Goal: Task Accomplishment & Management: Manage account settings

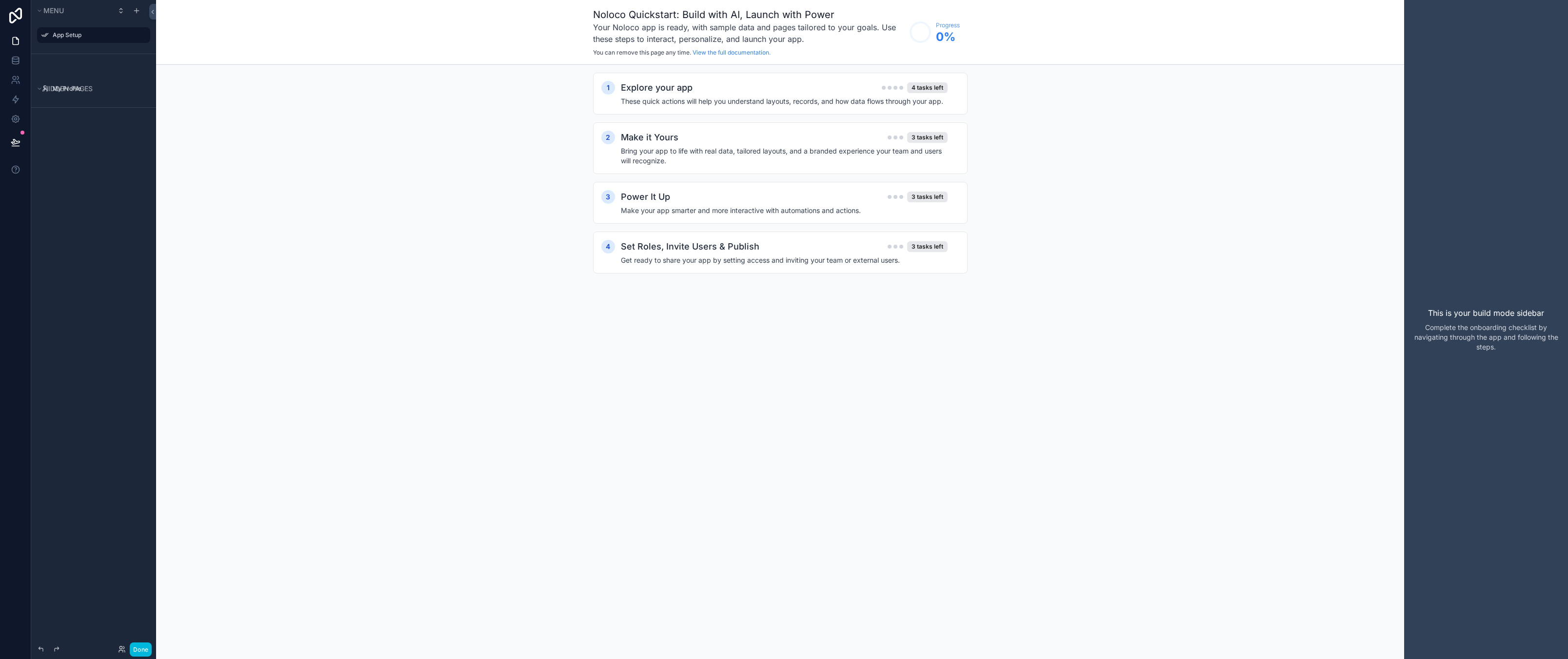
click at [563, 514] on div "Noloco Quickstart: Build with AI, Launch with Power Your Noloco app is ready, w…" at bounding box center [780, 330] width 1248 height 659
click at [324, 189] on div "1 Explore your app 4 tasks left These quick actions will help you understand la…" at bounding box center [780, 182] width 1248 height 236
drag, startPoint x: 78, startPoint y: 210, endPoint x: 67, endPoint y: 185, distance: 27.3
click at [78, 210] on div "Menu App Setup Hidden pages My Profile" at bounding box center [93, 324] width 125 height 647
click at [17, 60] on icon at bounding box center [16, 60] width 10 height 10
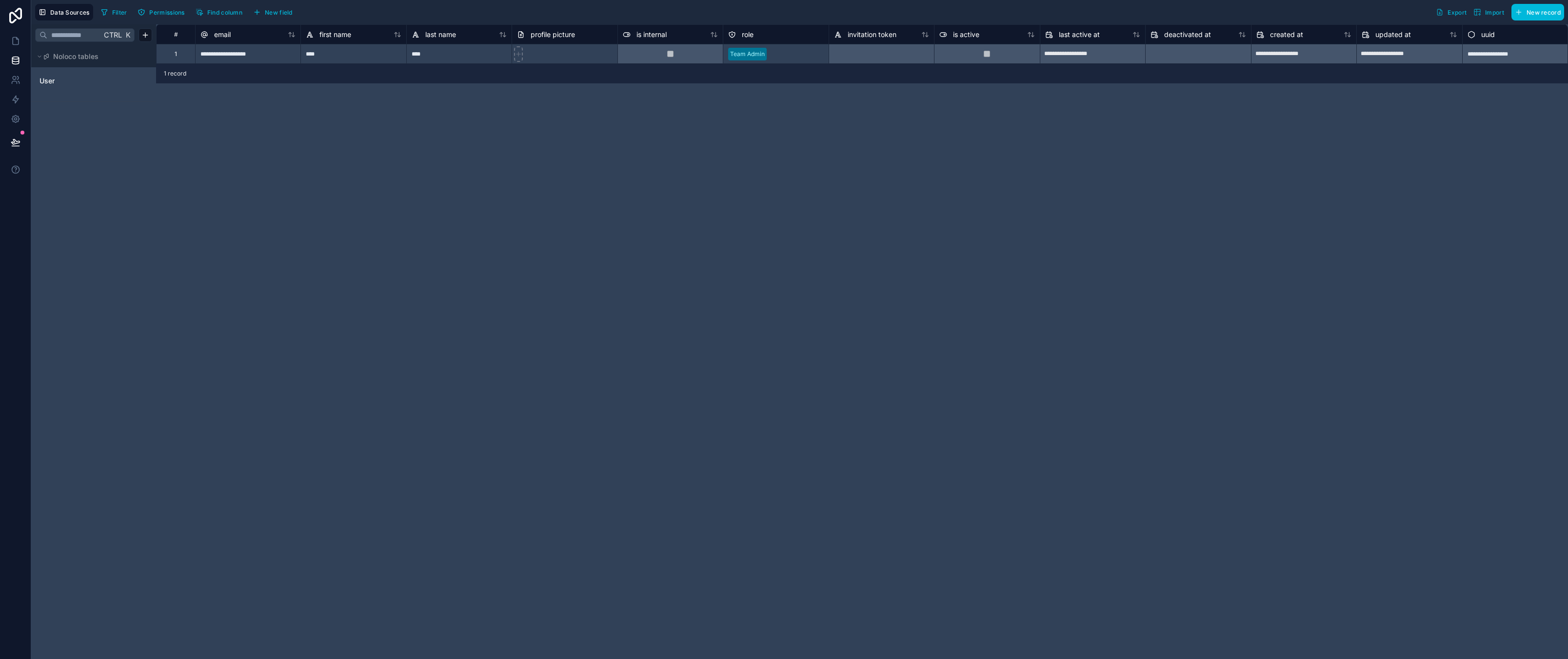
click at [210, 236] on div "**********" at bounding box center [862, 341] width 1412 height 635
click at [74, 60] on span "Noloco tables" at bounding box center [75, 57] width 45 height 10
click at [66, 58] on span "Noloco tables" at bounding box center [75, 57] width 45 height 10
click at [153, 241] on div "Ctrl K Noloco tables User" at bounding box center [93, 341] width 125 height 635
click at [101, 201] on div "Ctrl K Noloco tables User" at bounding box center [93, 341] width 125 height 635
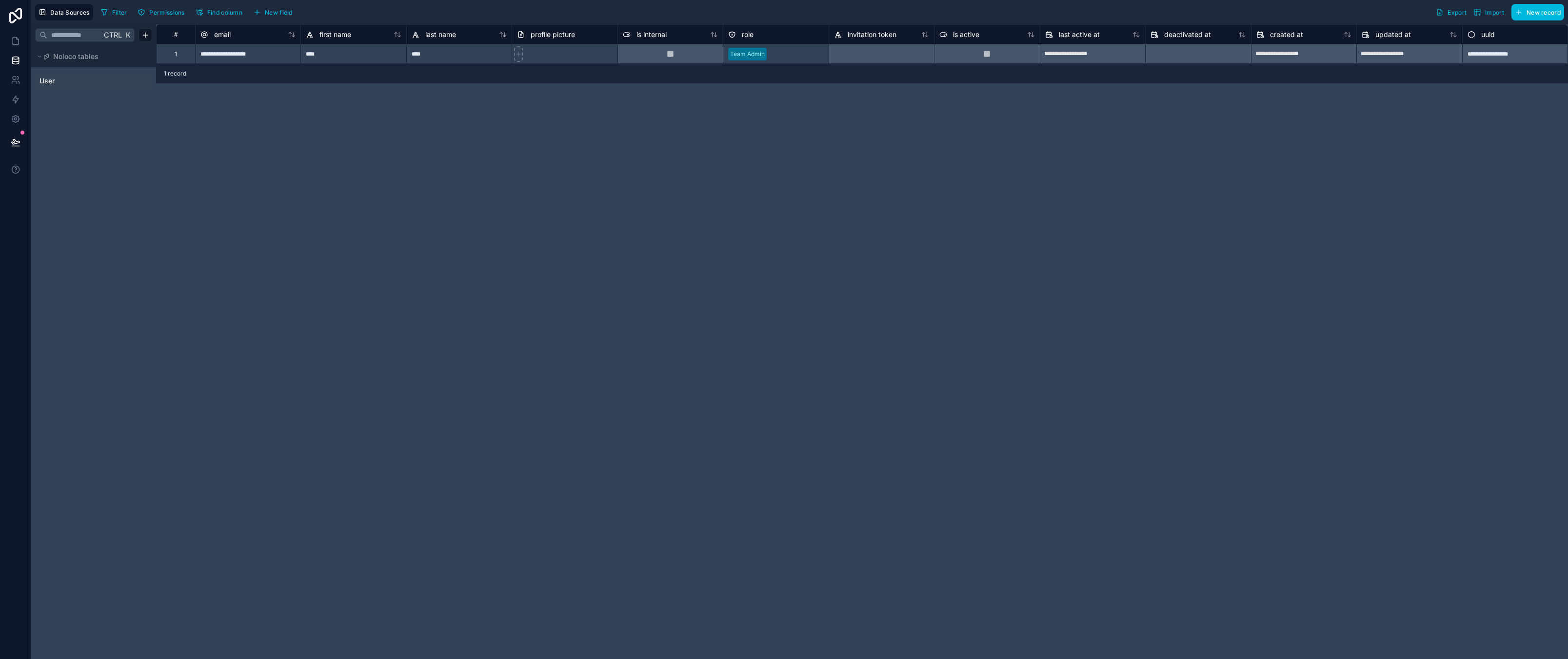
drag, startPoint x: 97, startPoint y: 196, endPoint x: 91, endPoint y: 75, distance: 121.1
click at [97, 195] on div "Ctrl K Noloco tables User" at bounding box center [93, 341] width 125 height 635
drag, startPoint x: 106, startPoint y: 154, endPoint x: 105, endPoint y: 135, distance: 19.0
click at [106, 154] on div "Ctrl K Noloco tables User" at bounding box center [93, 341] width 125 height 635
click at [71, 6] on button "Data Sources" at bounding box center [64, 13] width 58 height 17
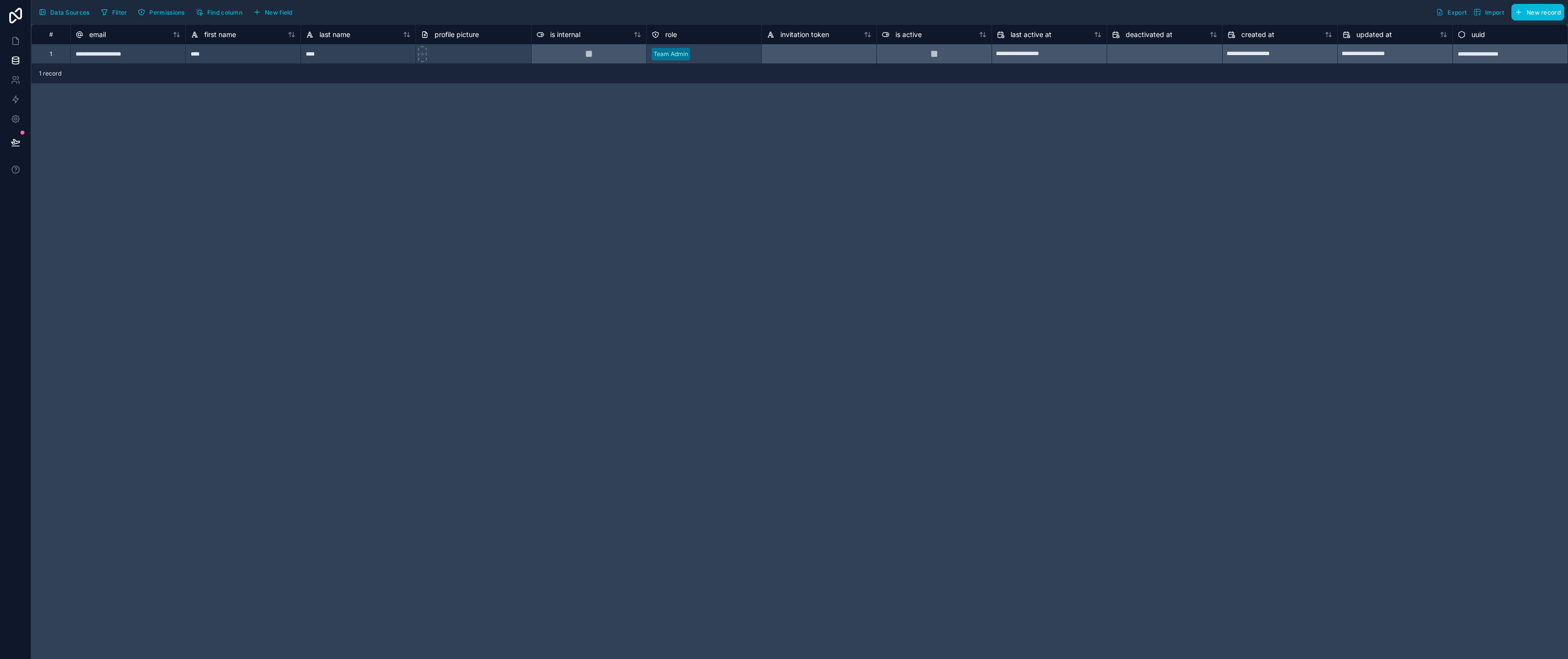
click at [172, 387] on div "**********" at bounding box center [799, 341] width 1536 height 635
click at [15, 106] on link at bounding box center [15, 99] width 31 height 19
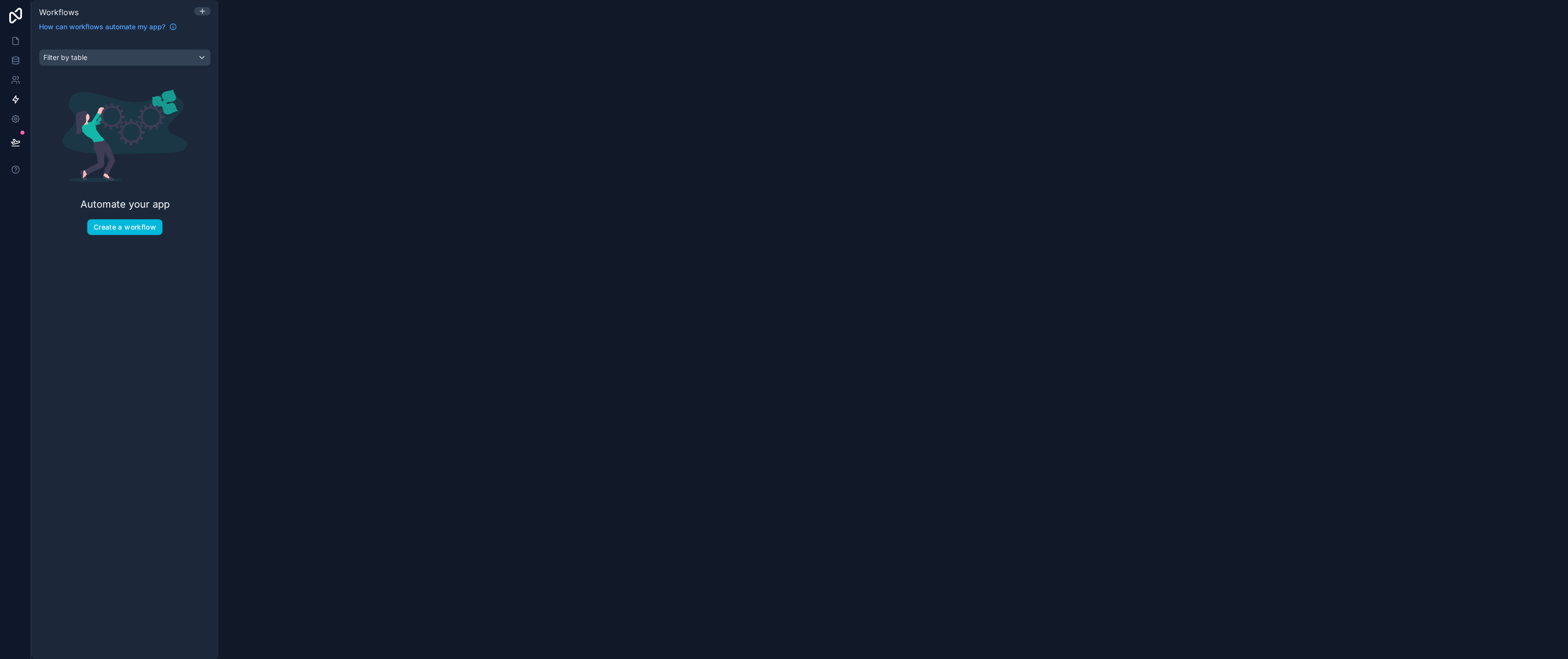
click at [129, 298] on div at bounding box center [784, 448] width 1568 height 422
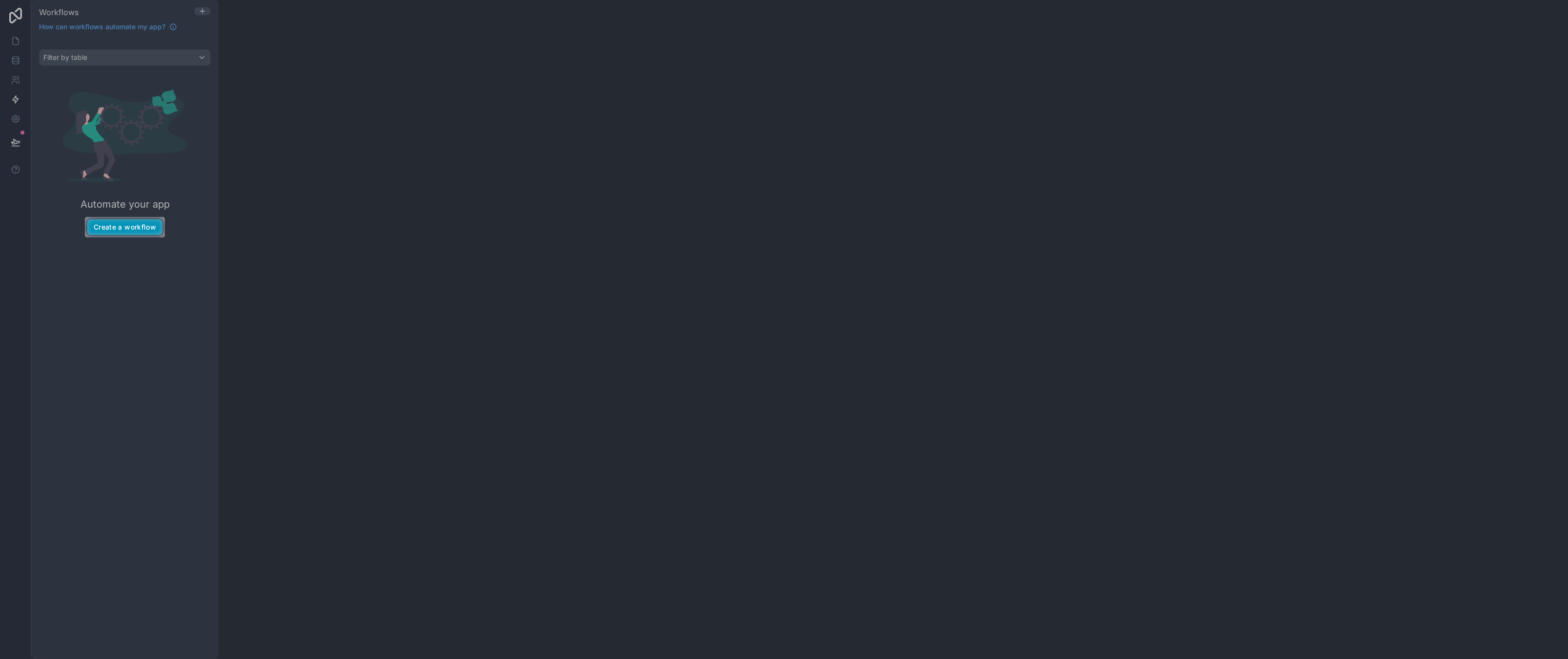
click at [130, 230] on button "Create a workflow" at bounding box center [125, 227] width 75 height 16
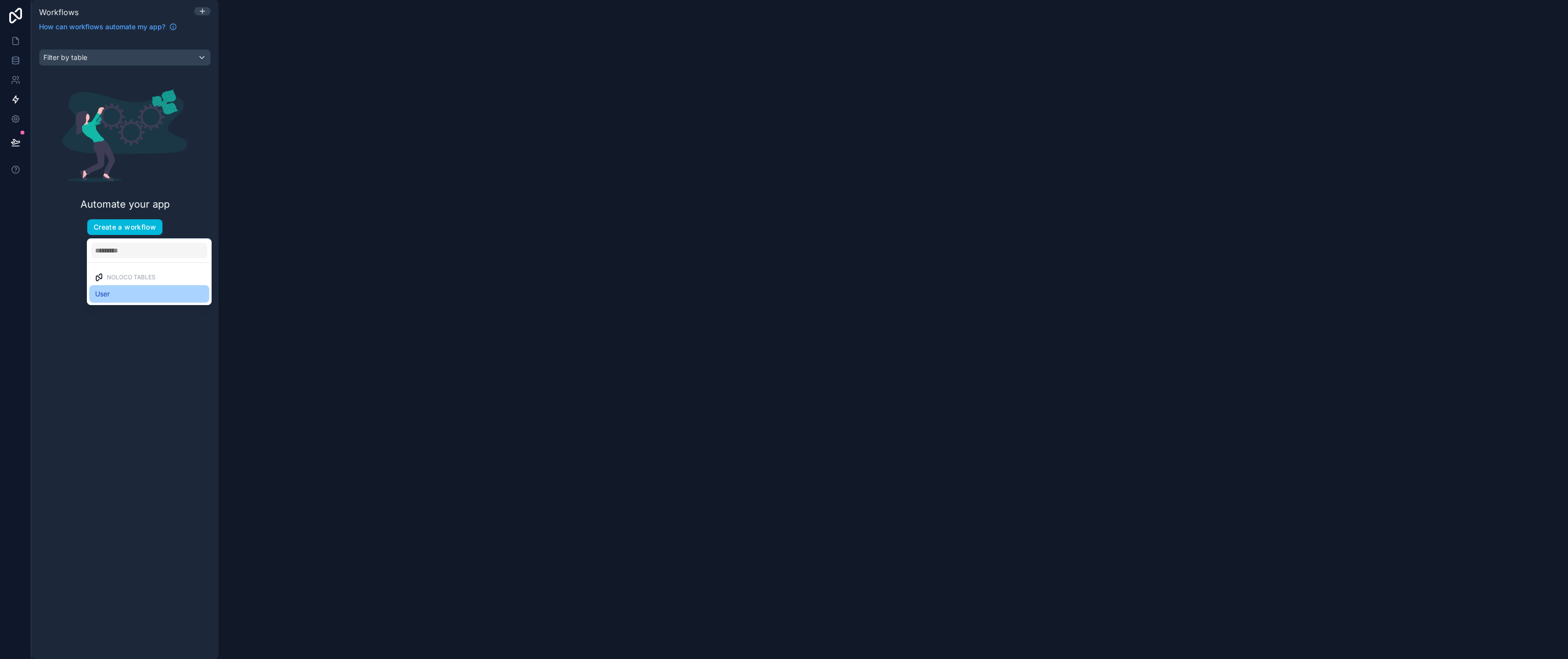
click at [143, 291] on div "User" at bounding box center [148, 294] width 108 height 12
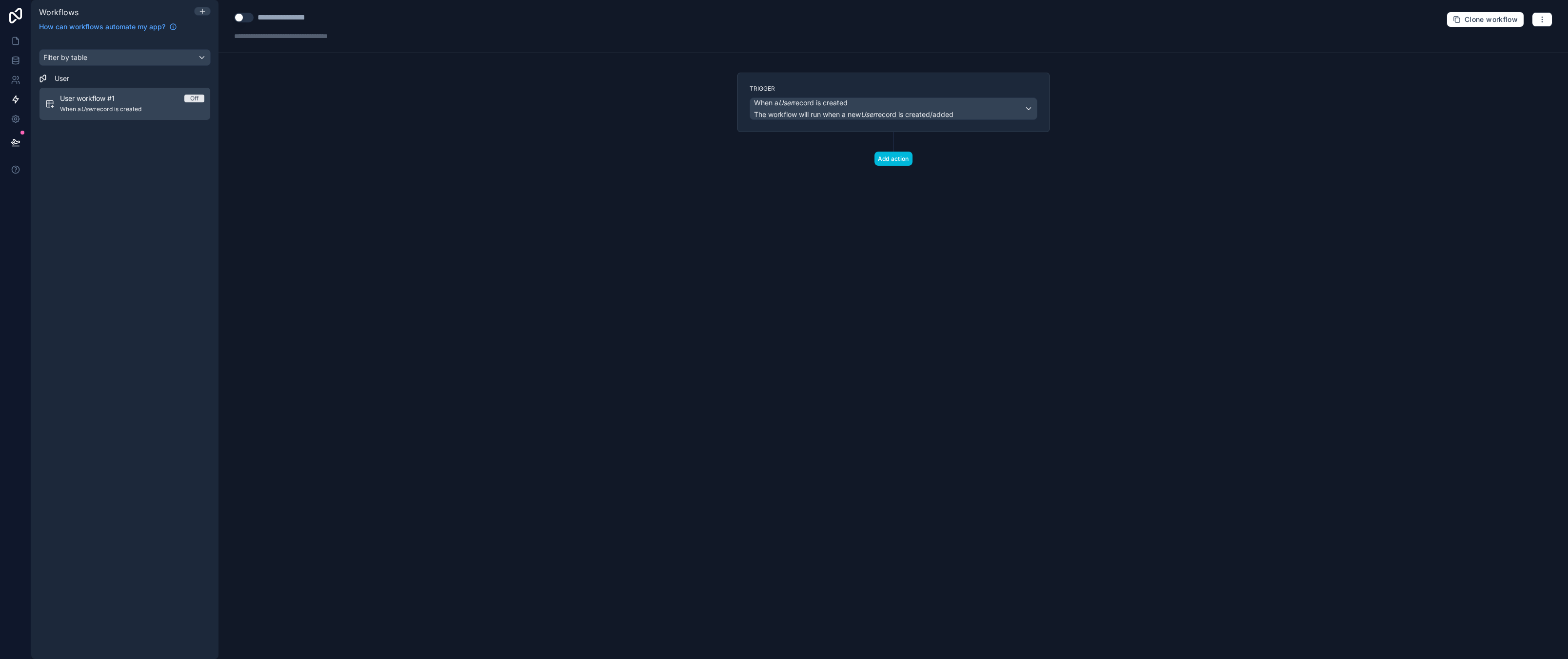
click at [867, 329] on div "**********" at bounding box center [893, 330] width 1349 height 659
click at [890, 162] on button "Add action" at bounding box center [893, 158] width 38 height 14
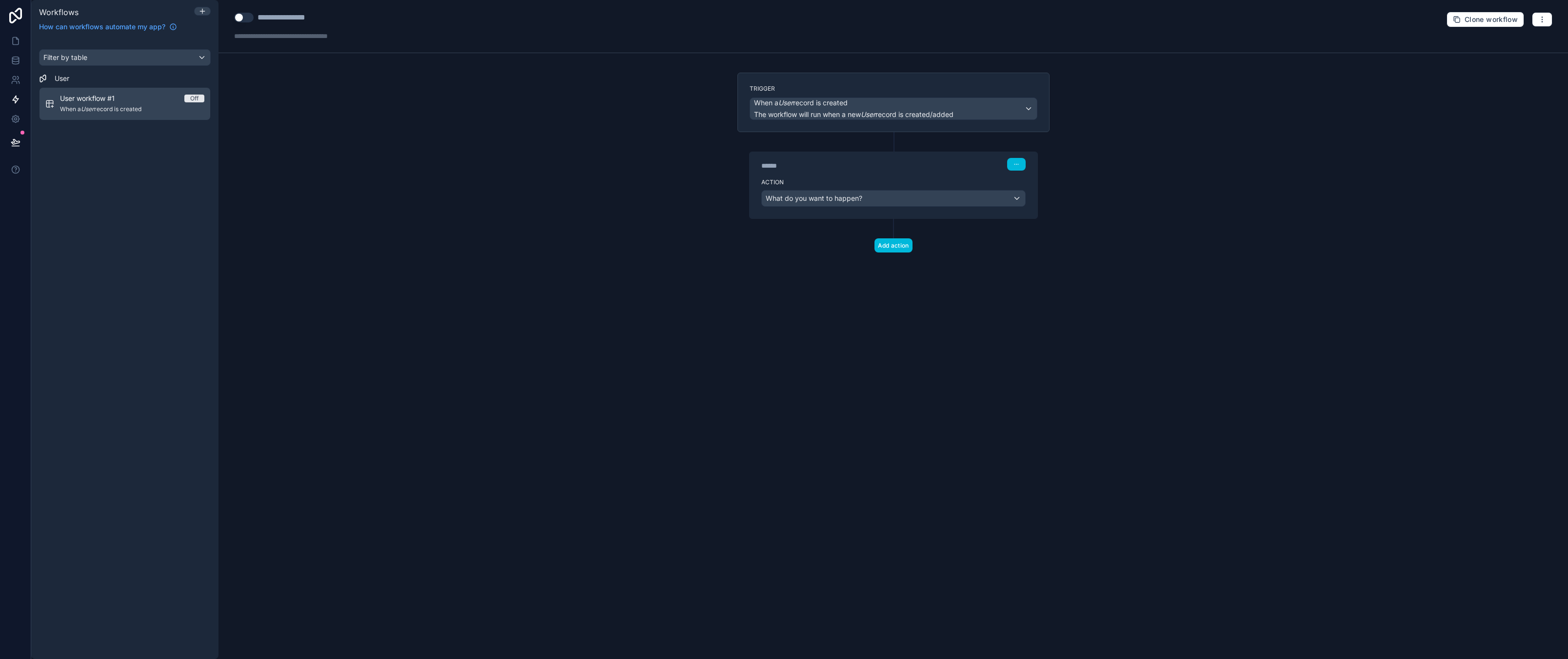
click at [845, 401] on div "**********" at bounding box center [893, 330] width 1349 height 659
click at [1031, 108] on div "When a User record is created The workflow will run when a new User record is c…" at bounding box center [893, 109] width 287 height 22
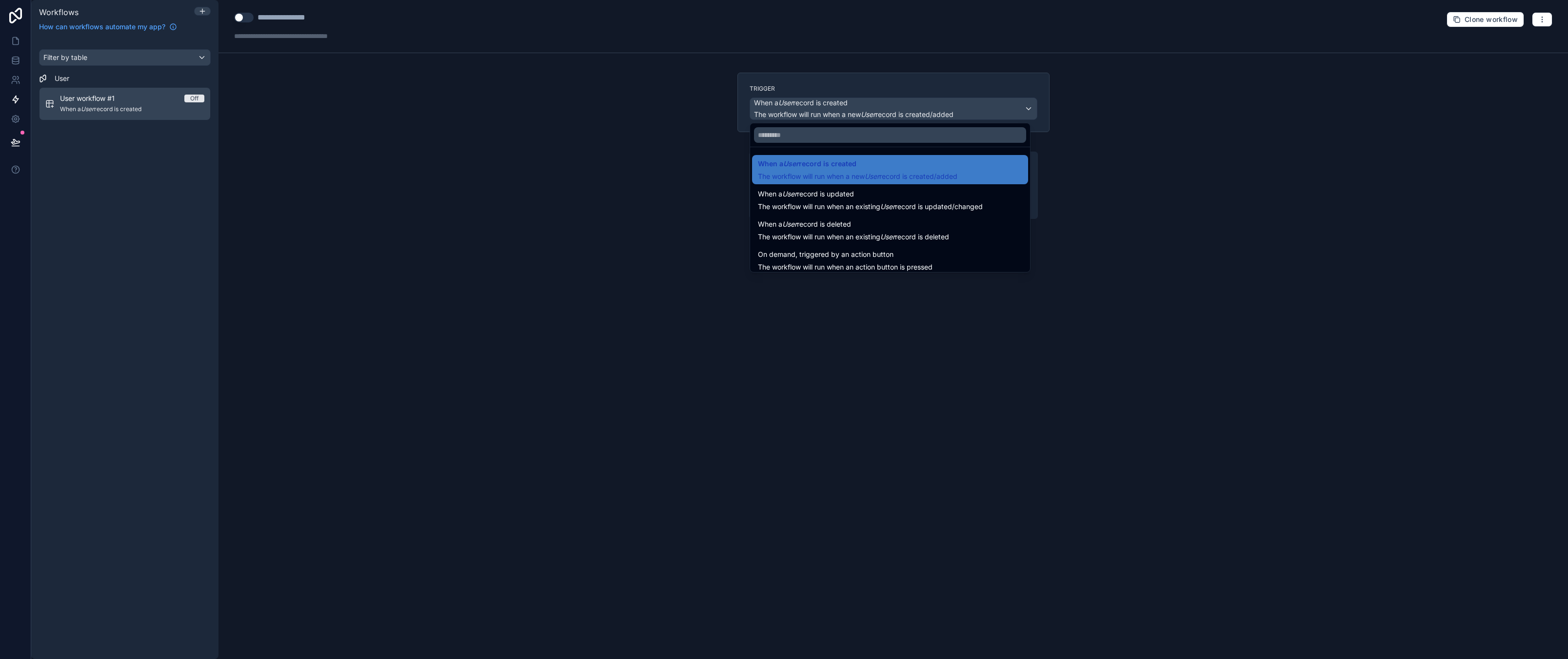
click at [501, 267] on div at bounding box center [784, 330] width 1568 height 659
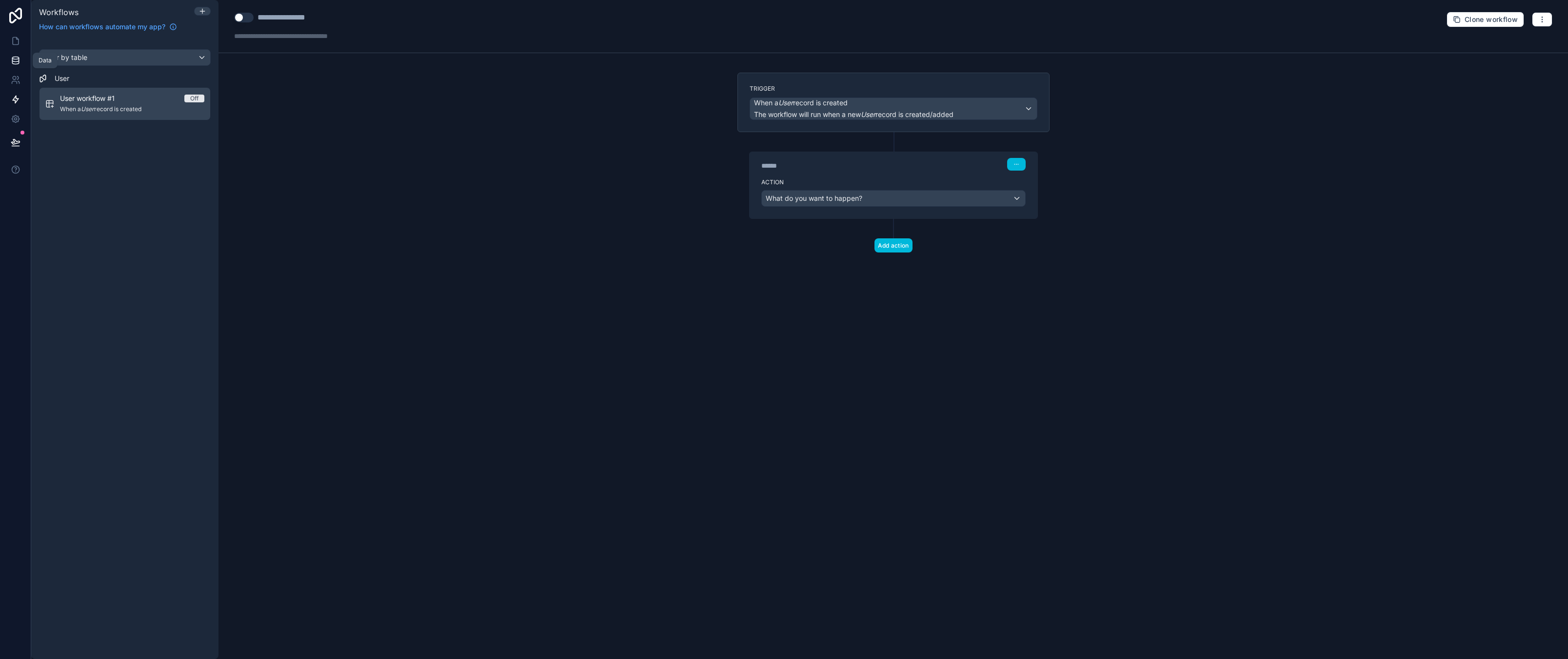
drag, startPoint x: 10, startPoint y: 59, endPoint x: 5, endPoint y: 58, distance: 5.1
click at [11, 59] on icon at bounding box center [16, 60] width 10 height 10
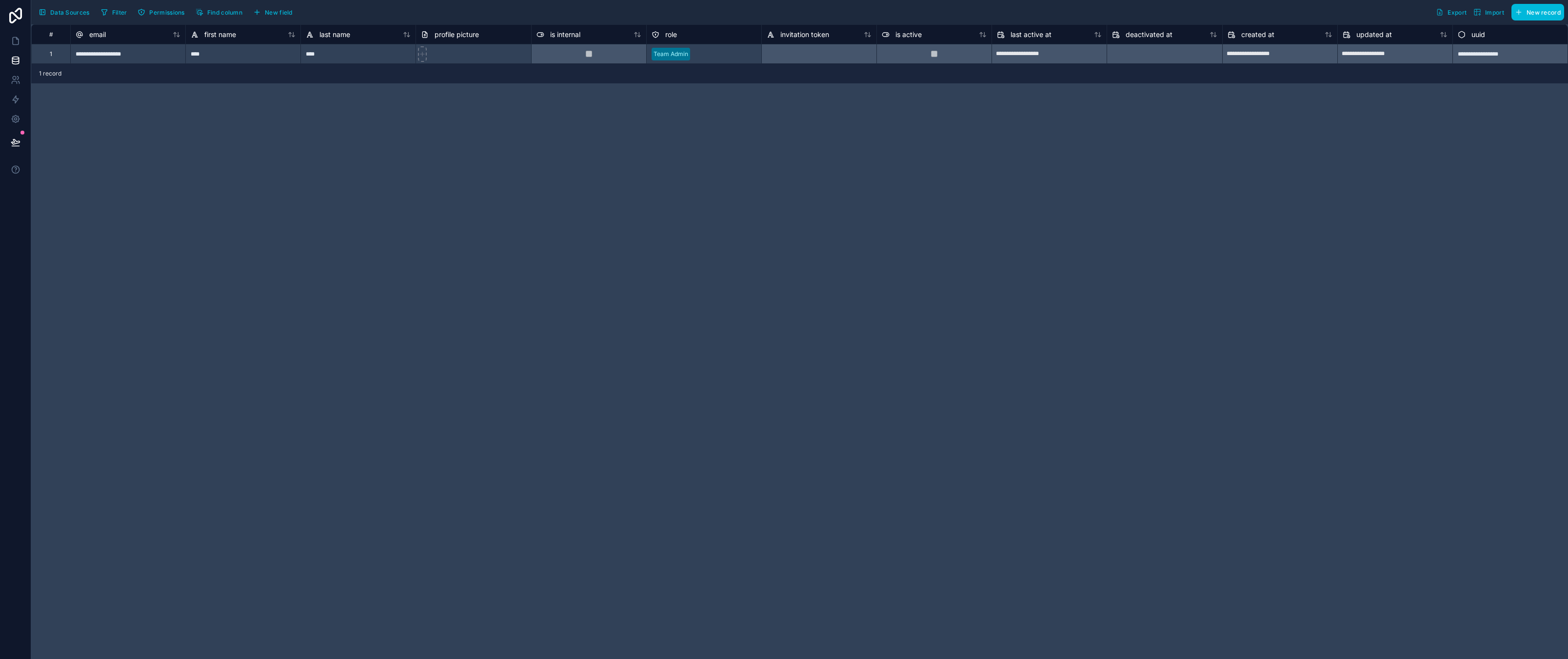
click at [193, 240] on div "**********" at bounding box center [799, 341] width 1536 height 635
click at [52, 11] on span "Data Sources" at bounding box center [70, 12] width 39 height 8
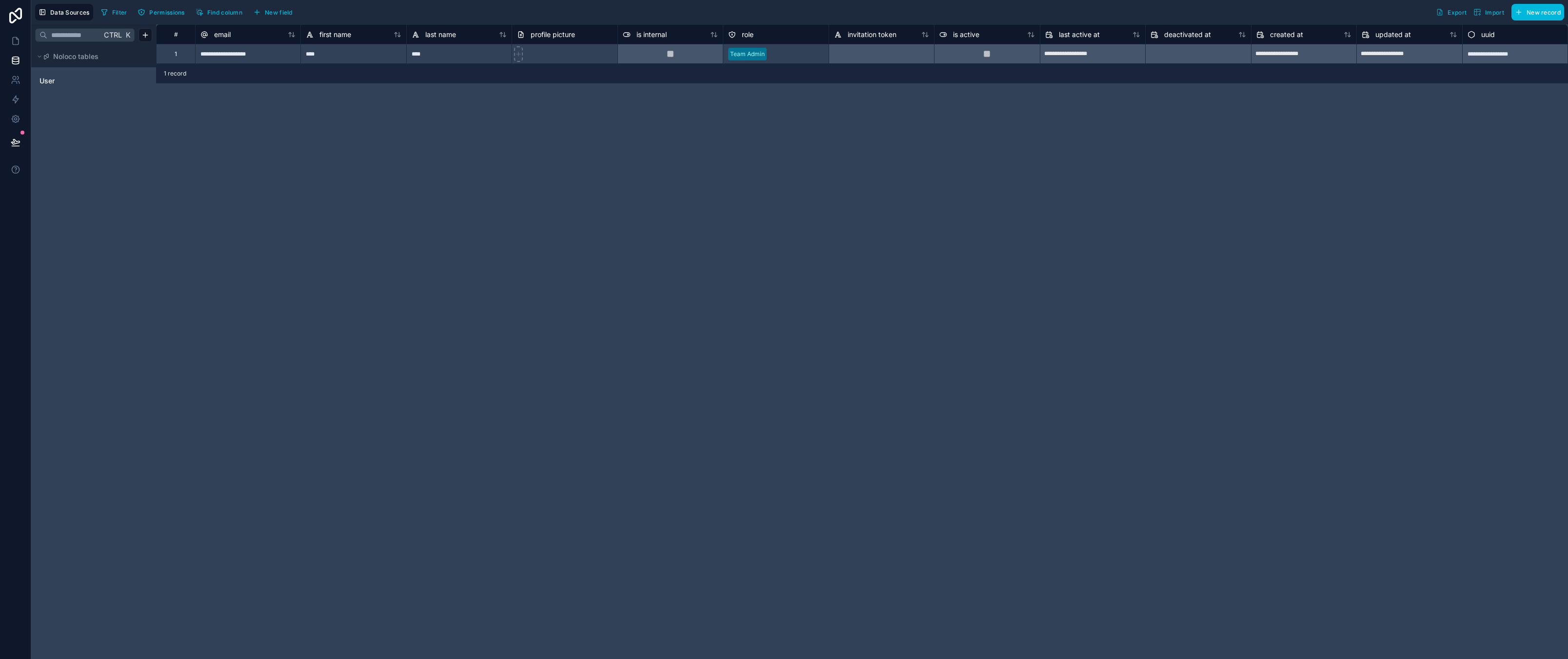
click at [69, 145] on div "Ctrl K Noloco tables User" at bounding box center [93, 341] width 125 height 635
click at [47, 57] on icon at bounding box center [46, 56] width 6 height 6
click at [38, 56] on icon at bounding box center [39, 56] width 6 height 6
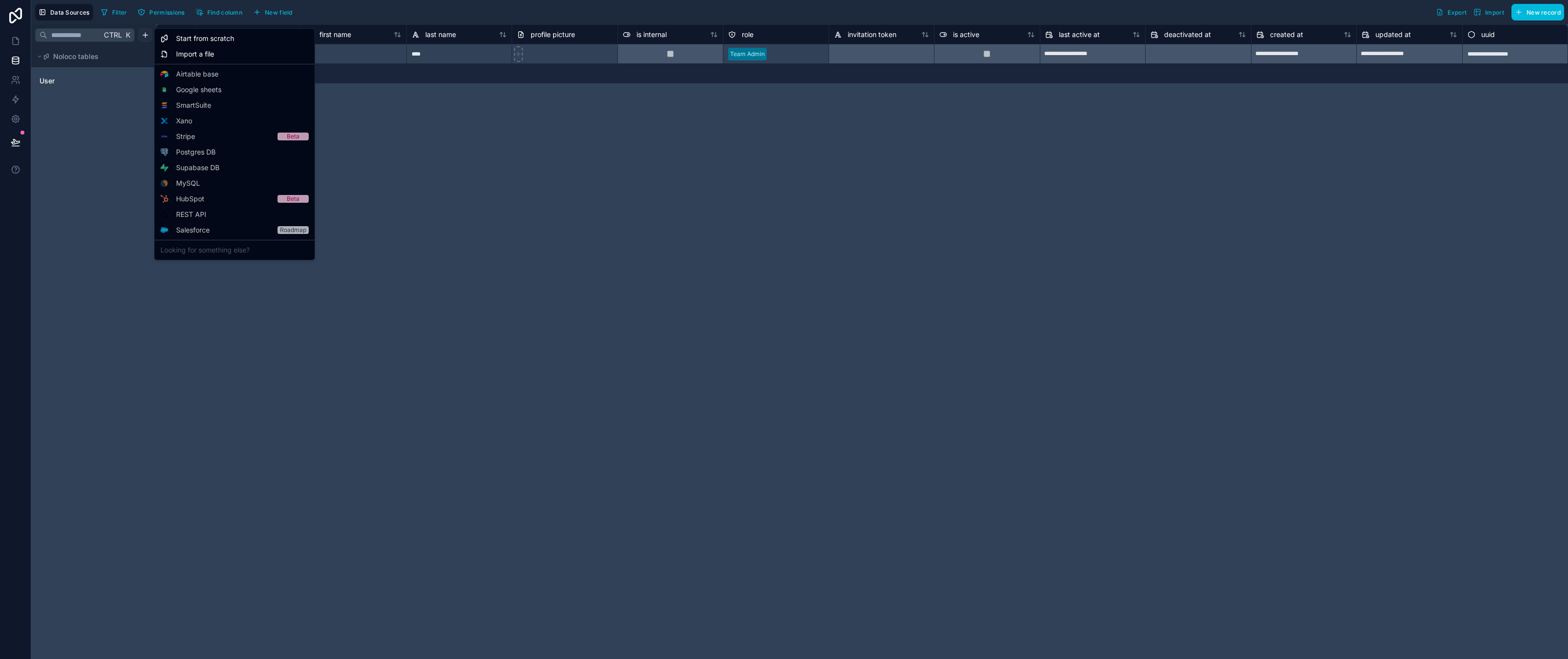
click at [143, 40] on html "**********" at bounding box center [784, 330] width 1568 height 659
click at [195, 35] on span "Start from scratch" at bounding box center [205, 39] width 58 height 10
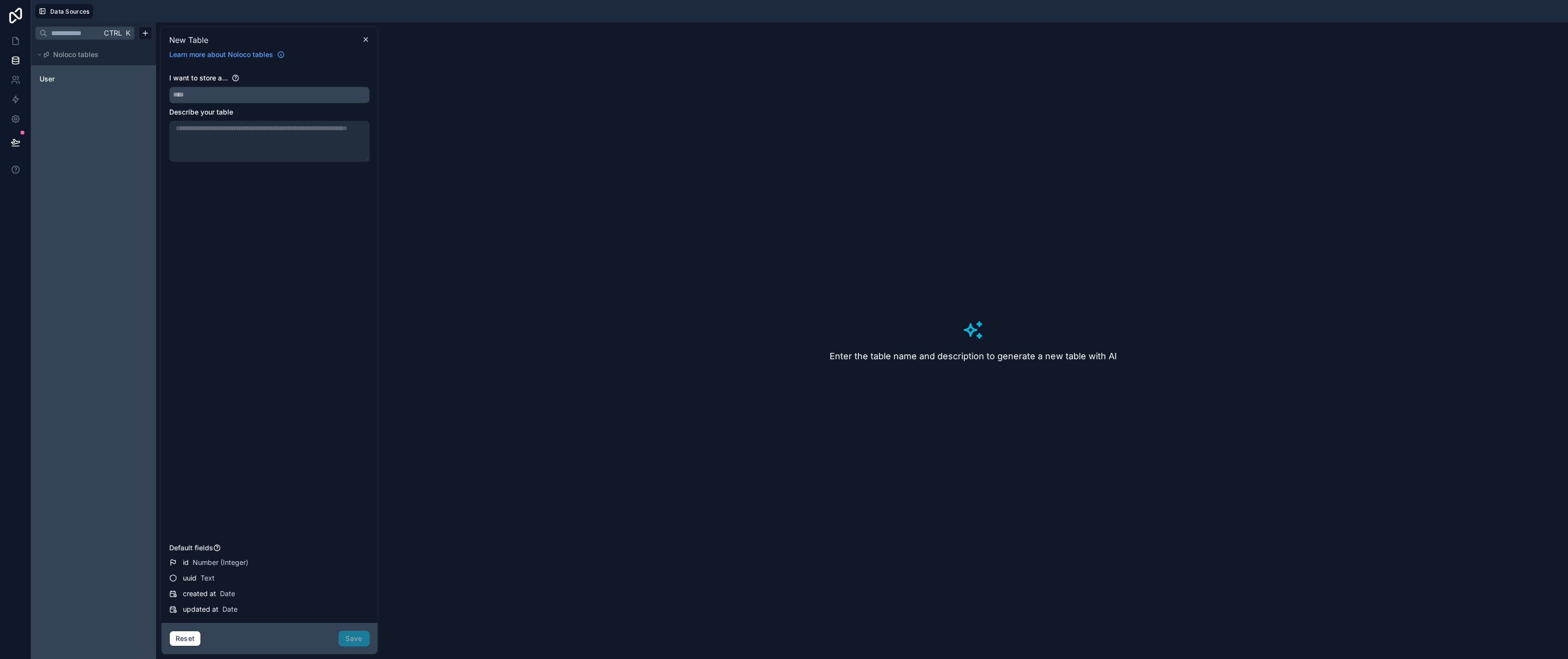
drag, startPoint x: 58, startPoint y: 254, endPoint x: 285, endPoint y: 77, distance: 287.9
click at [59, 253] on div "Ctrl K Noloco tables User" at bounding box center [93, 340] width 125 height 636
click at [245, 88] on input "text" at bounding box center [269, 95] width 200 height 16
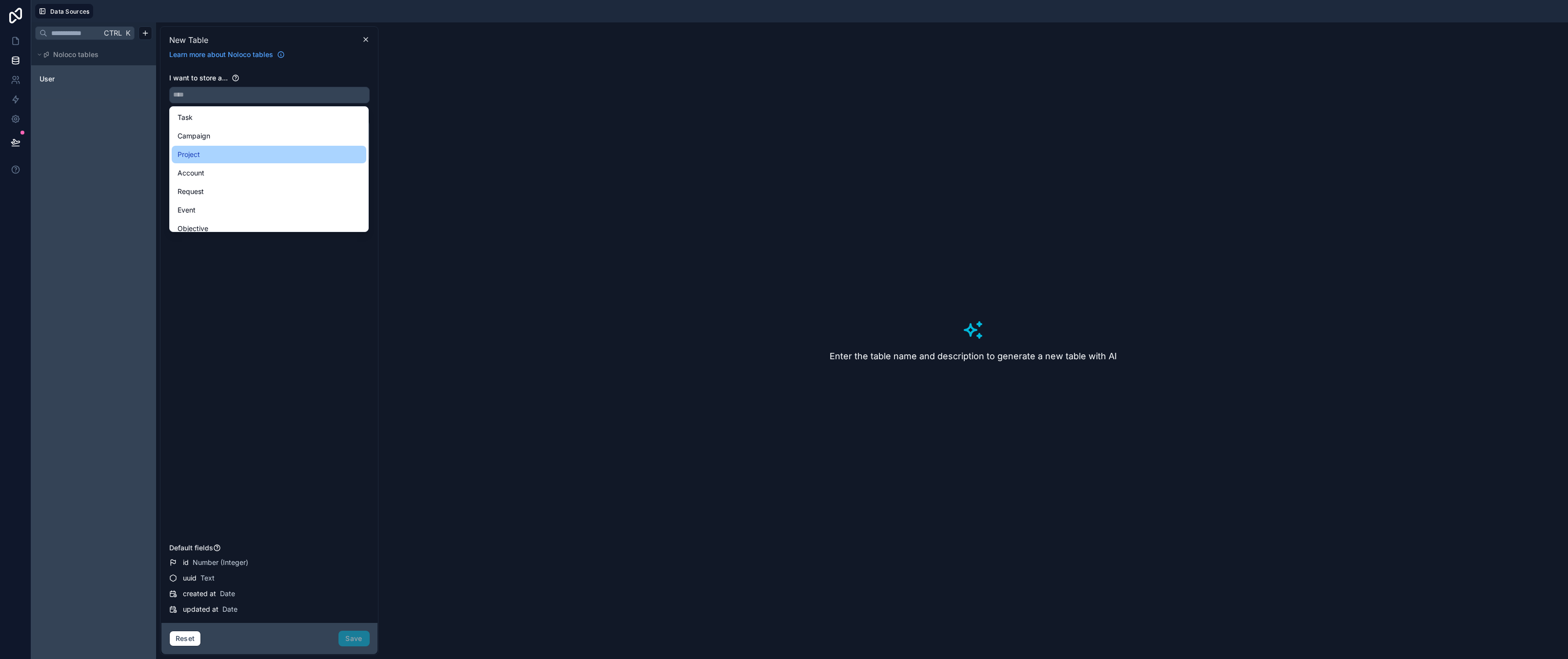
click at [205, 161] on div "Project" at bounding box center [269, 154] width 195 height 18
type input "*******"
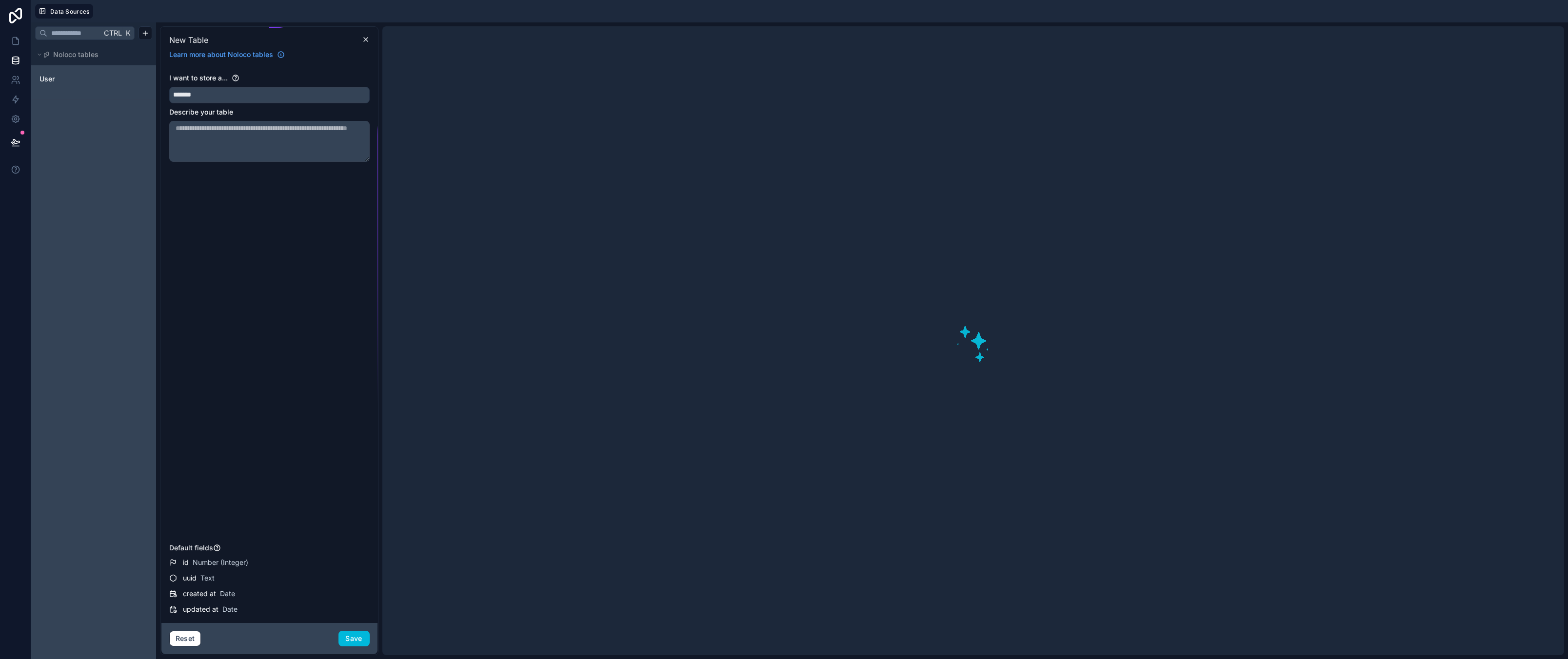
drag, startPoint x: 241, startPoint y: 304, endPoint x: 241, endPoint y: 299, distance: 5.0
click at [241, 304] on div "I want to store a... ******* Describe your table" at bounding box center [269, 306] width 200 height 467
click at [258, 143] on textarea at bounding box center [269, 141] width 200 height 41
click at [357, 638] on button "Save" at bounding box center [354, 639] width 31 height 16
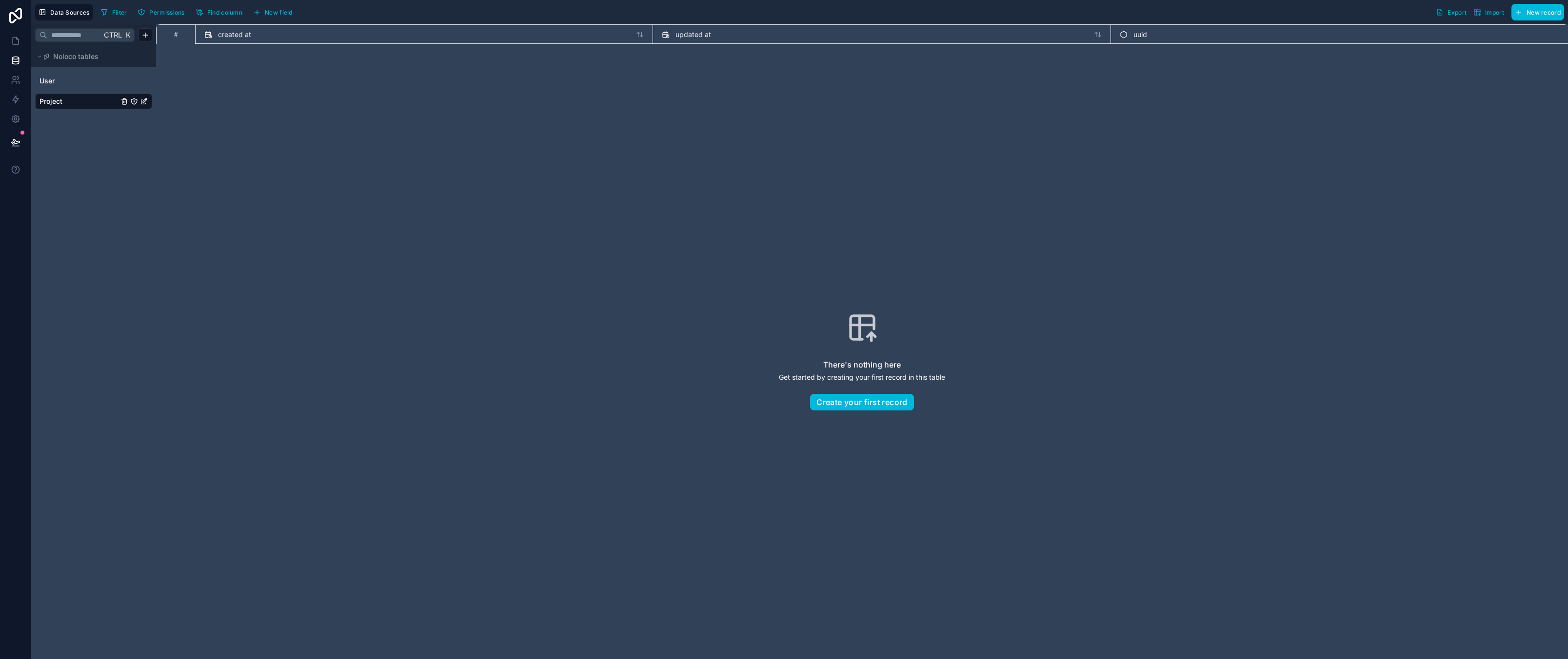
drag, startPoint x: 219, startPoint y: 232, endPoint x: 219, endPoint y: 128, distance: 104.0
click at [219, 232] on div "There's nothing here Get started by creating your first record in this table Cr…" at bounding box center [861, 361] width 1349 height 573
click at [355, 143] on div "There's nothing here Get started by creating your first record in this table Cr…" at bounding box center [861, 361] width 1349 height 573
drag, startPoint x: 1174, startPoint y: 195, endPoint x: 1307, endPoint y: 103, distance: 161.7
click at [1175, 195] on div "There's nothing here Get started by creating your first record in this table Cr…" at bounding box center [861, 361] width 1349 height 573
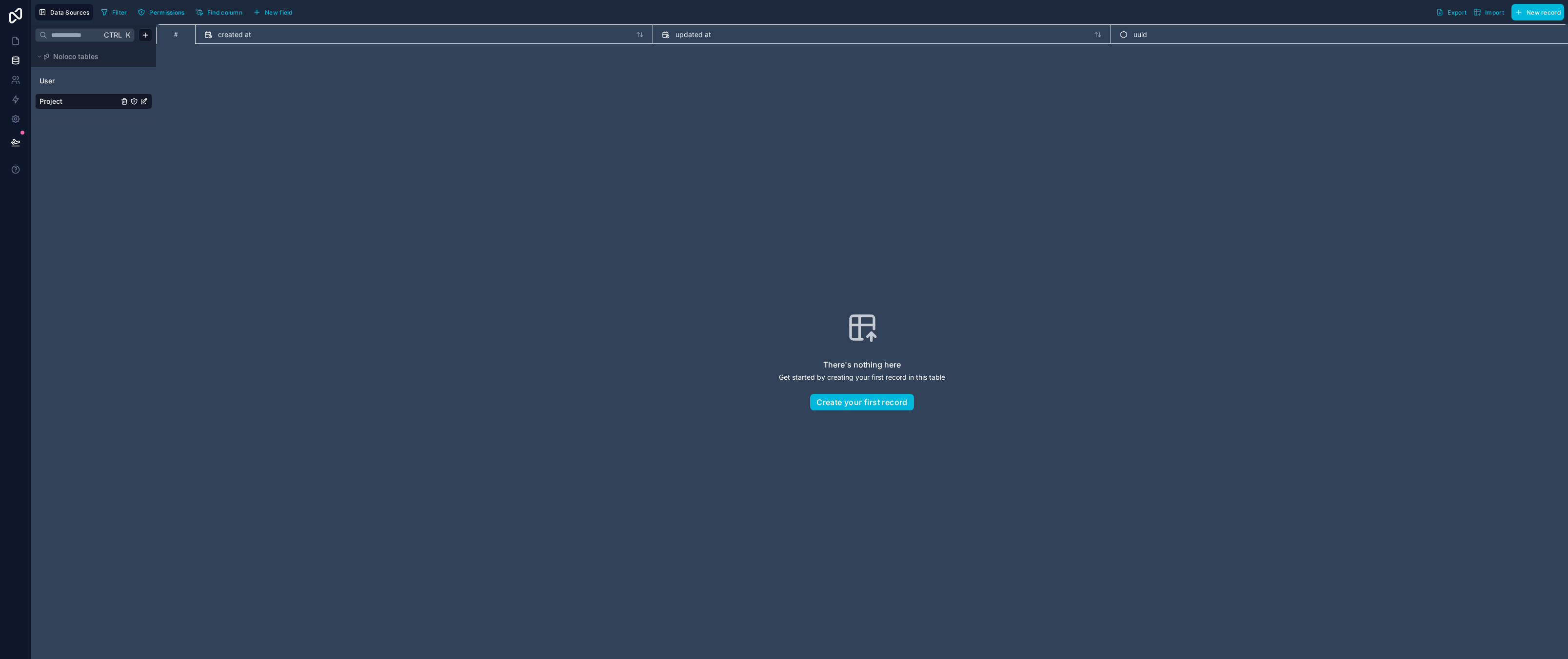
click at [778, 289] on div "There's nothing here Get started by creating your first record in this table Cr…" at bounding box center [861, 361] width 1349 height 573
drag, startPoint x: 743, startPoint y: 190, endPoint x: 927, endPoint y: 88, distance: 210.4
click at [743, 189] on div "There's nothing here Get started by creating your first record in this table Cr…" at bounding box center [861, 361] width 1349 height 573
click at [1160, 25] on div "uuid" at bounding box center [1338, 34] width 457 height 19
click at [1165, 32] on div "uuid" at bounding box center [1339, 34] width 439 height 12
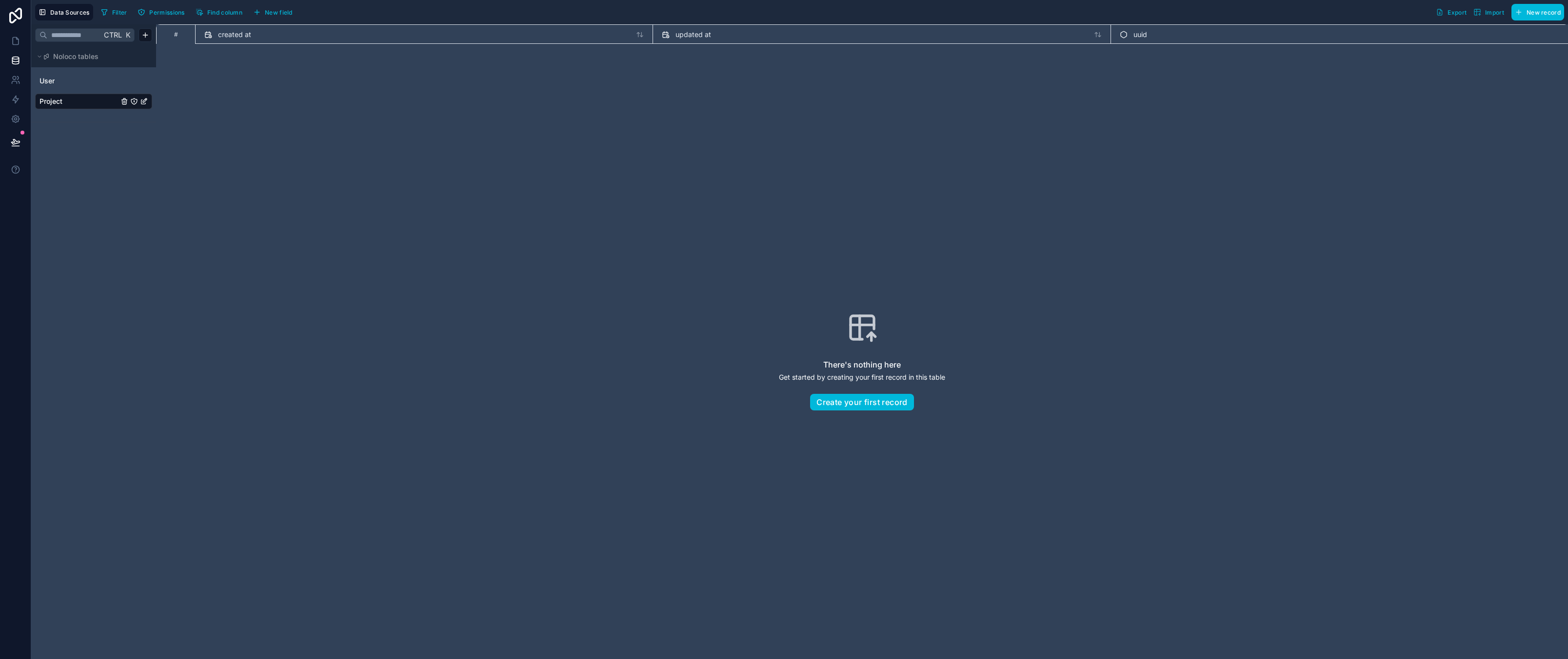
click at [673, 158] on div "There's nothing here Get started by creating your first record in this table Cr…" at bounding box center [861, 361] width 1349 height 573
click at [253, 207] on div "There's nothing here Get started by creating your first record in this table Cr…" at bounding box center [861, 361] width 1349 height 573
click at [144, 100] on icon "Project" at bounding box center [143, 101] width 8 height 8
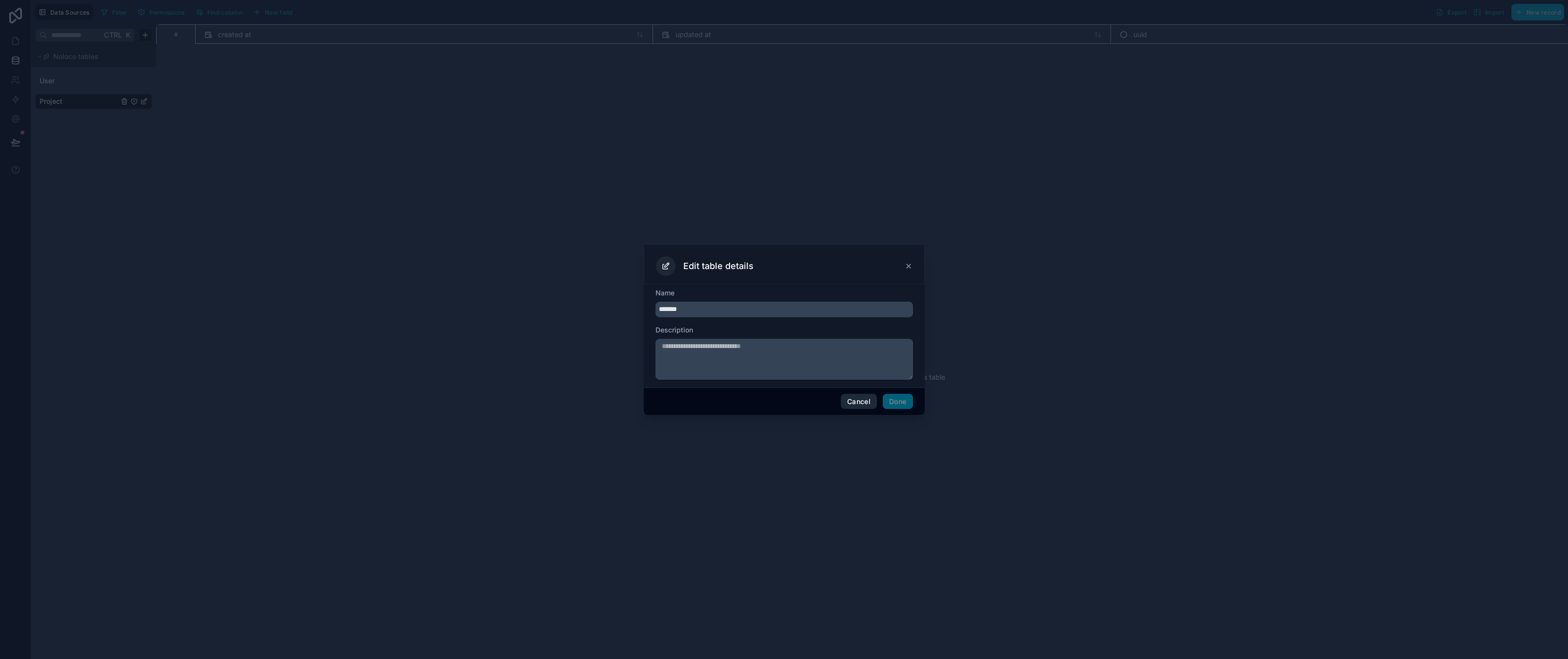
click at [870, 404] on button "Cancel" at bounding box center [859, 402] width 36 height 16
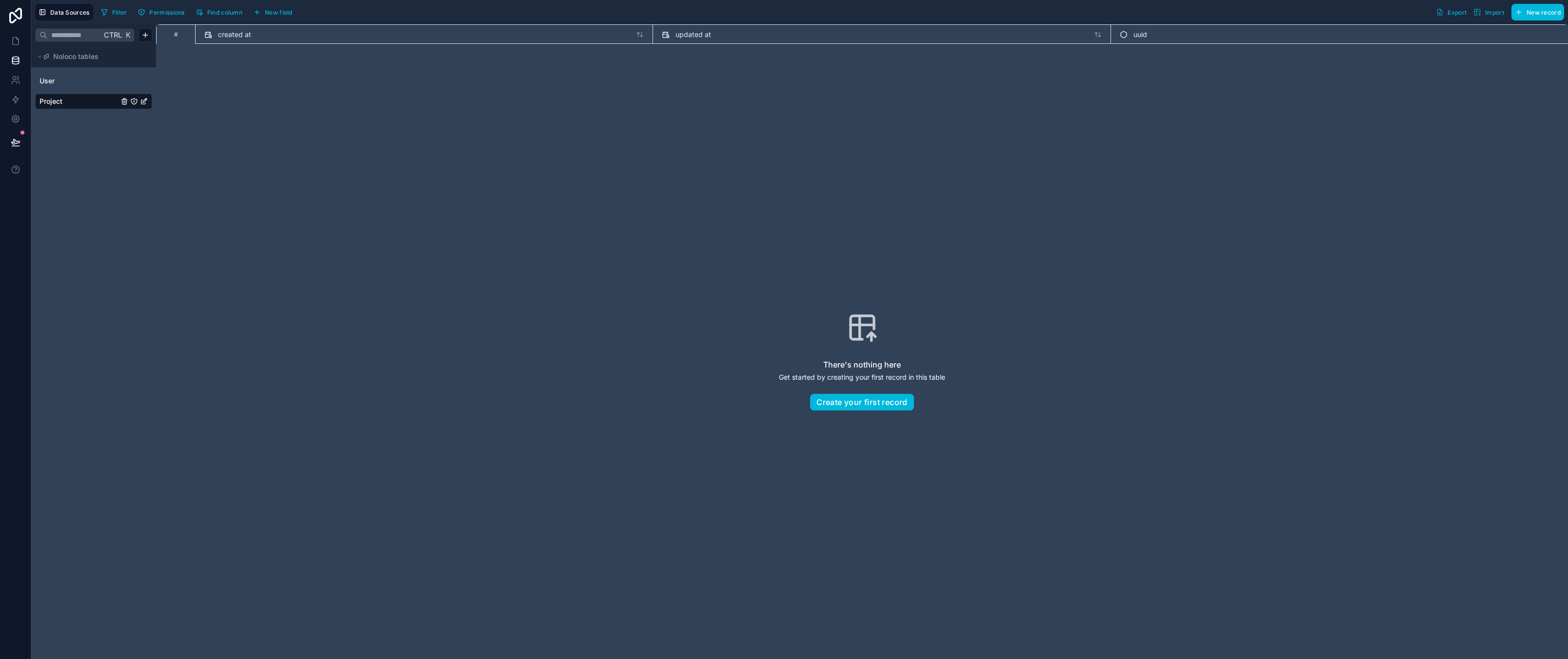
drag, startPoint x: 927, startPoint y: 324, endPoint x: 897, endPoint y: 384, distance: 67.1
click at [927, 325] on div "There's nothing here Get started by creating your first record in this table Cr…" at bounding box center [861, 361] width 1349 height 573
click at [833, 220] on div "There's nothing here Get started by creating your first record in this table Cr…" at bounding box center [861, 361] width 1349 height 573
click at [169, 34] on div "#" at bounding box center [175, 34] width 21 height 8
click at [240, 35] on span "created at" at bounding box center [235, 34] width 34 height 10
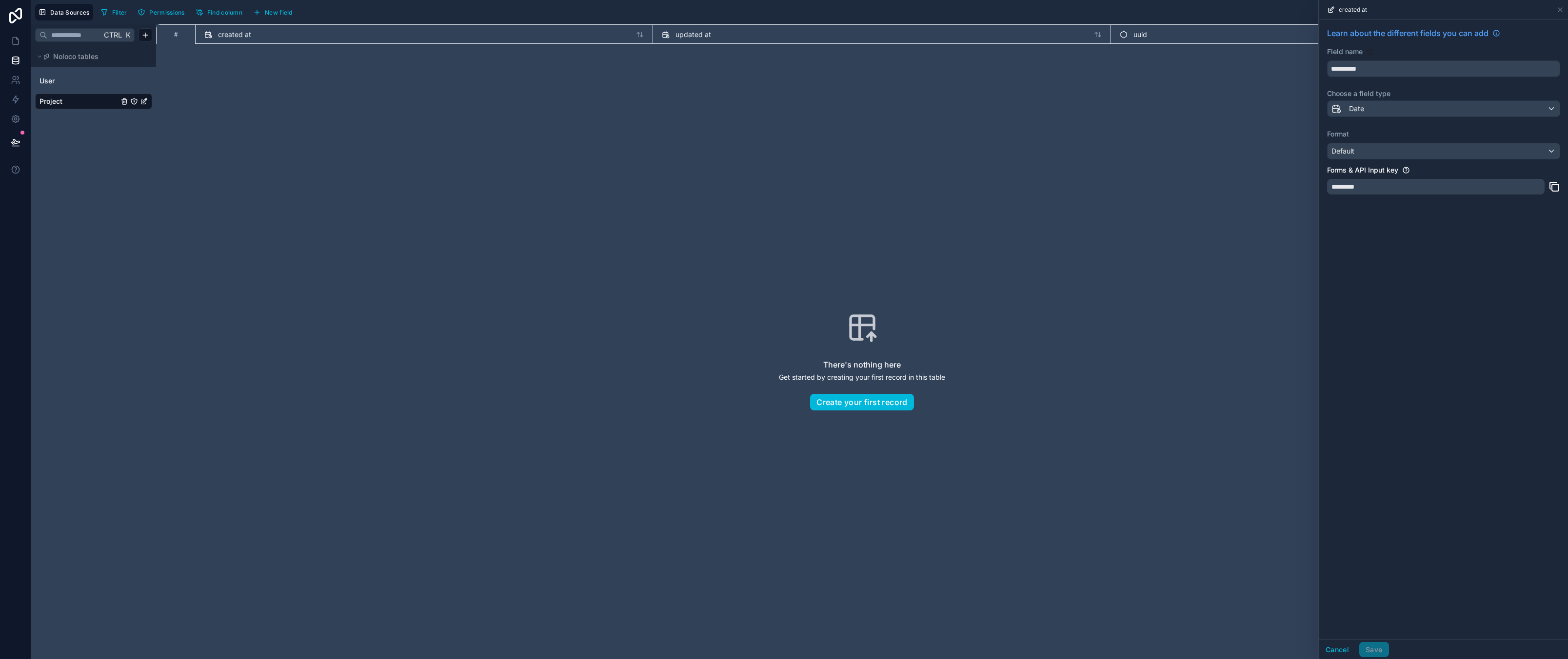
click at [1125, 273] on div "There's nothing here Get started by creating your first record in this table Cr…" at bounding box center [861, 361] width 1349 height 573
click at [1554, 8] on div "created at" at bounding box center [1443, 9] width 241 height 19
click at [1561, 9] on icon at bounding box center [1560, 9] width 8 height 8
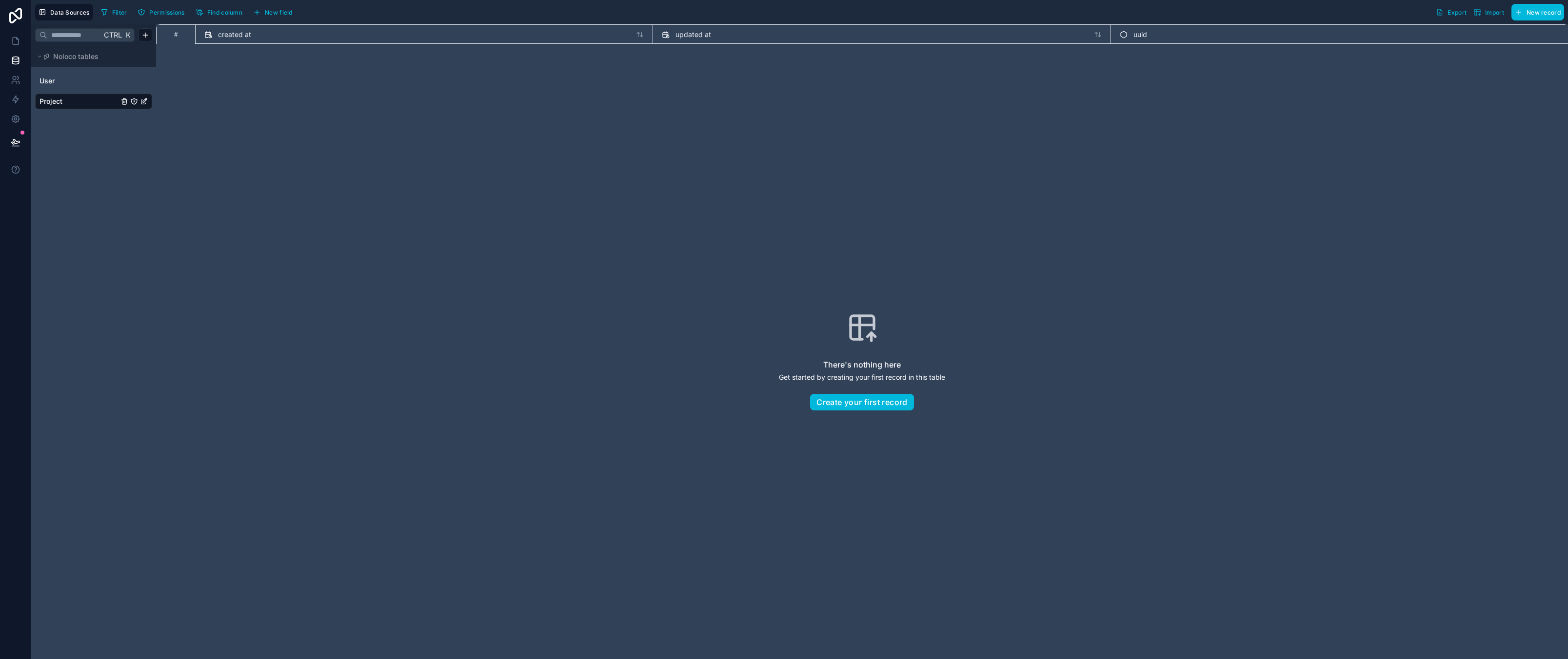
click at [1354, 127] on div "There's nothing here Get started by creating your first record in this table Cr…" at bounding box center [861, 361] width 1349 height 573
click at [274, 10] on span "New field" at bounding box center [278, 12] width 28 height 8
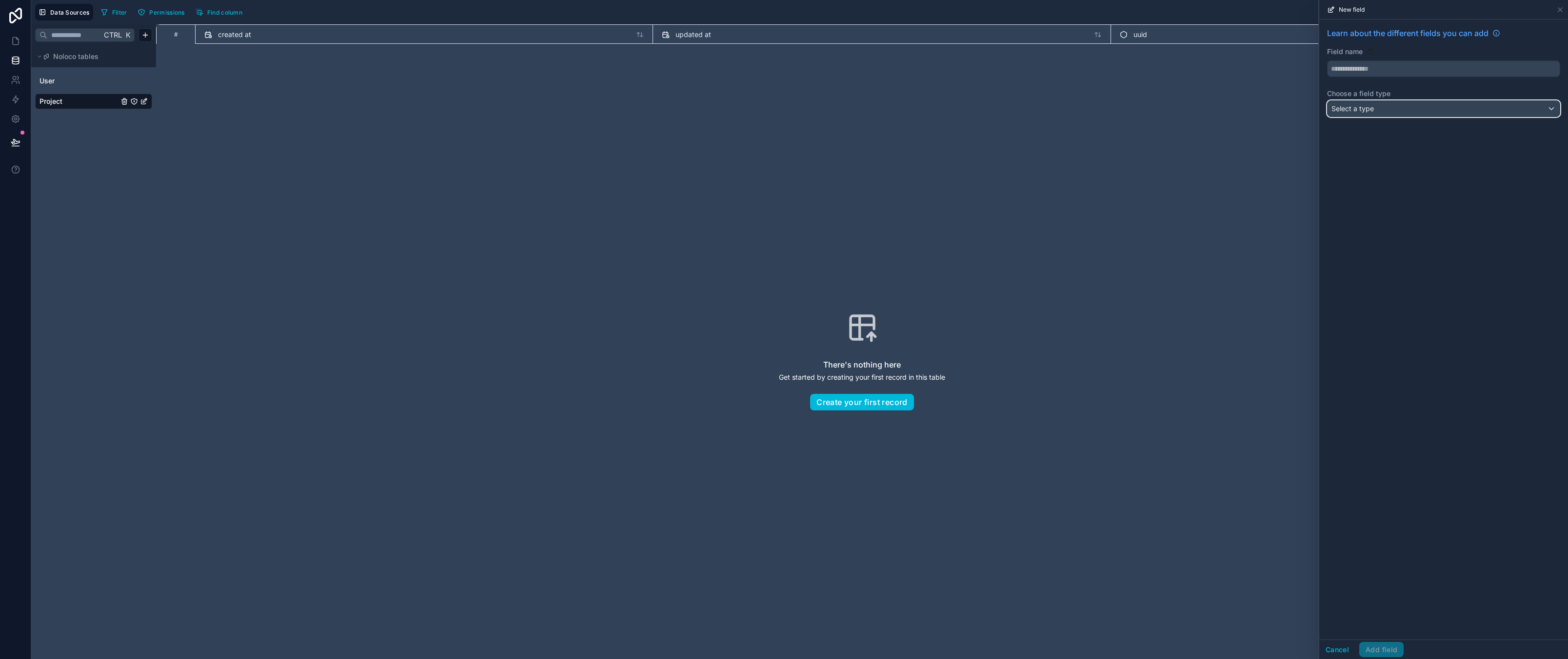
click at [1404, 109] on div "Select a type" at bounding box center [1443, 108] width 232 height 16
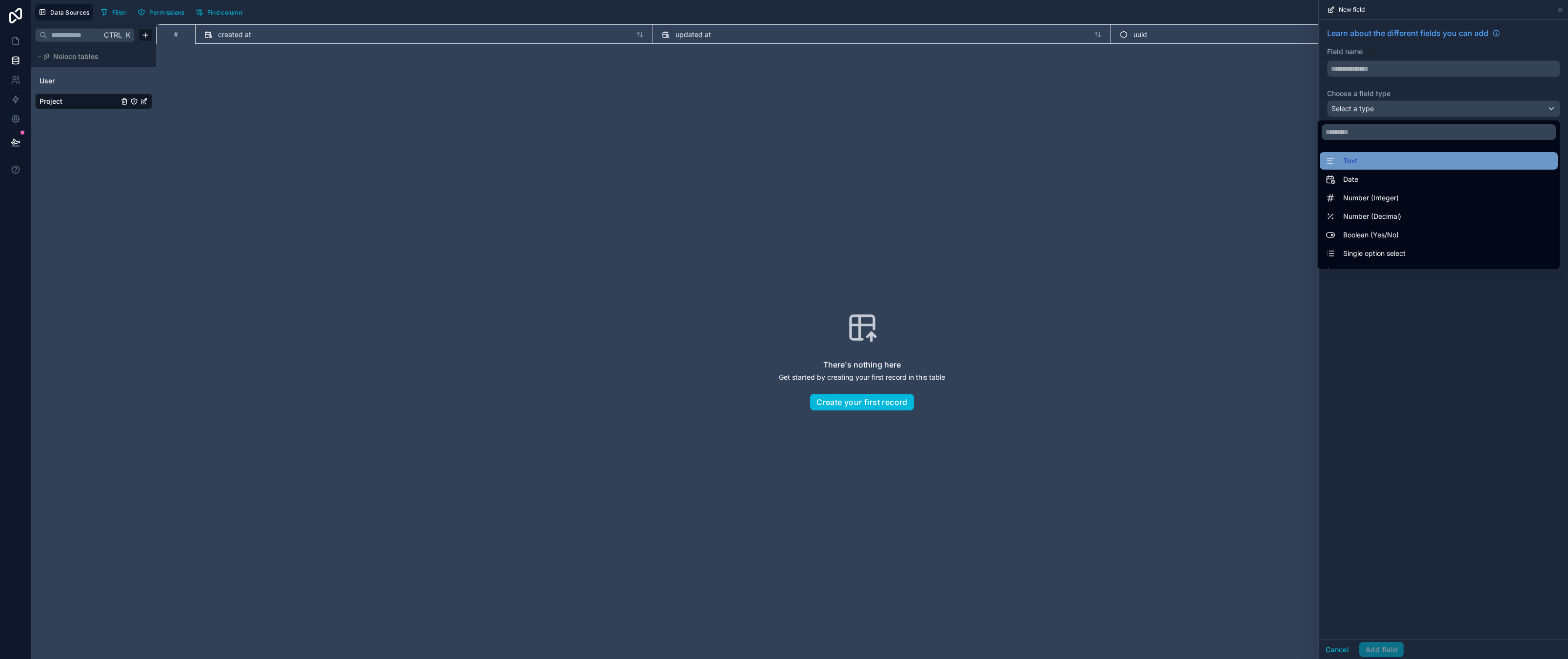
click at [1351, 159] on div "Text" at bounding box center [1439, 161] width 226 height 12
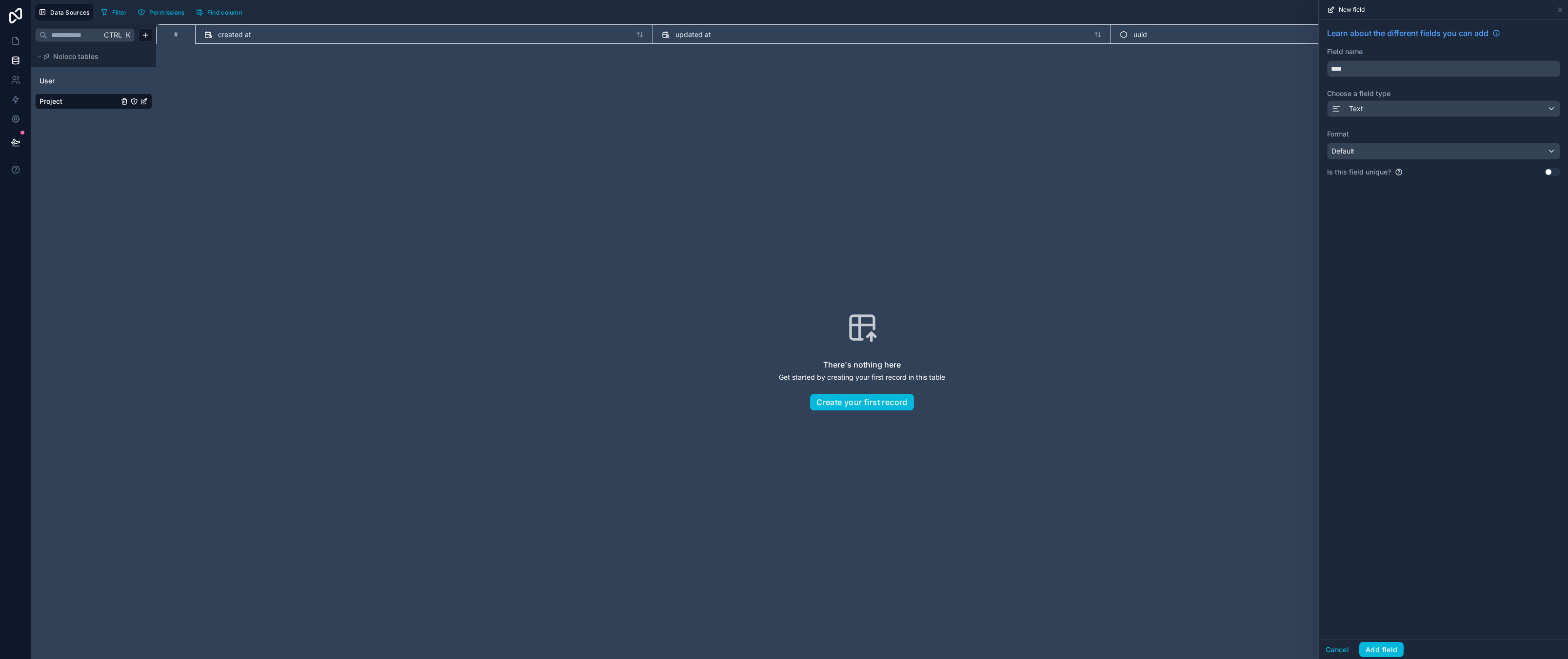
click at [1367, 58] on div "Field name ****" at bounding box center [1443, 62] width 233 height 30
click at [1371, 71] on input "****" at bounding box center [1443, 69] width 232 height 16
type input "**********"
click at [1389, 647] on button "Add field" at bounding box center [1381, 650] width 44 height 16
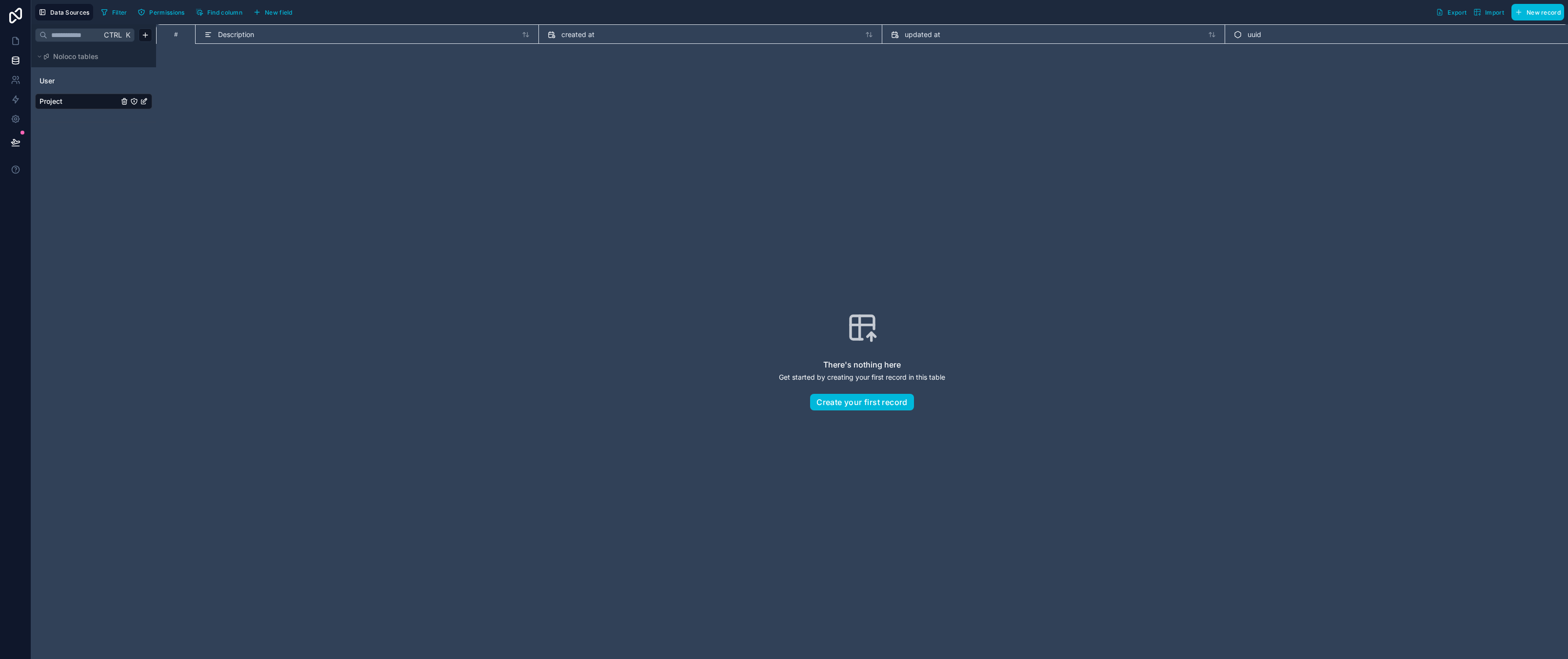
click at [304, 209] on div "There's nothing here Get started by creating your first record in this table Cr…" at bounding box center [861, 361] width 1349 height 573
click at [538, 33] on div "created at" at bounding box center [709, 34] width 343 height 19
click at [501, 32] on div "Description" at bounding box center [367, 34] width 325 height 12
drag, startPoint x: 321, startPoint y: 148, endPoint x: 286, endPoint y: 152, distance: 35.2
click at [319, 150] on div "There's nothing here Get started by creating your first record in this table Cr…" at bounding box center [861, 361] width 1349 height 573
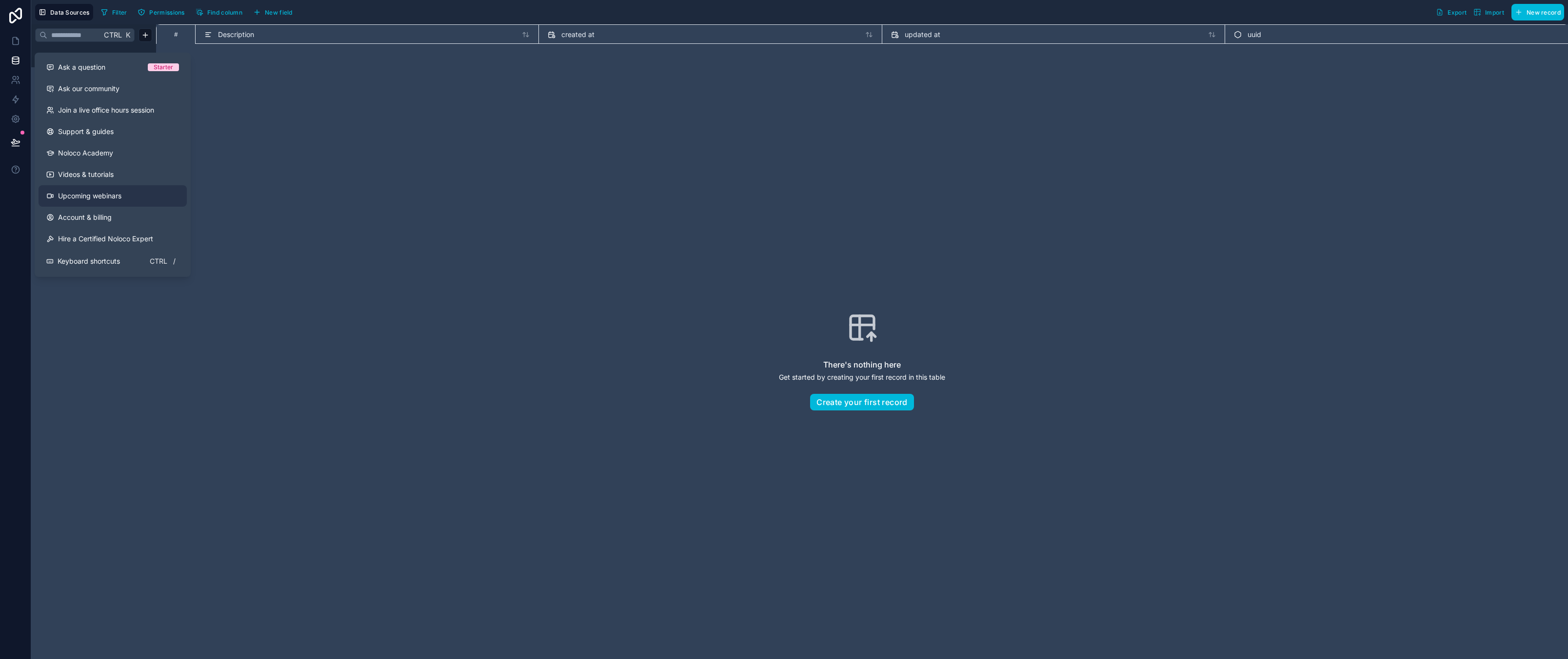
click at [79, 285] on div "Ctrl K Noloco tables User Project" at bounding box center [93, 341] width 125 height 635
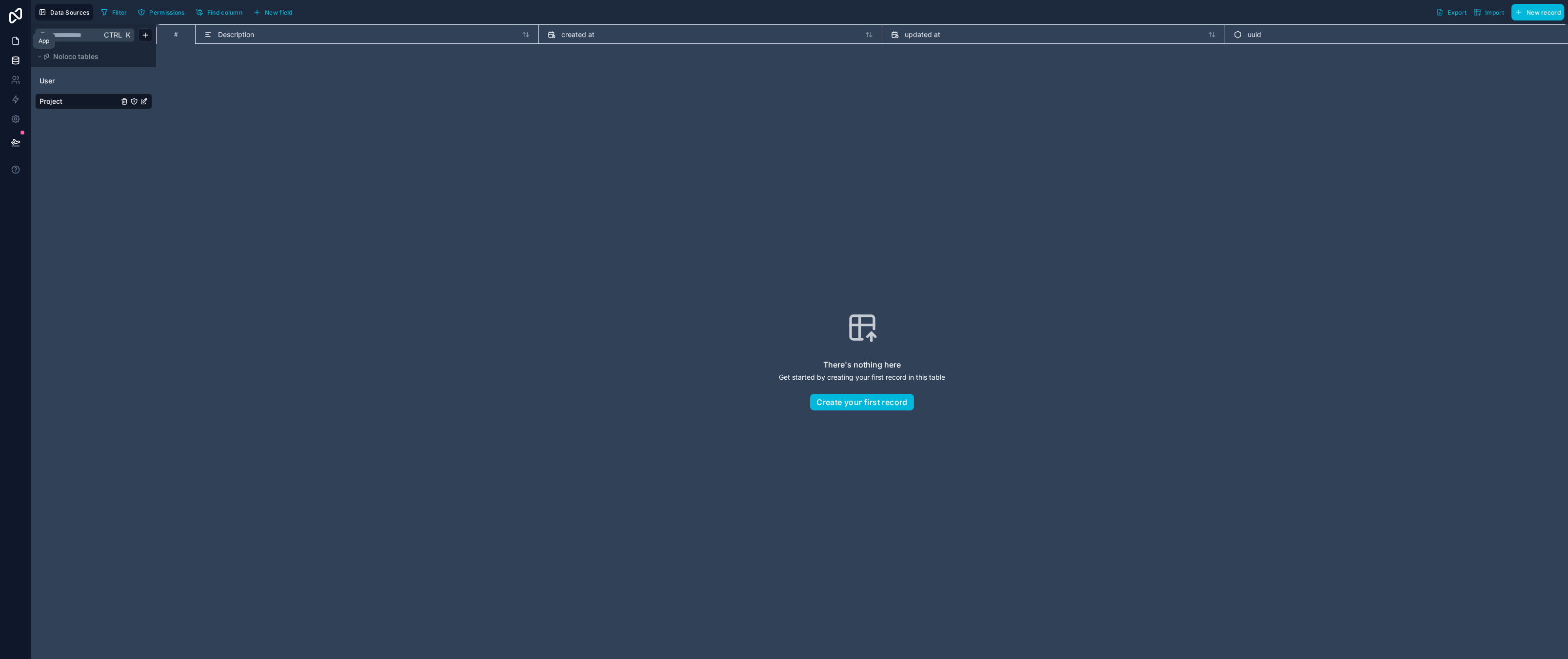
click at [16, 41] on icon at bounding box center [16, 41] width 10 height 10
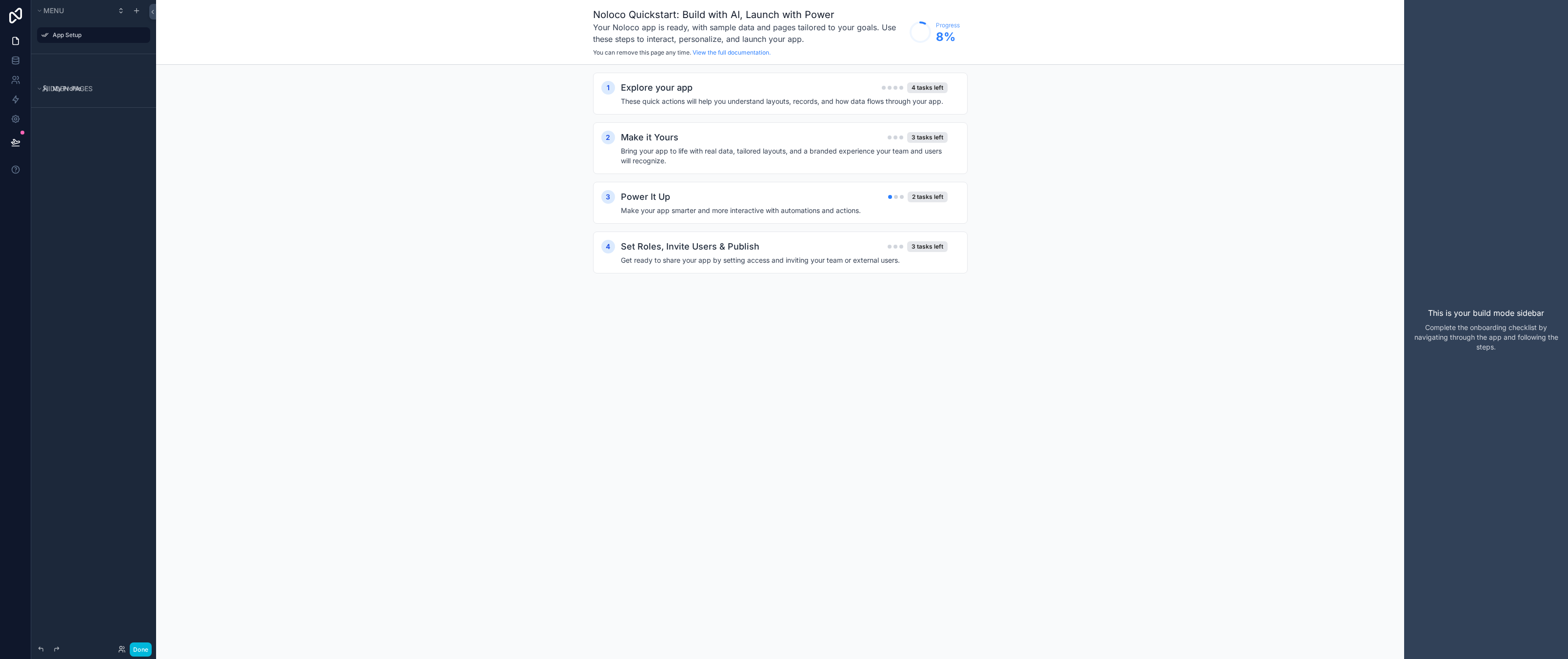
click at [408, 283] on div "1 Explore your app 4 tasks left These quick actions will help you understand la…" at bounding box center [780, 182] width 1248 height 236
drag, startPoint x: 773, startPoint y: 392, endPoint x: 771, endPoint y: 384, distance: 8.2
click at [773, 392] on div "Noloco Quickstart: Build with AI, Launch with Power Your Noloco app is ready, w…" at bounding box center [780, 330] width 1248 height 659
click at [142, 8] on div "scrollable content" at bounding box center [137, 11] width 12 height 12
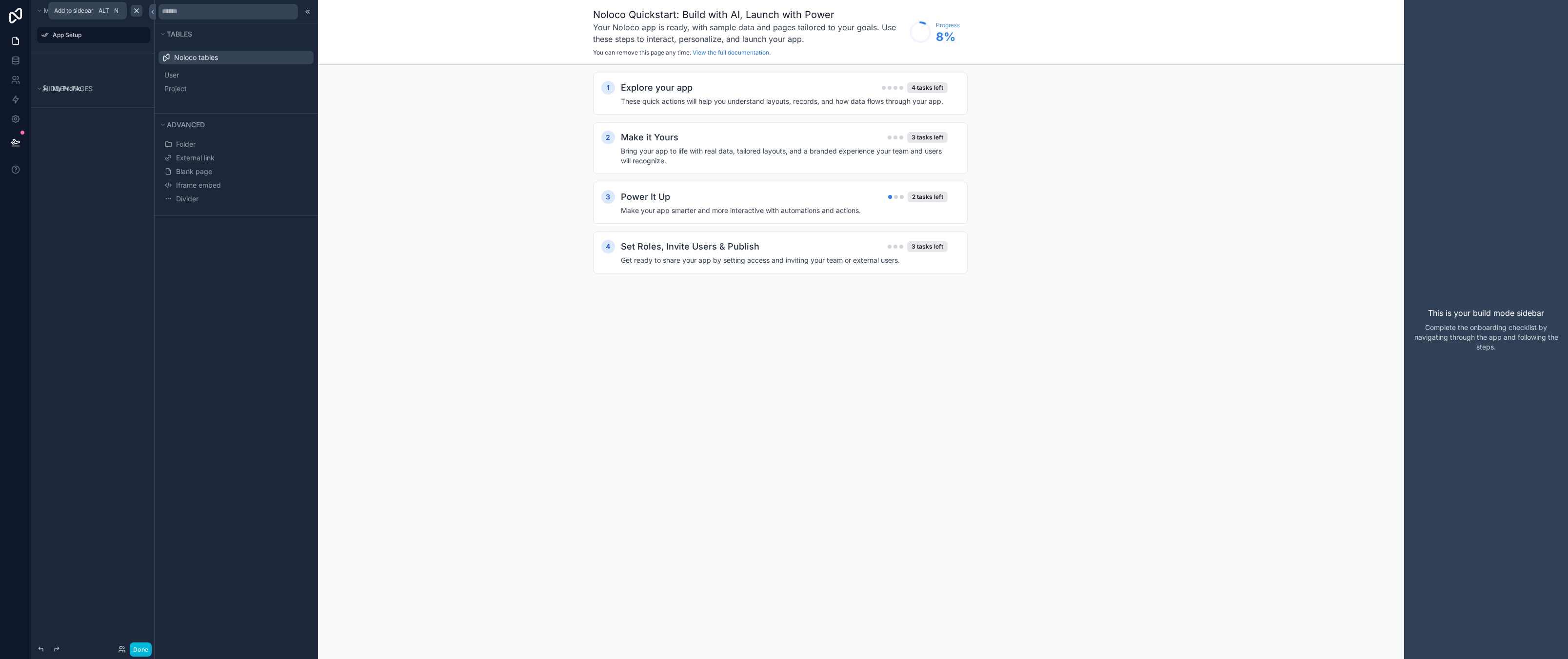
click at [138, 8] on icon "scrollable content" at bounding box center [136, 10] width 8 height 8
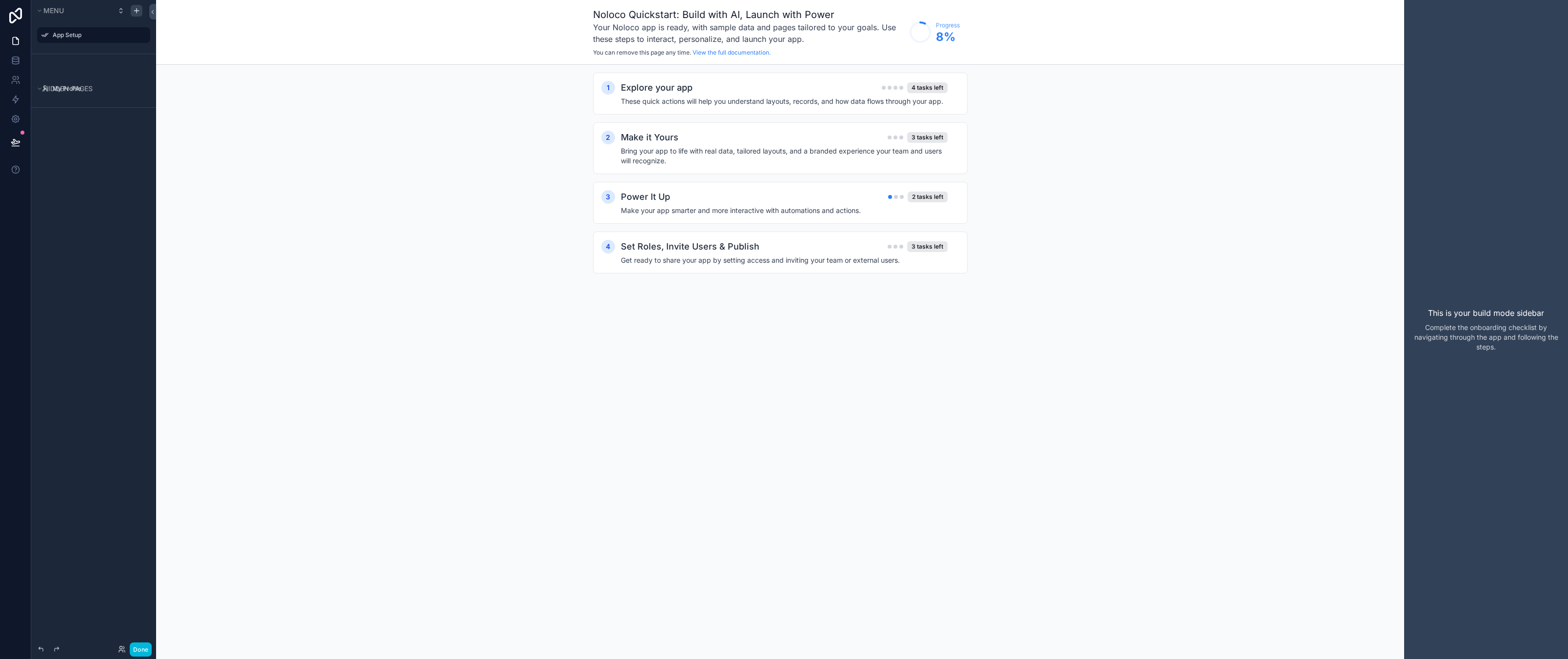
click at [101, 320] on div "Menu App Setup Hidden pages My Profile" at bounding box center [93, 324] width 125 height 647
click at [114, 48] on div "App Setup" at bounding box center [93, 38] width 125 height 32
click at [85, 322] on div "Menu App Setup Hidden pages My Profile" at bounding box center [93, 324] width 125 height 647
click at [135, 8] on icon "scrollable content" at bounding box center [136, 10] width 8 height 8
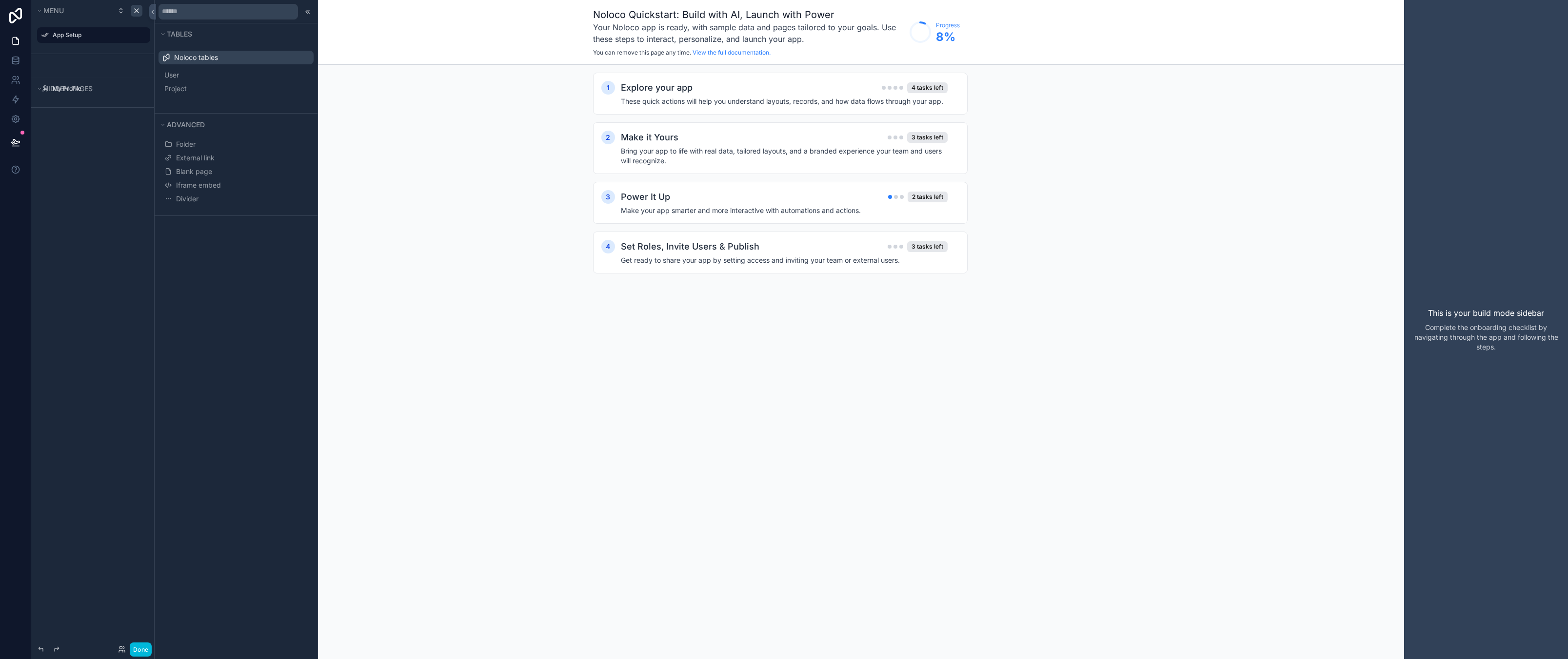
click at [223, 345] on div "Tables Noloco tables User Project Advanced Folder External link Blank page Ifra…" at bounding box center [236, 330] width 163 height 659
drag, startPoint x: 235, startPoint y: 413, endPoint x: 214, endPoint y: 69, distance: 344.6
click at [235, 411] on div "Tables Noloco tables User Project Advanced Folder External link Blank page Ifra…" at bounding box center [236, 330] width 163 height 659
click at [211, 91] on button "Project" at bounding box center [236, 89] width 148 height 13
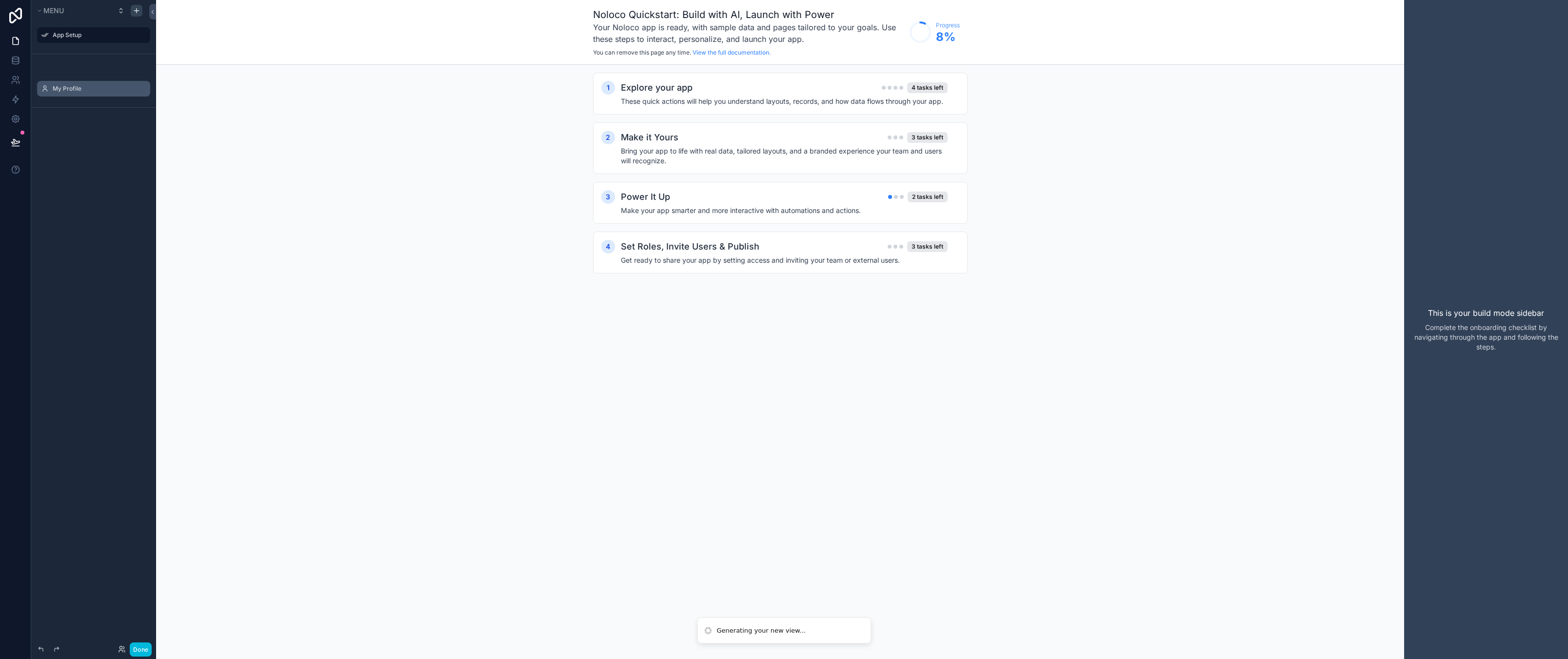
drag, startPoint x: 86, startPoint y: 230, endPoint x: 70, endPoint y: 82, distance: 148.9
click at [86, 230] on div "Menu App Setup Hidden pages My Profile" at bounding box center [93, 324] width 125 height 647
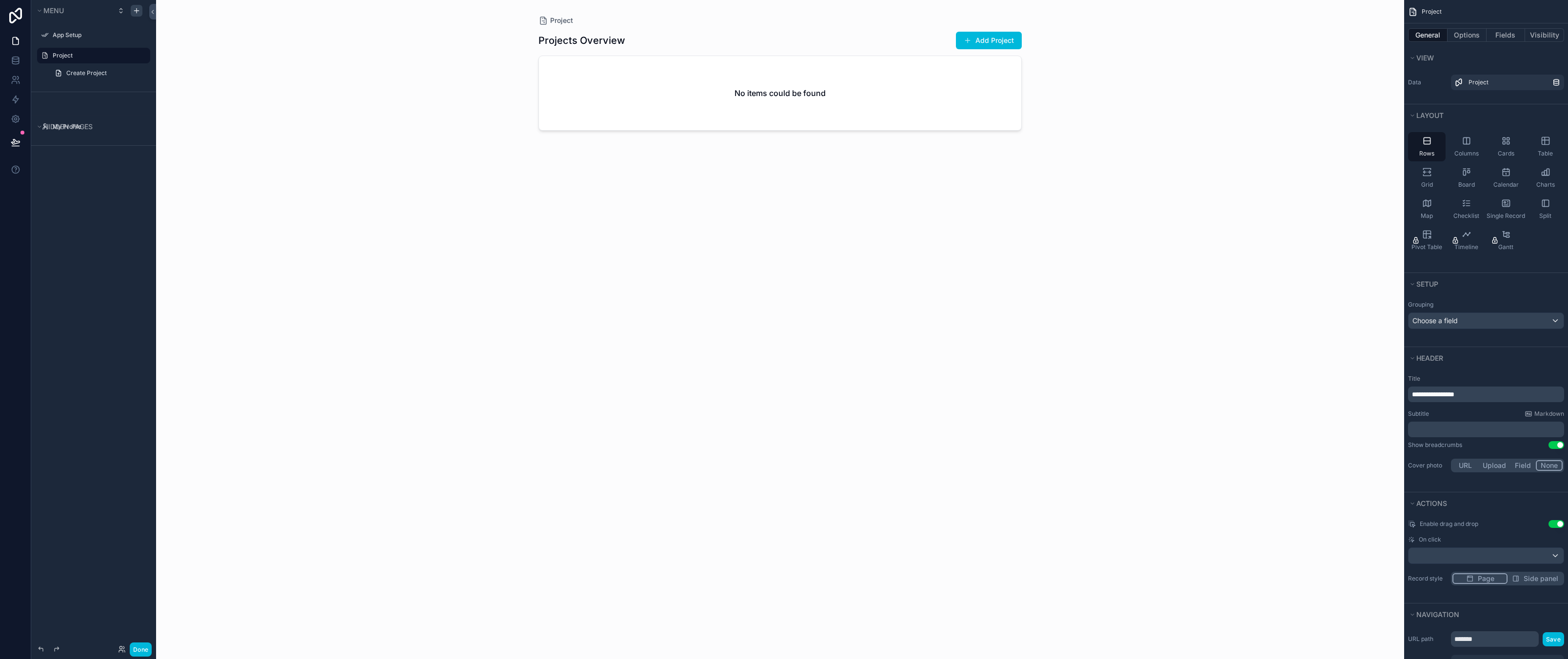
click at [73, 264] on div "Menu App Setup Project Create Project Hidden pages My Profile" at bounding box center [93, 324] width 125 height 647
click at [94, 311] on div "Menu App Setup Project Create Project Hidden pages My Profile" at bounding box center [93, 324] width 125 height 647
click at [635, 385] on div "scrollable content" at bounding box center [780, 324] width 499 height 647
click at [779, 96] on h2 "No items could be found" at bounding box center [780, 93] width 91 height 12
click at [1253, 248] on div "Project Projects Overview Add Project No items could be found" at bounding box center [780, 330] width 1248 height 659
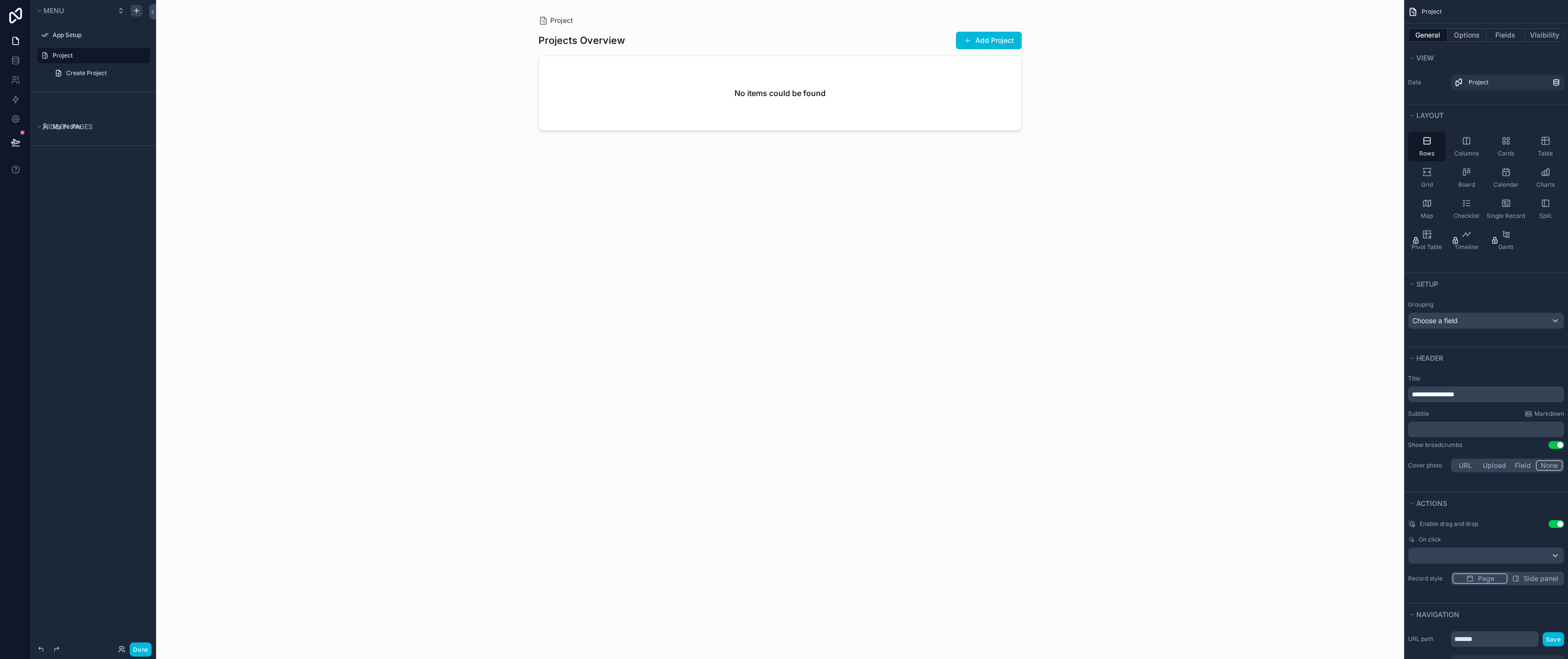
click at [1145, 273] on div "Project Projects Overview Add Project No items could be found" at bounding box center [780, 330] width 1248 height 659
click at [1415, 182] on div "Grid" at bounding box center [1426, 178] width 38 height 29
click at [1430, 141] on icon "scrollable content" at bounding box center [1427, 141] width 10 height 10
click at [1103, 234] on div "Project Projects Overview Add Project No items could be found" at bounding box center [780, 330] width 1248 height 659
click at [1004, 35] on button "Add Project" at bounding box center [989, 40] width 66 height 18
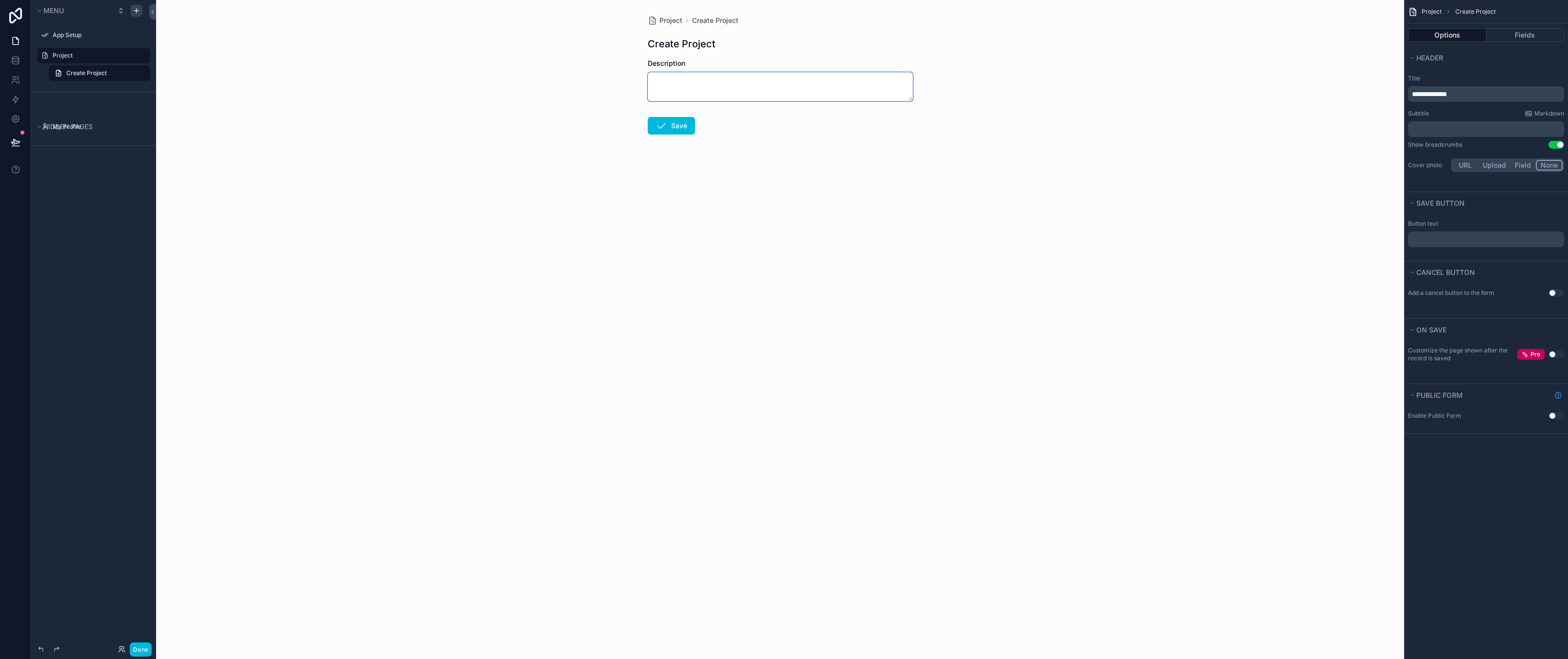
click at [690, 85] on textarea "scrollable content" at bounding box center [780, 86] width 265 height 29
type textarea "****"
click at [651, 132] on button "Save" at bounding box center [671, 126] width 47 height 18
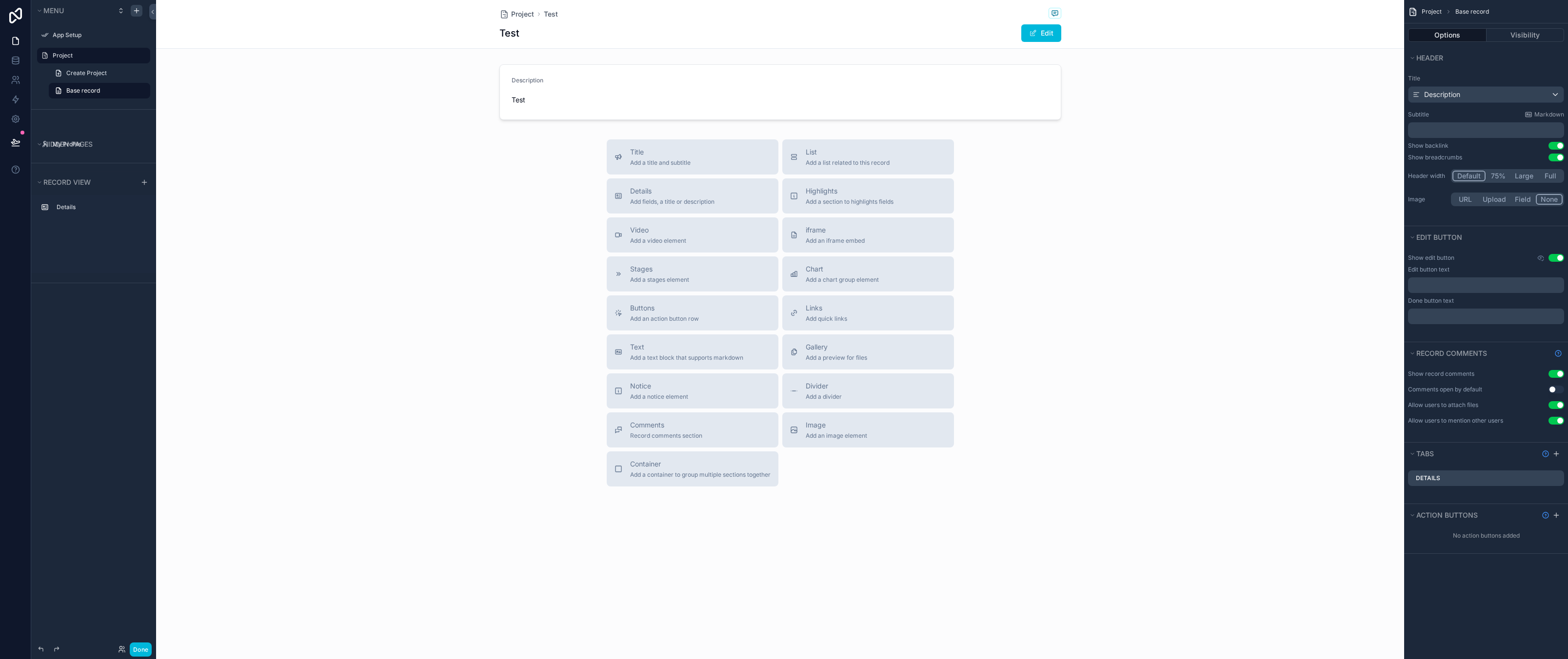
click at [335, 303] on div "Title Add a title and subtitle List Add a list related to this record Details A…" at bounding box center [780, 313] width 1248 height 347
click at [433, 142] on div "Title Add a title and subtitle List Add a list related to this record Details A…" at bounding box center [780, 313] width 1248 height 347
click at [901, 81] on div "scrollable content" at bounding box center [780, 92] width 1248 height 64
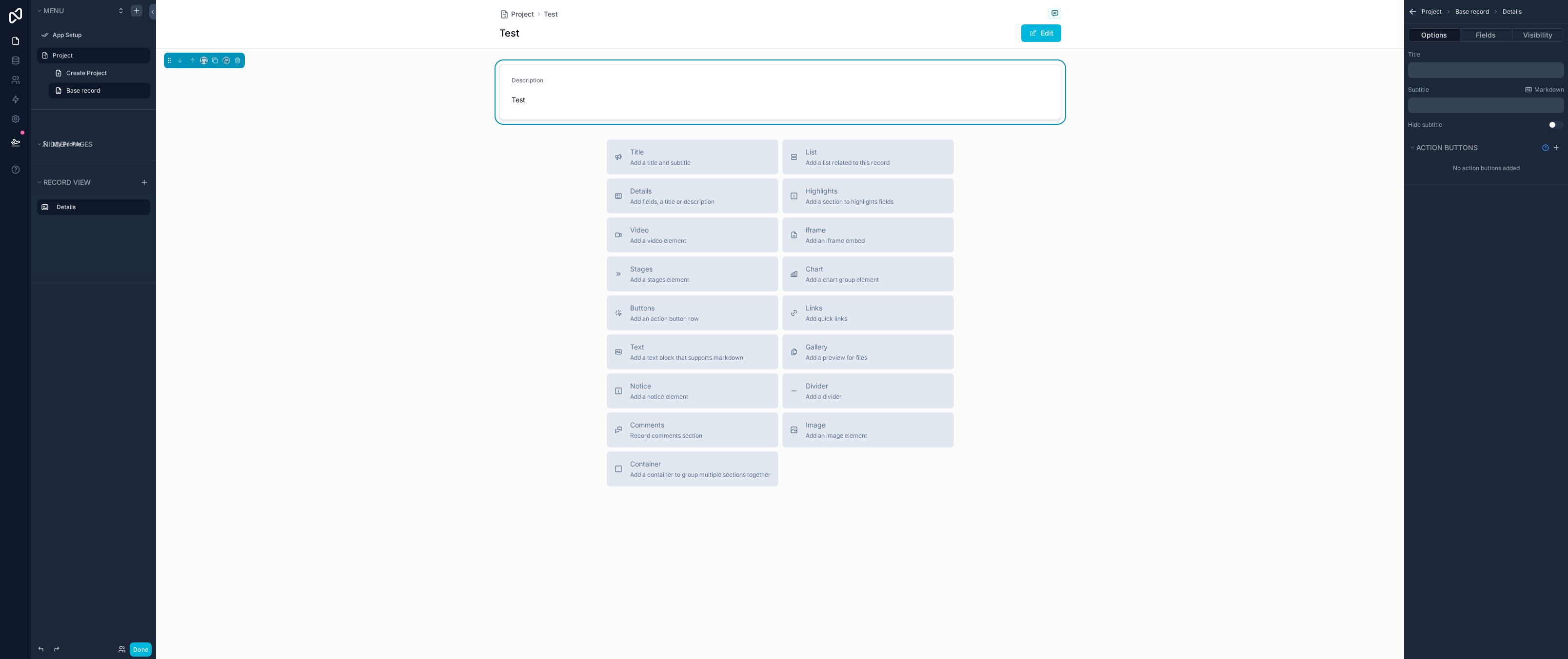
click at [1212, 171] on div "Title Add a title and subtitle List Add a list related to this record Details A…" at bounding box center [780, 313] width 1248 height 347
click at [706, 23] on div "Project Test Test Edit" at bounding box center [781, 24] width 562 height 49
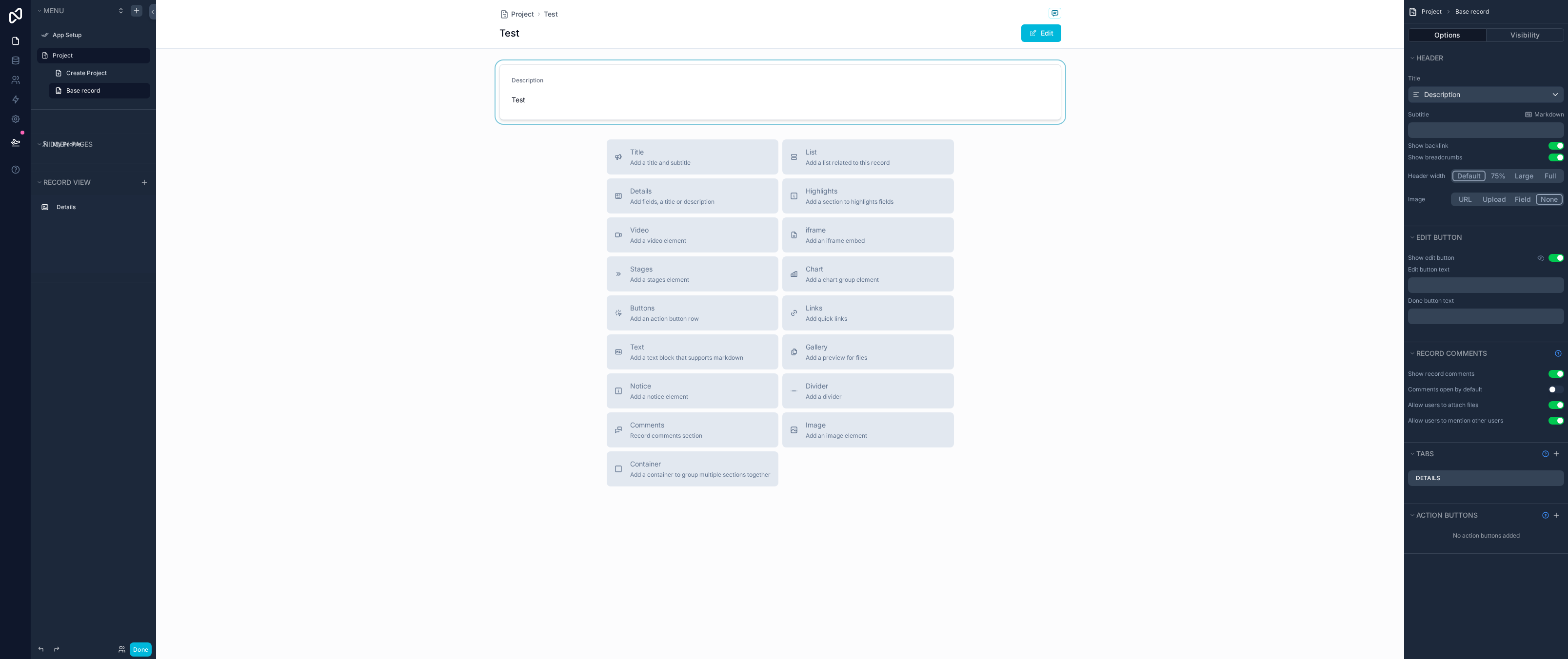
click at [328, 189] on div "Title Add a title and subtitle List Add a list related to this record Details A…" at bounding box center [780, 313] width 1248 height 347
click at [100, 70] on span "Create Project" at bounding box center [86, 73] width 40 height 8
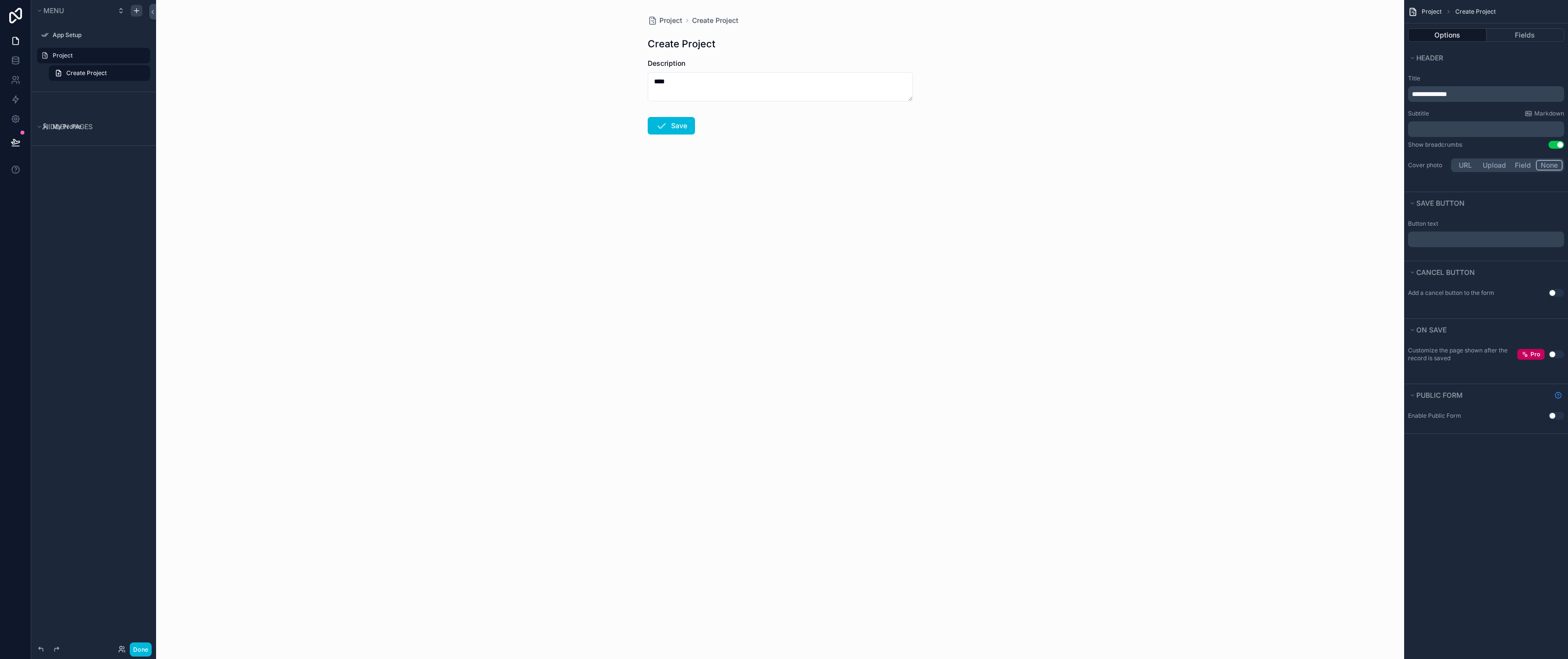
click at [79, 54] on label "Project" at bounding box center [98, 55] width 91 height 8
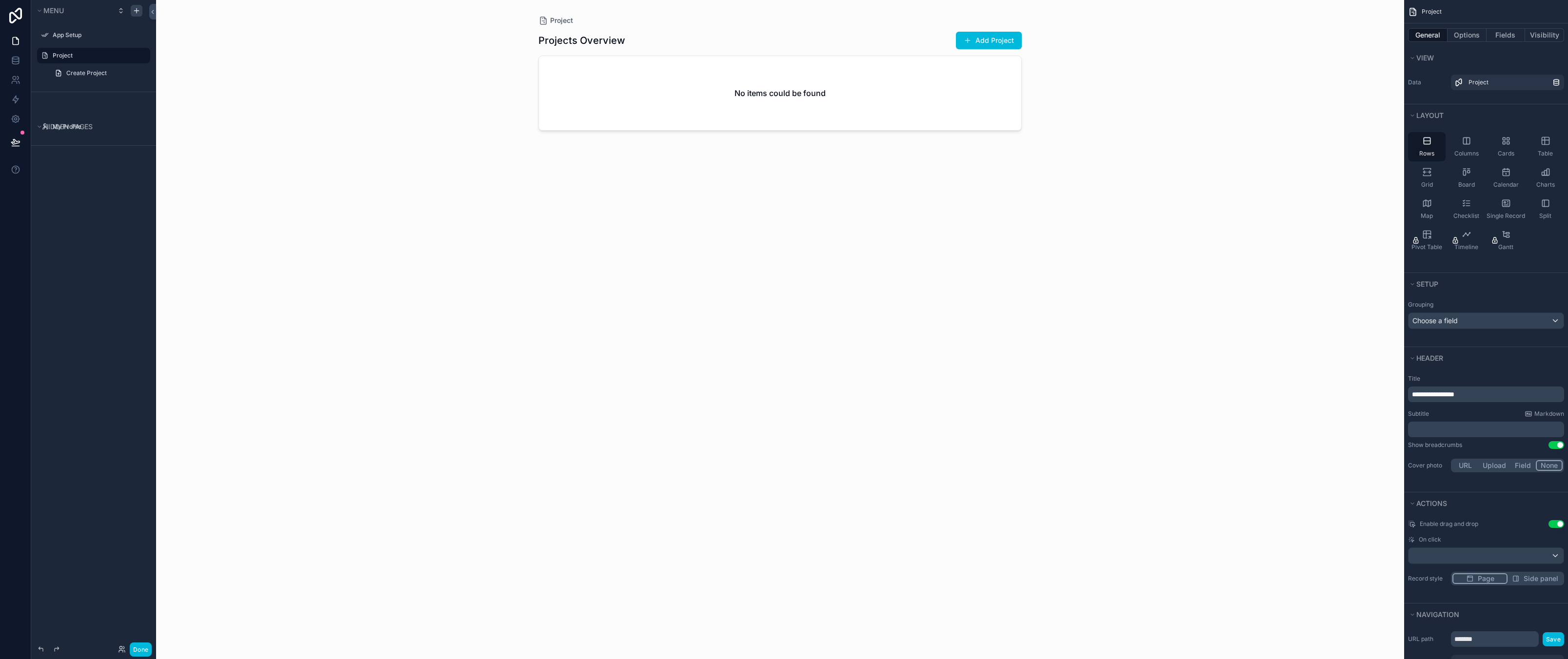
drag, startPoint x: 606, startPoint y: 319, endPoint x: 561, endPoint y: 295, distance: 51.0
click at [605, 319] on div "Projects Overview Add Project No items could be found" at bounding box center [780, 336] width 483 height 622
click at [742, 75] on div "Description Test" at bounding box center [780, 80] width 459 height 22
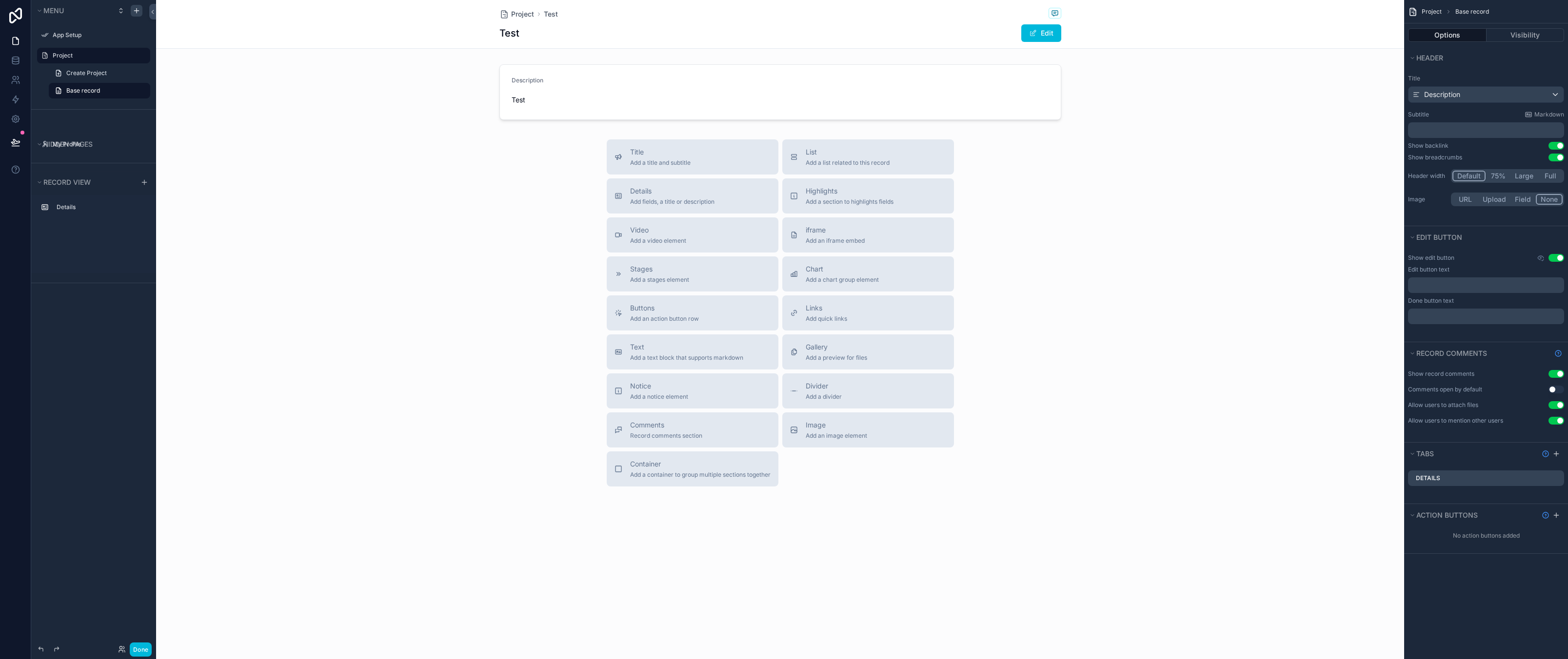
drag, startPoint x: 1189, startPoint y: 271, endPoint x: 497, endPoint y: 158, distance: 701.2
click at [1189, 271] on div "Title Add a title and subtitle List Add a list related to this record Details A…" at bounding box center [780, 313] width 1248 height 347
drag, startPoint x: 319, startPoint y: 178, endPoint x: 318, endPoint y: 171, distance: 7.1
click at [319, 178] on div "Title Add a title and subtitle List Add a list related to this record Details A…" at bounding box center [780, 313] width 1248 height 347
click at [357, 169] on div "Title Add a title and subtitle List Add a list related to this record Details A…" at bounding box center [780, 313] width 1248 height 347
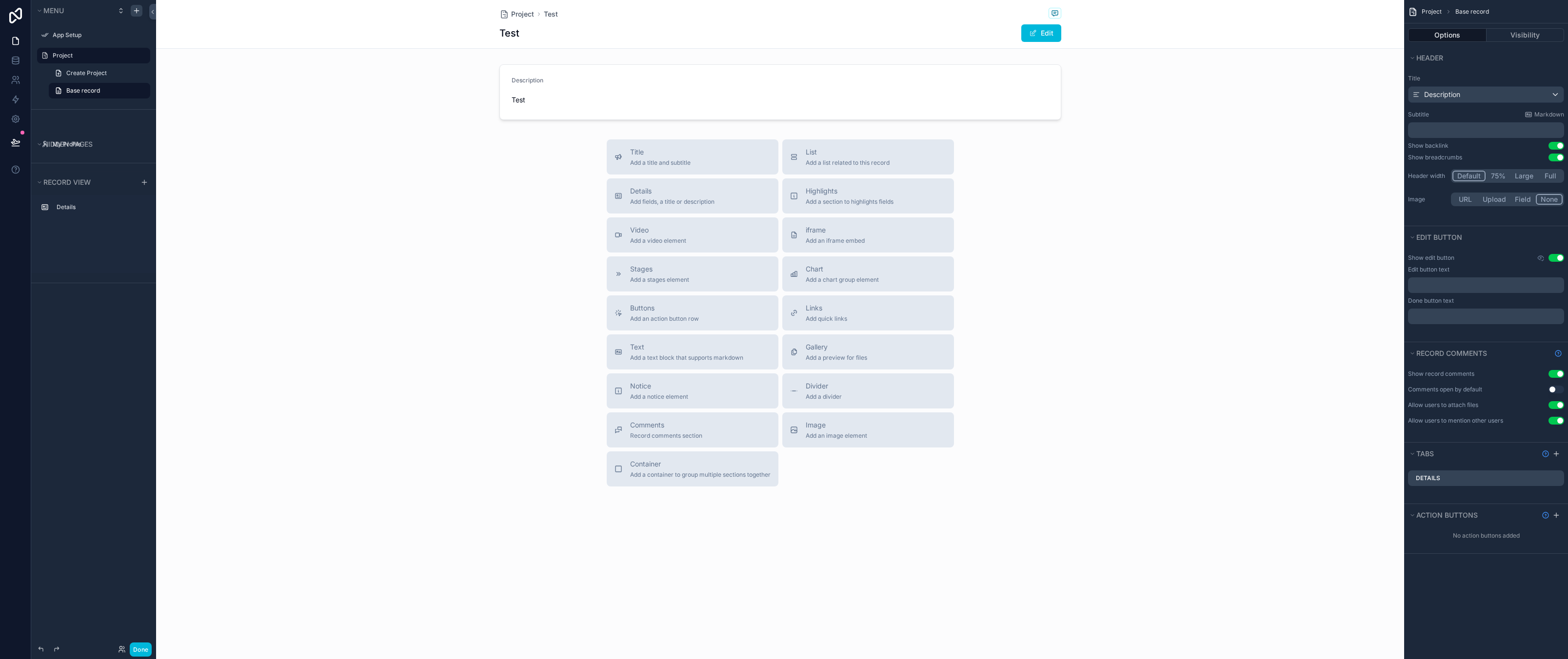
click at [345, 188] on div "Title Add a title and subtitle List Add a list related to this record Details A…" at bounding box center [780, 313] width 1248 height 347
drag, startPoint x: 387, startPoint y: 179, endPoint x: 276, endPoint y: 70, distance: 155.6
click at [387, 180] on div "Title Add a title and subtitle List Add a list related to this record Details A…" at bounding box center [780, 313] width 1248 height 347
click at [522, 18] on span "Project" at bounding box center [522, 14] width 23 height 10
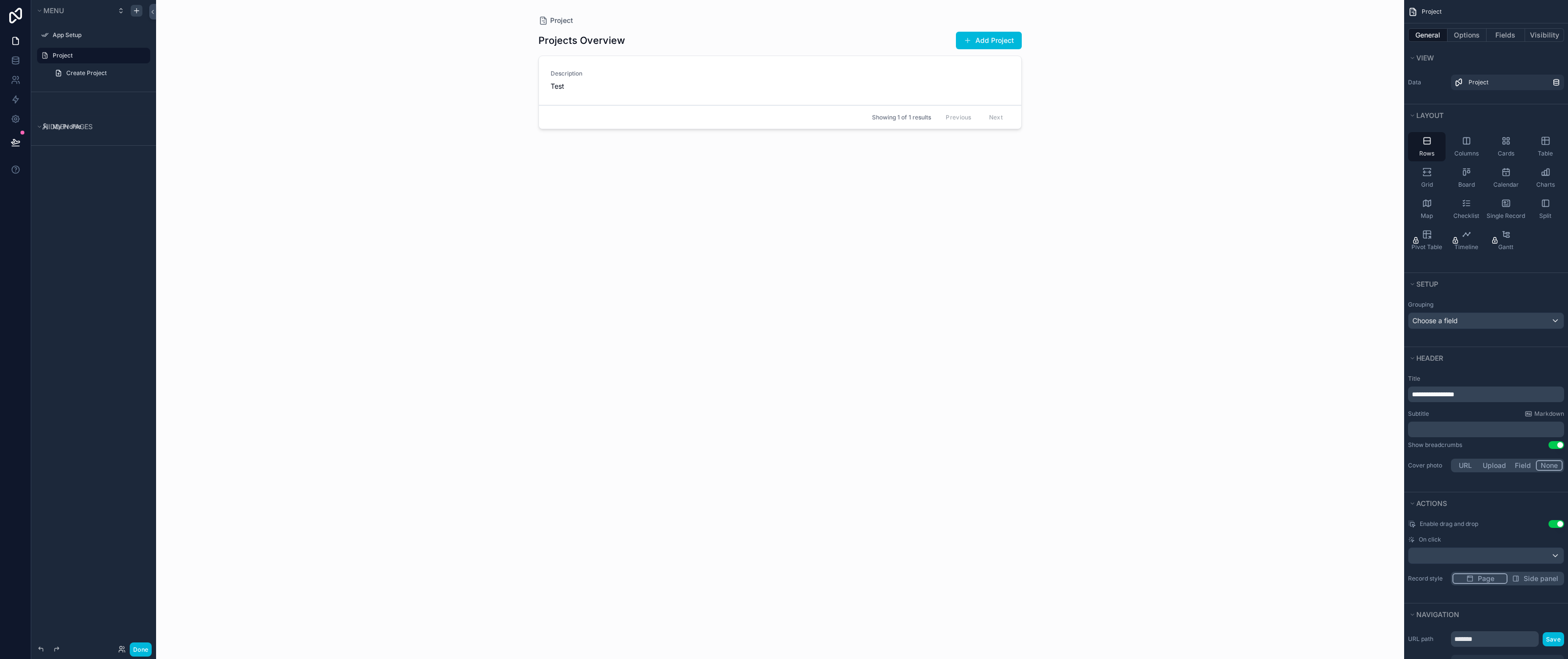
click at [973, 391] on div "Projects Overview Add Project Description Test Showing 1 of 1 results Previous …" at bounding box center [780, 336] width 483 height 622
click at [1437, 178] on div "Grid" at bounding box center [1426, 178] width 38 height 29
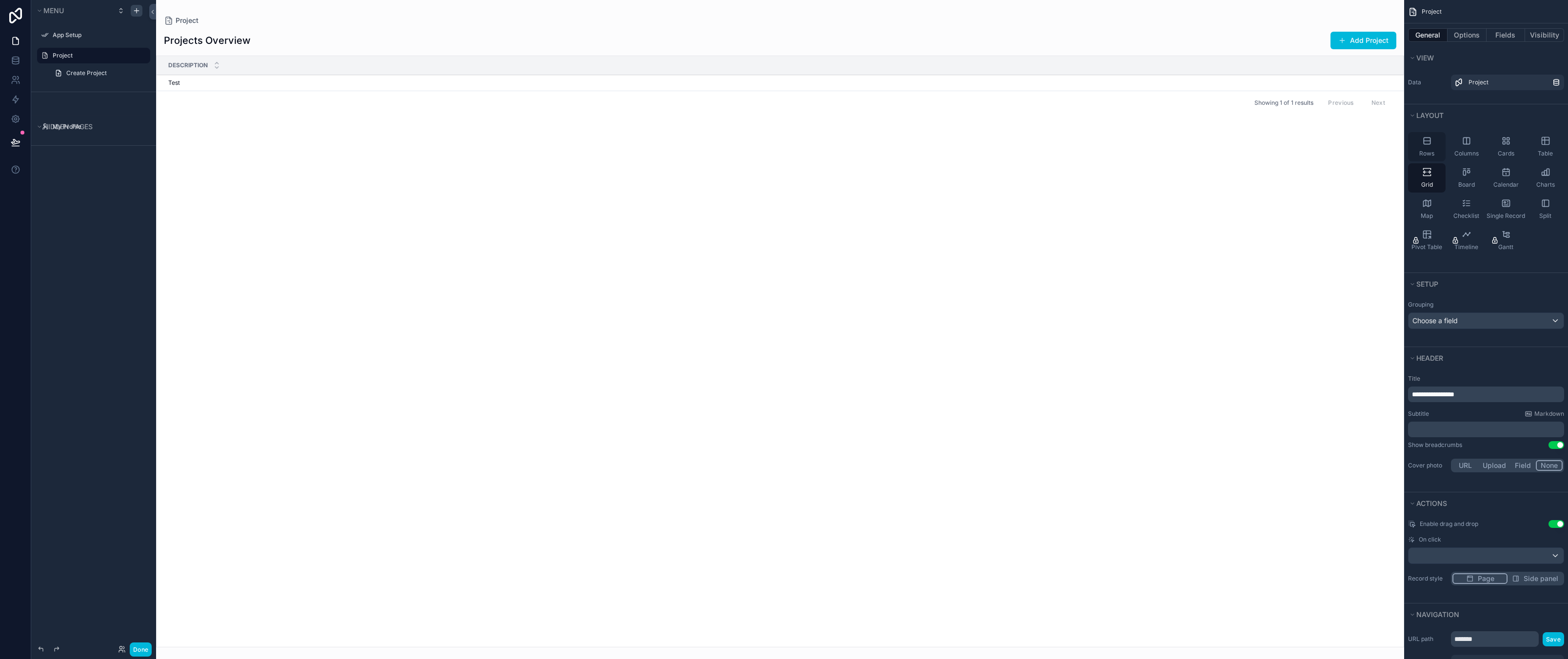
click at [1424, 153] on span "Rows" at bounding box center [1426, 153] width 15 height 8
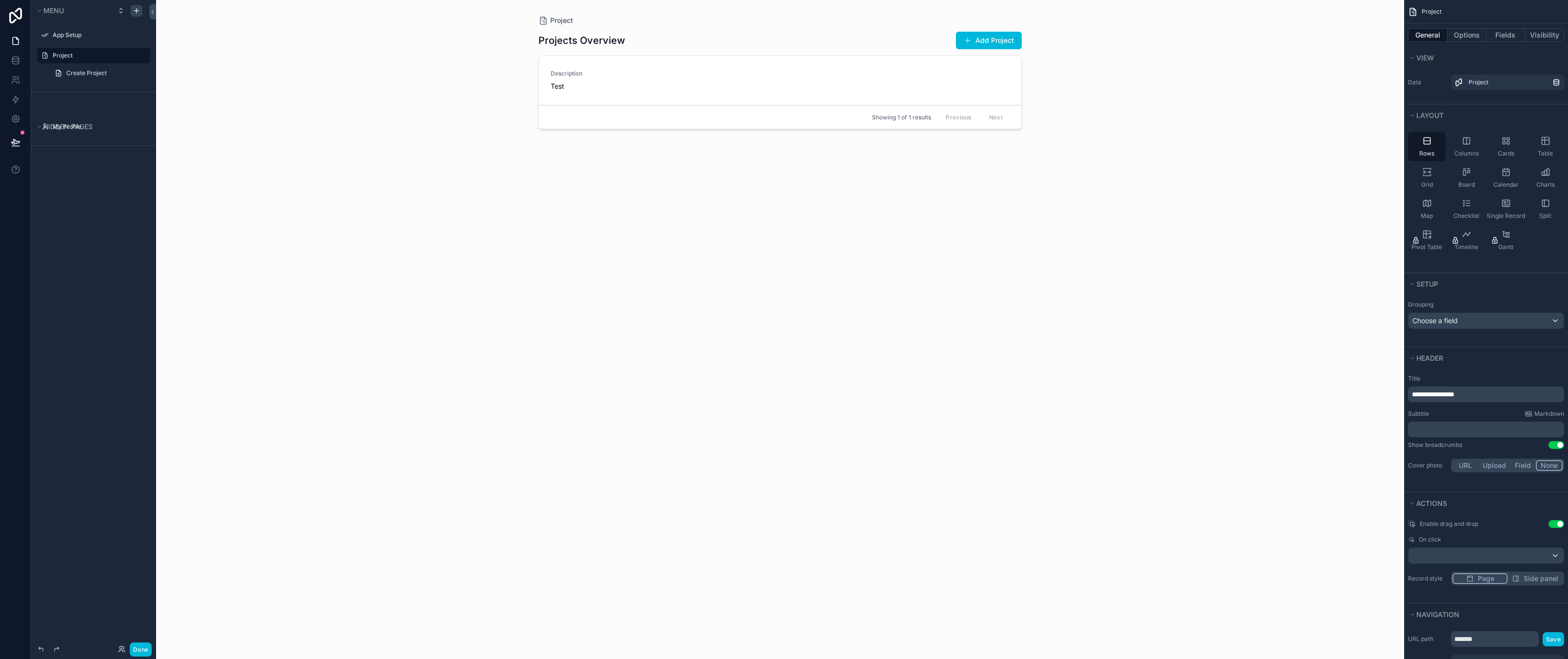
click at [1207, 124] on div "Project Projects Overview Add Project Description Test Showing 1 of 1 results P…" at bounding box center [780, 330] width 1248 height 659
click at [1541, 242] on div "Rows Columns Cards Table Grid Board Calendar Charts Map Checklist Single Record…" at bounding box center [1485, 194] width 164 height 131
click at [1541, 212] on span "Split" at bounding box center [1545, 215] width 13 height 8
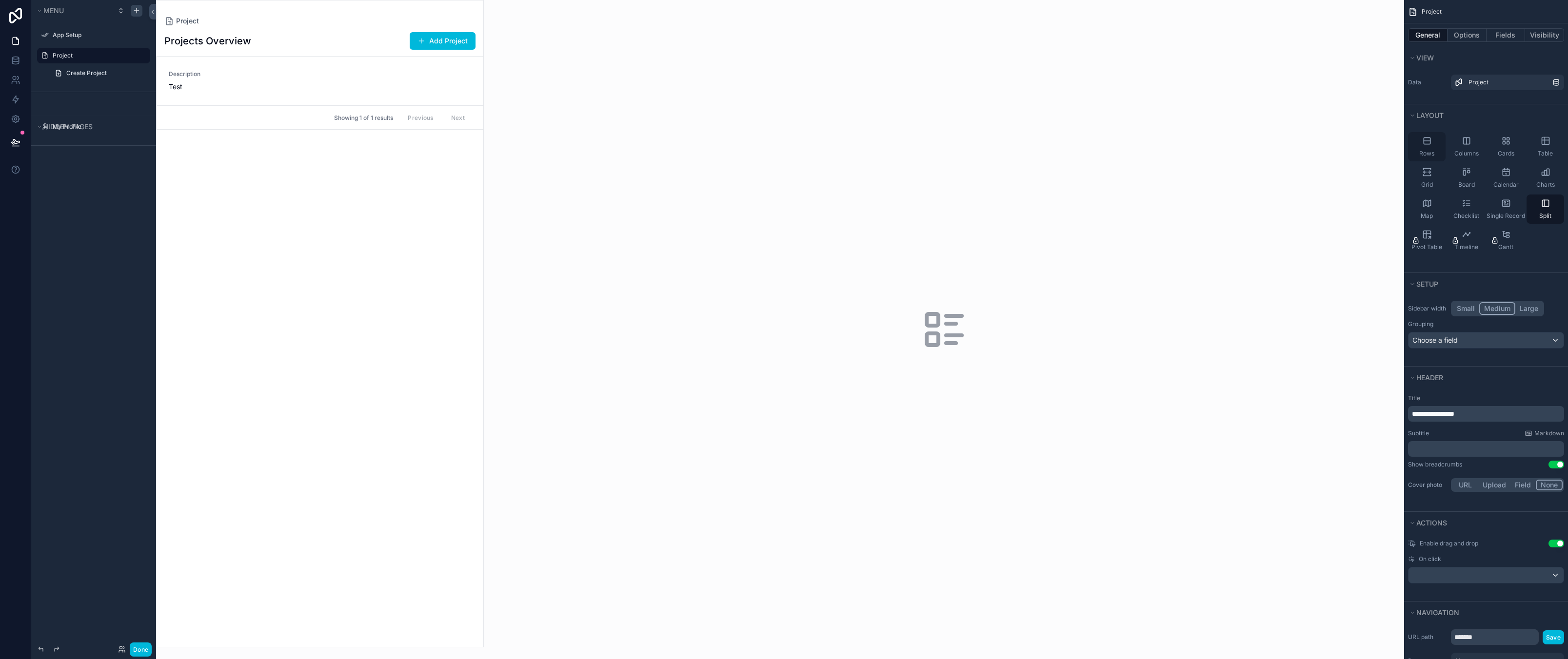
click at [1422, 148] on div "Rows" at bounding box center [1426, 147] width 38 height 29
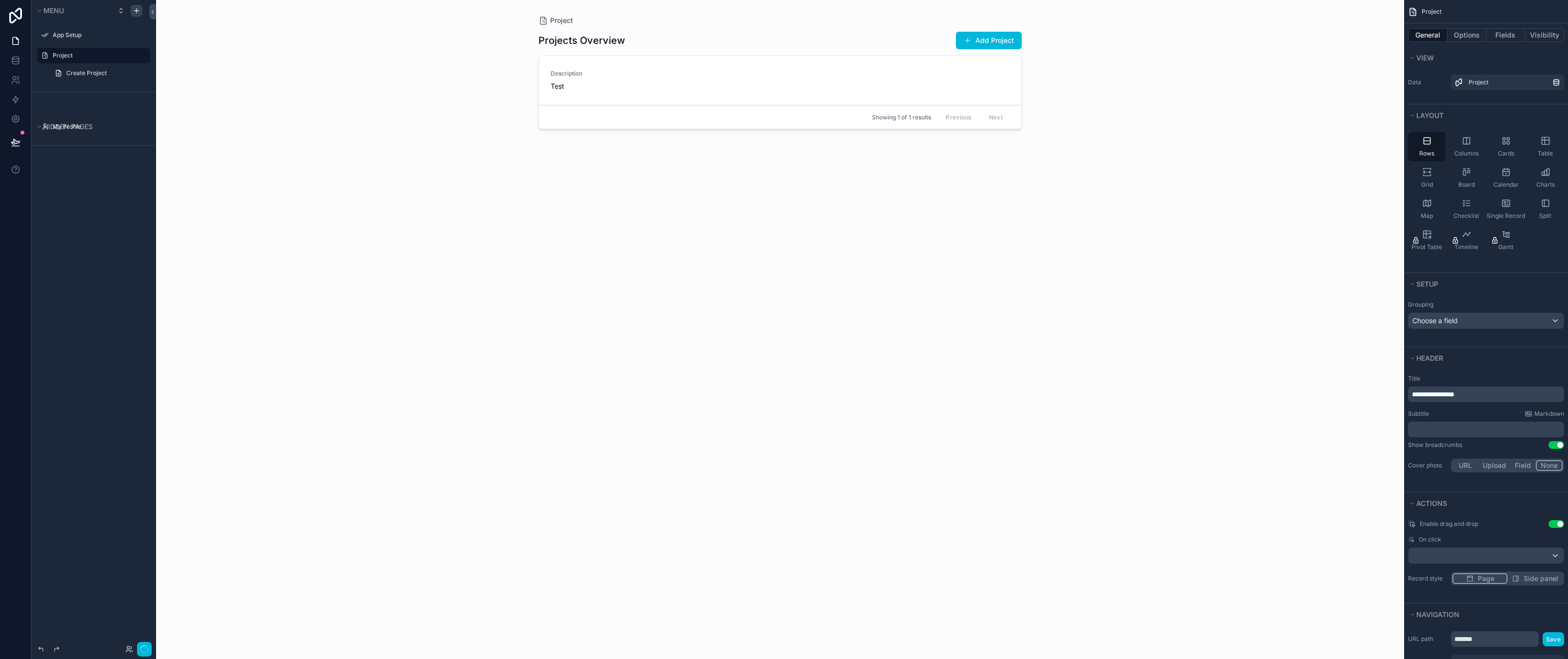
click at [1193, 152] on div "Project Projects Overview Add Project Description Test Showing 1 of 1 results P…" at bounding box center [780, 330] width 1248 height 659
click at [1542, 230] on div "Rows Columns Cards Table Grid Board Calendar Charts Map Checklist Single Record…" at bounding box center [1485, 194] width 164 height 131
click at [1087, 346] on div "Project Projects Overview Add Project Description Test Showing 1 of 1 results P…" at bounding box center [780, 330] width 1248 height 659
click at [1470, 34] on button "Options" at bounding box center [1467, 35] width 39 height 13
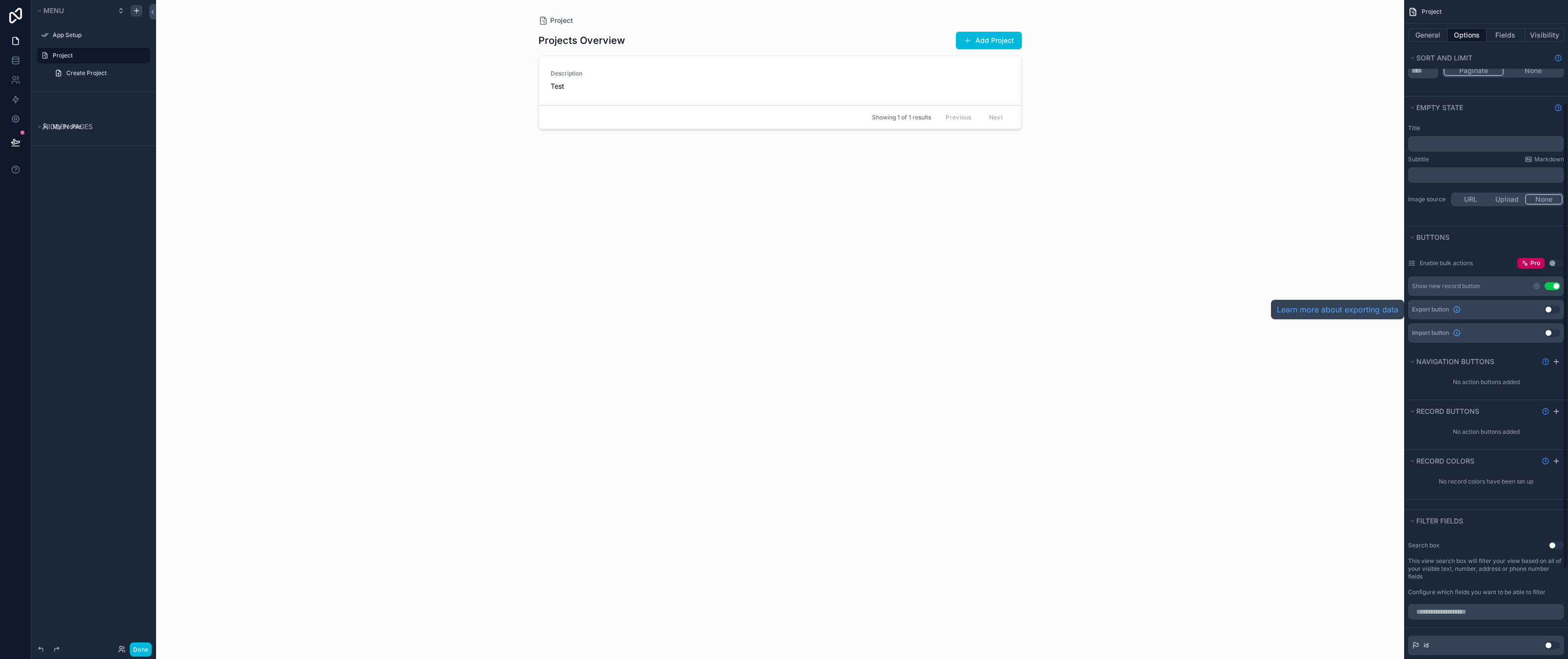
scroll to position [146, 0]
click at [1560, 410] on icon "scrollable content" at bounding box center [1555, 410] width 8 height 8
click at [1540, 435] on div "Use setting" at bounding box center [1550, 434] width 19 height 8
click at [0, 0] on icon "scrollable content" at bounding box center [0, 0] width 0 height 0
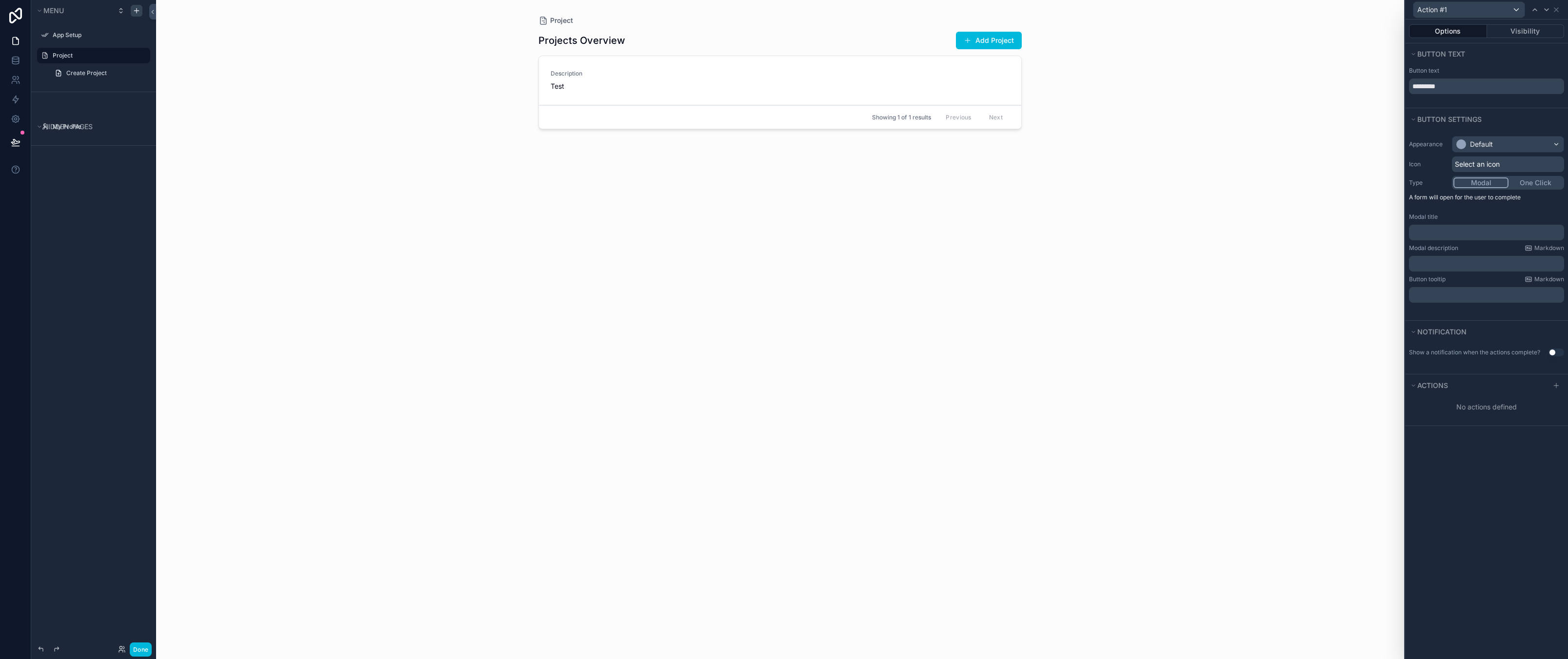
click at [1467, 231] on p "﻿" at bounding box center [1488, 233] width 149 height 10
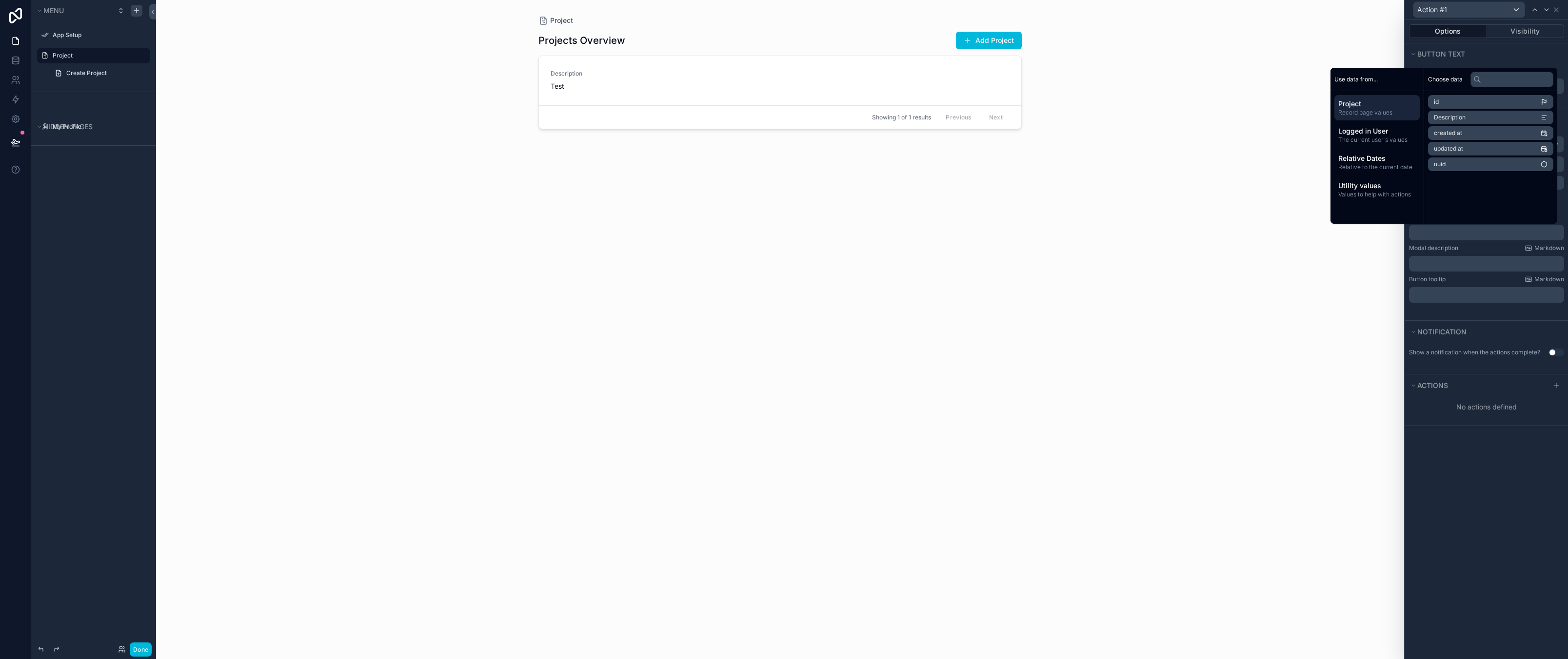
click at [1465, 262] on p "﻿" at bounding box center [1488, 264] width 149 height 10
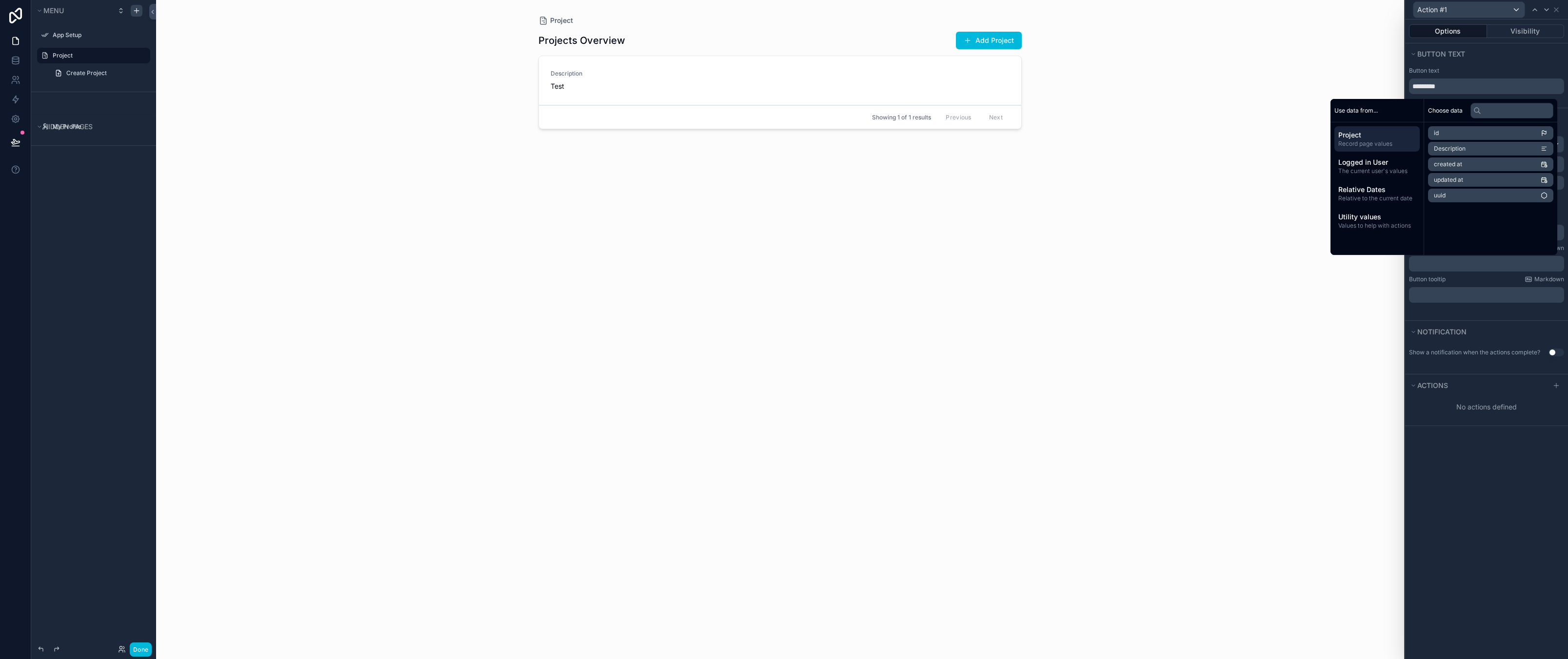
click at [1467, 558] on div "Options Visibility Button text Button text ********* Button settings Appearance…" at bounding box center [1486, 339] width 163 height 640
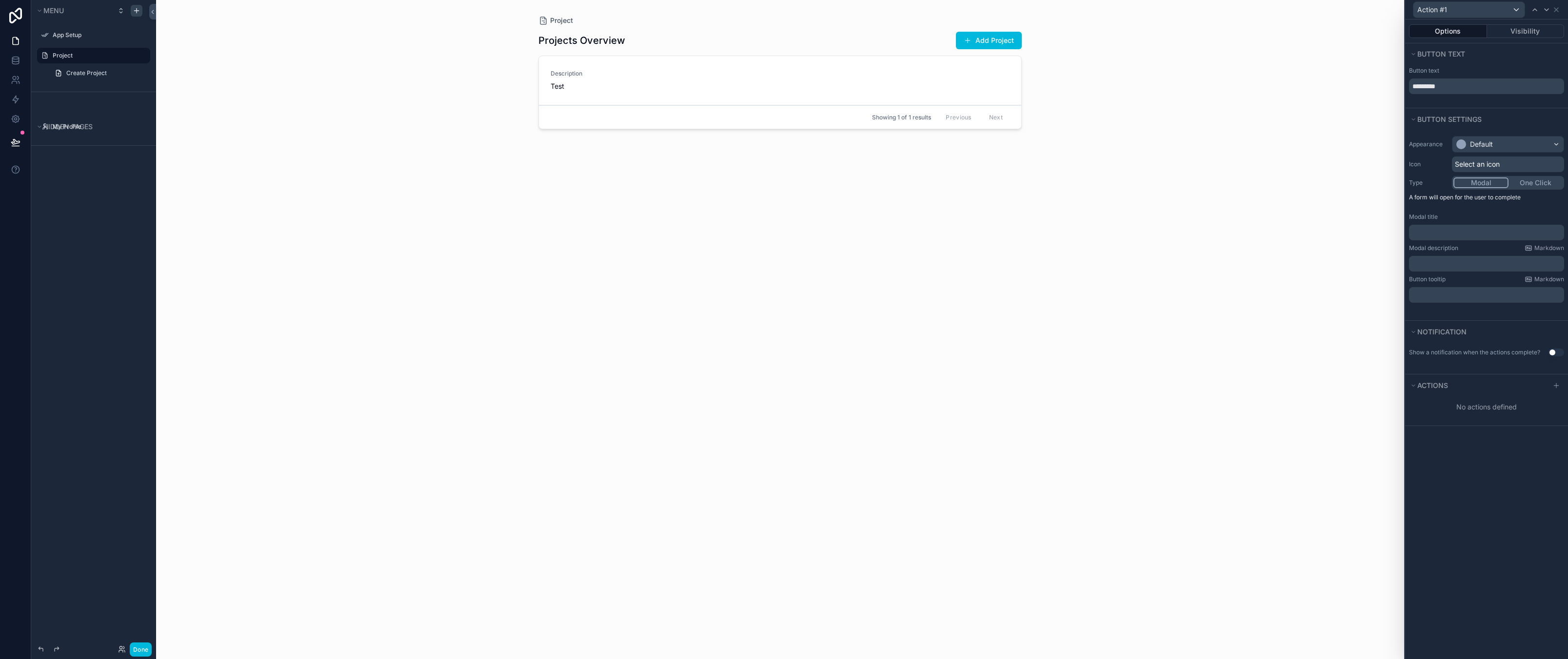
click at [1473, 542] on div "Options Visibility Button text Button text ********* Button settings Appearance…" at bounding box center [1486, 339] width 163 height 640
click at [1464, 407] on div "No actions defined" at bounding box center [1486, 407] width 163 height 18
click at [1556, 385] on icon at bounding box center [1556, 385] width 0 height 4
click at [1483, 423] on div "Select a type" at bounding box center [1486, 426] width 146 height 16
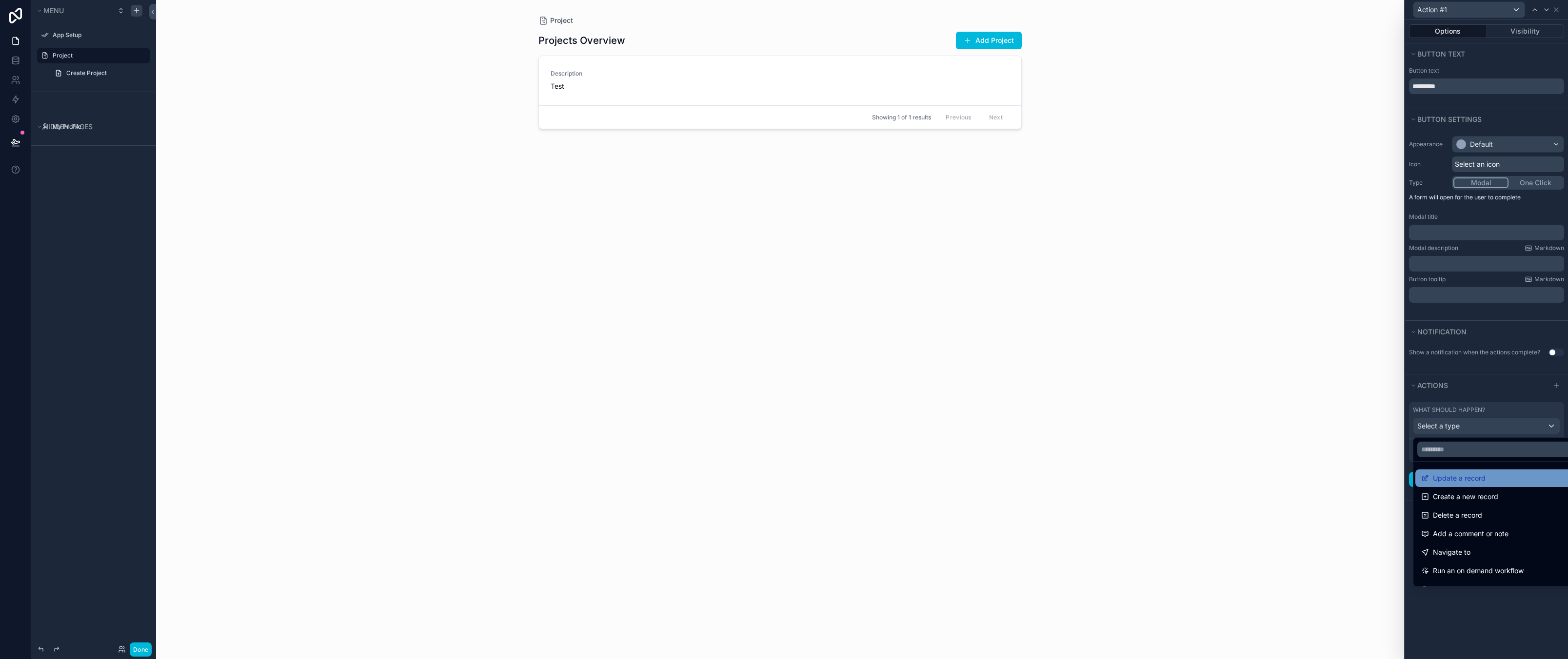
click at [1476, 480] on span "Update a record" at bounding box center [1459, 479] width 53 height 12
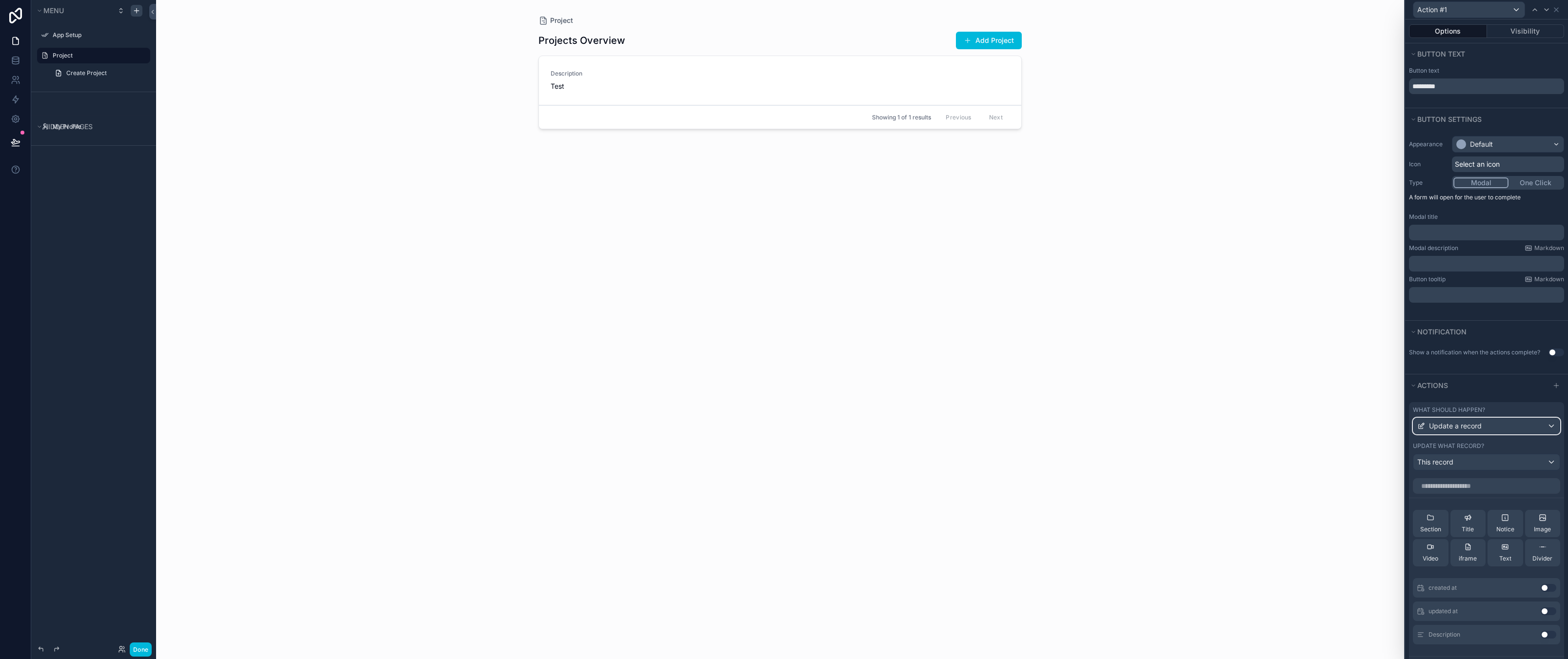
click at [1460, 424] on span "Update a record" at bounding box center [1455, 426] width 53 height 10
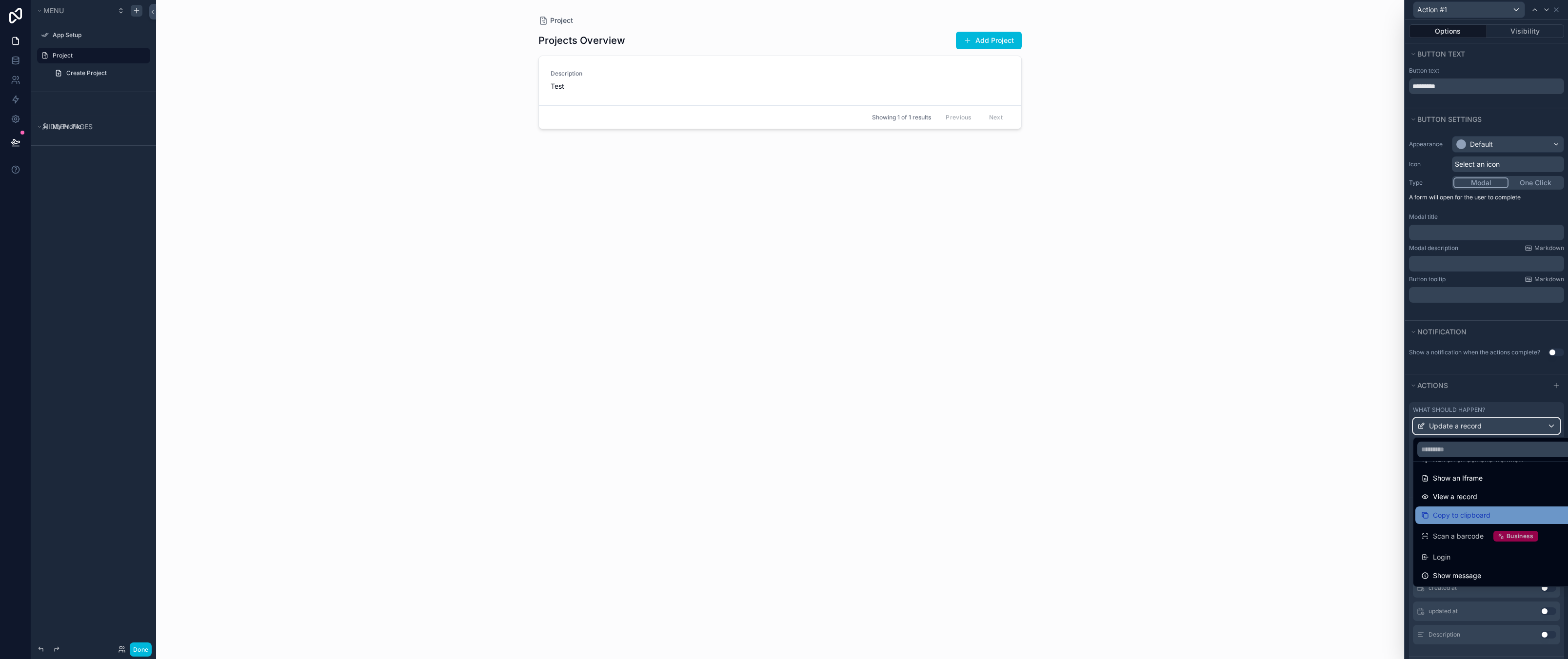
scroll to position [0, 0]
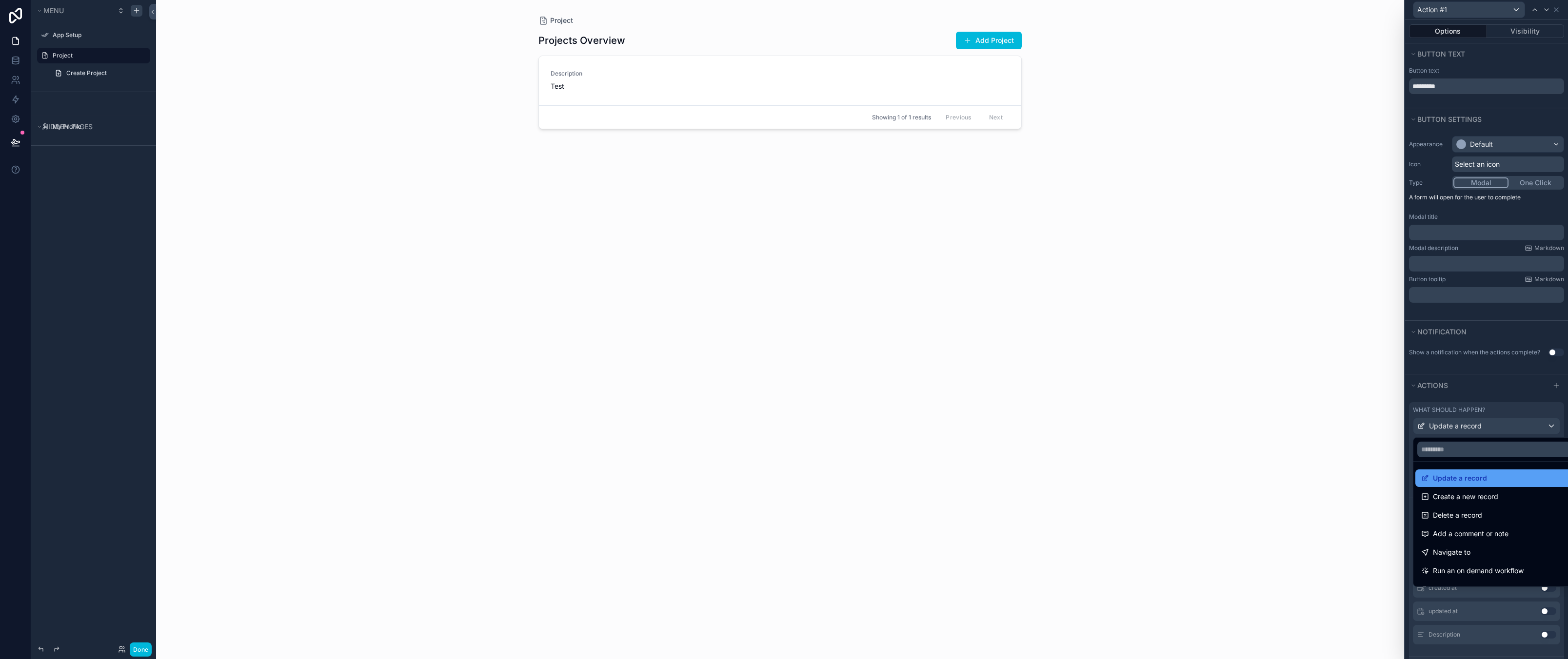
click at [1455, 475] on span "Update a record" at bounding box center [1460, 479] width 55 height 12
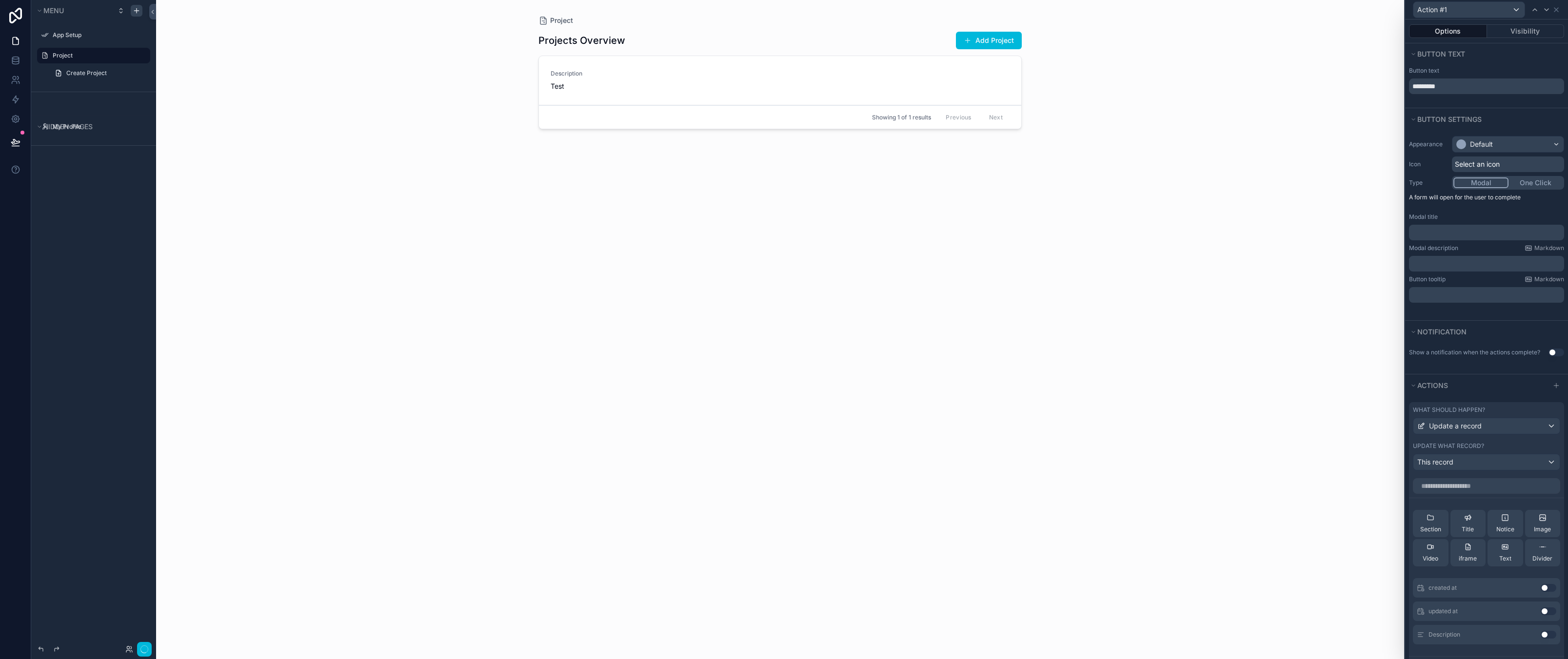
click at [977, 312] on div "Projects Overview Add Project Description Test Action #1 Showing 1 of 1 results…" at bounding box center [780, 336] width 483 height 622
click at [779, 225] on div "Projects Overview Add Project Description Test Action #1 Showing 1 of 1 results…" at bounding box center [780, 336] width 483 height 622
click at [80, 199] on div "Menu App Setup Project Create Project Hidden pages My Profile" at bounding box center [93, 324] width 125 height 647
click at [0, 0] on icon "scrollable content" at bounding box center [0, 0] width 0 height 0
click at [96, 230] on div "Menu App Setup Project Create Project Hidden pages My Profile" at bounding box center [93, 324] width 125 height 647
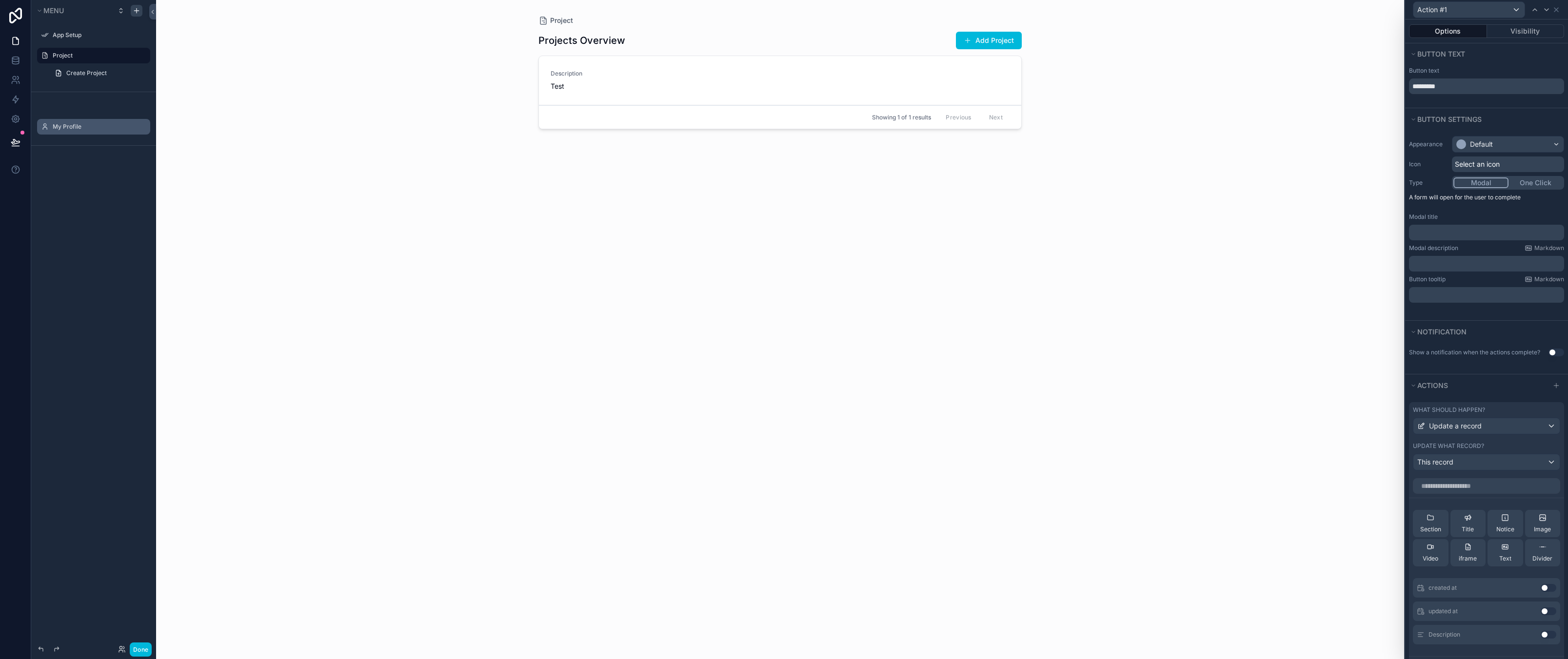
click at [0, 0] on icon "scrollable content" at bounding box center [0, 0] width 0 height 0
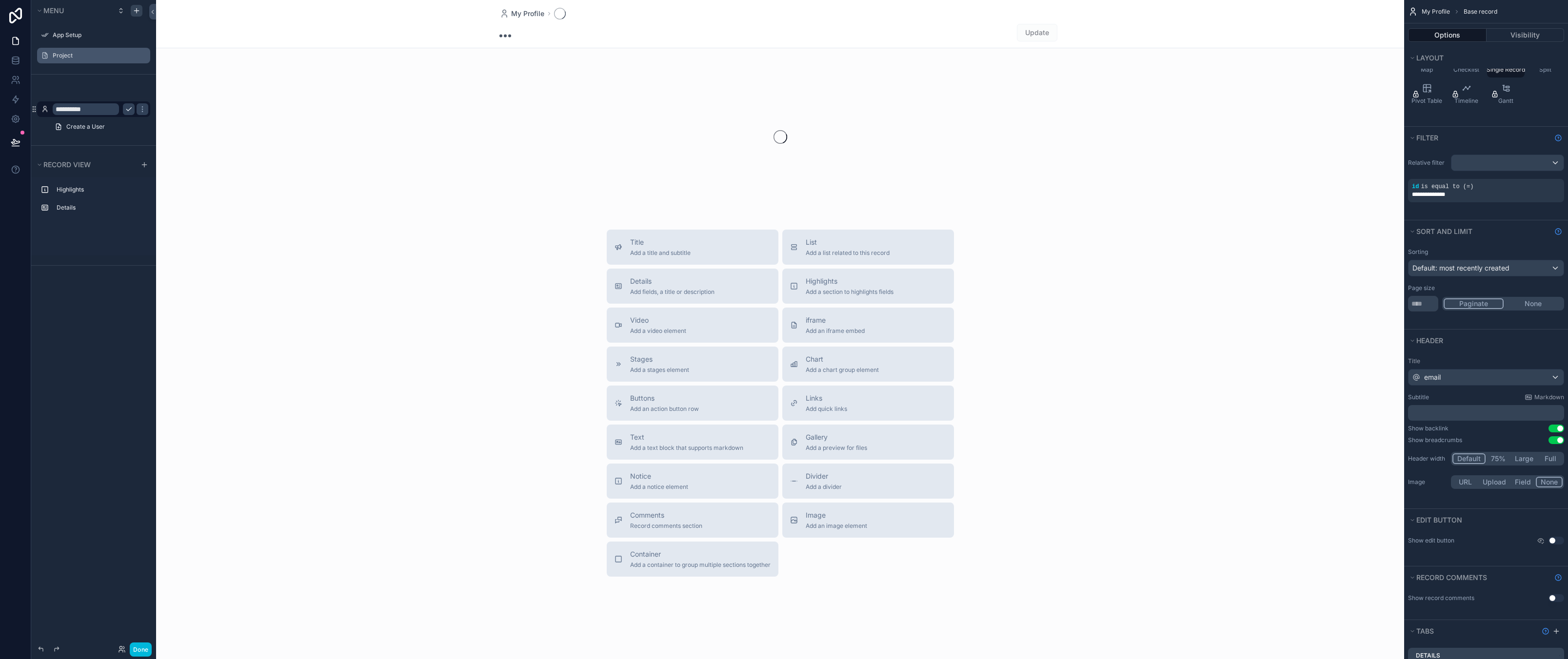
drag, startPoint x: 109, startPoint y: 396, endPoint x: 92, endPoint y: 115, distance: 281.5
click at [108, 393] on div "**********" at bounding box center [93, 324] width 125 height 647
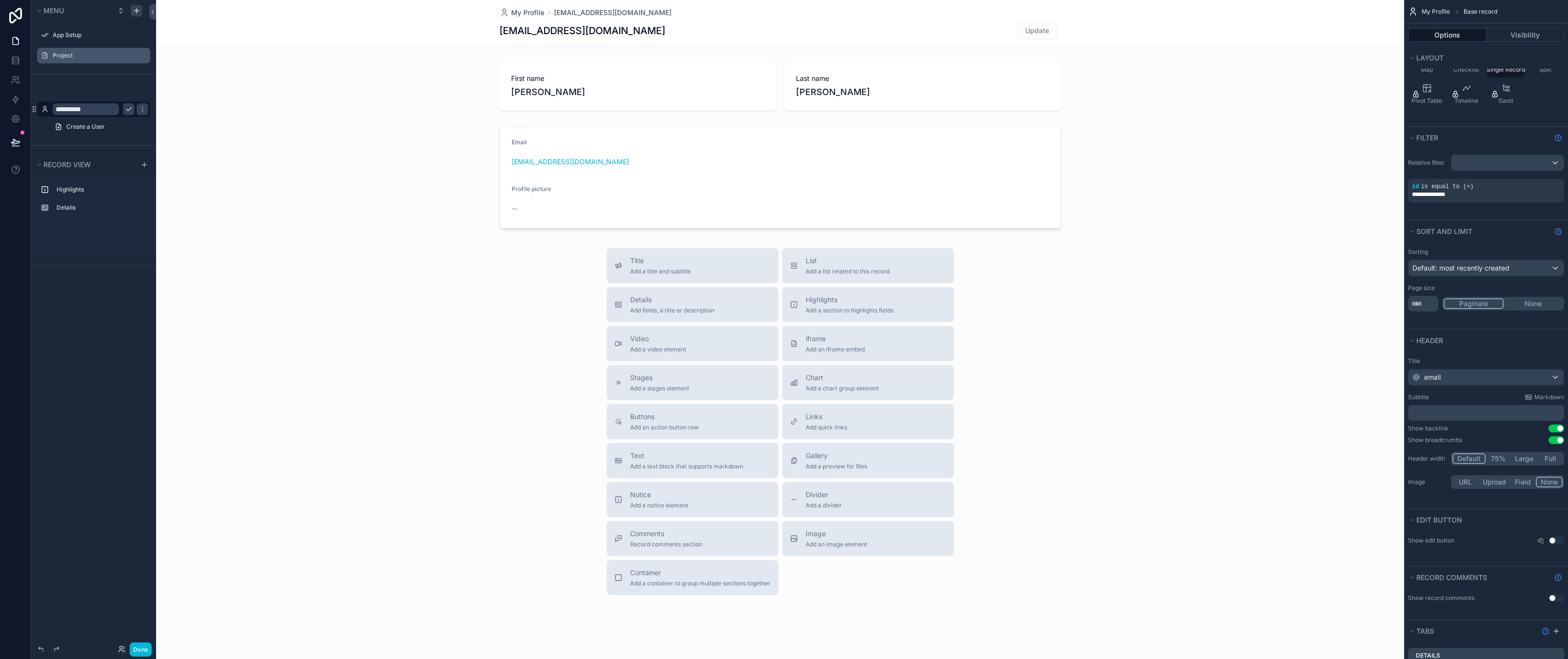
click at [83, 52] on div "Project" at bounding box center [101, 55] width 96 height 8
click at [83, 53] on div "Project" at bounding box center [101, 55] width 96 height 8
click at [82, 56] on label "Project" at bounding box center [98, 55] width 91 height 8
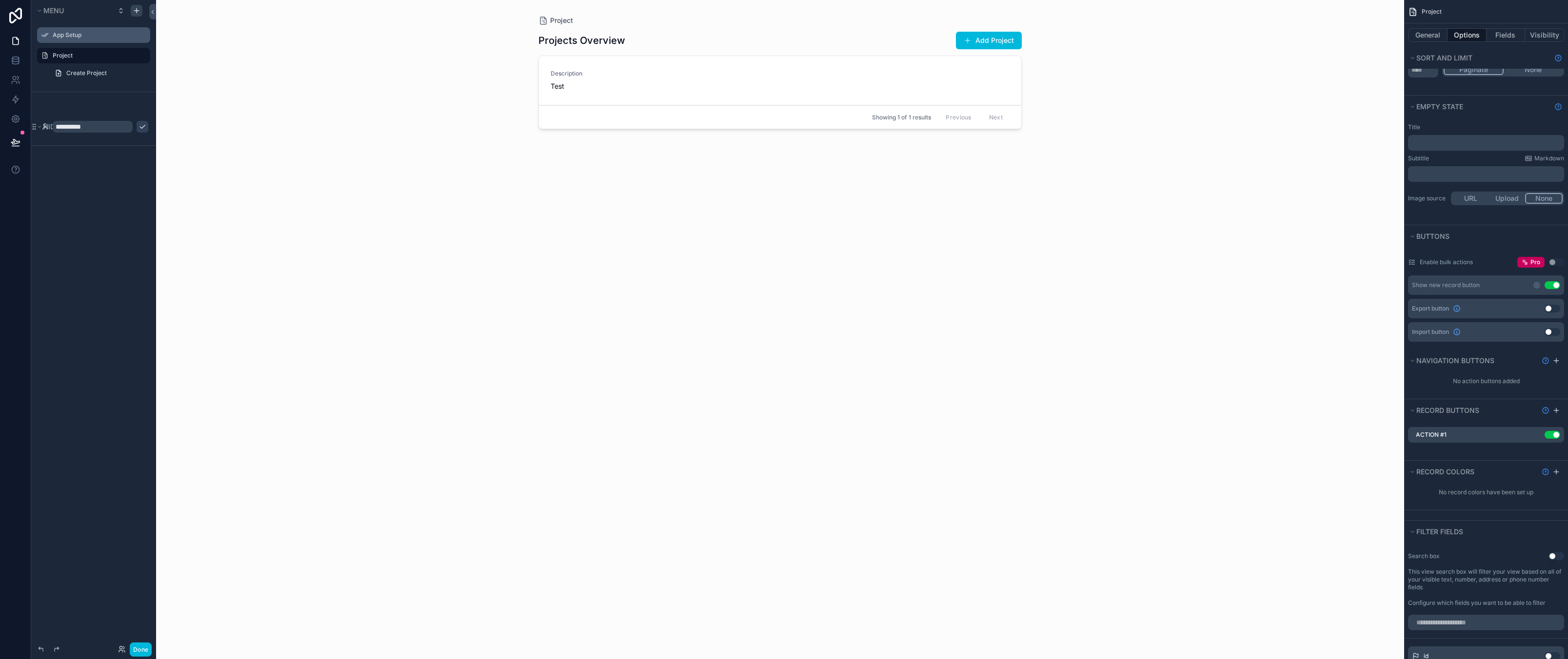
click at [74, 31] on div "App Setup" at bounding box center [101, 34] width 96 height 8
drag, startPoint x: 98, startPoint y: 310, endPoint x: 96, endPoint y: 240, distance: 70.0
click at [98, 310] on div "**********" at bounding box center [93, 324] width 125 height 647
click at [314, 178] on div "Project Projects Overview Add Project Description Test Action #1 Showing 1 of 1…" at bounding box center [780, 330] width 1248 height 659
click at [103, 121] on input "**********" at bounding box center [92, 127] width 80 height 12
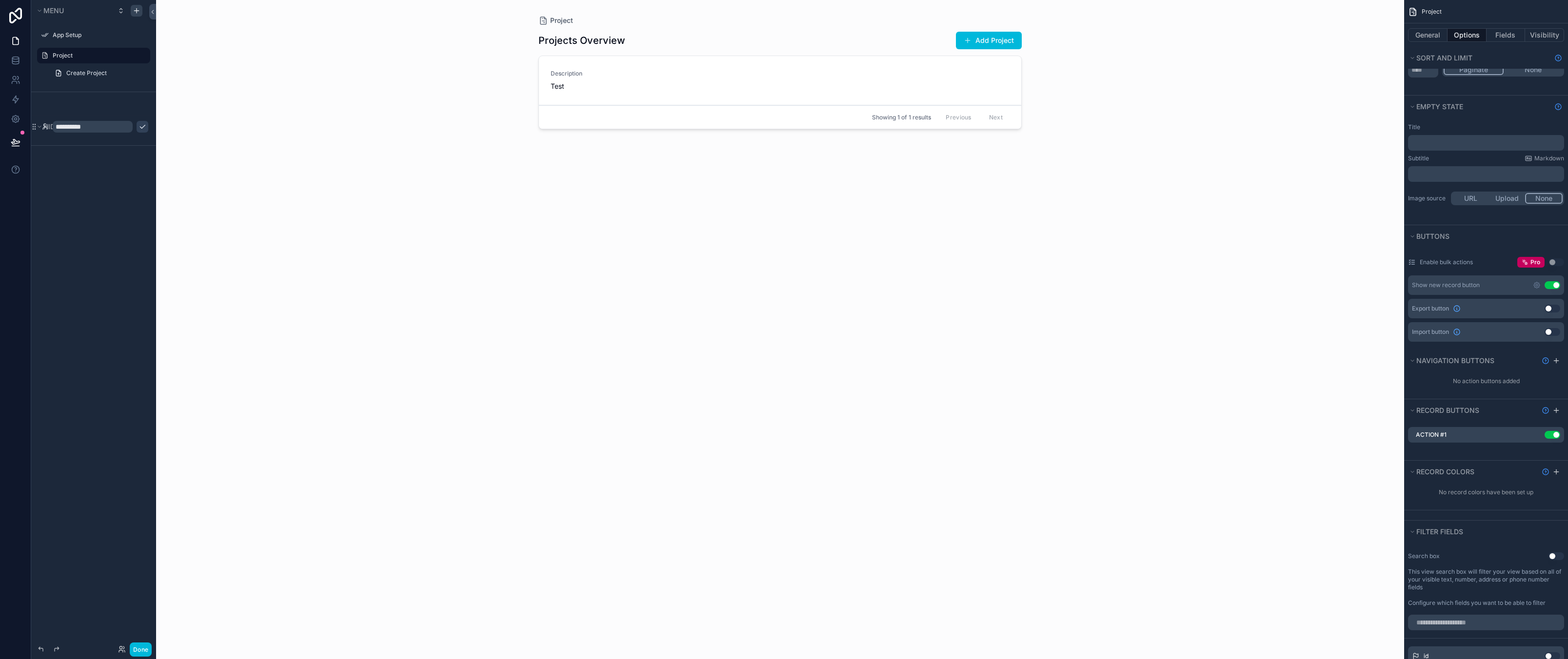
click at [96, 280] on div "**********" at bounding box center [93, 324] width 125 height 647
click at [42, 126] on icon "scrollable content" at bounding box center [44, 127] width 8 height 8
click at [49, 133] on div "**********" at bounding box center [94, 127] width 109 height 16
click at [174, 366] on div "Project Projects Overview Add Project Description Test Action #1 Showing 1 of 1…" at bounding box center [780, 330] width 1248 height 659
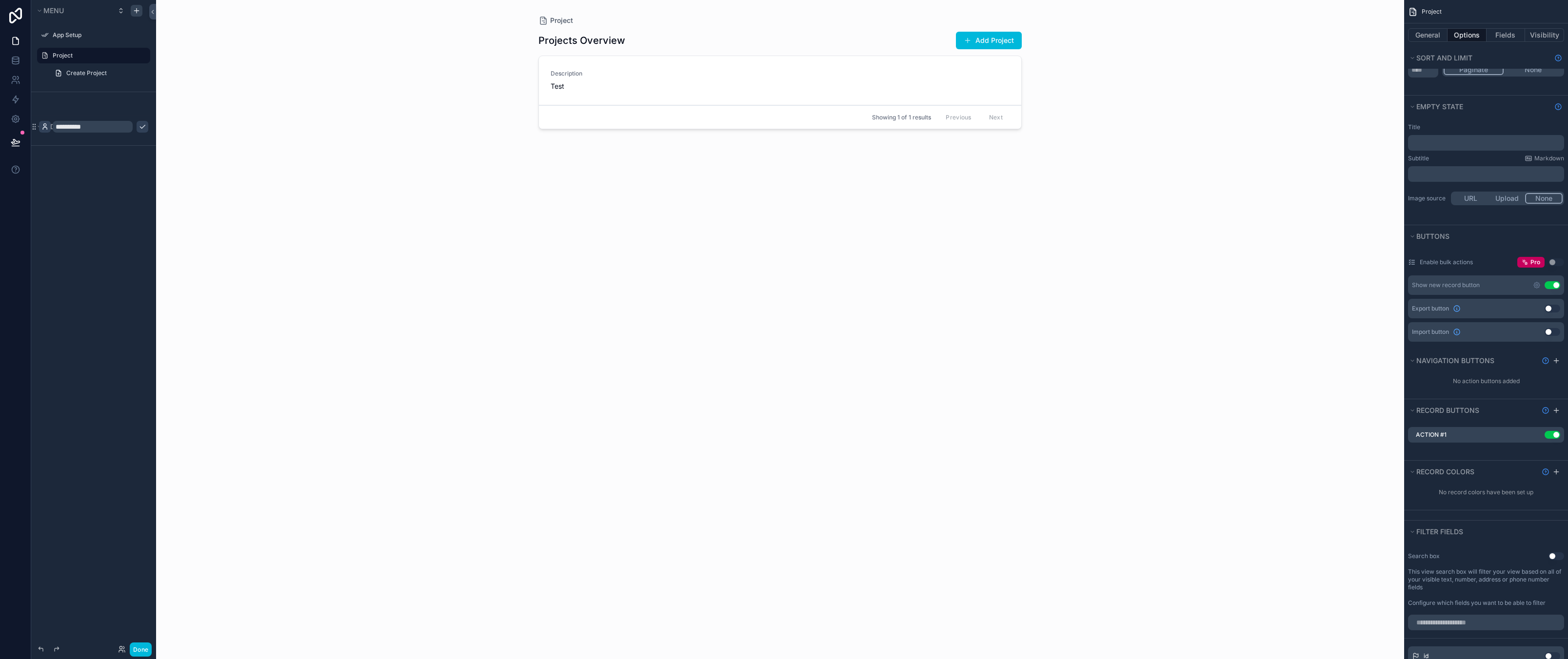
drag, startPoint x: 520, startPoint y: 350, endPoint x: 399, endPoint y: 277, distance: 141.3
click at [521, 350] on div "Project Projects Overview Add Project Description Test Action #1 Showing 1 of 1…" at bounding box center [780, 330] width 1248 height 659
click at [71, 53] on label "Project" at bounding box center [98, 55] width 91 height 8
click at [589, 428] on div "Projects Overview Add Project Description Test Action #1 Showing 1 of 1 results…" at bounding box center [780, 336] width 483 height 622
click at [1150, 241] on div "Project Projects Overview Add Project Description Test Action #1 Showing 1 of 1…" at bounding box center [780, 330] width 1248 height 659
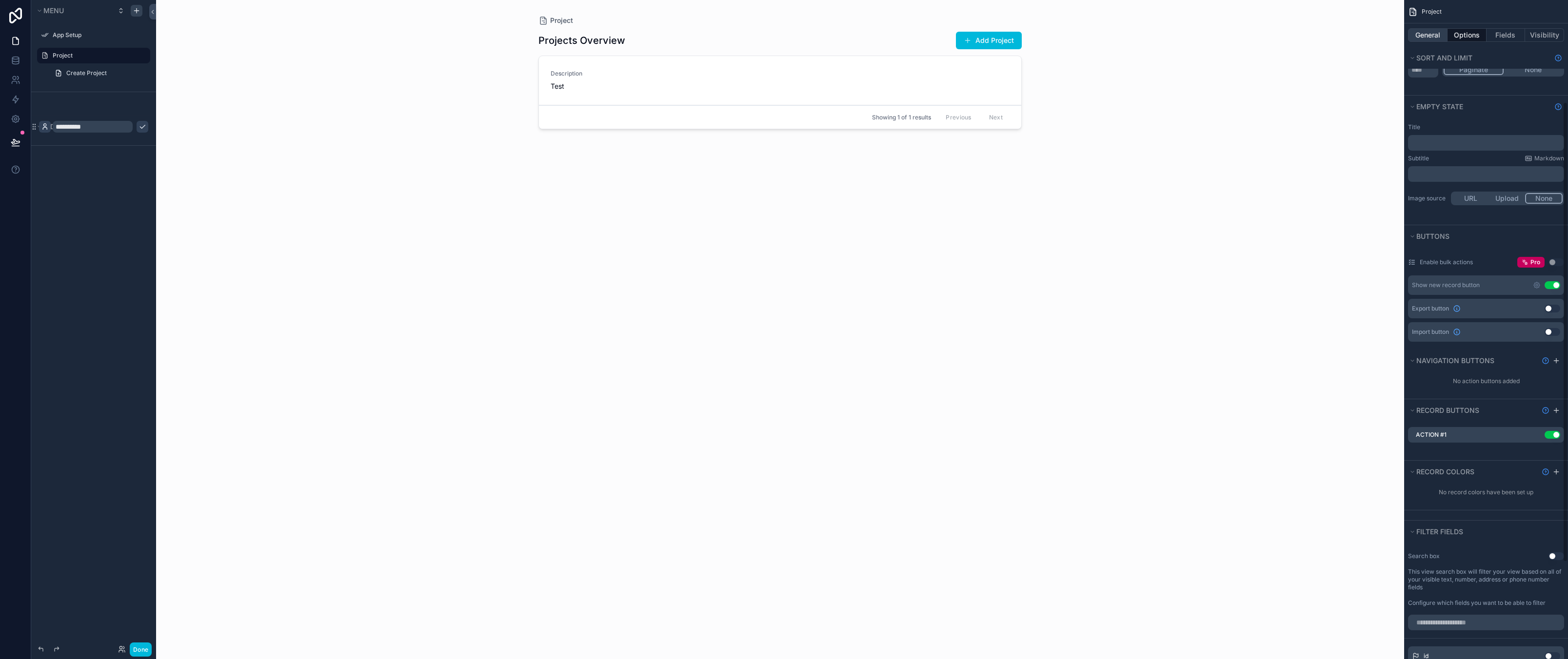
drag, startPoint x: 1385, startPoint y: 37, endPoint x: 1440, endPoint y: 32, distance: 55.2
click at [1386, 37] on div "Project Projects Overview Add Project Description Test Action #1 Showing 1 of 1…" at bounding box center [780, 330] width 1248 height 659
click at [1440, 32] on button "General" at bounding box center [1427, 35] width 39 height 13
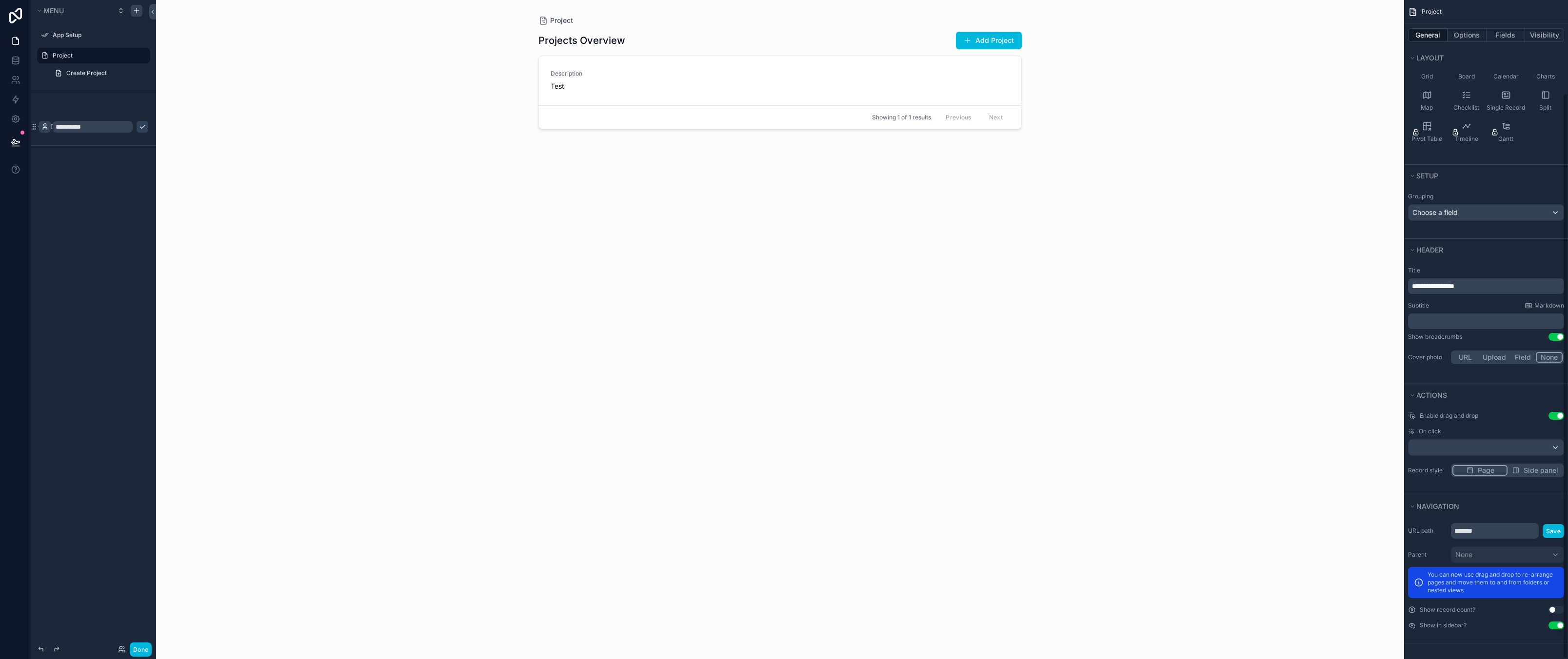
click at [1213, 158] on div "Project Projects Overview Add Project Description Test Action #1 Showing 1 of 1…" at bounding box center [780, 330] width 1248 height 659
drag, startPoint x: 1194, startPoint y: 115, endPoint x: 1446, endPoint y: 125, distance: 252.2
click at [1194, 115] on div "Project Projects Overview Add Project Description Test Action #1 Showing 1 of 1…" at bounding box center [780, 330] width 1248 height 659
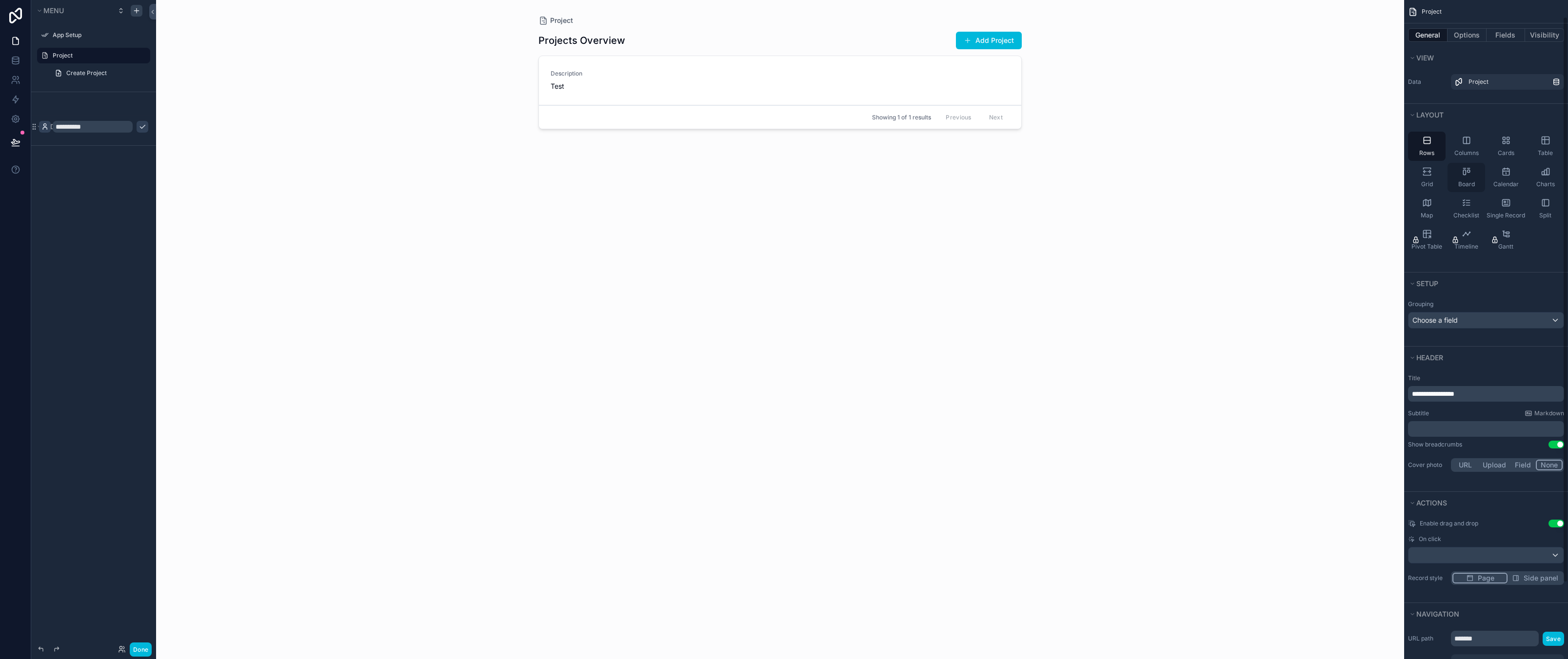
scroll to position [0, 0]
click at [1157, 329] on div "Project Projects Overview Add Project Description Test Action #1 Showing 1 of 1…" at bounding box center [780, 330] width 1248 height 659
click at [1530, 235] on div "Rows Columns Cards Table Grid Board Calendar Charts Map Checklist Single Record…" at bounding box center [1485, 194] width 164 height 131
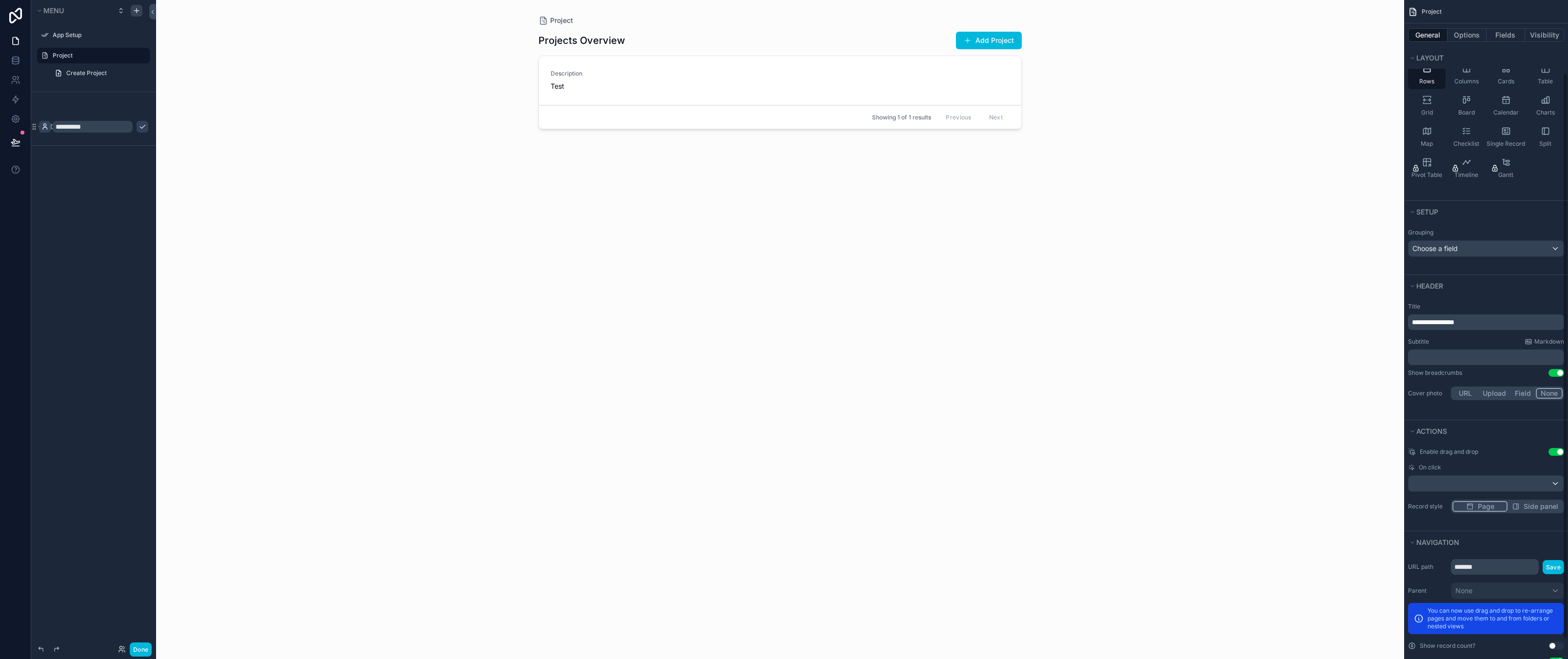
scroll to position [108, 0]
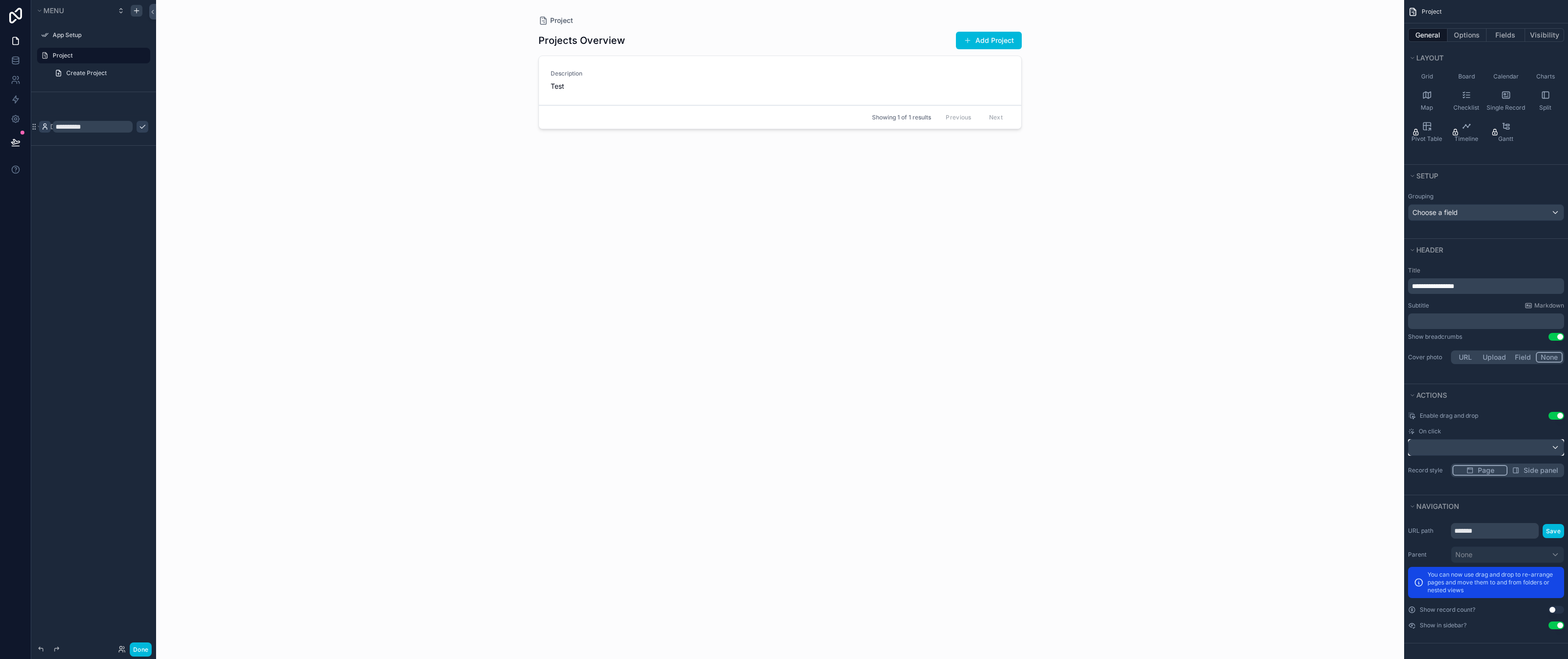
click at [1463, 448] on div "scrollable content" at bounding box center [1486, 448] width 155 height 16
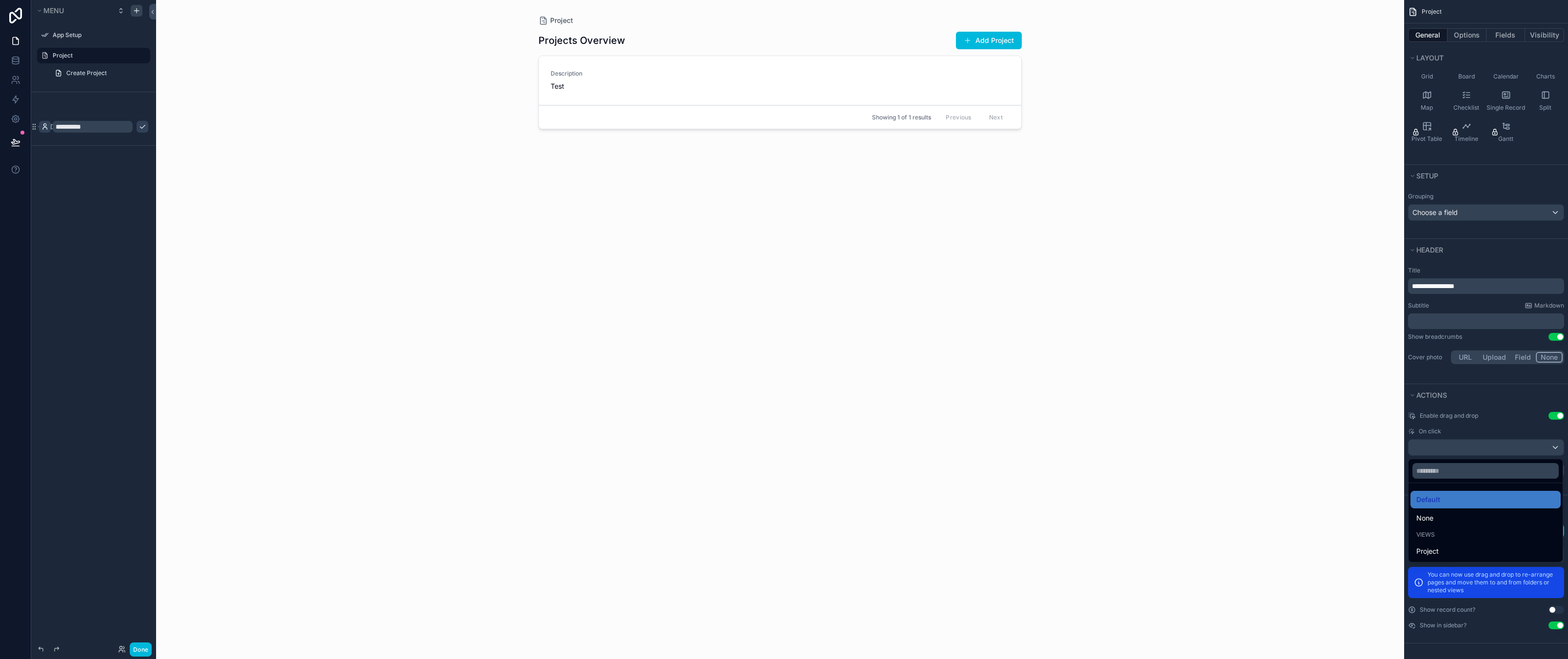
click at [1165, 404] on div "Project Projects Overview Add Project Description Test Action #1 Showing 1 of 1…" at bounding box center [780, 330] width 1248 height 659
click at [1549, 448] on div "scrollable content" at bounding box center [784, 330] width 1568 height 659
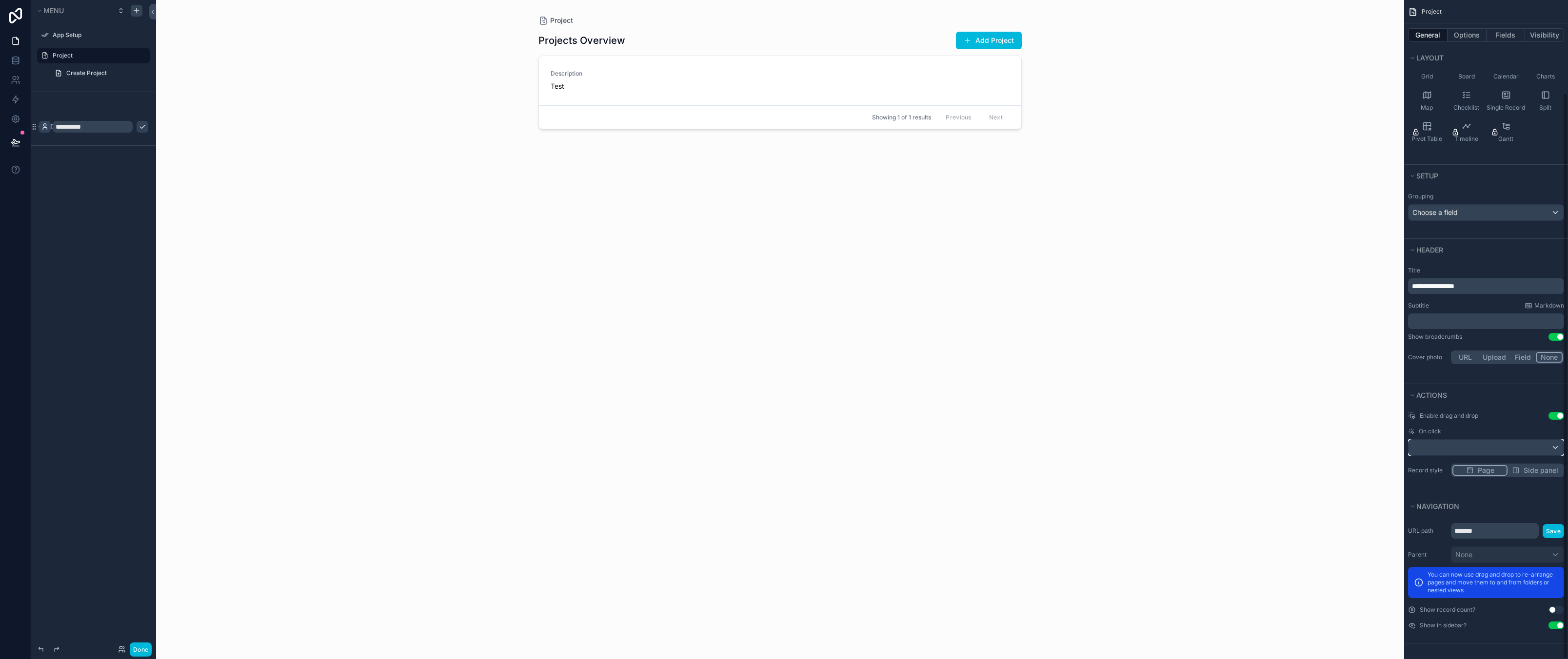
click at [1553, 446] on div "scrollable content" at bounding box center [1486, 448] width 155 height 16
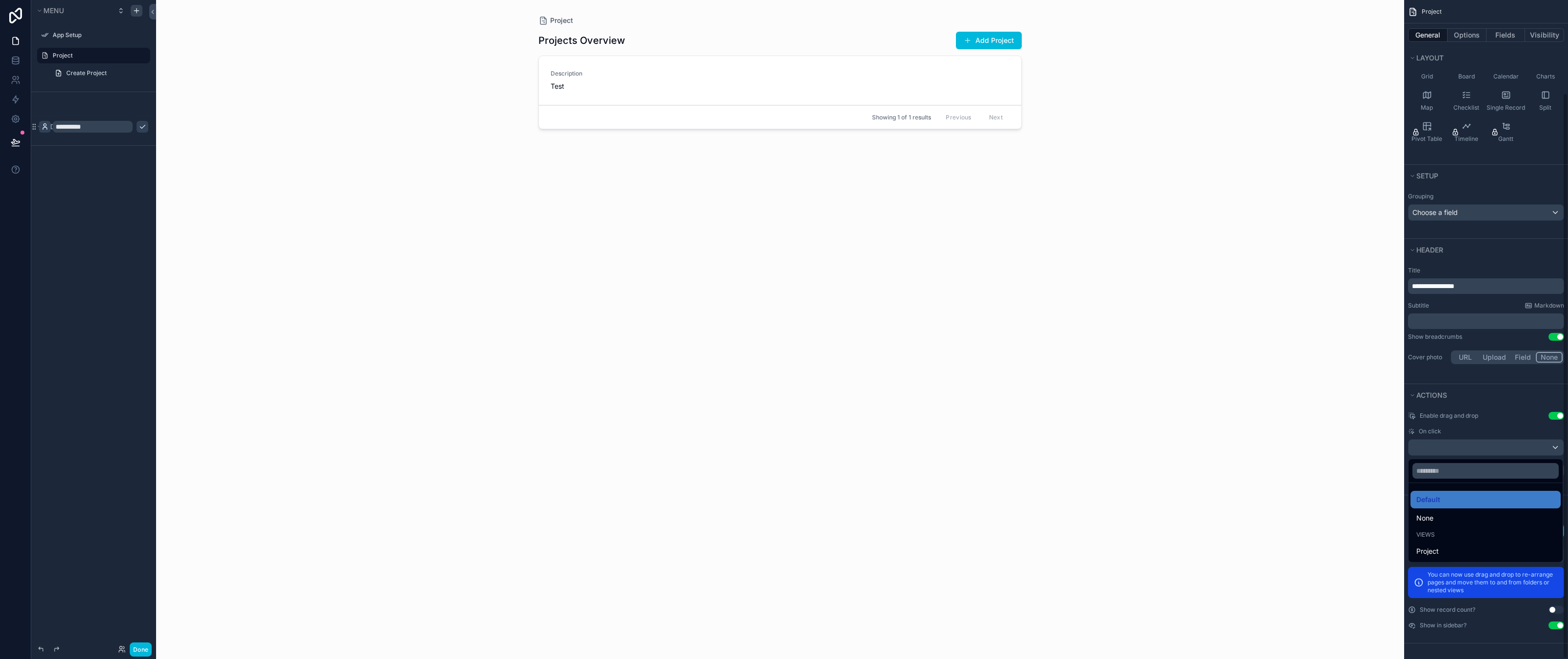
click at [1553, 446] on div "scrollable content" at bounding box center [784, 330] width 1568 height 659
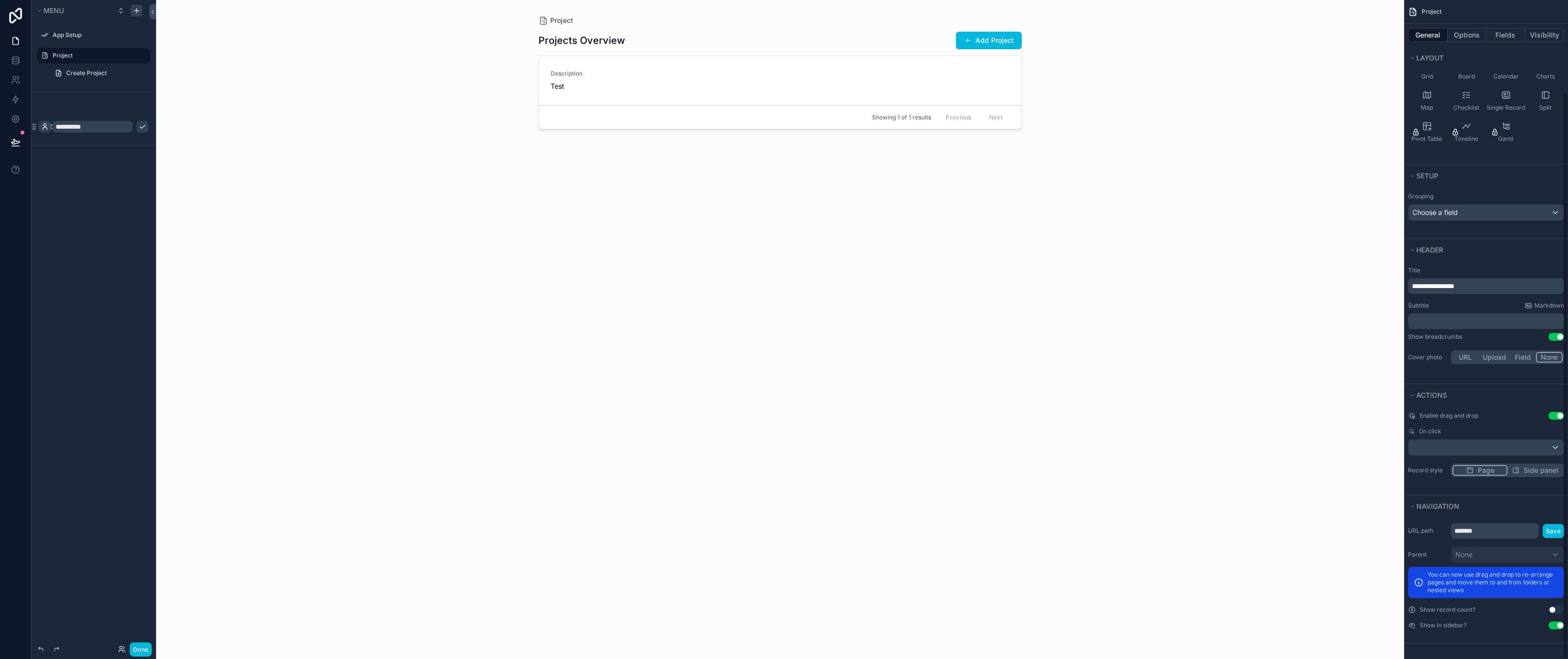
click at [1193, 402] on div "Project Projects Overview Add Project Description Test Action #1 Showing 1 of 1…" at bounding box center [780, 330] width 1248 height 659
drag, startPoint x: 995, startPoint y: 486, endPoint x: 826, endPoint y: 221, distance: 314.3
click at [995, 486] on div "Projects Overview Add Project Description Test Action #1 Showing 1 of 1 results…" at bounding box center [780, 336] width 483 height 622
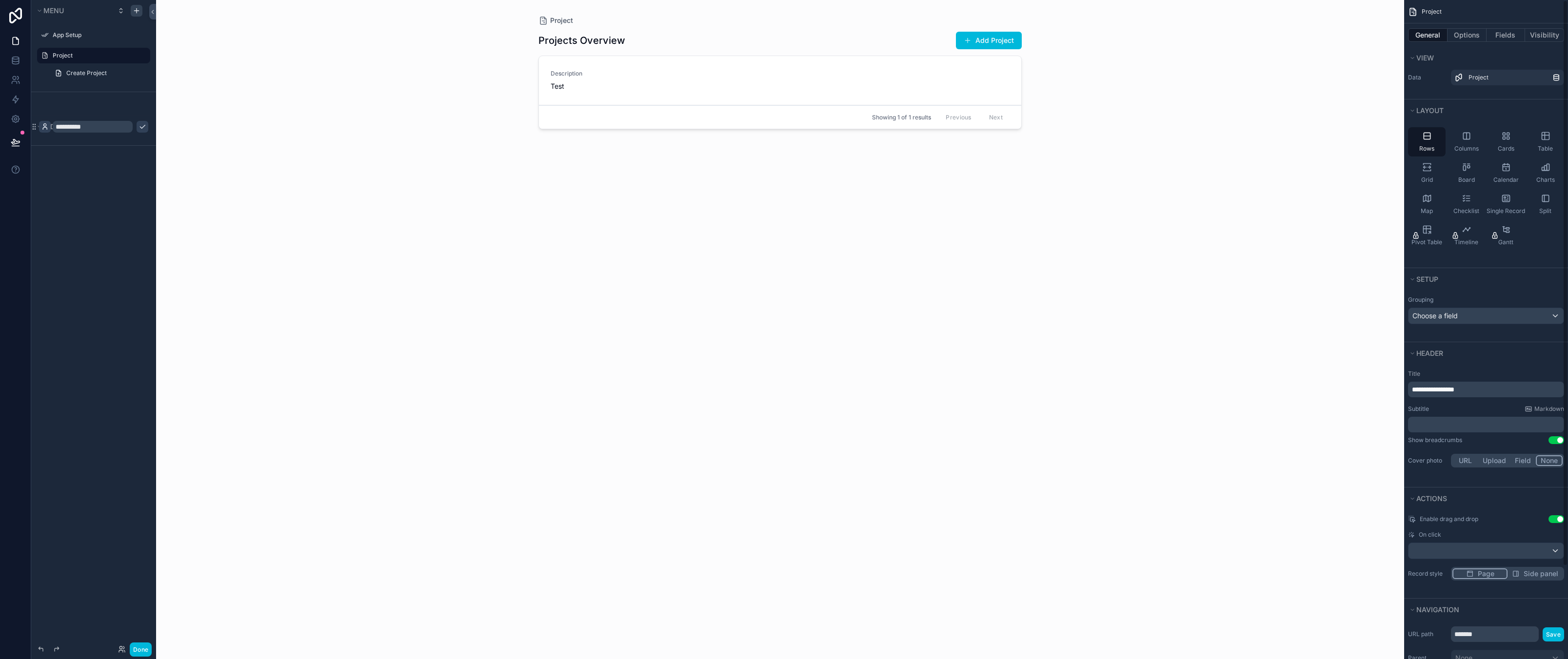
scroll to position [0, 0]
click at [1465, 34] on button "Options" at bounding box center [1467, 35] width 39 height 13
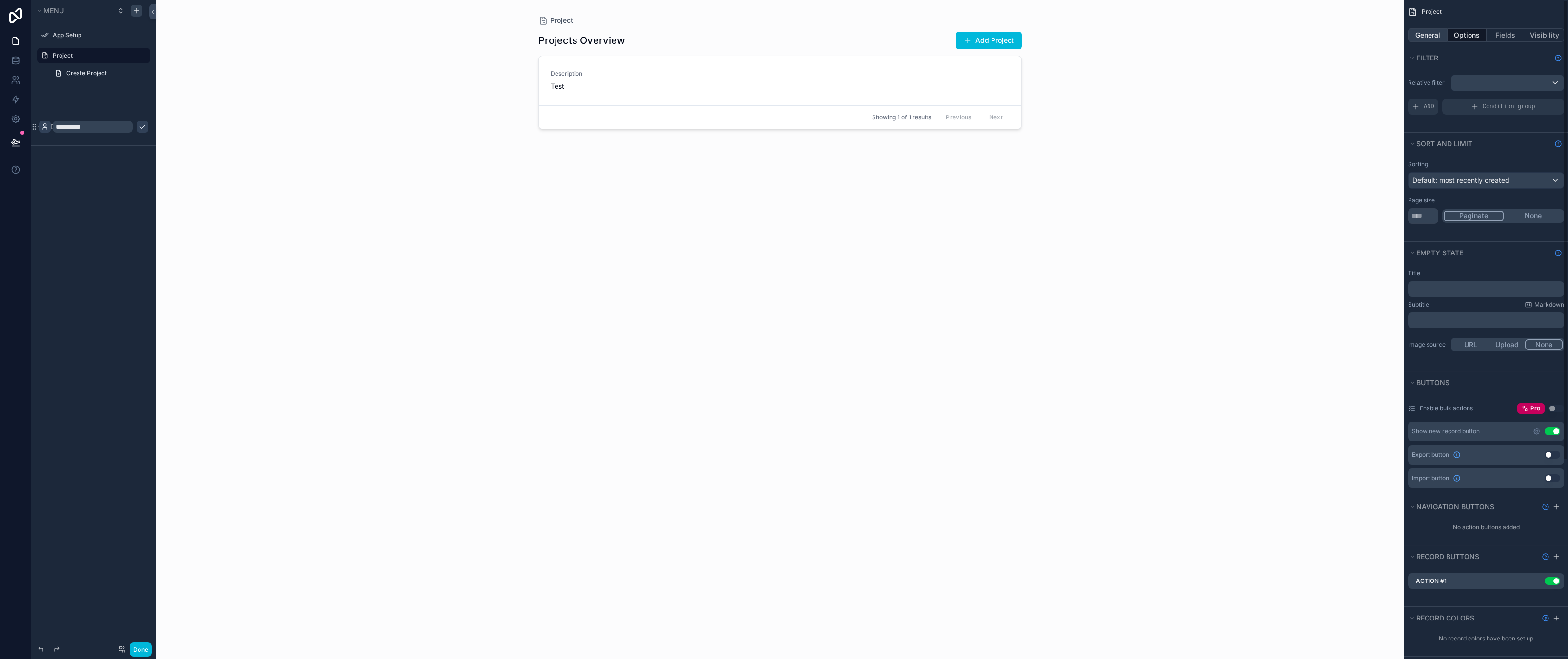
click at [1441, 32] on button "General" at bounding box center [1427, 35] width 39 height 13
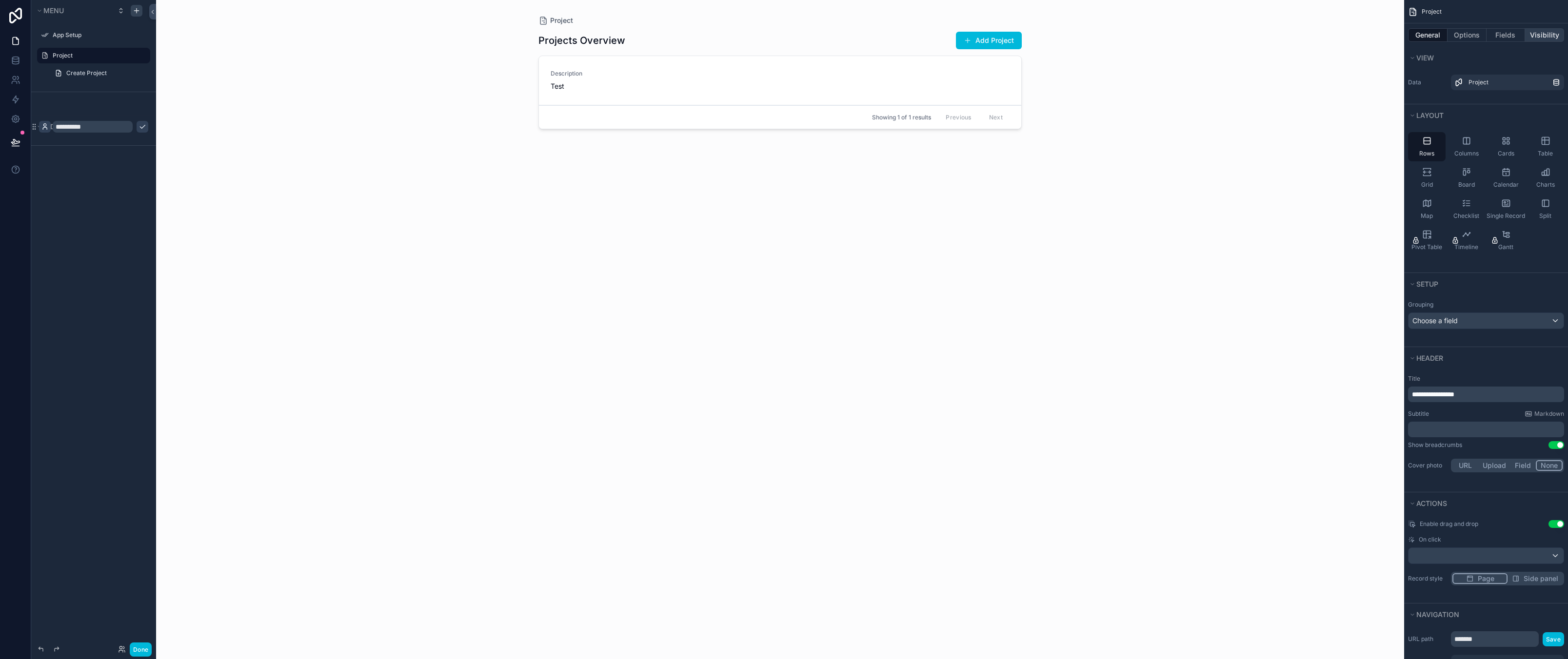
click at [1525, 38] on button "Visibility" at bounding box center [1544, 35] width 39 height 13
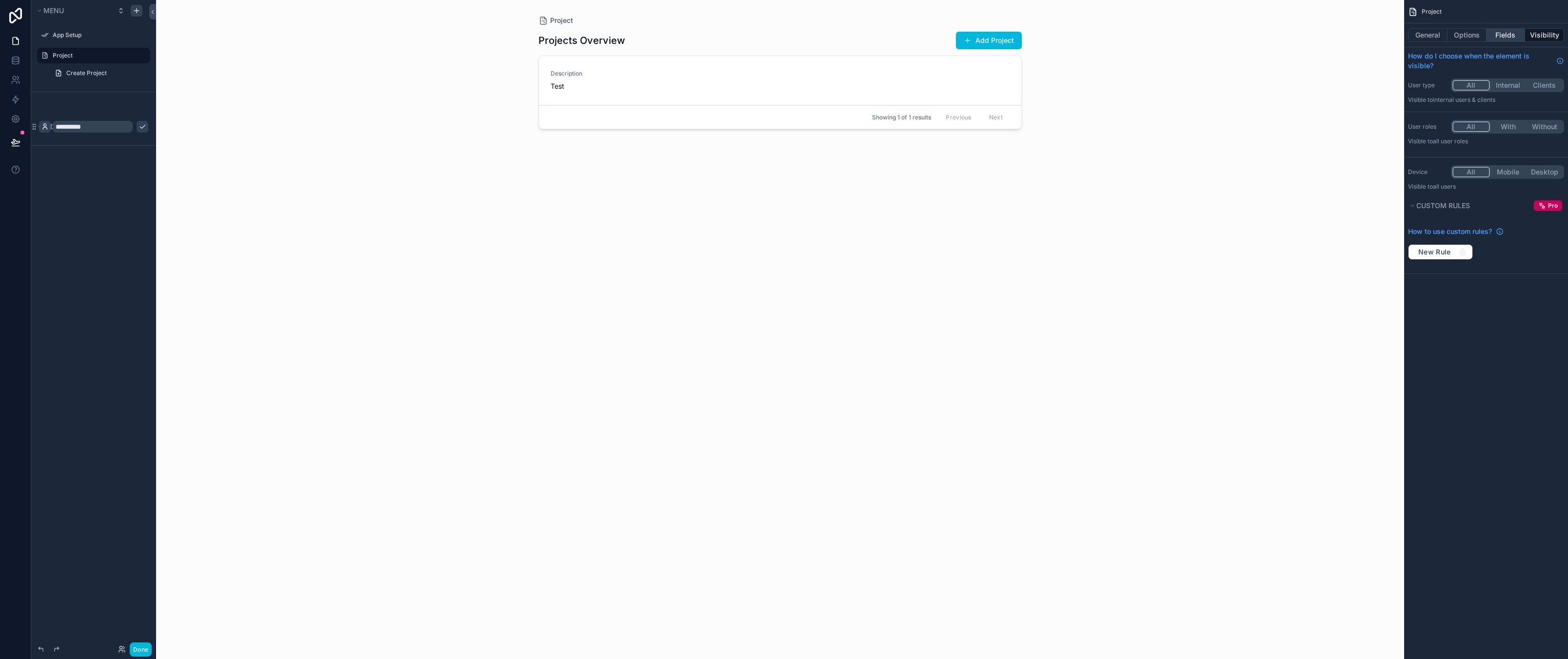
click at [1505, 34] on button "Fields" at bounding box center [1506, 35] width 39 height 13
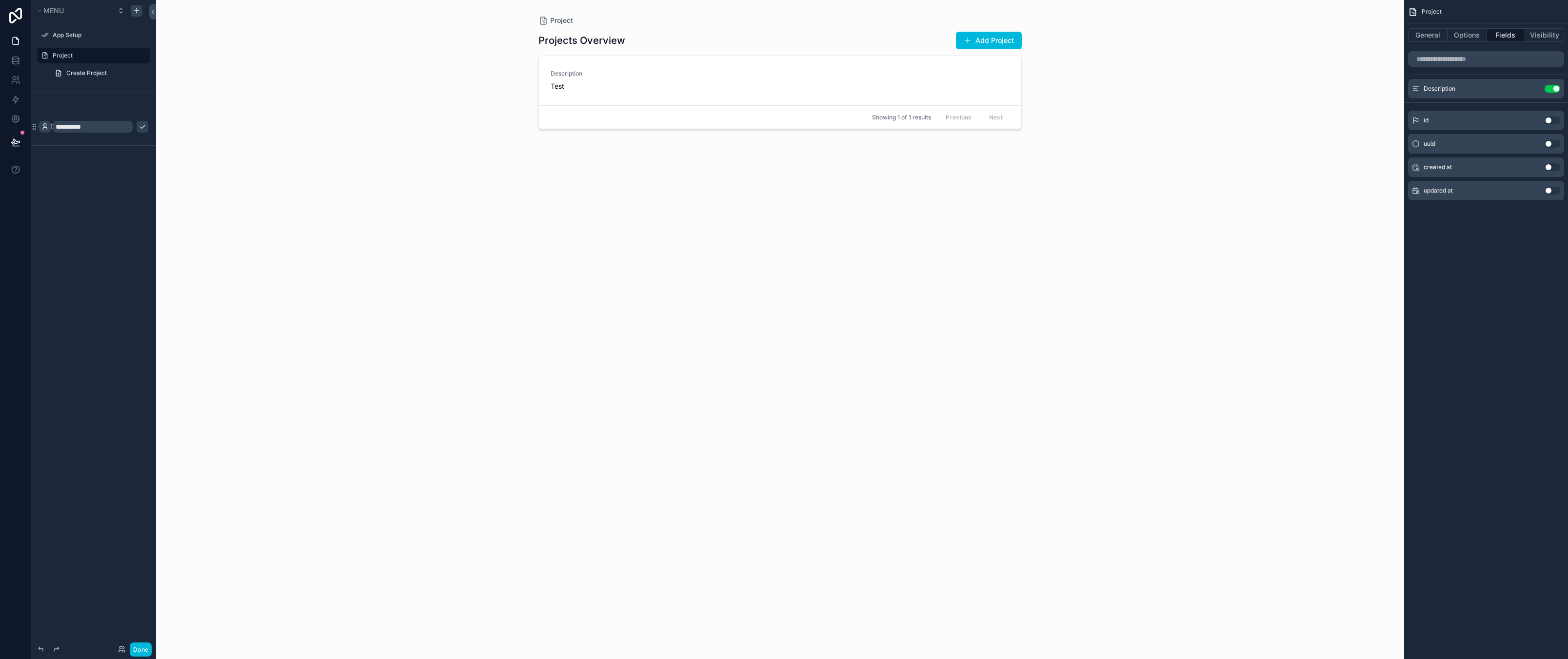
click at [1512, 438] on div "Project General Options Fields Visibility Description Use setting id Use settin…" at bounding box center [1485, 330] width 164 height 659
click at [1551, 120] on button "Use setting" at bounding box center [1552, 120] width 16 height 8
click at [1436, 112] on div "id Use setting" at bounding box center [1486, 112] width 156 height 19
click at [0, 0] on icon "scrollable content" at bounding box center [0, 0] width 0 height 0
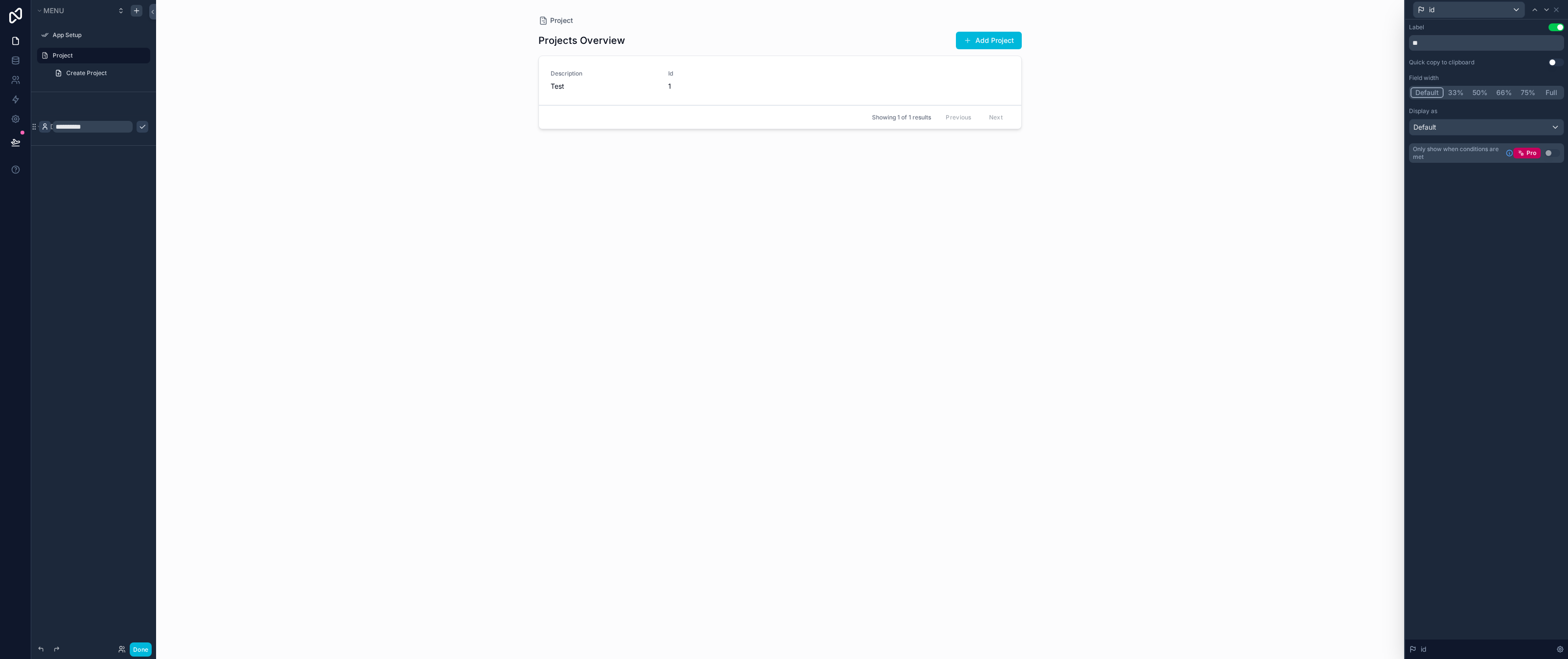
click at [1471, 313] on div "Label Use setting ** Quick copy to clipboard Use setting Field width Default 33…" at bounding box center [1486, 339] width 163 height 640
click at [1455, 92] on button "33%" at bounding box center [1455, 92] width 24 height 11
click at [1422, 91] on button "Default" at bounding box center [1426, 92] width 32 height 11
drag, startPoint x: 1515, startPoint y: 309, endPoint x: 1490, endPoint y: 67, distance: 243.3
click at [1515, 309] on div "Label Use setting ** Quick copy to clipboard Use setting Field width Default 33…" at bounding box center [1486, 339] width 163 height 640
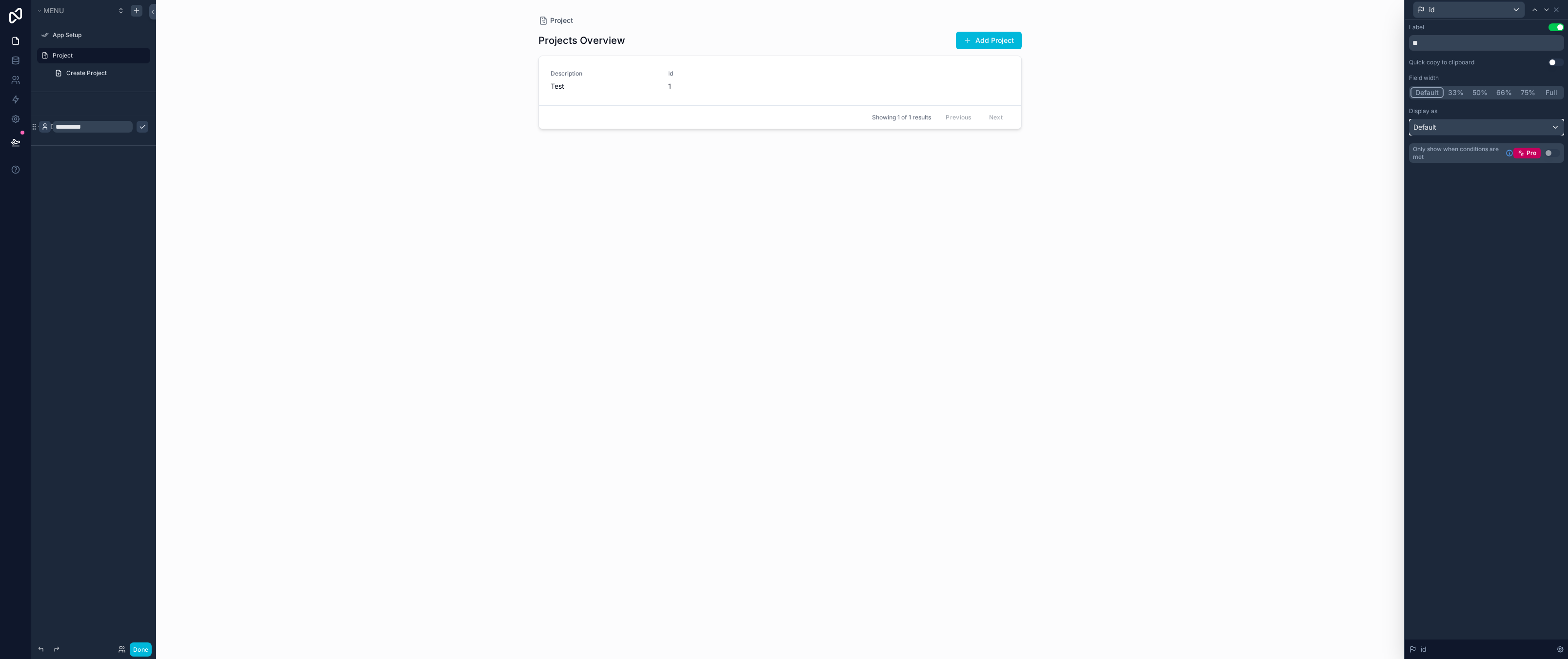
click at [1450, 128] on div "Default" at bounding box center [1487, 127] width 154 height 16
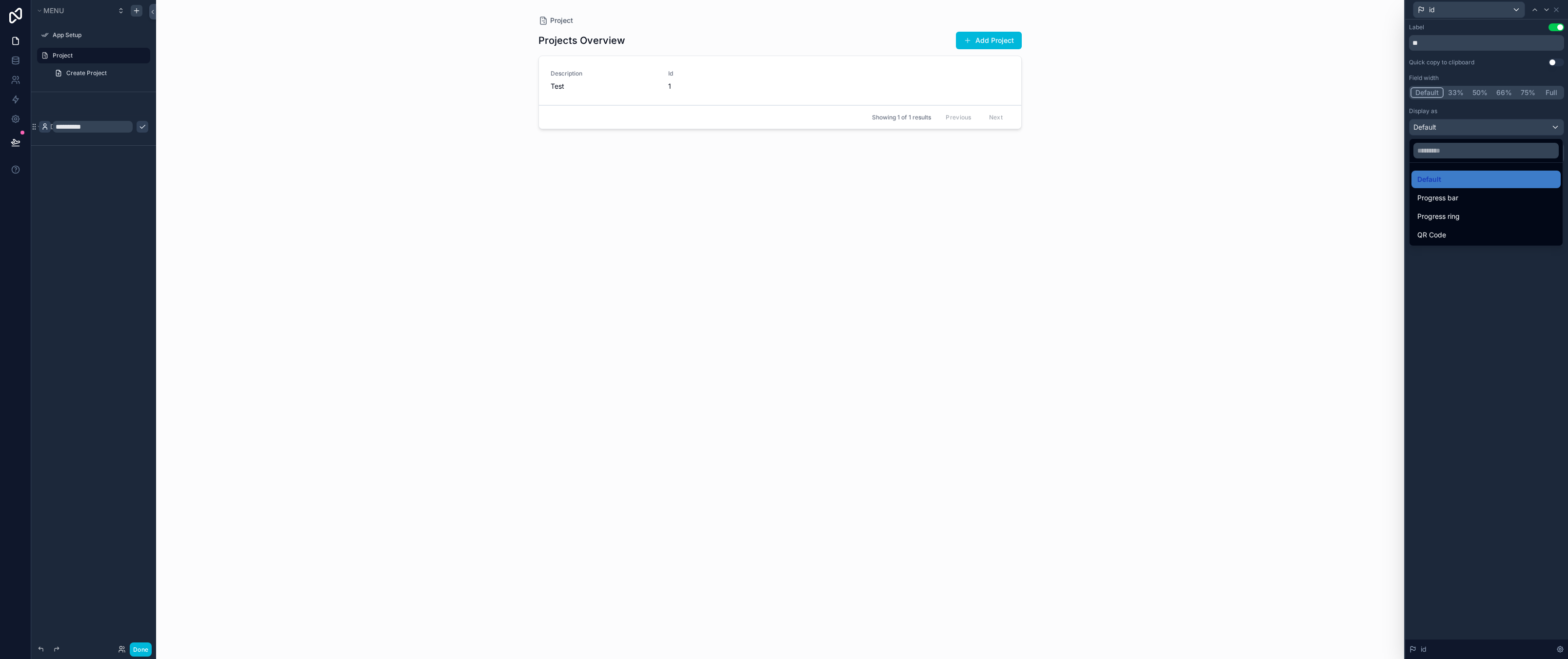
click at [1451, 128] on div at bounding box center [1486, 330] width 163 height 659
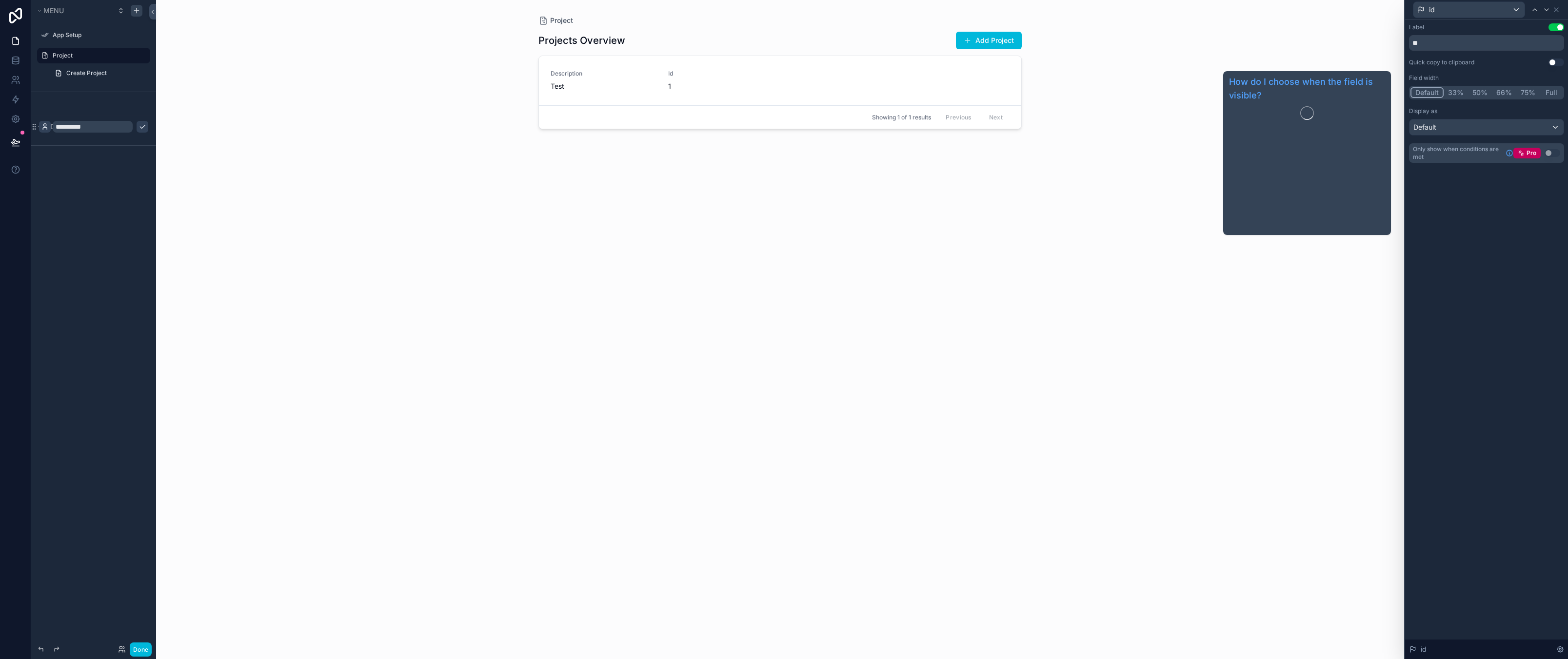
click at [1482, 325] on div "Label Use setting ** Quick copy to clipboard Use setting Field width Default 33…" at bounding box center [1486, 339] width 163 height 640
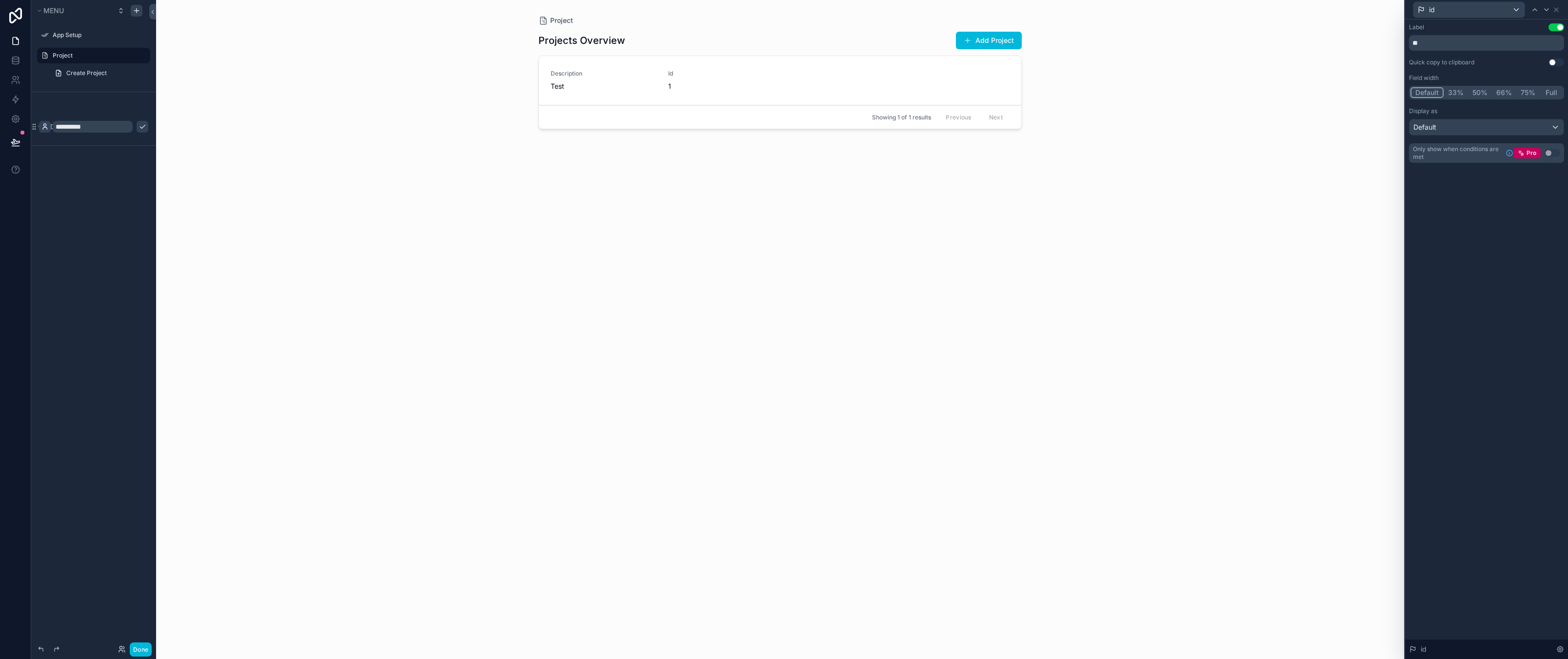
click at [1454, 93] on button "33%" at bounding box center [1455, 92] width 24 height 11
click at [1488, 92] on button "50%" at bounding box center [1479, 92] width 23 height 11
click at [1427, 92] on button "Default" at bounding box center [1426, 92] width 32 height 11
click at [1505, 415] on div "Label Use setting ** Quick copy to clipboard Use setting Field width Default 33…" at bounding box center [1486, 339] width 163 height 640
click at [1555, 89] on button "Full" at bounding box center [1550, 92] width 23 height 11
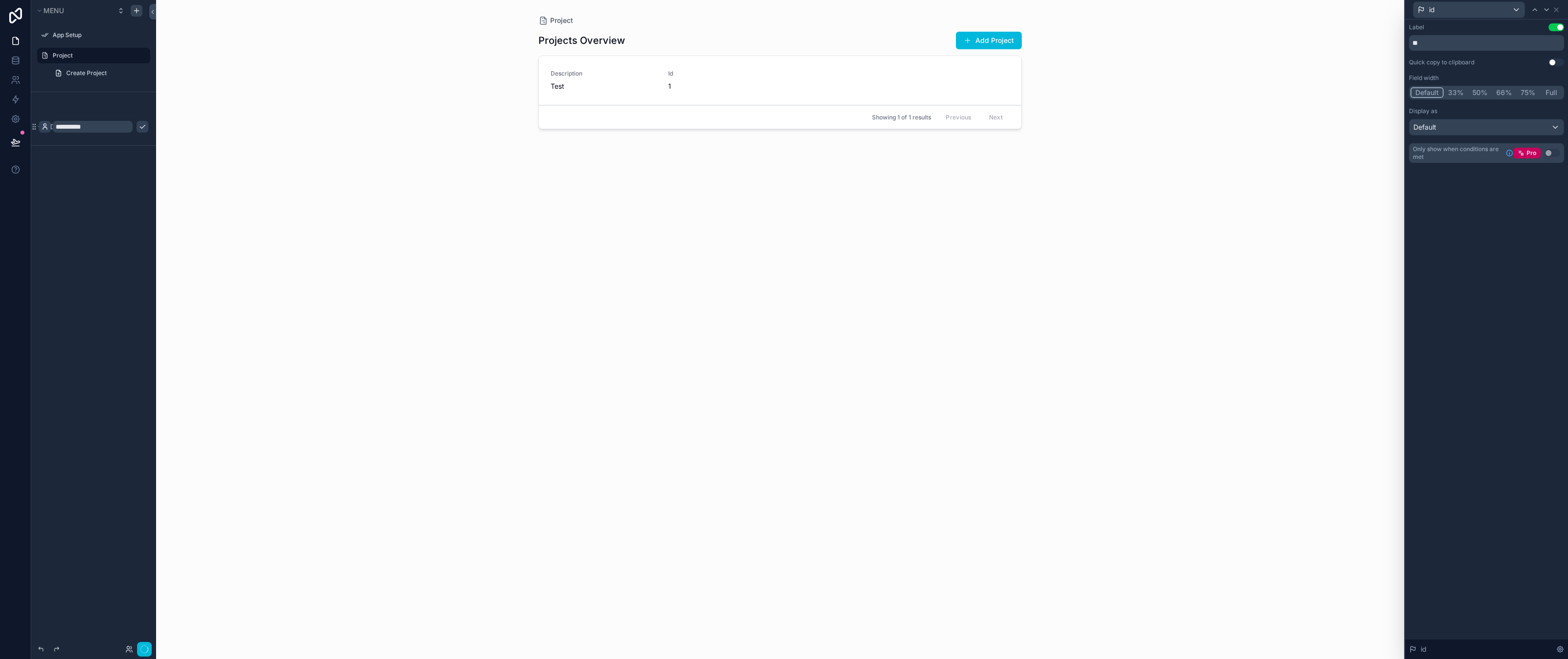
click at [1421, 88] on button "Default" at bounding box center [1427, 92] width 34 height 11
click at [1533, 346] on div "Label Use setting ** Quick copy to clipboard Use setting Field width Default 33…" at bounding box center [1486, 339] width 163 height 640
click at [1470, 26] on div "Label Use setting" at bounding box center [1486, 27] width 155 height 8
click at [1557, 10] on icon at bounding box center [1555, 9] width 8 height 8
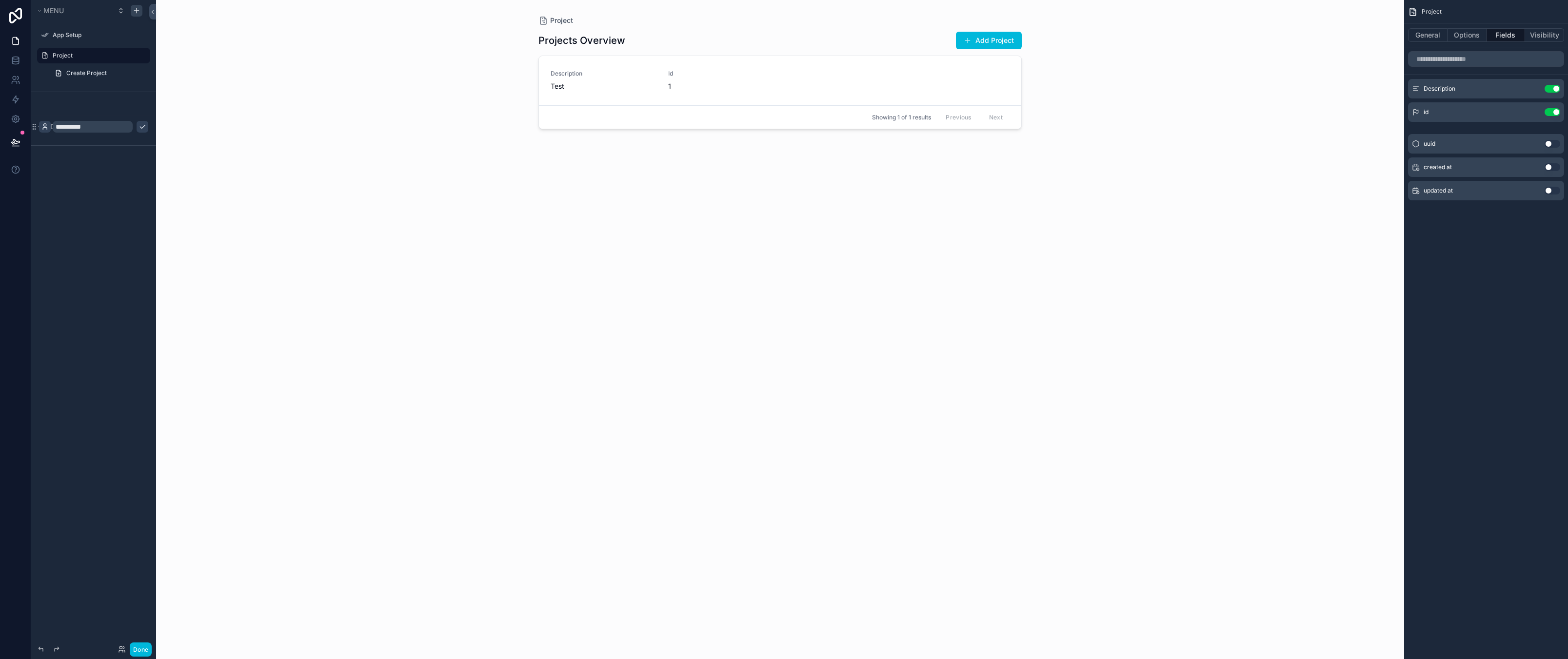
click at [1485, 402] on div "Project General Options Fields Visibility Description Use setting id Use settin…" at bounding box center [1485, 330] width 164 height 659
click at [0, 0] on icon "scrollable content" at bounding box center [0, 0] width 0 height 0
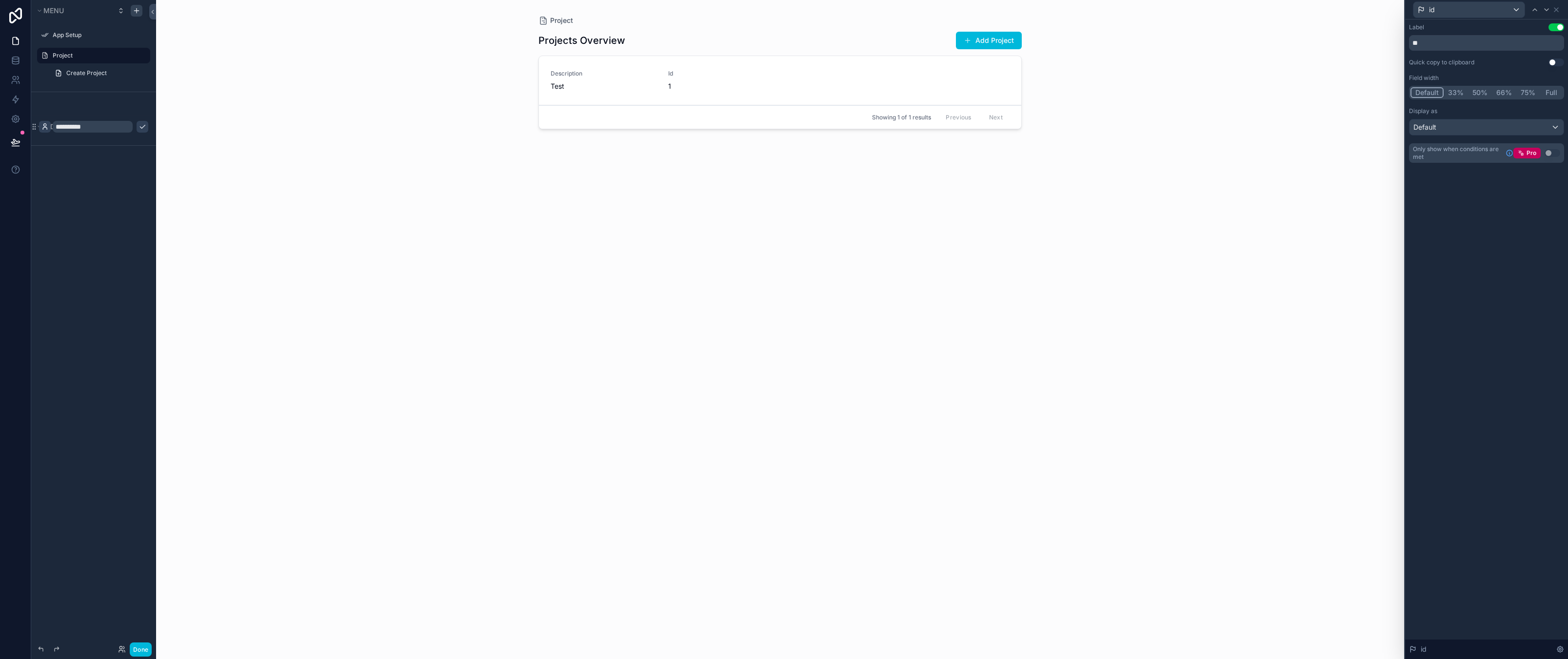
drag, startPoint x: 1460, startPoint y: 324, endPoint x: 1461, endPoint y: 298, distance: 26.0
click at [1461, 322] on div "Label Use setting ** Quick copy to clipboard Use setting Field width Default 33…" at bounding box center [1486, 339] width 163 height 640
click at [1557, 10] on icon at bounding box center [1555, 9] width 8 height 8
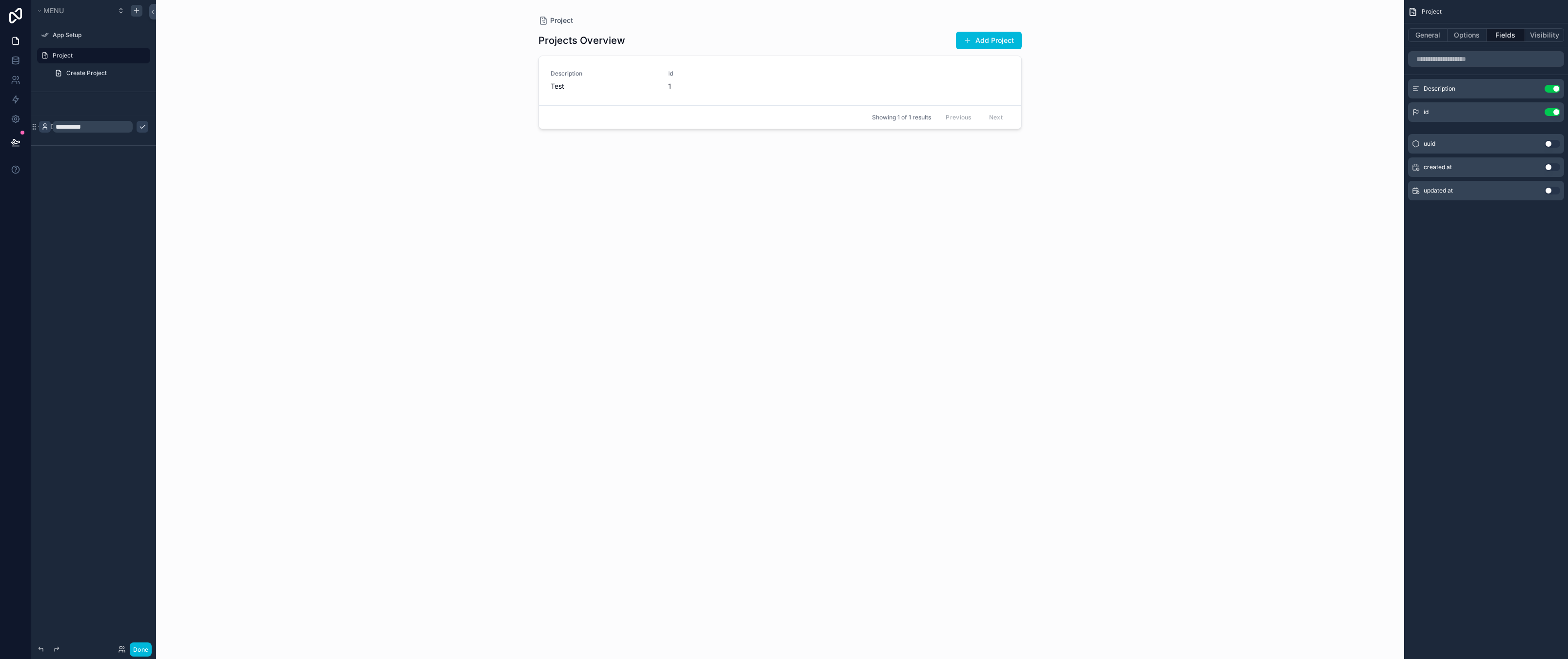
click at [1028, 413] on div "Project Projects Overview Add Project Description Test Id 1 Action #1 Showing 1…" at bounding box center [780, 324] width 499 height 647
click at [67, 273] on div "**********" at bounding box center [93, 324] width 125 height 647
click at [13, 69] on link at bounding box center [15, 60] width 31 height 19
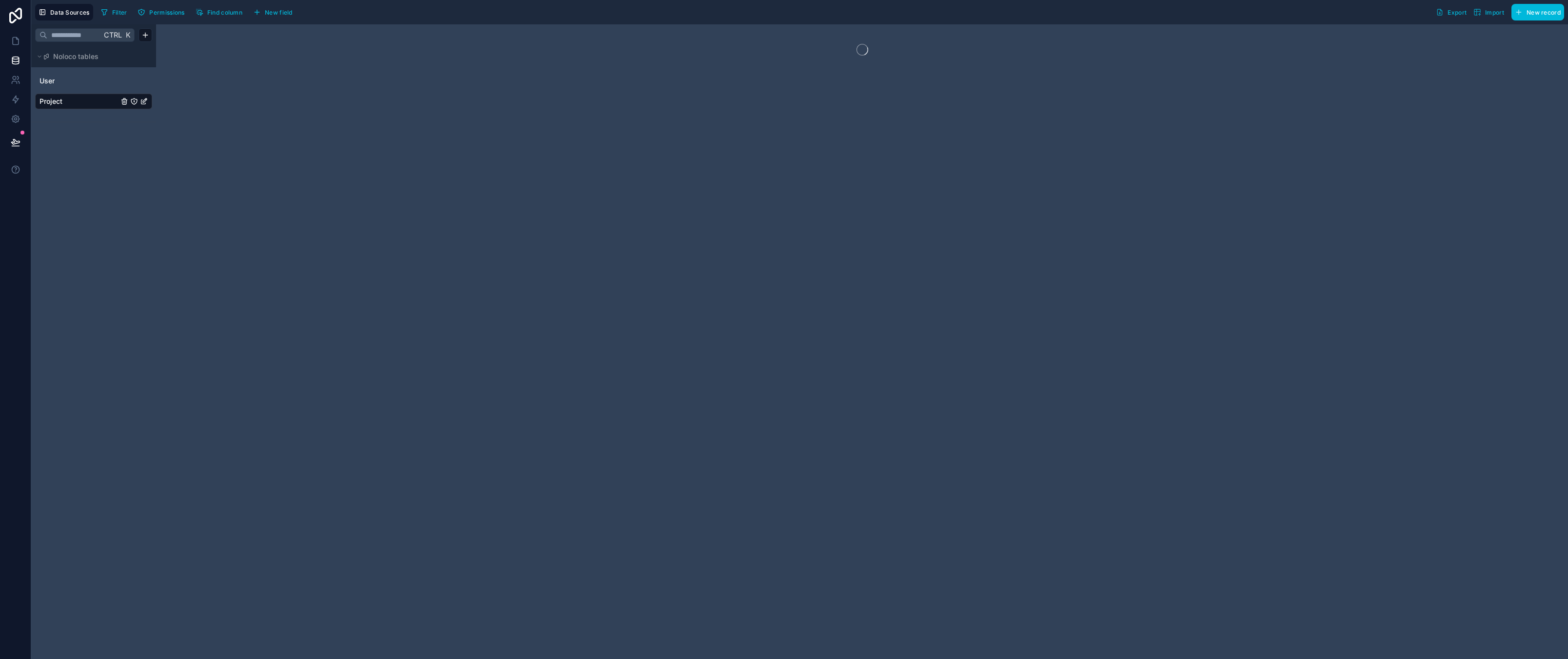
click at [199, 331] on div at bounding box center [862, 341] width 1412 height 635
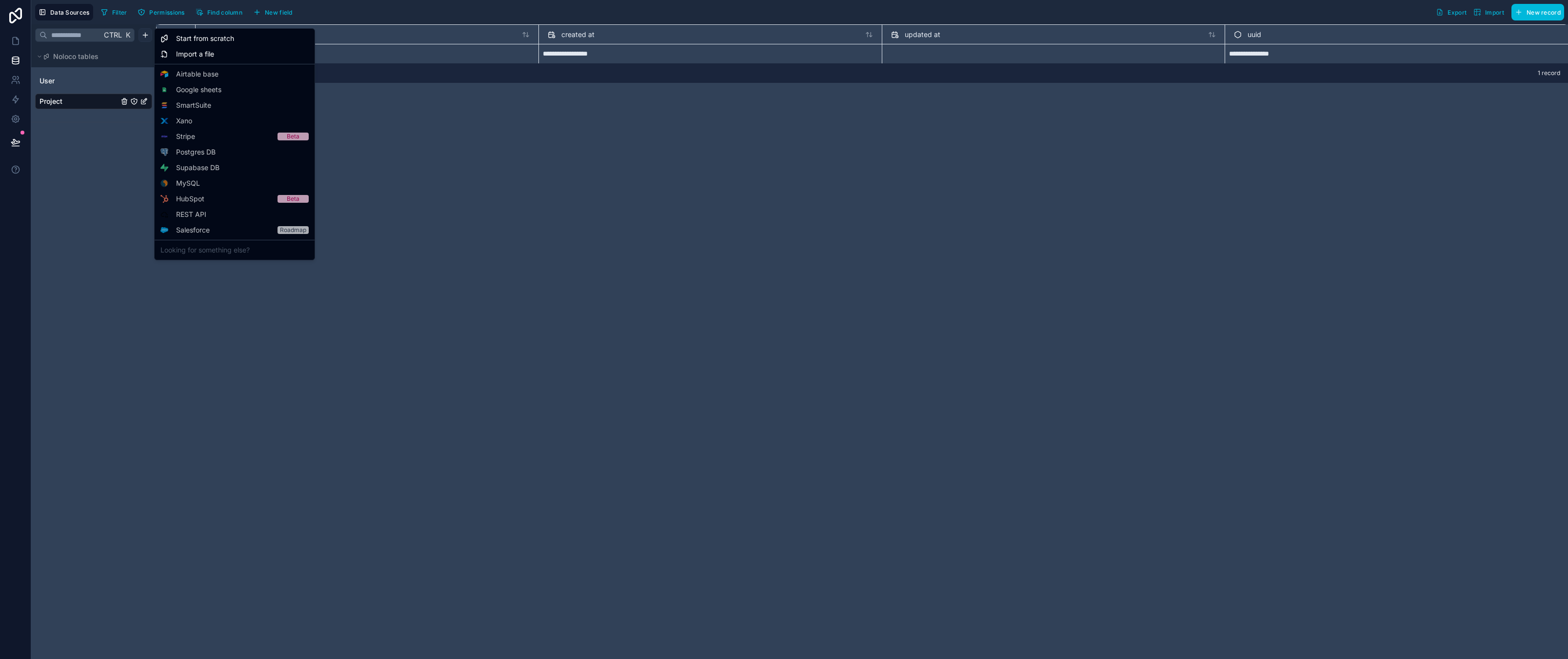
click at [145, 34] on html "**********" at bounding box center [784, 330] width 1568 height 659
click at [0, 0] on div "Starter" at bounding box center [0, 0] width 0 height 0
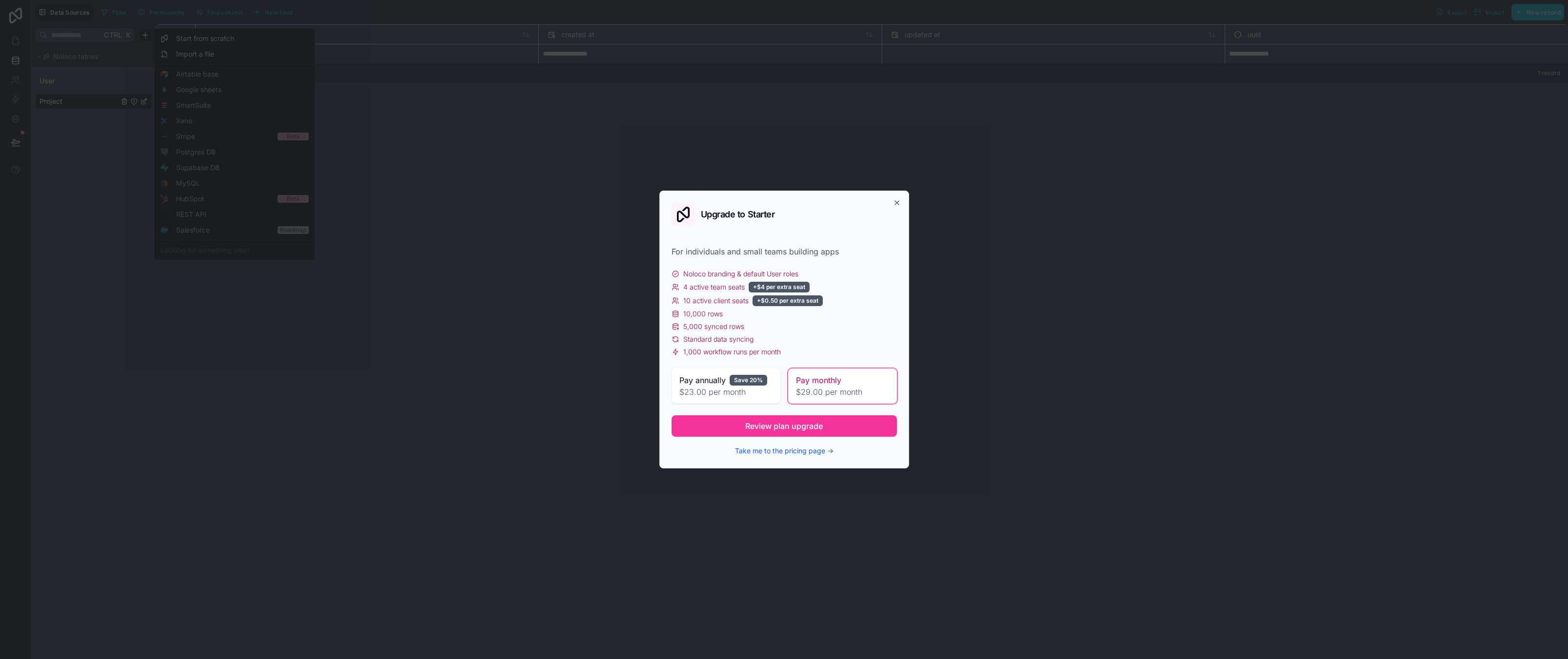
click at [850, 301] on div "10 active client seats +$0.50 per extra seat" at bounding box center [784, 300] width 226 height 11
click at [797, 418] on button "Review plan upgrade" at bounding box center [784, 426] width 226 height 22
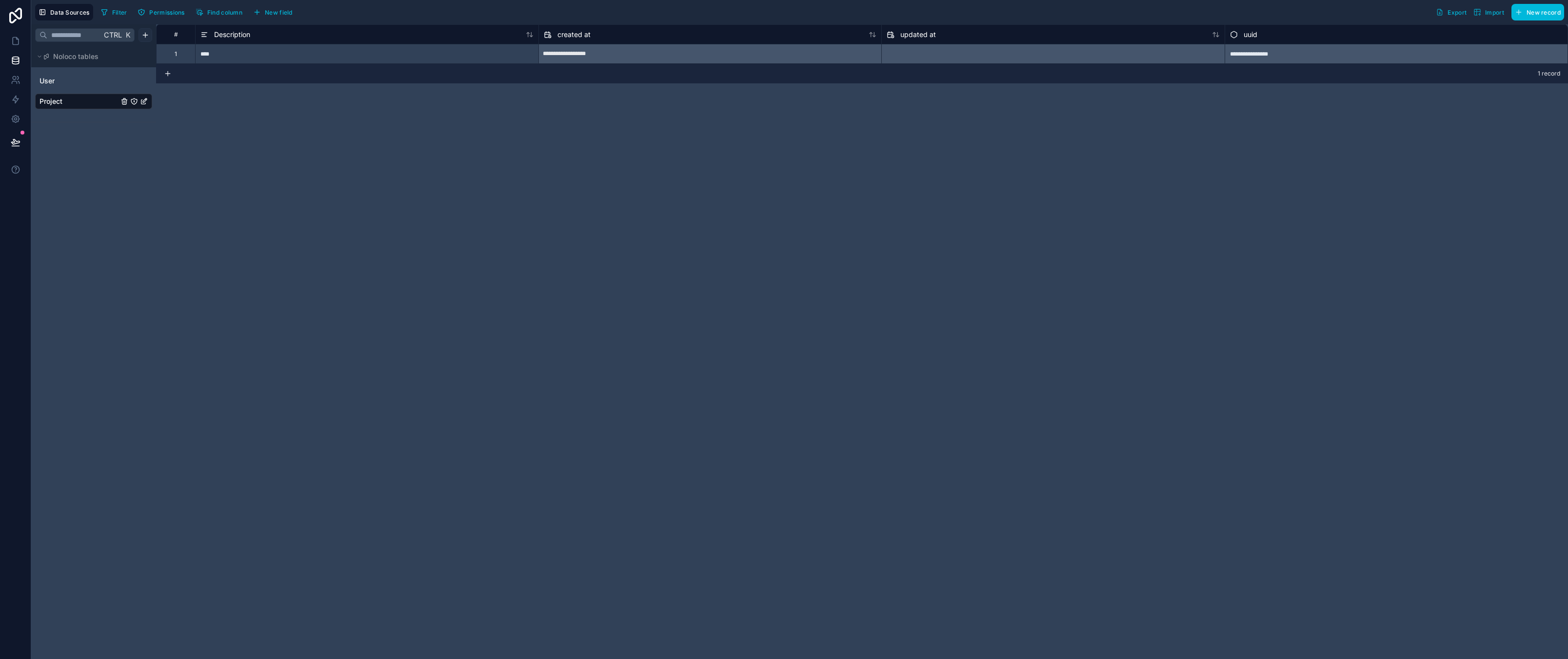
click at [146, 29] on html "**********" at bounding box center [784, 330] width 1568 height 659
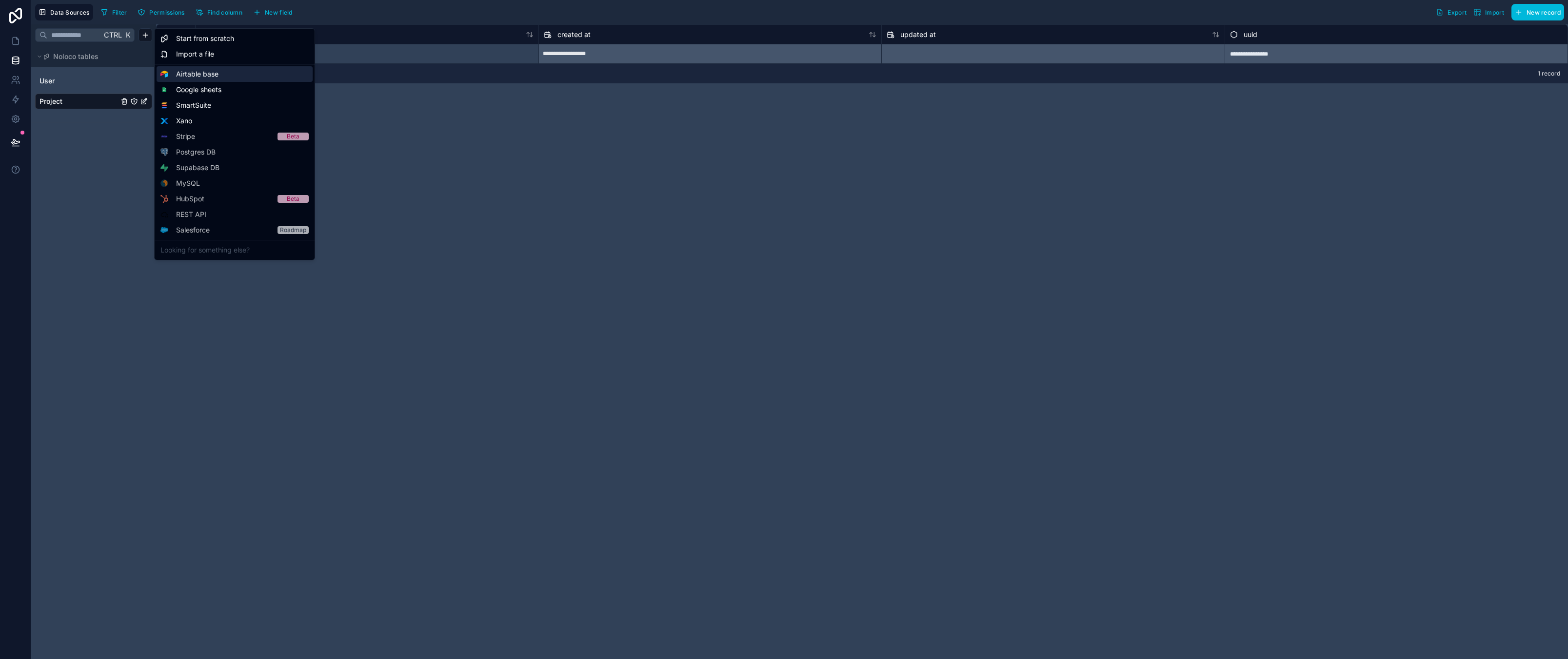
click at [201, 74] on span "Airtable base" at bounding box center [197, 75] width 43 height 10
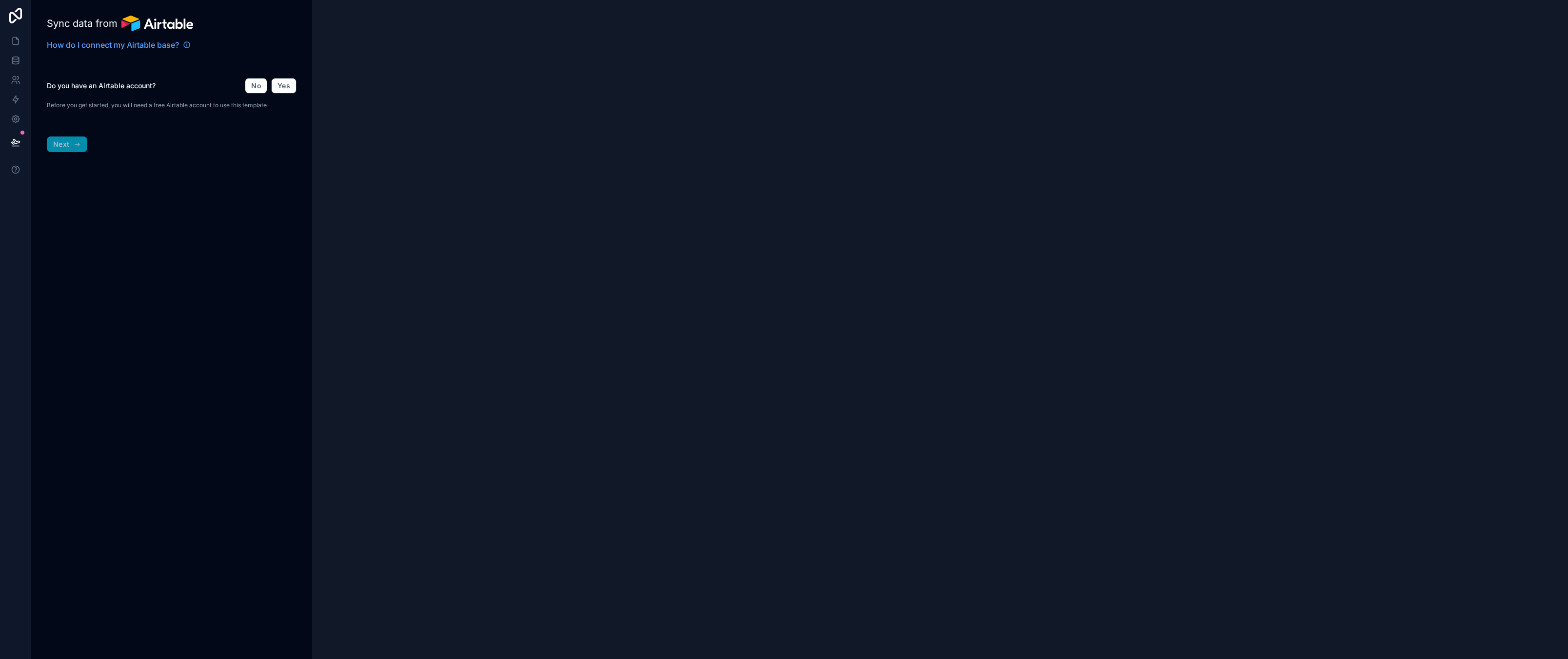
click at [223, 246] on div "Sync data from How do I connect my Airtable base? Do you have an Airtable accou…" at bounding box center [171, 330] width 281 height 659
click at [283, 91] on button "Yes" at bounding box center [283, 86] width 25 height 16
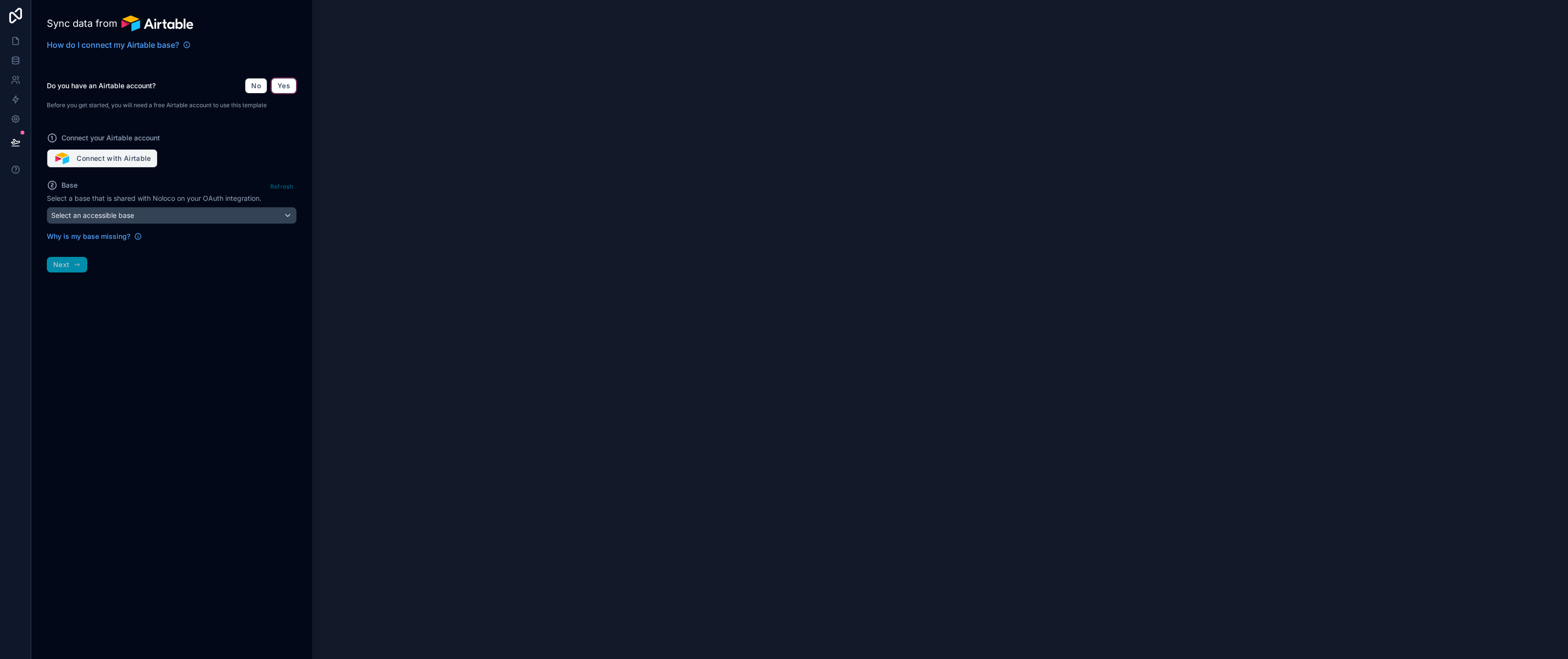
click at [106, 151] on button "Connect with Airtable" at bounding box center [102, 158] width 111 height 18
click at [164, 456] on div "Sync data from How do I connect my Airtable base? Do you have an Airtable accou…" at bounding box center [171, 330] width 281 height 659
click at [87, 161] on button "Connect with Airtable" at bounding box center [102, 158] width 111 height 18
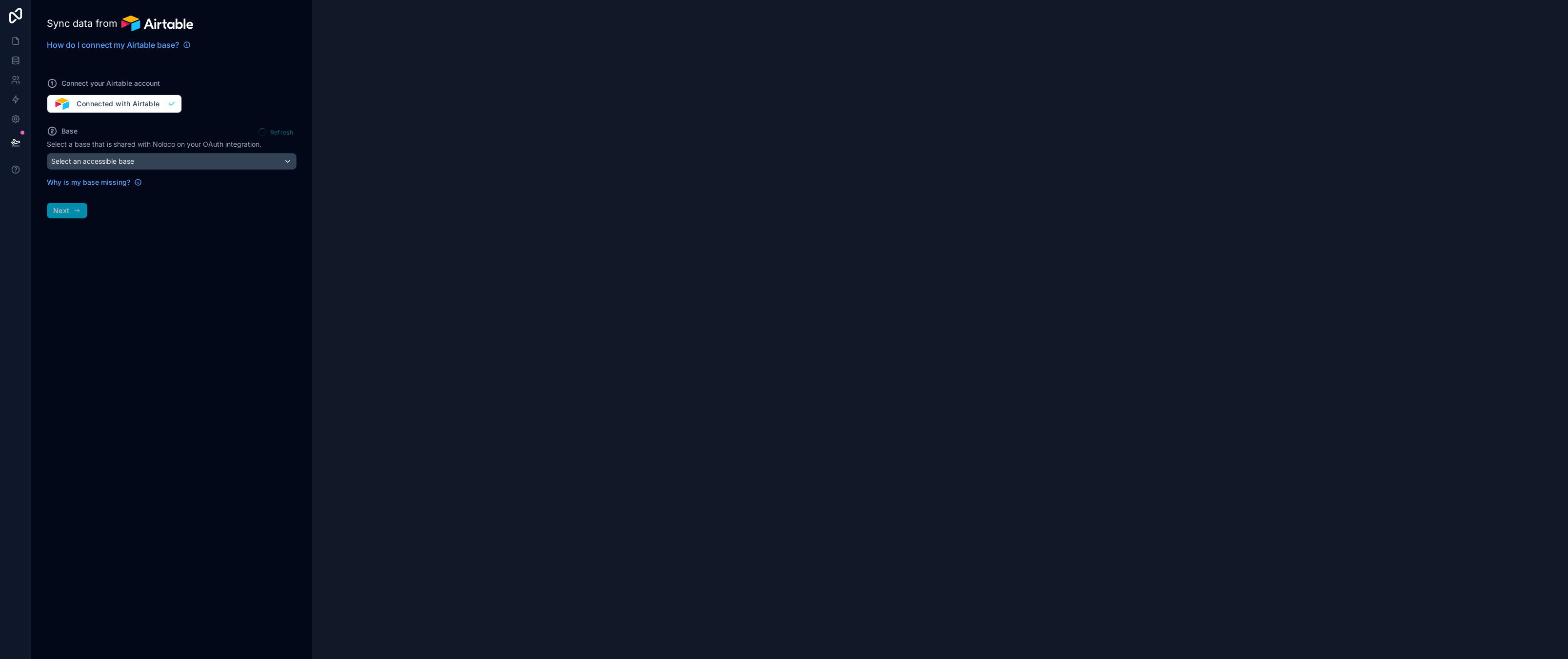
click at [202, 405] on div "Sync data from How do I connect my Airtable base? Connect your Airtable account…" at bounding box center [171, 330] width 281 height 659
click at [111, 161] on span "Select an accessible base" at bounding box center [92, 161] width 83 height 8
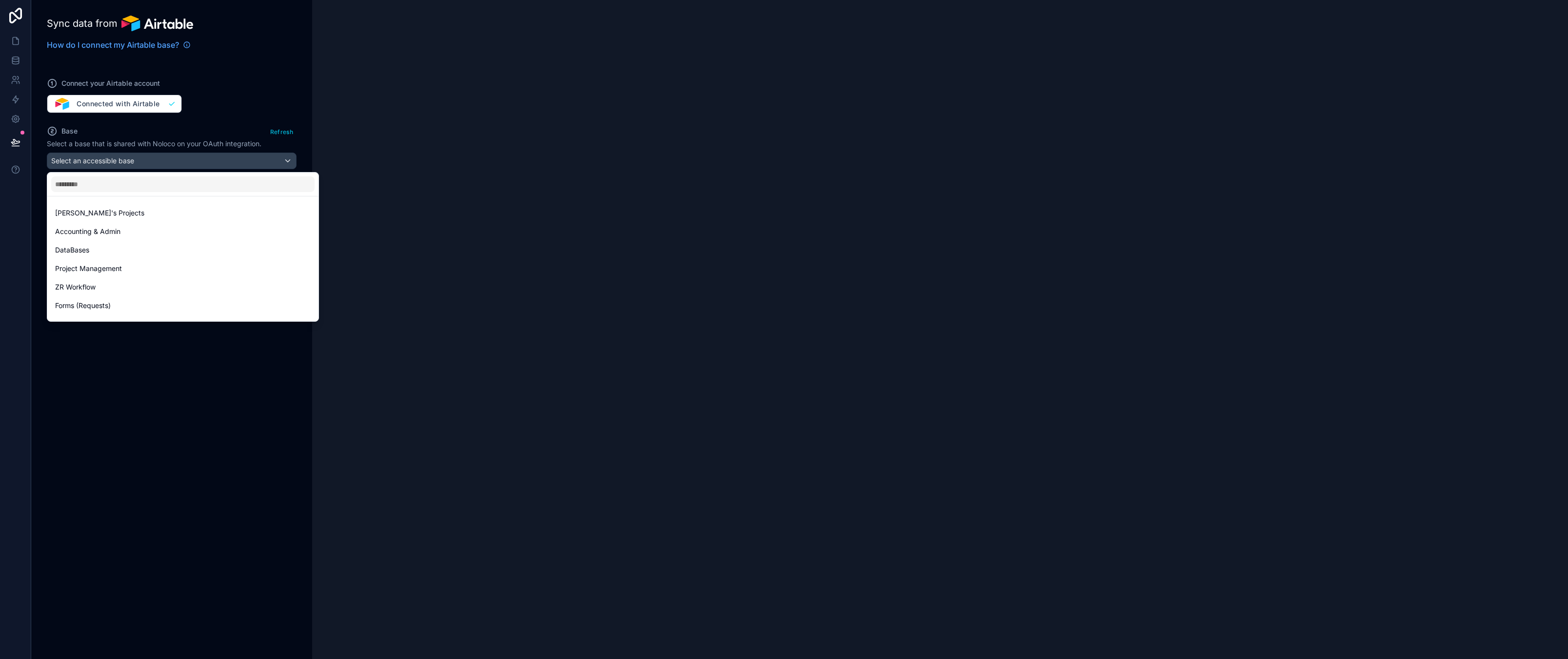
drag, startPoint x: 101, startPoint y: 267, endPoint x: 103, endPoint y: 251, distance: 16.1
click at [101, 267] on span "Project Management" at bounding box center [89, 268] width 67 height 12
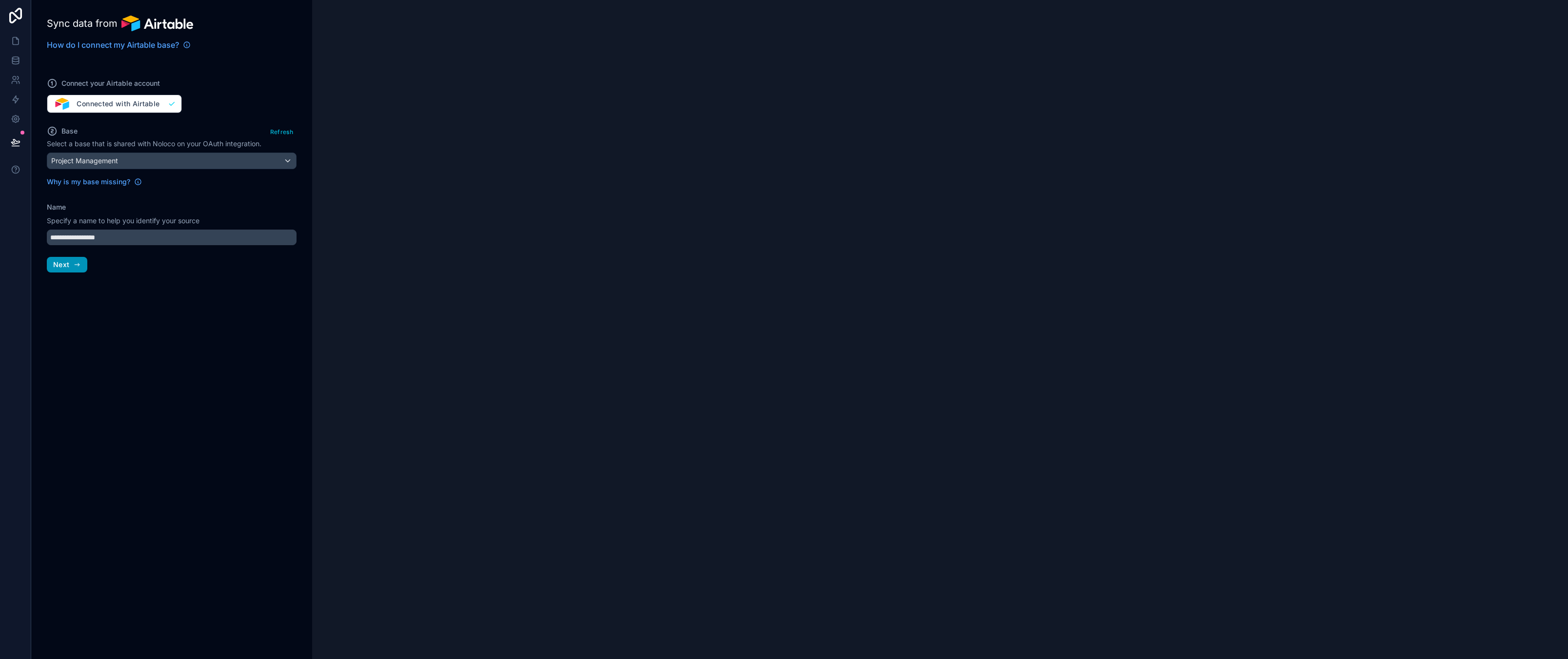
click at [73, 262] on icon "button" at bounding box center [76, 264] width 8 height 8
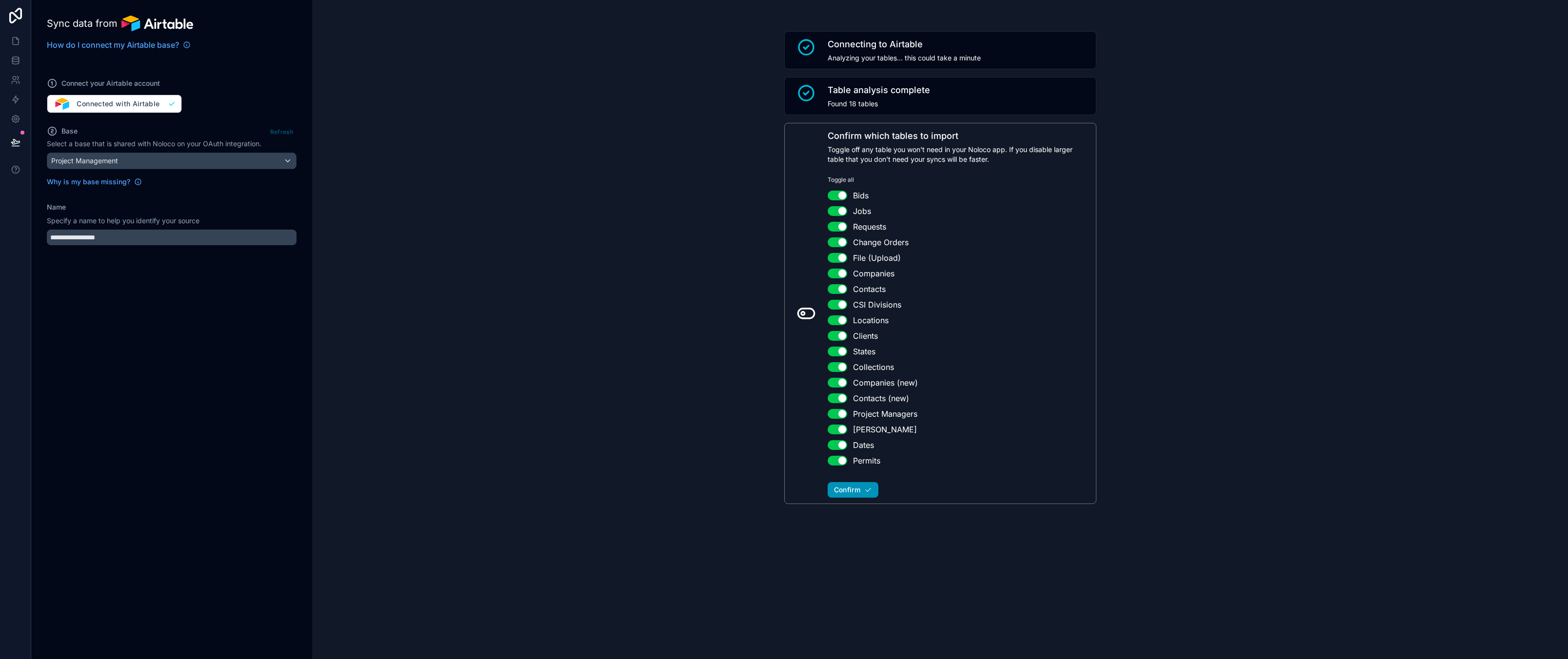
click at [859, 491] on span "Confirm" at bounding box center [846, 490] width 26 height 8
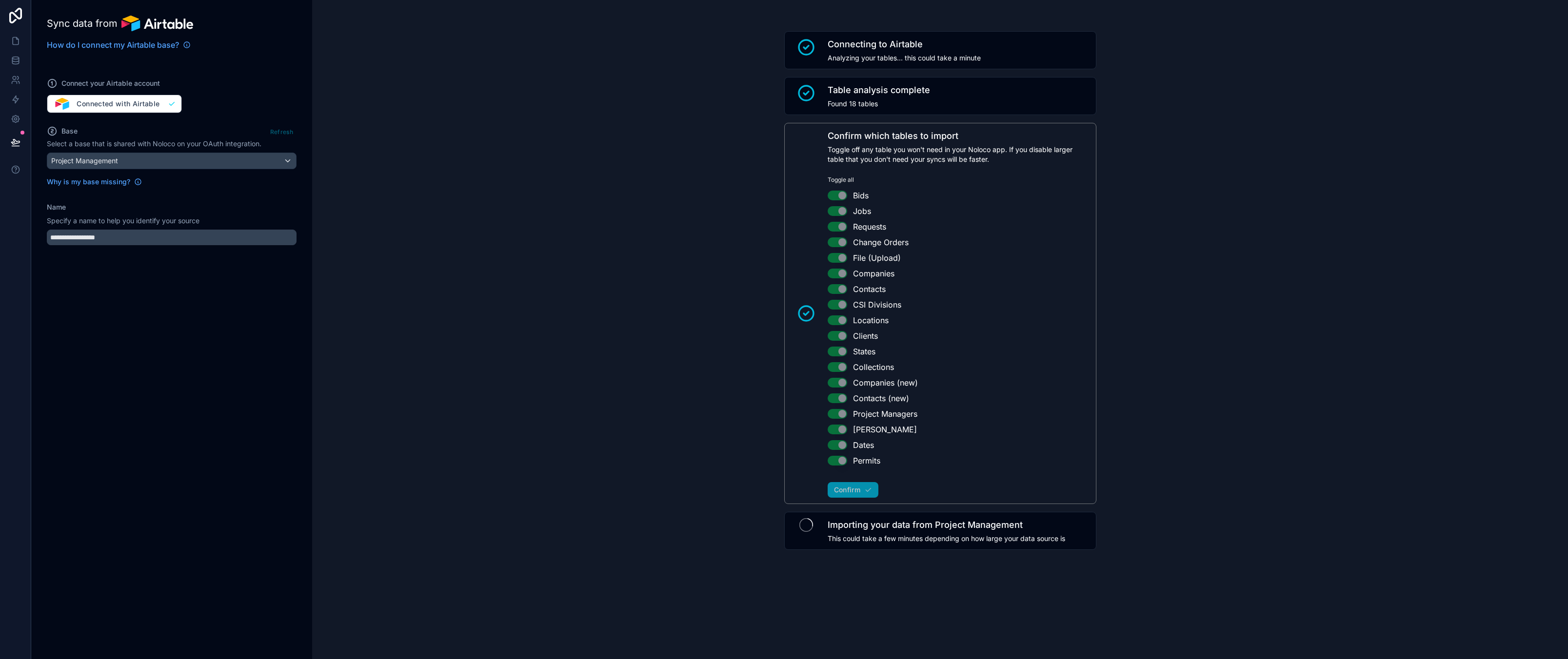
click at [600, 193] on div "Connecting to Airtable Analyzing your tables... this could take a minute Table …" at bounding box center [939, 290] width 1255 height 581
click at [10, 59] on link at bounding box center [15, 60] width 31 height 19
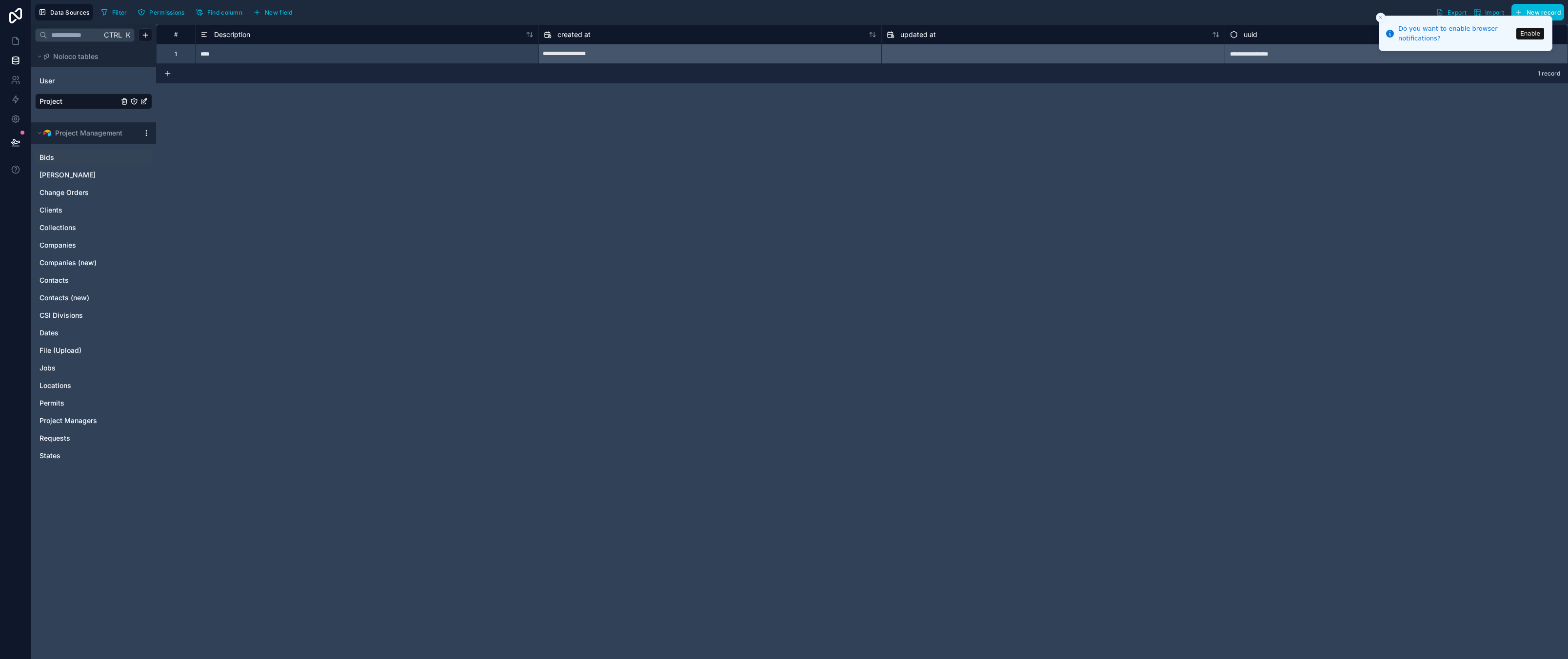
click at [62, 154] on link "Bids" at bounding box center [84, 158] width 89 height 10
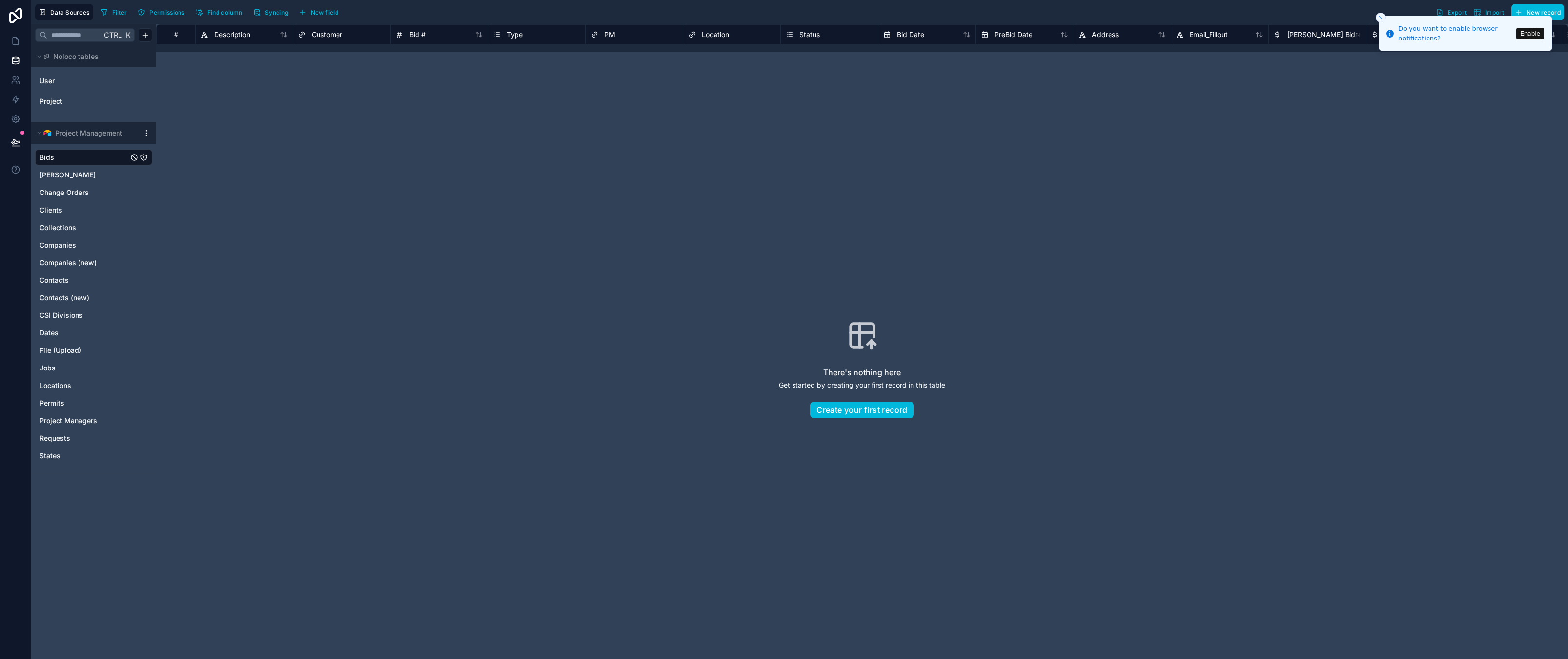
click at [1379, 16] on icon "Close toast" at bounding box center [1380, 17] width 6 height 6
click at [18, 40] on icon at bounding box center [15, 41] width 6 height 8
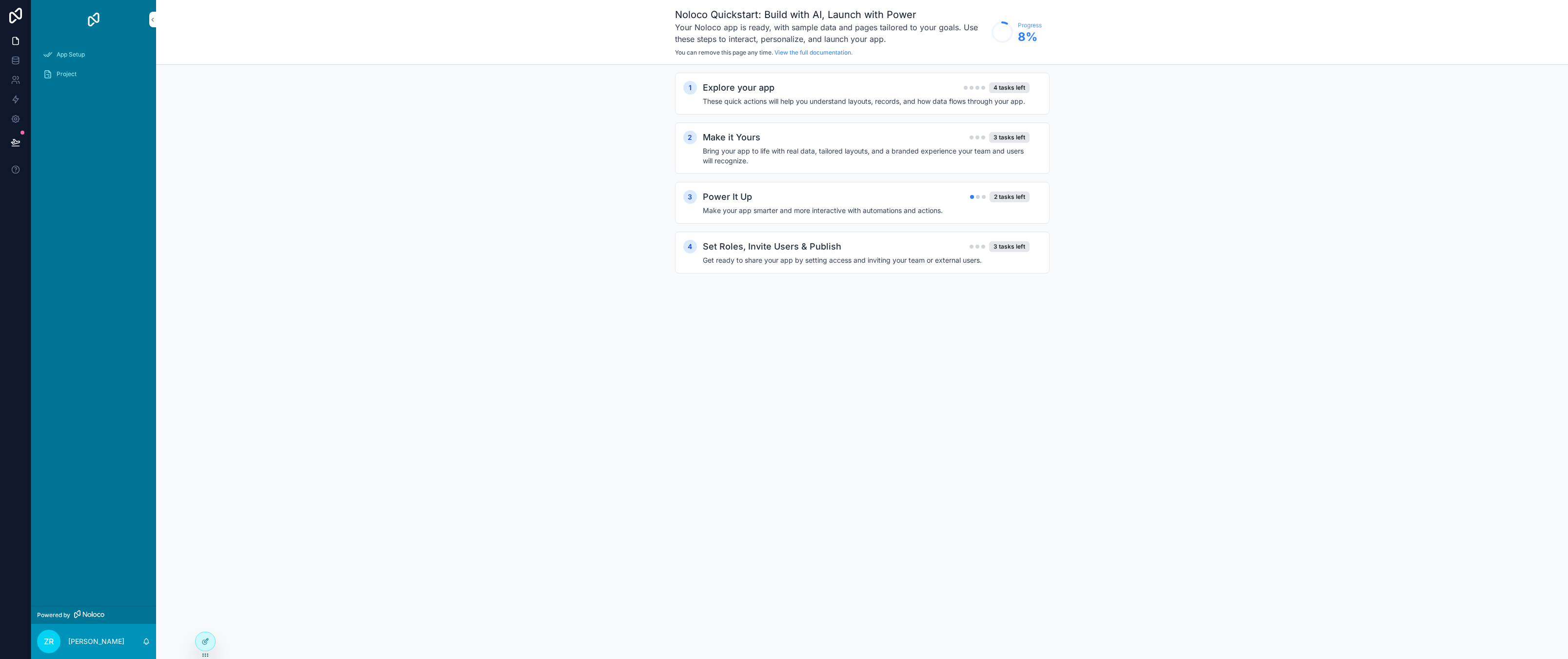
click at [515, 304] on div "Noloco Quickstart: Build with AI, Launch with Power Your Noloco app is ready, w…" at bounding box center [862, 330] width 1412 height 659
click at [86, 169] on div "App Setup Project" at bounding box center [93, 323] width 125 height 567
click at [50, 17] on link "scrollable content" at bounding box center [93, 19] width 113 height 16
click at [92, 186] on div "App Setup Project" at bounding box center [93, 323] width 125 height 567
click at [16, 59] on icon at bounding box center [16, 58] width 7 height 3
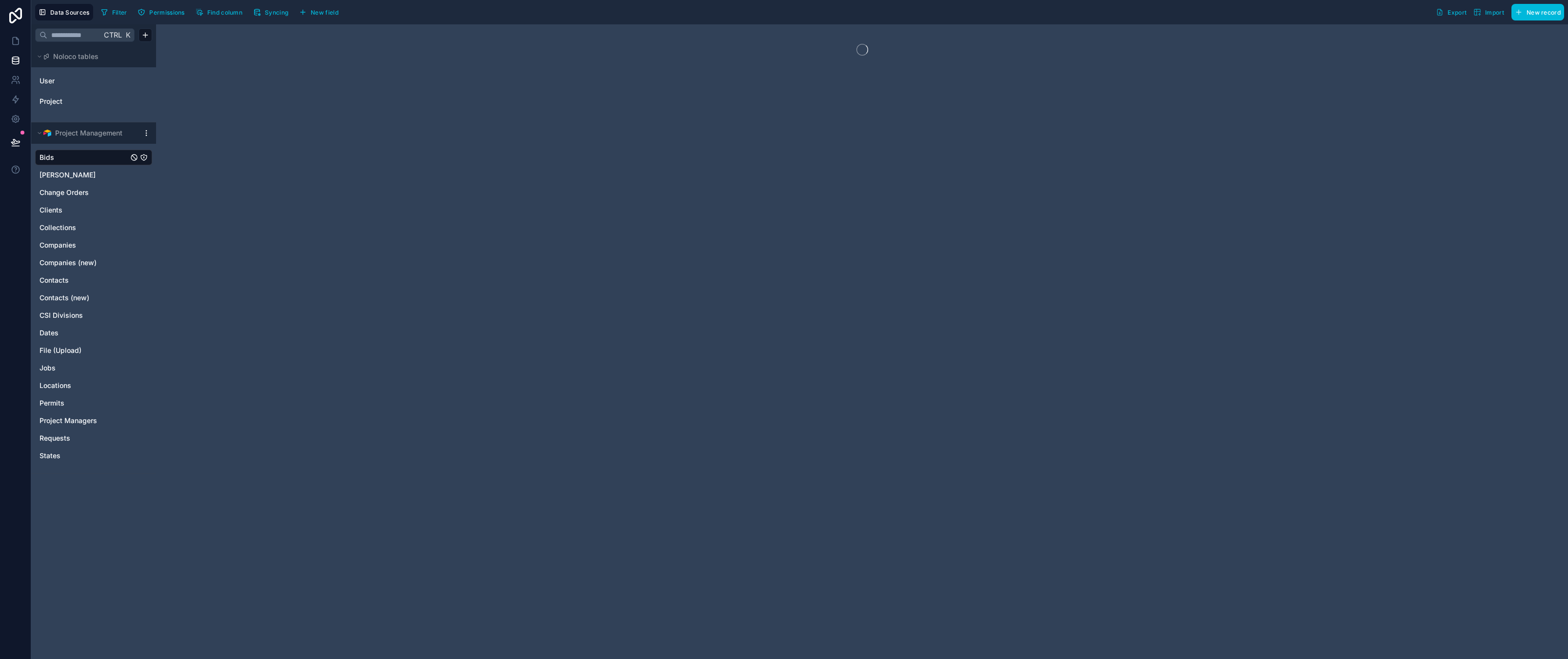
click at [392, 223] on div at bounding box center [862, 341] width 1412 height 635
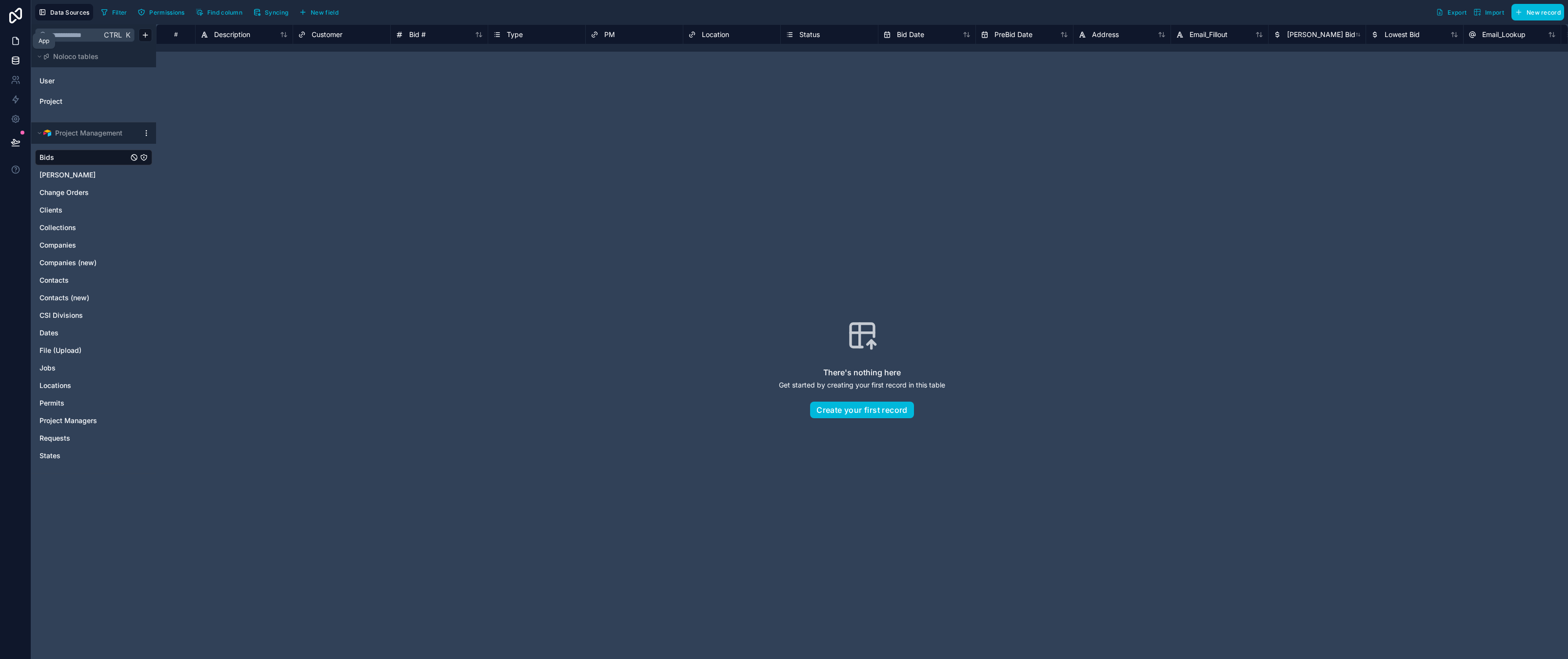
click at [16, 42] on icon at bounding box center [16, 41] width 10 height 10
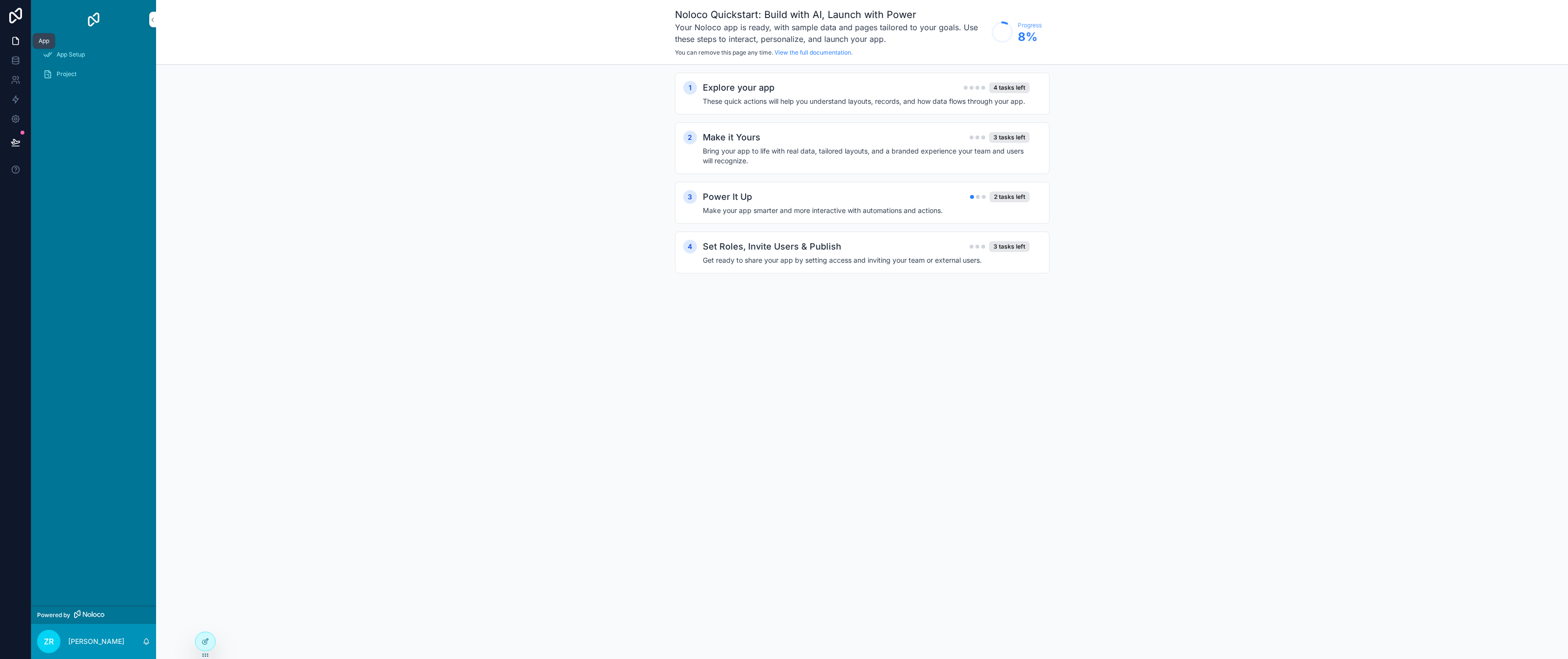
click at [16, 42] on icon at bounding box center [16, 41] width 10 height 10
click at [14, 59] on icon at bounding box center [16, 58] width 7 height 3
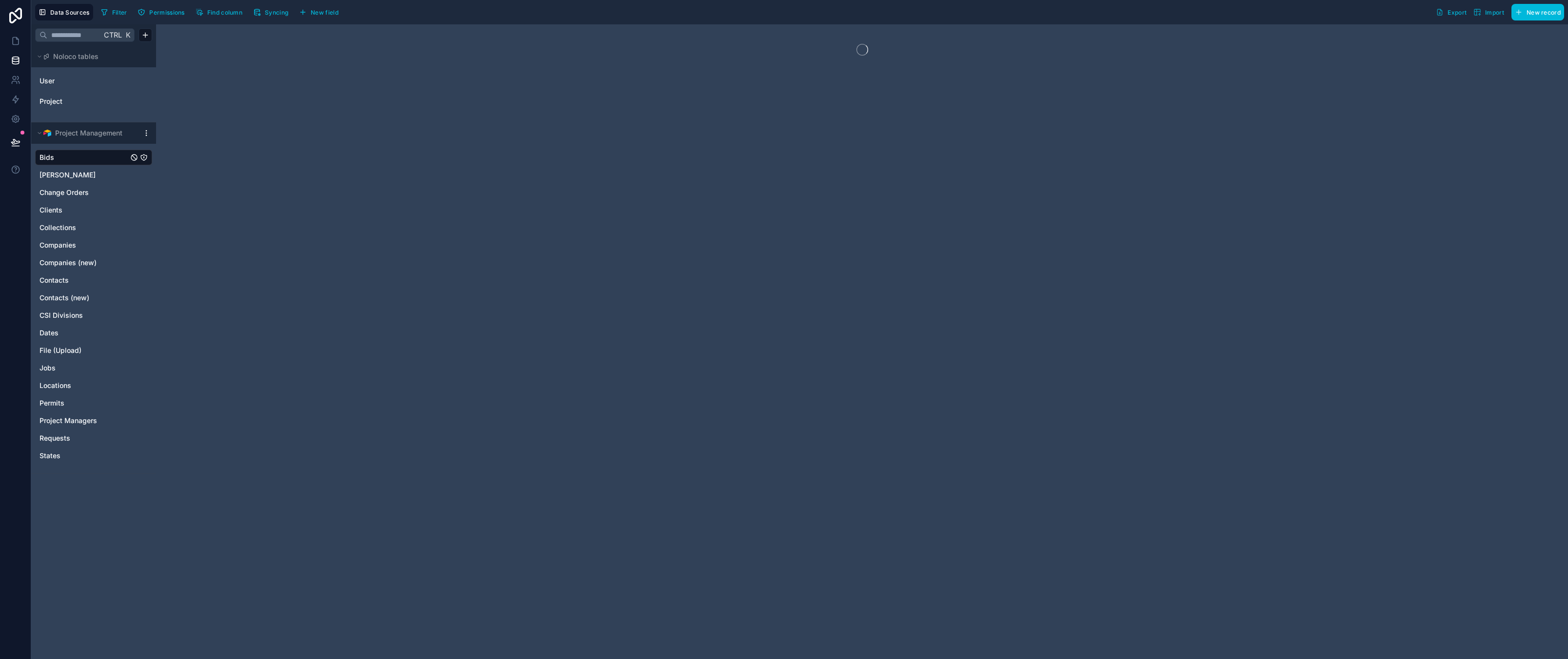
click at [337, 136] on div at bounding box center [862, 341] width 1412 height 635
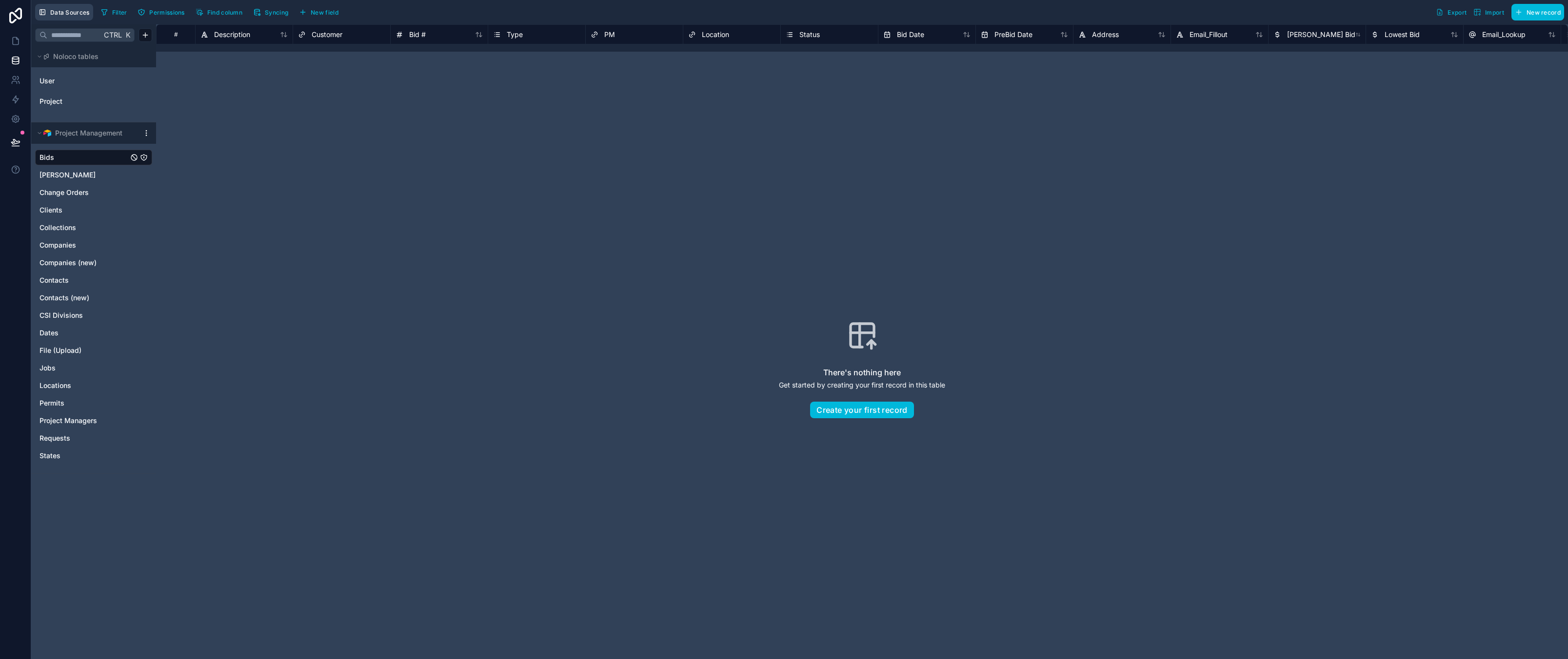
click at [60, 13] on span "Data Sources" at bounding box center [70, 12] width 39 height 8
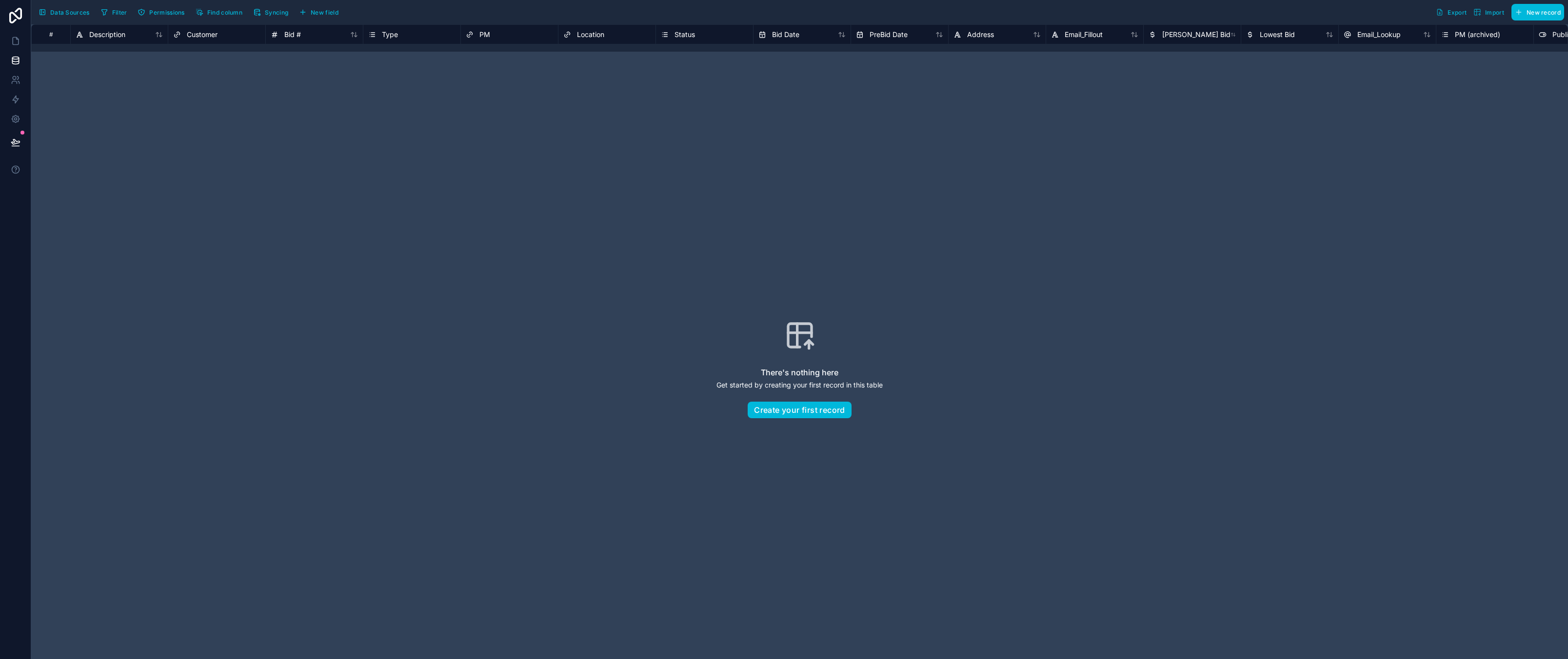
click at [60, 13] on span "Data Sources" at bounding box center [70, 12] width 39 height 8
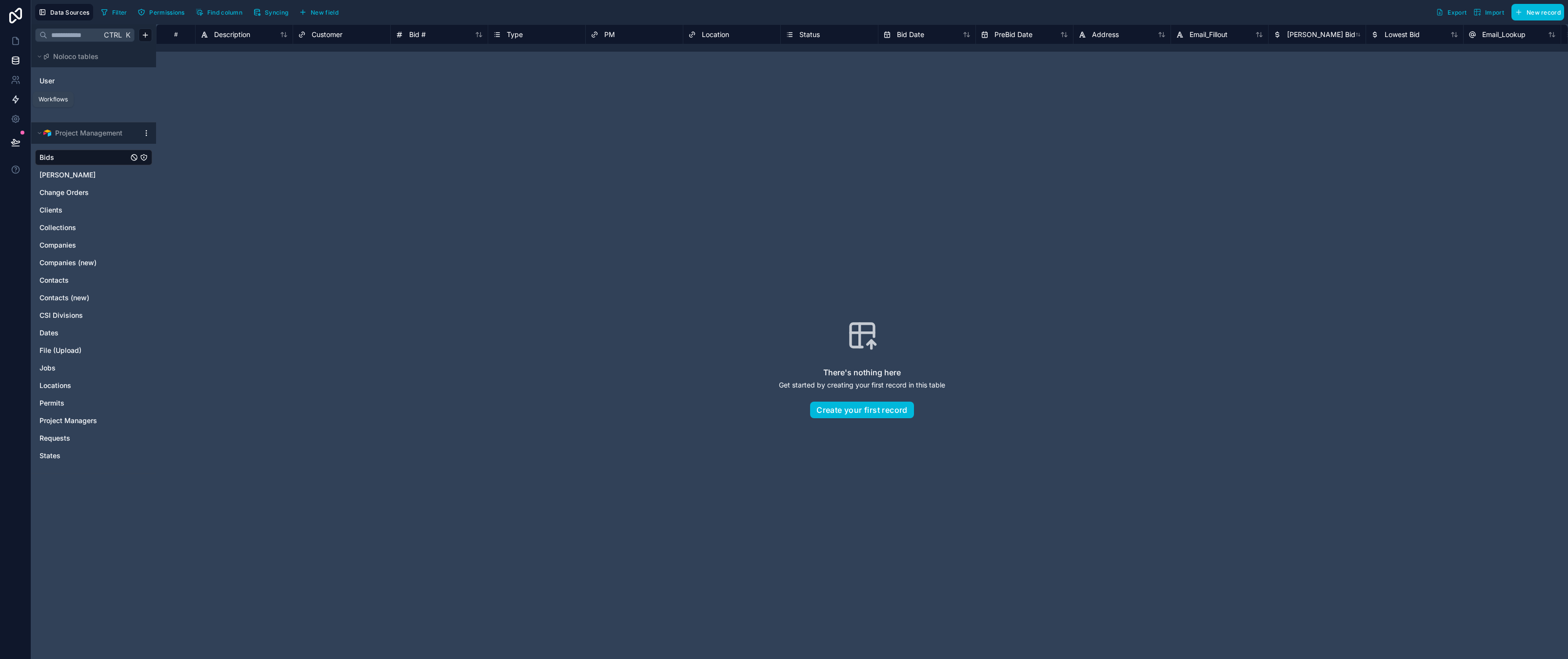
click at [17, 100] on icon at bounding box center [15, 100] width 6 height 8
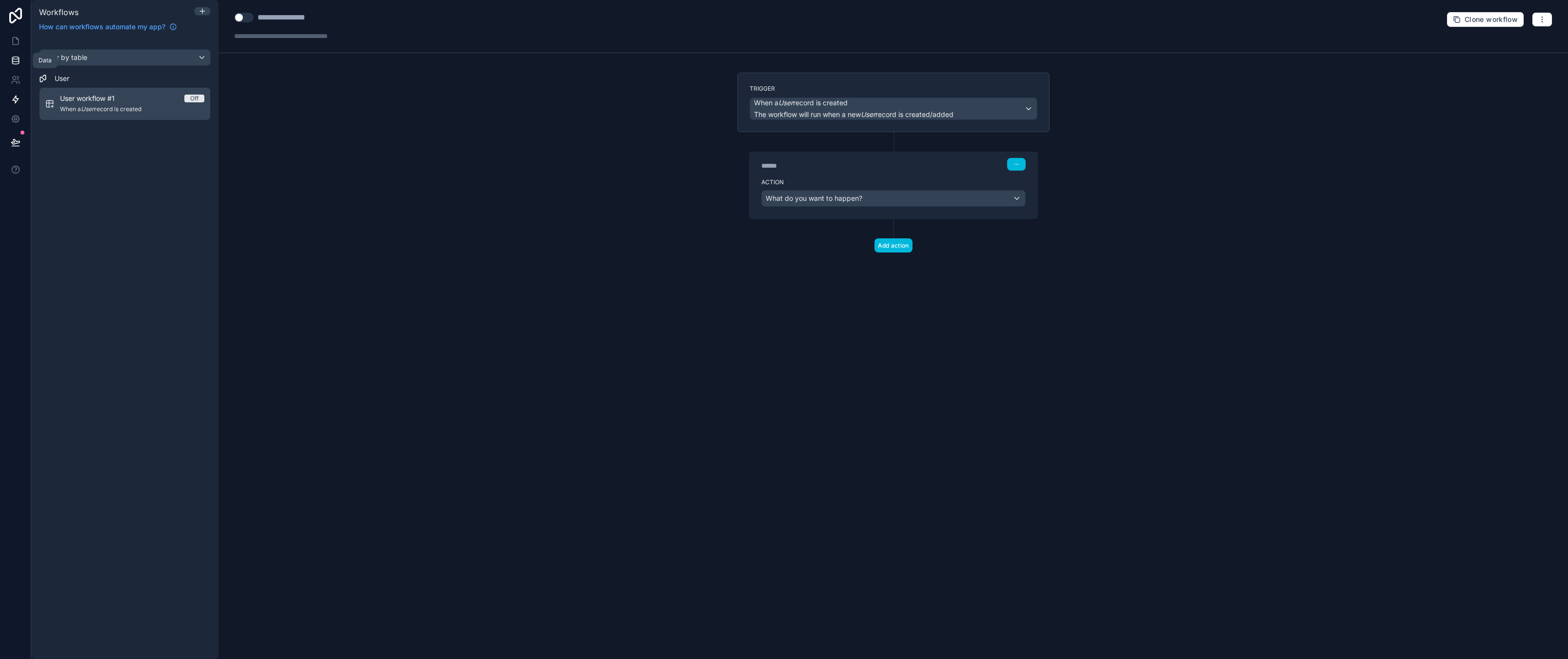
click at [18, 63] on icon at bounding box center [16, 60] width 10 height 10
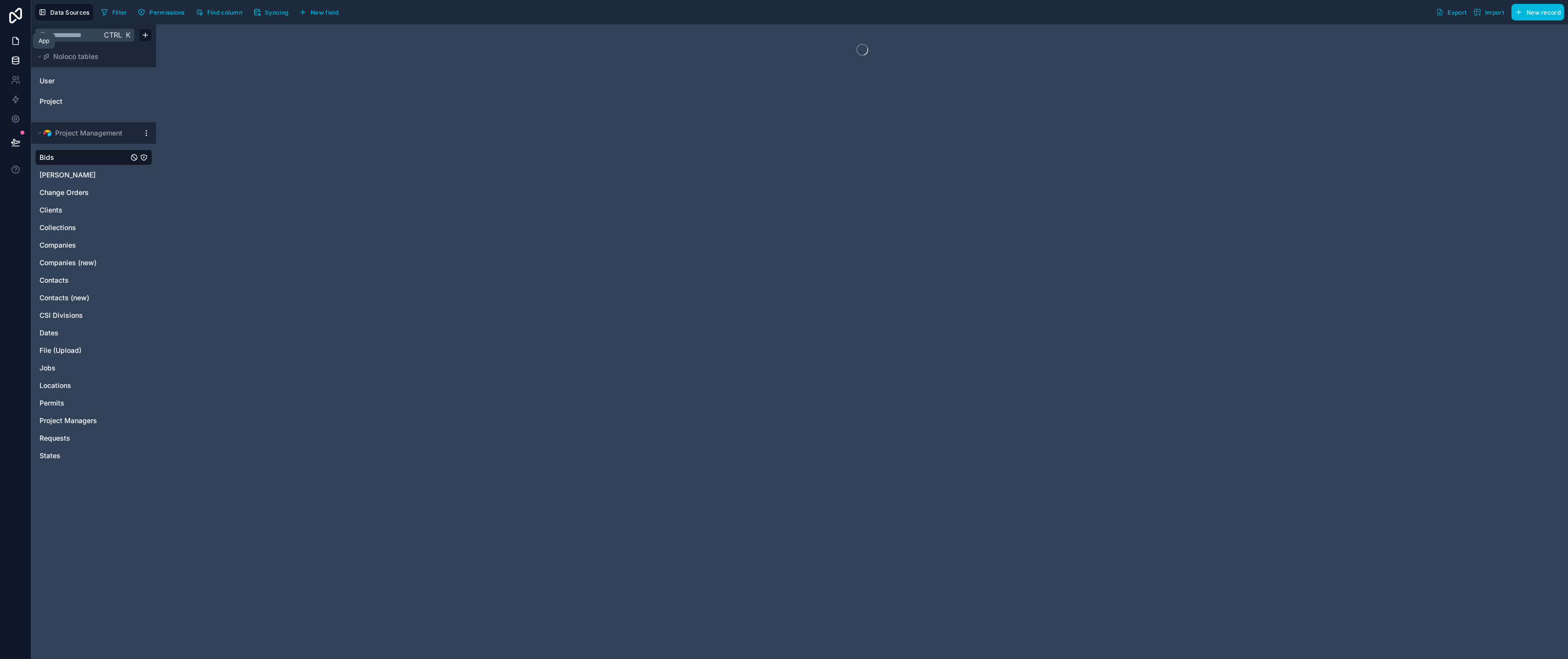
click at [16, 43] on icon at bounding box center [16, 41] width 10 height 10
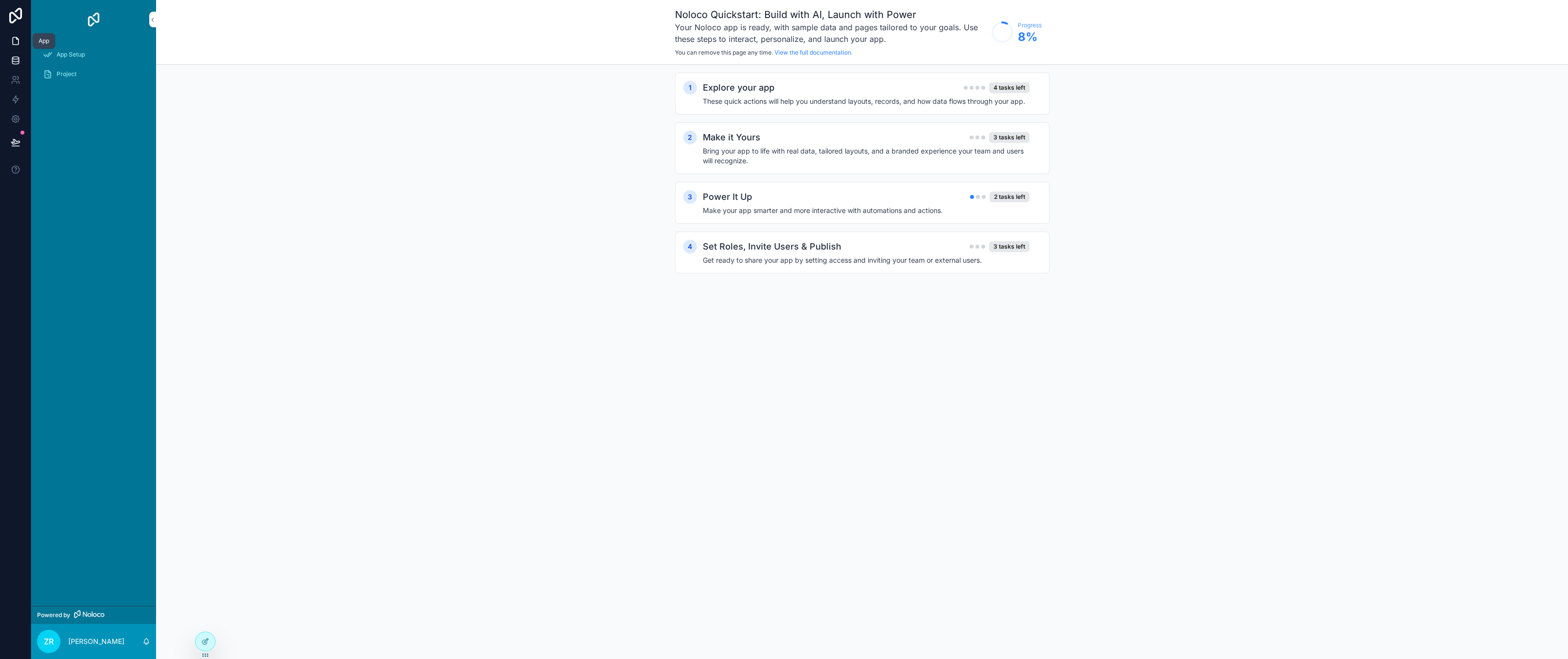
click at [18, 64] on icon at bounding box center [16, 62] width 7 height 4
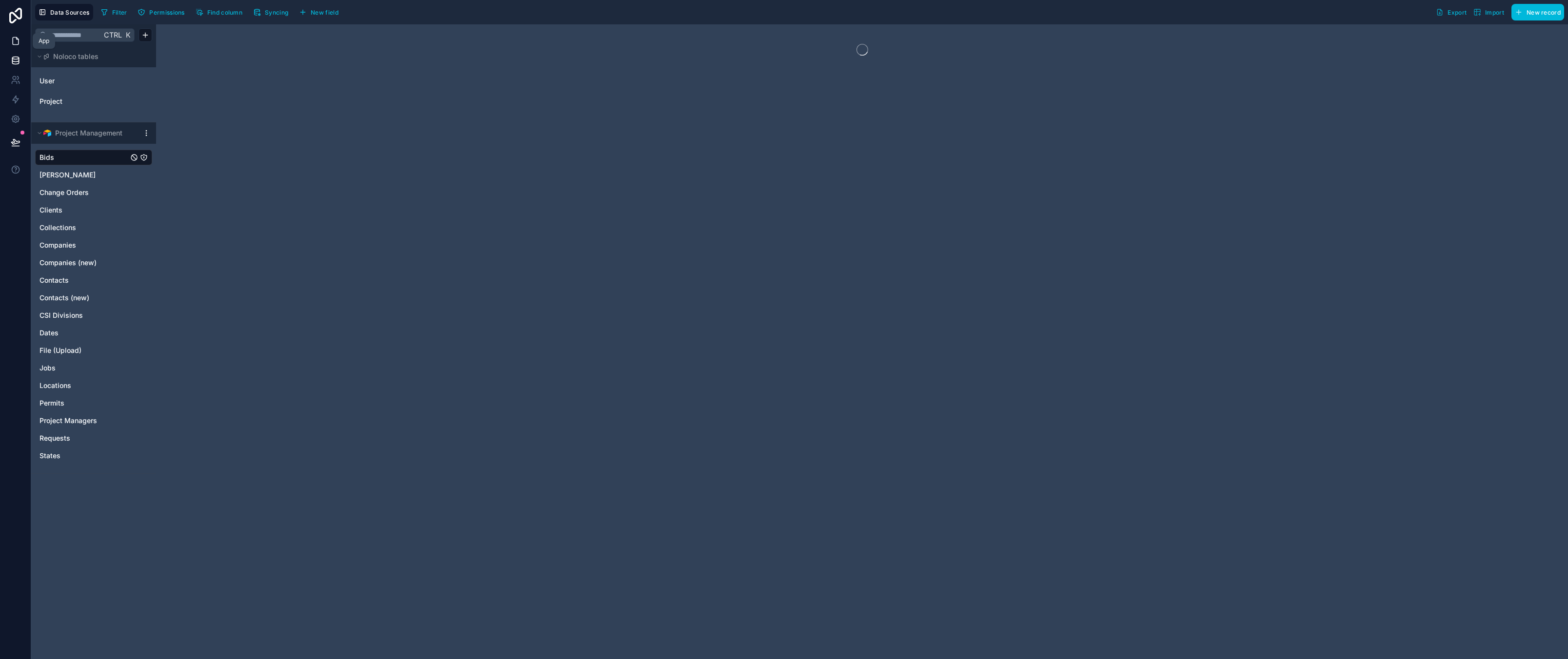
click at [15, 44] on icon at bounding box center [16, 41] width 10 height 10
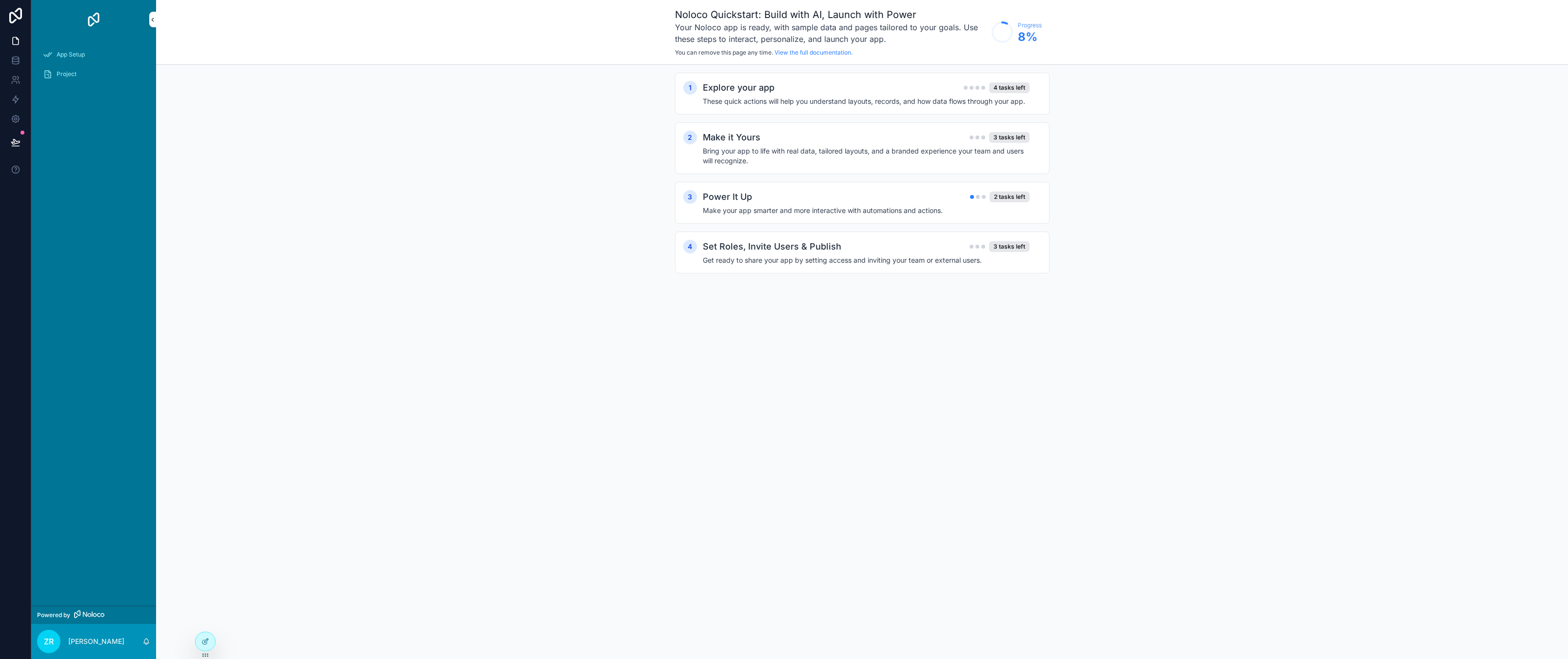
click at [156, 19] on div "App Setup Project Powered by ZR Zach Reid Noloco Quickstart: Build with AI, Lau…" at bounding box center [799, 330] width 1536 height 659
click at [153, 20] on icon "scrollable content" at bounding box center [153, 19] width 7 height 8
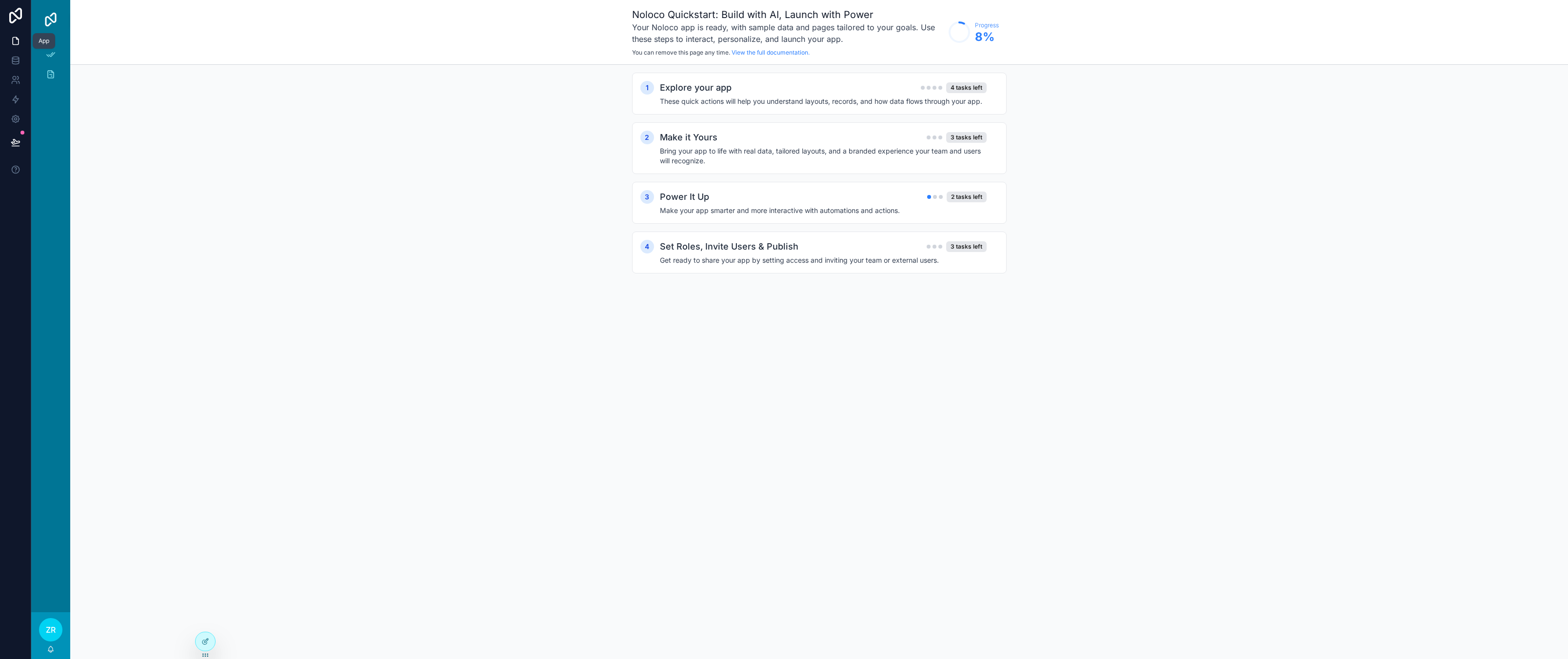
click at [21, 42] on link at bounding box center [15, 40] width 31 height 19
click at [19, 58] on icon at bounding box center [16, 60] width 10 height 10
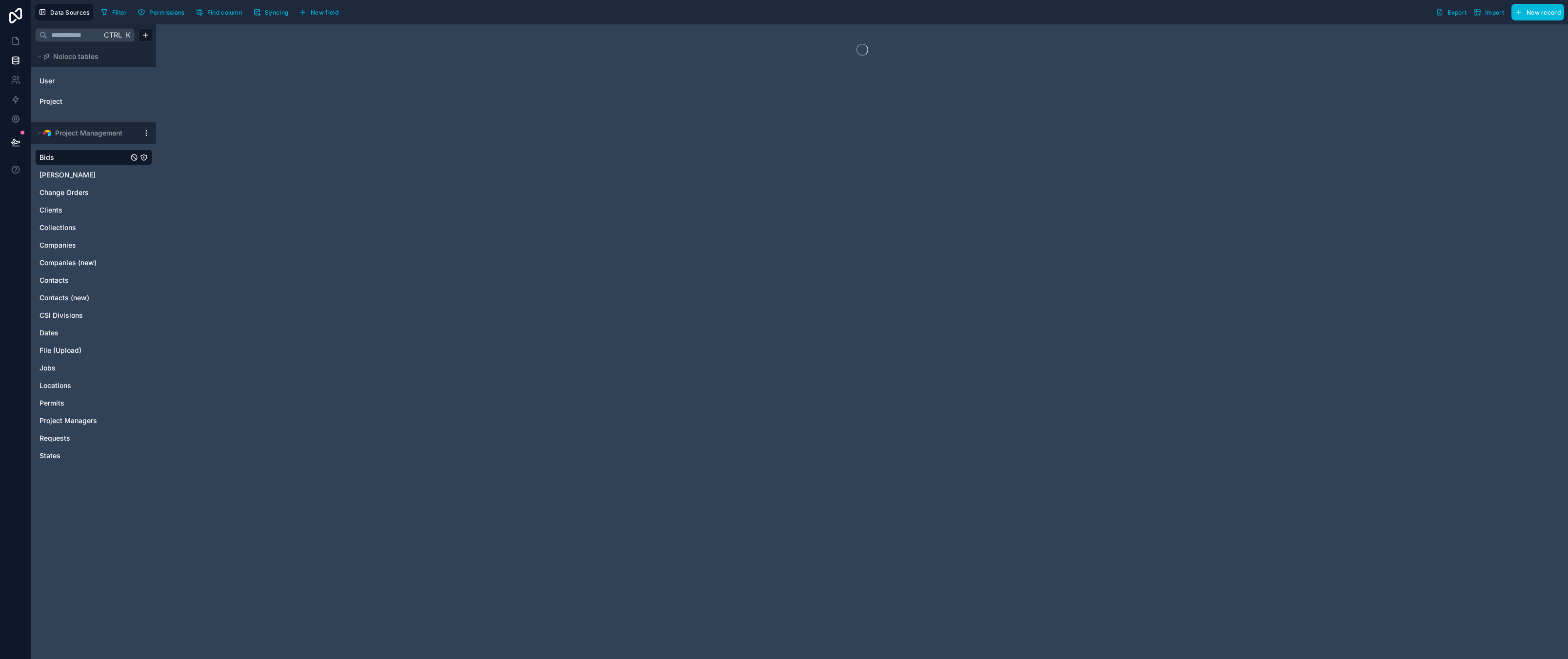
click at [379, 163] on div at bounding box center [862, 341] width 1412 height 635
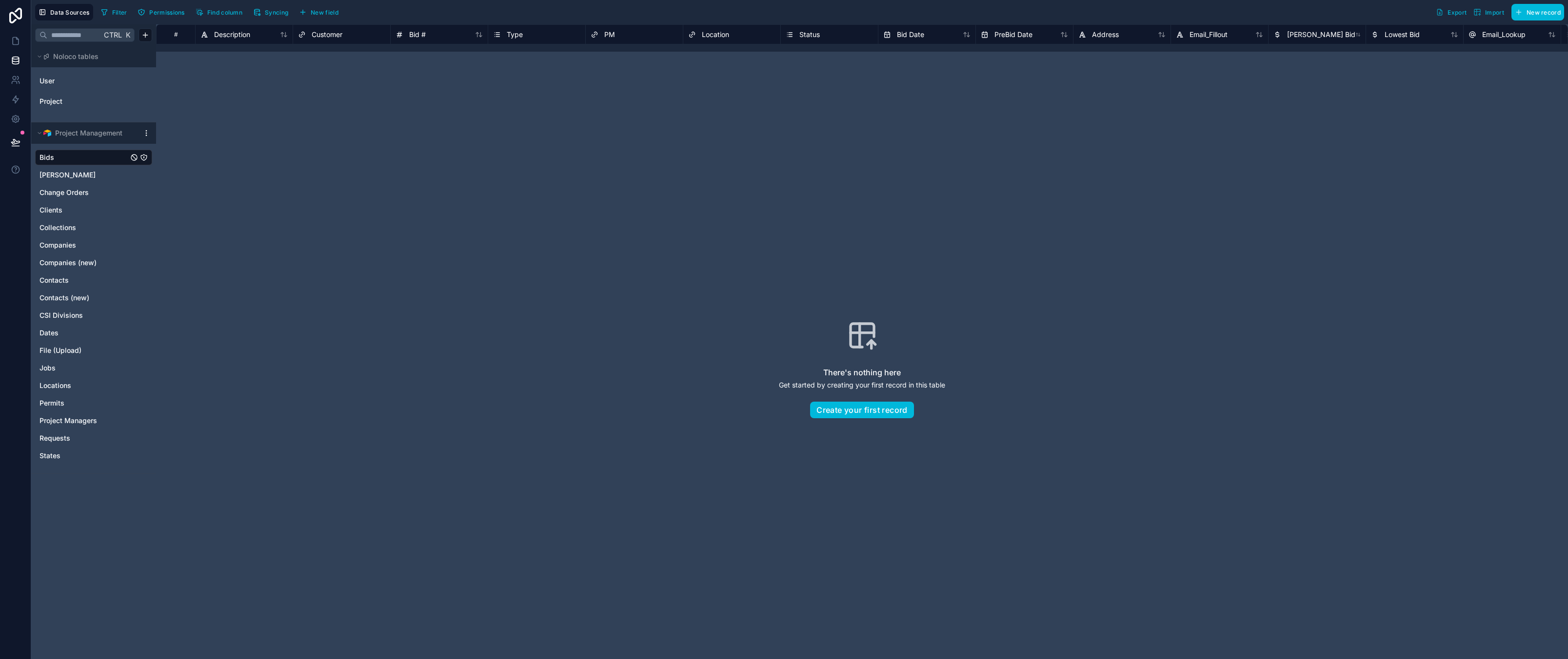
click at [339, 250] on div "There's nothing here Get started by creating your first record in this table Cr…" at bounding box center [861, 369] width 1349 height 573
click at [18, 140] on icon at bounding box center [16, 143] width 10 height 10
click at [16, 102] on icon at bounding box center [16, 100] width 10 height 10
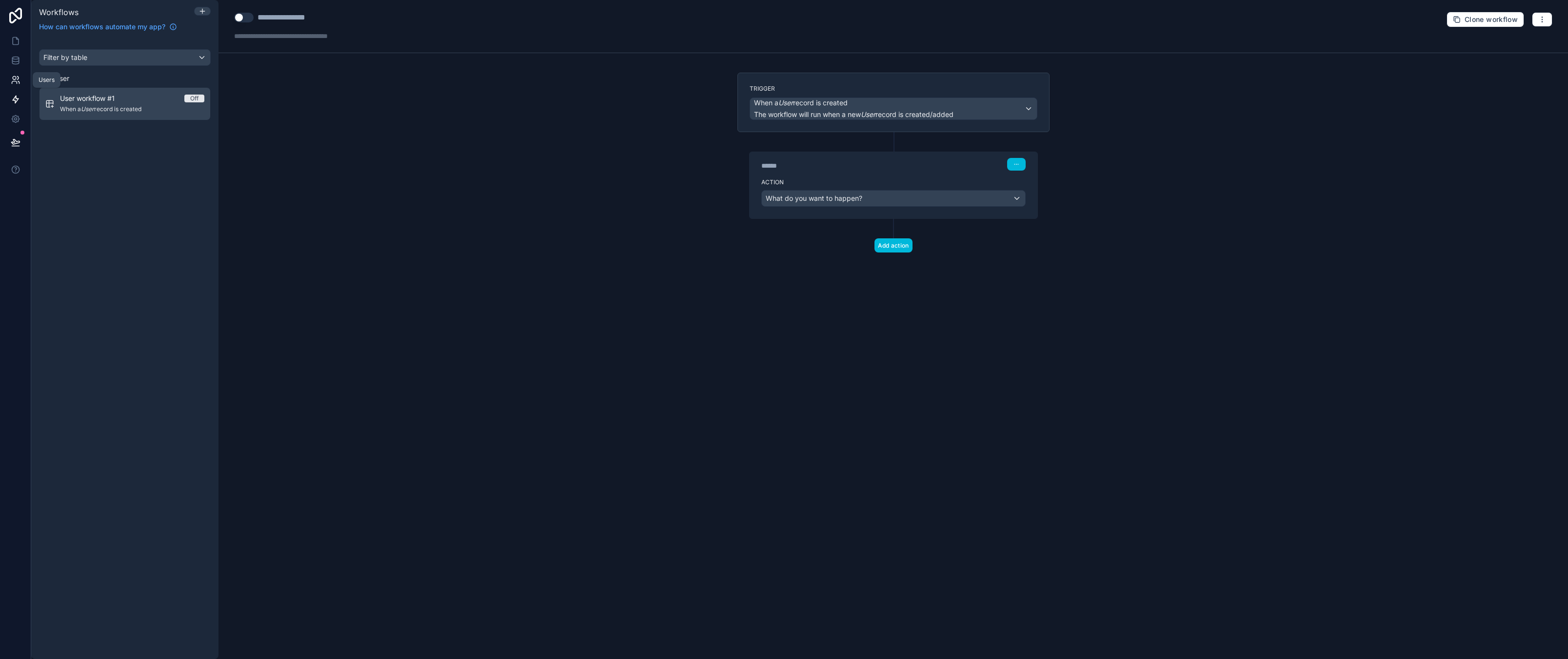
click at [17, 80] on icon at bounding box center [16, 80] width 10 height 10
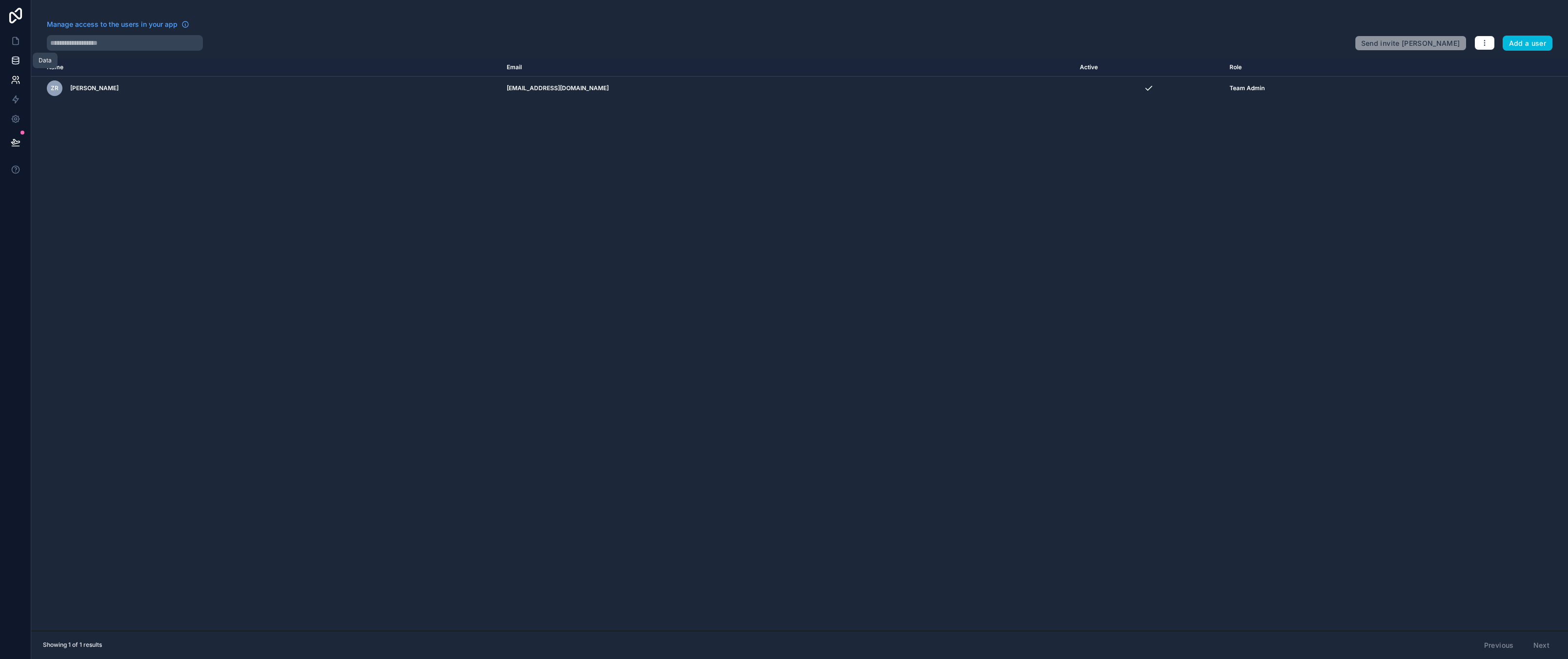
click at [20, 65] on link at bounding box center [15, 60] width 31 height 19
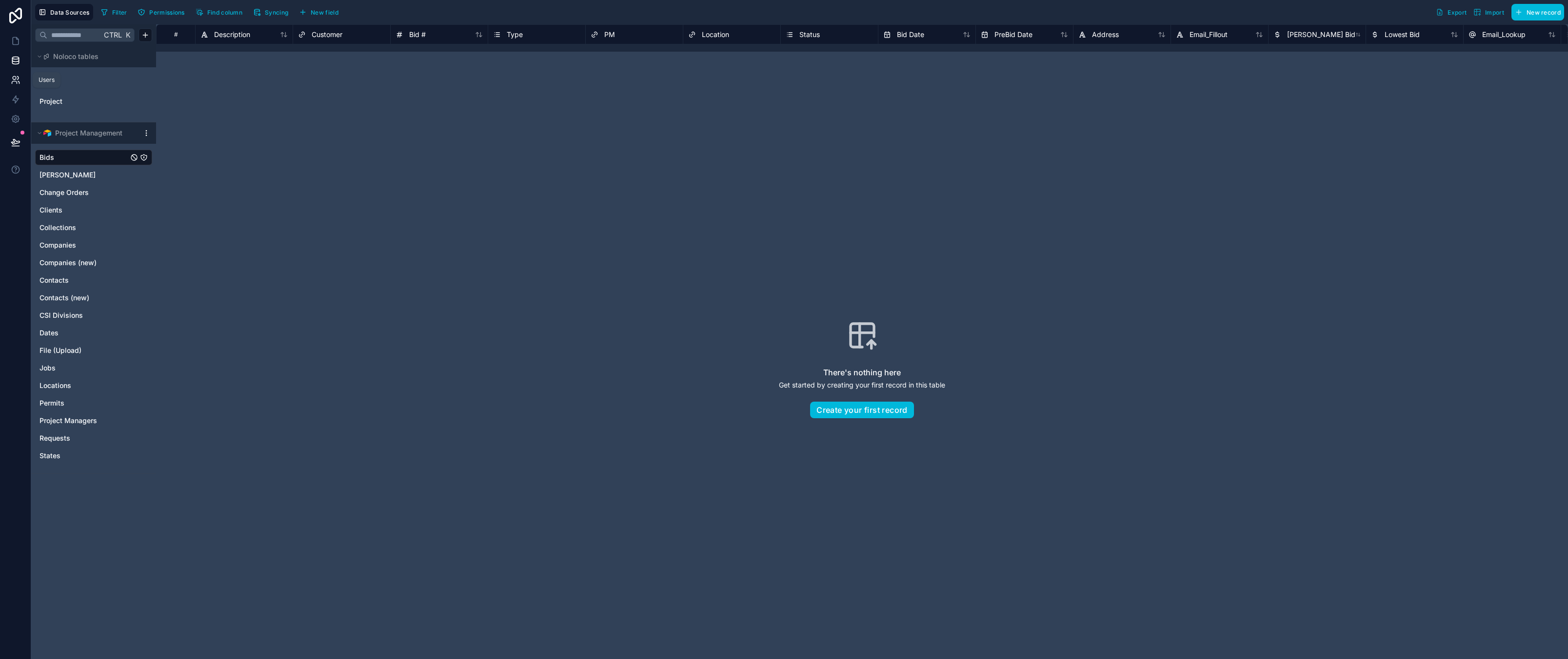
click at [18, 85] on icon at bounding box center [16, 80] width 10 height 10
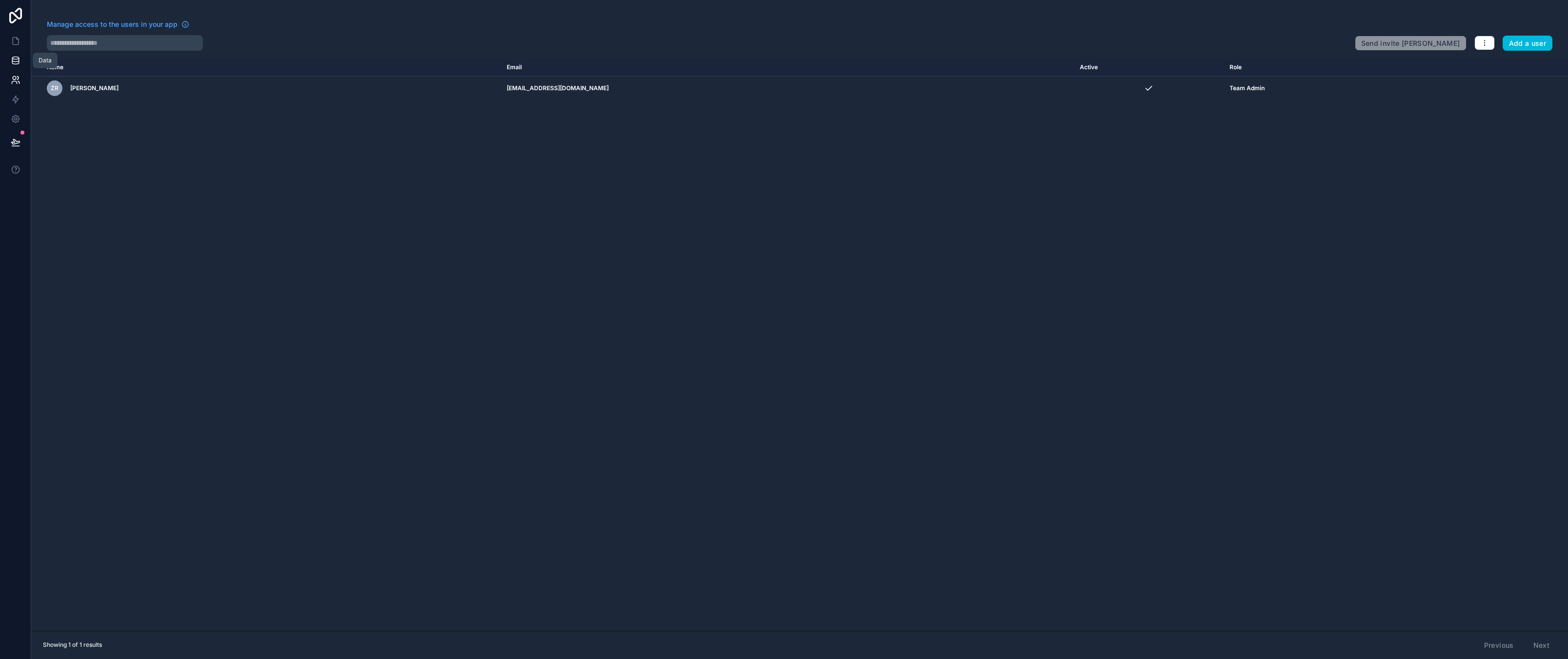
click at [15, 58] on icon at bounding box center [16, 60] width 10 height 10
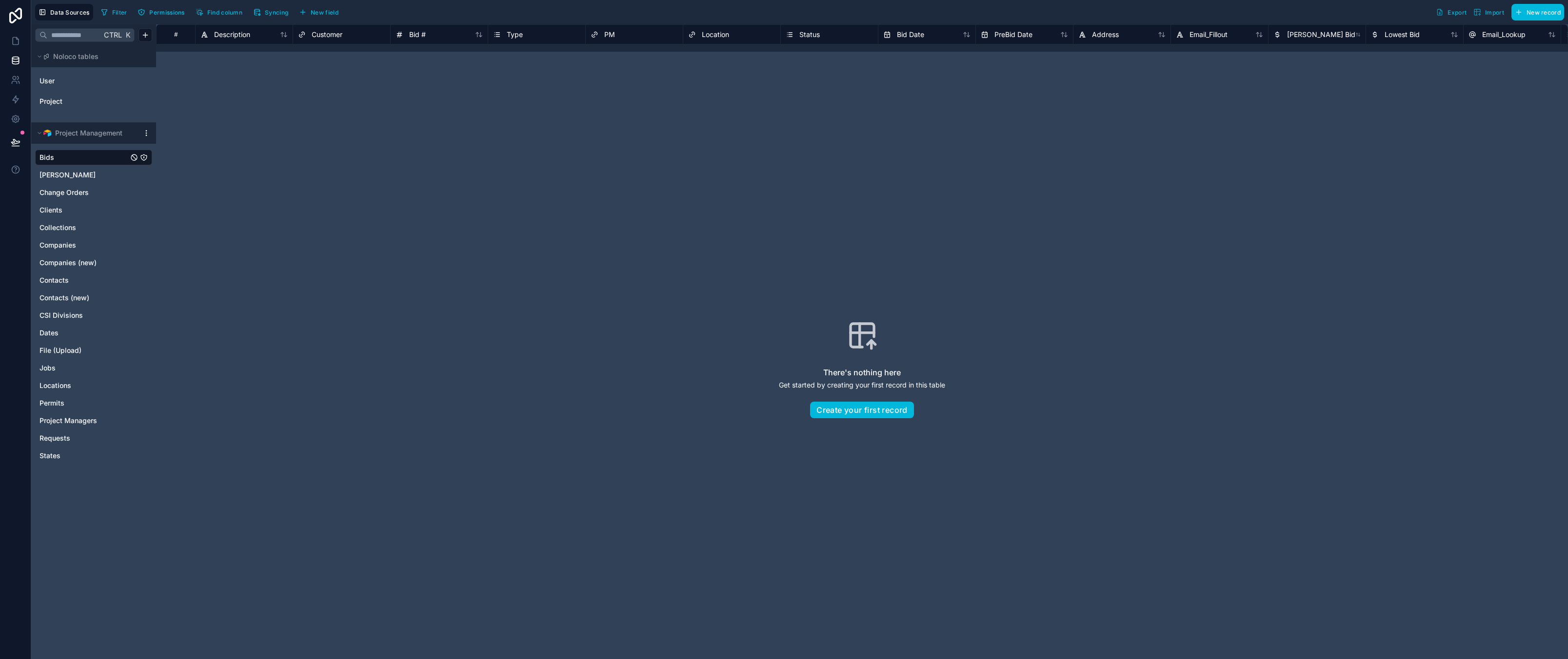
click at [387, 241] on div "There's nothing here Get started by creating your first record in this table Cr…" at bounding box center [861, 369] width 1349 height 573
click at [101, 57] on button "Noloco tables" at bounding box center [91, 56] width 112 height 13
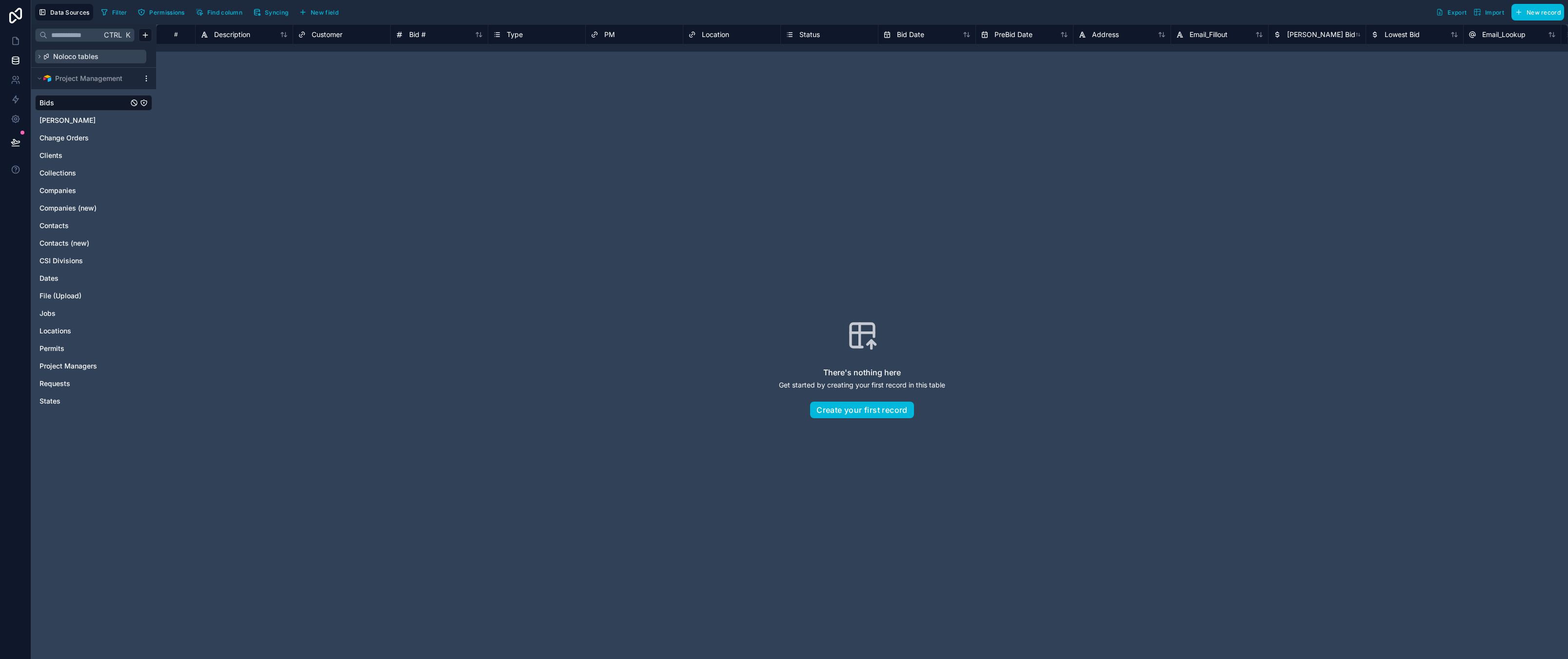
click at [101, 57] on button "Noloco tables" at bounding box center [91, 56] width 112 height 13
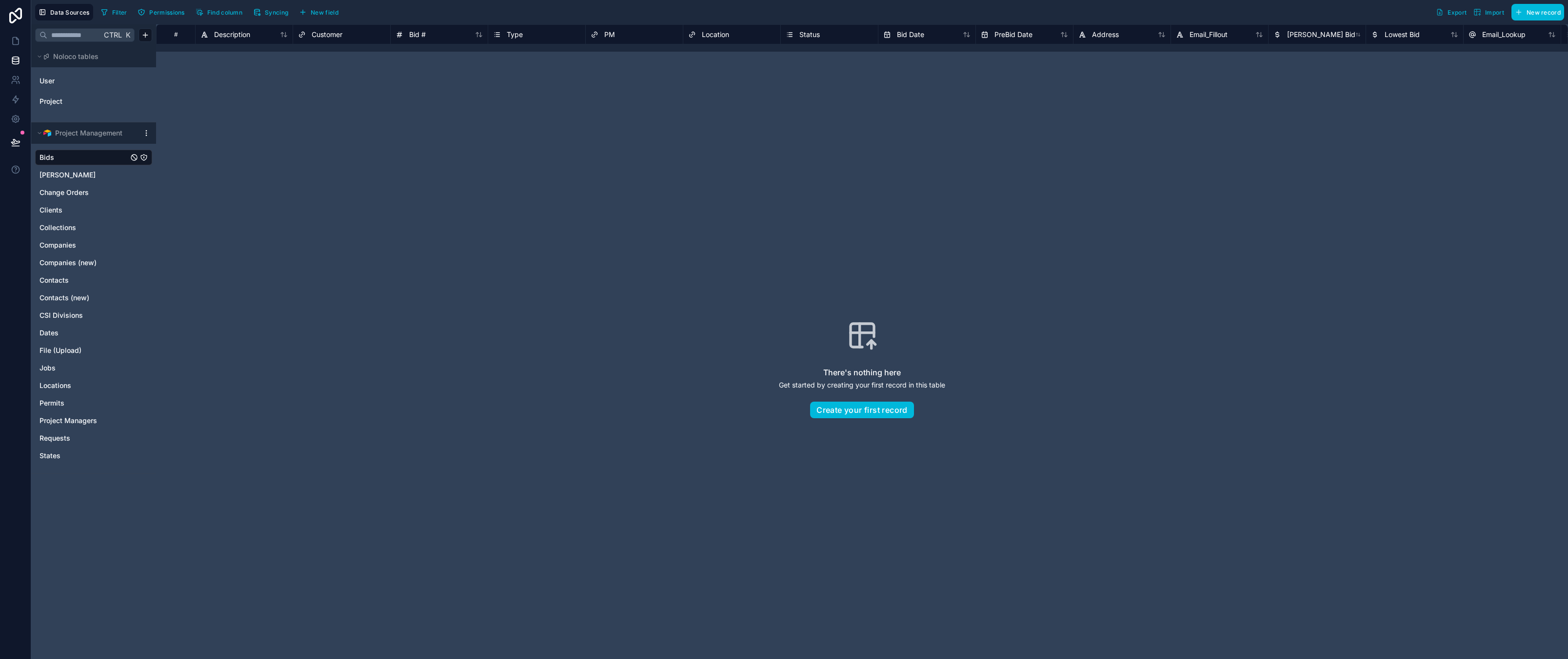
click at [370, 267] on div "There's nothing here Get started by creating your first record in this table Cr…" at bounding box center [861, 369] width 1349 height 573
click at [17, 34] on link at bounding box center [15, 40] width 31 height 19
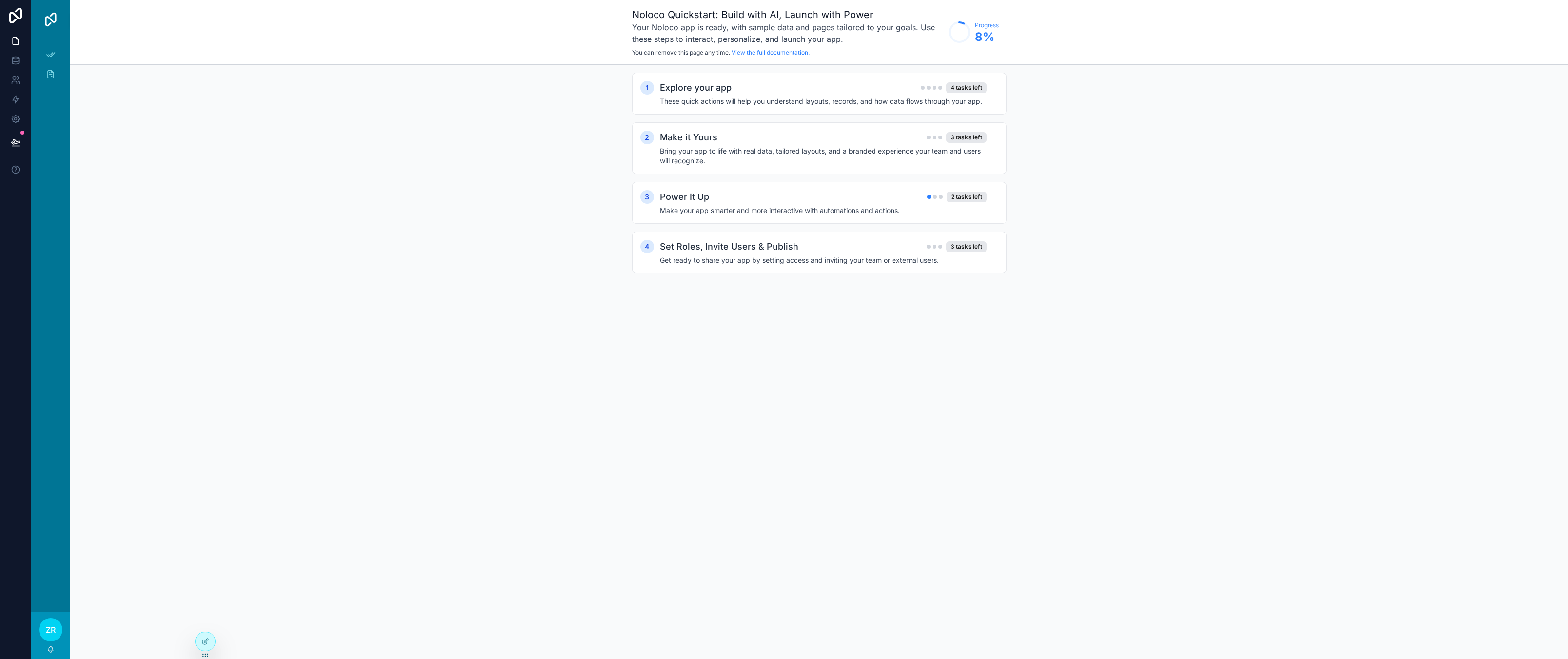
click at [175, 130] on div "1 Explore your app 4 tasks left These quick actions will help you understand la…" at bounding box center [819, 182] width 1498 height 236
click at [53, 23] on img "scrollable content" at bounding box center [50, 19] width 16 height 16
click at [53, 54] on icon "scrollable content" at bounding box center [51, 54] width 10 height 10
click at [52, 70] on icon "scrollable content" at bounding box center [51, 75] width 10 height 10
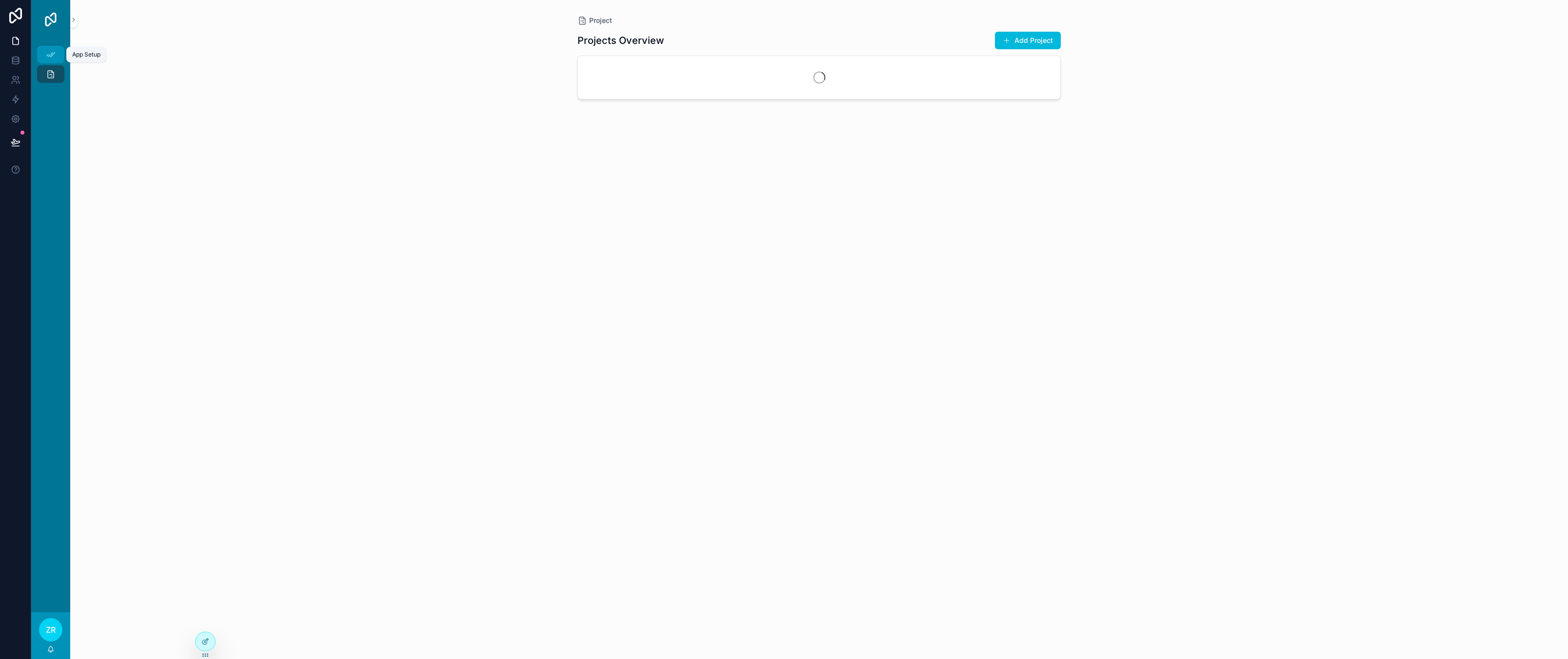
click at [53, 52] on icon "scrollable content" at bounding box center [51, 54] width 10 height 10
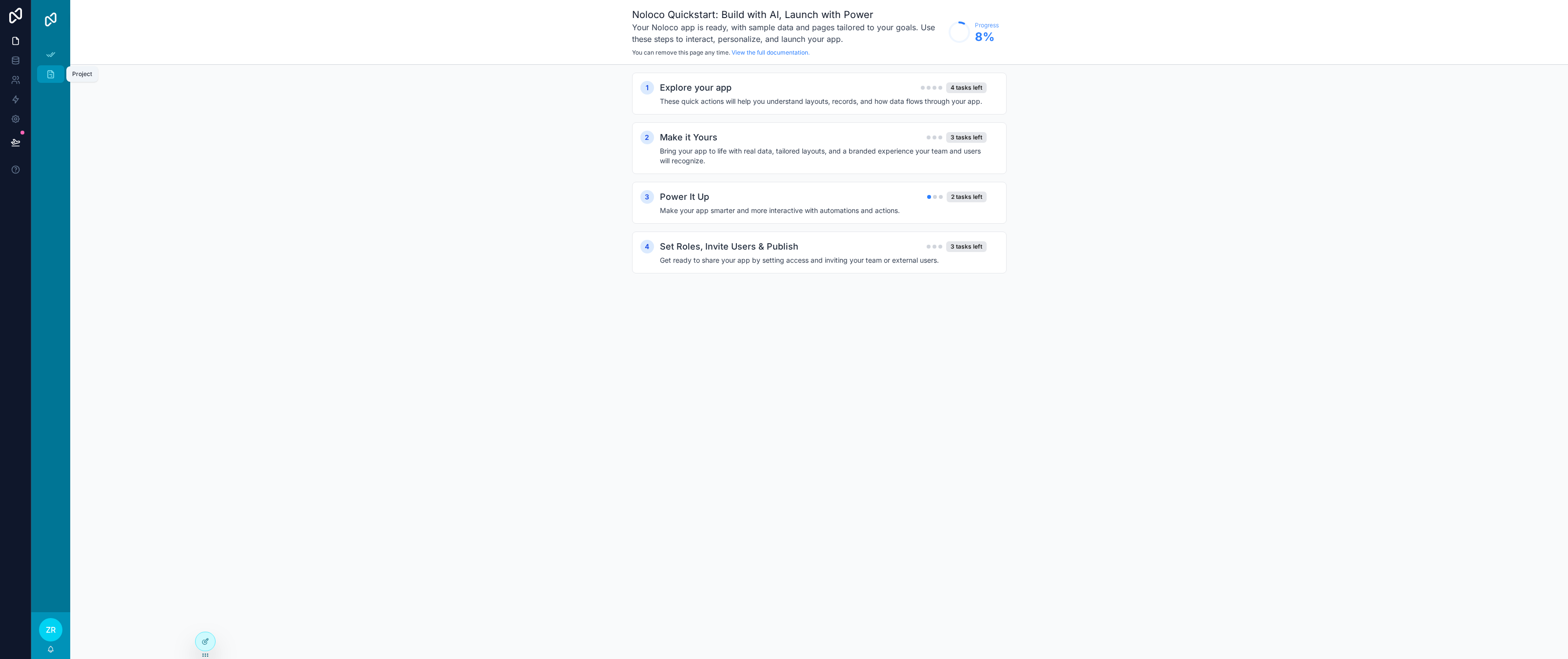
click at [53, 76] on icon "scrollable content" at bounding box center [51, 75] width 10 height 10
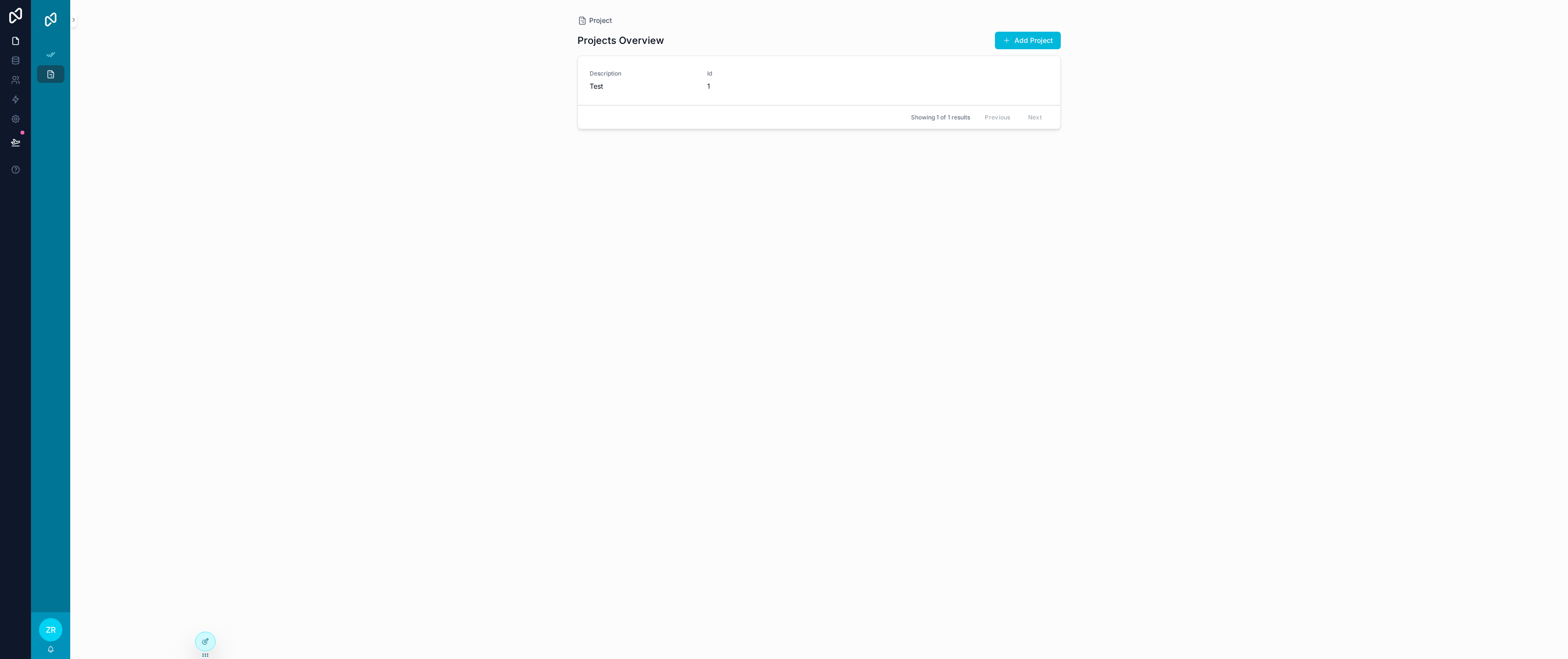
click at [362, 189] on div "Project Projects Overview Add Project Description Test Id 1 Action #1 Showing 1…" at bounding box center [819, 330] width 1498 height 659
click at [13, 62] on icon at bounding box center [16, 62] width 7 height 4
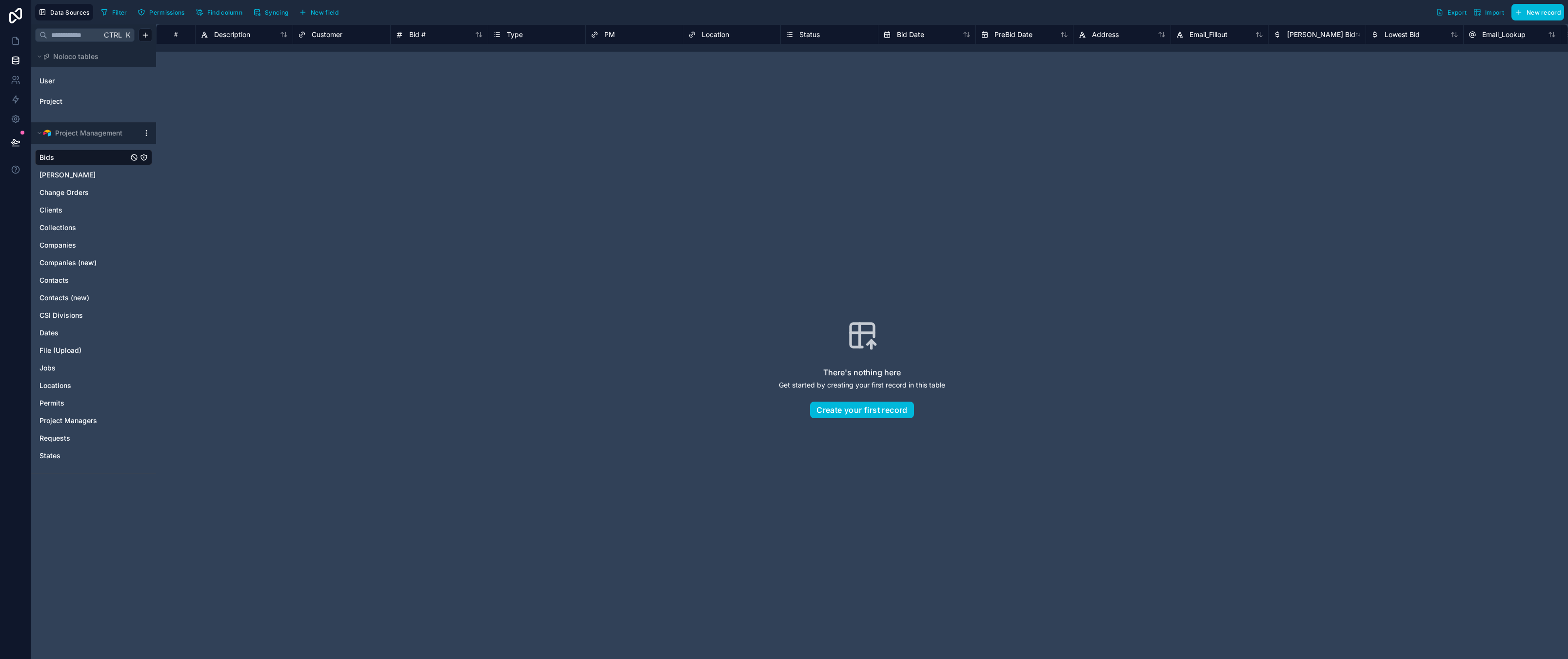
click at [402, 213] on div "There's nothing here Get started by creating your first record in this table Cr…" at bounding box center [861, 369] width 1349 height 573
click at [506, 249] on div "There's nothing here Get started by creating your first record in this table Cr…" at bounding box center [861, 369] width 1349 height 573
click at [67, 13] on span "Data Sources" at bounding box center [70, 12] width 39 height 8
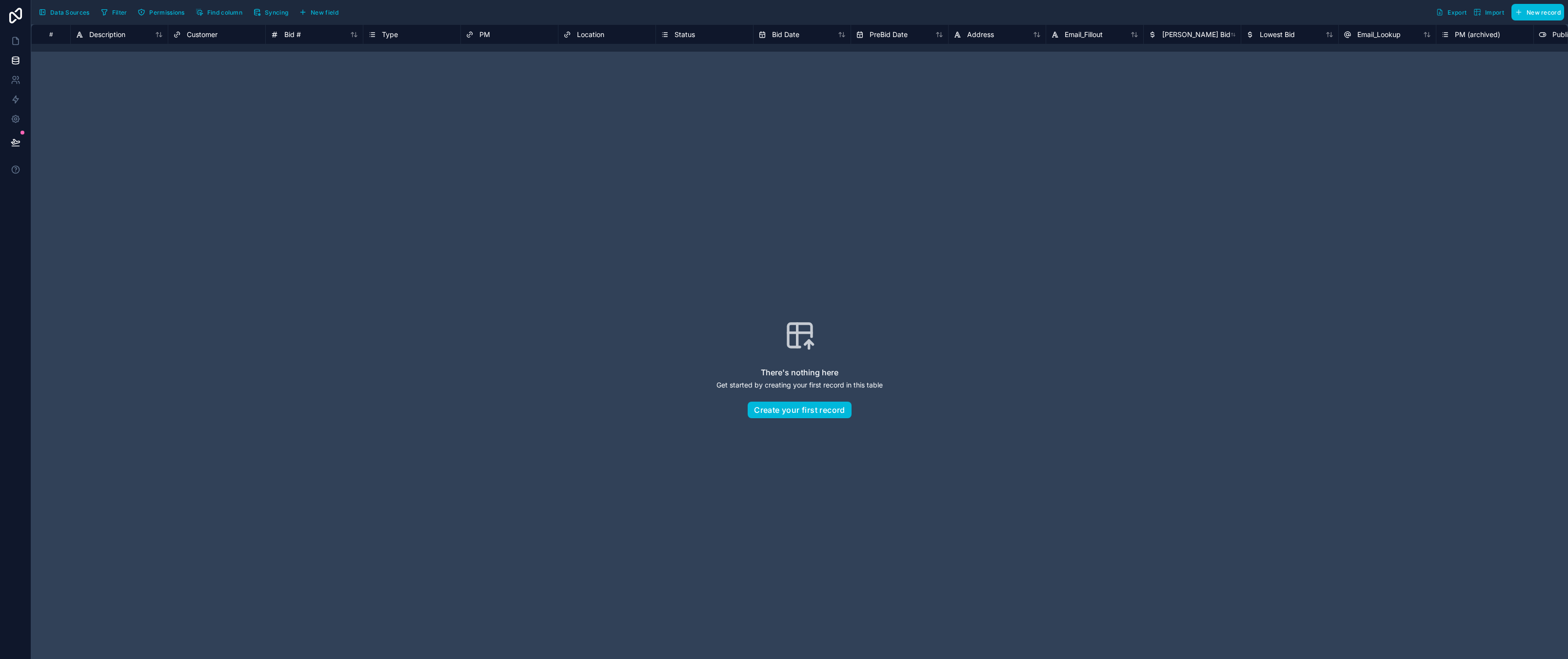
click at [67, 13] on span "Data Sources" at bounding box center [70, 12] width 39 height 8
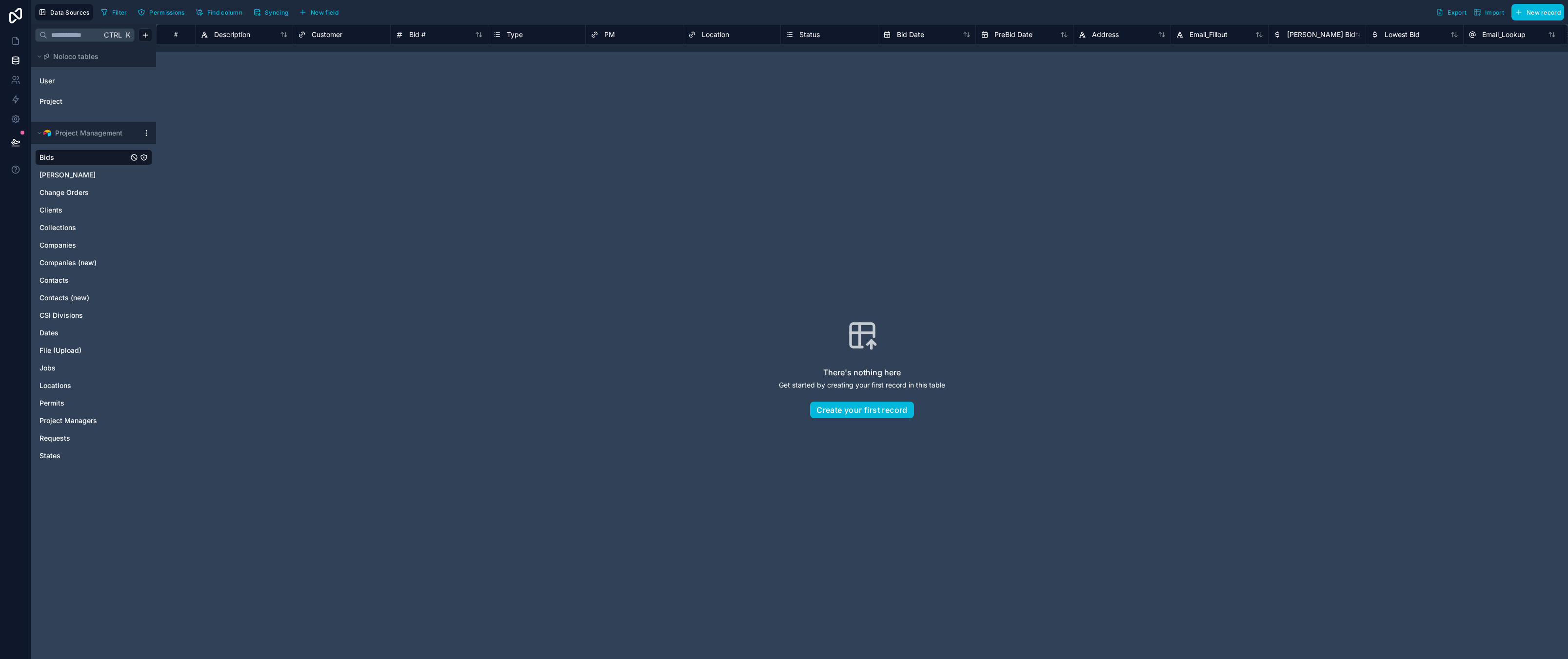
click at [483, 209] on div "There's nothing here Get started by creating your first record in this table Cr…" at bounding box center [861, 369] width 1349 height 573
click at [72, 177] on link "[PERSON_NAME]" at bounding box center [84, 175] width 89 height 10
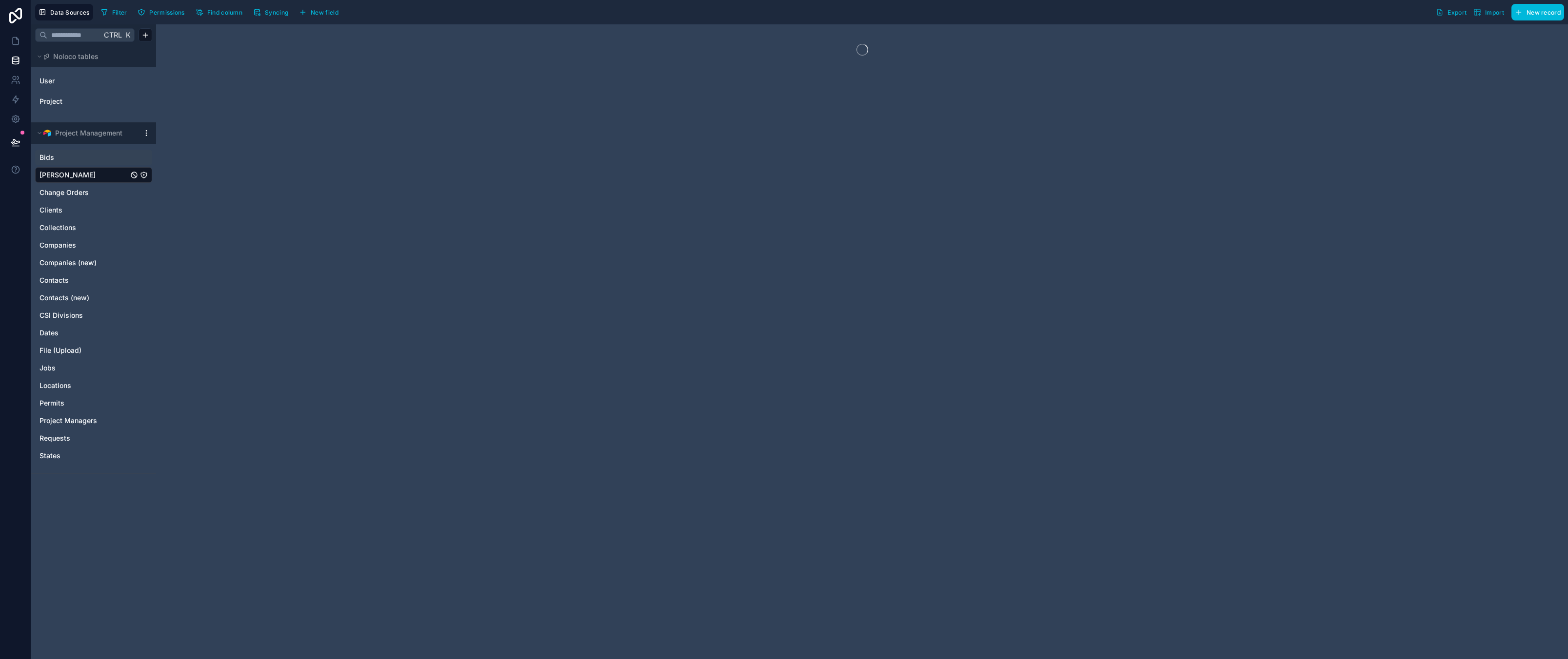
click at [72, 155] on link "Bids" at bounding box center [84, 158] width 89 height 10
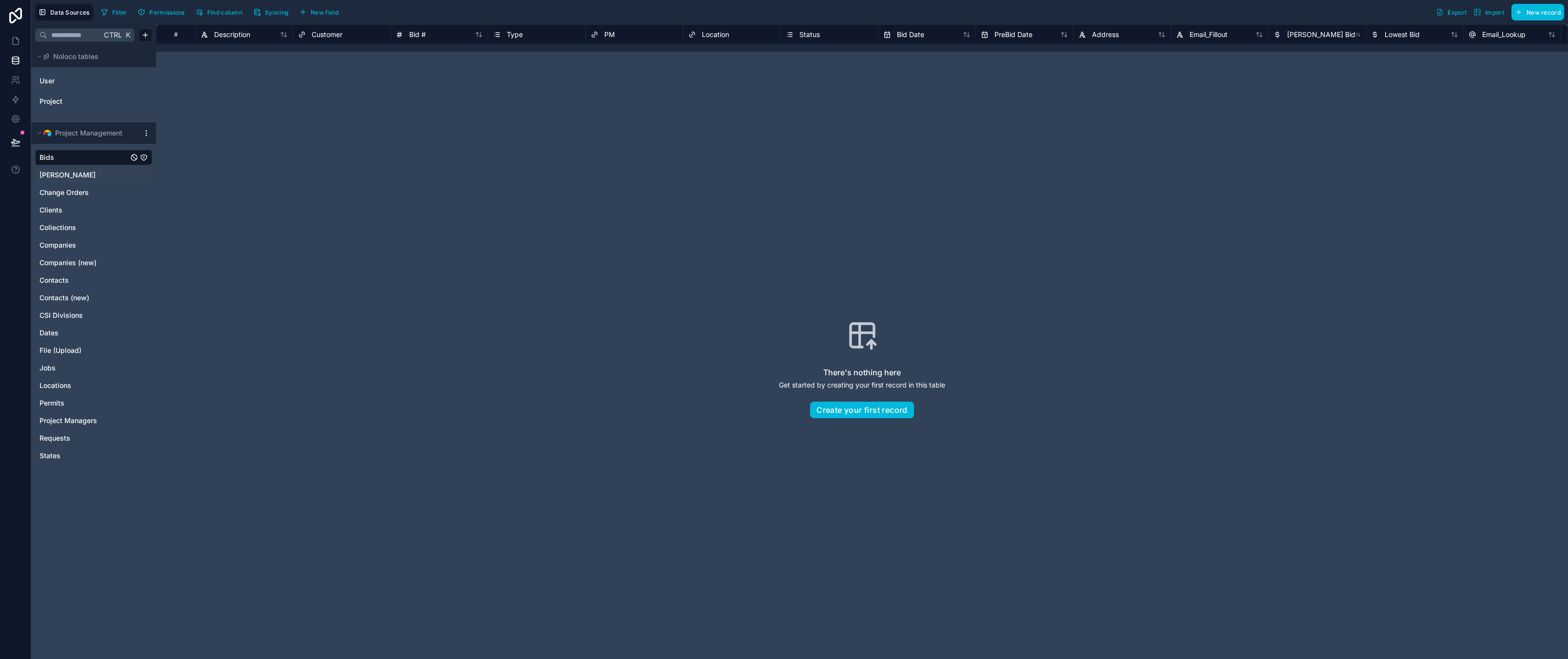
click at [144, 158] on icon "Bids" at bounding box center [144, 158] width 0 height 1
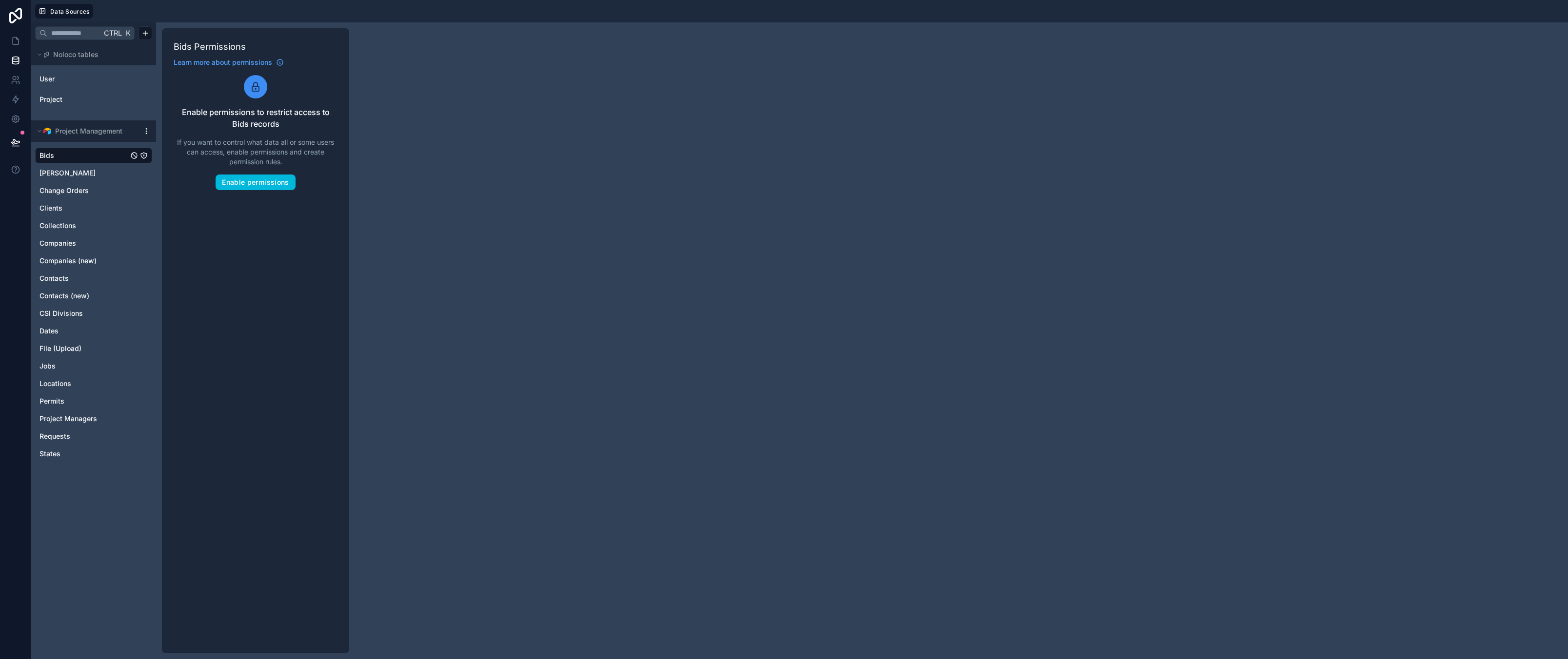
click at [259, 241] on div "Bids Permissions Learn more about permissions Enable permissions to restrict ac…" at bounding box center [255, 341] width 187 height 625
click at [605, 246] on div "Ctrl K Noloco tables User Project Project Management Bids Billings Change Order…" at bounding box center [799, 340] width 1536 height 636
click at [17, 122] on icon at bounding box center [15, 119] width 8 height 8
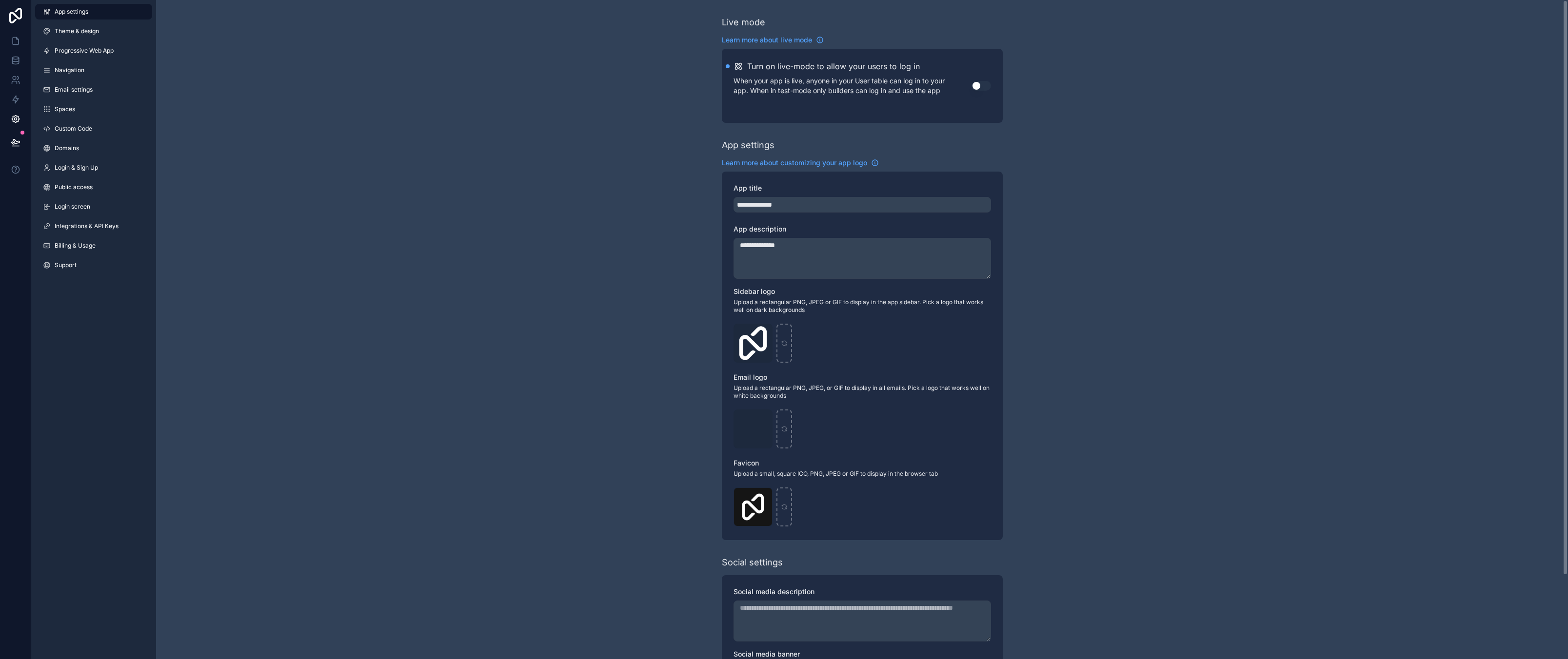
click at [333, 225] on div "**********" at bounding box center [862, 377] width 1412 height 755
drag, startPoint x: 330, startPoint y: 200, endPoint x: 273, endPoint y: 175, distance: 62.2
click at [330, 200] on div "**********" at bounding box center [862, 377] width 1412 height 755
click at [75, 62] on link "Navigation" at bounding box center [94, 70] width 117 height 16
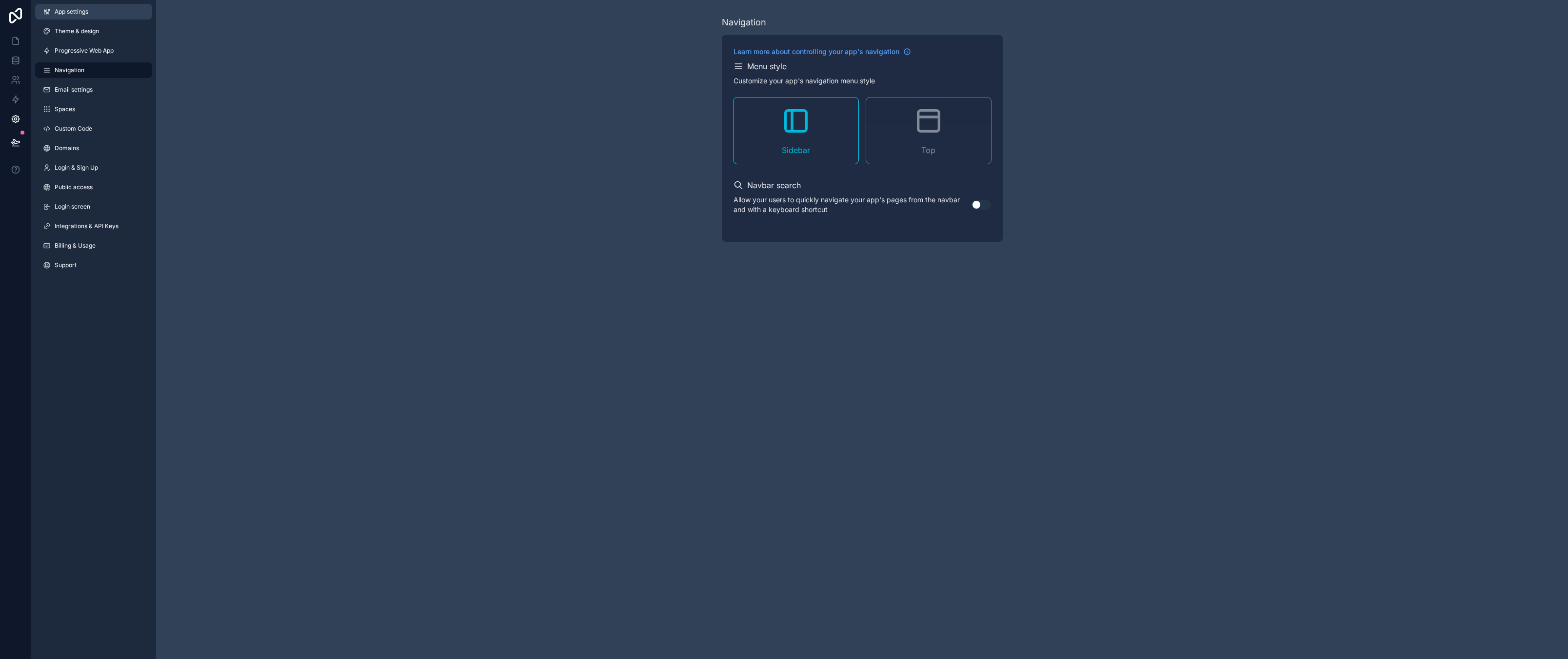
click at [76, 14] on span "App settings" at bounding box center [71, 11] width 34 height 8
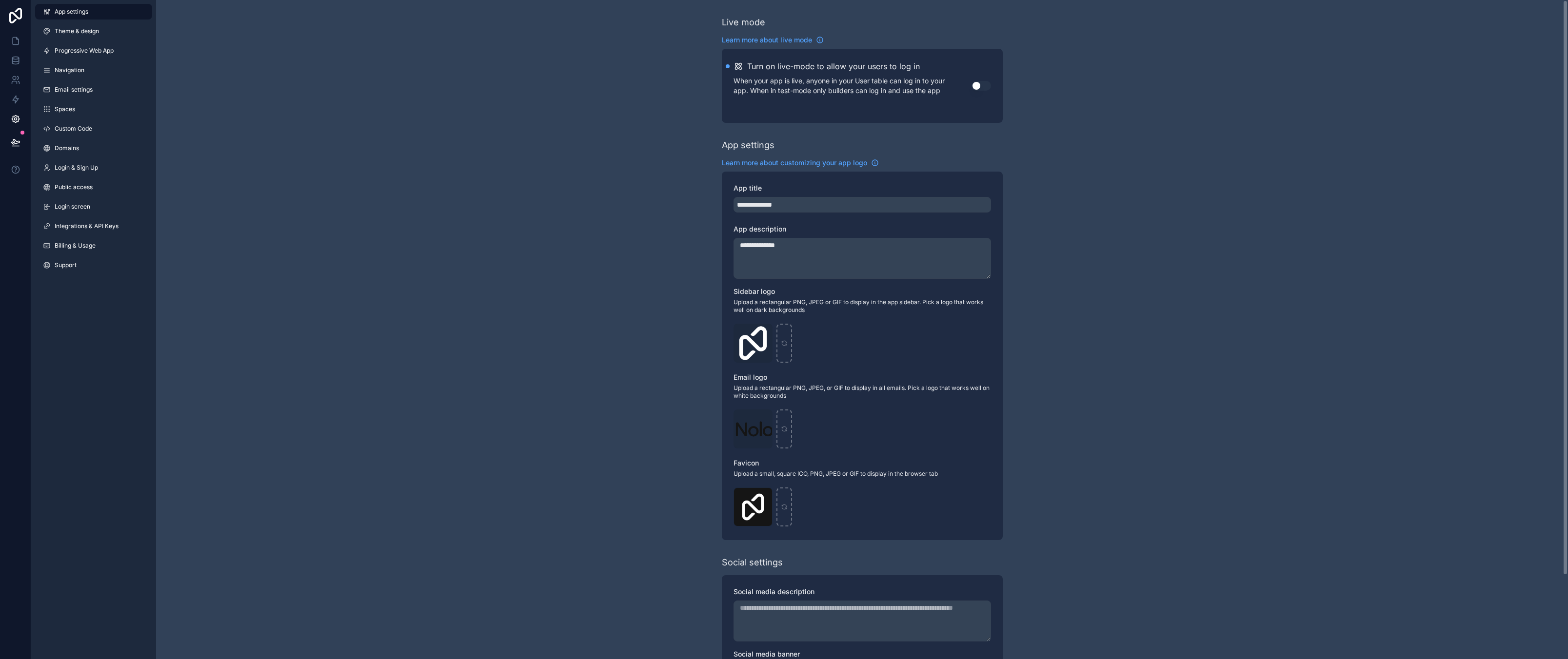
click at [344, 187] on div "**********" at bounding box center [862, 377] width 1412 height 755
click at [16, 101] on icon at bounding box center [16, 100] width 10 height 10
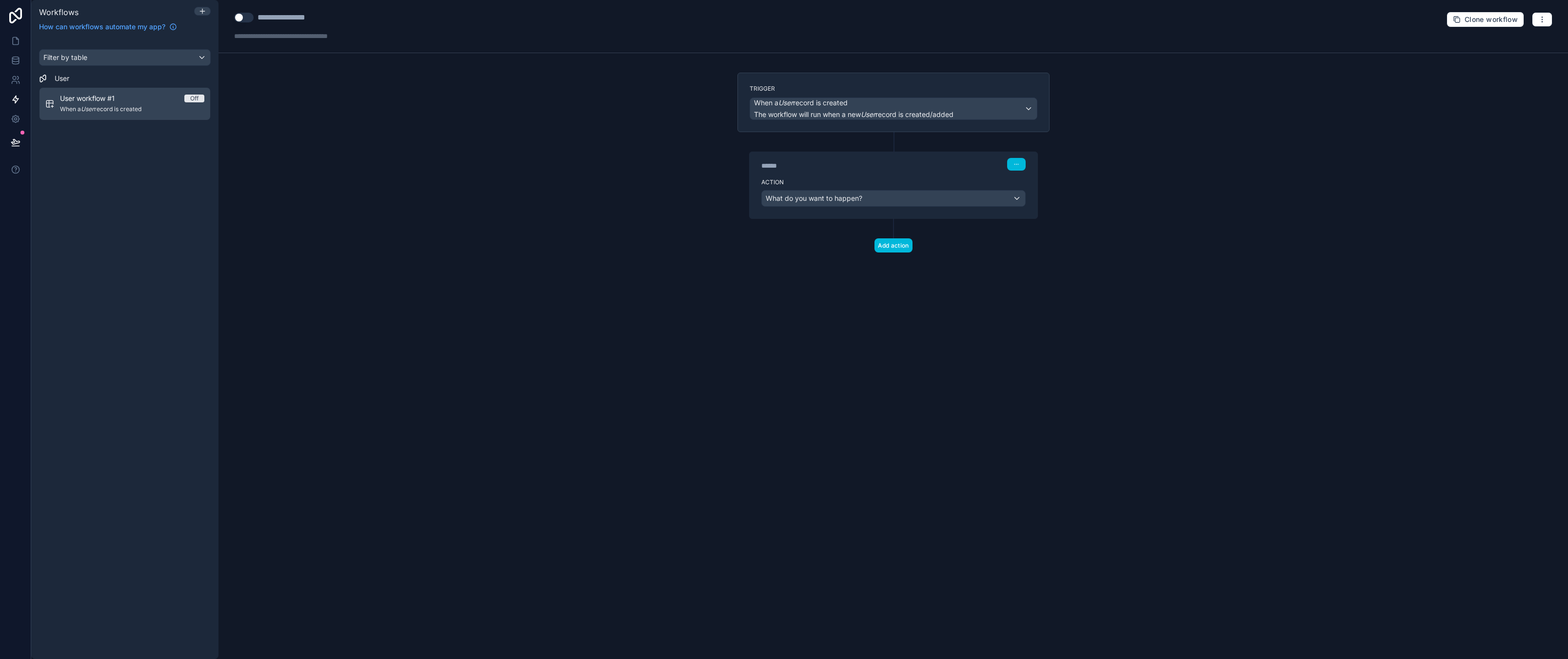
click at [146, 221] on div "Filter by table User User workflow #1 Off When a User record is created" at bounding box center [124, 348] width 187 height 621
click at [144, 106] on span "When a User record is created" at bounding box center [132, 109] width 144 height 8
click at [16, 82] on icon at bounding box center [16, 80] width 10 height 10
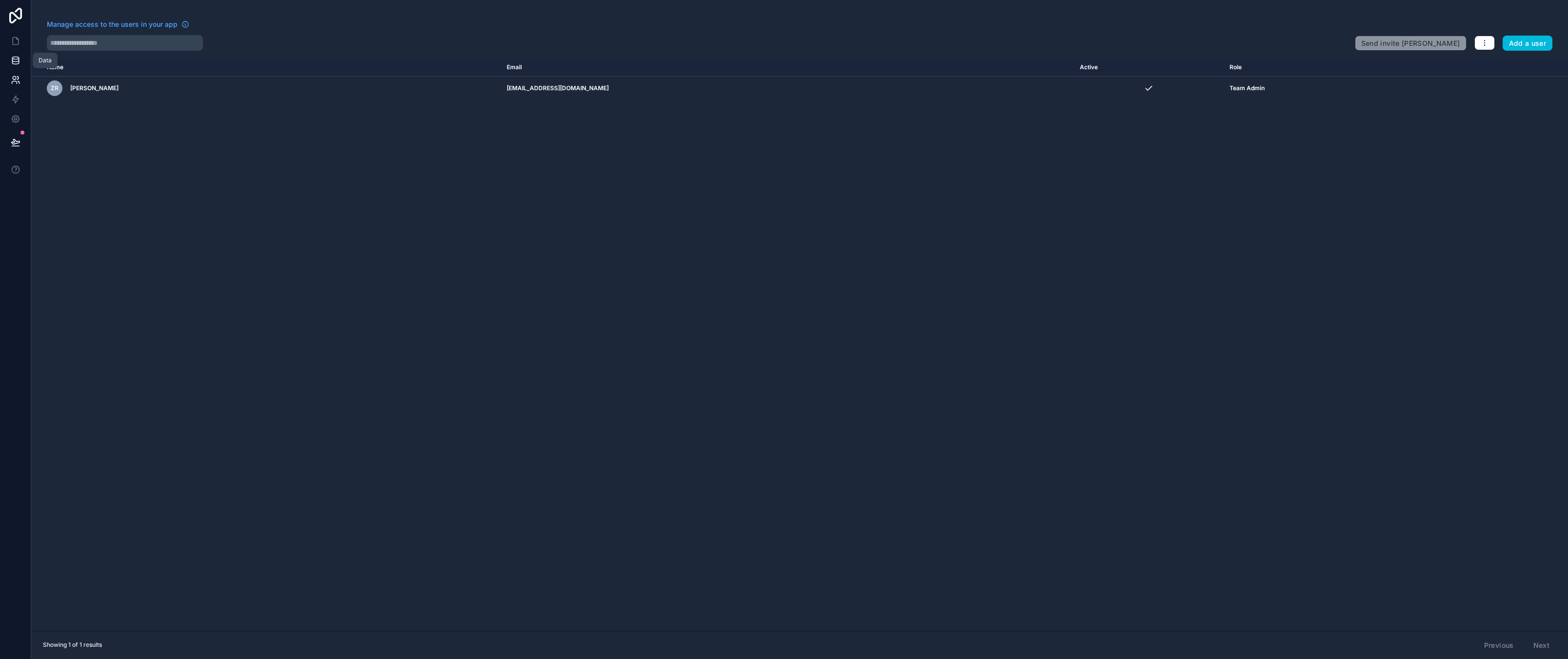
click at [17, 58] on icon at bounding box center [16, 60] width 10 height 10
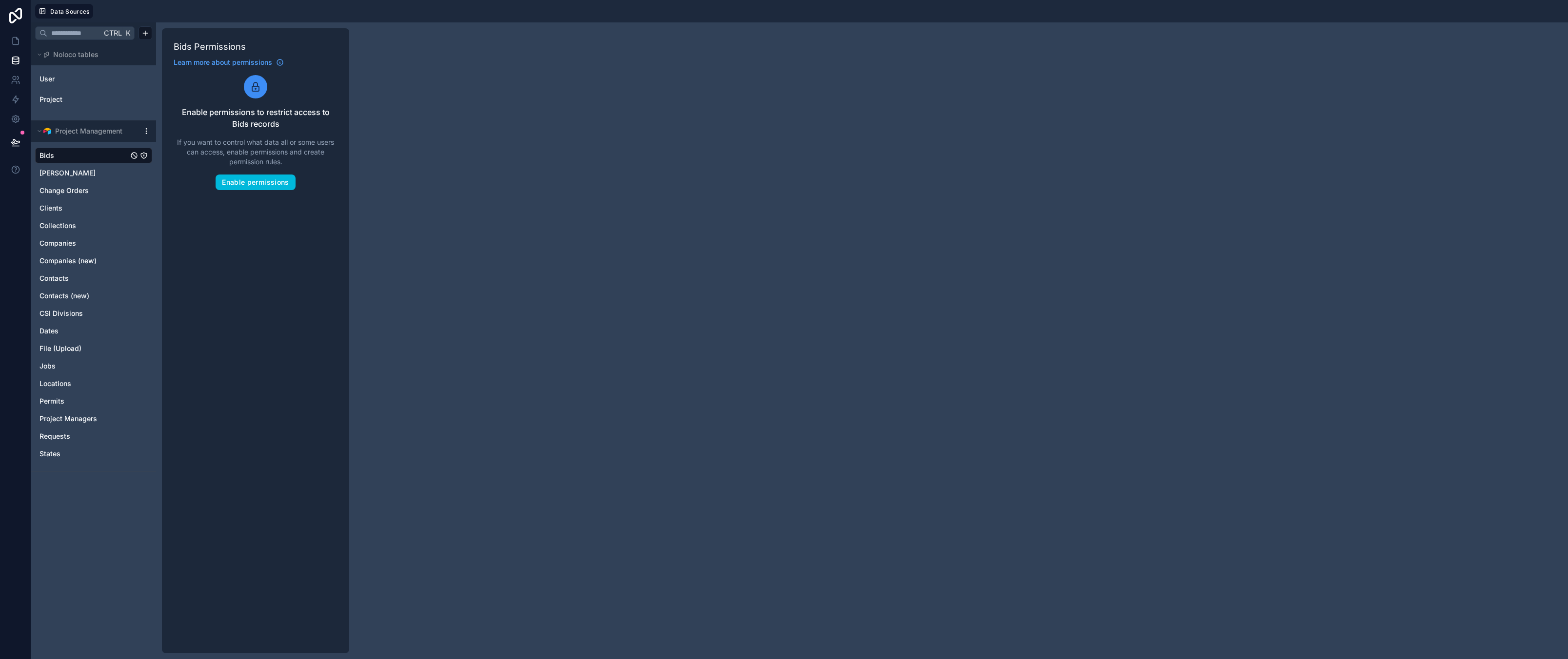
click at [660, 231] on div "Ctrl K Noloco tables User Project Project Management Bids Billings Change Order…" at bounding box center [799, 340] width 1536 height 636
click at [82, 553] on div "Ctrl K Noloco tables User Project Project Management Bids Billings Change Order…" at bounding box center [93, 340] width 125 height 636
click at [121, 15] on div at bounding box center [830, 11] width 1467 height 14
click at [15, 38] on icon at bounding box center [15, 41] width 6 height 8
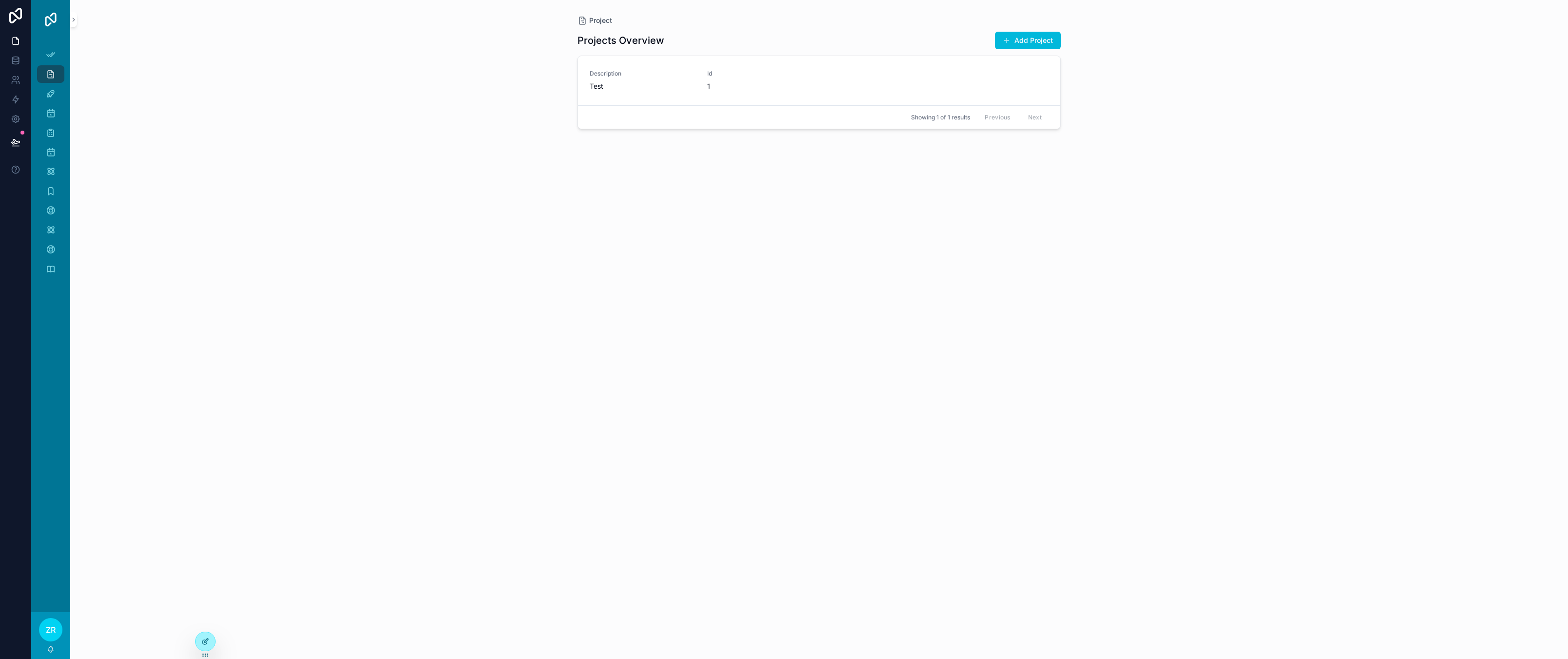
click at [209, 646] on div at bounding box center [205, 641] width 19 height 18
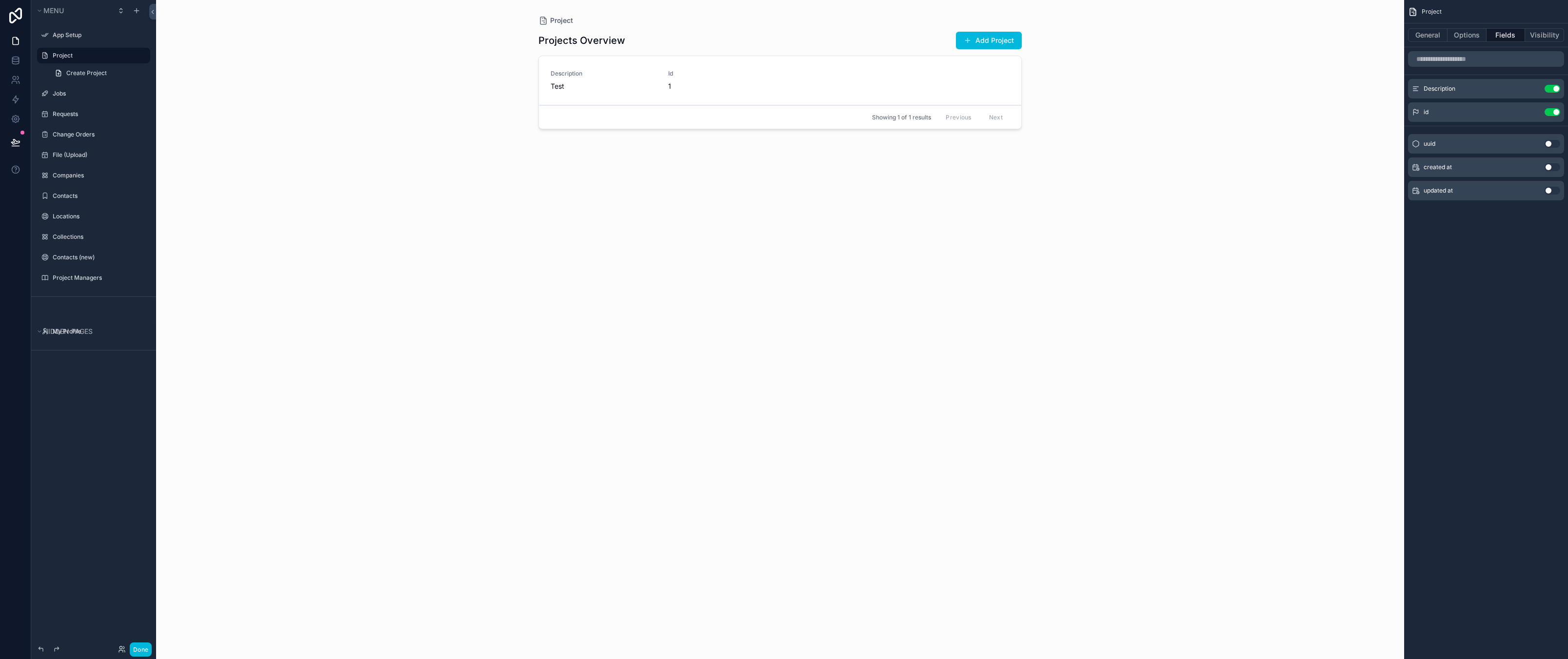
click at [90, 449] on div "Menu App Setup Project Create Project Jobs Requests Change Orders File (Upload)…" at bounding box center [93, 324] width 125 height 647
click at [652, 312] on div "scrollable content" at bounding box center [780, 324] width 499 height 647
click at [904, 330] on div "Projects Overview Add Project Description Test Id 1 Action #1 Showing 1 of 1 re…" at bounding box center [780, 336] width 483 height 622
drag, startPoint x: 1475, startPoint y: 247, endPoint x: 1470, endPoint y: 229, distance: 18.7
click at [1475, 247] on div "Project General Options Fields Visibility Description Use setting id Use settin…" at bounding box center [1485, 330] width 164 height 659
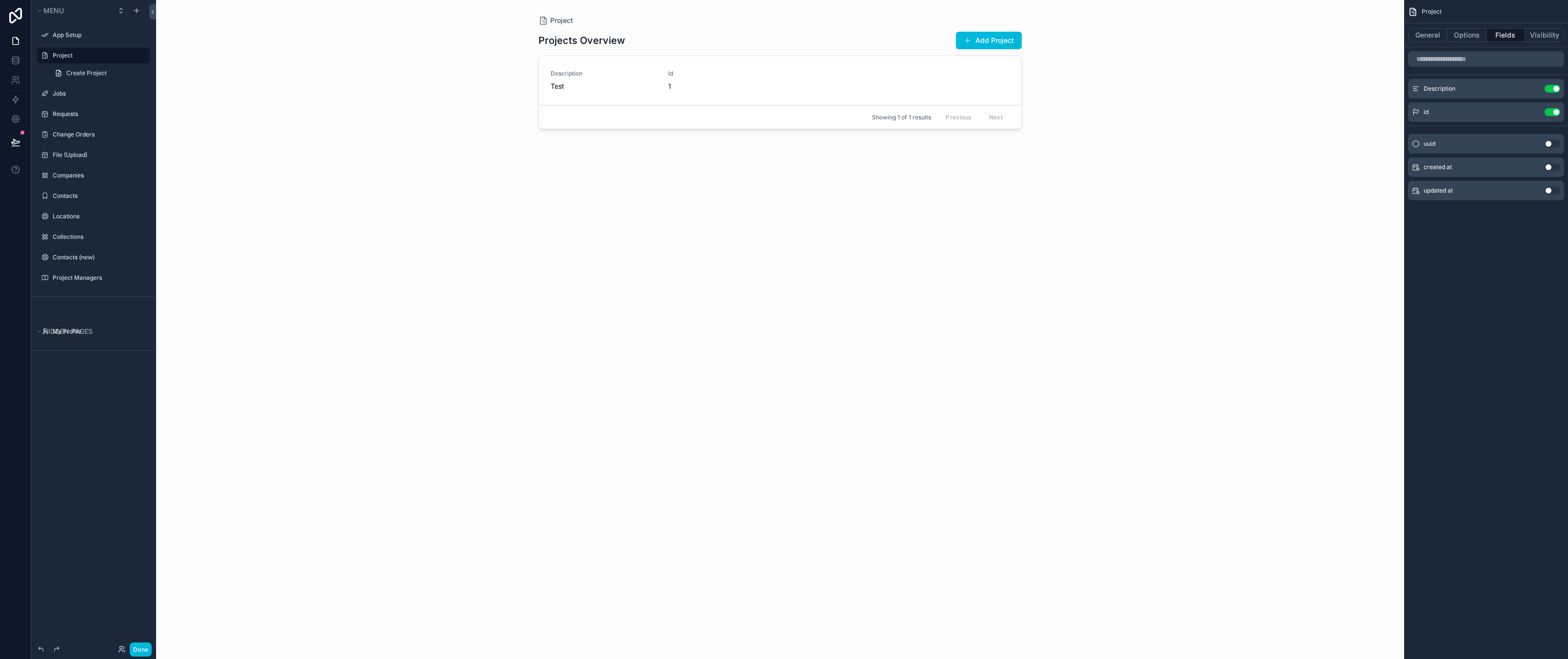
click at [1017, 335] on div "Projects Overview Add Project Description Test Id 1 Action #1 Showing 1 of 1 re…" at bounding box center [780, 336] width 483 height 622
drag, startPoint x: 1495, startPoint y: 321, endPoint x: 1383, endPoint y: 81, distance: 264.8
click at [1495, 319] on div "Project General Options Fields Visibility Description Use setting id Use settin…" at bounding box center [1485, 330] width 164 height 659
click at [1069, 175] on div "Project Projects Overview Add Project Description Test Id 1 Action #1 Showing 1…" at bounding box center [780, 330] width 1248 height 659
drag, startPoint x: 1285, startPoint y: 79, endPoint x: 1418, endPoint y: 44, distance: 137.5
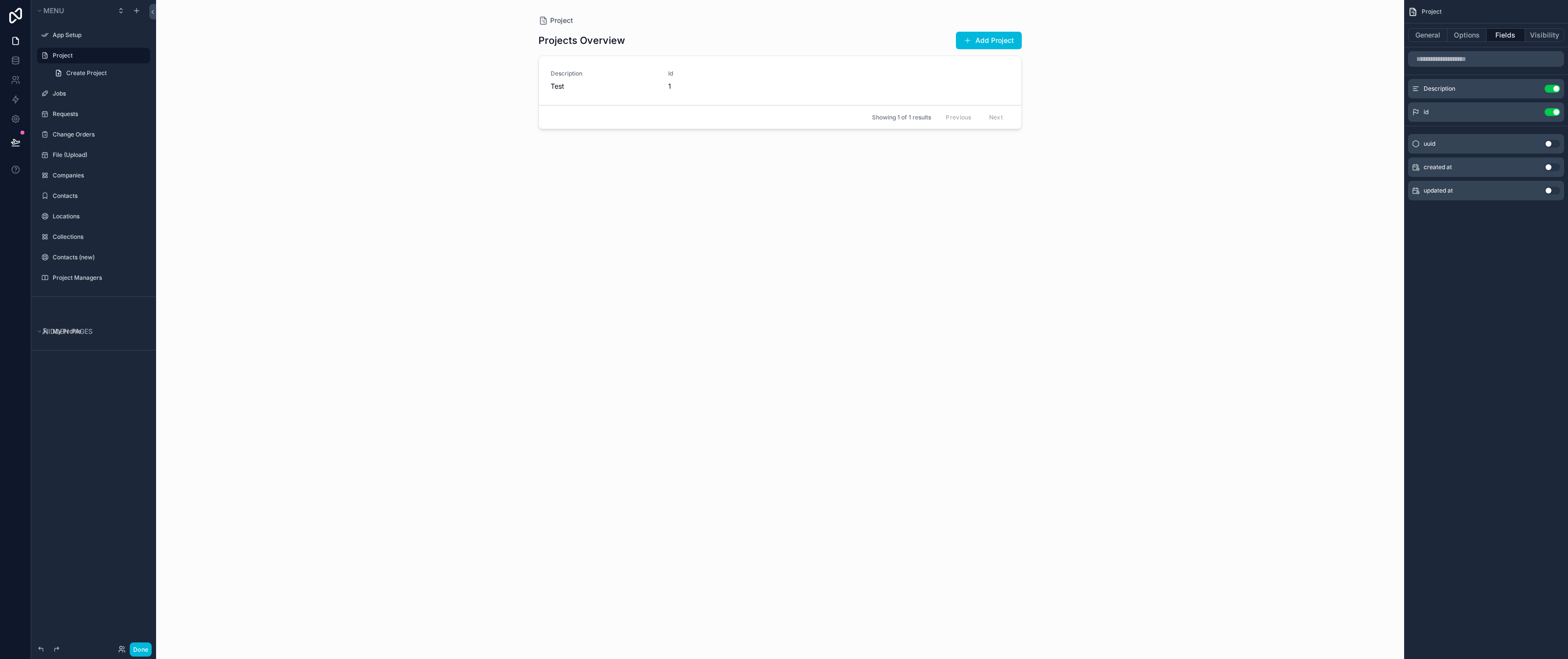
click at [1286, 78] on div "Project Projects Overview Add Project Description Test Id 1 Action #1 Showing 1…" at bounding box center [780, 330] width 1248 height 659
click at [1428, 35] on button "General" at bounding box center [1427, 35] width 39 height 13
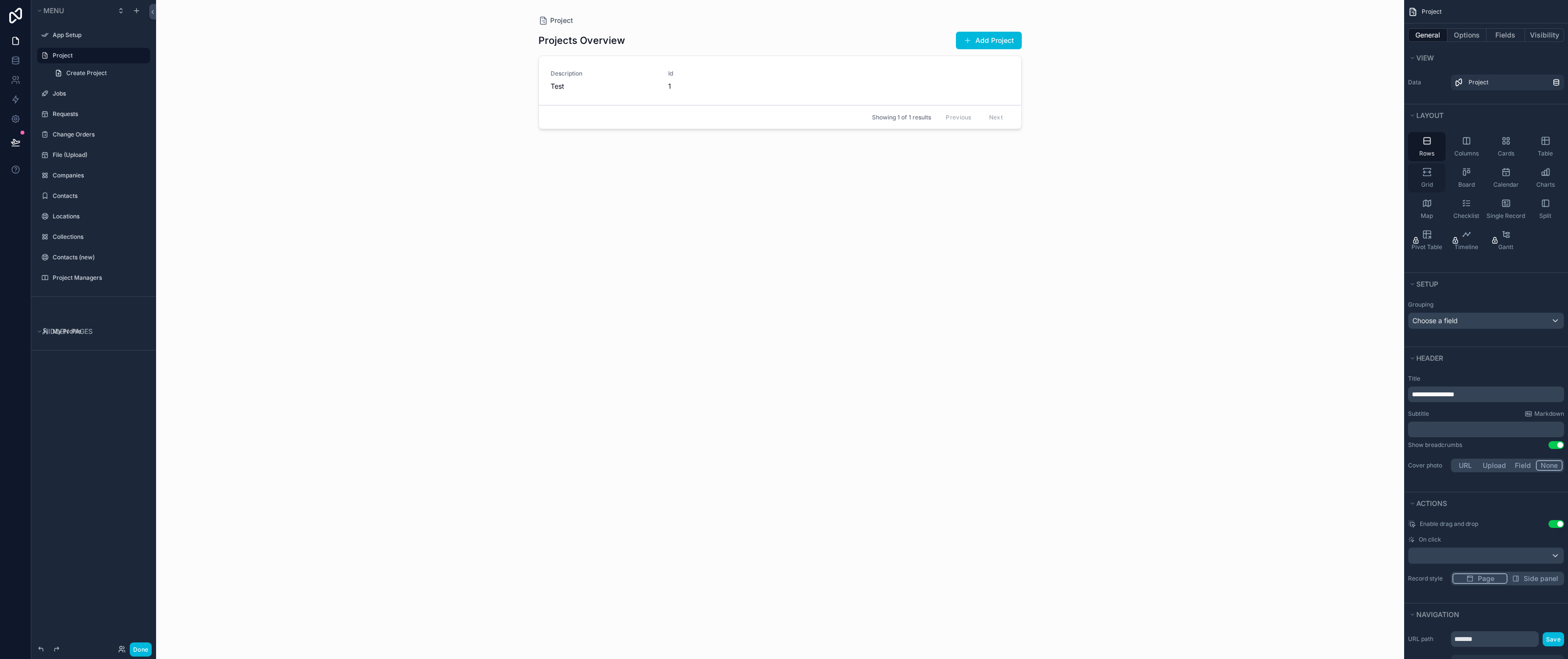
click at [1425, 182] on span "Grid" at bounding box center [1427, 184] width 12 height 8
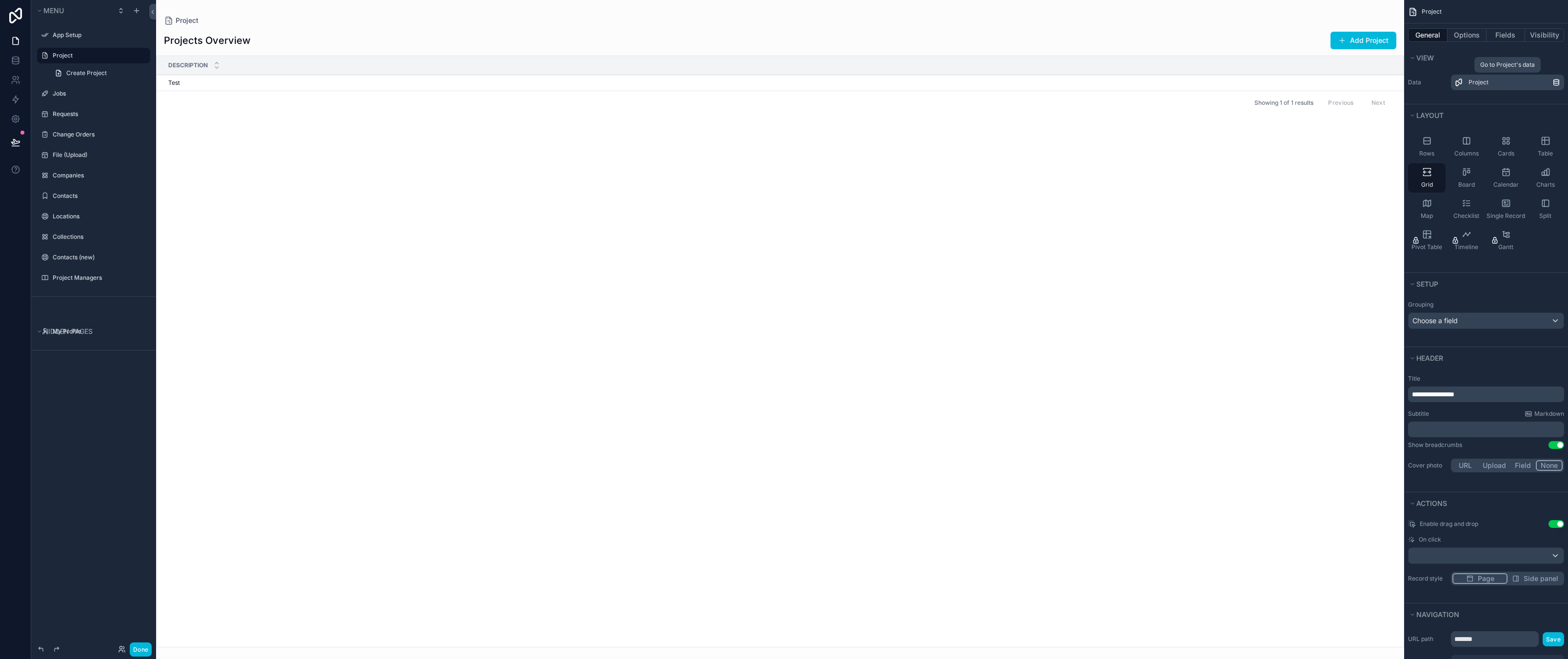
click at [1488, 75] on link "Project" at bounding box center [1507, 82] width 113 height 16
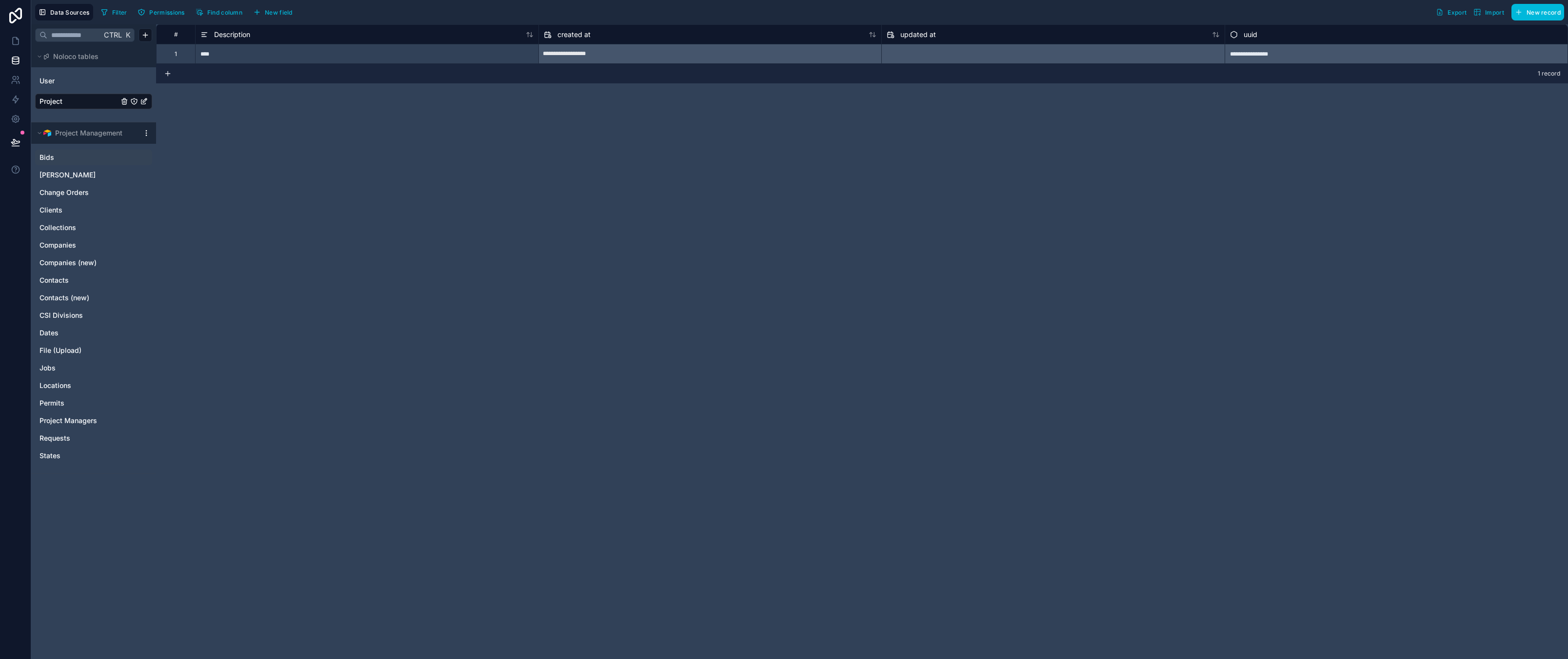
click at [59, 163] on div "Bids" at bounding box center [94, 158] width 117 height 16
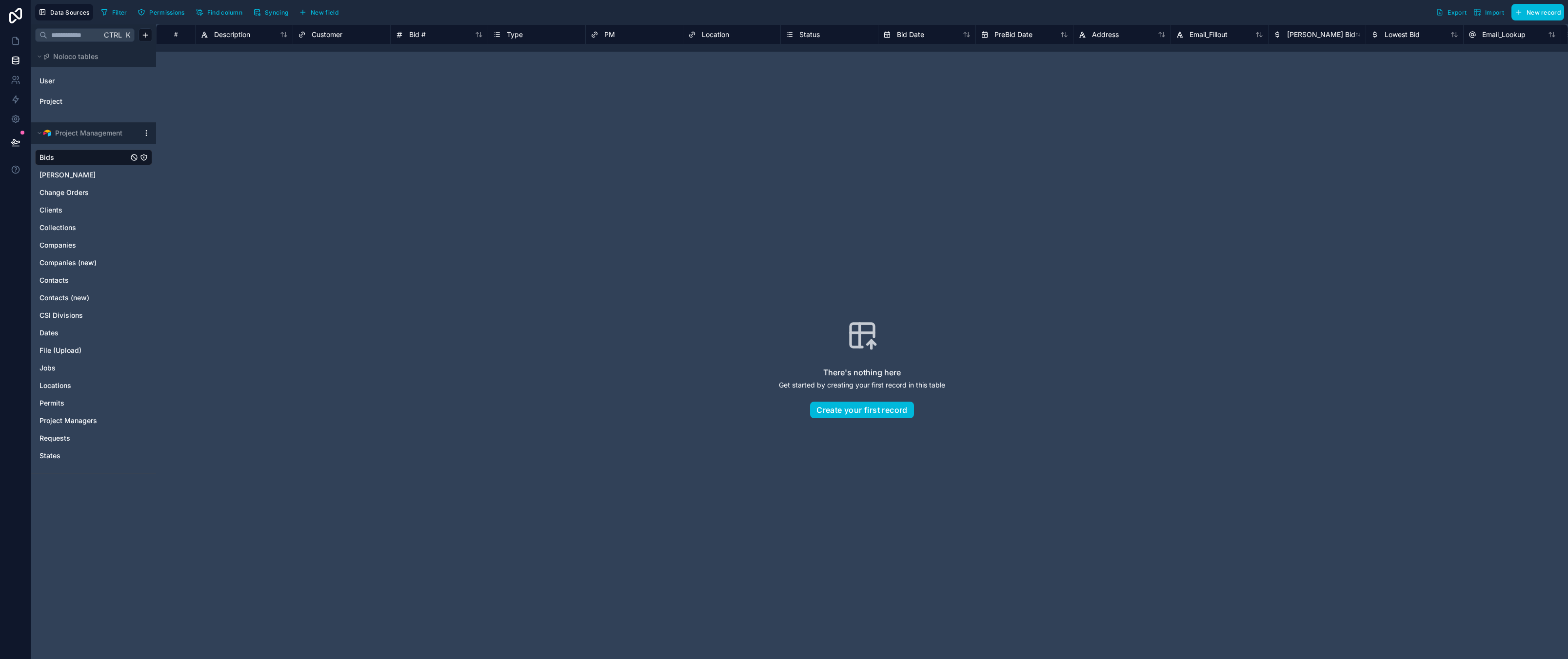
click at [578, 301] on div "There's nothing here Get started by creating your first record in this table Cr…" at bounding box center [861, 369] width 1349 height 573
click at [76, 173] on link "[PERSON_NAME]" at bounding box center [84, 175] width 89 height 10
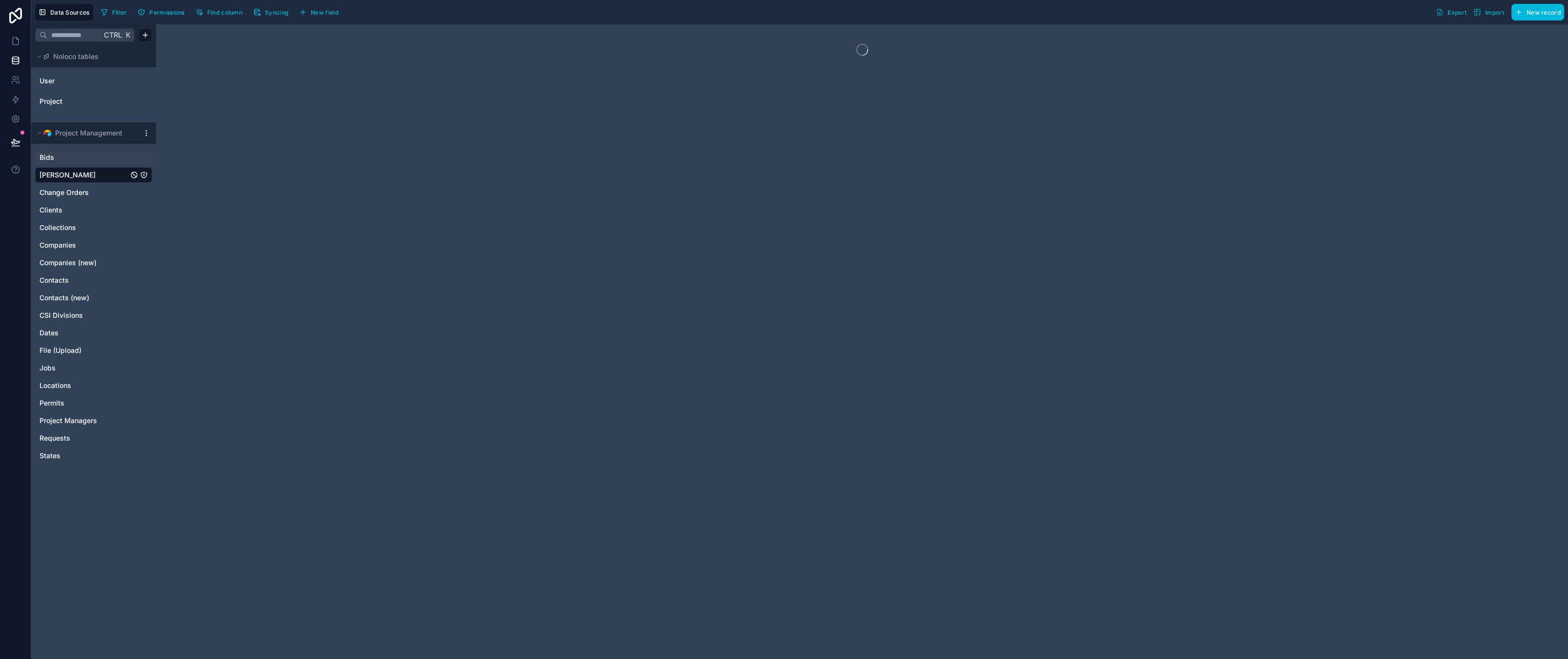
click at [89, 157] on link "Bids" at bounding box center [84, 158] width 89 height 10
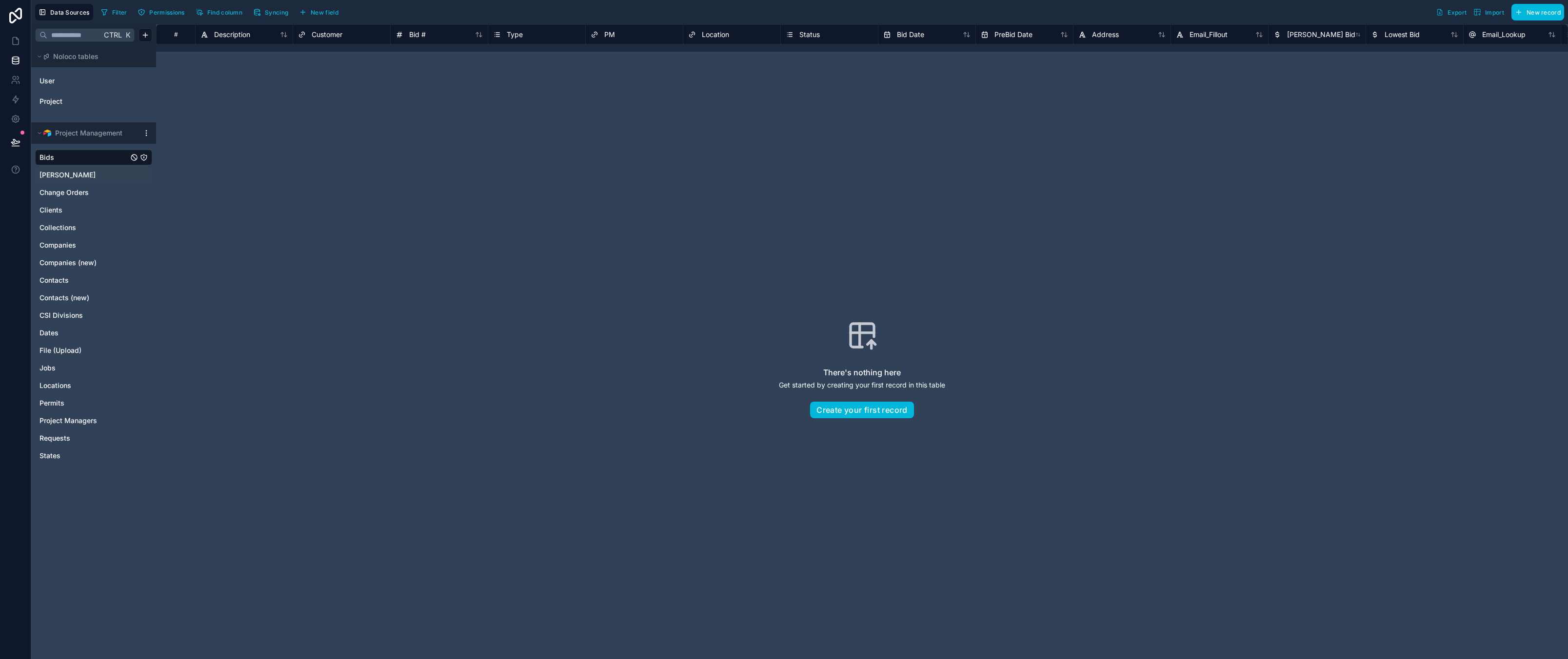
click at [272, 10] on span "Syncing" at bounding box center [277, 12] width 23 height 8
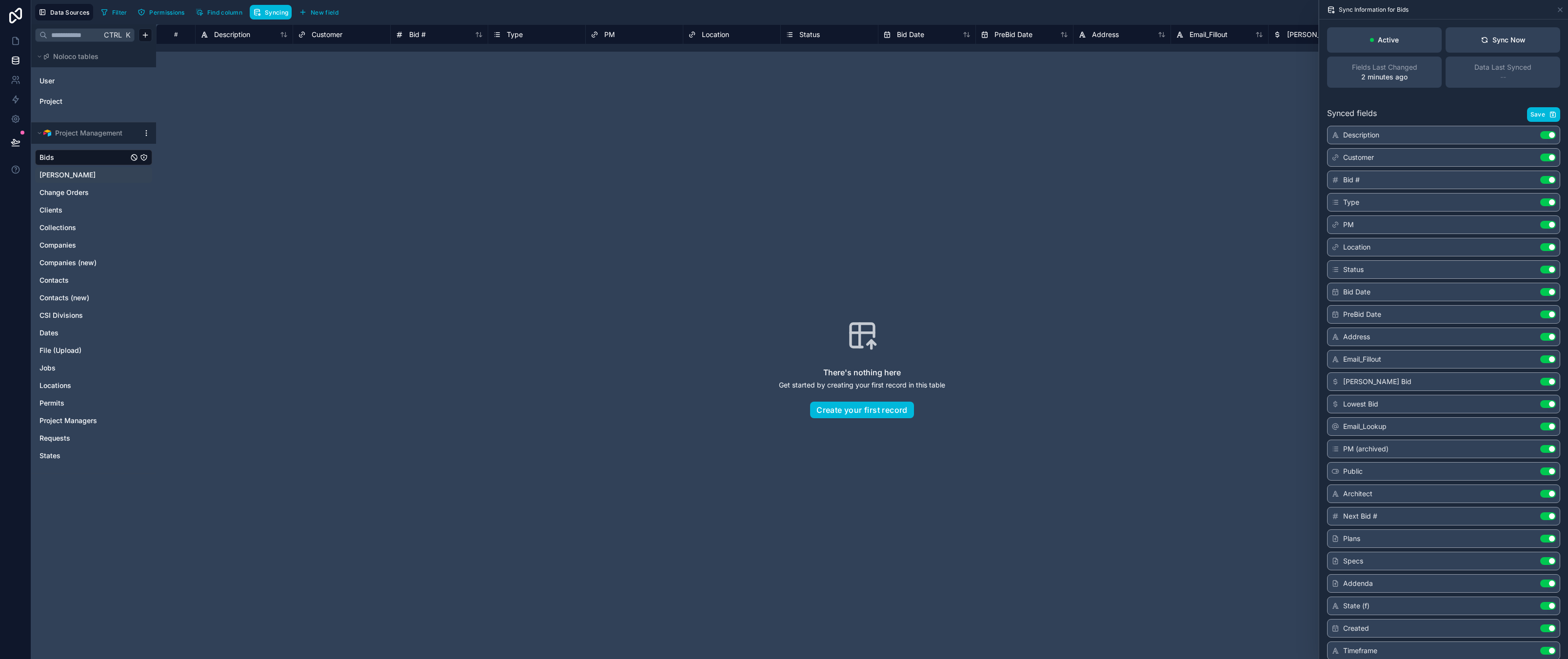
click at [1071, 210] on div "There's nothing here Get started by creating your first record in this table Cr…" at bounding box center [861, 369] width 1349 height 573
click at [1502, 46] on button "Sync Now" at bounding box center [1503, 40] width 115 height 25
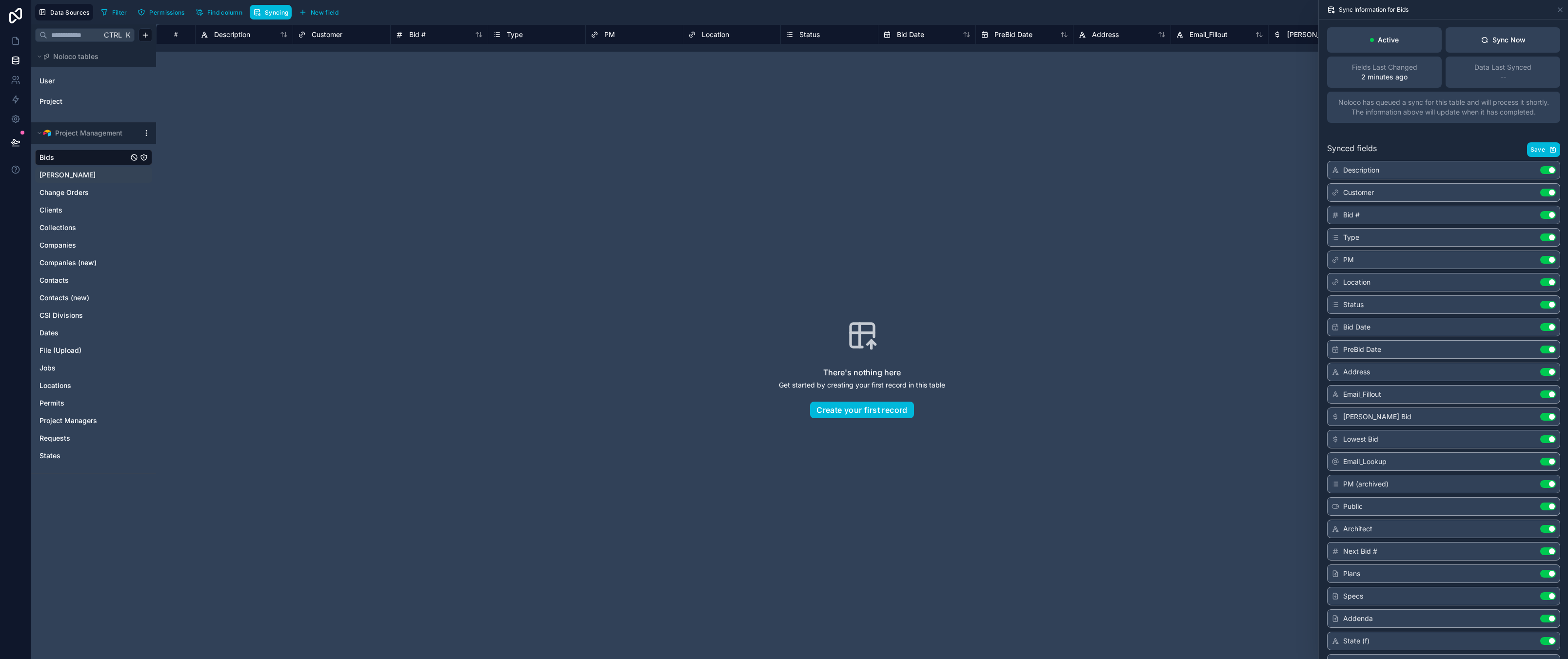
click at [1093, 177] on div "There's nothing here Get started by creating your first record in this table Cr…" at bounding box center [861, 369] width 1349 height 573
click at [440, 144] on div "There's nothing here Get started by creating your first record in this table Cr…" at bounding box center [861, 369] width 1349 height 573
drag, startPoint x: 25, startPoint y: 30, endPoint x: 11, endPoint y: 50, distance: 24.4
click at [25, 30] on link at bounding box center [15, 15] width 31 height 31
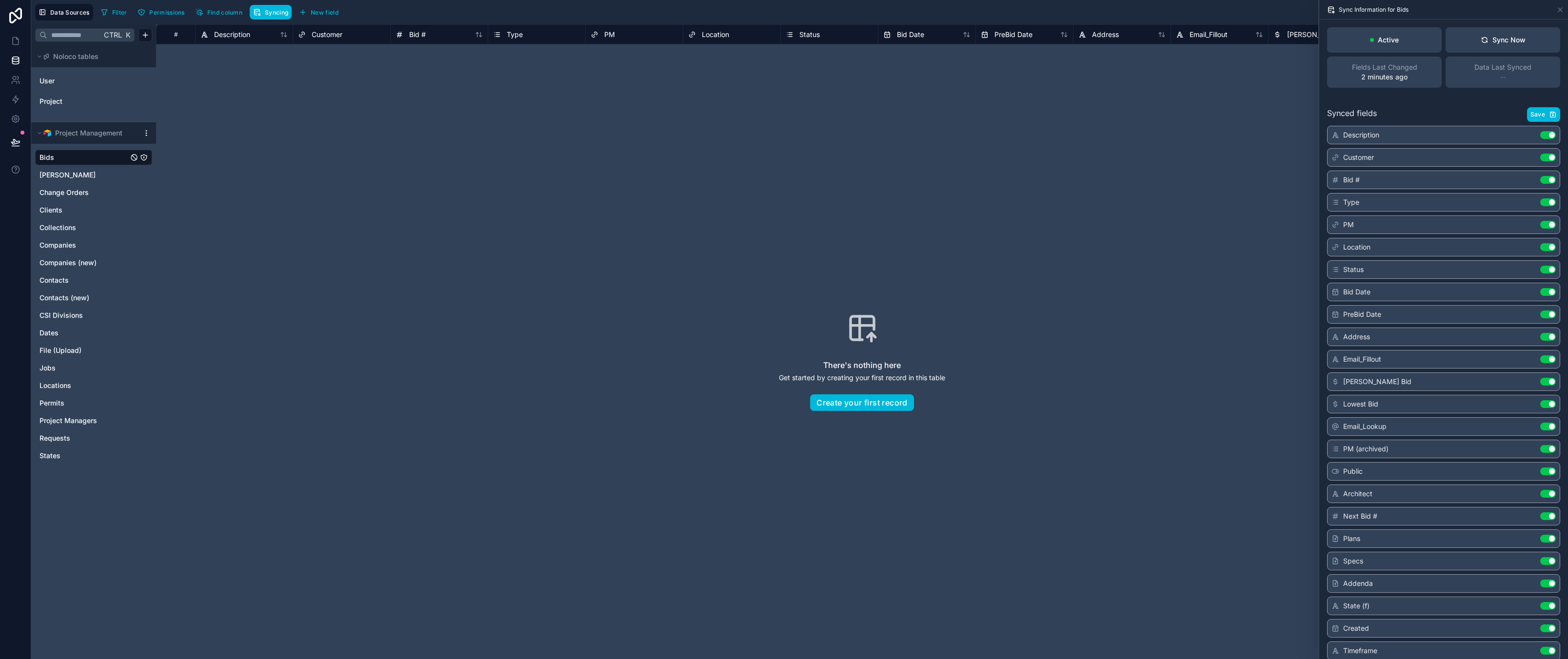
click at [515, 322] on div "There's nothing here Get started by creating your first record in this table Cr…" at bounding box center [861, 361] width 1349 height 573
click at [504, 242] on div "There's nothing here Get started by creating your first record in this table Cr…" at bounding box center [861, 369] width 1349 height 573
click at [468, 132] on div "There's nothing here Get started by creating your first record in this table Cr…" at bounding box center [861, 369] width 1349 height 573
click at [786, 173] on div "There's nothing here Get started by creating your first record in this table Cr…" at bounding box center [861, 369] width 1349 height 573
click at [986, 220] on div "There's nothing here Get started by creating your first record in this table Cr…" at bounding box center [861, 369] width 1349 height 573
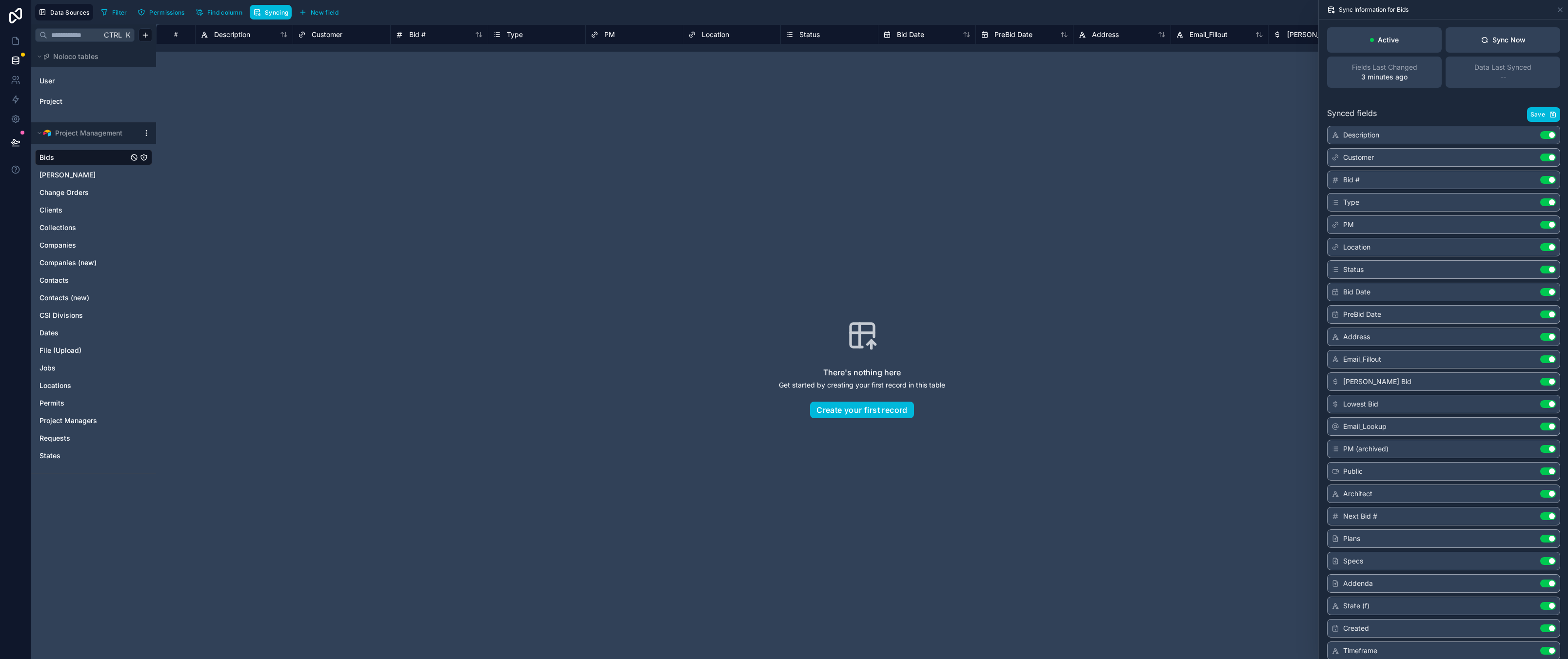
drag, startPoint x: 257, startPoint y: 522, endPoint x: 261, endPoint y: 532, distance: 10.8
click at [261, 532] on div "There's nothing here Get started by creating your first record in this table Cr…" at bounding box center [861, 369] width 1349 height 573
click at [298, 476] on div "There's nothing here Get started by creating your first record in this table Cr…" at bounding box center [861, 369] width 1349 height 573
click at [357, 208] on div "There's nothing here Get started by creating your first record in this table Cr…" at bounding box center [861, 369] width 1349 height 573
click at [14, 32] on link at bounding box center [15, 40] width 31 height 19
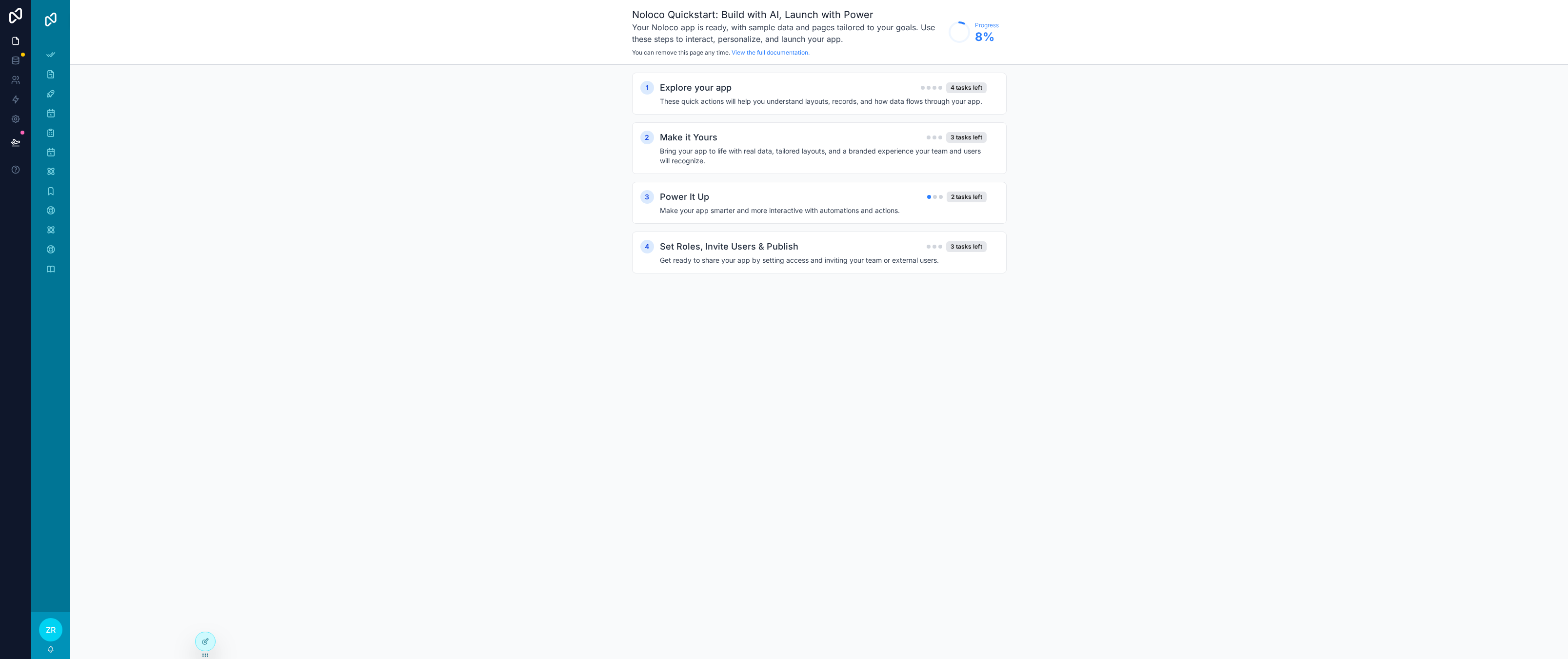
click at [148, 61] on div "Noloco Quickstart: Build with AI, Launch with Power Your Noloco app is ready, w…" at bounding box center [819, 32] width 1498 height 65
click at [210, 646] on div at bounding box center [205, 641] width 19 height 18
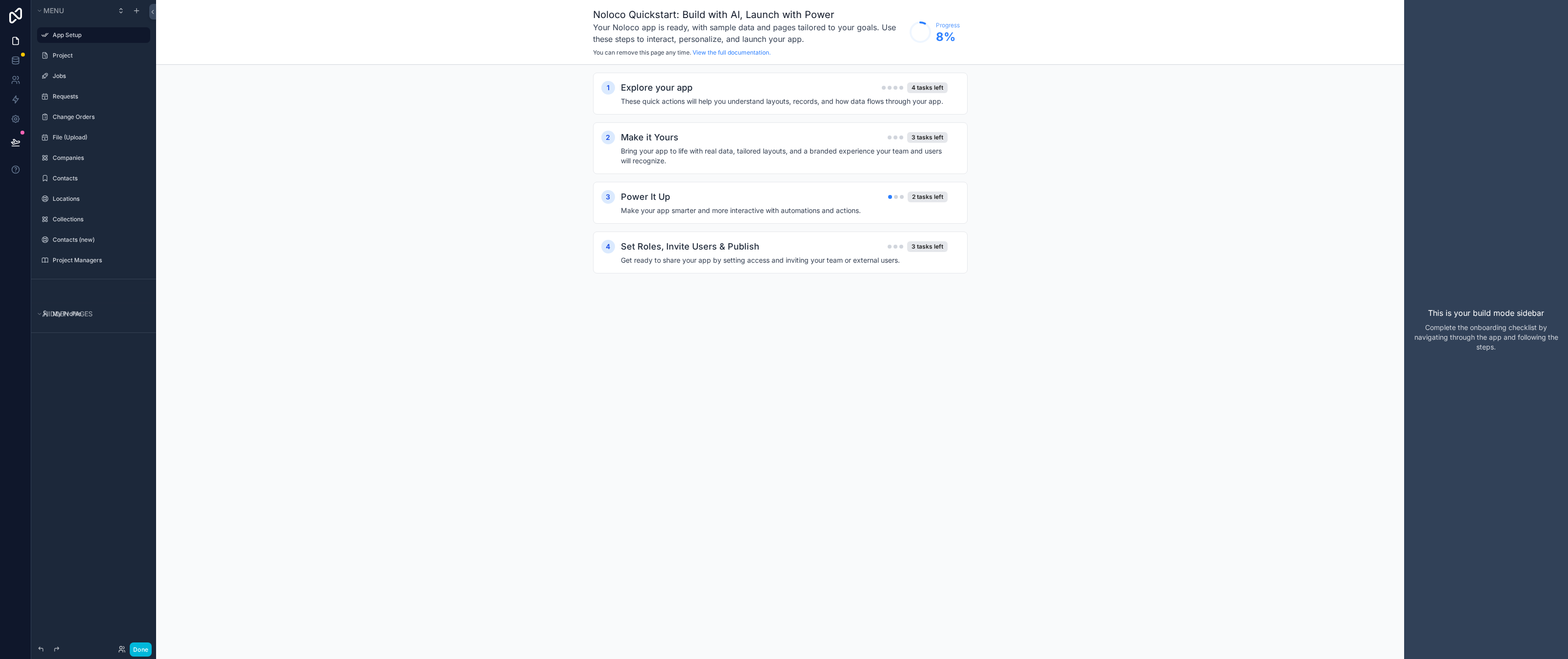
click at [92, 420] on div "Menu App Setup Project Jobs Requests Change Orders File (Upload) Companies Cont…" at bounding box center [93, 324] width 125 height 647
click at [80, 52] on label "Project" at bounding box center [98, 55] width 91 height 8
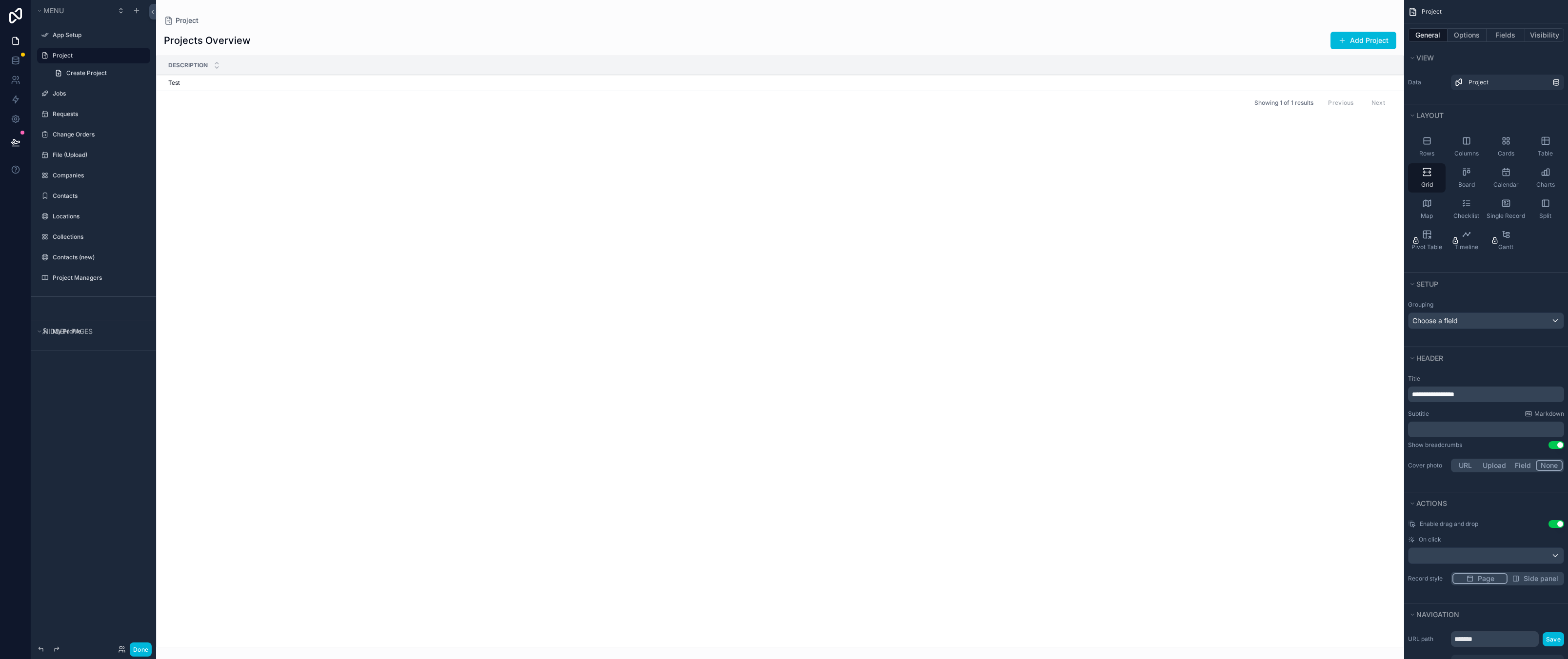
click at [655, 265] on div "scrollable content" at bounding box center [780, 330] width 1248 height 659
click at [1504, 79] on div "Project" at bounding box center [1510, 82] width 84 height 8
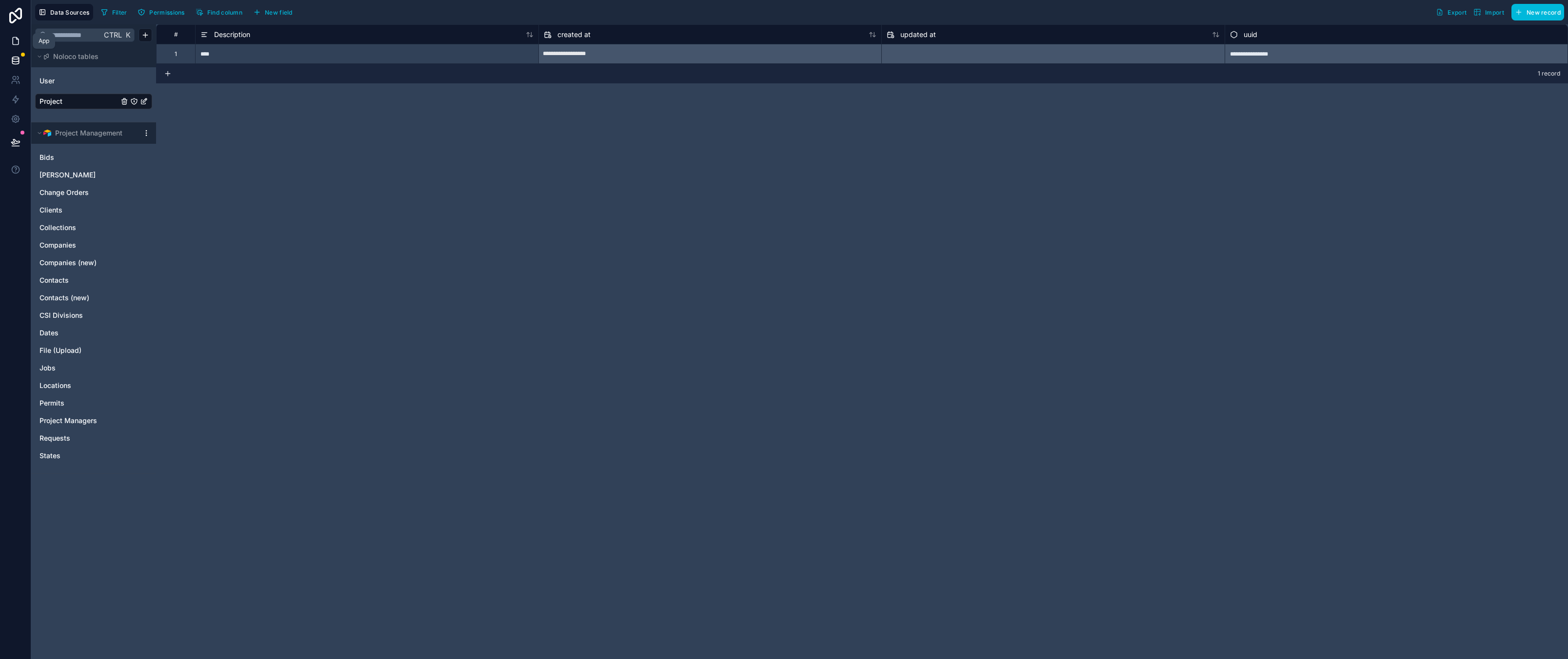
click at [16, 37] on icon at bounding box center [16, 41] width 10 height 10
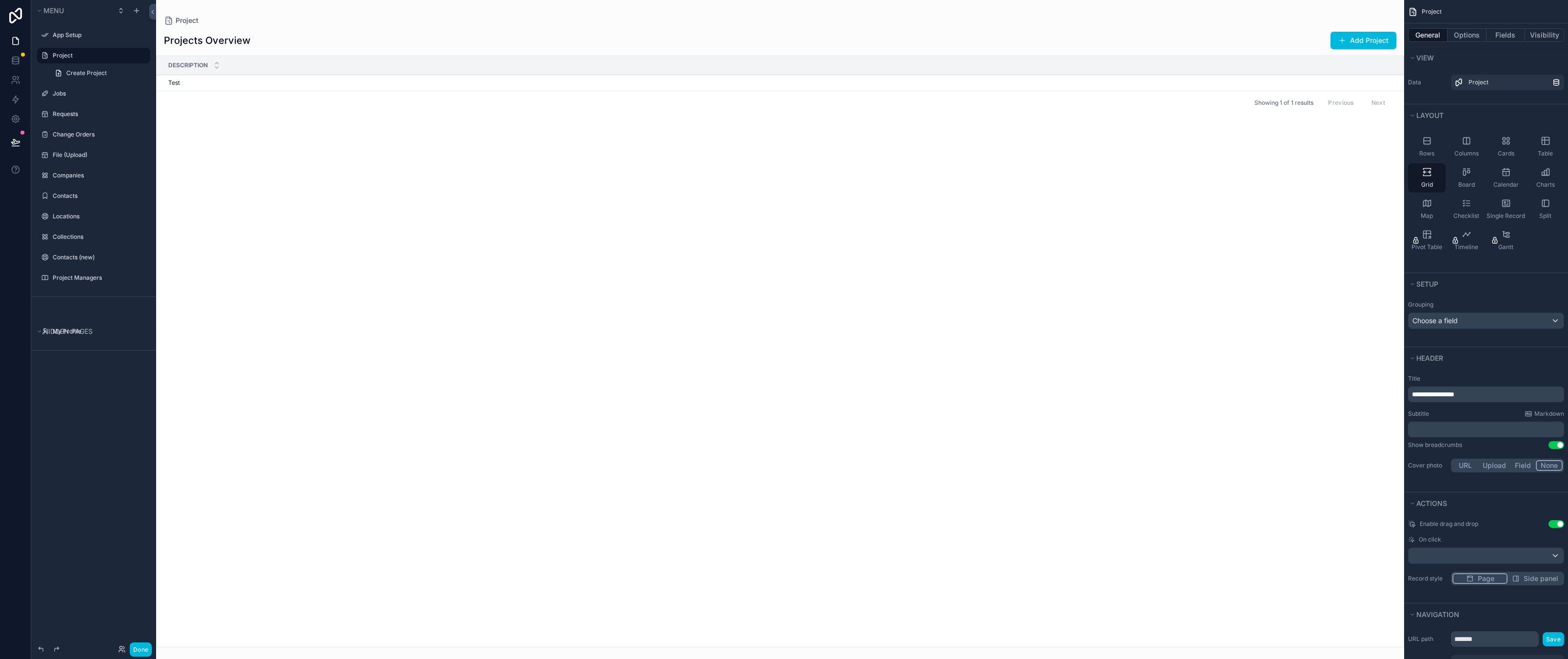
click at [1418, 82] on label "Data" at bounding box center [1427, 82] width 39 height 8
click at [1416, 56] on span "View" at bounding box center [1425, 58] width 18 height 8
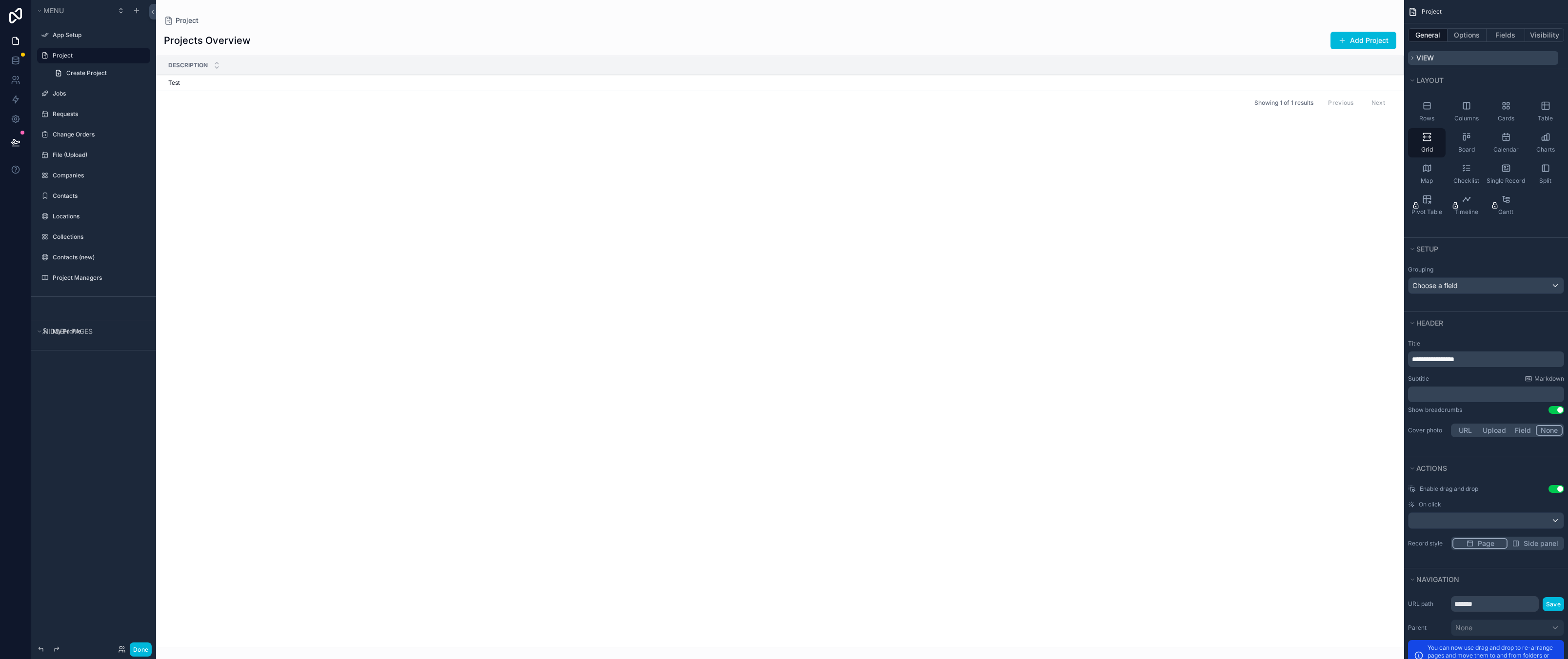
click at [1416, 56] on span "View" at bounding box center [1425, 58] width 18 height 8
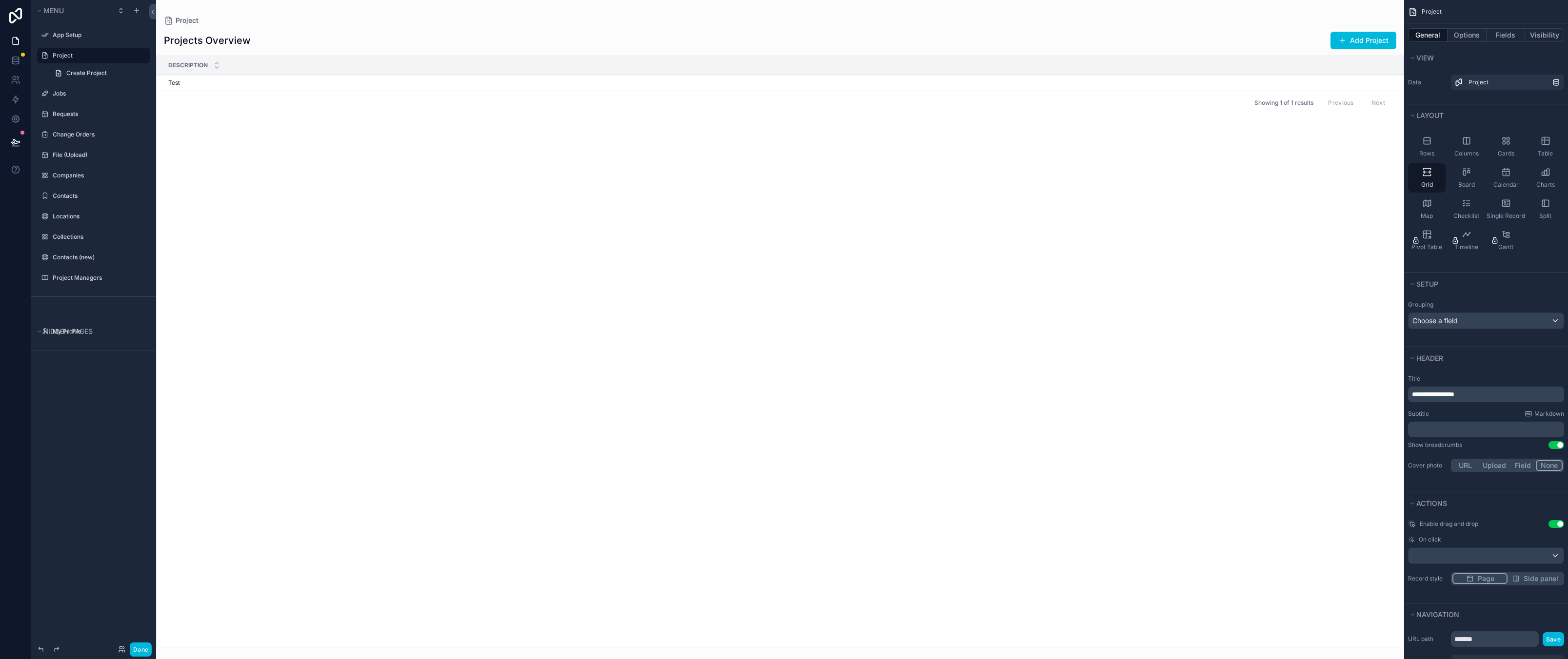
click at [1098, 288] on div "Description Id Test Test 1 1 Action #1 Showing 1 of 1 results Previous Next" at bounding box center [780, 351] width 1247 height 591
click at [0, 0] on icon "scrollable content" at bounding box center [0, 0] width 0 height 0
click at [143, 54] on icon "scrollable content" at bounding box center [142, 55] width 8 height 8
click at [98, 72] on span "Create Project" at bounding box center [86, 73] width 40 height 8
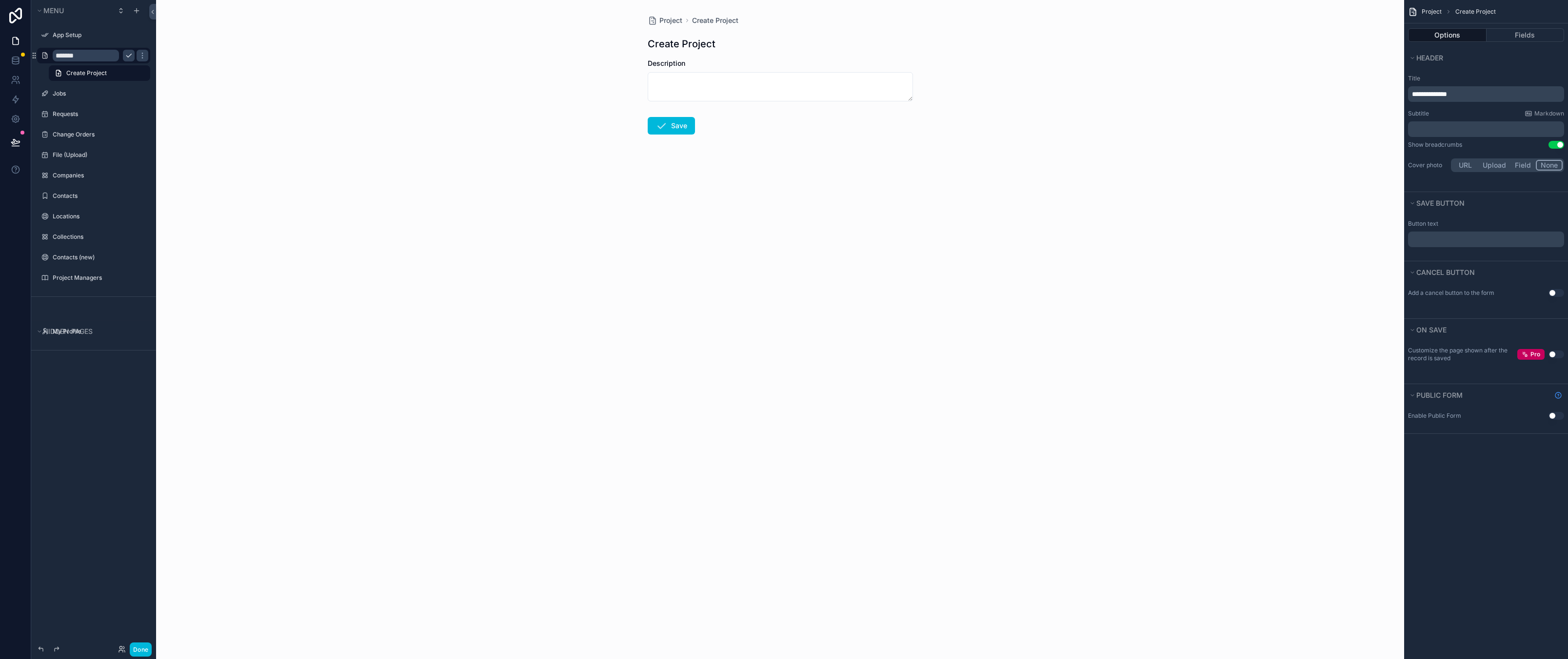
click at [474, 222] on div "Project Create Project Create Project Description Save" at bounding box center [780, 330] width 1248 height 659
click at [74, 45] on div "scrollable content" at bounding box center [93, 44] width 125 height 2
click at [46, 62] on div "*******" at bounding box center [94, 55] width 109 height 16
click at [48, 60] on span "scrollable content" at bounding box center [44, 55] width 8 height 8
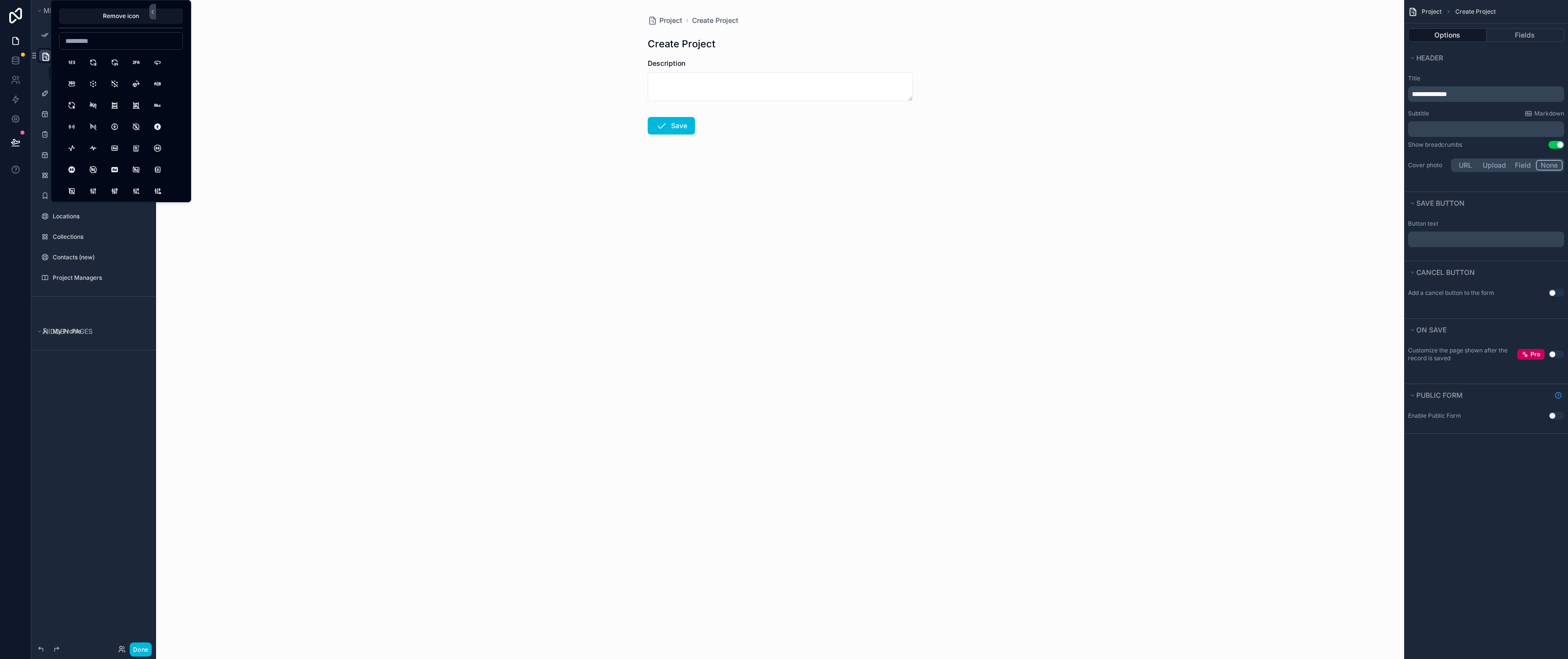
click at [45, 77] on div "Create Project" at bounding box center [93, 73] width 125 height 18
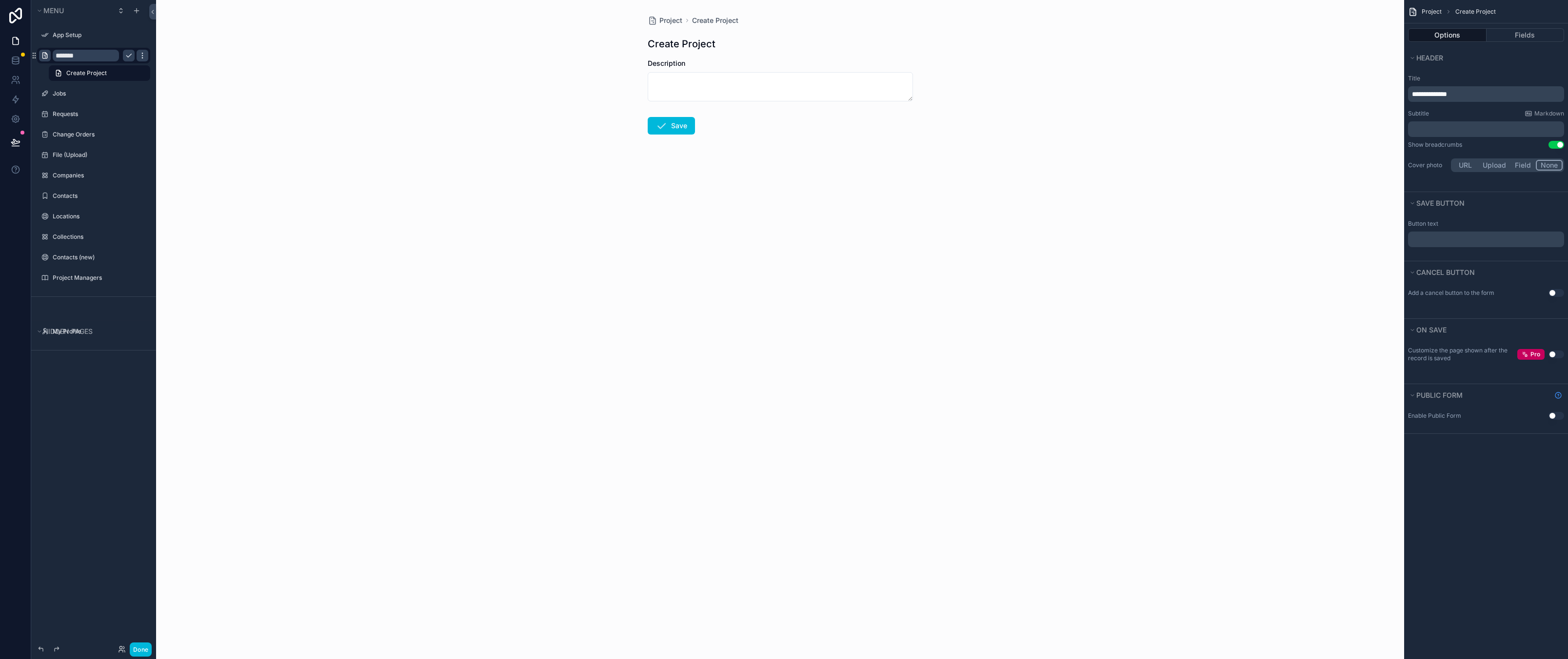
click at [145, 53] on icon "scrollable content" at bounding box center [142, 55] width 8 height 8
click at [110, 59] on input "*******" at bounding box center [86, 55] width 66 height 12
click at [106, 41] on div "App Setup" at bounding box center [94, 35] width 109 height 16
click at [351, 154] on div "Project Create Project Create Project Description Save" at bounding box center [780, 330] width 1248 height 659
click at [92, 112] on label "Requests" at bounding box center [98, 113] width 91 height 8
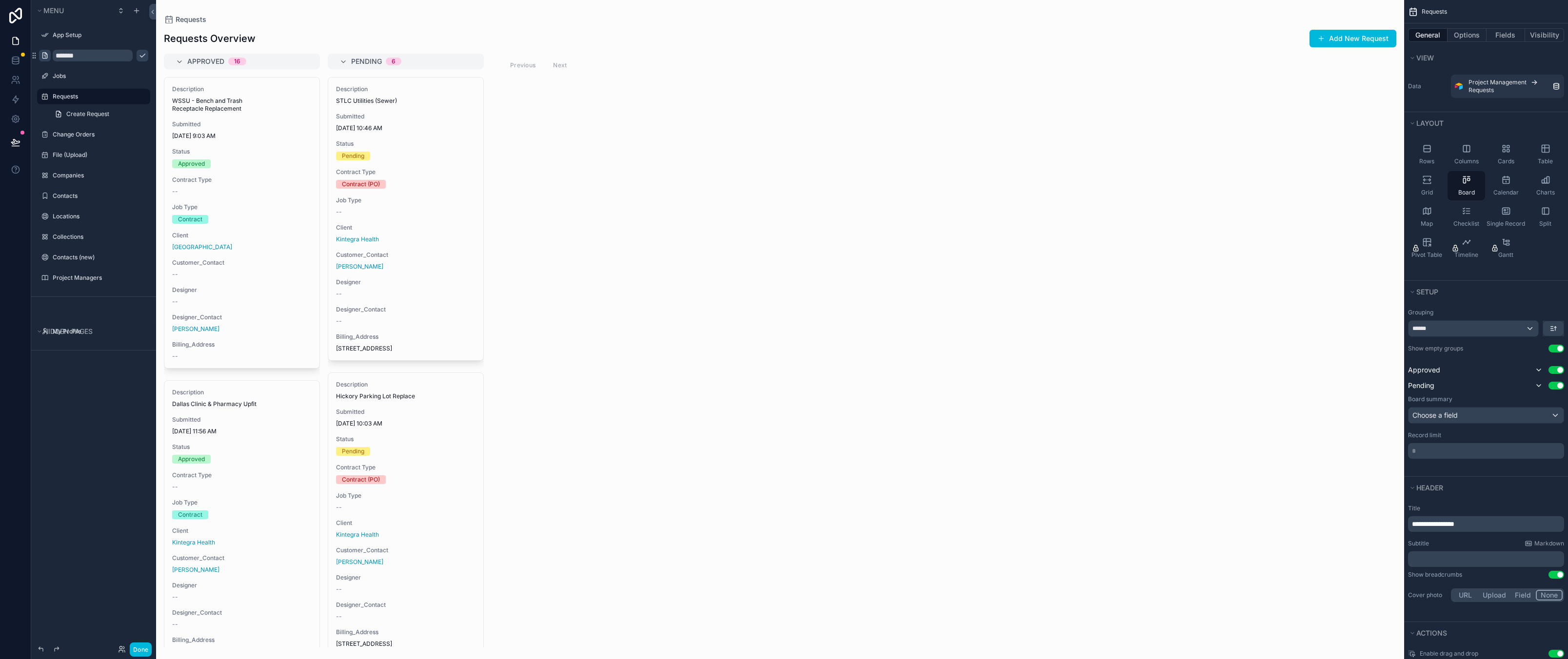
click at [46, 57] on icon "scrollable content" at bounding box center [44, 55] width 8 height 8
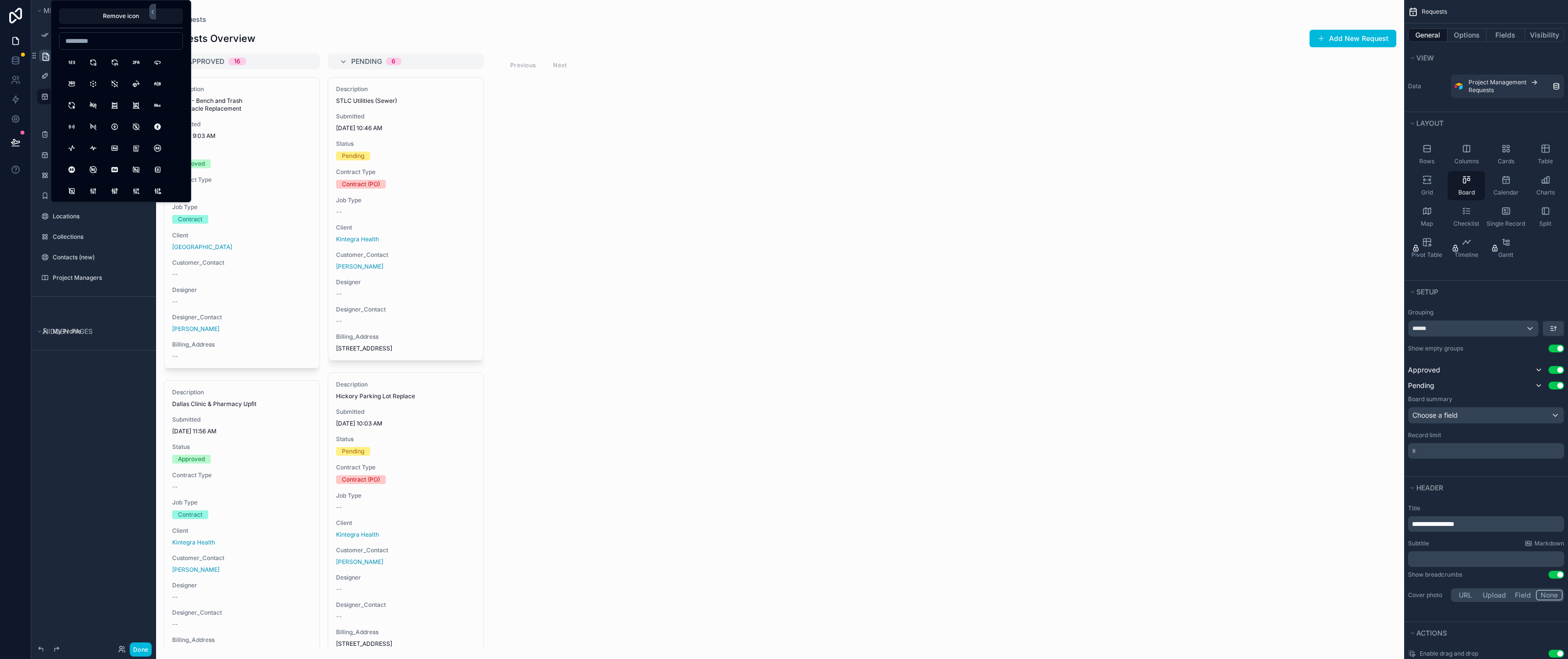
click at [44, 54] on icon "scrollable content" at bounding box center [46, 57] width 10 height 10
click at [29, 56] on link at bounding box center [15, 60] width 31 height 19
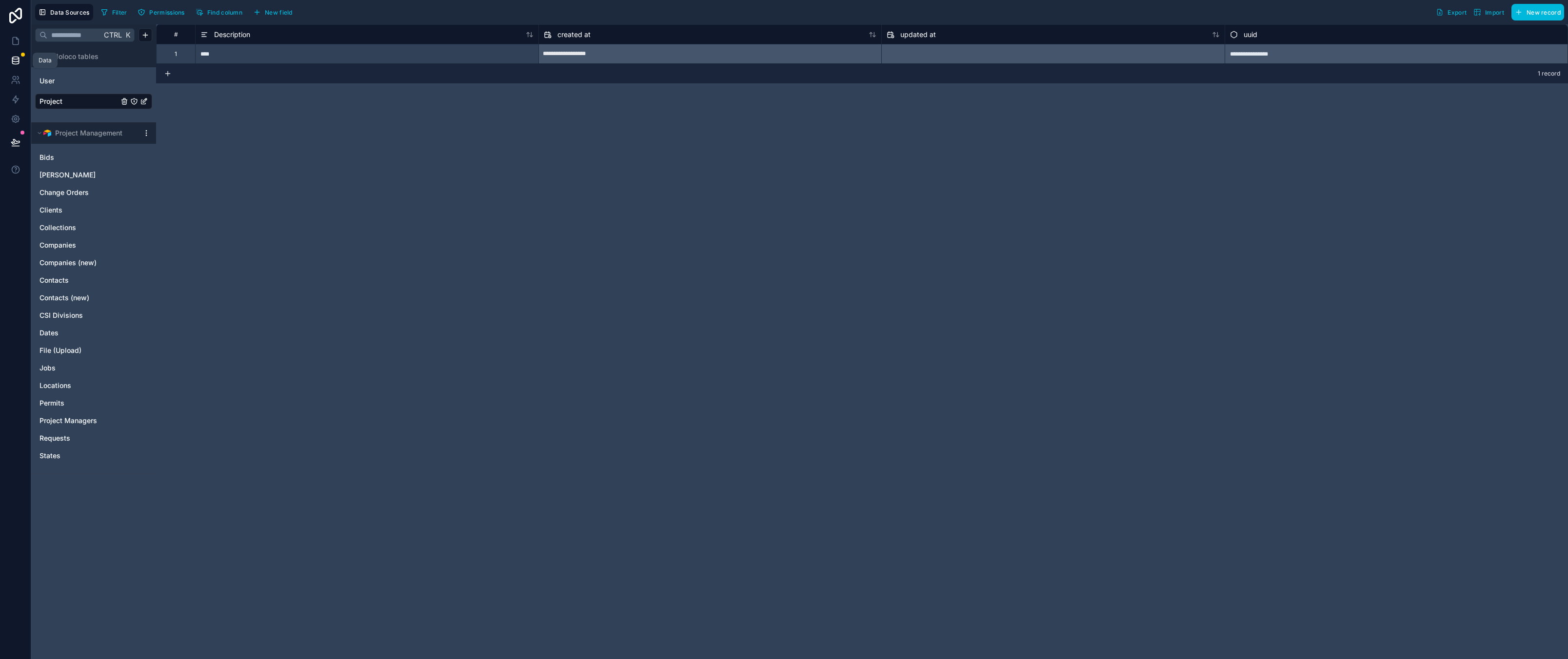
click at [20, 58] on icon at bounding box center [16, 60] width 10 height 10
click at [19, 45] on icon at bounding box center [16, 41] width 10 height 10
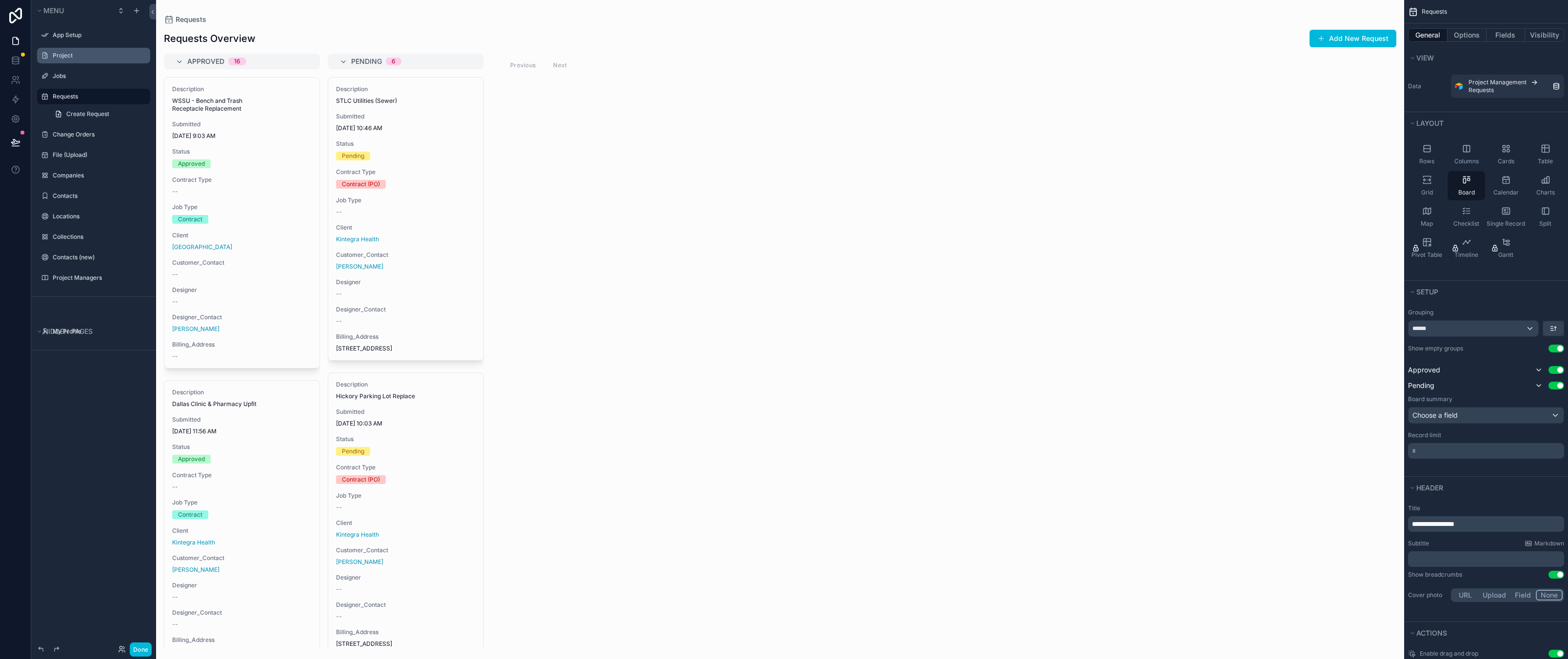
click at [79, 56] on label "Project" at bounding box center [98, 55] width 91 height 8
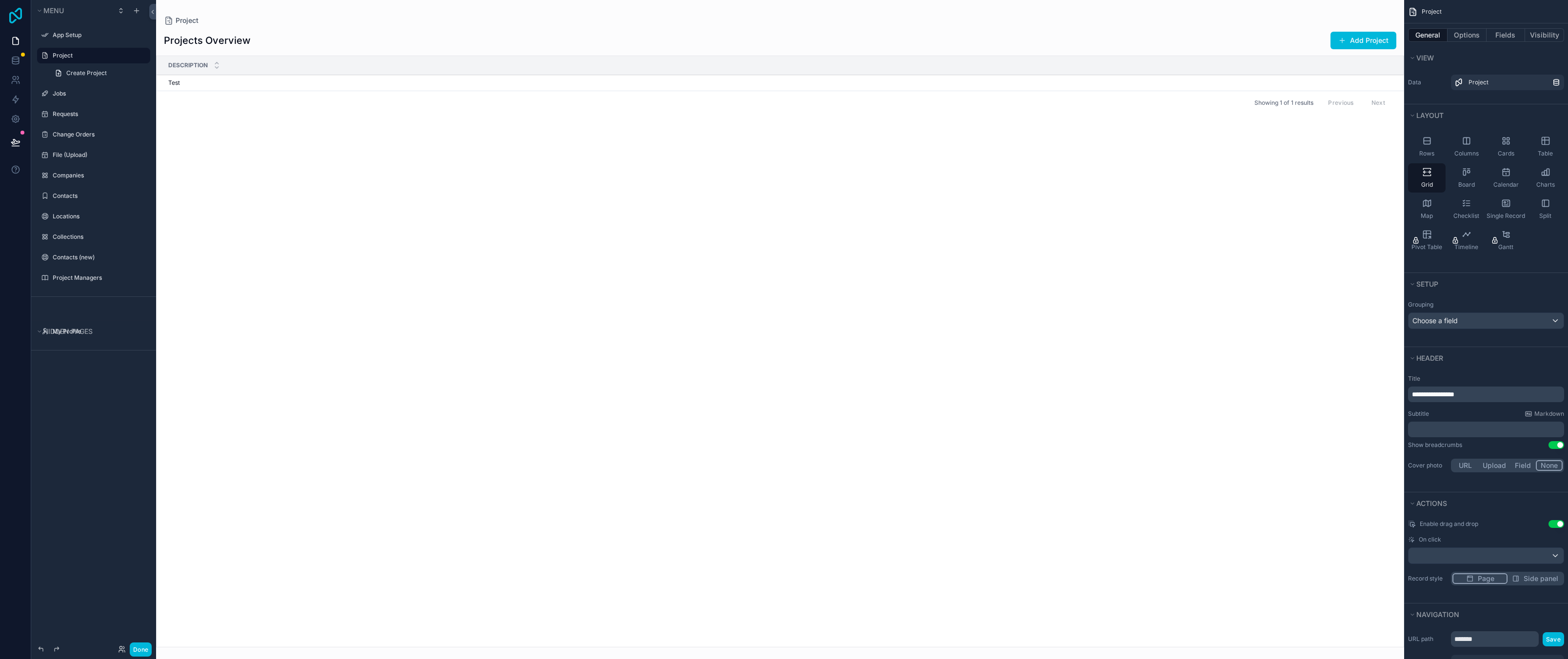
click at [13, 16] on icon at bounding box center [15, 15] width 19 height 16
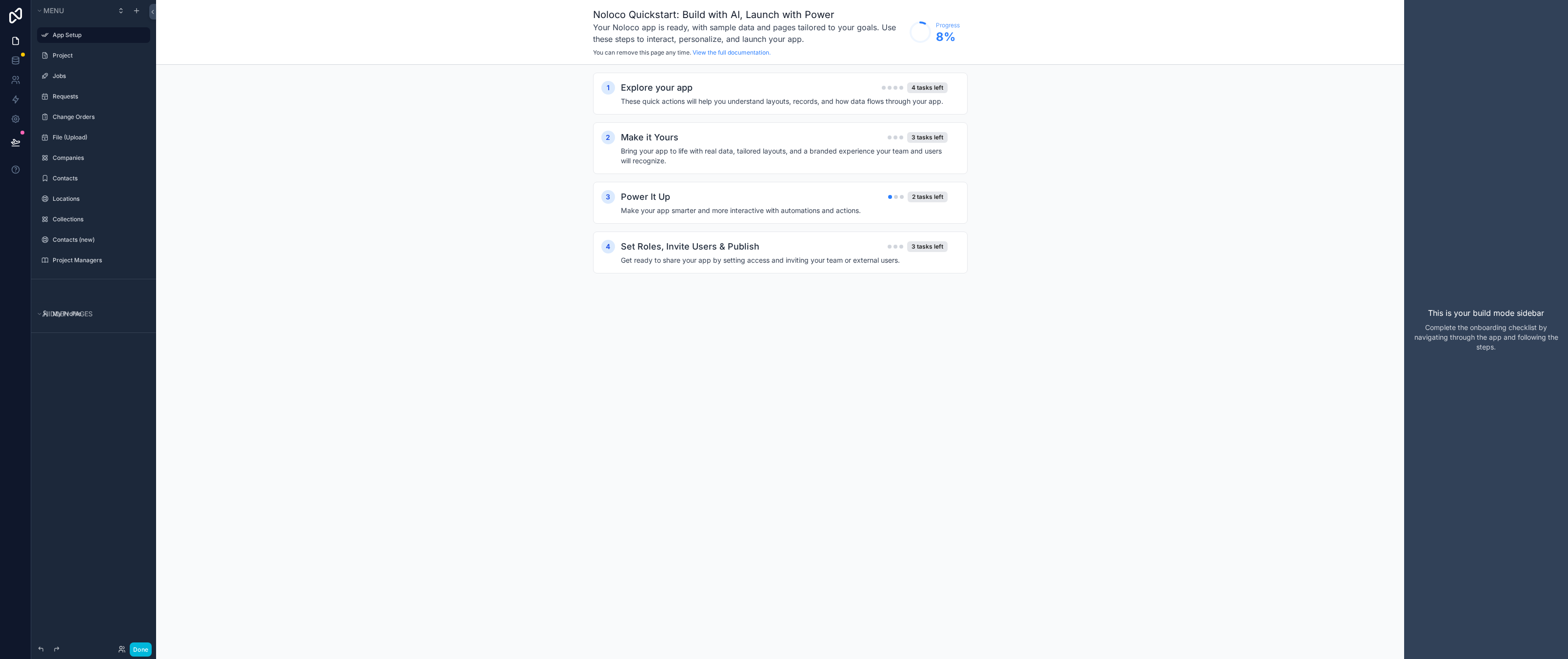
click at [85, 59] on label "Project" at bounding box center [98, 55] width 91 height 8
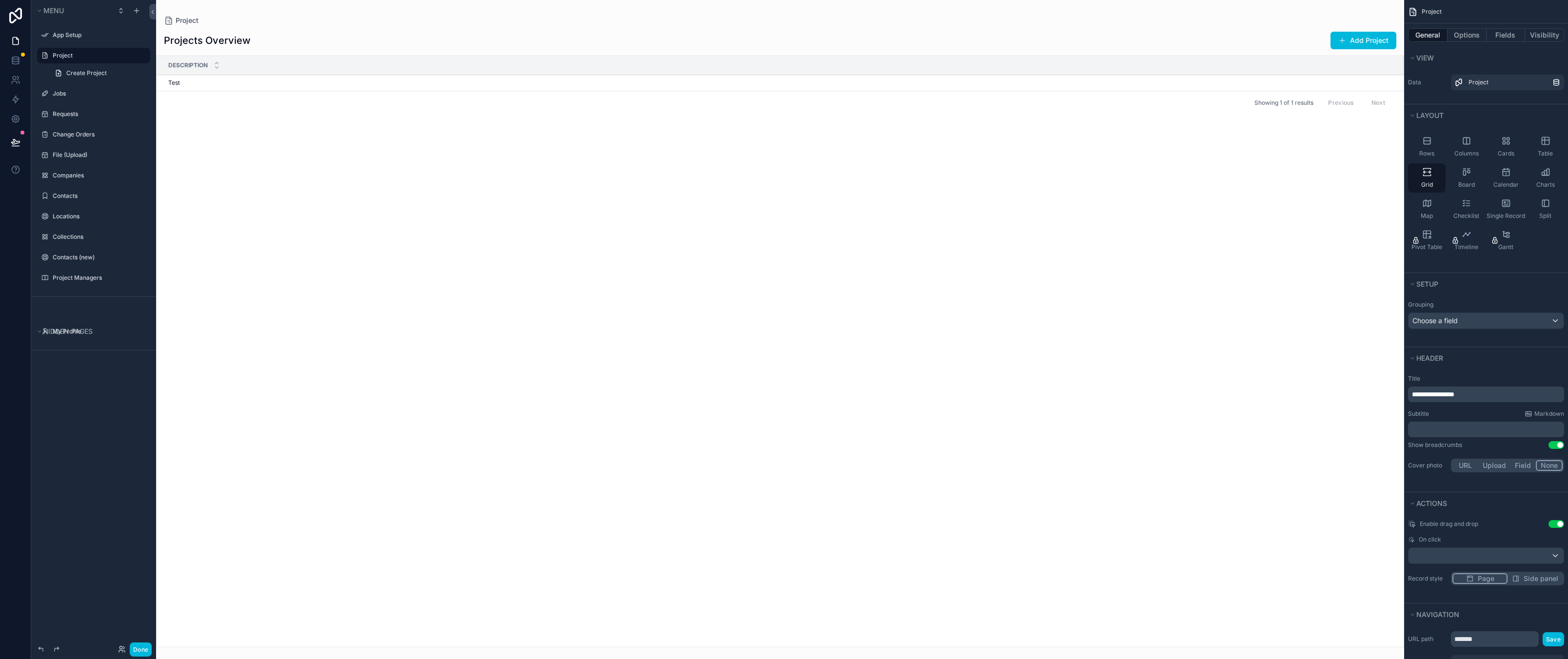
click at [434, 69] on div "Description" at bounding box center [780, 65] width 1247 height 18
drag, startPoint x: 551, startPoint y: 354, endPoint x: 483, endPoint y: 304, distance: 84.4
click at [551, 354] on div "Description Id Test Test 1 1 Action #1 Showing 1 of 1 results Previous Next" at bounding box center [780, 351] width 1247 height 591
click at [0, 0] on icon "scrollable content" at bounding box center [0, 0] width 0 height 0
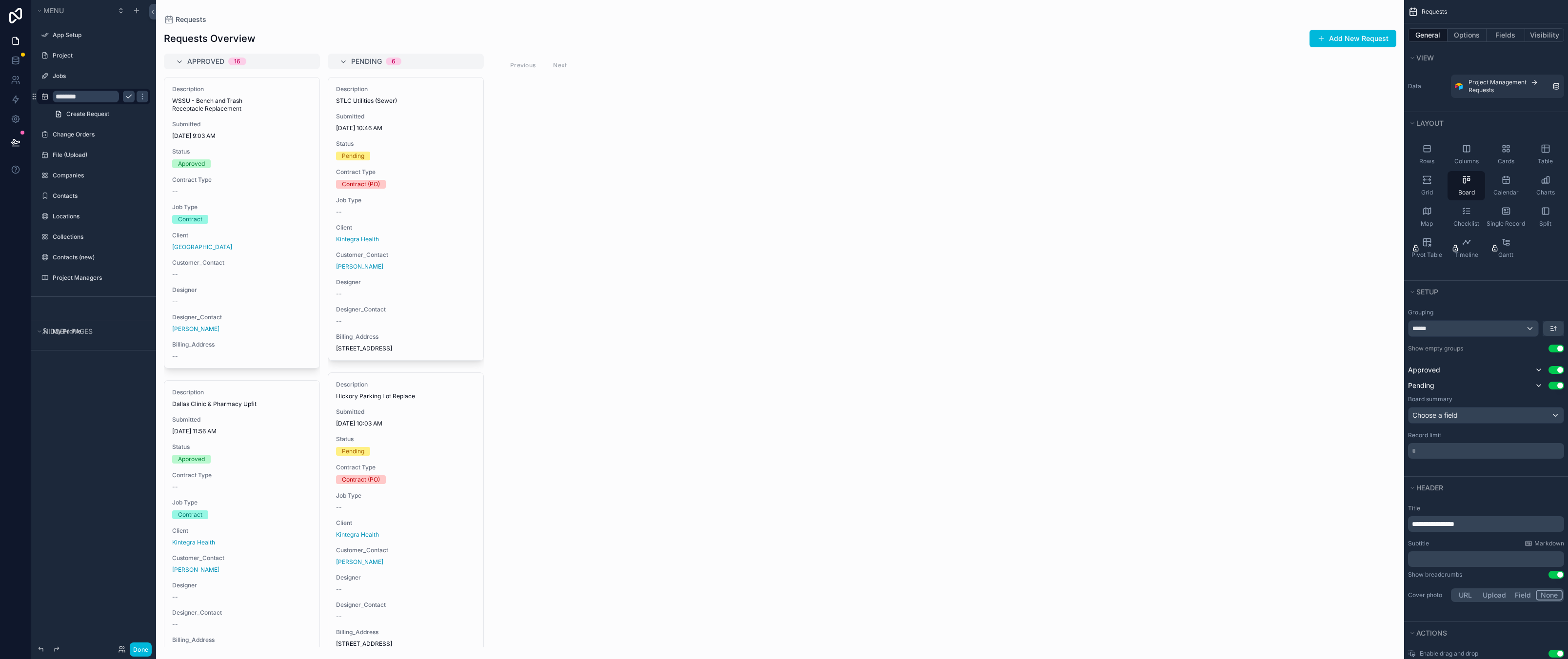
drag, startPoint x: 88, startPoint y: 459, endPoint x: 86, endPoint y: 436, distance: 23.1
click at [88, 459] on div "Menu App Setup Project Jobs ******** Create Request Change Orders File (Upload)…" at bounding box center [93, 324] width 125 height 647
click at [66, 290] on div "App Setup Project Jobs ******** Create Request Change Orders File (Upload) Comp…" at bounding box center [93, 159] width 125 height 275
click at [911, 298] on div "scrollable content" at bounding box center [780, 330] width 1248 height 659
click at [91, 74] on label "Jobs" at bounding box center [98, 75] width 91 height 8
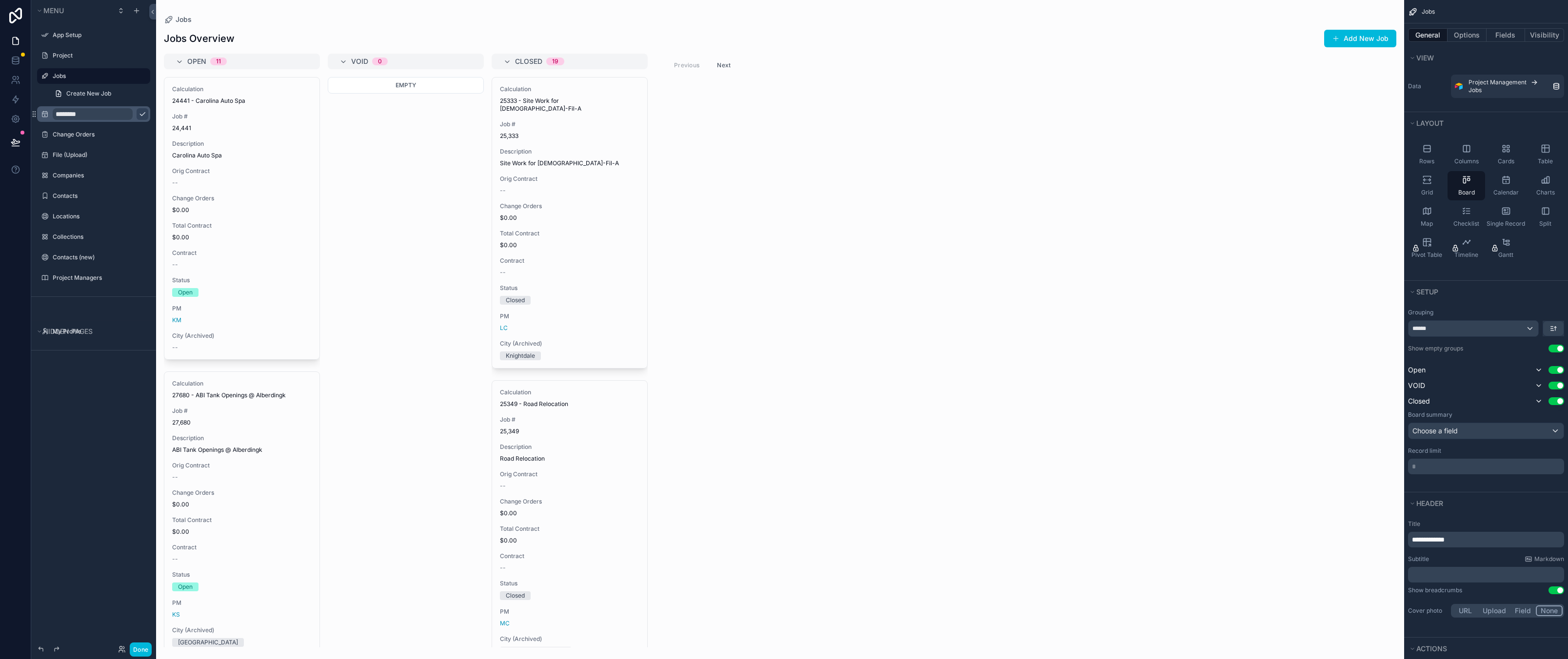
click at [1072, 298] on div "scrollable content" at bounding box center [780, 330] width 1248 height 659
click at [881, 244] on div "Open 11 Calculation 24441 - Carolina Auto Spa Job # 24,441 Description Carolina…" at bounding box center [780, 350] width 1248 height 594
click at [79, 70] on div "Jobs" at bounding box center [101, 76] width 96 height 12
click at [95, 494] on div "Menu App Setup Project Jobs Create New Job ******** Change Orders File (Upload)…" at bounding box center [93, 324] width 125 height 647
click at [14, 60] on icon at bounding box center [16, 60] width 10 height 10
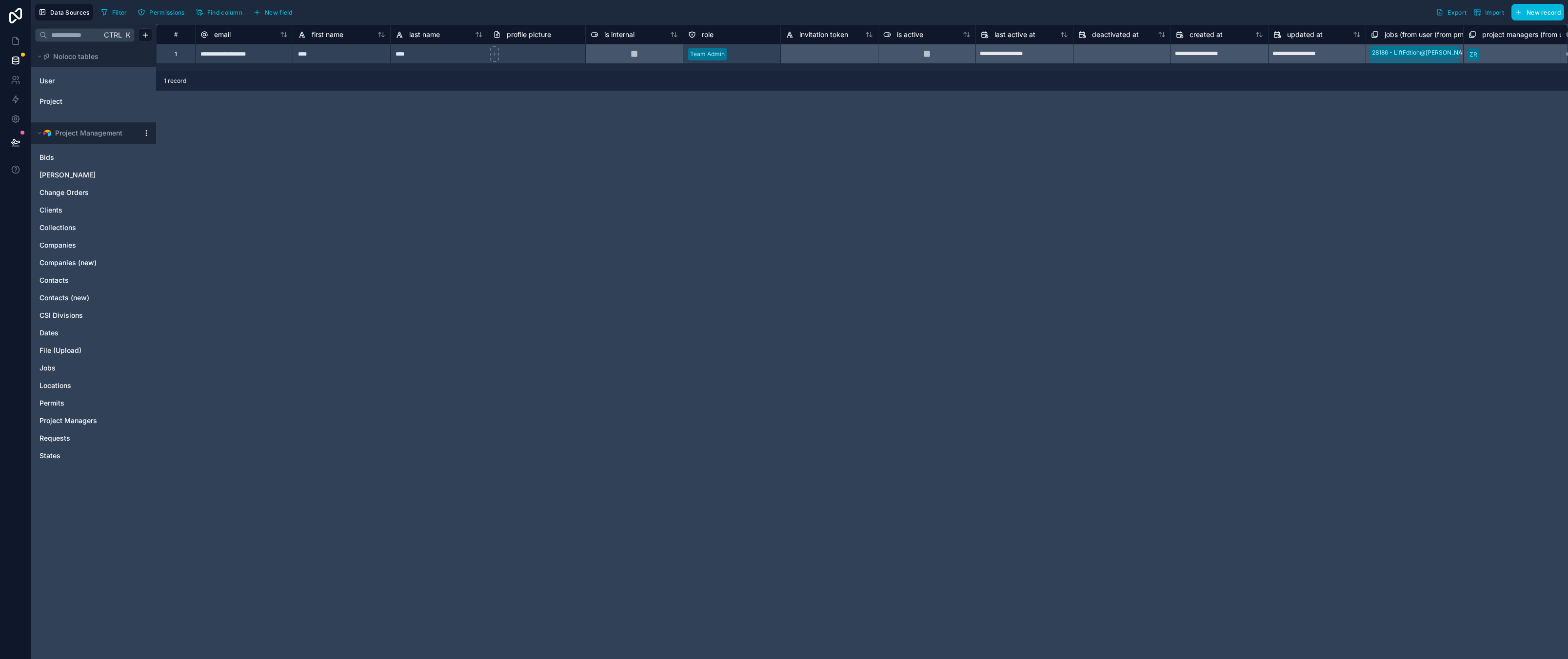
click at [495, 255] on div "**********" at bounding box center [862, 341] width 1412 height 635
click at [498, 292] on div "**********" at bounding box center [862, 341] width 1412 height 635
click at [1329, 210] on div "**********" at bounding box center [862, 341] width 1412 height 635
click at [662, 459] on div "**********" at bounding box center [862, 341] width 1412 height 635
click at [518, 387] on div "**********" at bounding box center [862, 341] width 1412 height 635
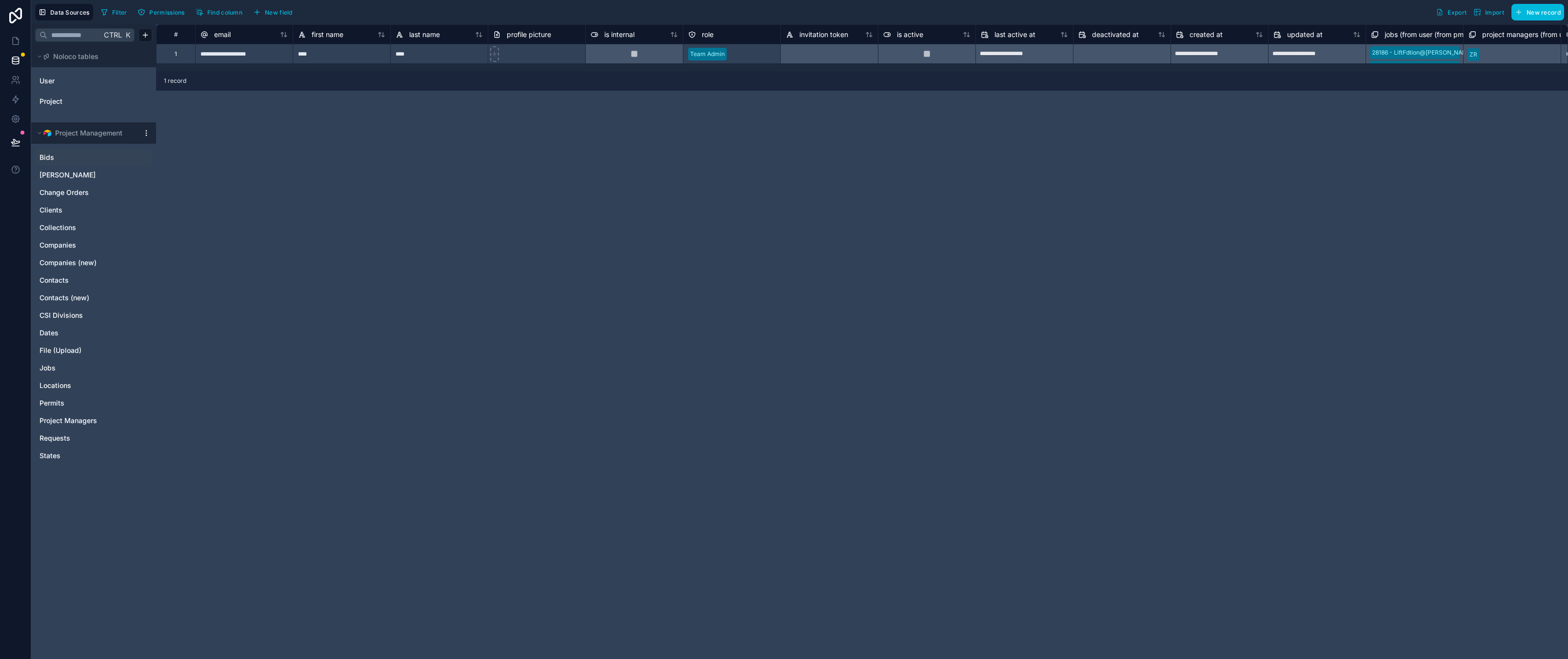
click at [76, 157] on link "Bids" at bounding box center [84, 158] width 89 height 10
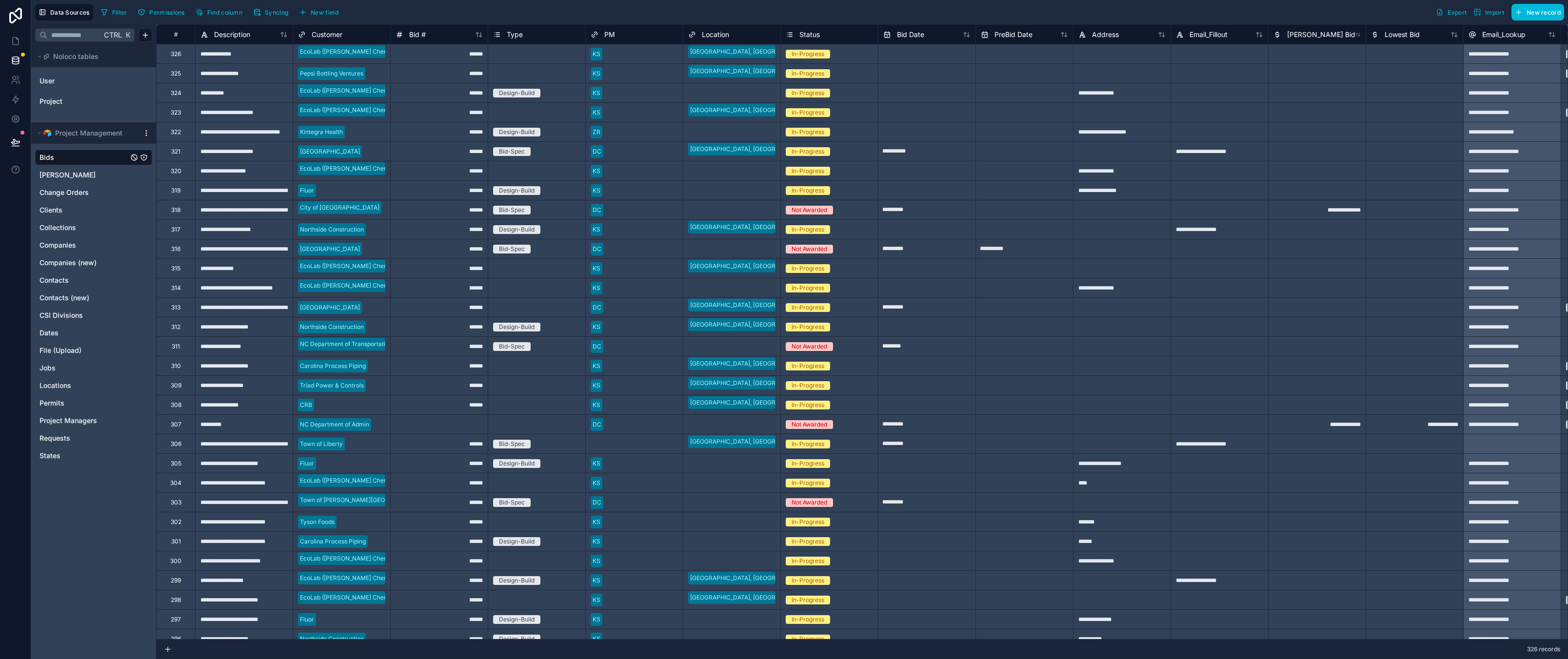
click at [531, 267] on div "Select a Type" at bounding box center [537, 269] width 97 height 10
click at [418, 269] on div "******" at bounding box center [439, 267] width 97 height 19
click at [444, 175] on div "******" at bounding box center [439, 170] width 97 height 19
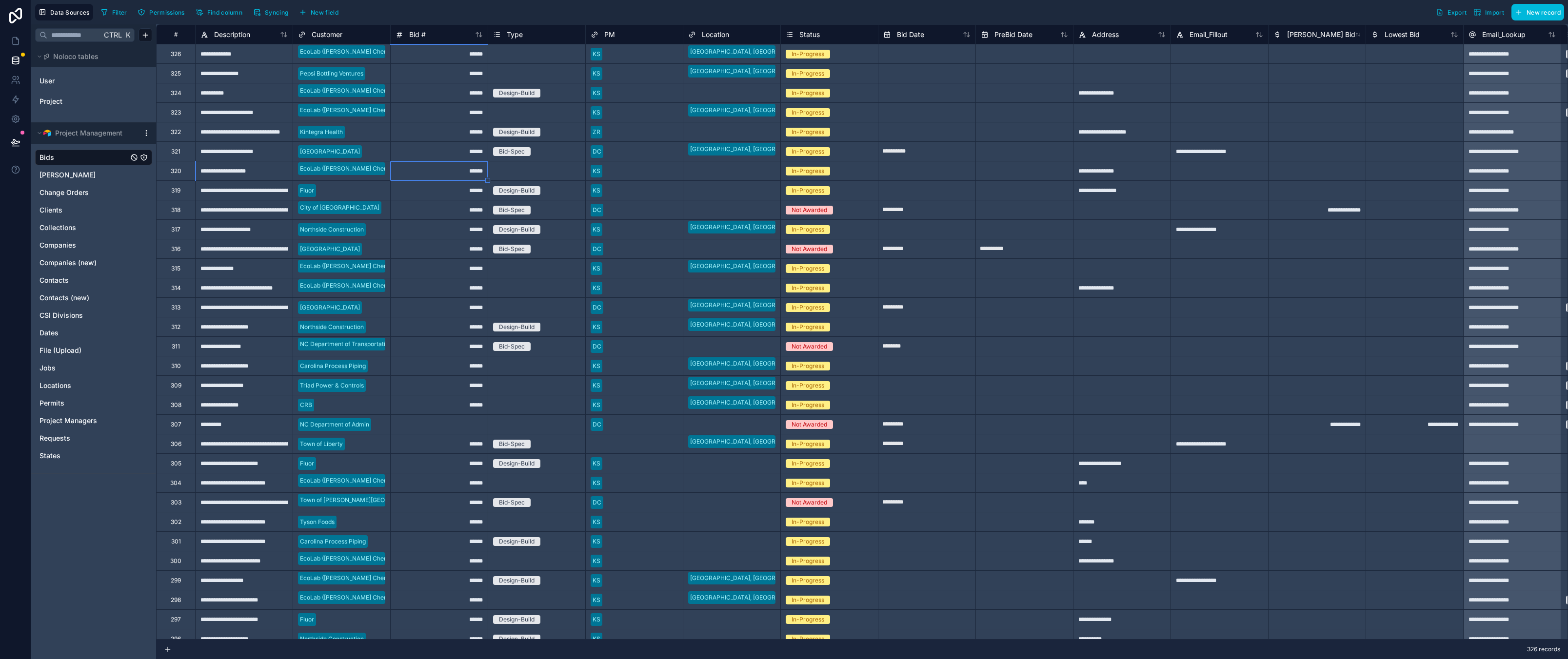
click at [480, 35] on icon at bounding box center [480, 34] width 3 height 4
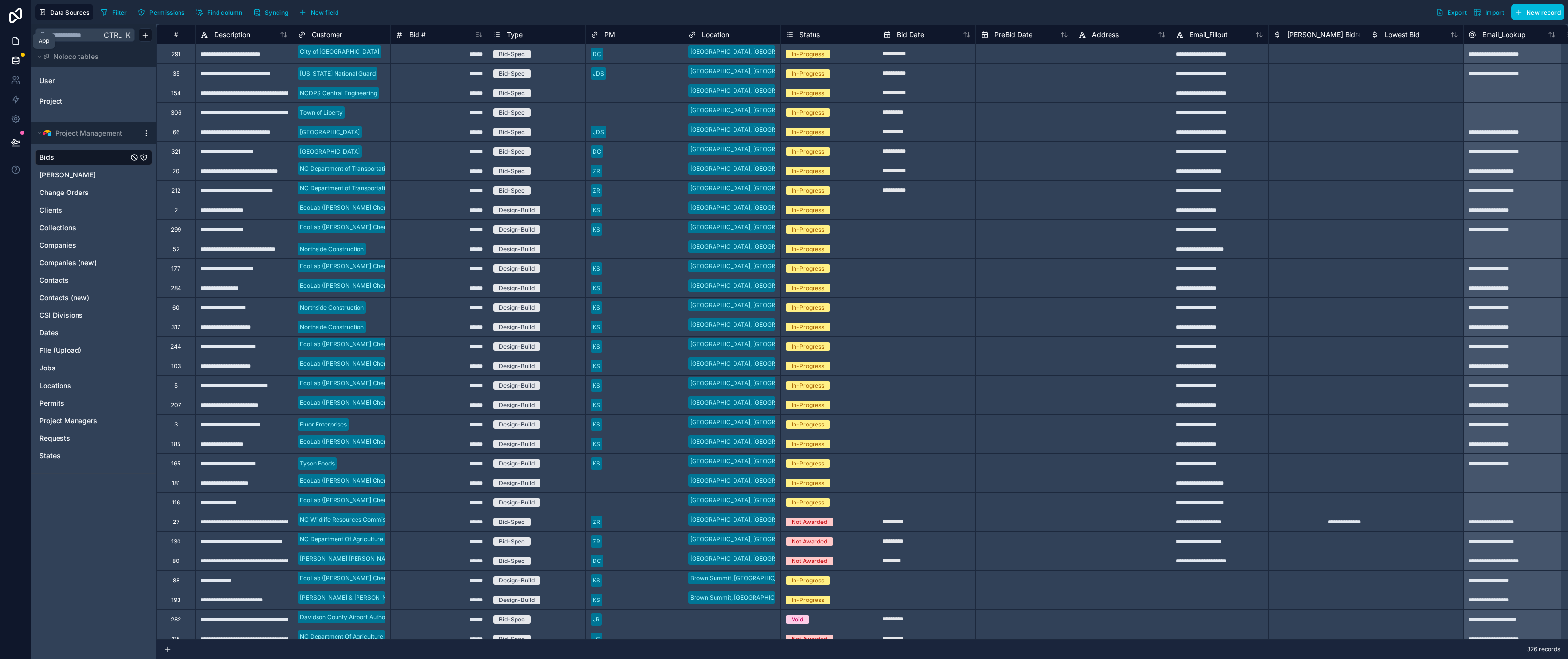
click at [13, 39] on icon at bounding box center [15, 41] width 6 height 8
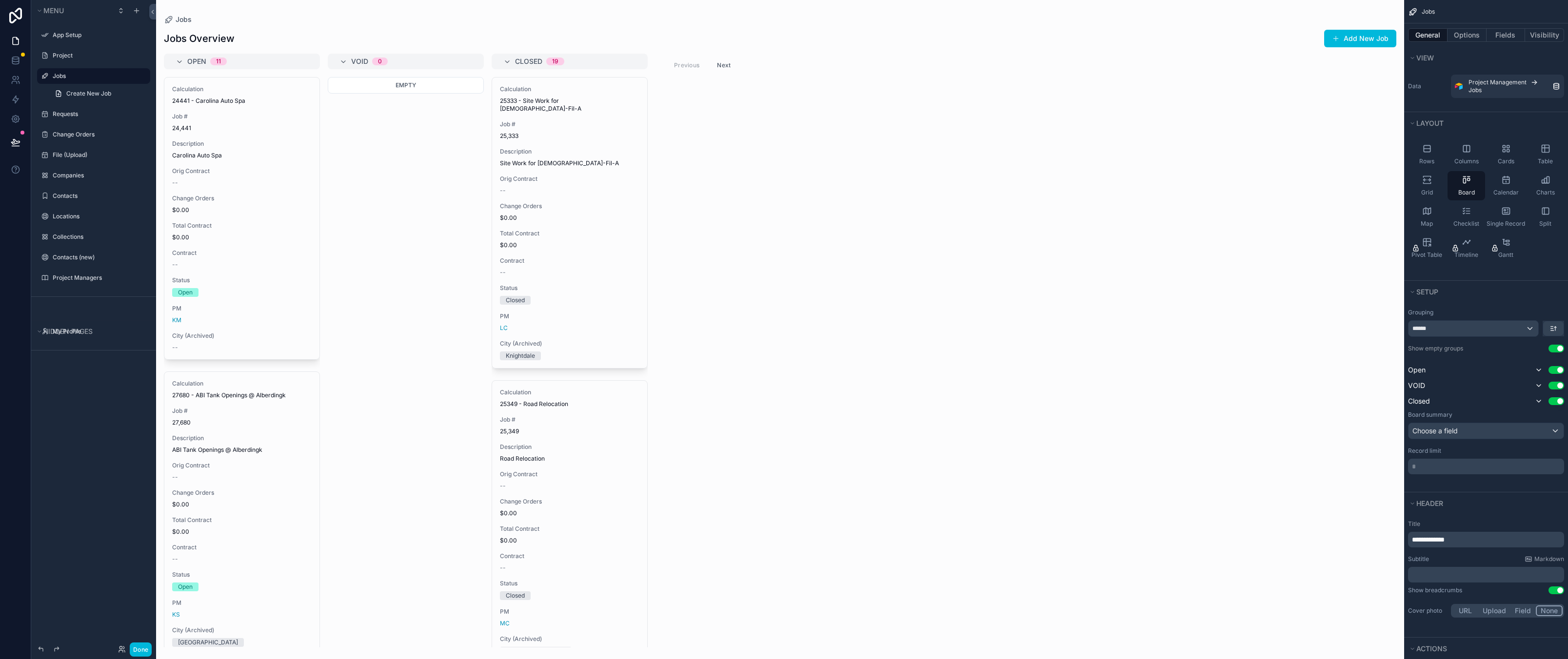
drag, startPoint x: 84, startPoint y: 445, endPoint x: 84, endPoint y: 301, distance: 144.0
click at [84, 444] on div "Menu App Setup Project Jobs Create New Job Requests Change Orders File (Upload)…" at bounding box center [93, 324] width 125 height 647
click at [140, 9] on div "scrollable content" at bounding box center [137, 11] width 12 height 12
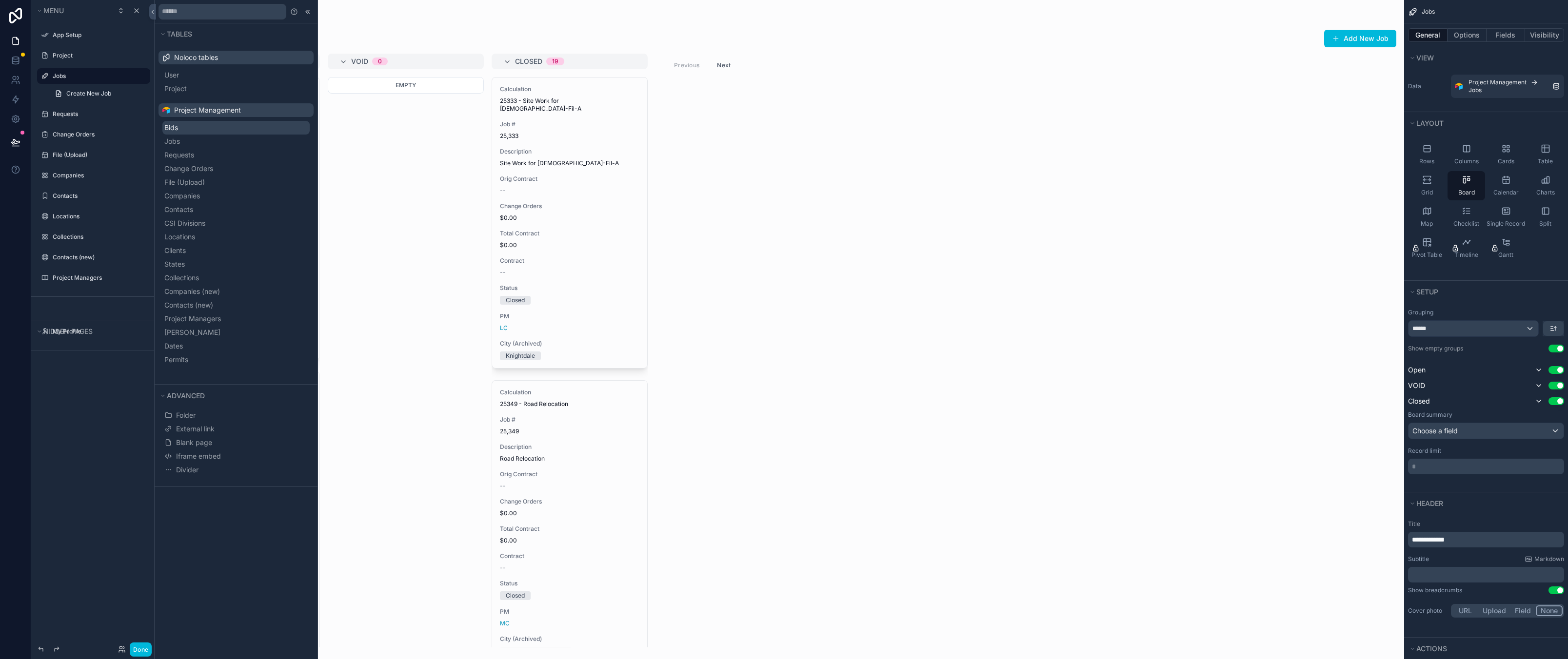
click at [178, 132] on span "Bids" at bounding box center [171, 128] width 13 height 10
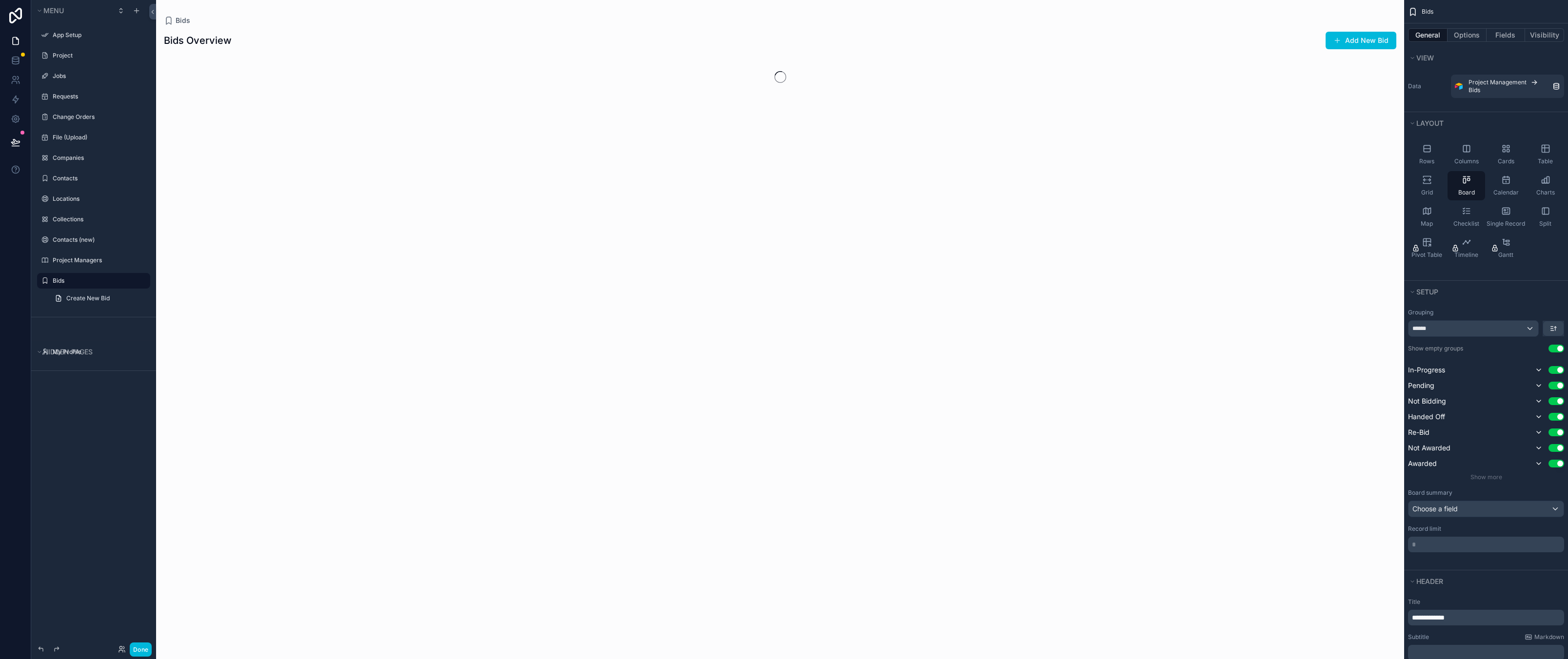
drag, startPoint x: 85, startPoint y: 475, endPoint x: 158, endPoint y: 179, distance: 304.9
click at [84, 475] on div "Menu App Setup Project Jobs Requests Change Orders File (Upload) Companies Cont…" at bounding box center [93, 324] width 125 height 647
click at [137, 14] on div "scrollable content" at bounding box center [137, 11] width 12 height 12
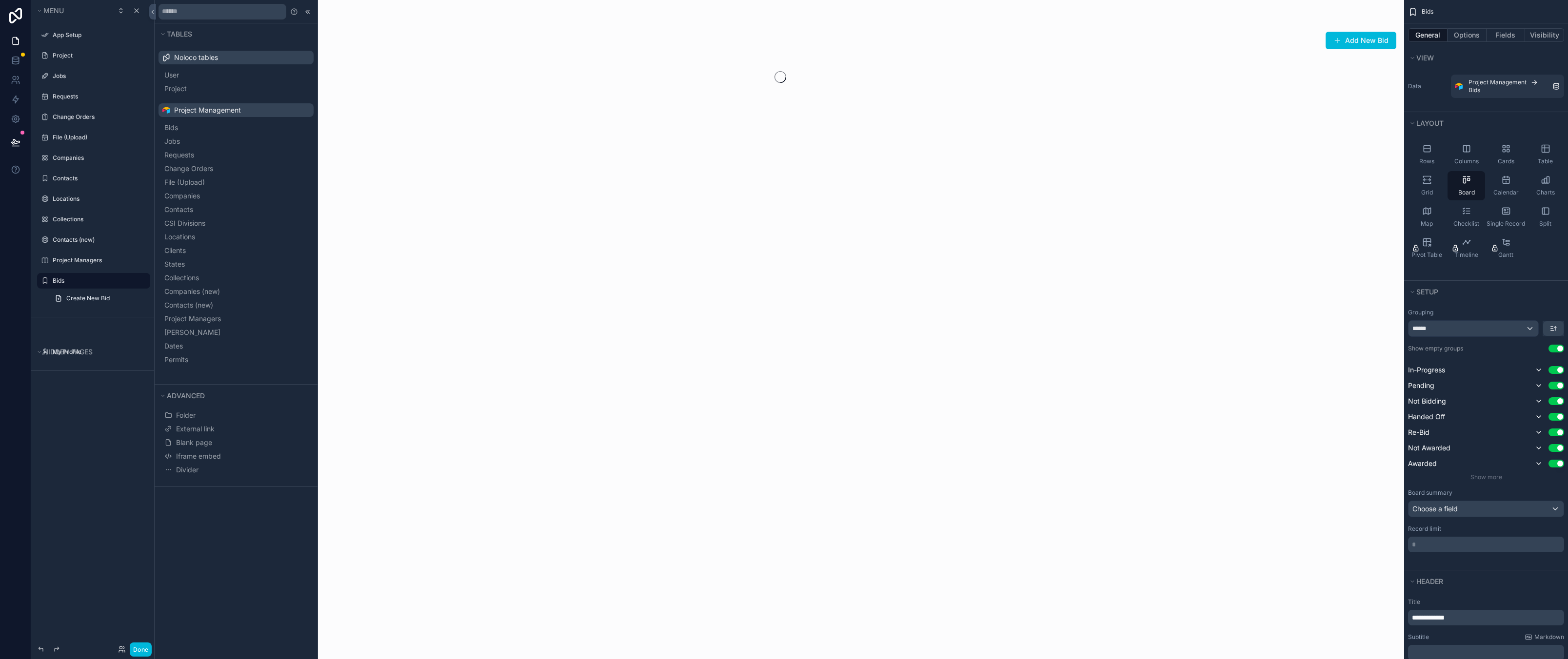
drag, startPoint x: 241, startPoint y: 576, endPoint x: 241, endPoint y: 513, distance: 63.0
click at [241, 576] on div "Tables Noloco tables User Project Project Management Bids Jobs Requests Change …" at bounding box center [236, 330] width 163 height 659
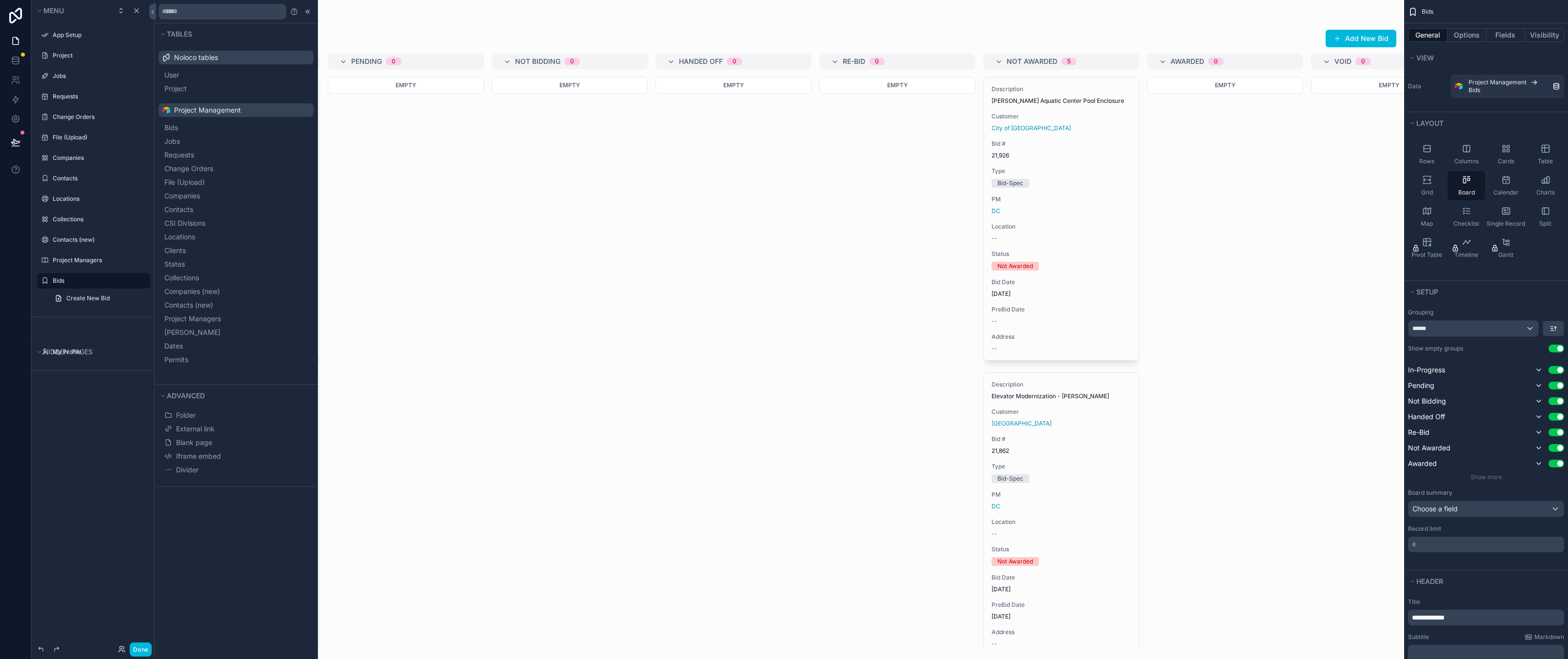
drag, startPoint x: 226, startPoint y: 569, endPoint x: 225, endPoint y: 575, distance: 6.1
click at [226, 570] on div "Tables Noloco tables User Project Project Management Bids Jobs Requests Change …" at bounding box center [236, 330] width 163 height 659
click at [76, 39] on div "App Setup" at bounding box center [101, 34] width 96 height 8
click at [77, 34] on label "App Setup" at bounding box center [98, 34] width 91 height 8
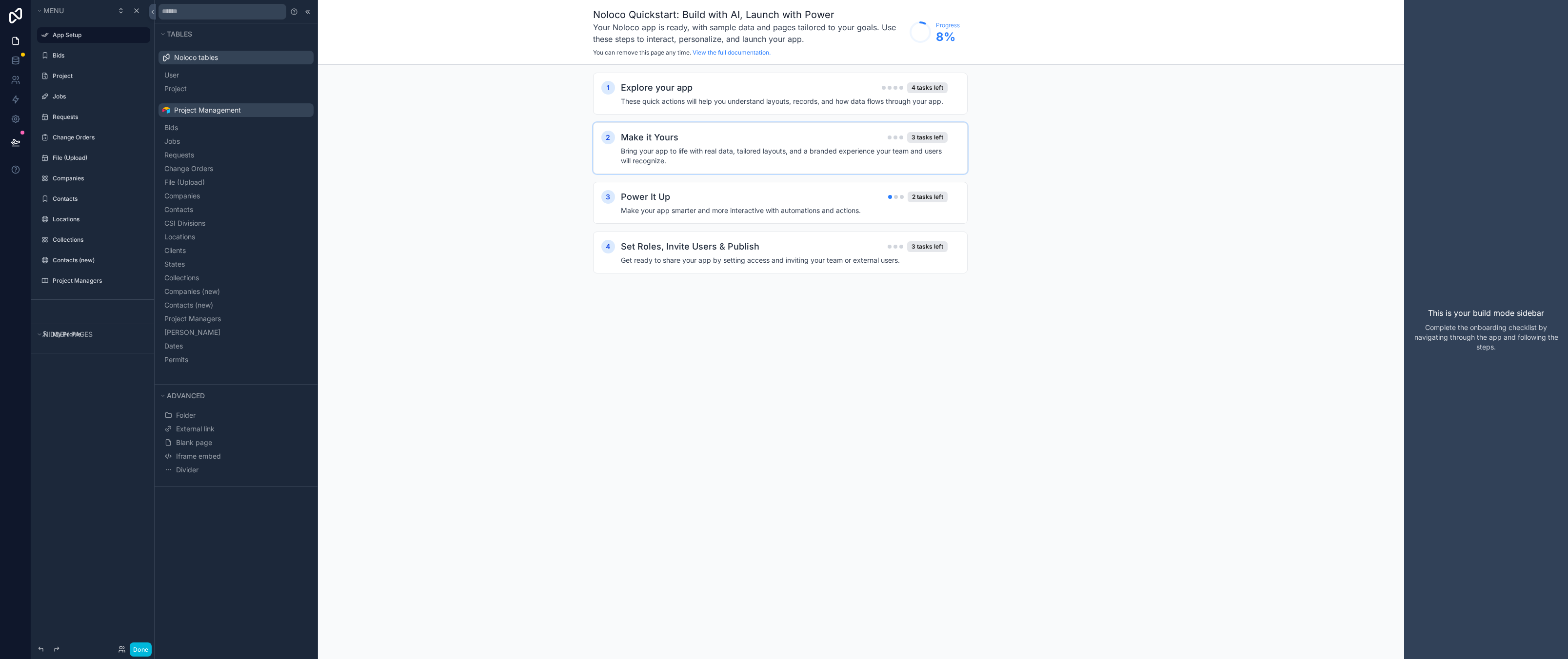
click at [648, 133] on h2 "Make it Yours" at bounding box center [649, 138] width 58 height 13
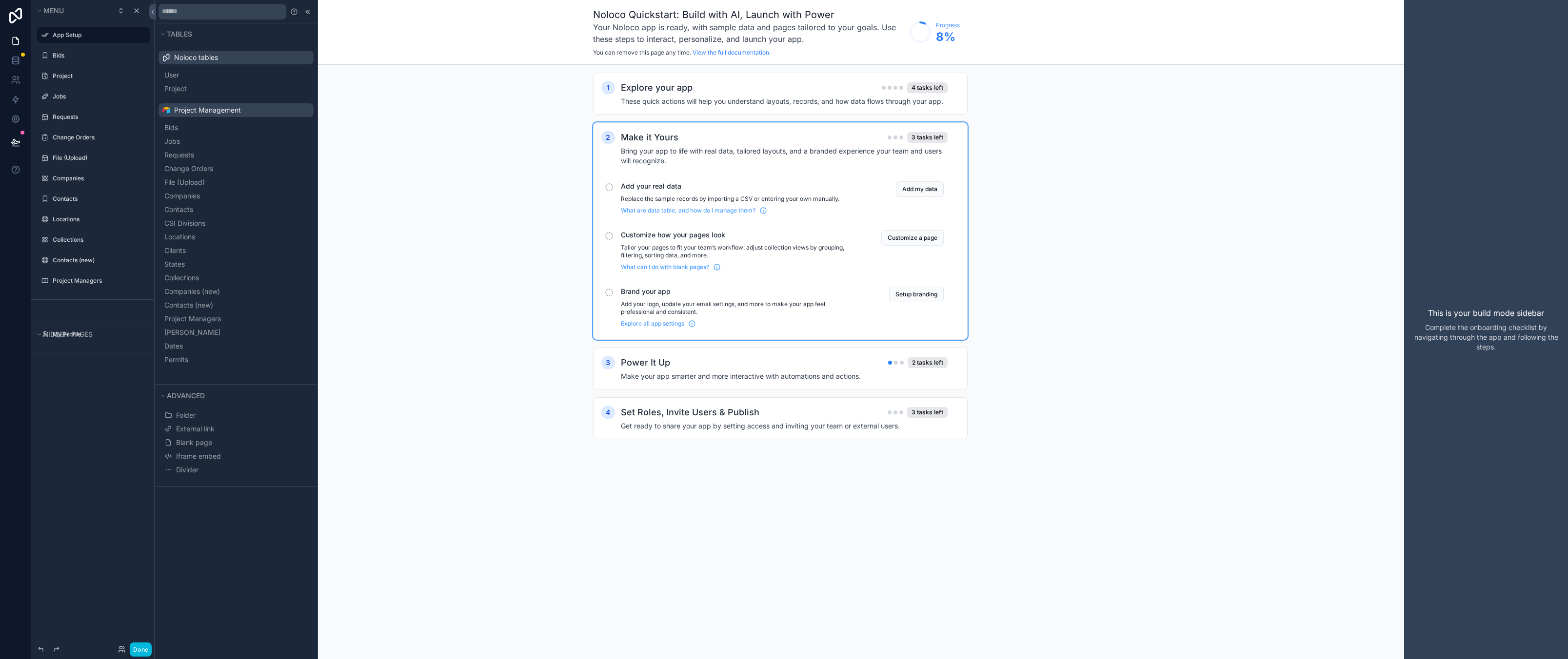
click at [494, 237] on div "1 Explore your app 4 tasks left These quick actions will help you understand la…" at bounding box center [780, 265] width 1248 height 402
click at [537, 234] on div "1 Explore your app 4 tasks left These quick actions will help you understand la…" at bounding box center [780, 265] width 1248 height 402
click at [102, 59] on label "Bids" at bounding box center [98, 55] width 91 height 8
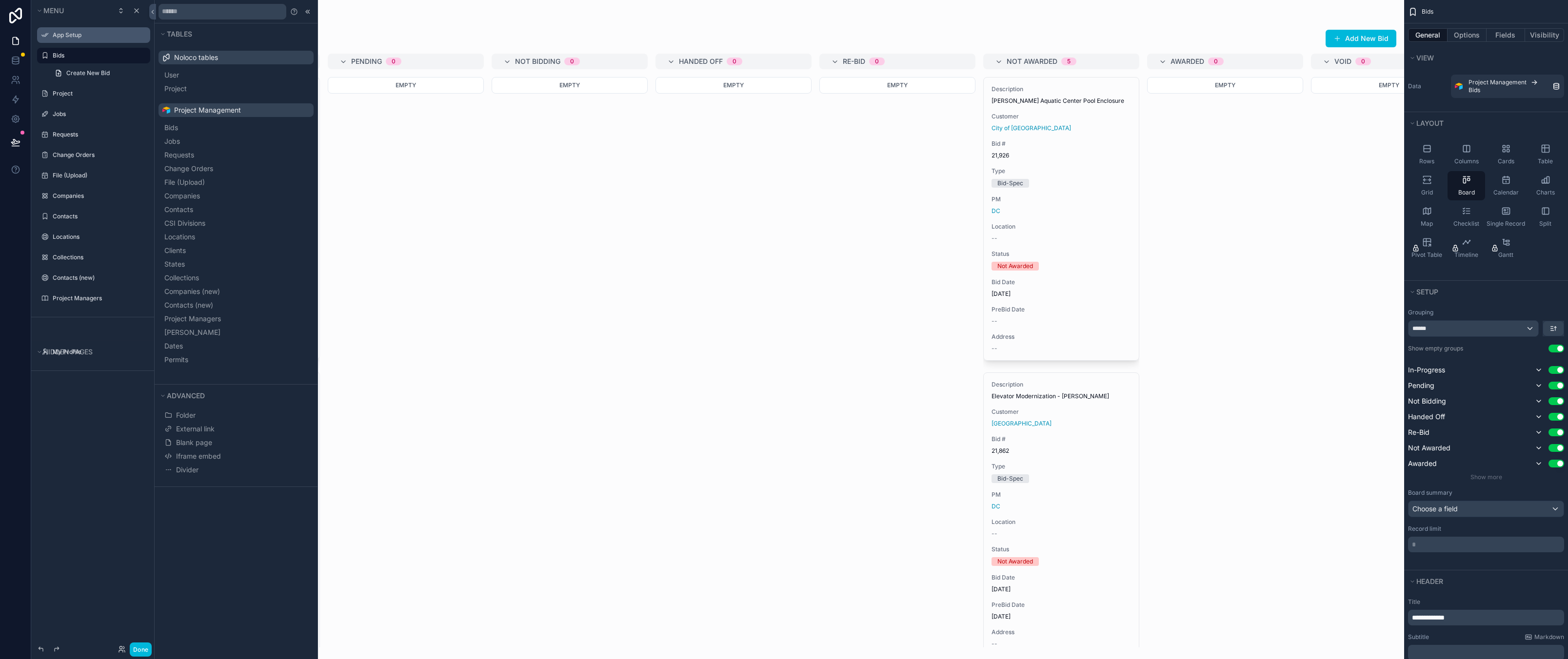
click at [74, 39] on label "App Setup" at bounding box center [98, 34] width 91 height 8
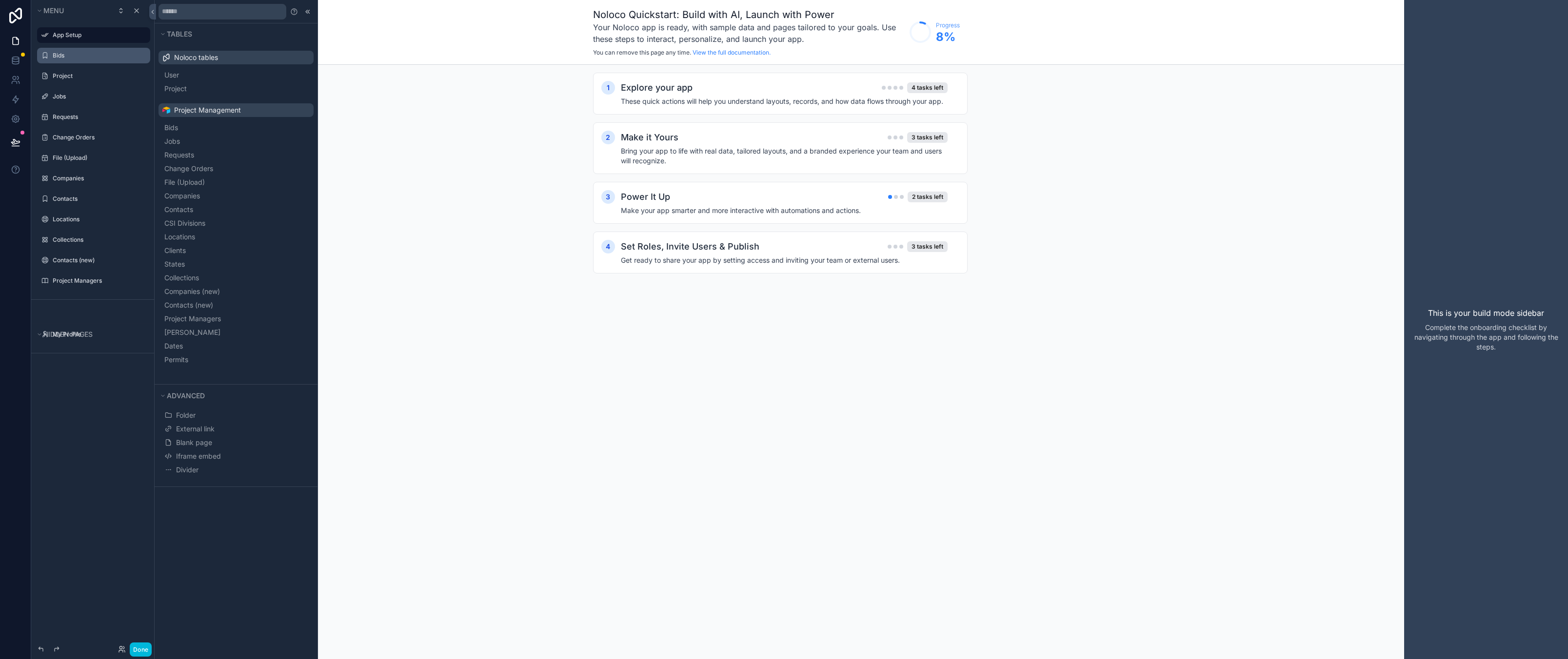
click at [92, 496] on div "Menu App Setup Bids Project Jobs Requests Change Orders File (Upload) Companies…" at bounding box center [93, 324] width 125 height 647
click at [139, 10] on icon "scrollable content" at bounding box center [136, 10] width 8 height 8
click at [138, 10] on icon "scrollable content" at bounding box center [136, 10] width 8 height 8
click at [620, 428] on div "Noloco Quickstart: Build with AI, Launch with Power Your Noloco app is ready, w…" at bounding box center [780, 330] width 1248 height 659
drag, startPoint x: 136, startPoint y: 517, endPoint x: 126, endPoint y: 494, distance: 25.1
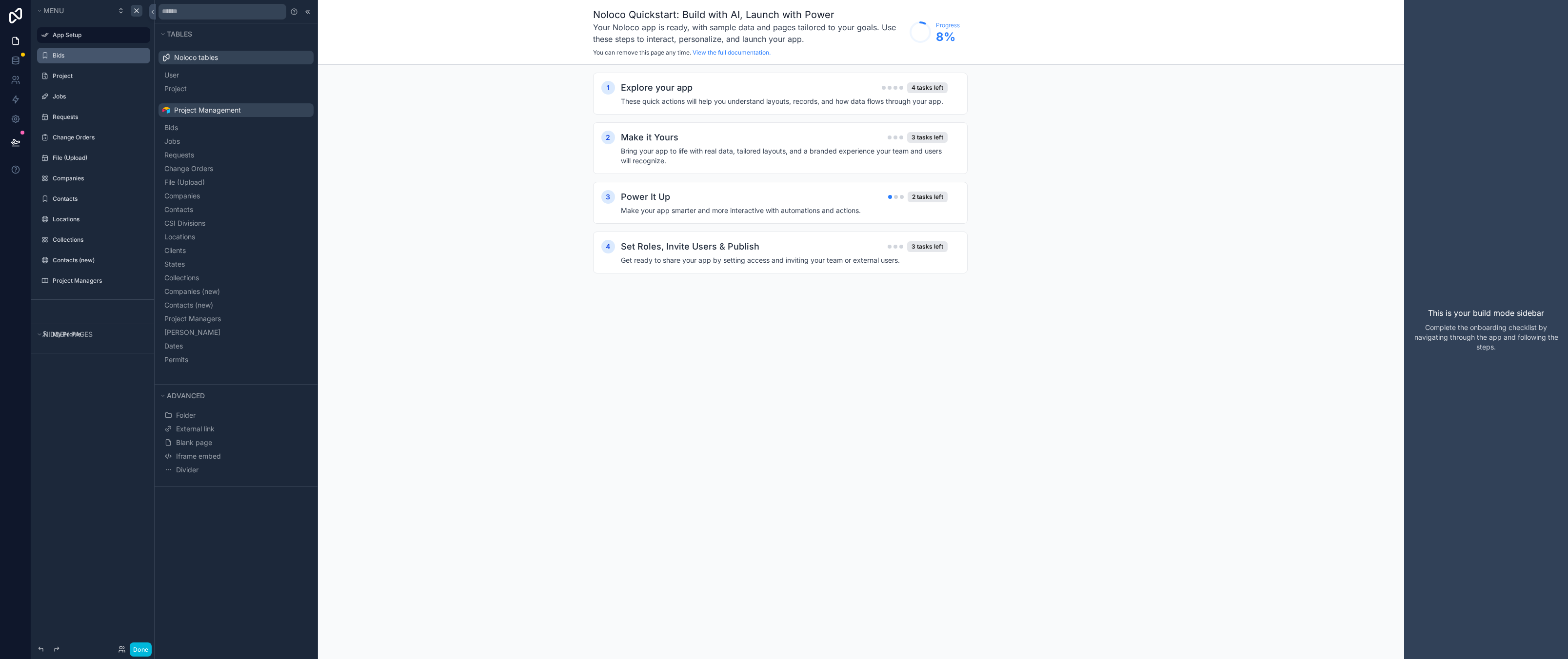
click at [136, 517] on div "Menu App Setup Bids Project Jobs Requests Change Orders File (Upload) Companies…" at bounding box center [93, 324] width 125 height 647
click at [140, 8] on icon "scrollable content" at bounding box center [136, 10] width 8 height 8
click at [68, 52] on div "Bids" at bounding box center [101, 55] width 96 height 8
click at [18, 56] on icon at bounding box center [16, 60] width 10 height 10
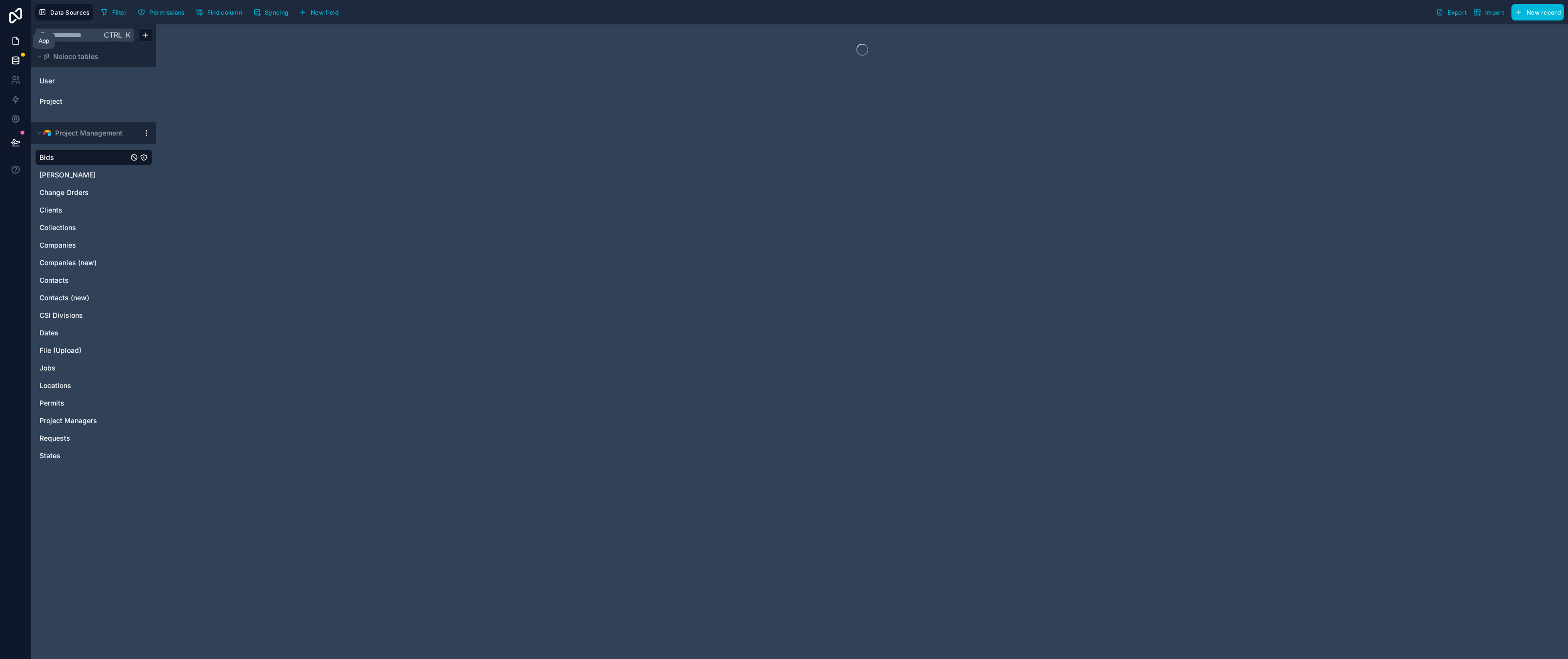
click at [15, 43] on icon at bounding box center [16, 41] width 10 height 10
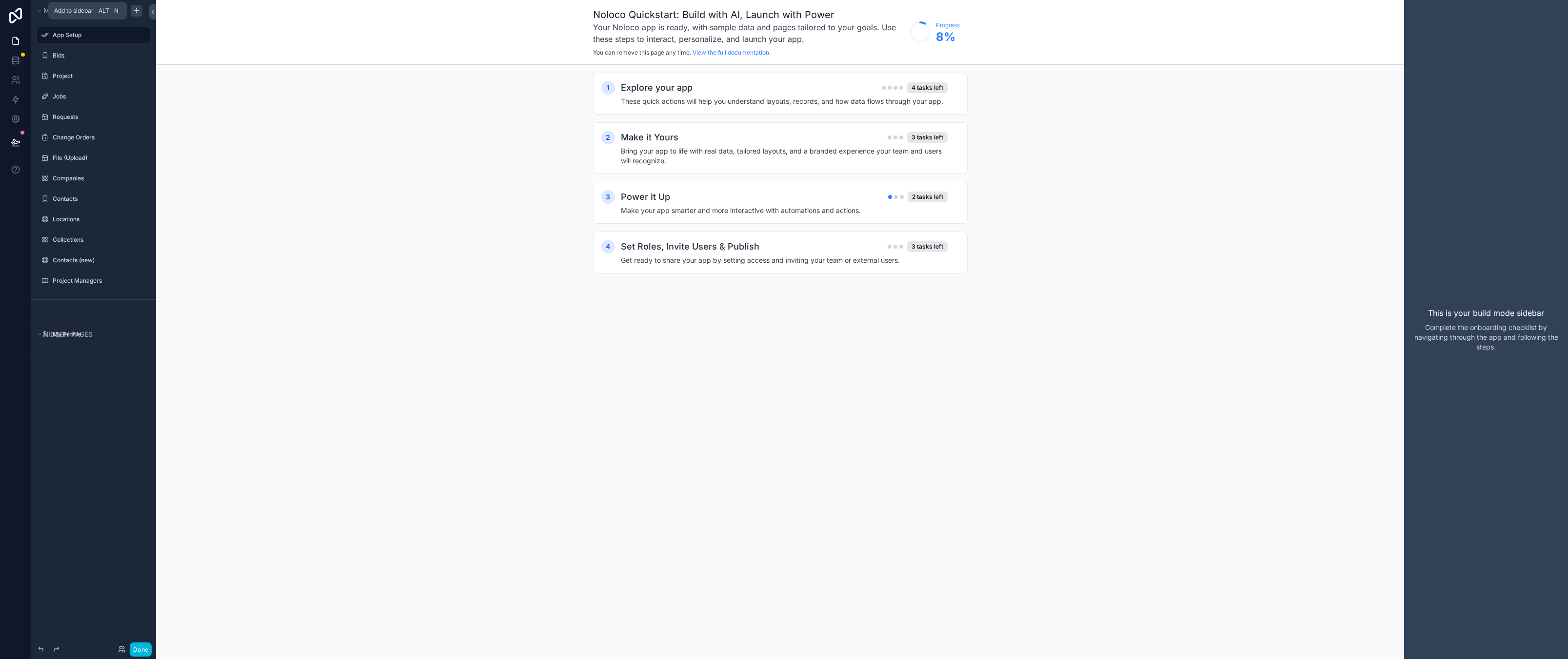
click at [132, 9] on icon "scrollable content" at bounding box center [136, 10] width 8 height 8
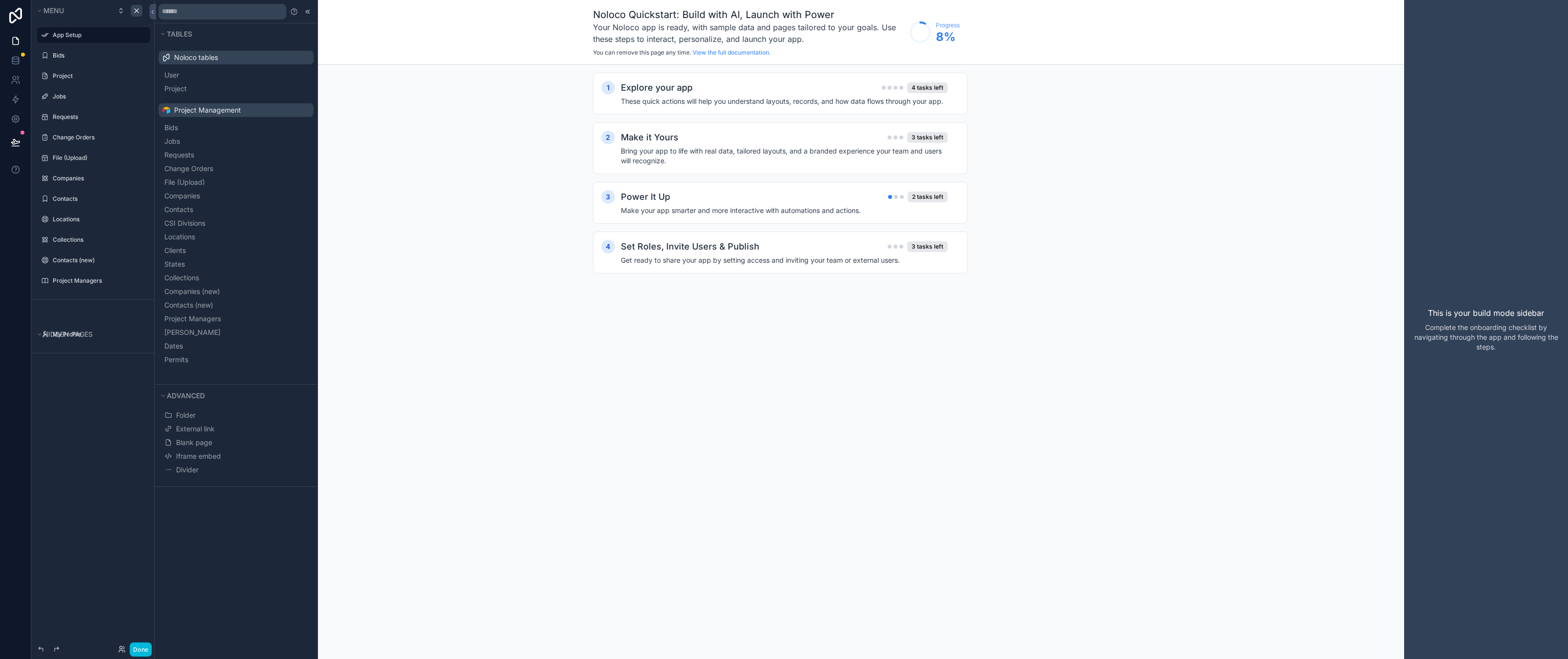
drag, startPoint x: 249, startPoint y: 557, endPoint x: 226, endPoint y: 506, distance: 55.9
click at [249, 558] on div "Tables Noloco tables User Project Project Management Bids Jobs Requests Change …" at bounding box center [236, 330] width 163 height 659
click at [206, 440] on span "Blank page" at bounding box center [194, 443] width 36 height 10
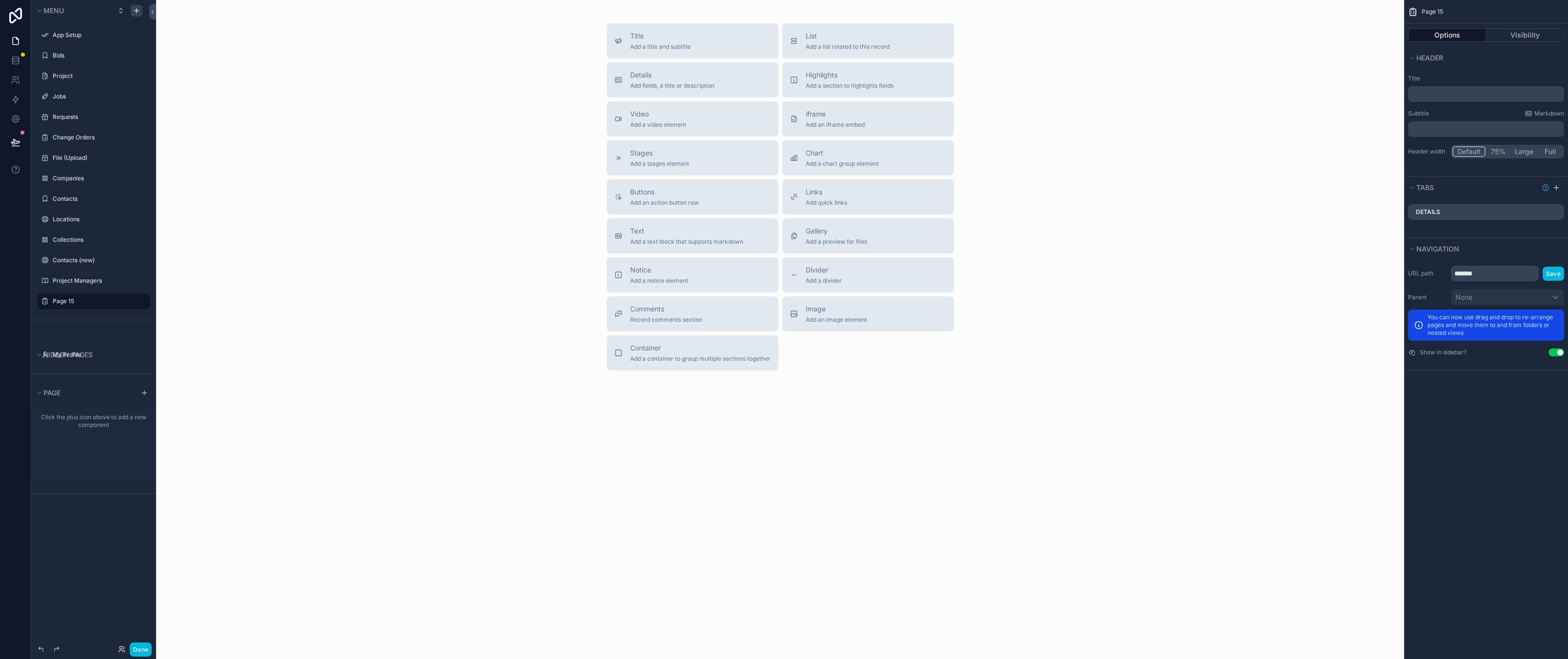
click at [828, 498] on div "Title Add a title and subtitle List Add a list related to this record Details A…" at bounding box center [780, 330] width 1248 height 659
click at [442, 295] on div "Title Add a title and subtitle List Add a list related to this record Details A…" at bounding box center [780, 197] width 1233 height 347
click at [79, 53] on label "Bids" at bounding box center [98, 55] width 91 height 8
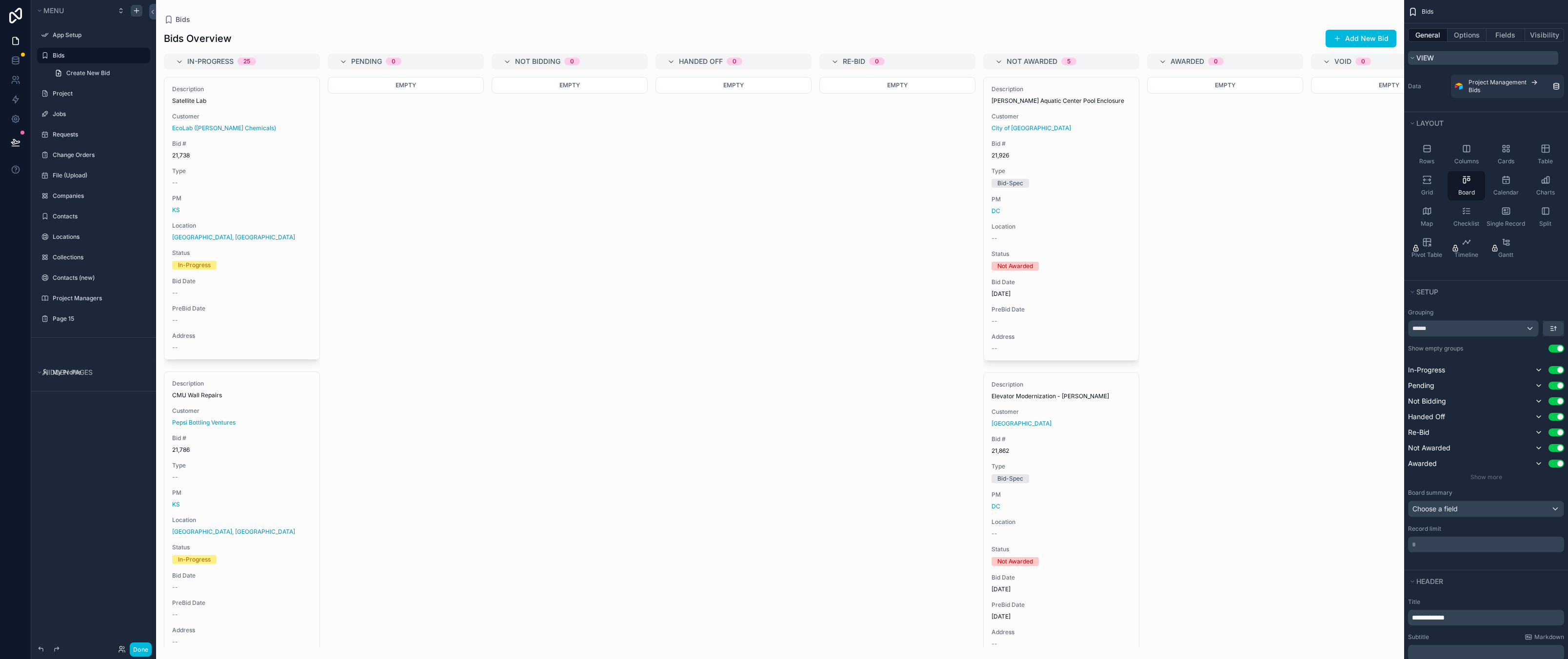
click at [1443, 53] on button "View" at bounding box center [1482, 58] width 150 height 13
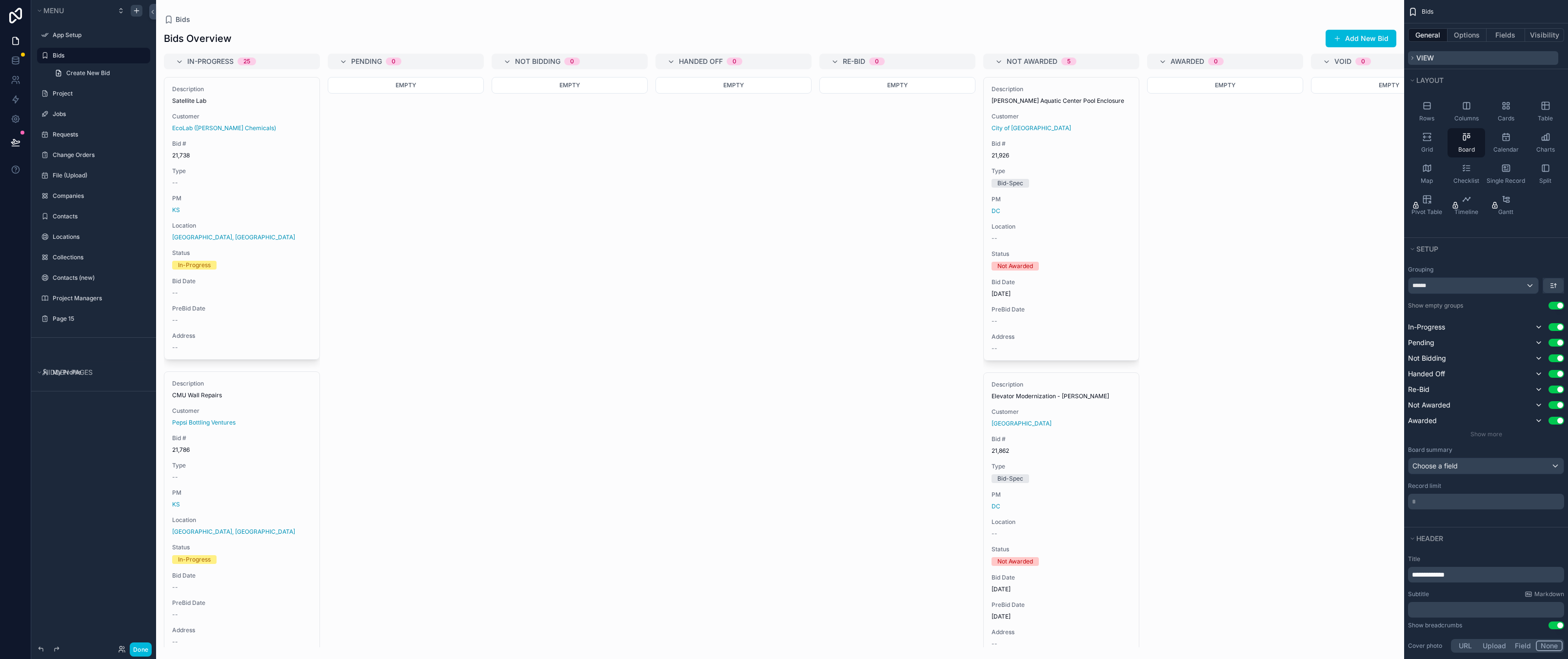
click at [1441, 58] on button "View" at bounding box center [1482, 58] width 150 height 13
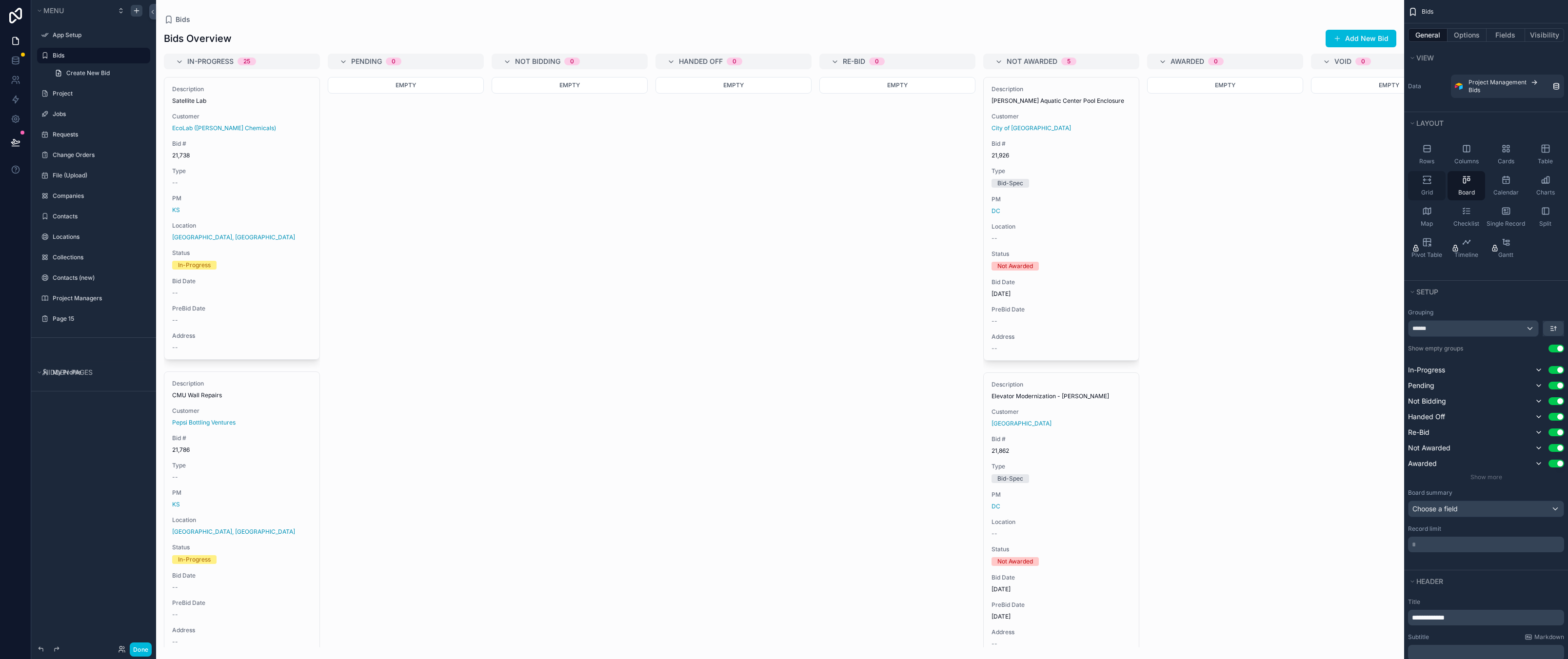
click at [1434, 179] on div "Grid" at bounding box center [1426, 185] width 38 height 29
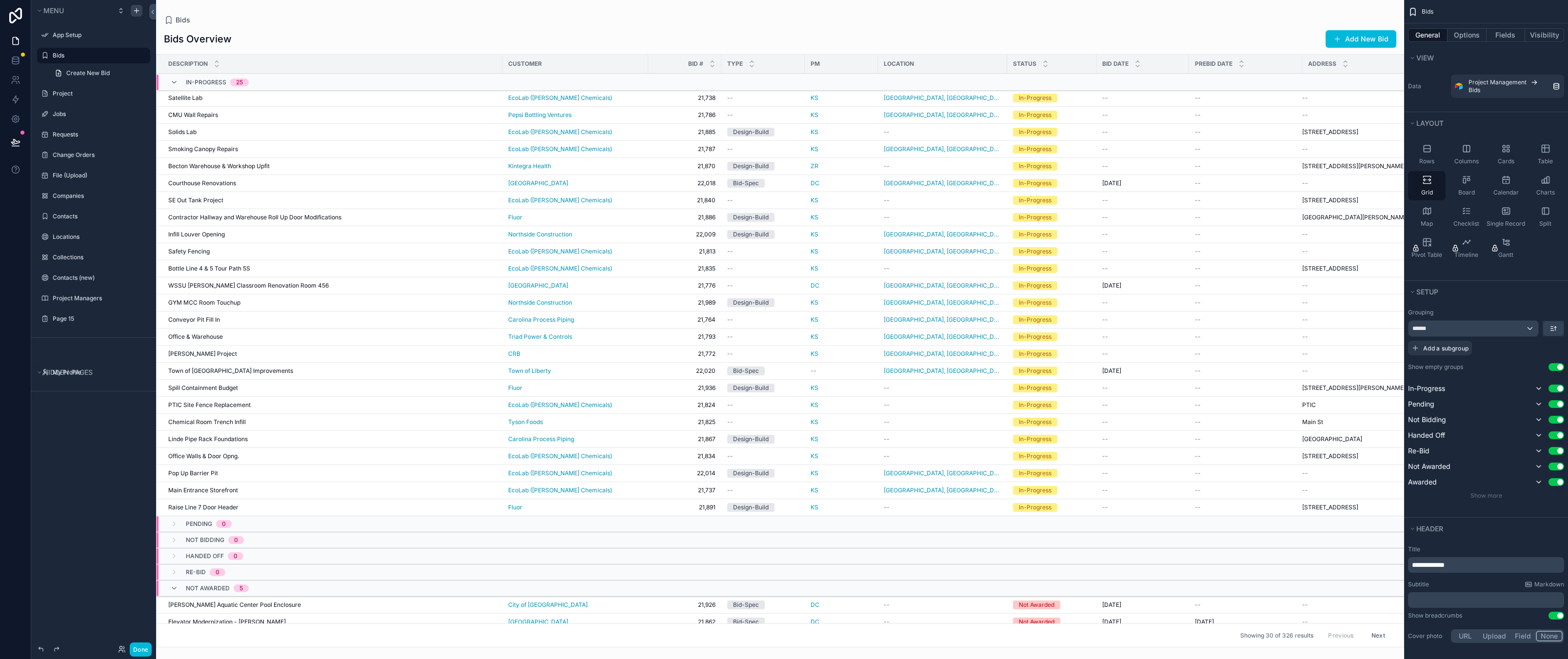
click at [980, 23] on div "scrollable content" at bounding box center [780, 330] width 1248 height 659
click at [118, 516] on div "Menu App Setup Bids Create New Bid Project Jobs Requests Change Orders File (Up…" at bounding box center [93, 324] width 125 height 647
click at [691, 66] on span "Bid #" at bounding box center [696, 64] width 15 height 8
click at [1469, 32] on button "Options" at bounding box center [1467, 35] width 39 height 13
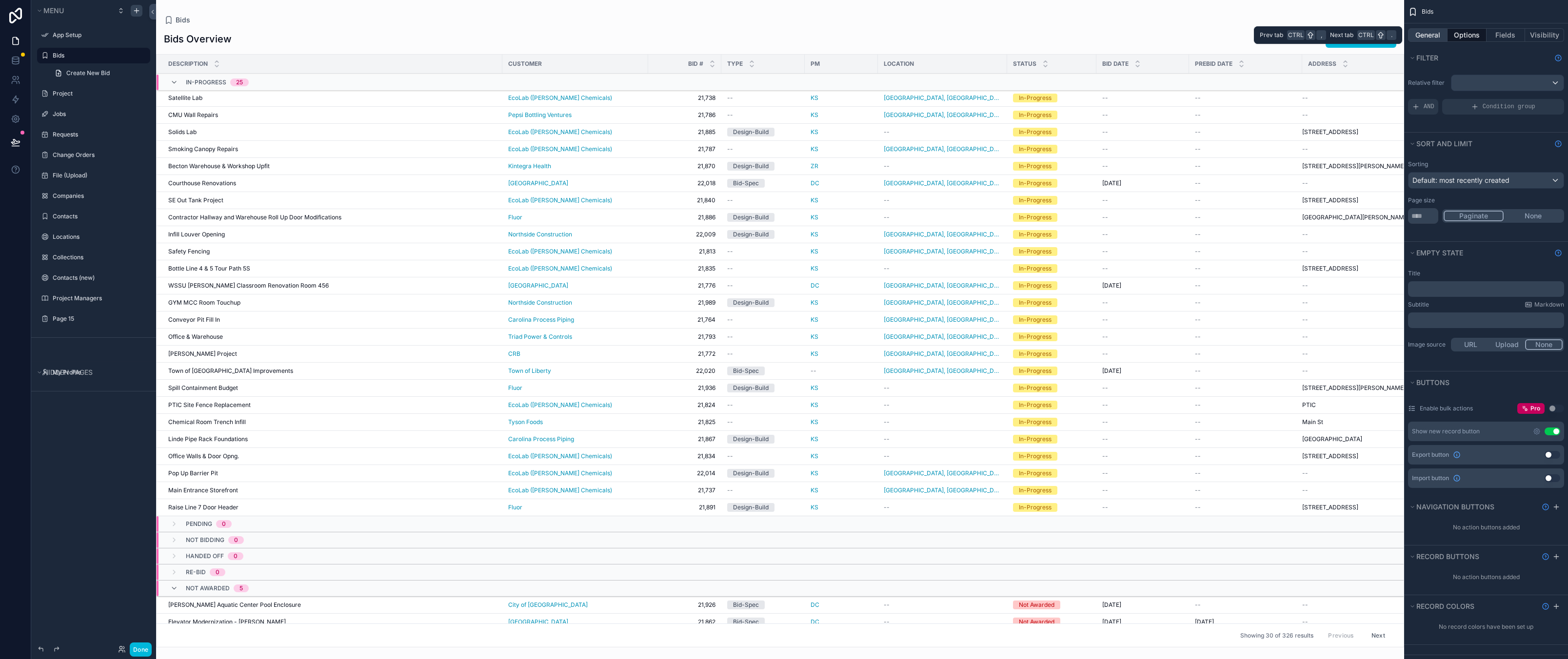
click at [1433, 33] on button "General" at bounding box center [1427, 35] width 39 height 13
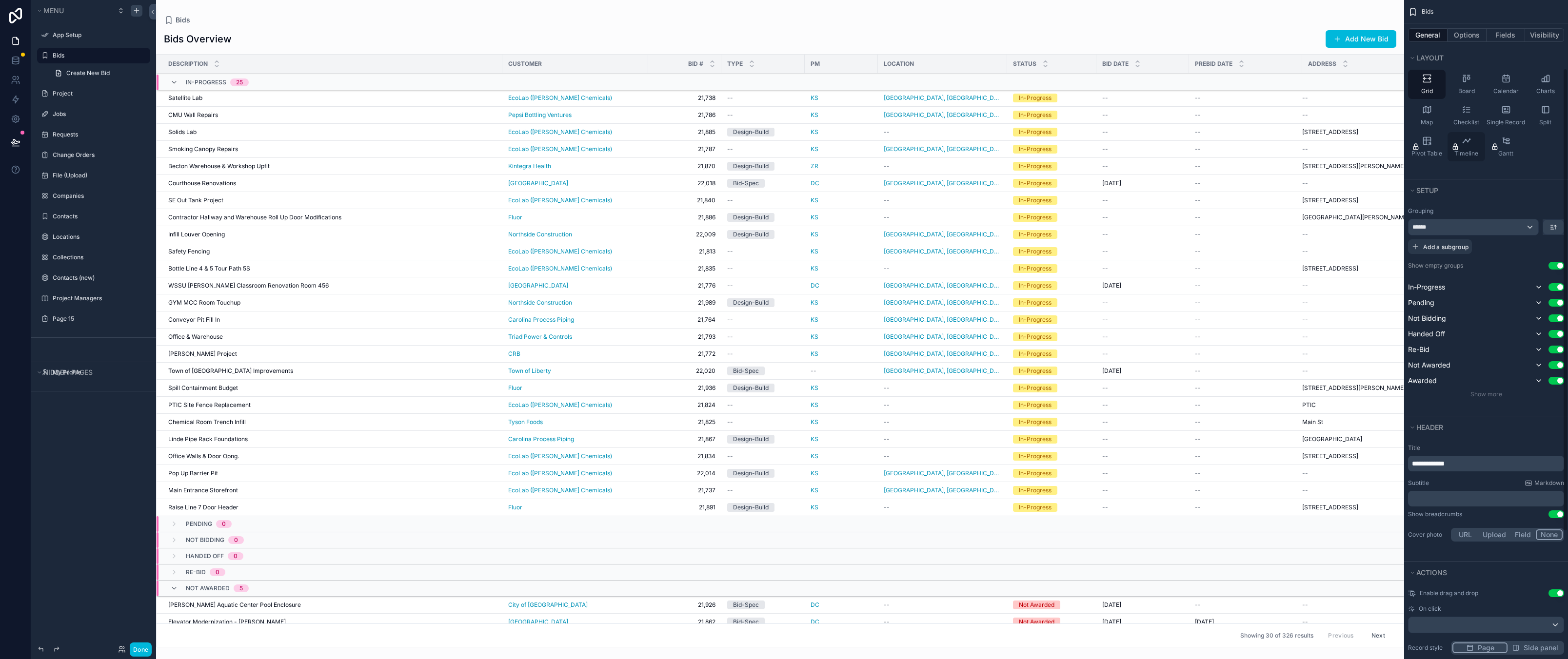
scroll to position [97, 0]
click at [1463, 228] on div "******" at bounding box center [1473, 231] width 130 height 16
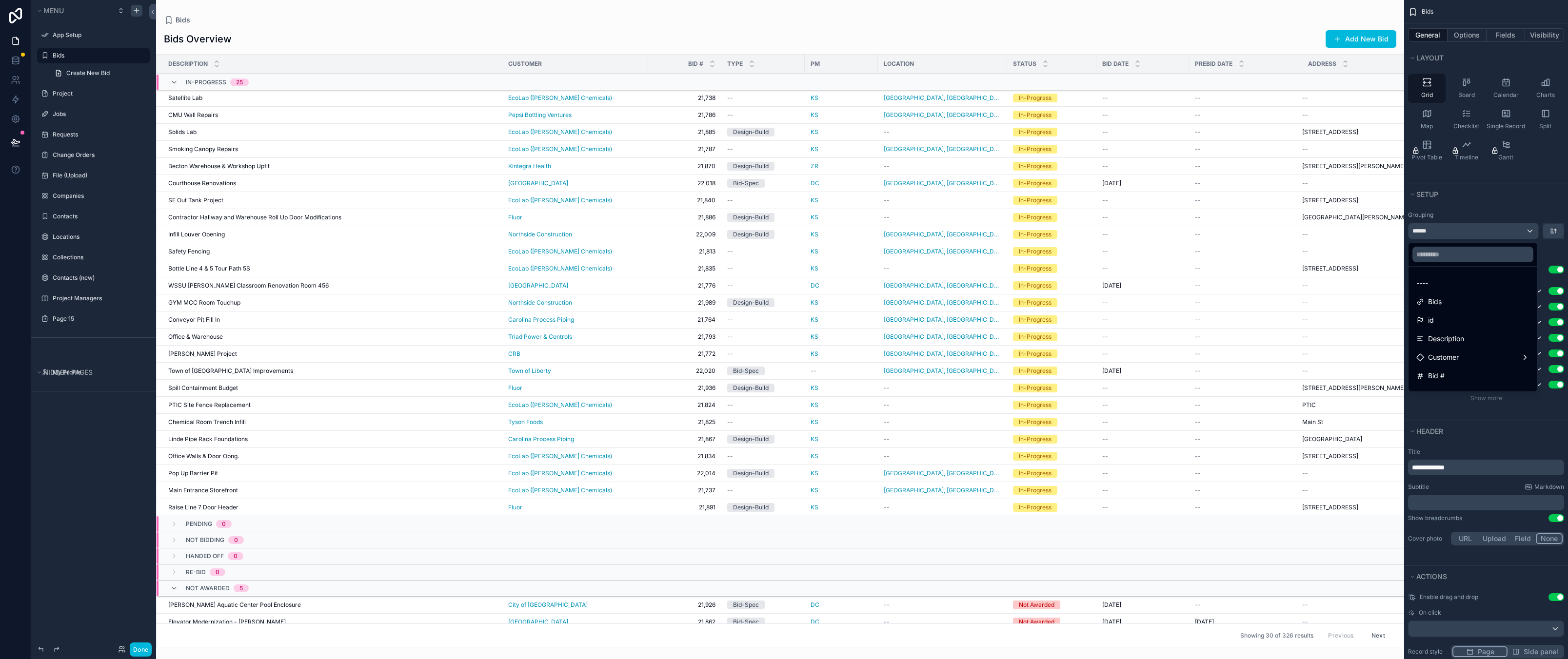
drag, startPoint x: 1463, startPoint y: 228, endPoint x: 1451, endPoint y: 218, distance: 15.6
click at [1463, 229] on div "scrollable content" at bounding box center [784, 330] width 1568 height 659
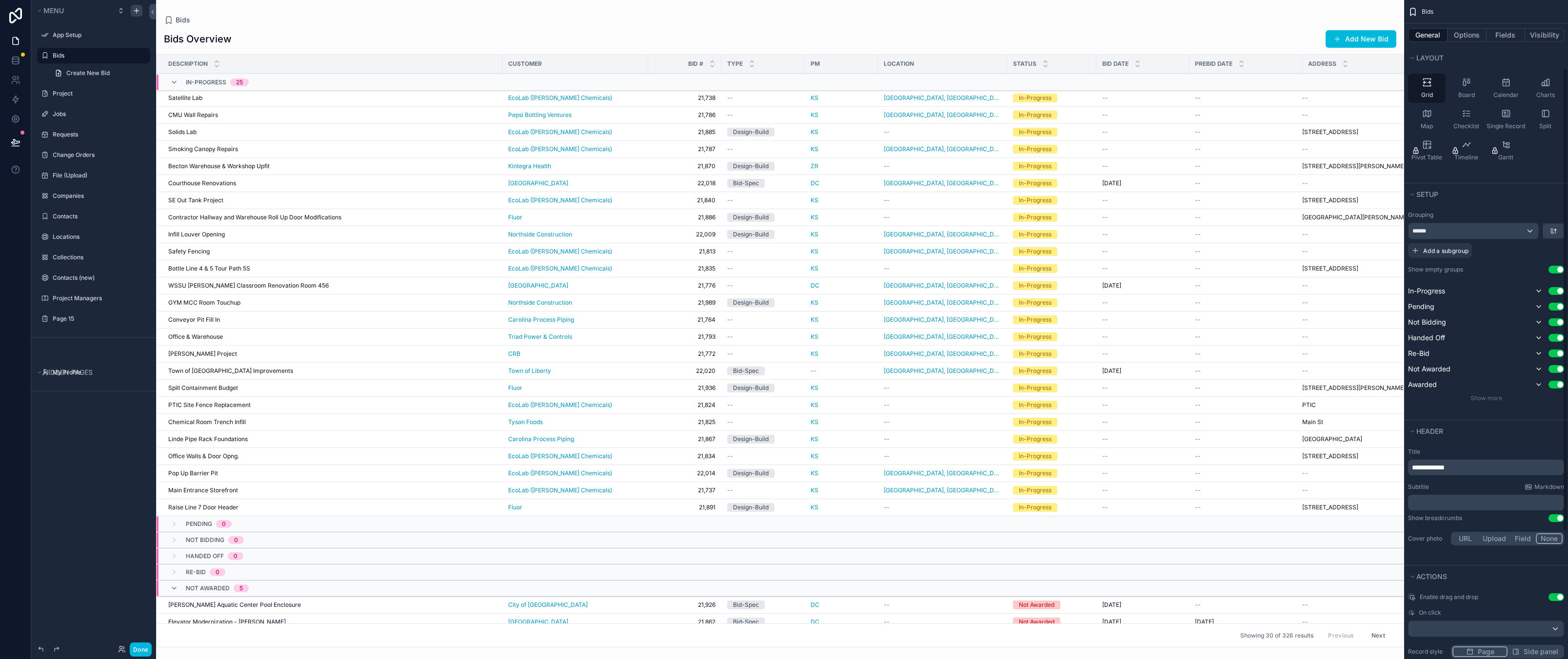
click at [1443, 208] on div "Grouping ****** Add a subgroup Show empty groups Use setting In-Progress Use se…" at bounding box center [1485, 306] width 164 height 199
click at [1500, 235] on div "******" at bounding box center [1473, 231] width 130 height 16
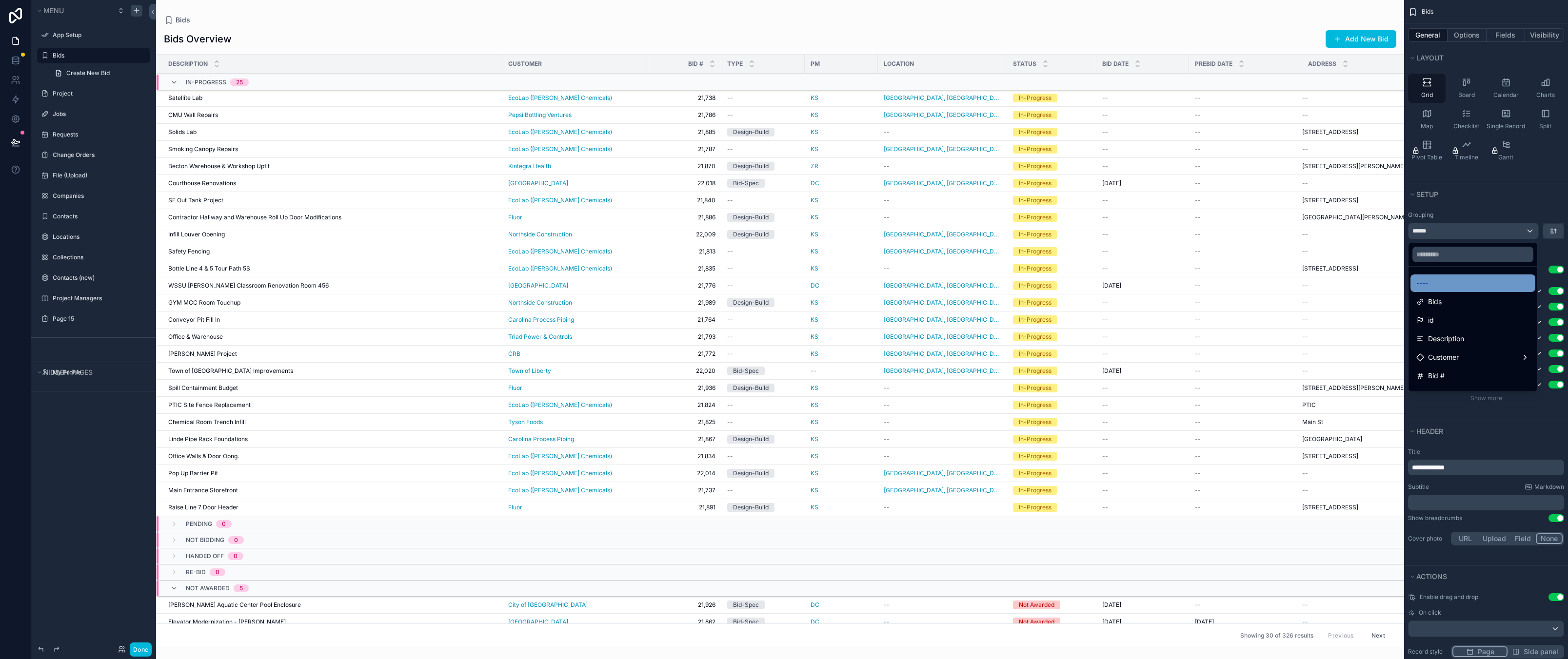
click at [1457, 282] on div "----" at bounding box center [1472, 283] width 113 height 12
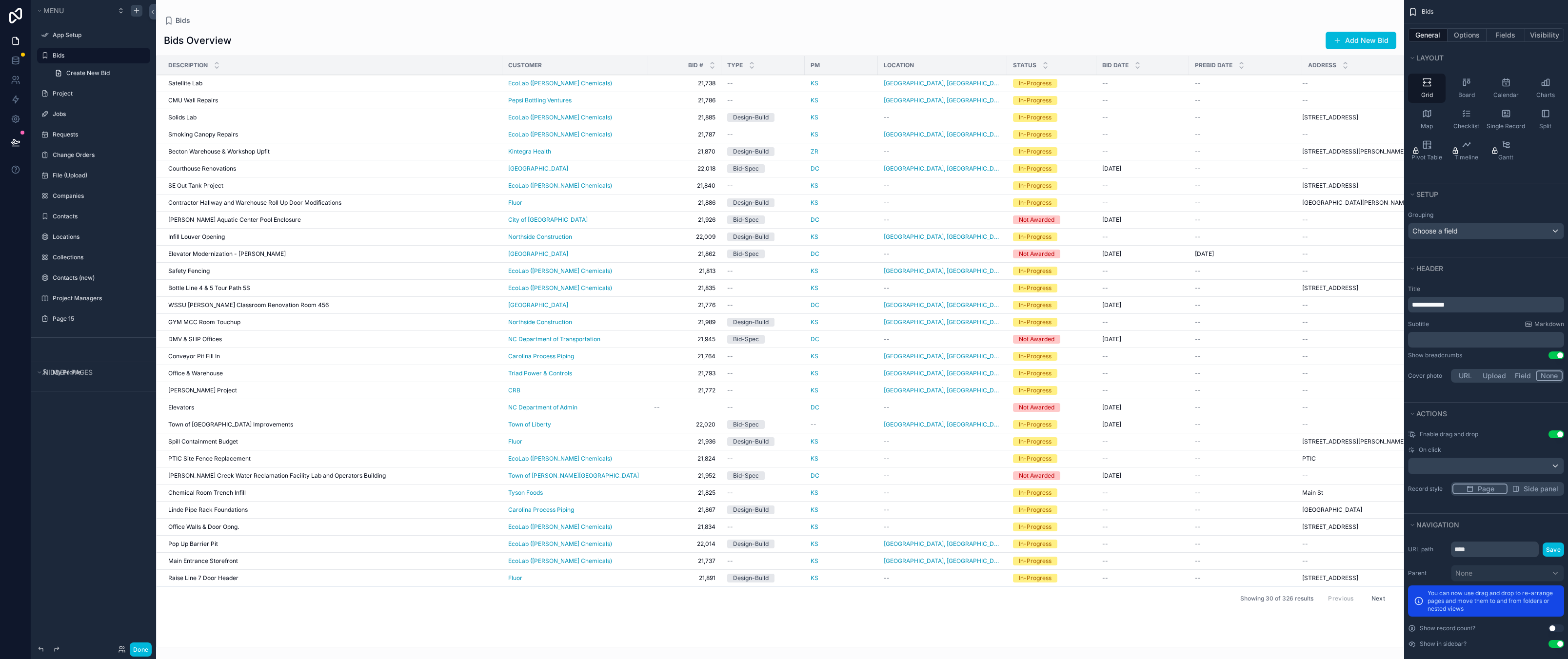
click at [1448, 249] on div "Grouping Choose a field" at bounding box center [1485, 231] width 164 height 52
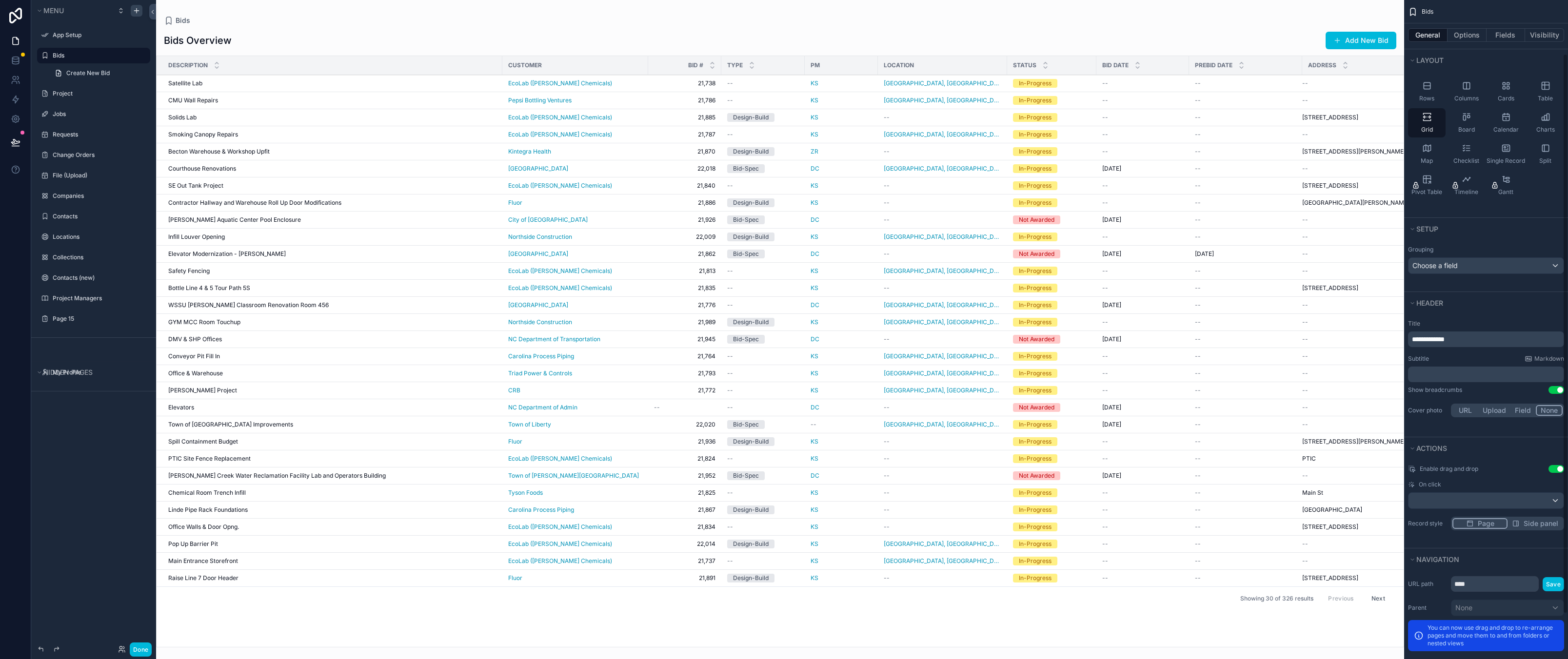
scroll to position [0, 0]
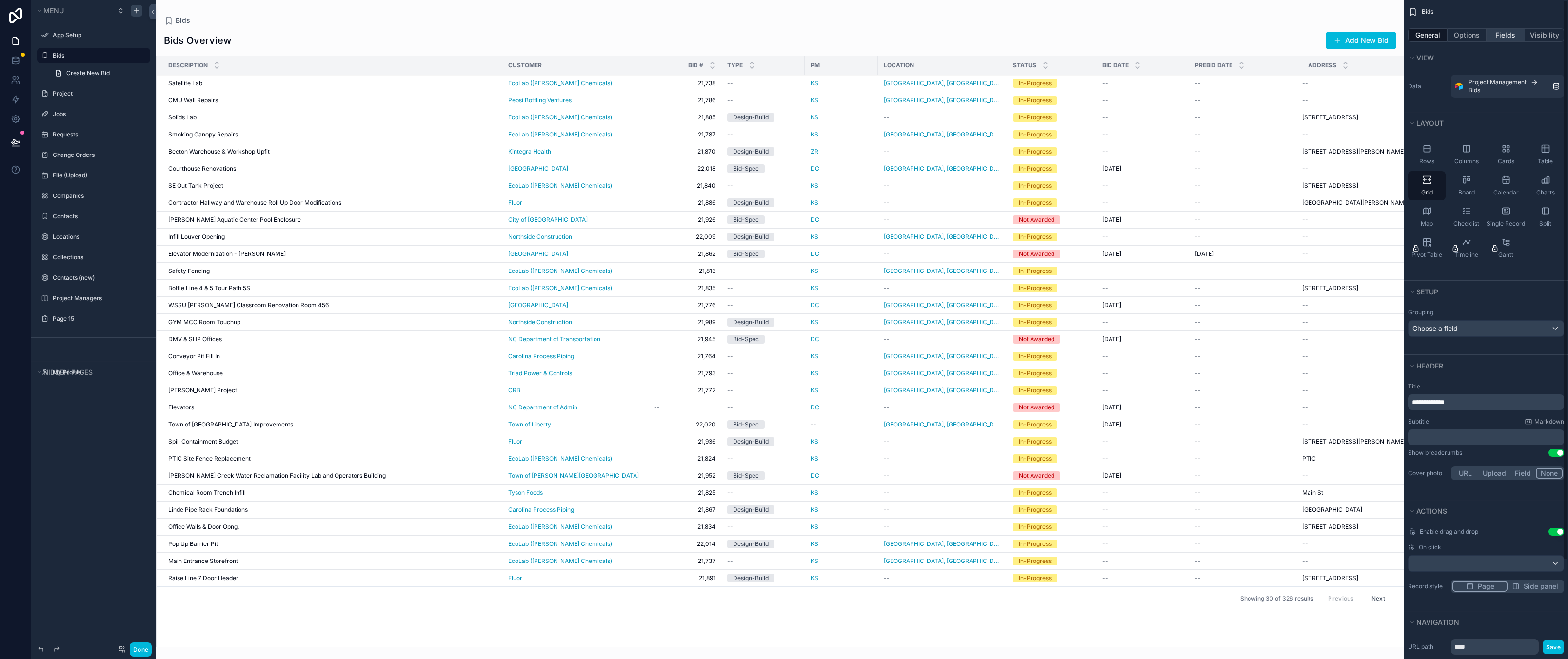
click at [1508, 37] on button "Fields" at bounding box center [1506, 35] width 39 height 13
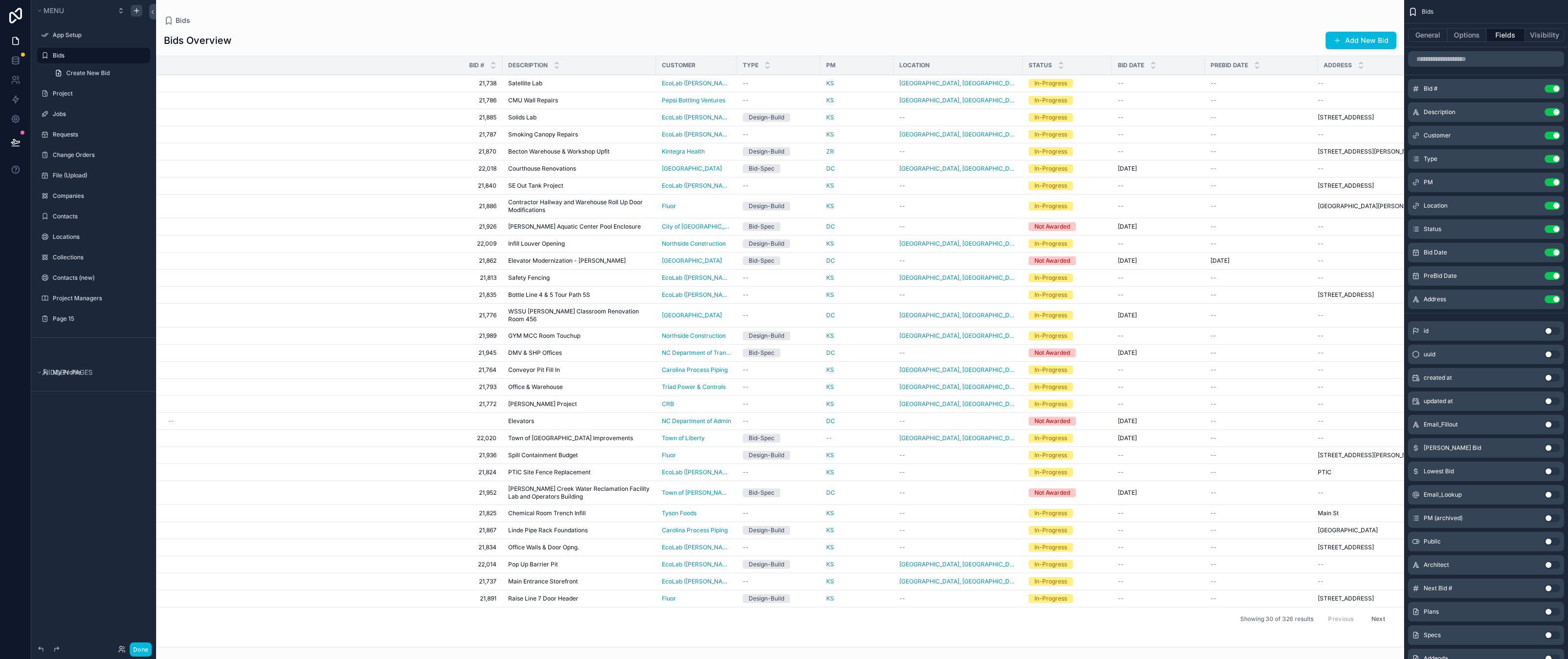
click at [0, 0] on icon "scrollable content" at bounding box center [0, 0] width 0 height 0
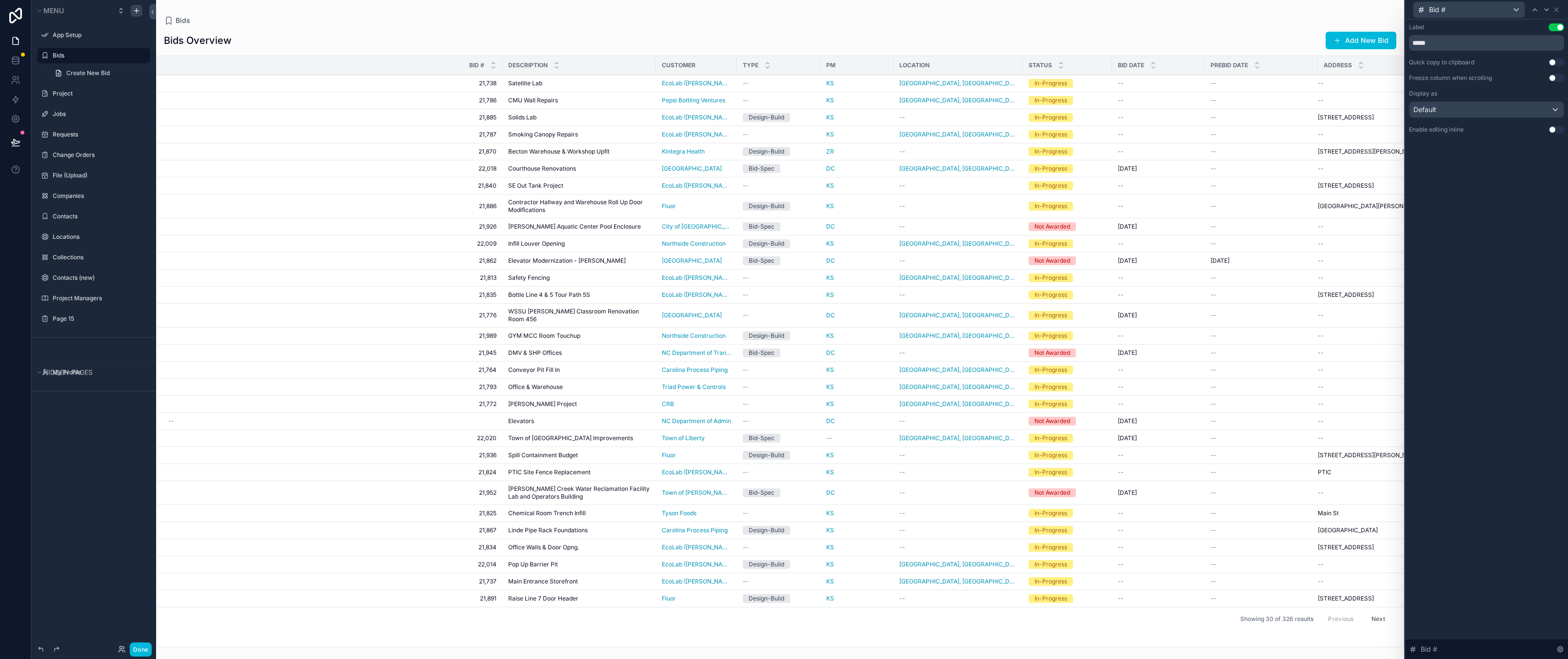
click at [1481, 285] on div "Label Use setting ***** Quick copy to clipboard Use setting Freeze column when …" at bounding box center [1486, 339] width 163 height 640
drag, startPoint x: 1468, startPoint y: 283, endPoint x: 1472, endPoint y: 262, distance: 21.4
click at [1468, 283] on div "Label Use setting ***** Quick copy to clipboard Use setting Freeze column when …" at bounding box center [1486, 339] width 163 height 640
click at [1452, 103] on div "Default" at bounding box center [1487, 110] width 154 height 16
click at [1442, 107] on div at bounding box center [1486, 330] width 163 height 659
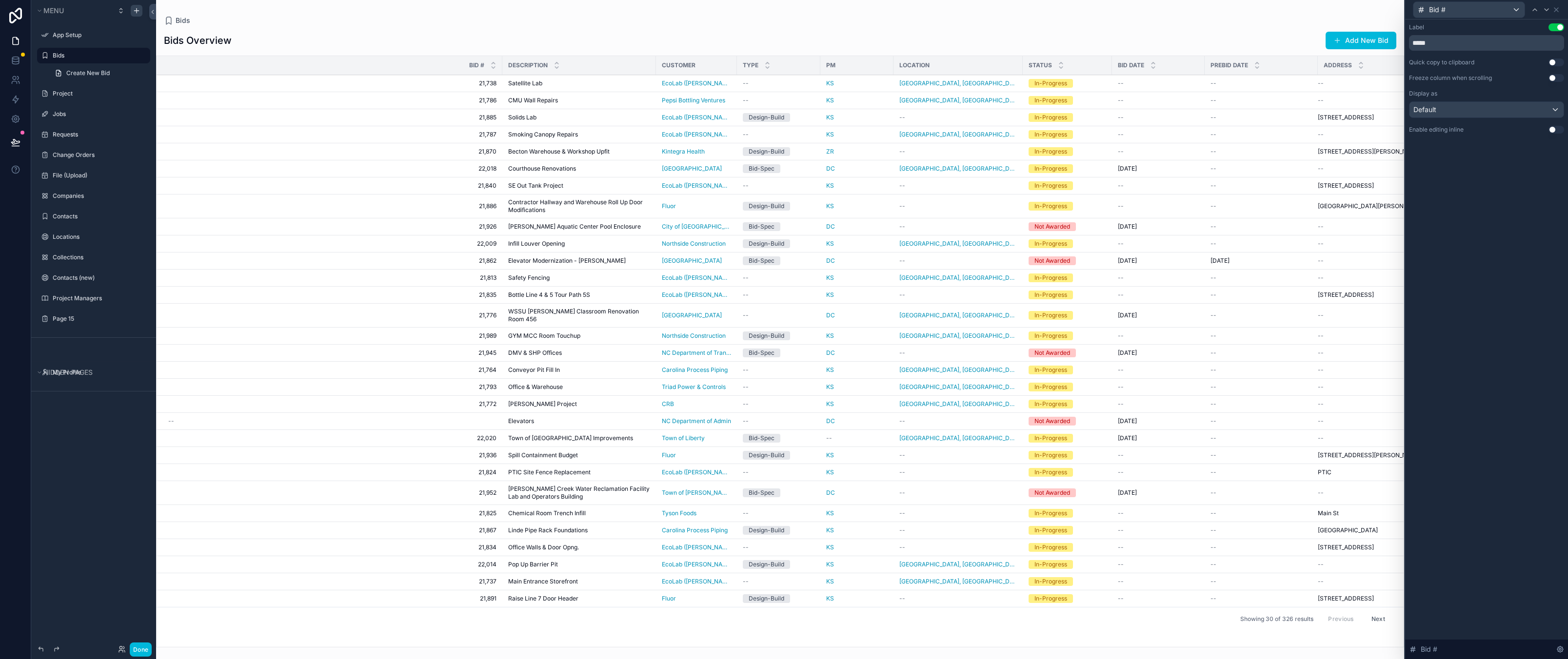
drag, startPoint x: 1454, startPoint y: 231, endPoint x: 1457, endPoint y: 216, distance: 15.3
click at [1454, 231] on div "Label Use setting ***** Quick copy to clipboard Use setting Freeze column when …" at bounding box center [1486, 339] width 163 height 640
click at [1478, 315] on div "Label Use setting ***** Quick copy to clipboard Use setting Freeze column when …" at bounding box center [1486, 339] width 163 height 640
click at [1551, 76] on button "Use setting" at bounding box center [1555, 77] width 16 height 8
click at [1501, 279] on div "Label Use setting ***** Quick copy to clipboard Use setting Freeze column when …" at bounding box center [1486, 339] width 163 height 640
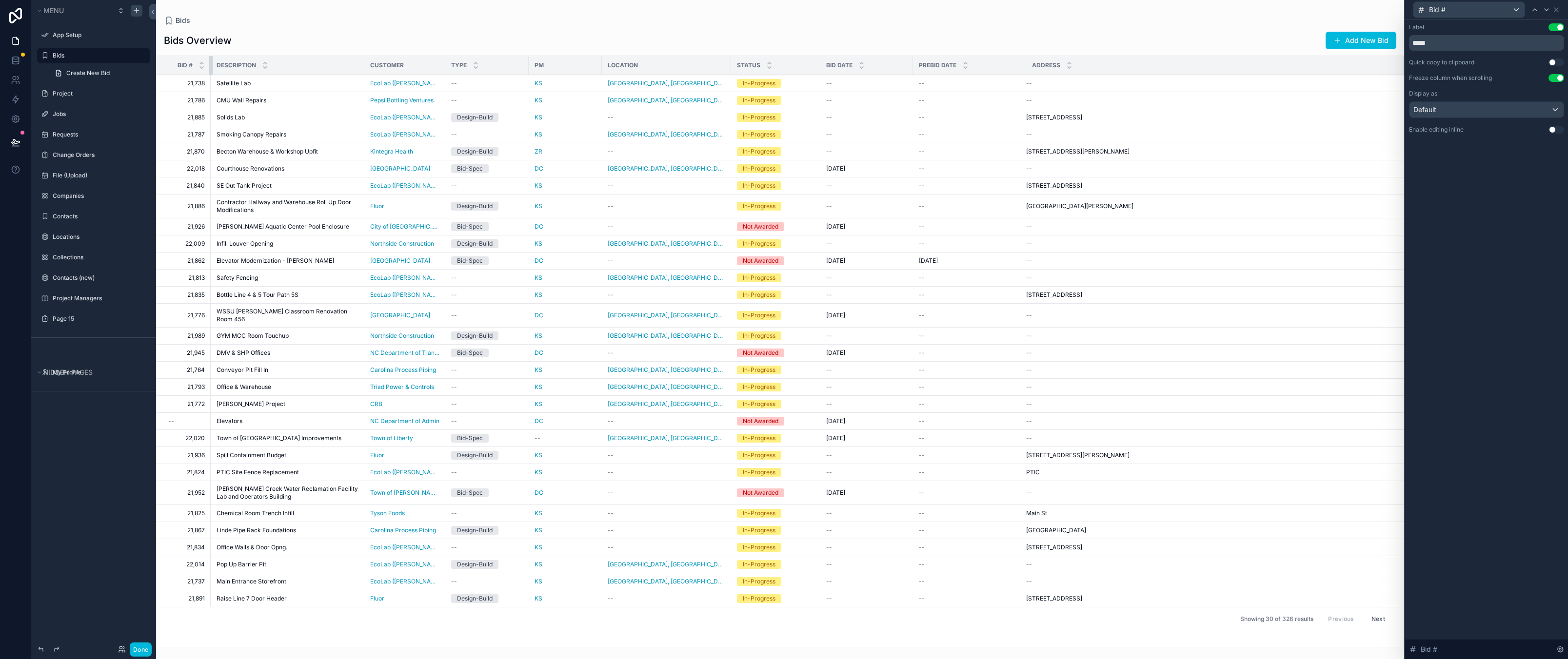
drag, startPoint x: 502, startPoint y: 66, endPoint x: 210, endPoint y: 75, distance: 292.1
click at [210, 75] on table "Bid # Description Customer Type PM Location Status Bid Date PreBid Date Address…" at bounding box center [780, 331] width 1247 height 551
click at [1523, 220] on div "Label Use setting ***** Quick copy to clipboard Use setting Freeze column when …" at bounding box center [1486, 339] width 163 height 640
drag, startPoint x: 1484, startPoint y: 287, endPoint x: 1495, endPoint y: 206, distance: 81.7
click at [1484, 286] on div "Label Use setting ***** Quick copy to clipboard Use setting Freeze column when …" at bounding box center [1486, 339] width 163 height 640
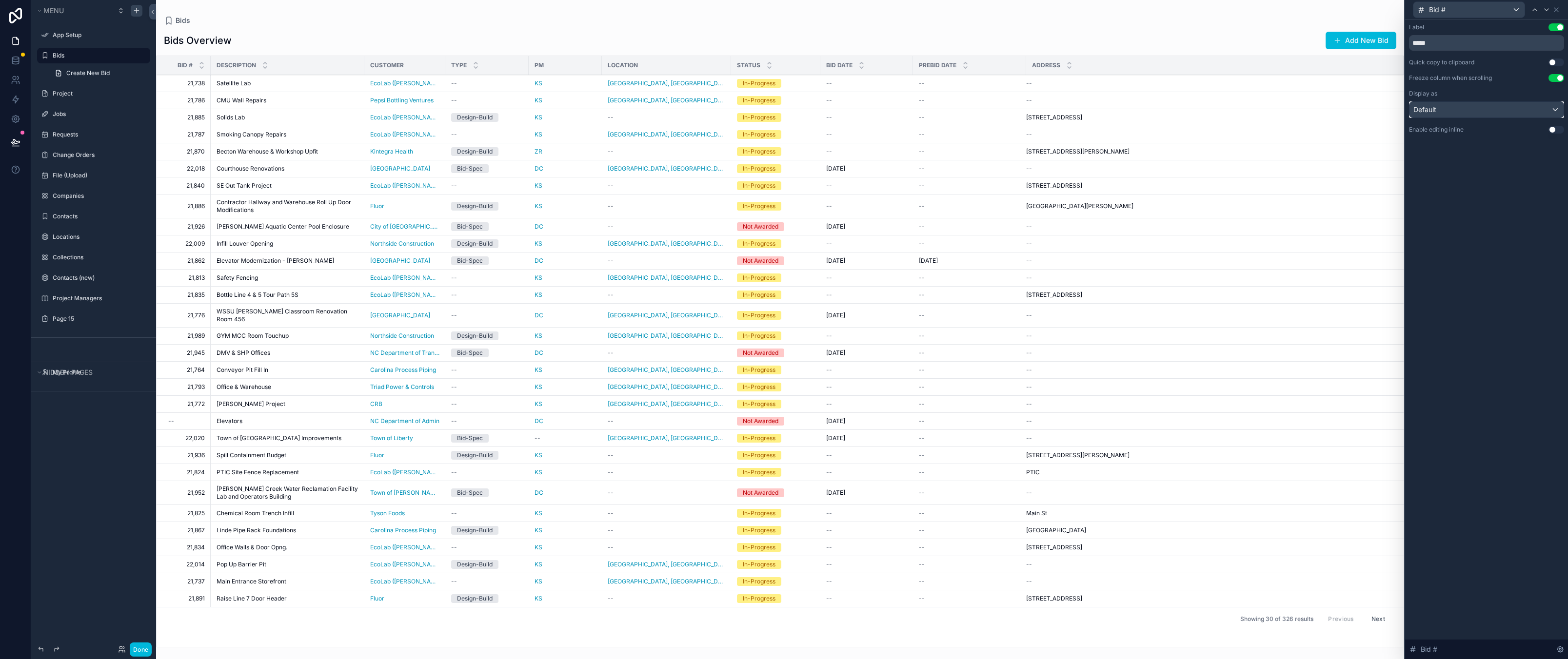
click at [1472, 111] on div "Default" at bounding box center [1487, 110] width 154 height 16
drag, startPoint x: 1476, startPoint y: 368, endPoint x: 1480, endPoint y: 200, distance: 168.0
click at [1477, 358] on div at bounding box center [1486, 330] width 163 height 659
click at [1553, 127] on button "Use setting" at bounding box center [1555, 129] width 16 height 8
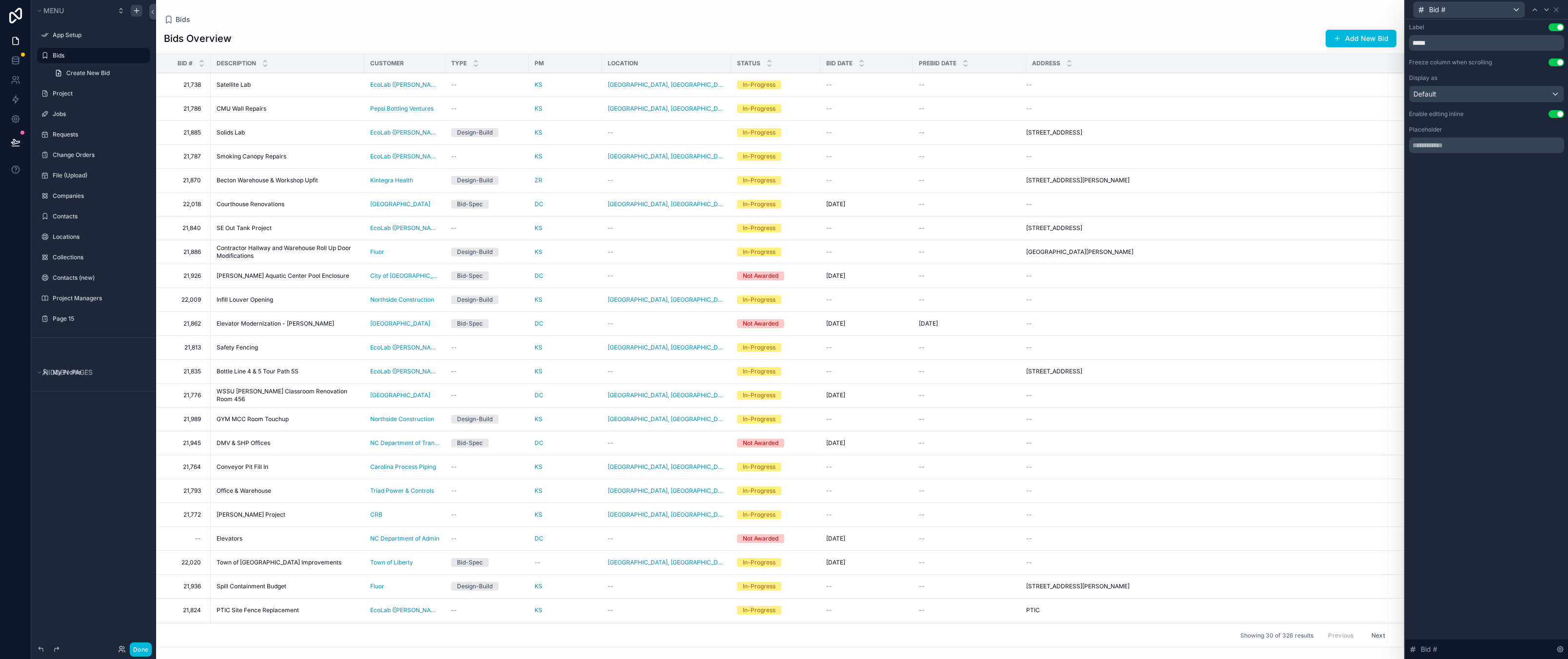
drag, startPoint x: 1554, startPoint y: 114, endPoint x: 1555, endPoint y: 22, distance: 92.0
click at [1554, 114] on button "Use setting" at bounding box center [1555, 113] width 16 height 8
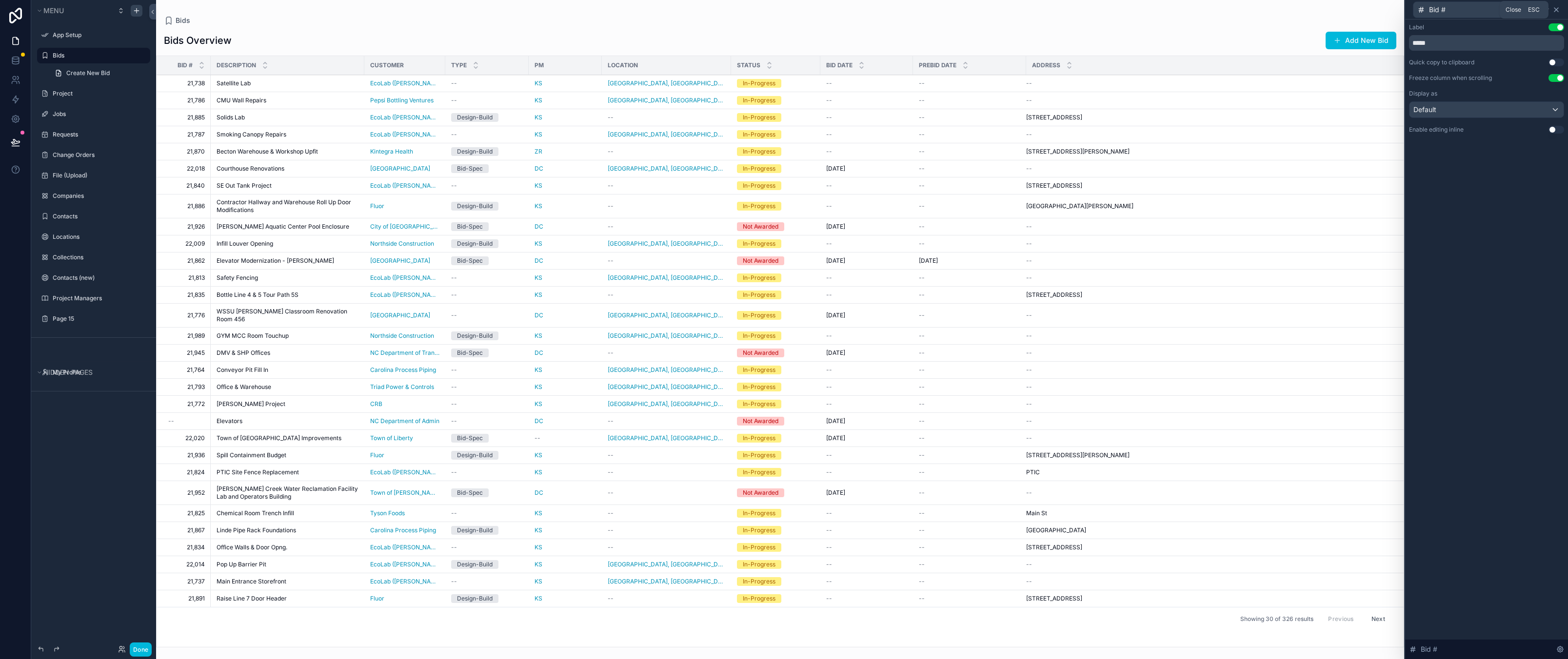
click at [1557, 10] on icon at bounding box center [1555, 9] width 8 height 8
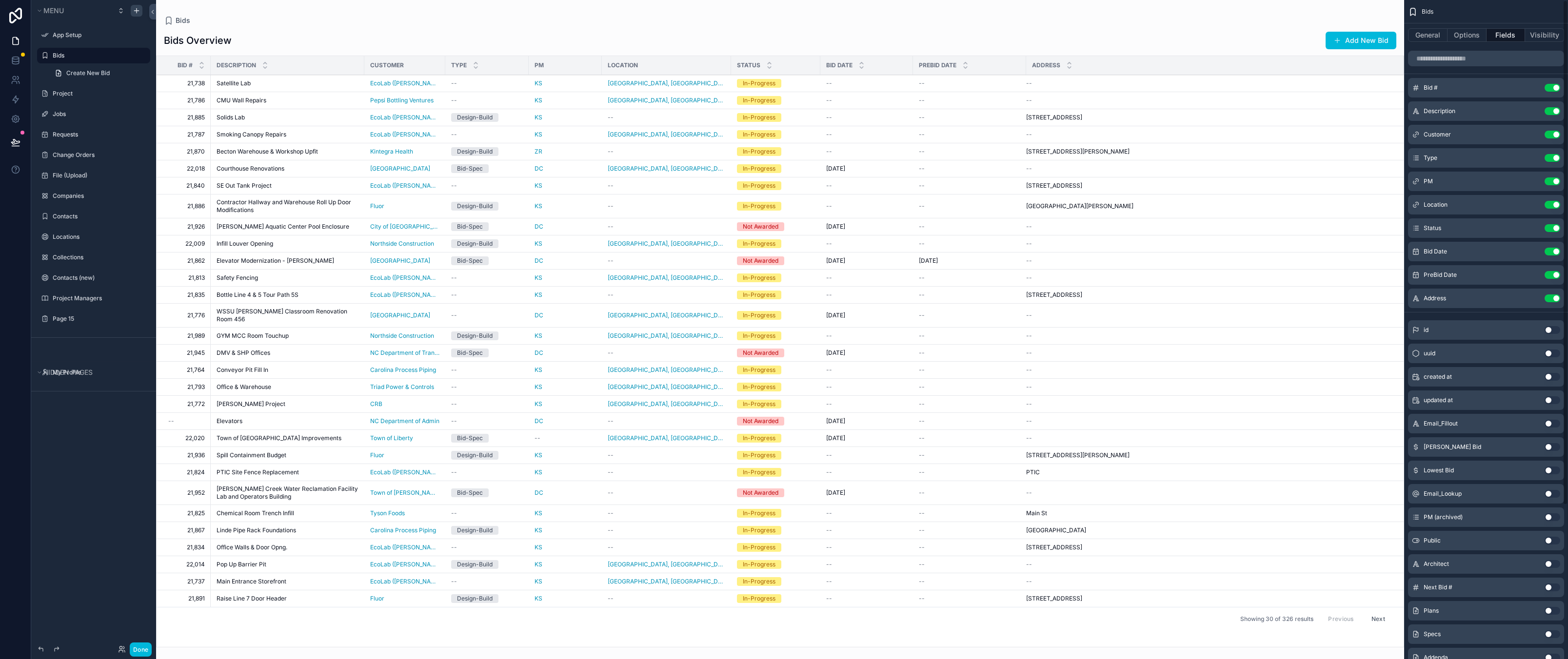
scroll to position [0, 0]
click at [190, 61] on div "Bid #" at bounding box center [184, 65] width 55 height 18
click at [186, 67] on span "Bid #" at bounding box center [185, 65] width 15 height 8
click at [186, 64] on span "Bid #" at bounding box center [185, 65] width 15 height 8
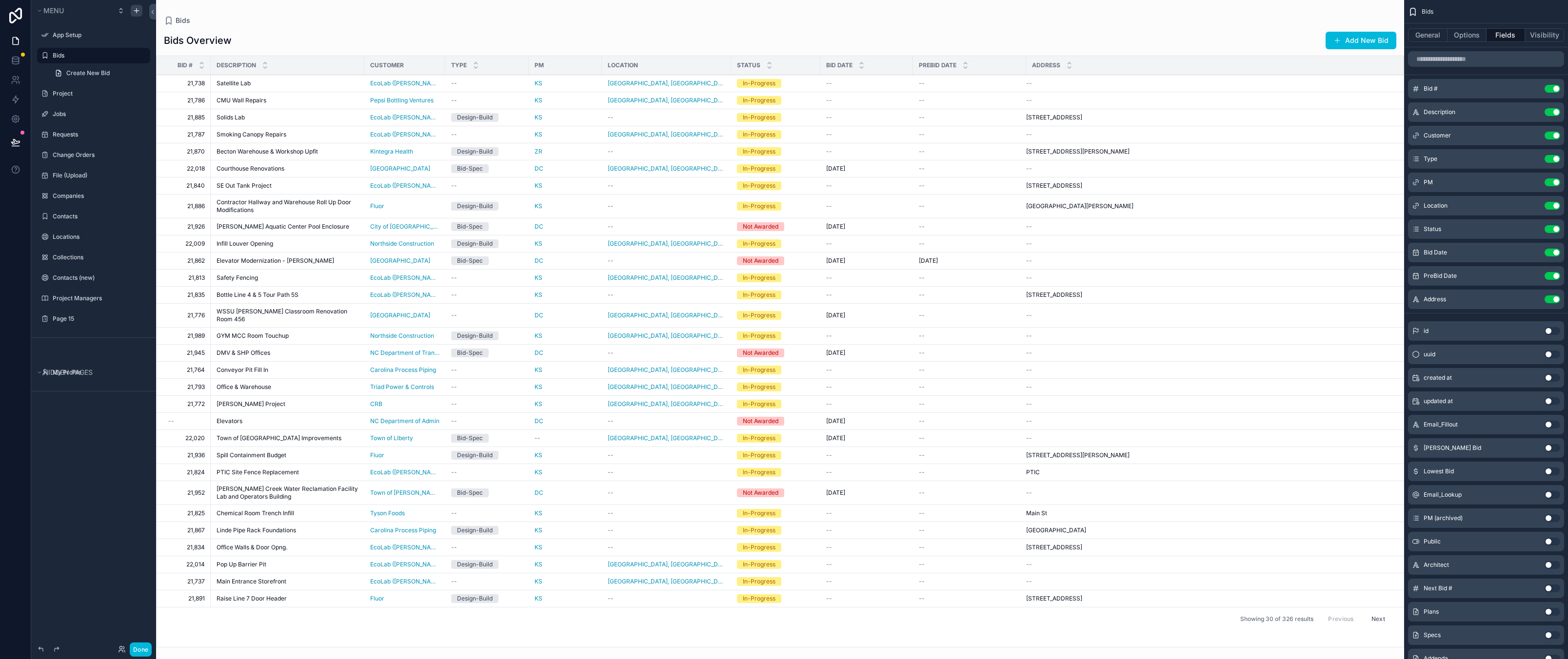
click at [179, 64] on span "Bid #" at bounding box center [185, 65] width 15 height 8
click at [1472, 94] on div "Bid # Use setting" at bounding box center [1486, 88] width 156 height 19
click at [1425, 86] on span "Bid #" at bounding box center [1430, 88] width 14 height 8
click at [0, 0] on icon "scrollable content" at bounding box center [0, 0] width 0 height 0
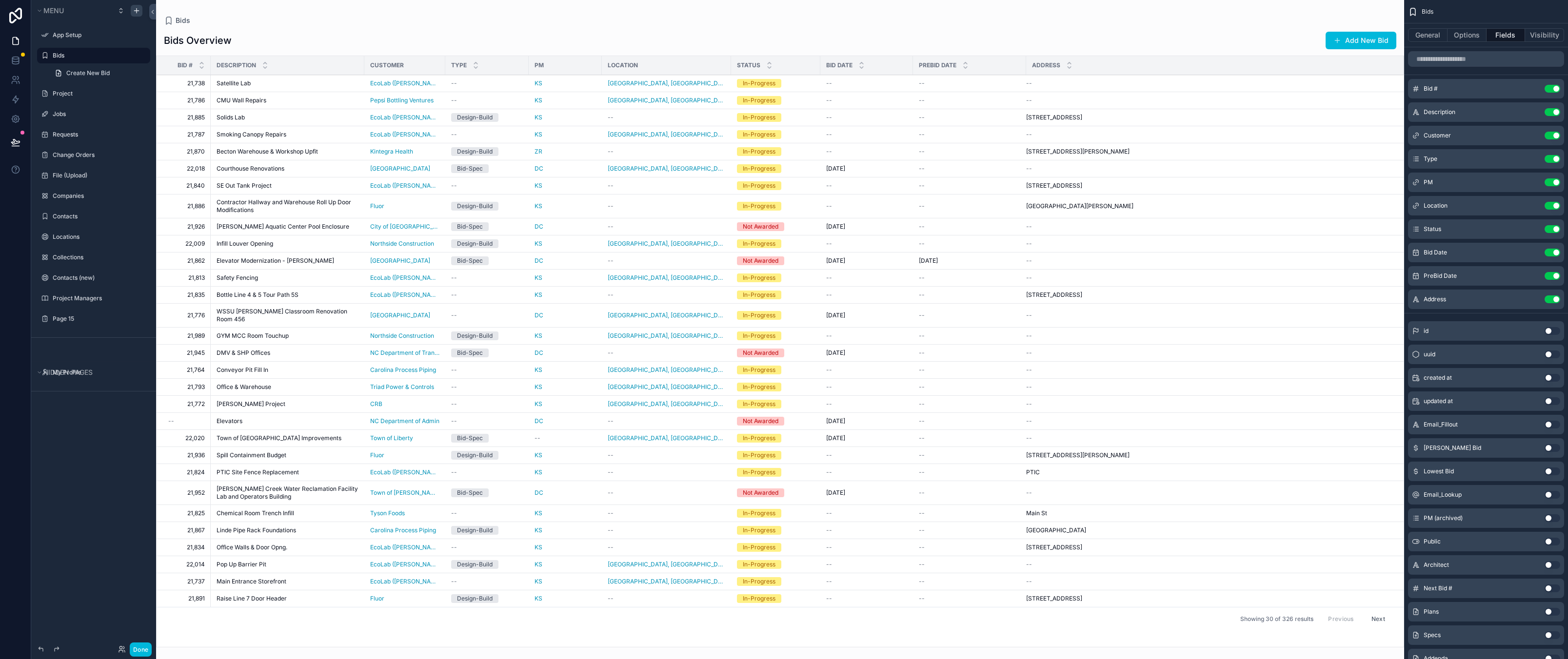
click at [1431, 90] on span "Bid #" at bounding box center [1430, 88] width 14 height 8
click at [0, 0] on icon "scrollable content" at bounding box center [0, 0] width 0 height 0
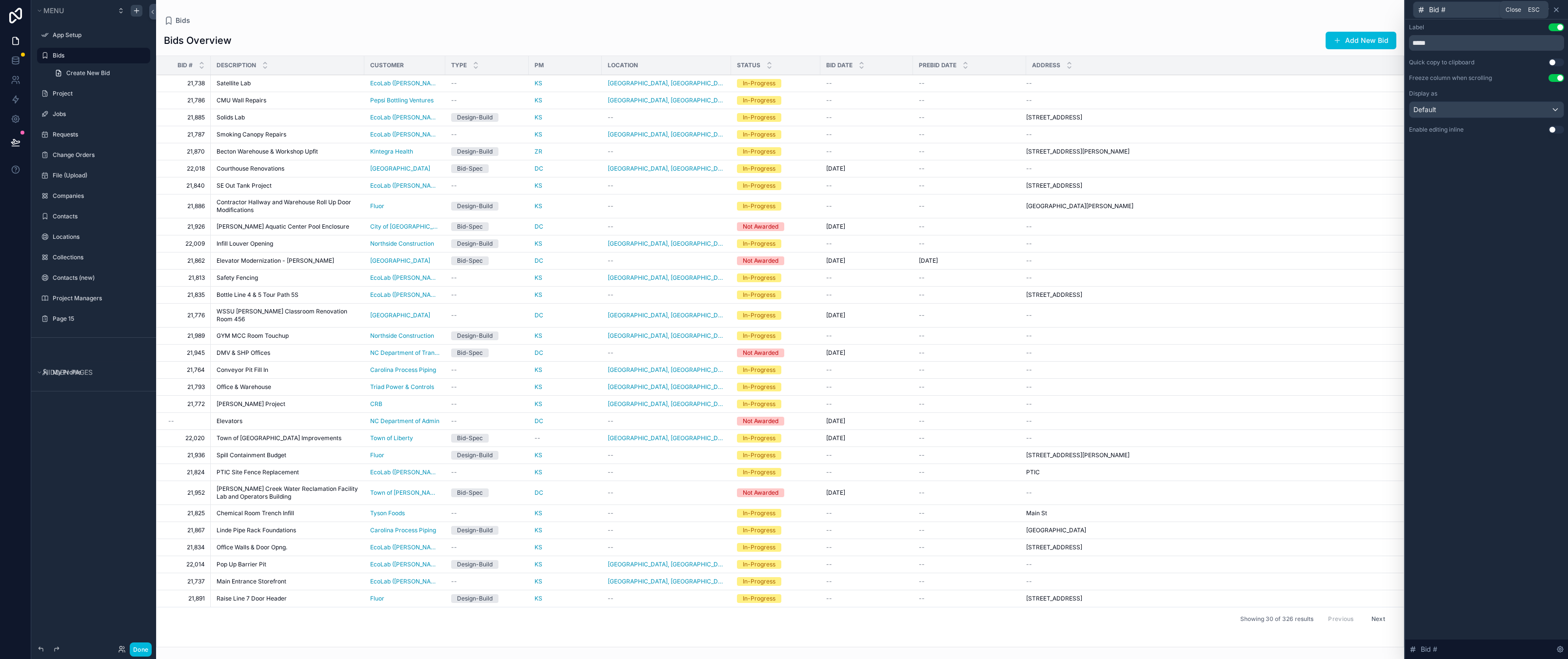
click at [1559, 13] on icon at bounding box center [1555, 9] width 8 height 8
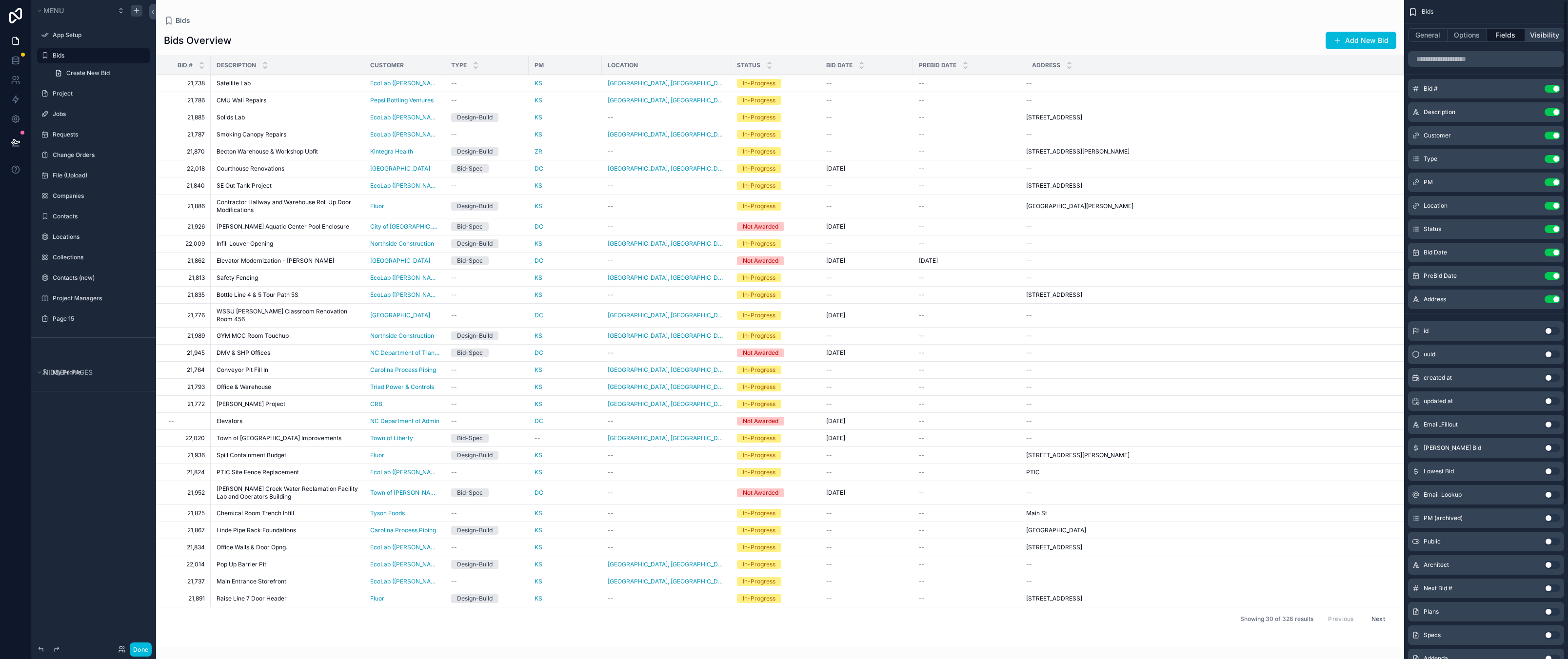
click at [1539, 34] on button "Visibility" at bounding box center [1544, 35] width 39 height 13
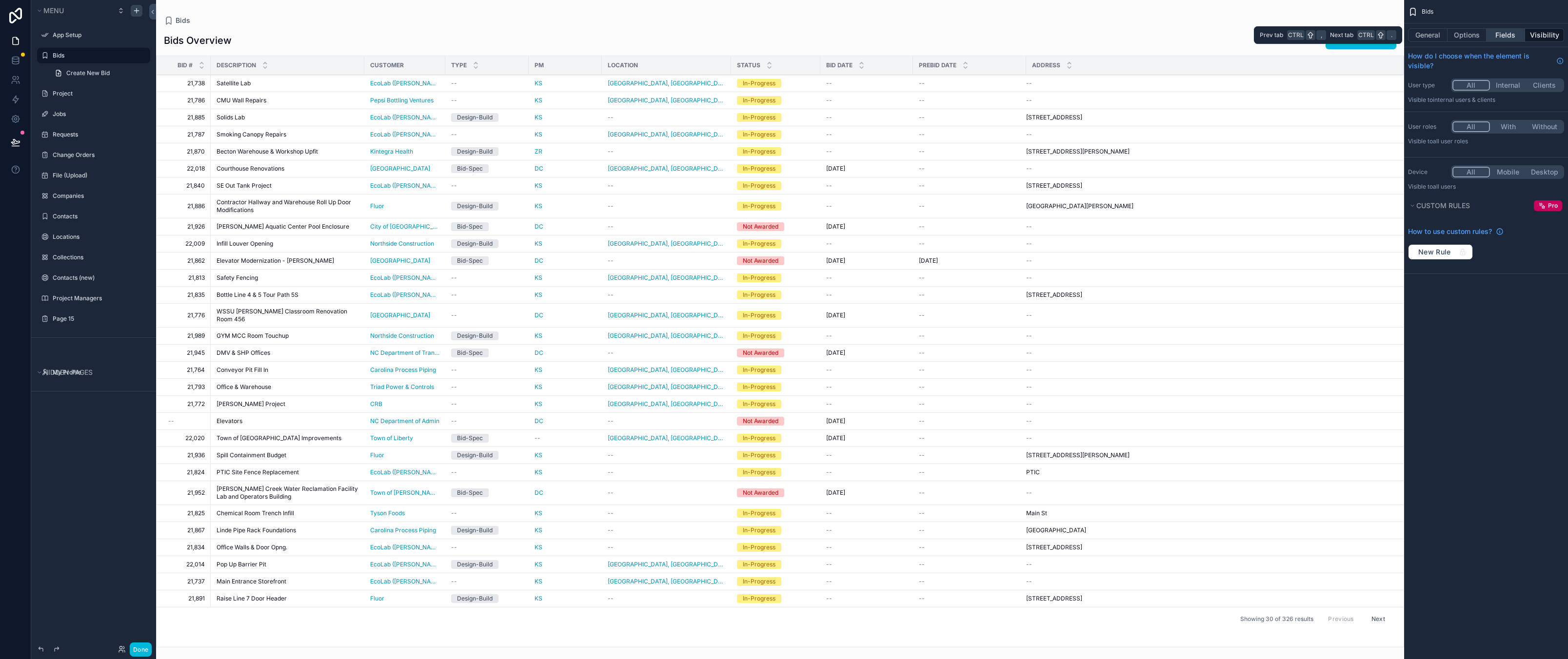
drag, startPoint x: 1508, startPoint y: 35, endPoint x: 1488, endPoint y: 32, distance: 20.2
click at [1508, 35] on button "Fields" at bounding box center [1506, 35] width 39 height 13
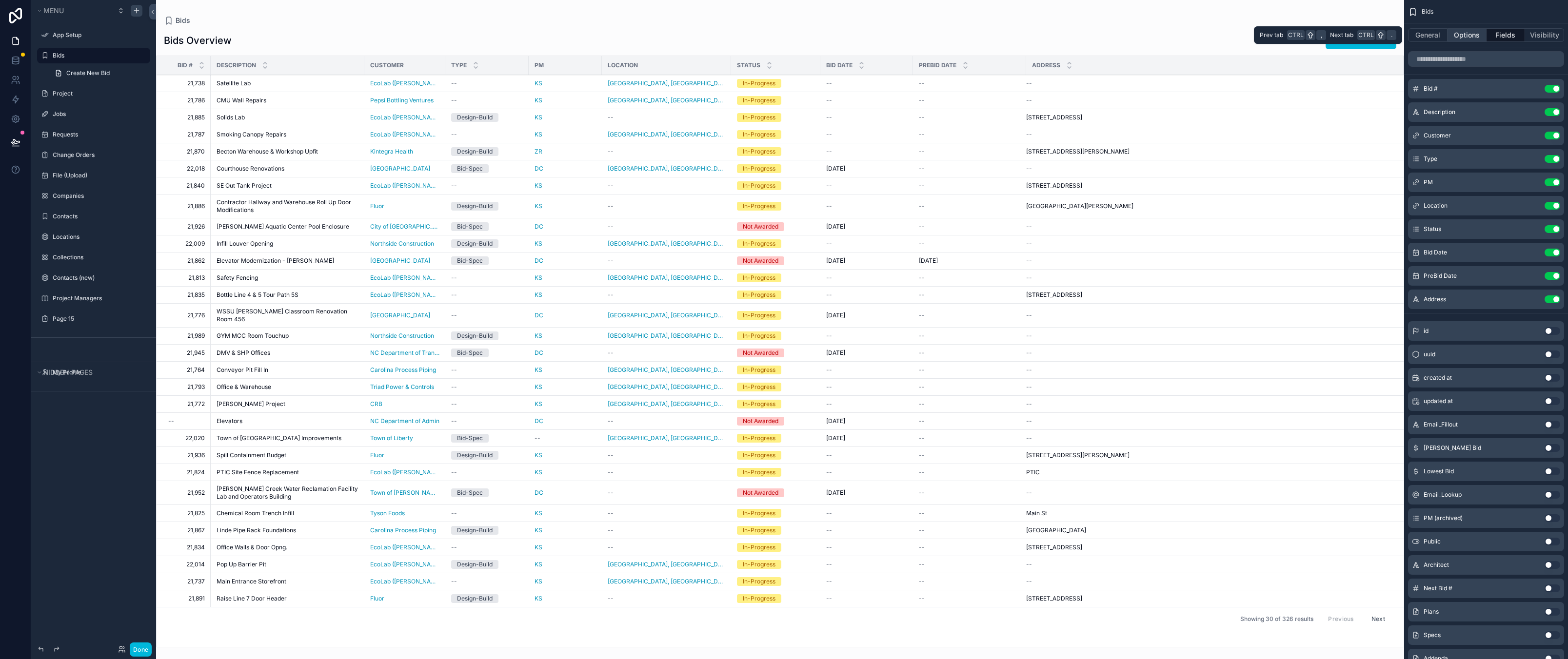
click at [1452, 33] on button "Options" at bounding box center [1467, 35] width 39 height 13
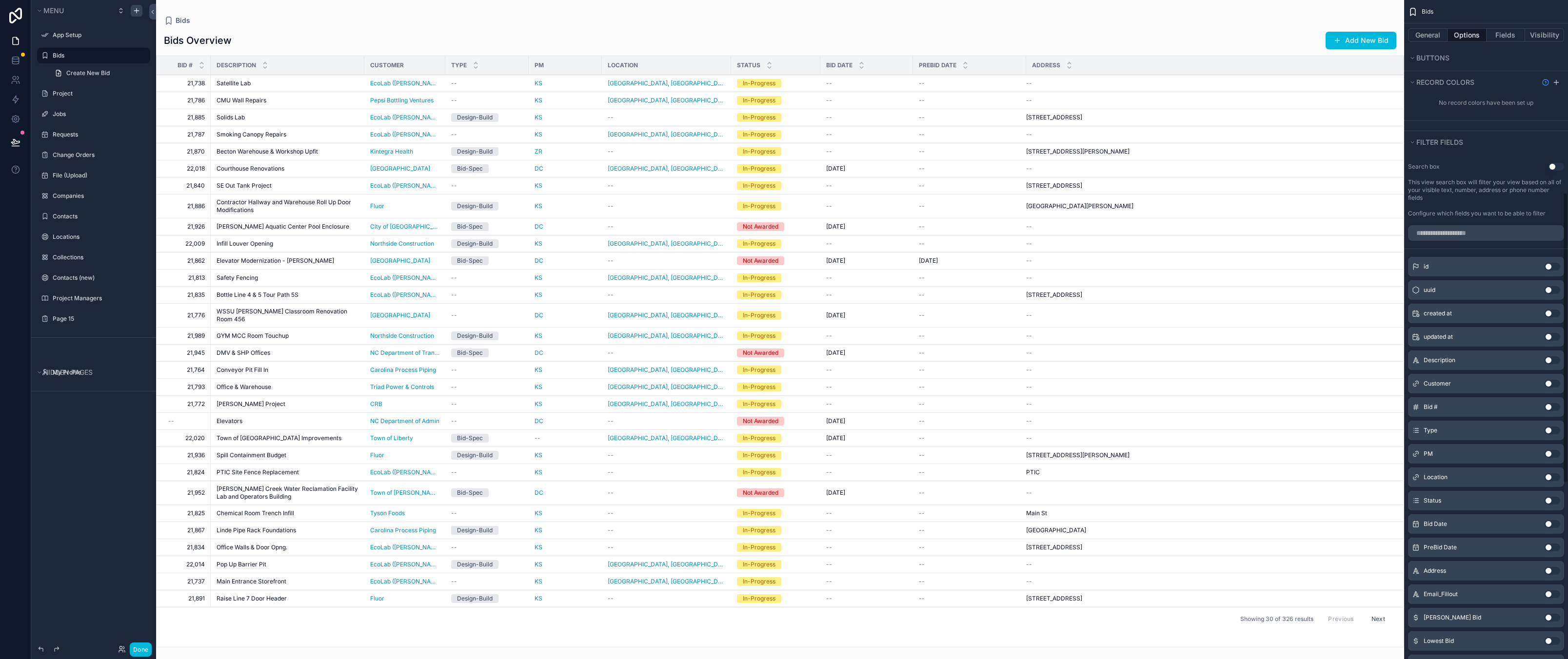
scroll to position [537, 0]
click at [1455, 396] on div "Bid # Use setting" at bounding box center [1486, 394] width 156 height 19
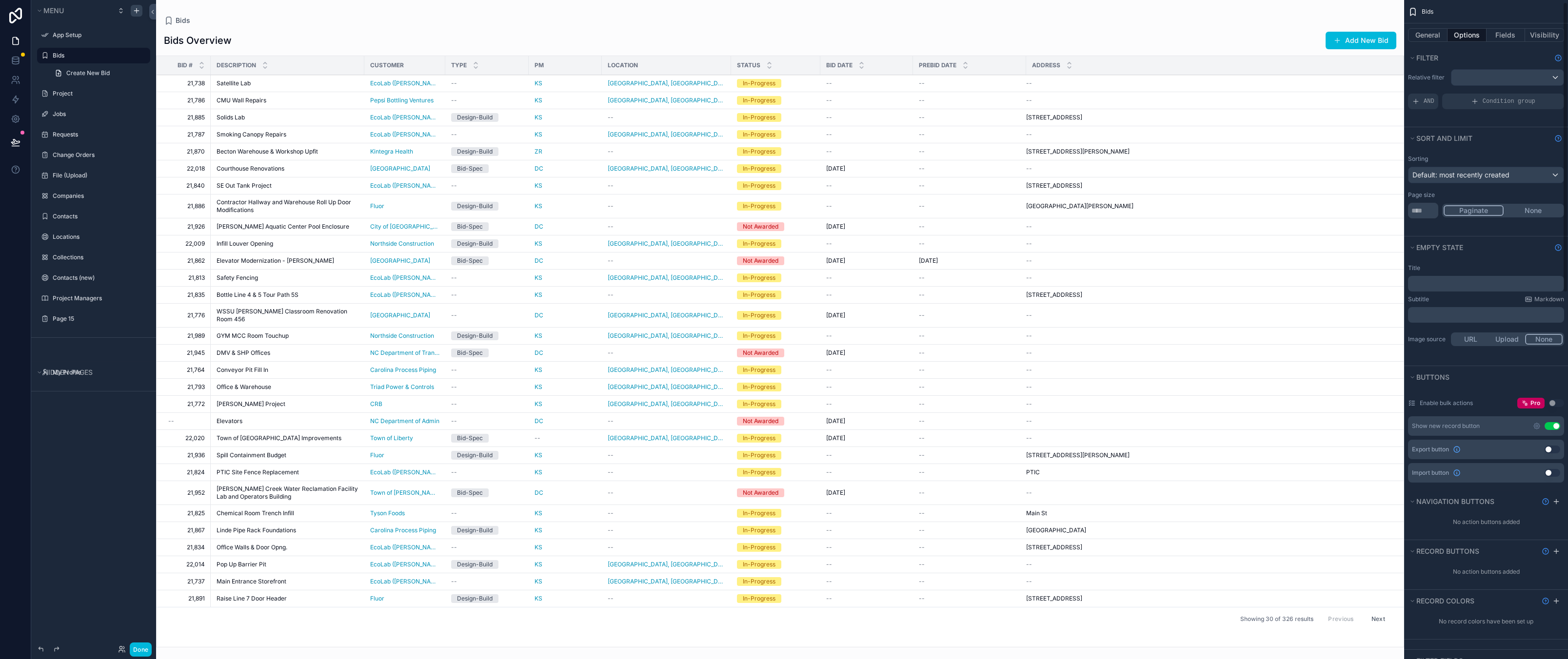
scroll to position [0, 0]
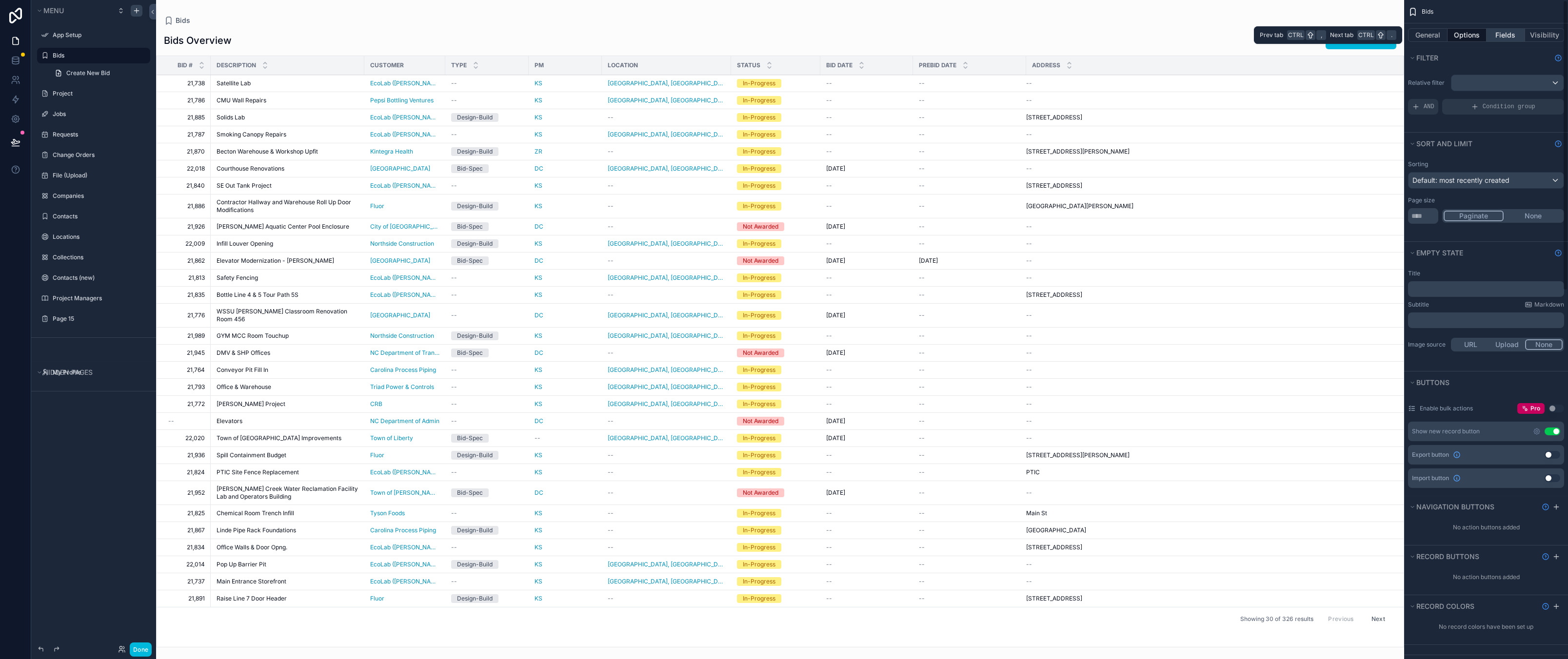
click at [1498, 33] on button "Fields" at bounding box center [1506, 35] width 39 height 13
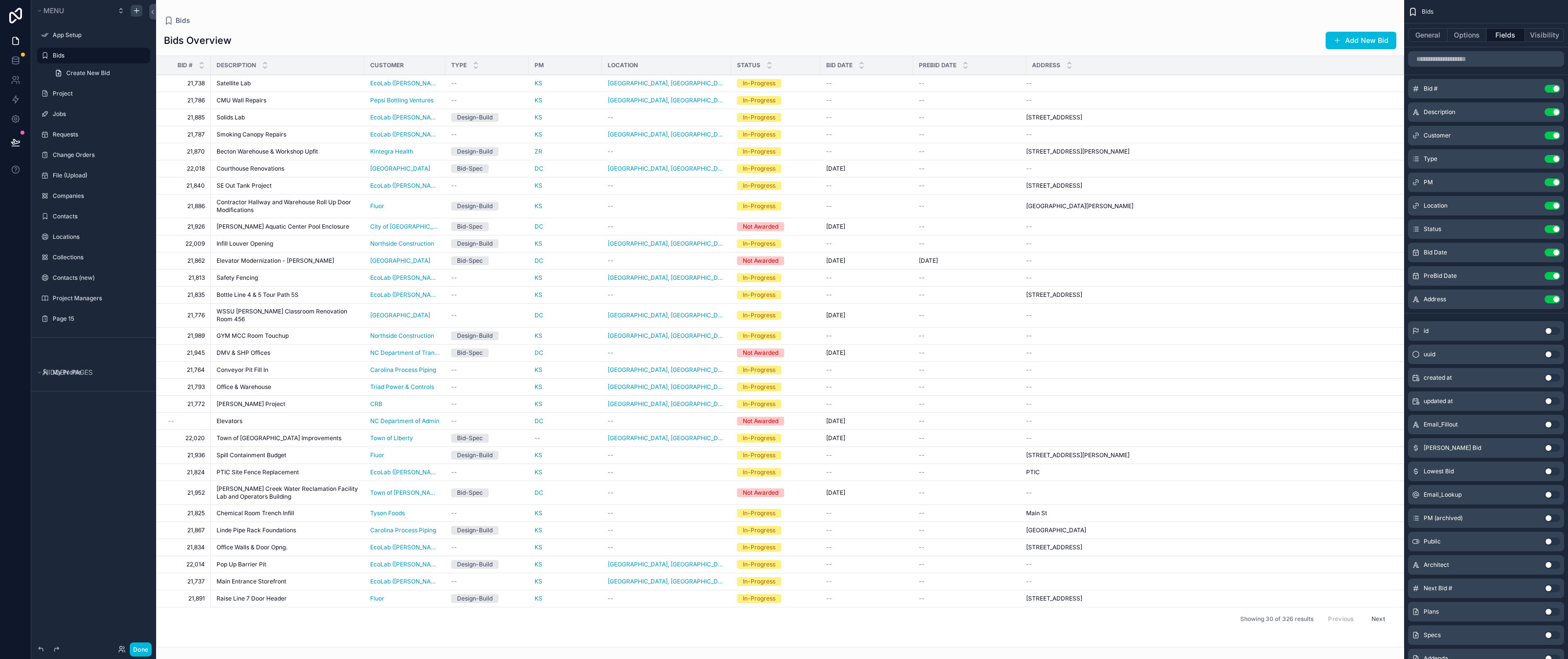
click at [0, 0] on button "scrollable content" at bounding box center [0, 0] width 0 height 0
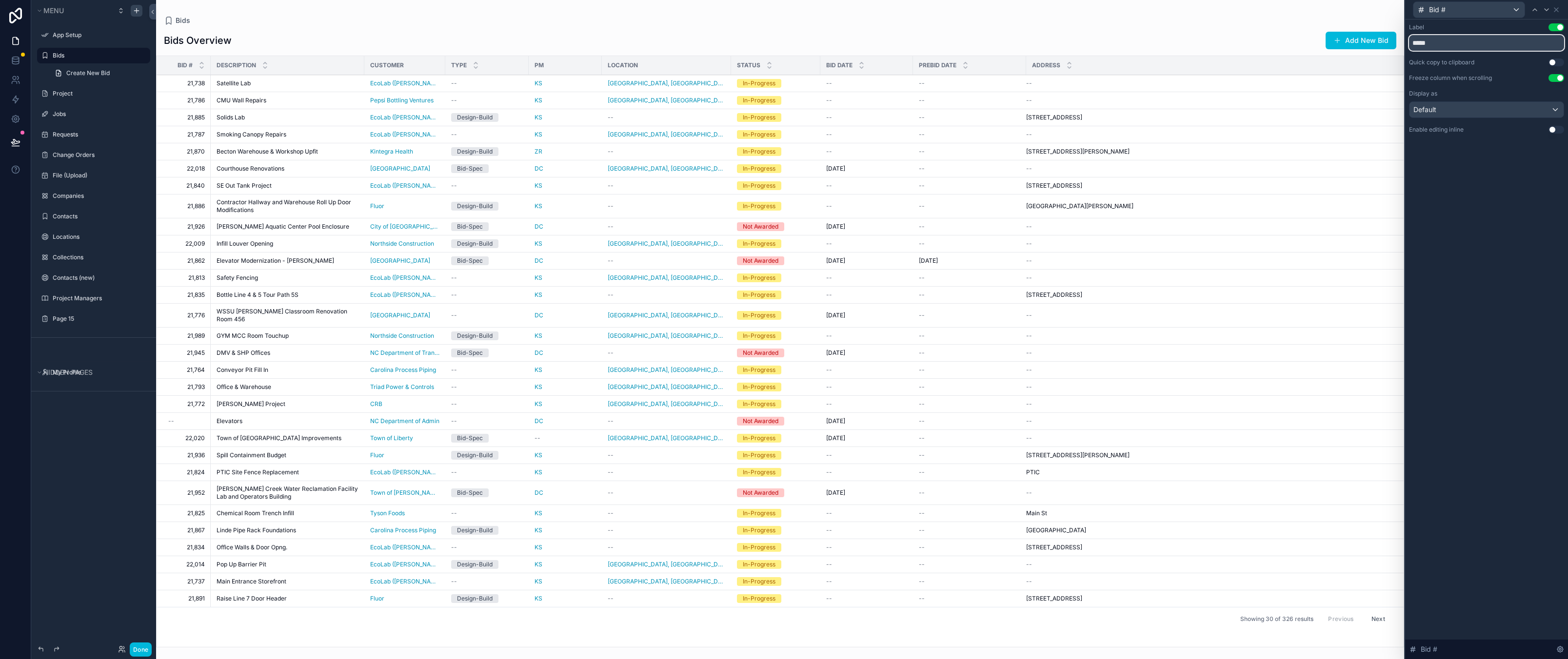
click at [1448, 40] on input "*****" at bounding box center [1486, 43] width 155 height 16
click at [1487, 111] on div "Default" at bounding box center [1487, 110] width 154 height 16
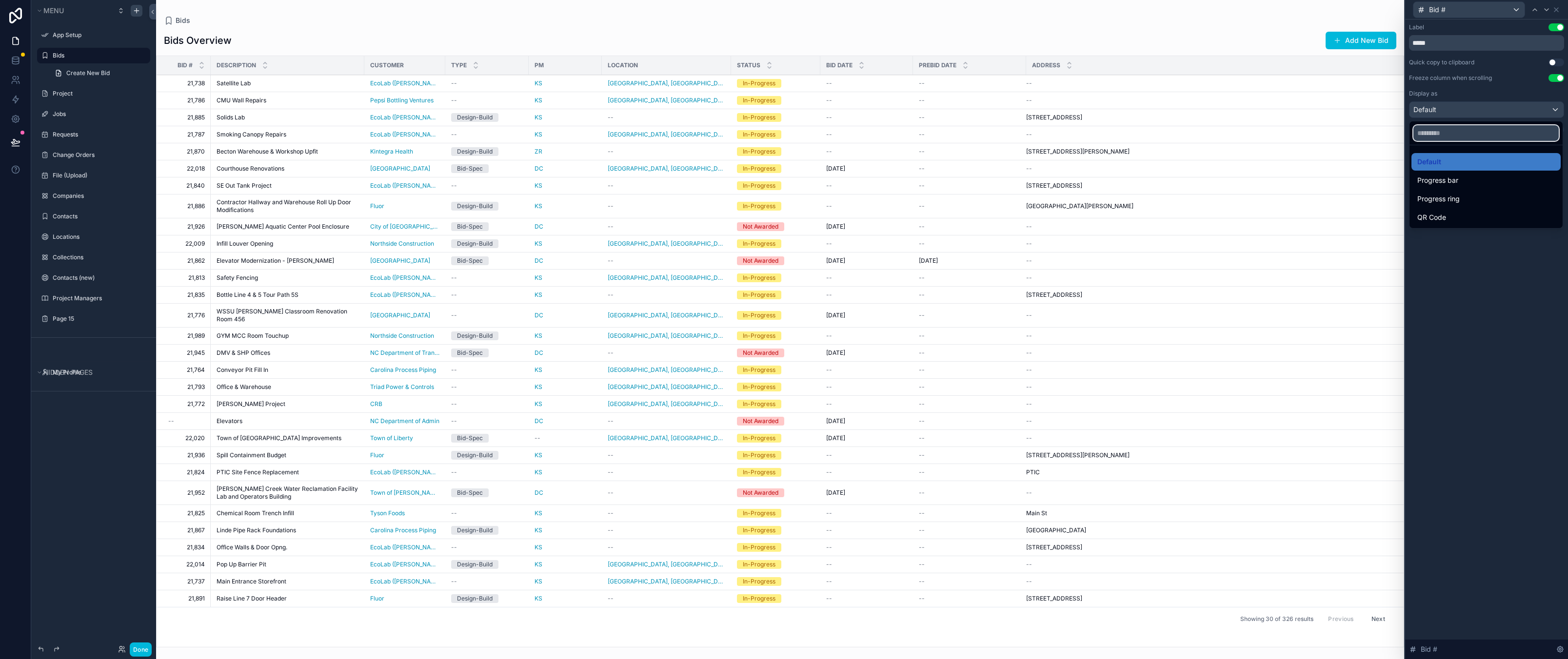
click at [1463, 132] on input "text" at bounding box center [1485, 132] width 145 height 16
click at [1487, 380] on div at bounding box center [1486, 330] width 163 height 659
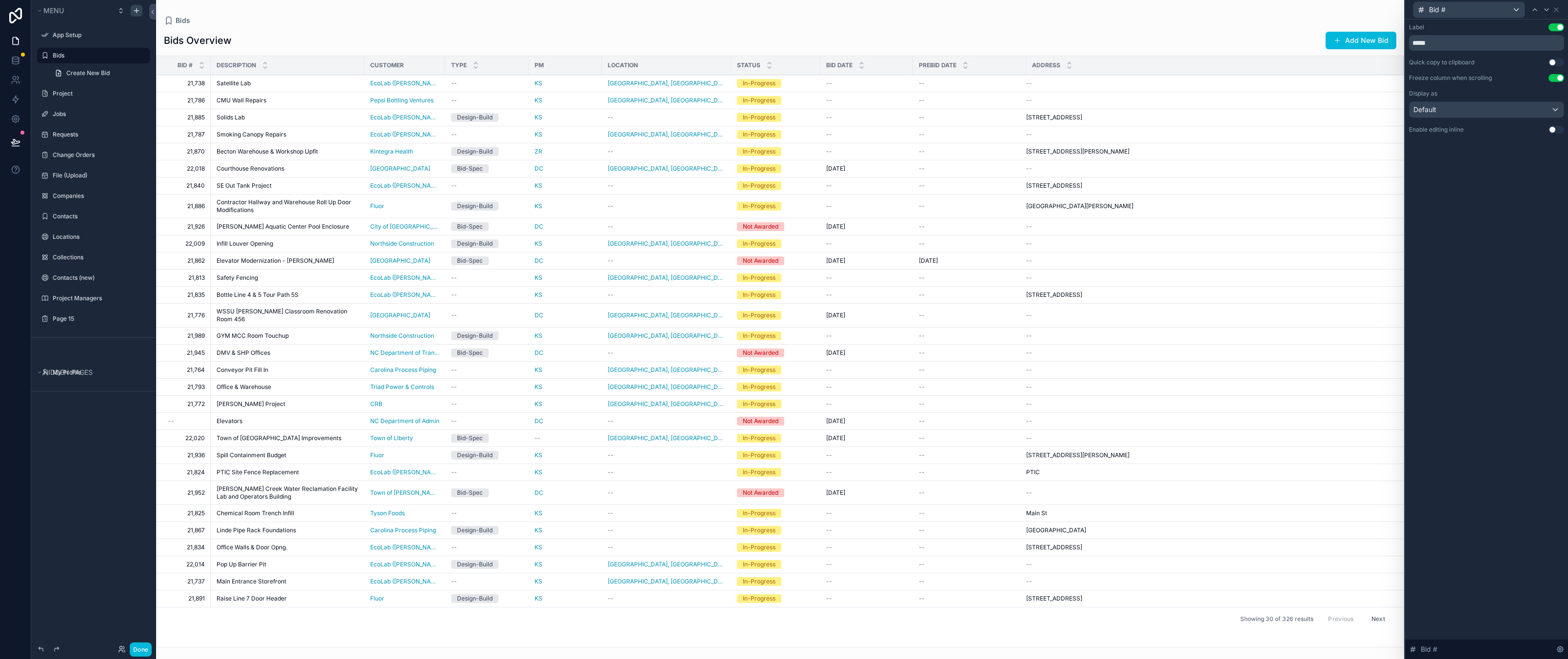
click at [1477, 291] on div "Label Use setting ***** Quick copy to clipboard Use setting Freeze column when …" at bounding box center [1486, 339] width 163 height 640
drag, startPoint x: 1559, startPoint y: 7, endPoint x: 1353, endPoint y: 31, distance: 207.4
click at [1559, 7] on icon at bounding box center [1555, 9] width 8 height 8
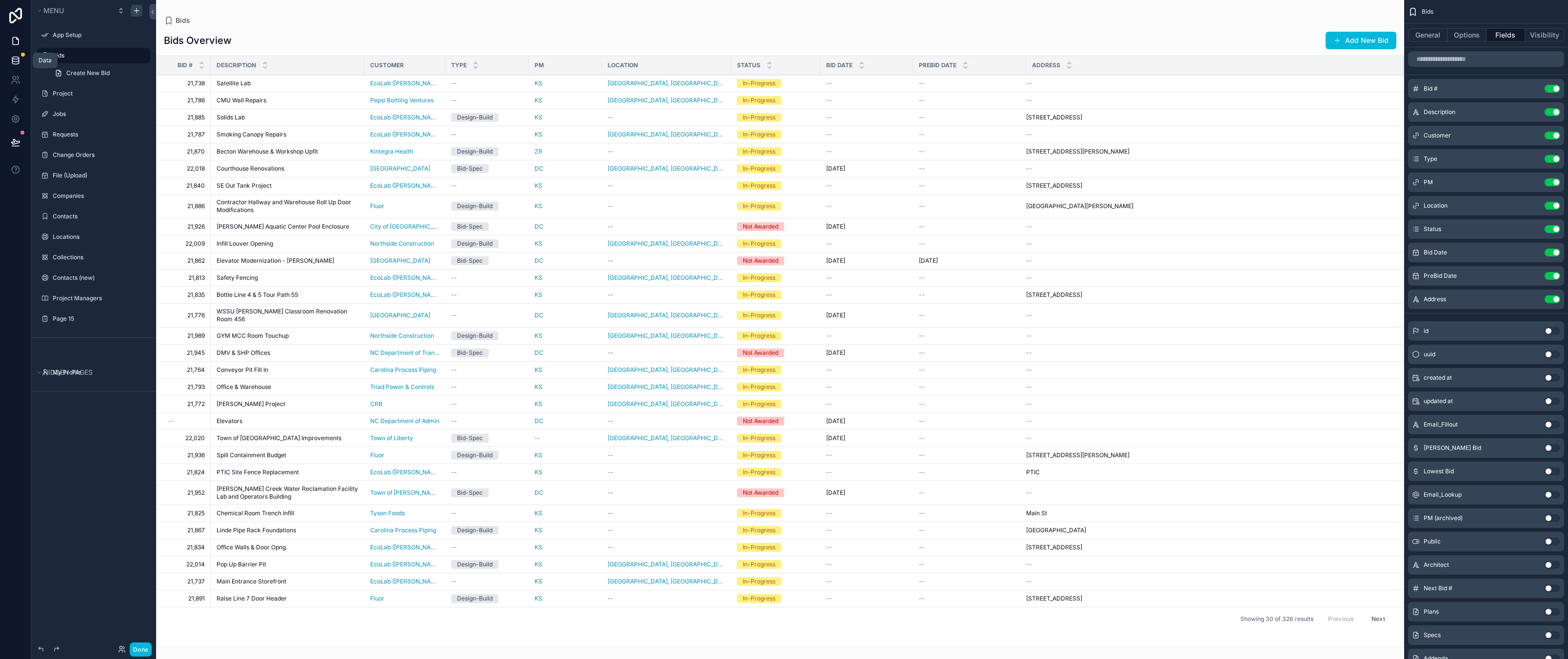
click at [18, 57] on icon at bounding box center [16, 60] width 10 height 10
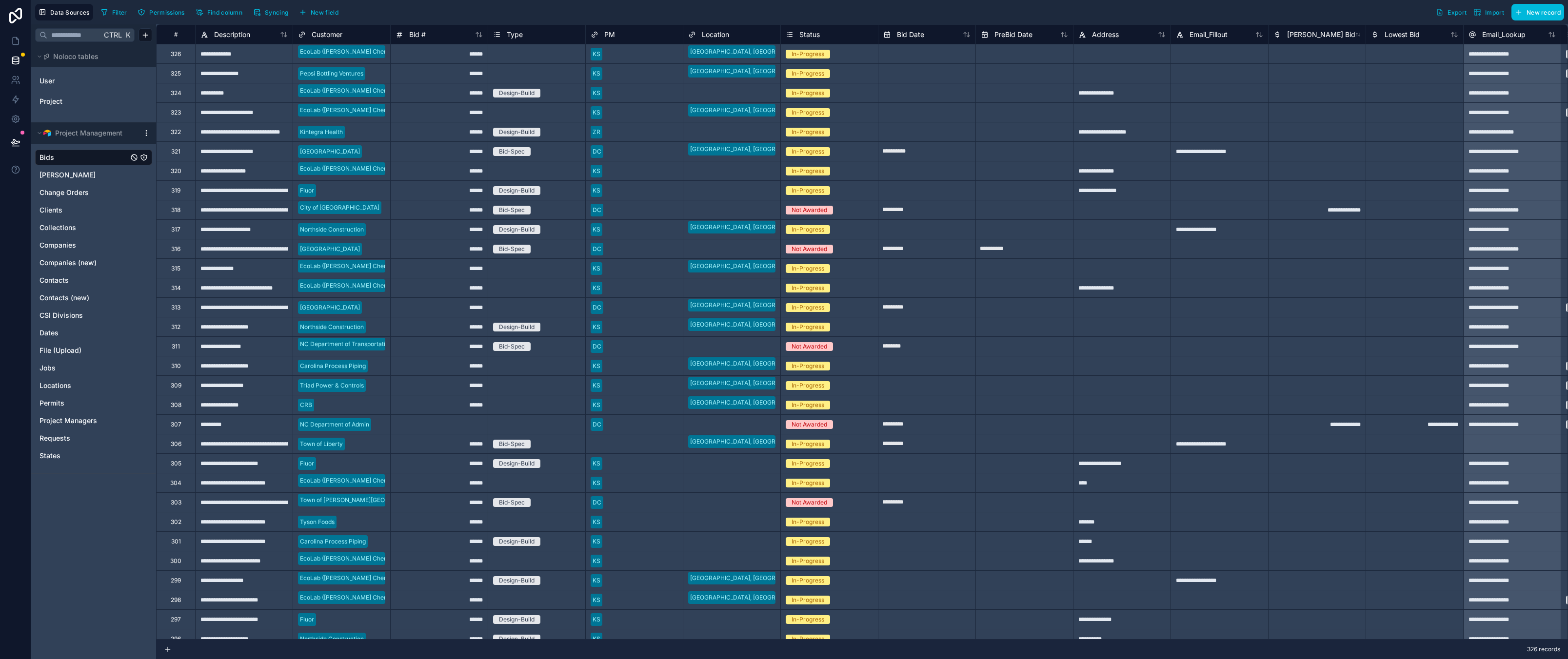
click at [194, 34] on div "#" at bounding box center [175, 34] width 39 height 19
click at [193, 34] on div "#" at bounding box center [175, 34] width 39 height 19
click at [228, 35] on span "Description" at bounding box center [231, 34] width 36 height 10
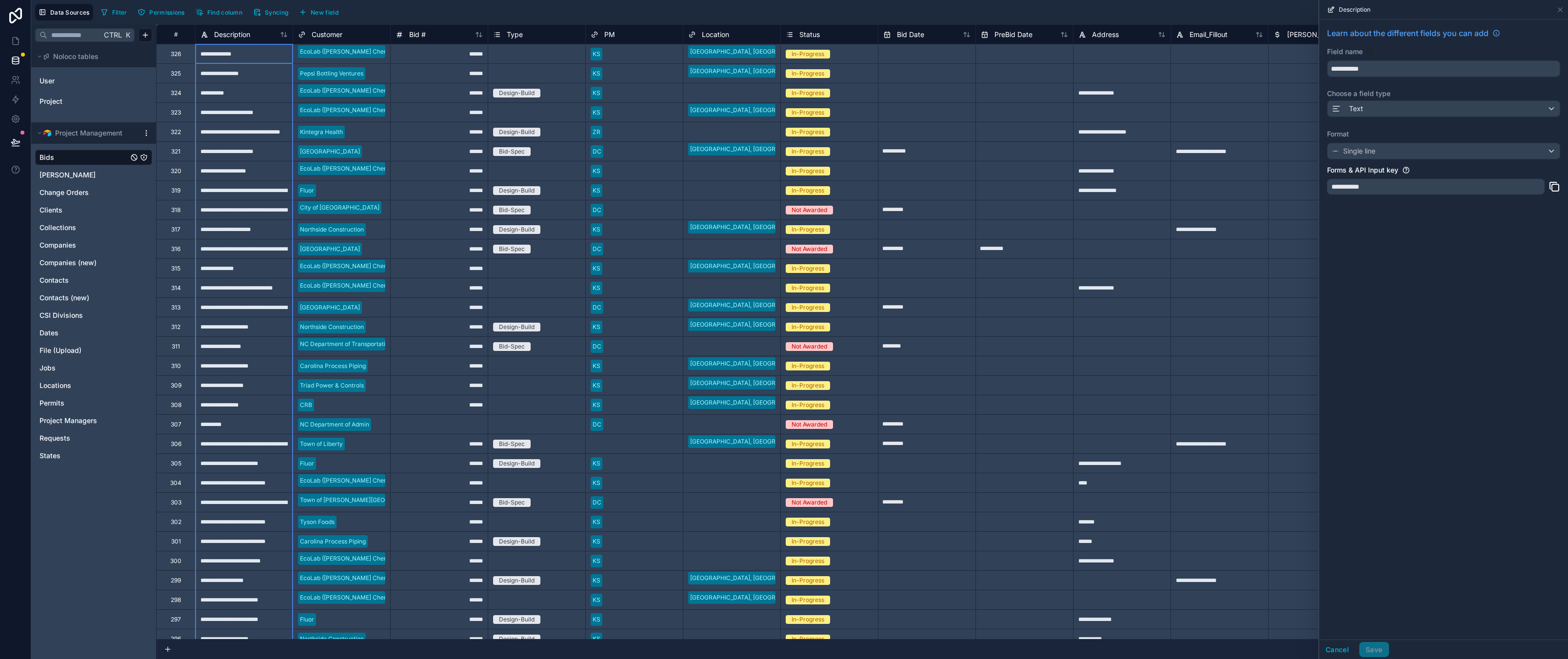
click at [169, 189] on div "319" at bounding box center [175, 189] width 39 height 19
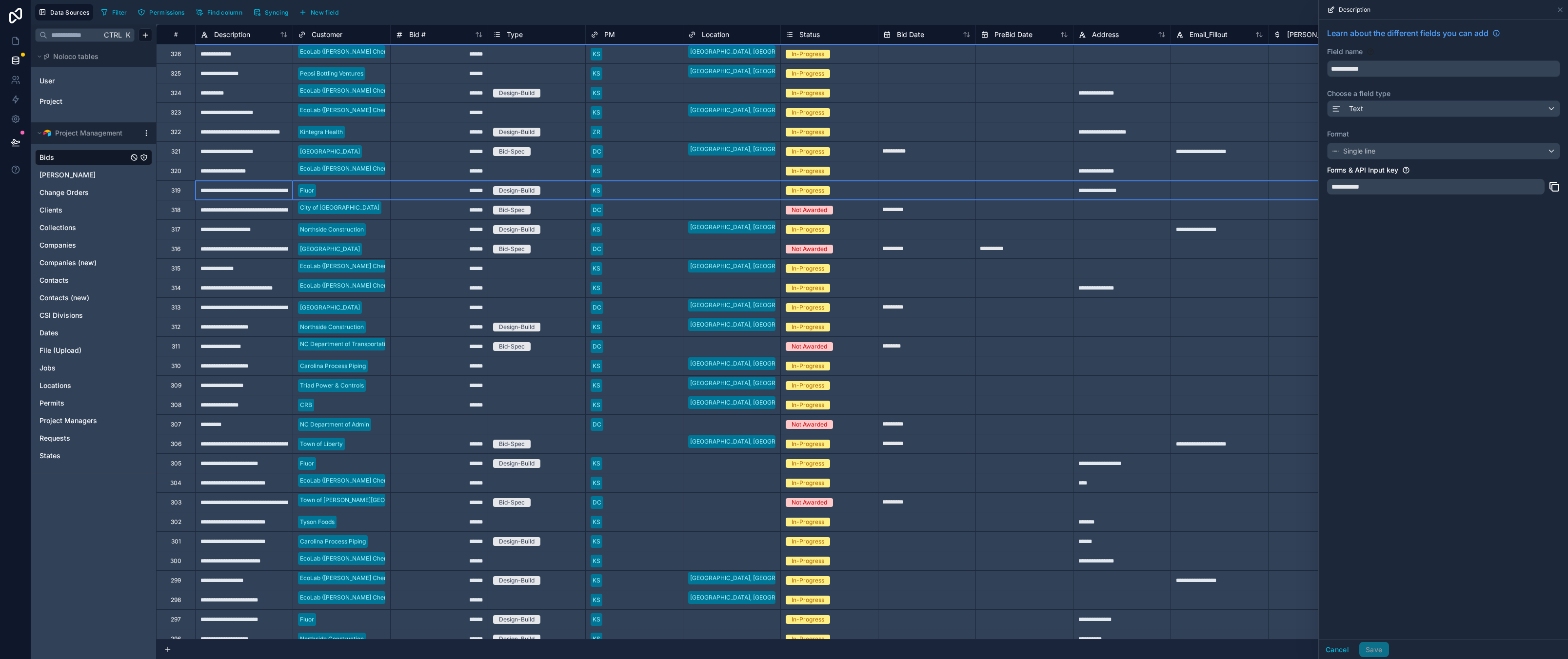
click at [486, 32] on div "Bid #" at bounding box center [439, 34] width 97 height 12
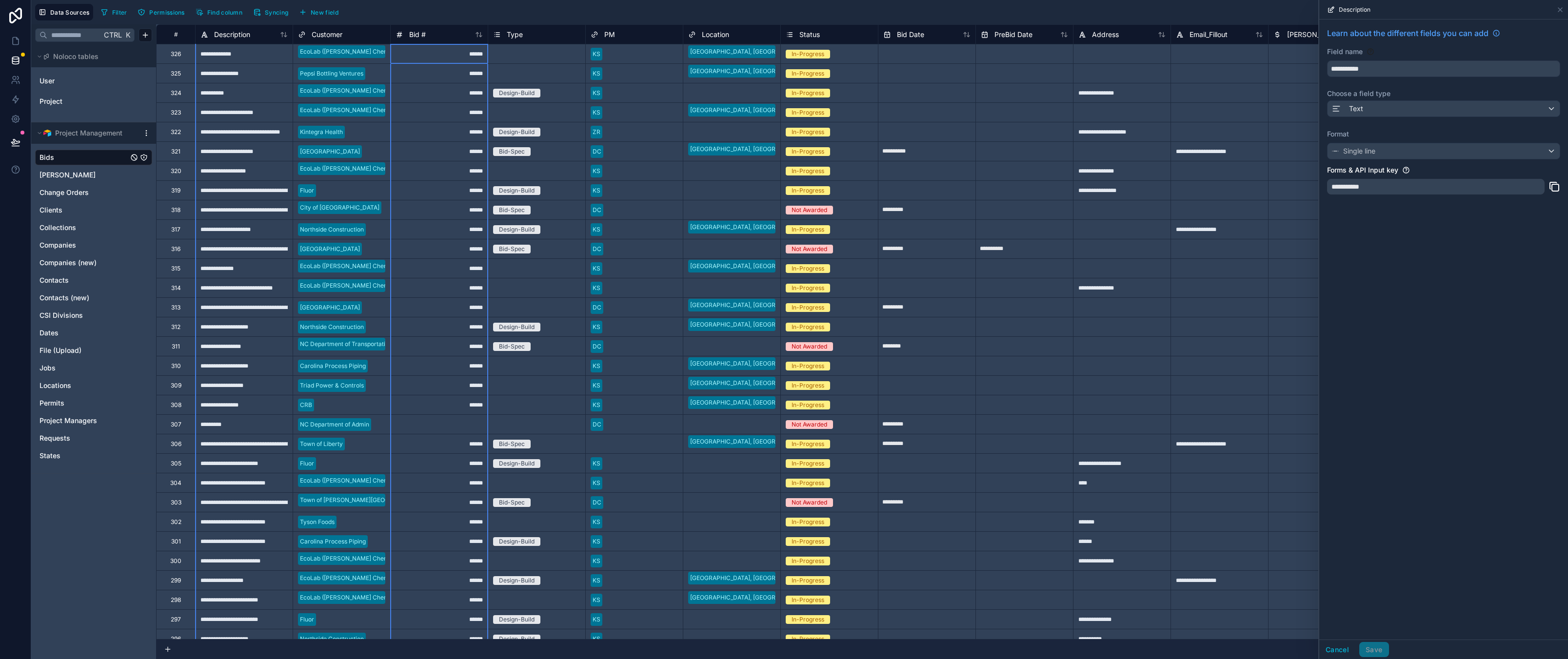
click at [468, 32] on div "Bid #" at bounding box center [439, 34] width 87 height 12
click at [434, 35] on div "Bid #" at bounding box center [439, 34] width 87 height 12
click at [413, 35] on span "Bid #" at bounding box center [418, 34] width 17 height 10
click at [1426, 408] on div "Learn about the different fields you can add Field name ***** Choose a field ty…" at bounding box center [1443, 330] width 249 height 620
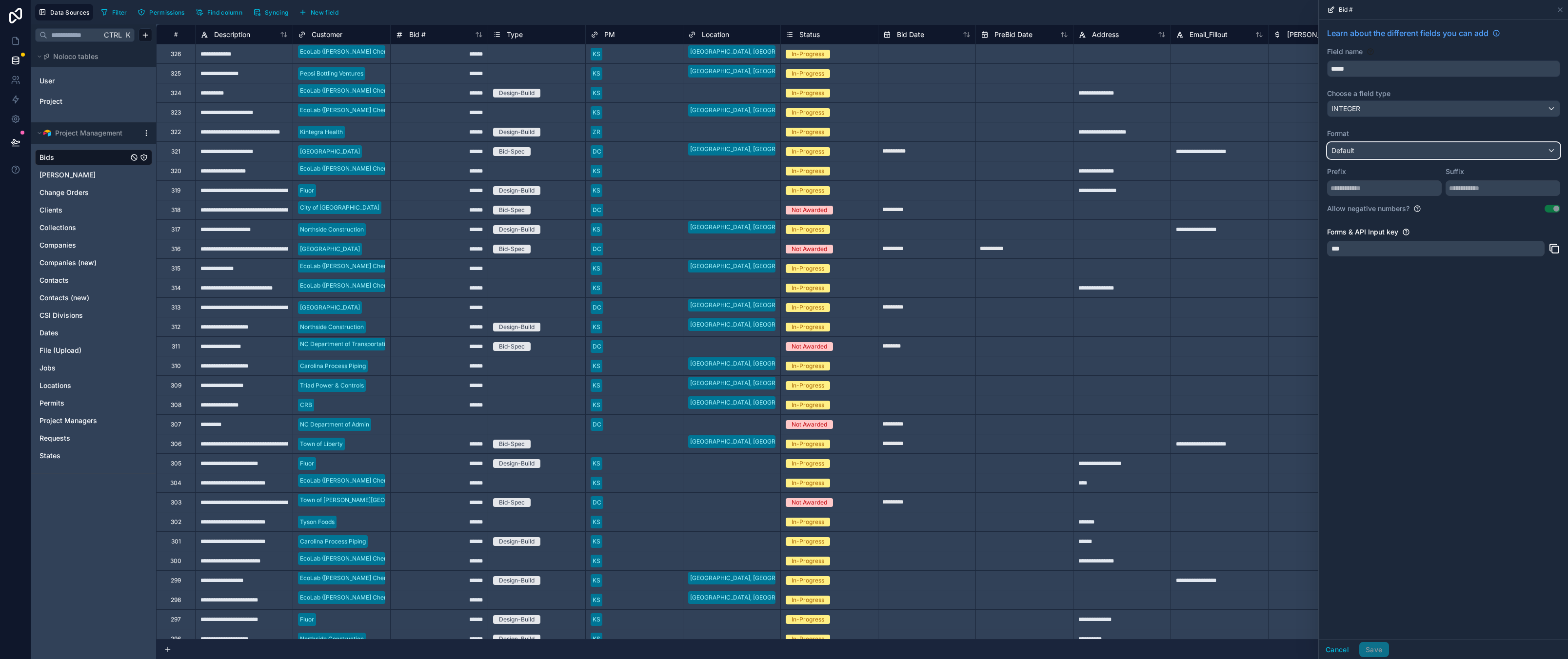
click at [1383, 151] on div "Default" at bounding box center [1443, 150] width 232 height 16
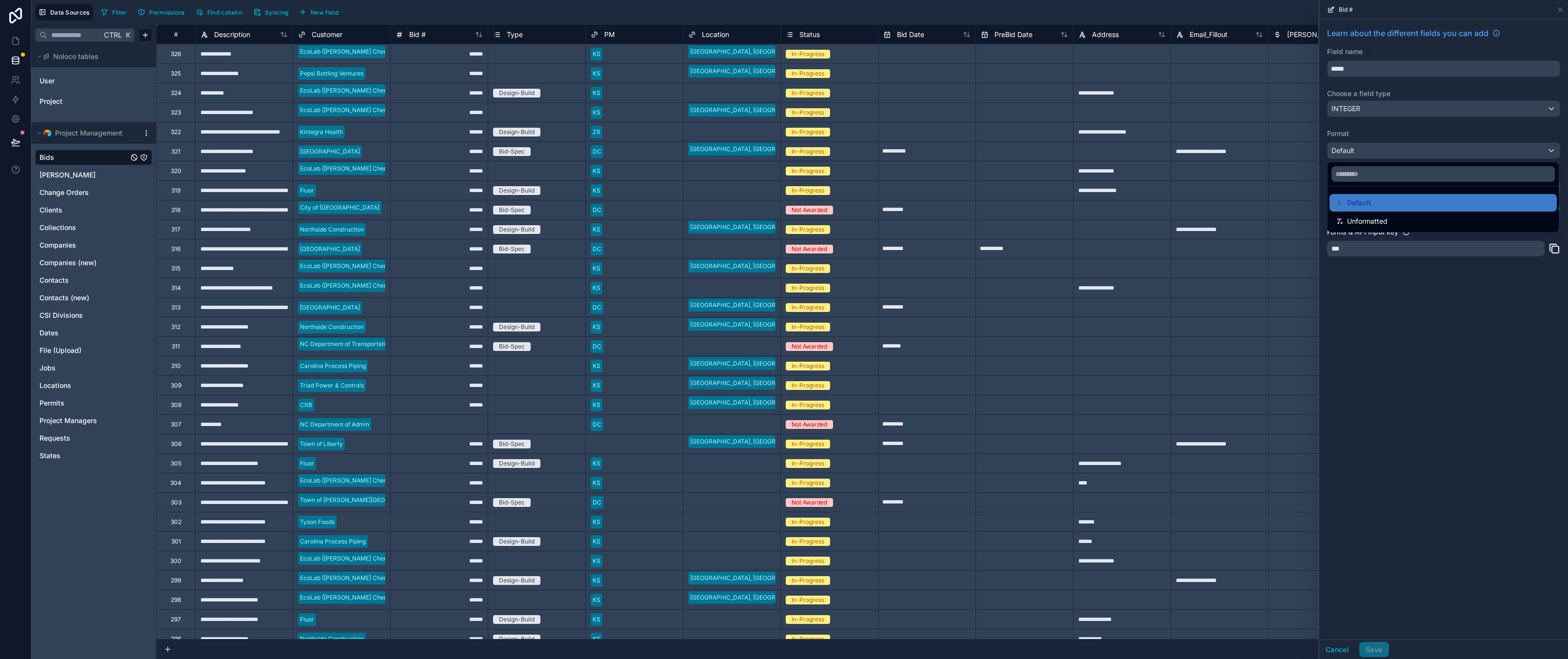
drag, startPoint x: 1403, startPoint y: 396, endPoint x: 1394, endPoint y: 298, distance: 98.4
click at [1403, 396] on div at bounding box center [1443, 330] width 249 height 659
click at [1391, 192] on input "text" at bounding box center [1384, 188] width 115 height 16
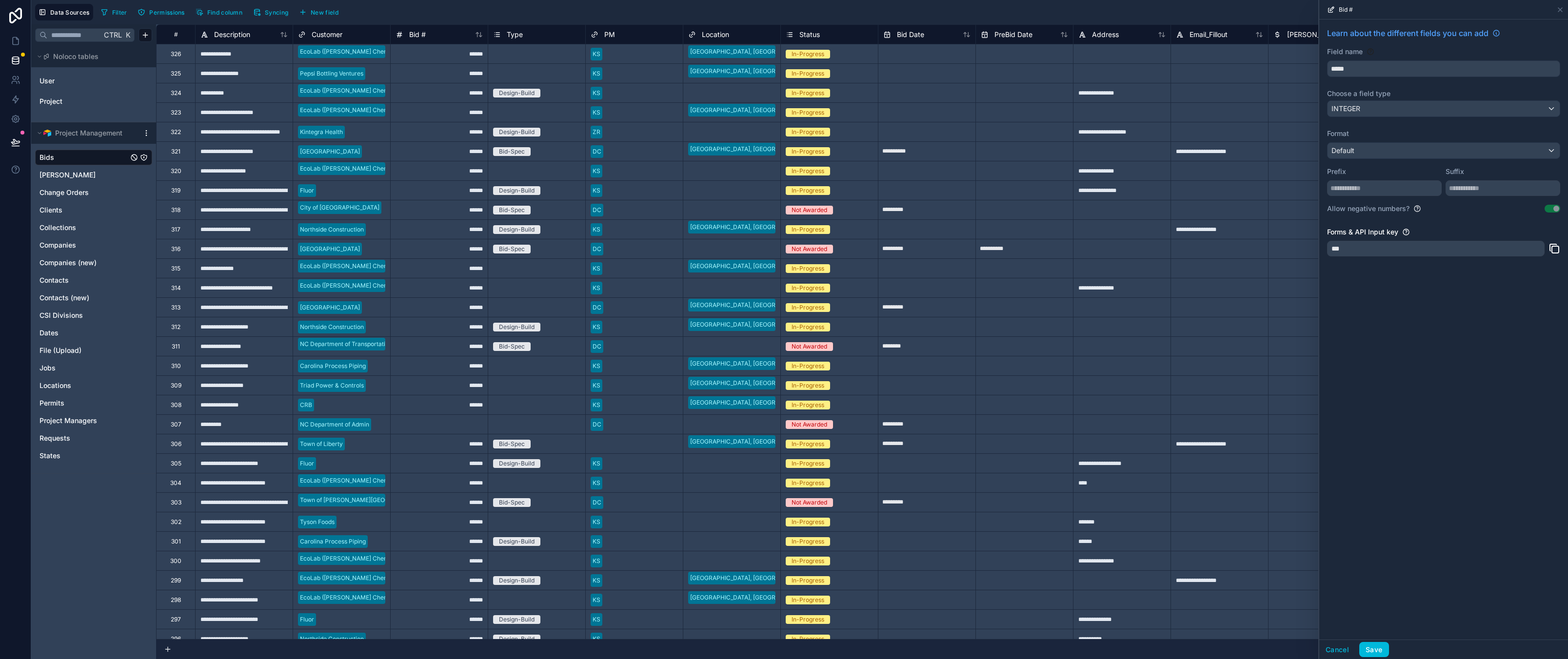
click at [1439, 442] on div "Learn about the different fields you can add Field name ***** Choose a field ty…" at bounding box center [1443, 330] width 249 height 620
click at [1381, 151] on div "Default" at bounding box center [1443, 150] width 232 height 16
click at [1374, 222] on span "Unformatted" at bounding box center [1367, 221] width 40 height 12
click at [1368, 147] on span "Unformatted" at bounding box center [1363, 151] width 40 height 10
click at [1377, 208] on div "Default" at bounding box center [1442, 203] width 215 height 12
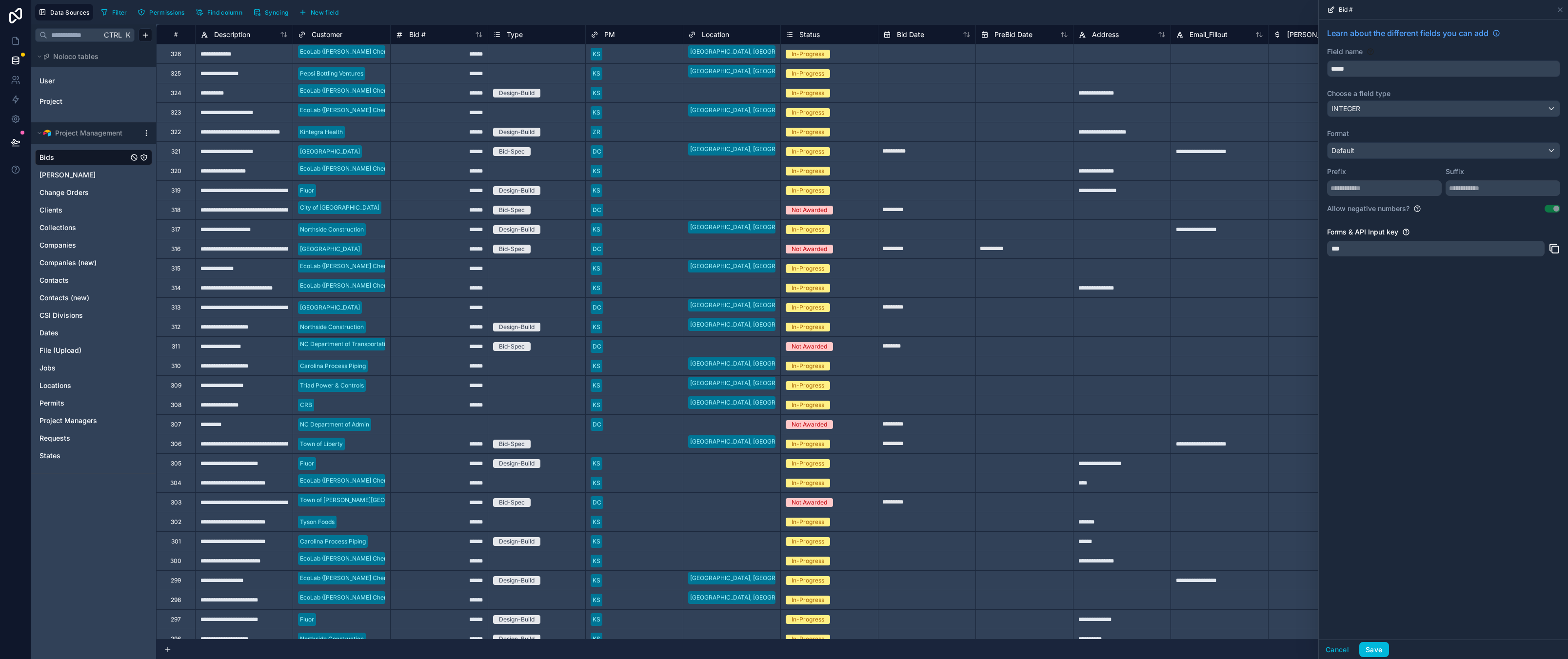
click at [1416, 397] on div "Learn about the different fields you can add Field name ***** Choose a field ty…" at bounding box center [1443, 330] width 249 height 620
click at [448, 31] on div "Bid #" at bounding box center [439, 34] width 87 height 12
click at [448, 35] on div "Bid #" at bounding box center [439, 34] width 87 height 12
click at [454, 65] on div "******" at bounding box center [439, 73] width 97 height 19
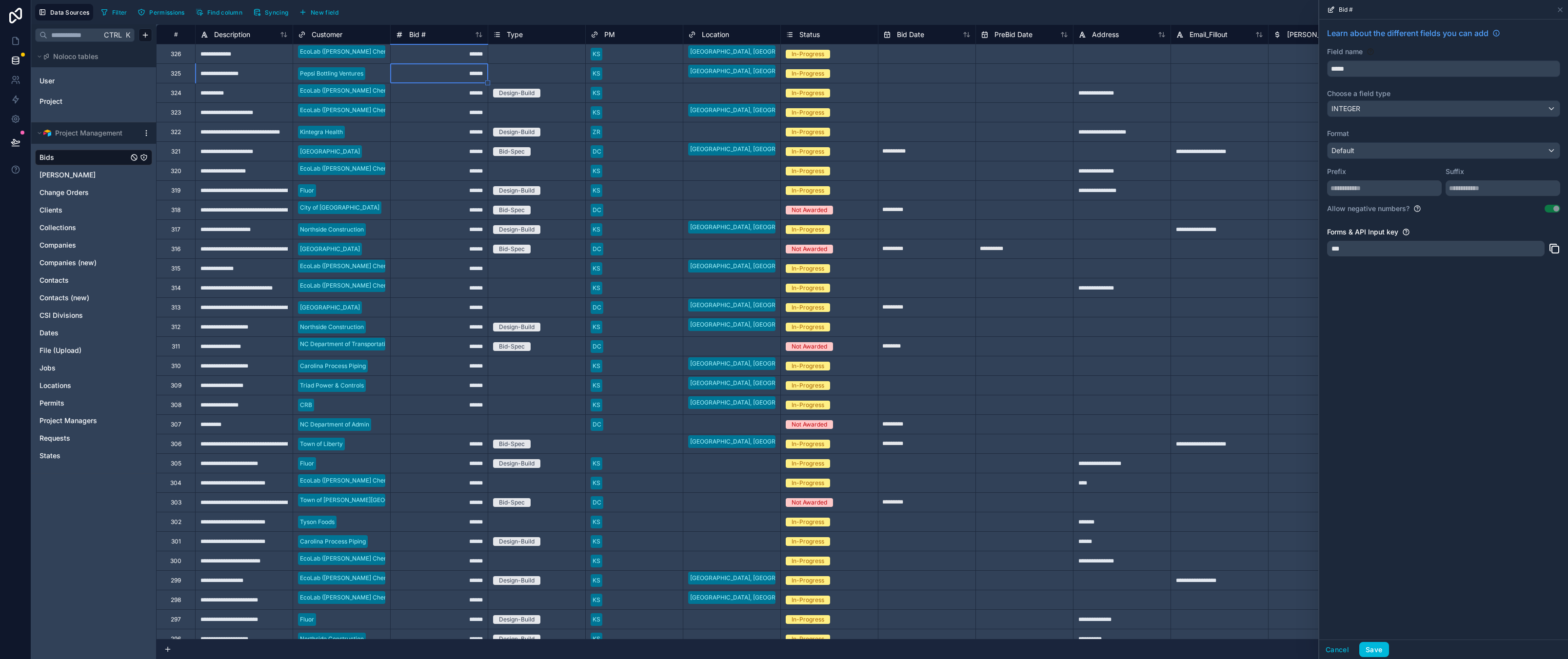
drag, startPoint x: 454, startPoint y: 65, endPoint x: 455, endPoint y: 72, distance: 7.1
click at [454, 70] on div "******" at bounding box center [439, 73] width 97 height 19
click at [455, 72] on div "******" at bounding box center [439, 73] width 97 height 19
click at [474, 75] on input "******" at bounding box center [439, 73] width 97 height 19
click at [473, 75] on input "******" at bounding box center [439, 73] width 97 height 19
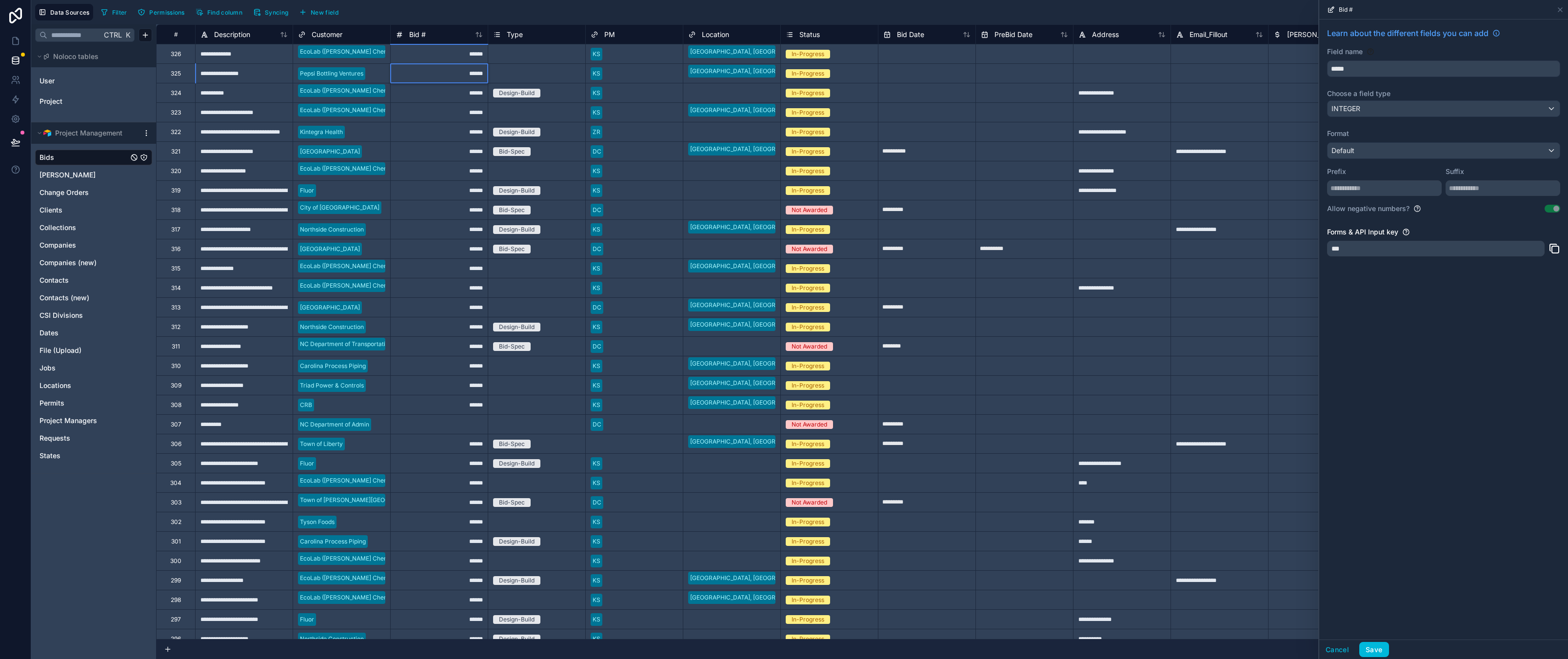
click at [470, 75] on input "******" at bounding box center [439, 73] width 97 height 19
click at [475, 77] on input "******" at bounding box center [439, 73] width 97 height 19
click at [472, 76] on input "******" at bounding box center [439, 73] width 97 height 19
type input "******"
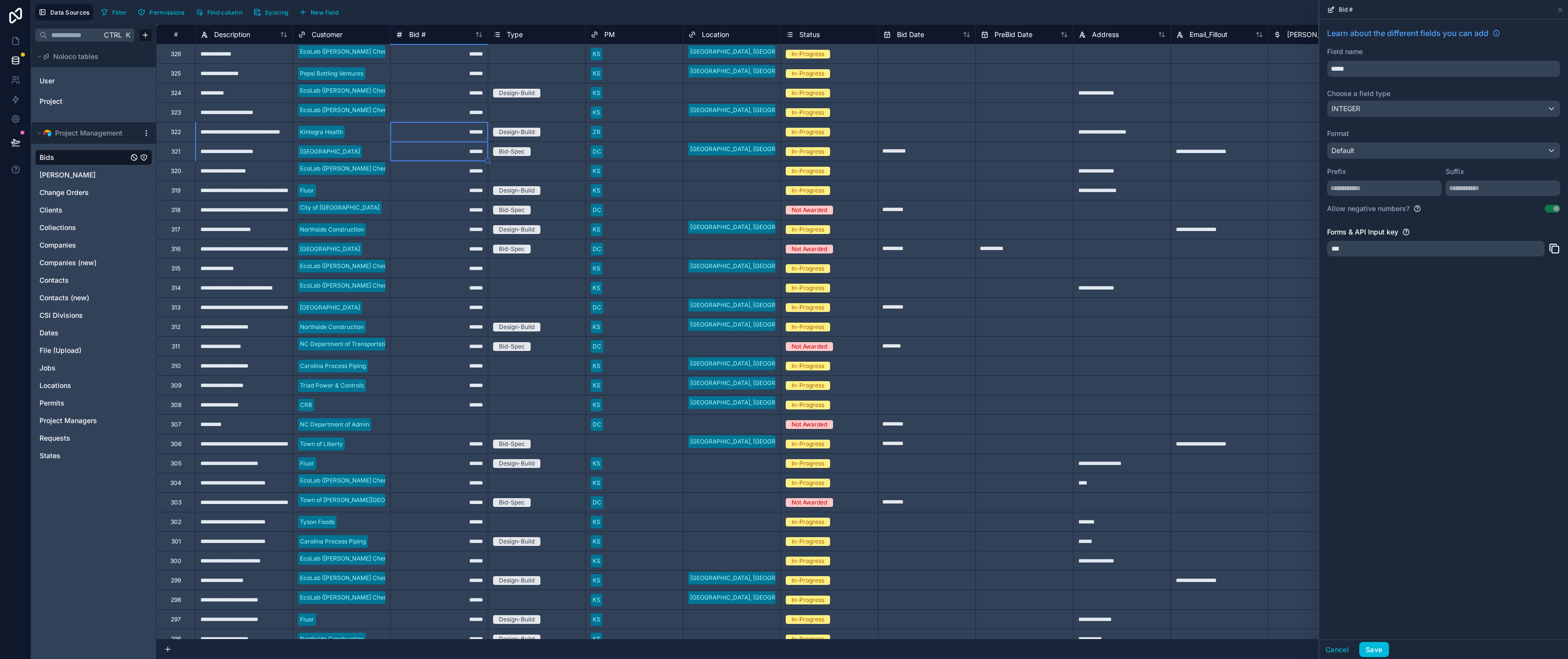
click at [438, 67] on div "******" at bounding box center [439, 73] width 97 height 19
click at [449, 53] on div "******" at bounding box center [439, 53] width 97 height 19
click at [448, 4] on div "Filter Permissions Find column Syncing New field Export Import New record" at bounding box center [830, 13] width 1467 height 17
click at [463, 48] on div "******" at bounding box center [439, 53] width 97 height 19
click at [444, 27] on div "Bid #" at bounding box center [439, 34] width 97 height 19
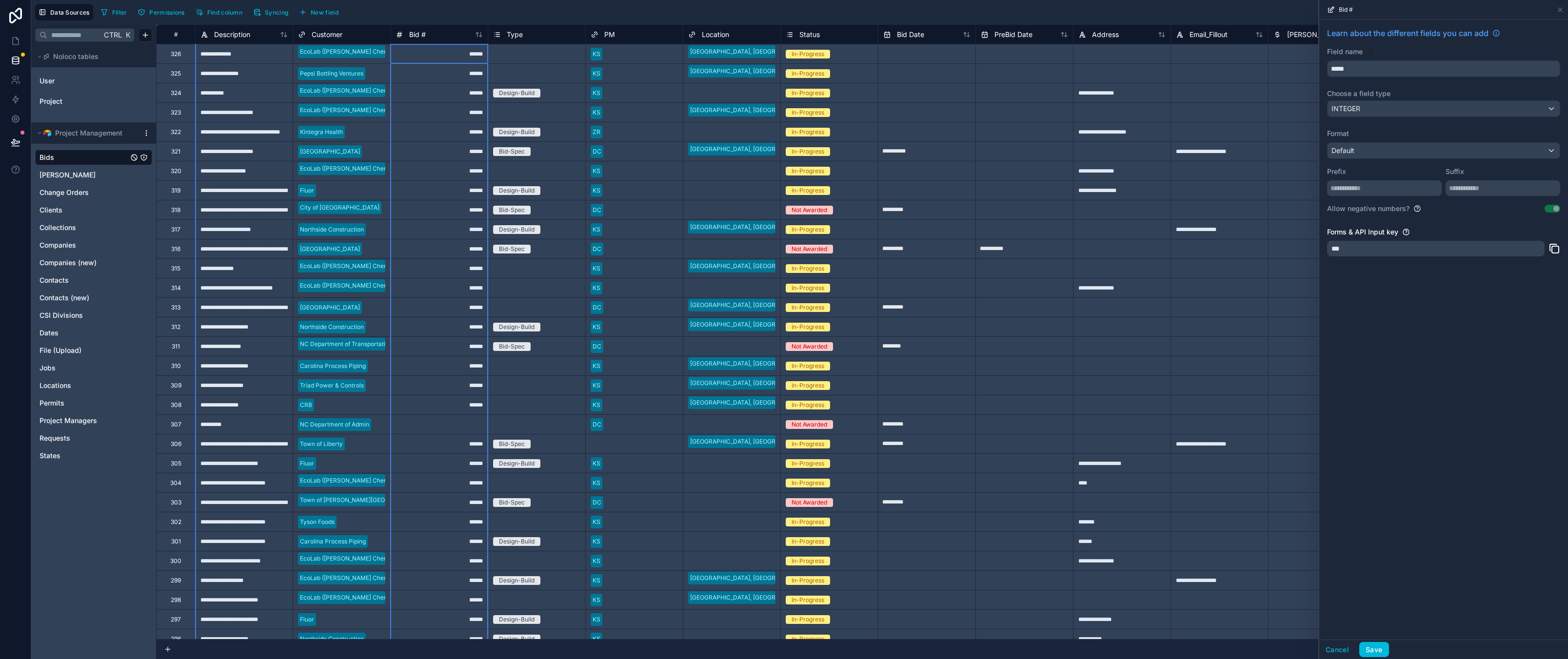
click at [420, 32] on span "Bid #" at bounding box center [418, 34] width 17 height 10
click at [1419, 402] on div "Learn about the different fields you can add Field name ***** Choose a field ty…" at bounding box center [1443, 330] width 249 height 620
click at [1384, 183] on input "text" at bounding box center [1384, 188] width 115 height 16
drag, startPoint x: 1464, startPoint y: 187, endPoint x: 1463, endPoint y: 177, distance: 10.0
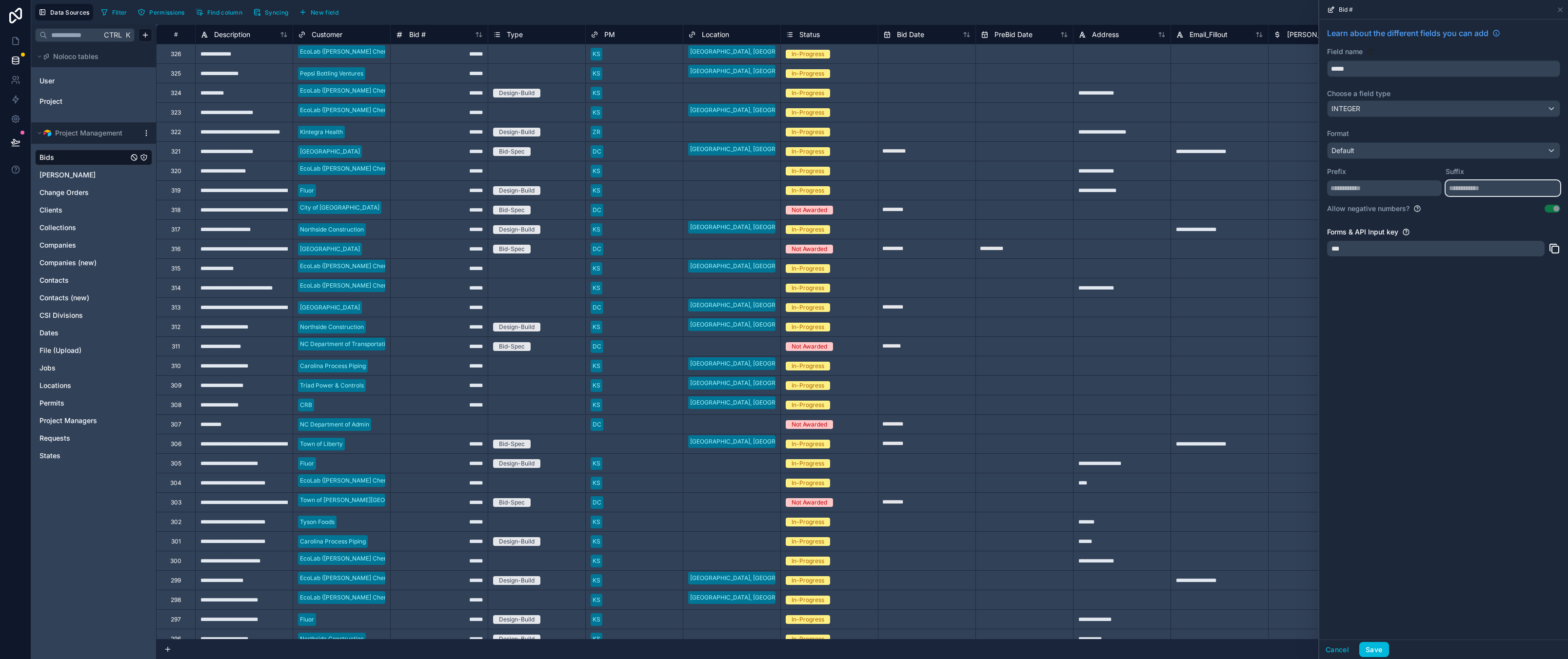
click at [1464, 187] on input "text" at bounding box center [1503, 188] width 115 height 16
click at [1446, 152] on div "Default" at bounding box center [1443, 150] width 232 height 16
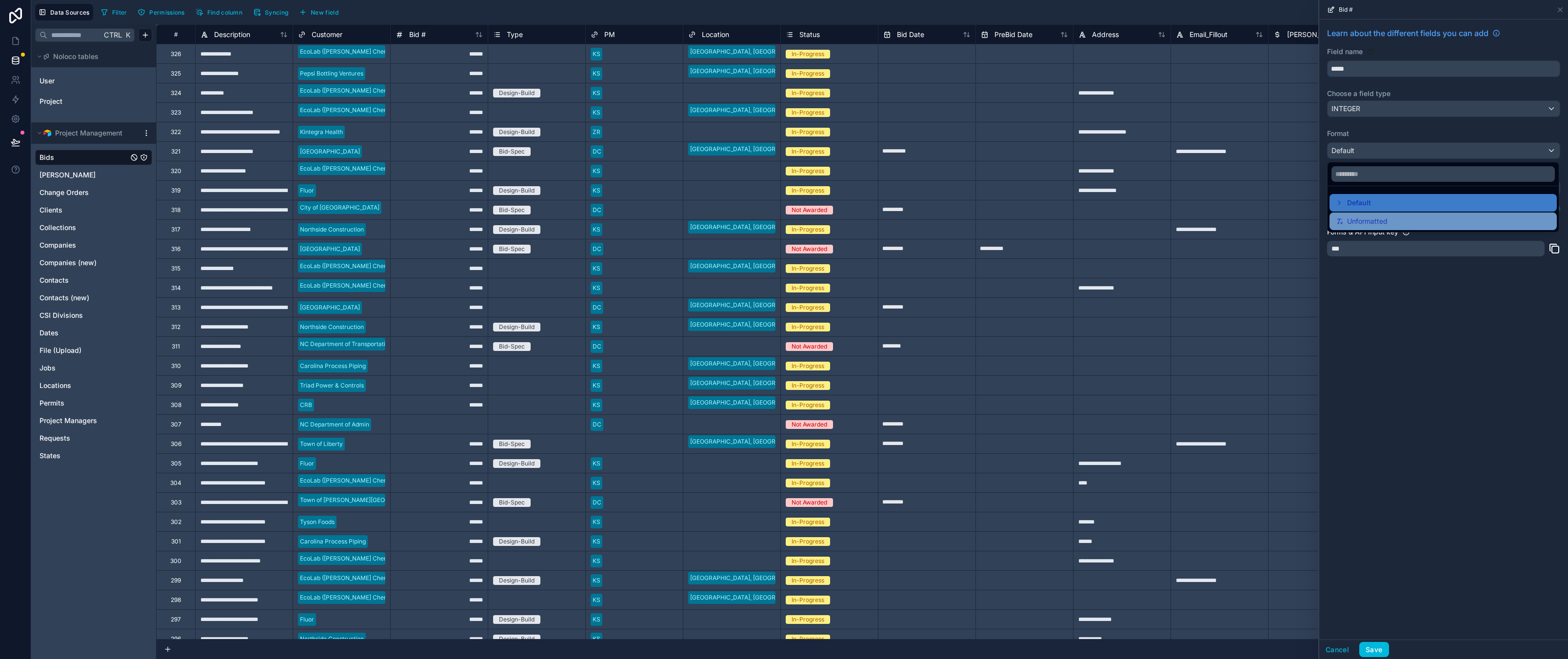
click at [1381, 221] on span "Unformatted" at bounding box center [1367, 221] width 40 height 12
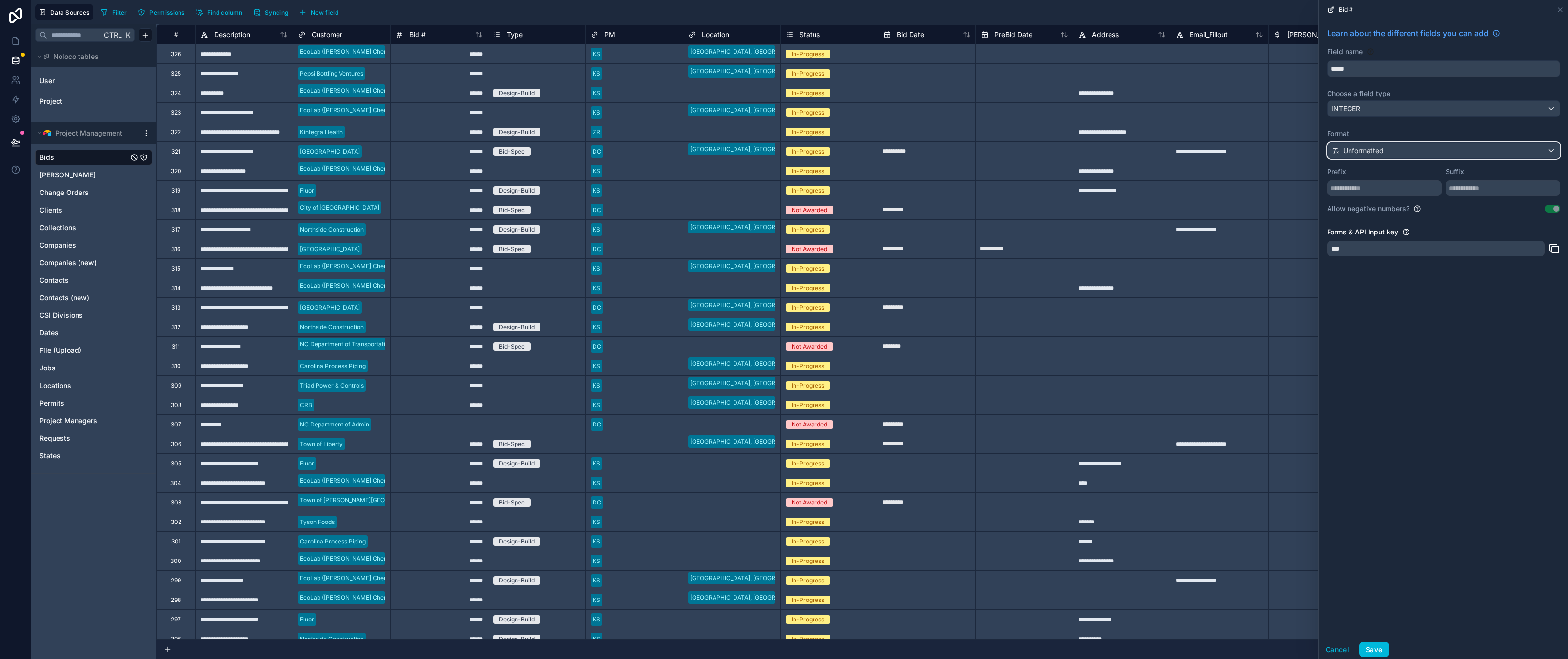
click at [1379, 144] on div "Unformatted" at bounding box center [1443, 150] width 232 height 16
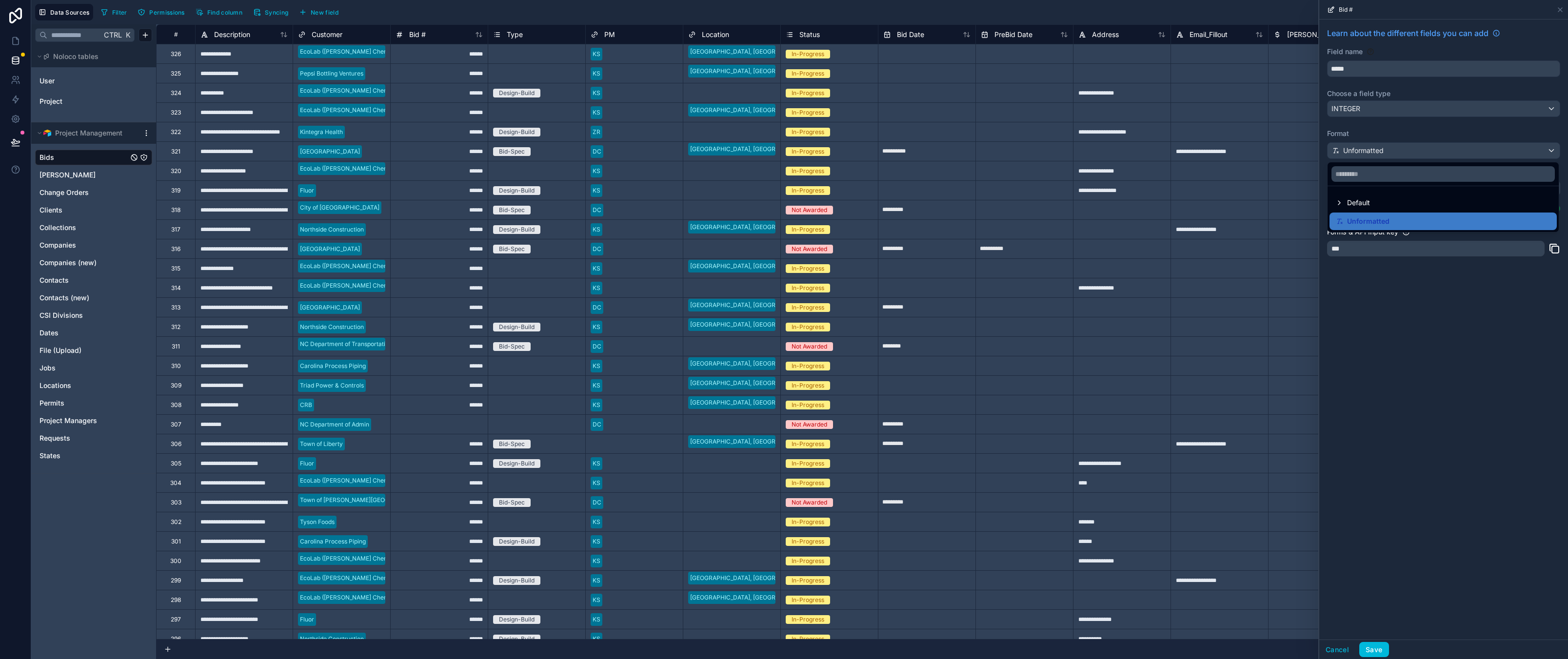
click at [1406, 459] on div at bounding box center [1443, 330] width 249 height 659
drag, startPoint x: 1412, startPoint y: 374, endPoint x: 1356, endPoint y: 146, distance: 234.8
click at [1412, 375] on div "Learn about the different fields you can add Field name ***** Choose a field ty…" at bounding box center [1443, 330] width 249 height 620
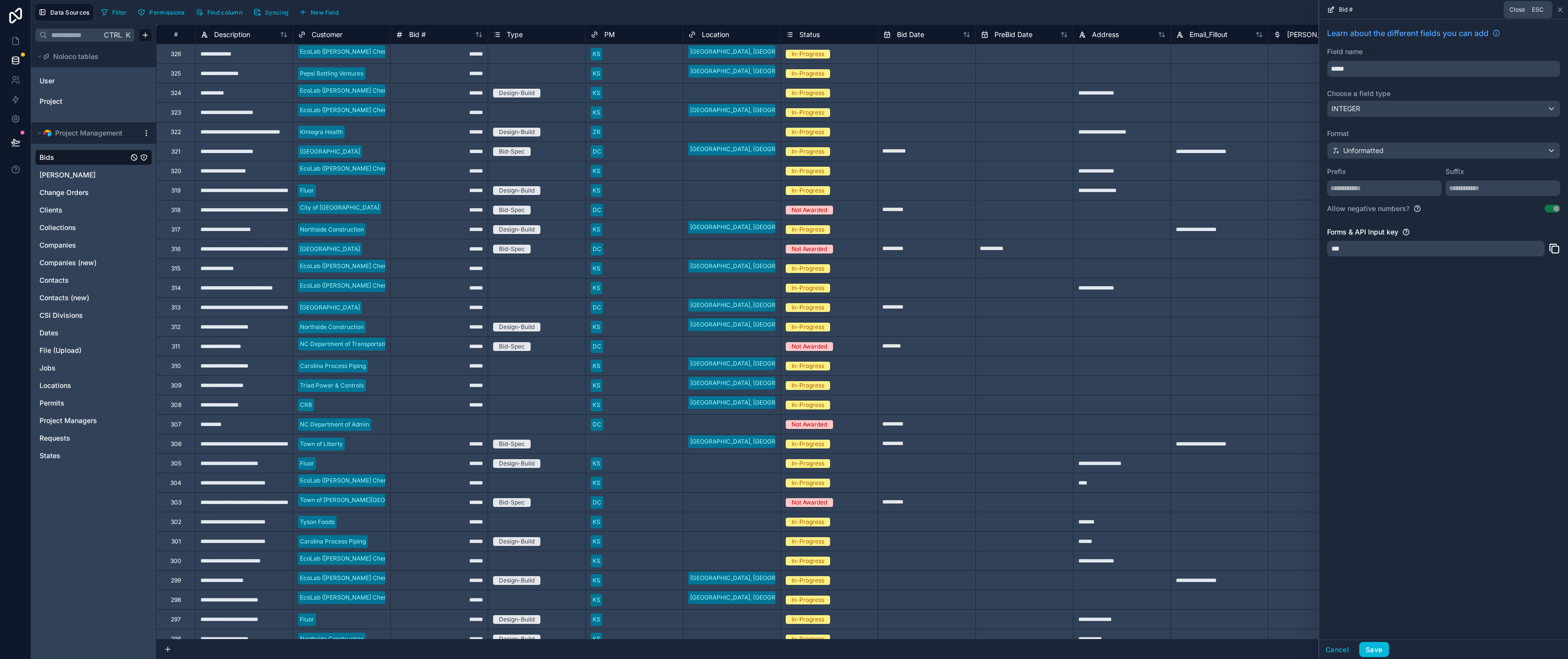
click at [1560, 8] on icon at bounding box center [1560, 9] width 8 height 8
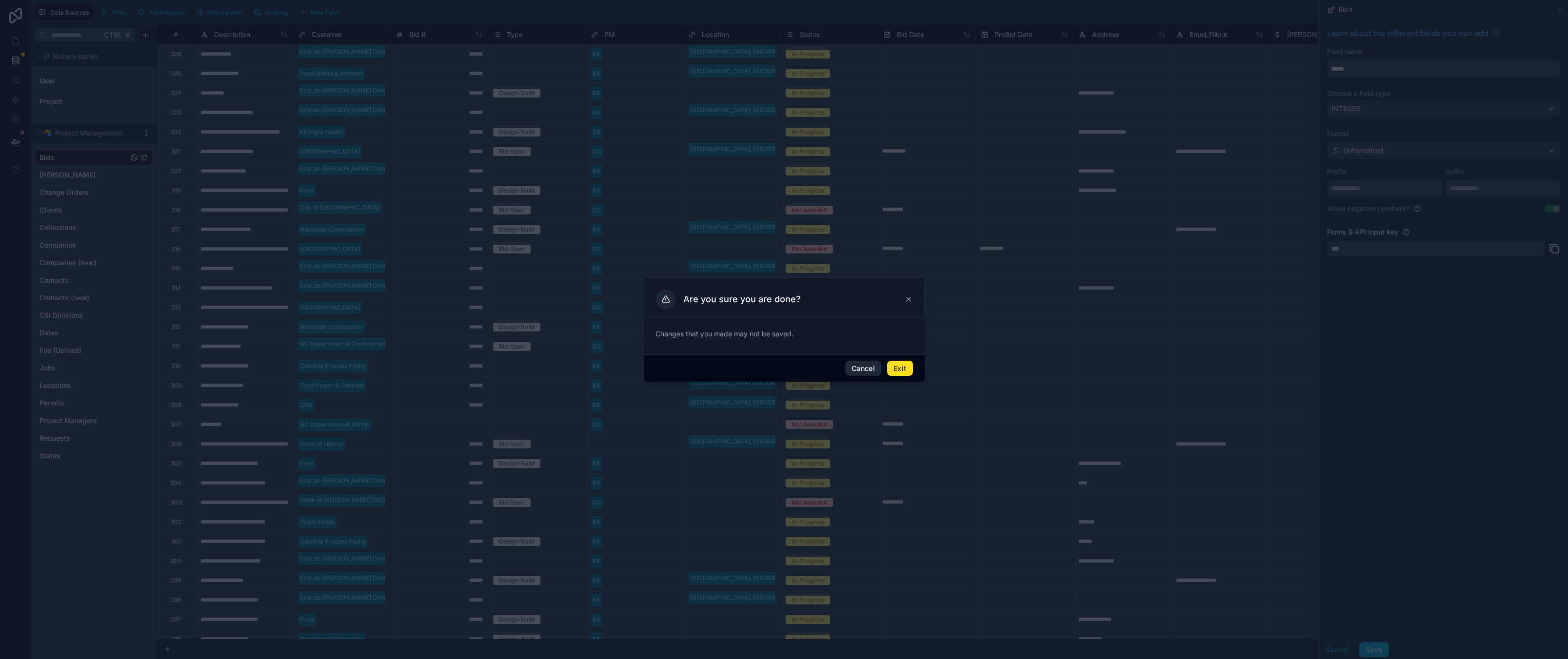
click at [866, 370] on button "Cancel" at bounding box center [863, 368] width 36 height 16
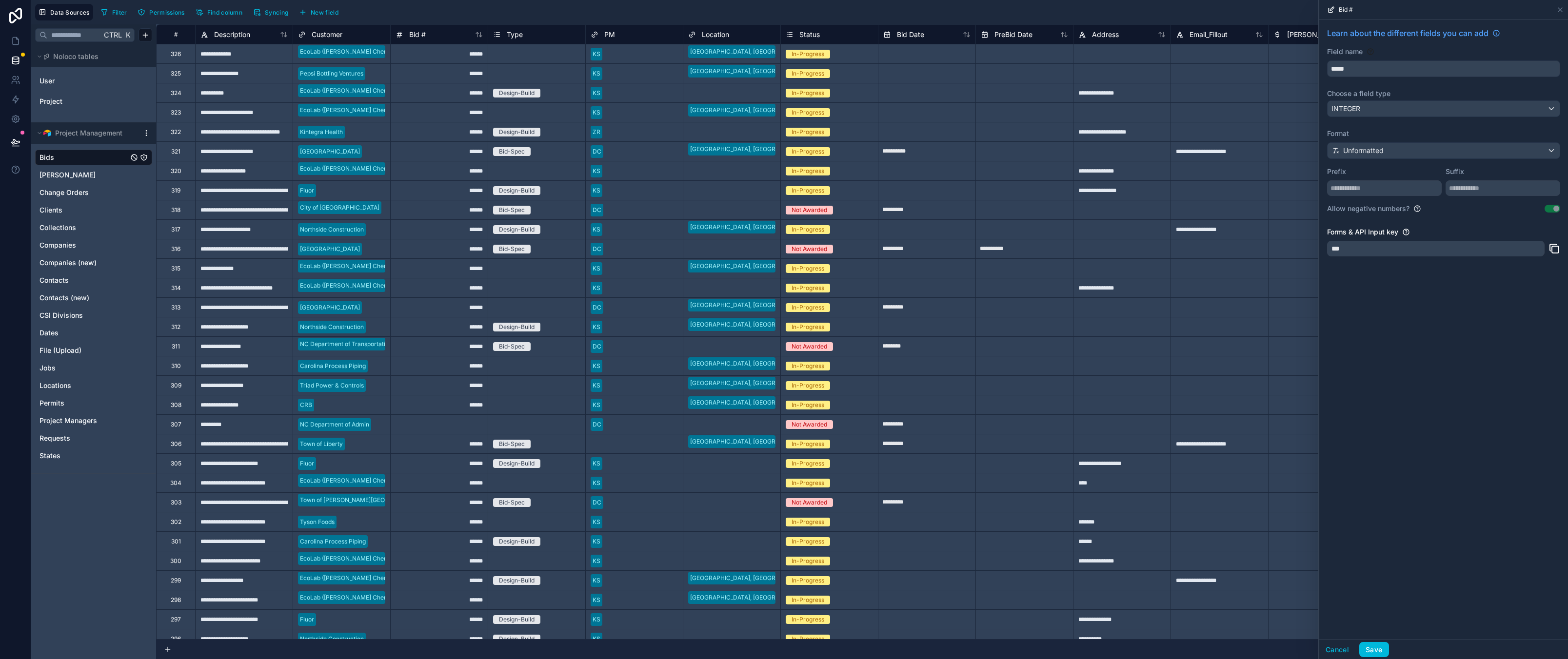
click at [444, 216] on div "******" at bounding box center [439, 209] width 97 height 19
click at [1557, 10] on icon at bounding box center [1560, 9] width 8 height 8
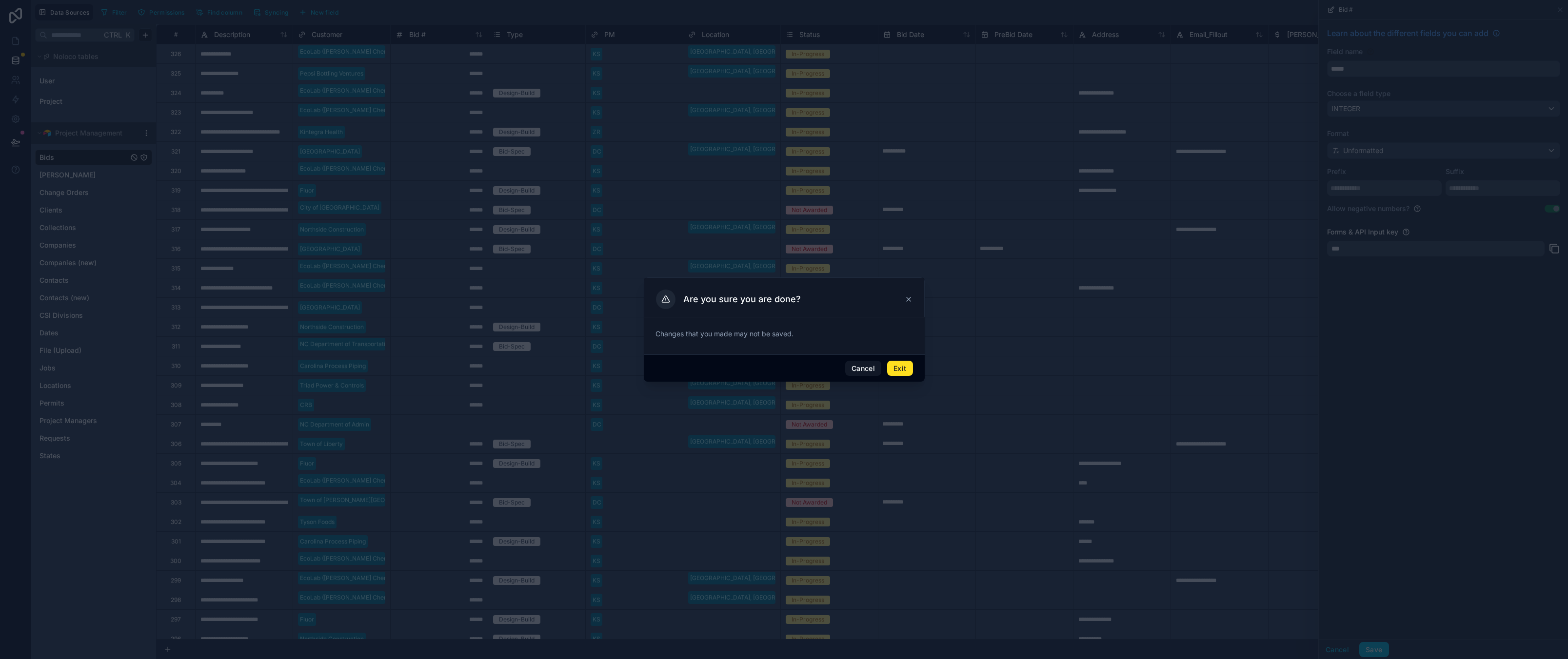
click at [848, 366] on button "Cancel" at bounding box center [863, 368] width 36 height 16
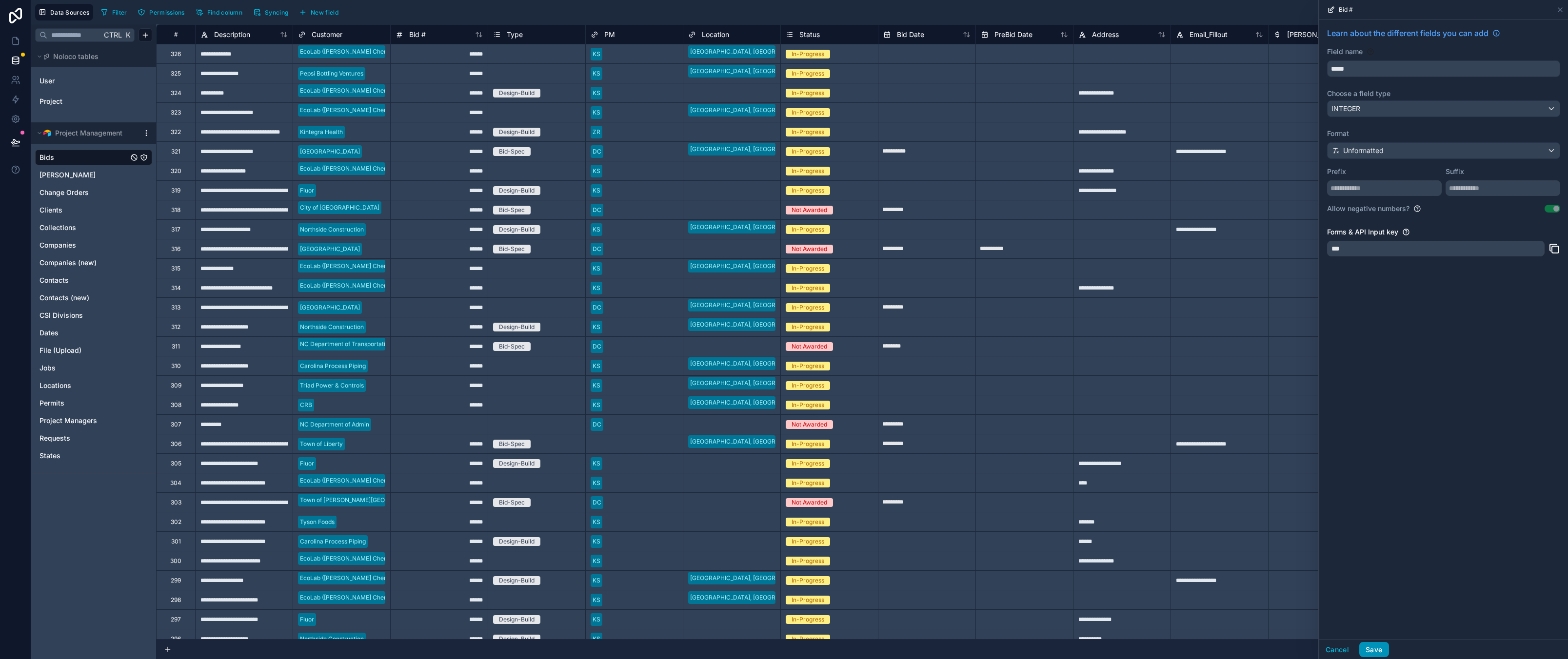
click at [1376, 652] on button "Save" at bounding box center [1373, 650] width 29 height 16
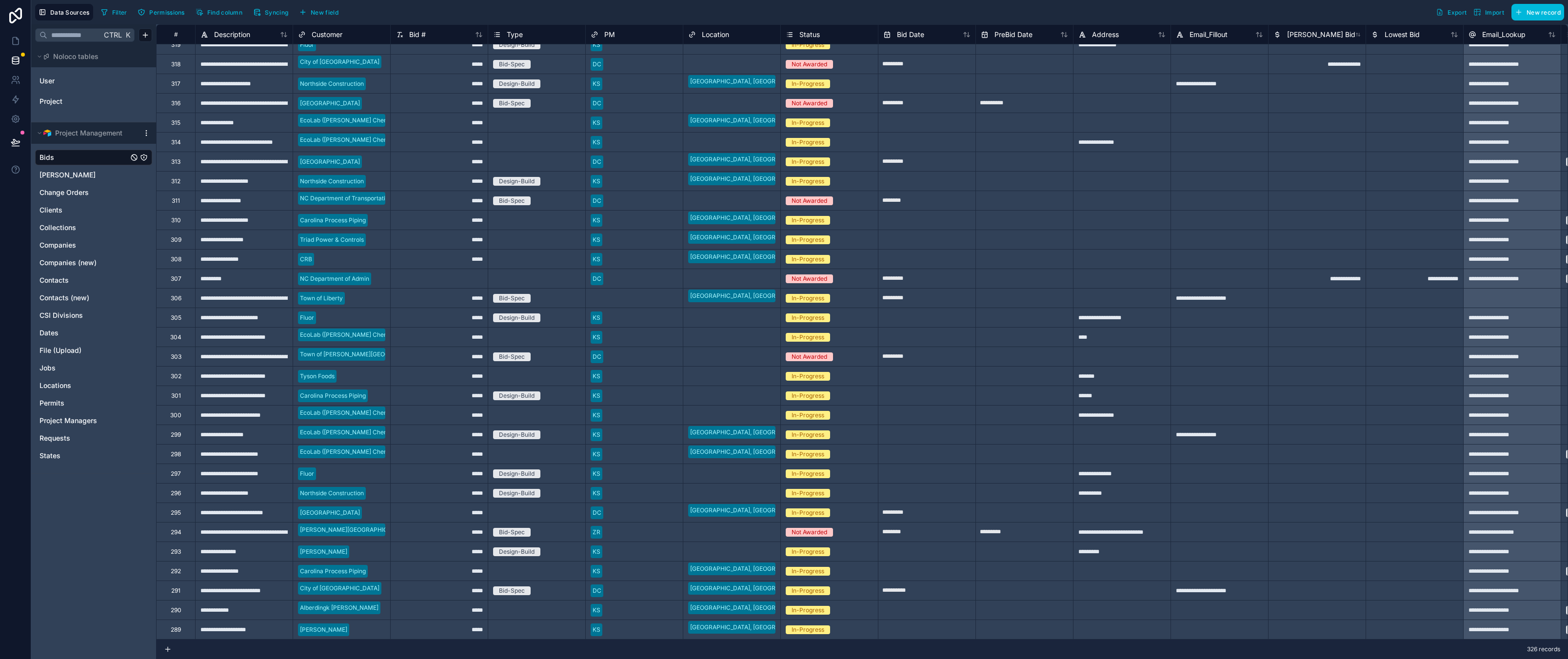
scroll to position [146, 0]
click at [441, 277] on div at bounding box center [439, 278] width 97 height 19
click at [84, 534] on div "Ctrl K Noloco tables User Project Project Management Bids Billings Change Order…" at bounding box center [93, 341] width 125 height 635
click at [19, 37] on icon at bounding box center [16, 41] width 10 height 10
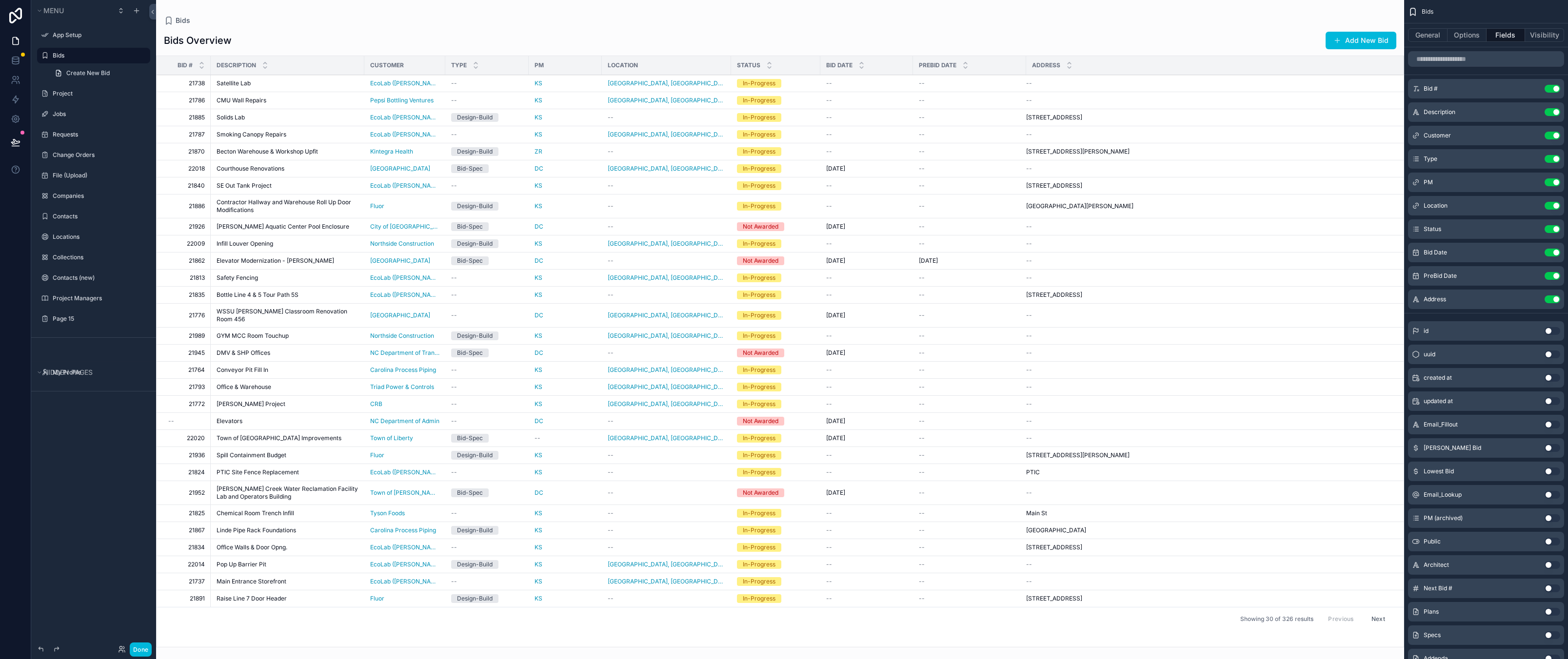
click at [277, 335] on td "GYM MCC Room Touchup GYM MCC Room Touchup" at bounding box center [287, 336] width 153 height 17
click at [279, 334] on td "GYM MCC Room Touchup GYM MCC Room Touchup" at bounding box center [287, 336] width 153 height 17
click at [1425, 34] on button "General" at bounding box center [1427, 35] width 39 height 13
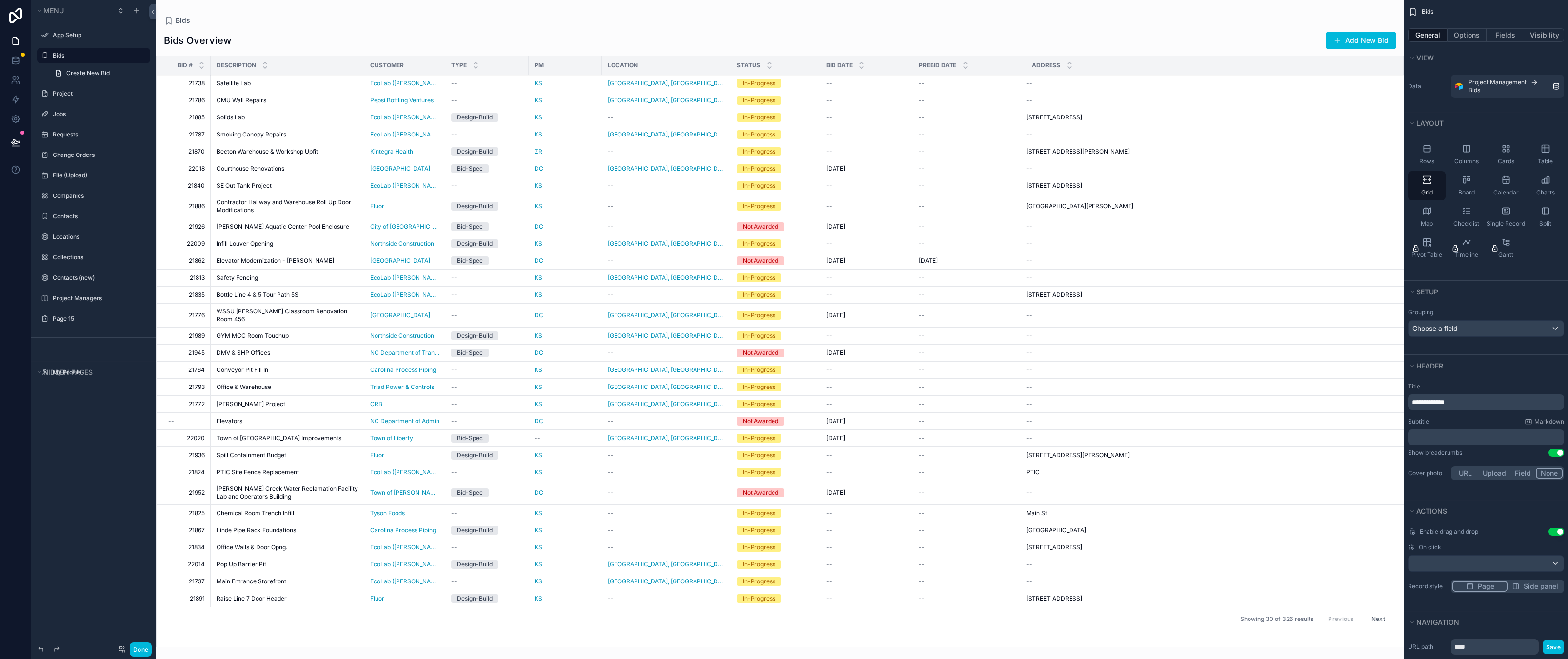
click at [1108, 8] on div "Bids Bids Overview Add New Bid Bid # Description Customer Type PM Location Stat…" at bounding box center [780, 324] width 1248 height 647
click at [459, 25] on div "Bids" at bounding box center [780, 21] width 1233 height 10
click at [551, 84] on div "KS" at bounding box center [564, 83] width 61 height 8
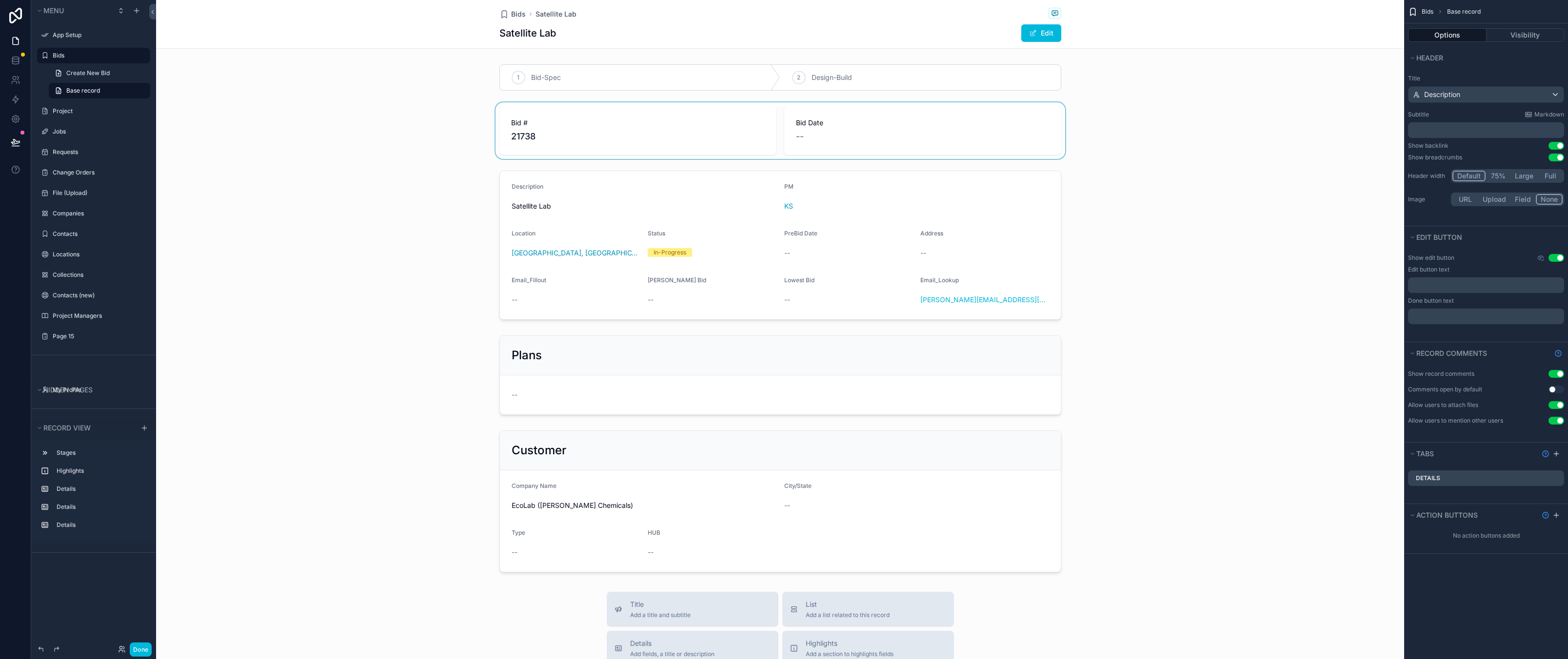
click at [294, 151] on div "scrollable content" at bounding box center [780, 130] width 1248 height 56
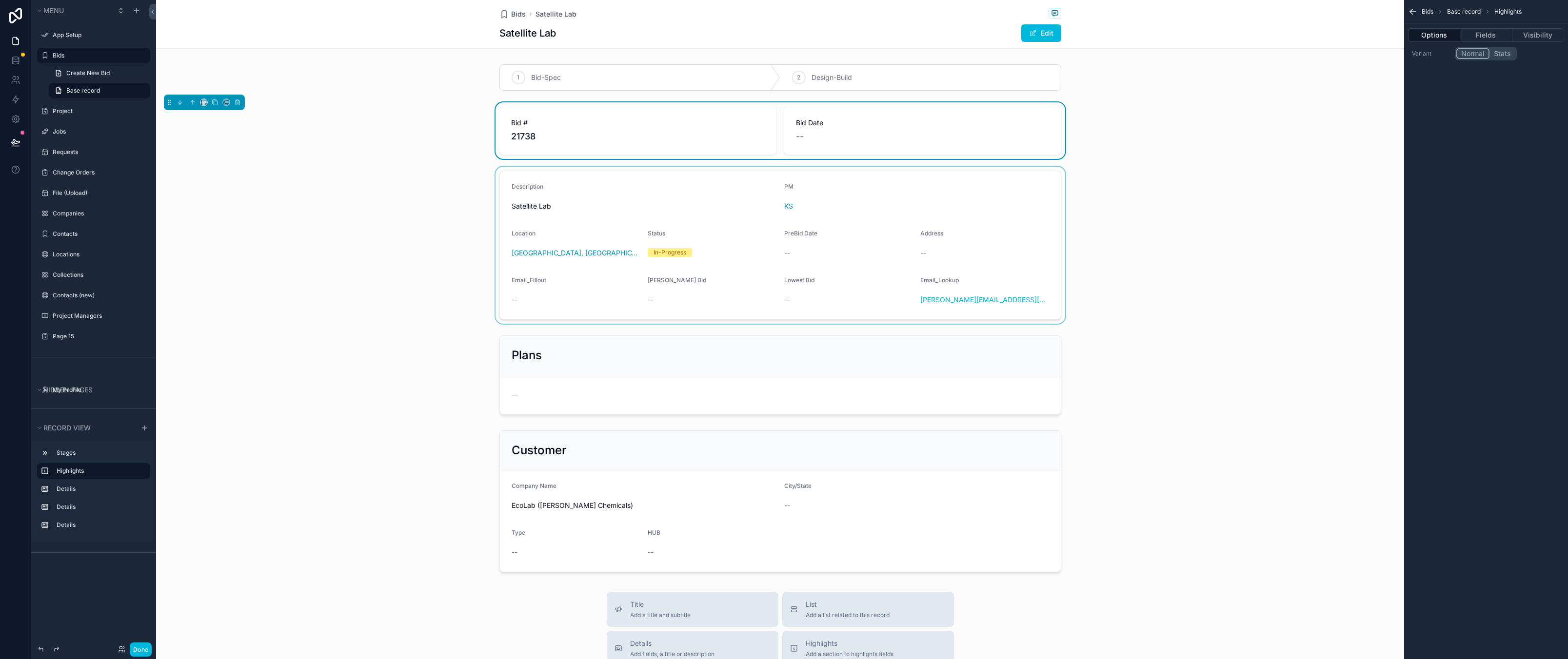
click at [355, 286] on div "scrollable content" at bounding box center [780, 245] width 1248 height 157
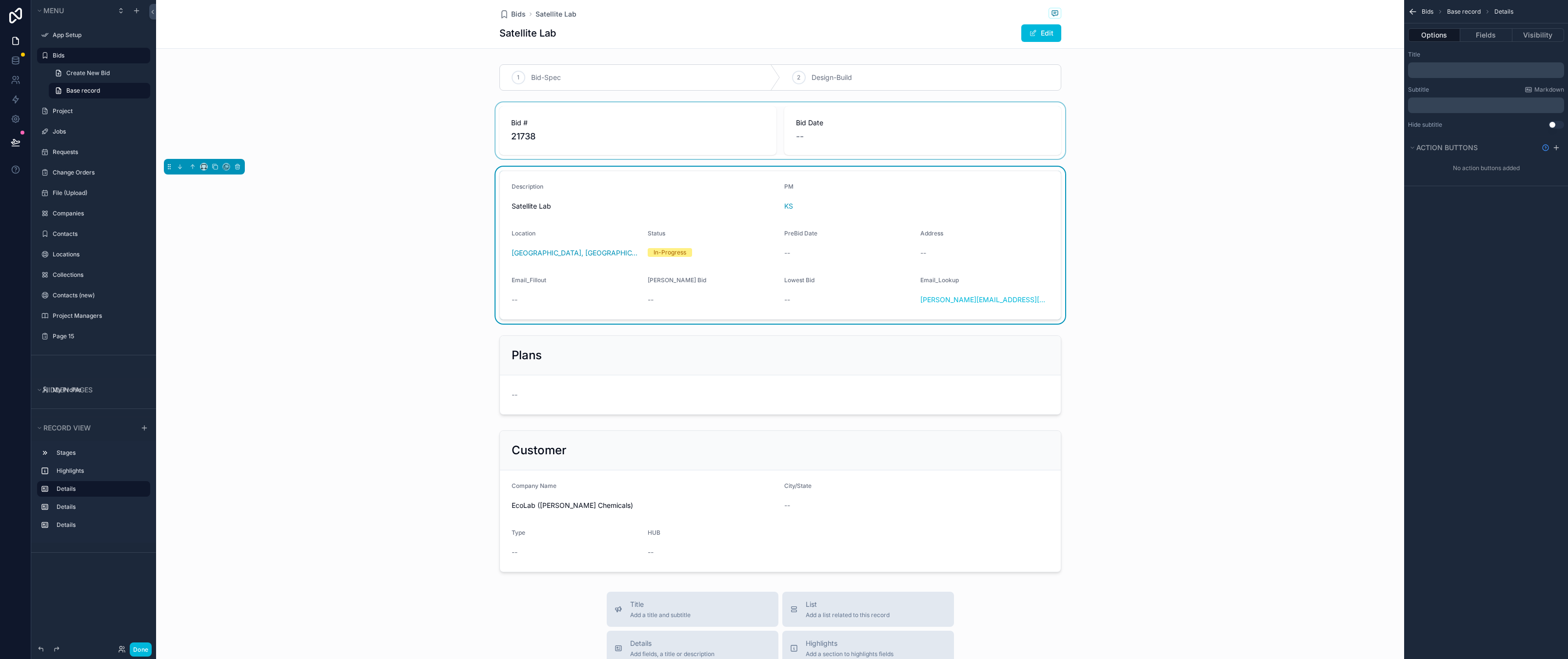
click at [84, 54] on label "Bids" at bounding box center [98, 55] width 91 height 8
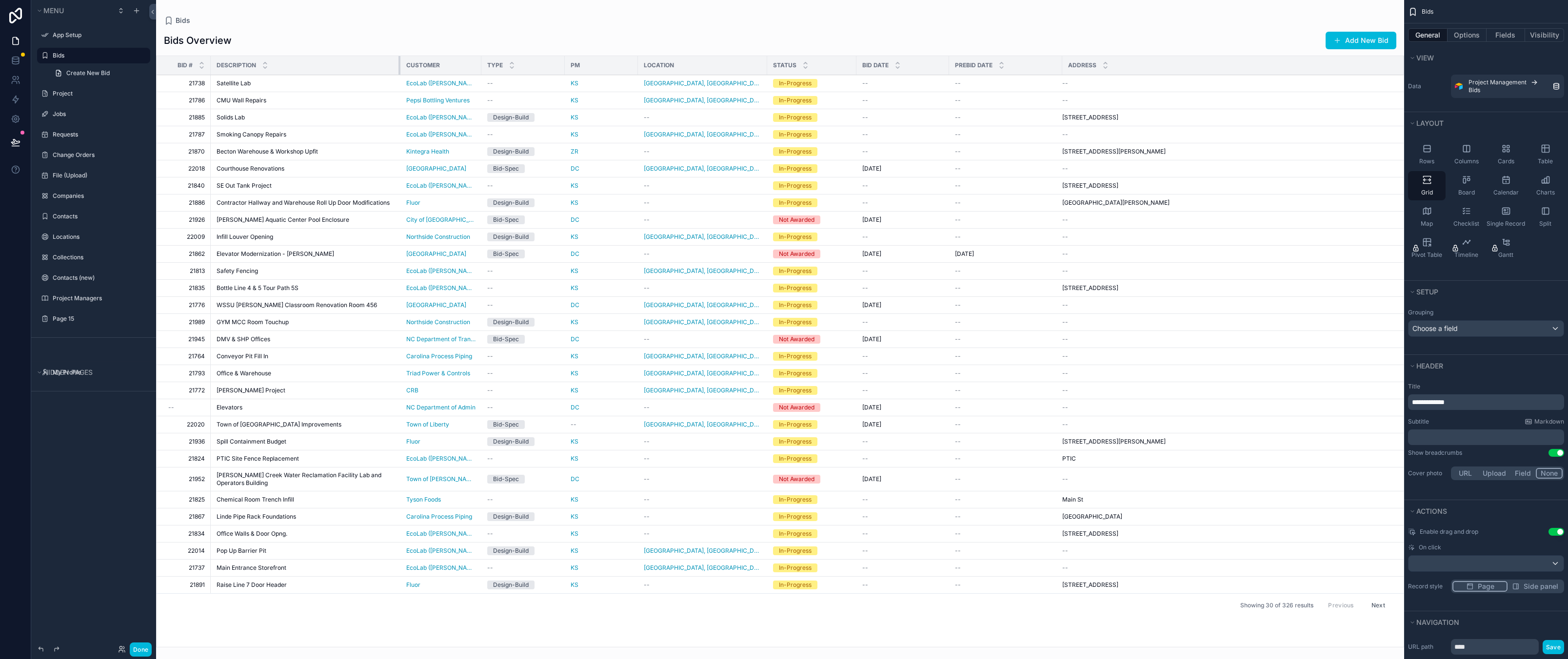
drag, startPoint x: 363, startPoint y: 65, endPoint x: 399, endPoint y: 67, distance: 36.1
click at [399, 67] on div "scrollable content" at bounding box center [400, 65] width 4 height 18
click at [1514, 35] on button "Fields" at bounding box center [1506, 35] width 39 height 13
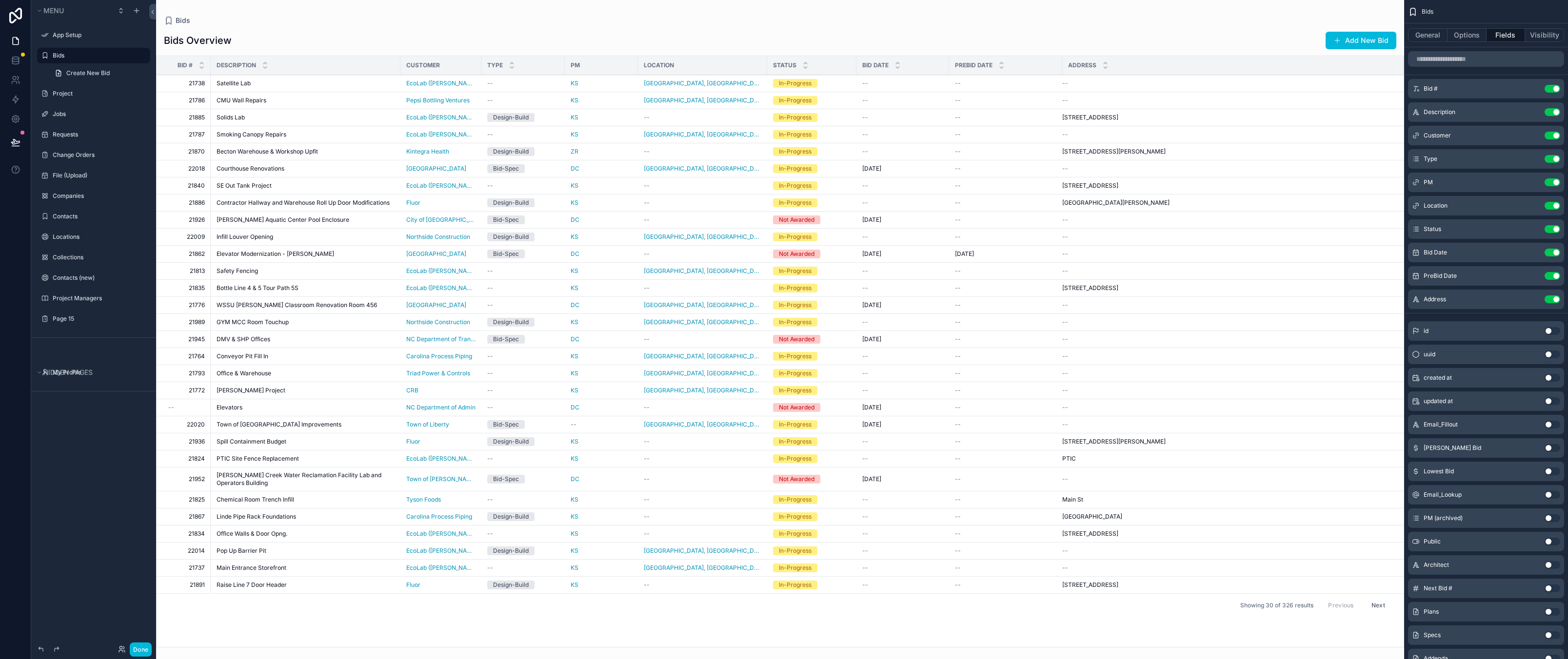
click at [1446, 118] on div "Description Use setting" at bounding box center [1486, 112] width 156 height 19
click at [0, 0] on button "scrollable content" at bounding box center [0, 0] width 0 height 0
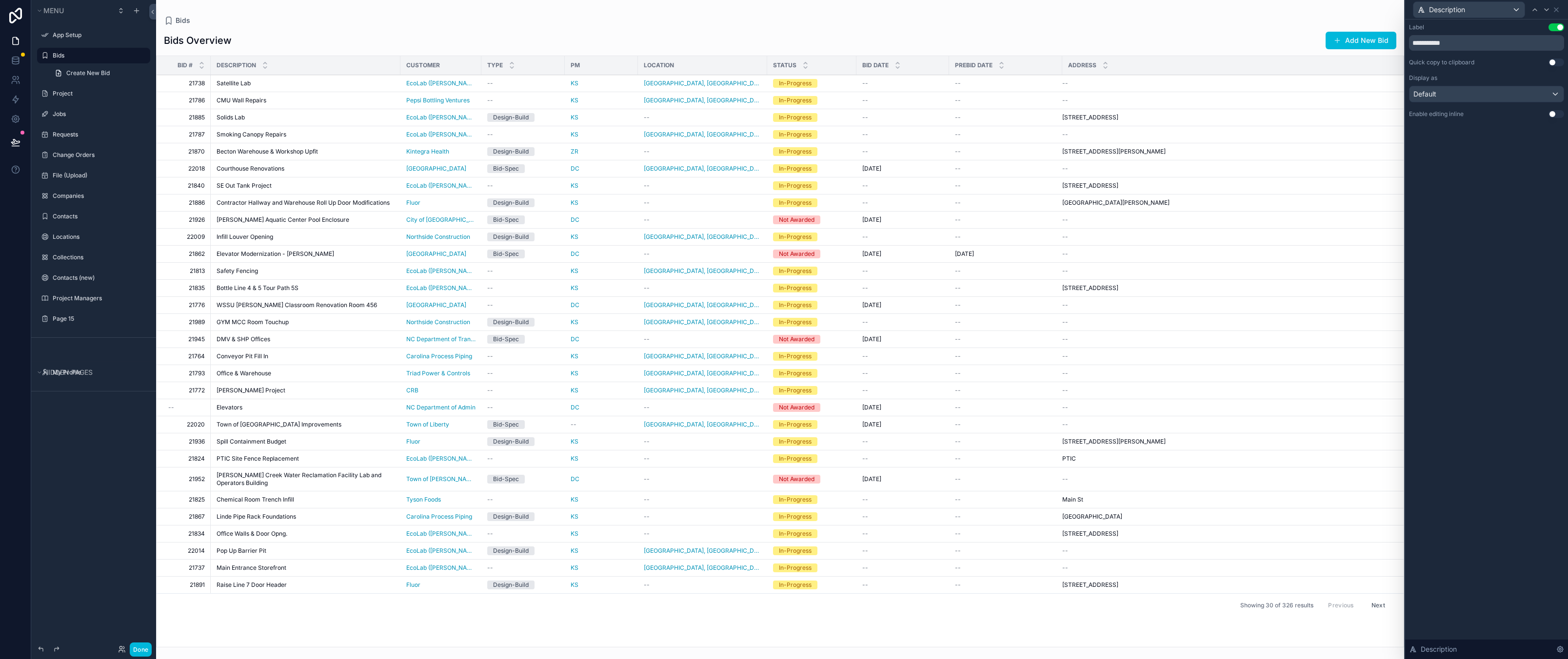
click at [1467, 268] on div "**********" at bounding box center [1486, 339] width 163 height 640
click at [1543, 95] on div "Default" at bounding box center [1487, 94] width 154 height 16
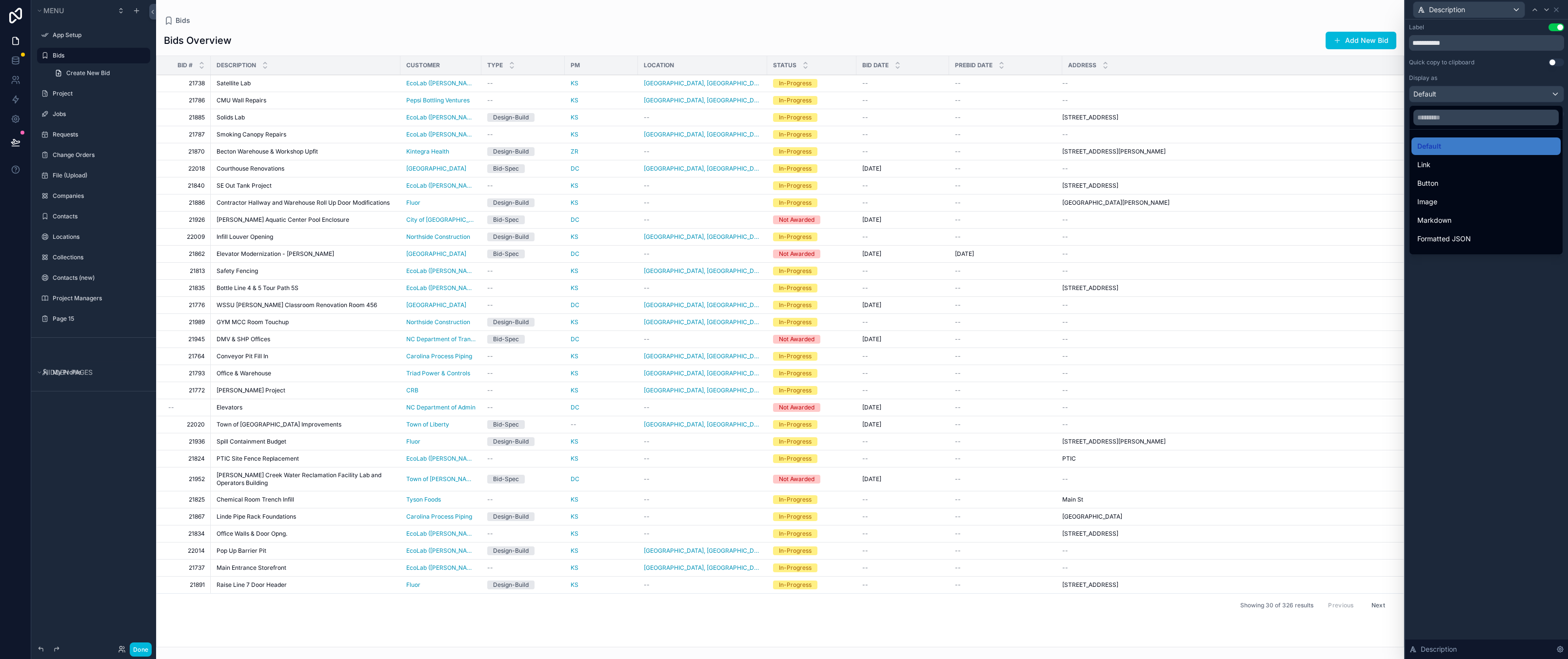
click at [1477, 424] on div at bounding box center [1486, 330] width 163 height 659
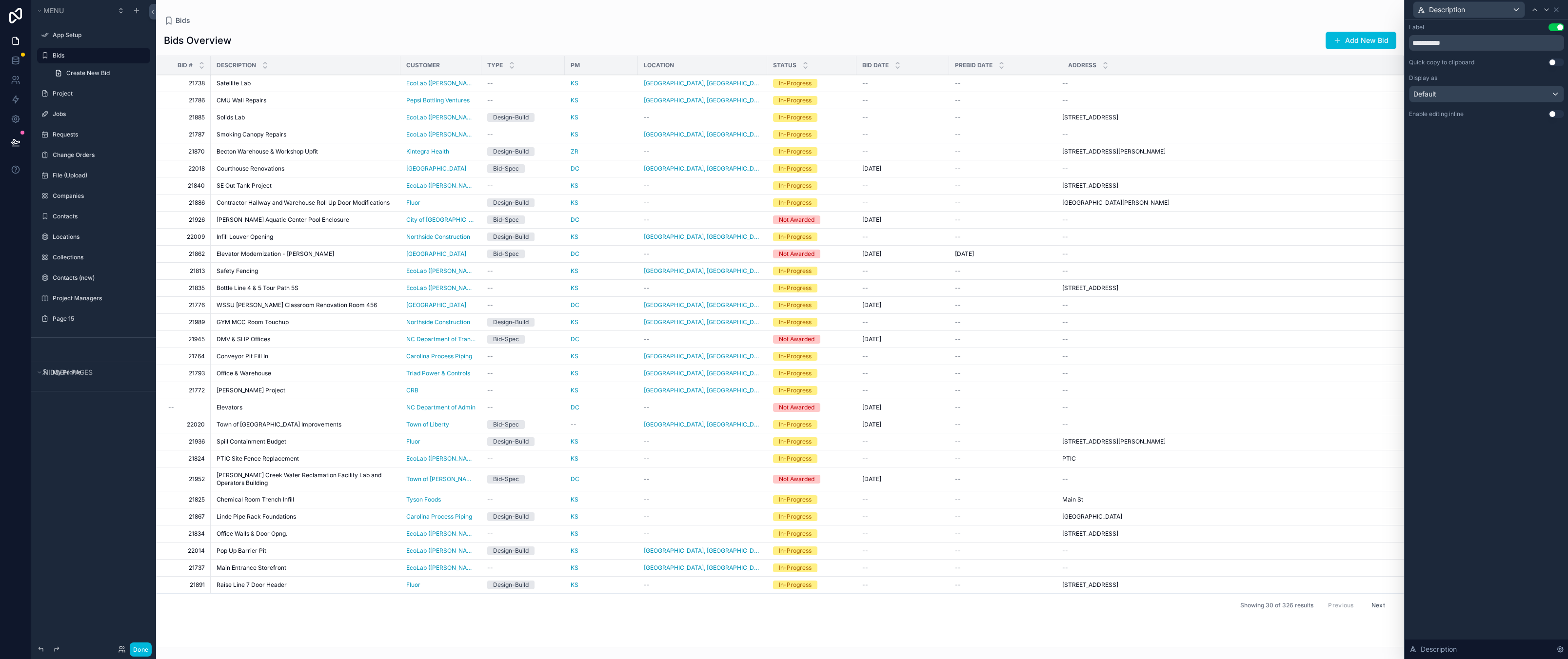
click at [1542, 146] on div "**********" at bounding box center [1486, 339] width 163 height 640
click at [1458, 297] on div "**********" at bounding box center [1486, 339] width 163 height 640
click at [1230, 23] on div "Bids" at bounding box center [780, 21] width 1233 height 10
click at [1474, 249] on div "**********" at bounding box center [1486, 339] width 163 height 640
drag, startPoint x: 1488, startPoint y: 221, endPoint x: 1548, endPoint y: 33, distance: 197.3
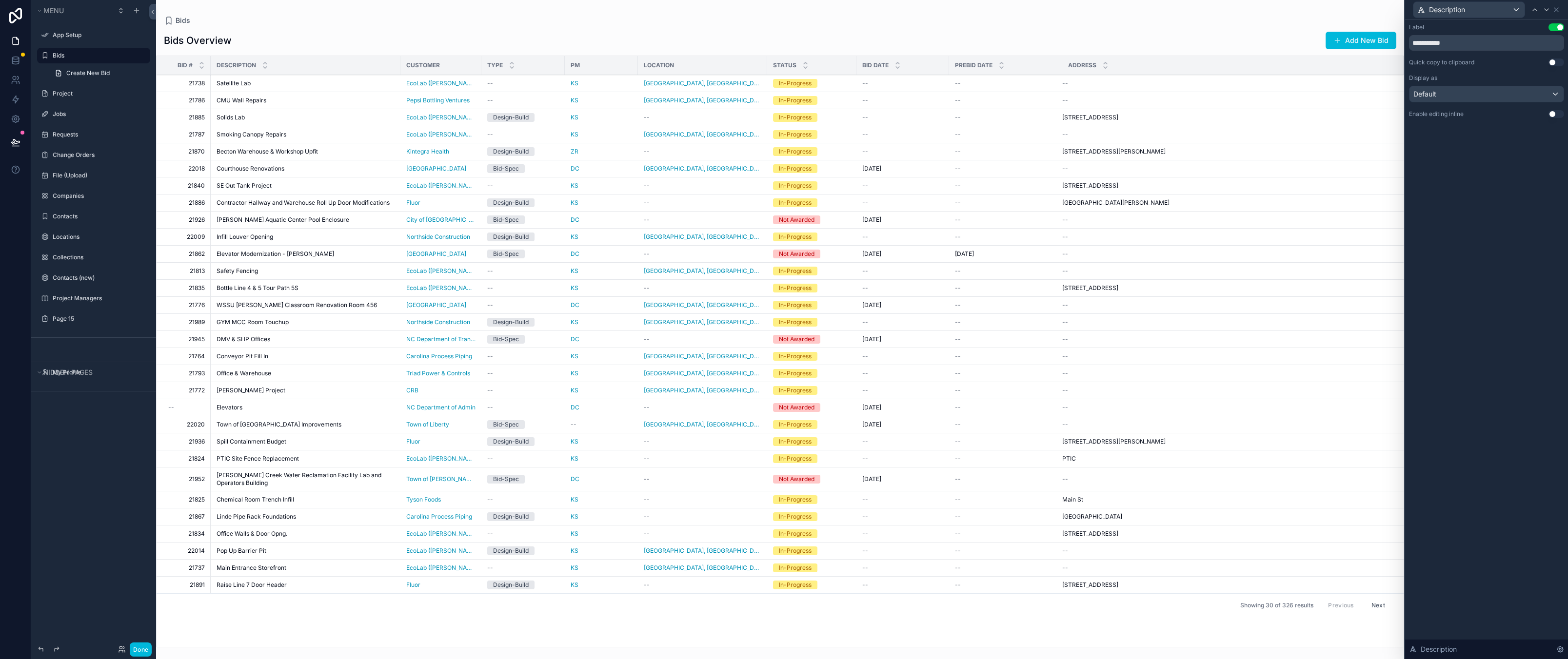
click at [1488, 221] on div "**********" at bounding box center [1486, 339] width 163 height 640
click at [1557, 8] on icon at bounding box center [1555, 9] width 8 height 8
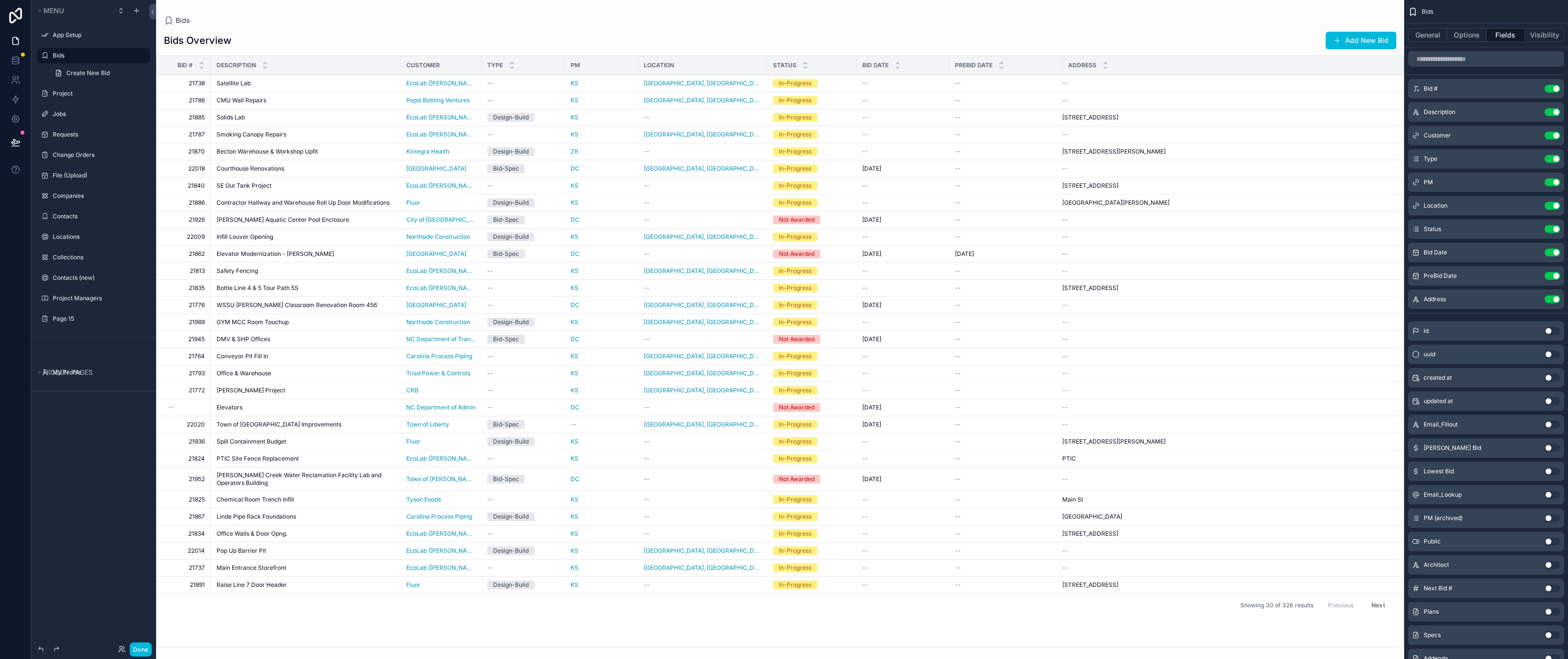
click at [313, 16] on div "Bids" at bounding box center [780, 21] width 1233 height 10
click at [210, 11] on div "Bids Bids Overview Add New Bid Bid # Description Customer Type PM Location Stat…" at bounding box center [780, 324] width 1248 height 647
drag, startPoint x: 83, startPoint y: 527, endPoint x: 59, endPoint y: 438, distance: 92.2
click at [83, 527] on div "Menu App Setup Bids Create New Bid Project Jobs Requests Change Orders File (Up…" at bounding box center [93, 324] width 125 height 647
drag, startPoint x: 18, startPoint y: 205, endPoint x: 22, endPoint y: 220, distance: 15.5
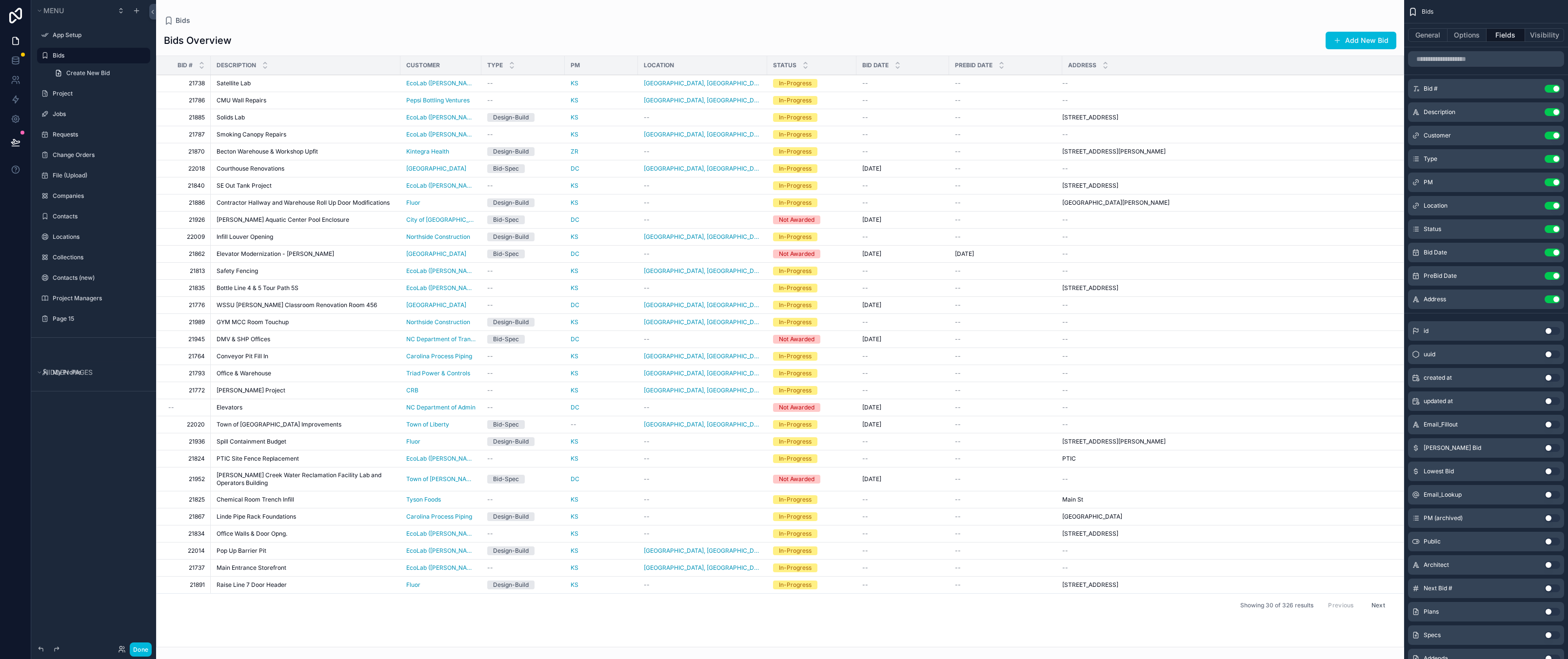
click at [18, 205] on div at bounding box center [15, 330] width 31 height 659
drag, startPoint x: 82, startPoint y: 545, endPoint x: 140, endPoint y: 652, distance: 121.7
click at [82, 545] on div "Menu App Setup Bids Create New Bid Project Jobs Requests Change Orders File (Up…" at bounding box center [93, 324] width 125 height 647
drag, startPoint x: 93, startPoint y: 537, endPoint x: 166, endPoint y: 658, distance: 141.3
click at [93, 537] on div "Menu App Setup Bids Create New Bid Project Jobs Requests Change Orders File (Up…" at bounding box center [93, 324] width 125 height 647
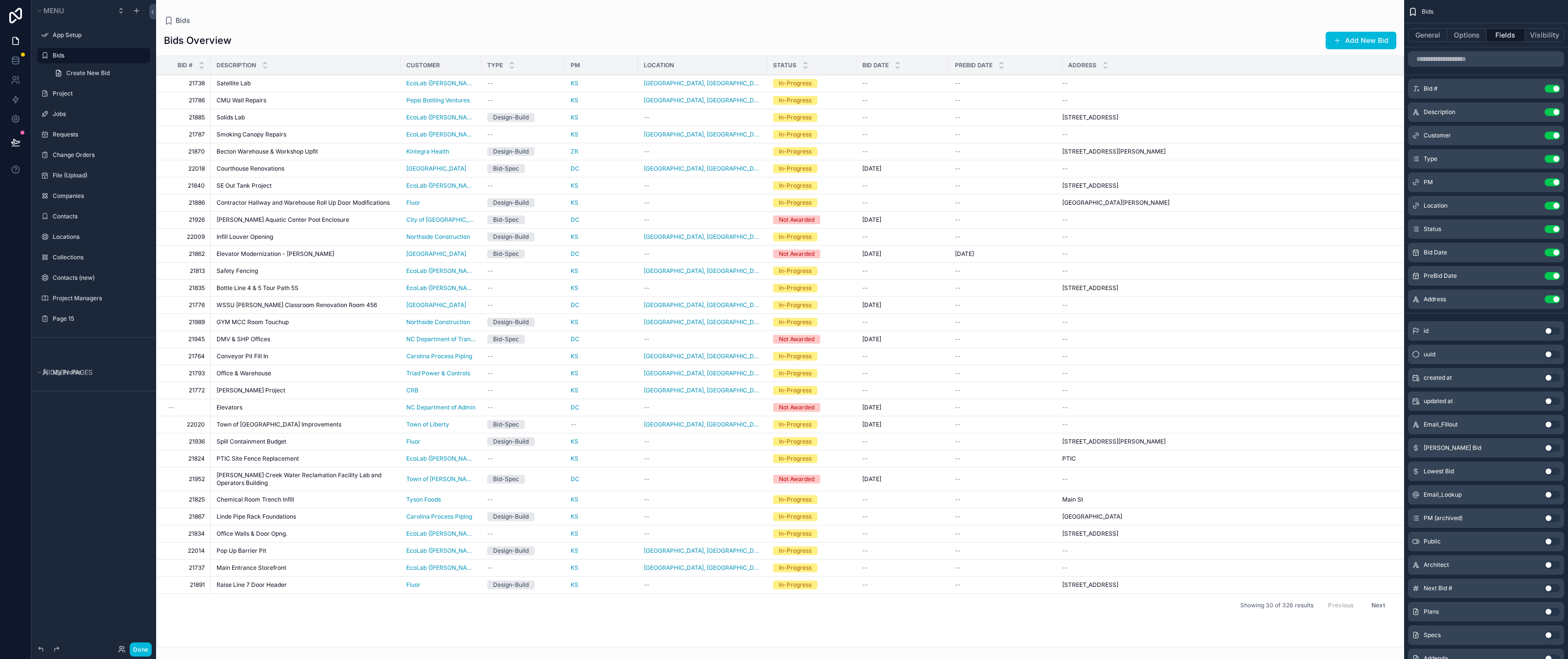
click at [98, 450] on div "Menu App Setup Bids Create New Bid Project Jobs Requests Change Orders File (Up…" at bounding box center [93, 324] width 125 height 647
click at [273, 8] on div "Bids Bids Overview Add New Bid Bid # Description Customer Type PM Location Stat…" at bounding box center [780, 324] width 1248 height 647
click at [13, 13] on icon at bounding box center [15, 15] width 13 height 16
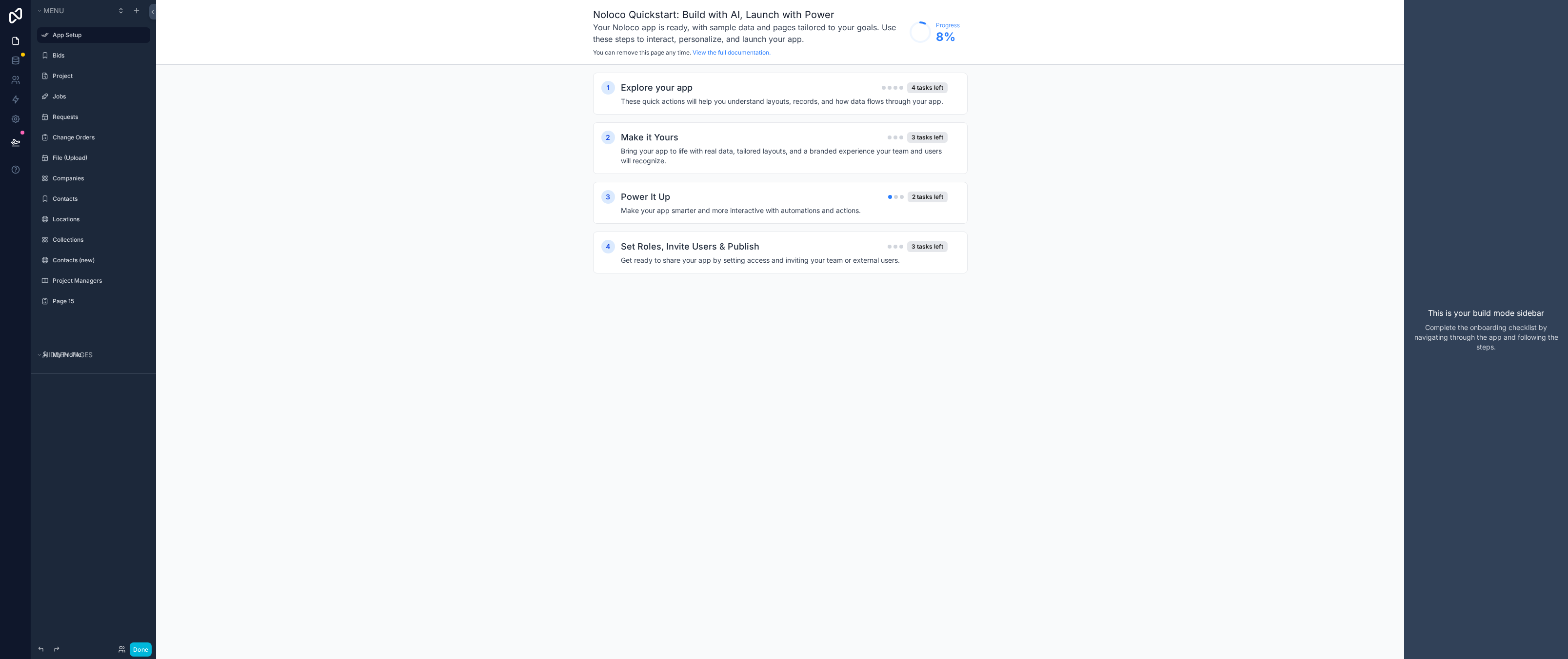
click at [435, 172] on div "1 Explore your app 4 tasks left These quick actions will help you understand la…" at bounding box center [780, 182] width 1248 height 236
click at [392, 236] on div "1 Explore your app 4 tasks left These quick actions will help you understand la…" at bounding box center [780, 182] width 1248 height 236
click at [391, 228] on div "1 Explore your app 4 tasks left These quick actions will help you understand la…" at bounding box center [780, 182] width 1248 height 236
click at [344, 362] on div "Noloco Quickstart: Build with AI, Launch with Power Your Noloco app is ready, w…" at bounding box center [780, 330] width 1248 height 659
click at [109, 560] on div "Menu App Setup Bids Project Jobs Requests Change Orders File (Upload) Companies…" at bounding box center [93, 324] width 125 height 647
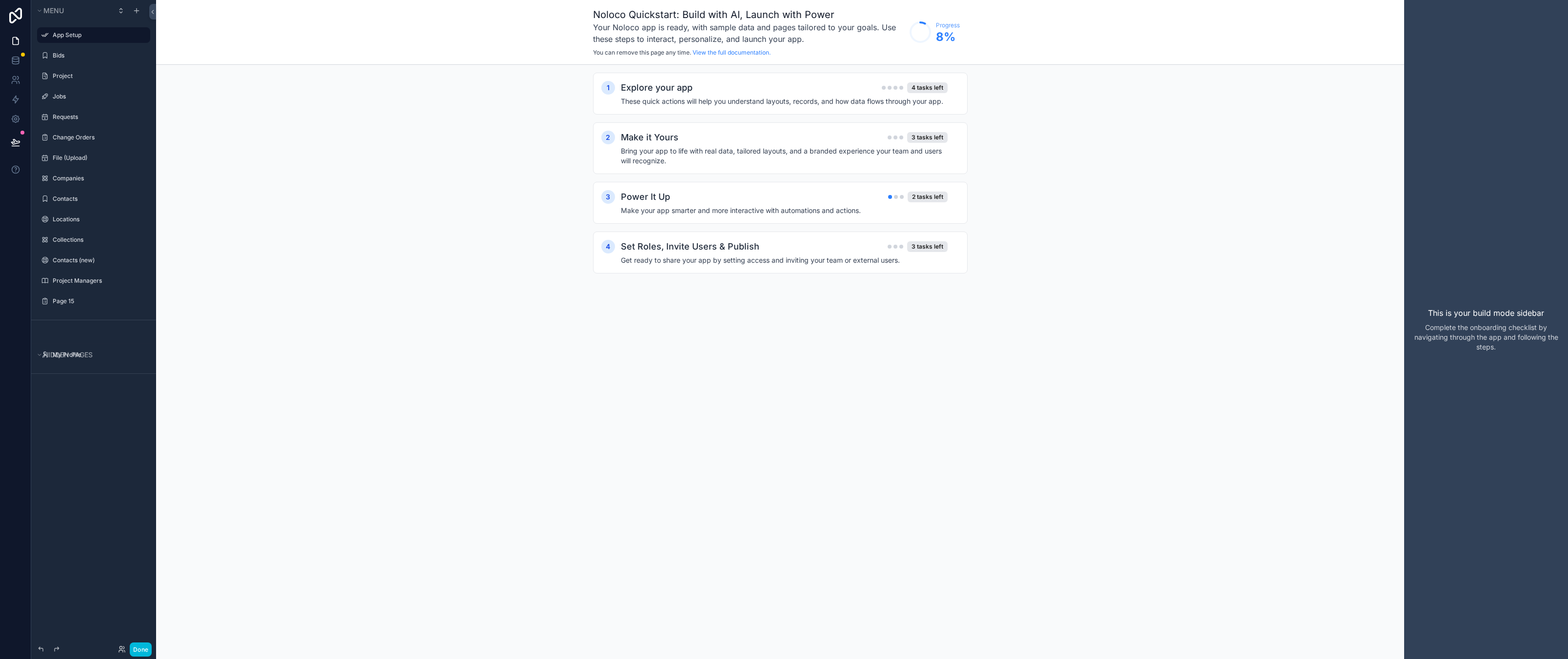
click at [383, 178] on div "1 Explore your app 4 tasks left These quick actions will help you understand la…" at bounding box center [780, 182] width 1248 height 236
click at [73, 52] on label "Bids" at bounding box center [98, 55] width 91 height 8
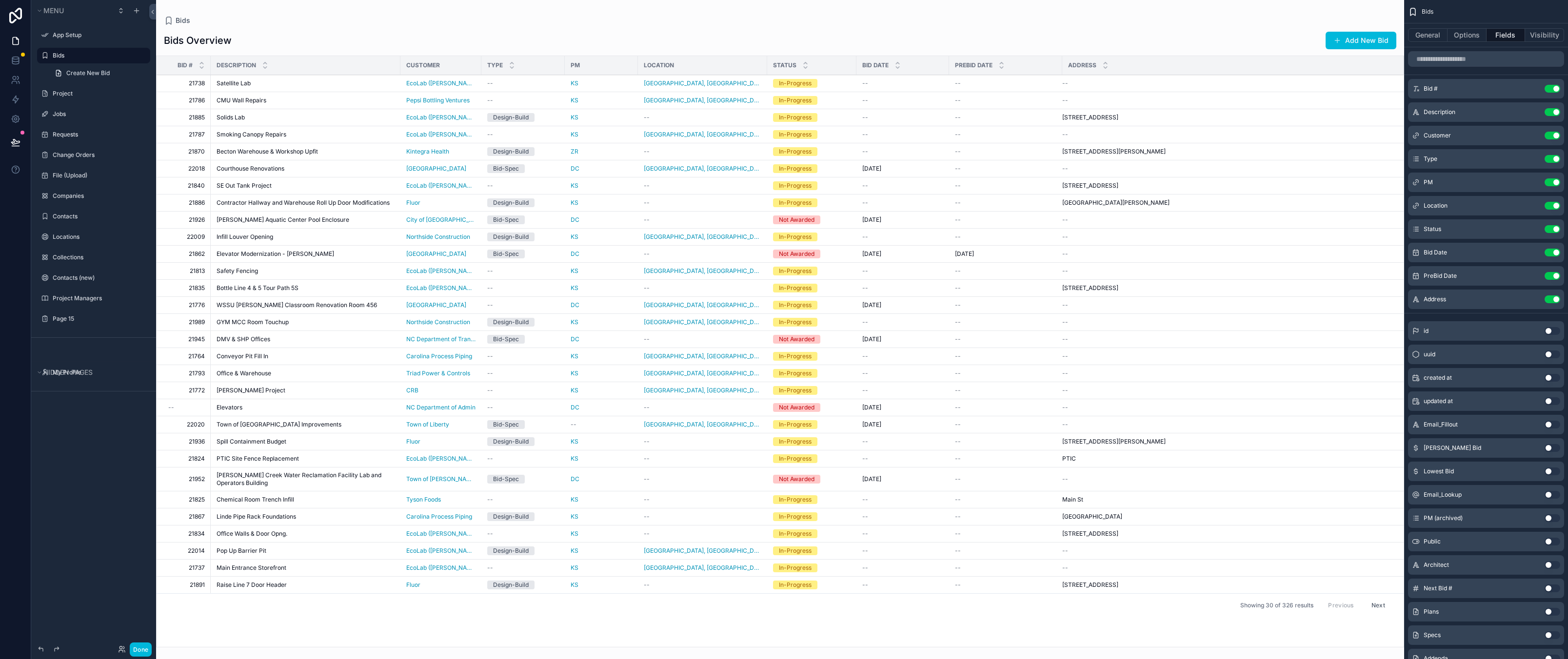
click at [0, 0] on icon "scrollable content" at bounding box center [0, 0] width 0 height 0
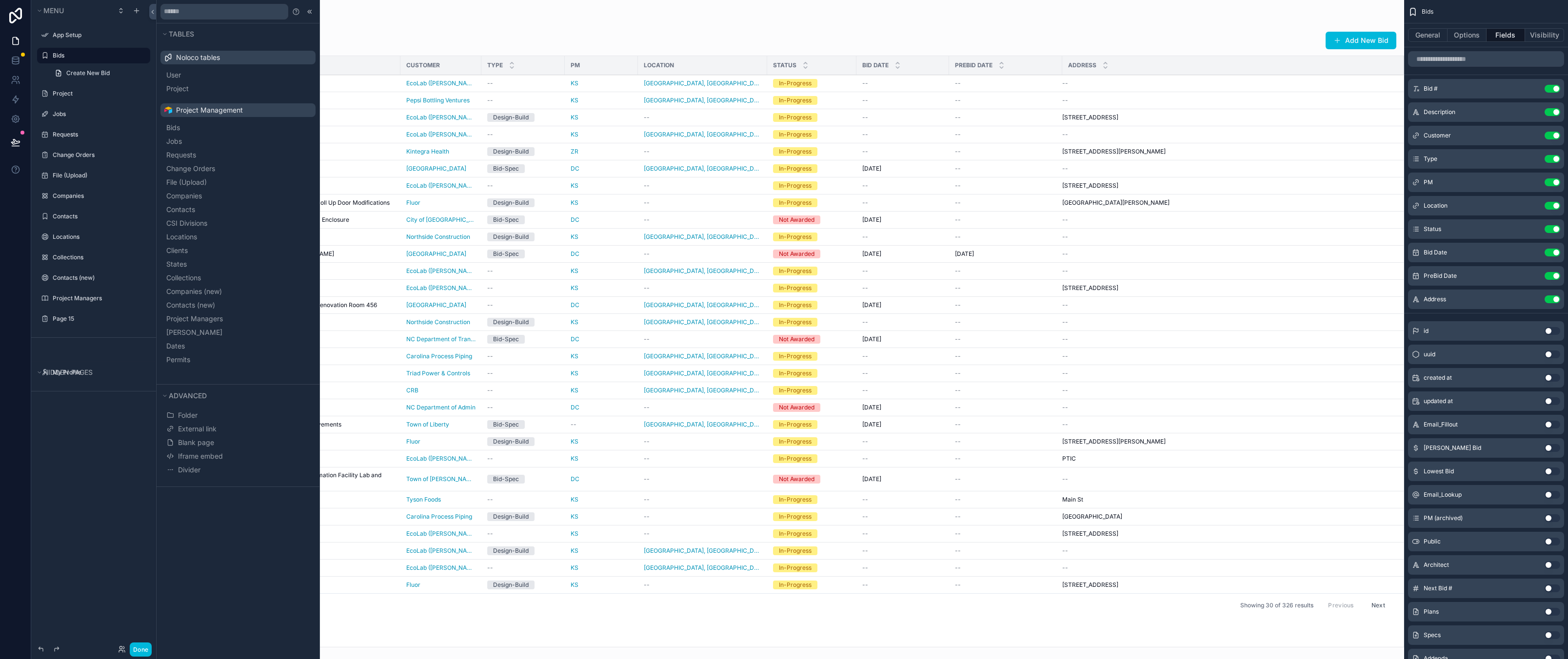
click at [92, 456] on div "Menu App Setup Bids Create New Bid Project Jobs Requests Change Orders File (Up…" at bounding box center [93, 324] width 125 height 647
click at [414, 14] on div "scrollable content" at bounding box center [780, 330] width 1248 height 659
click at [310, 12] on icon at bounding box center [309, 11] width 8 height 8
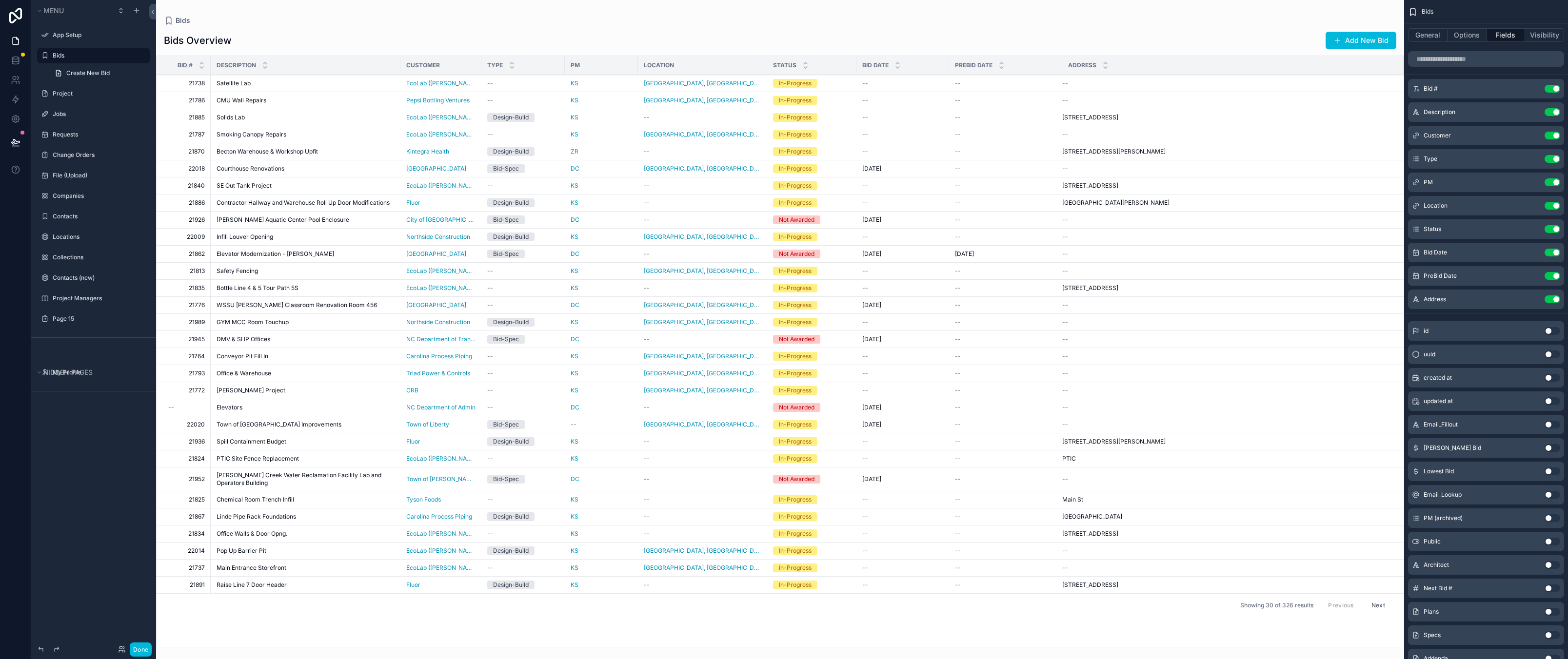
click at [402, 11] on div "Bids Bids Overview Add New Bid Bid # Description Customer Type PM Location Stat…" at bounding box center [780, 324] width 1248 height 647
click at [444, 66] on div "Customer" at bounding box center [440, 65] width 81 height 16
click at [1463, 138] on div "Customer Use setting" at bounding box center [1486, 135] width 156 height 19
click at [0, 0] on icon "scrollable content" at bounding box center [0, 0] width 0 height 0
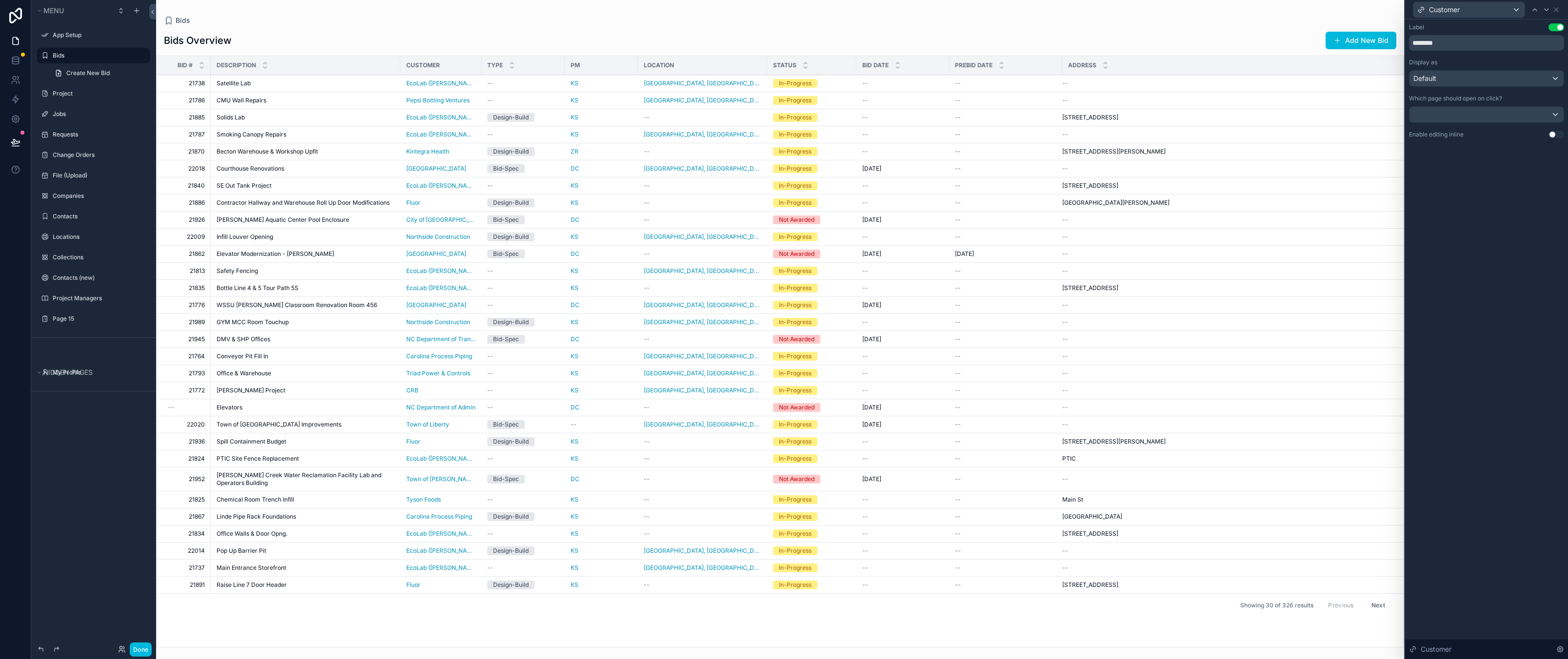
click at [1555, 133] on button "Use setting" at bounding box center [1555, 134] width 16 height 8
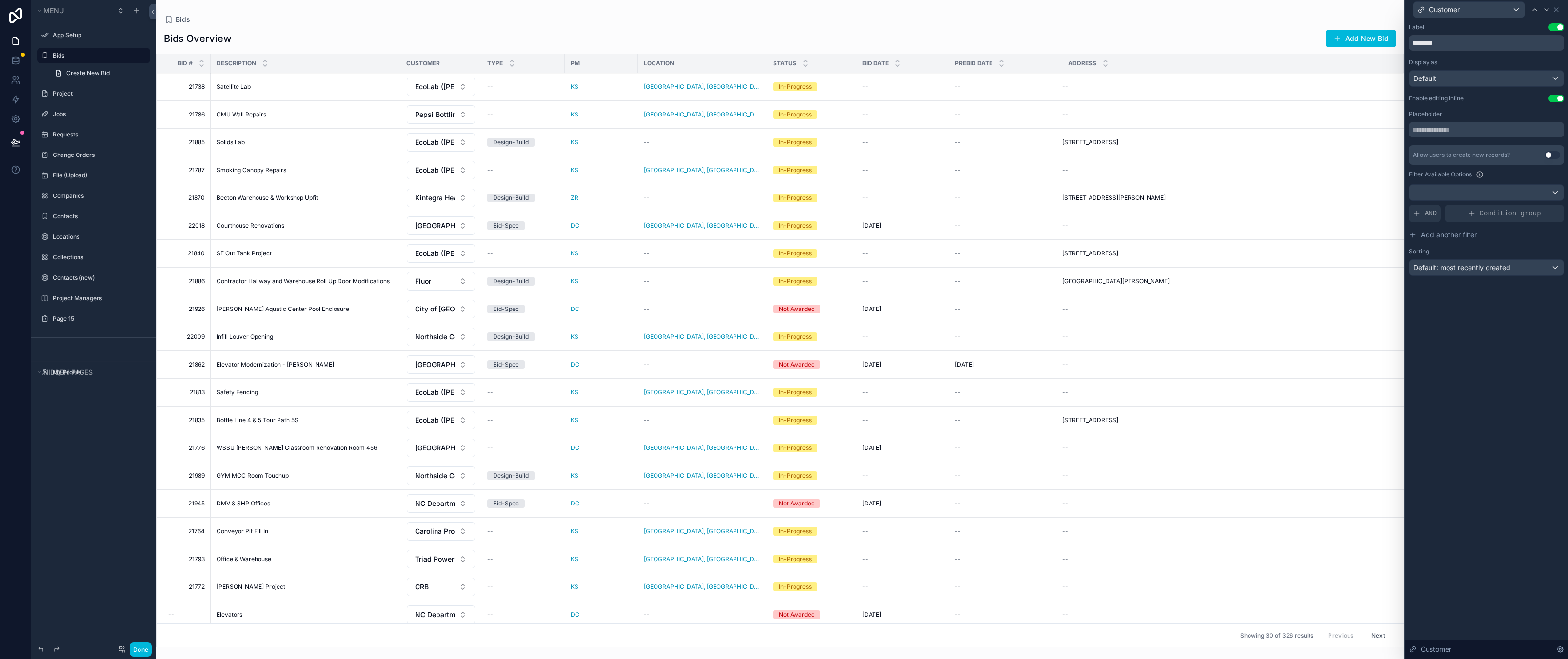
click at [1472, 348] on div "Label Use setting ******** Display as Default Enable editing inline Use setting…" at bounding box center [1486, 339] width 163 height 640
click at [1488, 127] on input "text" at bounding box center [1486, 129] width 155 height 16
drag, startPoint x: 1479, startPoint y: 397, endPoint x: 1488, endPoint y: 278, distance: 119.3
click at [1479, 397] on div "Label Use setting ******** Display as Default Enable editing inline Use setting…" at bounding box center [1486, 339] width 163 height 640
click at [1473, 394] on div "Label Use setting ******** Display as Default Enable editing inline Use setting…" at bounding box center [1486, 339] width 163 height 640
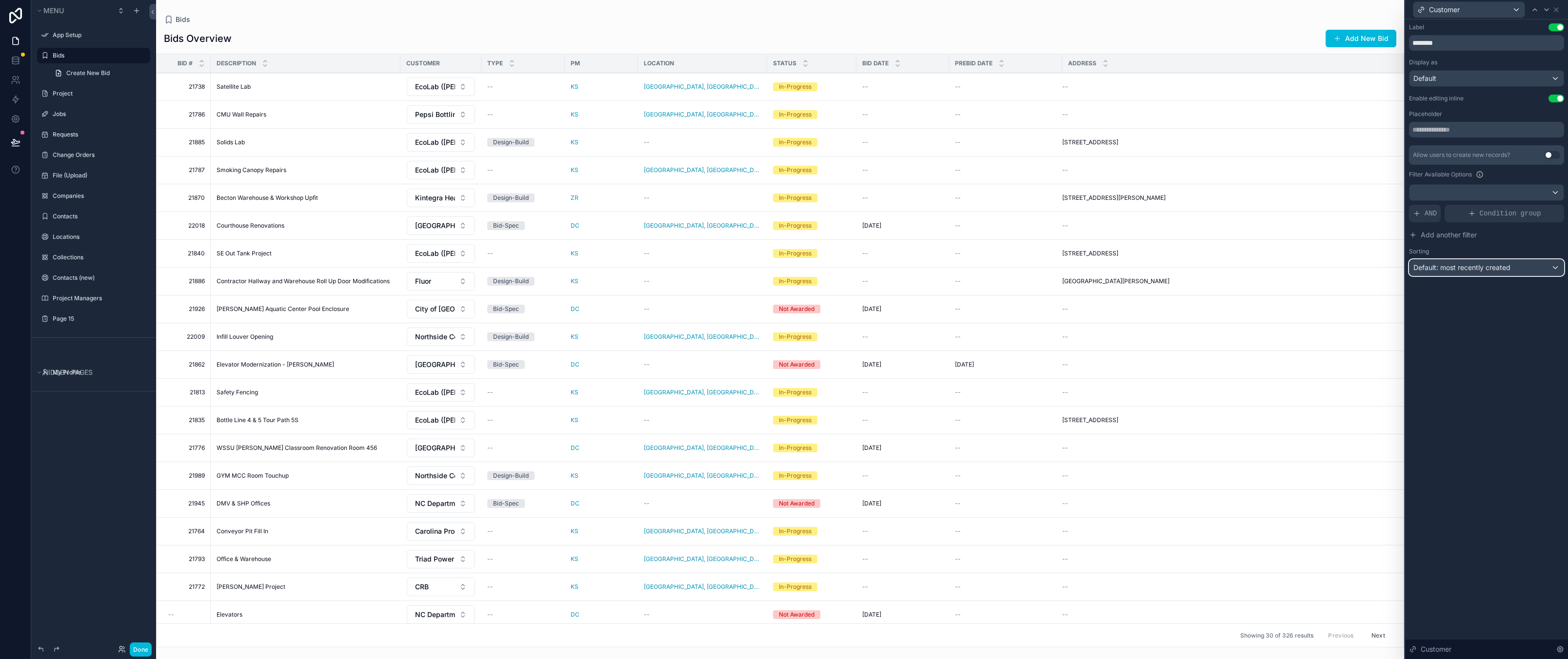
click at [1488, 267] on span "Default: most recently created" at bounding box center [1462, 267] width 97 height 8
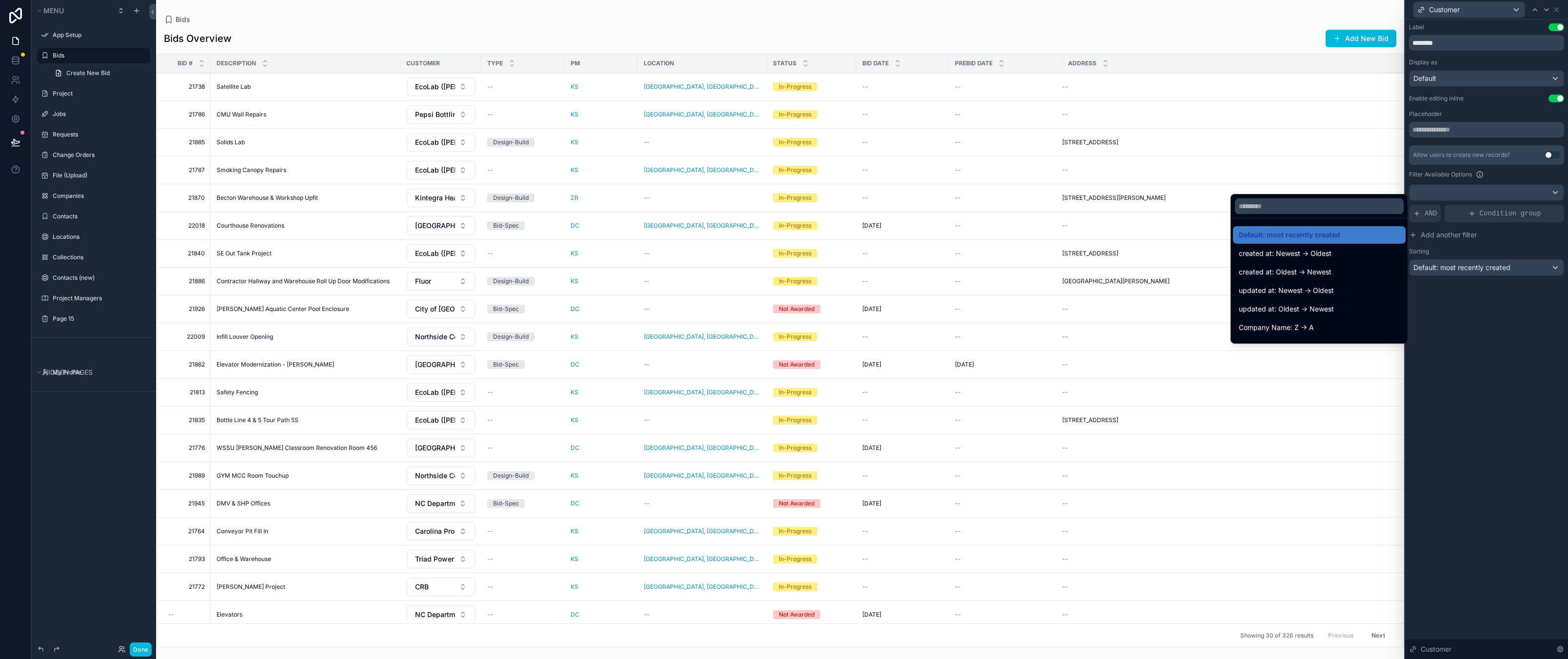
click at [1488, 267] on div at bounding box center [1486, 330] width 163 height 659
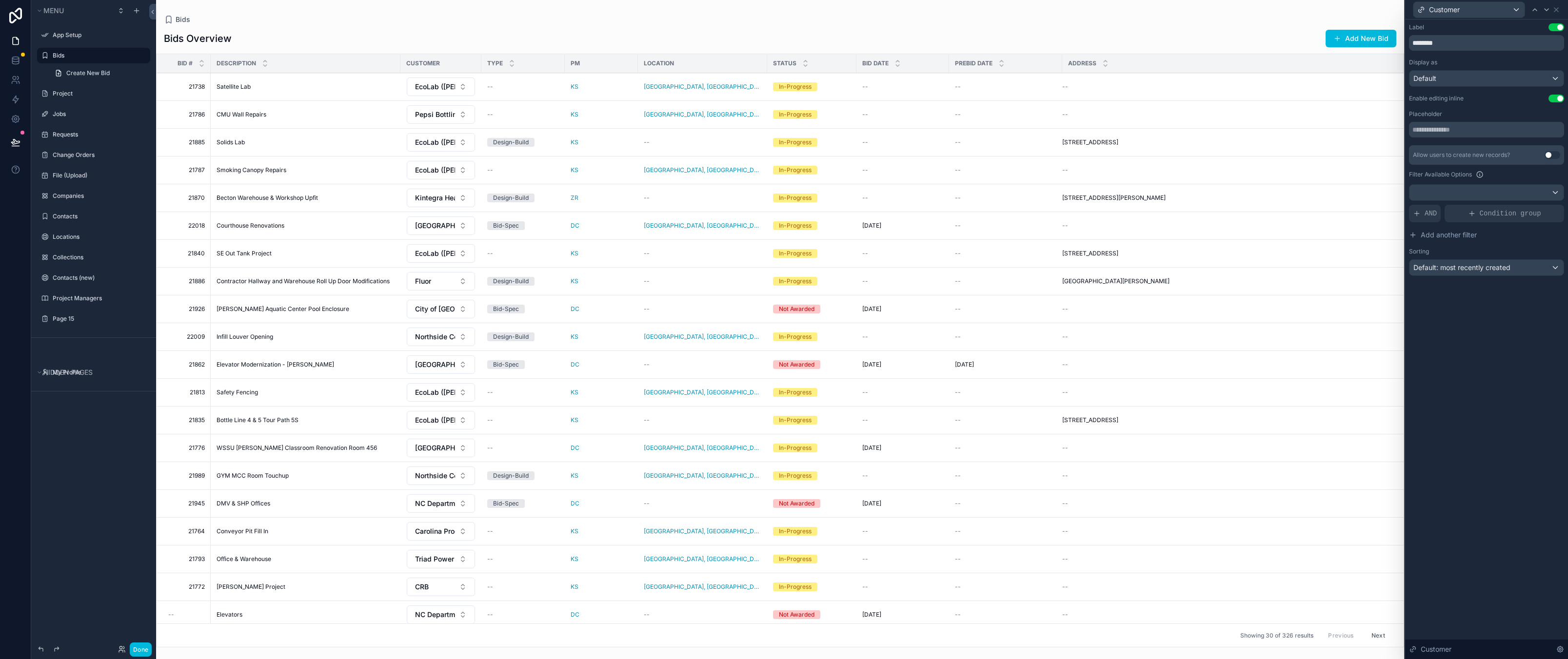
click at [1493, 364] on div "Label Use setting ******** Display as Default Enable editing inline Use setting…" at bounding box center [1486, 339] width 163 height 640
click at [1478, 59] on div "Display as" at bounding box center [1486, 62] width 155 height 8
click at [1490, 416] on div "Label Use setting ******** Display as Default Enable editing inline Use setting…" at bounding box center [1486, 339] width 163 height 640
click at [1555, 8] on icon at bounding box center [1555, 9] width 8 height 8
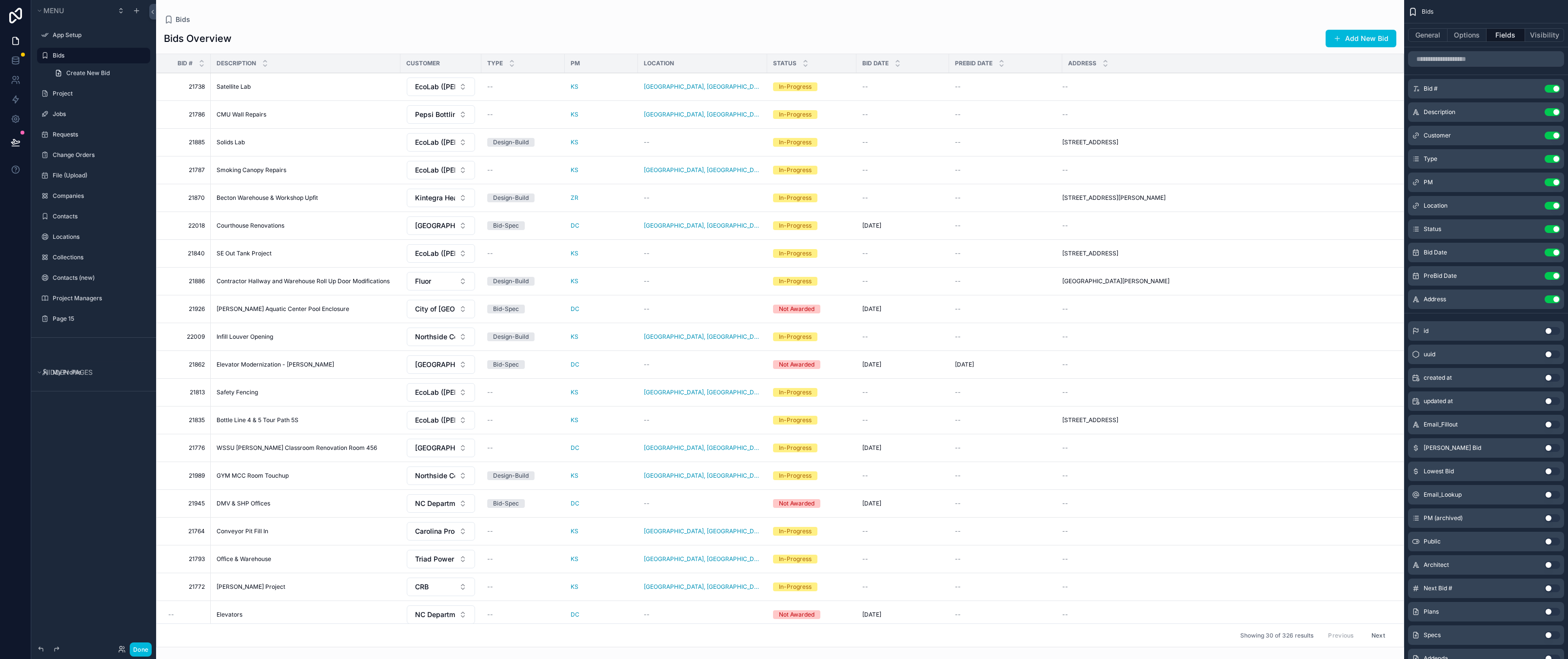
click at [0, 0] on icon "scrollable content" at bounding box center [0, 0] width 0 height 0
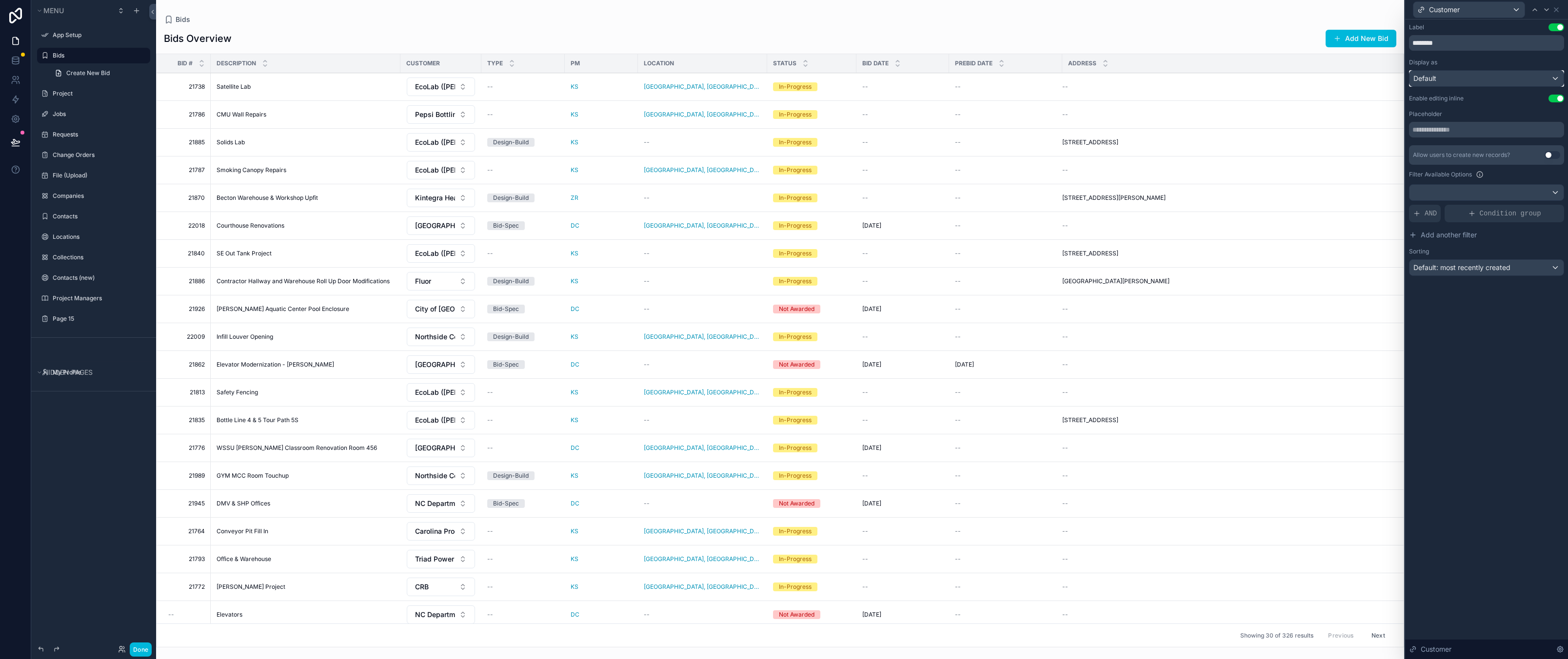
click at [1460, 76] on div "Default" at bounding box center [1487, 78] width 154 height 16
click at [1446, 150] on div "Text" at bounding box center [1486, 149] width 138 height 12
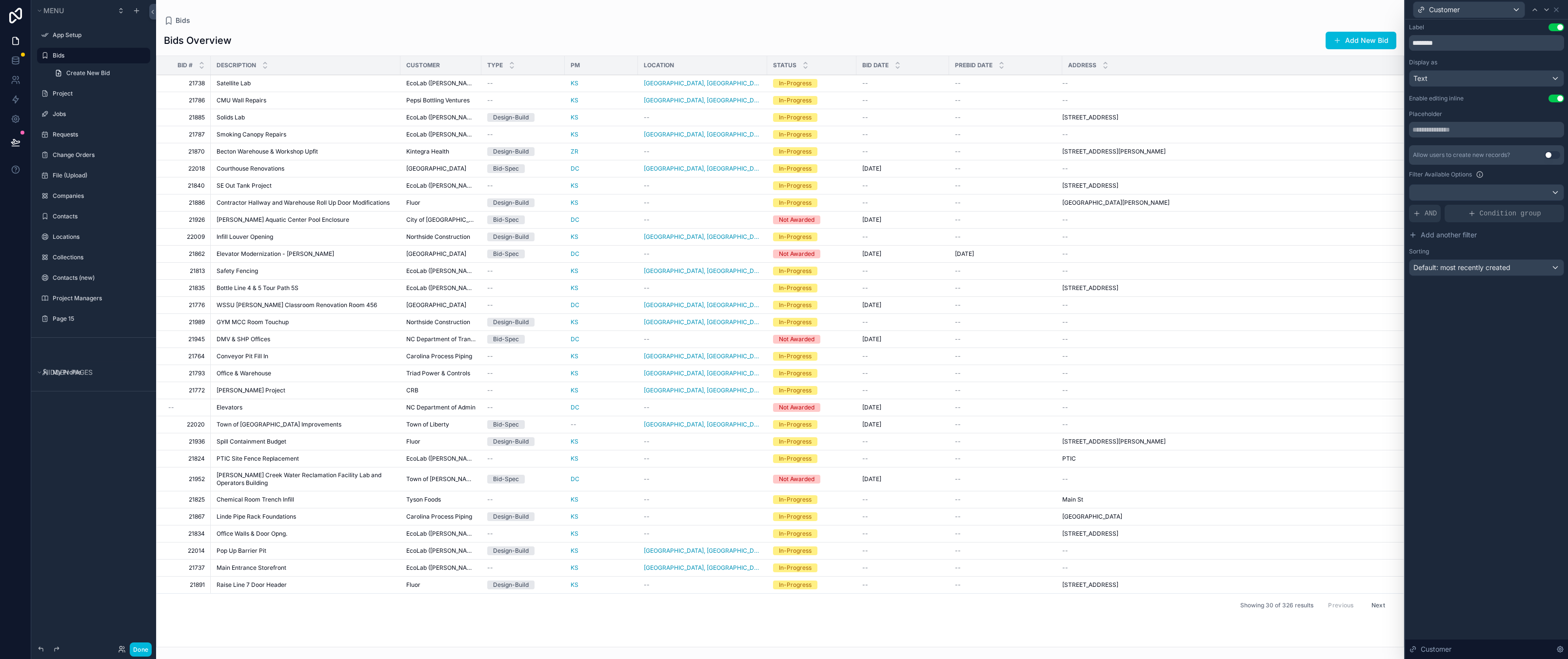
click at [444, 84] on span "EcoLab ([PERSON_NAME] Chemicals)" at bounding box center [440, 83] width 70 height 8
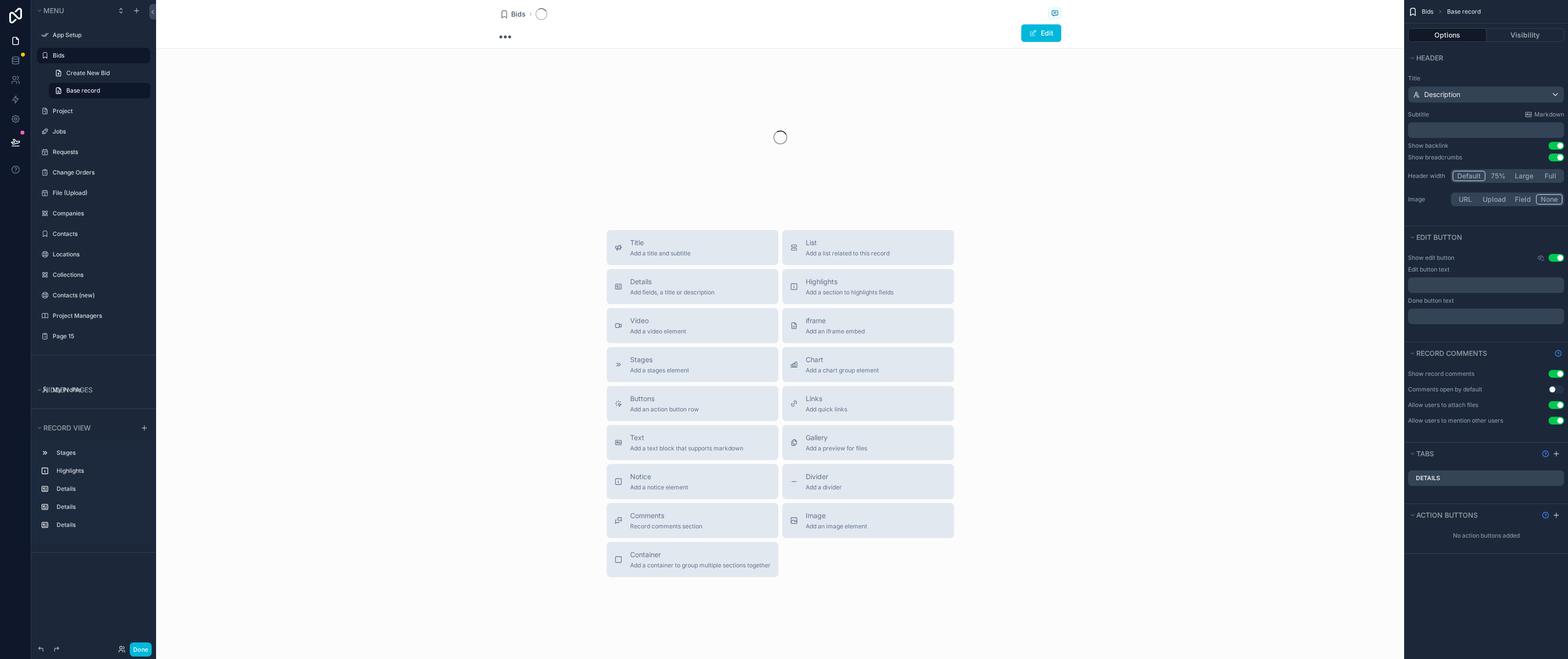
click at [444, 81] on div "scrollable content" at bounding box center [780, 138] width 1248 height 154
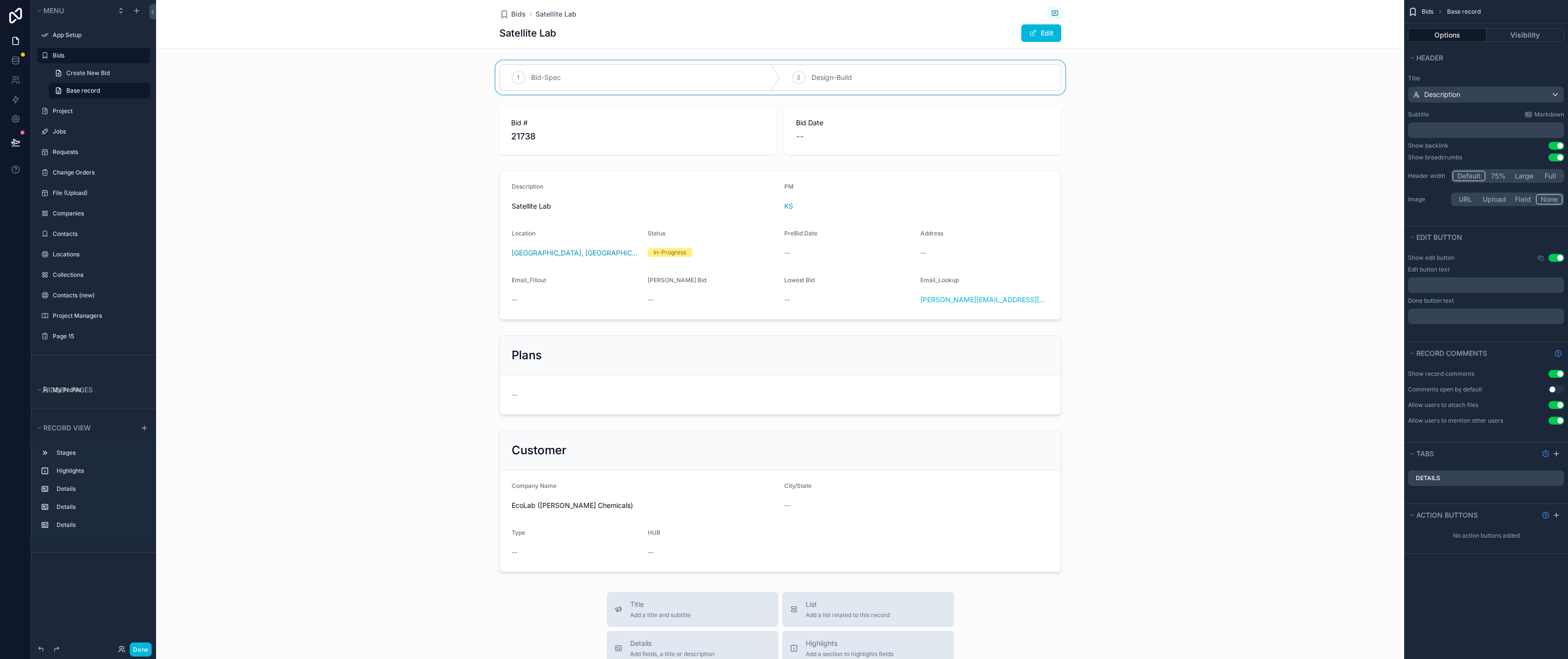
drag, startPoint x: 392, startPoint y: 116, endPoint x: 255, endPoint y: 78, distance: 142.2
click at [392, 130] on div "scrollable content" at bounding box center [780, 130] width 1248 height 56
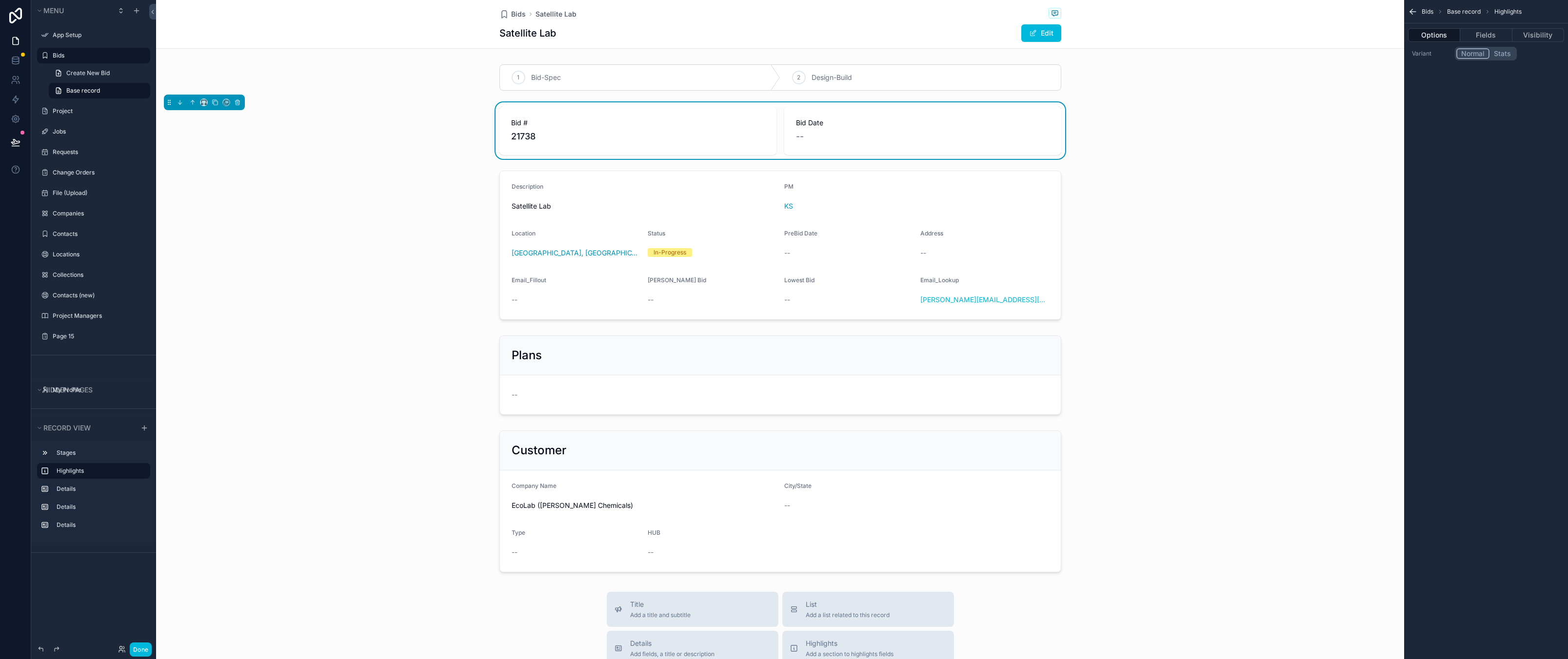
click at [65, 56] on label "Bids" at bounding box center [98, 55] width 91 height 8
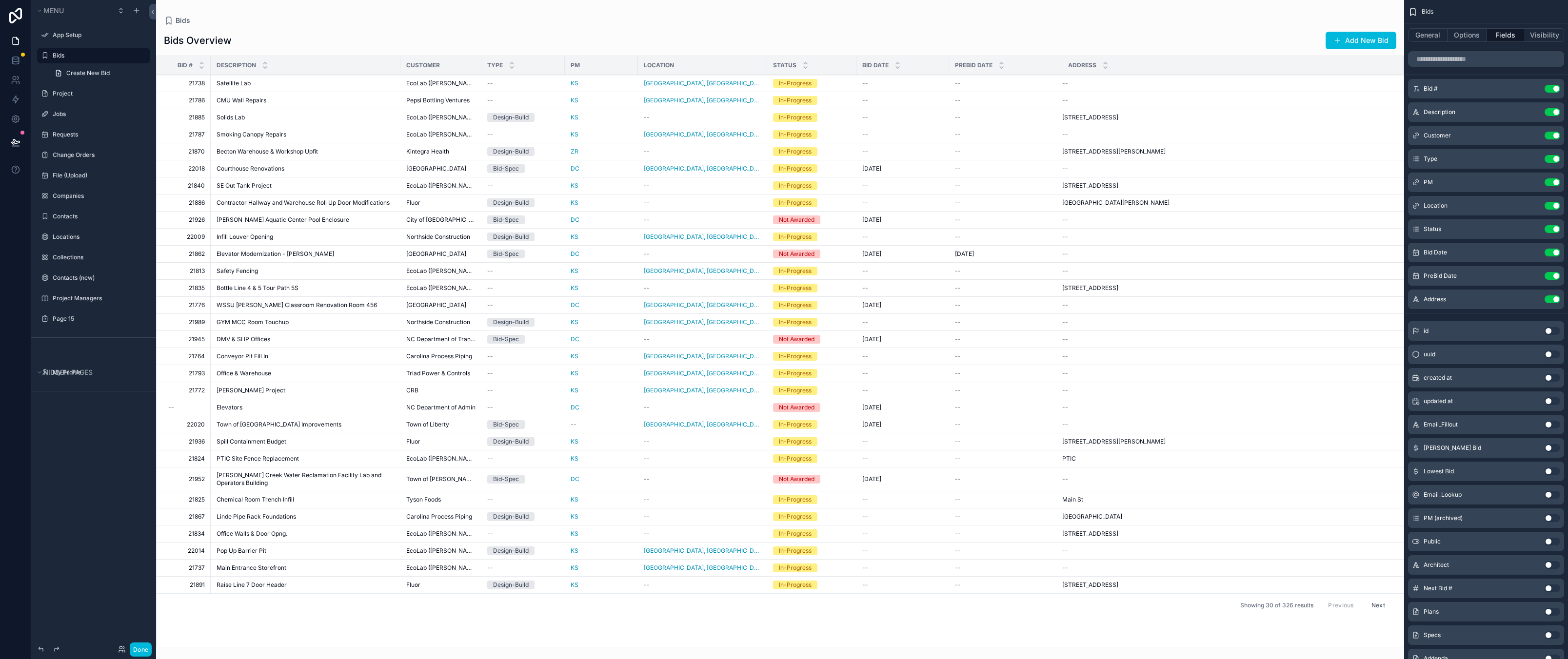
click at [432, 84] on span "EcoLab ([PERSON_NAME] Chemicals)" at bounding box center [440, 83] width 70 height 8
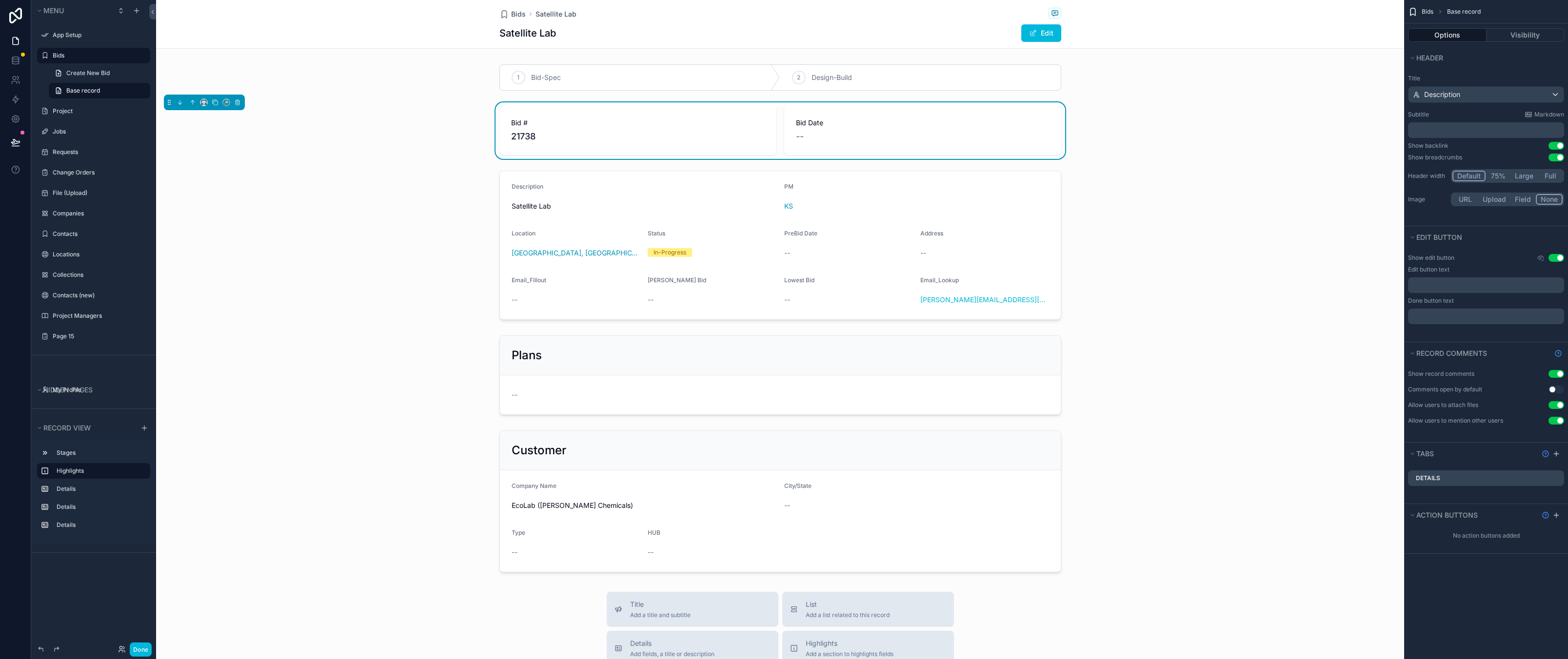
click at [96, 56] on label "Bids" at bounding box center [98, 55] width 91 height 8
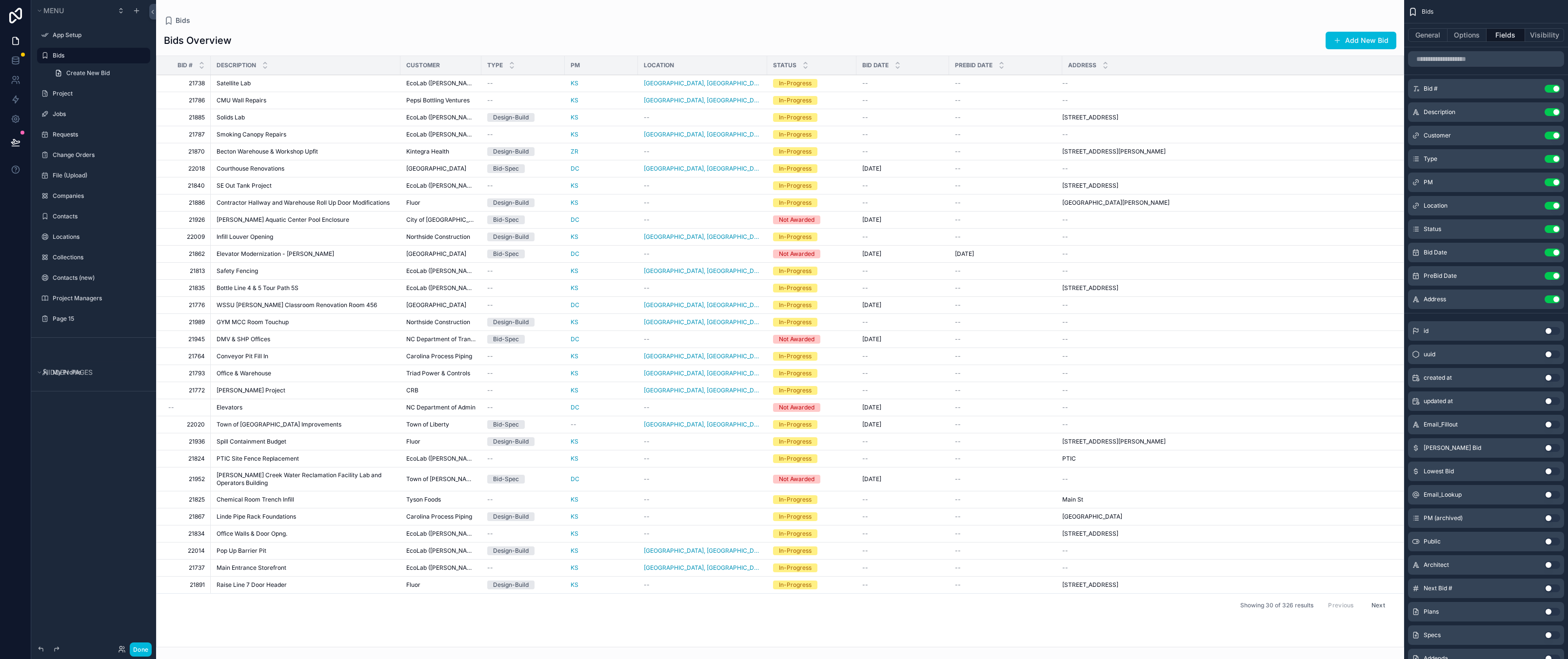
click at [0, 0] on icon "scrollable content" at bounding box center [0, 0] width 0 height 0
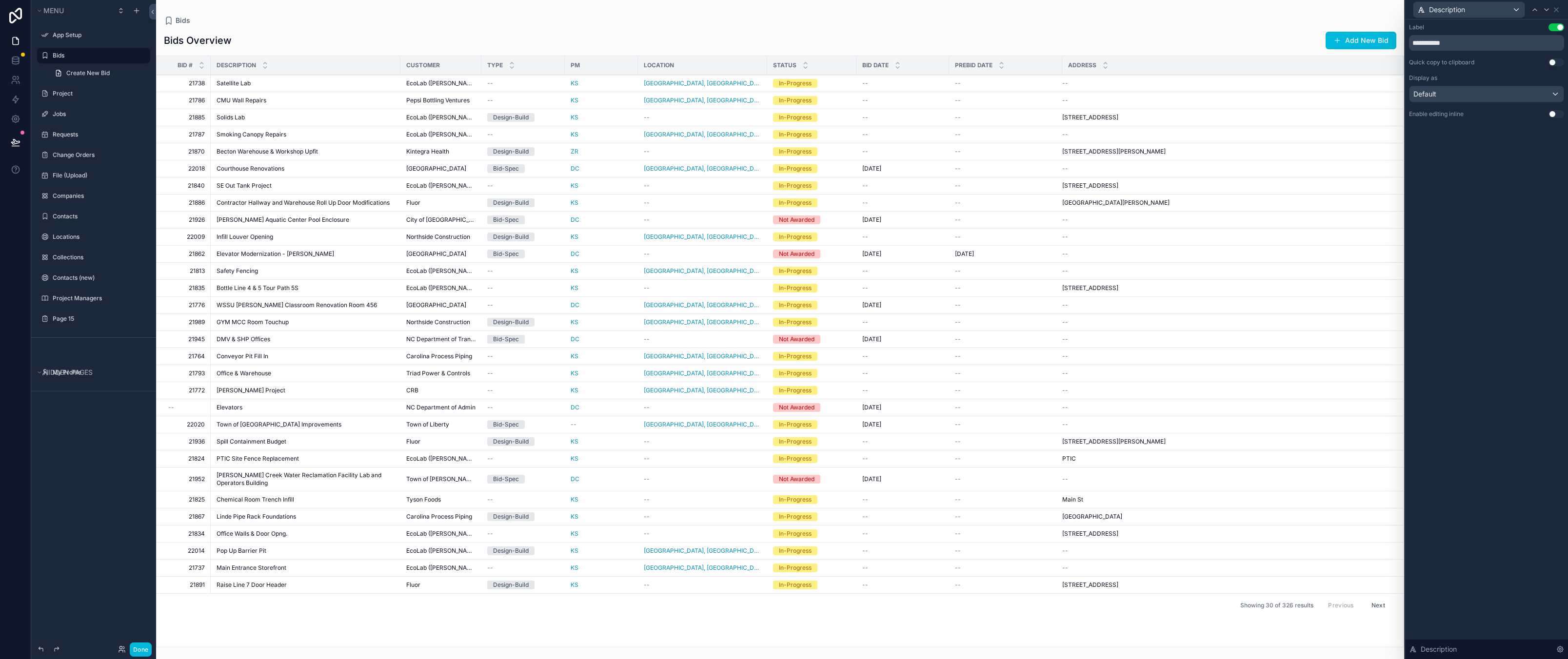
click at [1503, 205] on div "**********" at bounding box center [1486, 339] width 163 height 640
drag, startPoint x: 1556, startPoint y: 11, endPoint x: 1547, endPoint y: 20, distance: 12.7
click at [1556, 11] on icon at bounding box center [1555, 9] width 8 height 8
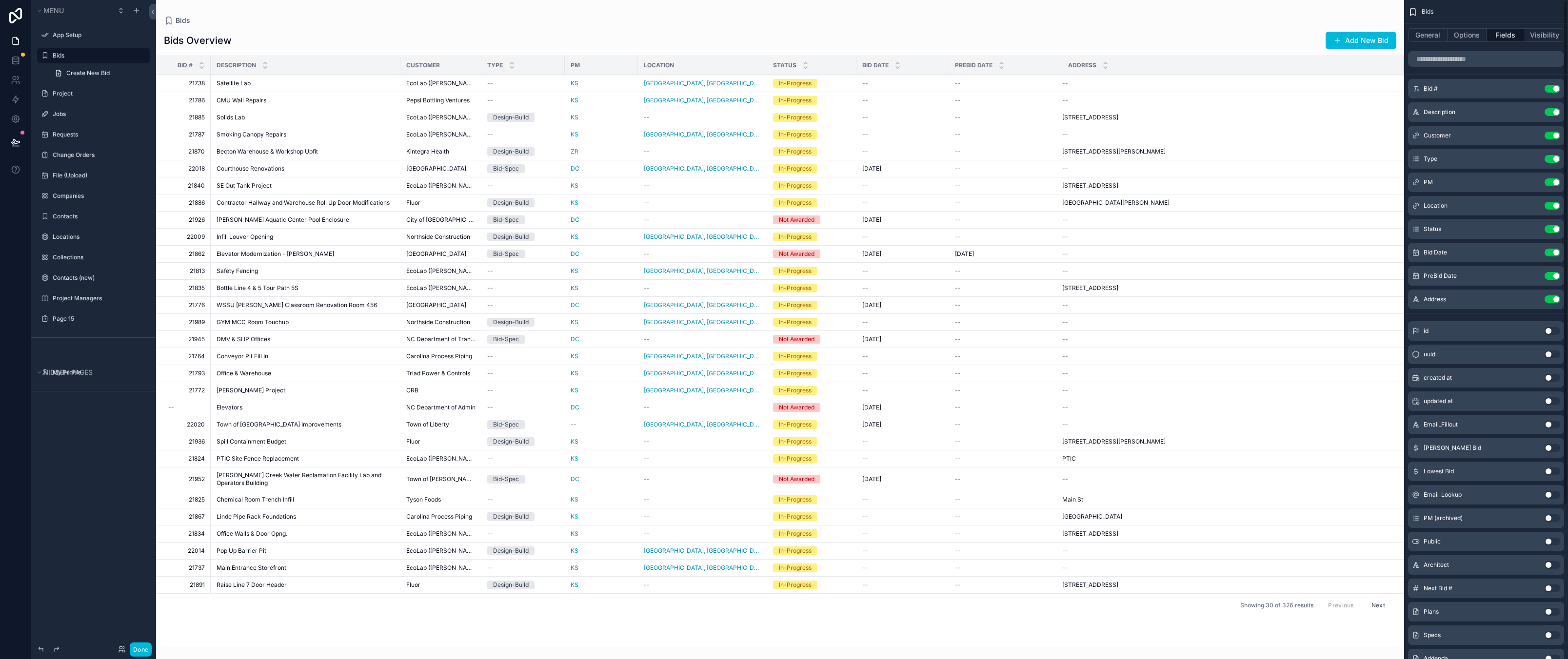
click at [0, 0] on icon "scrollable content" at bounding box center [0, 0] width 0 height 0
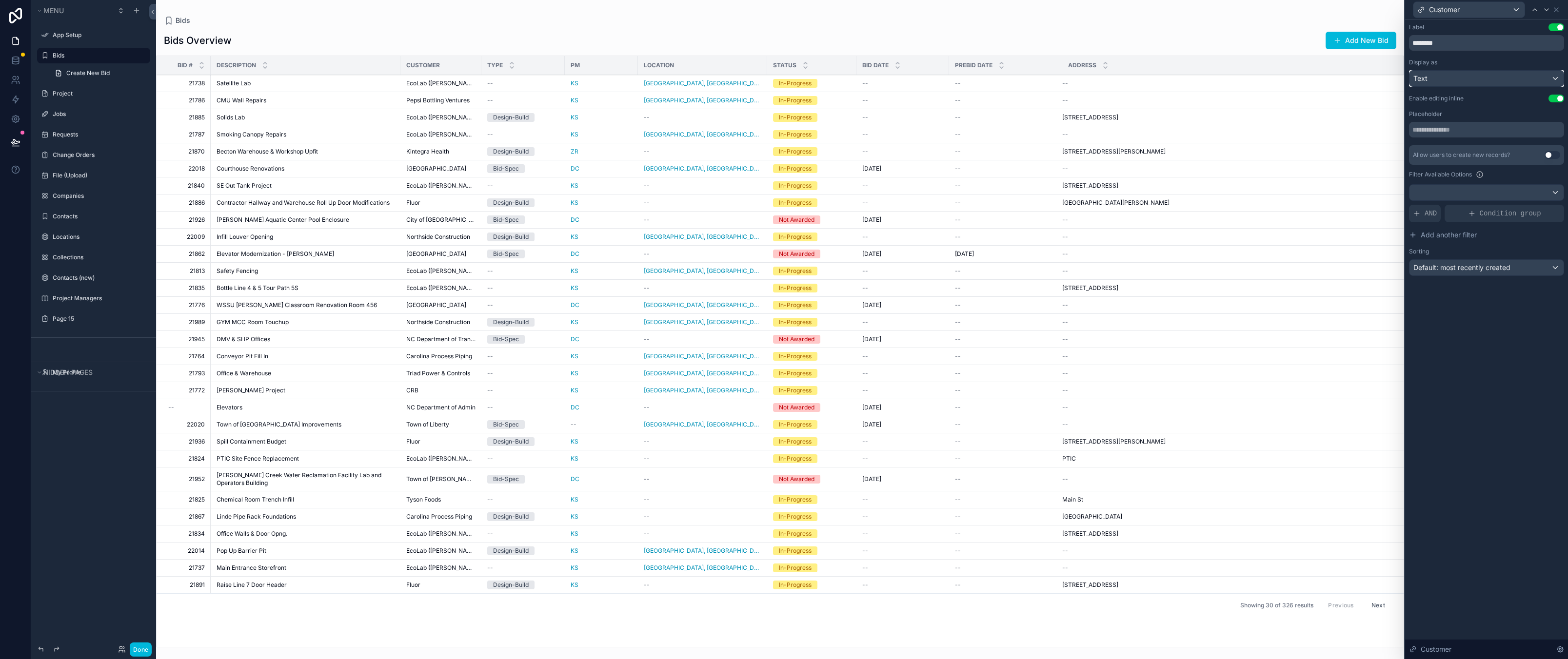
click at [1484, 80] on div "Text" at bounding box center [1487, 78] width 154 height 16
click at [1446, 137] on div "Default" at bounding box center [1486, 130] width 149 height 18
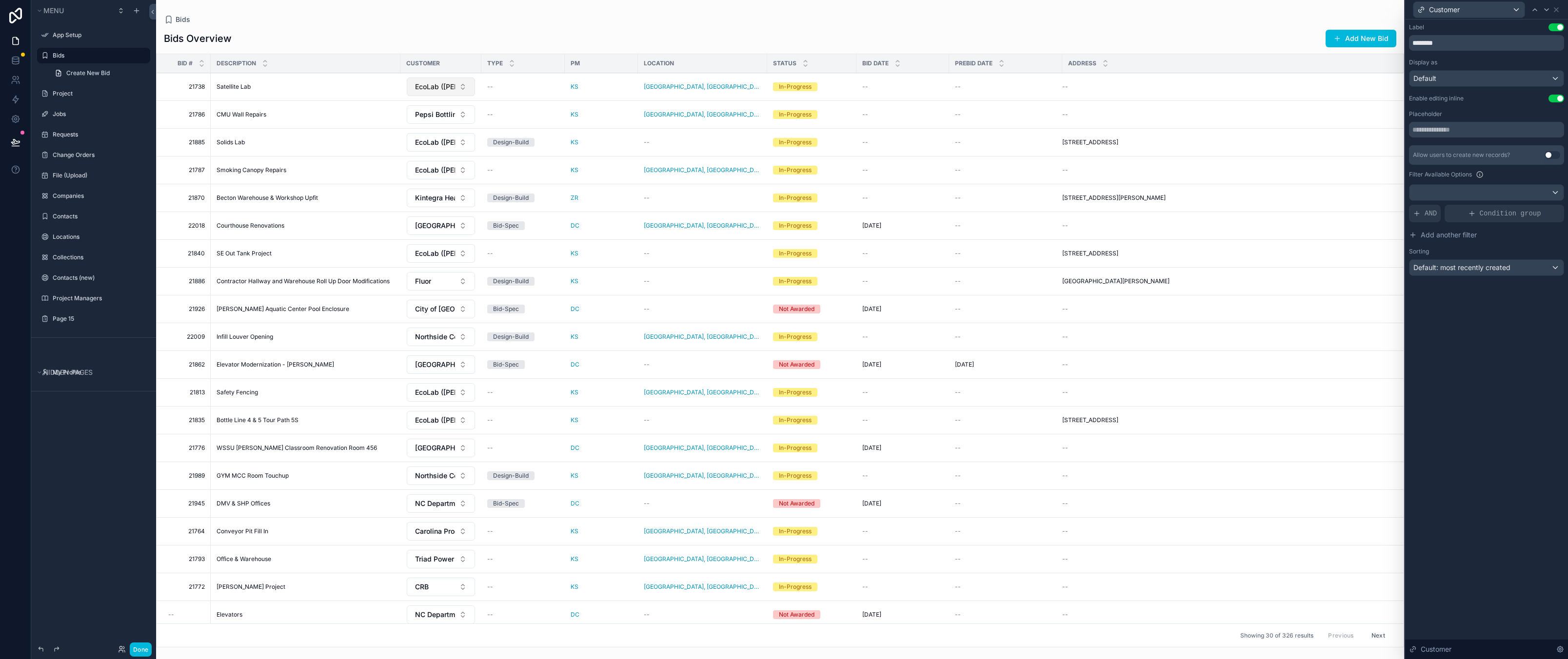
click at [435, 84] on span "EcoLab ([PERSON_NAME] Chemicals)" at bounding box center [435, 87] width 40 height 10
click at [461, 91] on button "EcoLab ([PERSON_NAME] Chemicals)" at bounding box center [440, 86] width 68 height 18
click at [1472, 80] on div "Default" at bounding box center [1487, 78] width 154 height 16
click at [1451, 144] on div "Text" at bounding box center [1486, 149] width 138 height 12
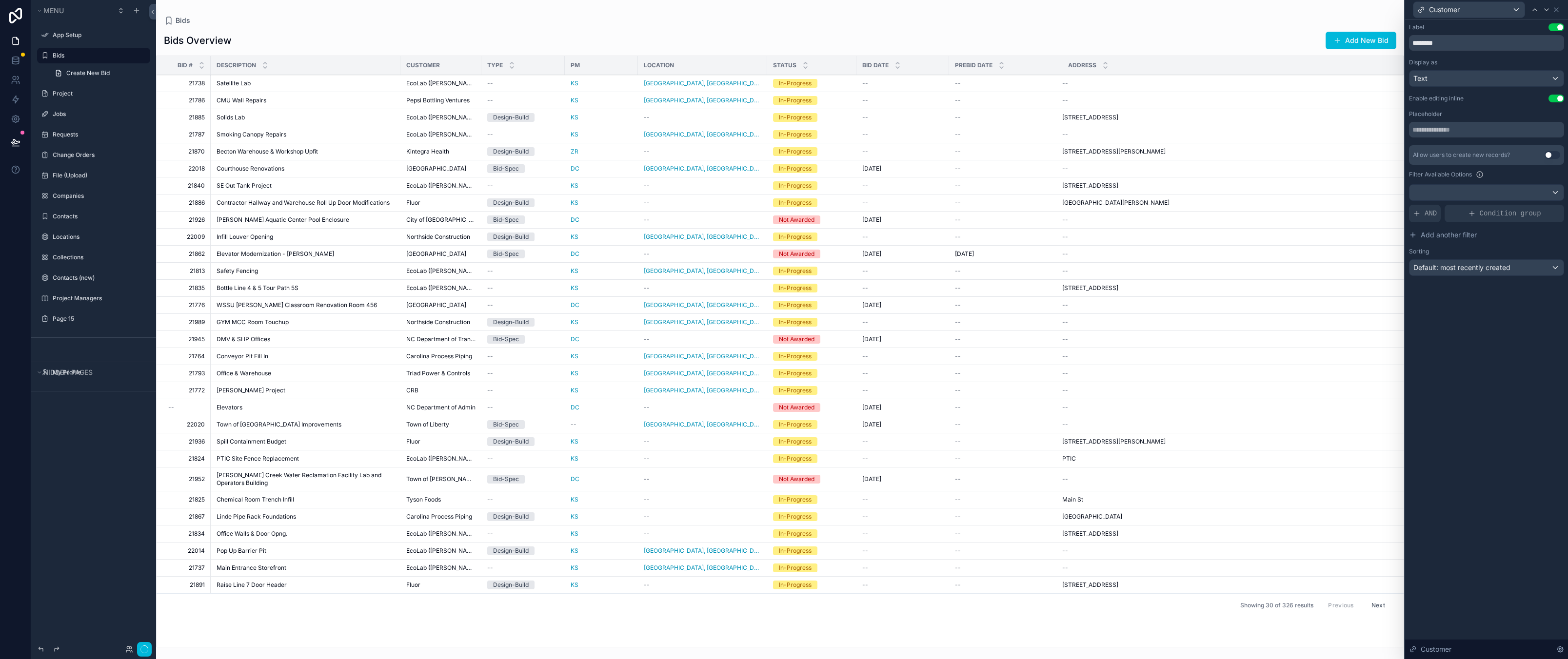
click at [484, 67] on div "Type" at bounding box center [522, 65] width 83 height 18
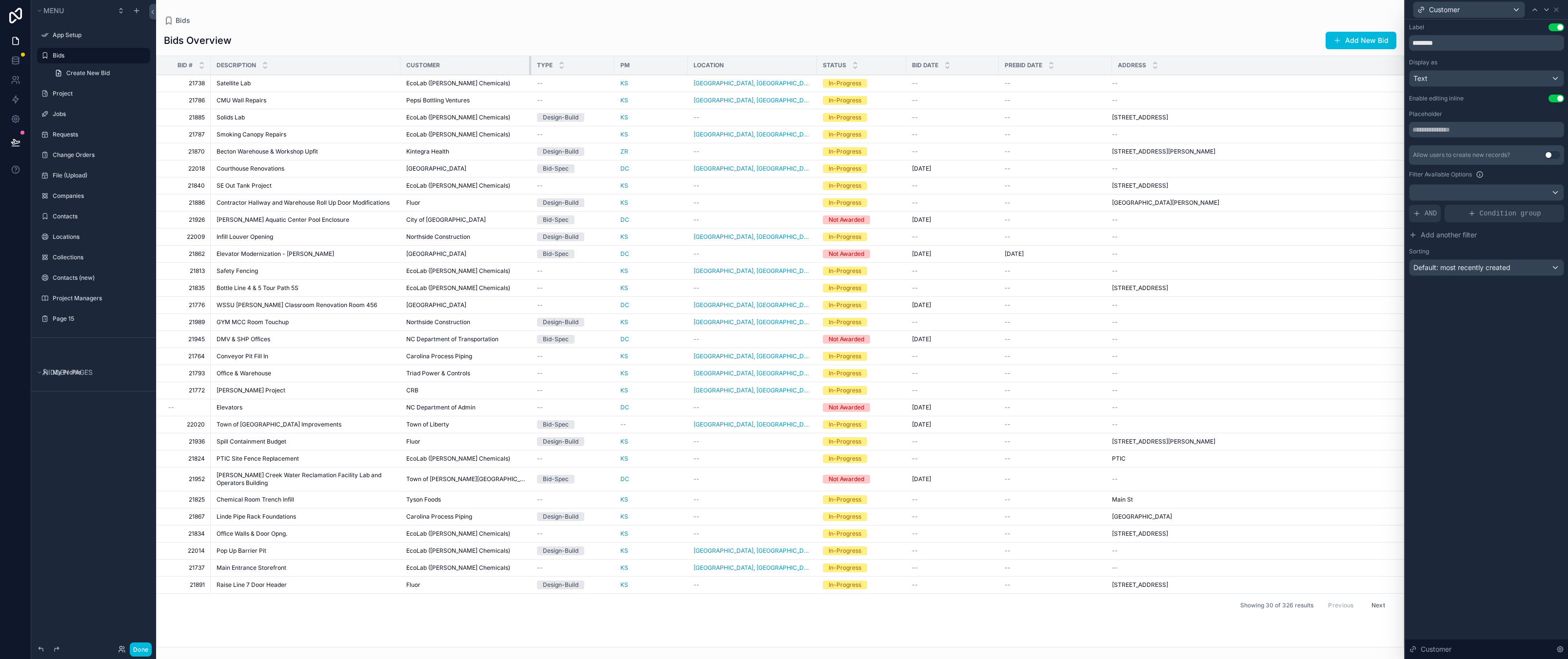
drag, startPoint x: 480, startPoint y: 66, endPoint x: 529, endPoint y: 68, distance: 49.0
click at [529, 68] on tr "Bid # Description Customer Type PM Location Status Bid Date PreBid Date Address" at bounding box center [780, 65] width 1247 height 19
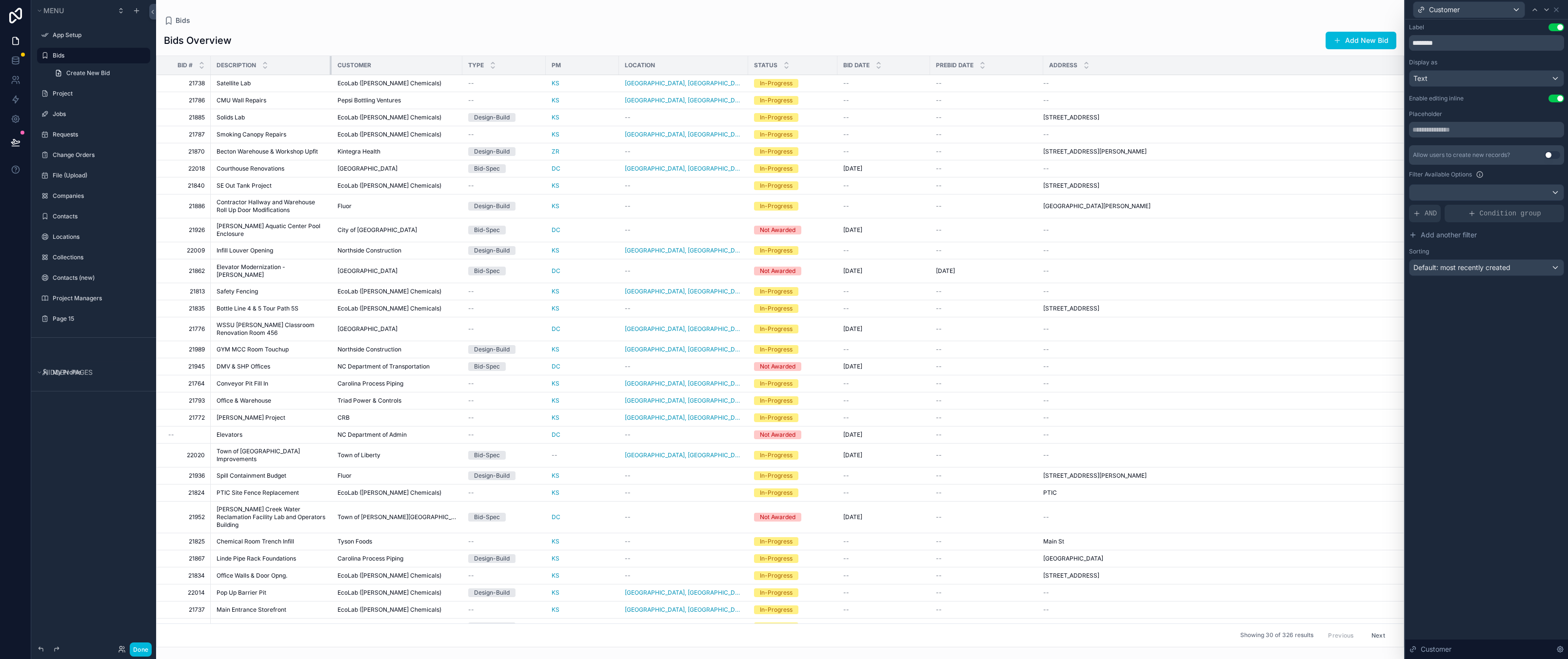
drag, startPoint x: 399, startPoint y: 66, endPoint x: 330, endPoint y: 73, distance: 69.4
click at [330, 73] on div "scrollable content" at bounding box center [331, 65] width 4 height 18
click at [1472, 372] on div "Label Use setting ******** Display as Text Enable editing inline Use setting Pl…" at bounding box center [1486, 339] width 163 height 640
drag, startPoint x: 1451, startPoint y: 27, endPoint x: 1505, endPoint y: 22, distance: 54.2
click at [1451, 27] on div "Label Use setting" at bounding box center [1486, 27] width 155 height 8
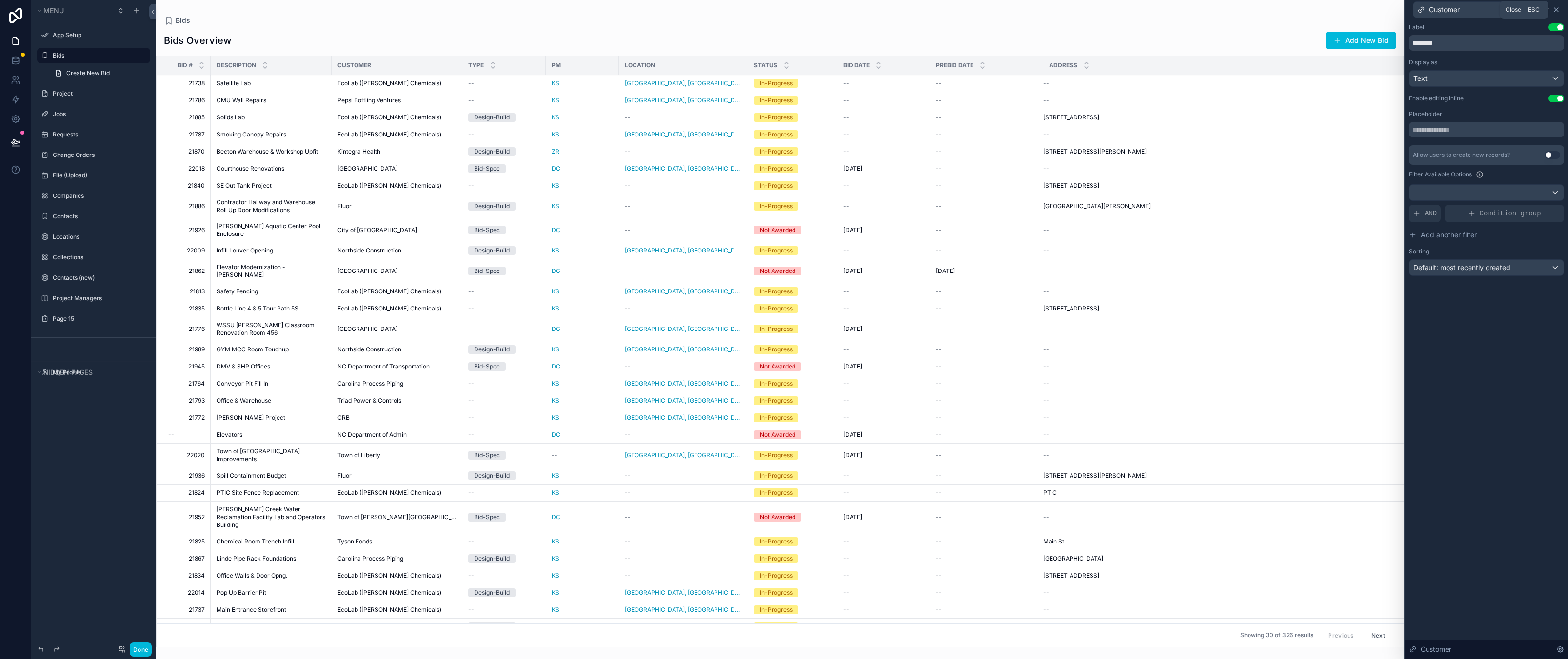
click at [1556, 10] on icon at bounding box center [1555, 9] width 4 height 4
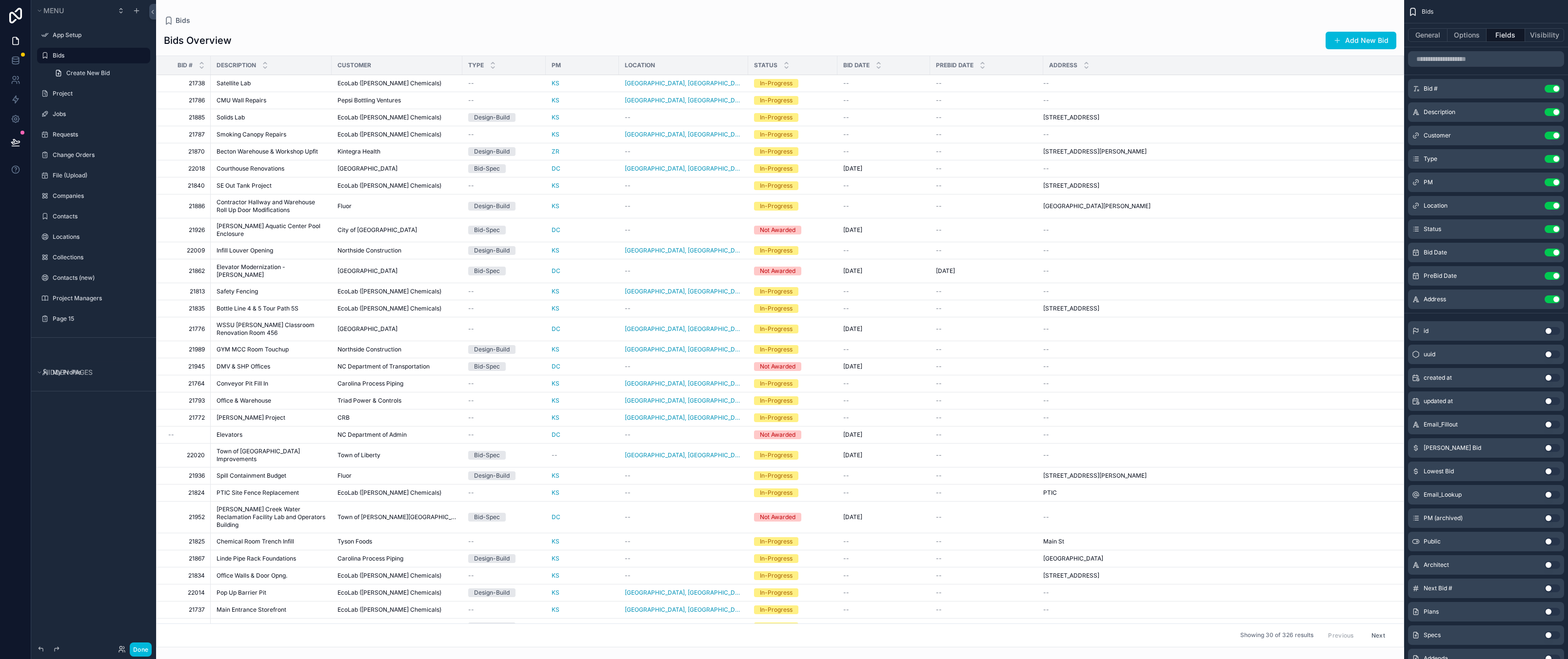
click at [1443, 115] on span "Description" at bounding box center [1440, 112] width 32 height 8
click at [0, 0] on icon "scrollable content" at bounding box center [0, 0] width 0 height 0
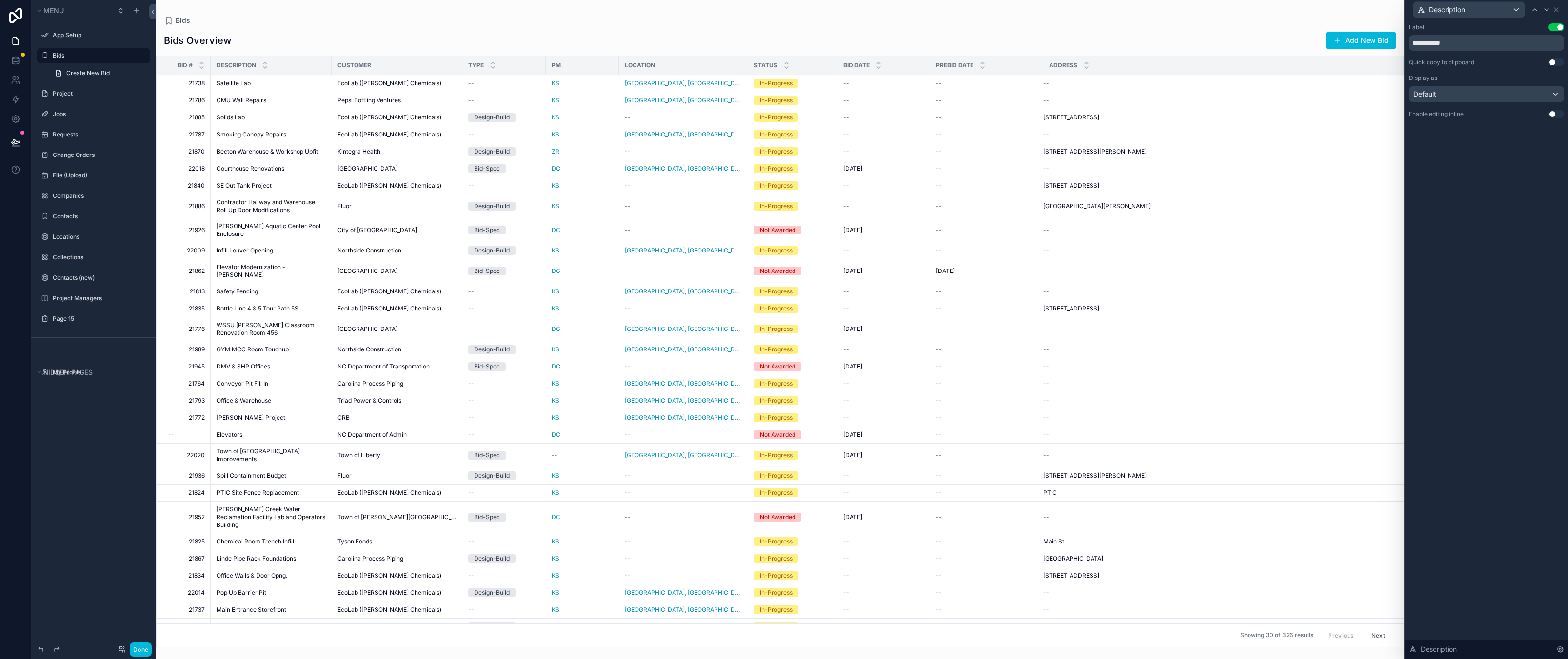
click at [1488, 190] on div "**********" at bounding box center [1486, 339] width 163 height 640
click at [1556, 116] on button "Use setting" at bounding box center [1555, 113] width 16 height 8
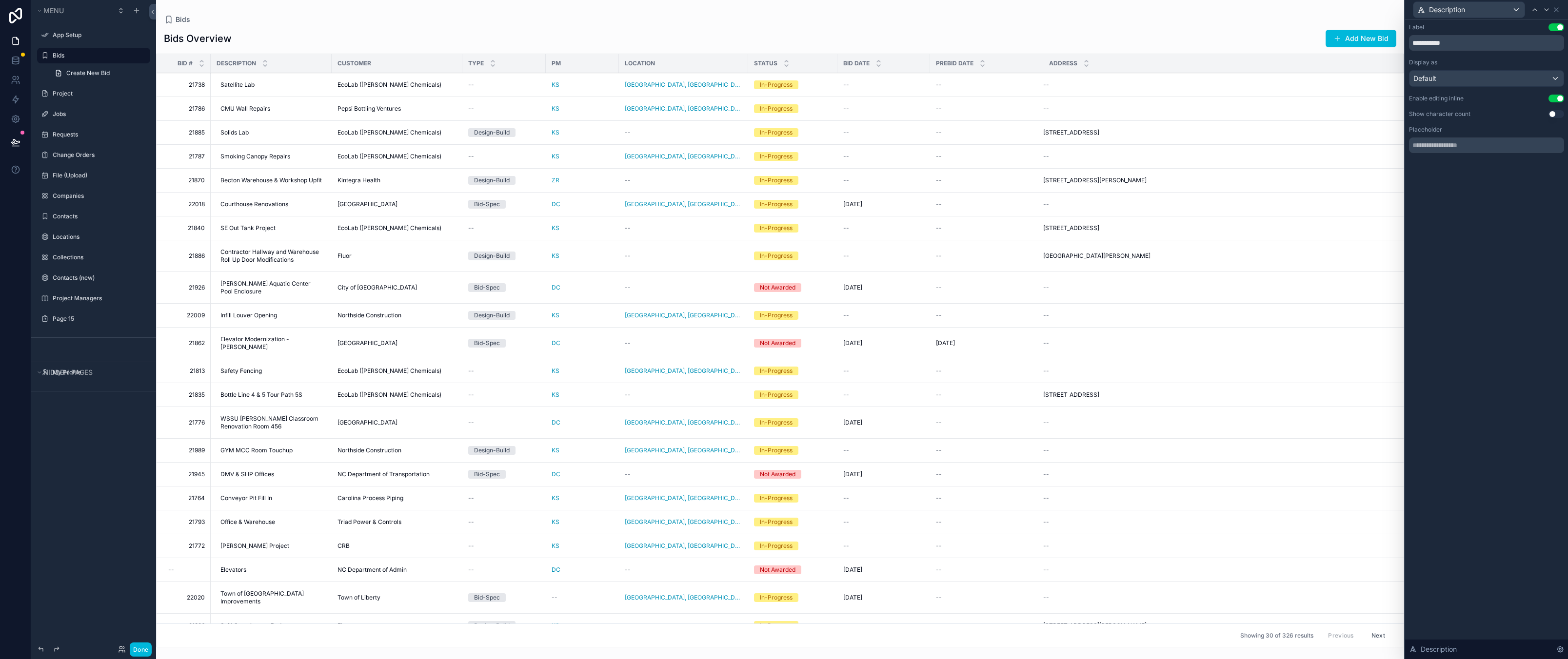
drag, startPoint x: 1560, startPoint y: 99, endPoint x: 1536, endPoint y: 84, distance: 28.3
click at [1560, 99] on button "Use setting" at bounding box center [1555, 98] width 16 height 8
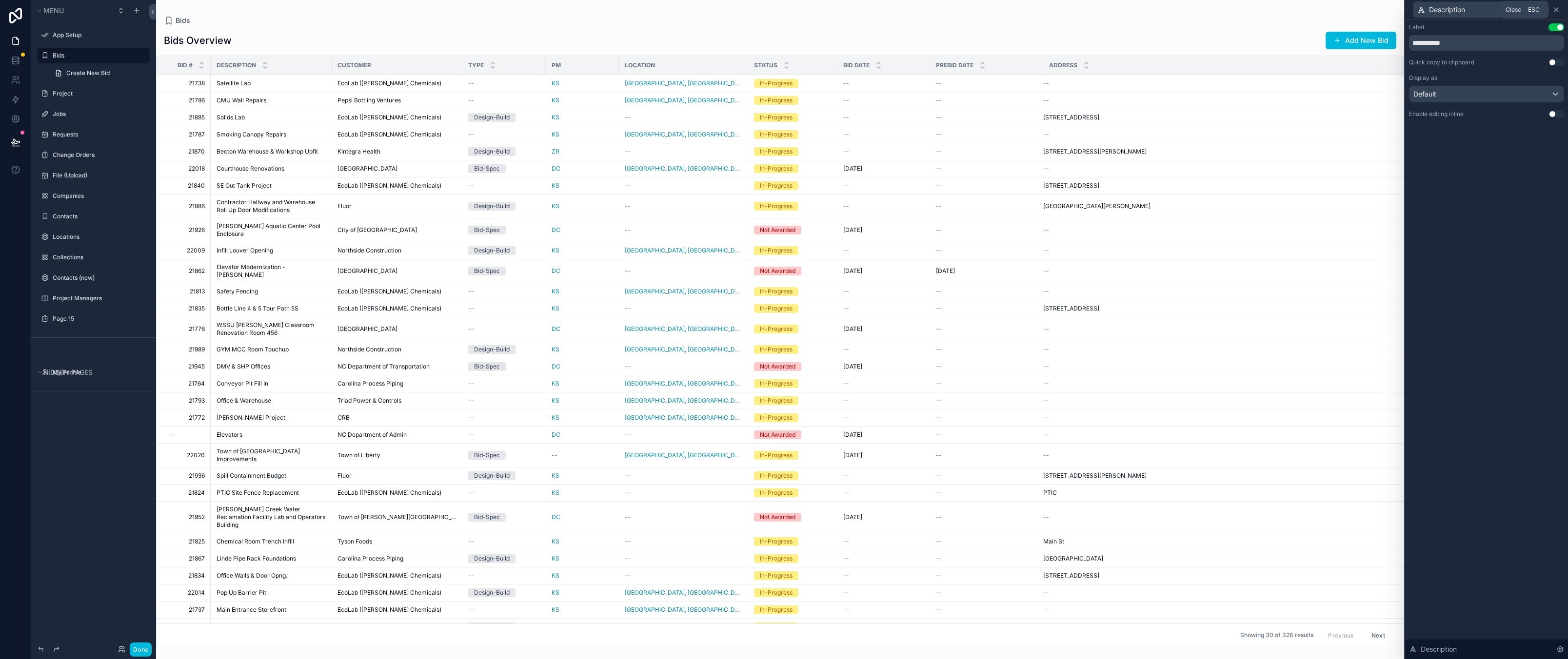
click at [1559, 9] on icon at bounding box center [1555, 9] width 8 height 8
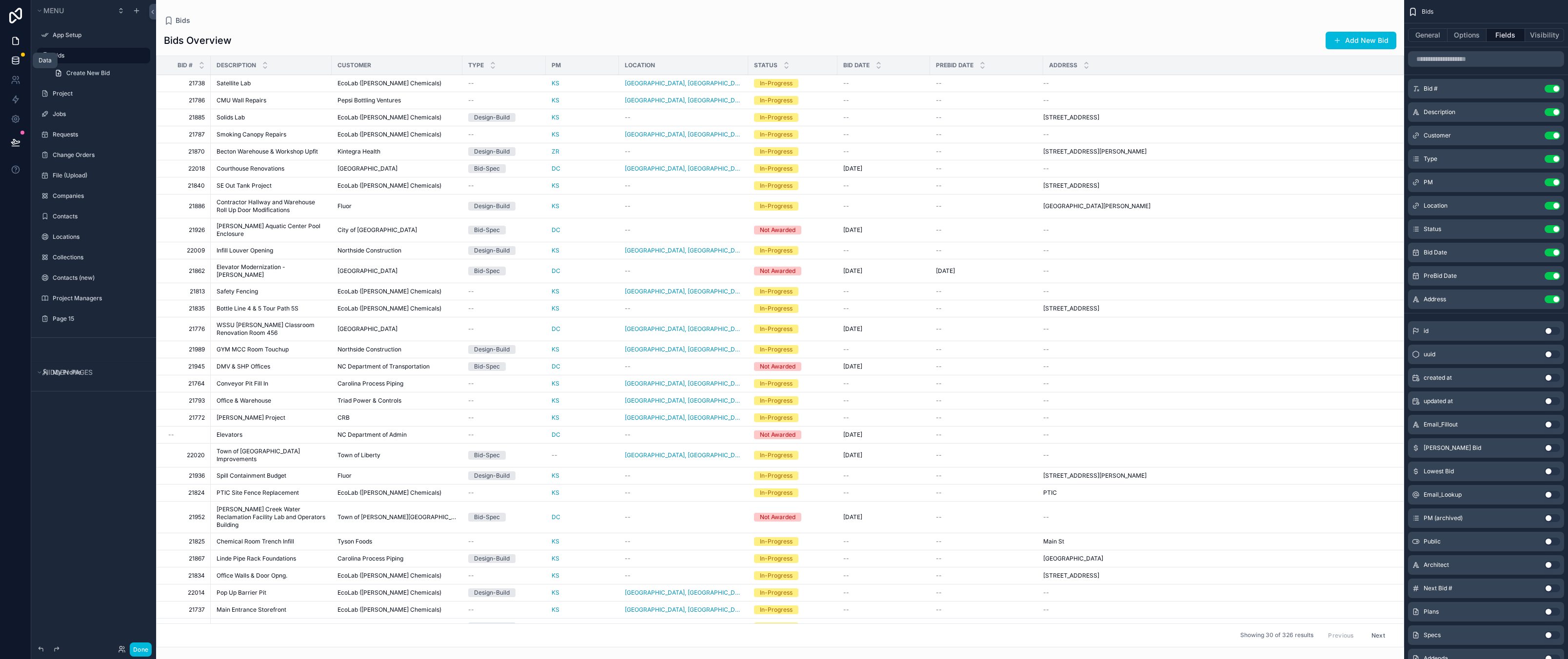
click at [17, 65] on icon at bounding box center [16, 62] width 7 height 4
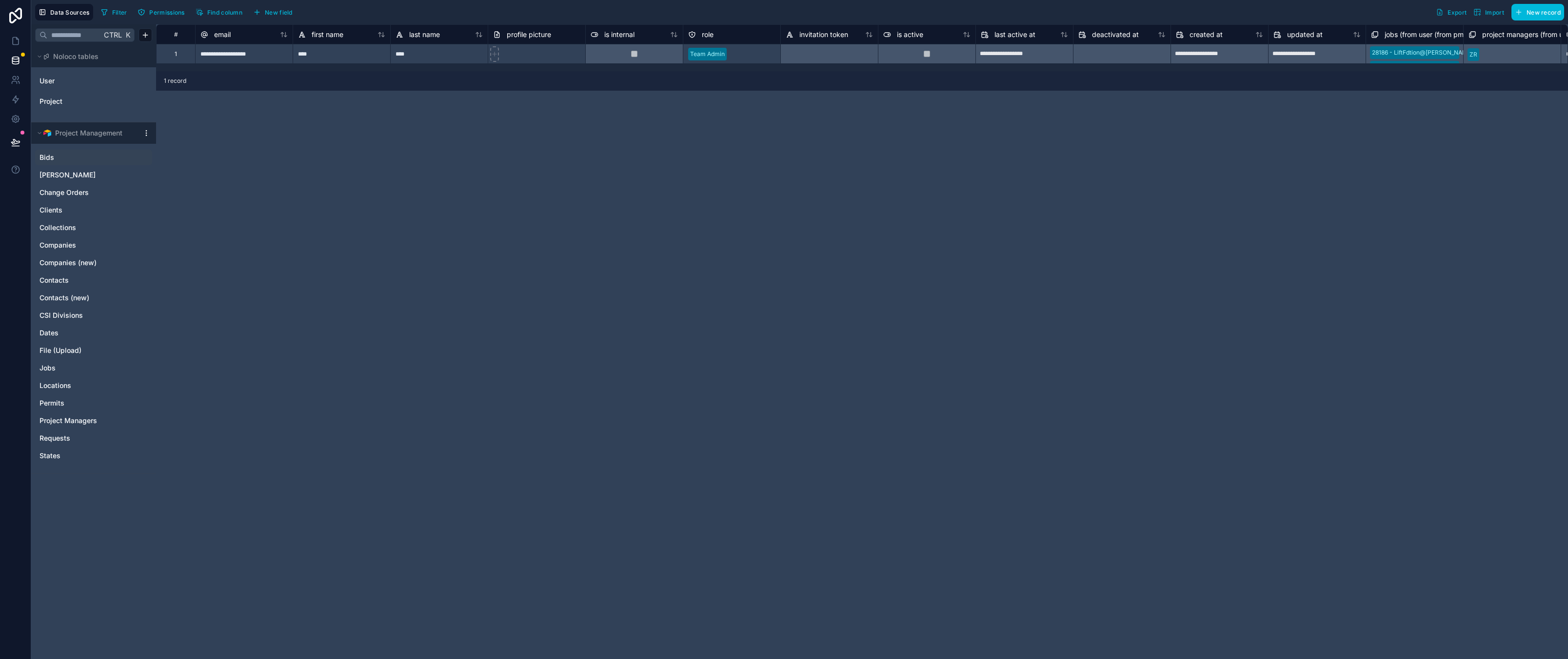
click at [75, 156] on link "Bids" at bounding box center [84, 158] width 89 height 10
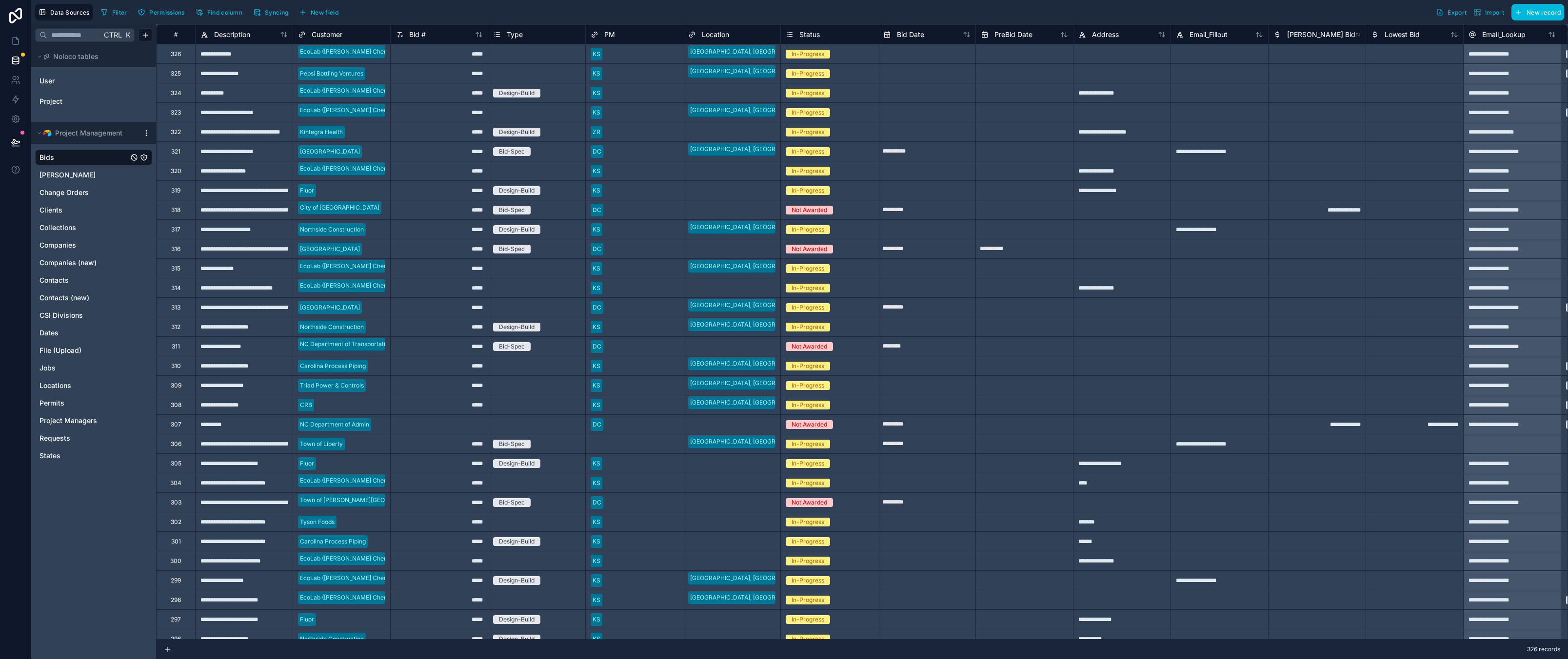
click at [241, 36] on span "Description" at bounding box center [231, 34] width 36 height 10
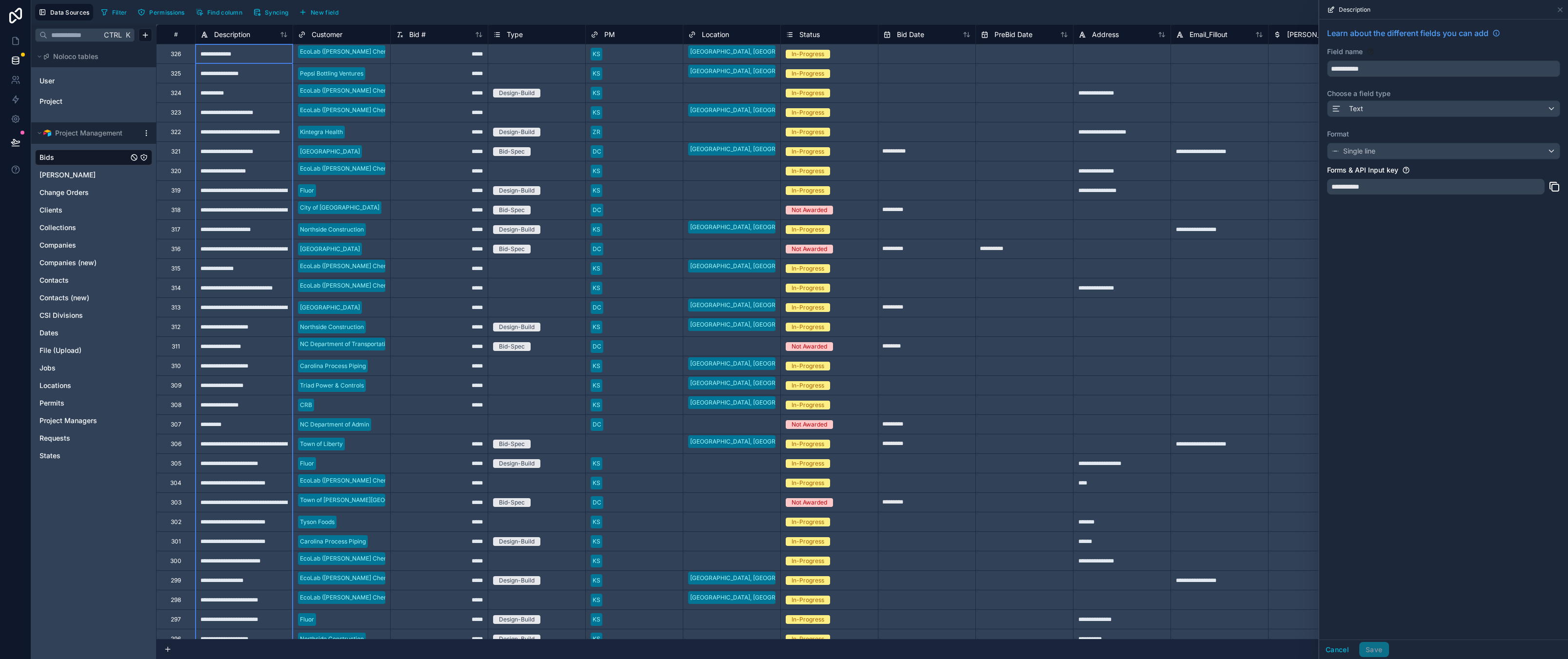
click at [1457, 297] on div "**********" at bounding box center [1443, 330] width 249 height 620
click at [1394, 142] on div "Format Single line" at bounding box center [1443, 144] width 233 height 30
click at [1416, 411] on div "**********" at bounding box center [1443, 330] width 249 height 620
click at [1395, 184] on div "**********" at bounding box center [1435, 186] width 217 height 16
drag, startPoint x: 1423, startPoint y: 405, endPoint x: 1424, endPoint y: 411, distance: 6.1
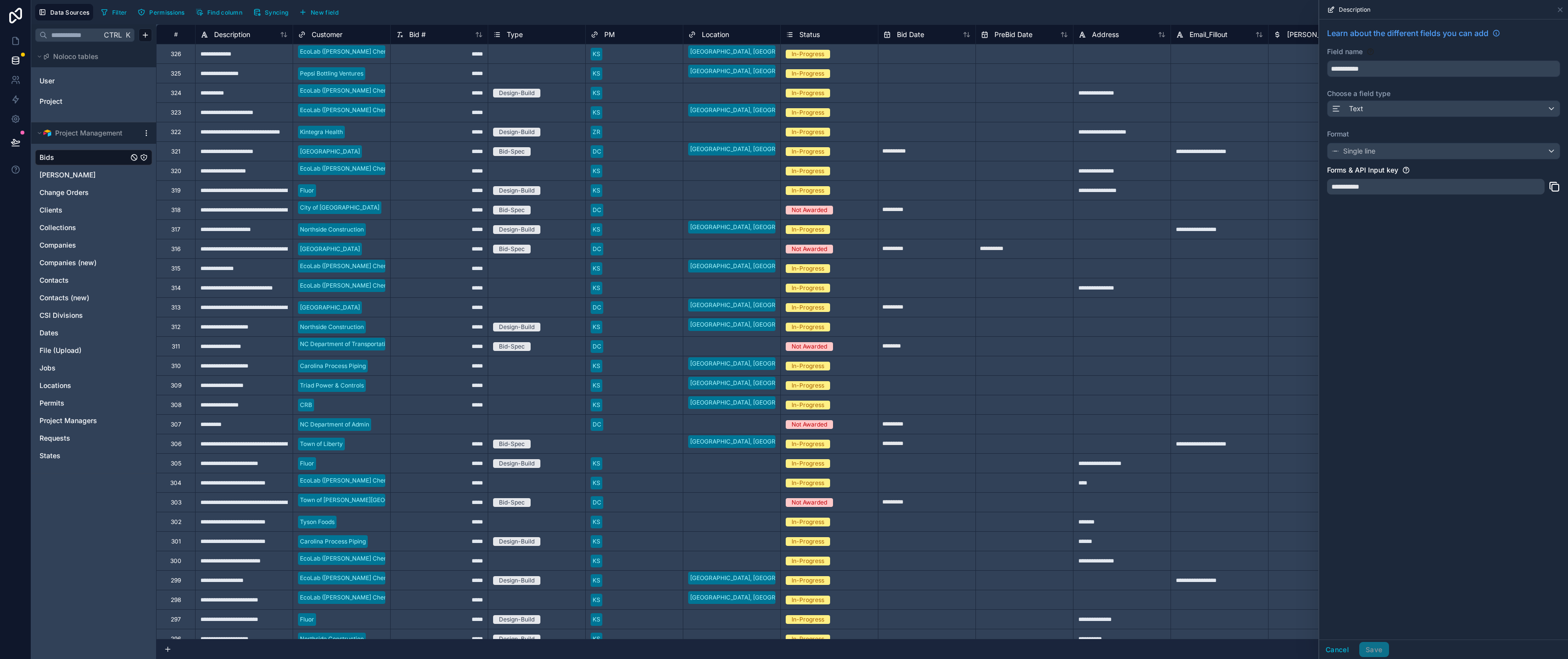
click at [1424, 411] on div "**********" at bounding box center [1443, 330] width 249 height 620
drag, startPoint x: 1343, startPoint y: 650, endPoint x: 1152, endPoint y: 542, distance: 219.4
click at [1343, 650] on button "Cancel" at bounding box center [1337, 650] width 36 height 16
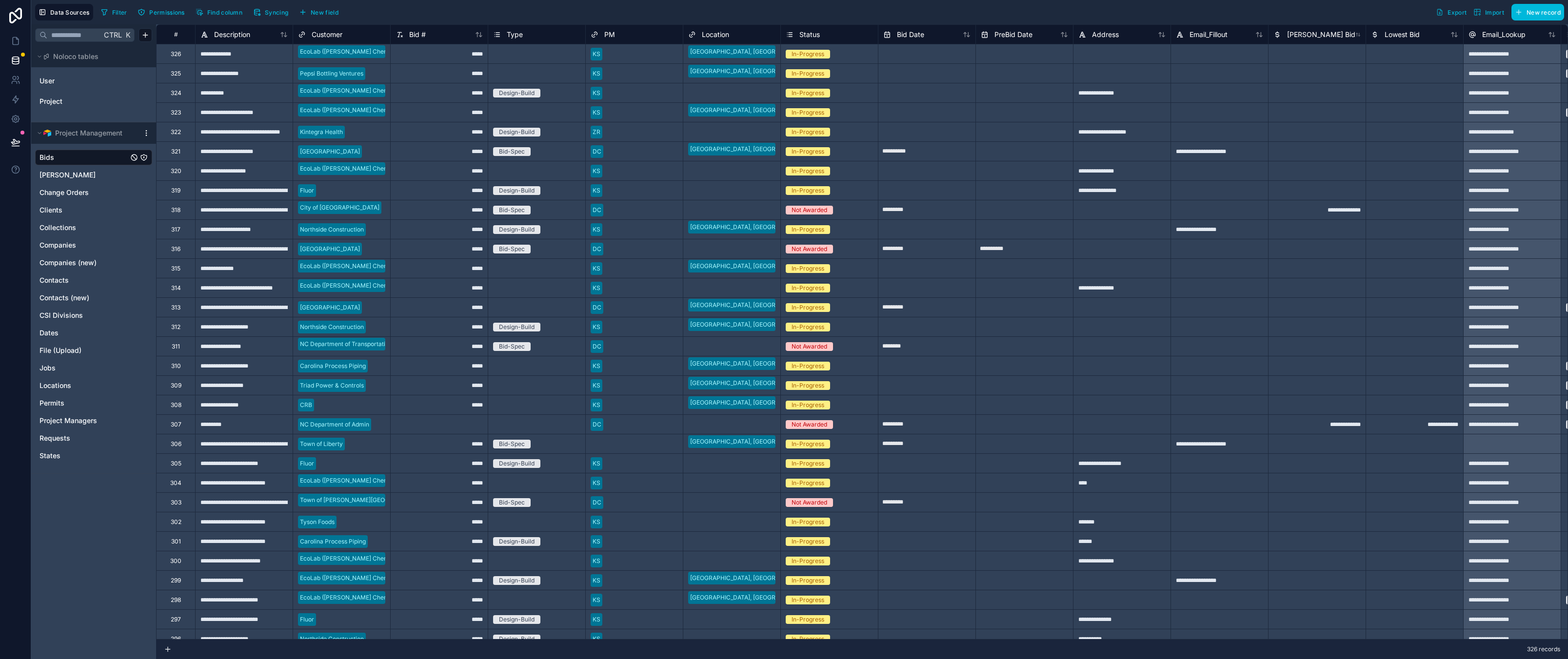
click at [429, 7] on div "Filter Permissions Find column Syncing New field Export Import New record" at bounding box center [830, 13] width 1467 height 17
click at [396, 7] on div "Filter Permissions Find column Syncing New field Export Import New record" at bounding box center [830, 13] width 1467 height 17
click at [16, 41] on icon at bounding box center [16, 41] width 10 height 10
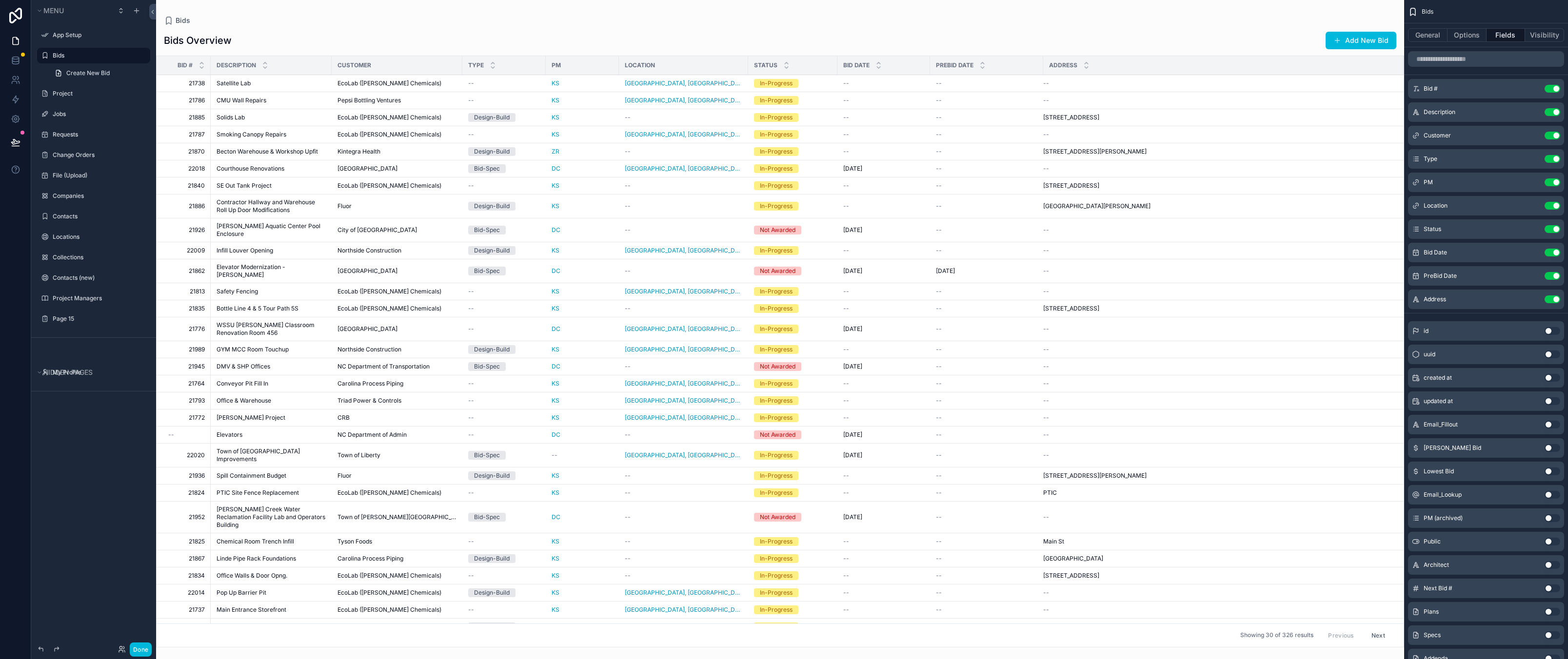
click at [286, 83] on div "Satellite Lab Satellite Lab" at bounding box center [271, 83] width 109 height 8
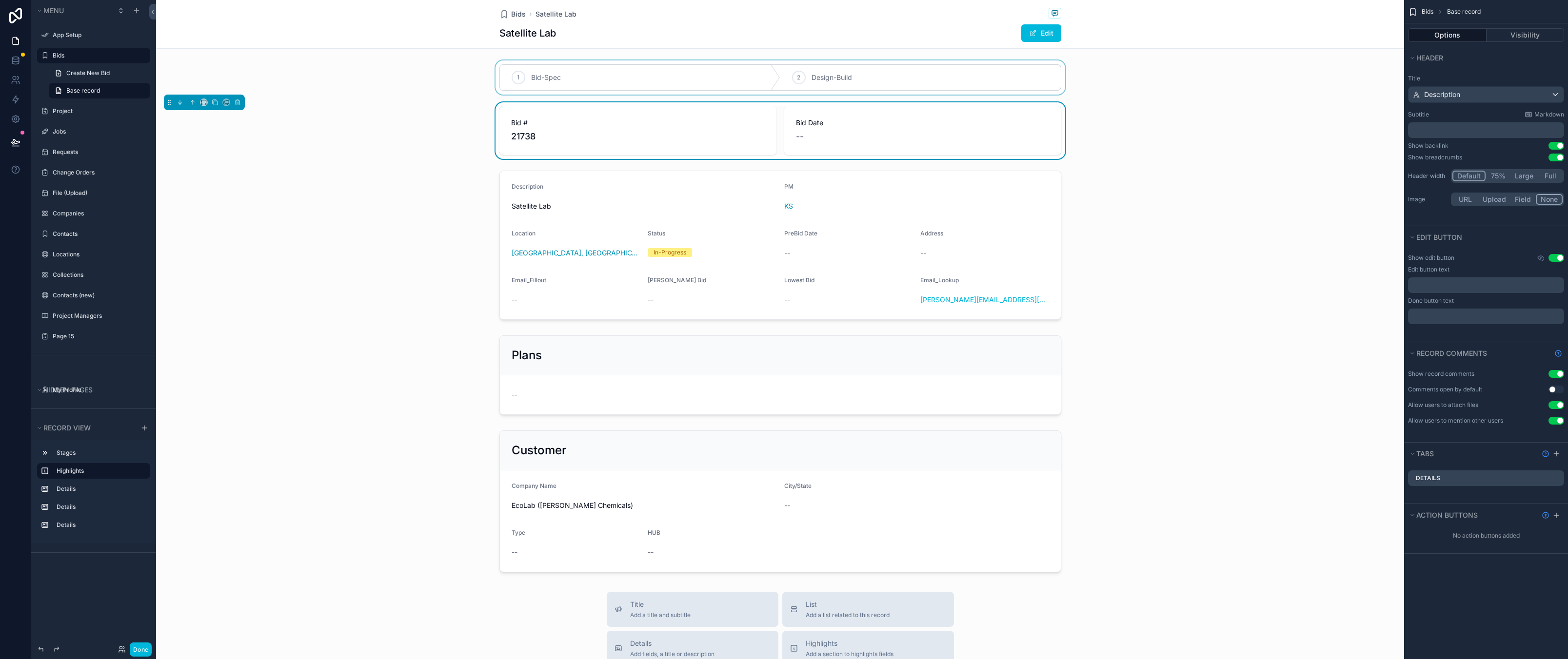
click at [780, 75] on div "scrollable content" at bounding box center [780, 77] width 1248 height 34
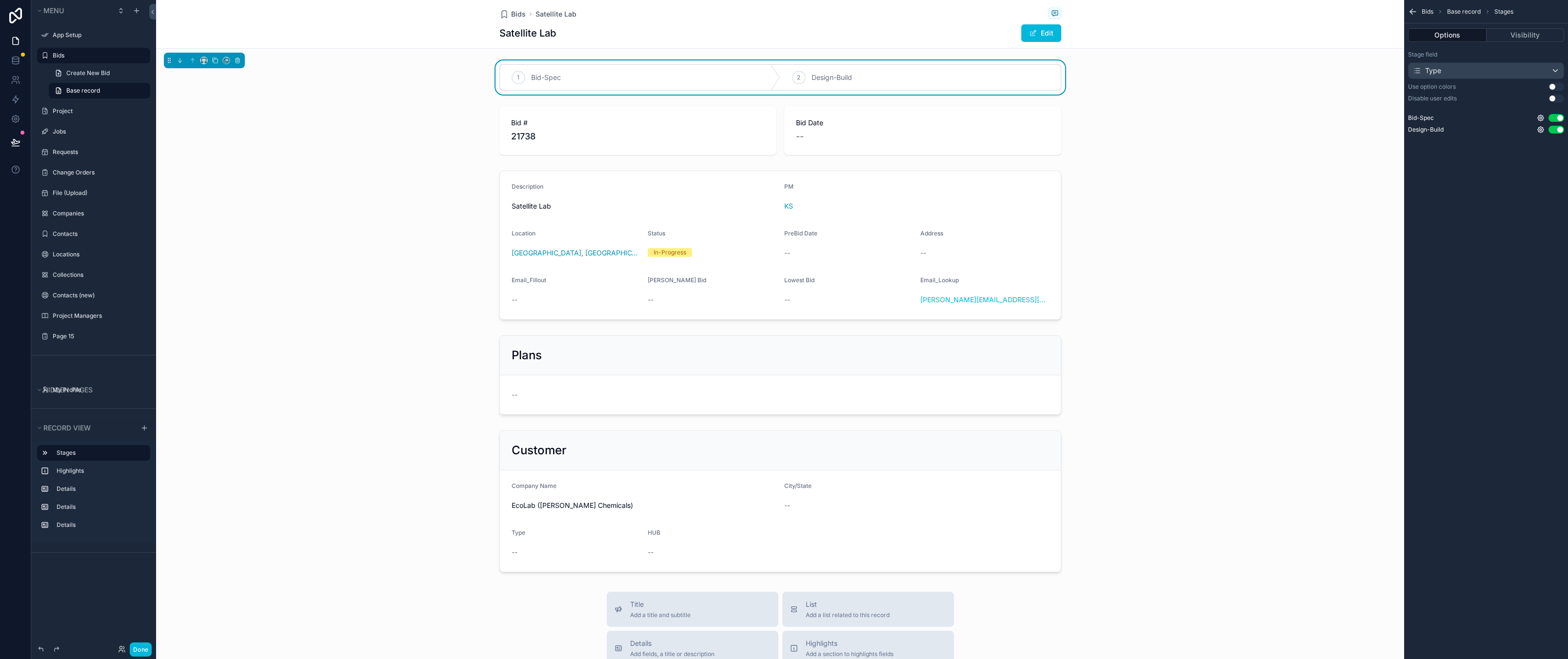
click at [657, 77] on div "1 Bid-Spec" at bounding box center [640, 77] width 280 height 25
click at [802, 79] on div "2 Design-Build" at bounding box center [920, 77] width 280 height 25
click at [1240, 202] on div "scrollable content" at bounding box center [780, 245] width 1248 height 157
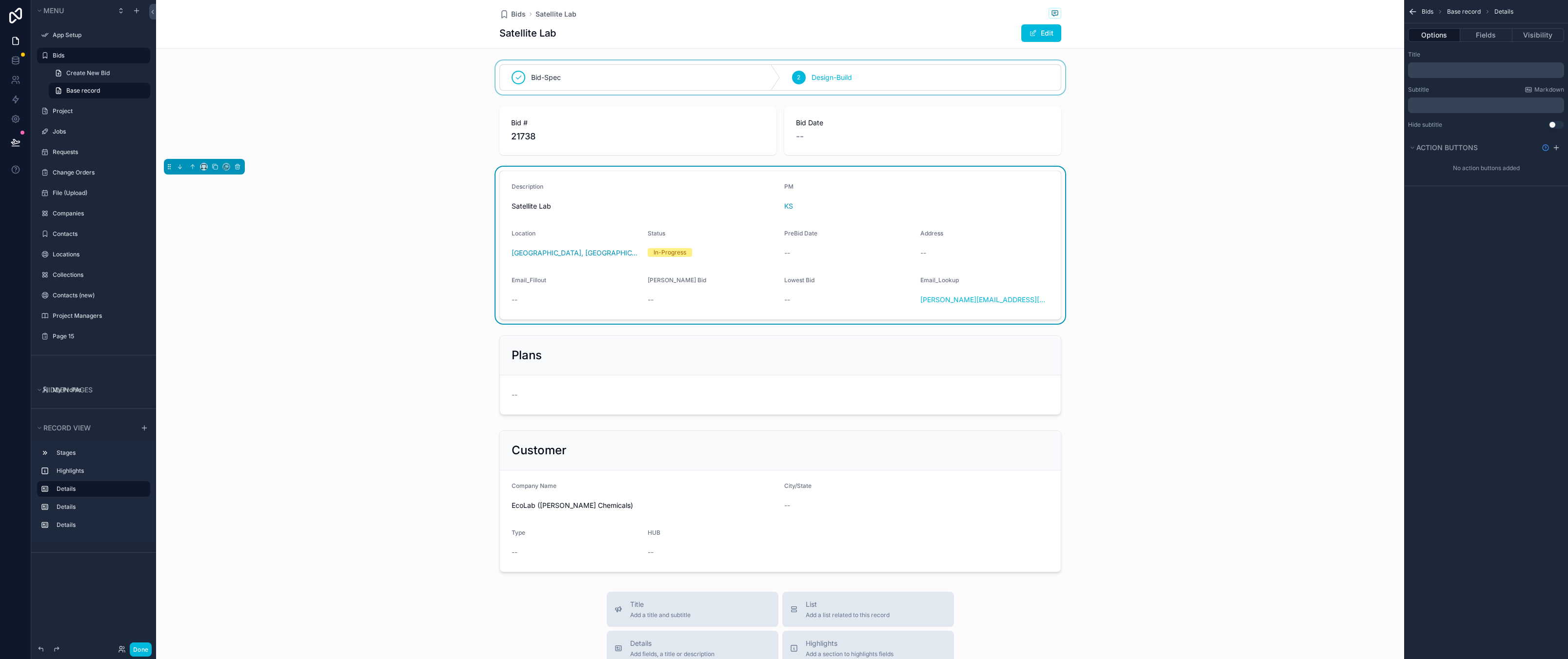
drag, startPoint x: 1025, startPoint y: 59, endPoint x: 1025, endPoint y: 66, distance: 7.0
click at [1025, 59] on div "Bids Satellite Lab Satellite Lab Edit Bid-Spec 2 Design-Build Bid # 21738 Bid D…" at bounding box center [780, 508] width 1248 height 1017
click at [1026, 63] on div "scrollable content" at bounding box center [780, 77] width 1248 height 34
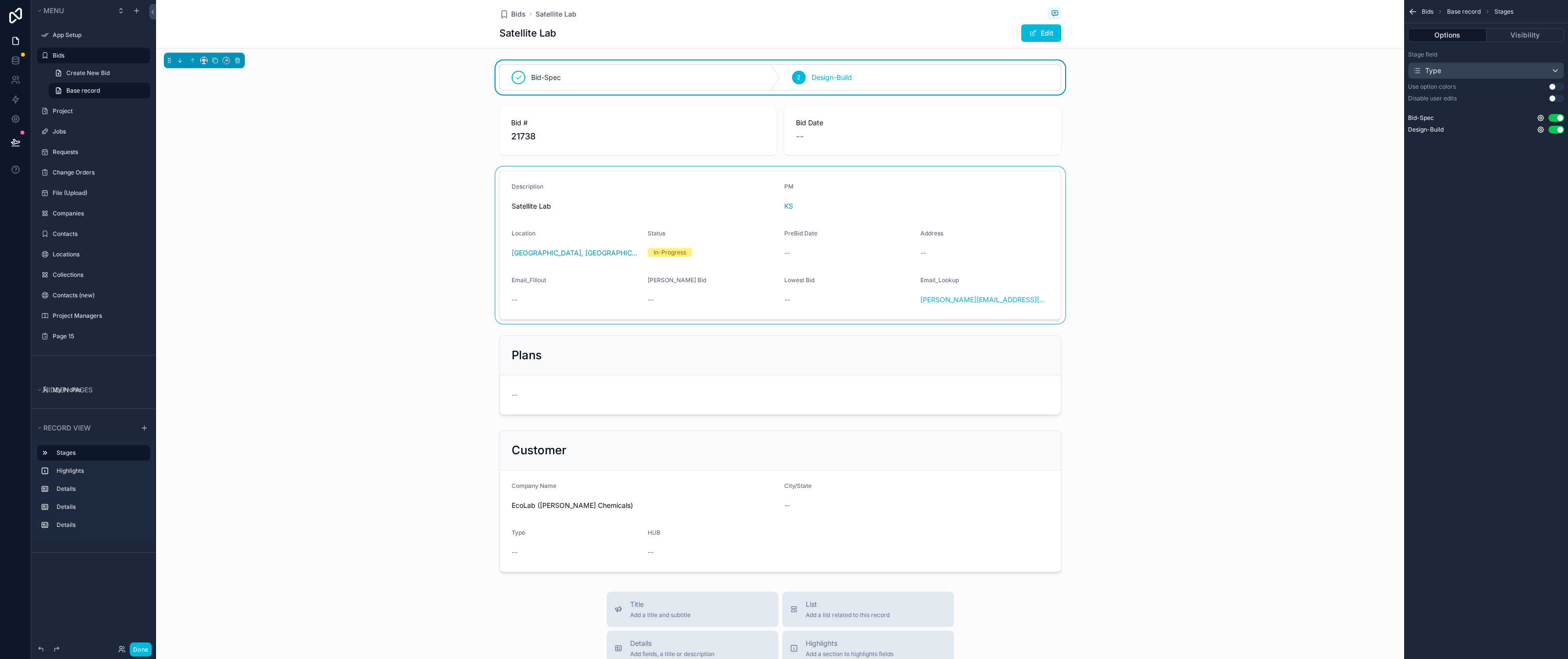
click at [1481, 193] on div "Bids Base record Stages Options Visibility Stage field Type Use option colors U…" at bounding box center [1485, 330] width 164 height 659
click at [1489, 70] on div "Type" at bounding box center [1486, 70] width 155 height 16
click at [1482, 321] on div "scrollable content" at bounding box center [784, 330] width 1568 height 659
click at [1032, 60] on div "Bid-Spec 2 Design-Build" at bounding box center [780, 77] width 1248 height 34
click at [240, 61] on icon "scrollable content" at bounding box center [237, 60] width 4 height 4
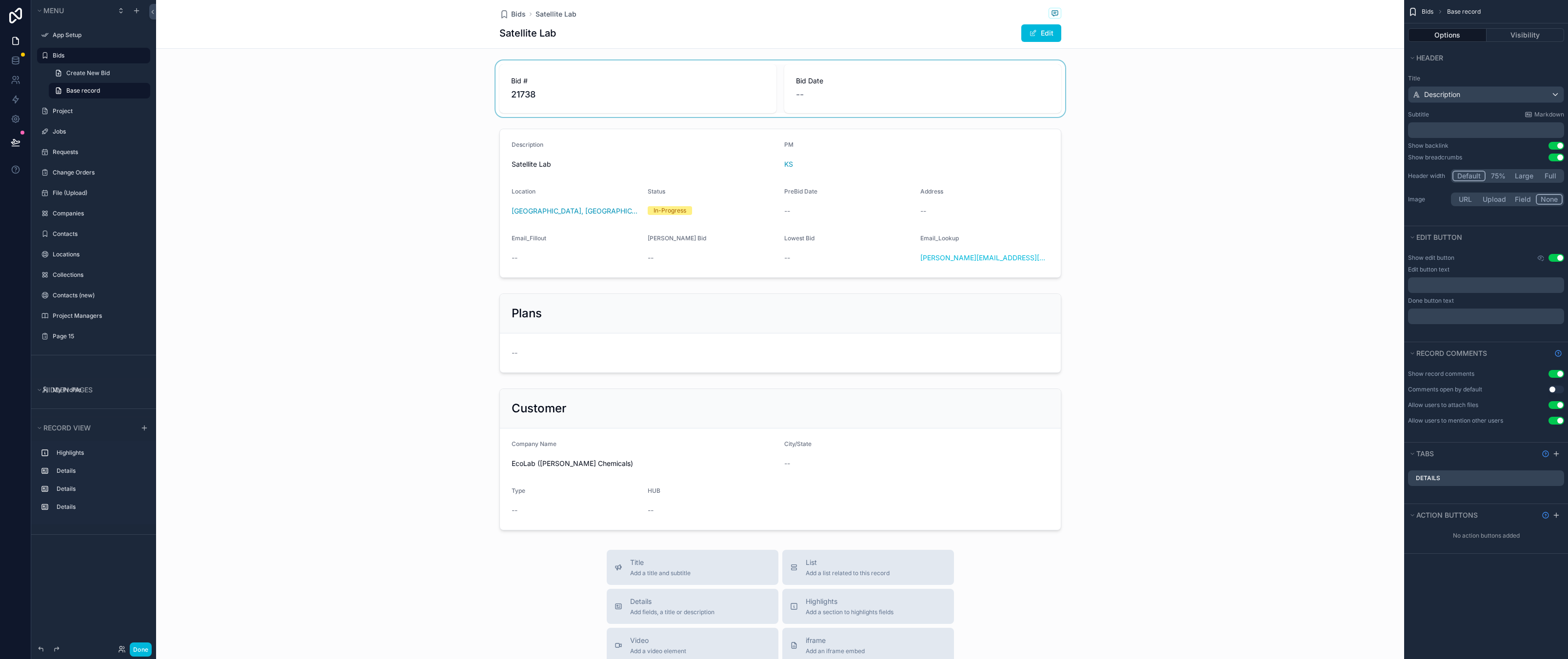
click at [658, 64] on div "scrollable content" at bounding box center [780, 88] width 1248 height 56
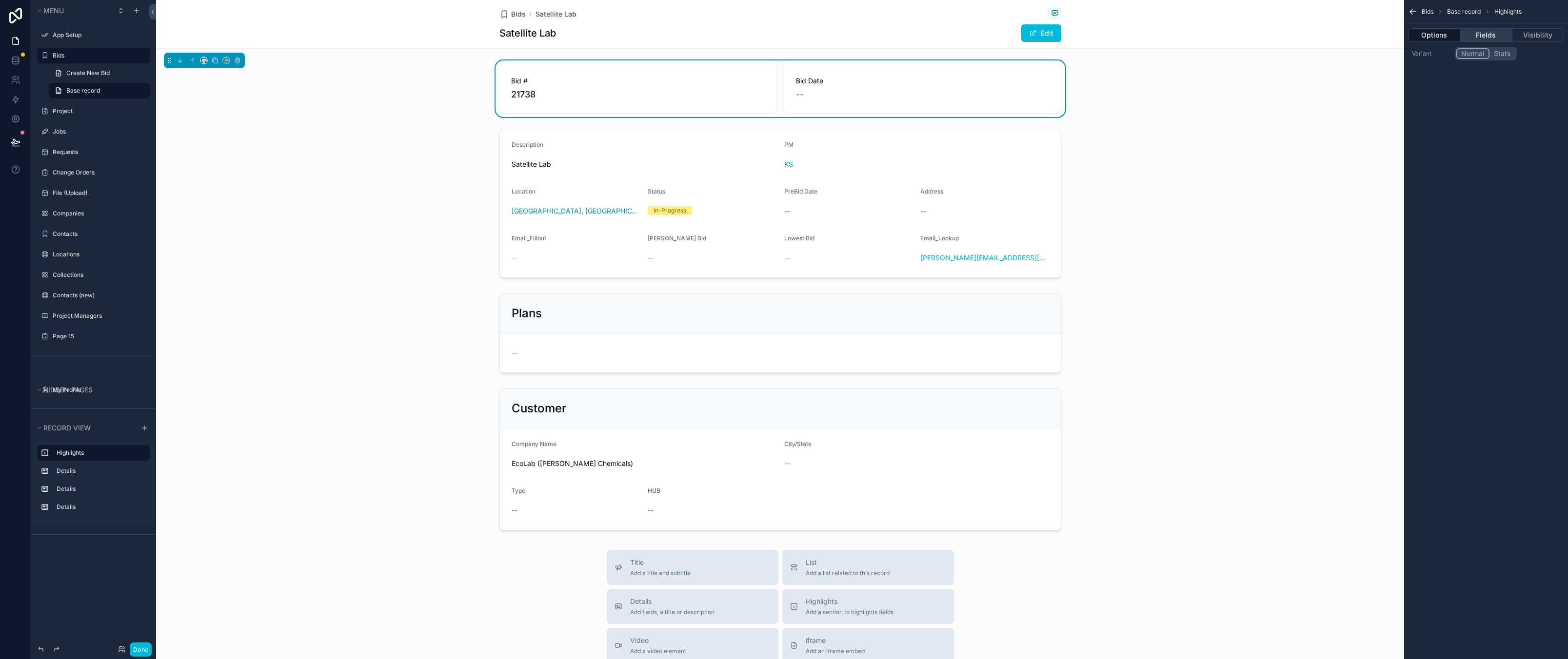
click at [1484, 33] on button "Fields" at bounding box center [1486, 35] width 52 height 13
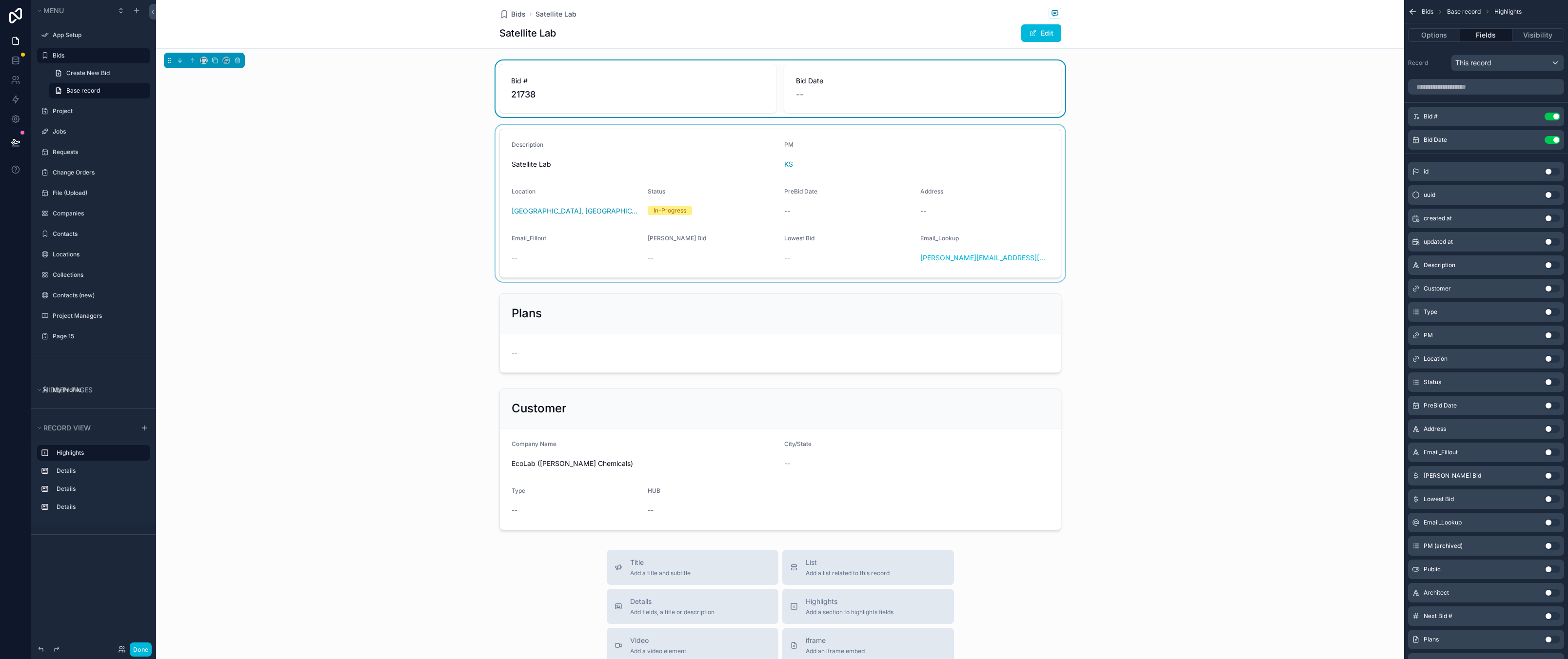
drag, startPoint x: 1202, startPoint y: 263, endPoint x: 764, endPoint y: 135, distance: 456.3
click at [1202, 264] on div "scrollable content" at bounding box center [780, 203] width 1248 height 157
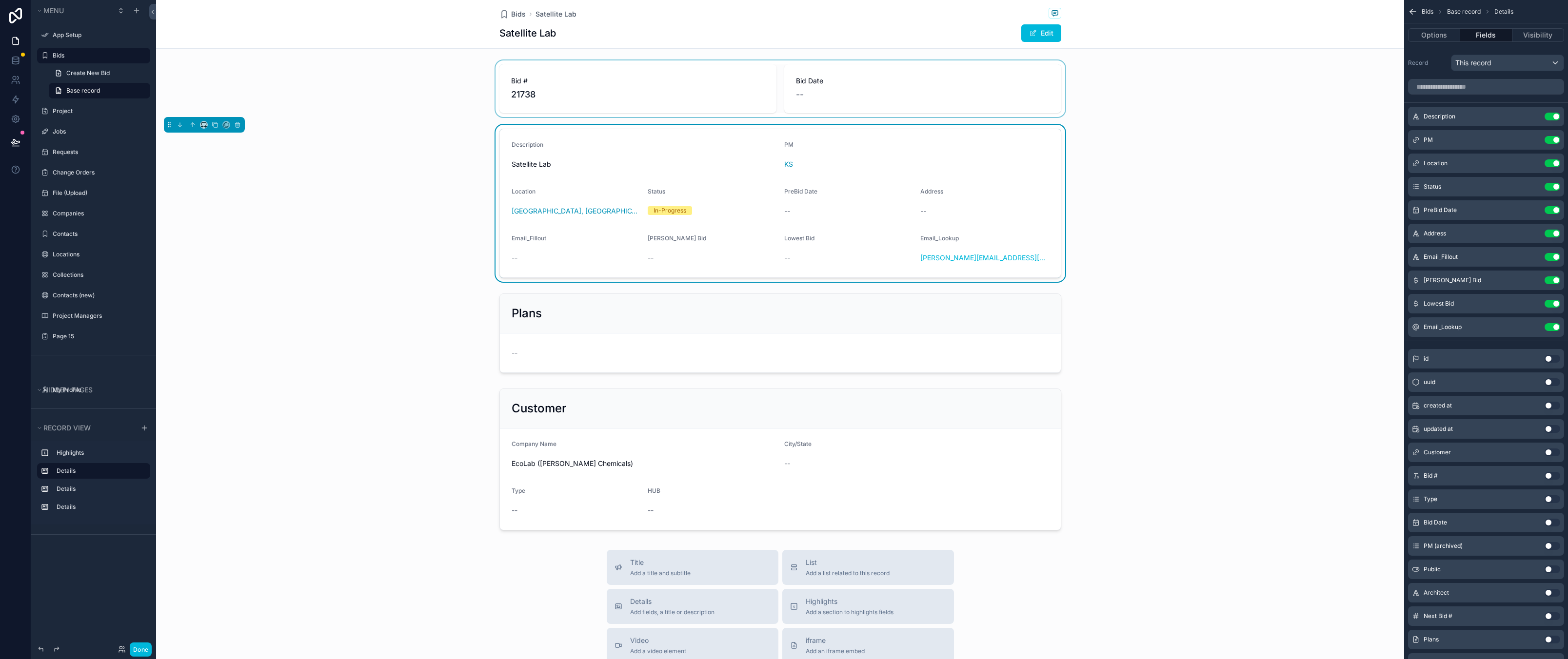
click at [571, 108] on div "scrollable content" at bounding box center [780, 88] width 1248 height 56
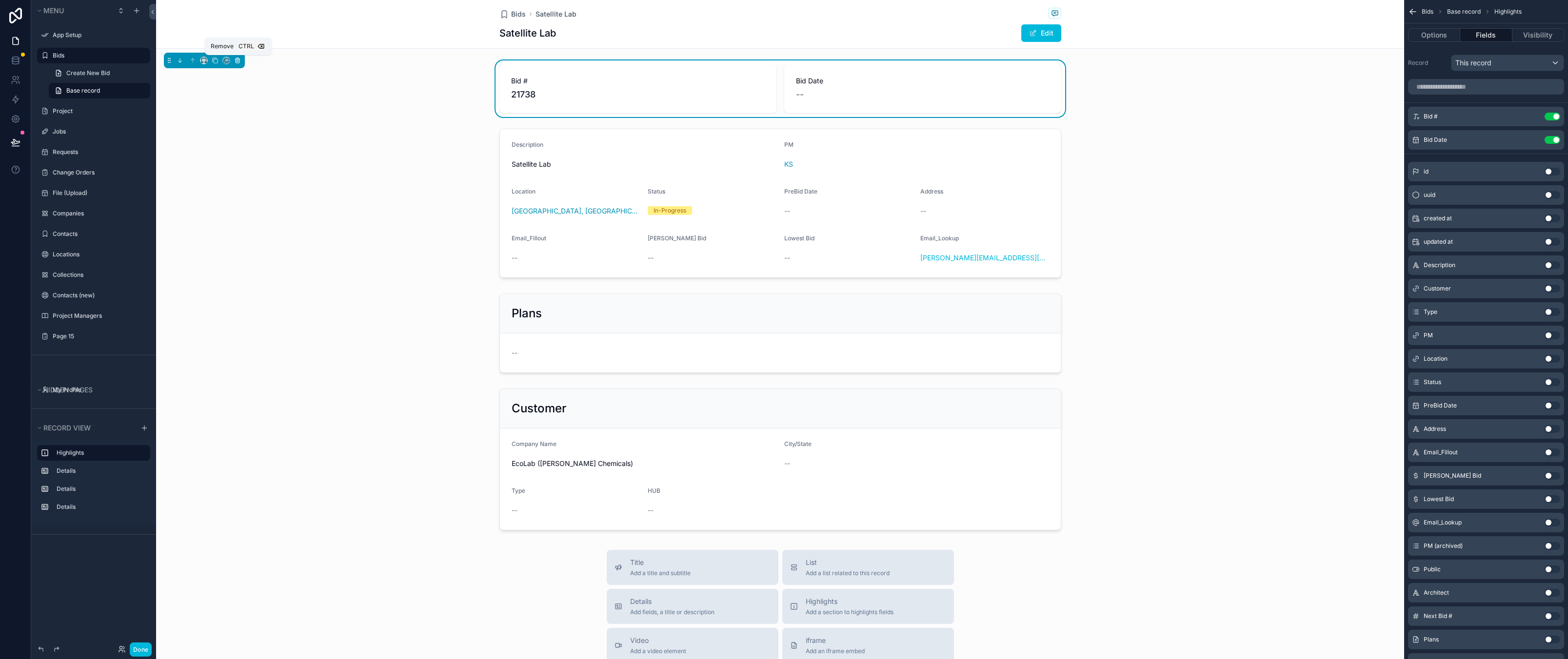
click at [238, 60] on icon "scrollable content" at bounding box center [238, 61] width 0 height 2
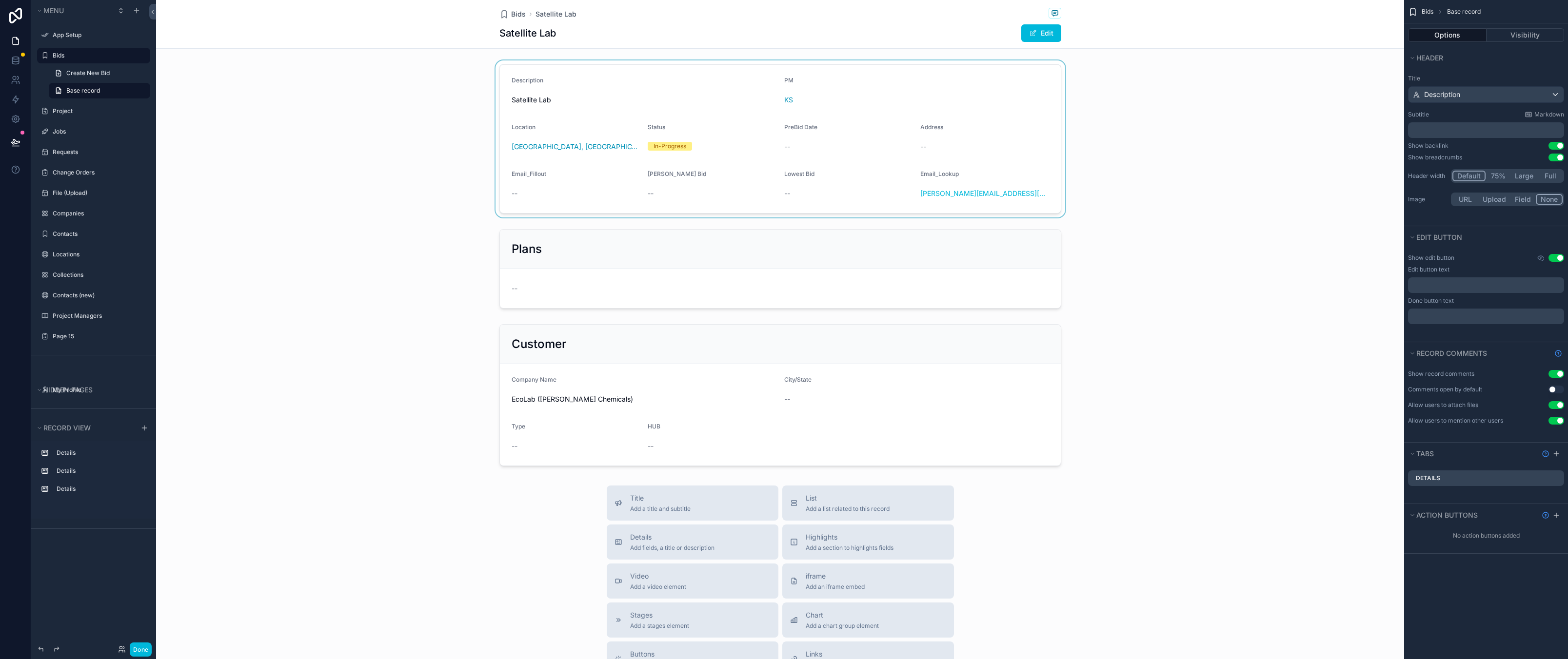
click at [605, 83] on div "scrollable content" at bounding box center [780, 138] width 1248 height 157
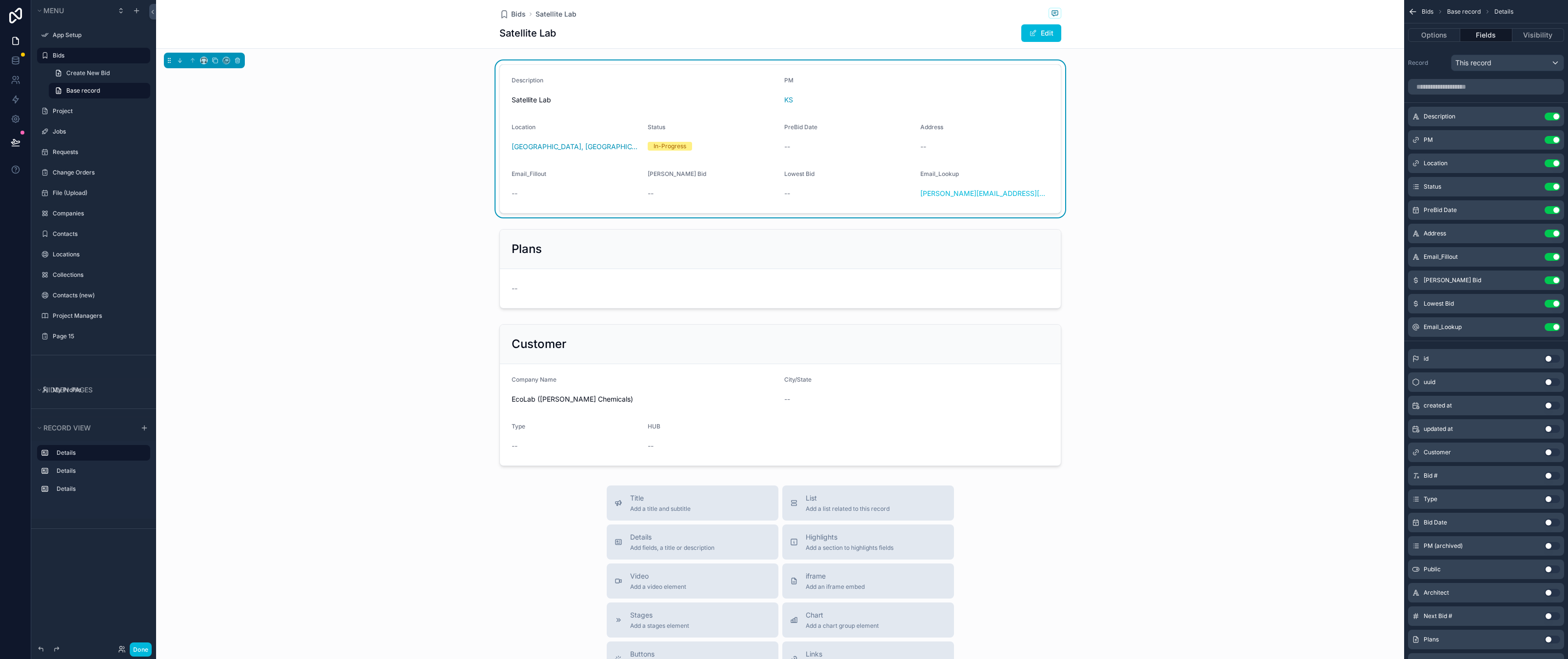
drag, startPoint x: 363, startPoint y: 257, endPoint x: 345, endPoint y: 246, distance: 21.1
click at [361, 255] on div "scrollable content" at bounding box center [780, 269] width 1248 height 87
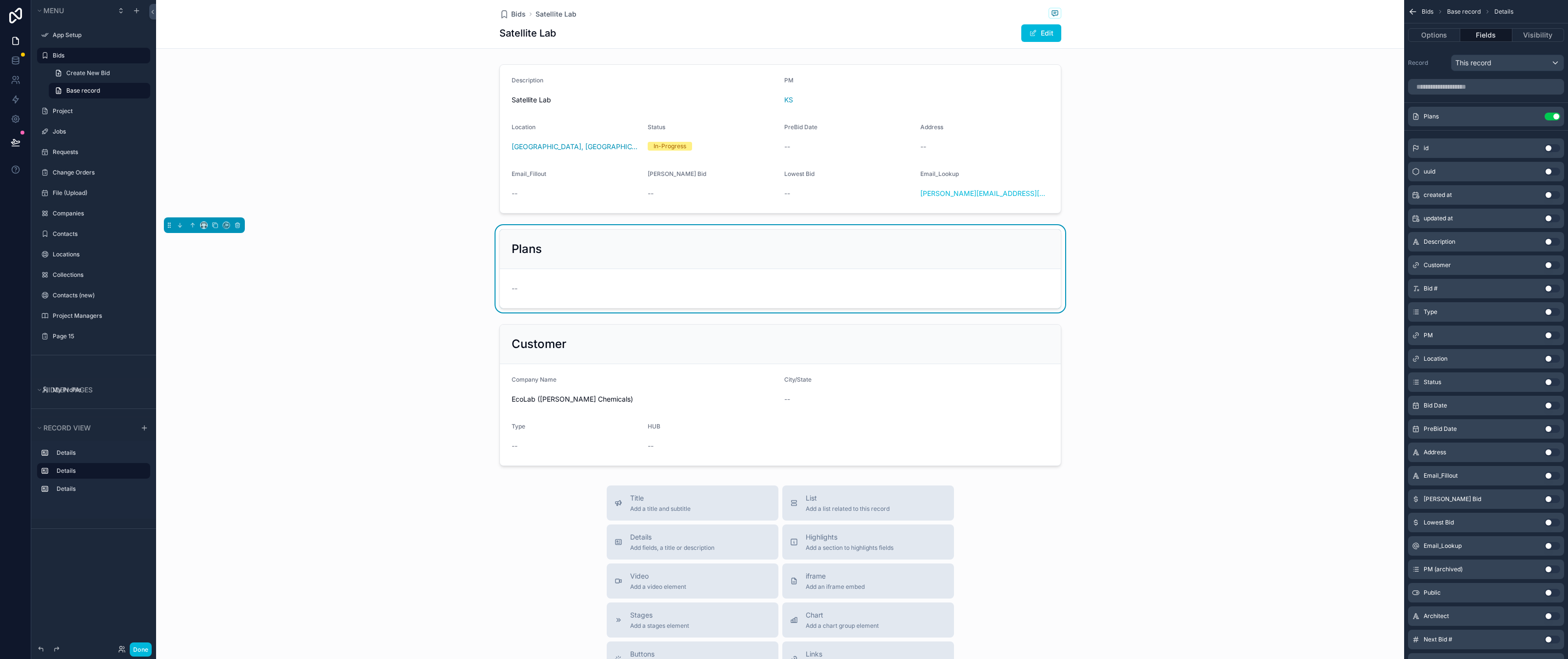
click at [62, 55] on label "Bids" at bounding box center [98, 55] width 91 height 8
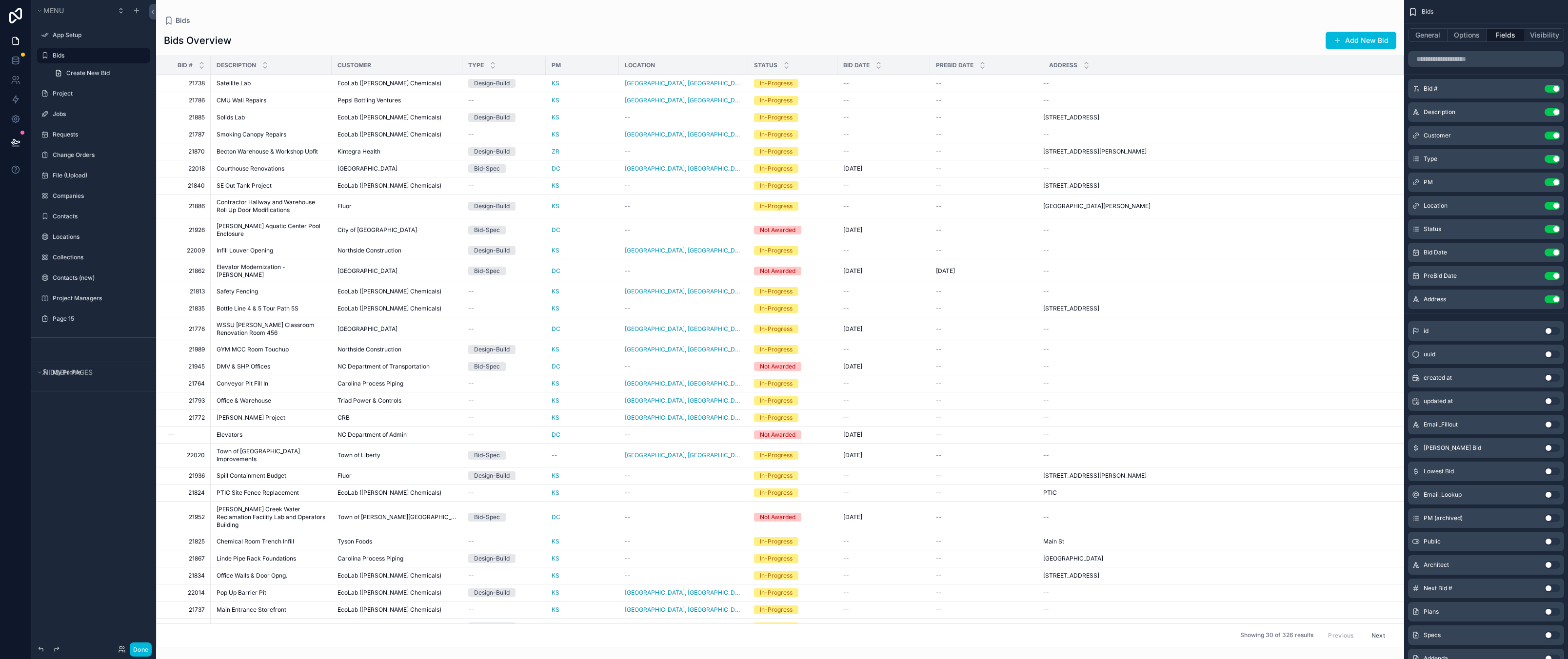
click at [192, 431] on div "--" at bounding box center [187, 434] width 37 height 8
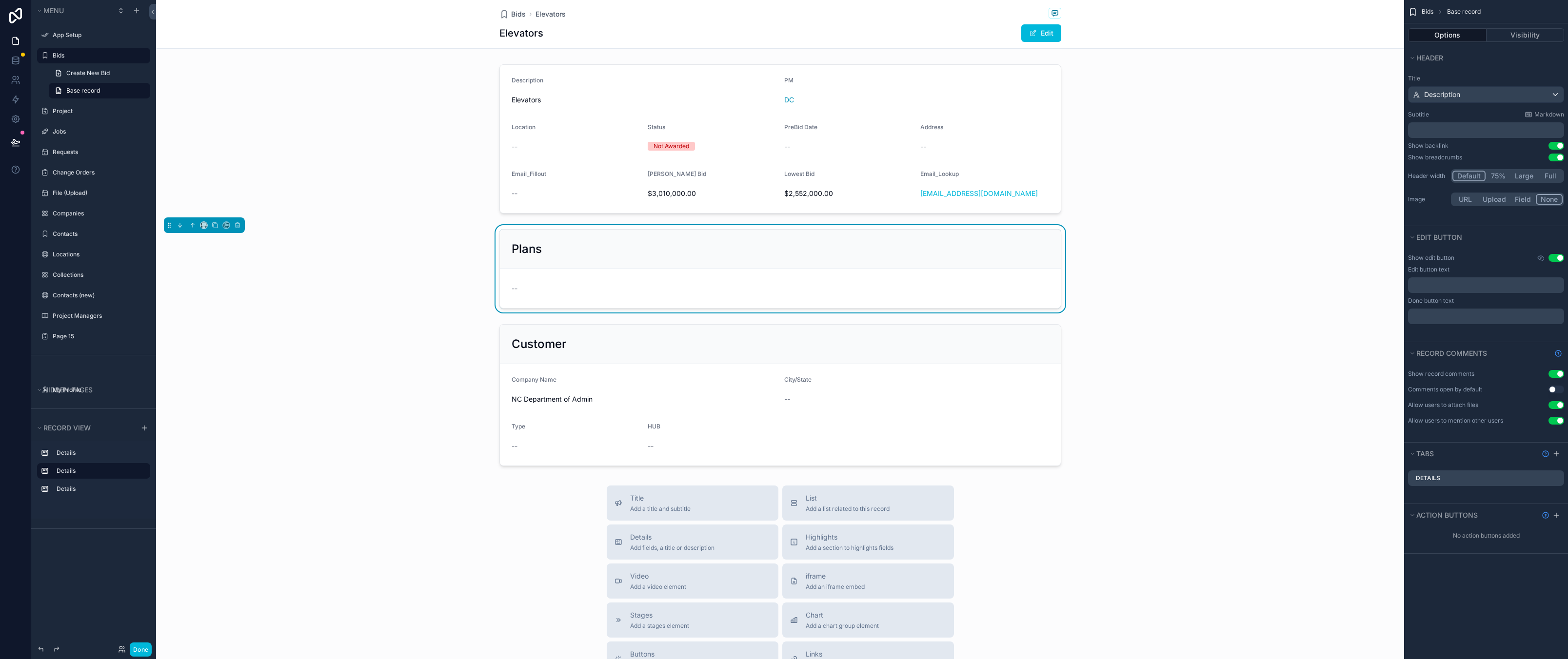
click at [361, 307] on div "Plans --" at bounding box center [780, 269] width 1248 height 87
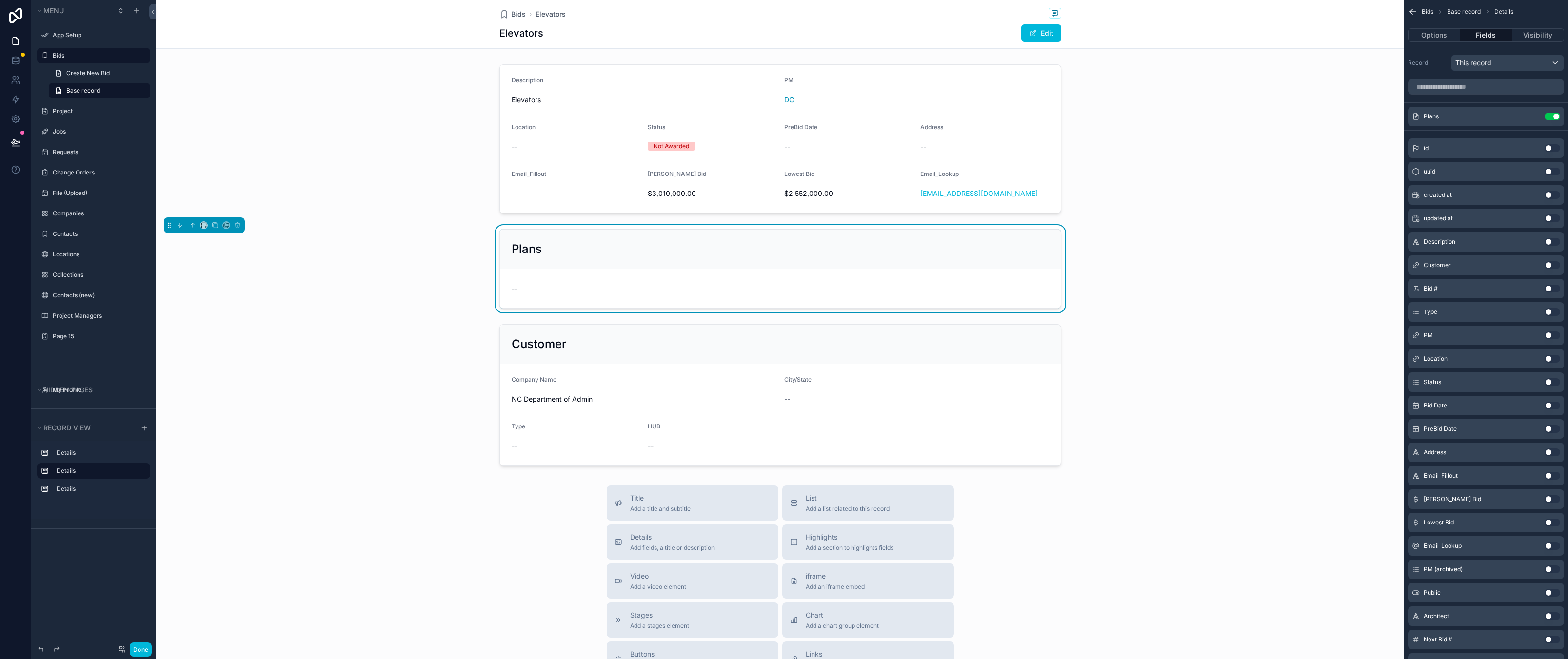
click at [72, 54] on label "Bids" at bounding box center [98, 55] width 91 height 8
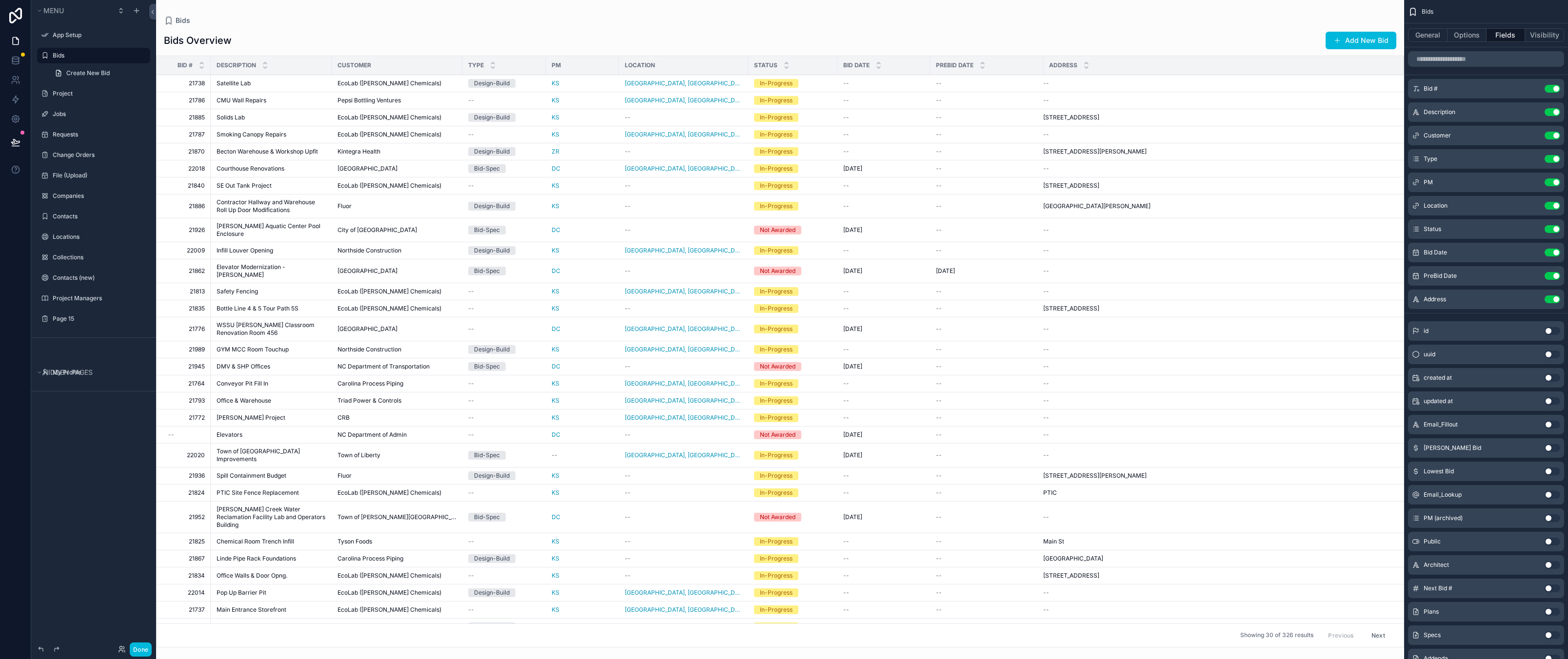
click at [101, 509] on div "Menu App Setup Bids Create New Bid Project Jobs Requests Change Orders File (Up…" at bounding box center [93, 324] width 125 height 647
click at [0, 0] on icon "scrollable content" at bounding box center [0, 0] width 0 height 0
drag, startPoint x: 83, startPoint y: 58, endPoint x: 49, endPoint y: 56, distance: 34.1
click at [83, 58] on label "Bids" at bounding box center [98, 55] width 91 height 8
click at [1552, 28] on div "General Options Fields Visibility" at bounding box center [1485, 35] width 164 height 23
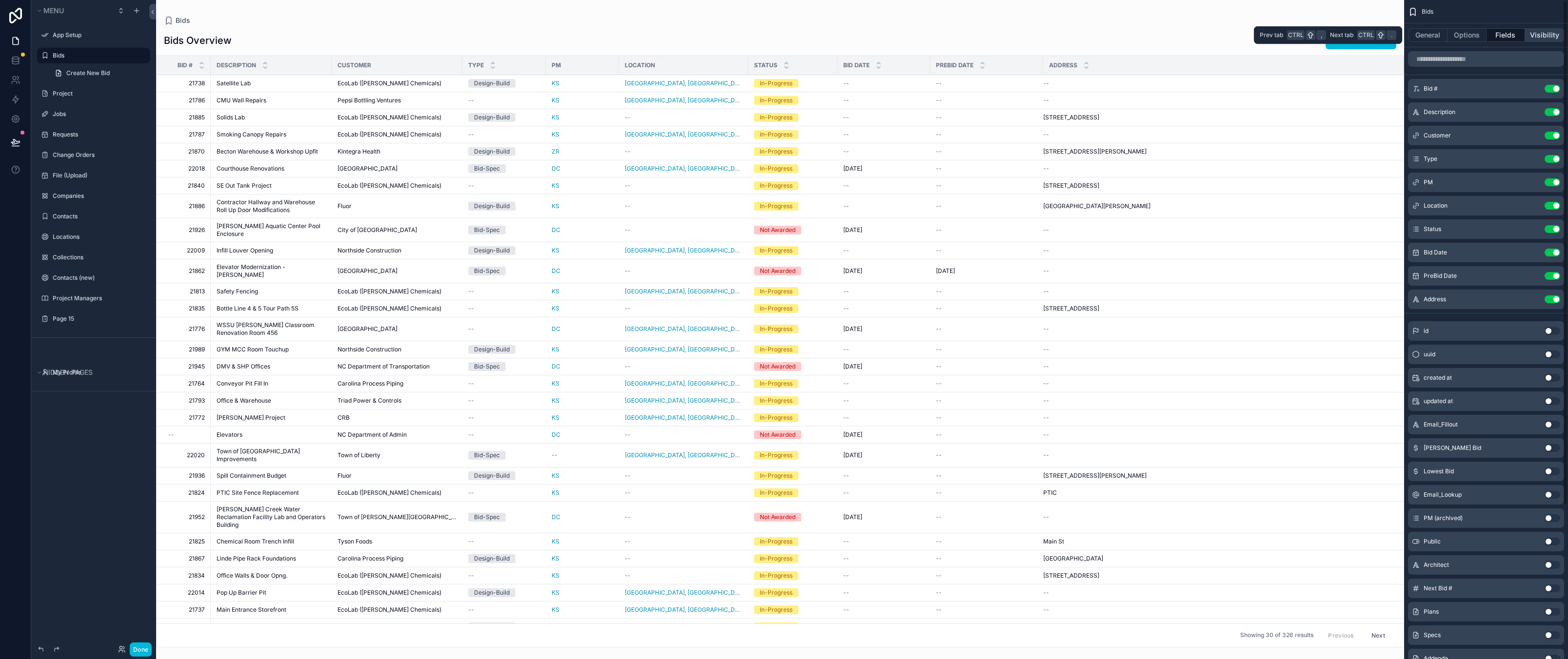
click at [1551, 34] on button "Visibility" at bounding box center [1544, 35] width 39 height 13
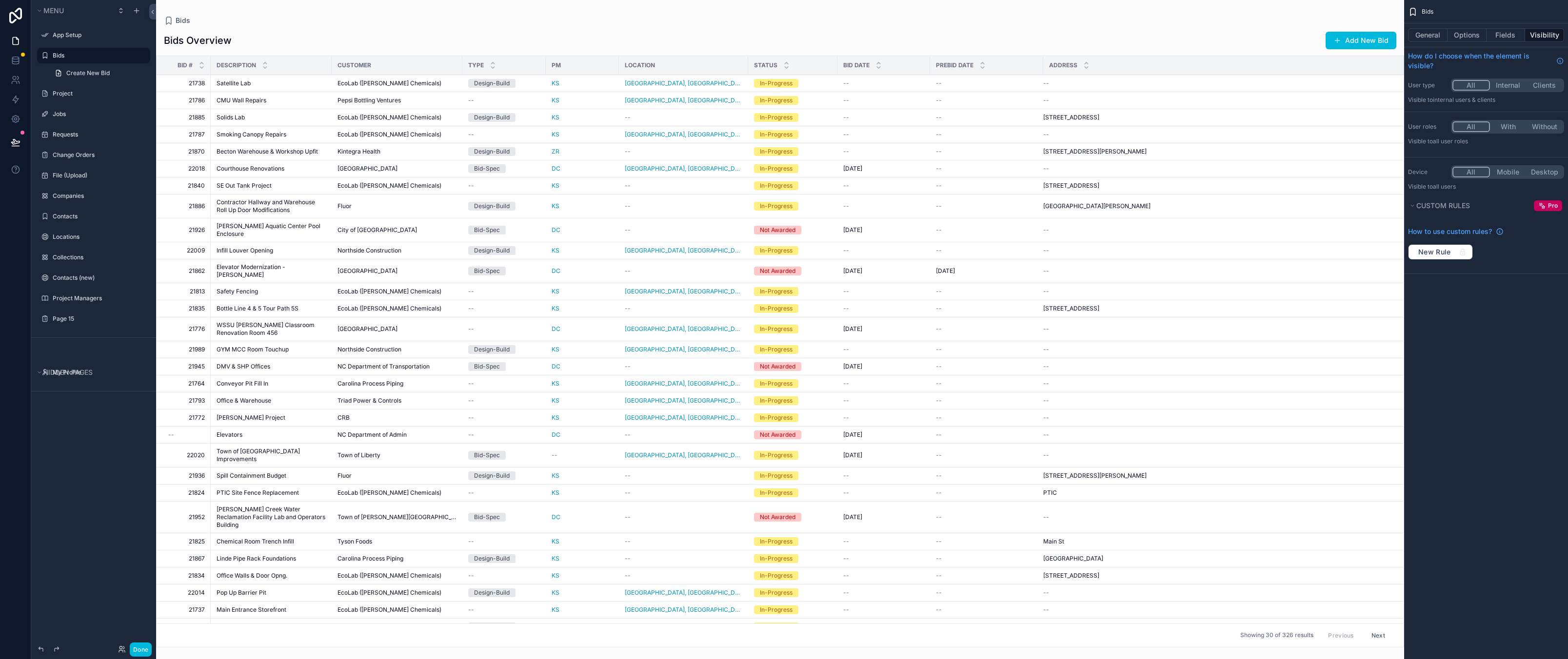
click at [1487, 464] on div "Bids General Options Fields Visibility How do I choose when the element is visi…" at bounding box center [1485, 330] width 164 height 659
click at [1318, 3] on div "Bids Bids Overview Add New Bid Bid # Description Customer Type PM Location Stat…" at bounding box center [780, 324] width 1248 height 647
click at [1323, 14] on div "Bids Bids Overview Add New Bid Bid # Description Customer Type PM Location Stat…" at bounding box center [780, 324] width 1248 height 647
click at [1477, 450] on div "Bids General Options Fields Visibility How do I choose when the element is visi…" at bounding box center [1485, 330] width 164 height 659
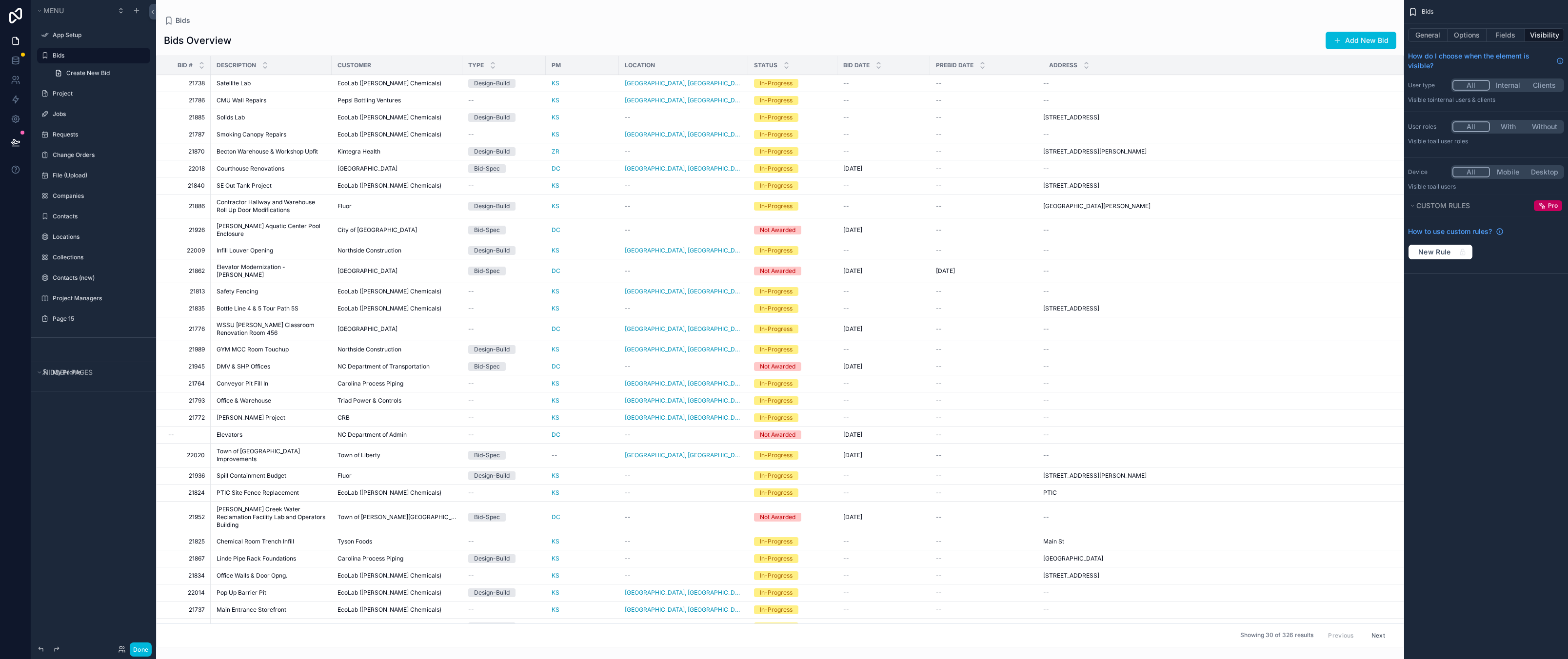
click at [1508, 127] on button "With" at bounding box center [1508, 127] width 37 height 11
click at [1437, 171] on div "User" at bounding box center [1486, 174] width 148 height 10
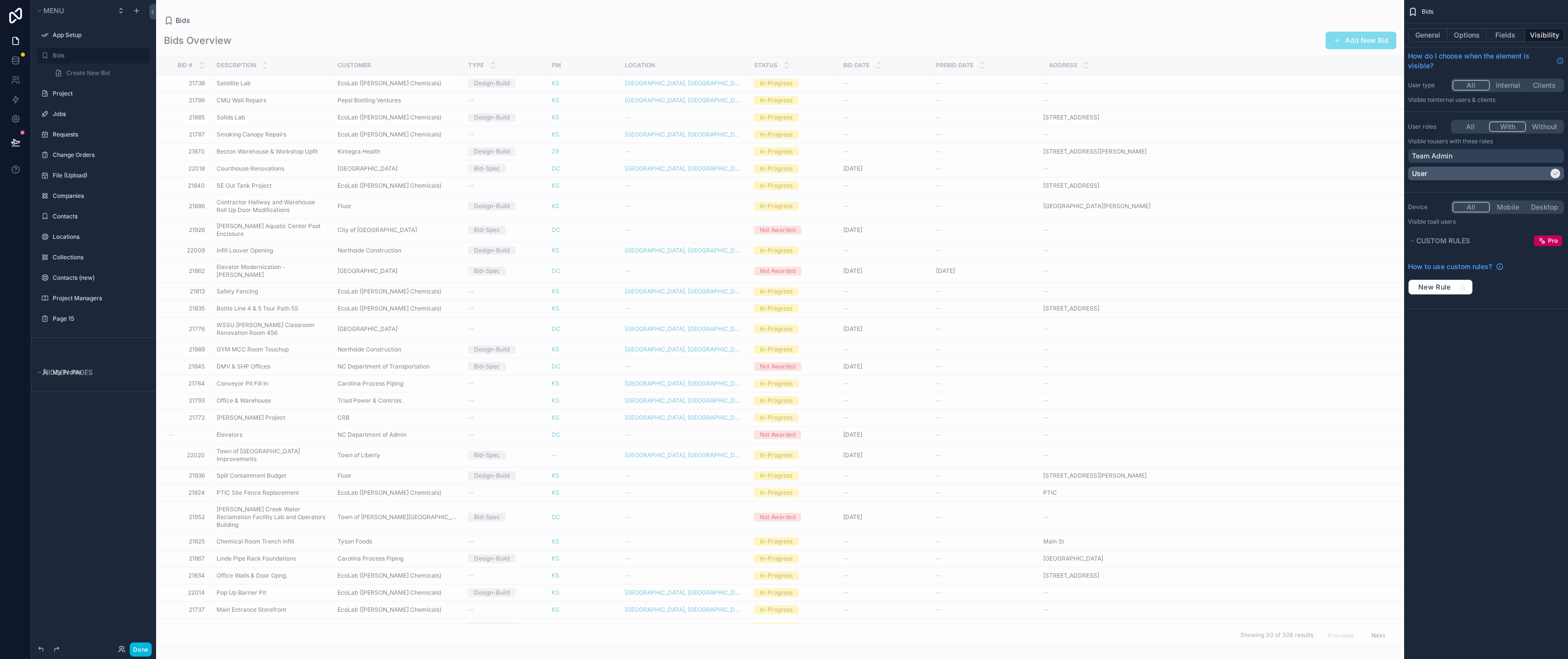
drag, startPoint x: 1434, startPoint y: 172, endPoint x: 1437, endPoint y: 165, distance: 7.6
click at [1434, 172] on div "User" at bounding box center [1480, 174] width 137 height 10
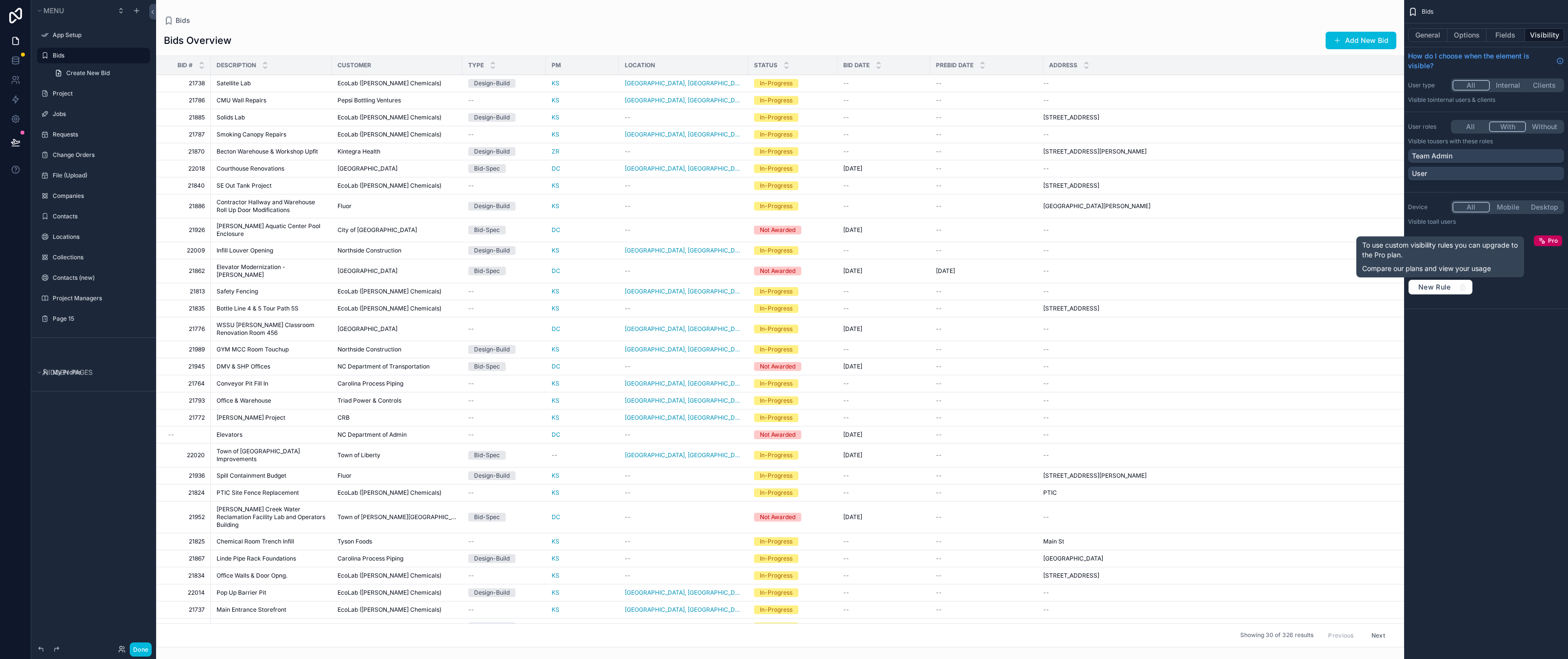
click at [1472, 423] on div "Bids General Options Fields Visibility How do I choose when the element is visi…" at bounding box center [1485, 330] width 164 height 659
click at [86, 530] on div "Menu App Setup Bids Create New Bid Project Jobs Requests Change Orders File (Up…" at bounding box center [93, 324] width 125 height 647
click at [77, 494] on div "Menu App Setup Bids Create New Bid Project Jobs Requests Change Orders File (Up…" at bounding box center [93, 324] width 125 height 647
click at [85, 460] on div "Menu App Setup Bids Create New Bid Project Jobs Requests Change Orders File (Up…" at bounding box center [93, 324] width 125 height 647
click at [295, 17] on div "Bids" at bounding box center [780, 21] width 1233 height 10
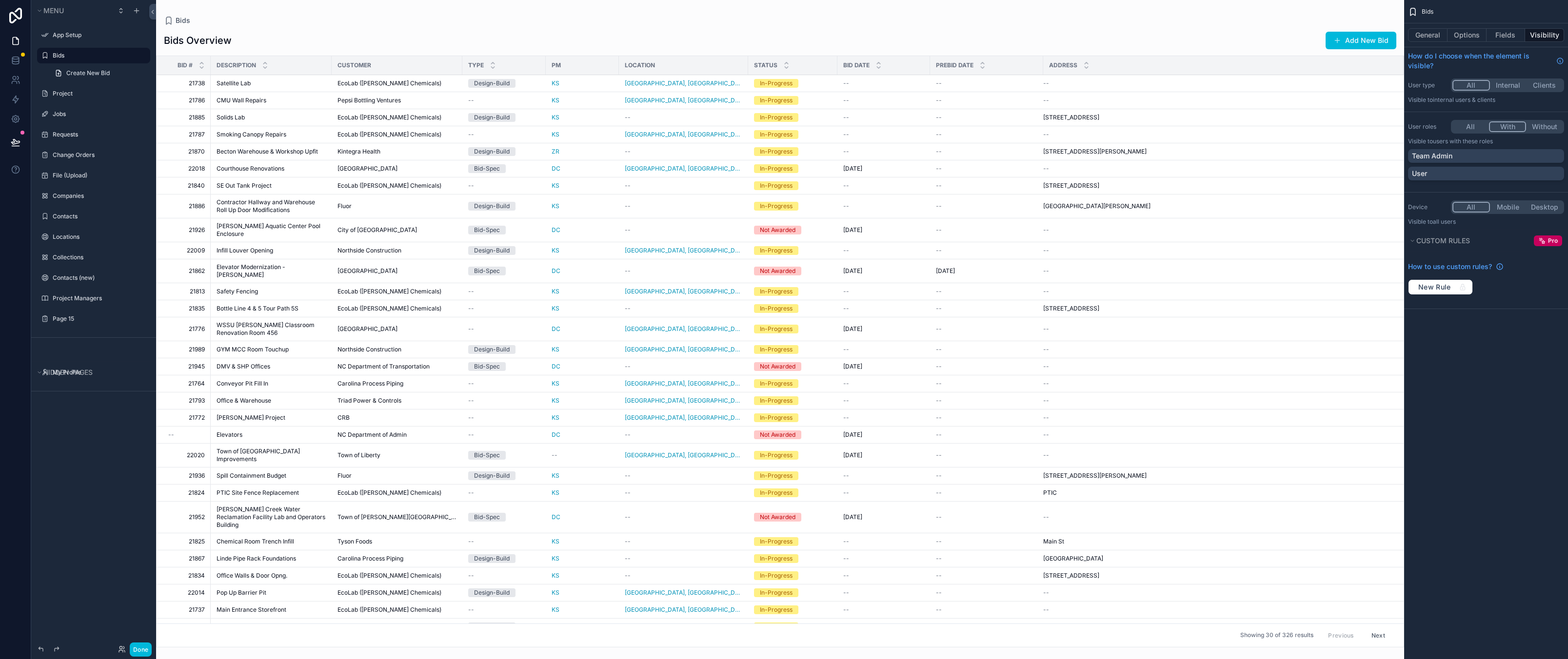
click at [688, 18] on div "Bids" at bounding box center [780, 21] width 1233 height 10
click at [82, 494] on div "Menu App Setup Bids Create New Bid Project Jobs Requests Change Orders File (Up…" at bounding box center [93, 324] width 125 height 647
click at [12, 253] on div at bounding box center [15, 330] width 31 height 659
click at [89, 547] on div "Menu App Setup Bids Create New Bid Project Jobs Requests Change Orders File (Up…" at bounding box center [93, 324] width 125 height 647
click at [17, 13] on icon at bounding box center [15, 15] width 19 height 16
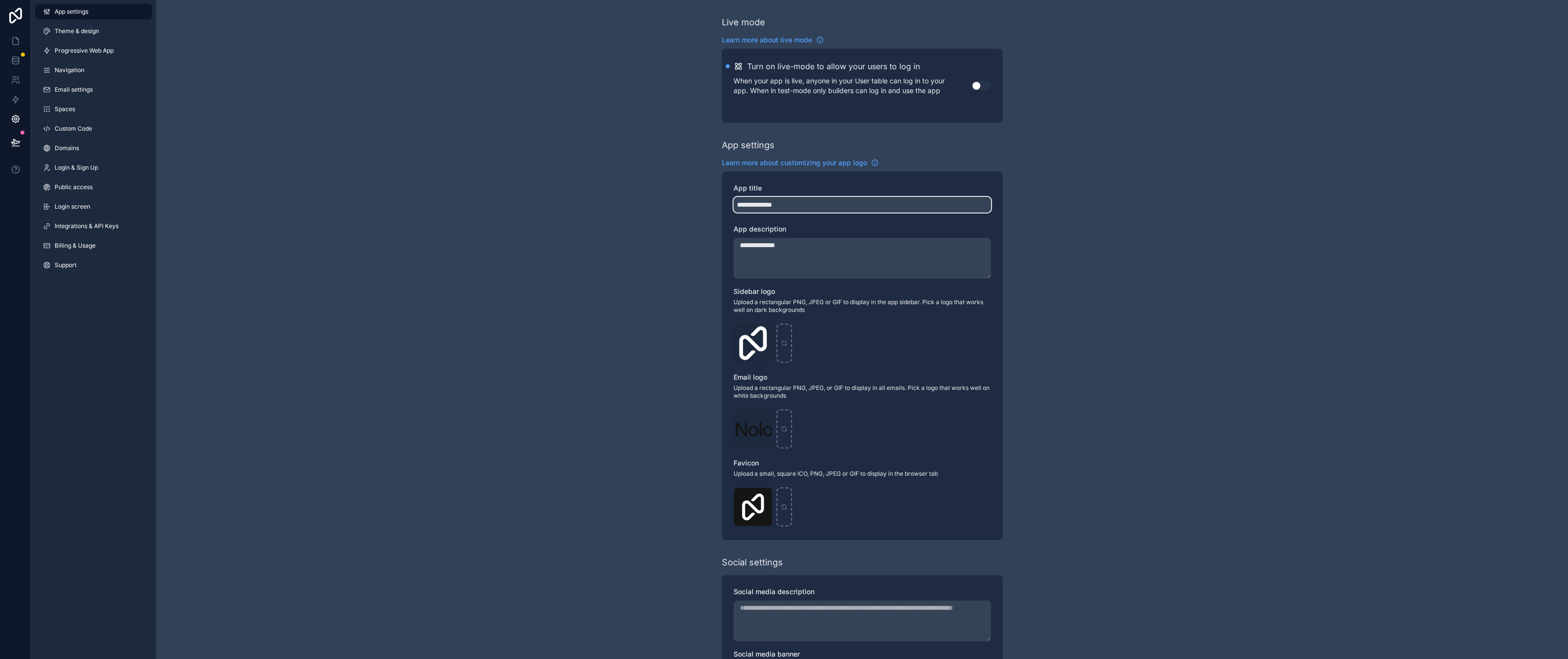
drag, startPoint x: 818, startPoint y: 205, endPoint x: 748, endPoint y: 207, distance: 70.0
click at [748, 207] on input "**********" at bounding box center [862, 205] width 257 height 16
click at [444, 190] on div "**********" at bounding box center [862, 377] width 1412 height 755
click at [87, 69] on link "Navigation" at bounding box center [94, 70] width 117 height 16
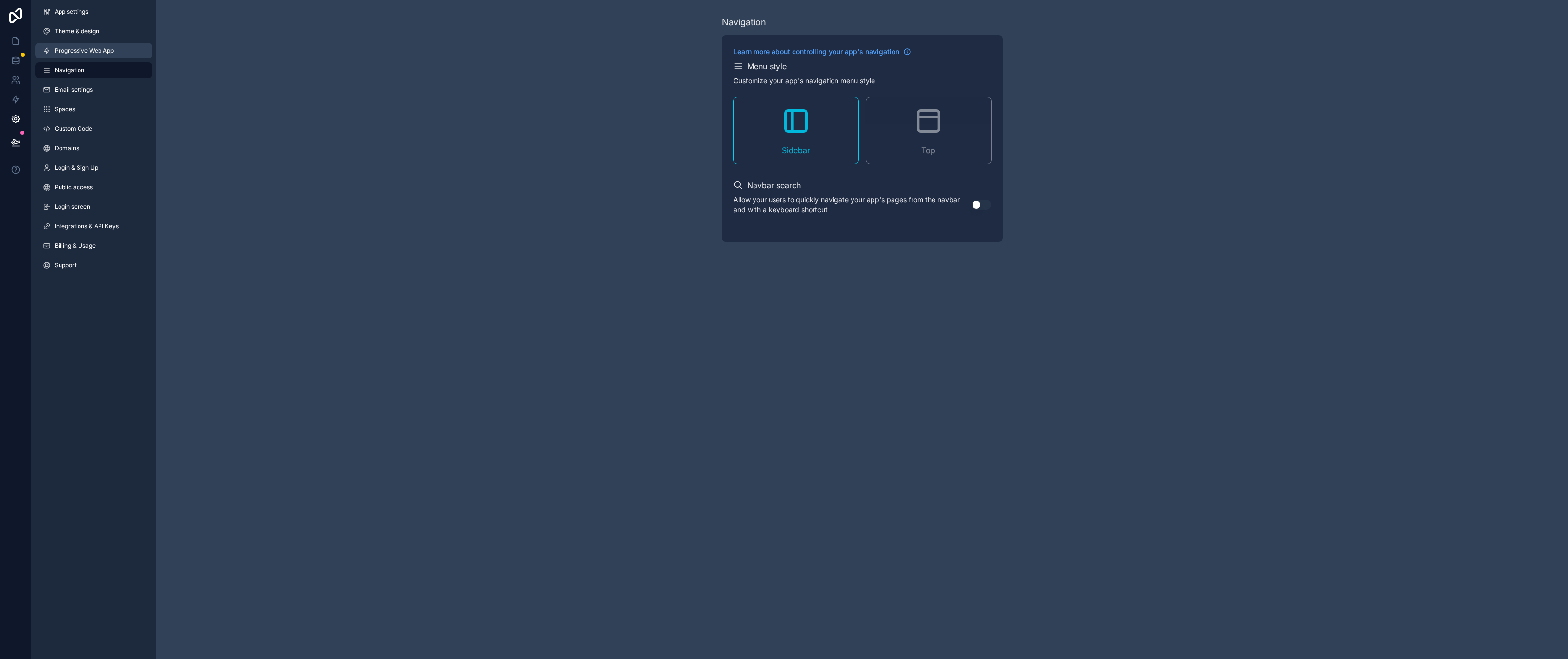
click at [87, 50] on span "Progressive Web App" at bounding box center [84, 50] width 59 height 8
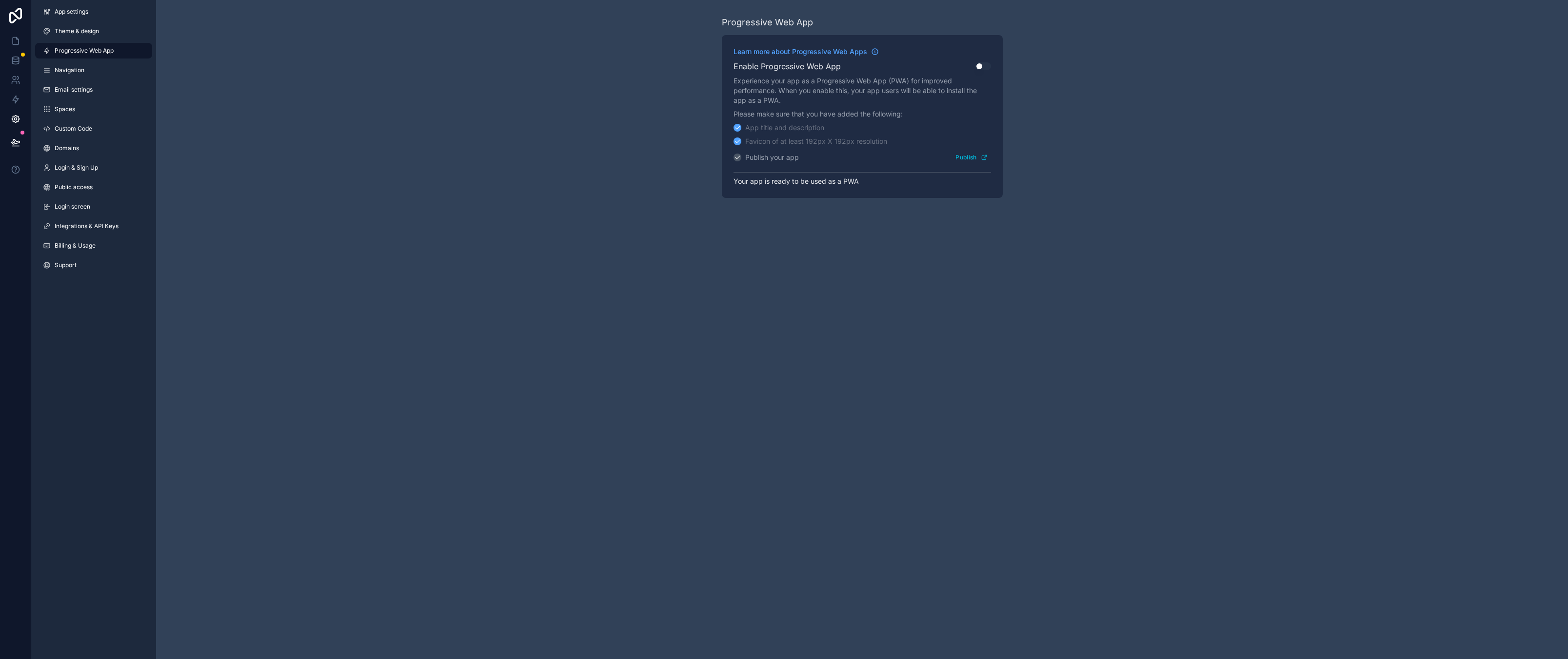
click at [409, 230] on div "Progressive Web App Learn more about Progressive Web Apps Enable Progressive We…" at bounding box center [862, 330] width 1412 height 659
click at [89, 146] on link "Domains" at bounding box center [94, 148] width 117 height 16
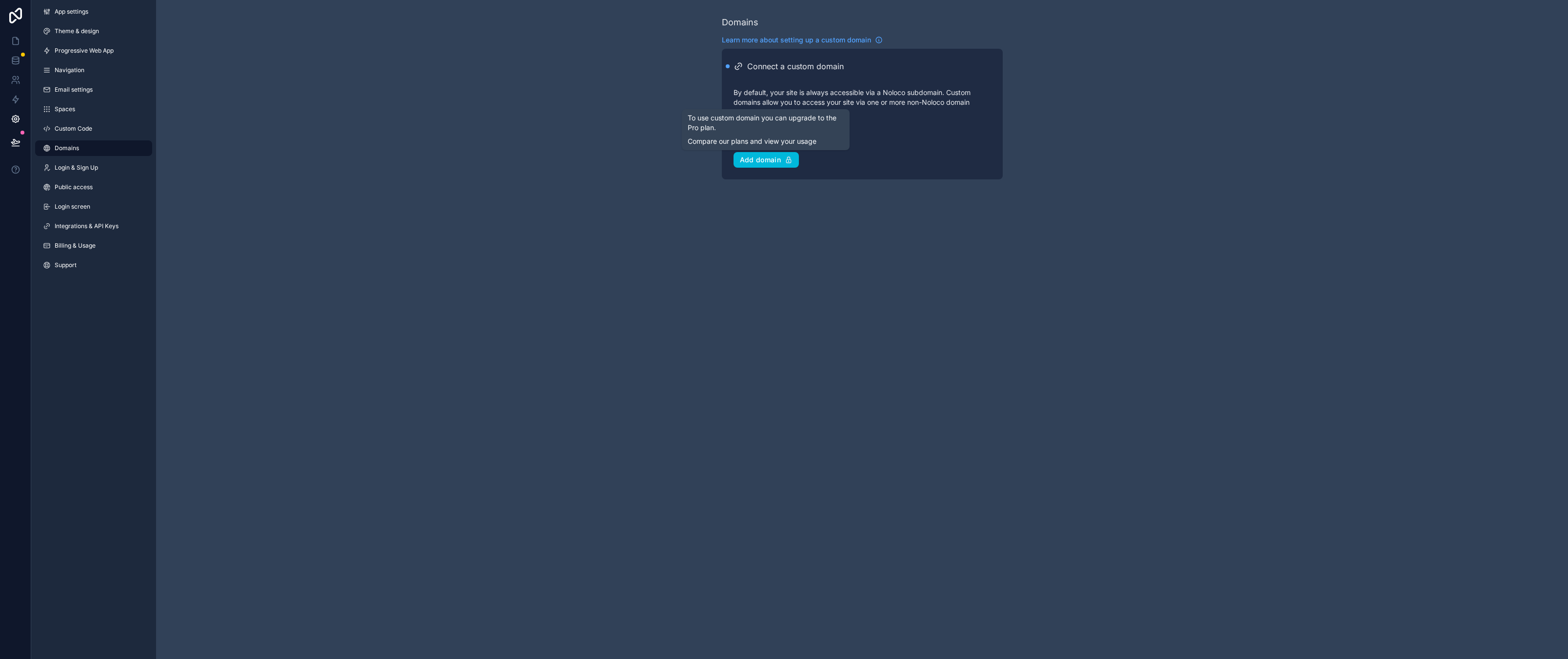
click at [1061, 152] on div "Domains Learn more about setting up a custom domain Connect a custom domain By …" at bounding box center [862, 97] width 1412 height 195
click at [784, 106] on p "By default, your site is always accessible via a Noloco subdomain. Custom domai…" at bounding box center [862, 102] width 257 height 29
drag, startPoint x: 782, startPoint y: 67, endPoint x: 615, endPoint y: 99, distance: 170.0
click at [782, 67] on h2 "Connect a custom domain" at bounding box center [795, 66] width 96 height 12
drag, startPoint x: 461, startPoint y: 170, endPoint x: 153, endPoint y: 172, distance: 308.0
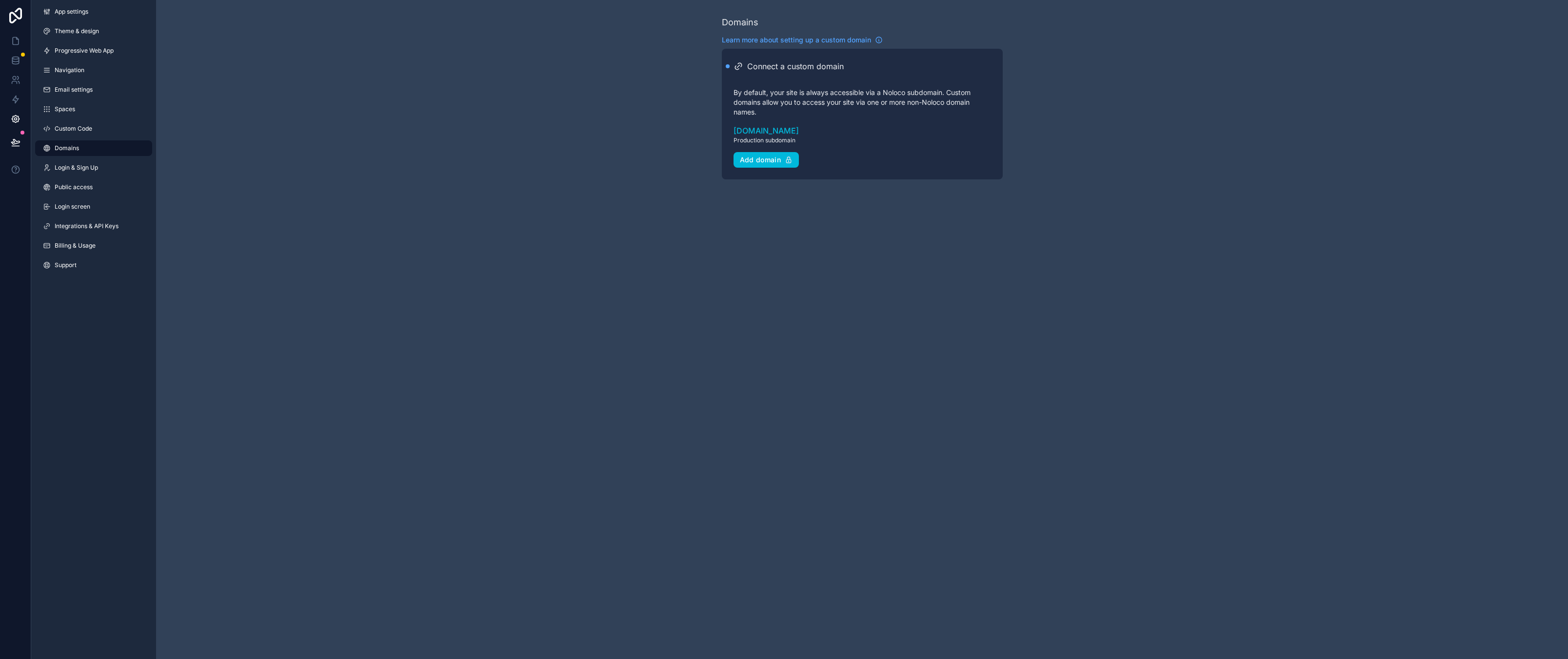
click at [460, 171] on div "Domains Learn more about setting up a custom domain Connect a custom domain By …" at bounding box center [862, 97] width 1412 height 195
click at [74, 186] on span "Public access" at bounding box center [73, 187] width 38 height 8
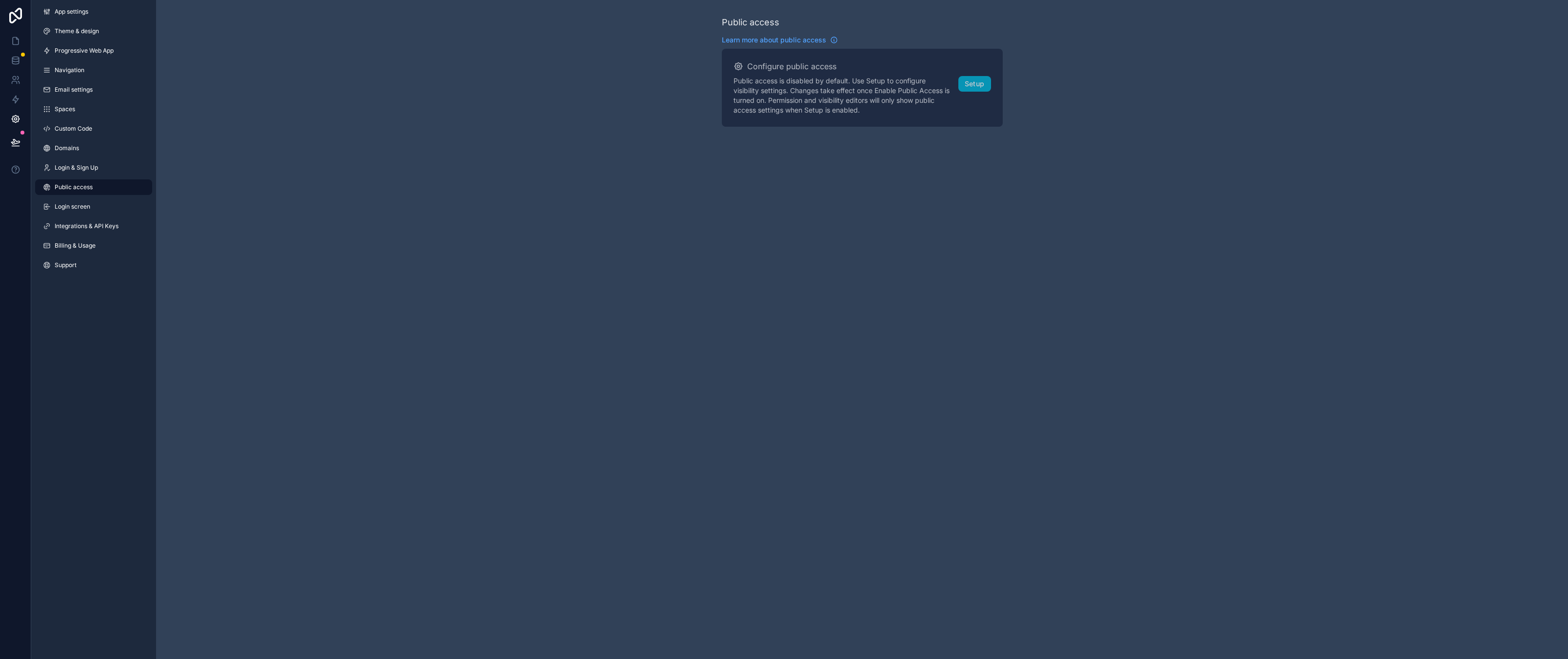
click at [342, 257] on div "Public access Learn more about public access Configure public access Public acc…" at bounding box center [862, 330] width 1412 height 659
click at [18, 45] on icon at bounding box center [16, 41] width 10 height 10
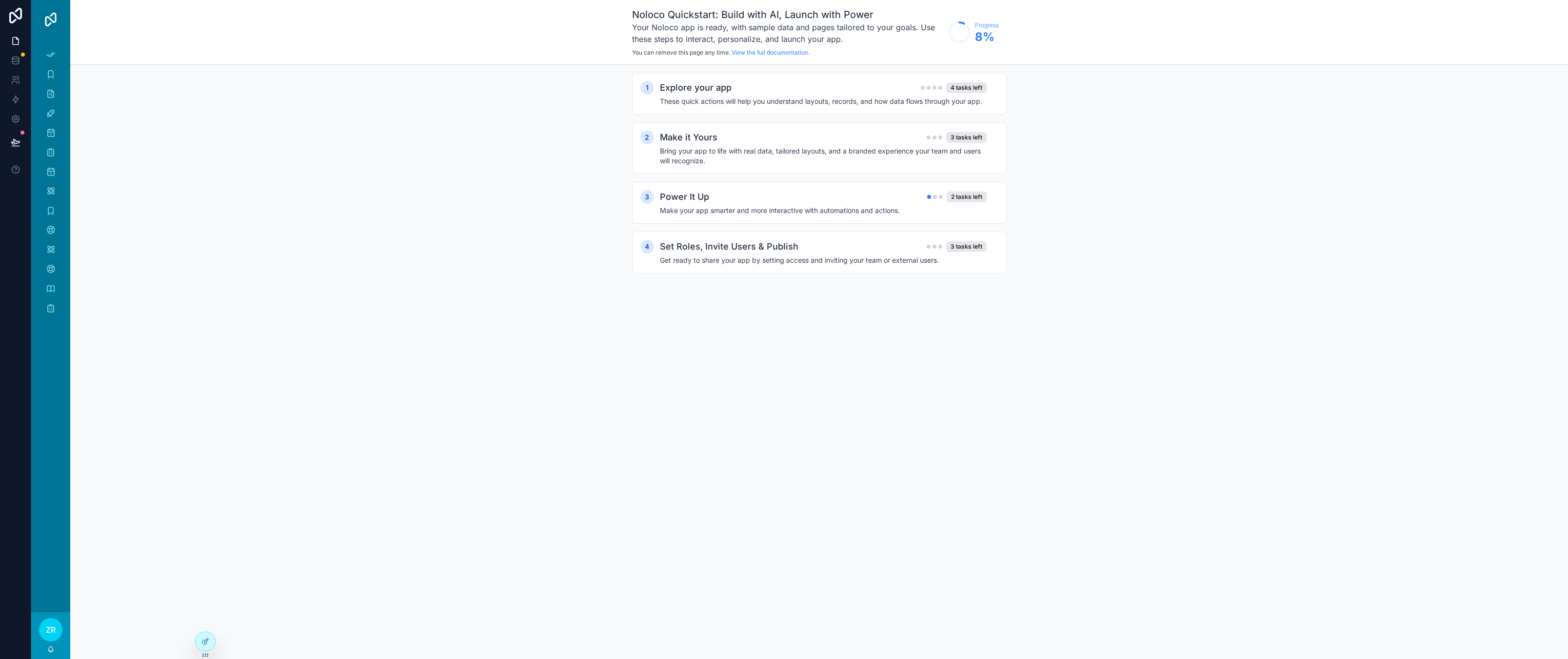
drag, startPoint x: 727, startPoint y: 470, endPoint x: 711, endPoint y: 461, distance: 18.4
click at [724, 469] on div "Noloco Quickstart: Build with AI, Launch with Power Your Noloco app is ready, w…" at bounding box center [819, 330] width 1498 height 659
click at [13, 60] on icon at bounding box center [16, 60] width 7 height 4
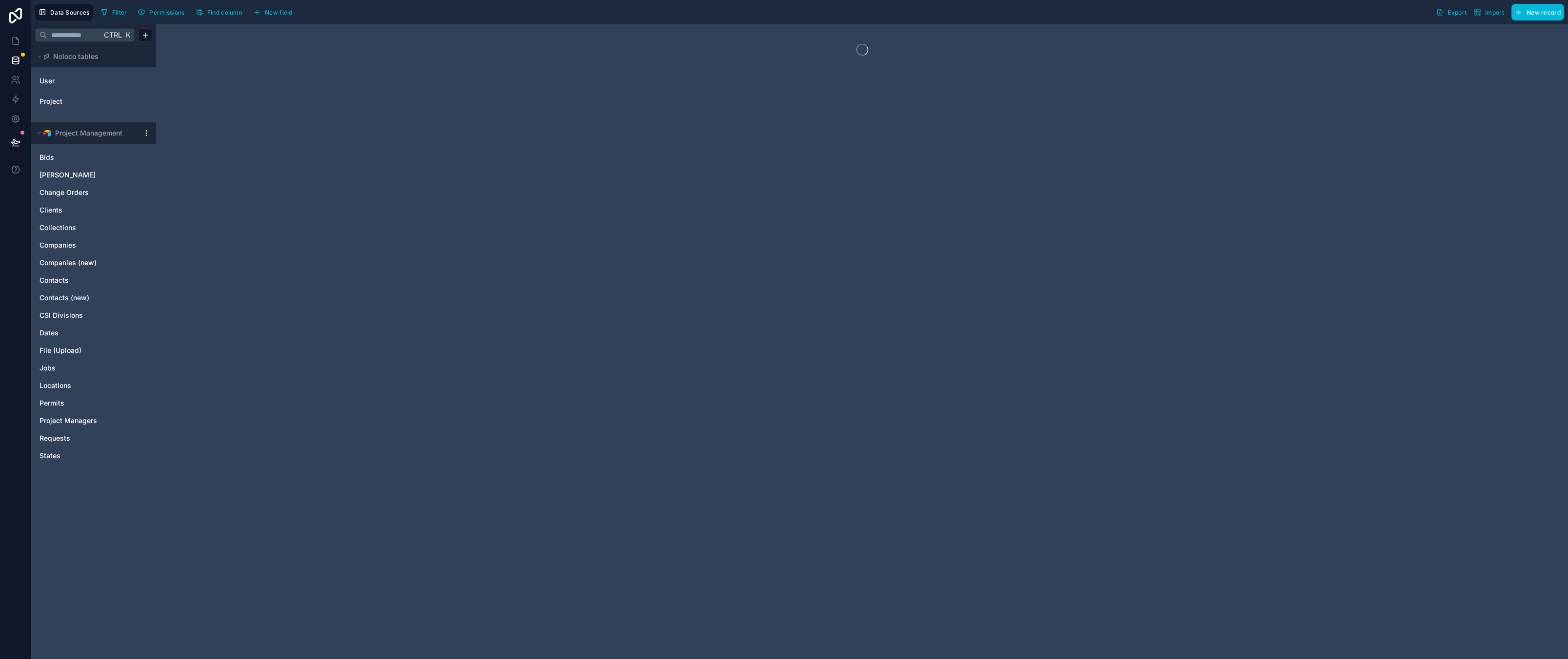
click at [465, 277] on div at bounding box center [862, 341] width 1412 height 635
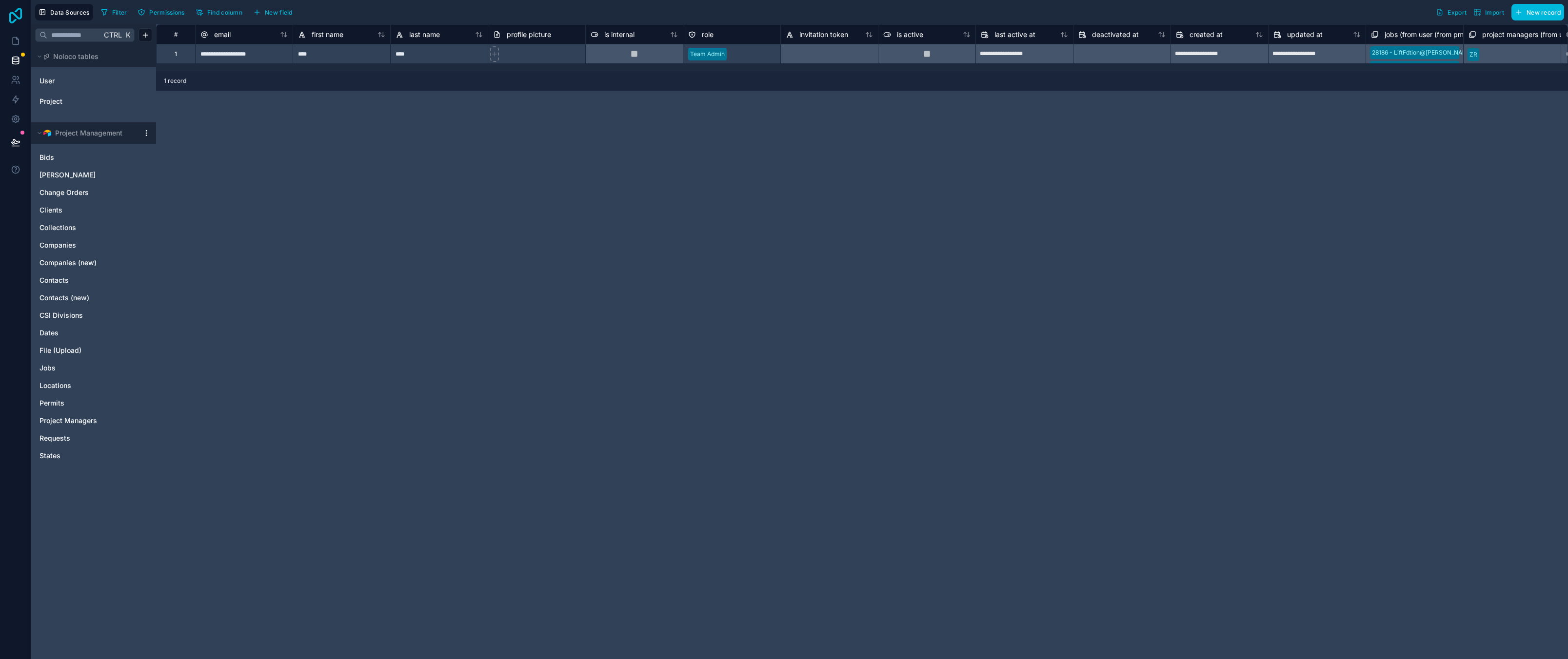
click at [8, 17] on icon at bounding box center [15, 15] width 19 height 16
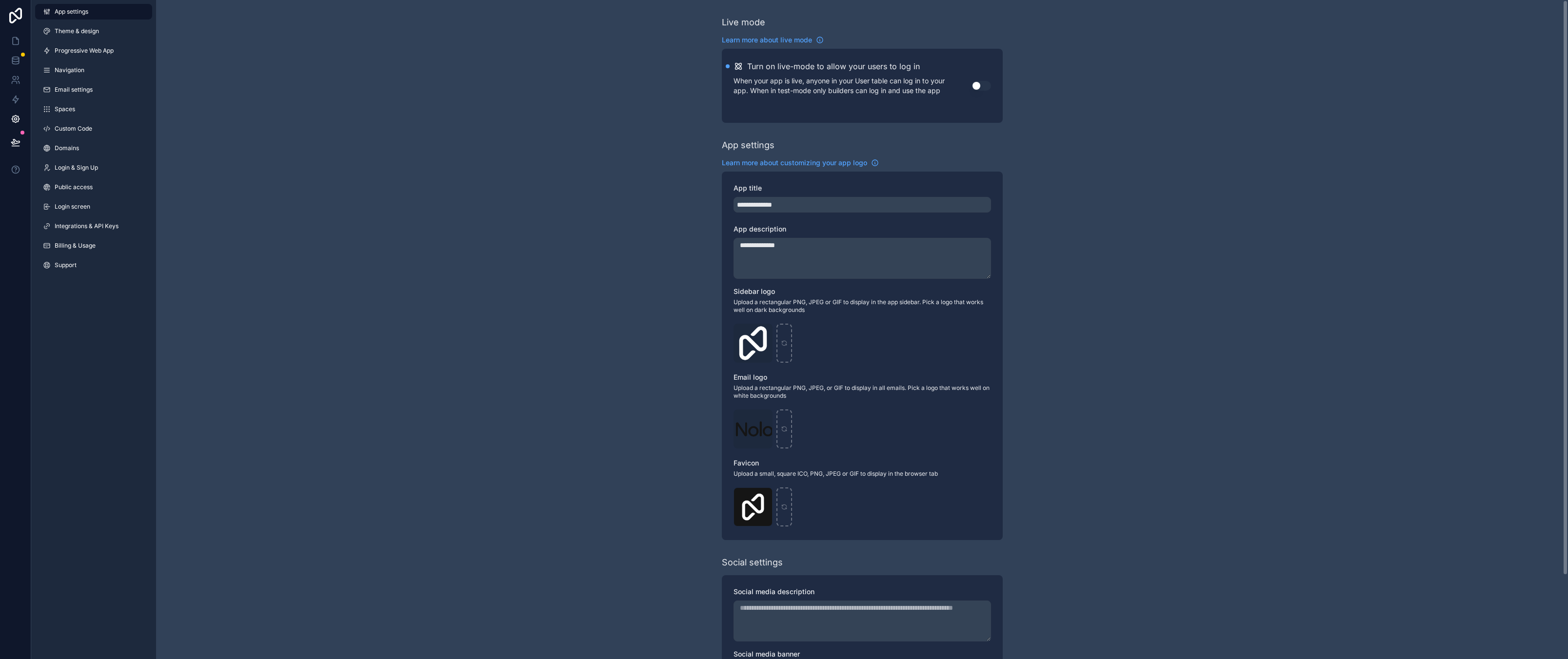
click at [510, 280] on div "**********" at bounding box center [862, 377] width 1412 height 755
click at [480, 235] on div "**********" at bounding box center [862, 377] width 1412 height 755
click at [385, 140] on div "**********" at bounding box center [862, 377] width 1412 height 755
drag, startPoint x: 360, startPoint y: 135, endPoint x: 121, endPoint y: 53, distance: 252.7
click at [356, 133] on div "**********" at bounding box center [862, 377] width 1412 height 755
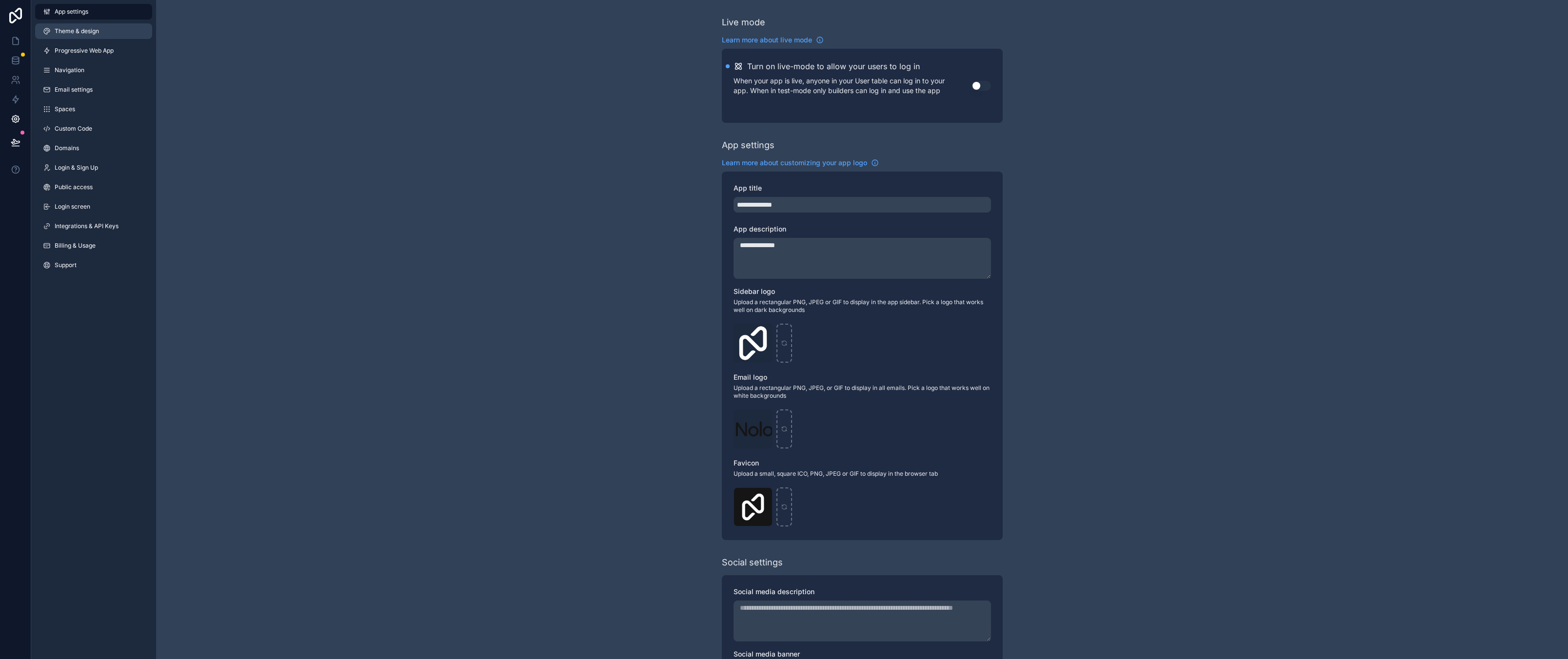
click at [92, 34] on span "Theme & design" at bounding box center [76, 31] width 44 height 8
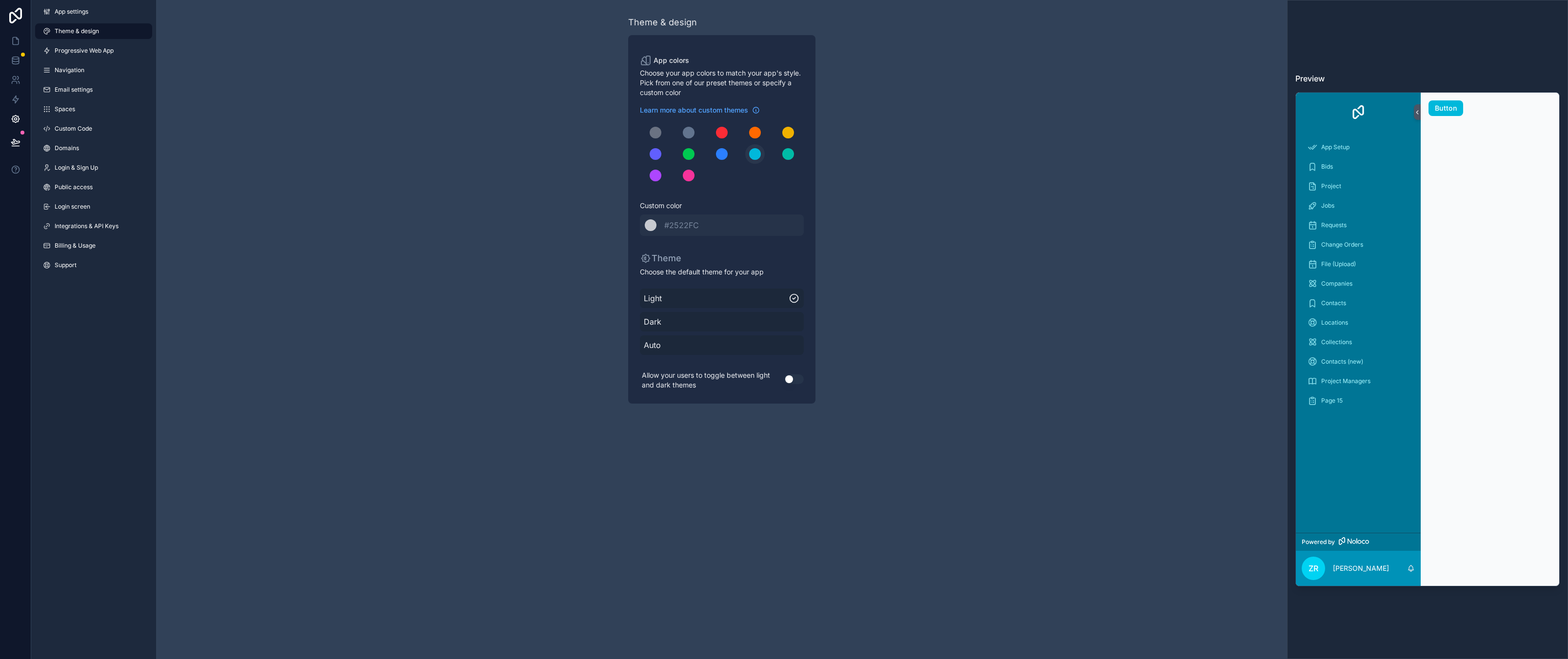
click at [751, 156] on div "scrollable content" at bounding box center [755, 154] width 12 height 12
click at [750, 159] on button "scrollable content" at bounding box center [755, 153] width 19 height 19
click at [937, 217] on div "Theme & design App colors Choose your app colors to match your app's style. Pic…" at bounding box center [721, 210] width 1131 height 419
click at [484, 319] on div "Theme & design App colors Choose your app colors to match your app's style. Pic…" at bounding box center [721, 210] width 1131 height 419
click at [471, 198] on div "Theme & design App colors Choose your app colors to match your app's style. Pic…" at bounding box center [721, 210] width 1131 height 419
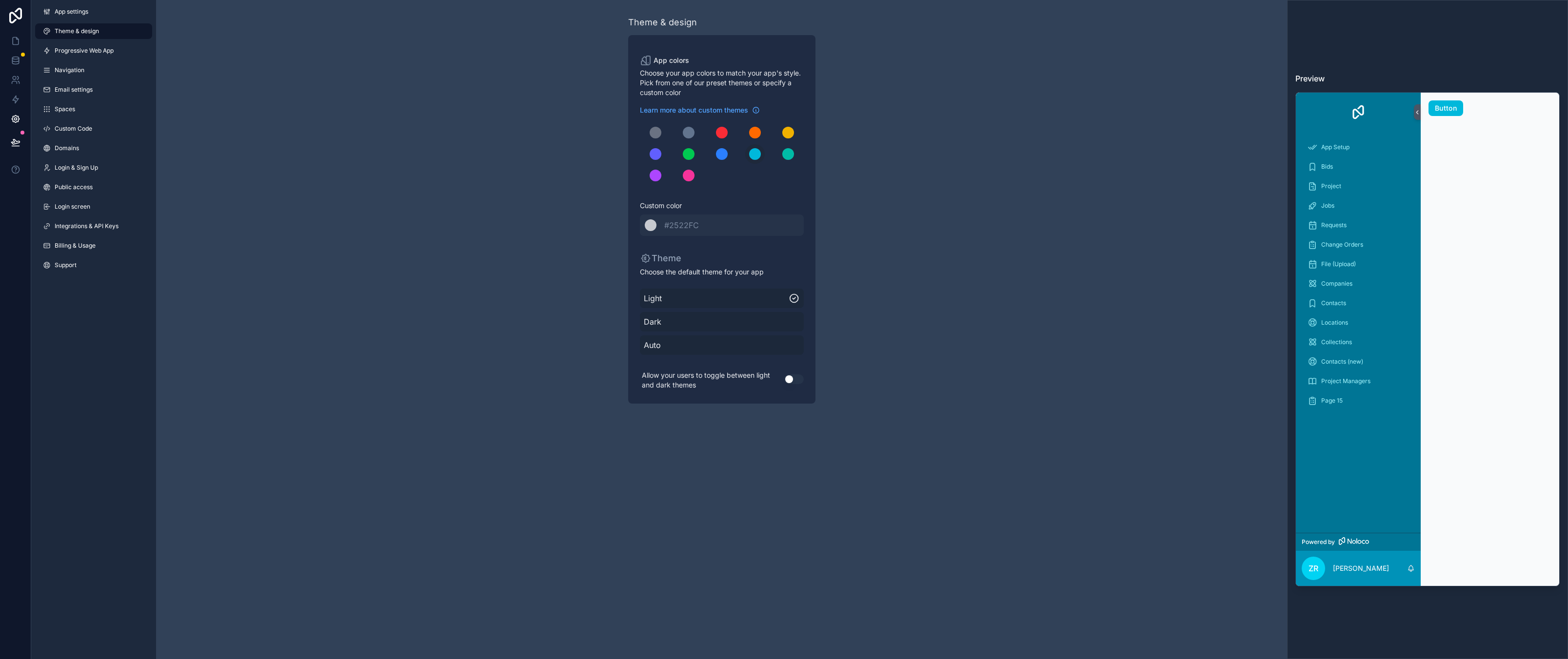
click at [249, 163] on div "Theme & design App colors Choose your app colors to match your app's style. Pic…" at bounding box center [721, 210] width 1131 height 419
click at [408, 240] on div "Theme & design App colors Choose your app colors to match your app's style. Pic…" at bounding box center [721, 210] width 1131 height 419
click at [17, 62] on icon at bounding box center [16, 60] width 7 height 4
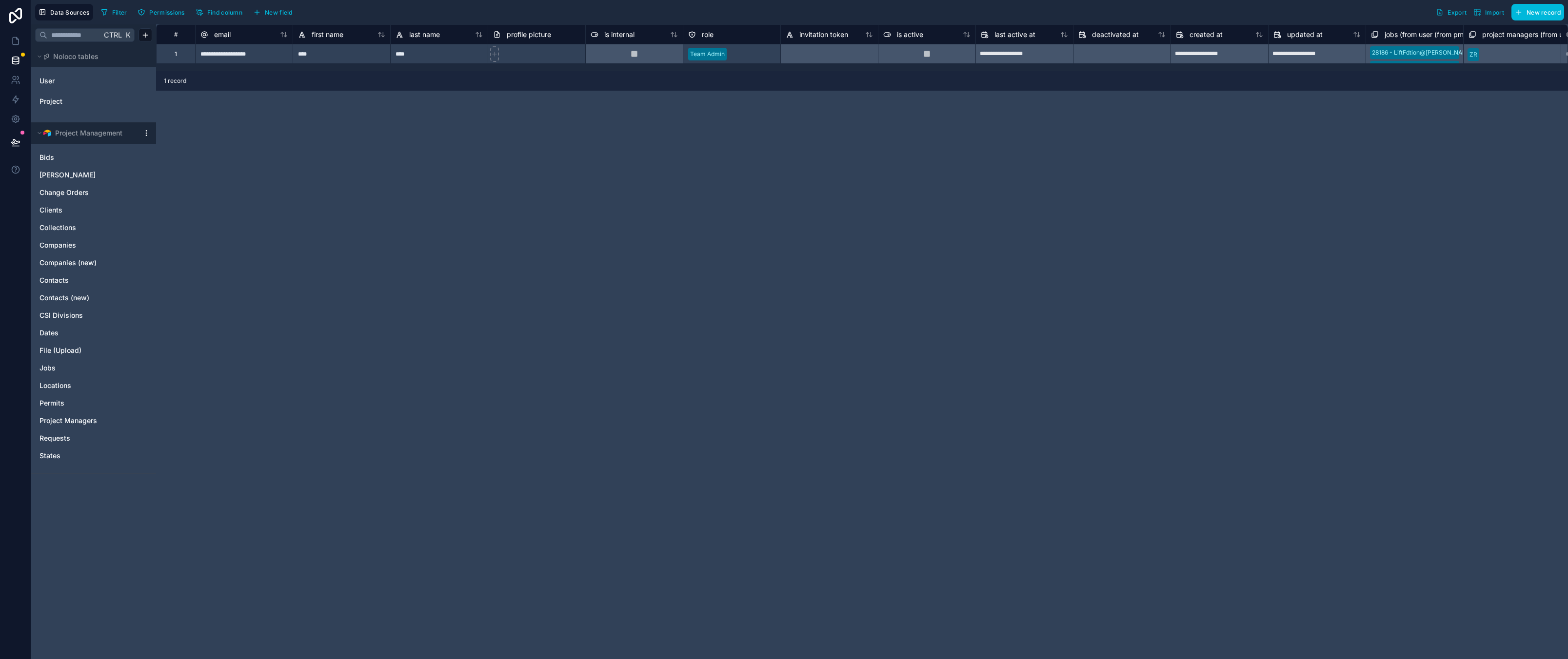
drag, startPoint x: 145, startPoint y: 150, endPoint x: 408, endPoint y: 329, distance: 318.1
click at [439, 366] on div "**********" at bounding box center [862, 341] width 1412 height 635
click at [399, 376] on div "**********" at bounding box center [862, 341] width 1412 height 635
click at [16, 38] on icon at bounding box center [15, 41] width 6 height 8
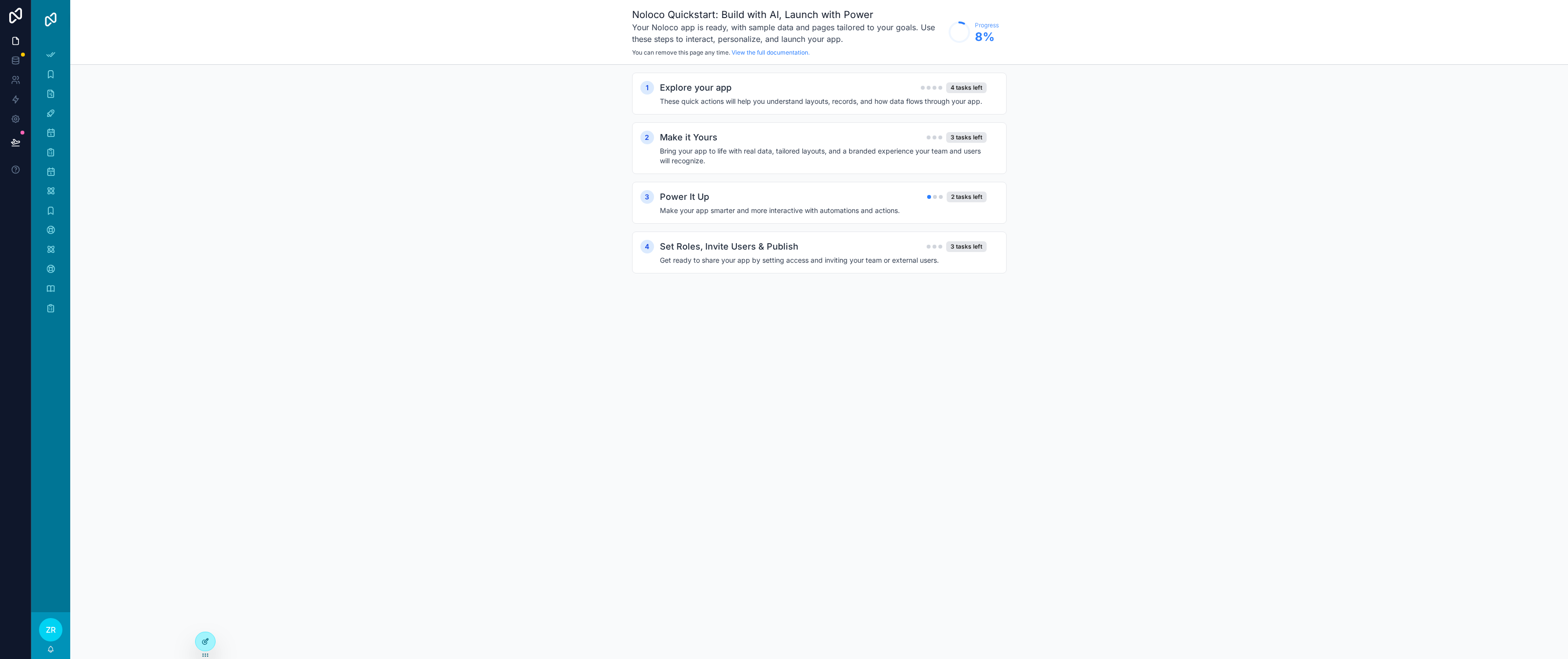
click at [202, 641] on icon at bounding box center [205, 641] width 8 height 8
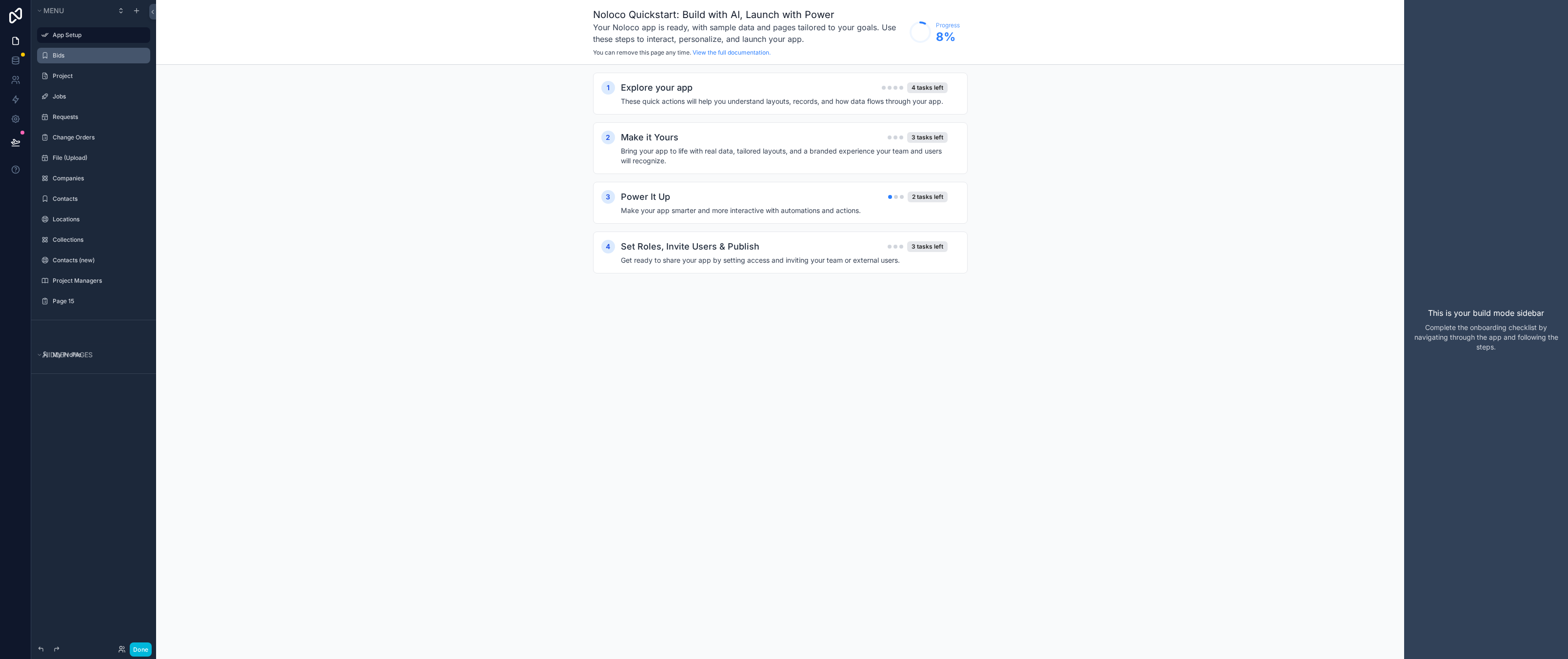
click at [76, 55] on label "Bids" at bounding box center [98, 55] width 91 height 8
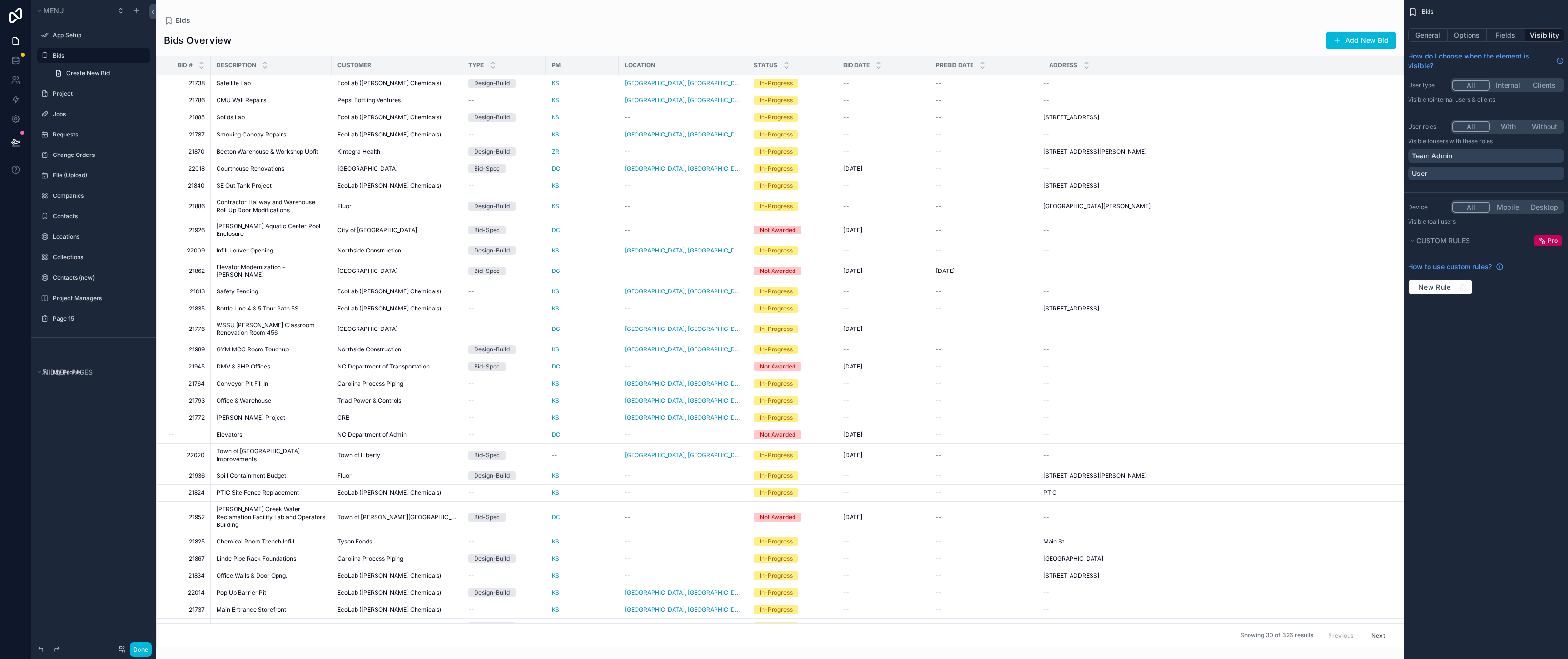
click at [0, 0] on icon "scrollable content" at bounding box center [0, 0] width 0 height 0
click at [98, 55] on input "****" at bounding box center [86, 55] width 66 height 12
click at [115, 44] on div "scrollable content" at bounding box center [93, 44] width 125 height 2
click at [280, 34] on div "scrollable content" at bounding box center [780, 330] width 1248 height 659
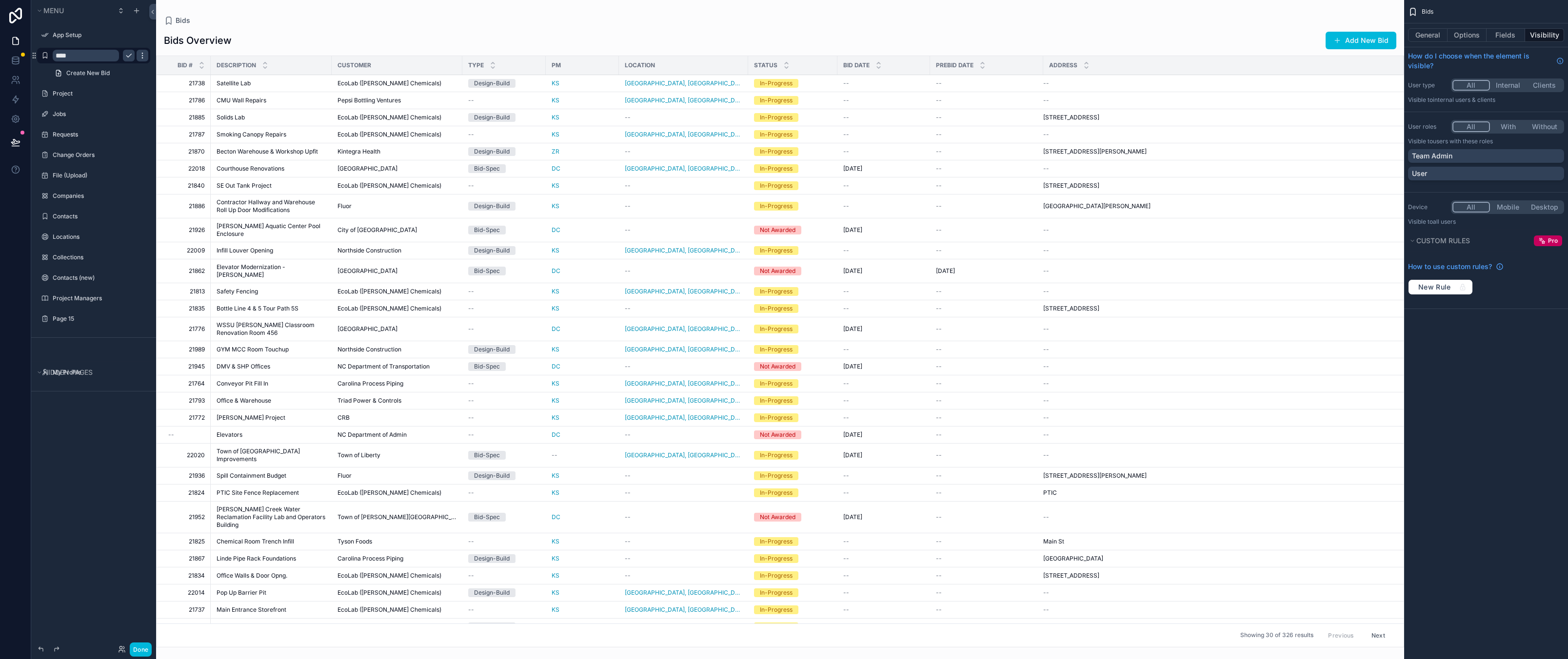
click at [139, 58] on icon "scrollable content" at bounding box center [142, 55] width 8 height 8
click at [141, 58] on icon "scrollable content" at bounding box center [142, 55] width 8 height 8
click at [0, 0] on icon "scrollable content" at bounding box center [0, 0] width 0 height 0
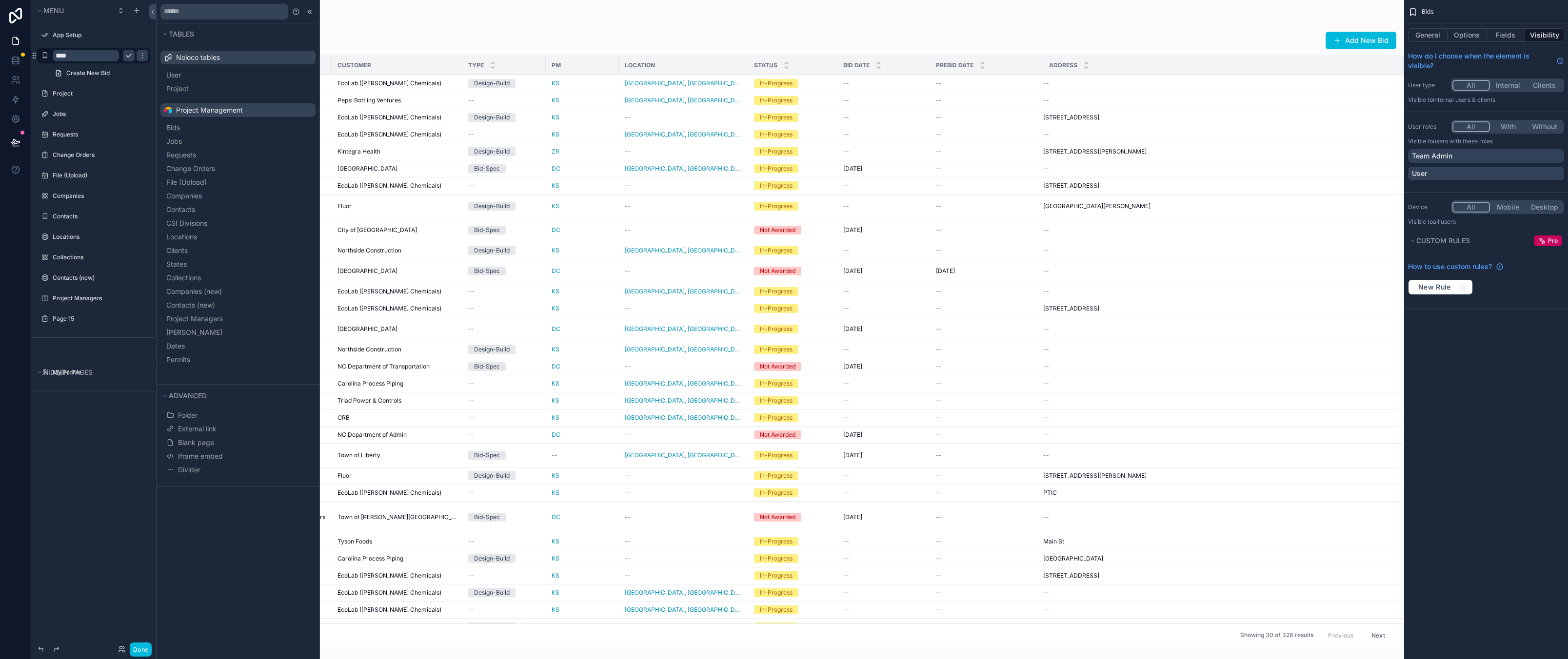
click at [75, 528] on div "Menu App Setup **** Create New Bid Project Jobs Requests Change Orders File (Up…" at bounding box center [93, 324] width 125 height 647
click at [45, 59] on icon "scrollable content" at bounding box center [44, 55] width 8 height 8
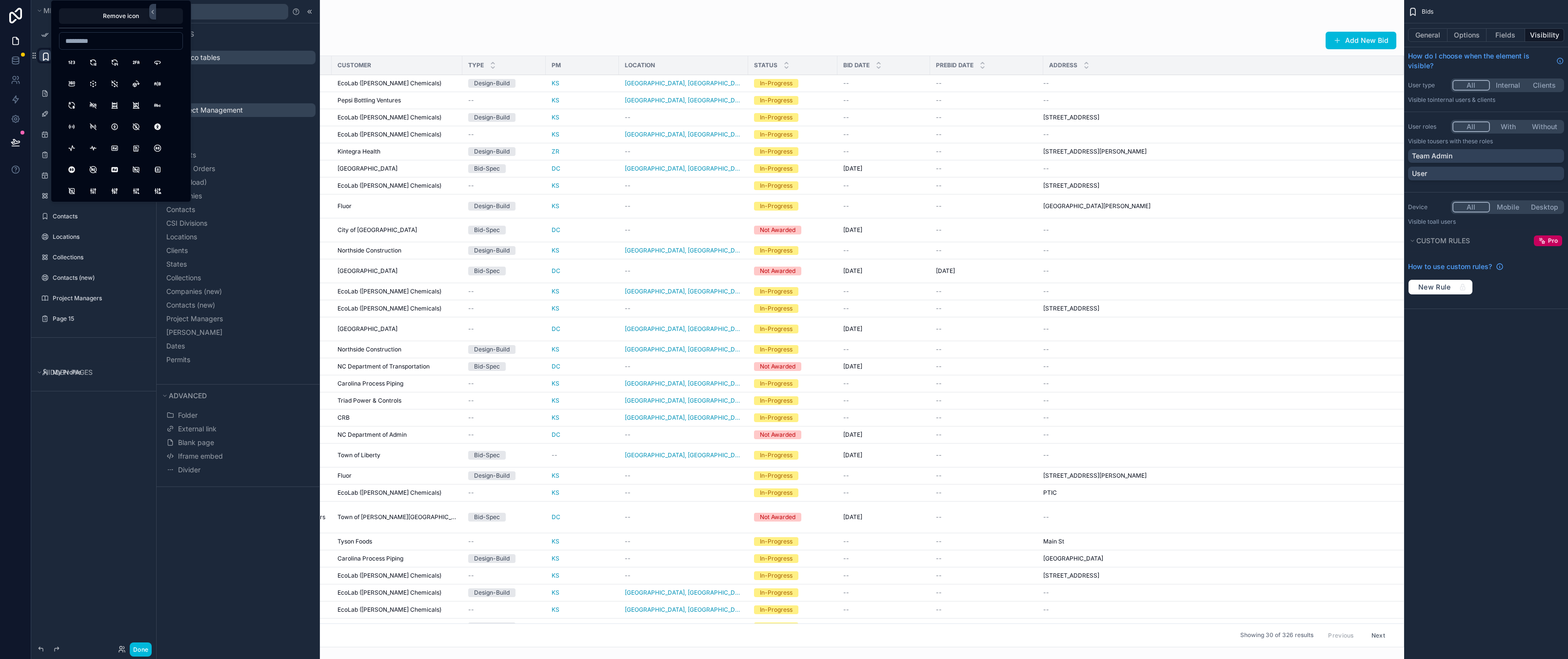
click at [45, 58] on icon "scrollable content" at bounding box center [46, 57] width 10 height 10
click at [94, 490] on div "Menu App Setup **** Create New Bid Project Jobs Requests Change Orders File (Up…" at bounding box center [93, 324] width 125 height 647
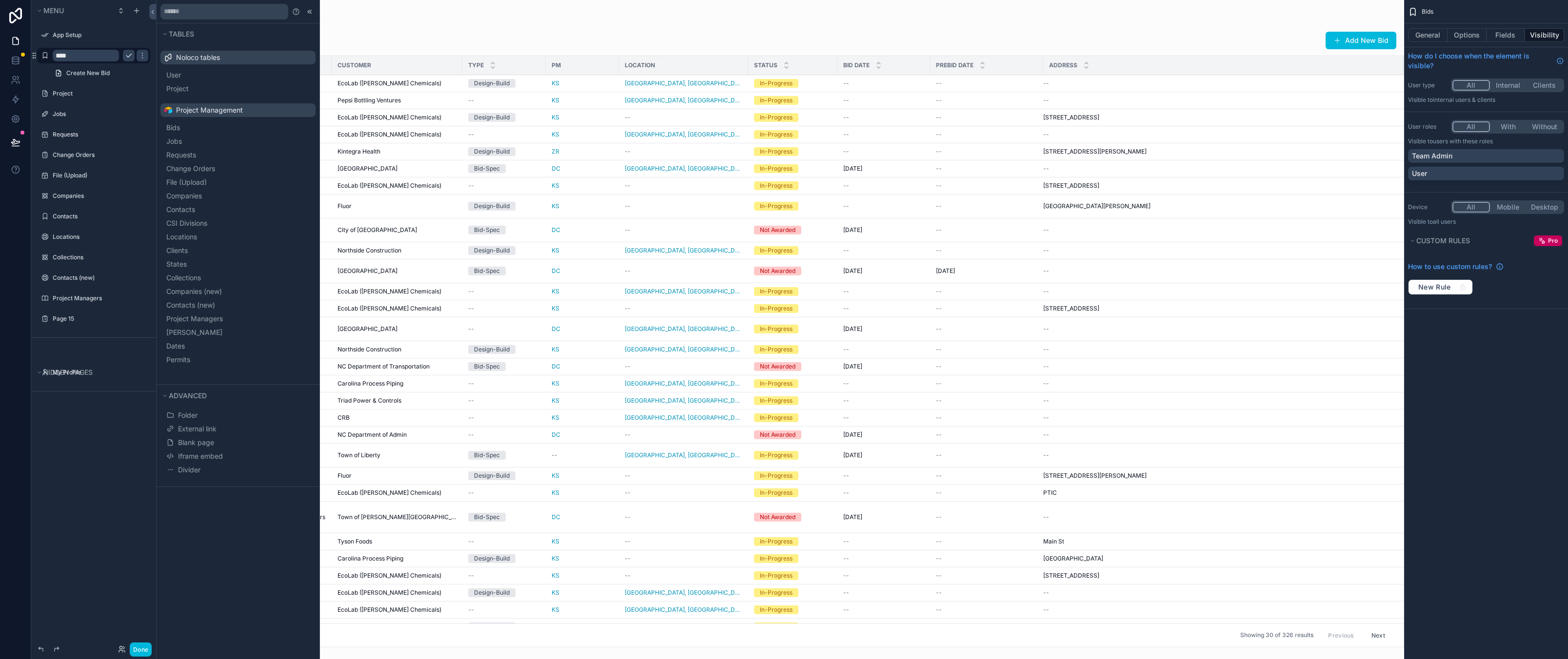
click at [96, 496] on div "Menu App Setup **** Create New Bid Project Jobs Requests Change Orders File (Up…" at bounding box center [93, 324] width 125 height 647
drag, startPoint x: 75, startPoint y: 548, endPoint x: 75, endPoint y: 166, distance: 382.0
click at [75, 548] on div "Menu App Setup **** Create New Bid Project Jobs Requests Change Orders File (Up…" at bounding box center [93, 324] width 125 height 647
click at [35, 58] on icon "scrollable content" at bounding box center [34, 58] width 1 height 1
drag, startPoint x: 78, startPoint y: 476, endPoint x: 81, endPoint y: 429, distance: 47.1
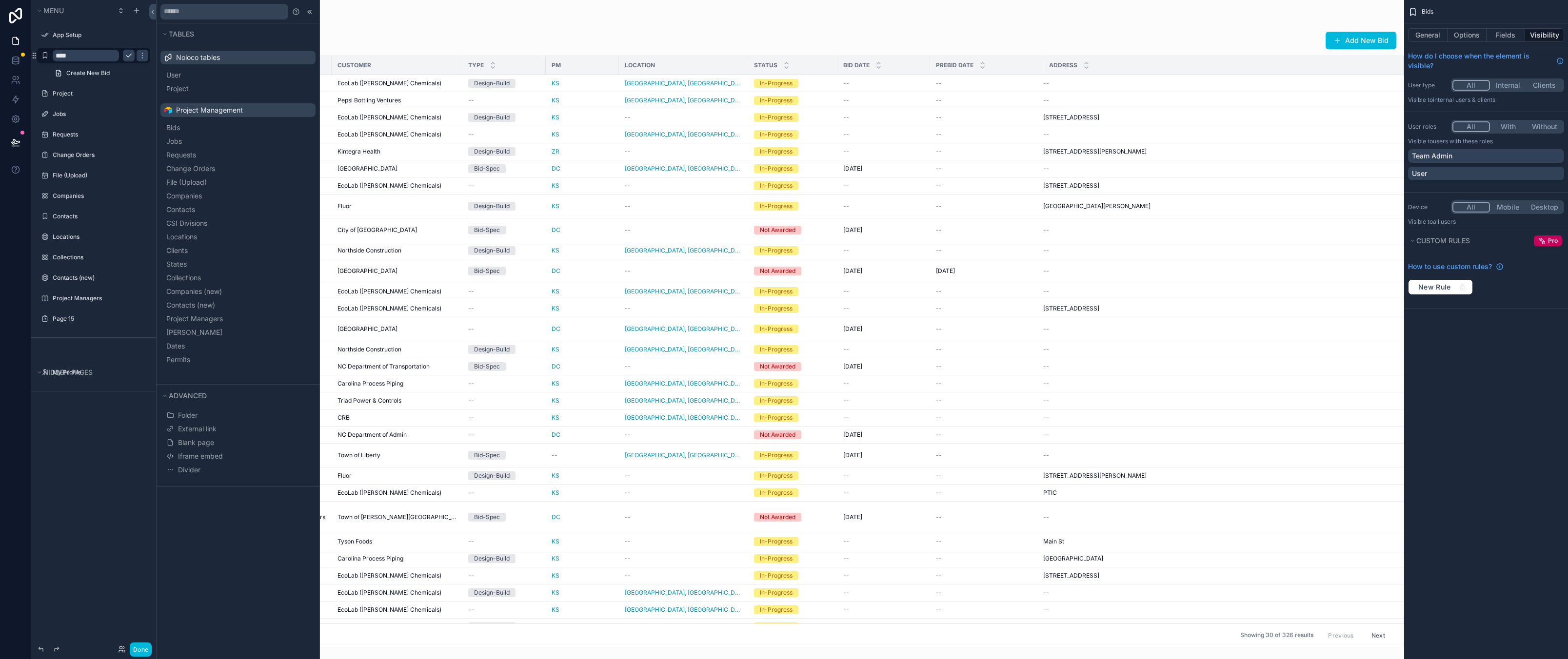
click at [78, 476] on div "Menu App Setup **** Create New Bid Project Jobs Requests Change Orders File (Up…" at bounding box center [93, 324] width 125 height 647
click at [373, 39] on div "Bids Overview Add New Bid" at bounding box center [780, 40] width 1233 height 18
click at [311, 13] on icon at bounding box center [309, 11] width 8 height 8
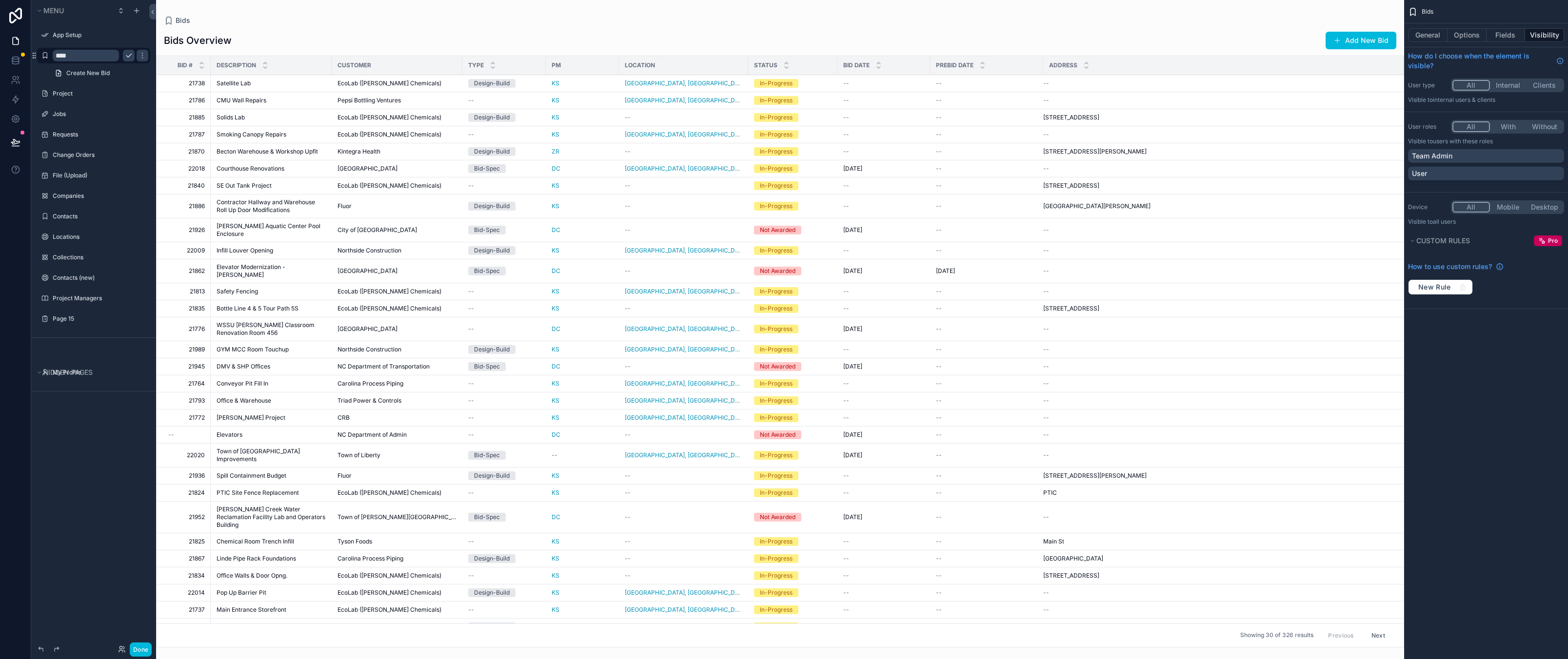
click at [360, 18] on div "Bids" at bounding box center [780, 21] width 1233 height 10
click at [680, 267] on div "--" at bounding box center [683, 271] width 117 height 8
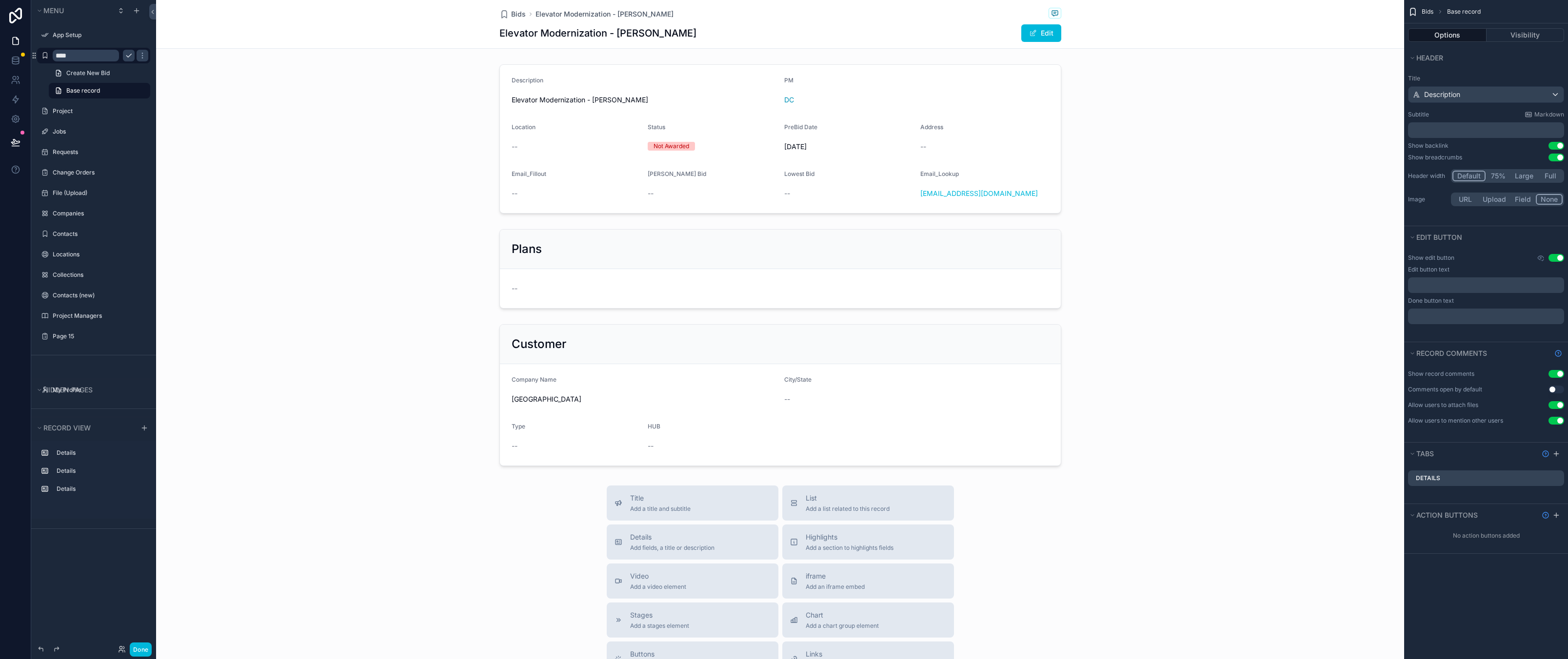
click at [471, 161] on div "scrollable content" at bounding box center [780, 138] width 1248 height 157
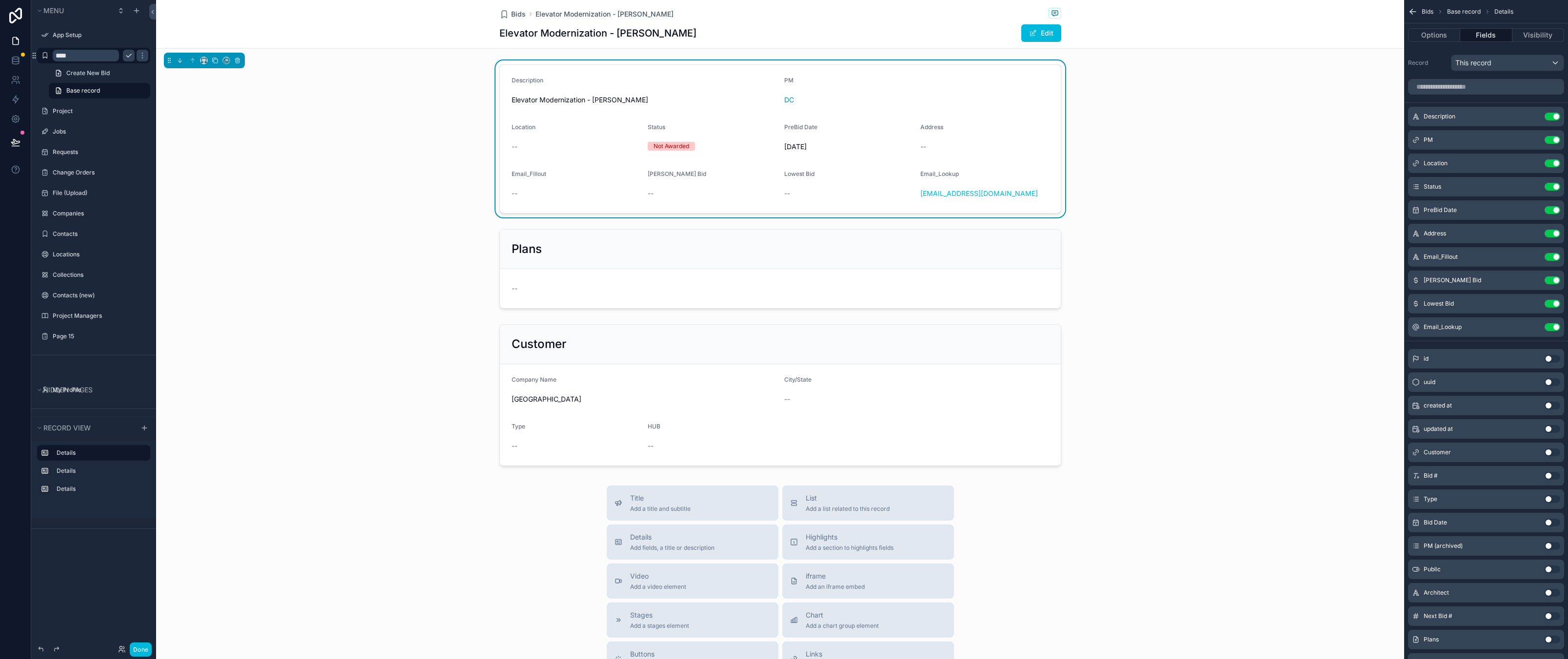
click at [397, 273] on div "scrollable content" at bounding box center [780, 269] width 1248 height 87
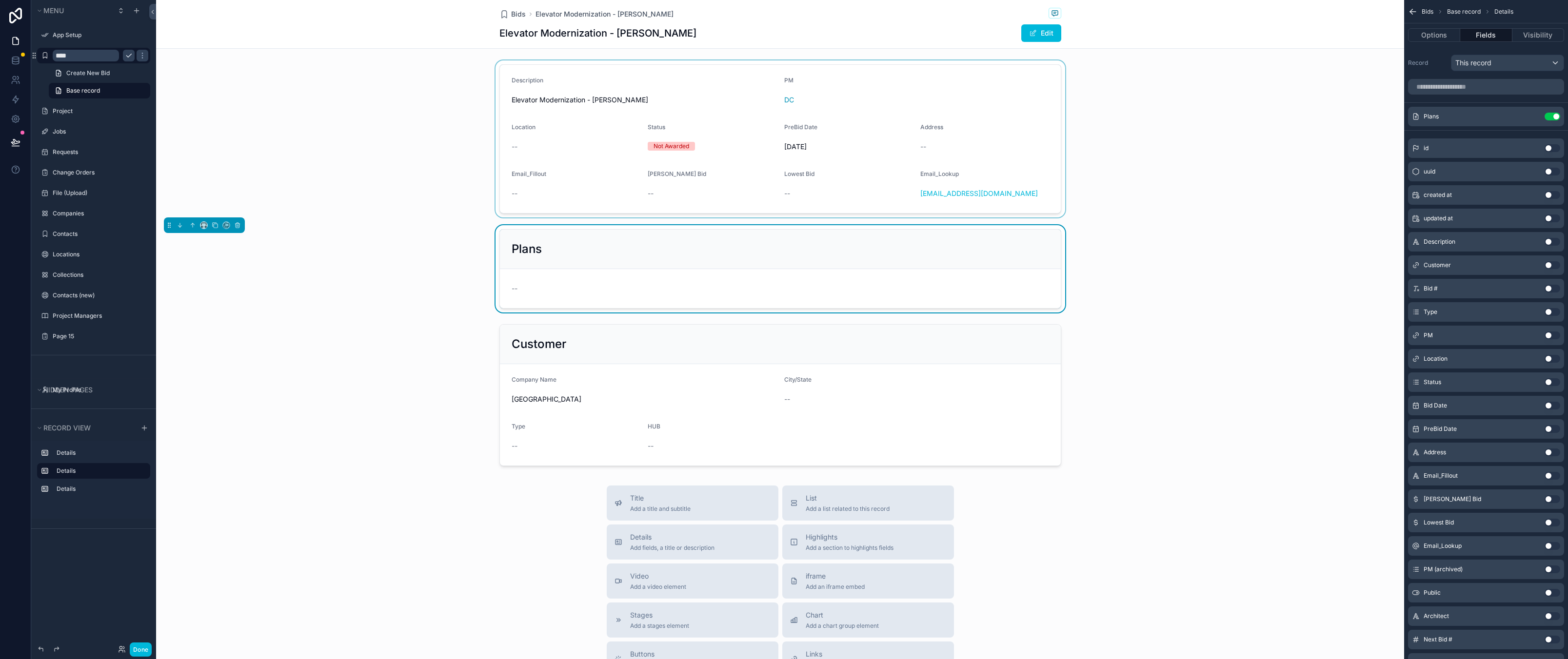
click at [582, 130] on div "scrollable content" at bounding box center [780, 138] width 1248 height 157
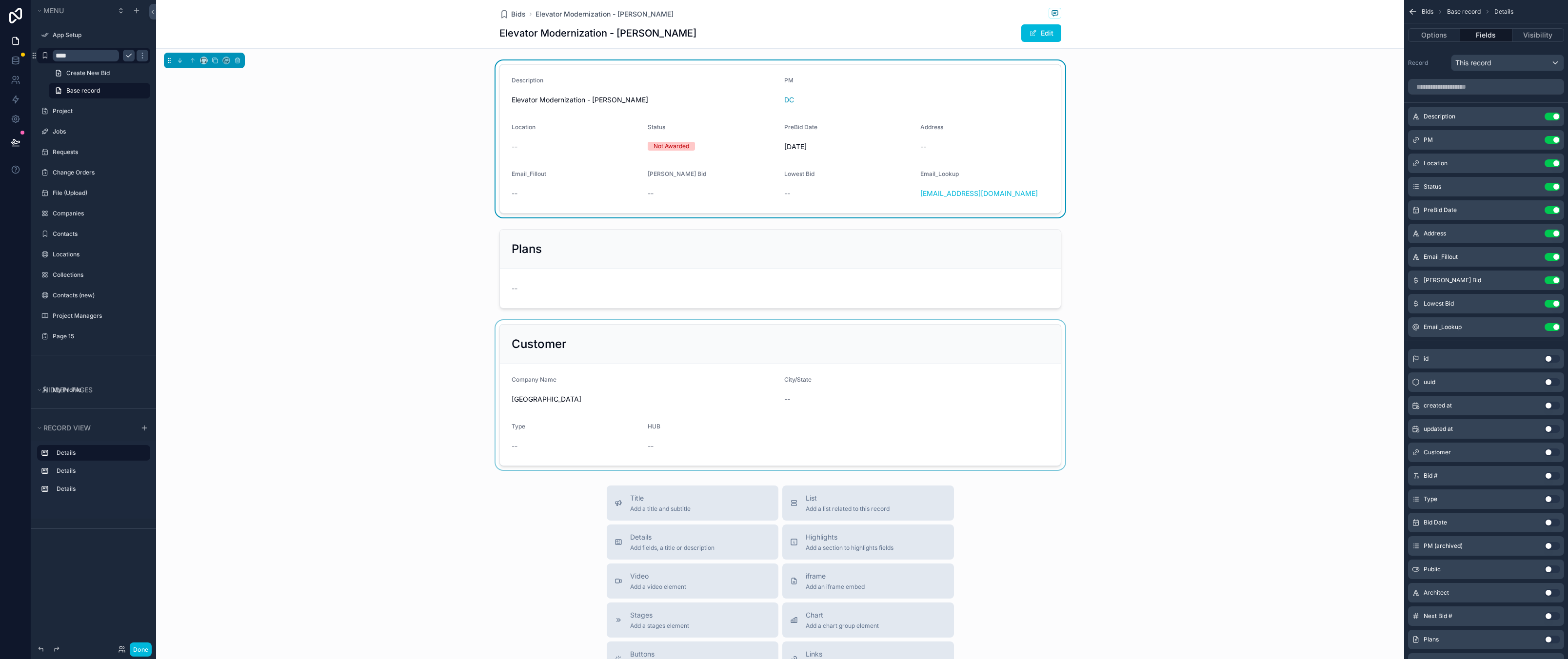
click at [343, 350] on div "scrollable content" at bounding box center [780, 395] width 1248 height 150
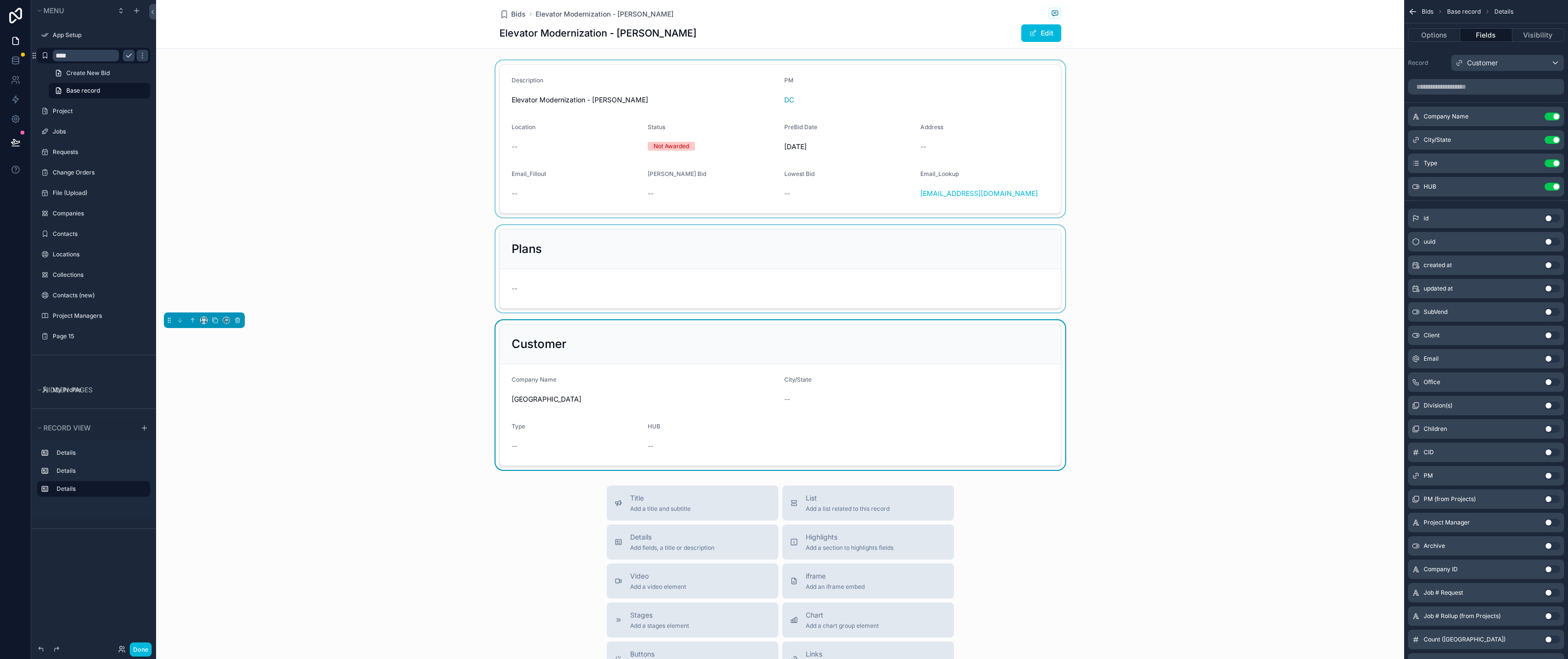
click at [555, 273] on div "scrollable content" at bounding box center [780, 269] width 1248 height 87
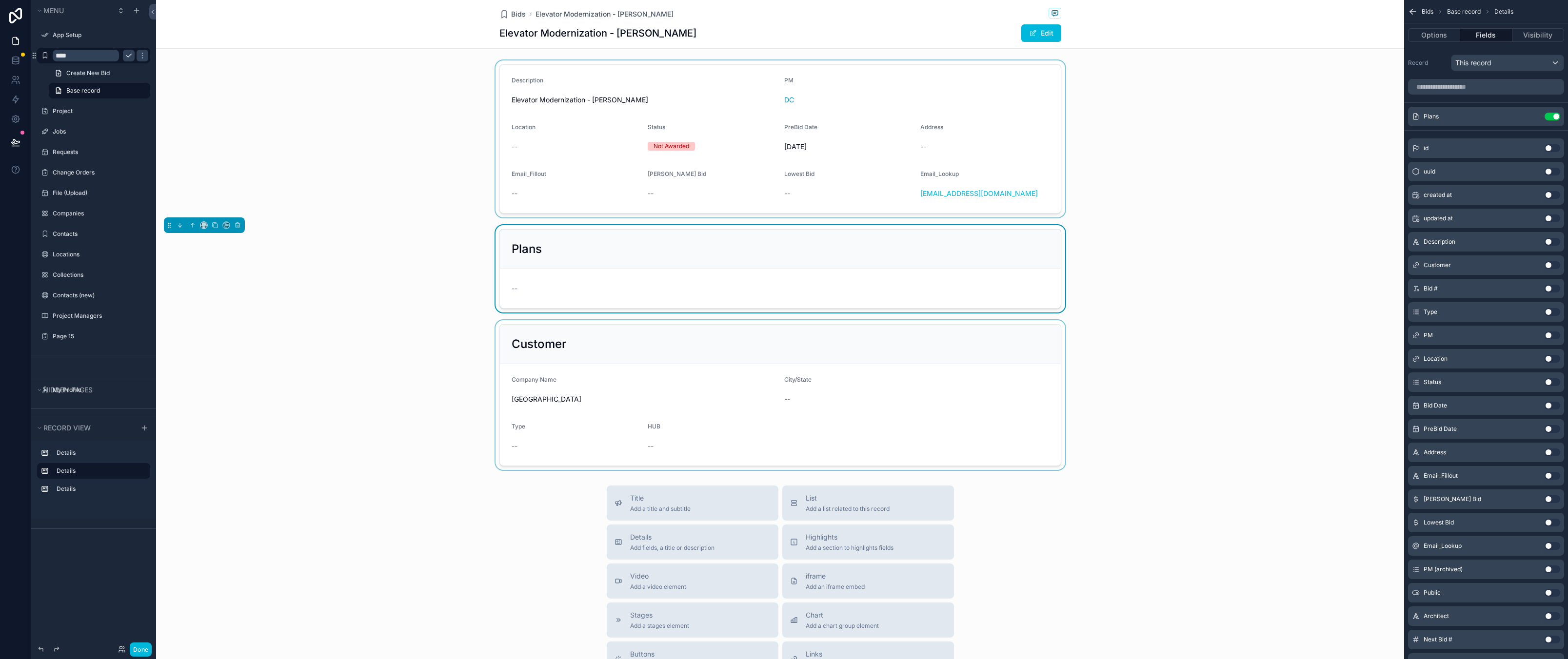
click at [357, 253] on div "Plans --" at bounding box center [780, 269] width 1248 height 87
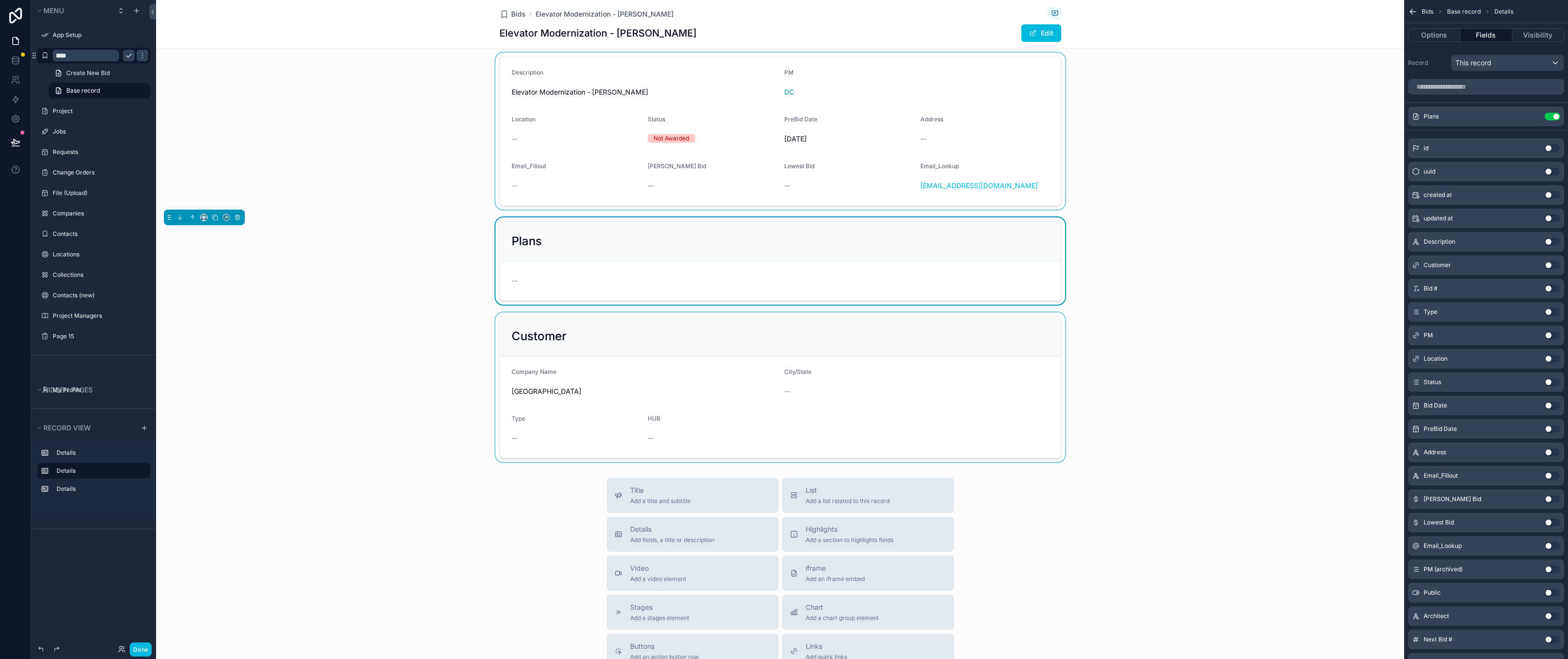
drag, startPoint x: 410, startPoint y: 443, endPoint x: 405, endPoint y: 430, distance: 13.9
click at [410, 442] on div "scrollable content" at bounding box center [780, 387] width 1248 height 150
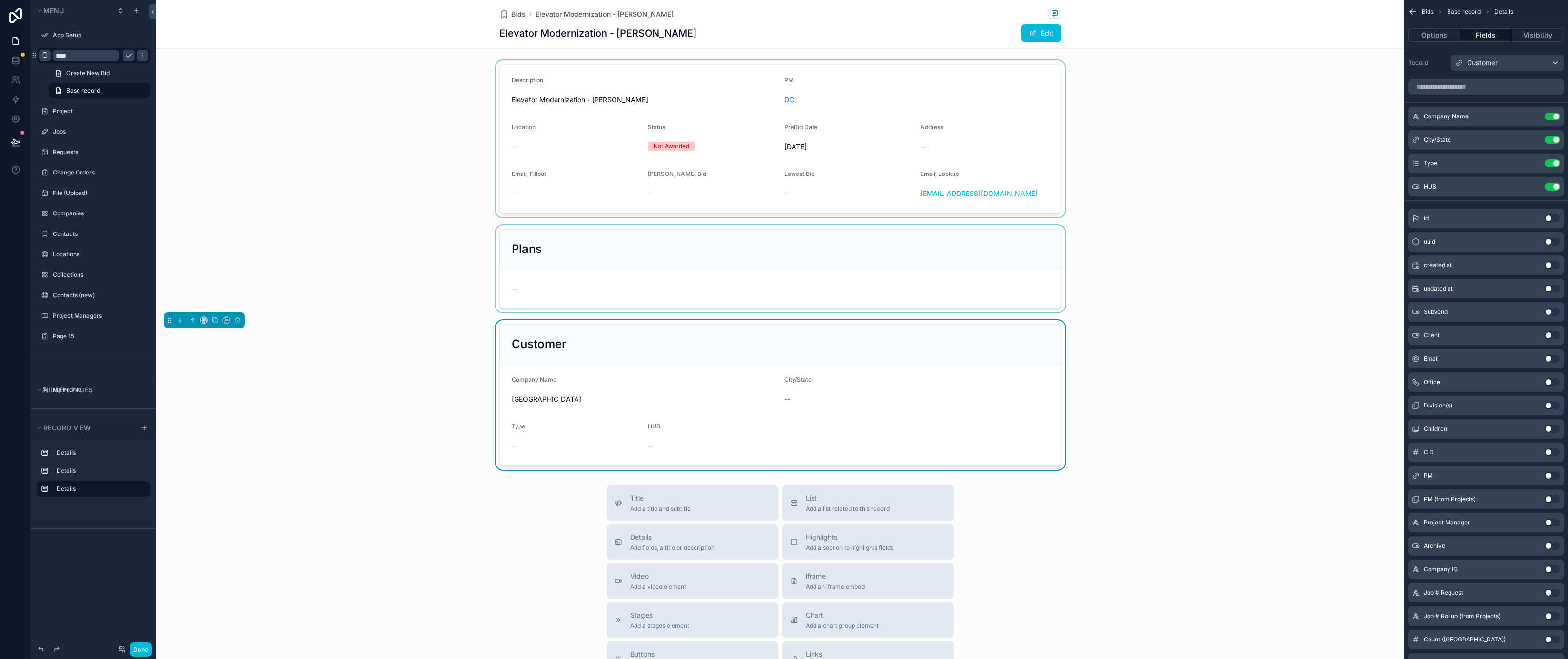
click at [46, 59] on icon "scrollable content" at bounding box center [44, 55] width 8 height 8
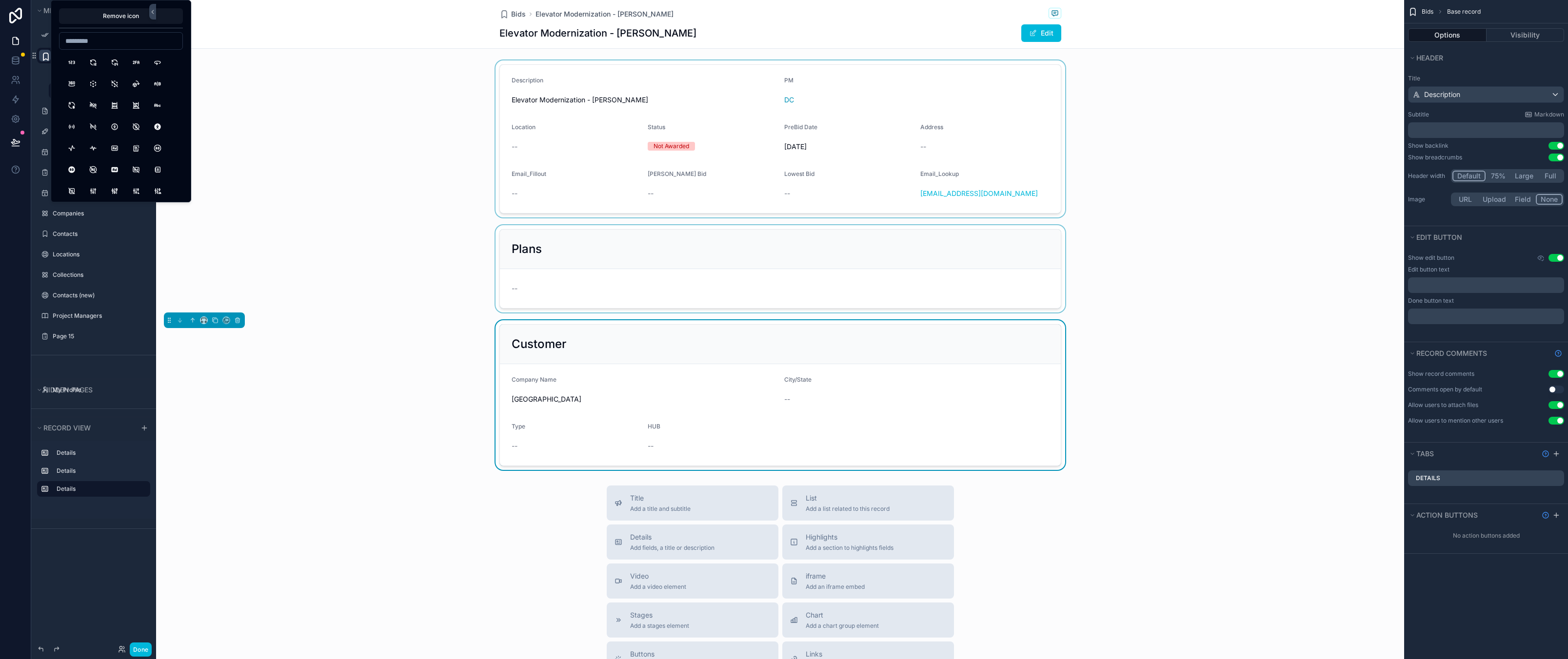
click at [38, 86] on div "Create New Bid Base record" at bounding box center [93, 82] width 125 height 35
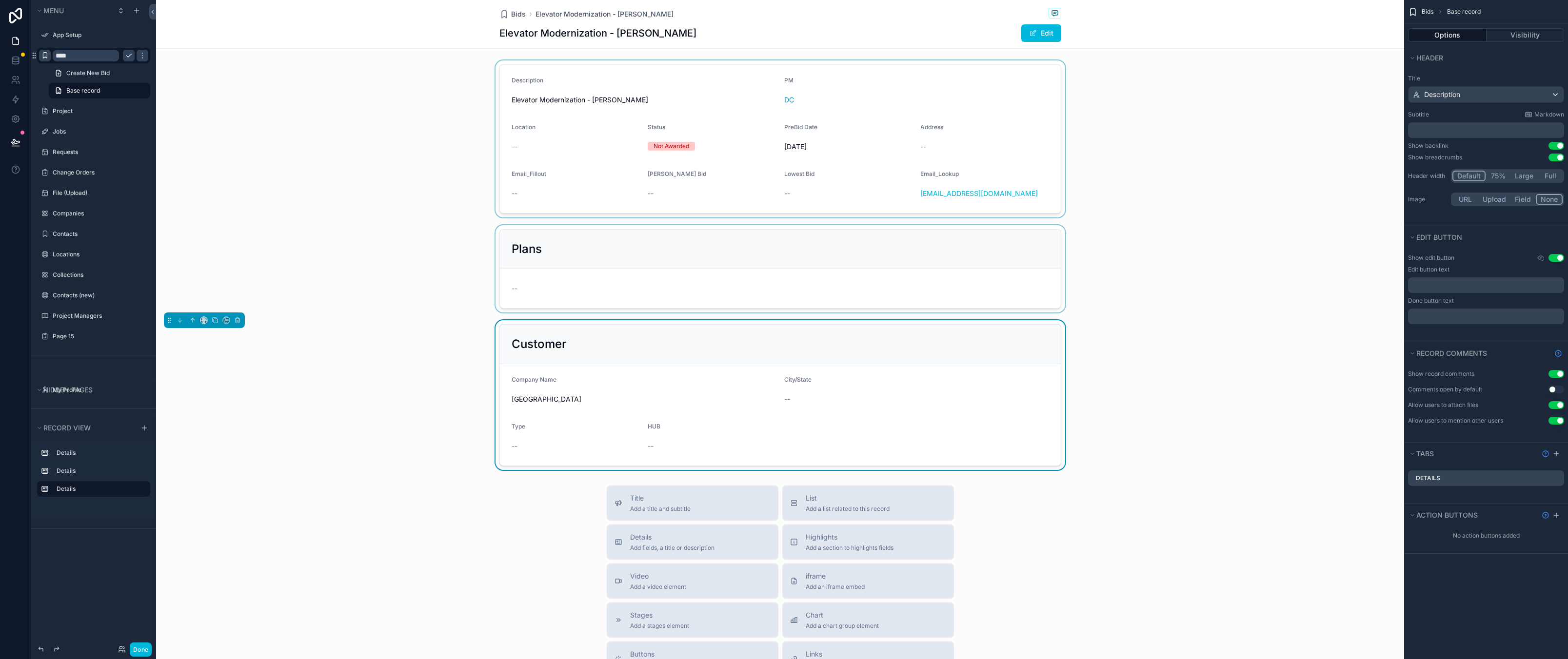
click at [352, 155] on div "scrollable content" at bounding box center [780, 138] width 1248 height 157
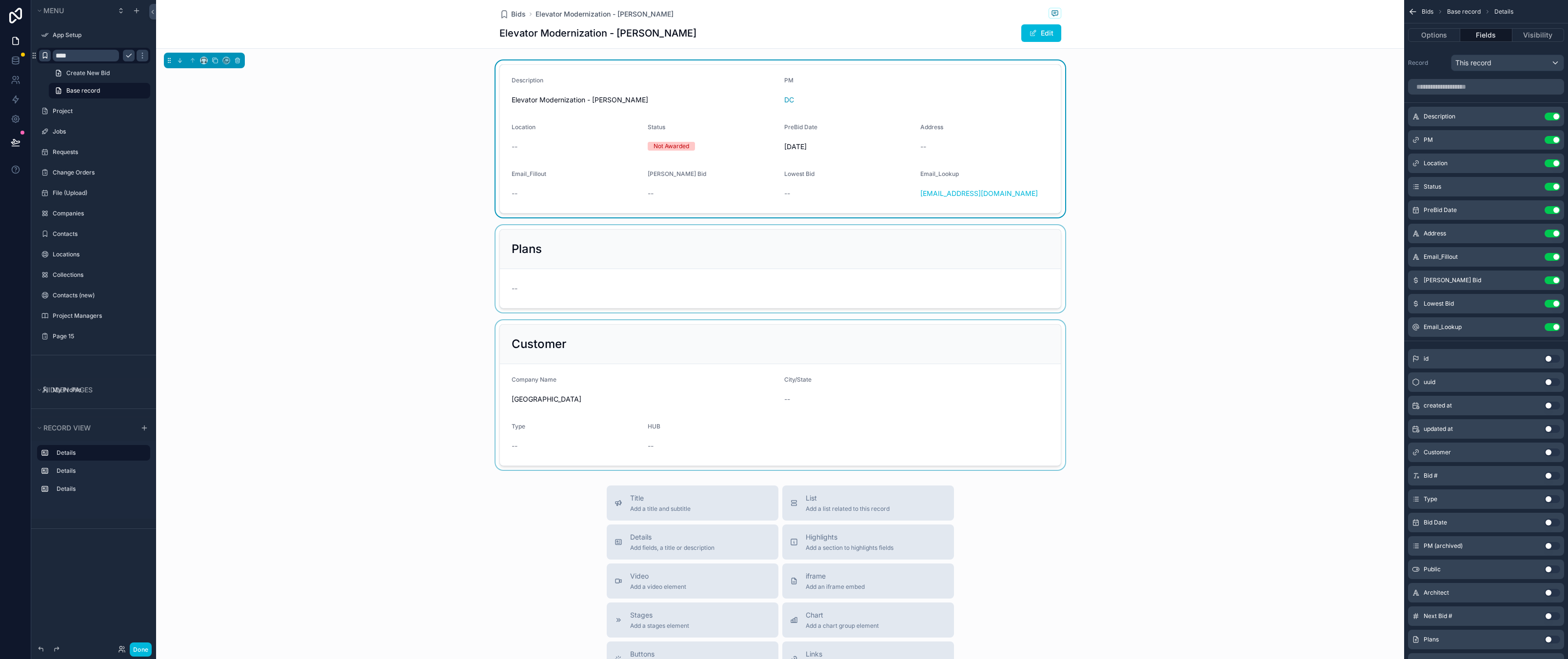
click at [90, 63] on div "****" at bounding box center [94, 55] width 109 height 16
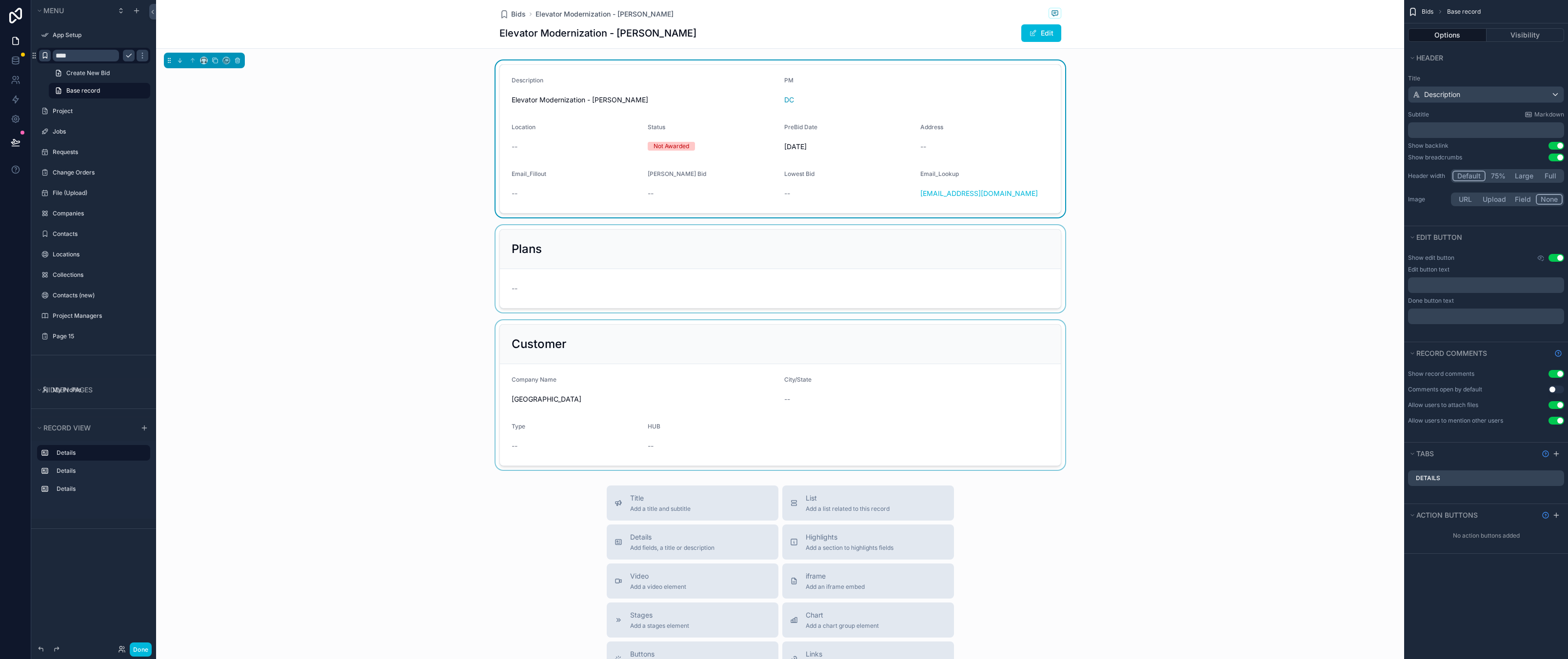
click at [325, 117] on div "Description Elevator Modernization - Hamilton Hall PM DC Location -- Status Not…" at bounding box center [780, 138] width 1248 height 157
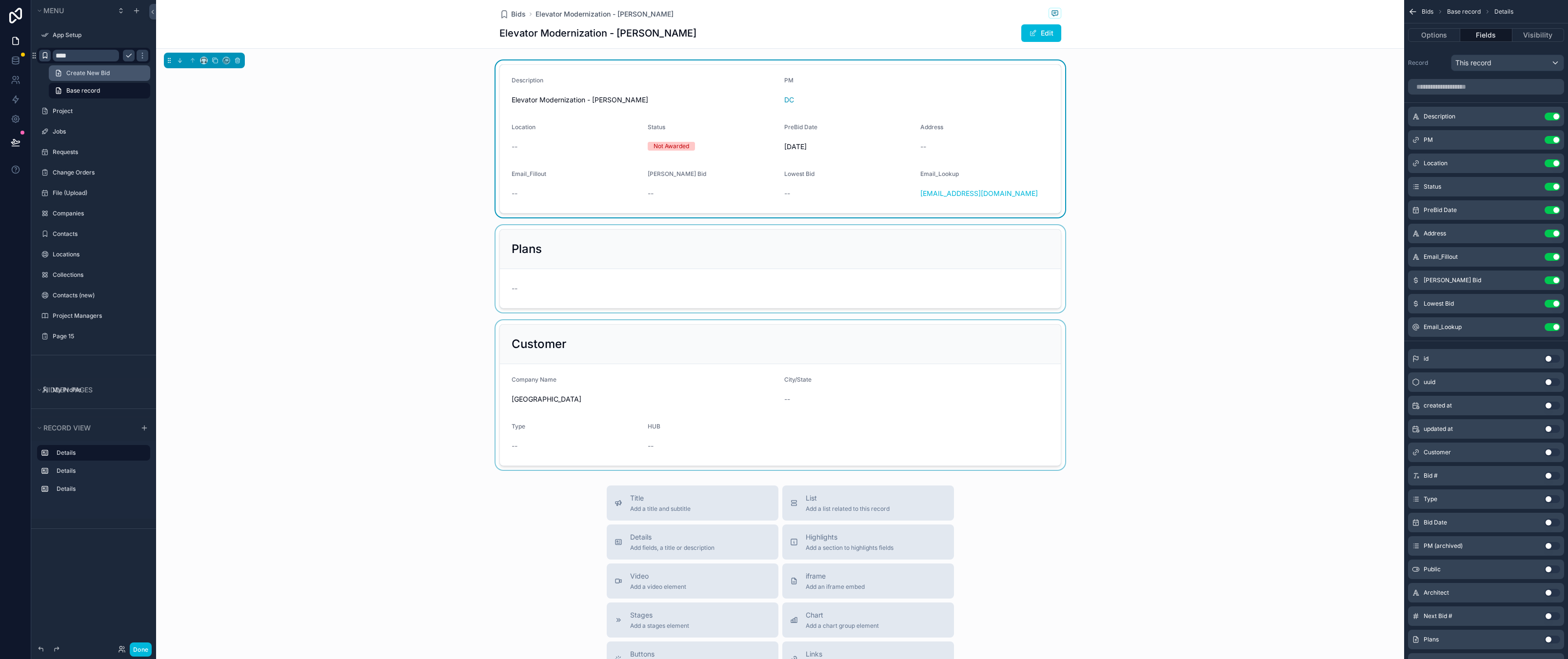
click at [105, 76] on span "Create New Bid" at bounding box center [88, 73] width 44 height 8
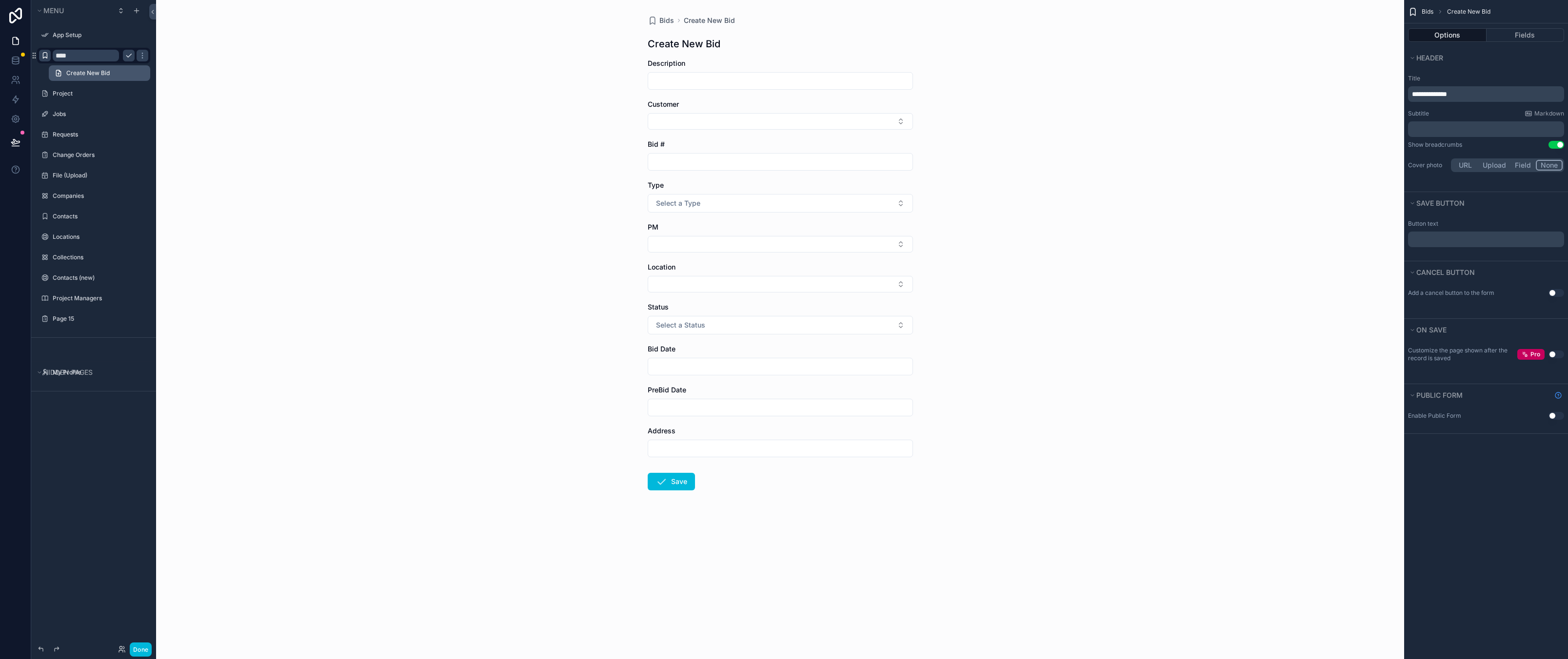
click at [135, 73] on link "Create New Bid" at bounding box center [99, 73] width 101 height 16
click at [482, 201] on div "Bids Create New Bid Create New Bid Description Customer Bid # Type Select a Typ…" at bounding box center [780, 330] width 1248 height 659
click at [143, 74] on link "Create New Bid" at bounding box center [99, 73] width 101 height 16
click at [144, 54] on icon "scrollable content" at bounding box center [142, 55] width 8 height 8
click at [325, 250] on div "Bids Create New Bid Create New Bid Description Customer Bid # Type Select a Typ…" at bounding box center [780, 330] width 1248 height 659
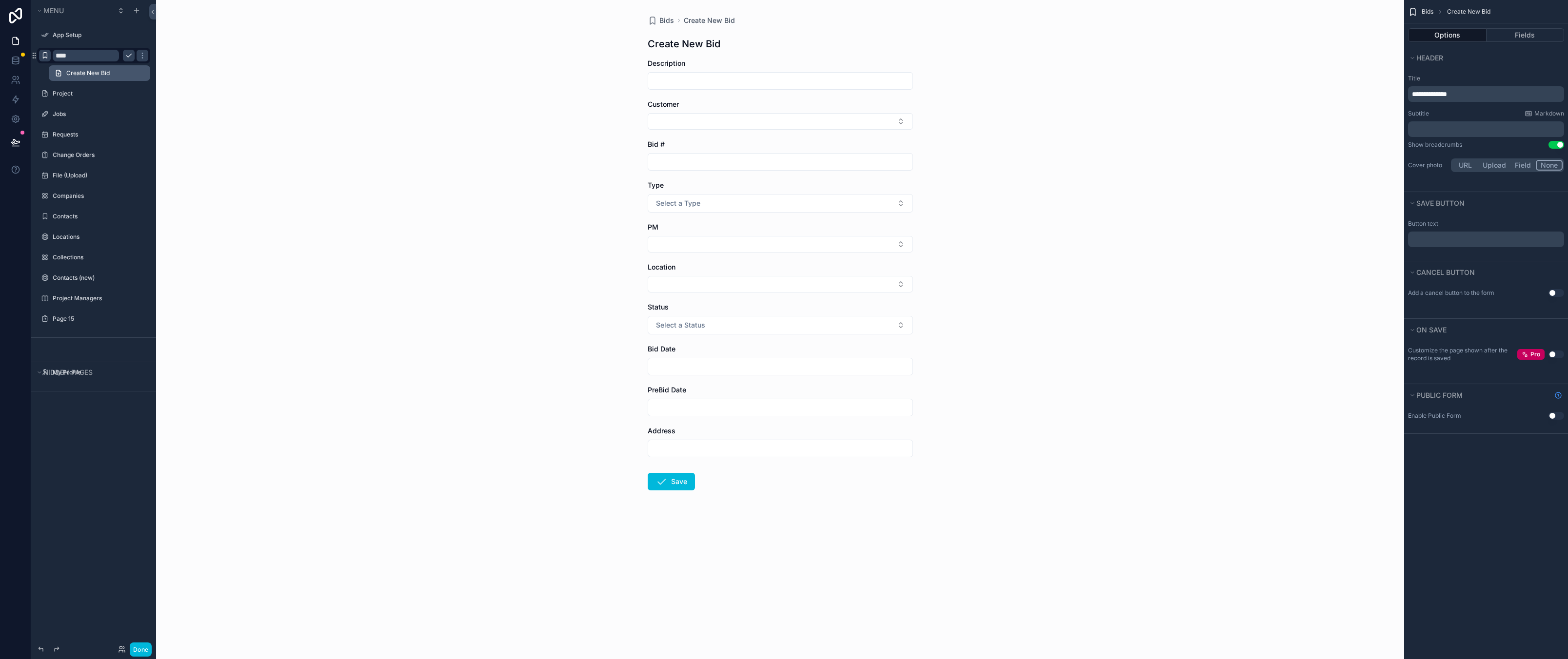
click at [125, 73] on link "Create New Bid" at bounding box center [99, 73] width 101 height 16
click at [112, 73] on link "Create New Bid" at bounding box center [99, 73] width 101 height 16
click at [100, 96] on label "Project" at bounding box center [98, 93] width 91 height 8
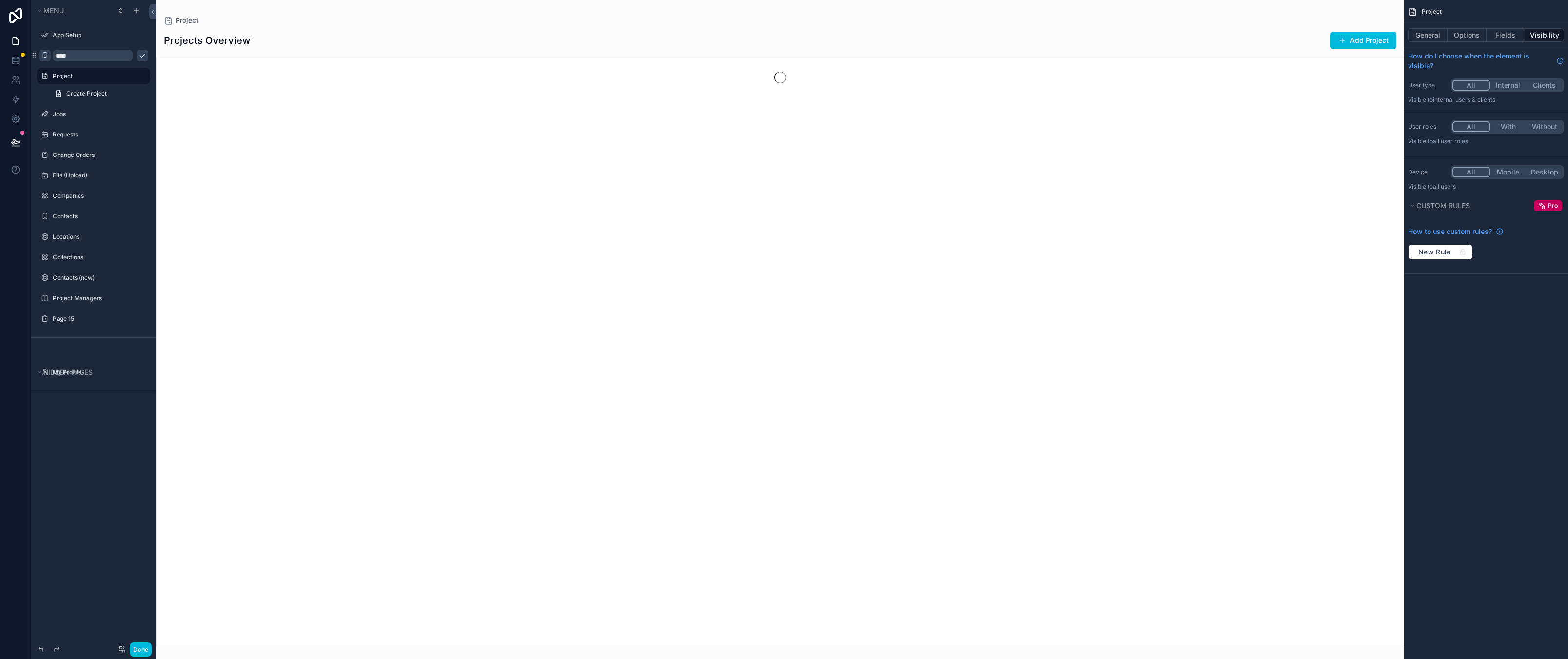
click at [97, 77] on label "Project" at bounding box center [98, 75] width 91 height 8
click at [115, 48] on div "****" at bounding box center [94, 55] width 109 height 16
click at [0, 0] on icon "scrollable content" at bounding box center [0, 0] width 0 height 0
click at [137, 8] on icon "scrollable content" at bounding box center [136, 10] width 8 height 8
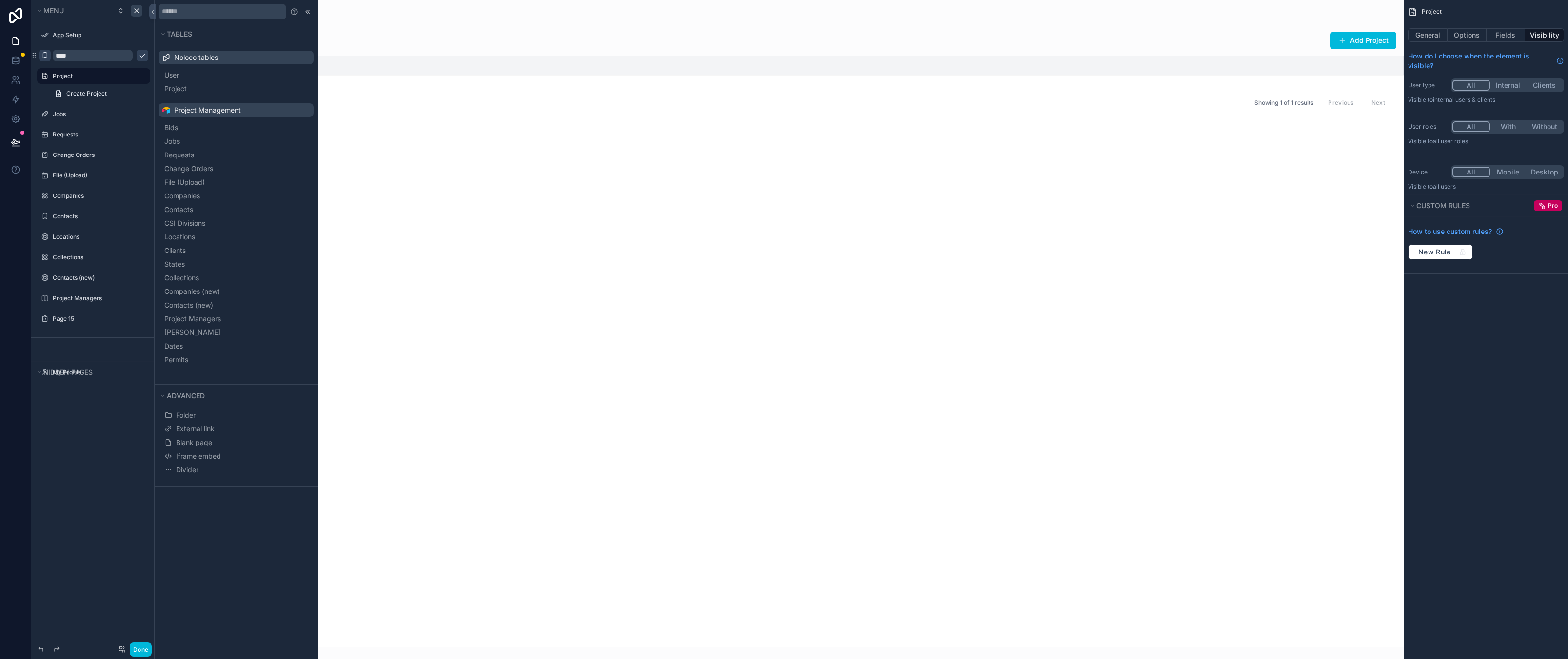
click at [48, 60] on span "scrollable content" at bounding box center [44, 55] width 8 height 8
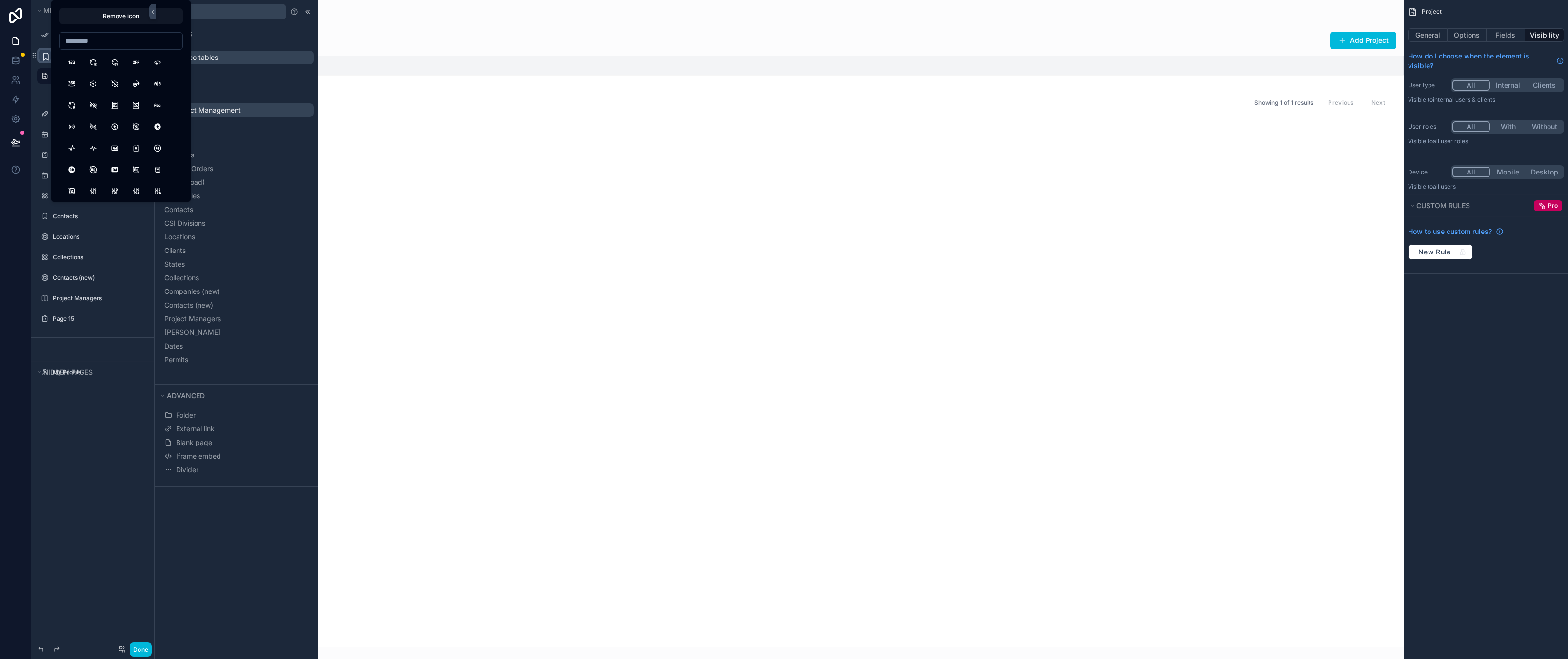
drag, startPoint x: 38, startPoint y: 69, endPoint x: 72, endPoint y: 58, distance: 35.7
click at [38, 69] on div "Project Create Project" at bounding box center [93, 85] width 125 height 35
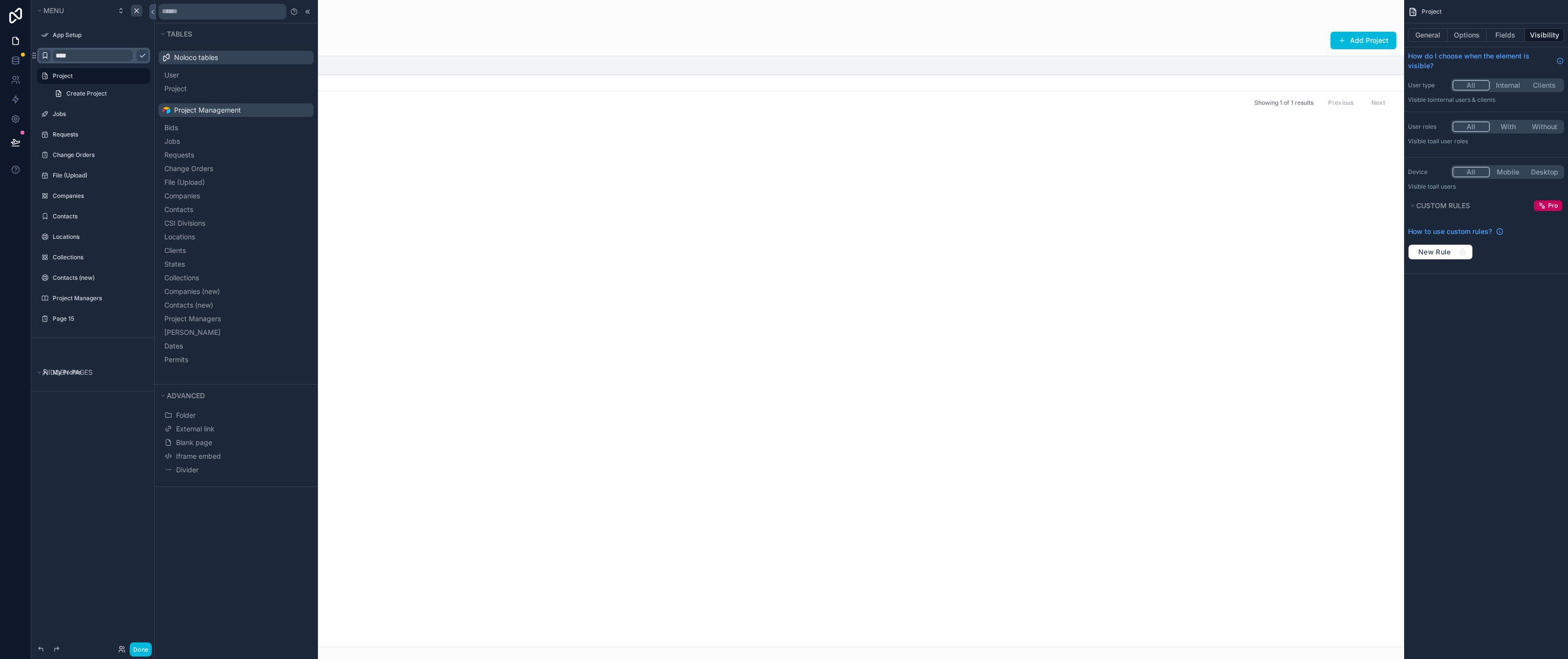
click at [0, 0] on icon "scrollable content" at bounding box center [0, 0] width 0 height 0
click at [578, 296] on div "scrollable content" at bounding box center [780, 330] width 1248 height 659
click at [0, 0] on icon "scrollable content" at bounding box center [0, 0] width 0 height 0
click at [86, 94] on span "Create Project" at bounding box center [86, 93] width 40 height 8
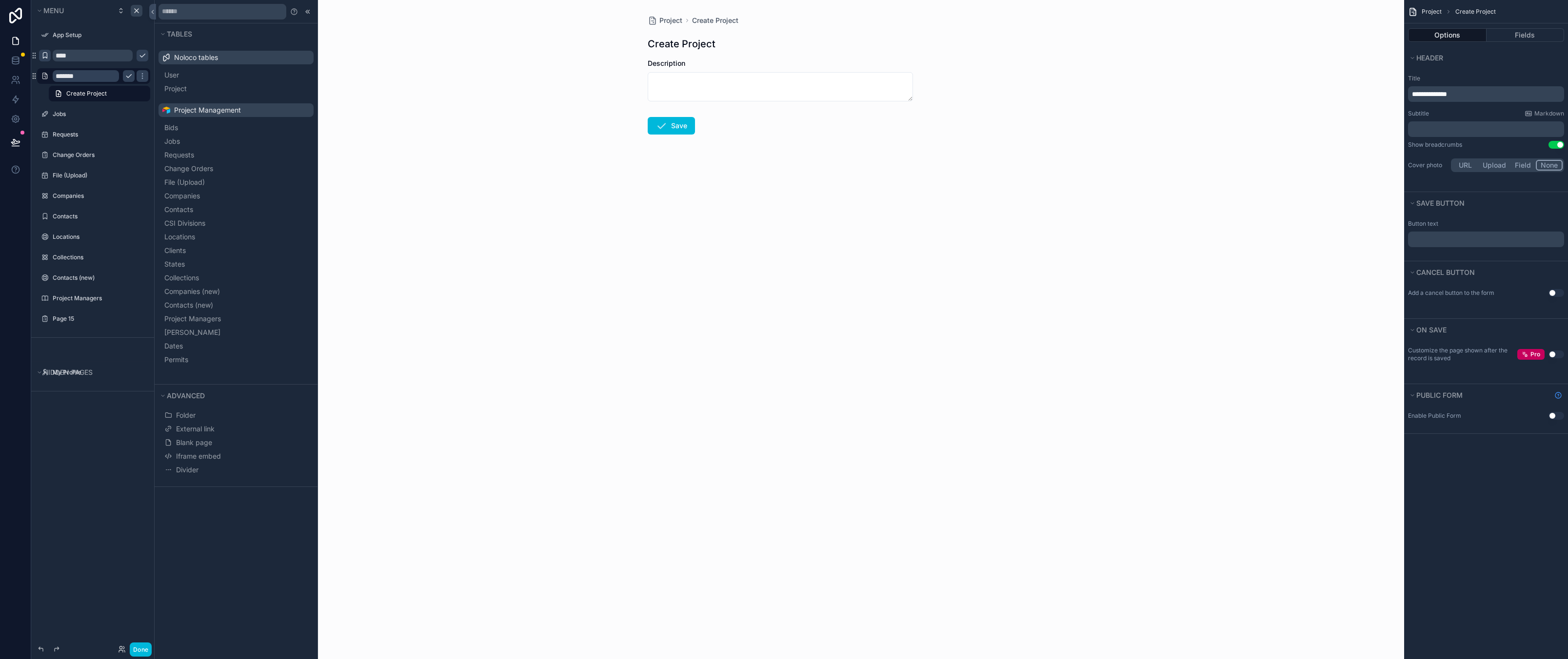
click at [119, 81] on div "*******" at bounding box center [94, 76] width 82 height 12
drag, startPoint x: 524, startPoint y: 286, endPoint x: 366, endPoint y: 181, distance: 189.7
click at [522, 286] on div "Project Create Project Create Project Description Save" at bounding box center [780, 330] width 1248 height 659
click at [49, 60] on div "scrollable content" at bounding box center [45, 55] width 12 height 12
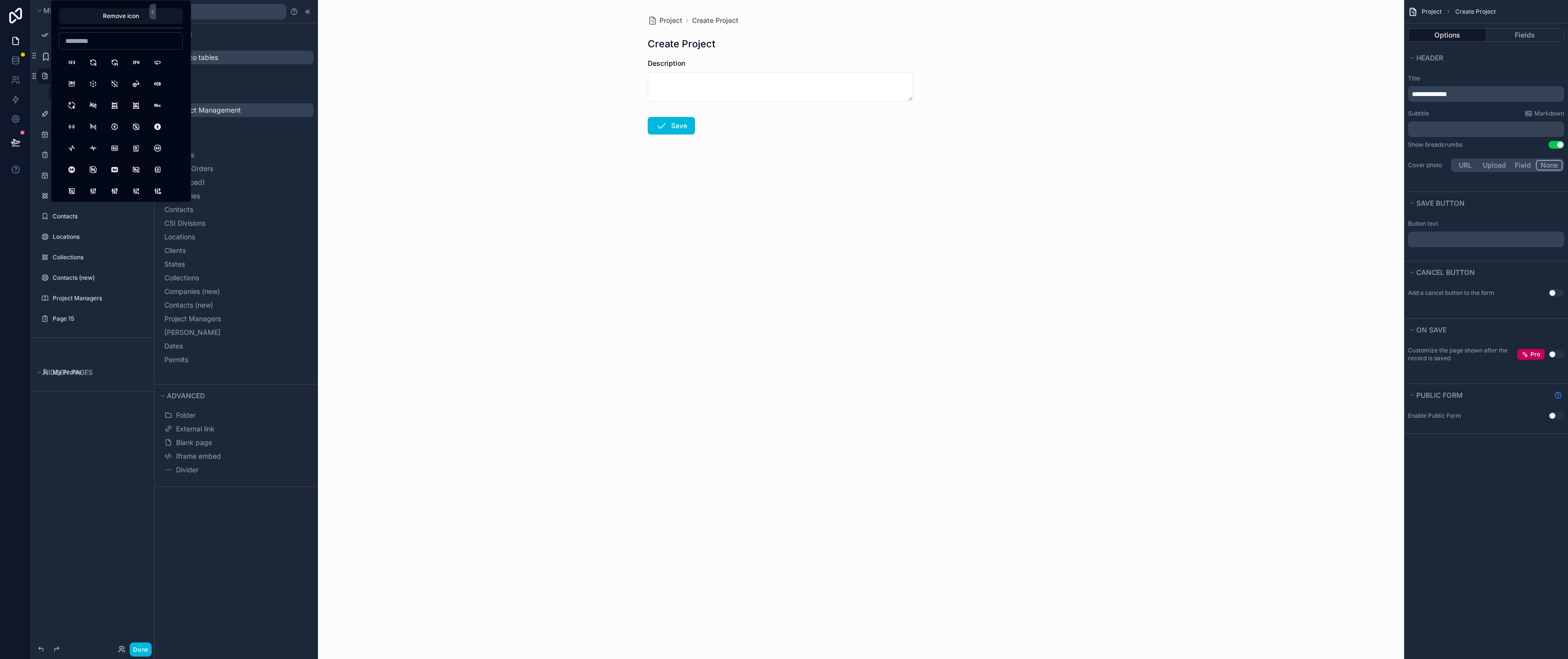
drag, startPoint x: 502, startPoint y: 238, endPoint x: 483, endPoint y: 232, distance: 19.9
click at [502, 238] on div "Project Create Project Create Project Description Save" at bounding box center [780, 330] width 1248 height 659
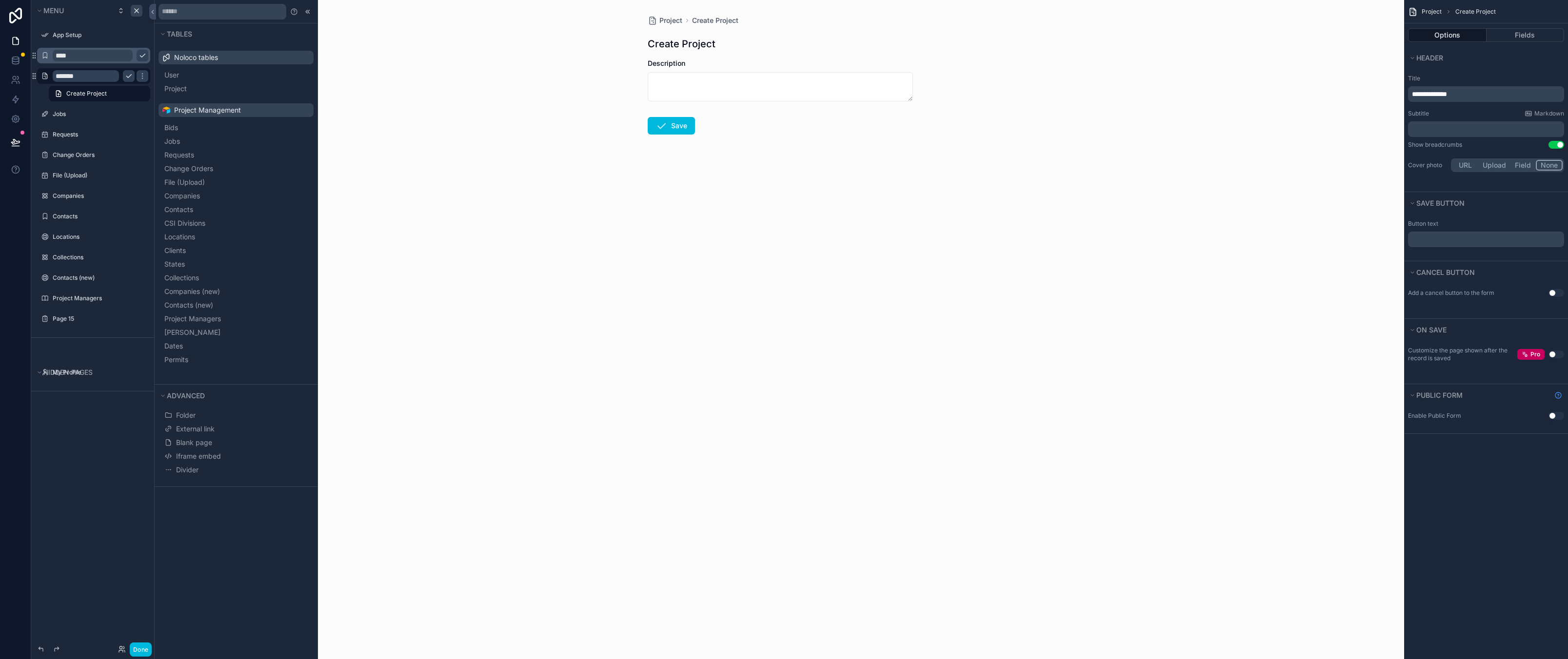
click at [50, 60] on div "****" at bounding box center [94, 55] width 109 height 16
click at [79, 59] on input "****" at bounding box center [92, 55] width 80 height 12
click at [596, 312] on div "Project Create Project Create Project Description Save" at bounding box center [780, 330] width 1248 height 659
click at [121, 61] on div "****" at bounding box center [101, 55] width 96 height 12
click at [0, 0] on icon "scrollable content" at bounding box center [0, 0] width 0 height 0
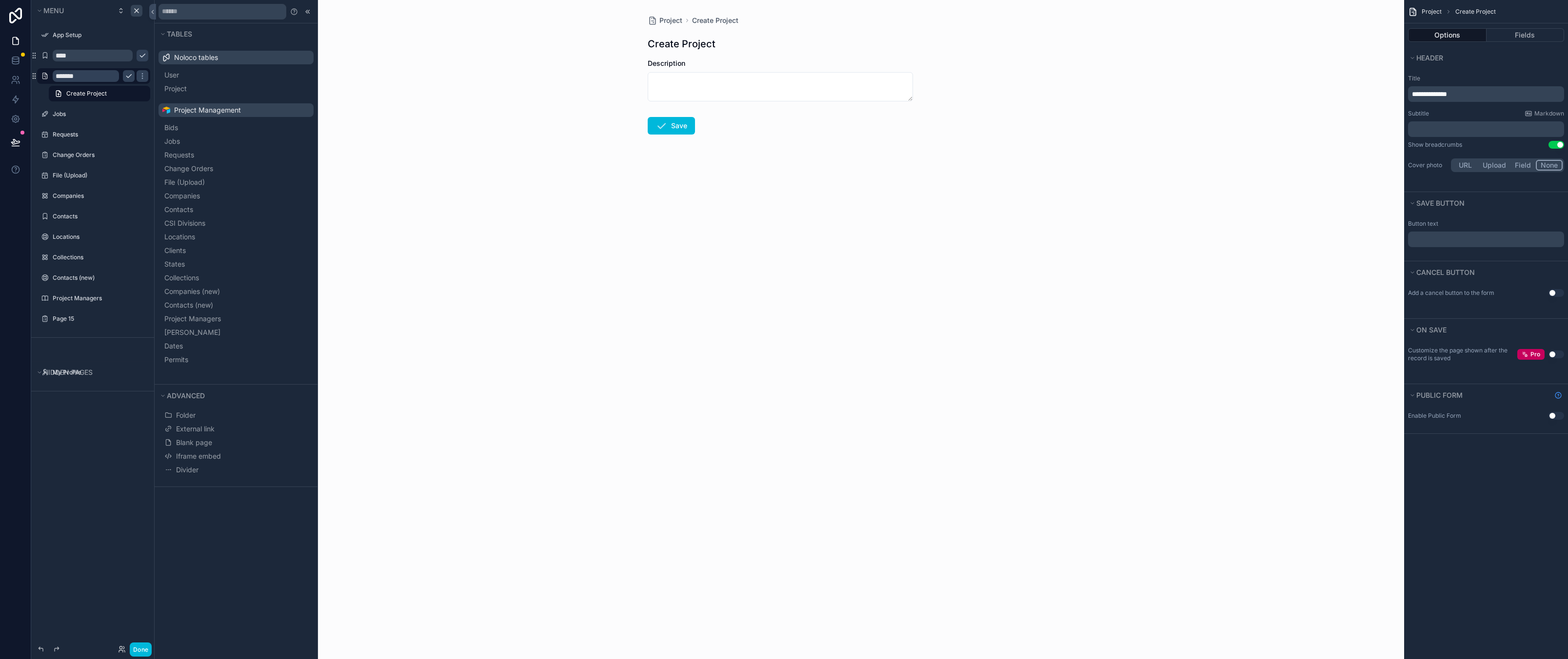
click at [126, 79] on icon "scrollable content" at bounding box center [128, 75] width 8 height 8
click at [137, 53] on button "scrollable content" at bounding box center [143, 55] width 12 height 12
click at [110, 56] on label "Bids" at bounding box center [98, 55] width 91 height 8
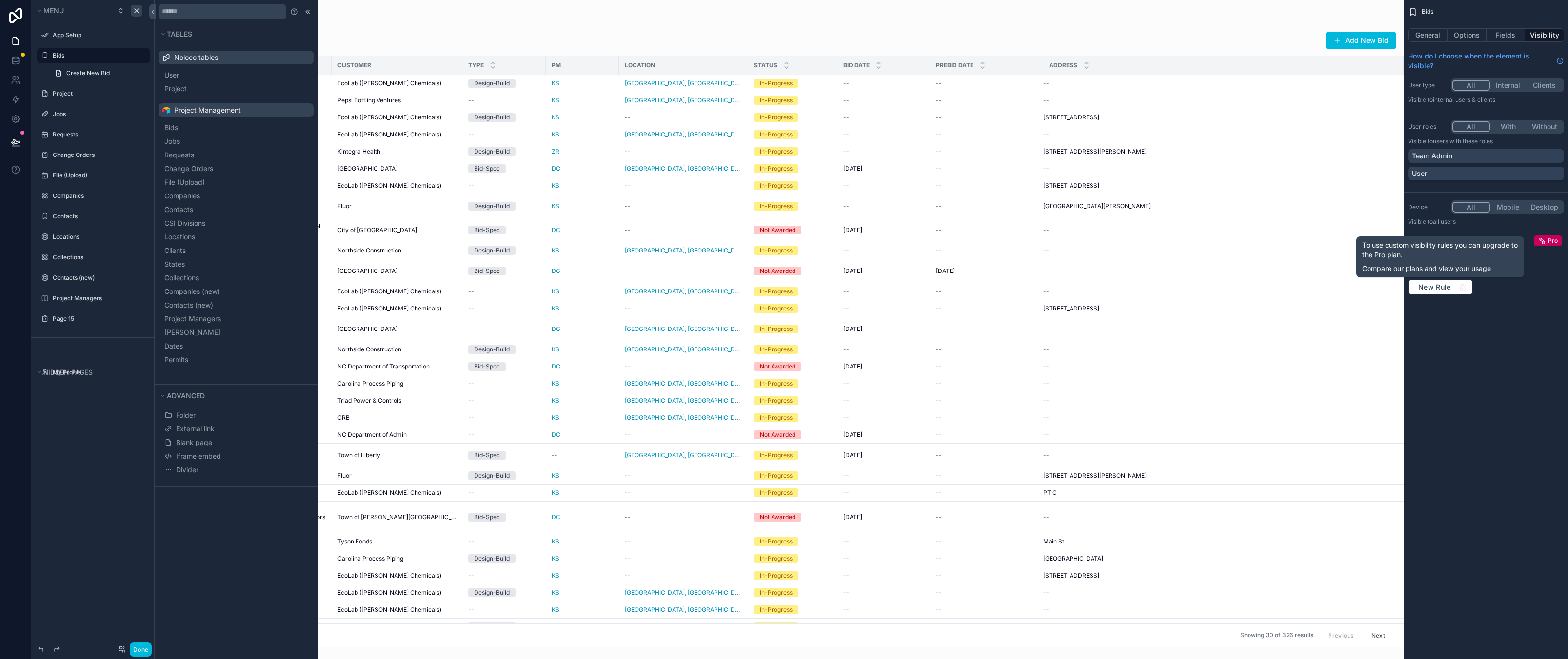
click at [1462, 435] on div "Bids General Options Fields Visibility How do I choose when the element is visi…" at bounding box center [1485, 330] width 164 height 659
drag, startPoint x: 1499, startPoint y: 393, endPoint x: 1499, endPoint y: 381, distance: 12.0
click at [1499, 393] on div "Bids General Options Fields Visibility How do I choose when the element is visi…" at bounding box center [1485, 330] width 164 height 659
click at [1424, 35] on button "General" at bounding box center [1427, 35] width 39 height 13
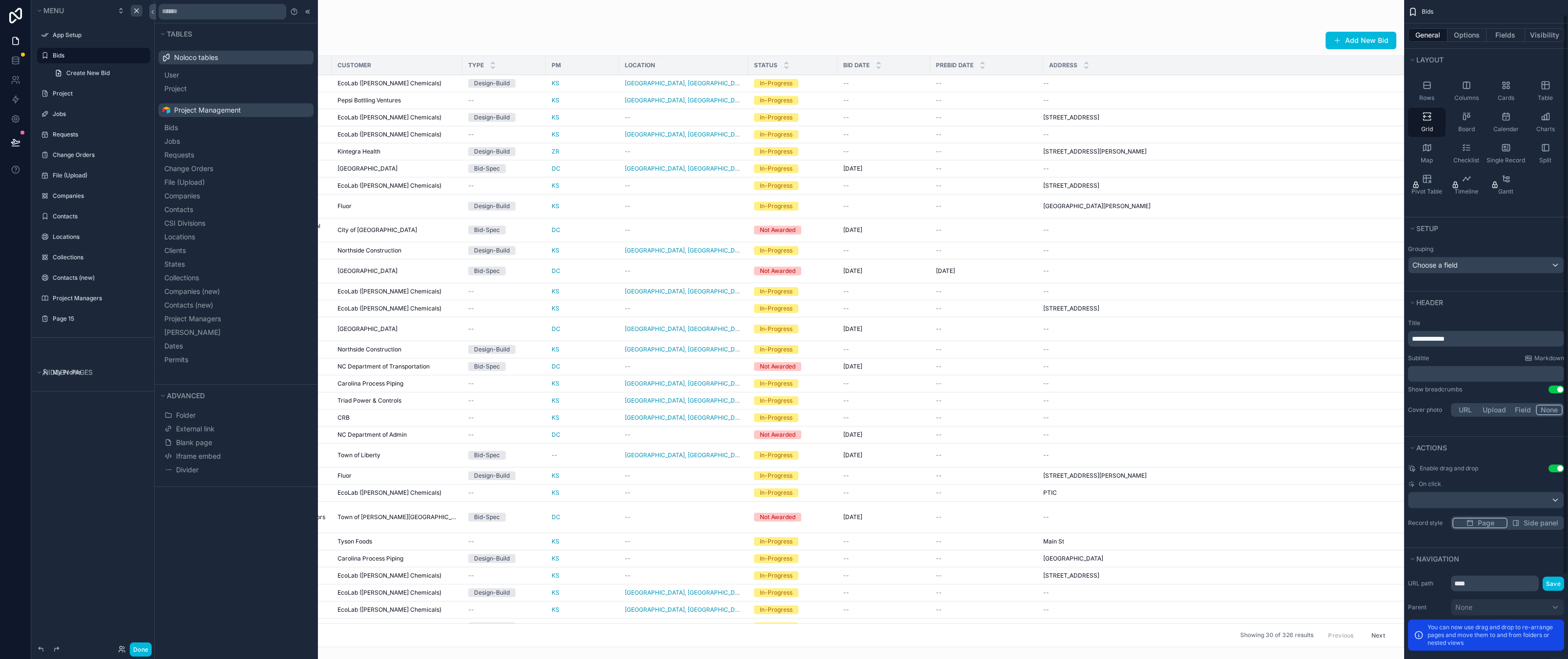
scroll to position [116, 0]
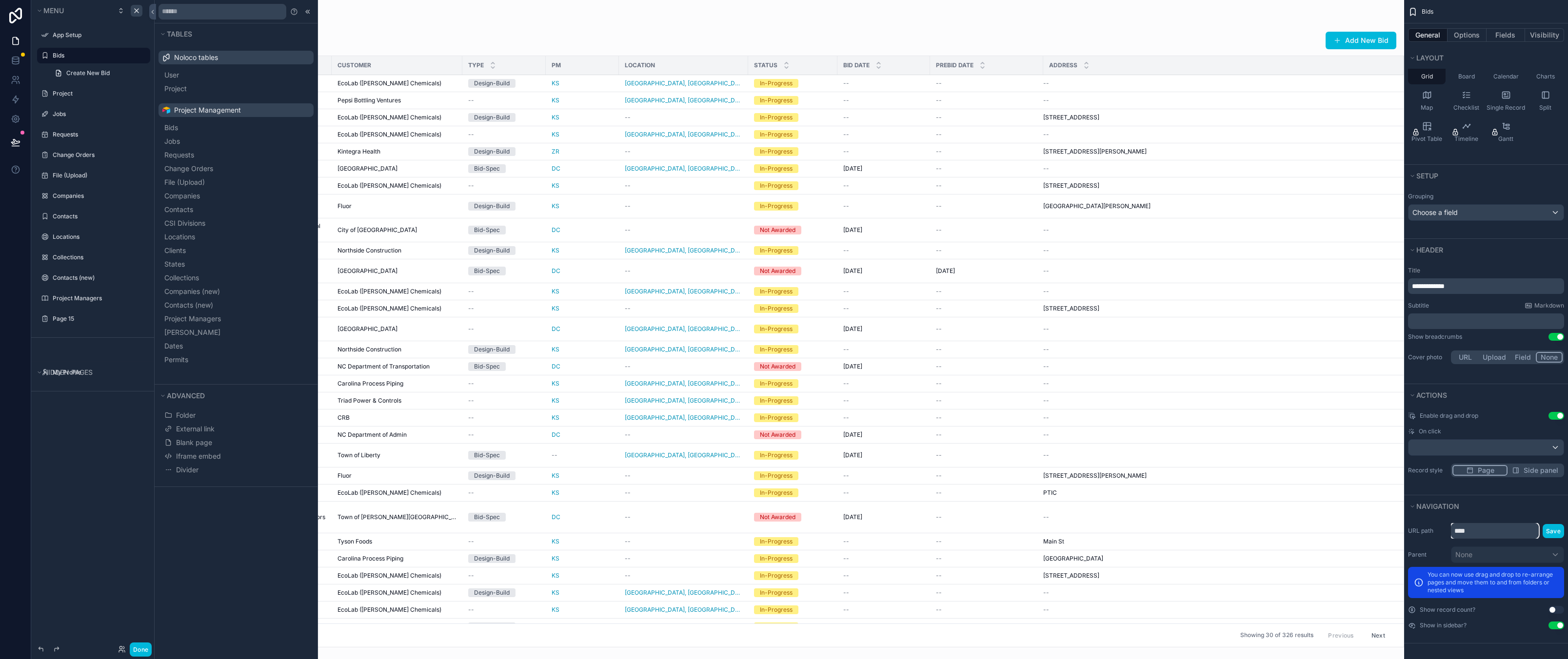
click at [1481, 533] on input "****" at bounding box center [1494, 531] width 88 height 16
click at [1488, 490] on div "Enable drag and drop Use setting On click Record style Page Side panel" at bounding box center [1485, 450] width 164 height 89
click at [0, 0] on icon "scrollable content" at bounding box center [0, 0] width 0 height 0
click at [88, 473] on div "Menu App Setup Bids Create New Bid Project Jobs Requests Change Orders File (Up…" at bounding box center [93, 324] width 125 height 647
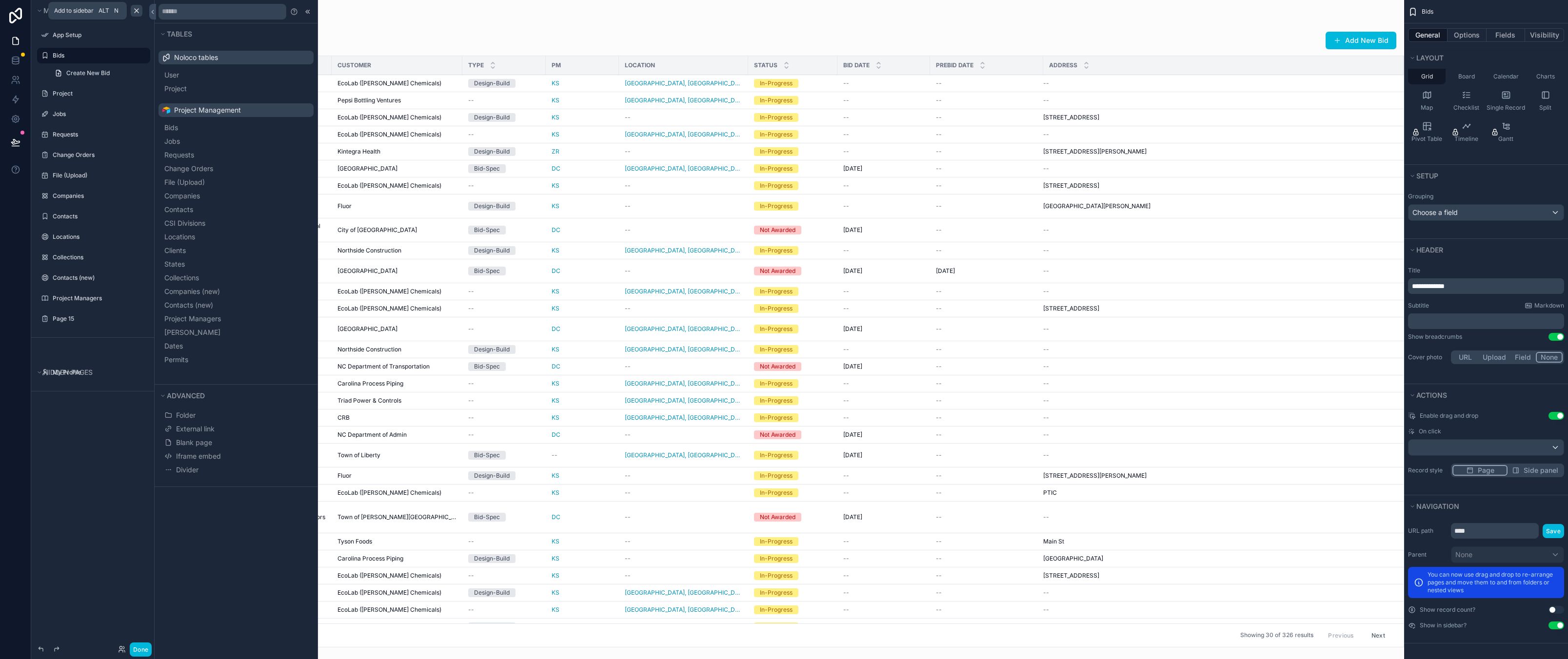
click at [136, 11] on icon "scrollable content" at bounding box center [137, 10] width 4 height 4
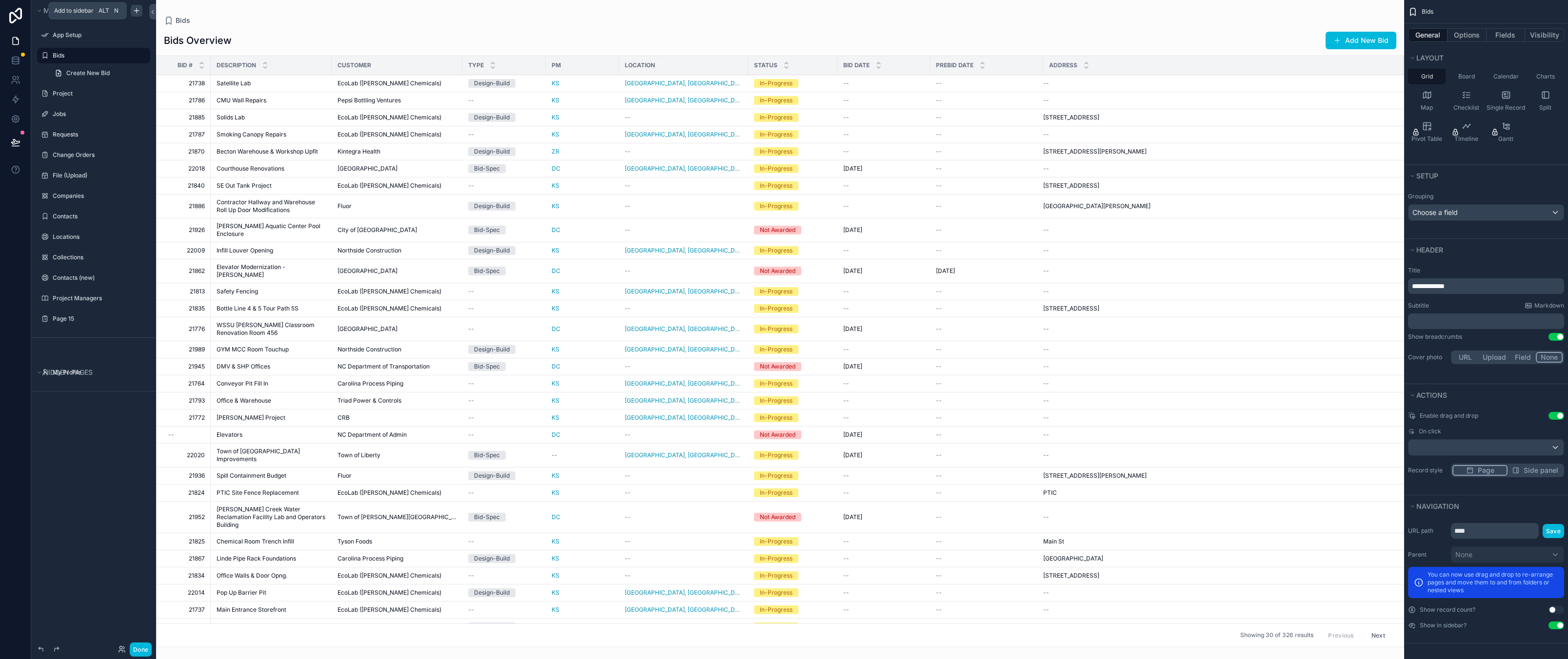
click at [135, 8] on icon "scrollable content" at bounding box center [136, 10] width 8 height 8
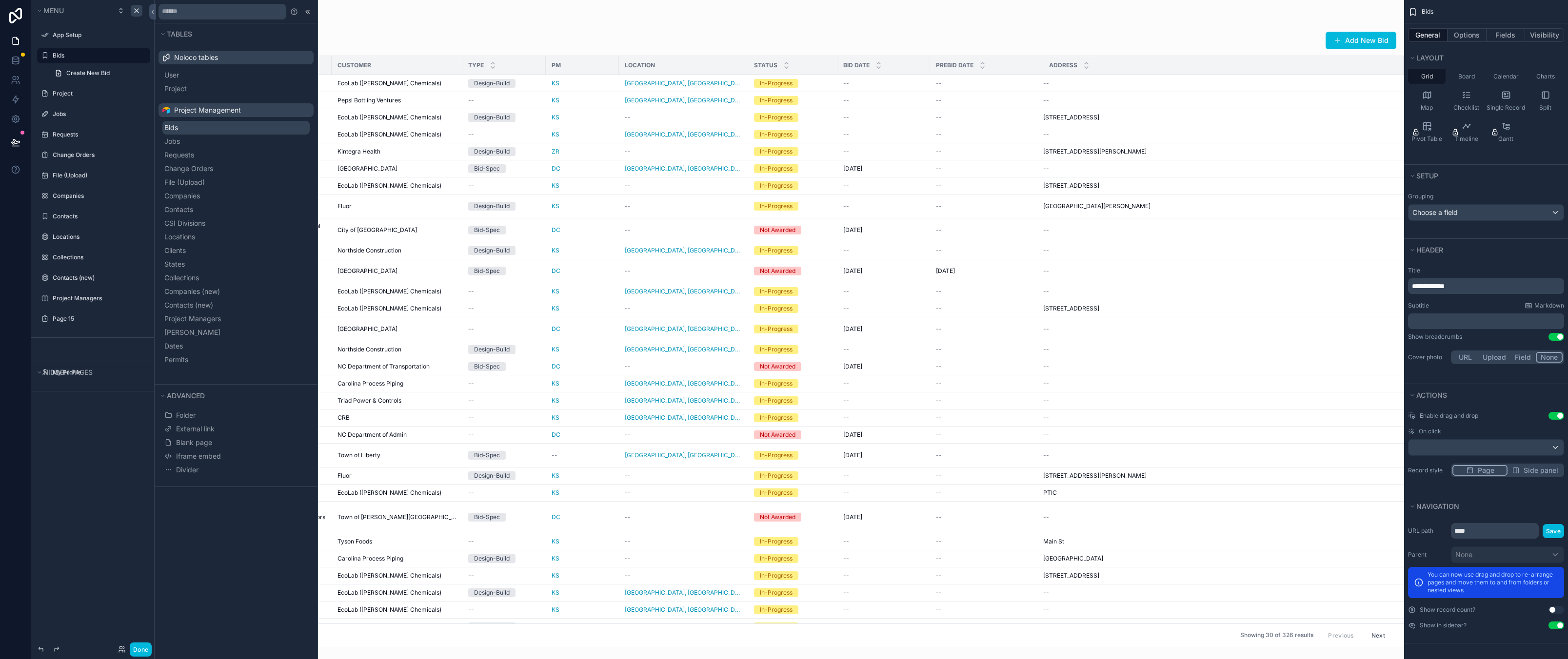
click at [201, 131] on button "Bids" at bounding box center [236, 127] width 148 height 13
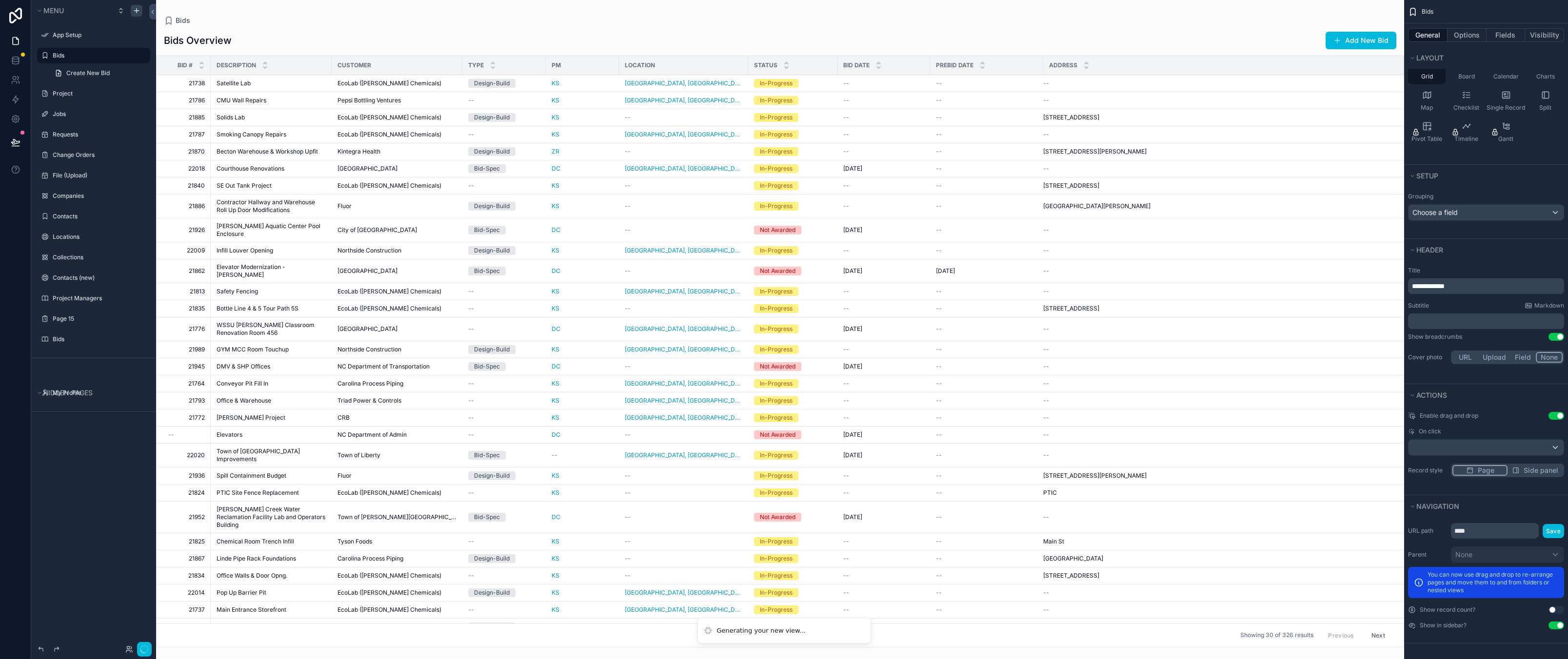
click at [139, 5] on div "scrollable content" at bounding box center [137, 11] width 12 height 12
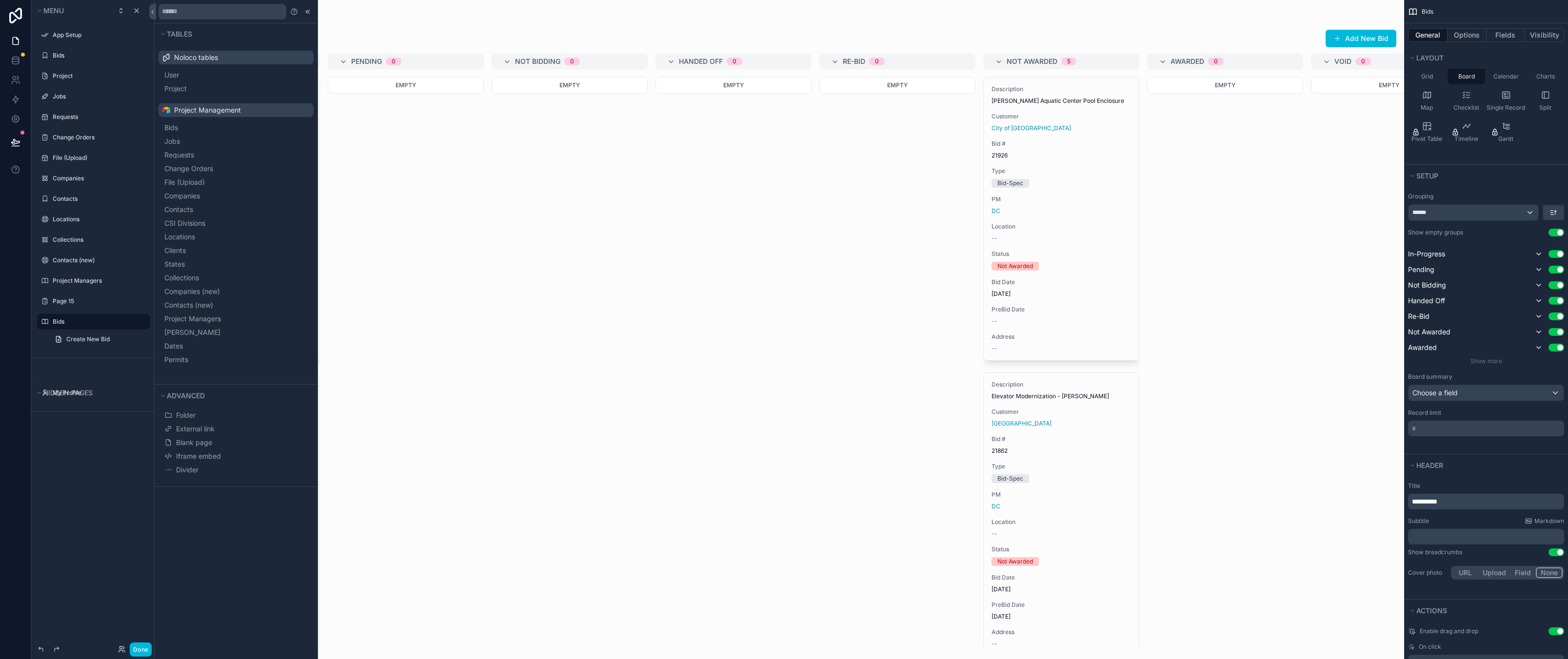
click at [0, 0] on icon "scrollable content" at bounding box center [0, 0] width 0 height 0
click at [196, 334] on span "Remove" at bounding box center [186, 335] width 26 height 10
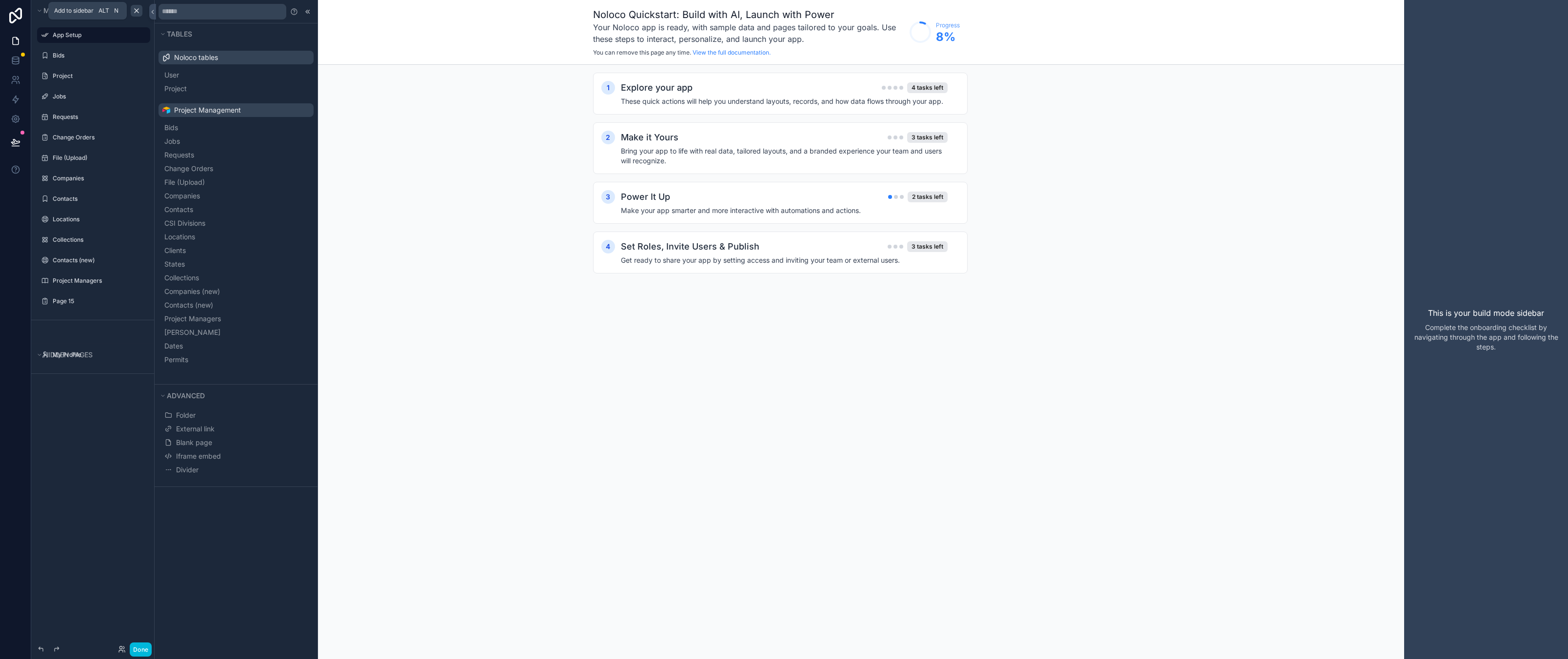
click at [137, 12] on icon "scrollable content" at bounding box center [136, 10] width 8 height 8
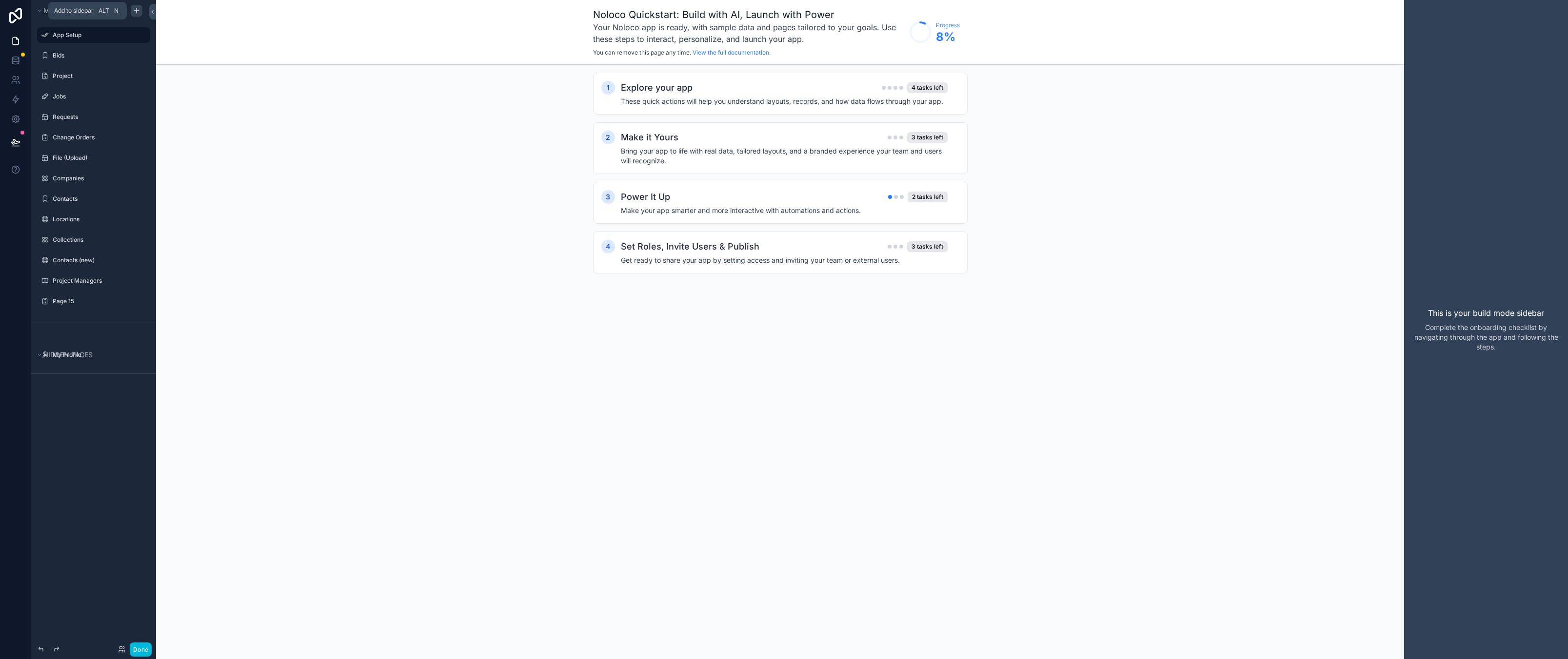
click at [137, 12] on icon "scrollable content" at bounding box center [136, 10] width 8 height 8
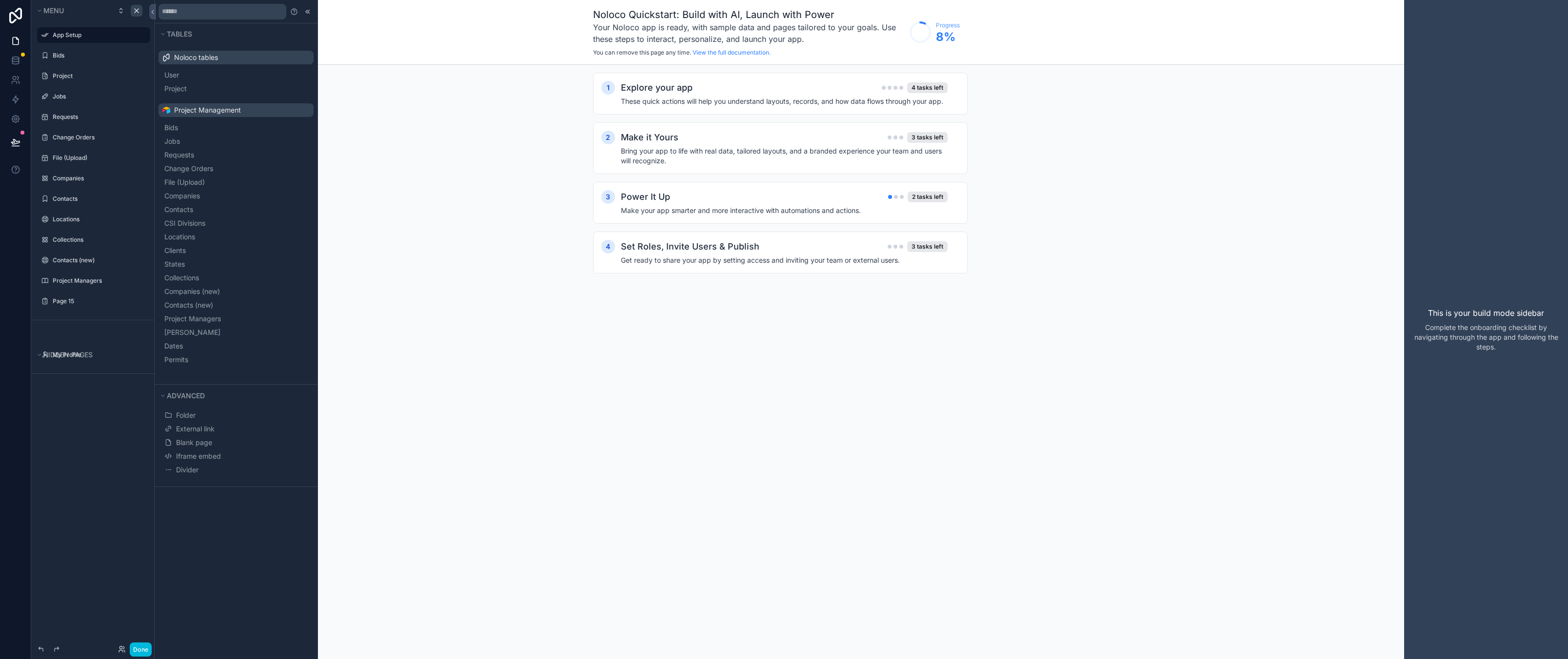
drag, startPoint x: 222, startPoint y: 564, endPoint x: 215, endPoint y: 501, distance: 63.4
click at [222, 564] on div "Tables Noloco tables User Project Project Management Bids Jobs Requests Change …" at bounding box center [236, 330] width 163 height 659
click at [226, 612] on div "Tables Noloco tables User Project Project Management Bids Jobs Requests Change …" at bounding box center [236, 330] width 163 height 659
click at [206, 414] on button "Folder" at bounding box center [236, 415] width 148 height 13
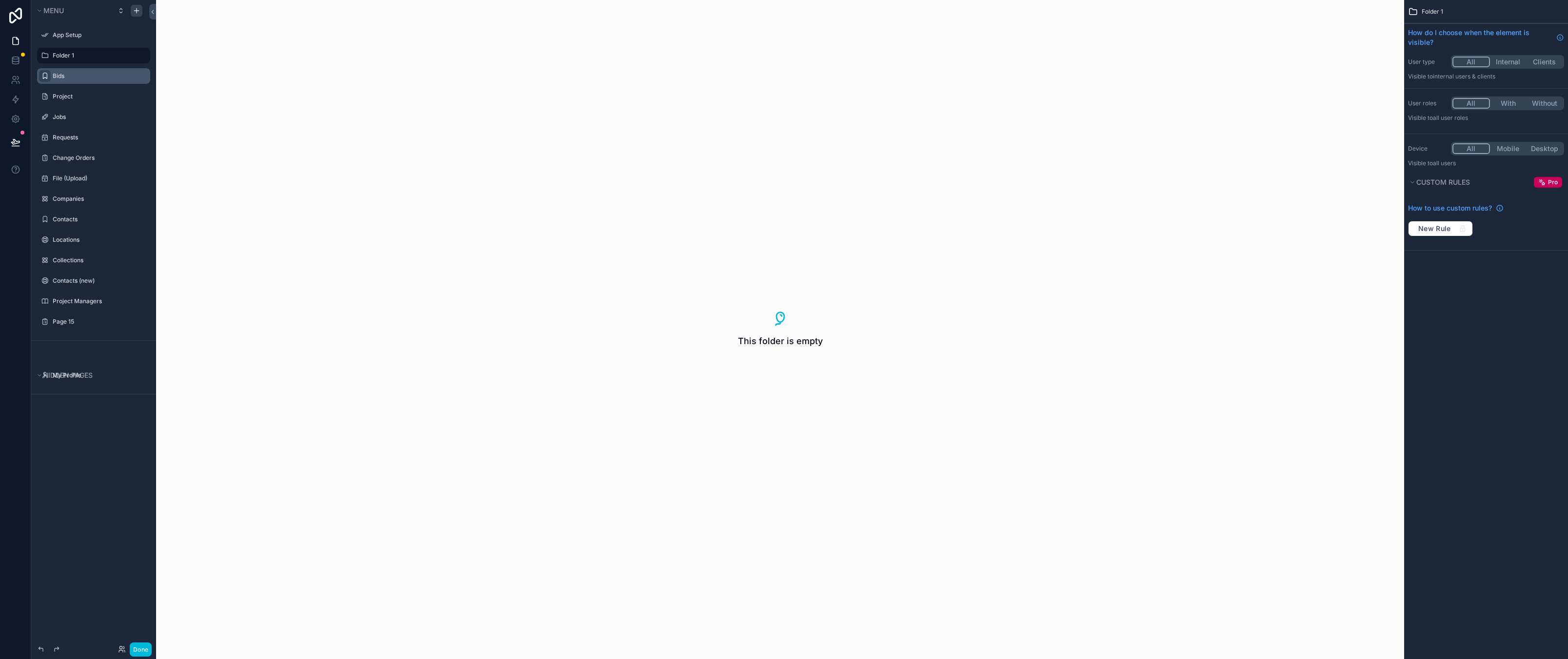
drag, startPoint x: 70, startPoint y: 80, endPoint x: 45, endPoint y: 77, distance: 25.2
click at [49, 77] on div "Bids" at bounding box center [94, 75] width 109 height 16
drag, startPoint x: 32, startPoint y: 75, endPoint x: 40, endPoint y: 79, distance: 8.9
click at [40, 79] on div "Bids" at bounding box center [94, 75] width 109 height 16
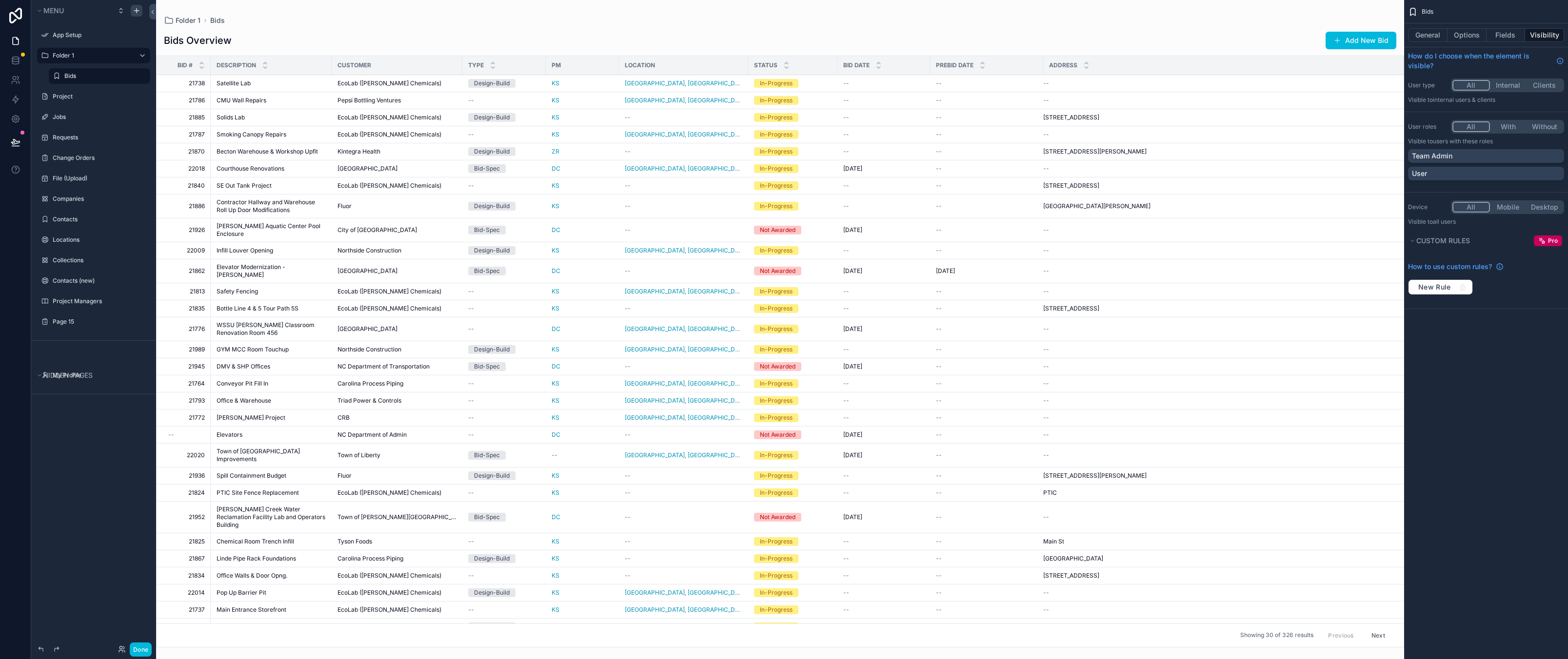
click at [70, 457] on div "Menu App Setup Folder 1 Bids Project Jobs Requests Change Orders File (Upload) …" at bounding box center [93, 324] width 125 height 647
click at [69, 75] on label "Bids" at bounding box center [104, 75] width 80 height 8
click at [92, 461] on div "Menu App Setup Folder 1 Bids Project Jobs Requests Change Orders File (Upload) …" at bounding box center [93, 324] width 125 height 647
click at [73, 446] on div "Menu App Setup Folder 1 Bids Project Jobs Requests Change Orders File (Upload) …" at bounding box center [93, 324] width 125 height 647
click at [84, 503] on div "Menu App Setup Folder 1 Bids Project Jobs Requests Change Orders File (Upload) …" at bounding box center [93, 324] width 125 height 647
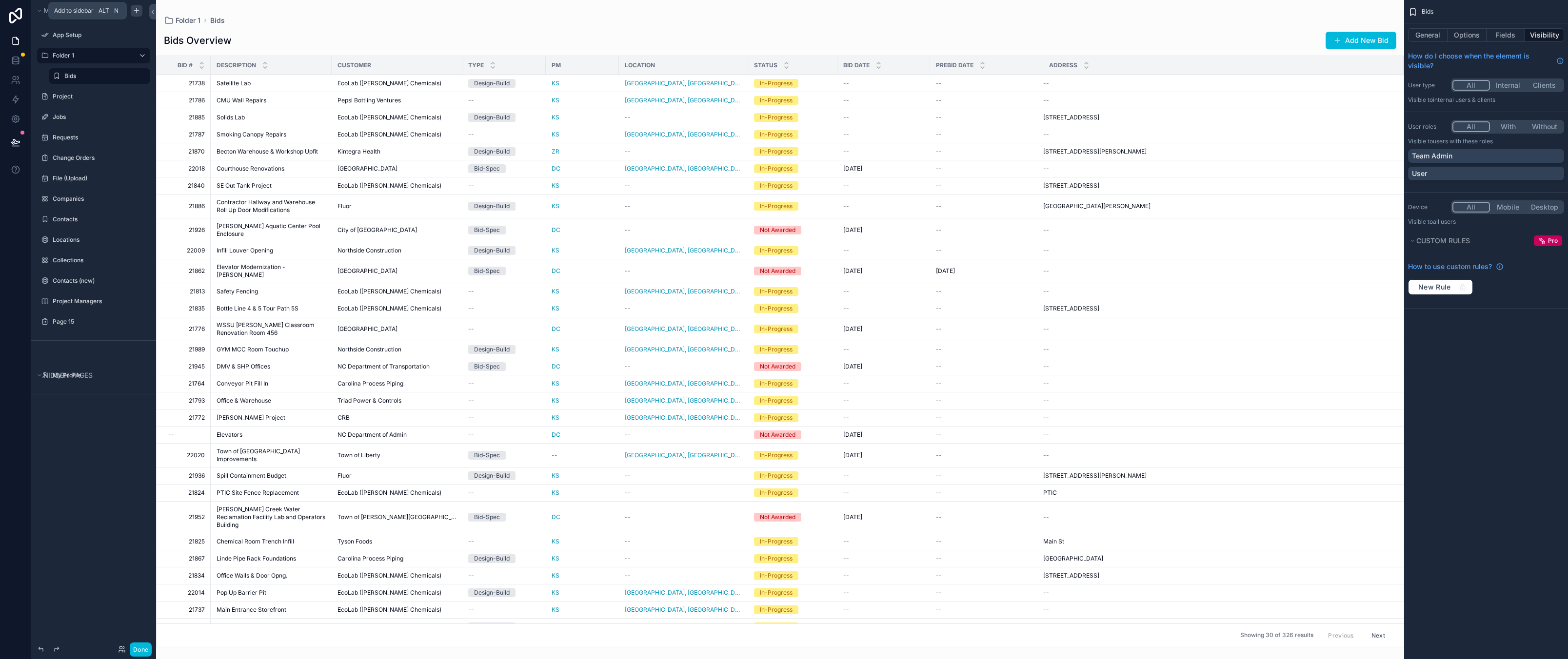
click at [140, 13] on icon "scrollable content" at bounding box center [136, 10] width 8 height 8
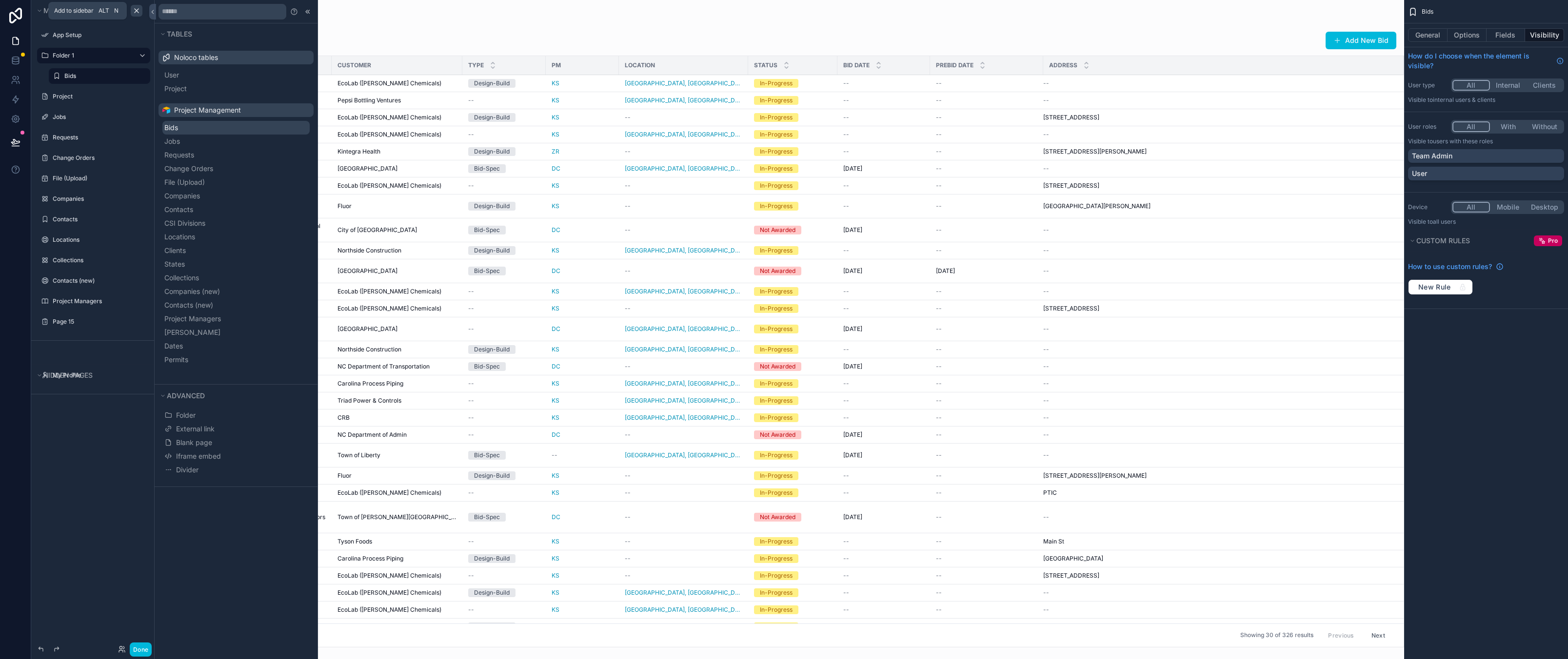
click at [221, 123] on button "Bids" at bounding box center [236, 127] width 148 height 13
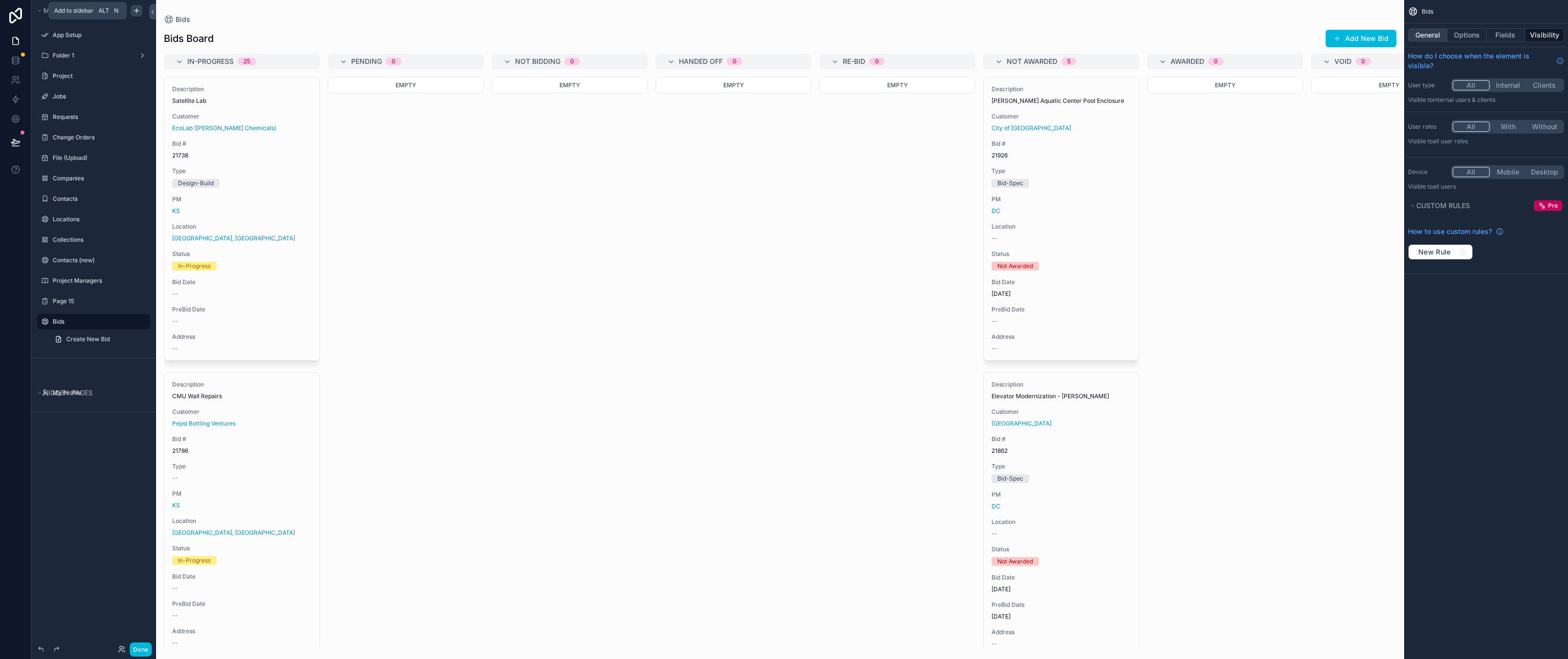
click at [1433, 38] on button "General" at bounding box center [1427, 35] width 39 height 13
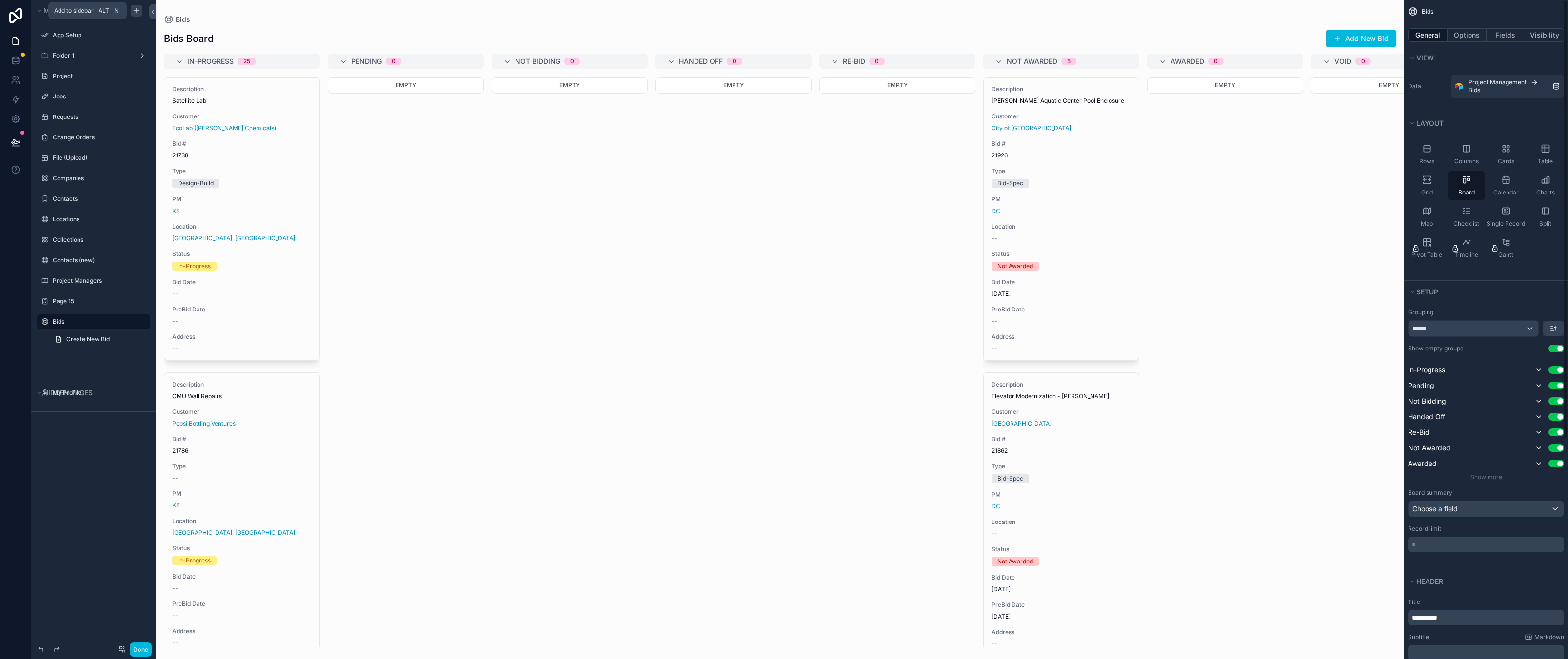
click at [1535, 254] on div "Rows Columns Cards Table Grid Board Calendar Charts Map Checklist Single Record…" at bounding box center [1485, 201] width 164 height 131
click at [1505, 197] on div "Calendar" at bounding box center [1505, 185] width 38 height 29
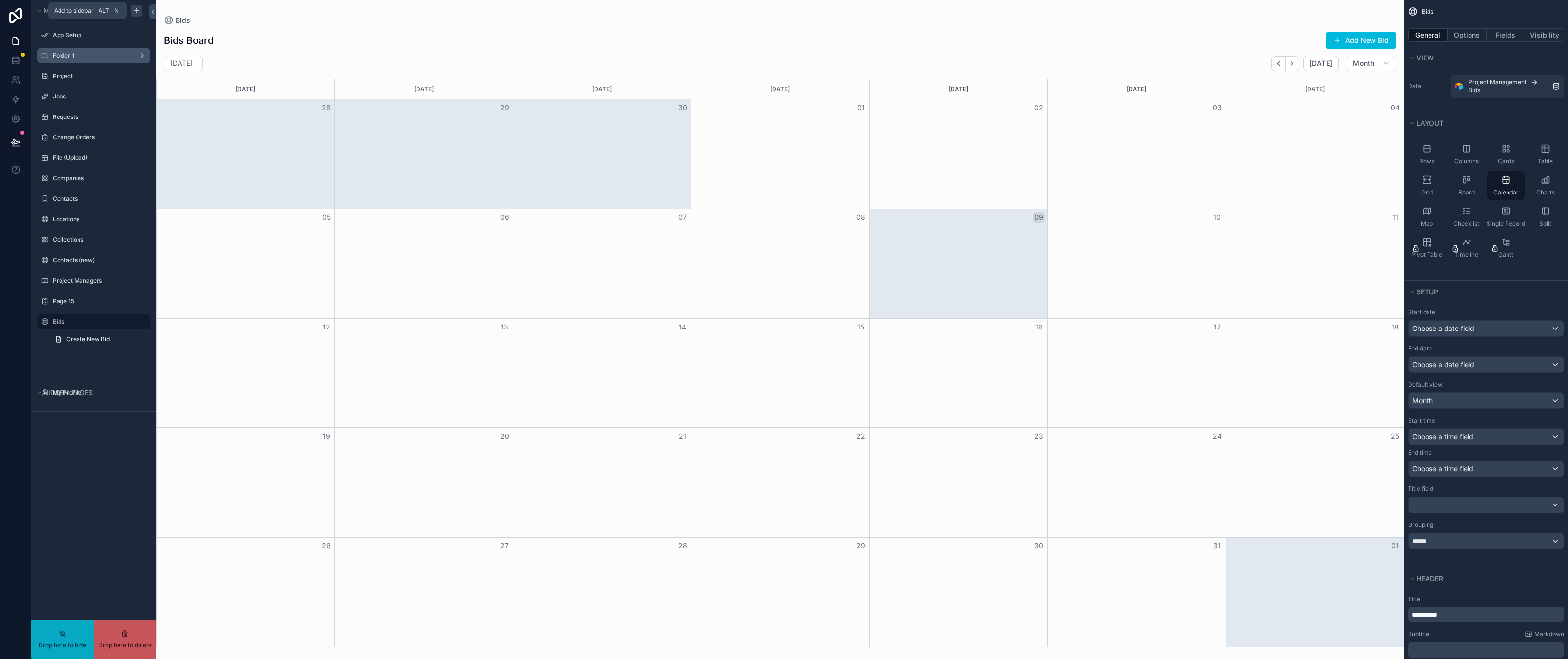
drag, startPoint x: 80, startPoint y: 323, endPoint x: 94, endPoint y: 56, distance: 267.4
drag, startPoint x: 90, startPoint y: 504, endPoint x: 129, endPoint y: 318, distance: 190.0
click at [93, 477] on div "Menu App Setup Folder 1 Project Jobs Requests Change Orders File (Upload) Compa…" at bounding box center [93, 324] width 125 height 647
click at [139, 339] on link "Create New Bid" at bounding box center [99, 339] width 101 height 16
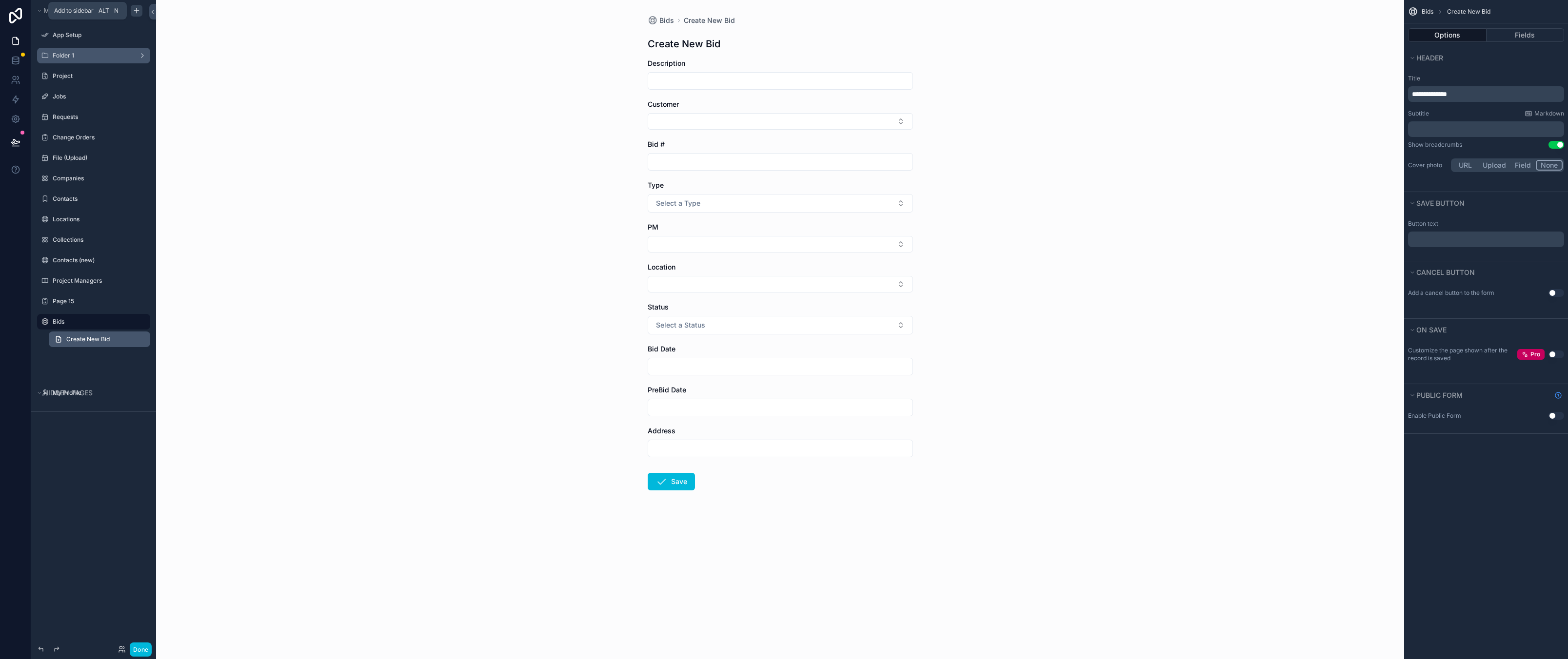
click at [65, 343] on link "Create New Bid" at bounding box center [99, 339] width 101 height 16
click at [93, 532] on div "Menu App Setup Folder 1 Project Jobs Requests Change Orders File (Upload) Compa…" at bounding box center [93, 324] width 125 height 647
click at [96, 326] on div "Bids" at bounding box center [101, 322] width 96 height 12
click at [81, 512] on div "Menu App Setup Folder 1 Project Jobs Requests Change Orders File (Upload) Compa…" at bounding box center [93, 324] width 125 height 647
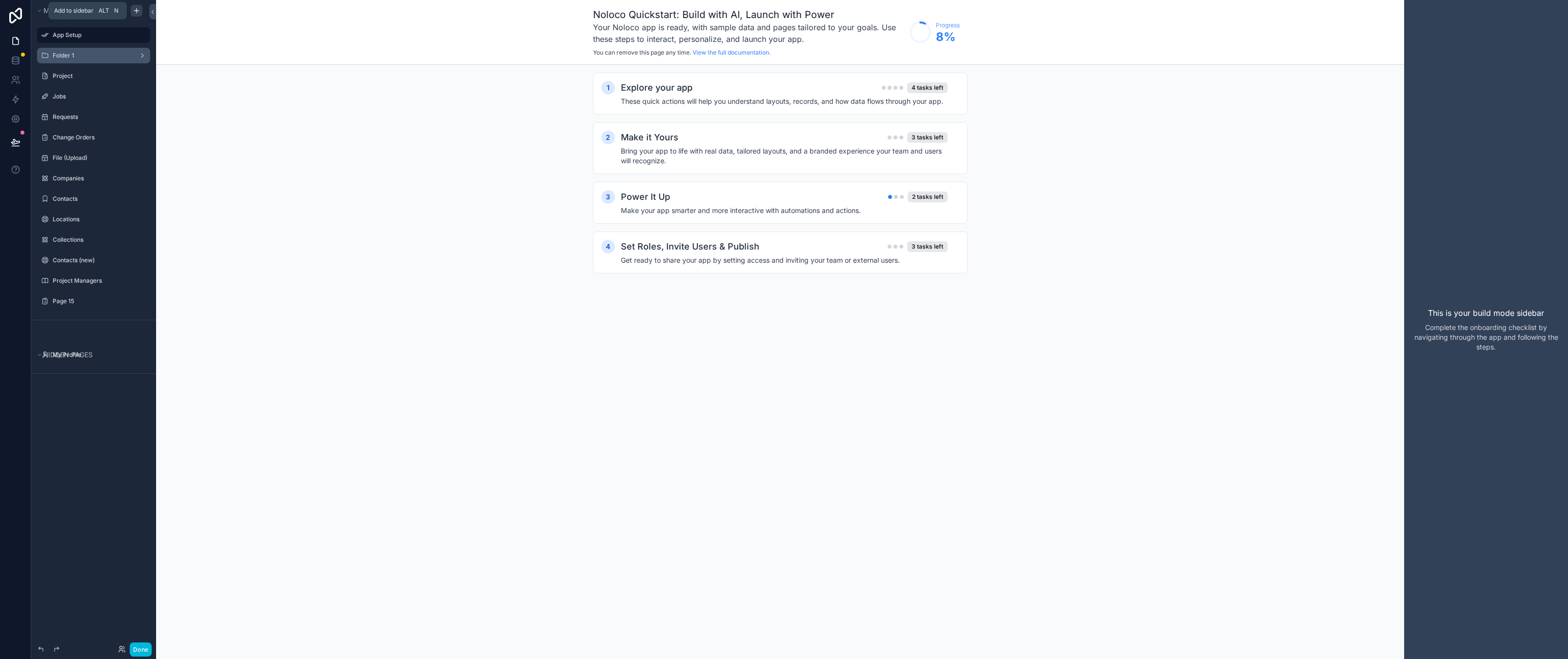
click at [66, 57] on label "Folder 1" at bounding box center [91, 55] width 78 height 8
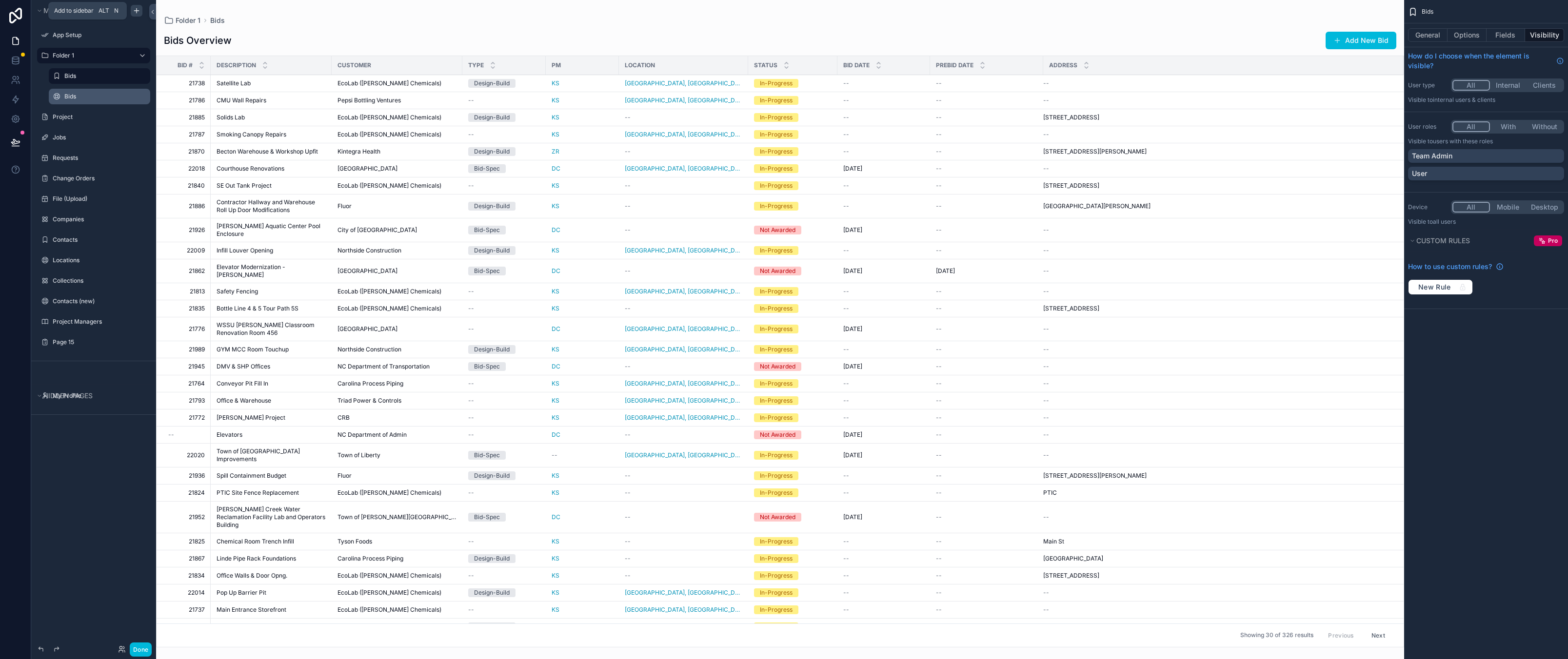
click at [73, 97] on label "Bids" at bounding box center [104, 96] width 80 height 8
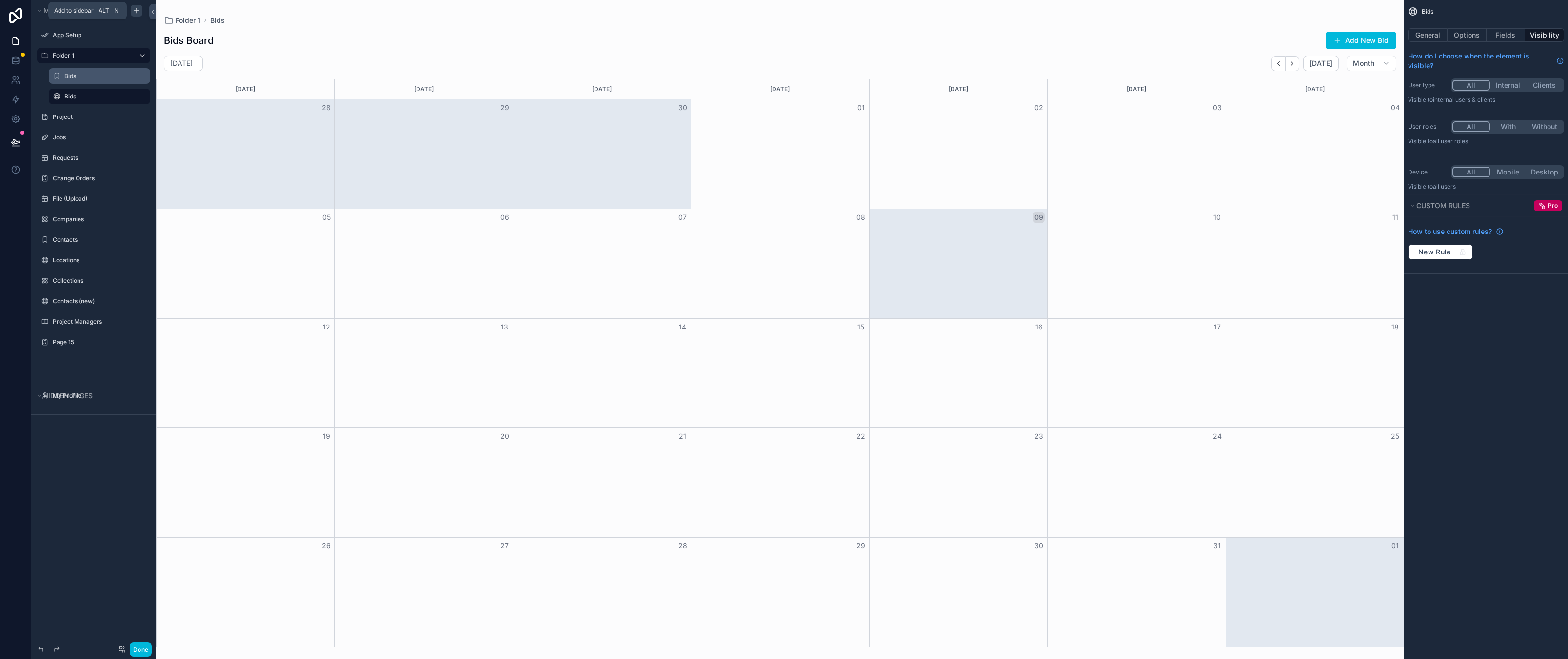
click at [75, 79] on label "Bids" at bounding box center [104, 75] width 80 height 8
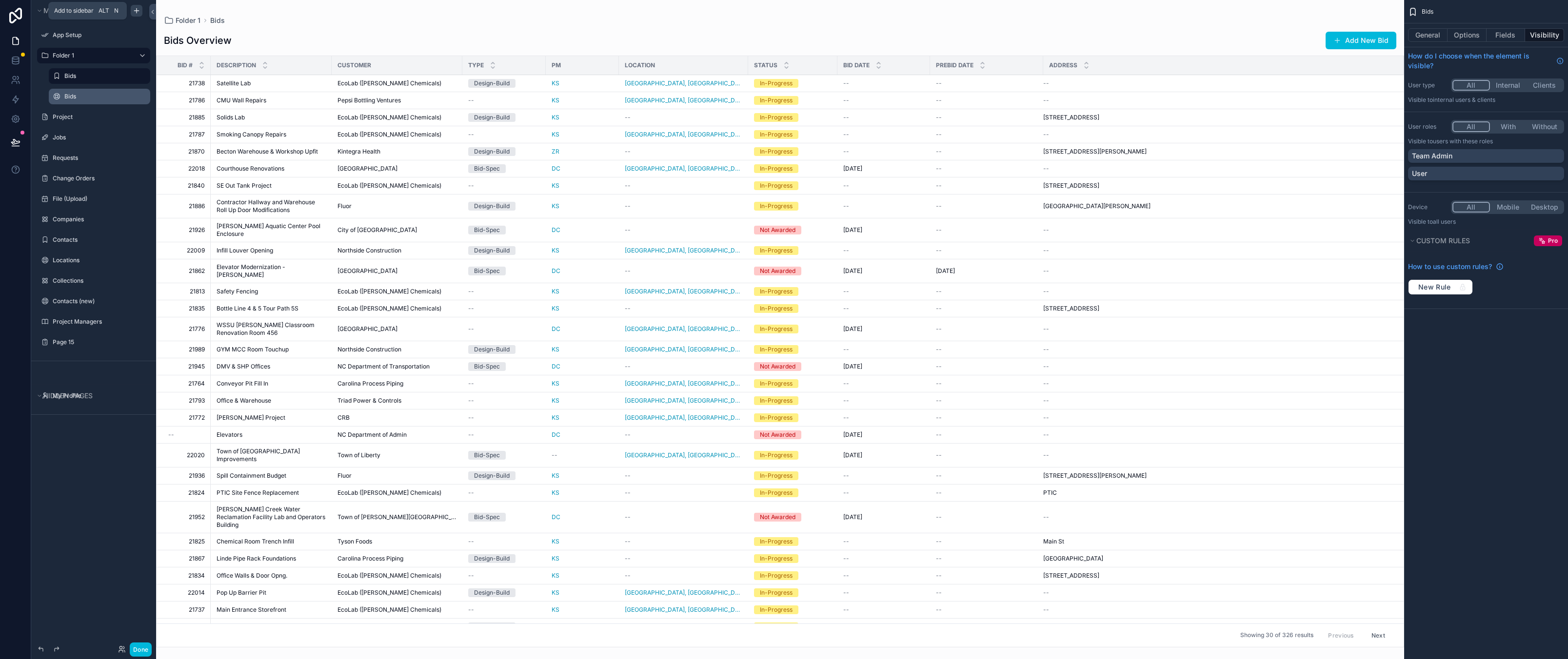
click at [0, 0] on icon "scrollable content" at bounding box center [0, 0] width 0 height 0
click at [77, 100] on label "Bids" at bounding box center [104, 96] width 80 height 8
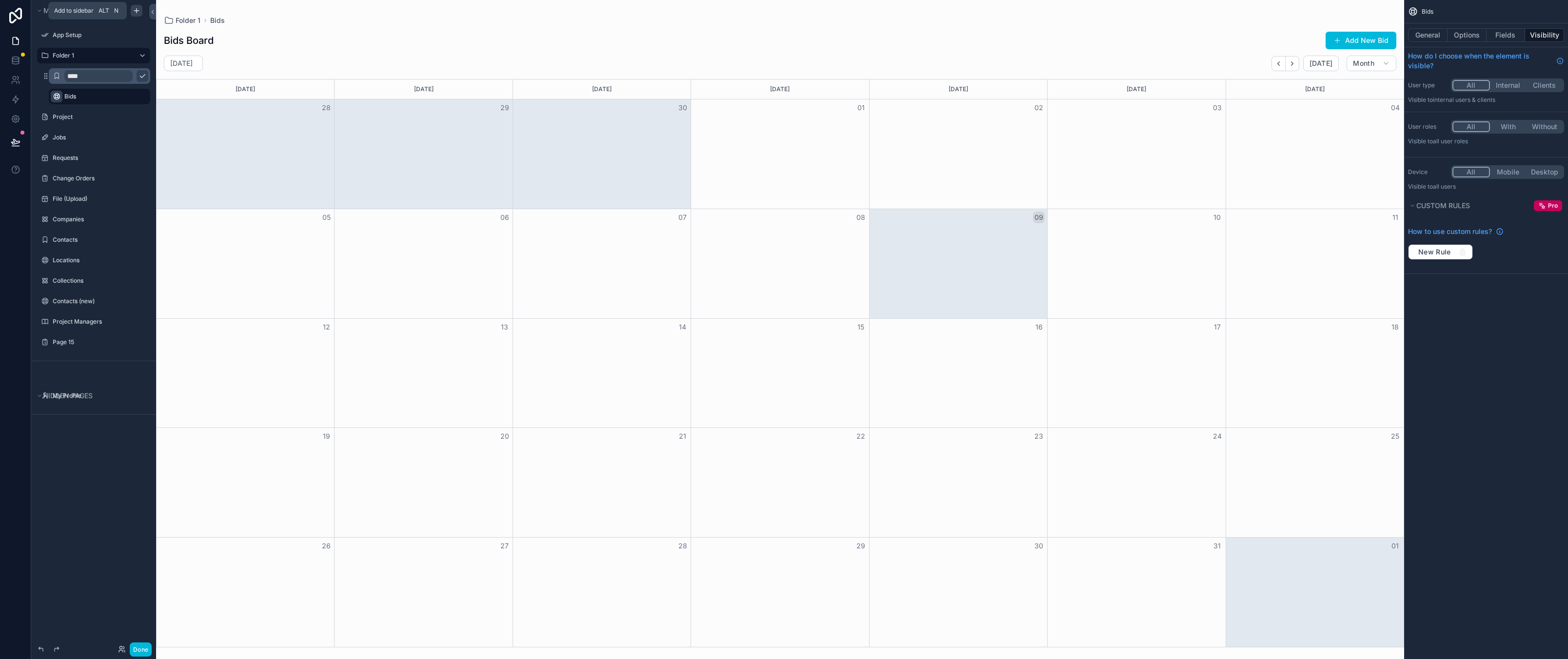
click at [60, 97] on div "scrollable content" at bounding box center [56, 96] width 12 height 12
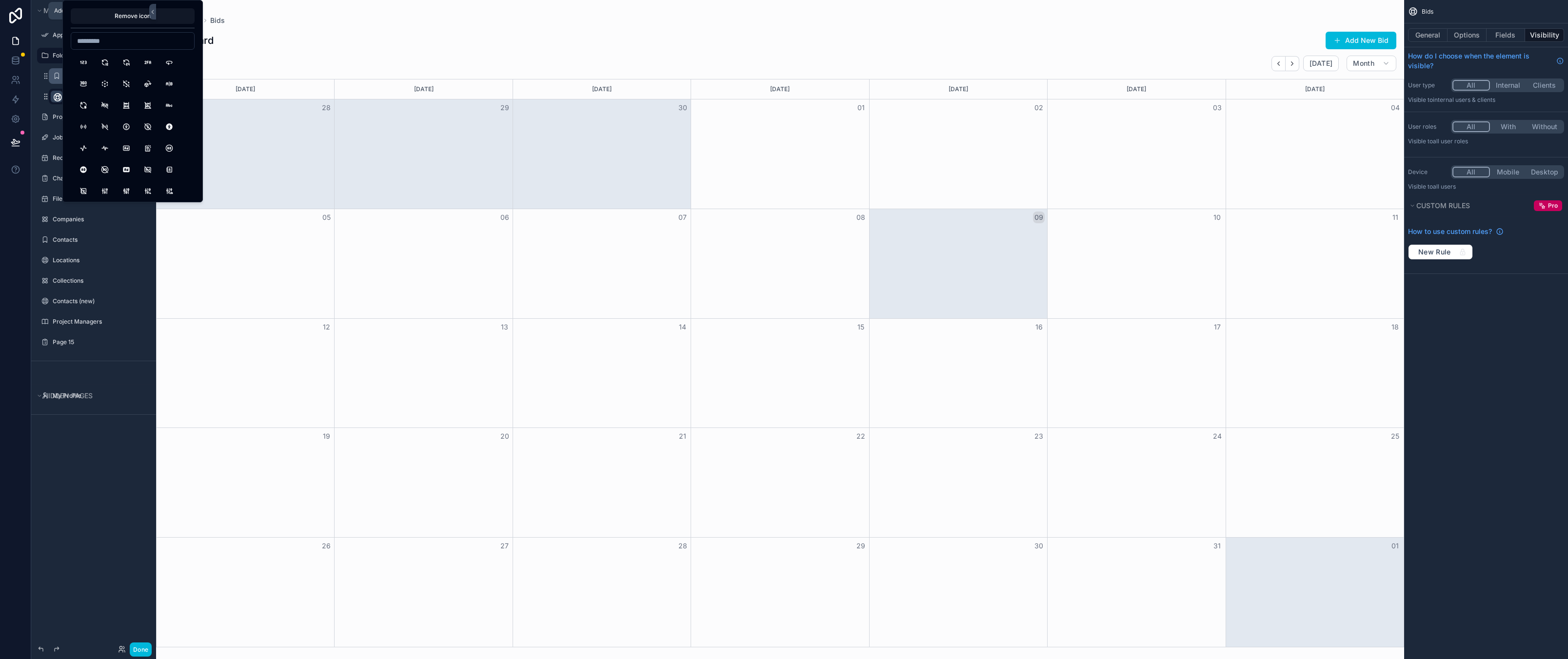
click at [98, 39] on input at bounding box center [132, 41] width 123 height 13
click at [80, 457] on div "Menu App Setup Folder 1 **** **** Project Jobs Requests Change Orders File (Upl…" at bounding box center [93, 324] width 125 height 647
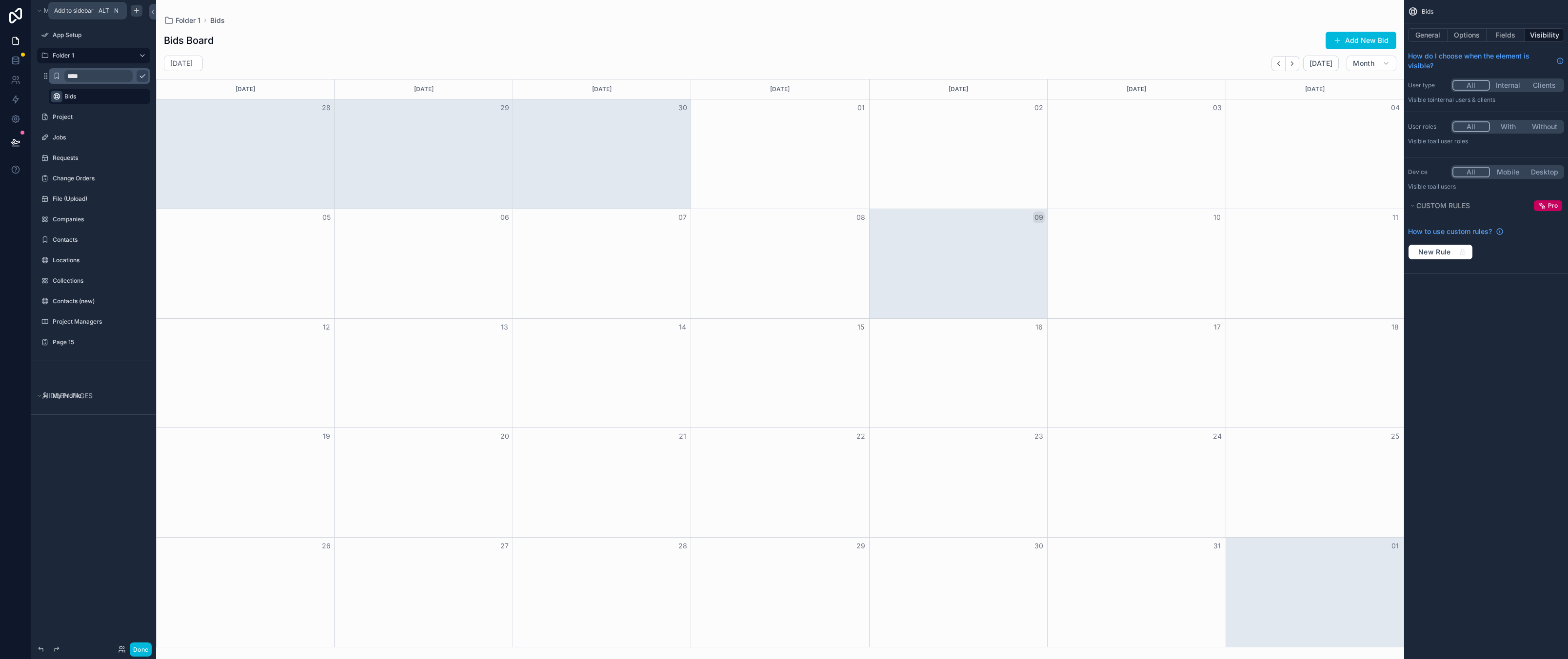
click at [88, 77] on input "****" at bounding box center [98, 76] width 68 height 12
click at [89, 77] on input "****" at bounding box center [98, 76] width 68 height 12
type input "********"
click at [86, 96] on label "Bids" at bounding box center [104, 96] width 80 height 8
click at [79, 525] on div "Menu App Setup Folder 1 ******** Bids Project Jobs Requests Change Orders File …" at bounding box center [93, 324] width 125 height 647
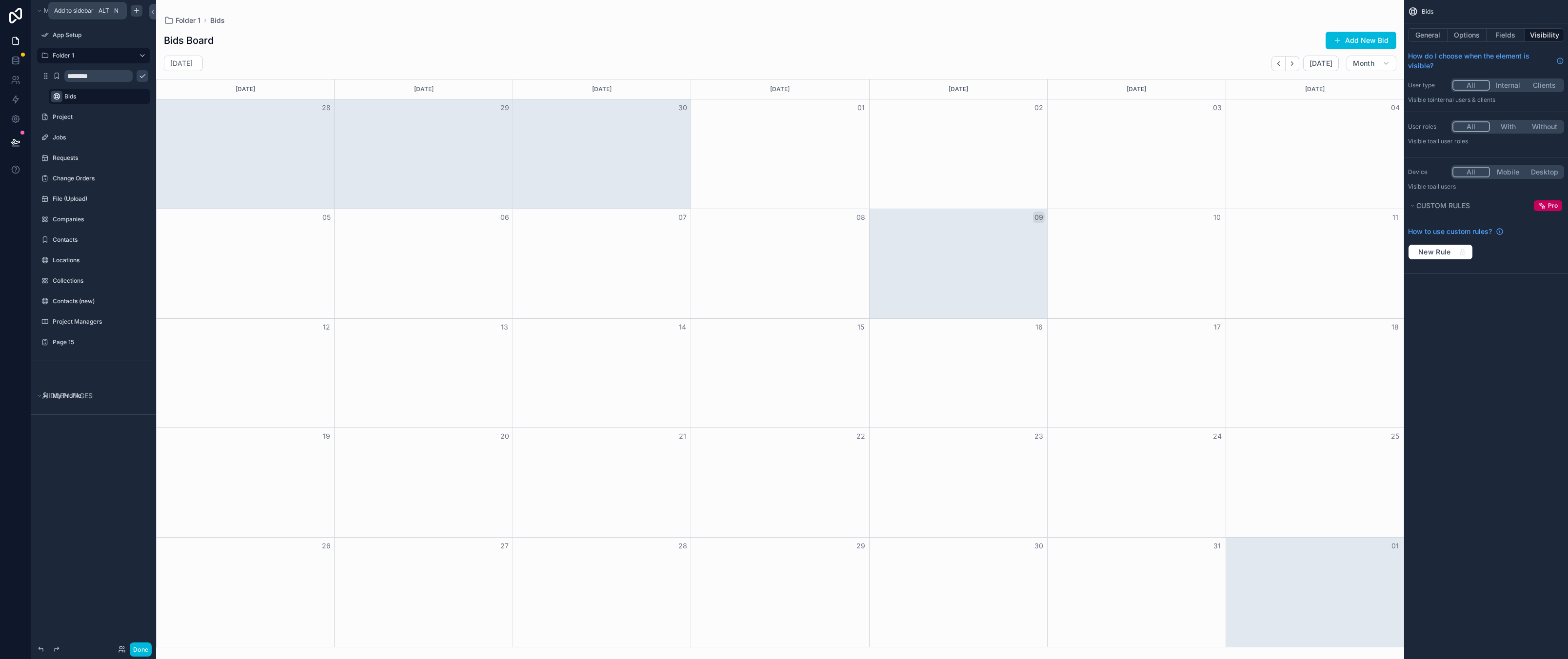
click at [71, 96] on label "Bids" at bounding box center [104, 96] width 80 height 8
drag, startPoint x: 88, startPoint y: 481, endPoint x: 88, endPoint y: 463, distance: 18.0
click at [88, 482] on div "Menu App Setup Folder 1 ******** Bids Project Jobs Requests Change Orders File …" at bounding box center [93, 324] width 125 height 647
click at [86, 76] on input "********" at bounding box center [98, 76] width 68 height 12
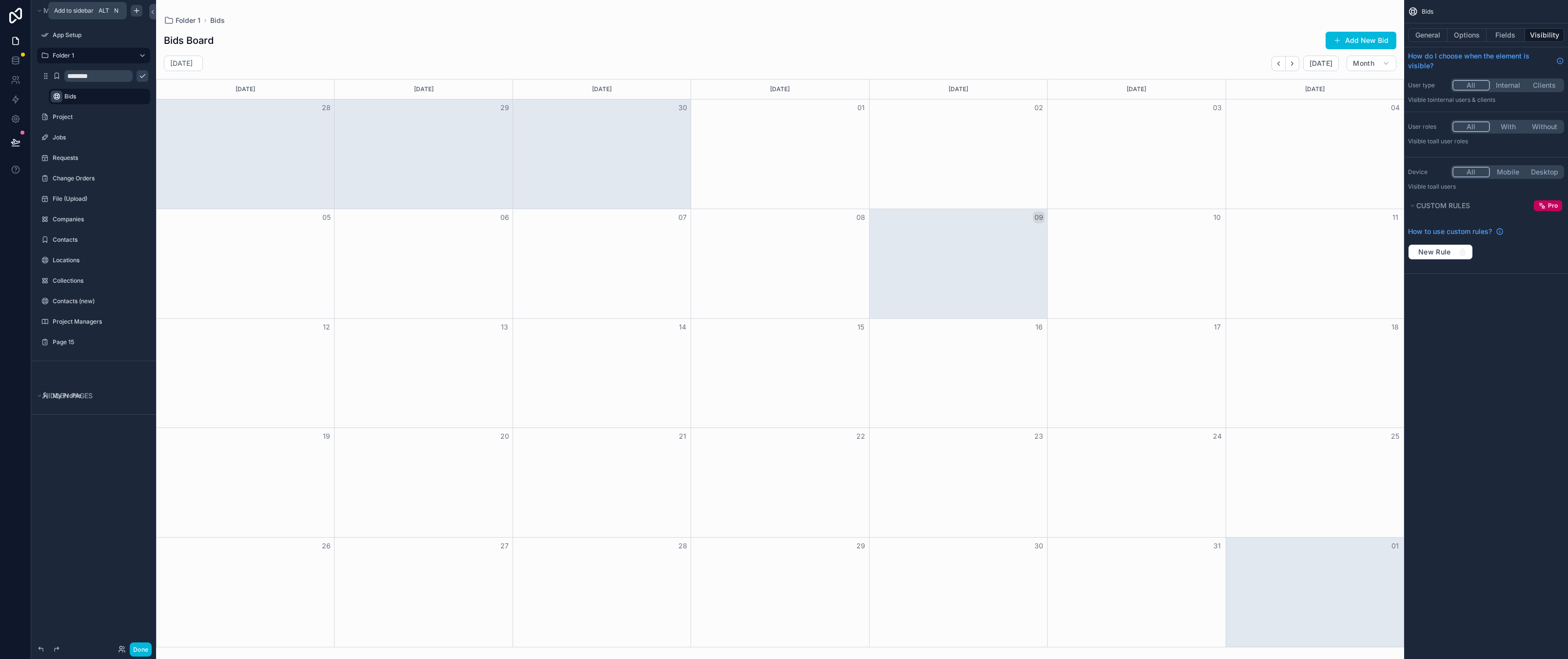
click at [89, 418] on div "Menu App Setup Folder 1 ******** Bids Project Jobs Requests Change Orders File …" at bounding box center [93, 211] width 125 height 423
click at [73, 93] on div "Bids" at bounding box center [106, 96] width 84 height 12
click at [62, 96] on div "Bids" at bounding box center [99, 96] width 97 height 16
click at [53, 96] on icon "scrollable content" at bounding box center [56, 96] width 8 height 8
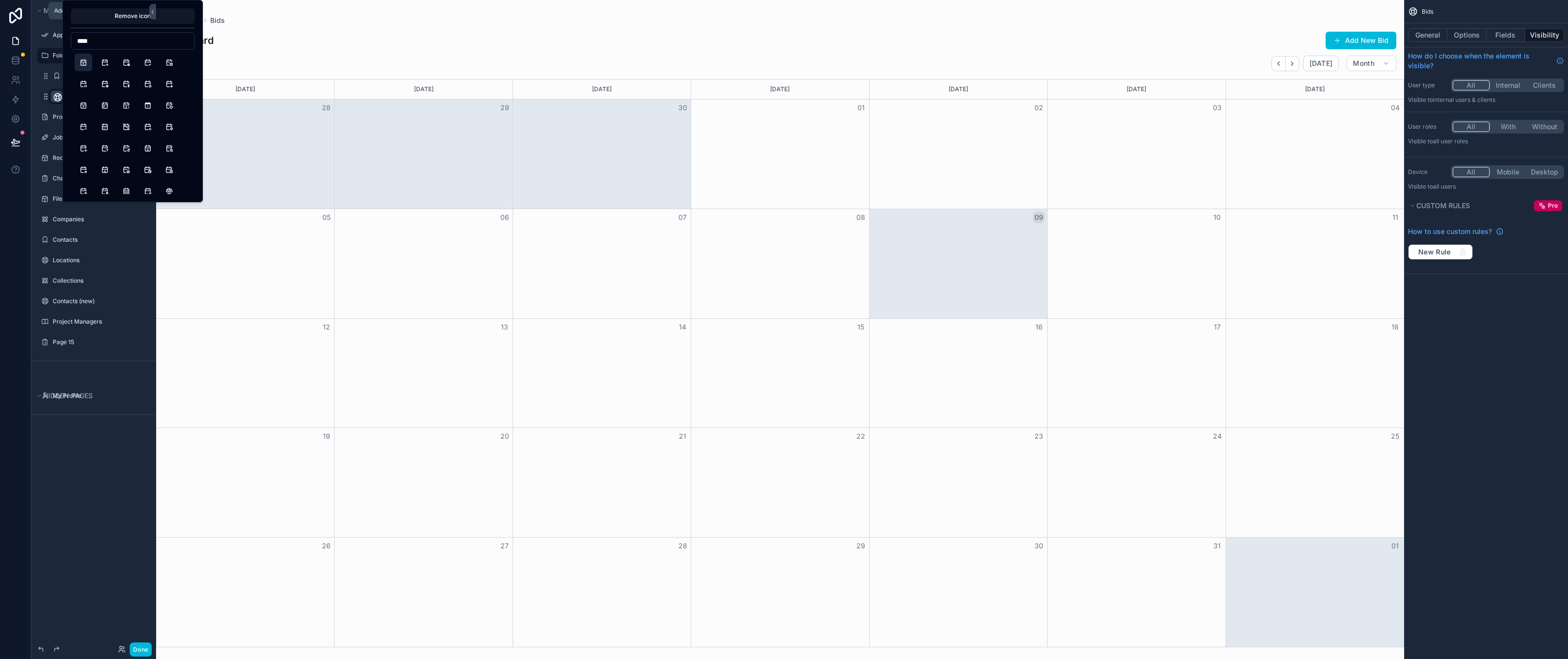
type input "****"
click at [85, 61] on button "Calendar" at bounding box center [83, 62] width 18 height 18
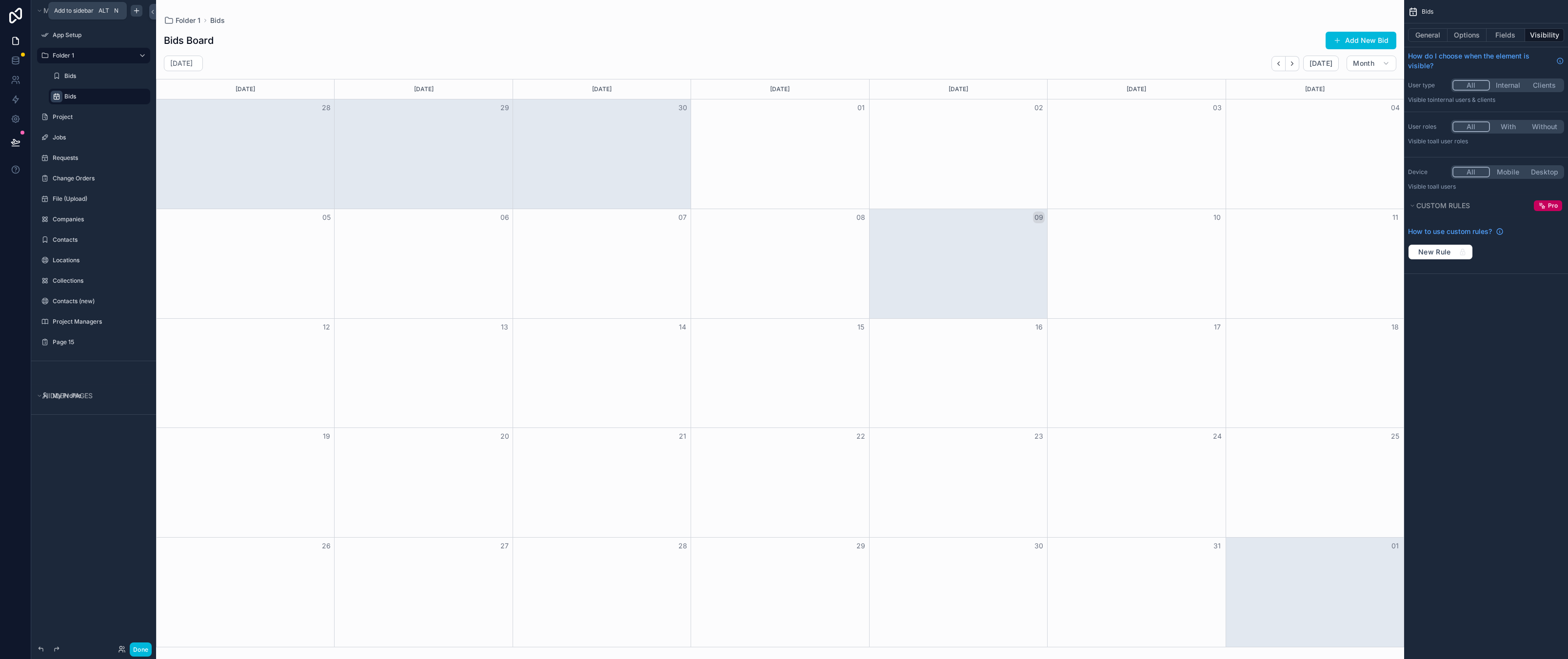
click at [75, 500] on div "Menu App Setup Folder 1 Bids Bids Project Jobs Requests Change Orders File (Upl…" at bounding box center [93, 324] width 125 height 647
click at [74, 96] on label "Bids" at bounding box center [104, 96] width 80 height 8
click at [73, 99] on label "Bids" at bounding box center [104, 96] width 80 height 8
click at [74, 94] on label "Bids" at bounding box center [104, 96] width 80 height 8
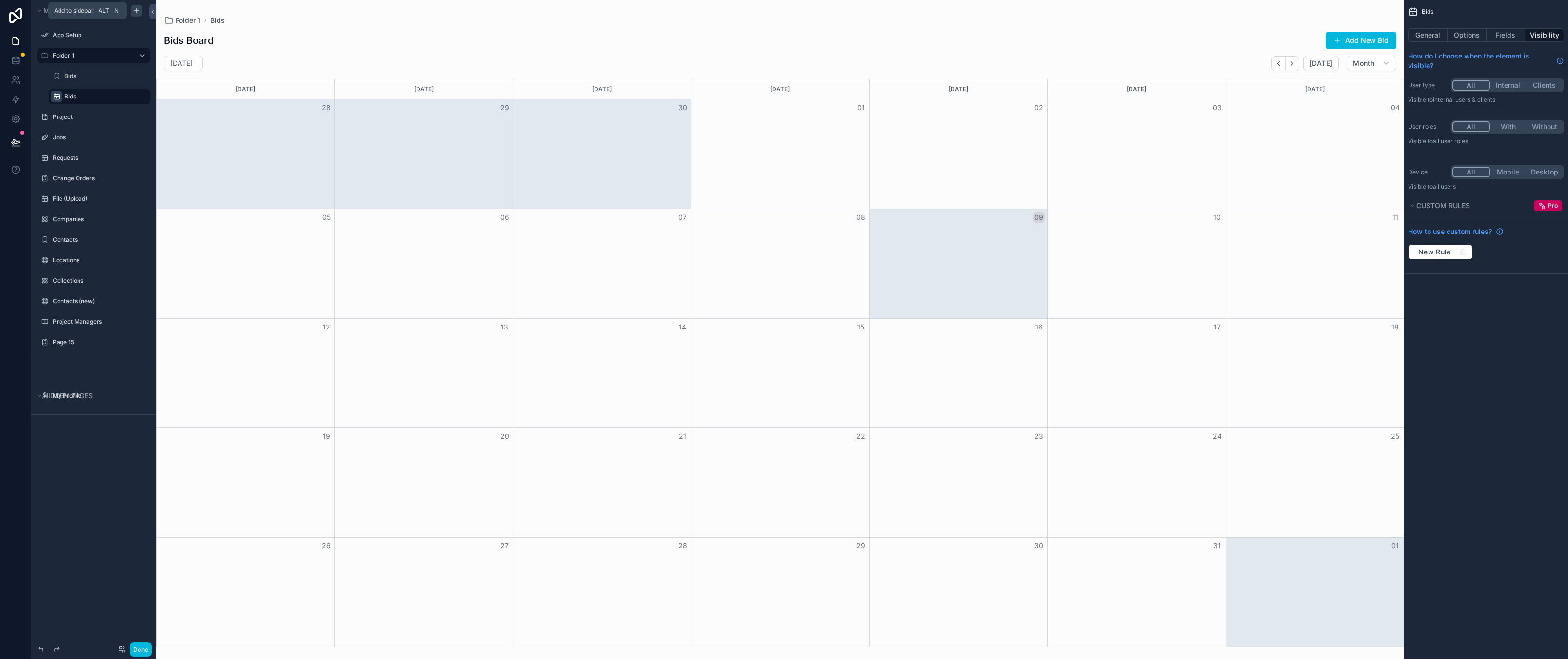
click at [72, 94] on label "Bids" at bounding box center [104, 96] width 80 height 8
click at [0, 0] on icon "scrollable content" at bounding box center [0, 0] width 0 height 0
click at [89, 99] on input "****" at bounding box center [91, 96] width 55 height 12
type input "**********"
click at [56, 457] on div "**********" at bounding box center [93, 324] width 125 height 647
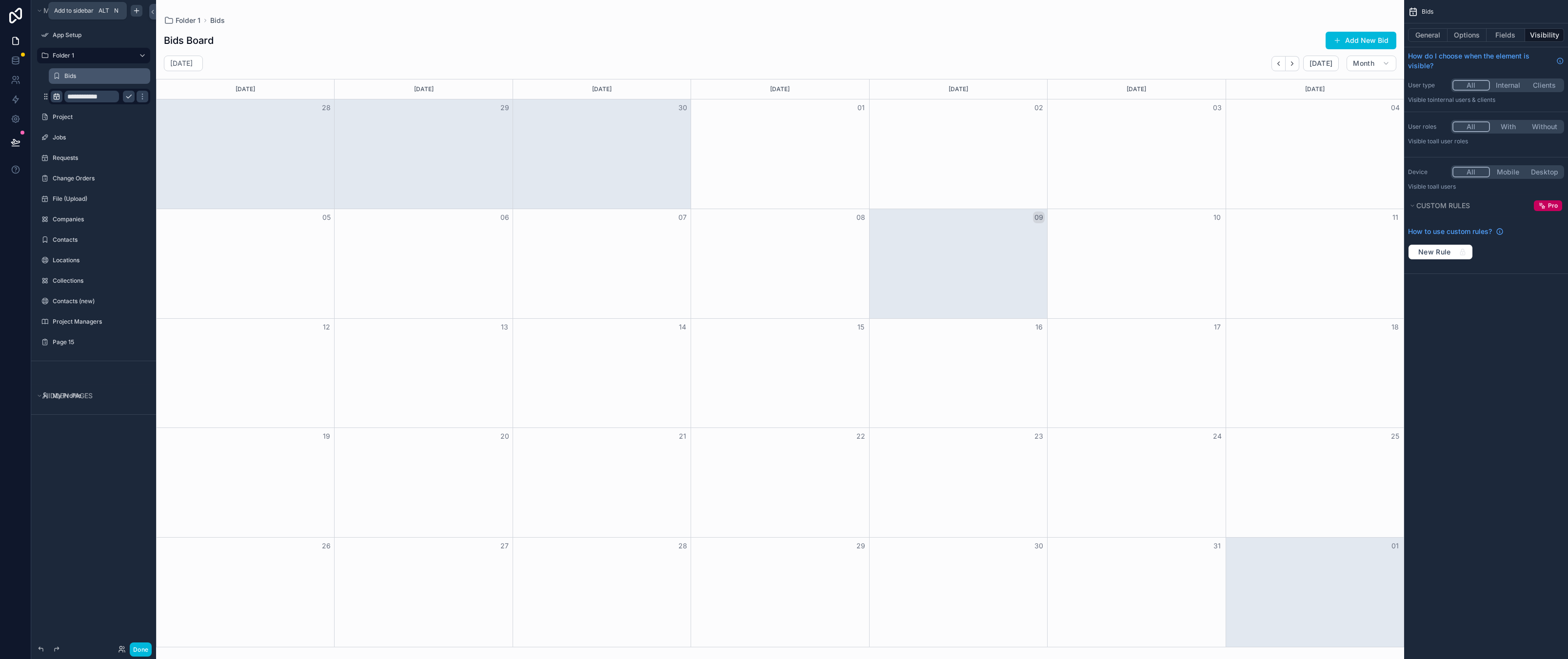
click at [91, 73] on label "Bids" at bounding box center [104, 75] width 80 height 8
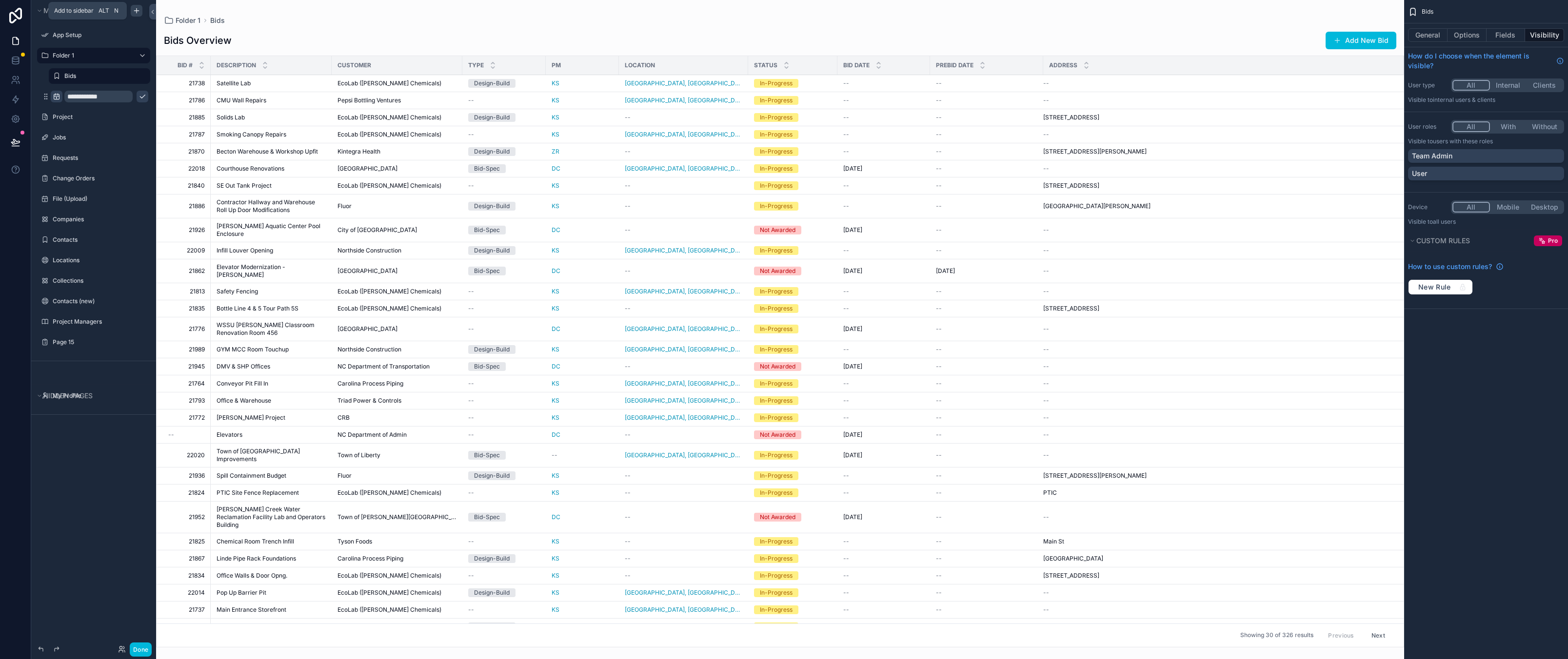
click at [91, 529] on div "**********" at bounding box center [93, 324] width 125 height 647
click at [52, 489] on div "**********" at bounding box center [93, 324] width 125 height 647
click at [13, 456] on div at bounding box center [15, 330] width 31 height 659
click at [88, 470] on div "**********" at bounding box center [93, 324] width 125 height 647
click at [11, 480] on div at bounding box center [15, 330] width 31 height 659
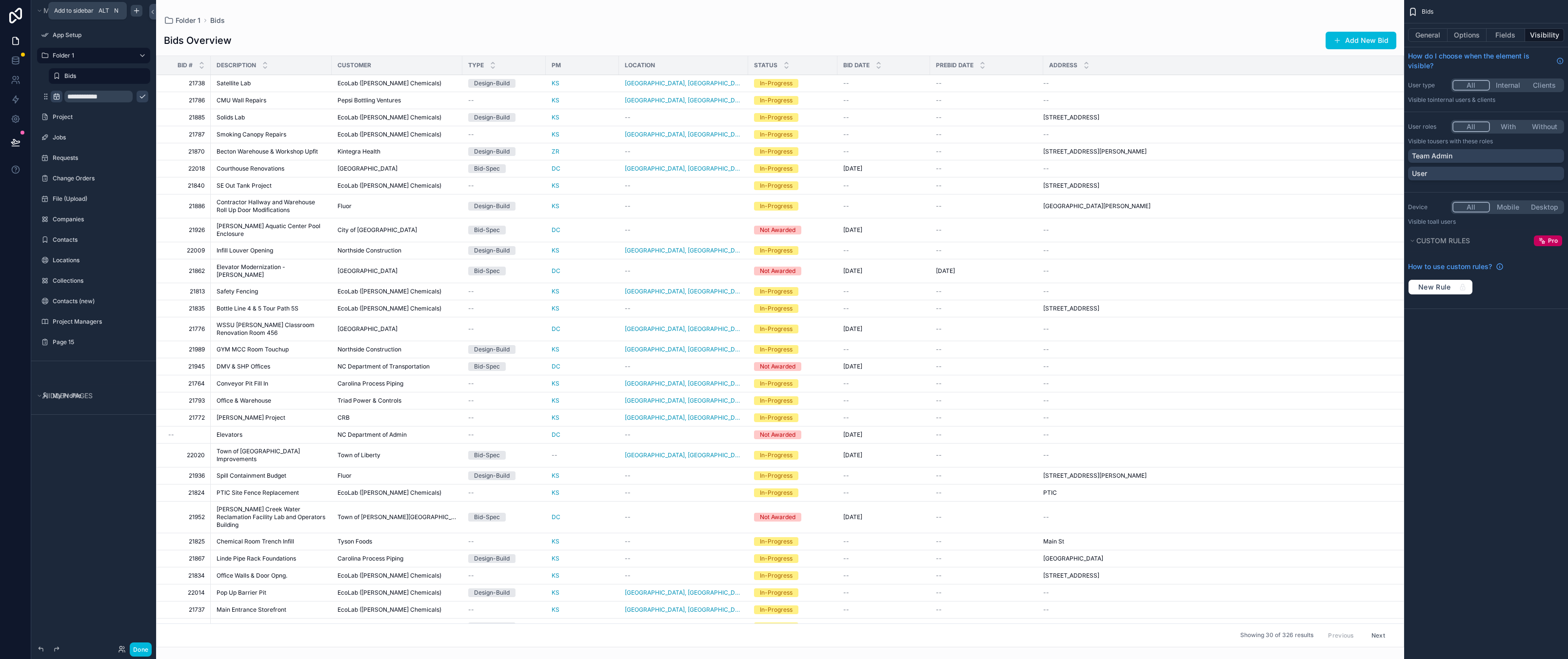
click at [96, 485] on div "**********" at bounding box center [93, 324] width 125 height 647
drag, startPoint x: 85, startPoint y: 508, endPoint x: 124, endPoint y: 251, distance: 259.9
click at [85, 506] on div "**********" at bounding box center [93, 324] width 125 height 647
click at [64, 53] on label "Bids" at bounding box center [98, 55] width 91 height 8
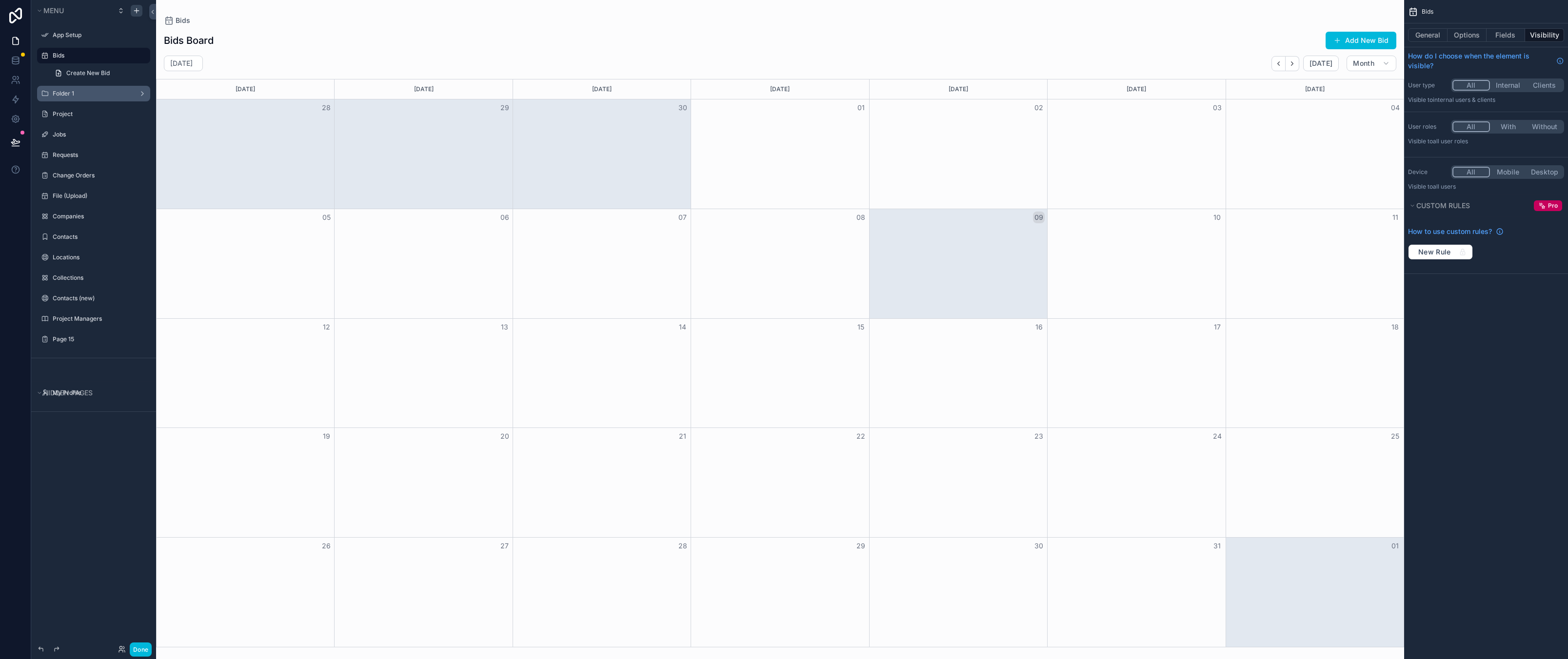
click at [55, 49] on div "Bids" at bounding box center [94, 55] width 109 height 16
click at [64, 56] on label "Bids" at bounding box center [98, 55] width 91 height 8
click at [148, 60] on div "scrollable content" at bounding box center [148, 55] width 0 height 16
click at [0, 0] on icon "scrollable content" at bounding box center [0, 0] width 0 height 0
click at [74, 56] on input "****" at bounding box center [86, 55] width 66 height 12
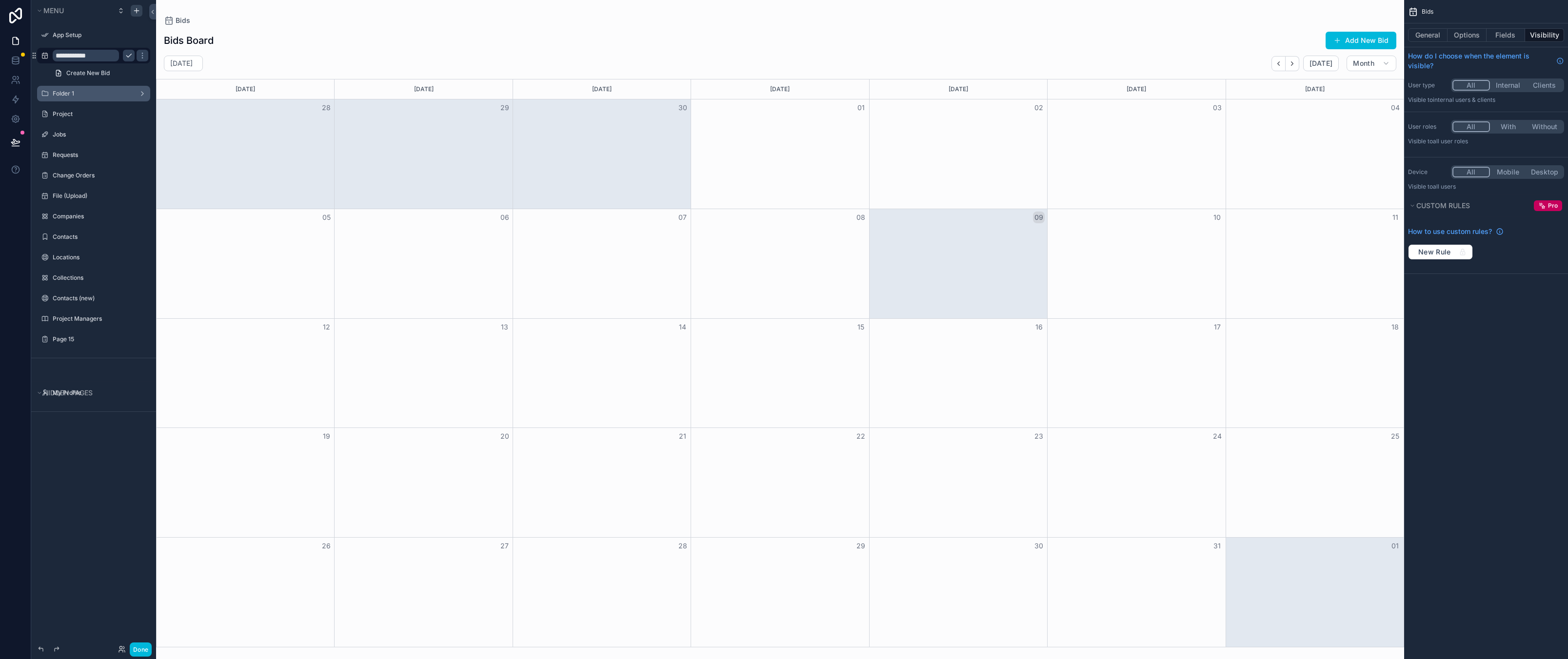
type input "**********"
click at [130, 55] on icon "scrollable content" at bounding box center [129, 56] width 5 height 3
click at [106, 489] on div "Menu App Setup Bid Calendar Create New Bid Folder 1 Project Jobs Requests Chang…" at bounding box center [93, 324] width 125 height 647
click at [96, 34] on label "App Setup" at bounding box center [98, 34] width 91 height 8
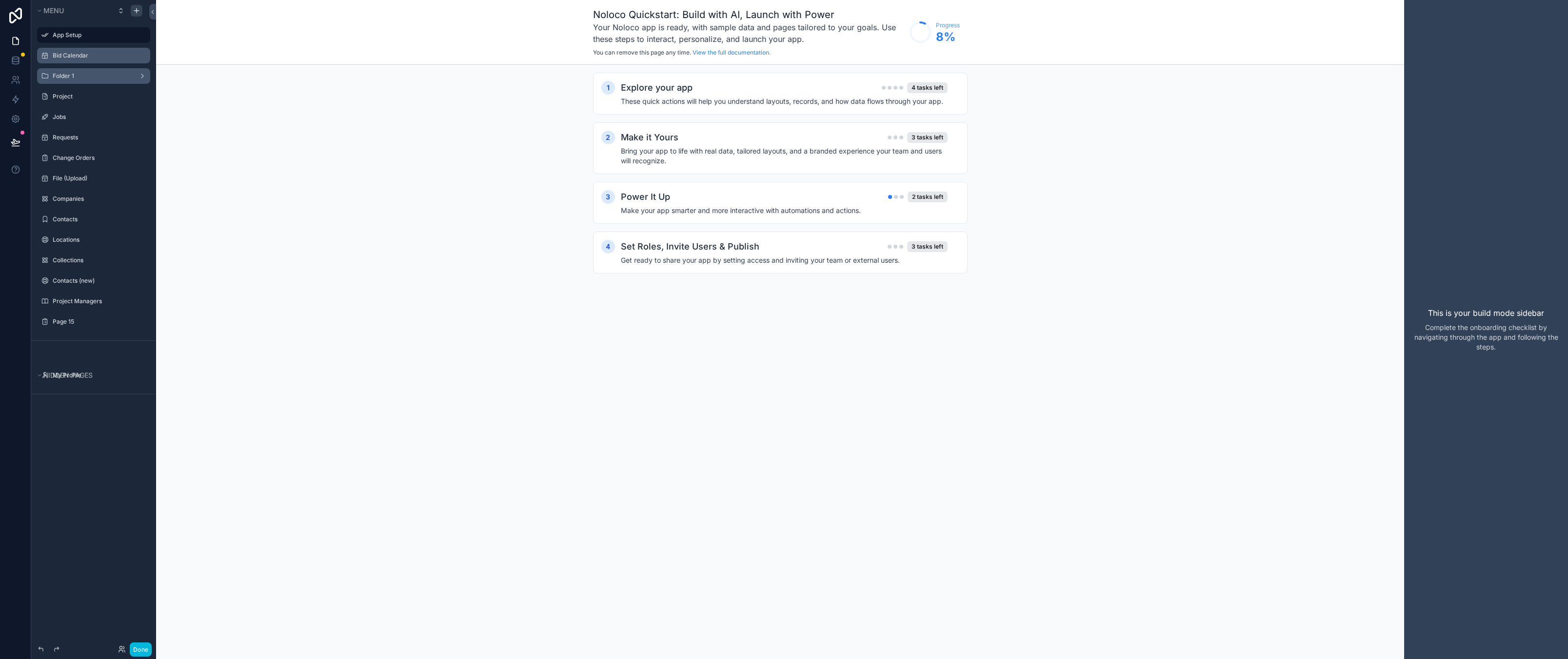
click at [101, 52] on label "Bid Calendar" at bounding box center [98, 55] width 91 height 8
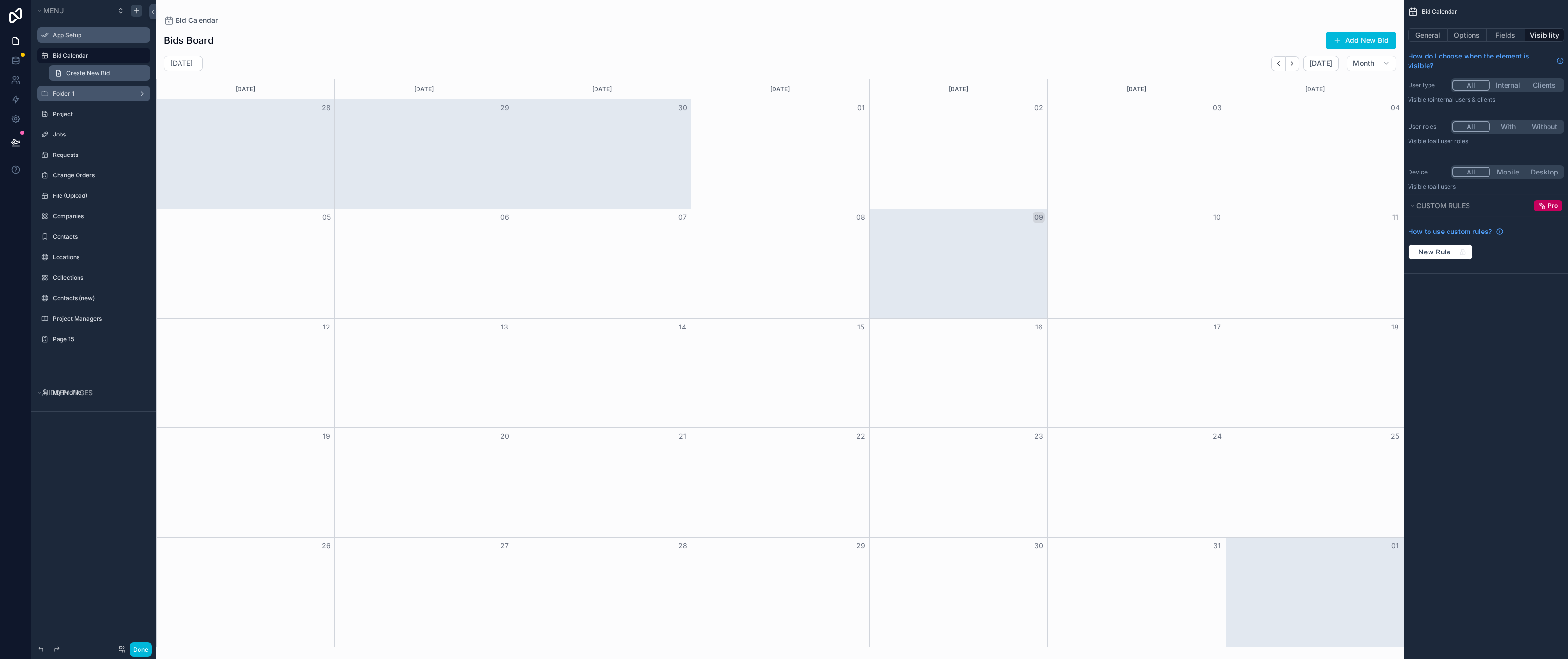
click at [62, 70] on icon "scrollable content" at bounding box center [58, 73] width 8 height 8
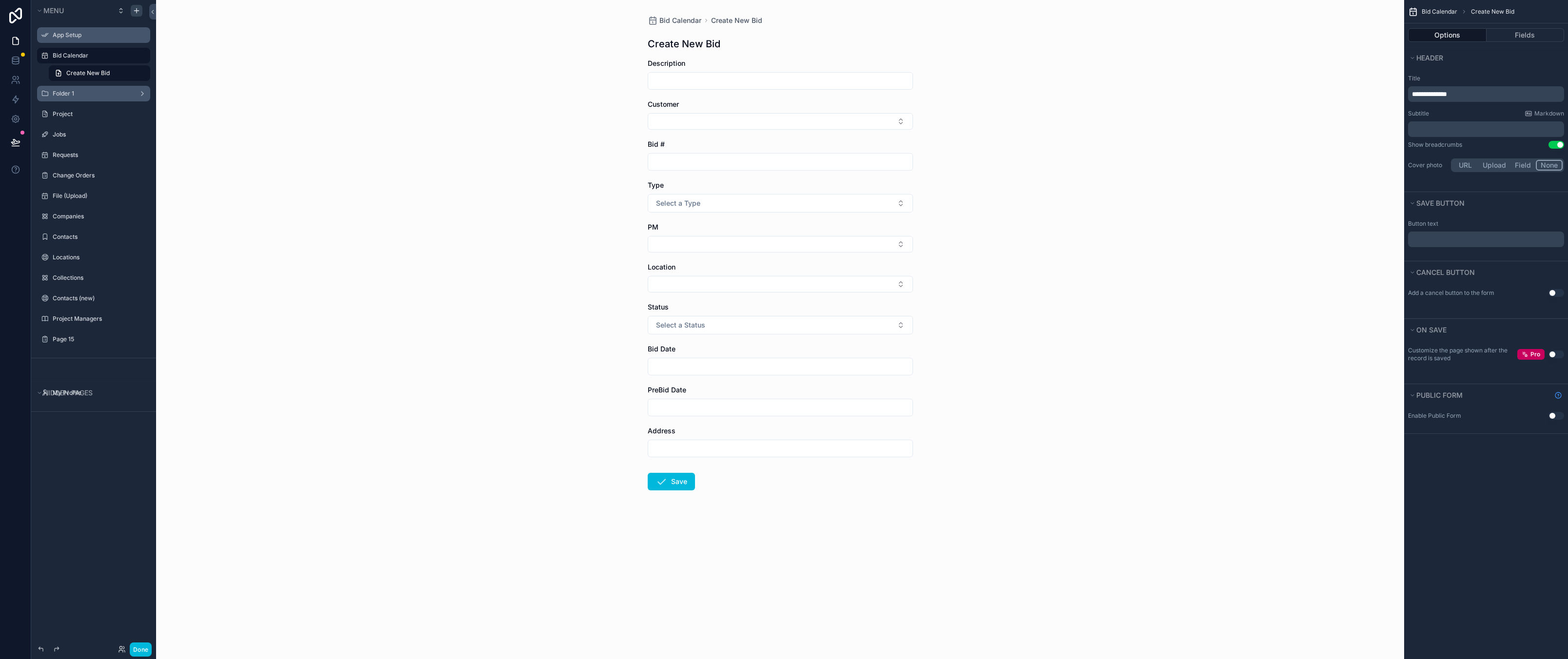
click at [1153, 212] on div "Bid Calendar Create New Bid Create New Bid Description Customer Bid # Type Sele…" at bounding box center [780, 330] width 1248 height 659
click at [1215, 498] on div "Bid Calendar Create New Bid Create New Bid Description Customer Bid # Type Sele…" at bounding box center [780, 330] width 1248 height 659
drag, startPoint x: 1512, startPoint y: 540, endPoint x: 1508, endPoint y: 490, distance: 50.2
click at [1512, 540] on div "**********" at bounding box center [1485, 330] width 164 height 659
drag, startPoint x: 1523, startPoint y: 36, endPoint x: 1512, endPoint y: 36, distance: 11.0
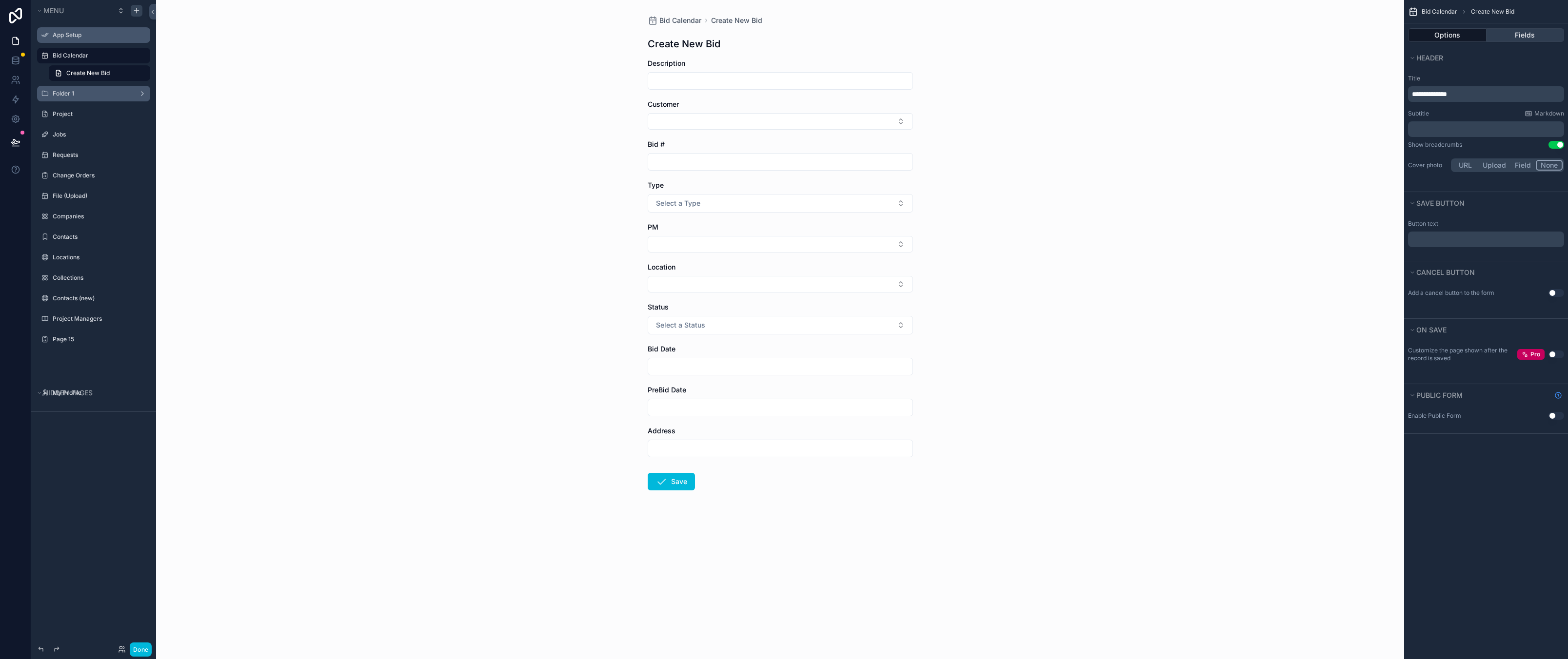
click at [1523, 36] on button "Fields" at bounding box center [1525, 35] width 78 height 13
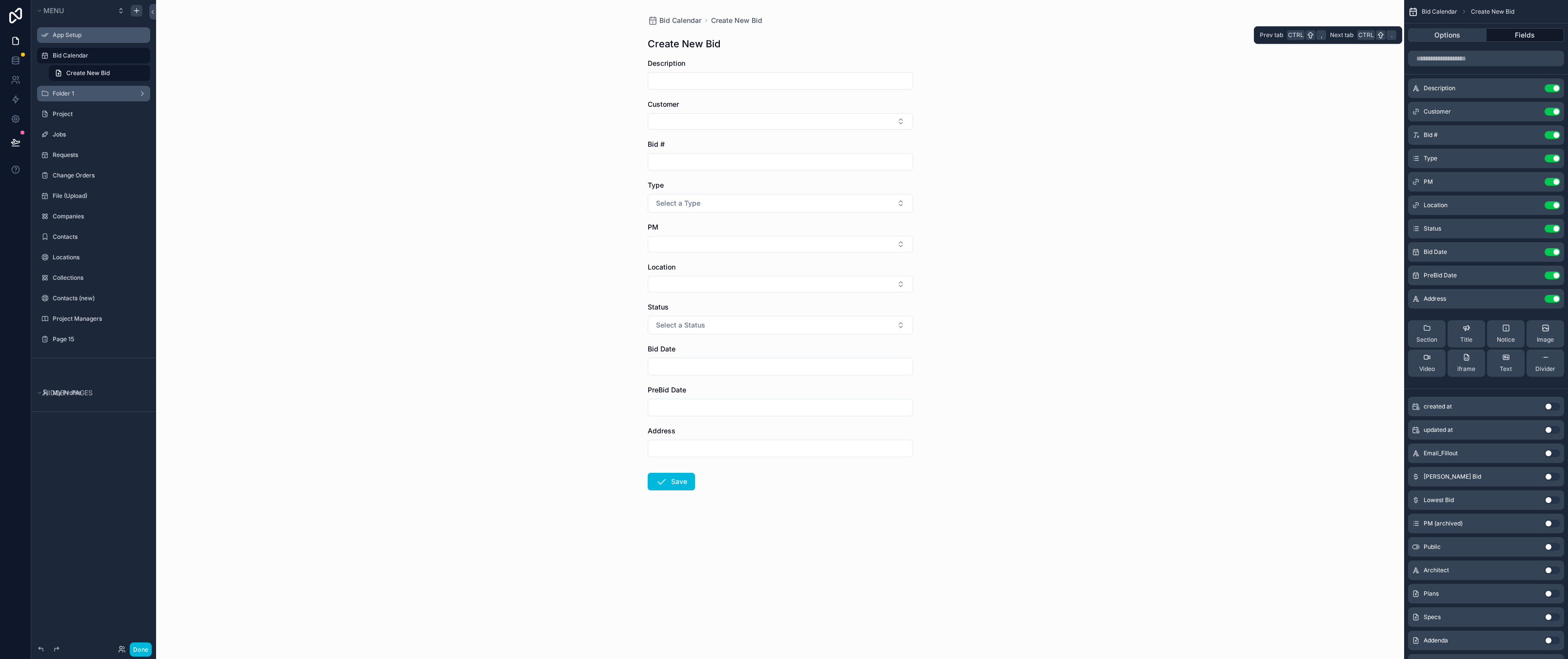
click at [1457, 35] on button "Options" at bounding box center [1447, 35] width 79 height 13
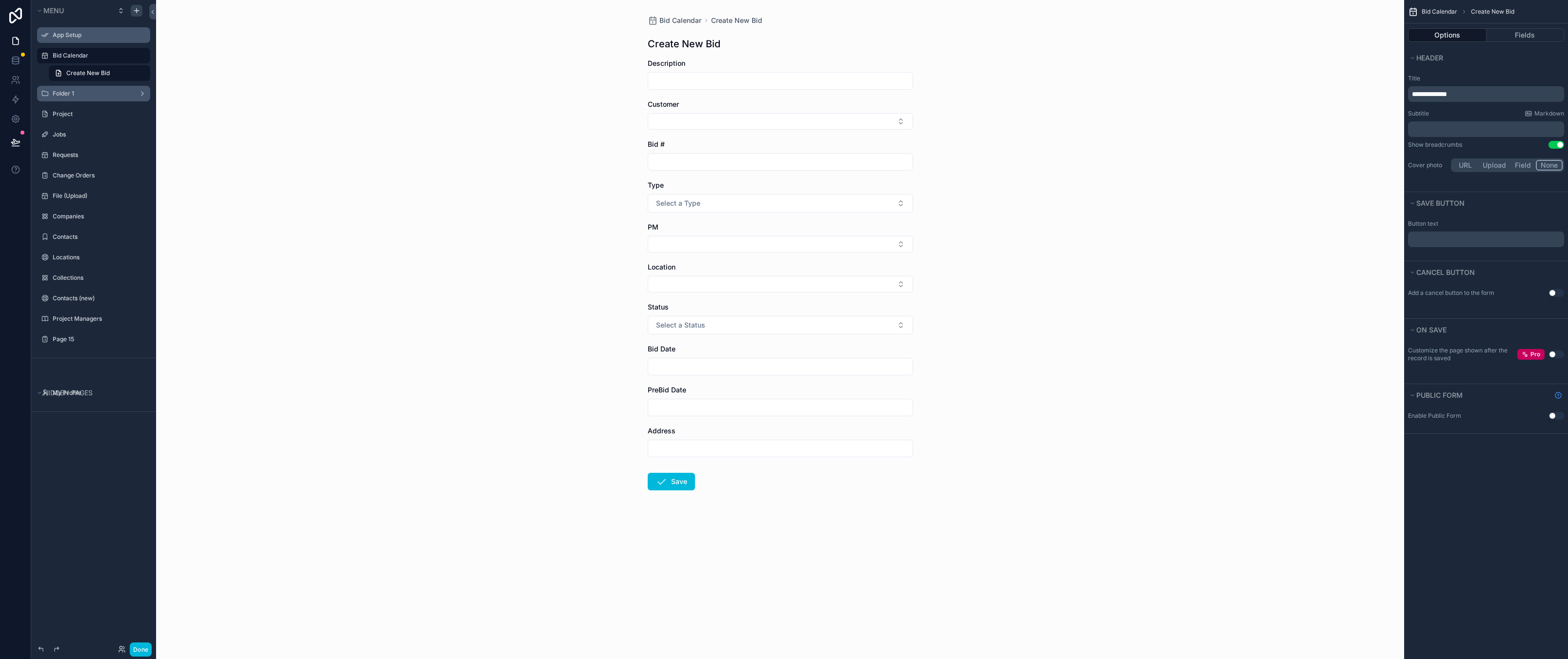
click at [1441, 8] on span "Bid Calendar" at bounding box center [1439, 11] width 35 height 8
drag, startPoint x: 1163, startPoint y: 393, endPoint x: 1131, endPoint y: 378, distance: 35.3
click at [1163, 393] on div "Bid Calendar Create New Bid Create New Bid Description Customer Bid # Type Sele…" at bounding box center [780, 330] width 1248 height 659
drag, startPoint x: 1243, startPoint y: 267, endPoint x: 1366, endPoint y: 265, distance: 123.0
click at [1249, 267] on div "Bid Calendar Create New Bid Create New Bid Description Customer Bid # Type Sele…" at bounding box center [780, 330] width 1248 height 659
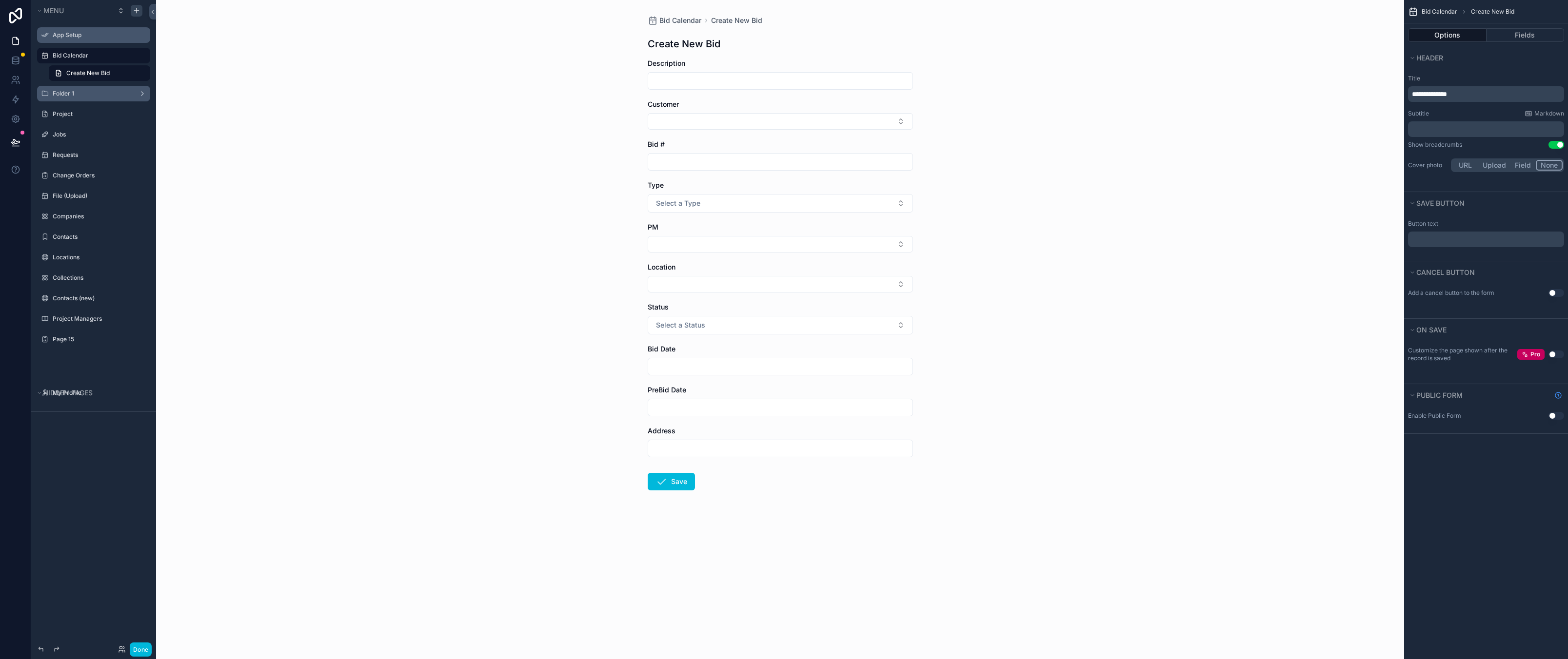
click at [1286, 262] on div "Bid Calendar Create New Bid Create New Bid Description Customer Bid # Type Sele…" at bounding box center [780, 330] width 1248 height 659
click at [132, 69] on link "Create New Bid" at bounding box center [99, 73] width 101 height 16
click at [103, 57] on label "Bid Calendar" at bounding box center [98, 55] width 91 height 8
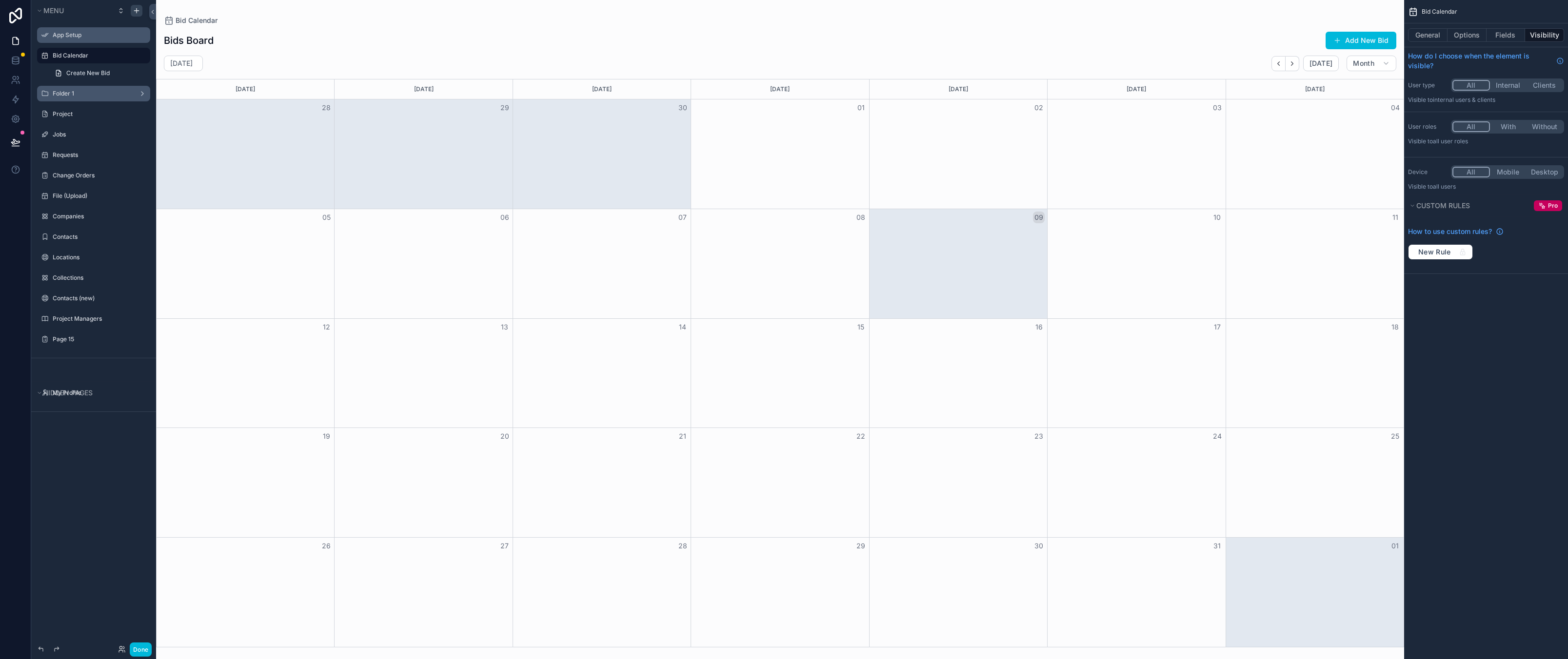
click at [0, 0] on div "scrollable content" at bounding box center [0, 0] width 0 height 0
click at [131, 73] on link "Create New Bid" at bounding box center [99, 73] width 101 height 16
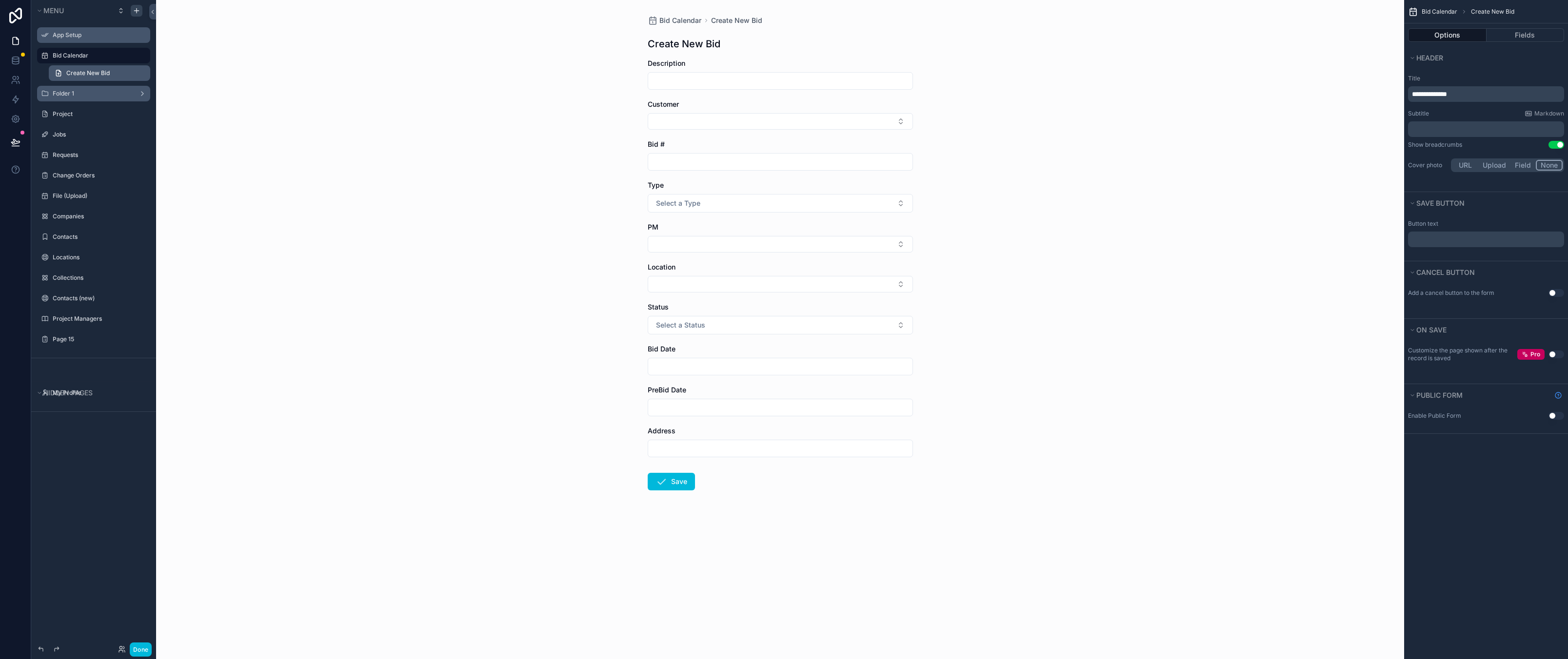
click at [136, 73] on link "Create New Bid" at bounding box center [99, 73] width 101 height 16
click at [80, 72] on span "Create New Bid" at bounding box center [88, 73] width 44 height 8
click at [58, 71] on icon "scrollable content" at bounding box center [58, 73] width 8 height 8
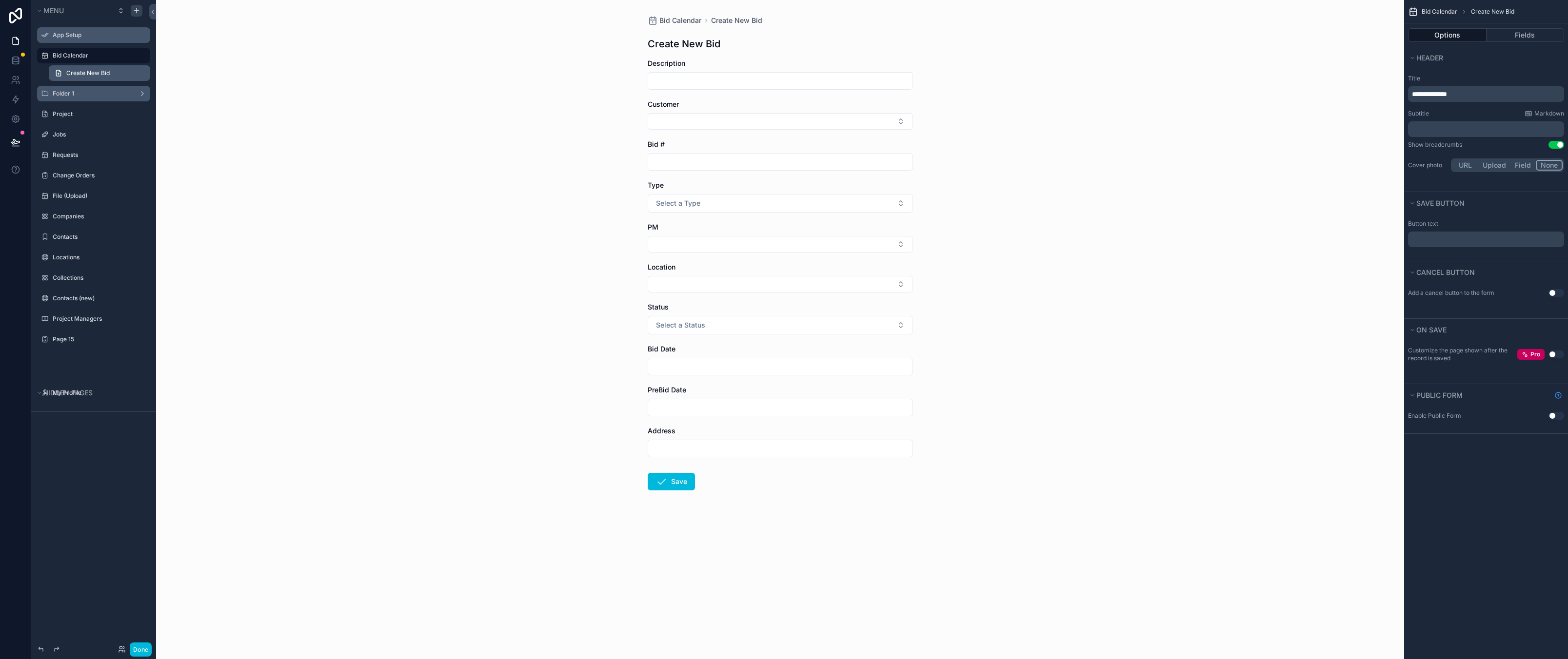
click at [57, 73] on icon "scrollable content" at bounding box center [58, 73] width 8 height 8
click at [123, 65] on div "Bid Calendar Create New Bid" at bounding box center [93, 65] width 125 height 35
click at [516, 129] on div "Bid Calendar Create New Bid Create New Bid Description Customer Bid # Type Sele…" at bounding box center [780, 330] width 1248 height 659
click at [672, 23] on span "Bid Calendar" at bounding box center [680, 21] width 42 height 10
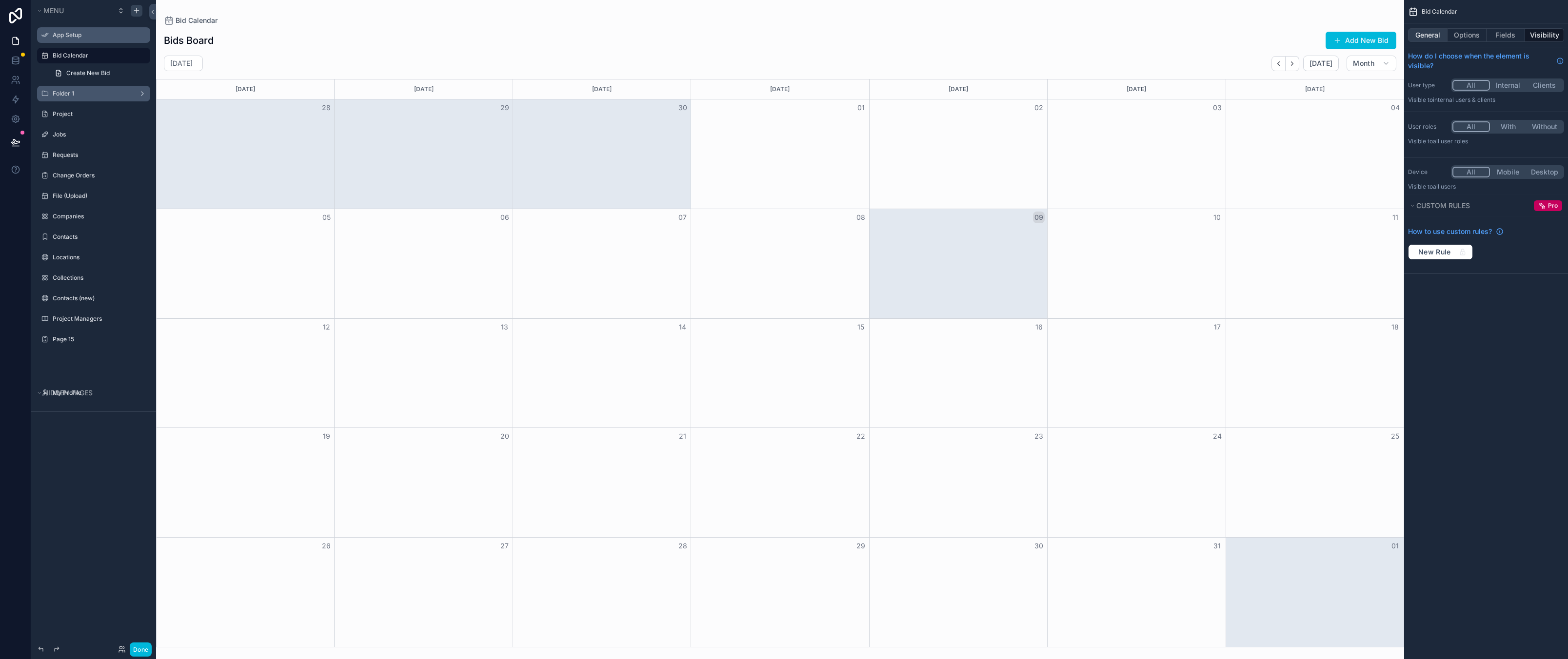
click at [1435, 39] on button "General" at bounding box center [1427, 35] width 39 height 13
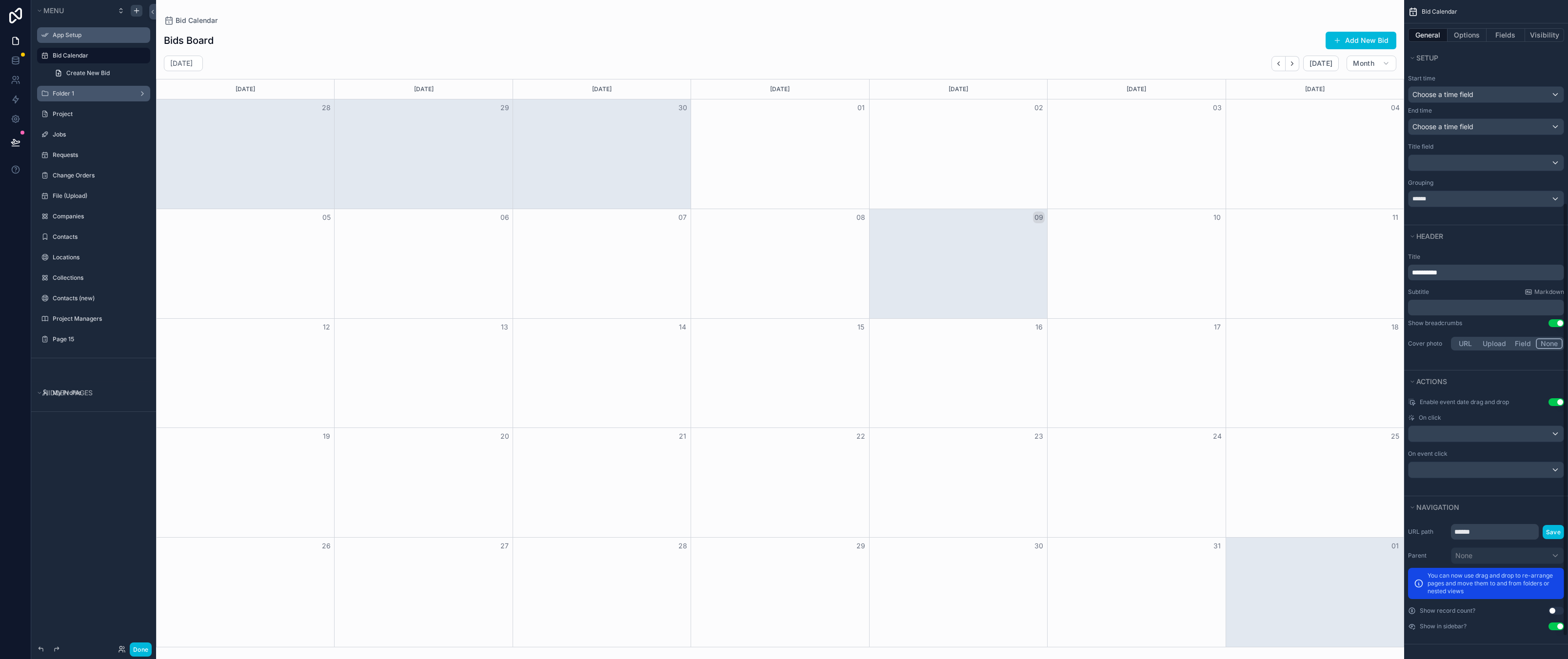
scroll to position [343, 0]
click at [1498, 530] on input "******" at bounding box center [1494, 531] width 88 height 16
click at [1483, 490] on div "Enable event date drag and drop Use setting On click On event click" at bounding box center [1485, 443] width 164 height 103
click at [1485, 527] on input "******" at bounding box center [1494, 531] width 88 height 16
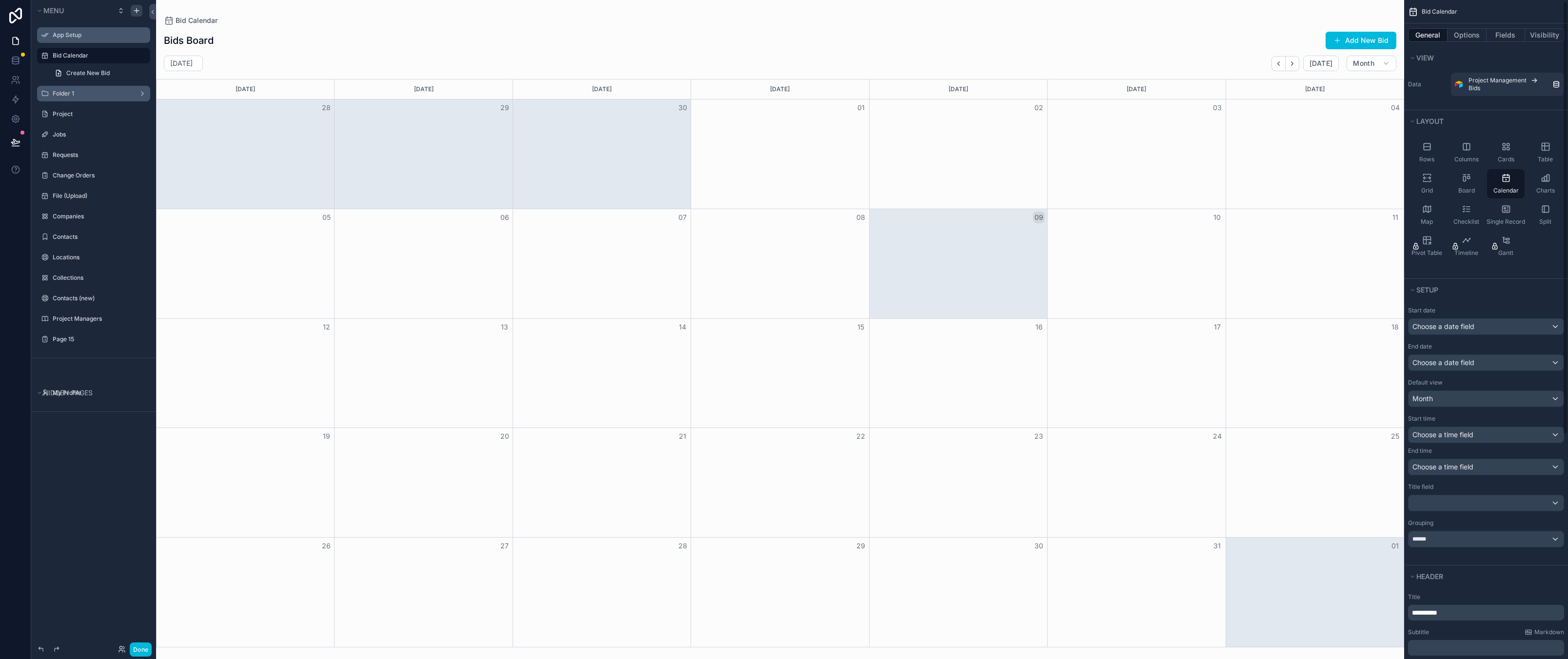
scroll to position [0, 0]
click at [1472, 39] on button "Options" at bounding box center [1467, 35] width 39 height 13
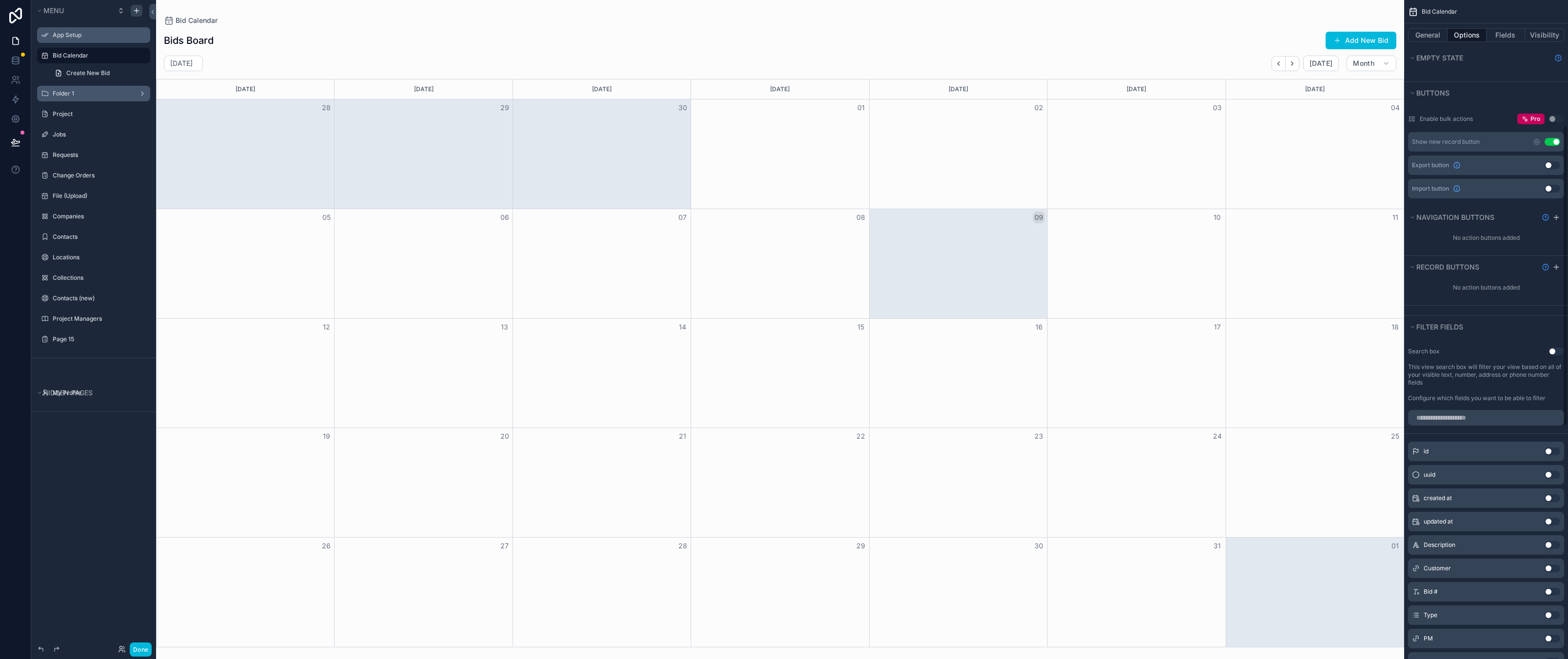
scroll to position [293, 0]
click at [1553, 142] on button "Use setting" at bounding box center [1552, 138] width 16 height 8
click at [1538, 137] on icon "scrollable content" at bounding box center [1536, 138] width 6 height 6
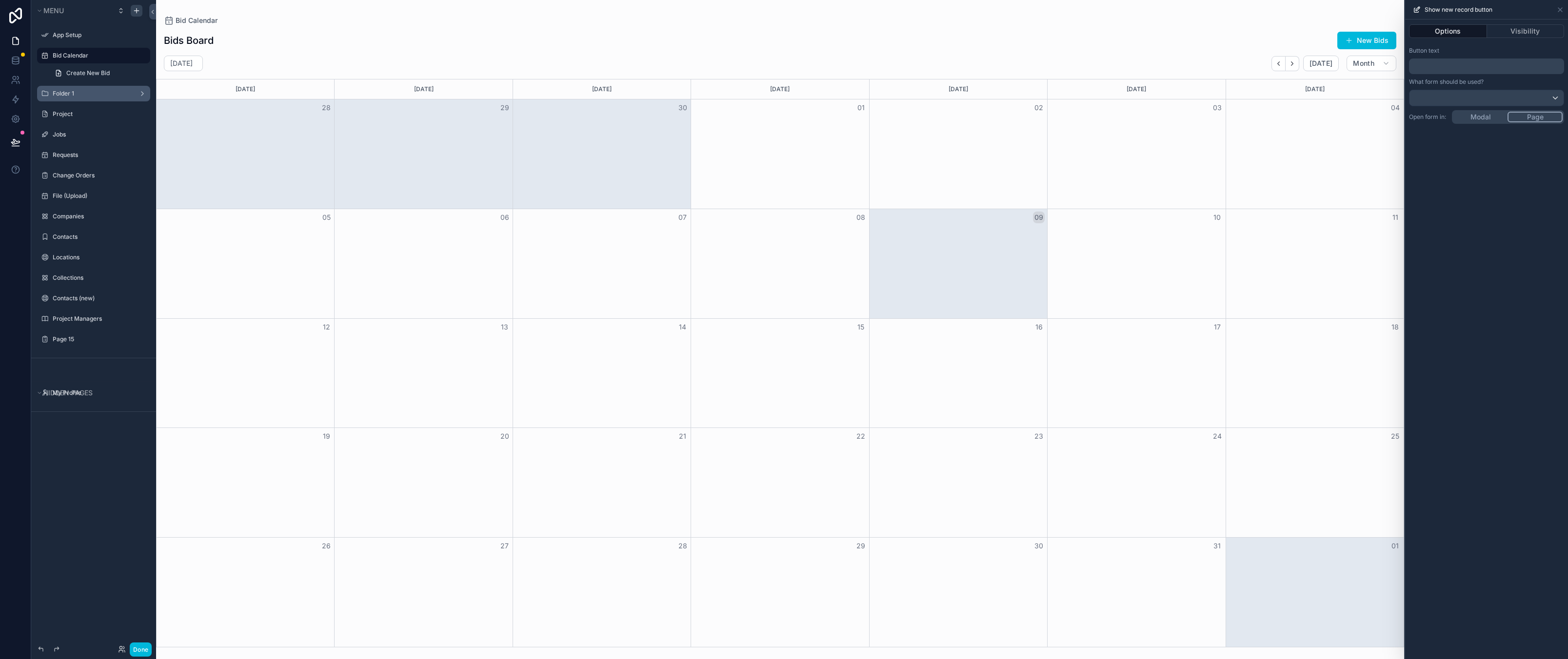
click at [1496, 265] on div "Options Visibility Button text ﻿ What form should be used? Open form in: Modal …" at bounding box center [1486, 339] width 163 height 640
click at [1460, 70] on p "﻿" at bounding box center [1488, 66] width 149 height 12
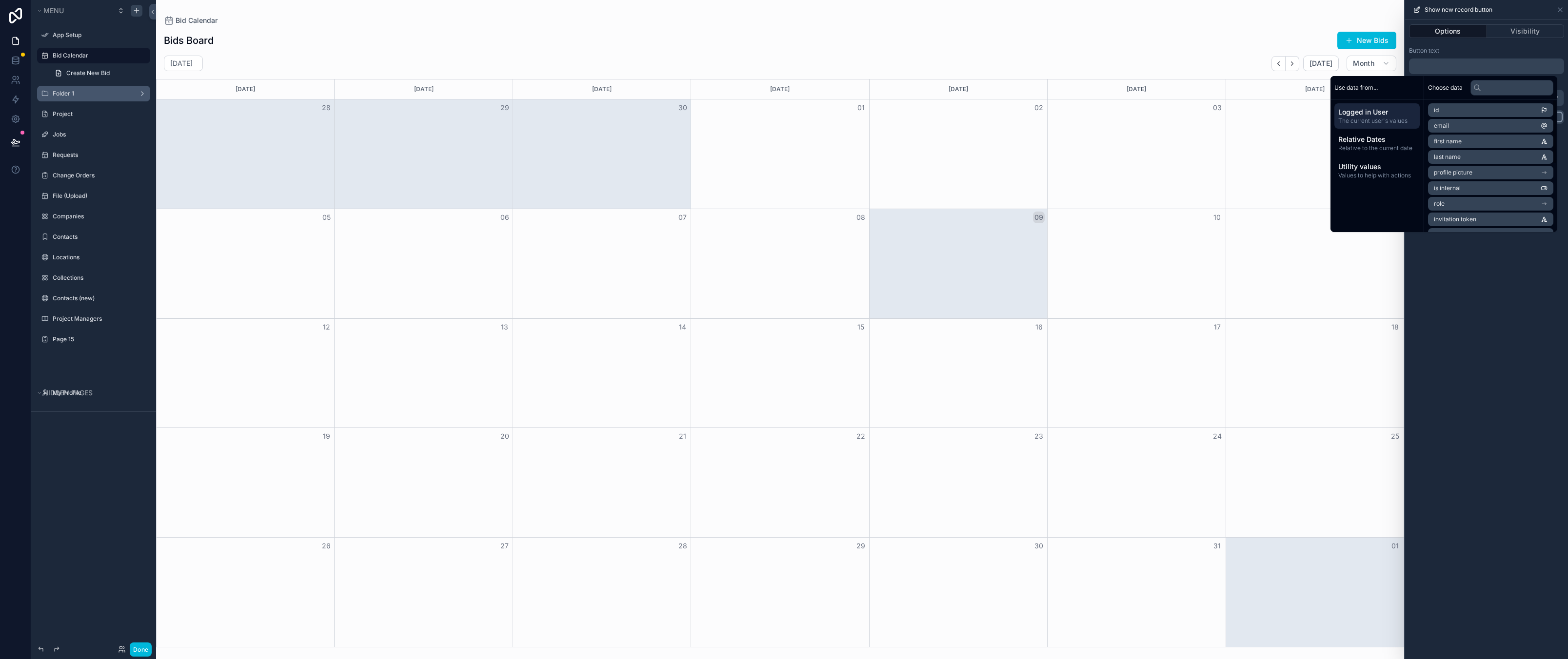
drag, startPoint x: 1496, startPoint y: 425, endPoint x: 1490, endPoint y: 207, distance: 218.1
click at [1496, 422] on div "Options Visibility Button text ﻿ What form should be used? Open form in: Modal …" at bounding box center [1486, 339] width 163 height 640
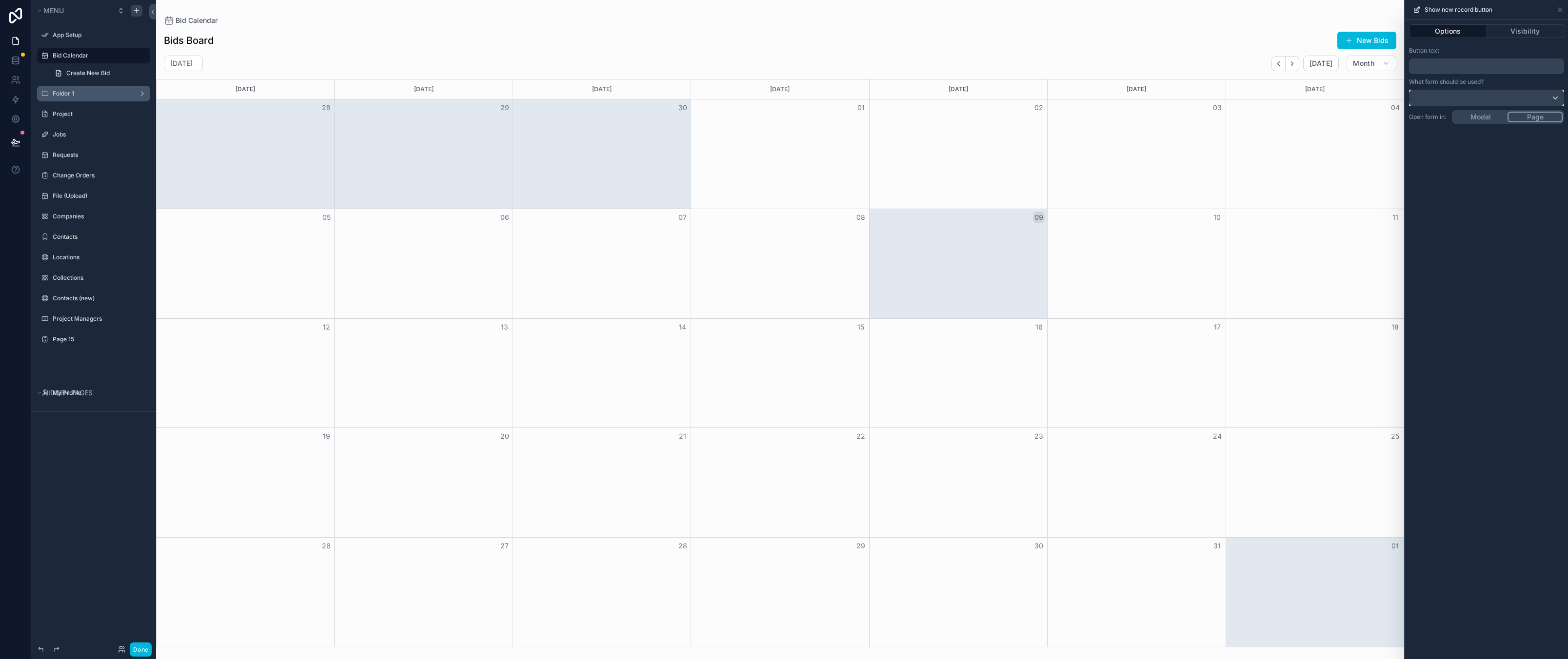
click at [1456, 98] on div at bounding box center [1487, 98] width 154 height 16
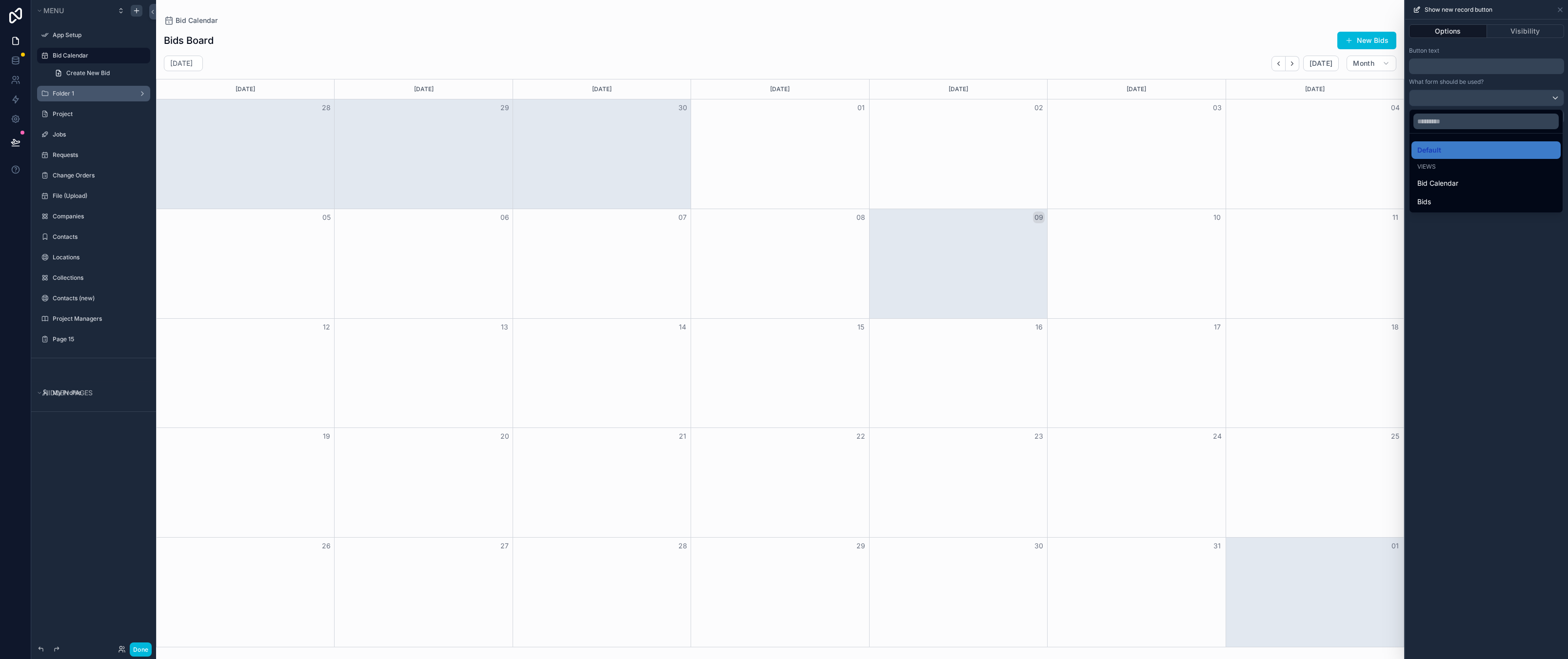
drag, startPoint x: 1484, startPoint y: 420, endPoint x: 1488, endPoint y: 373, distance: 47.2
click at [1485, 409] on div at bounding box center [1486, 330] width 163 height 659
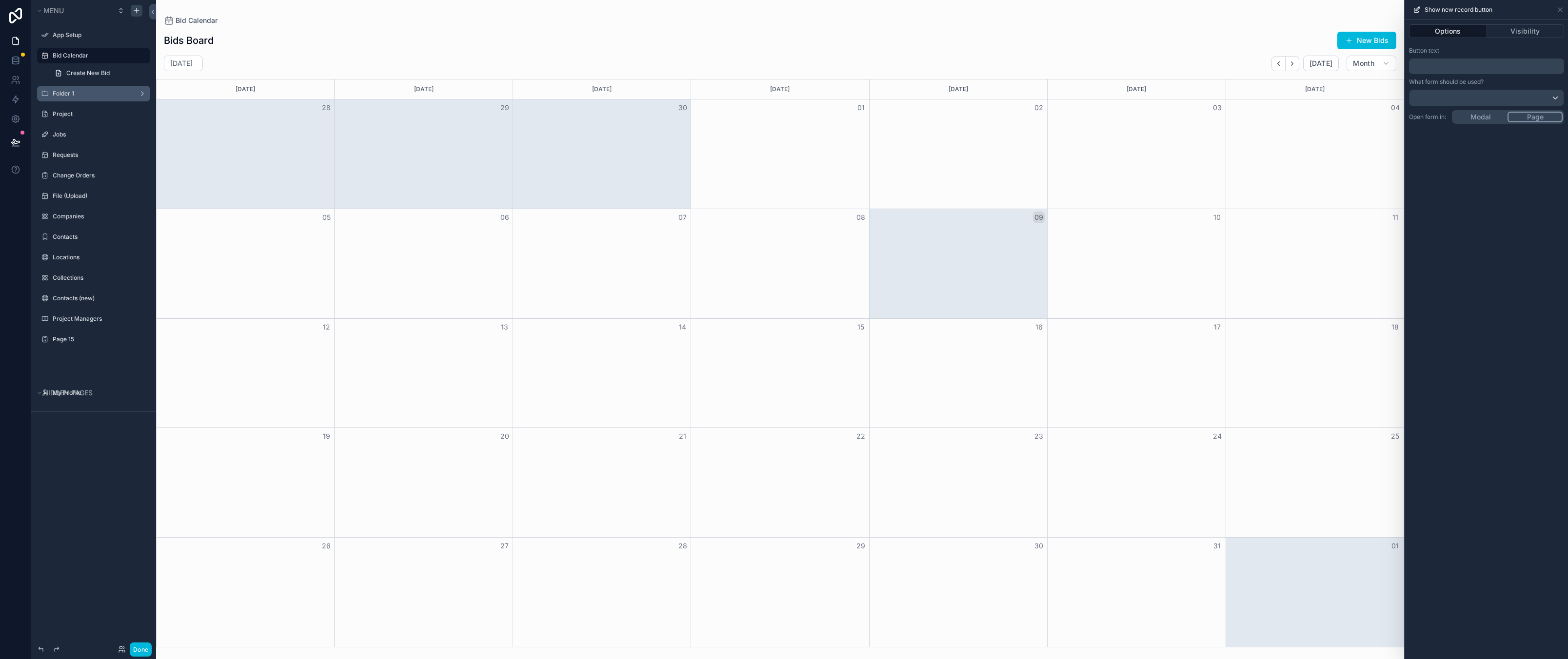
click at [1514, 316] on div "Options Visibility Button text ﻿ What form should be used? Open form in: Modal …" at bounding box center [1486, 339] width 163 height 640
click at [1559, 10] on icon at bounding box center [1560, 9] width 8 height 8
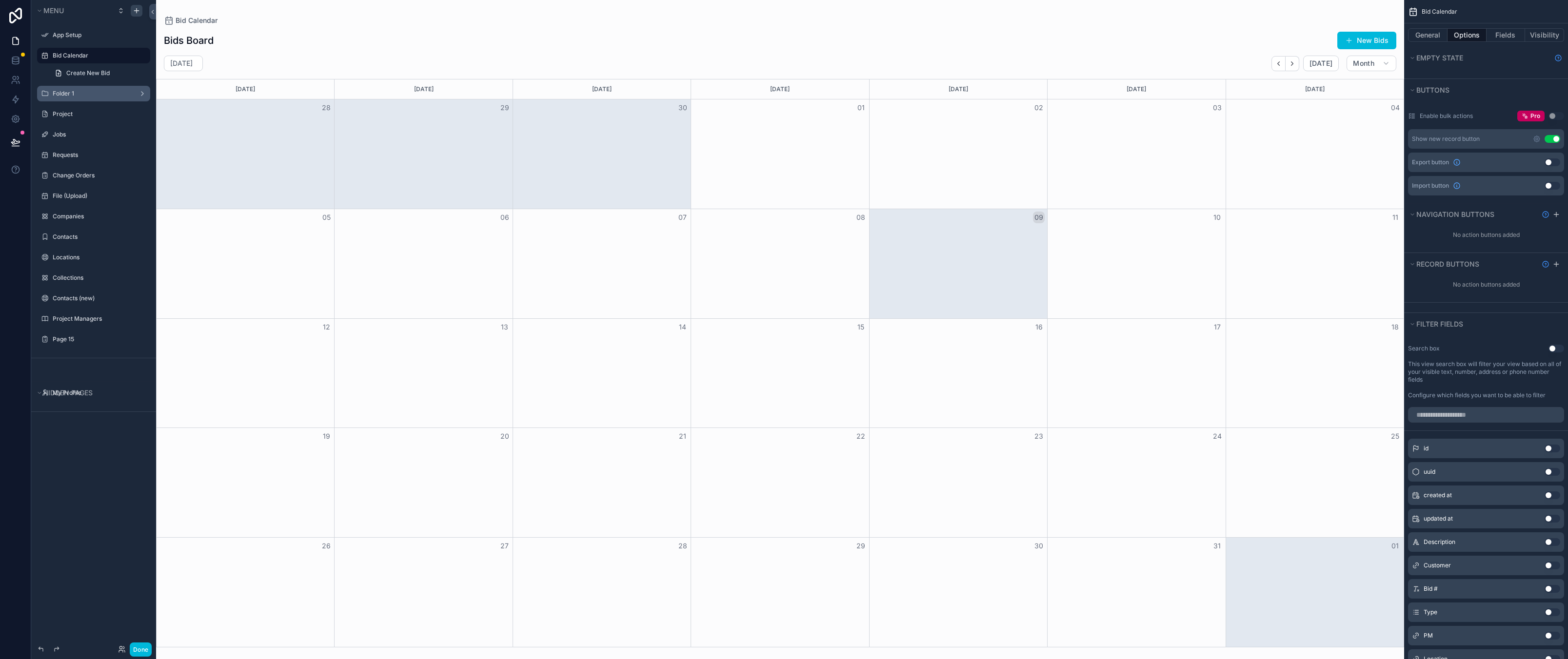
click at [1553, 141] on button "Use setting" at bounding box center [1552, 138] width 16 height 8
click at [96, 70] on span "Create New Bid" at bounding box center [88, 73] width 44 height 8
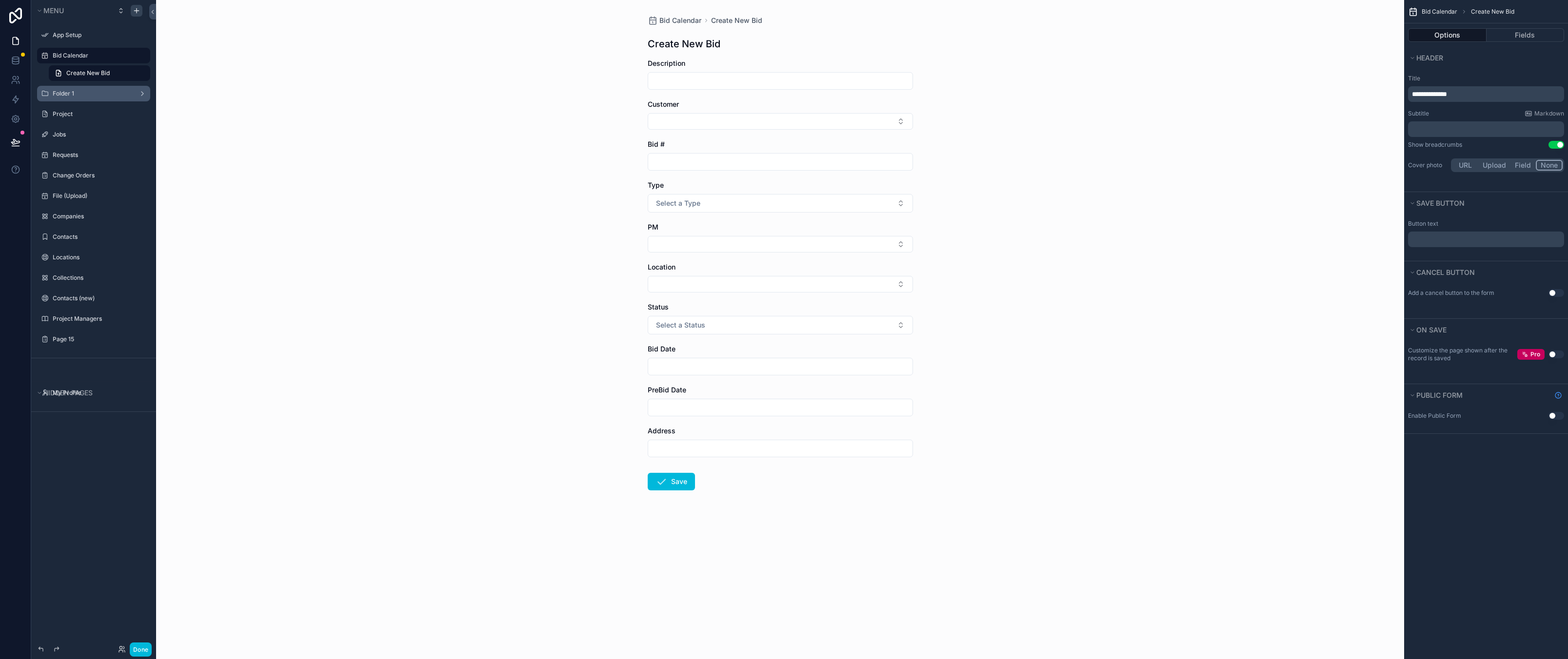
drag, startPoint x: 67, startPoint y: 554, endPoint x: 127, endPoint y: 127, distance: 431.2
click at [66, 551] on div "Menu App Setup Bid Calendar Create New Bid Folder 1 Project Jobs Requests Chang…" at bounding box center [93, 324] width 125 height 647
click at [82, 51] on div "Bid Calendar" at bounding box center [101, 55] width 96 height 12
click at [130, 70] on link "Create New Bid" at bounding box center [99, 73] width 101 height 16
click at [76, 54] on label "Bid Calendar" at bounding box center [98, 55] width 91 height 8
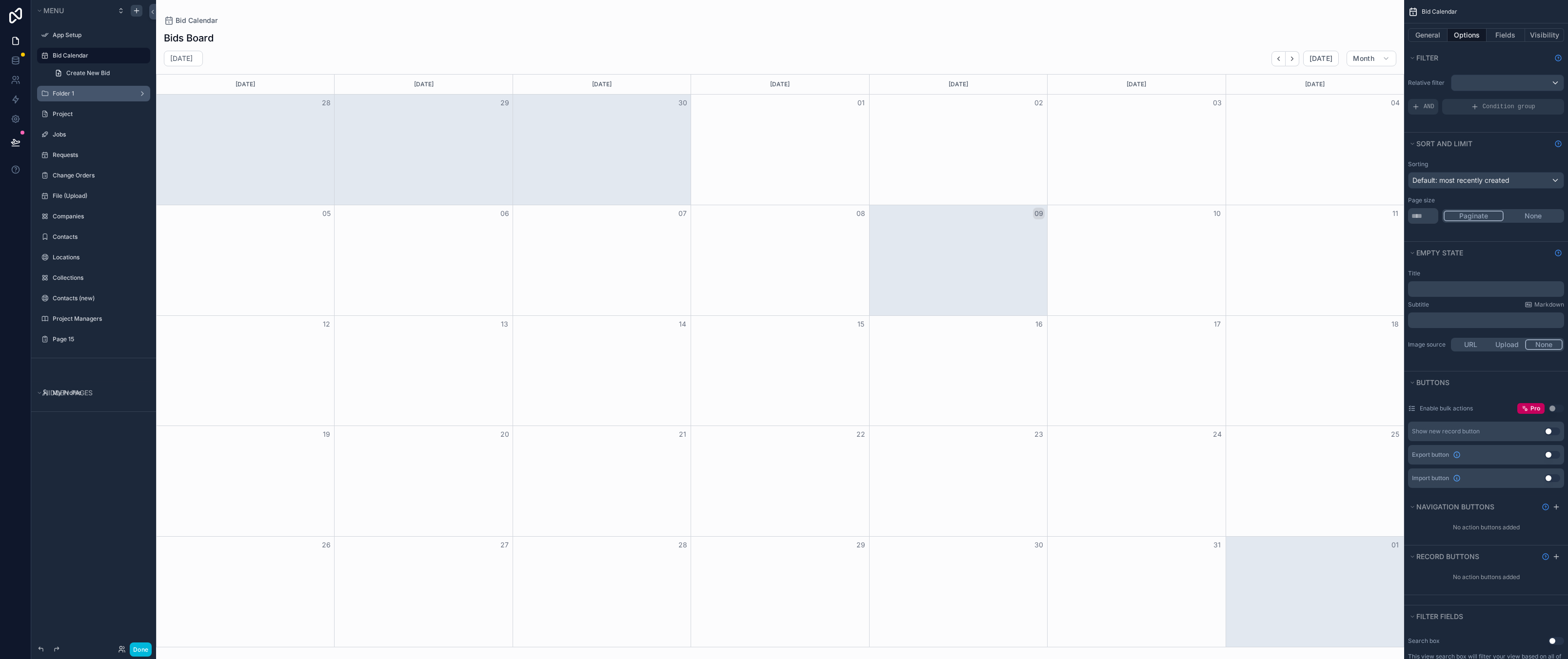
click at [76, 54] on label "Bid Calendar" at bounding box center [98, 55] width 91 height 8
click at [0, 0] on icon "scrollable content" at bounding box center [0, 0] width 0 height 0
click at [49, 496] on div "**********" at bounding box center [93, 324] width 125 height 647
click at [1434, 35] on button "General" at bounding box center [1427, 35] width 39 height 13
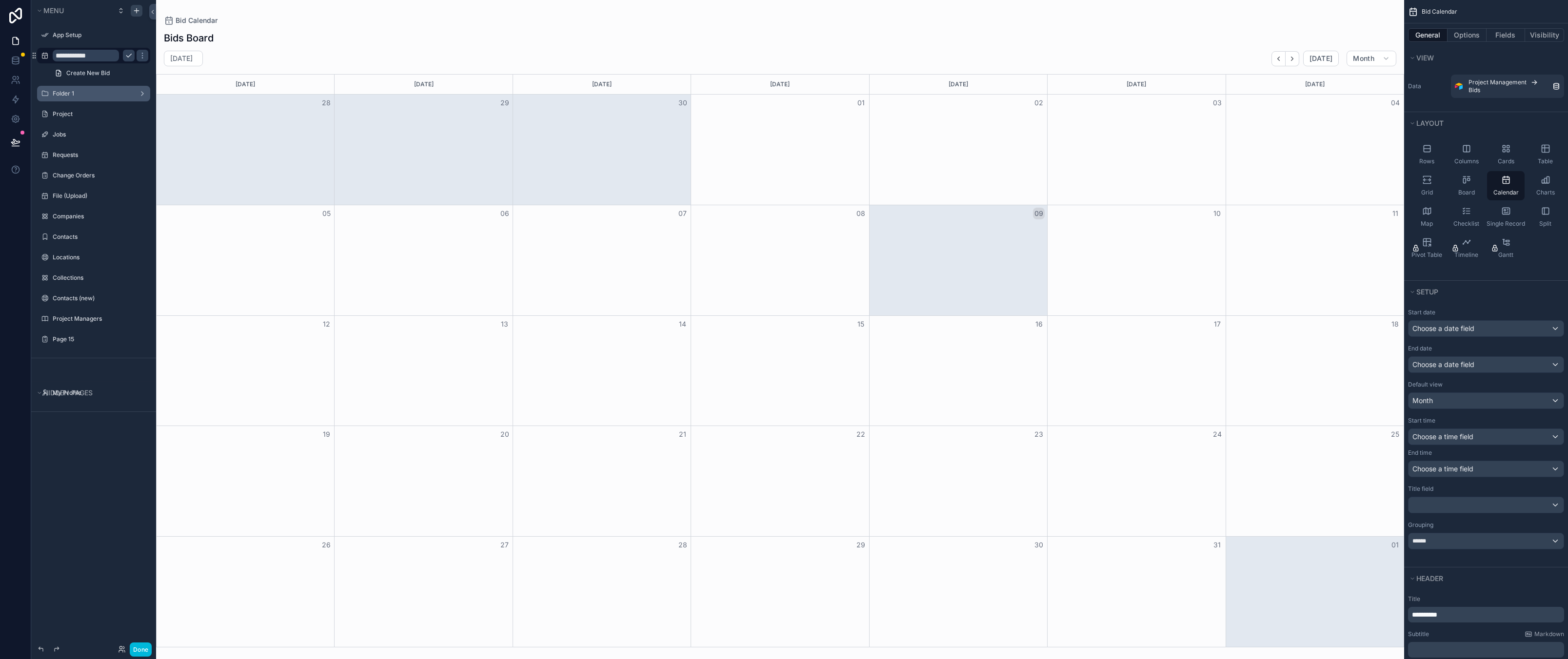
click at [1545, 257] on div "Rows Columns Cards Table Grid Board Calendar Charts Map Checklist Single Record…" at bounding box center [1485, 201] width 164 height 131
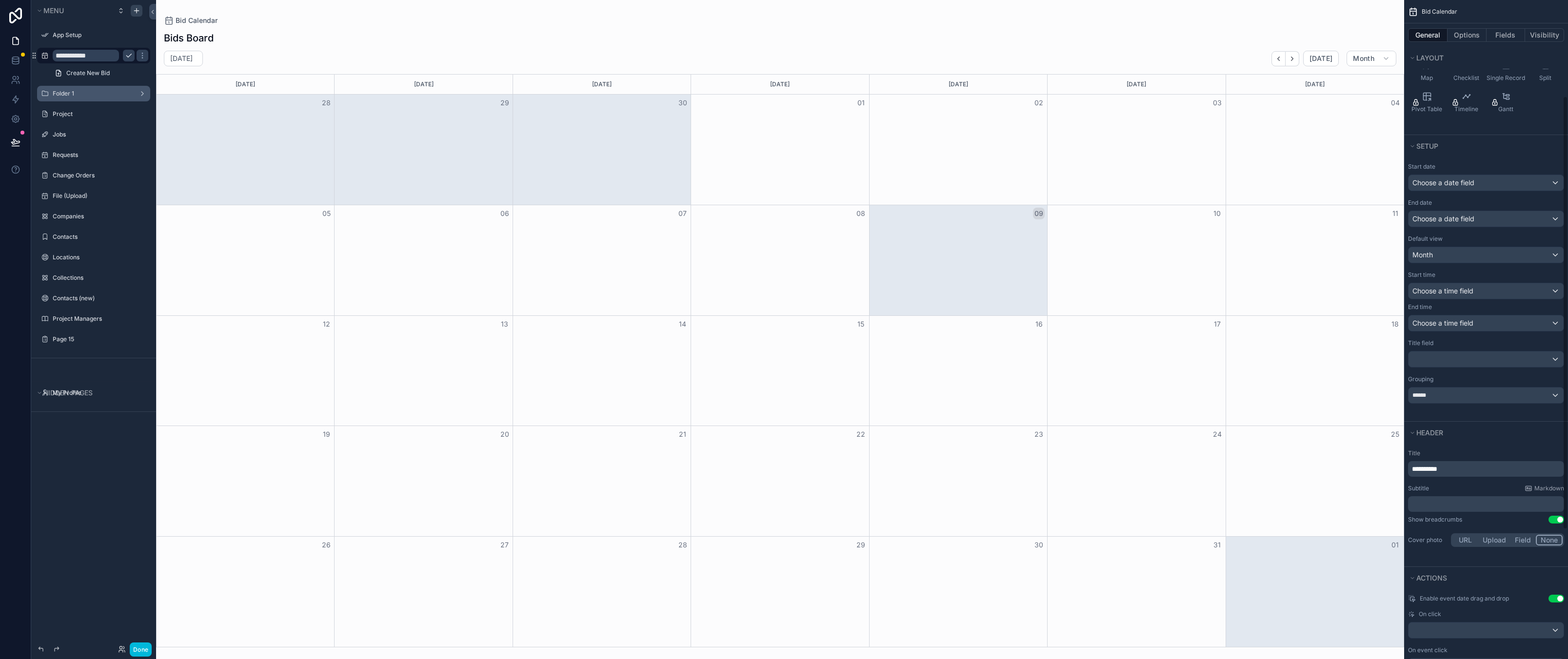
scroll to position [146, 0]
click at [1441, 288] on span "Choose a time field" at bounding box center [1442, 290] width 61 height 8
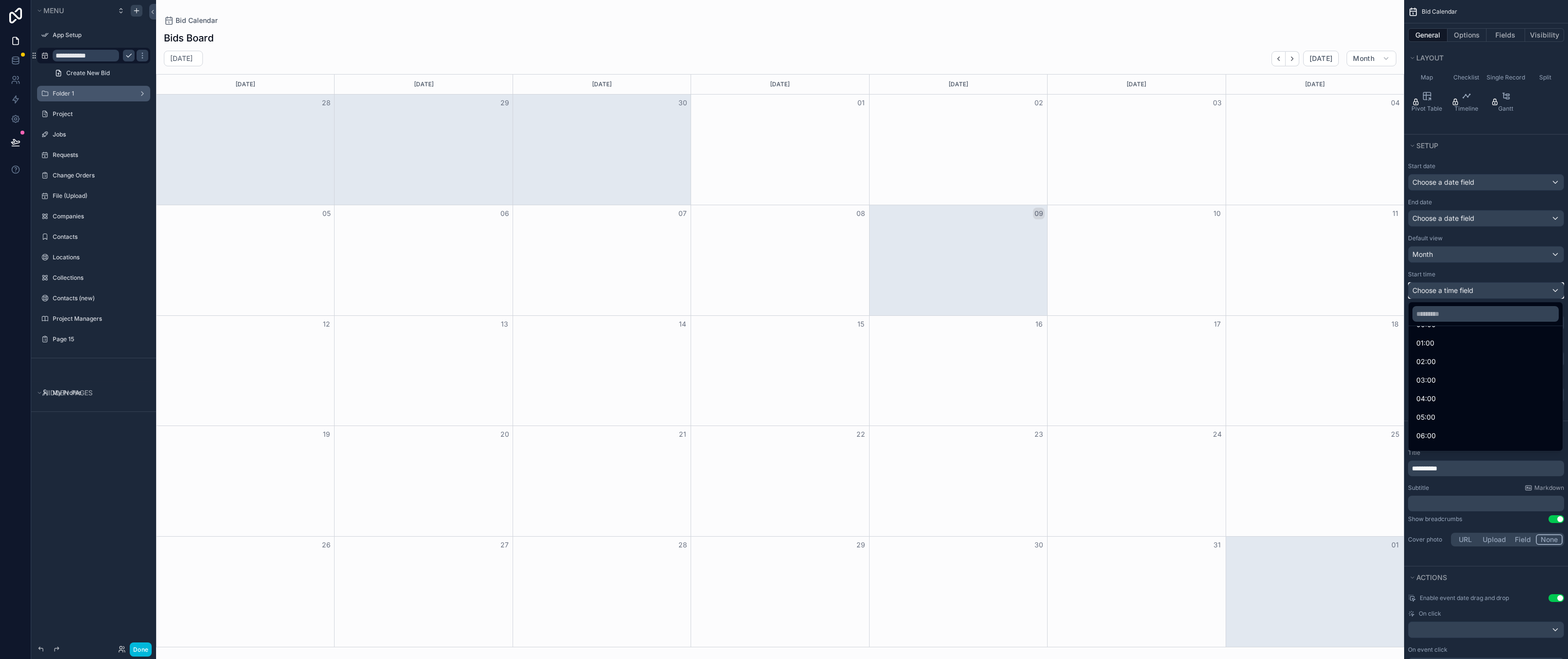
scroll to position [0, 0]
click at [1446, 342] on div "Default" at bounding box center [1485, 343] width 138 height 12
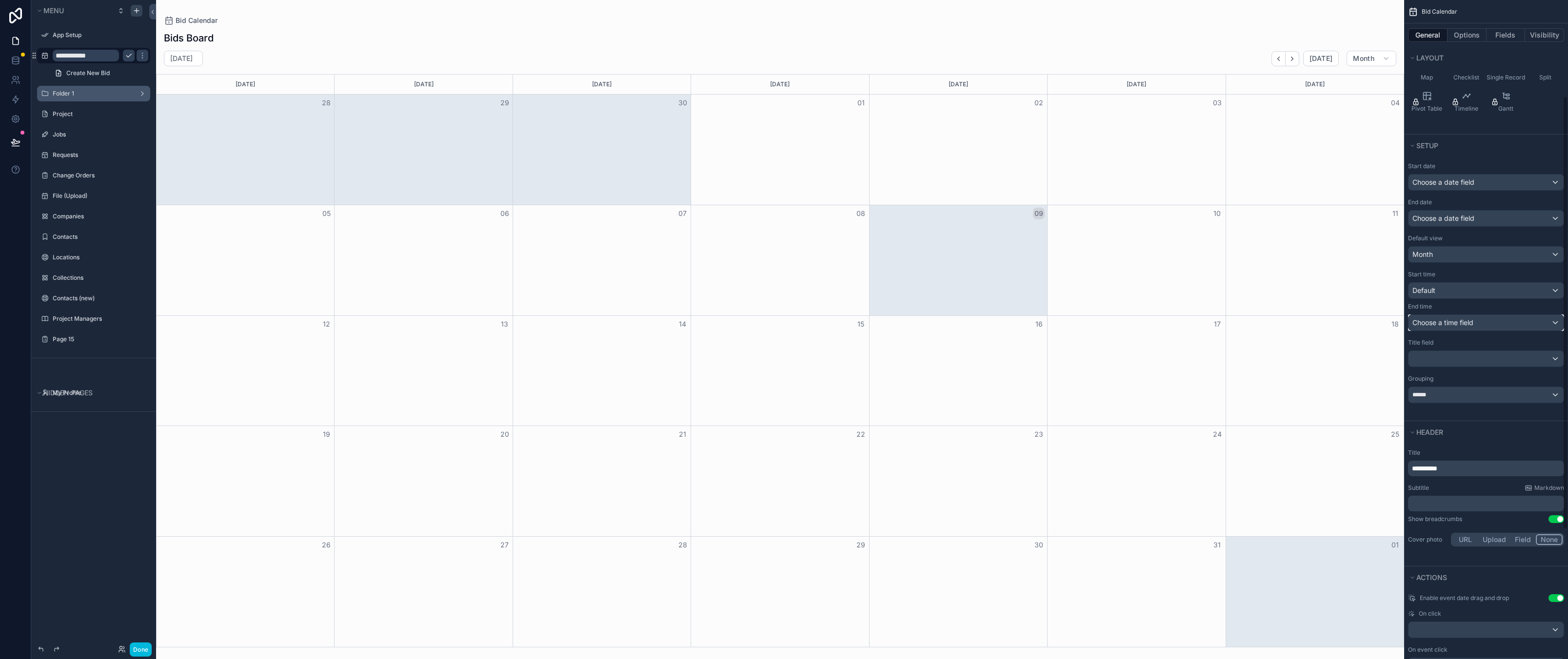
click at [1453, 321] on span "Choose a time field" at bounding box center [1442, 323] width 61 height 8
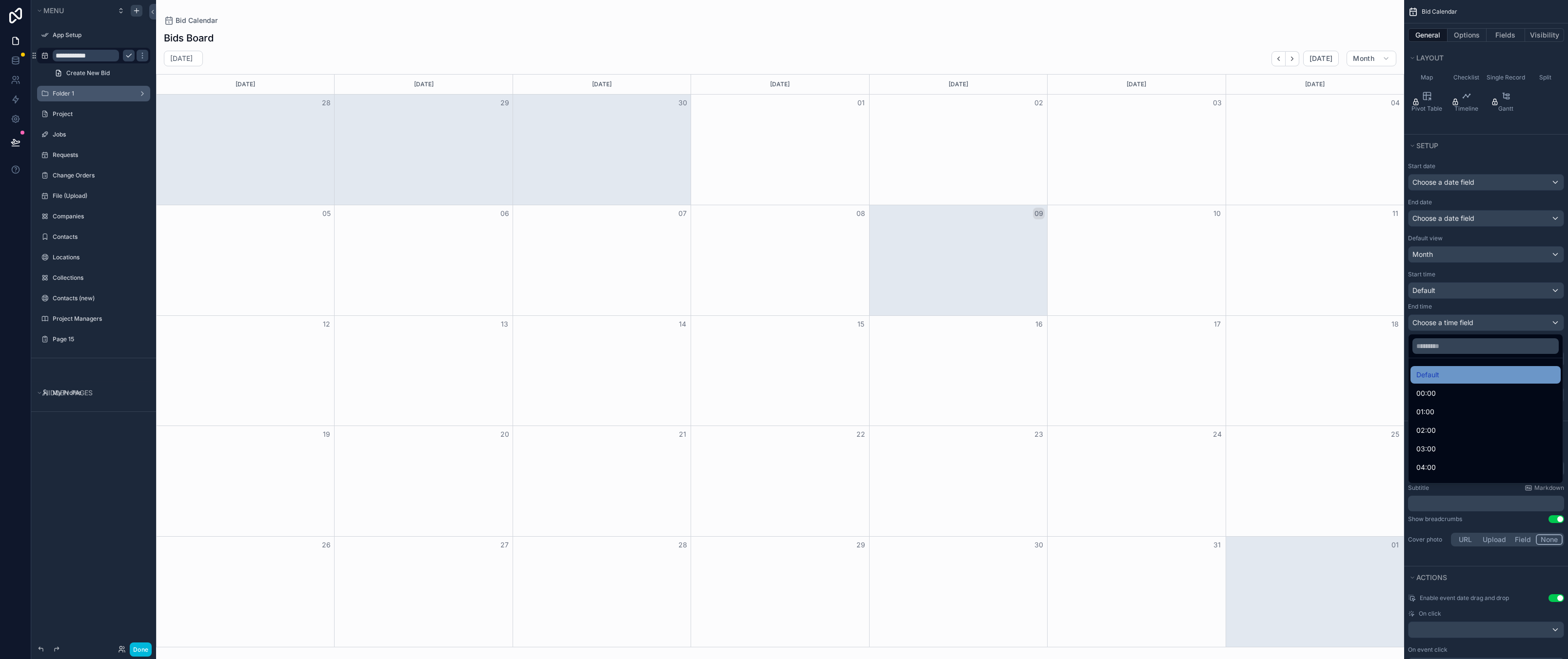
click at [1444, 376] on div "Default" at bounding box center [1485, 375] width 138 height 12
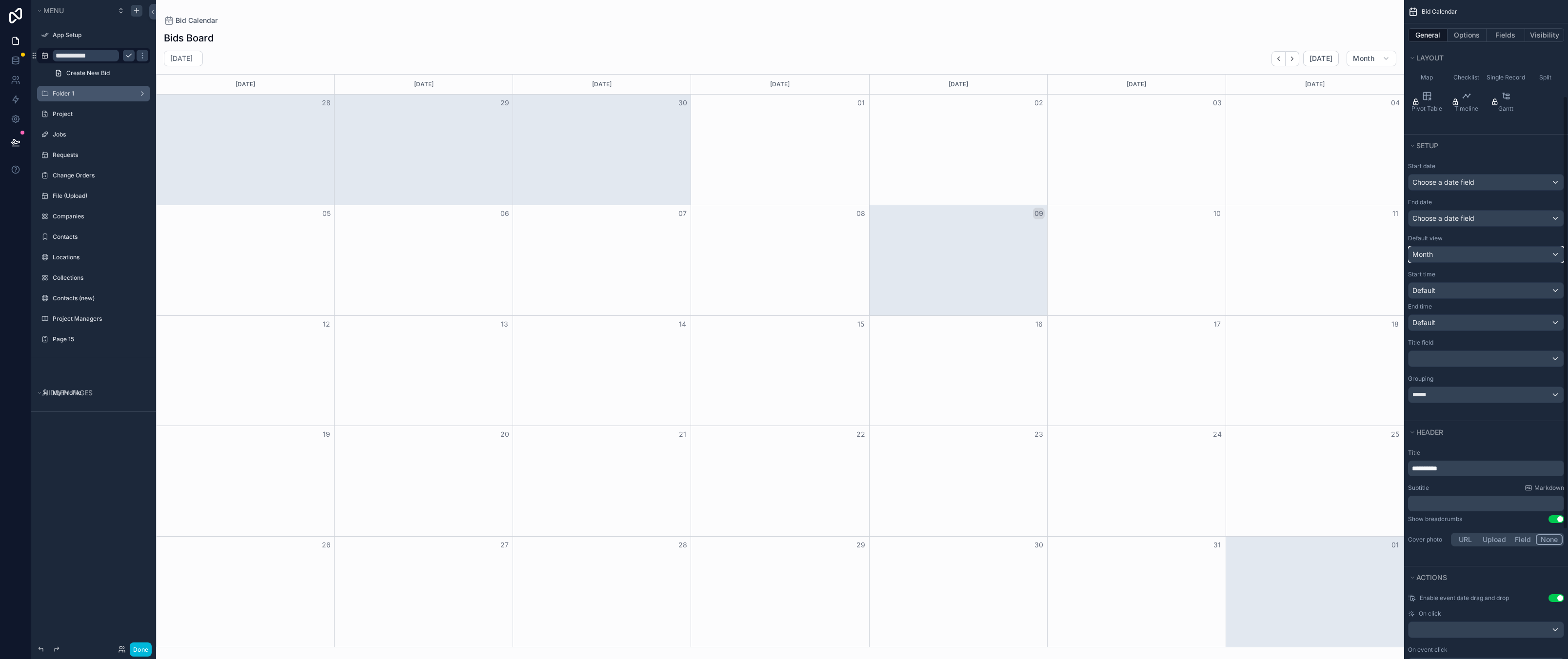
click at [1446, 252] on div "Month" at bounding box center [1486, 254] width 155 height 16
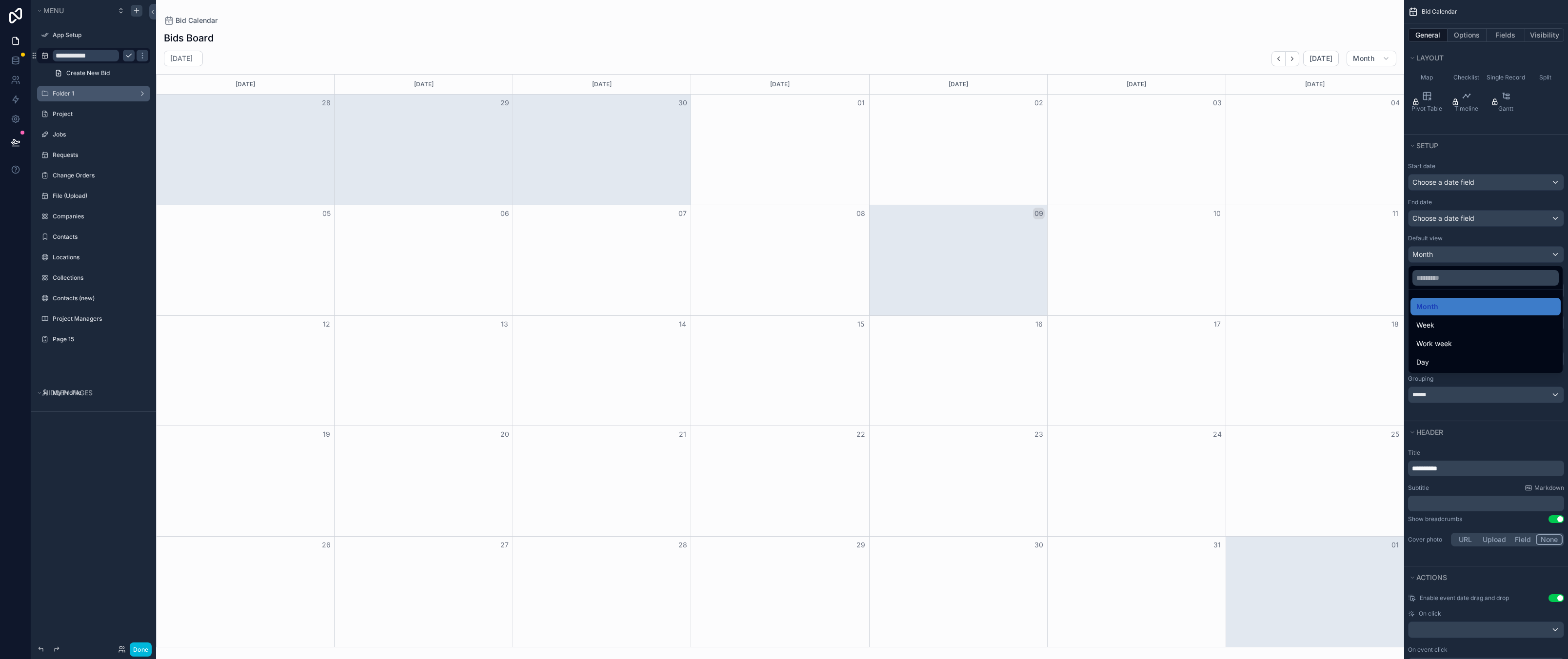
click at [1446, 252] on div "scrollable content" at bounding box center [784, 330] width 1568 height 659
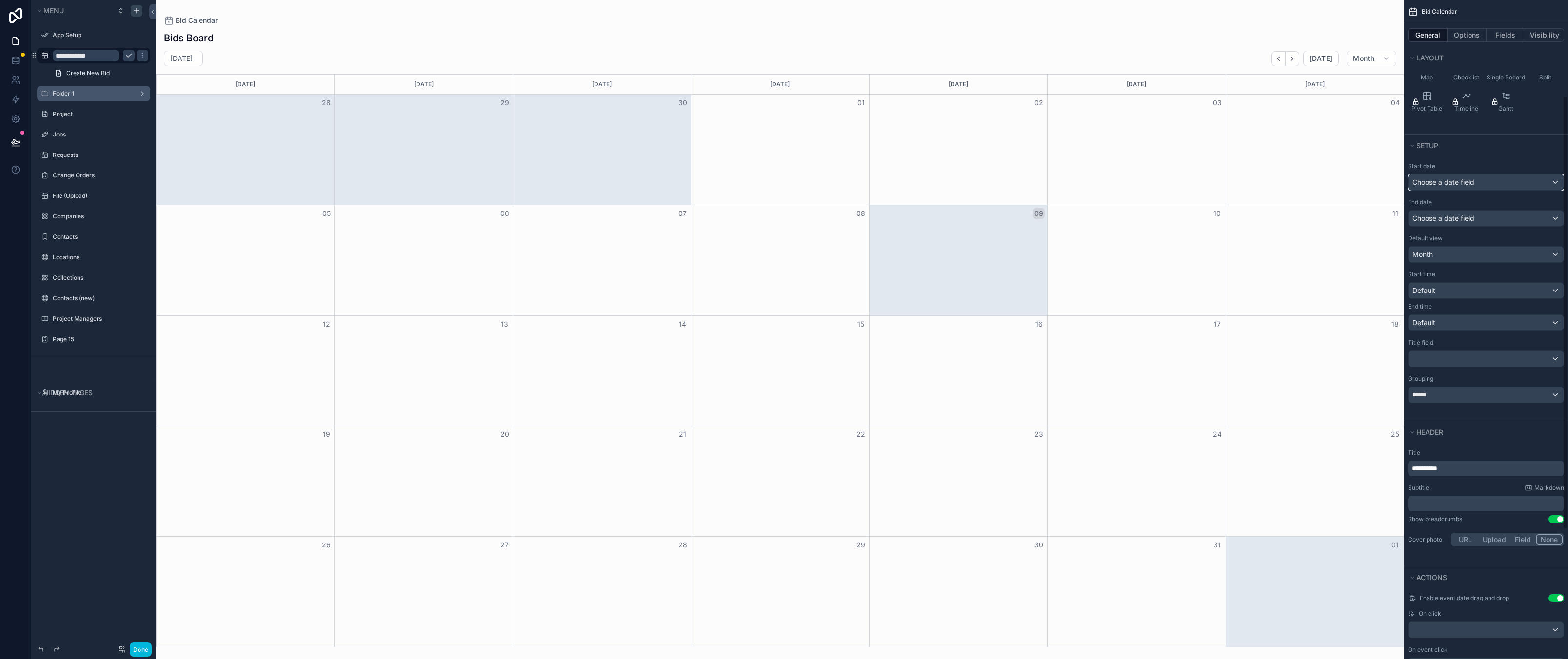
click at [1452, 182] on span "Choose a date field" at bounding box center [1443, 182] width 62 height 8
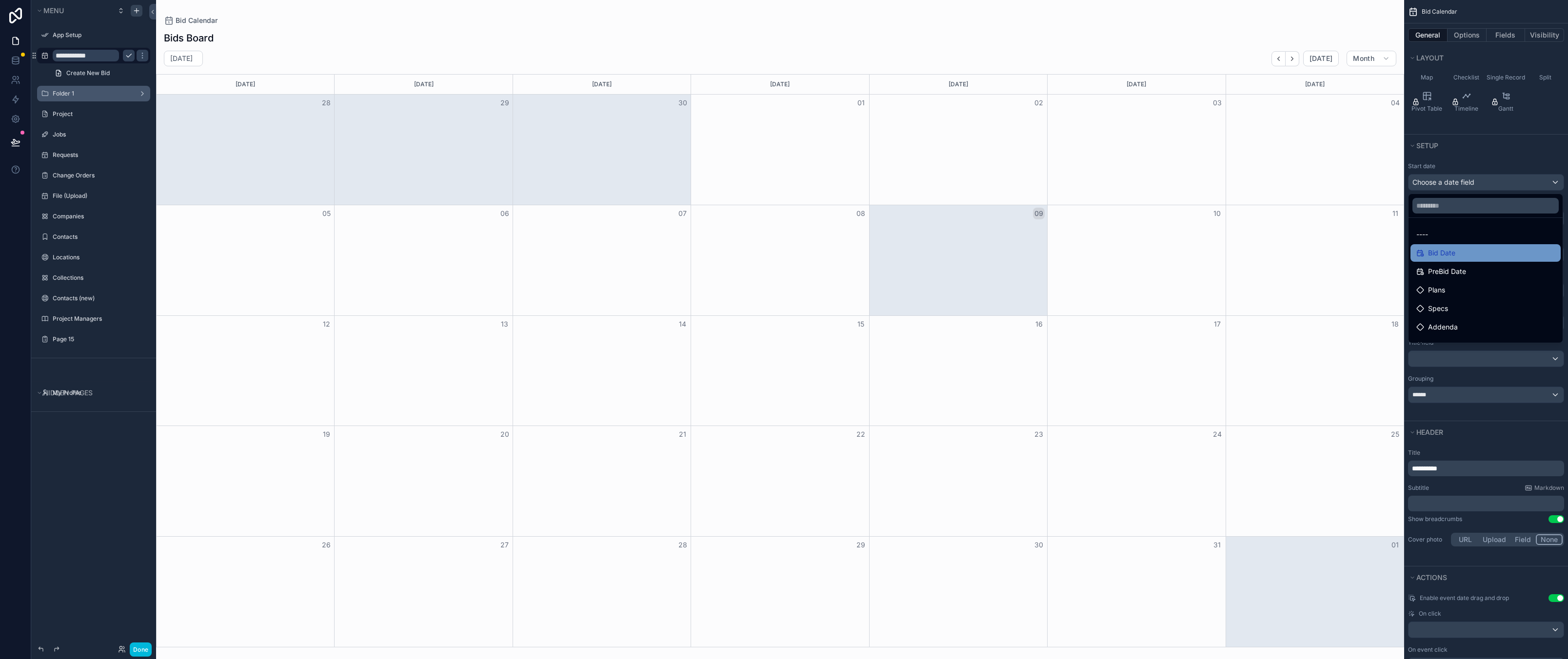
click at [1446, 259] on div "Bid Date" at bounding box center [1485, 252] width 150 height 18
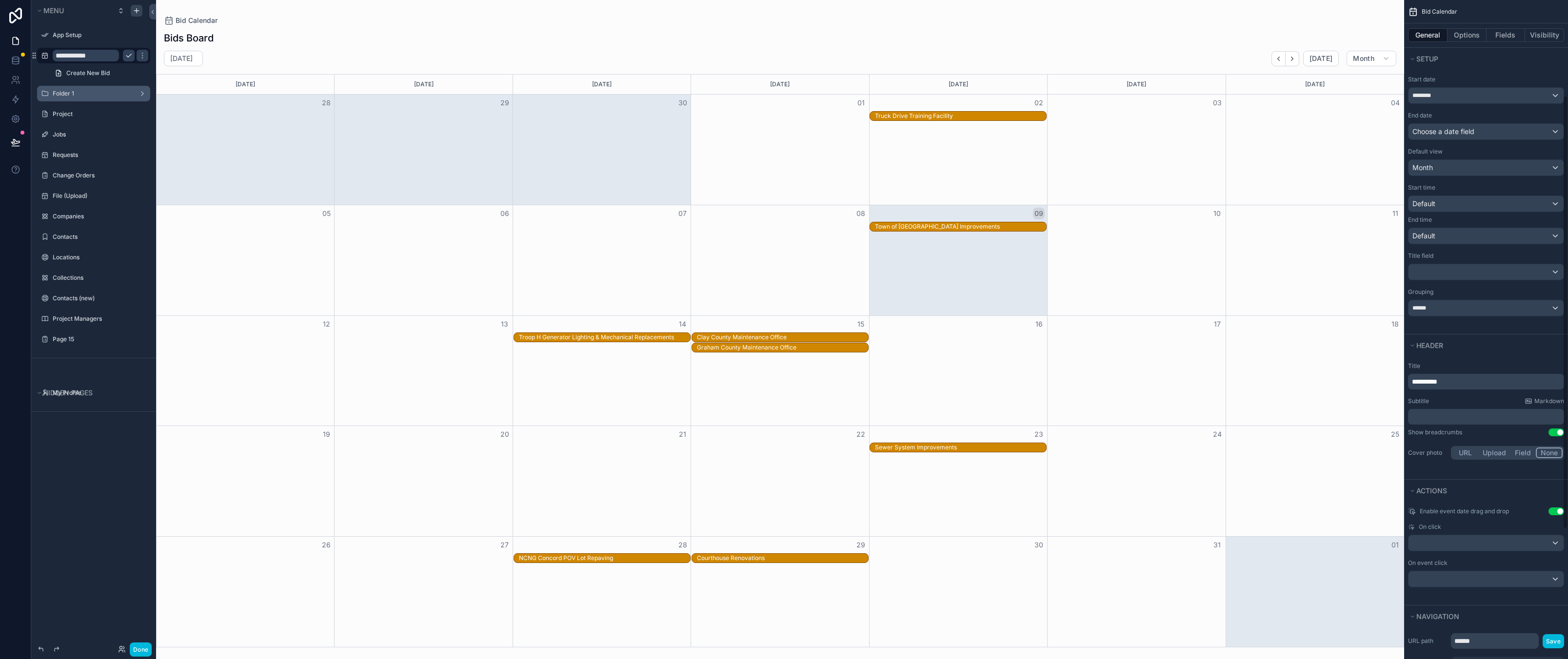
scroll to position [50, 0]
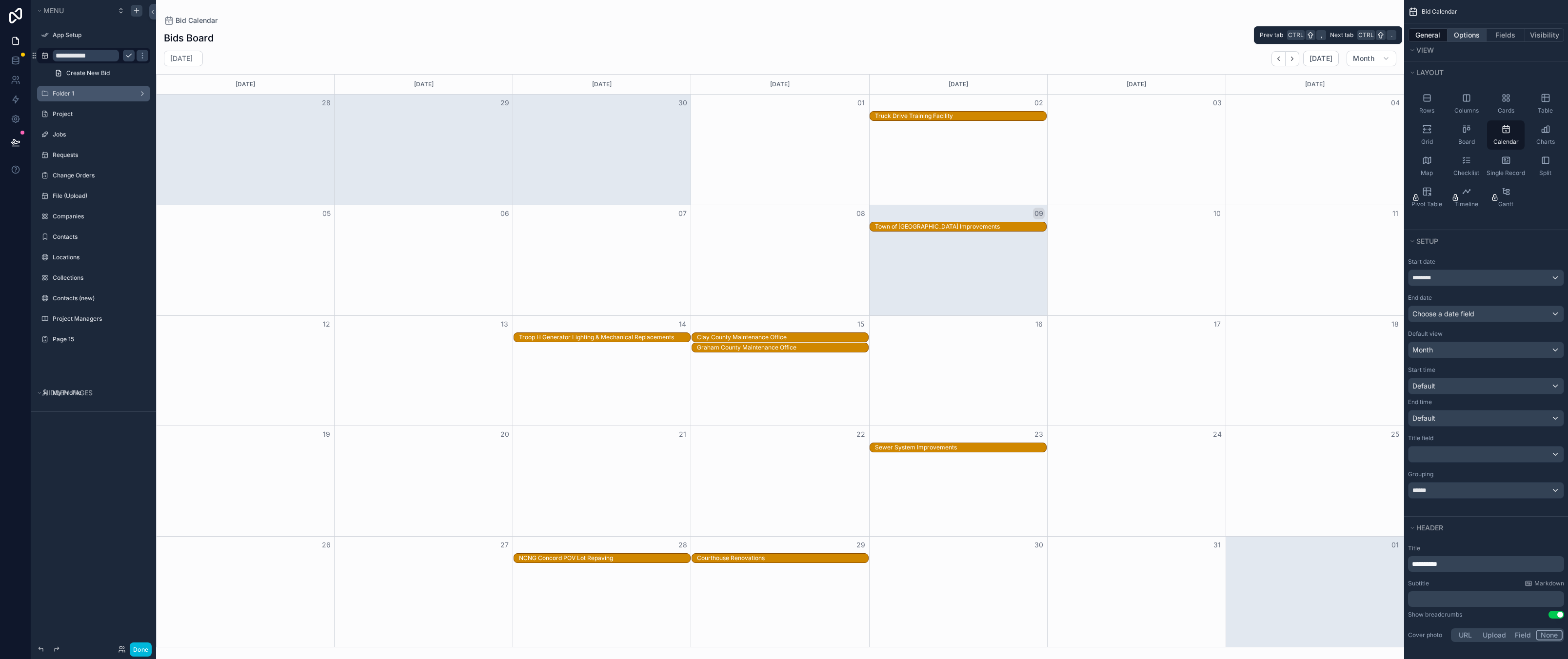
click at [1463, 34] on button "Options" at bounding box center [1467, 35] width 39 height 13
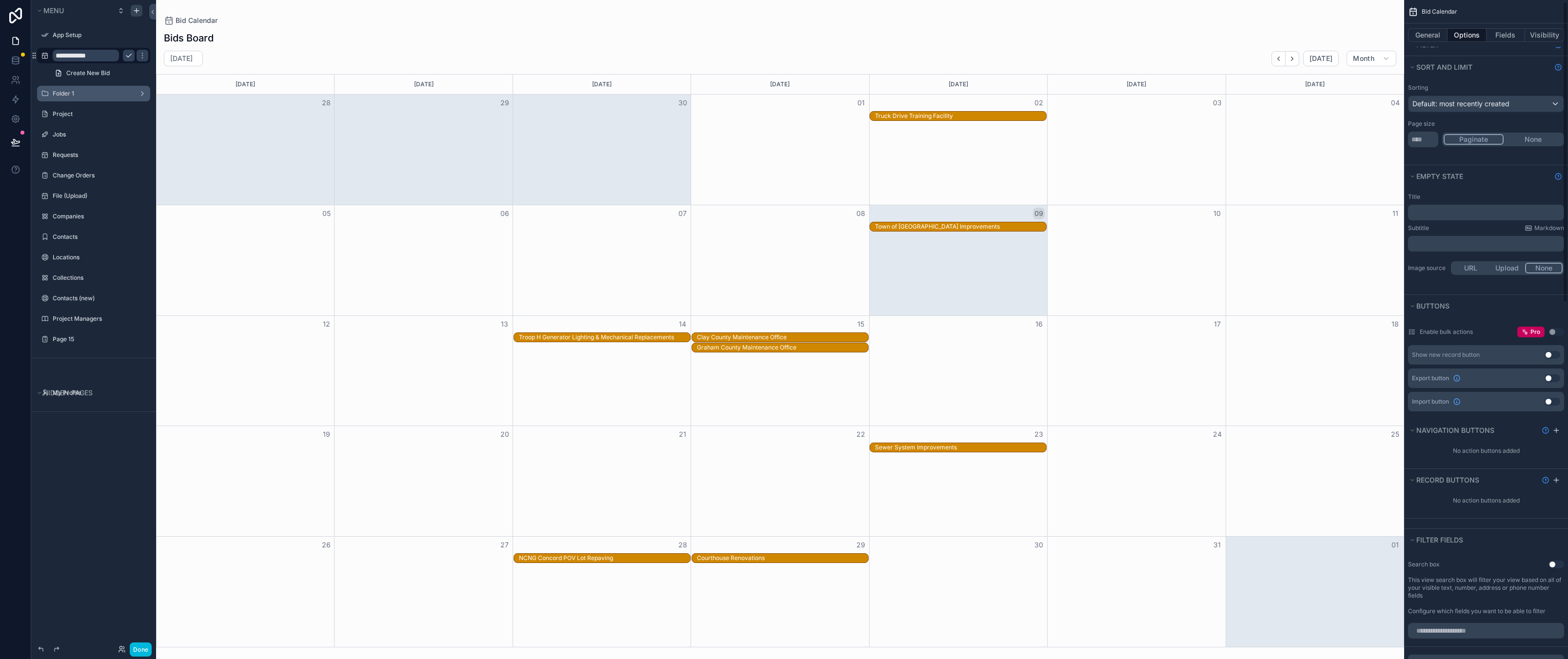
scroll to position [0, 0]
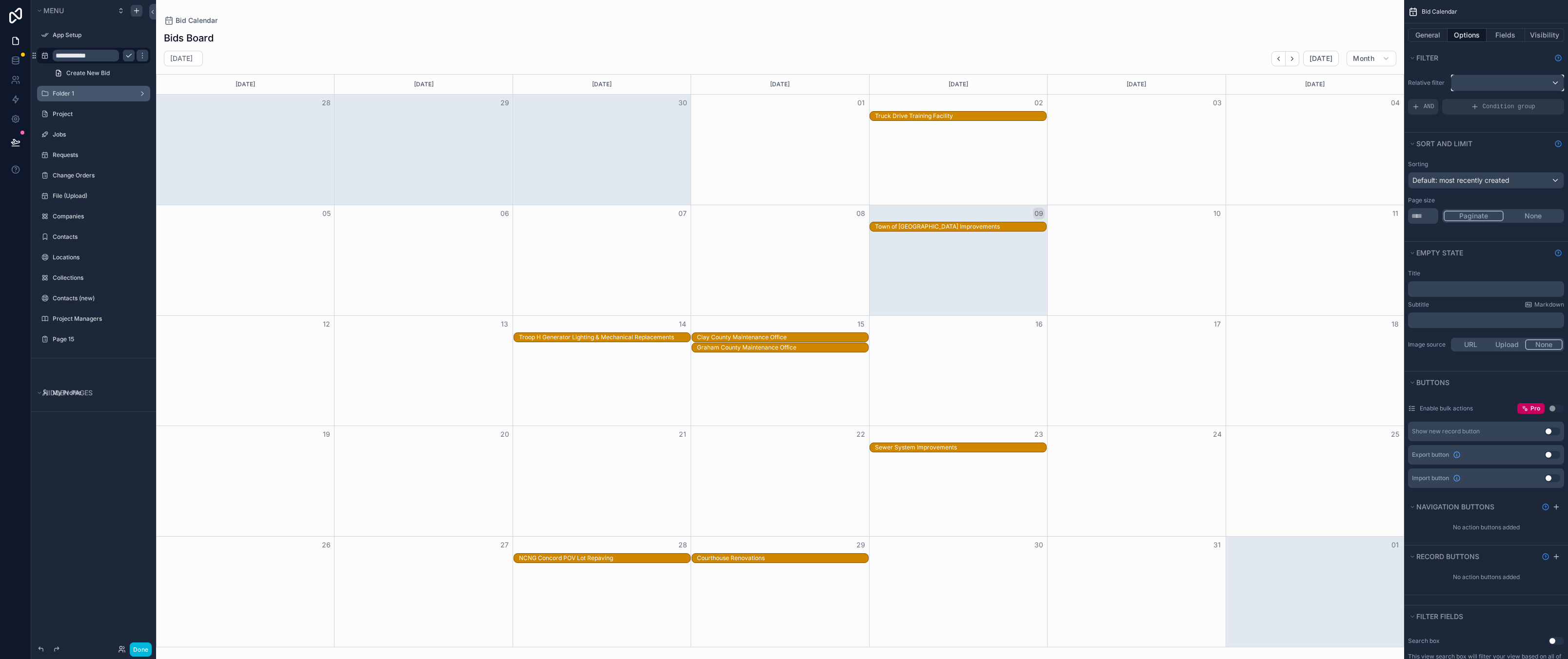
click at [1481, 83] on div "scrollable content" at bounding box center [1508, 83] width 112 height 16
click at [1481, 83] on div "scrollable content" at bounding box center [784, 330] width 1568 height 659
click at [1502, 39] on button "Fields" at bounding box center [1506, 35] width 39 height 13
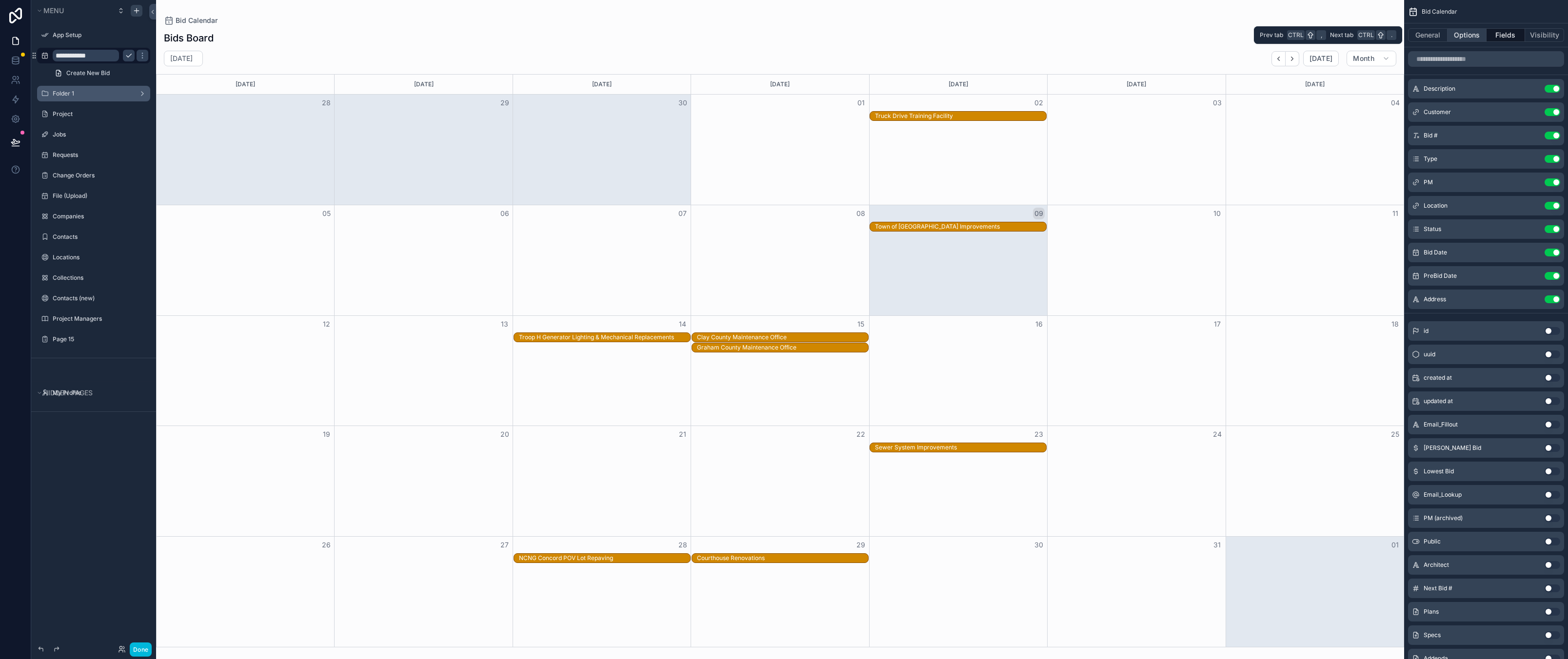
click at [1464, 34] on button "Options" at bounding box center [1467, 35] width 39 height 13
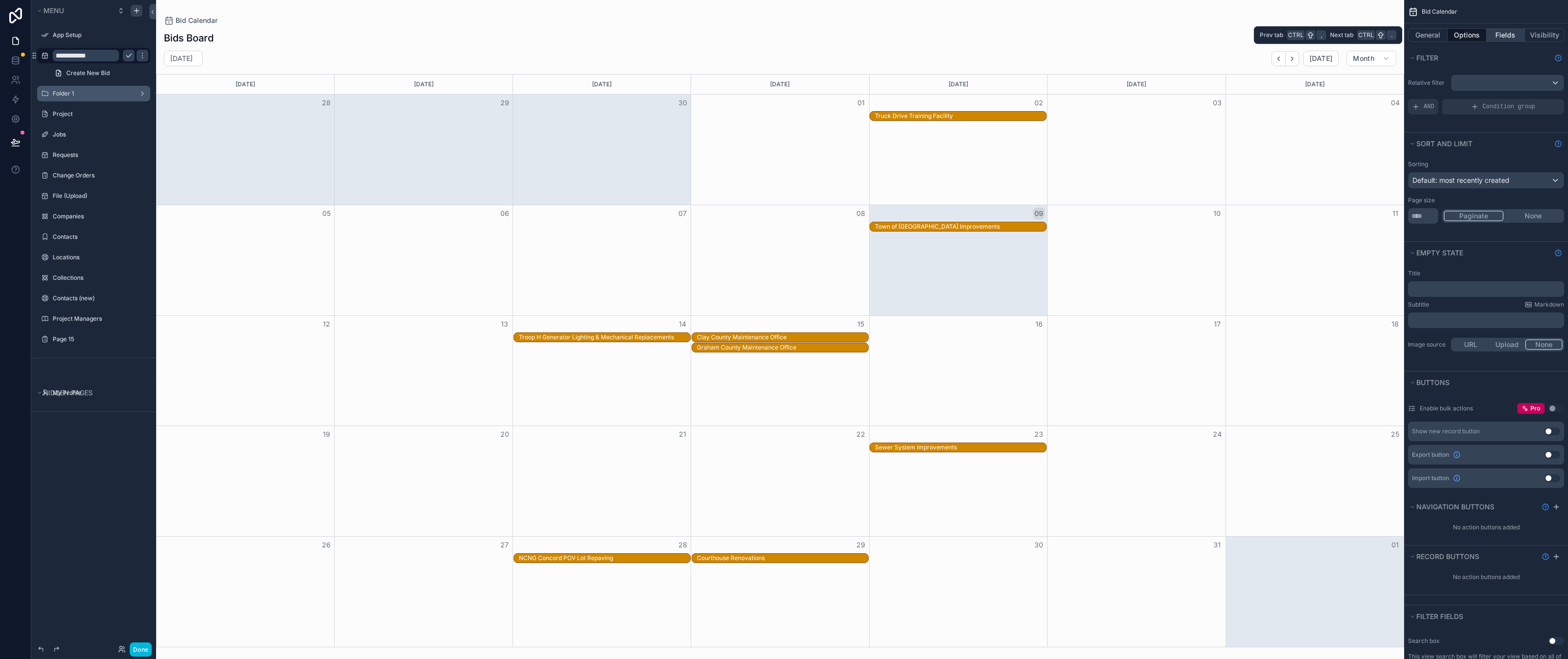
click at [1497, 37] on button "Fields" at bounding box center [1506, 35] width 39 height 13
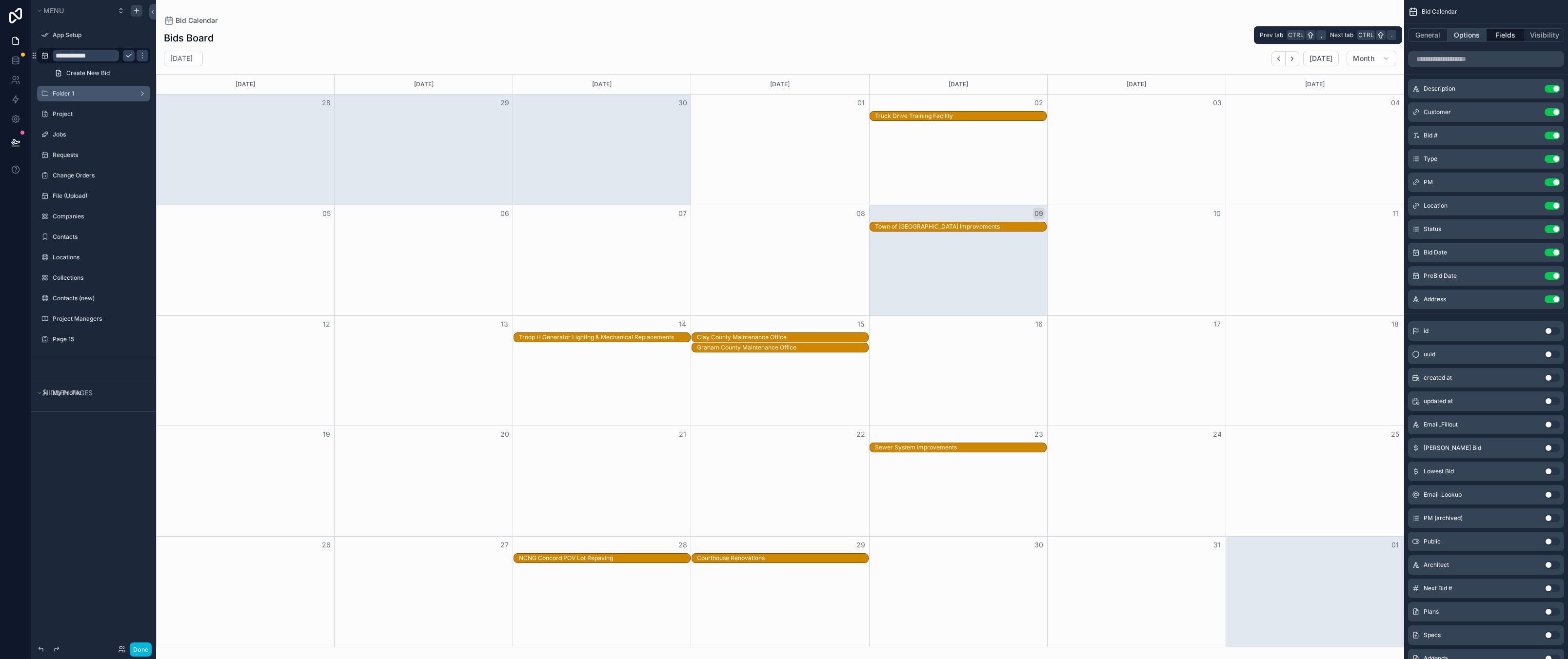
click at [1475, 37] on button "Options" at bounding box center [1467, 35] width 39 height 13
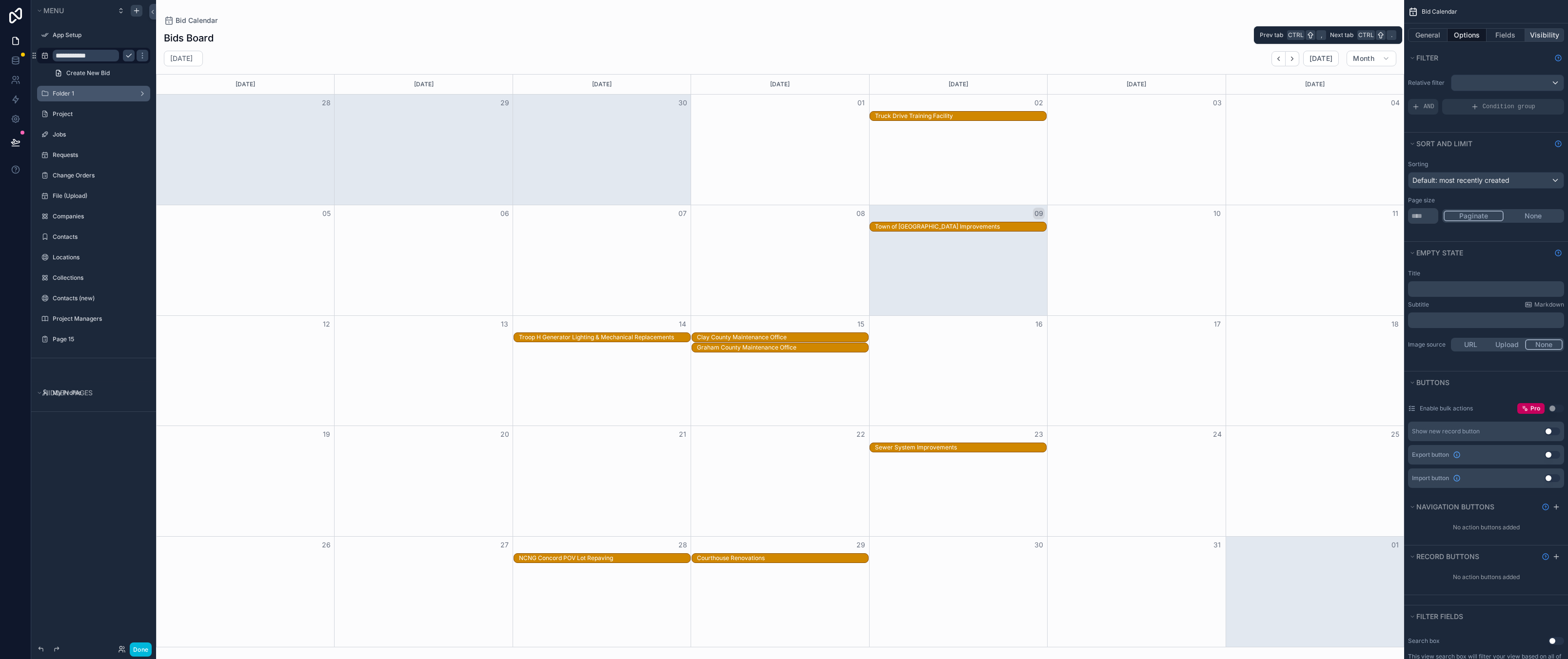
click at [1539, 33] on button "Visibility" at bounding box center [1544, 35] width 39 height 13
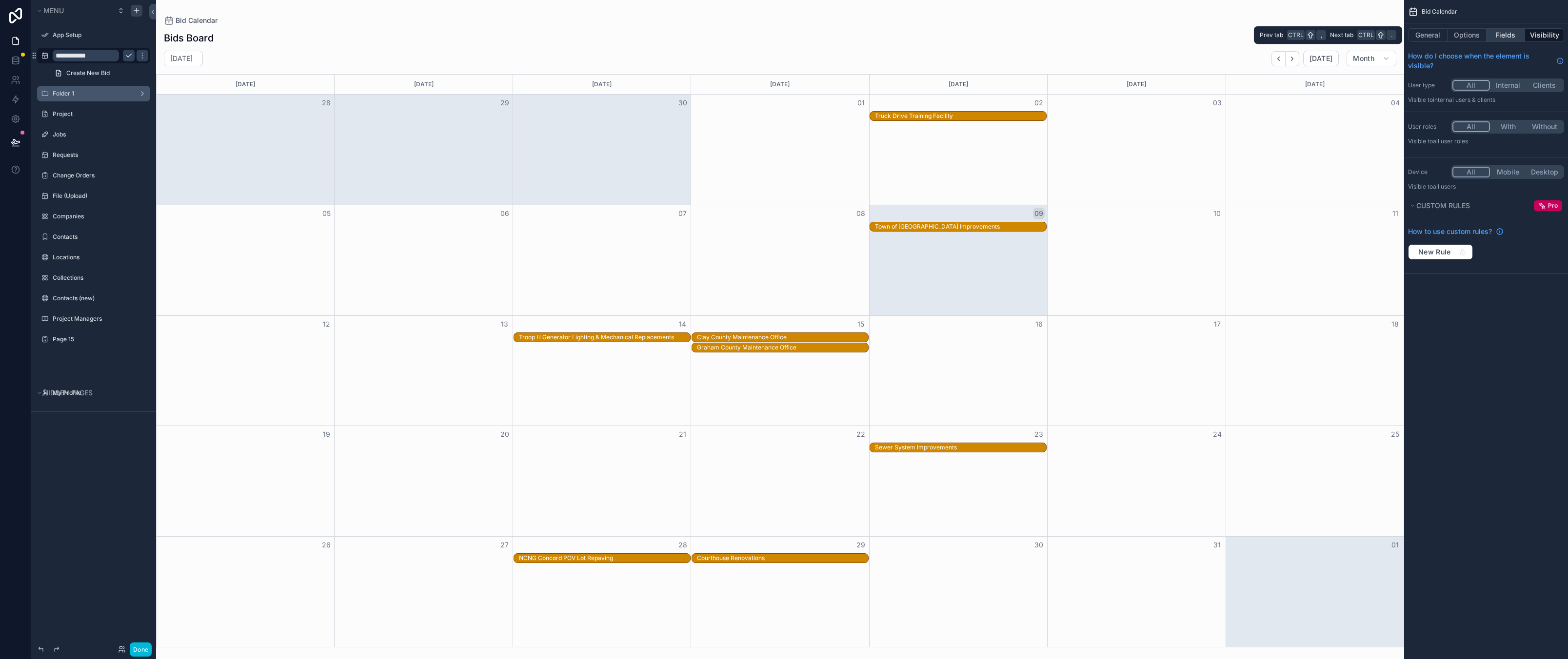
click at [1500, 34] on button "Fields" at bounding box center [1506, 35] width 39 height 13
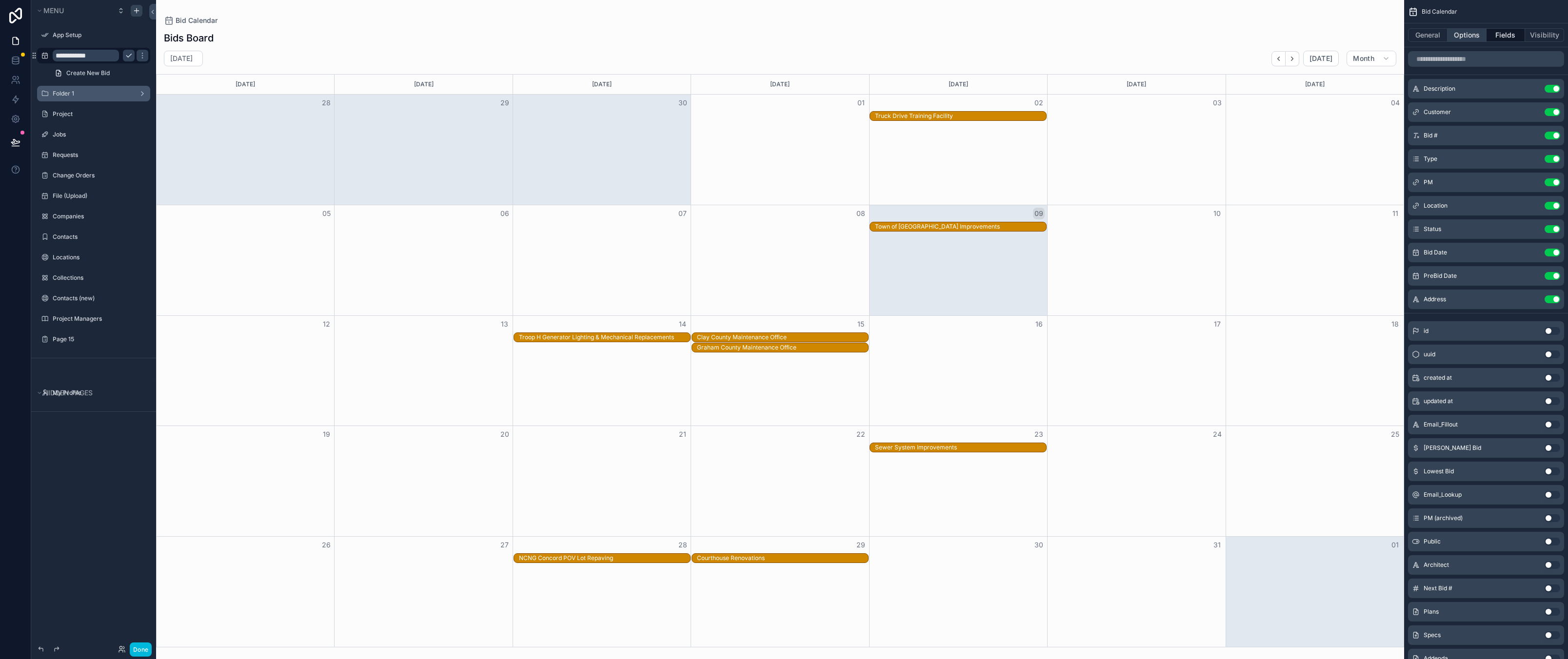
click at [1464, 31] on button "Options" at bounding box center [1467, 35] width 39 height 13
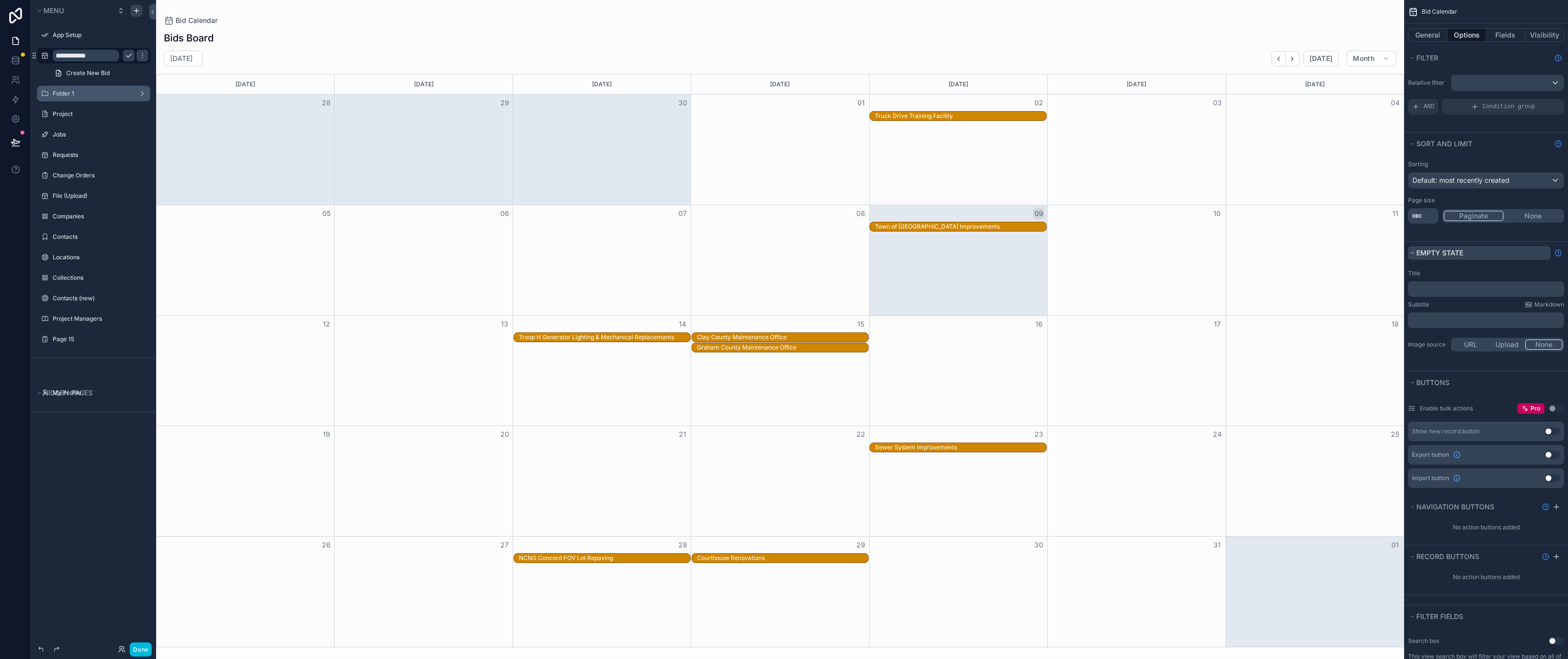
click at [1416, 252] on span "Empty state" at bounding box center [1440, 253] width 47 height 8
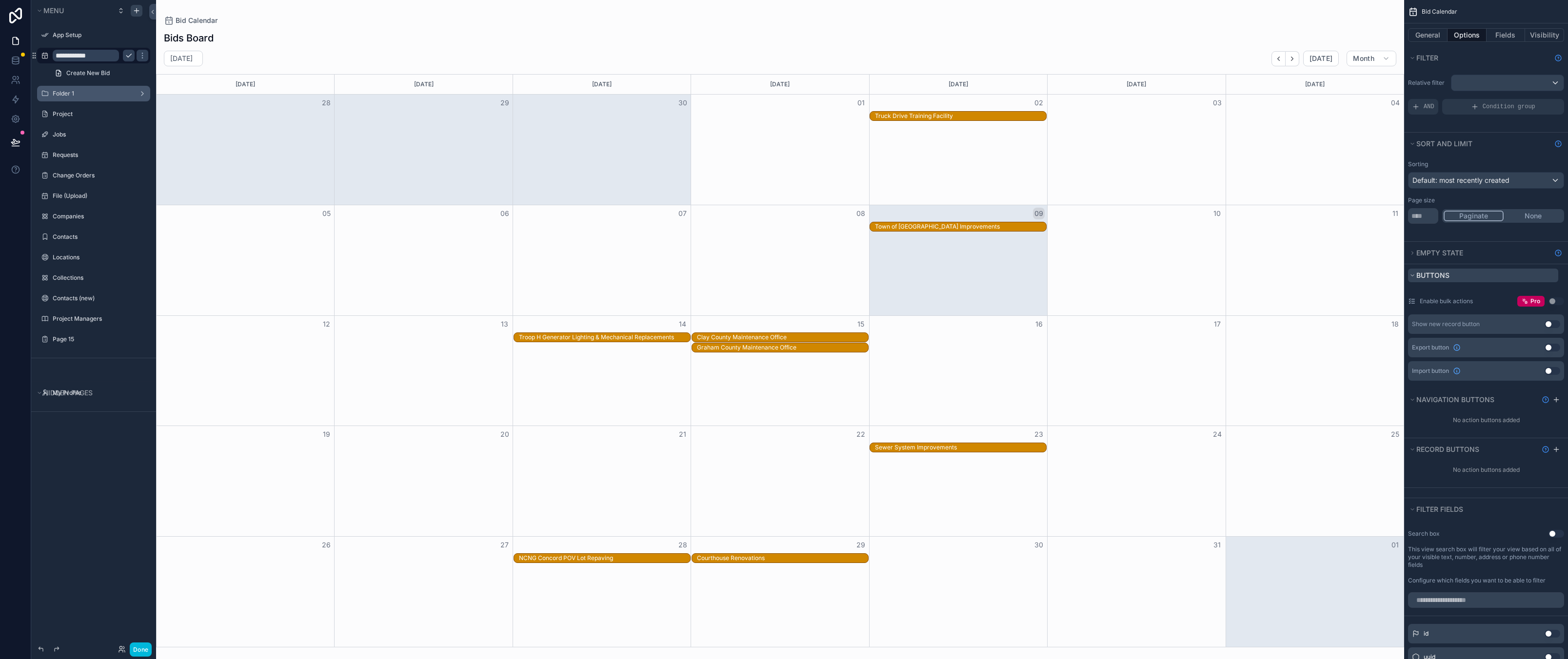
click at [1422, 272] on span "Buttons" at bounding box center [1433, 275] width 34 height 8
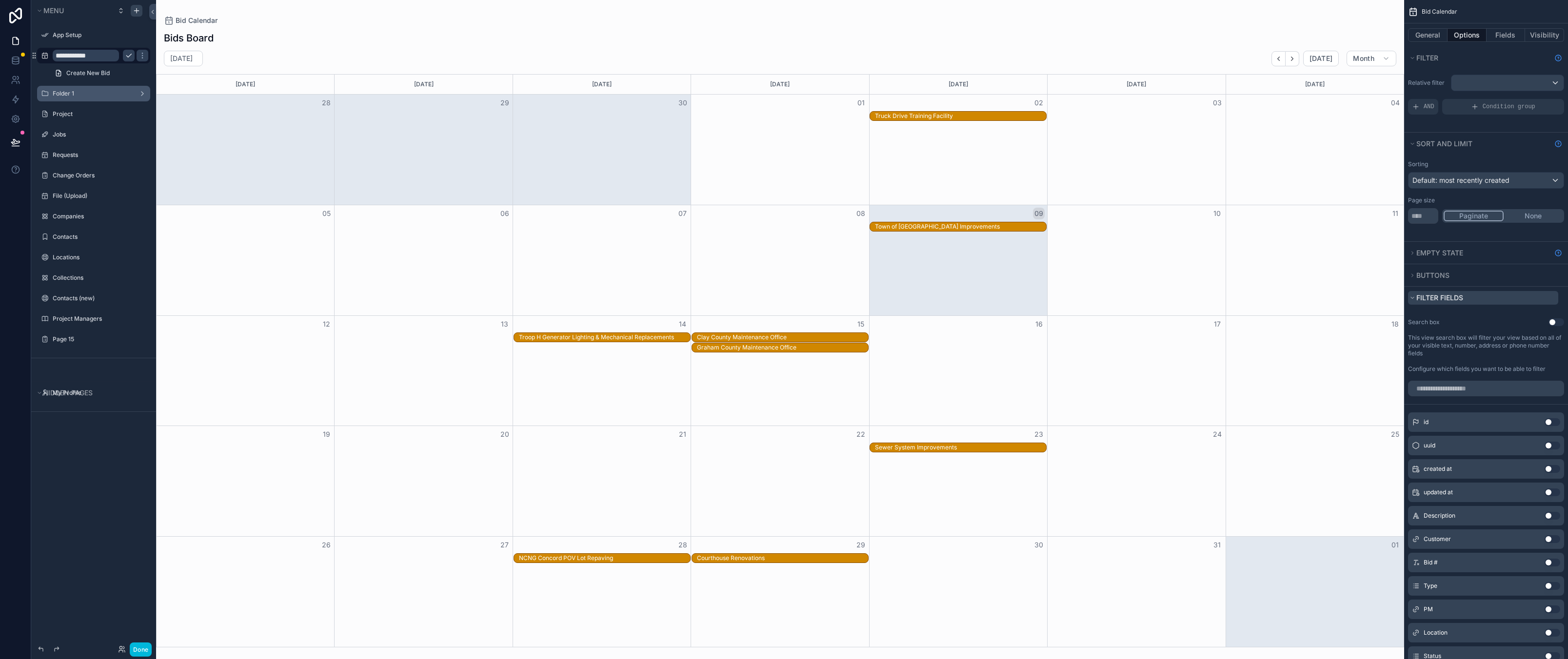
click at [1425, 299] on span "Filter fields" at bounding box center [1440, 298] width 47 height 8
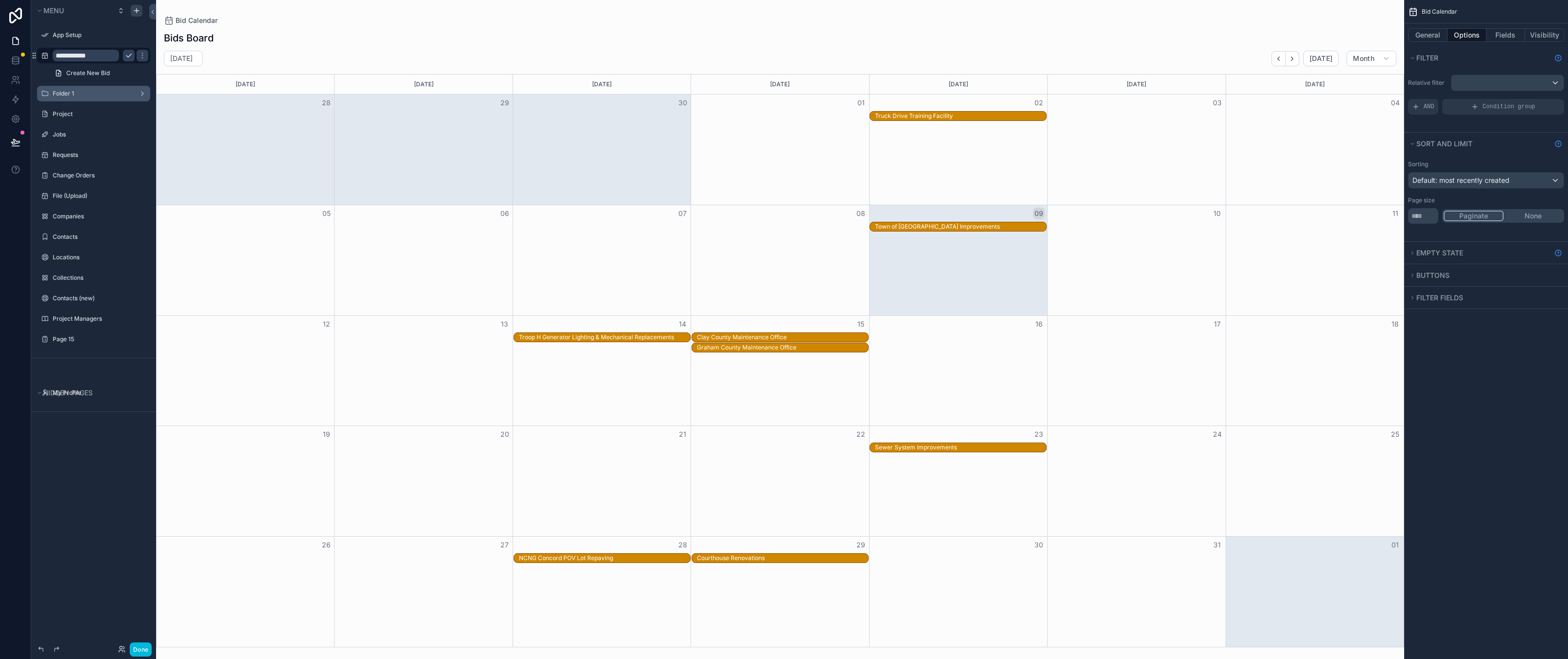
drag, startPoint x: 1440, startPoint y: 392, endPoint x: 1458, endPoint y: 179, distance: 213.8
click at [1440, 392] on div "Bid Calendar General Options Fields Visibility Filter Relative filter AND Condi…" at bounding box center [1485, 330] width 164 height 659
click at [1439, 34] on button "General" at bounding box center [1427, 35] width 39 height 13
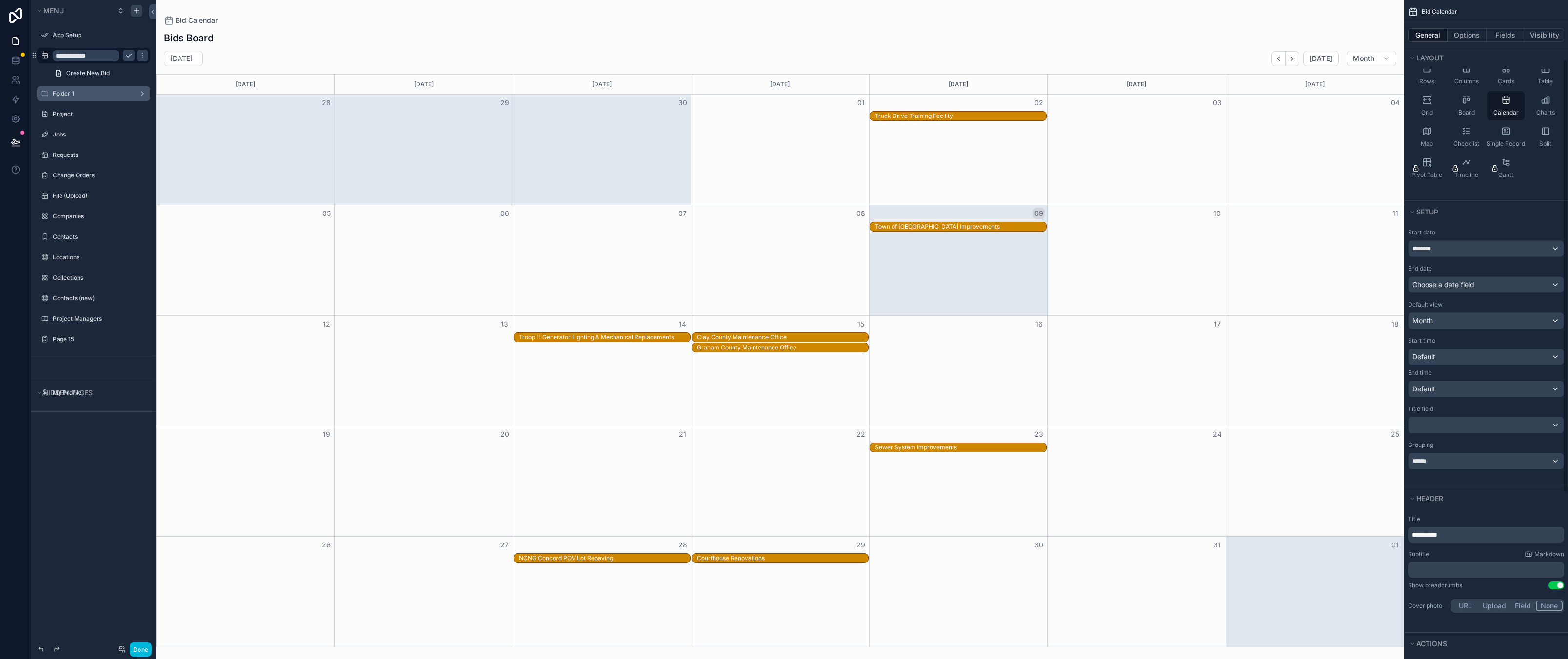
scroll to position [97, 0]
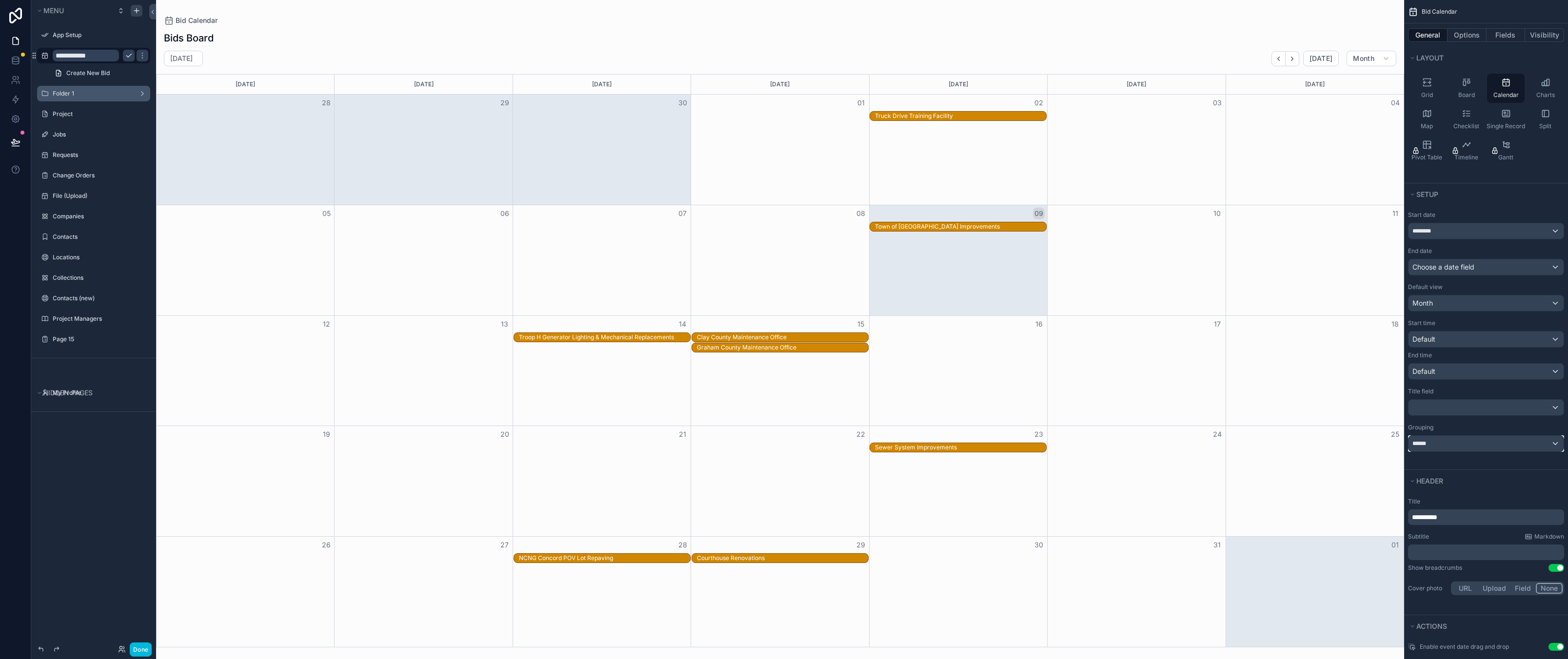
click at [1457, 444] on div "******" at bounding box center [1486, 444] width 155 height 16
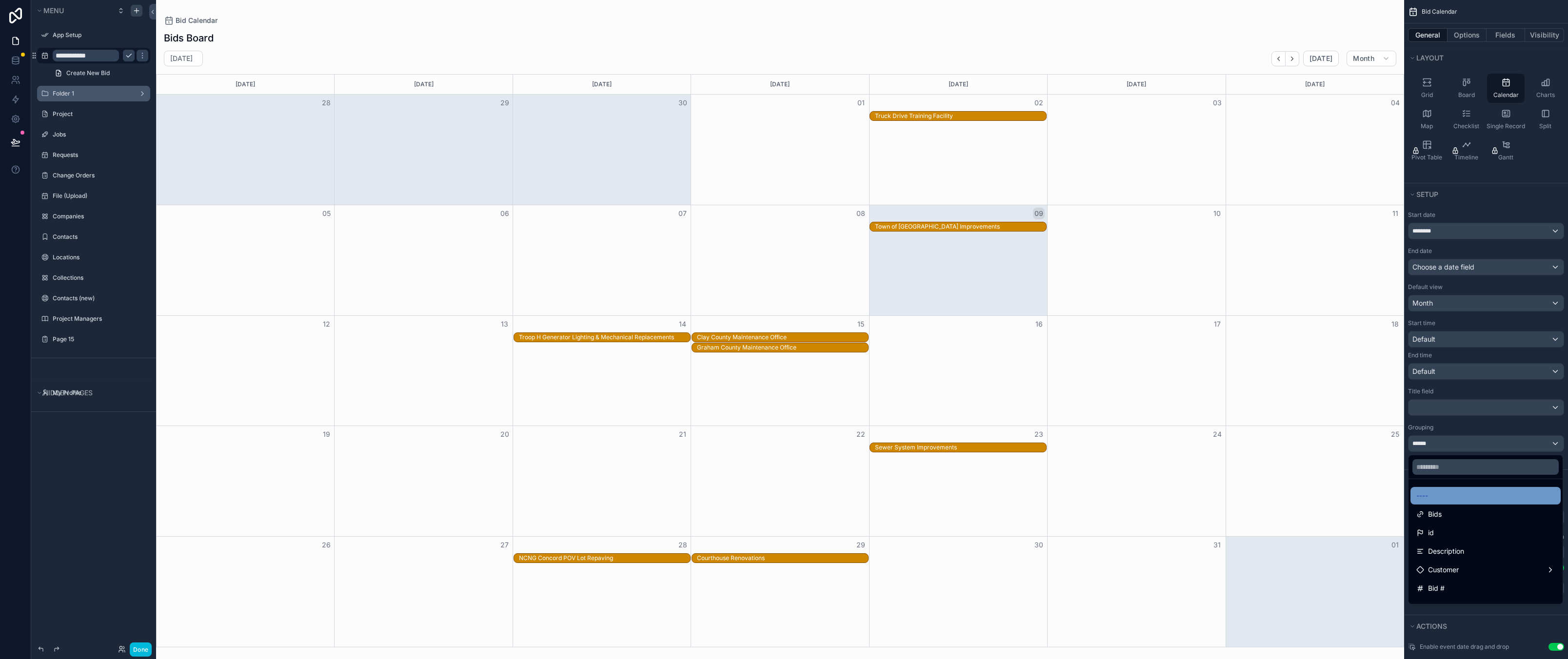
click at [1446, 493] on div "----" at bounding box center [1485, 496] width 138 height 12
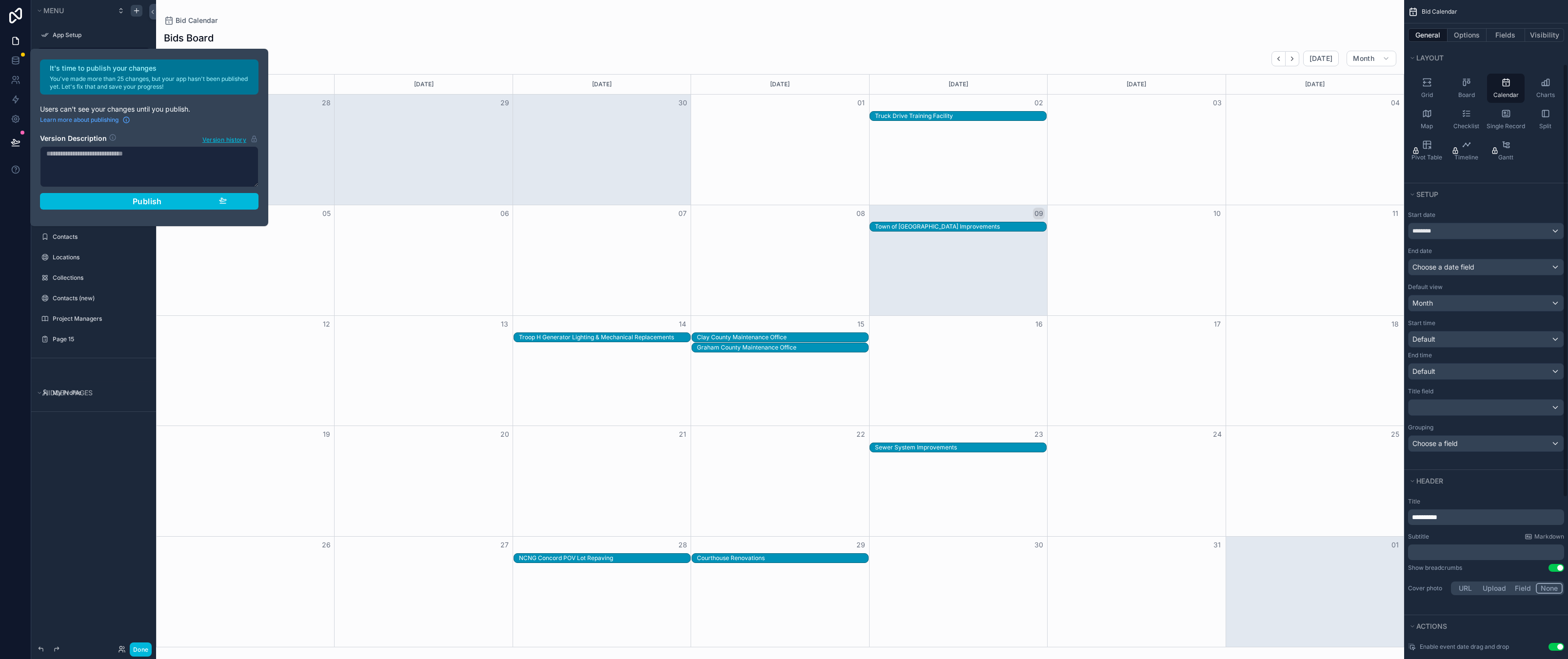
drag, startPoint x: 1449, startPoint y: 457, endPoint x: 1451, endPoint y: 446, distance: 11.2
click at [1449, 457] on div "Start date ******** End date Choose a date field Default view Month Start time …" at bounding box center [1485, 337] width 164 height 264
click at [1451, 444] on div "Choose a field" at bounding box center [1486, 444] width 155 height 16
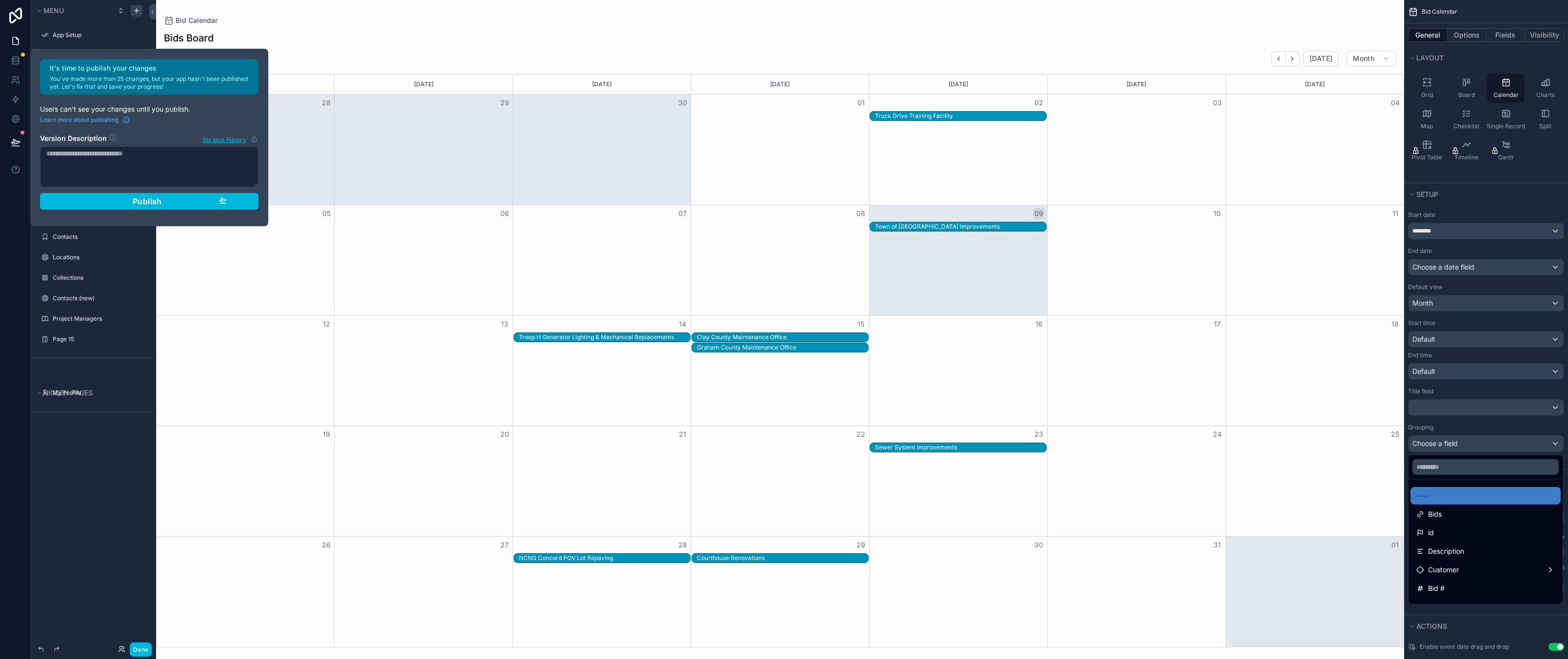
click at [1461, 426] on div "scrollable content" at bounding box center [784, 330] width 1568 height 659
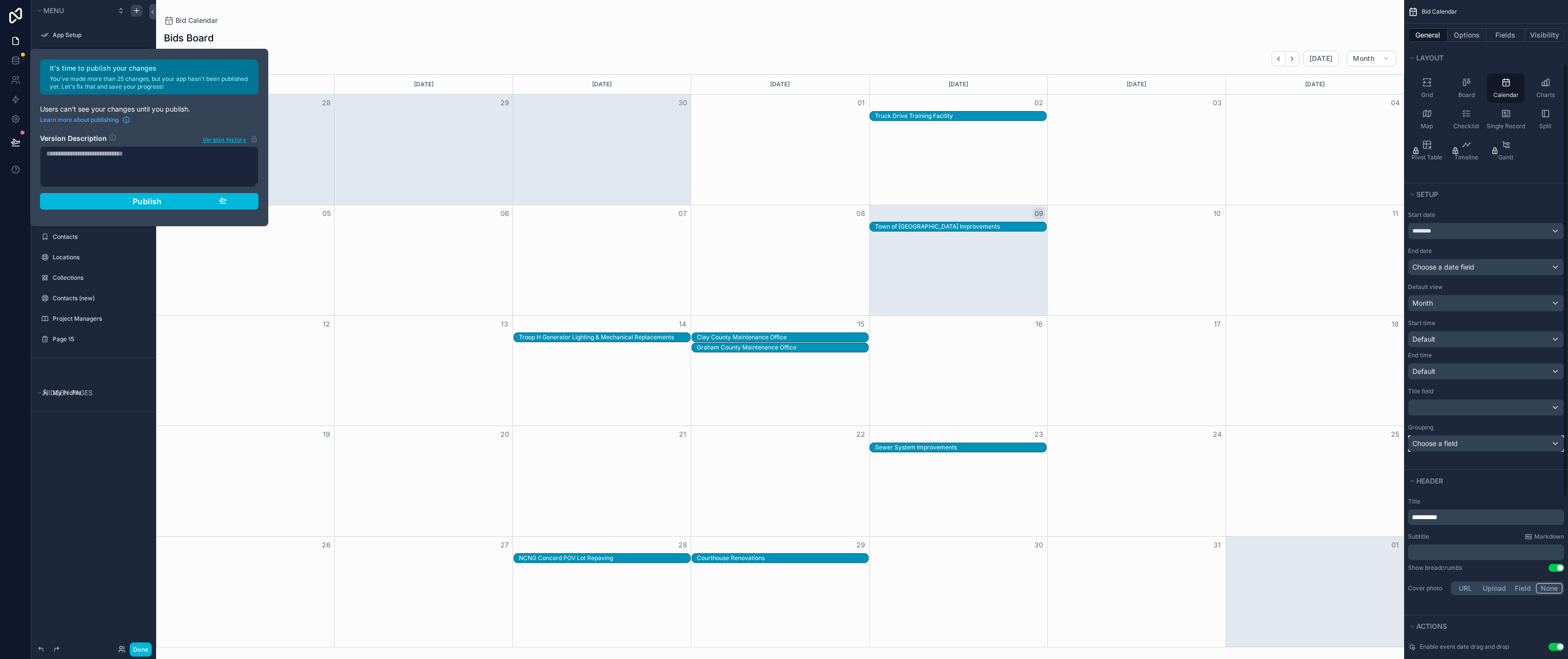
click at [1457, 448] on div "Choose a field" at bounding box center [1486, 444] width 155 height 16
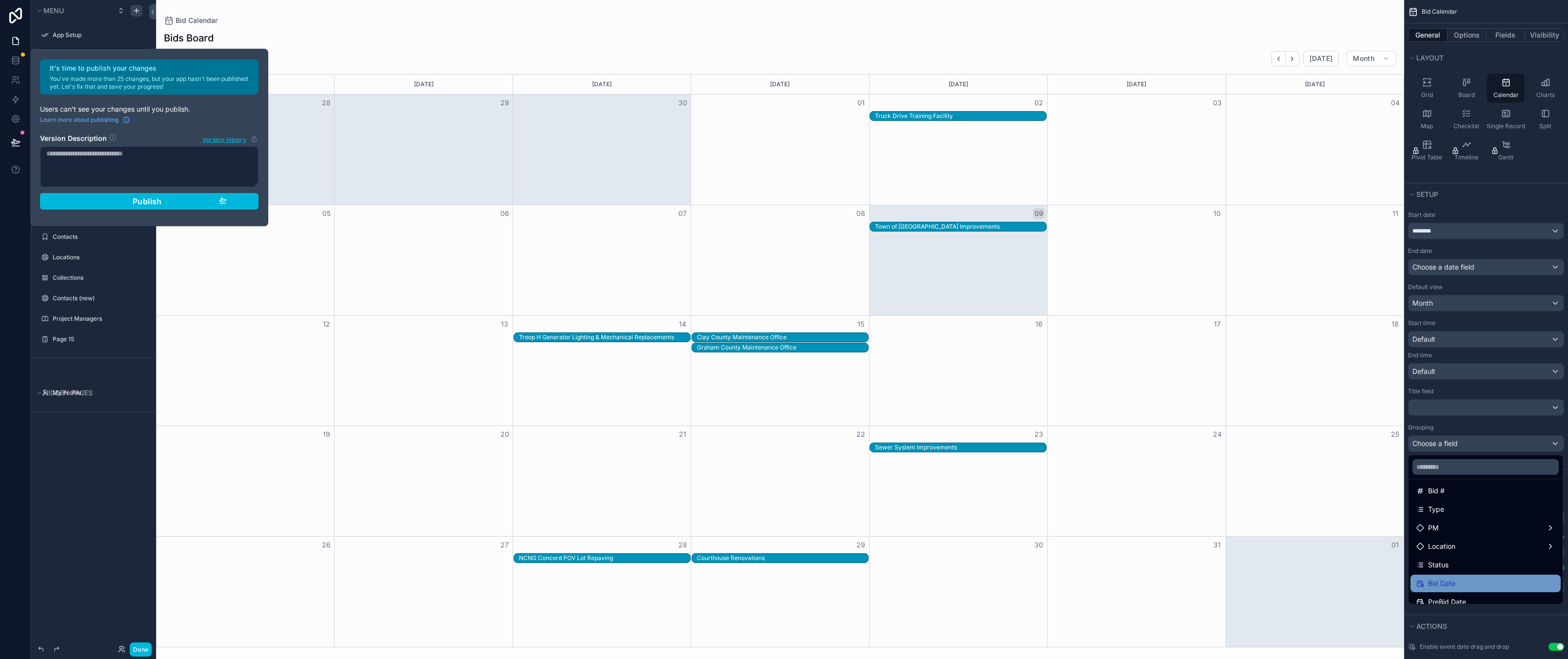
click at [1453, 584] on span "Bid Date" at bounding box center [1441, 584] width 28 height 12
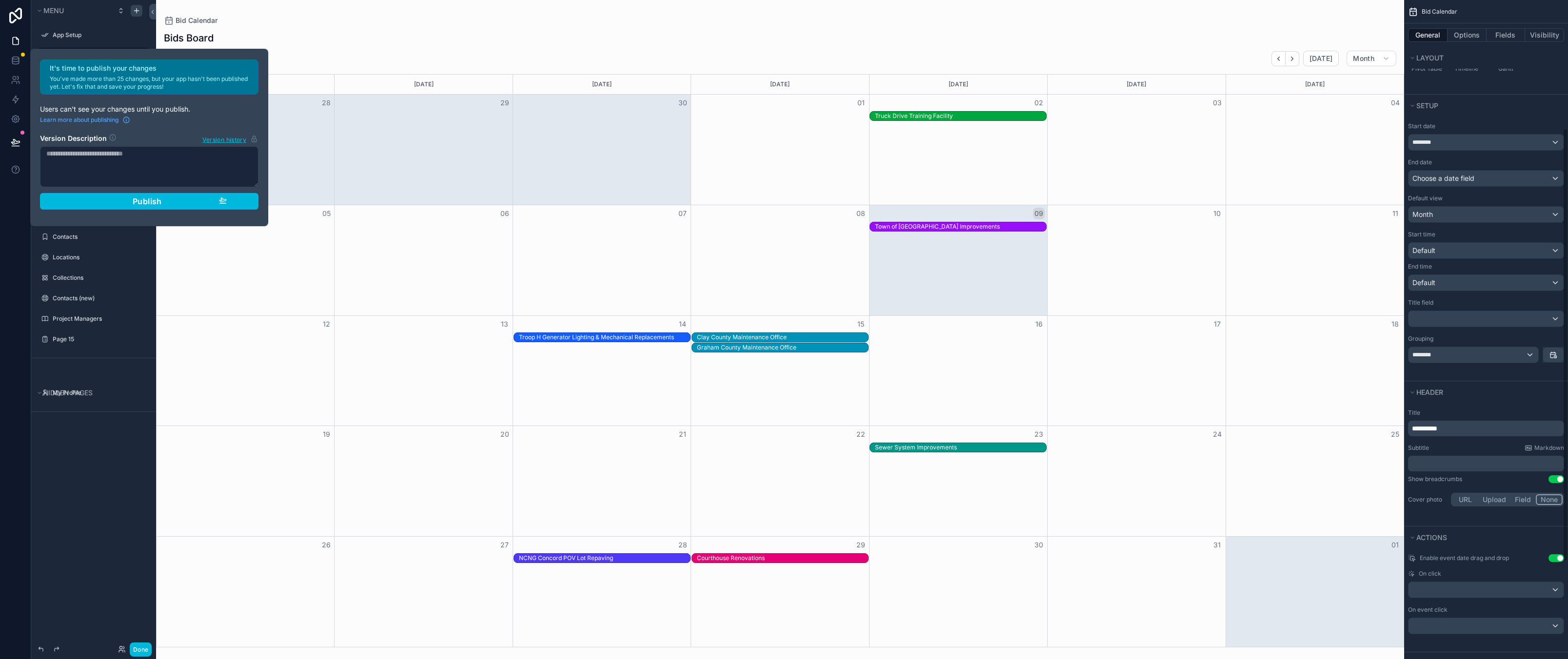
scroll to position [195, 0]
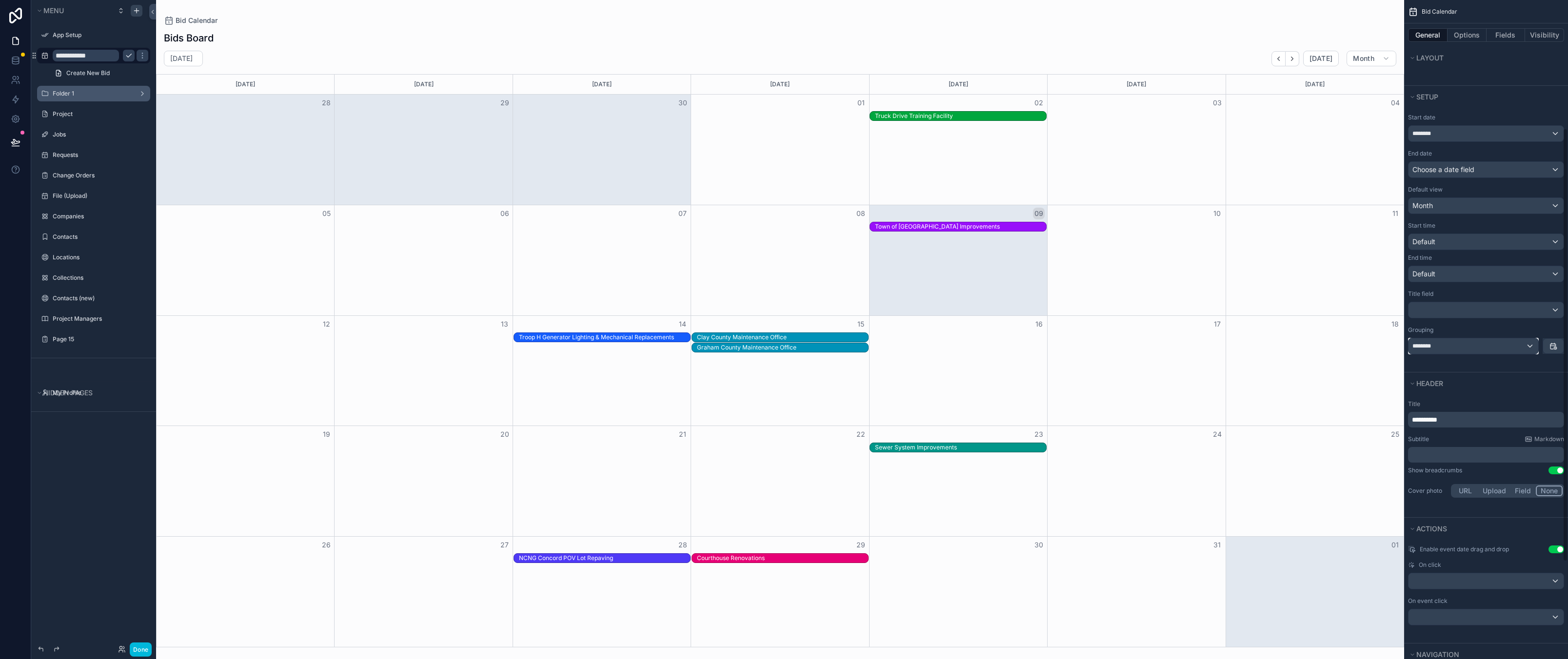
click at [1456, 342] on div "********" at bounding box center [1473, 346] width 130 height 16
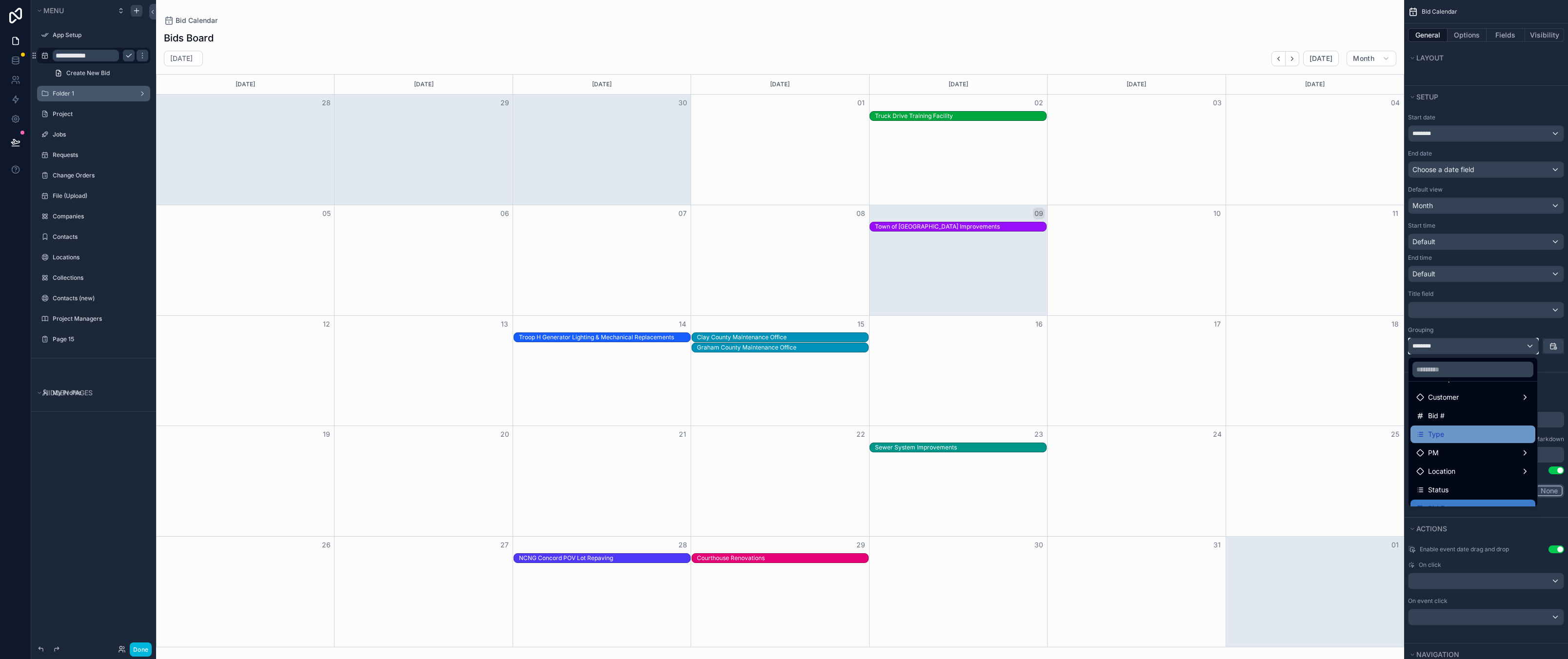
scroll to position [97, 0]
click at [1465, 432] on div "PM" at bounding box center [1472, 431] width 113 height 12
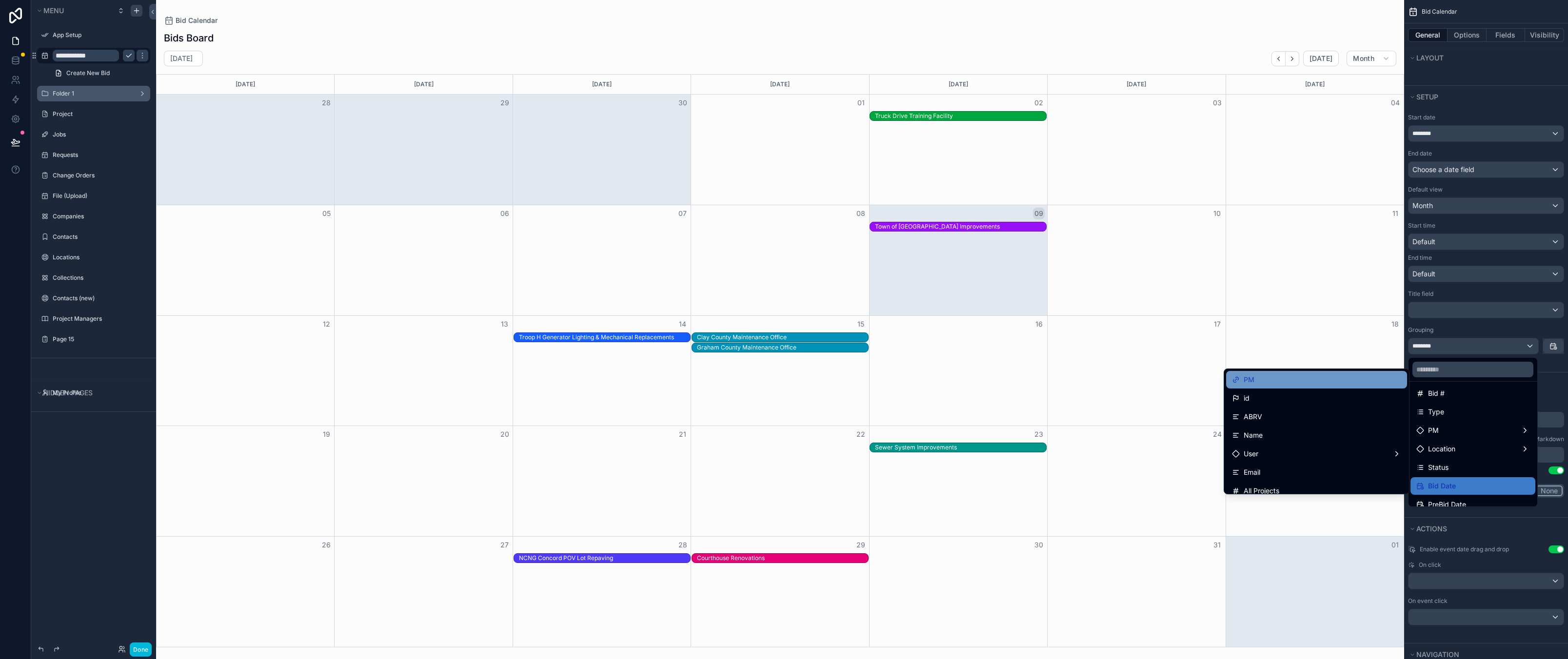
click at [1306, 381] on div "PM" at bounding box center [1316, 380] width 169 height 12
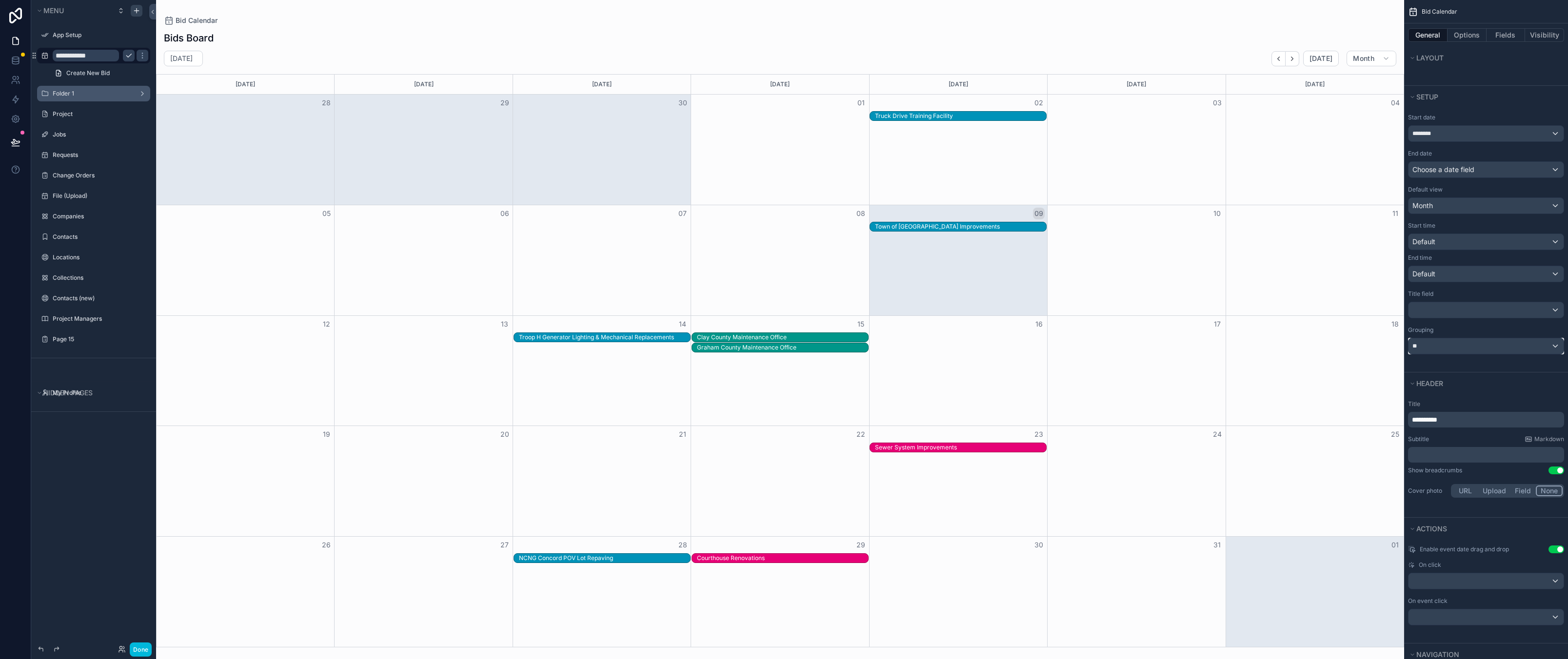
click at [1476, 339] on div "**" at bounding box center [1486, 346] width 155 height 16
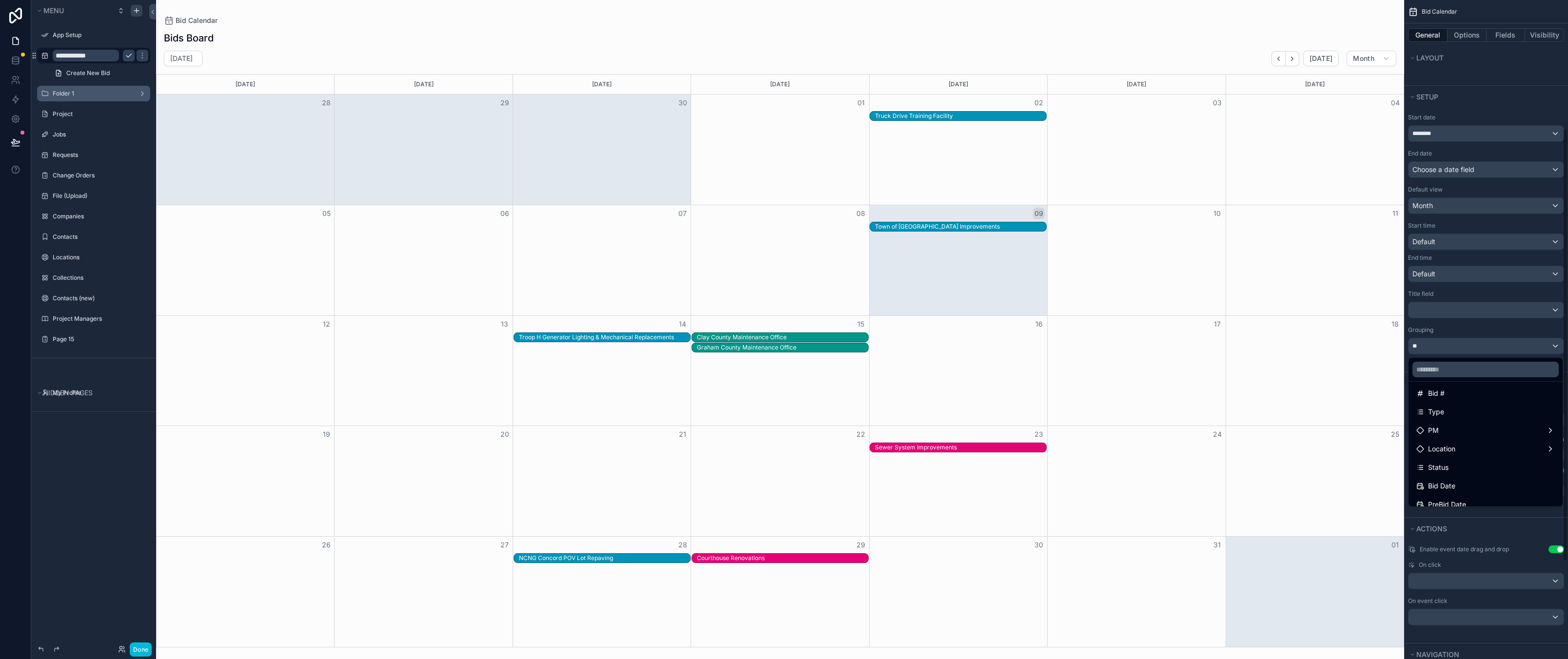
click at [1473, 325] on div "scrollable content" at bounding box center [784, 330] width 1568 height 659
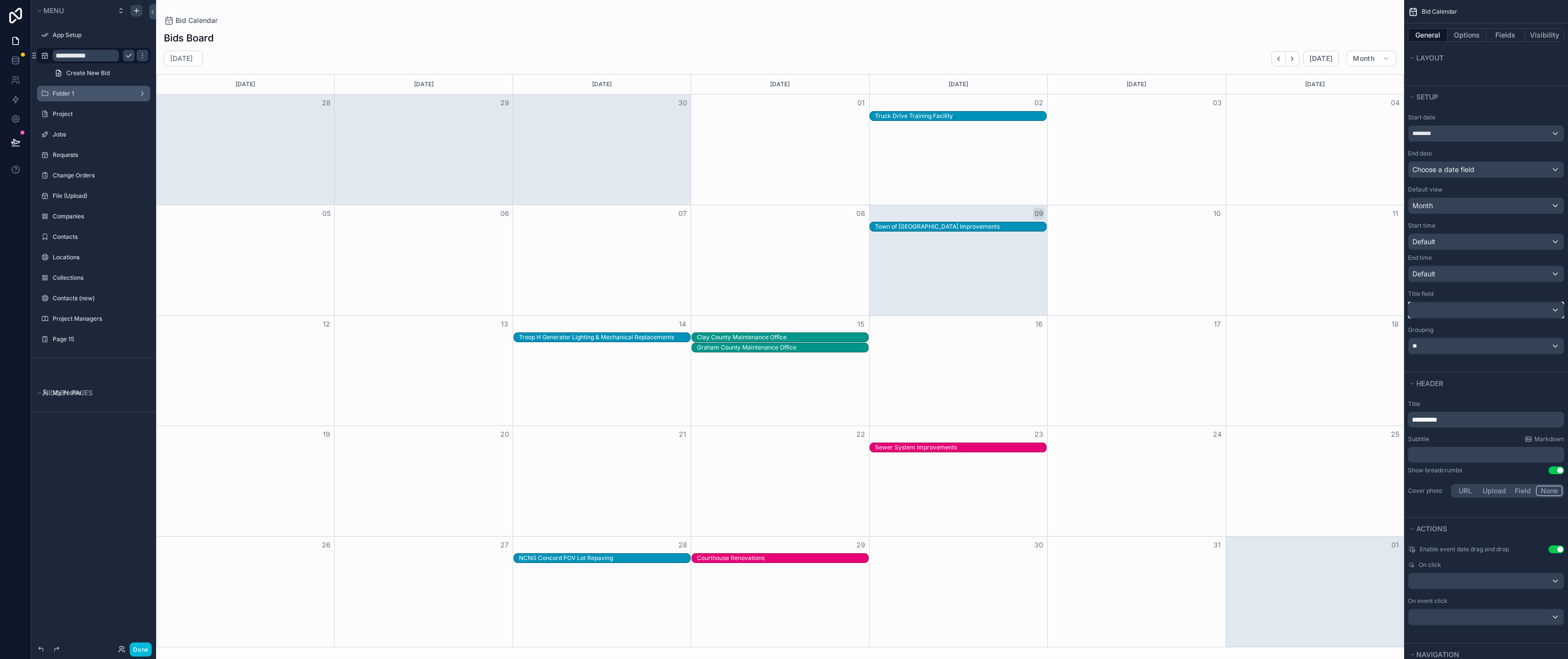
click at [1466, 304] on div "scrollable content" at bounding box center [1486, 310] width 155 height 16
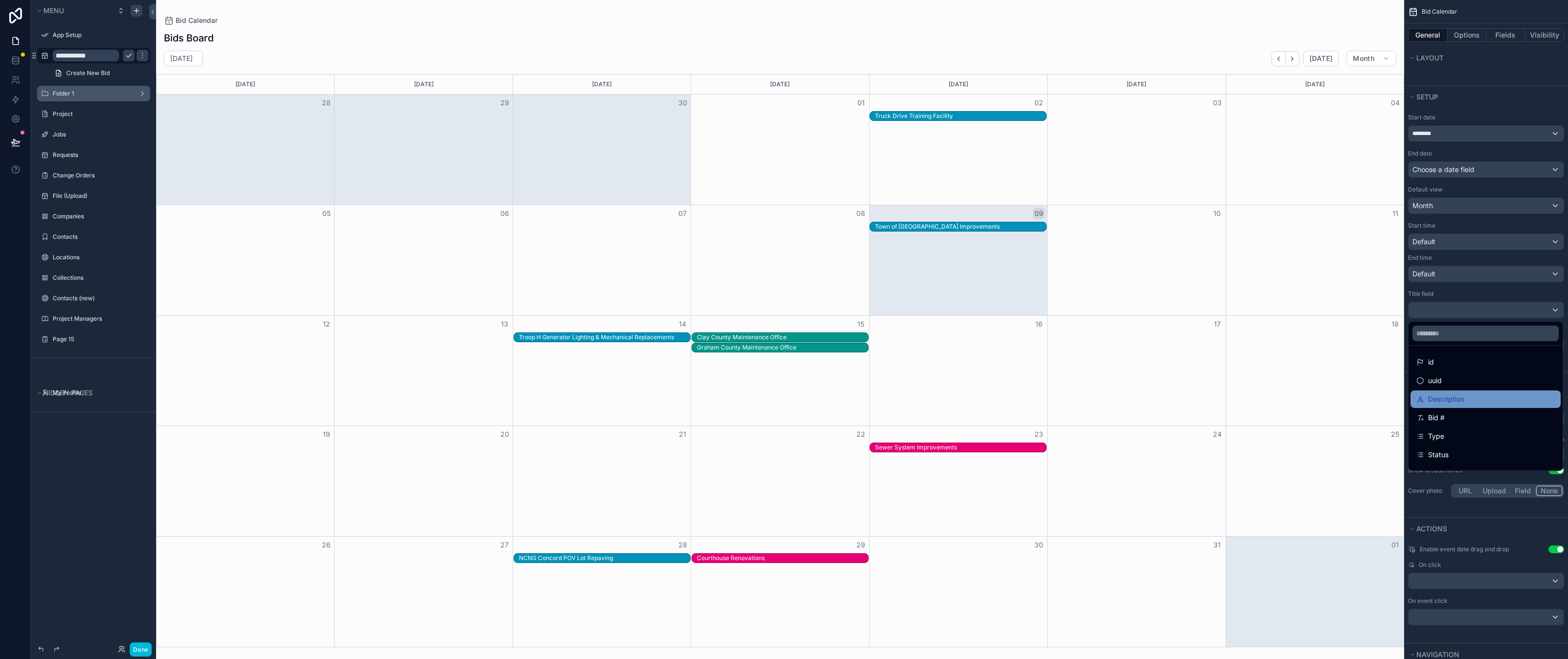
click at [1447, 399] on span "Description" at bounding box center [1446, 399] width 36 height 12
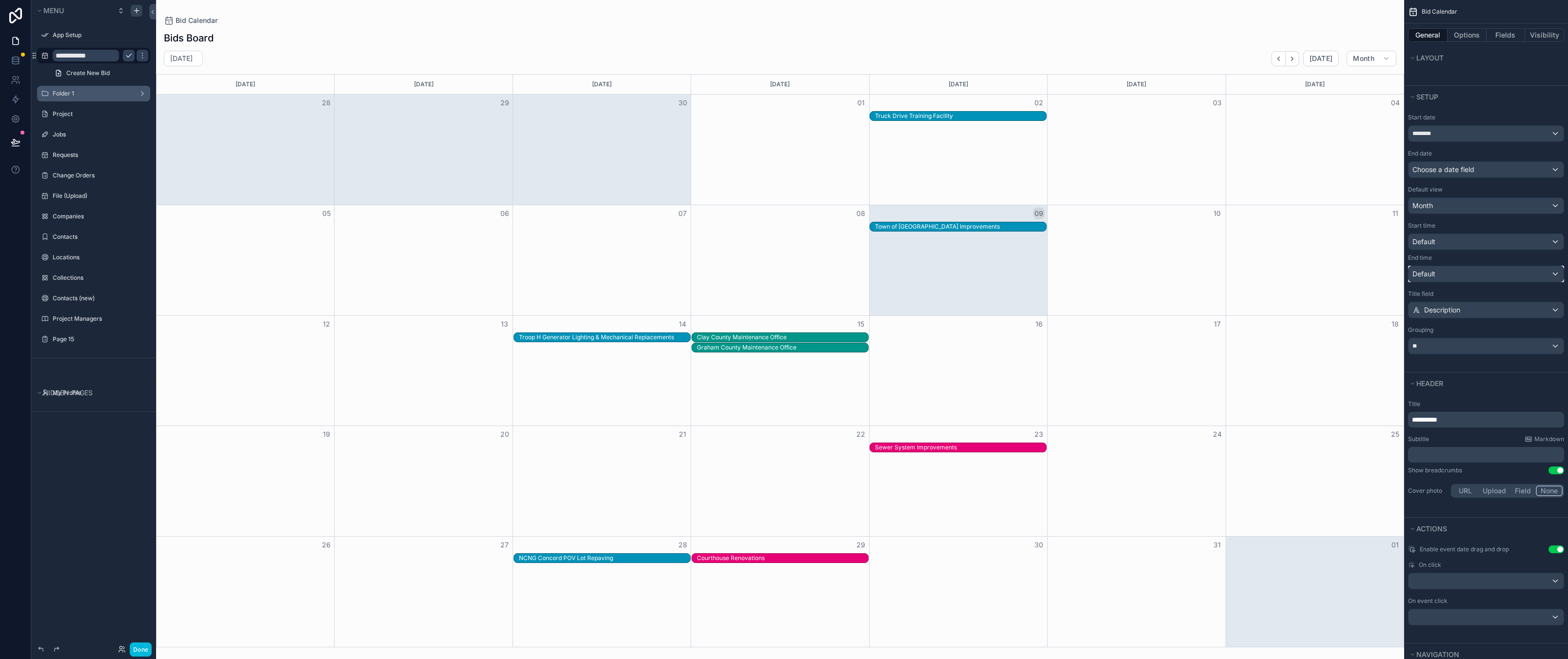
click at [1456, 271] on div "Default" at bounding box center [1486, 274] width 155 height 16
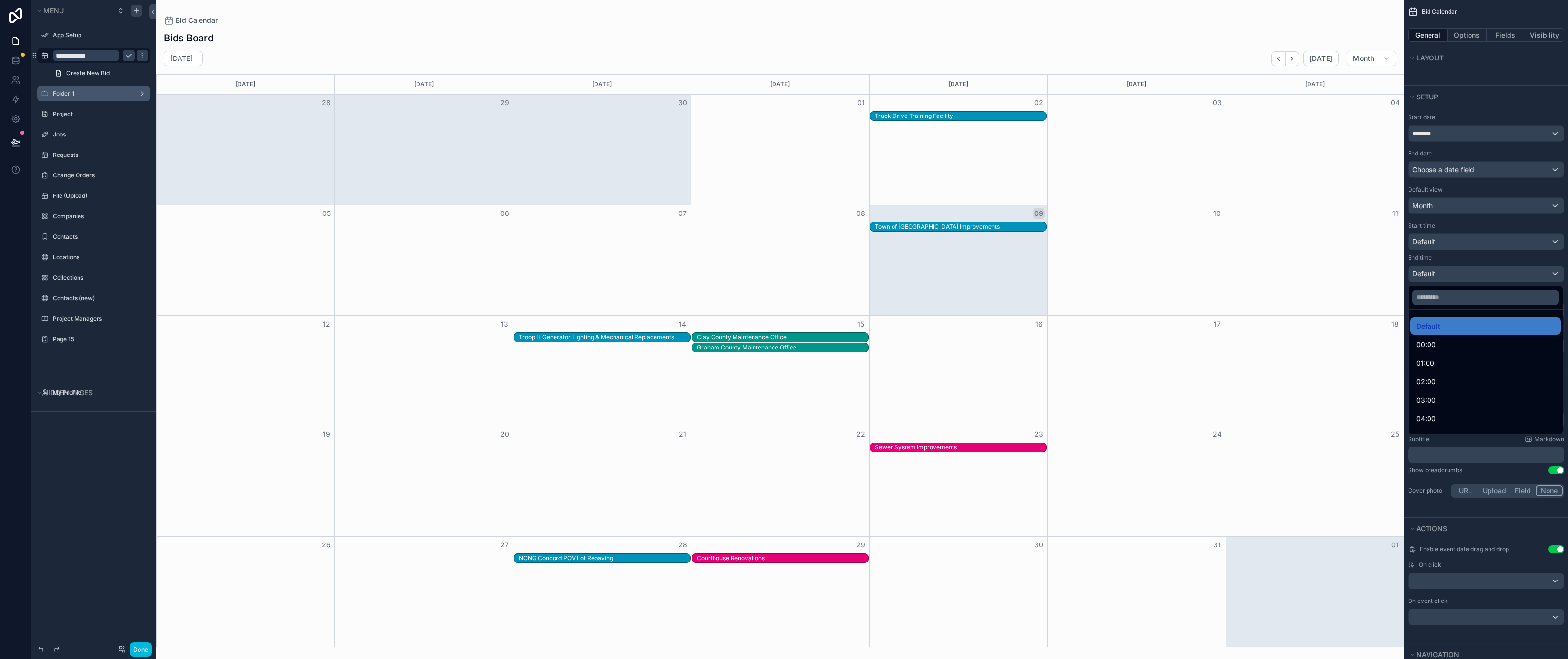
click at [1456, 268] on div "scrollable content" at bounding box center [784, 330] width 1568 height 659
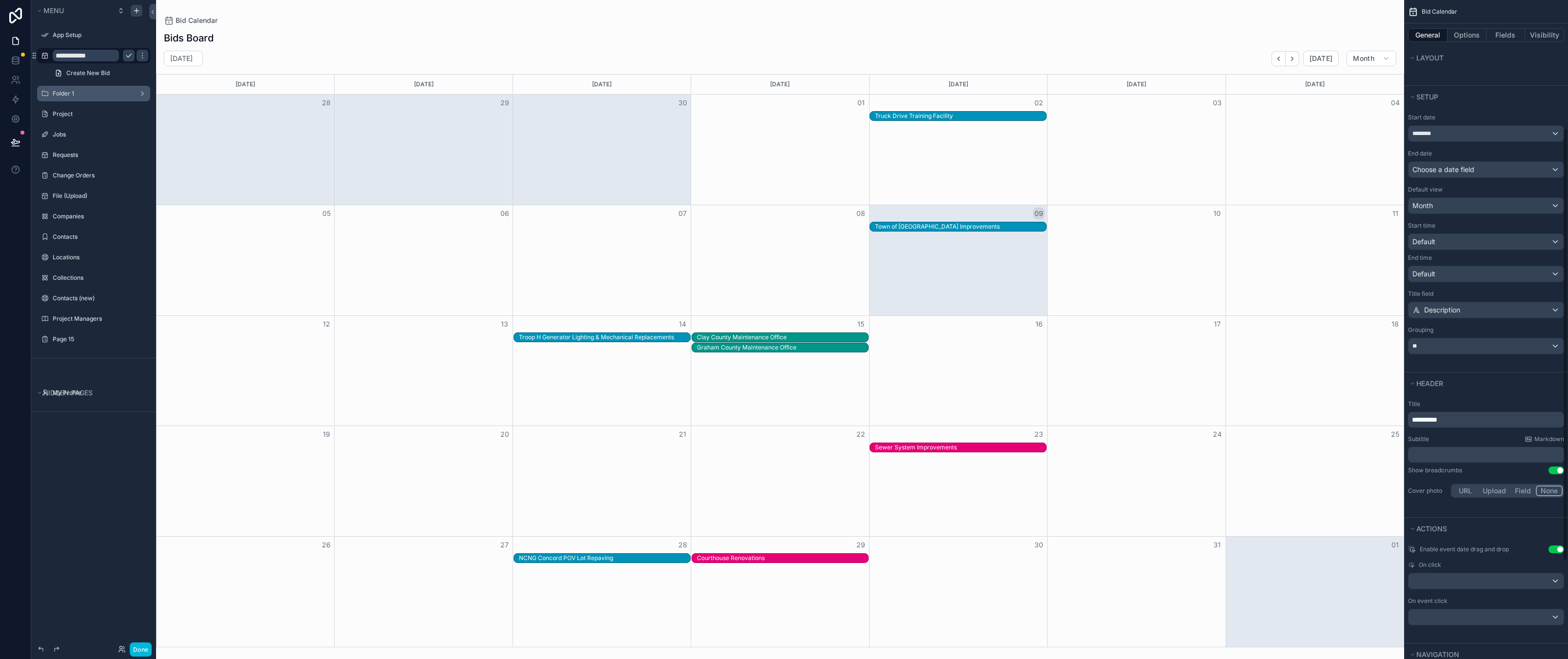
click at [1458, 255] on div "End time" at bounding box center [1486, 257] width 156 height 8
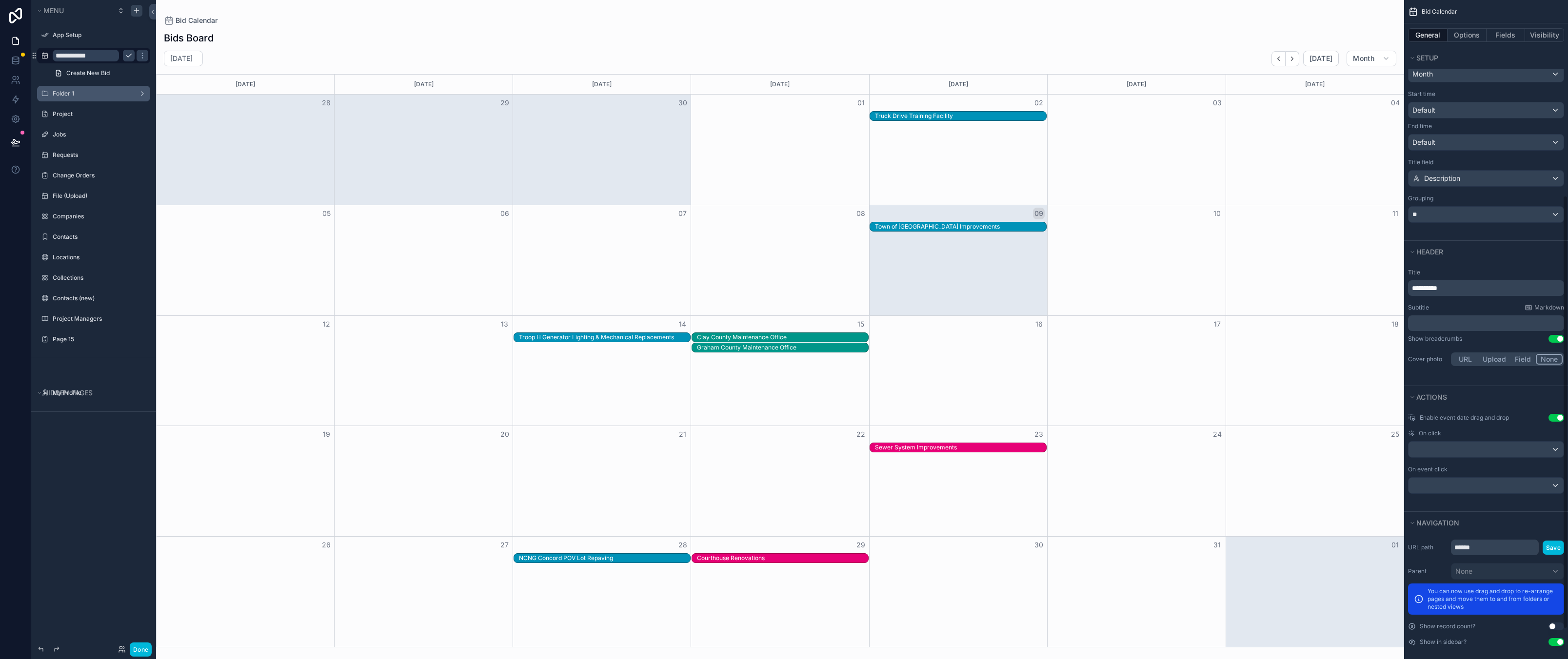
scroll to position [341, 0]
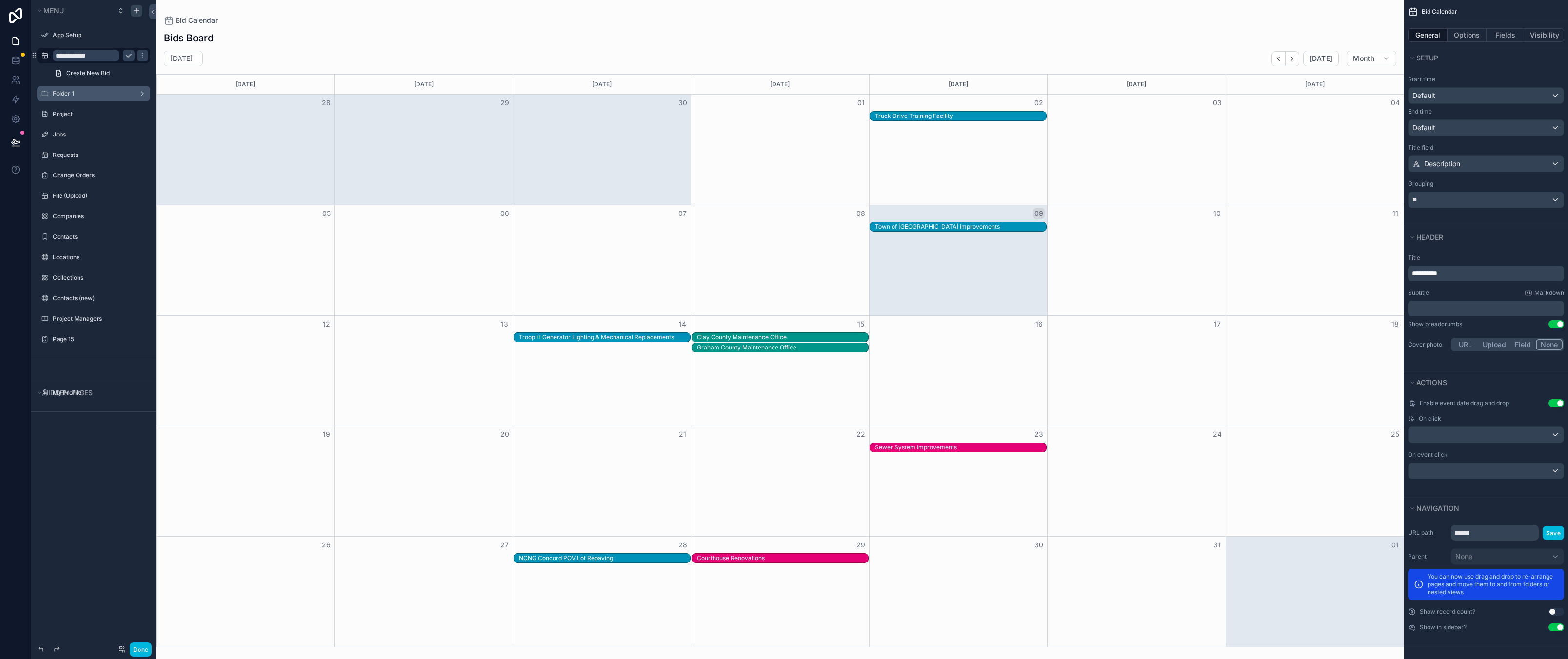
drag, startPoint x: 1321, startPoint y: 16, endPoint x: 1303, endPoint y: 56, distance: 43.9
click at [1321, 16] on div "Bid Calendar" at bounding box center [780, 21] width 1233 height 10
click at [1295, 61] on icon "Next" at bounding box center [1291, 59] width 8 height 8
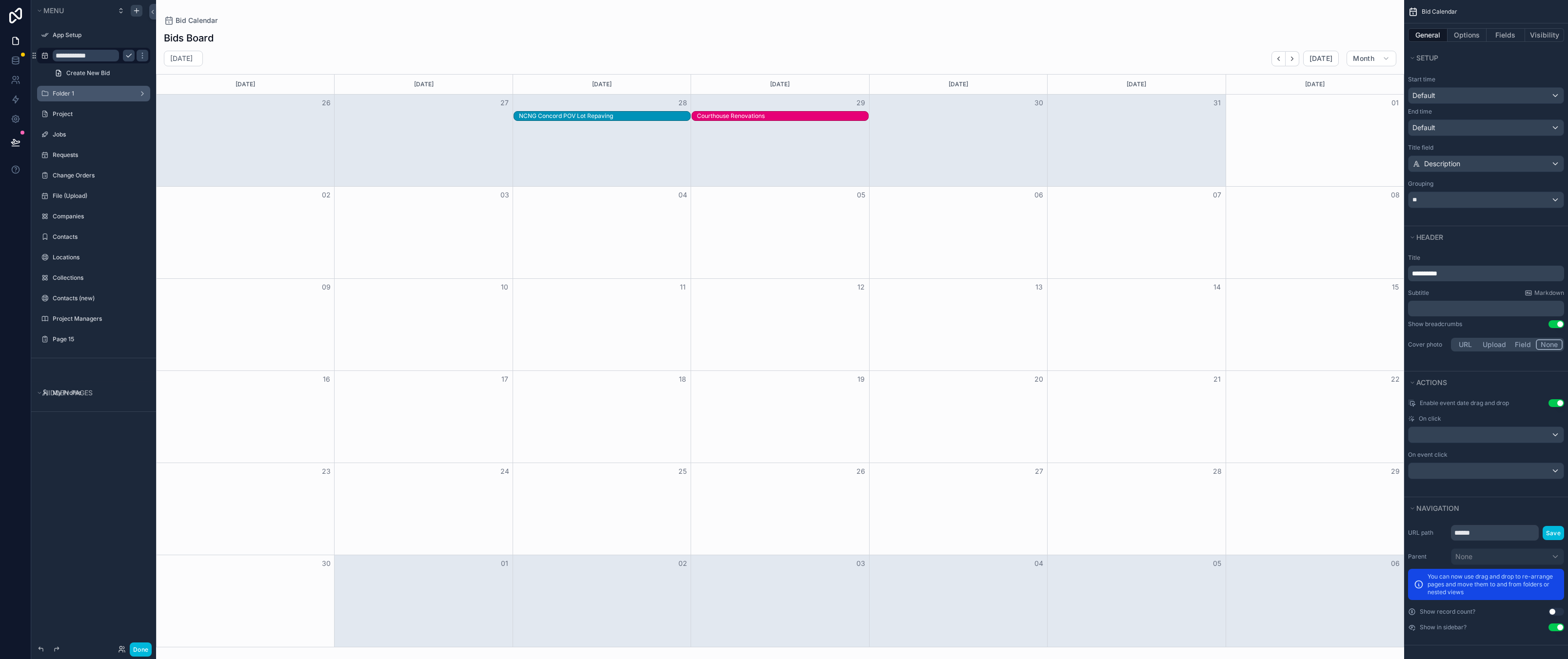
click at [1281, 61] on icon "Back" at bounding box center [1278, 59] width 8 height 8
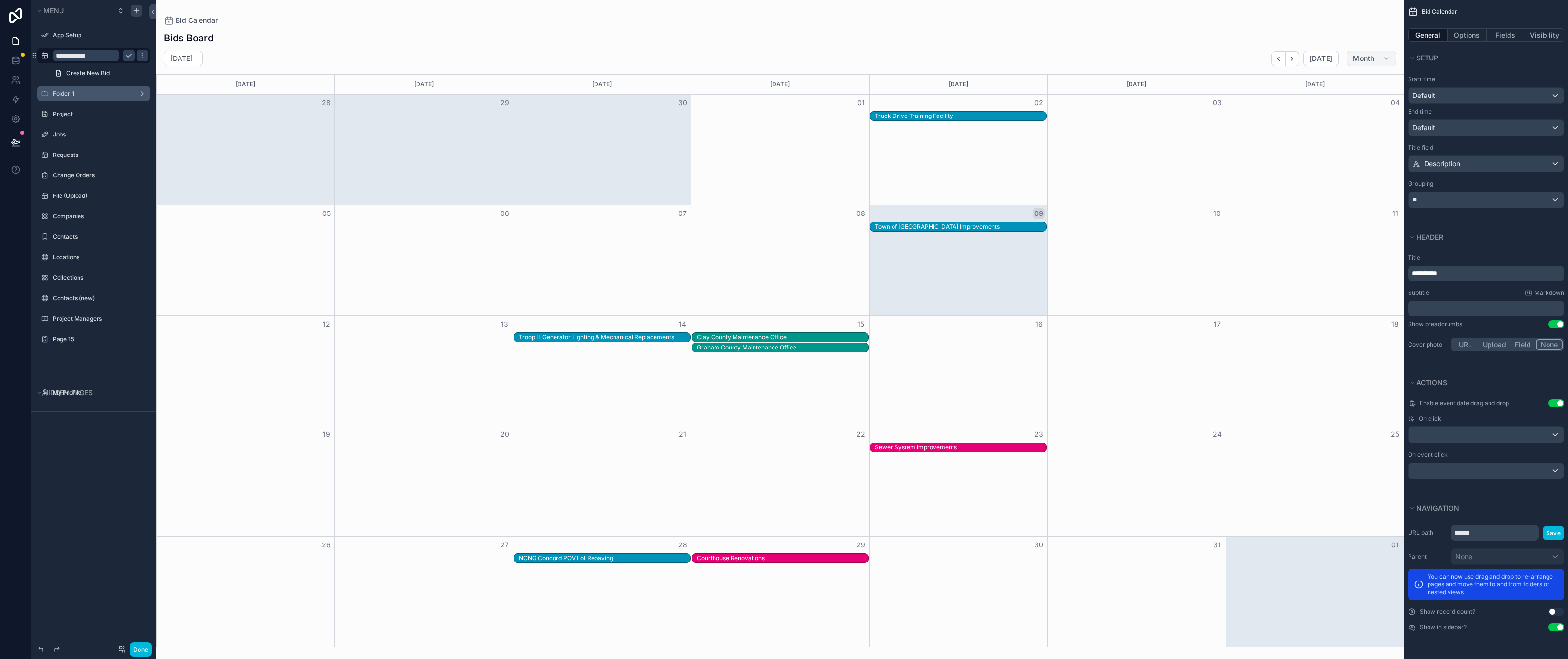
click at [1356, 58] on span "Month" at bounding box center [1363, 59] width 22 height 8
click at [1330, 16] on div "Bid Calendar" at bounding box center [780, 21] width 1233 height 10
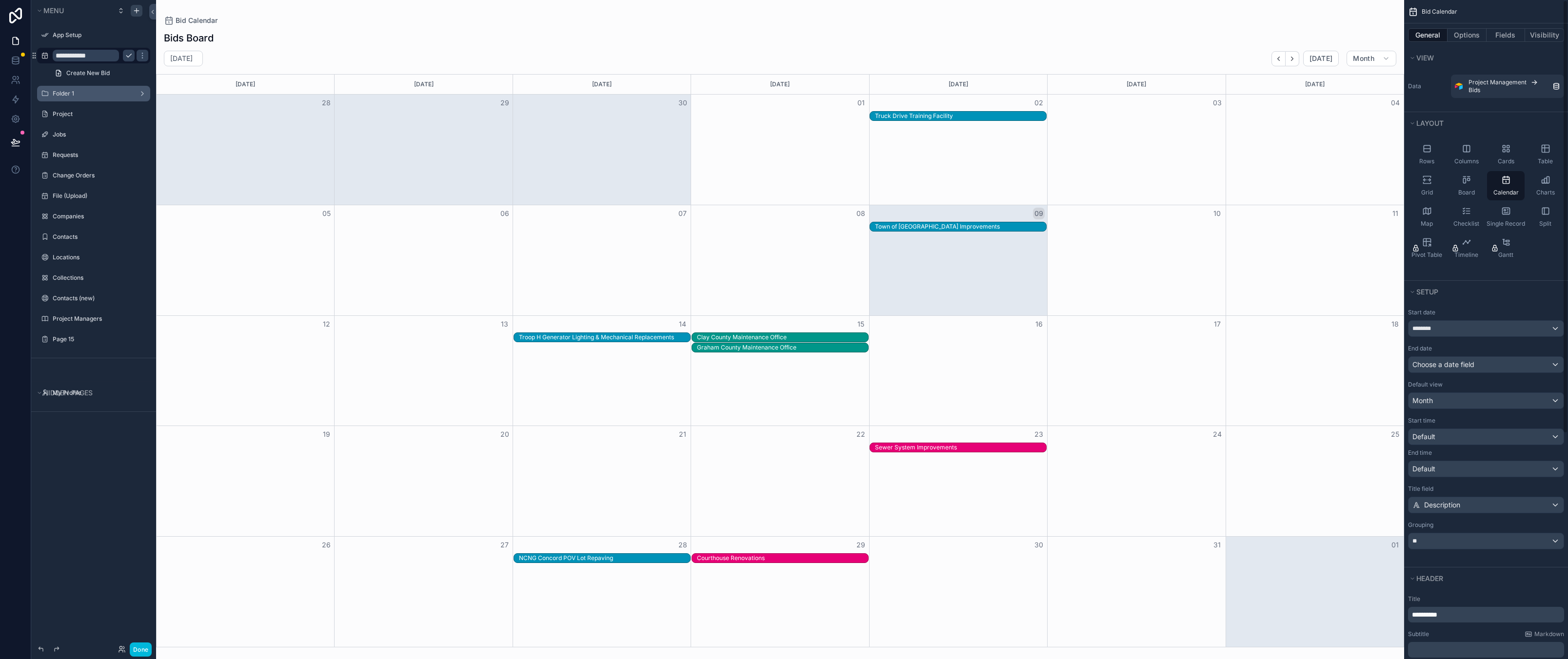
click at [1544, 250] on div "Rows Columns Cards Table Grid Board Calendar Charts Map Checklist Single Record…" at bounding box center [1485, 201] width 164 height 131
click at [1469, 407] on div "Month" at bounding box center [1486, 401] width 155 height 16
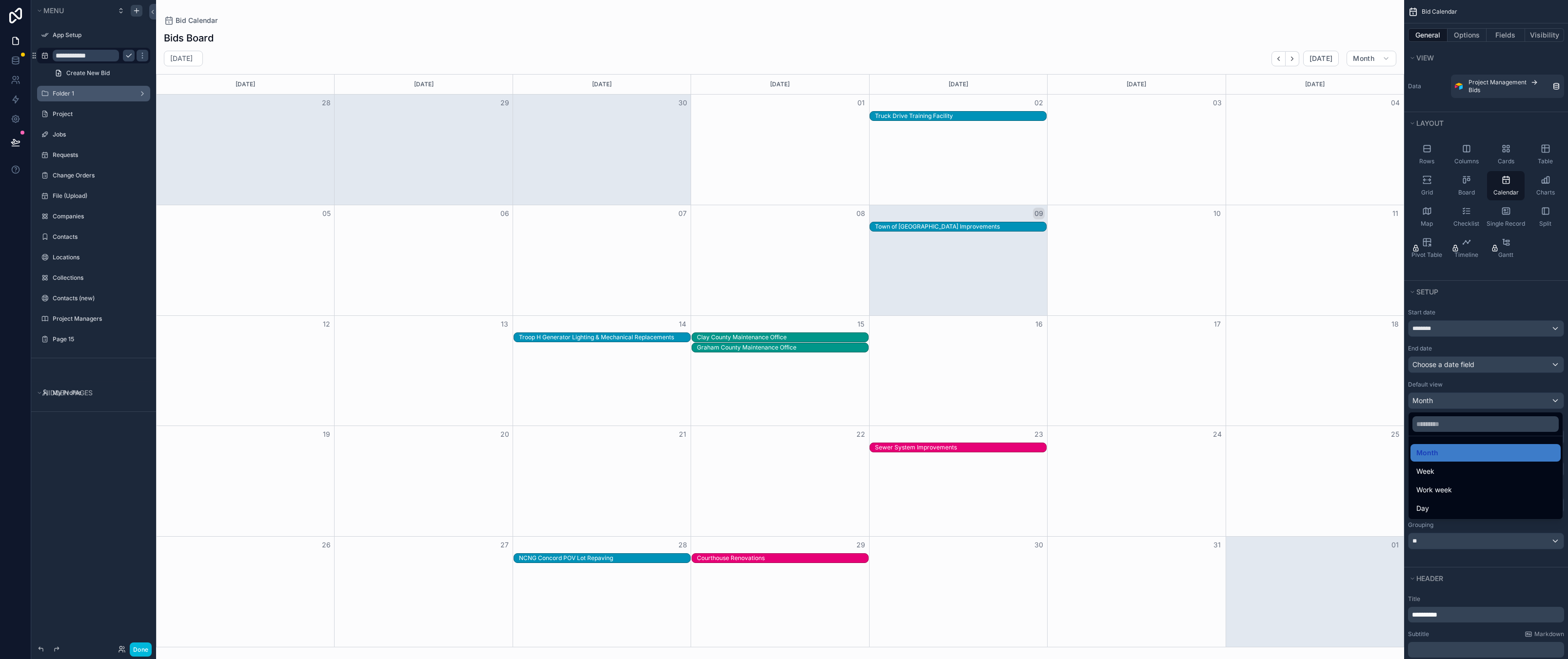
click at [1467, 406] on div "scrollable content" at bounding box center [784, 330] width 1568 height 659
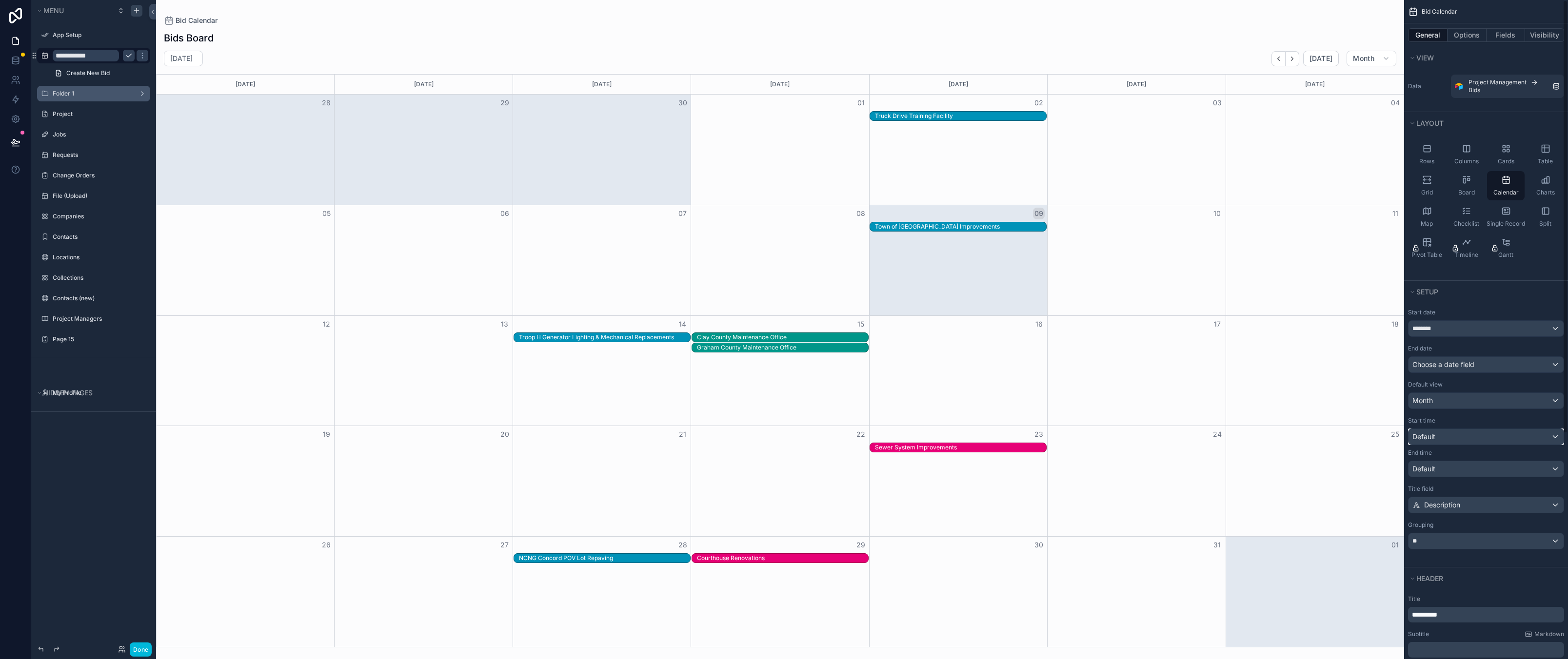
click at [1451, 438] on div "Default" at bounding box center [1486, 437] width 155 height 16
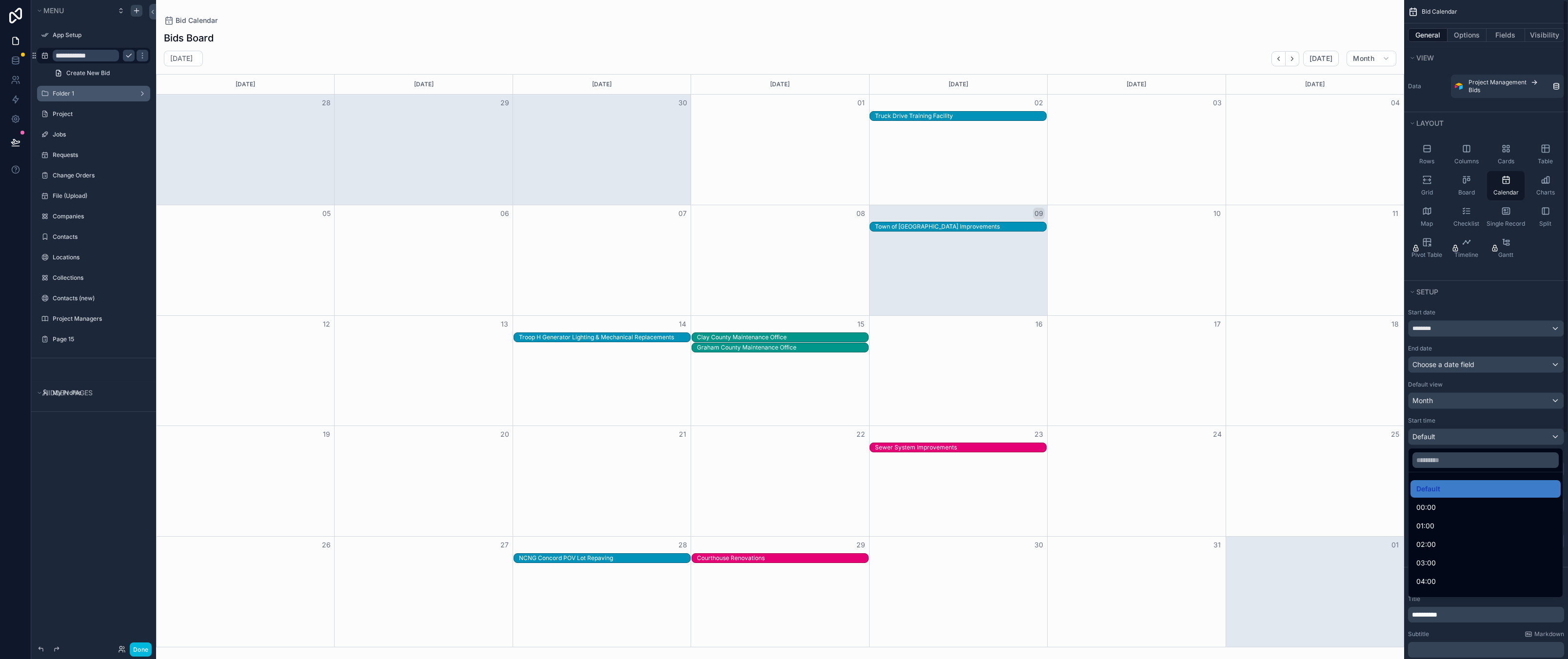
click at [1451, 438] on div "scrollable content" at bounding box center [784, 330] width 1568 height 659
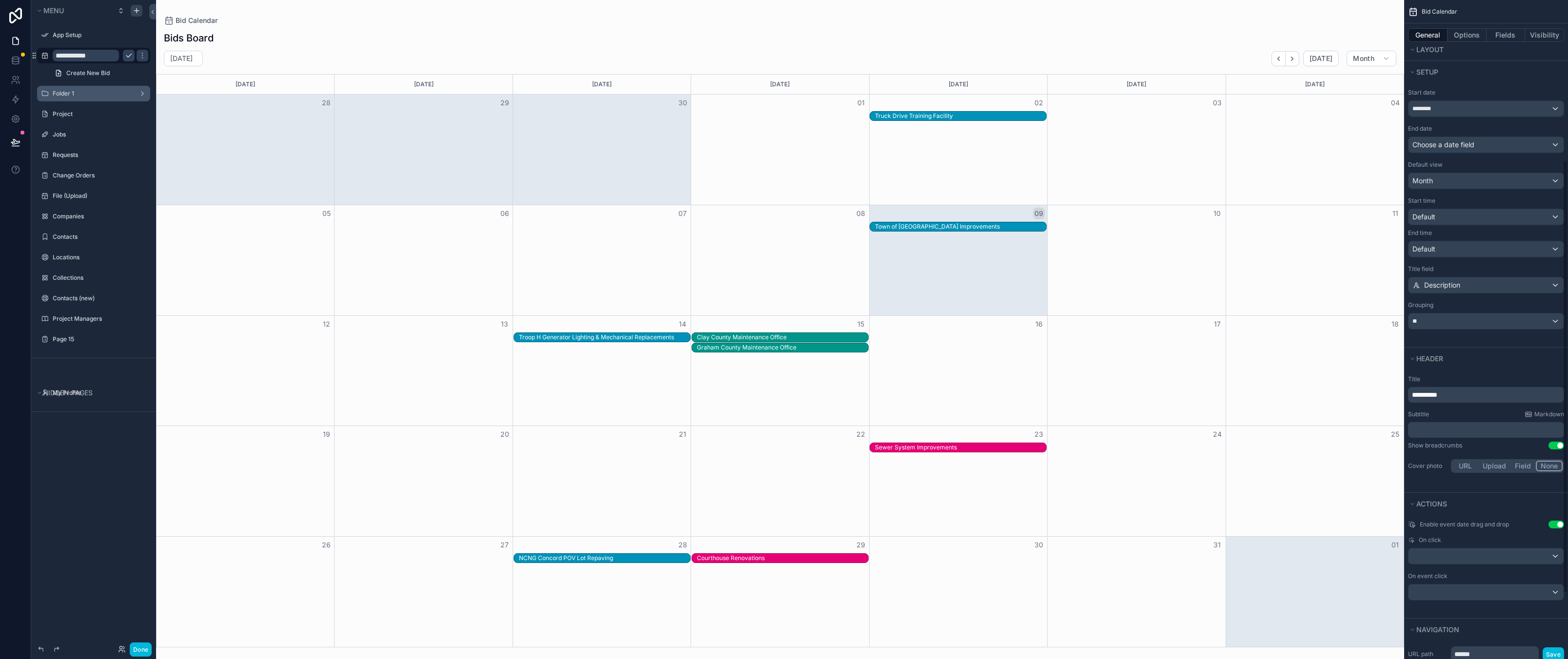
scroll to position [244, 0]
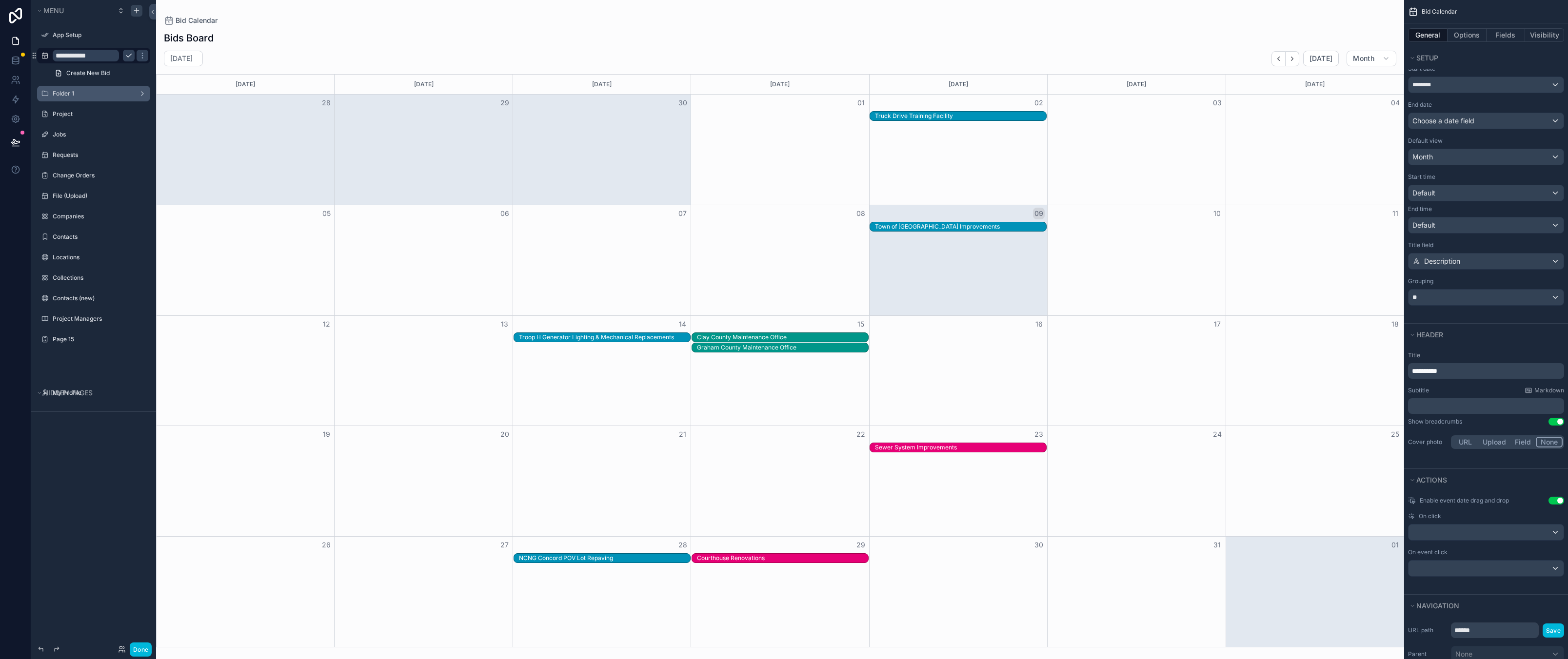
click at [1462, 367] on p "**********" at bounding box center [1487, 371] width 150 height 10
drag, startPoint x: 1422, startPoint y: 369, endPoint x: 1425, endPoint y: 373, distance: 5.0
click at [1425, 373] on span "**********" at bounding box center [1425, 371] width 25 height 7
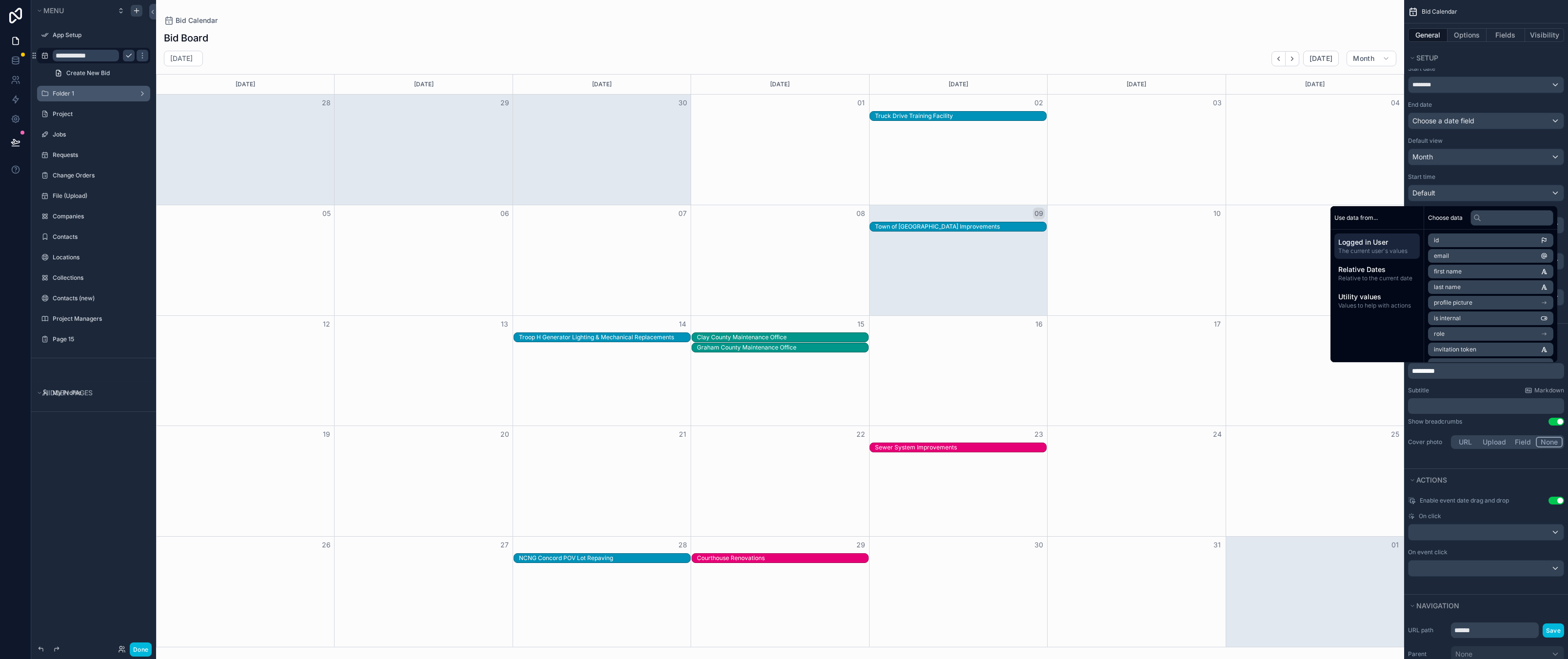
click at [88, 58] on input "**********" at bounding box center [86, 55] width 66 height 12
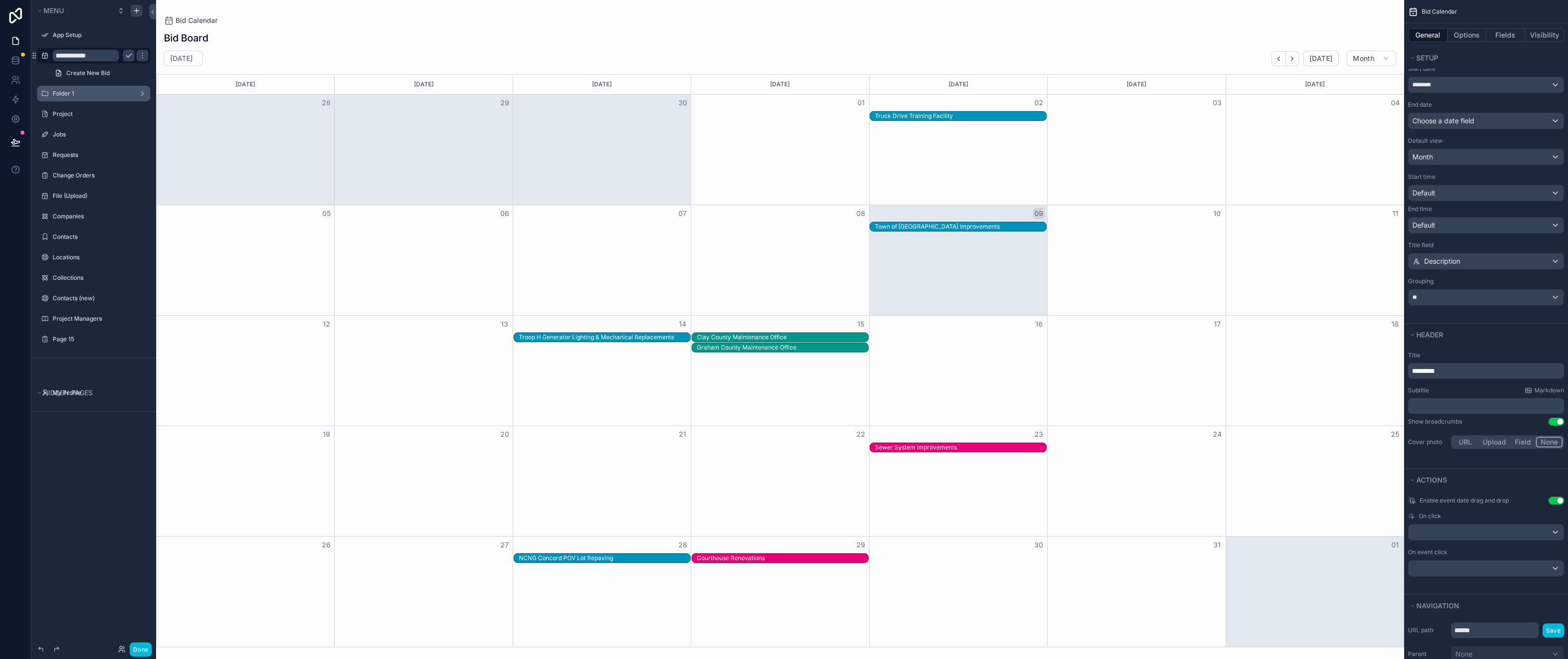
click at [80, 55] on input "**********" at bounding box center [86, 55] width 66 height 12
type input "*********"
click at [128, 55] on icon "scrollable content" at bounding box center [128, 55] width 8 height 8
click at [110, 525] on div "Menu App Setup Bid Board Create New Bid Folder 1 Project Jobs Requests Change O…" at bounding box center [93, 324] width 125 height 647
click at [118, 482] on div "Menu App Setup Bid Board Create New Bid Folder 1 Project Jobs Requests Change O…" at bounding box center [93, 324] width 125 height 647
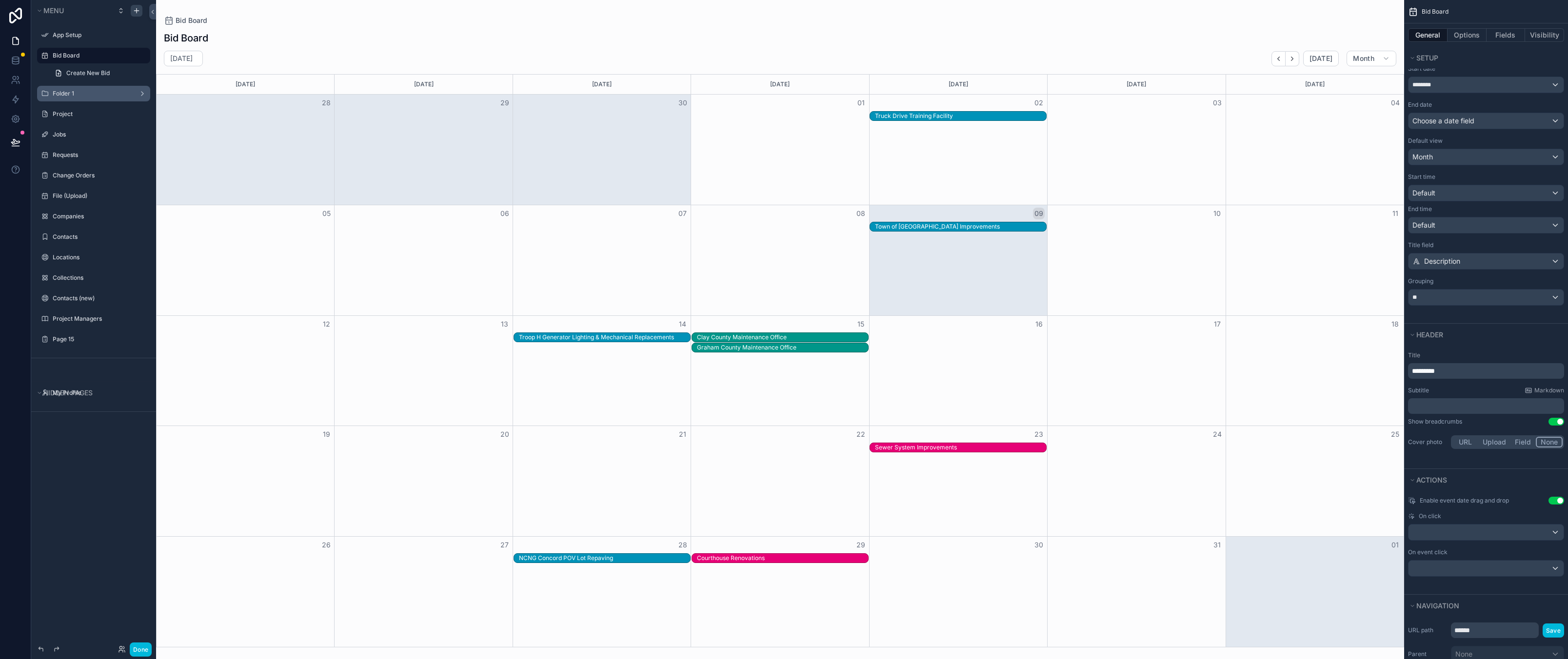
drag, startPoint x: 910, startPoint y: 25, endPoint x: 911, endPoint y: 43, distance: 18.0
click at [910, 25] on div "Bid Board October 2025 Today Month Sunday Monday Tuesday Wednesday Thursday Fri…" at bounding box center [780, 336] width 1248 height 622
click at [935, 114] on div "Truck Drive Training Facility" at bounding box center [960, 116] width 171 height 8
click at [1472, 37] on button "Options" at bounding box center [1467, 35] width 39 height 13
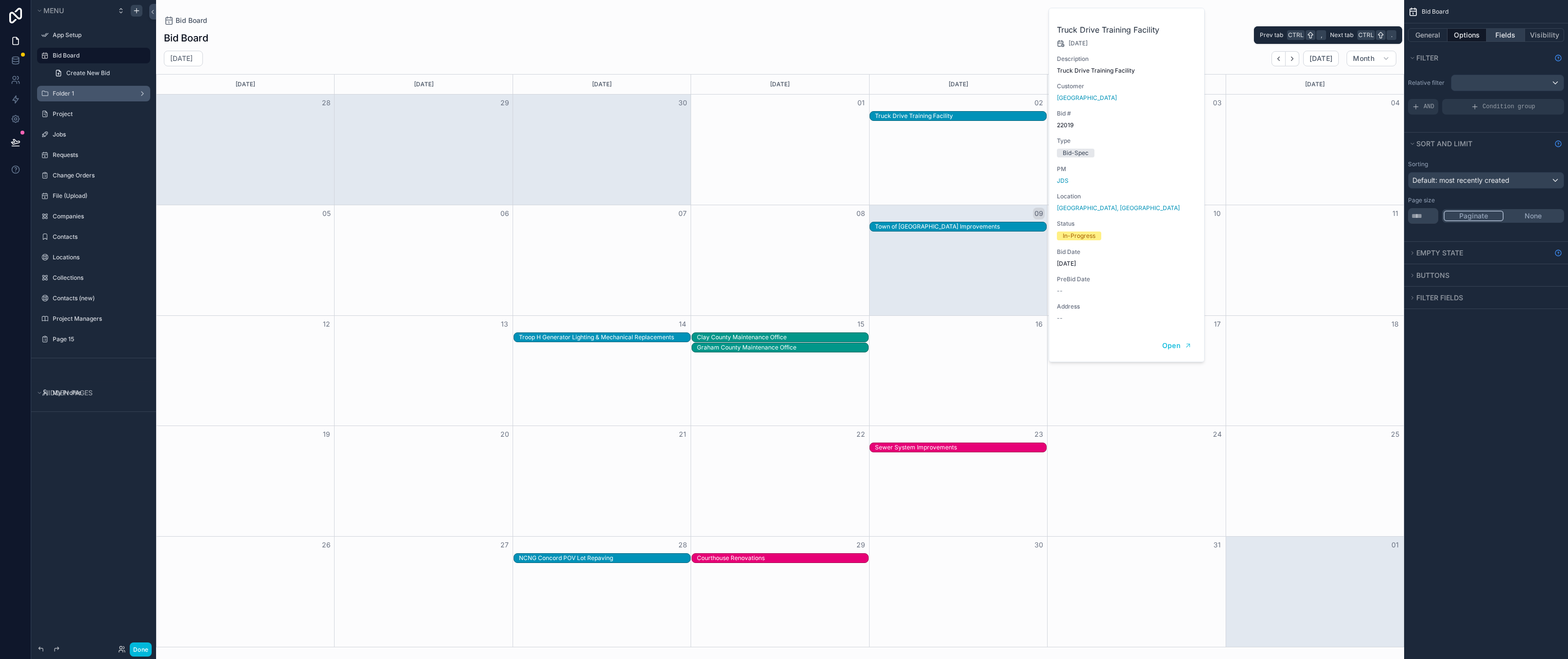
click at [1499, 37] on button "Fields" at bounding box center [1506, 35] width 39 height 13
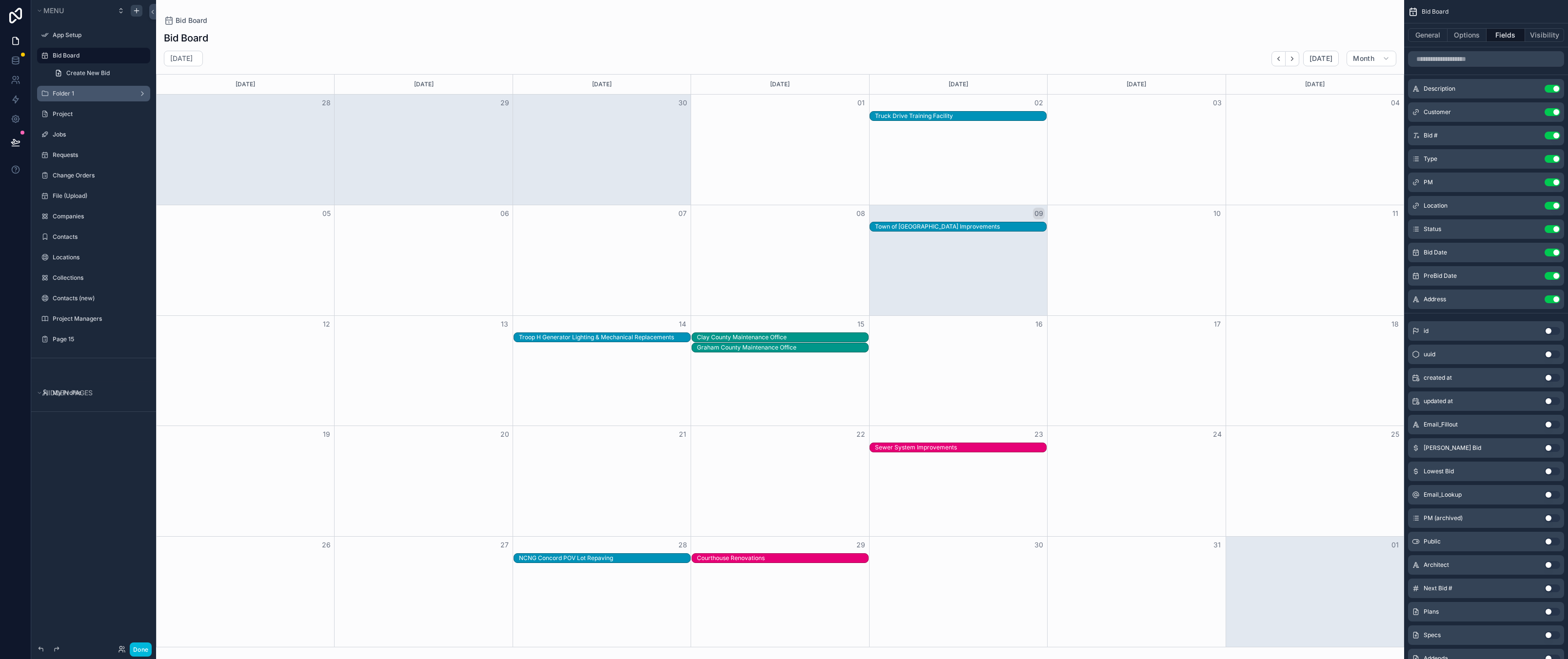
click at [1535, 85] on div "Description Use setting" at bounding box center [1486, 88] width 156 height 19
click at [0, 0] on icon "scrollable content" at bounding box center [0, 0] width 0 height 0
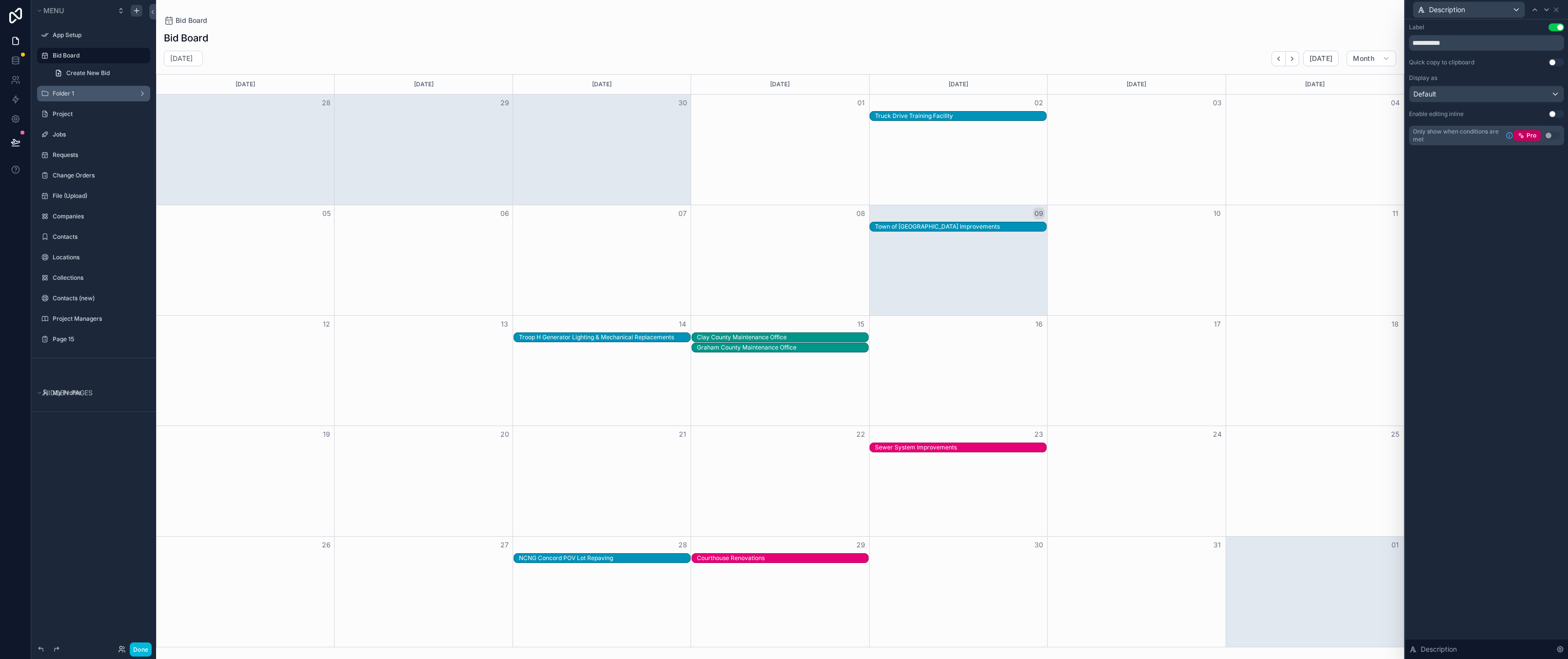
click at [1517, 342] on div "**********" at bounding box center [1486, 339] width 163 height 640
click at [1559, 9] on icon at bounding box center [1555, 9] width 8 height 8
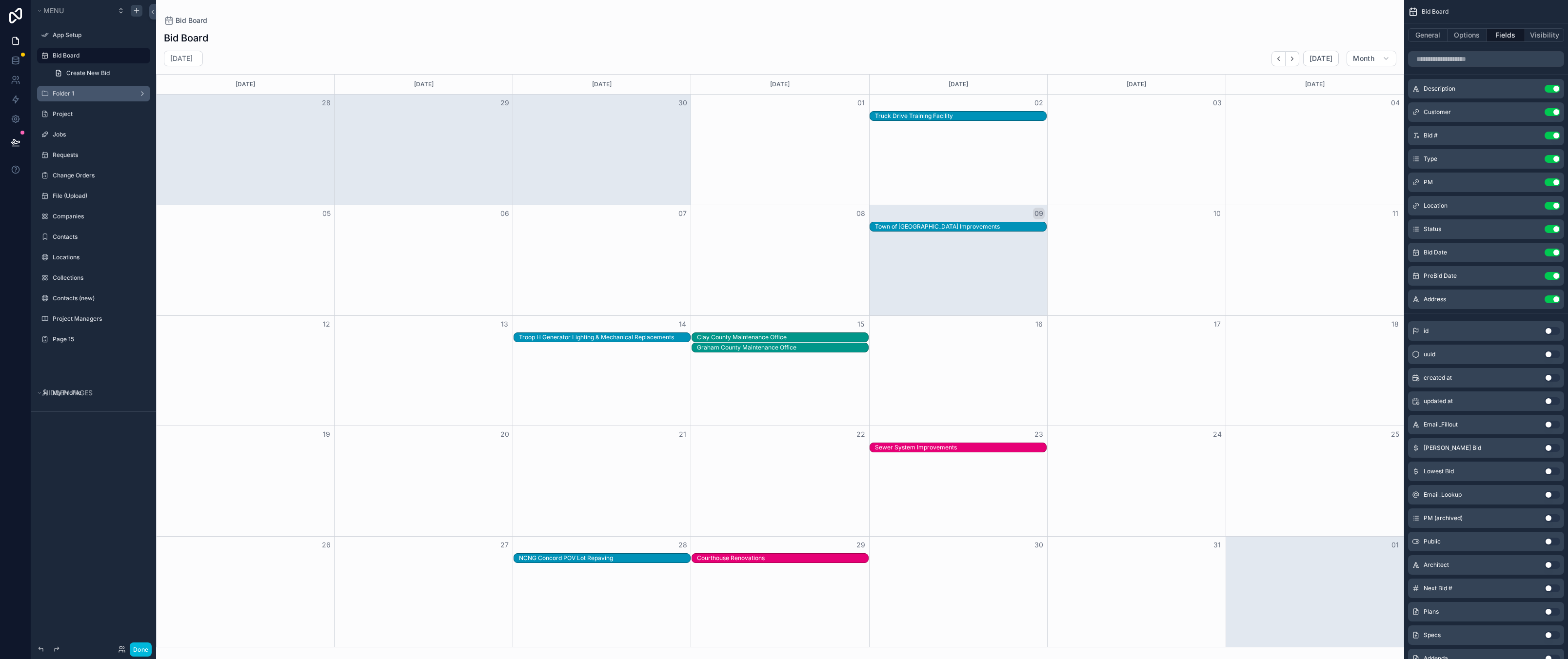
click at [0, 0] on icon "scrollable content" at bounding box center [0, 0] width 0 height 0
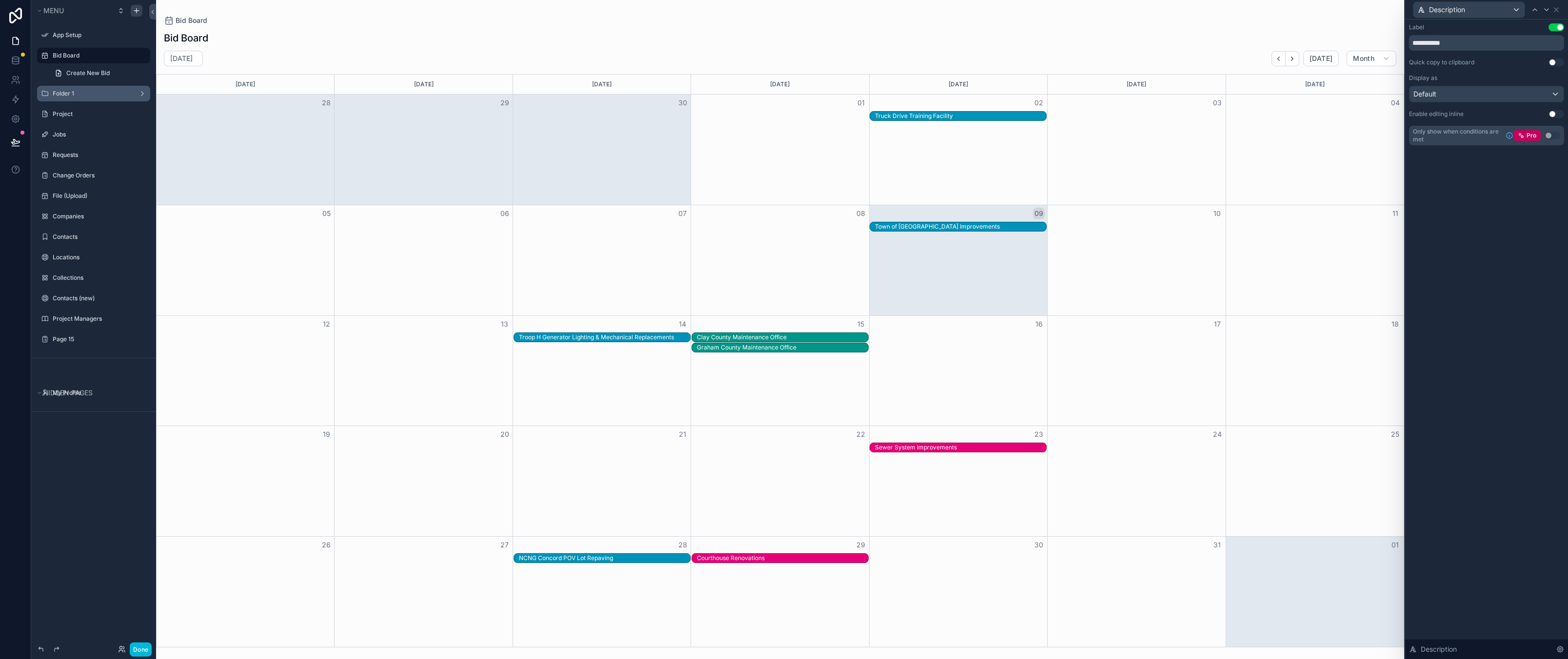
click at [1514, 402] on div "**********" at bounding box center [1486, 339] width 163 height 640
click at [1556, 10] on icon at bounding box center [1555, 9] width 4 height 4
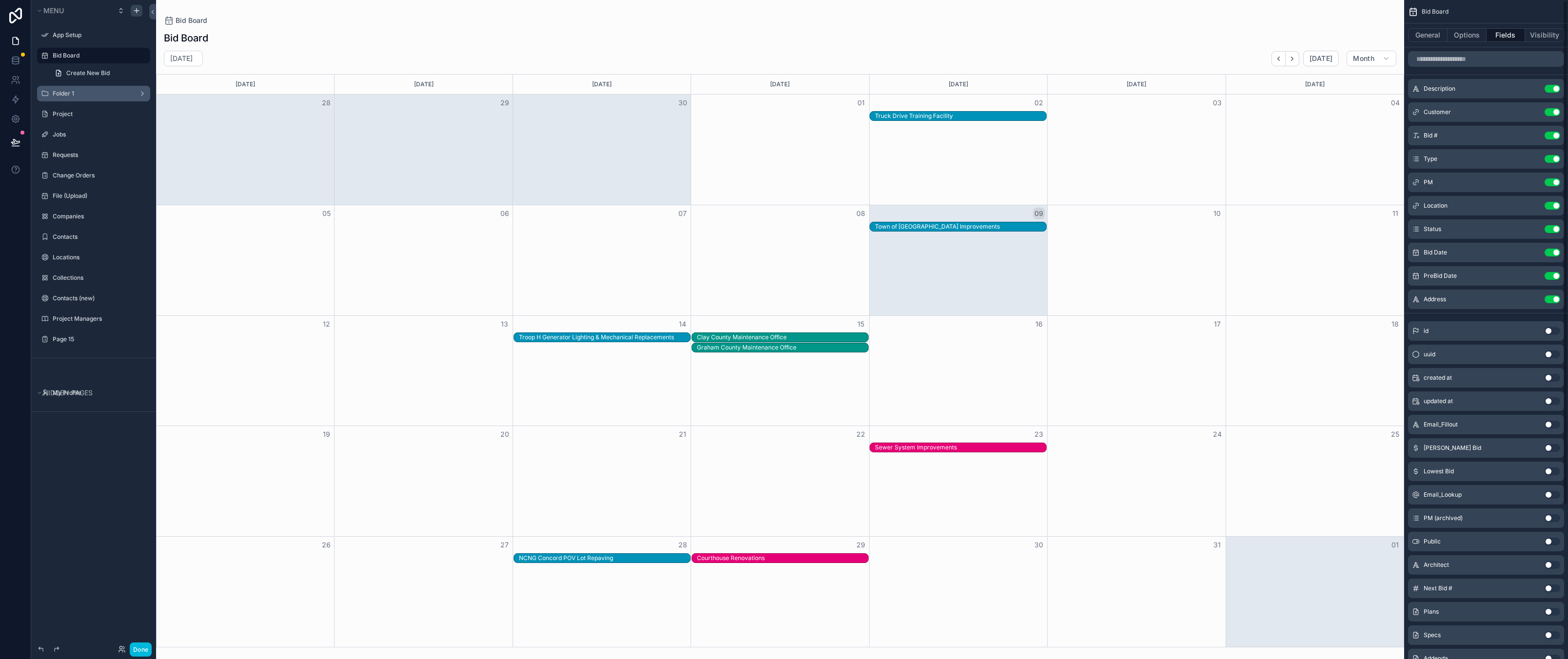
drag, startPoint x: 1305, startPoint y: 20, endPoint x: 1311, endPoint y: 28, distance: 10.0
click at [1305, 20] on div "Bid Board" at bounding box center [780, 21] width 1233 height 10
click at [76, 543] on div "Menu App Setup Bid Board Create New Bid Folder 1 Project Jobs Requests Change O…" at bounding box center [93, 324] width 125 height 647
click at [956, 30] on div "Bid Board October 2025 Today Month Sunday Monday Tuesday Wednesday Thursday Fri…" at bounding box center [780, 336] width 1248 height 622
click at [301, 26] on div "Bid Board October 2025 Today Month Sunday Monday Tuesday Wednesday Thursday Fri…" at bounding box center [780, 336] width 1248 height 622
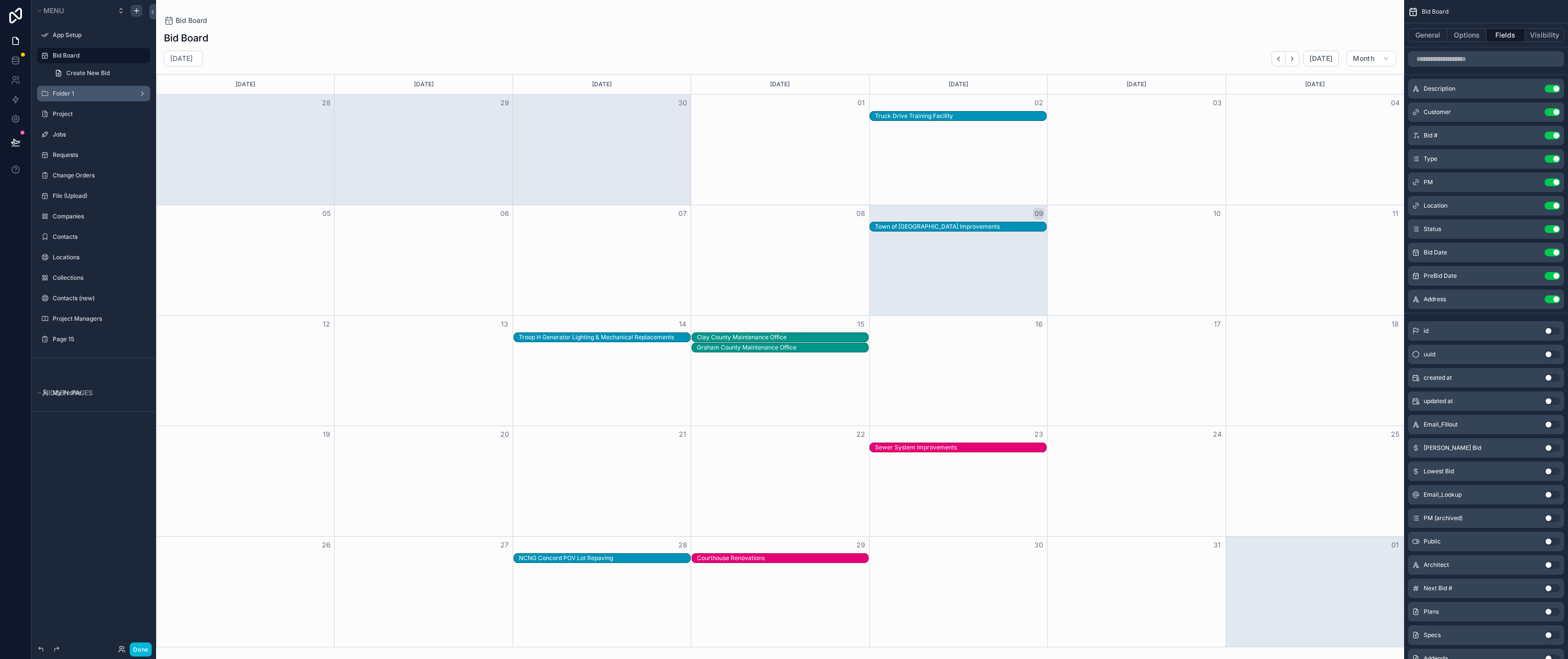
click at [71, 485] on div "Menu App Setup Bid Board Create New Bid Folder 1 Project Jobs Requests Change O…" at bounding box center [93, 324] width 125 height 647
click at [637, 339] on div "Troop H Generator Lighting & Mechanical Replacements" at bounding box center [605, 337] width 171 height 8
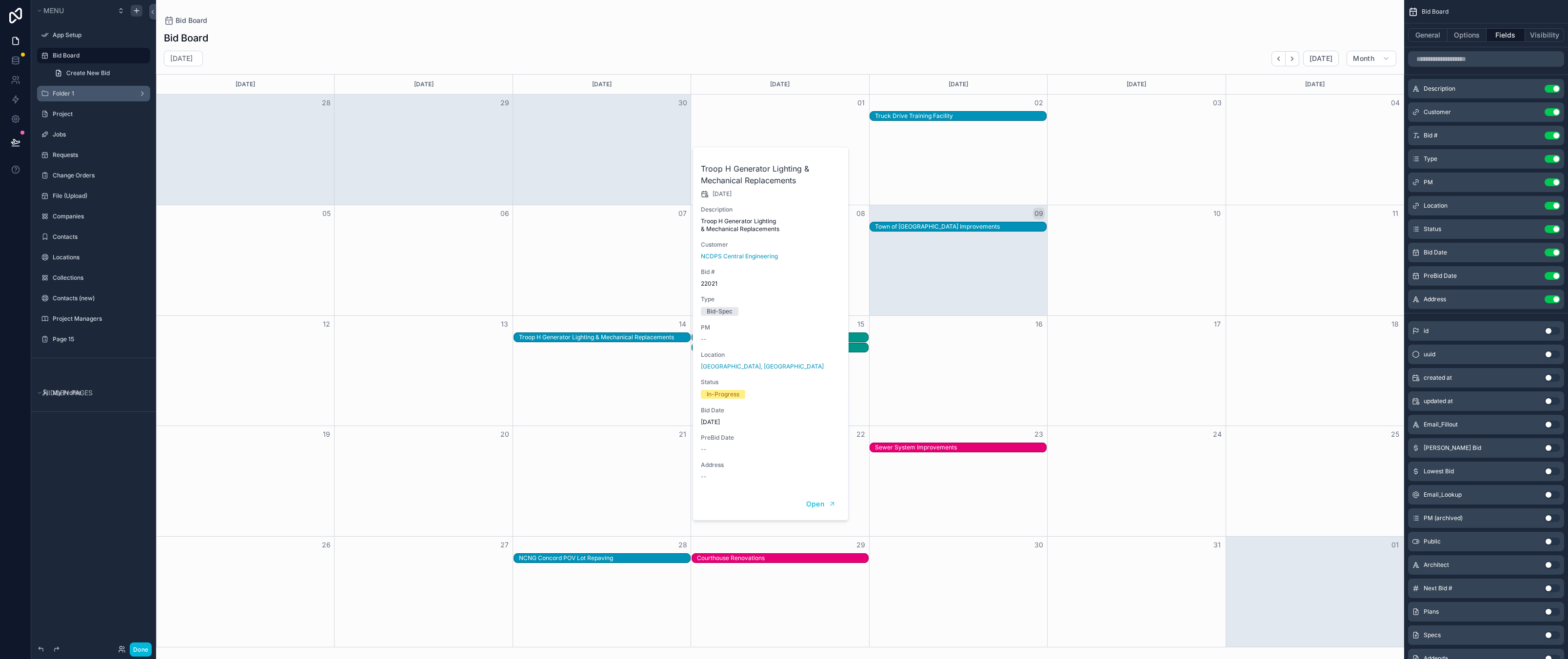
click at [621, 336] on div "Troop H Generator Lighting & Mechanical Replacements" at bounding box center [605, 337] width 171 height 8
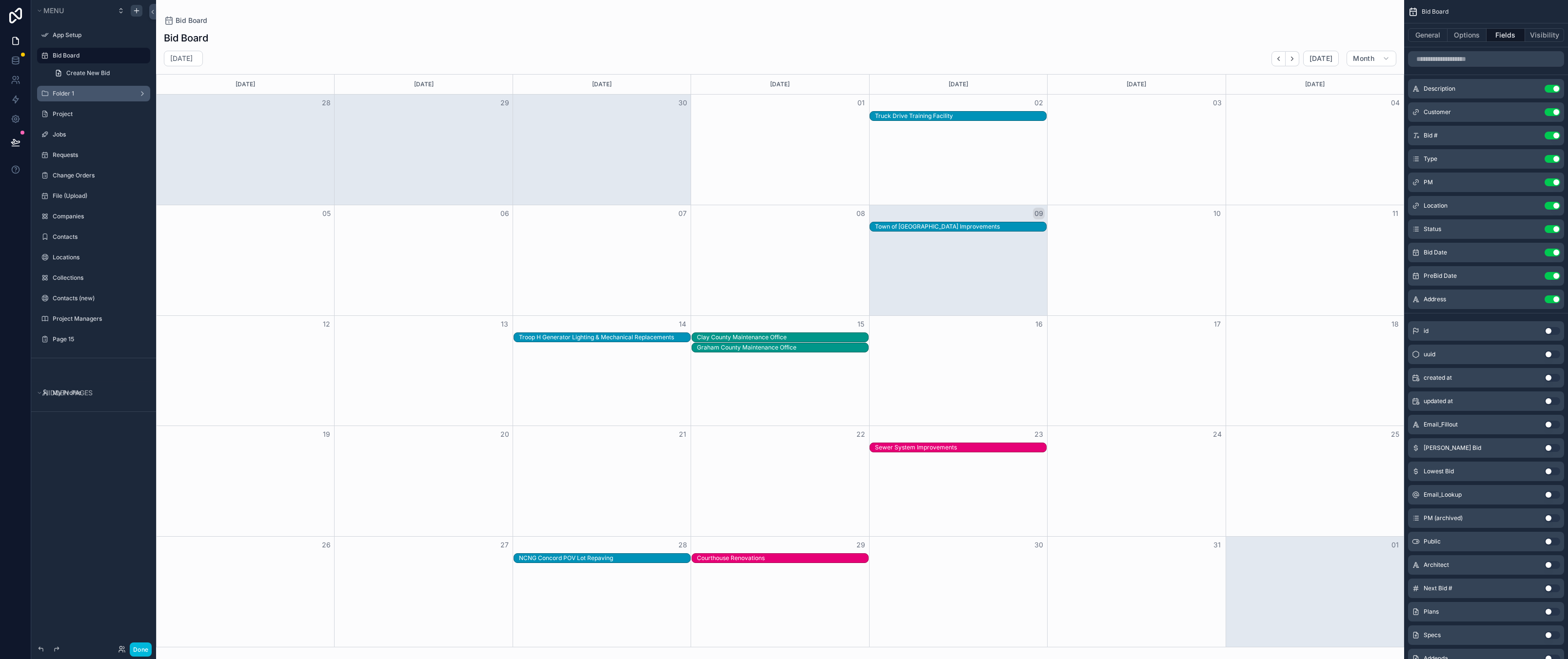
click at [615, 337] on div "Troop H Generator Lighting & Mechanical Replacements" at bounding box center [605, 337] width 171 height 8
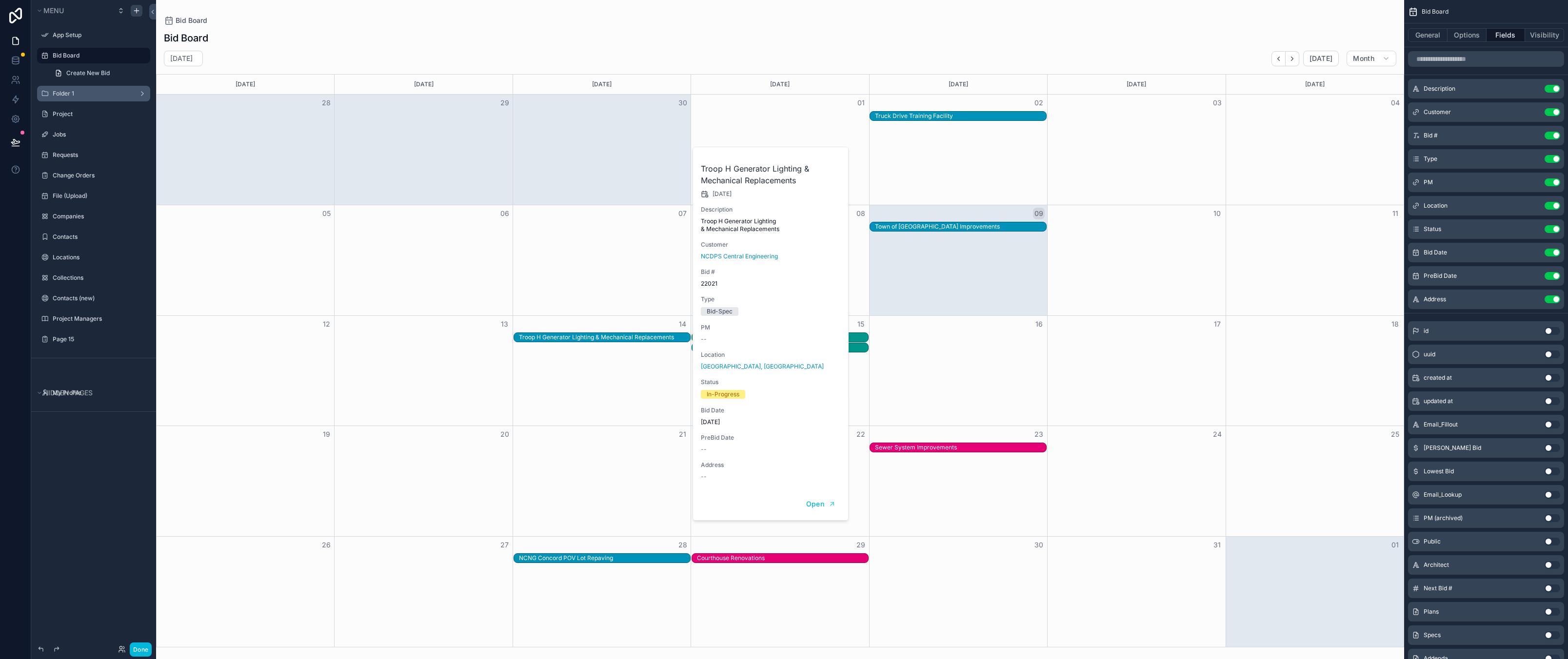
click at [615, 337] on div "Troop H Generator Lighting & Mechanical Replacements" at bounding box center [605, 337] width 171 height 8
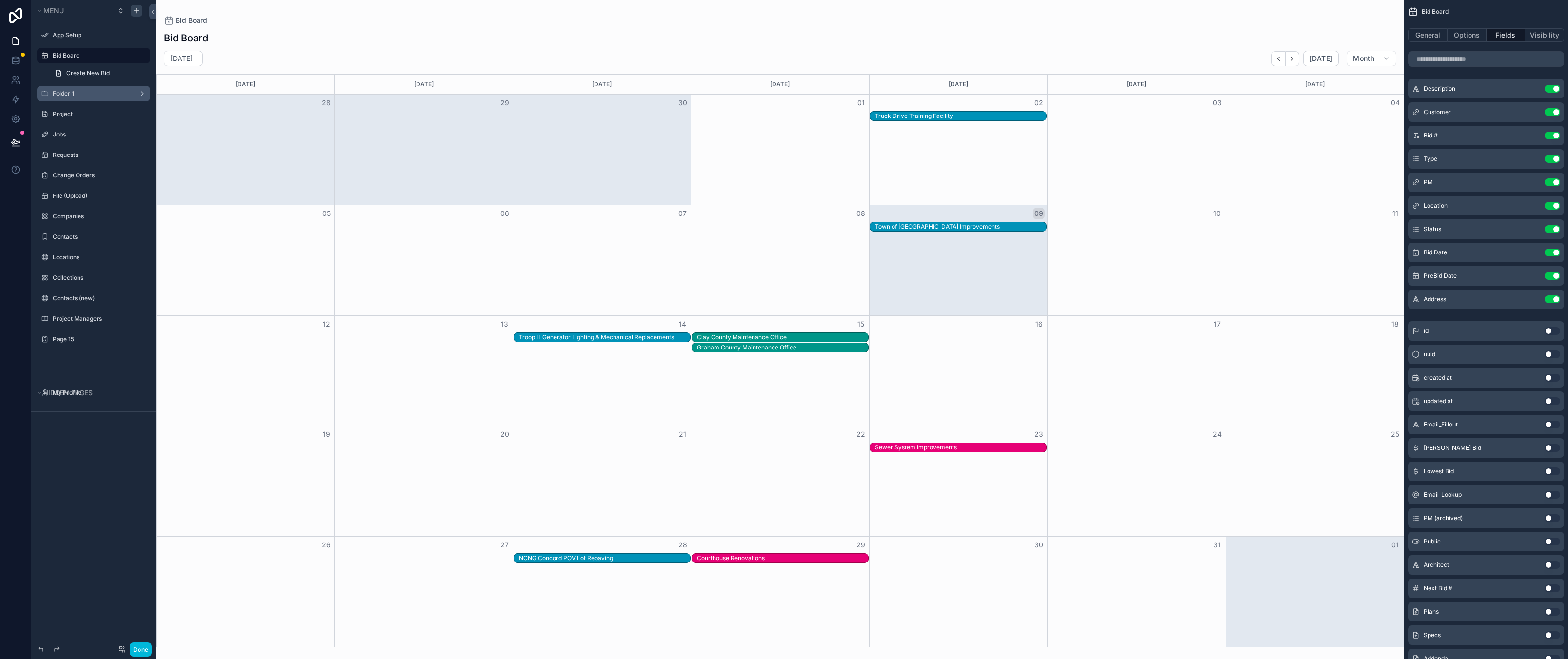
click at [807, 23] on div "Bid Board" at bounding box center [780, 21] width 1233 height 10
click at [761, 339] on div "Clay County Maintenance Office" at bounding box center [782, 337] width 171 height 8
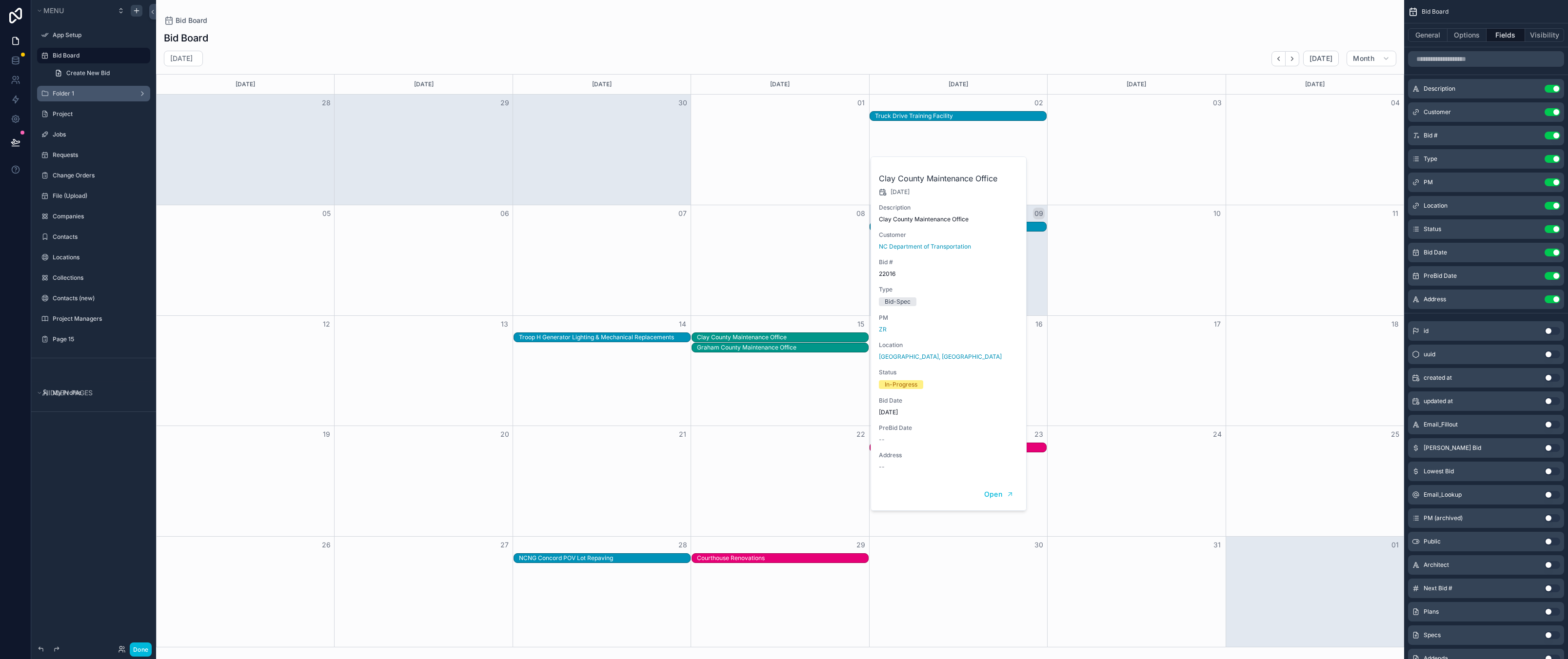
click at [761, 339] on div "Clay County Maintenance Office" at bounding box center [782, 337] width 171 height 8
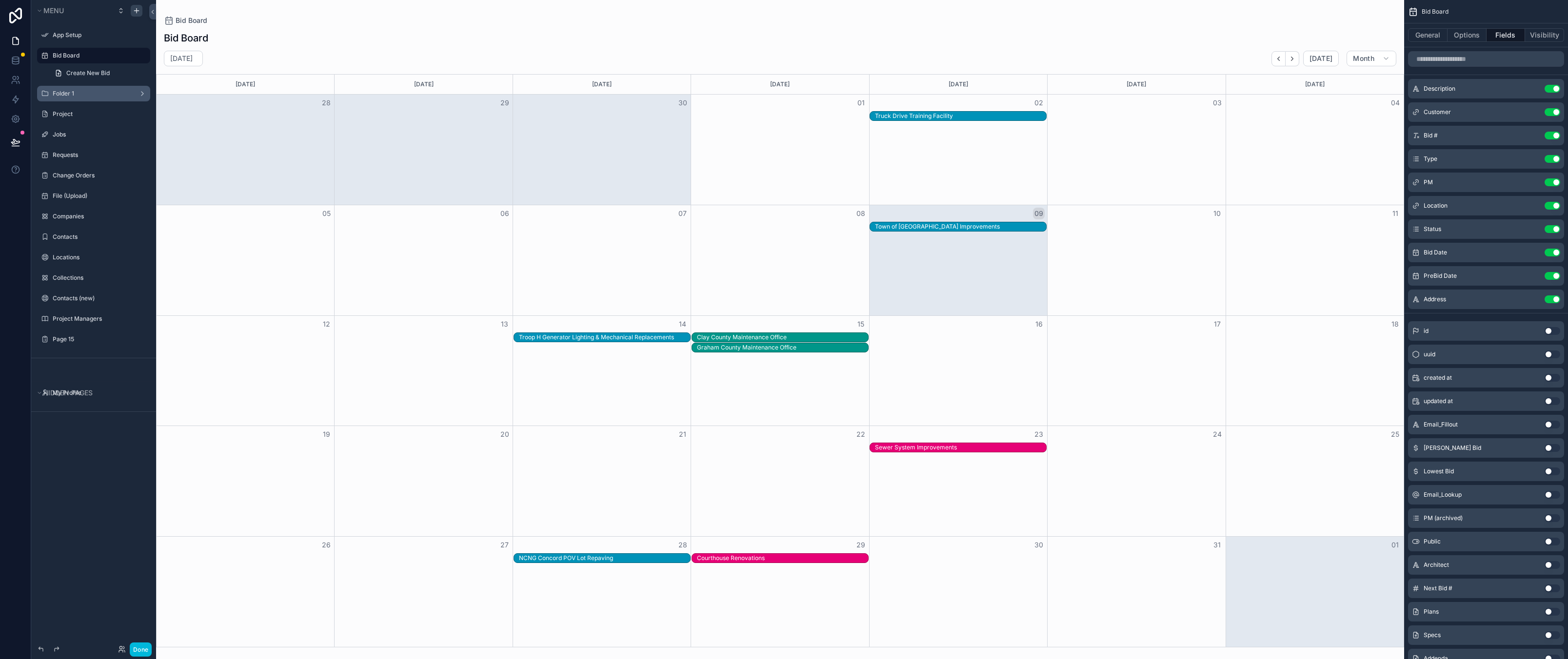
click at [755, 349] on div "Graham County Maintenance Office" at bounding box center [782, 347] width 171 height 8
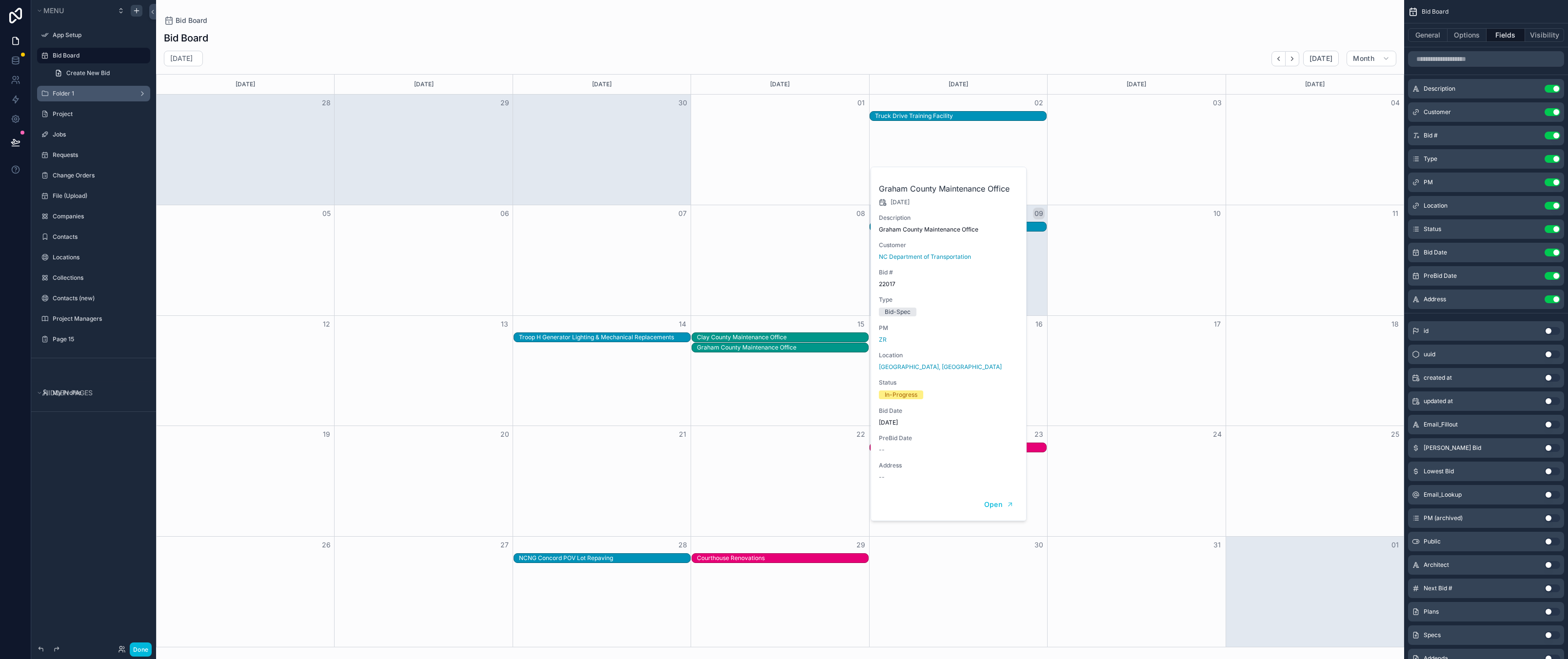
click at [755, 349] on div "Graham County Maintenance Office" at bounding box center [782, 347] width 171 height 8
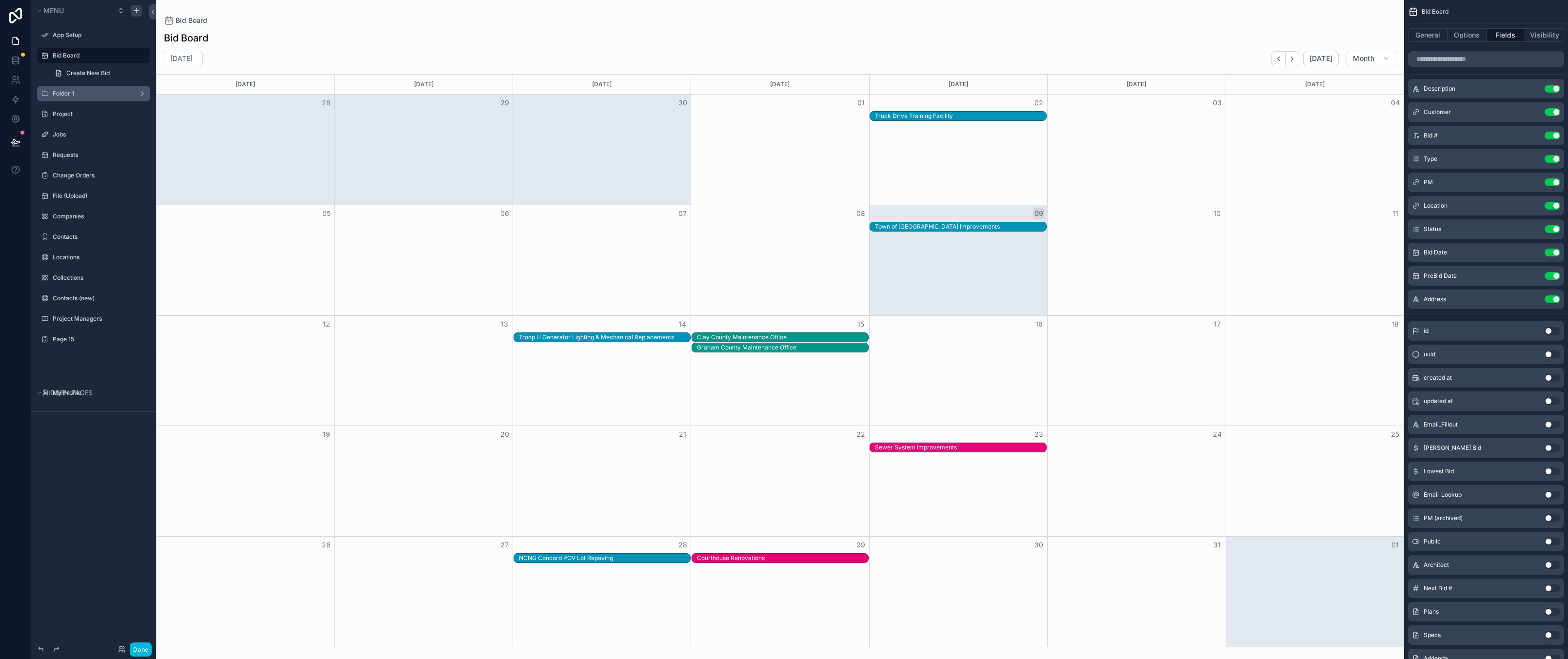
click at [761, 335] on div "Clay County Maintenance Office" at bounding box center [782, 337] width 171 height 8
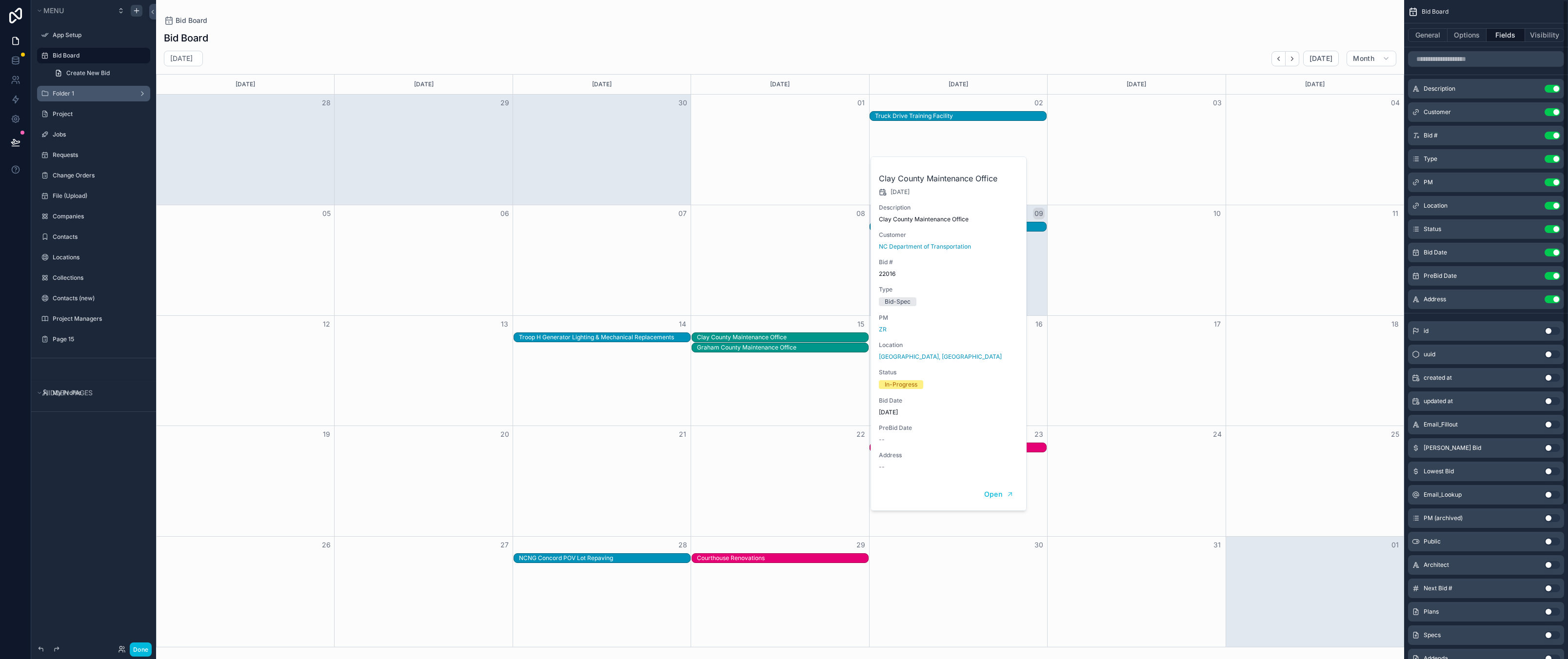
click at [1481, 8] on div "Bid Board" at bounding box center [1485, 12] width 164 height 23
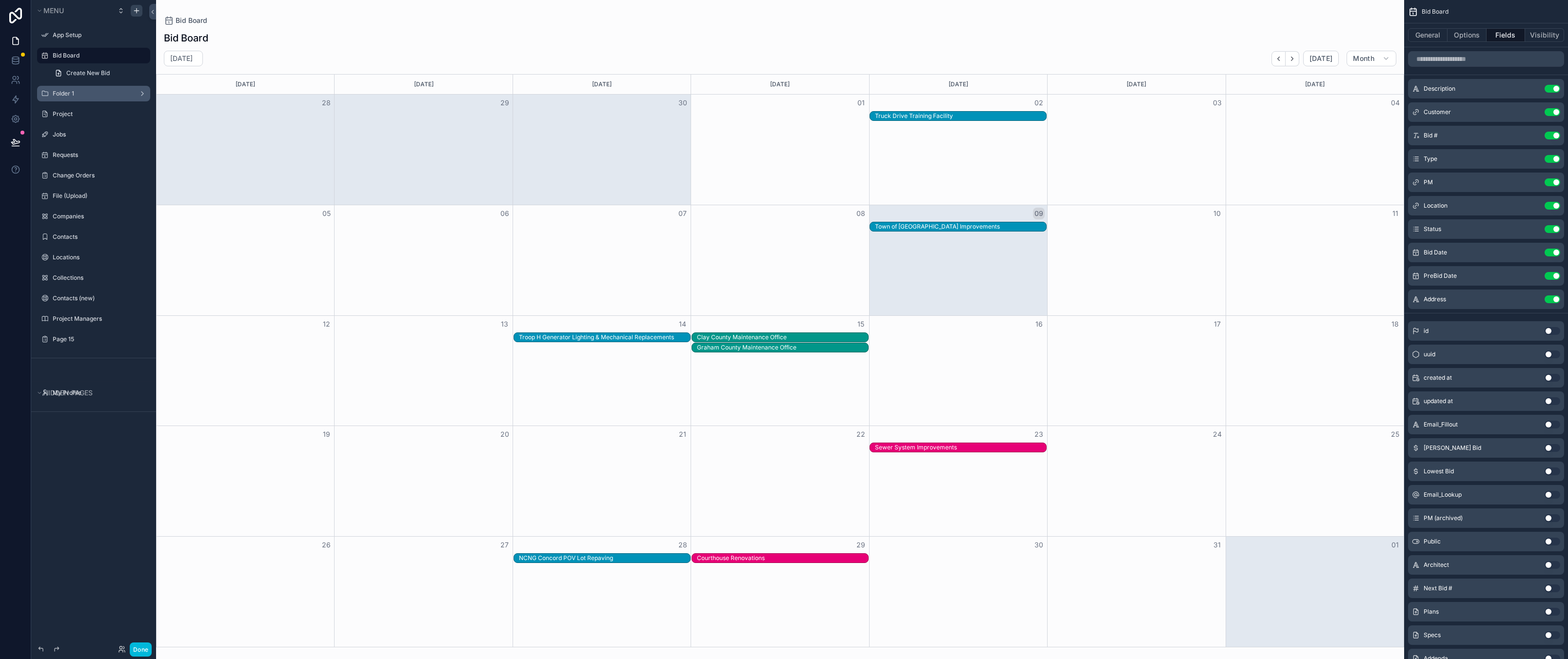
click at [0, 0] on icon "scrollable content" at bounding box center [0, 0] width 0 height 0
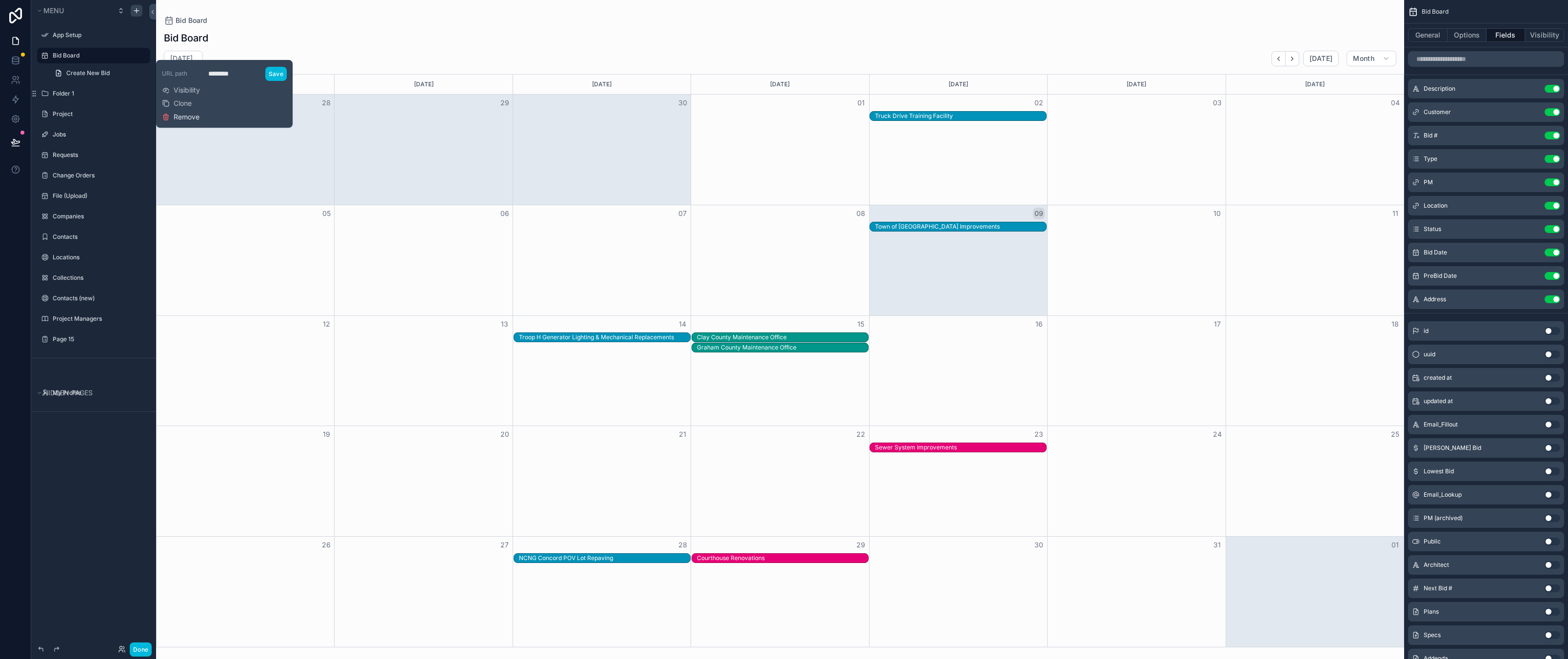
click at [190, 113] on span "Remove" at bounding box center [186, 117] width 26 height 10
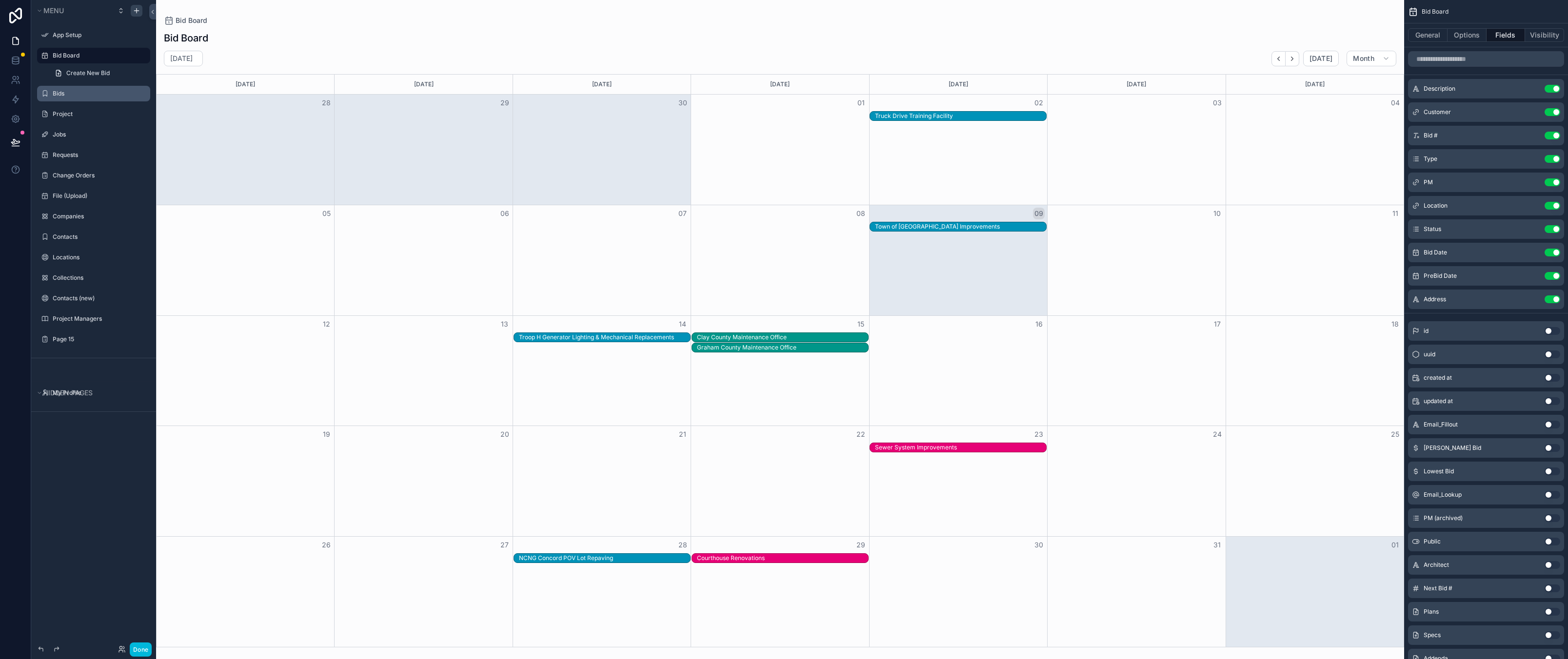
click at [0, 0] on icon "scrollable content" at bounding box center [0, 0] width 0 height 0
click at [186, 106] on span "Remove" at bounding box center [186, 107] width 26 height 10
click at [0, 0] on icon "scrollable content" at bounding box center [0, 0] width 0 height 0
click at [178, 106] on span "Remove" at bounding box center [186, 107] width 26 height 10
click at [0, 0] on div "scrollable content" at bounding box center [0, 0] width 0 height 0
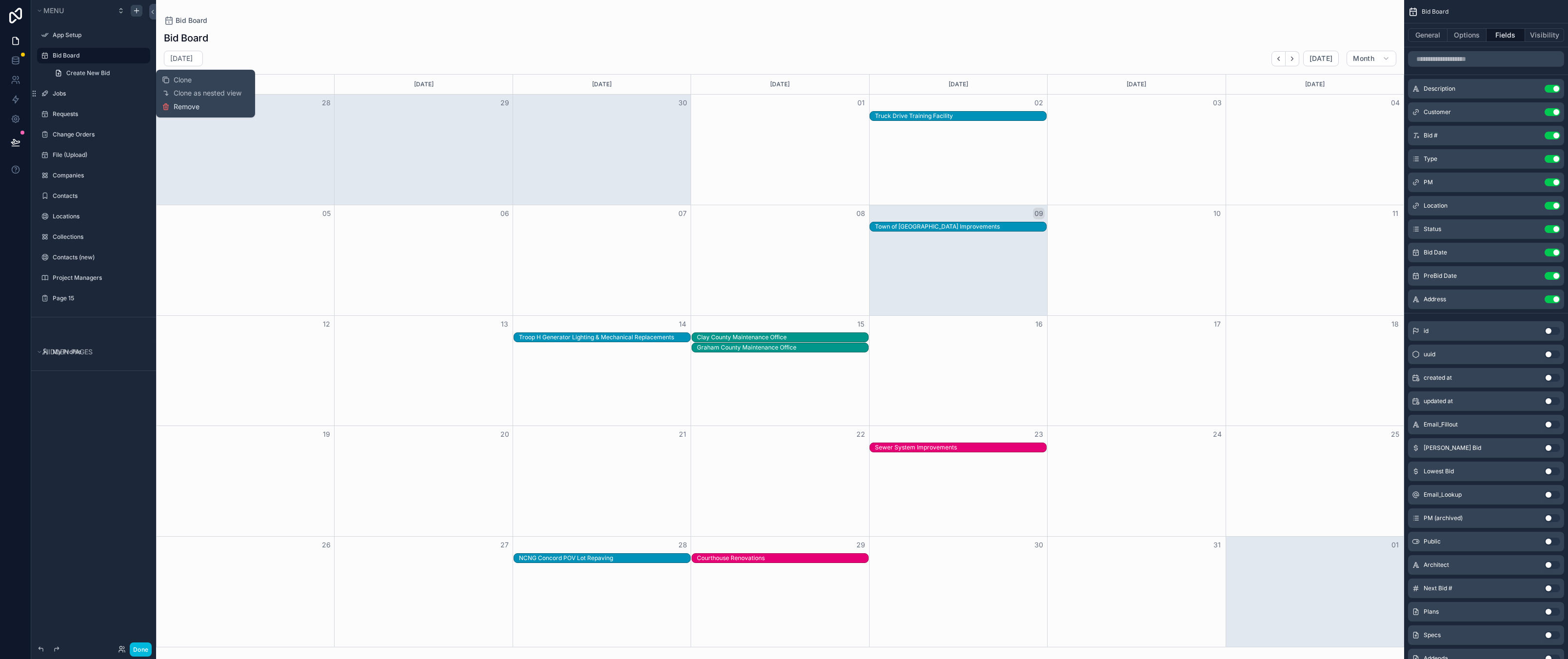
click at [183, 109] on span "Remove" at bounding box center [186, 107] width 26 height 10
click at [0, 0] on icon "scrollable content" at bounding box center [0, 0] width 0 height 0
click at [186, 112] on div "Clone Clone as nested view Remove" at bounding box center [205, 94] width 87 height 40
click at [192, 106] on span "Remove" at bounding box center [186, 107] width 26 height 10
click at [0, 0] on icon "scrollable content" at bounding box center [0, 0] width 0 height 0
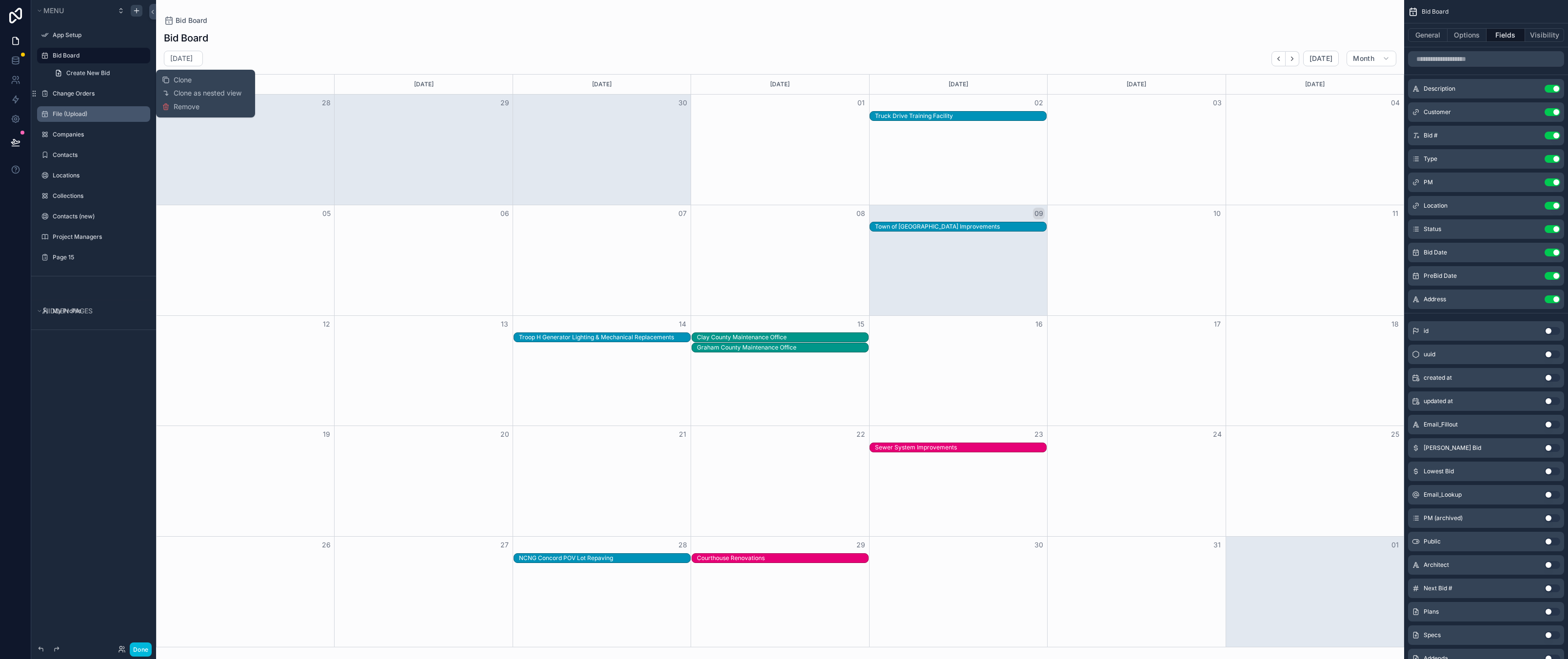
drag, startPoint x: 182, startPoint y: 106, endPoint x: 150, endPoint y: 94, distance: 34.2
click at [182, 106] on span "Remove" at bounding box center [186, 107] width 26 height 10
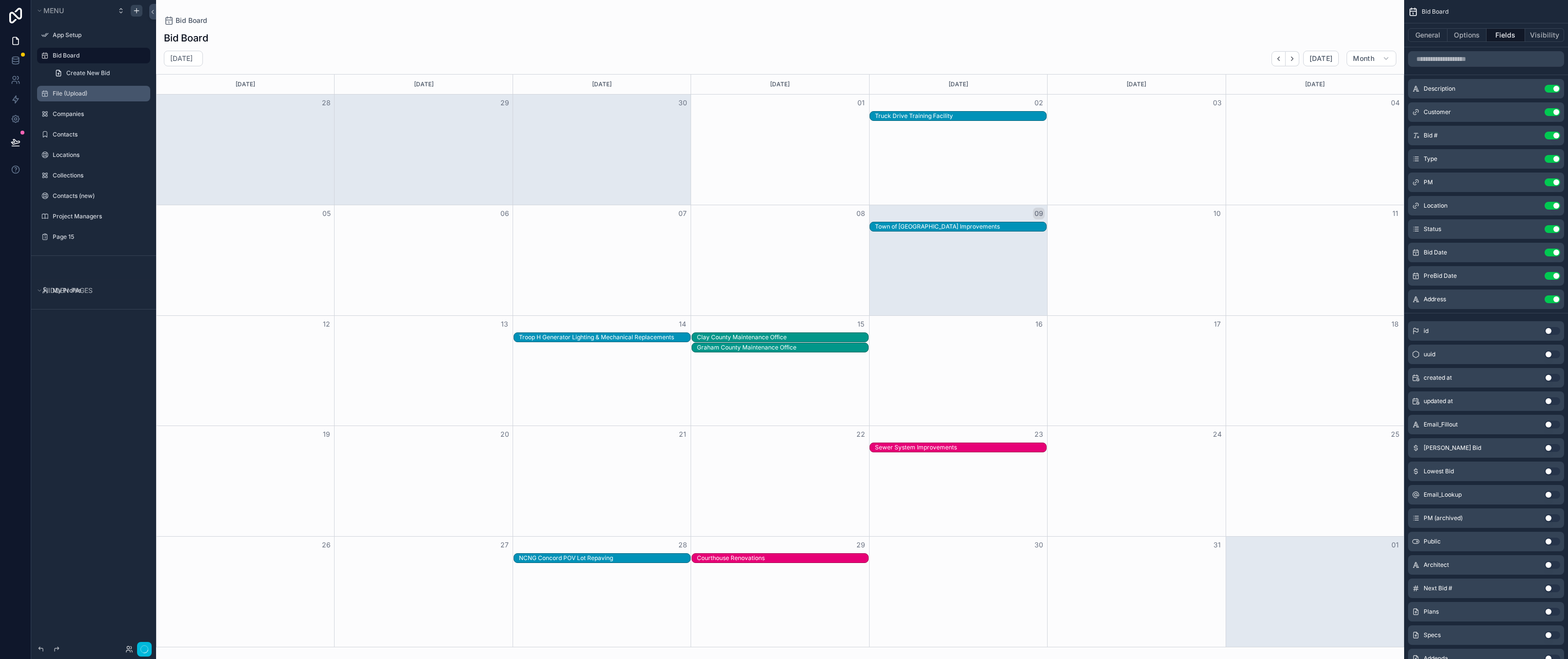
click at [0, 0] on icon "scrollable content" at bounding box center [0, 0] width 0 height 0
drag, startPoint x: 184, startPoint y: 108, endPoint x: 136, endPoint y: 103, distance: 48.3
click at [183, 108] on span "Remove" at bounding box center [186, 107] width 26 height 10
click at [0, 0] on icon "scrollable content" at bounding box center [0, 0] width 0 height 0
click at [190, 106] on span "Remove" at bounding box center [186, 107] width 26 height 10
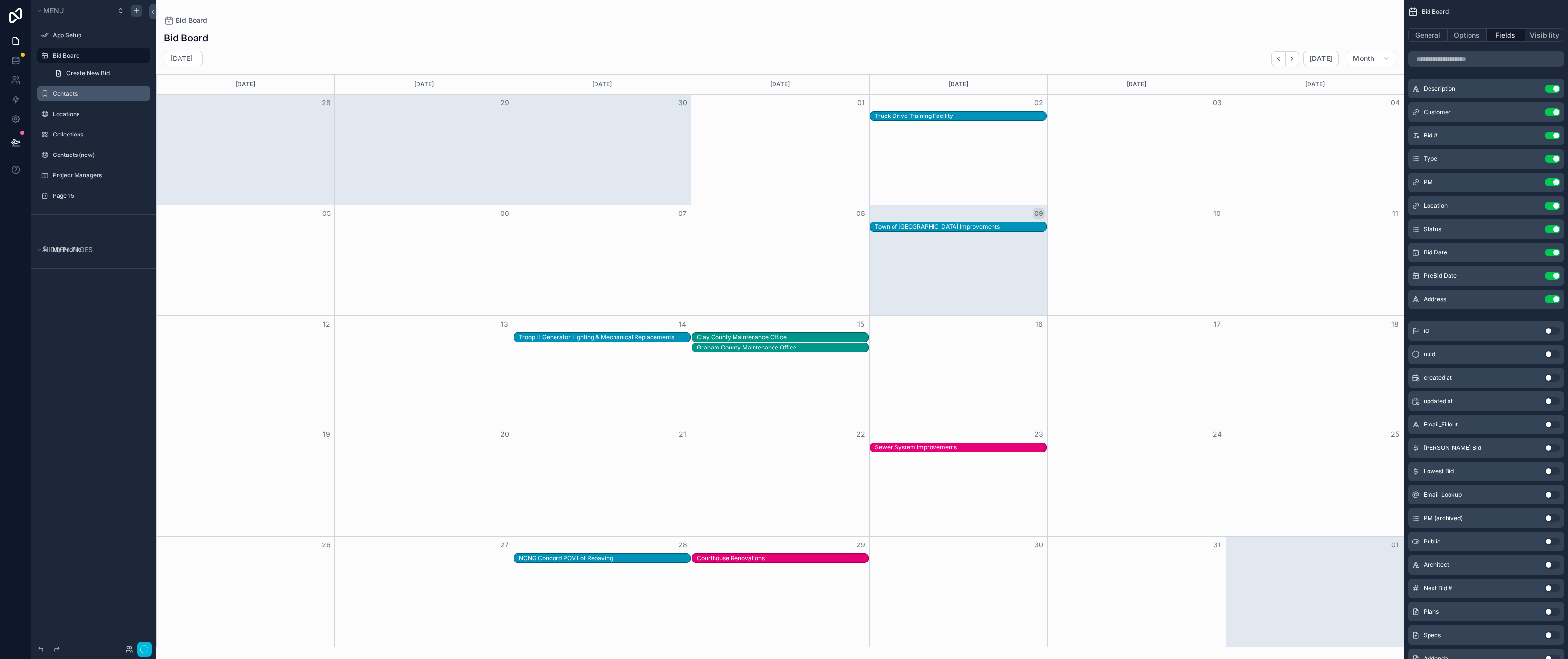
click at [0, 0] on icon "scrollable content" at bounding box center [0, 0] width 0 height 0
click at [187, 106] on span "Remove" at bounding box center [186, 107] width 26 height 10
drag, startPoint x: 143, startPoint y: 96, endPoint x: 151, endPoint y: 98, distance: 8.2
click at [0, 0] on icon "scrollable content" at bounding box center [0, 0] width 0 height 0
click at [178, 110] on span "Remove" at bounding box center [186, 107] width 26 height 10
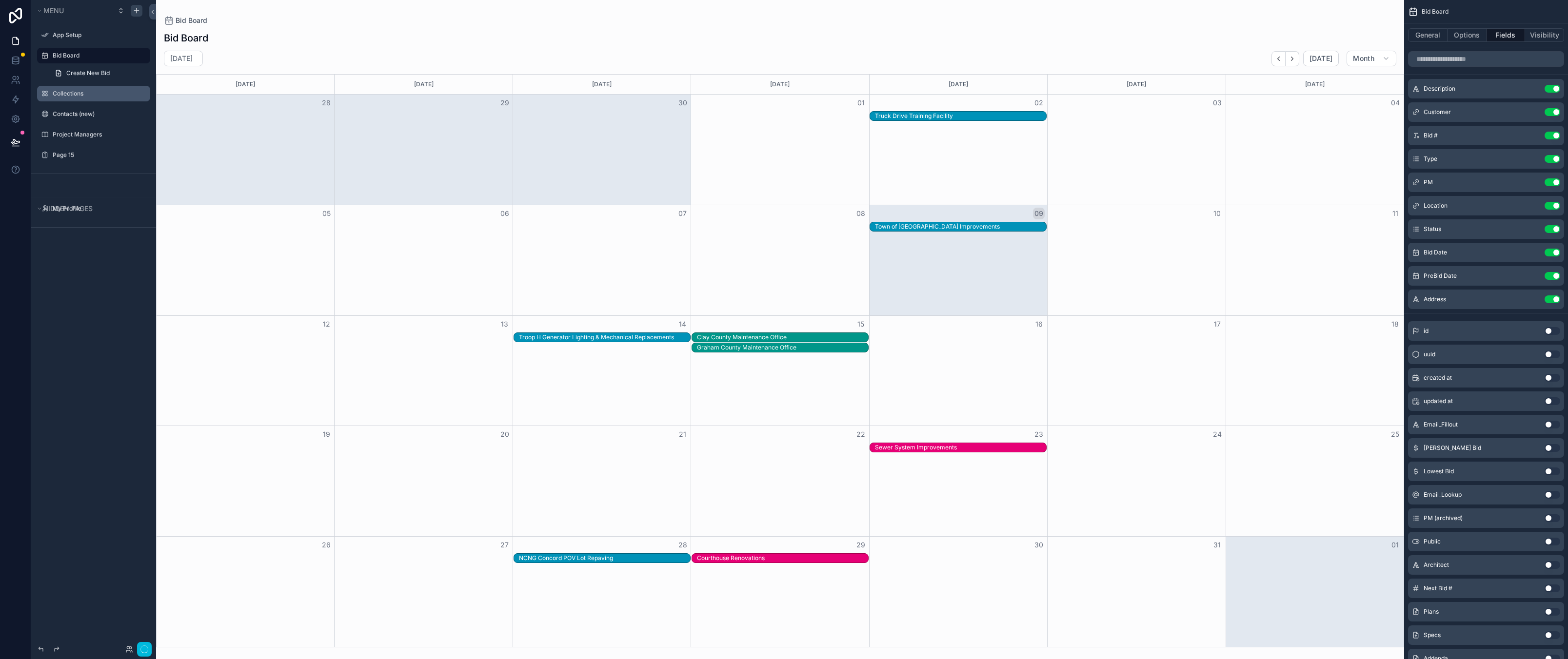
click at [0, 0] on icon "scrollable content" at bounding box center [0, 0] width 0 height 0
click at [184, 106] on span "Remove" at bounding box center [186, 107] width 26 height 10
click at [0, 0] on icon "scrollable content" at bounding box center [0, 0] width 0 height 0
click at [191, 105] on span "Remove" at bounding box center [186, 107] width 26 height 10
click at [0, 0] on icon "scrollable content" at bounding box center [0, 0] width 0 height 0
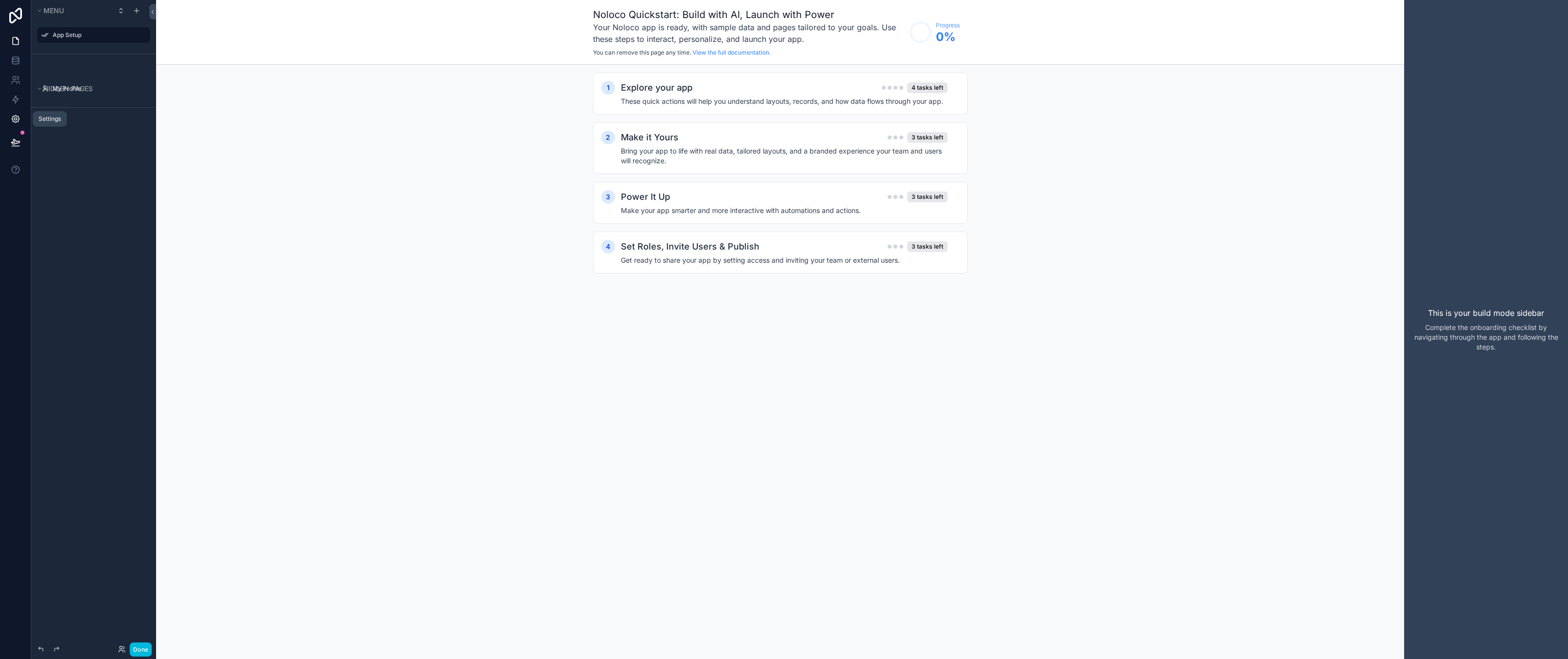
click at [20, 116] on icon at bounding box center [16, 119] width 10 height 10
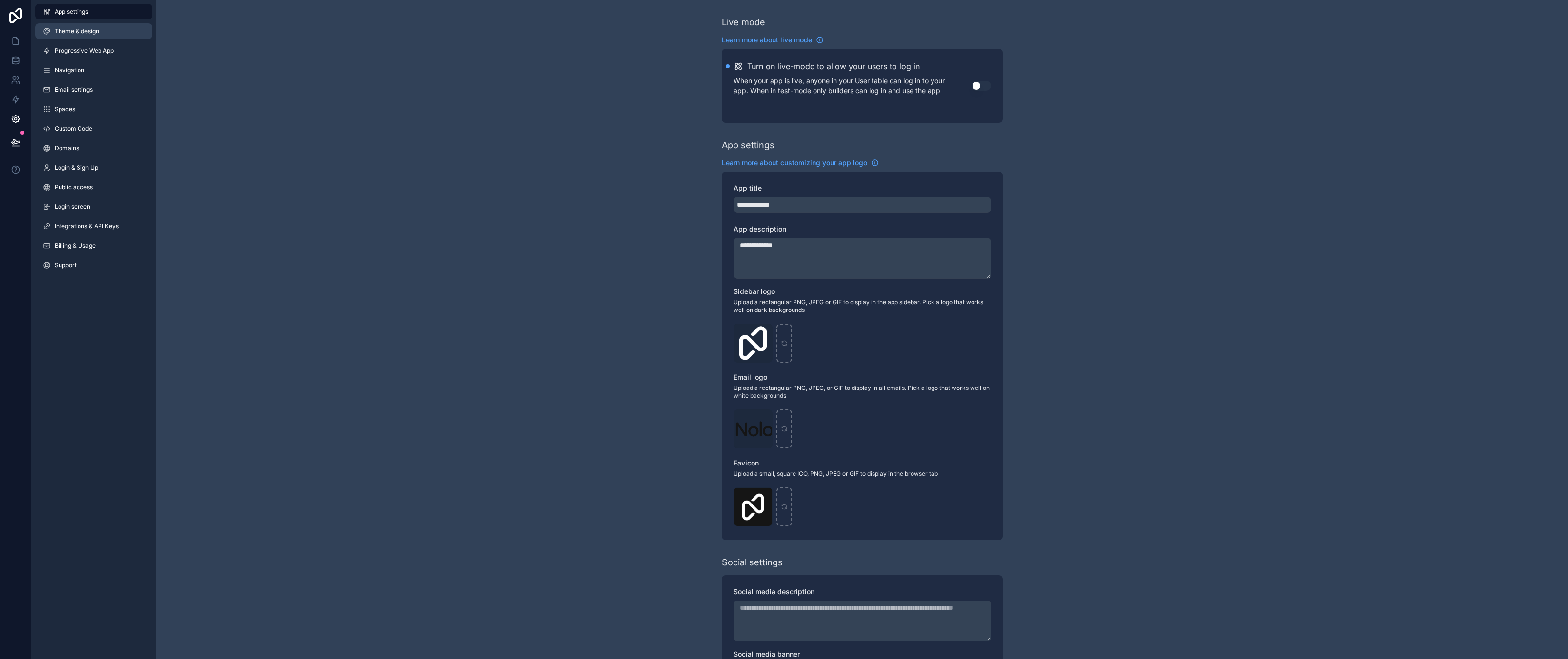
click at [75, 35] on link "Theme & design" at bounding box center [94, 31] width 117 height 16
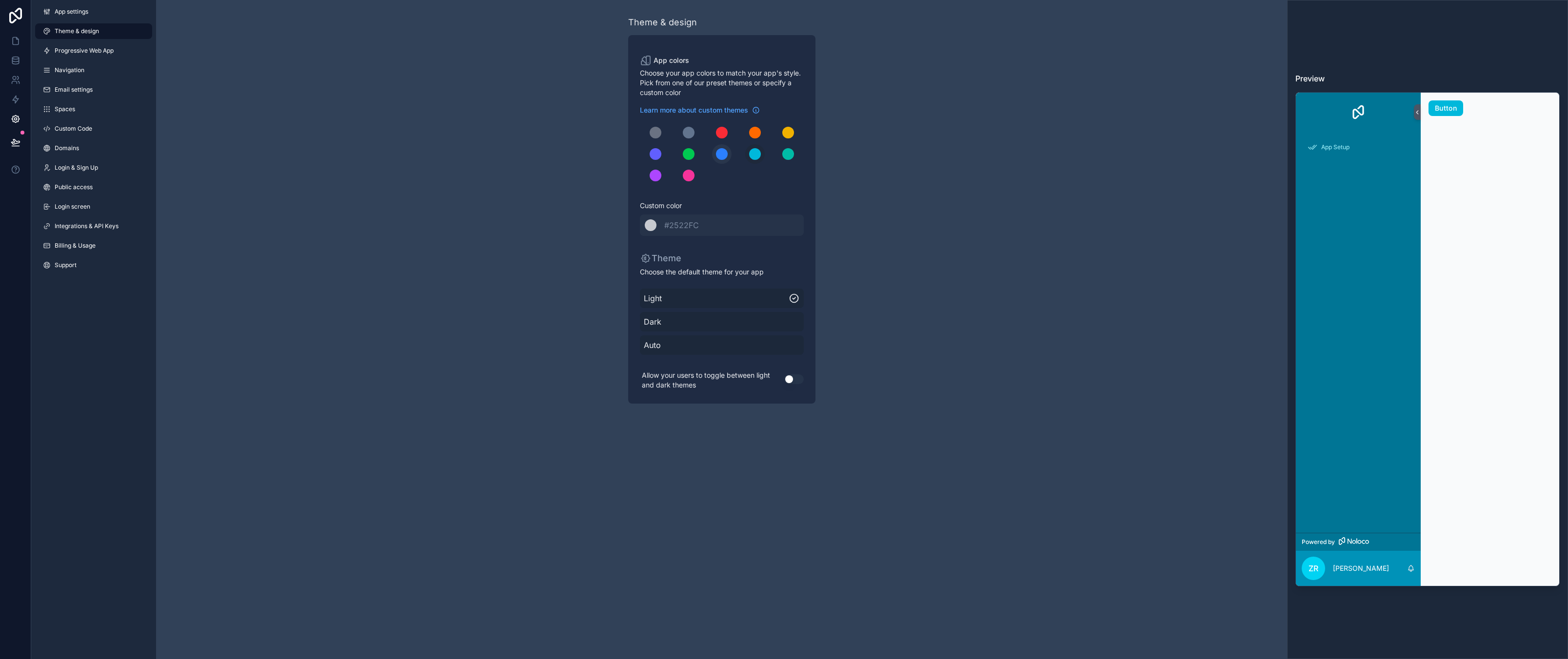
click at [721, 151] on div "scrollable content" at bounding box center [722, 154] width 12 height 12
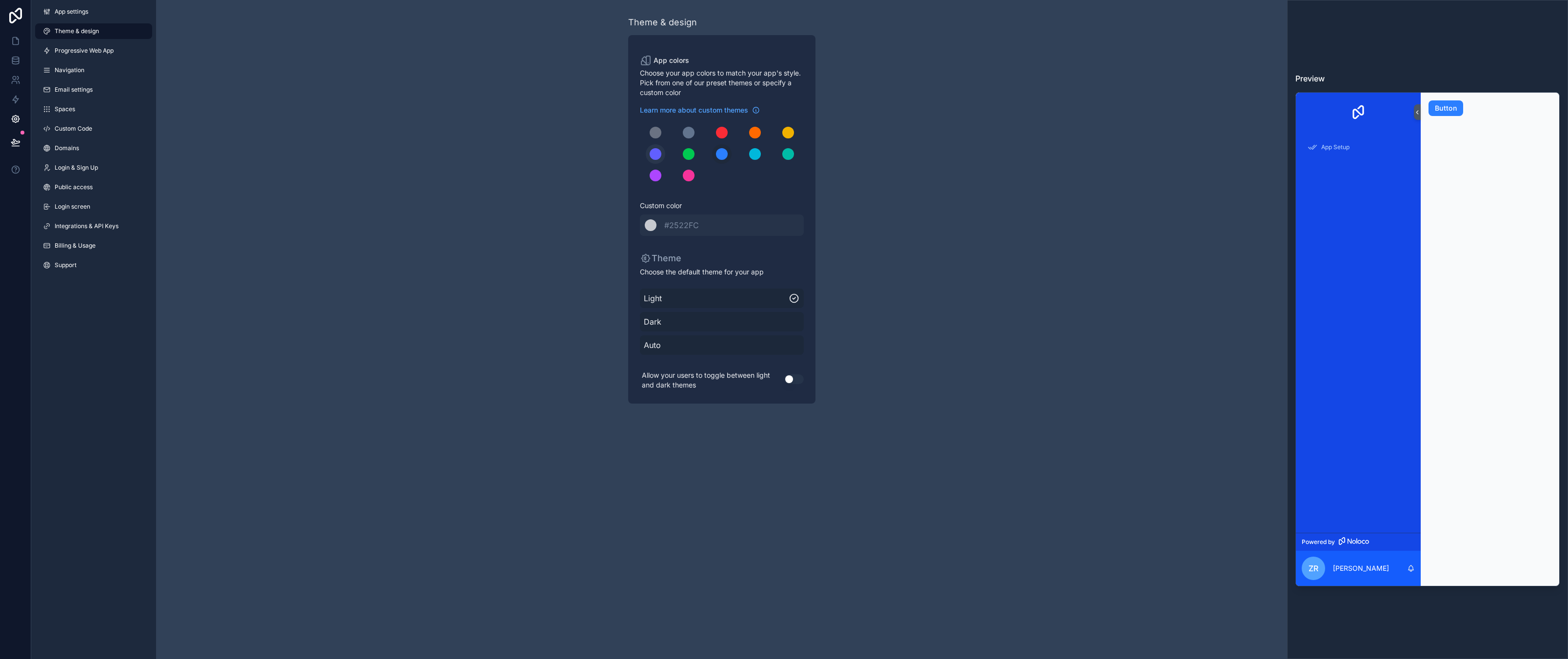
click at [658, 158] on div "scrollable content" at bounding box center [656, 154] width 12 height 12
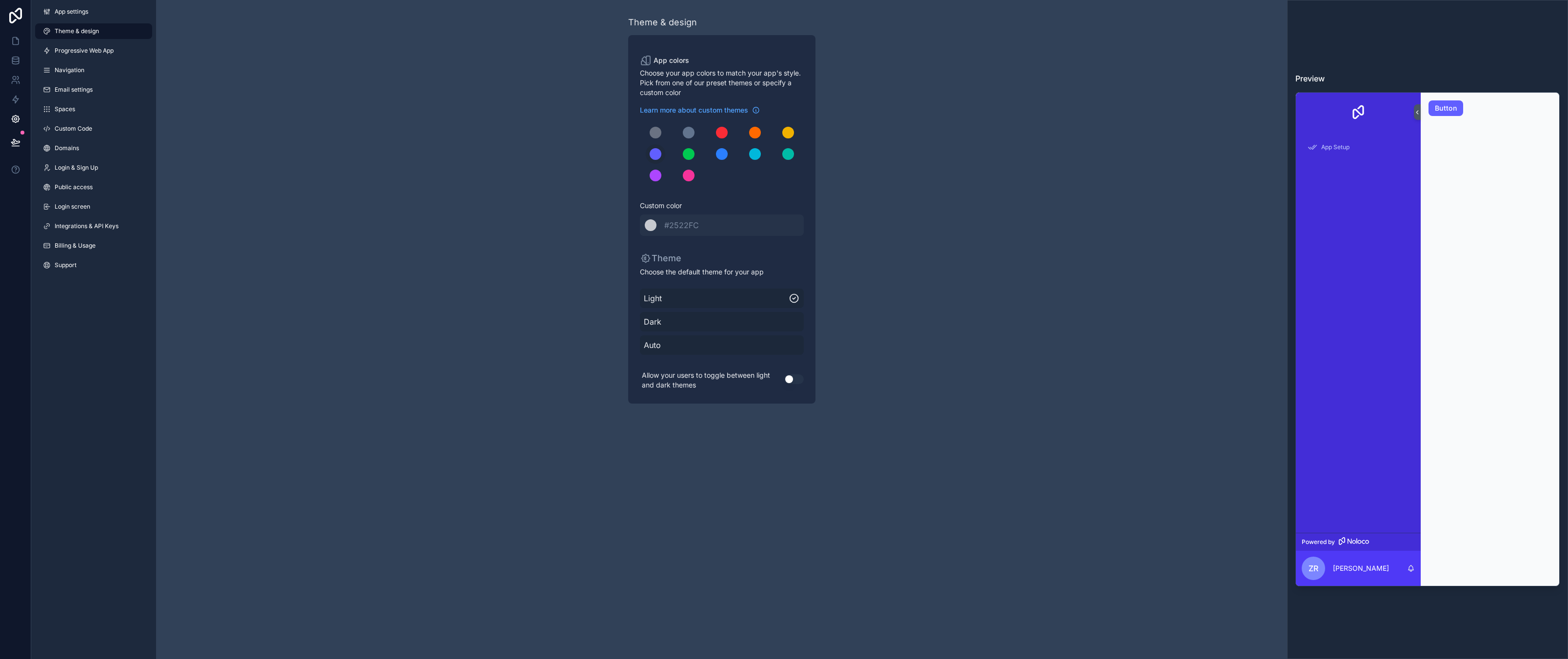
click at [964, 235] on div "Theme & design App colors Choose your app colors to match your app's style. Pic…" at bounding box center [721, 210] width 1131 height 419
click at [993, 286] on div "Theme & design App colors Choose your app colors to match your app's style. Pic…" at bounding box center [721, 210] width 1131 height 419
drag, startPoint x: 342, startPoint y: 218, endPoint x: 4, endPoint y: 15, distance: 394.3
click at [342, 218] on div "Theme & design App colors Choose your app colors to match your app's style. Pic…" at bounding box center [721, 210] width 1131 height 419
click at [77, 10] on span "App settings" at bounding box center [71, 11] width 34 height 8
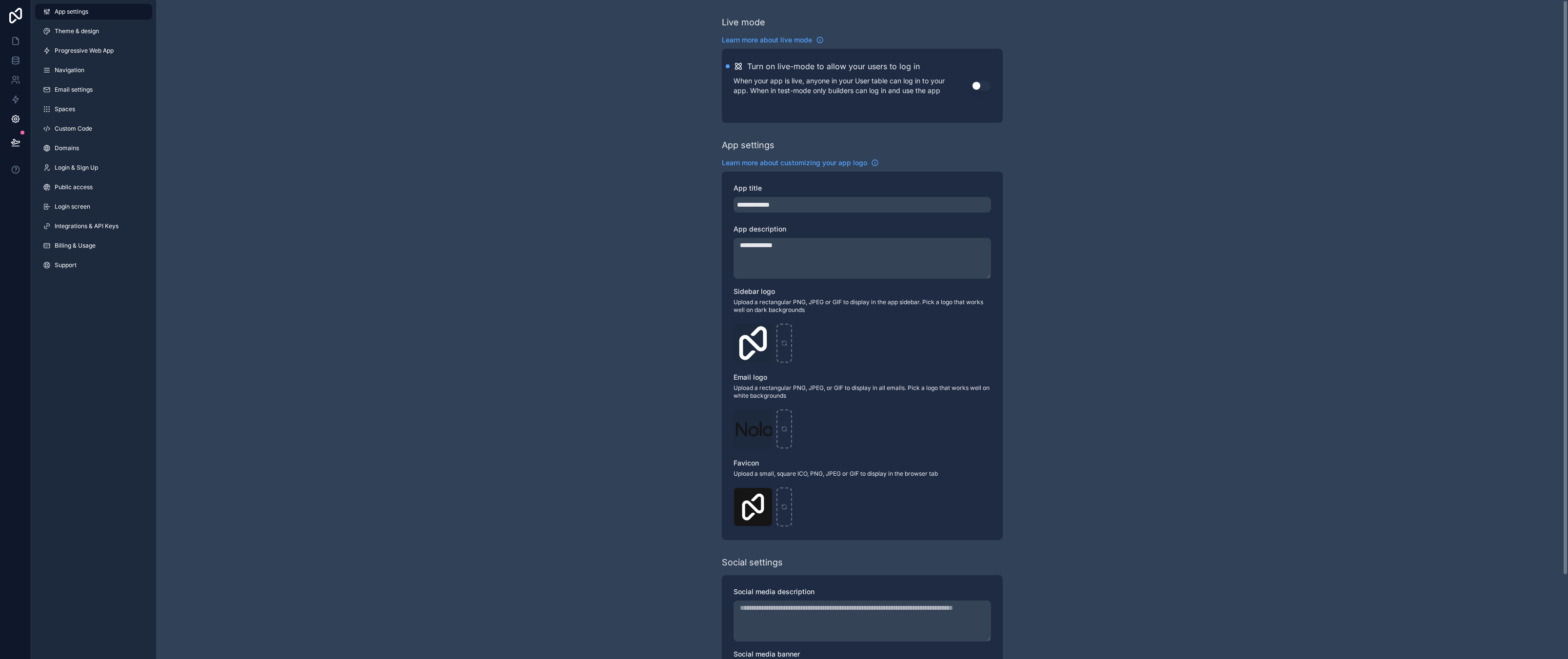
click at [355, 187] on div "**********" at bounding box center [862, 377] width 1412 height 755
click at [17, 40] on icon at bounding box center [16, 41] width 10 height 10
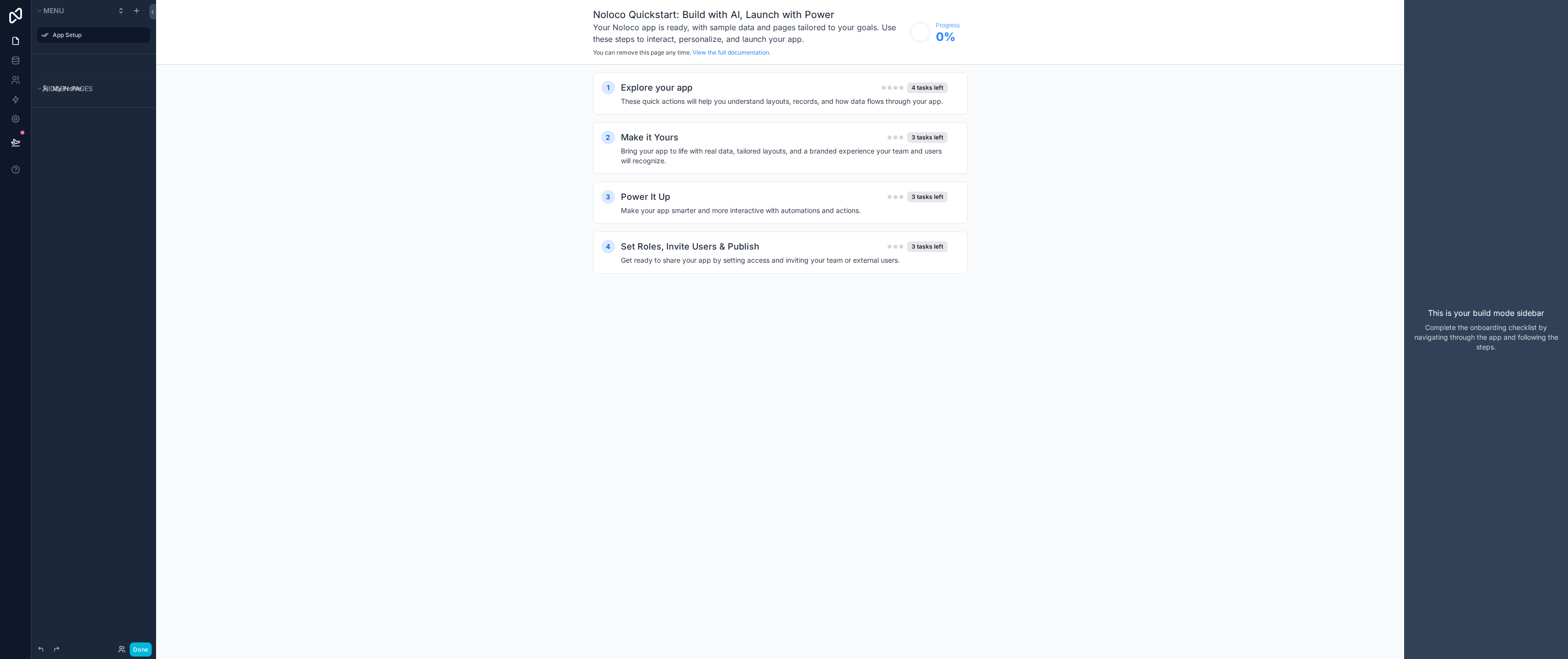
click at [549, 401] on div "Noloco Quickstart: Build with AI, Launch with Power Your Noloco app is ready, w…" at bounding box center [780, 330] width 1248 height 659
click at [66, 54] on div "Menu App Setup" at bounding box center [93, 27] width 125 height 54
click at [17, 62] on icon at bounding box center [16, 60] width 10 height 10
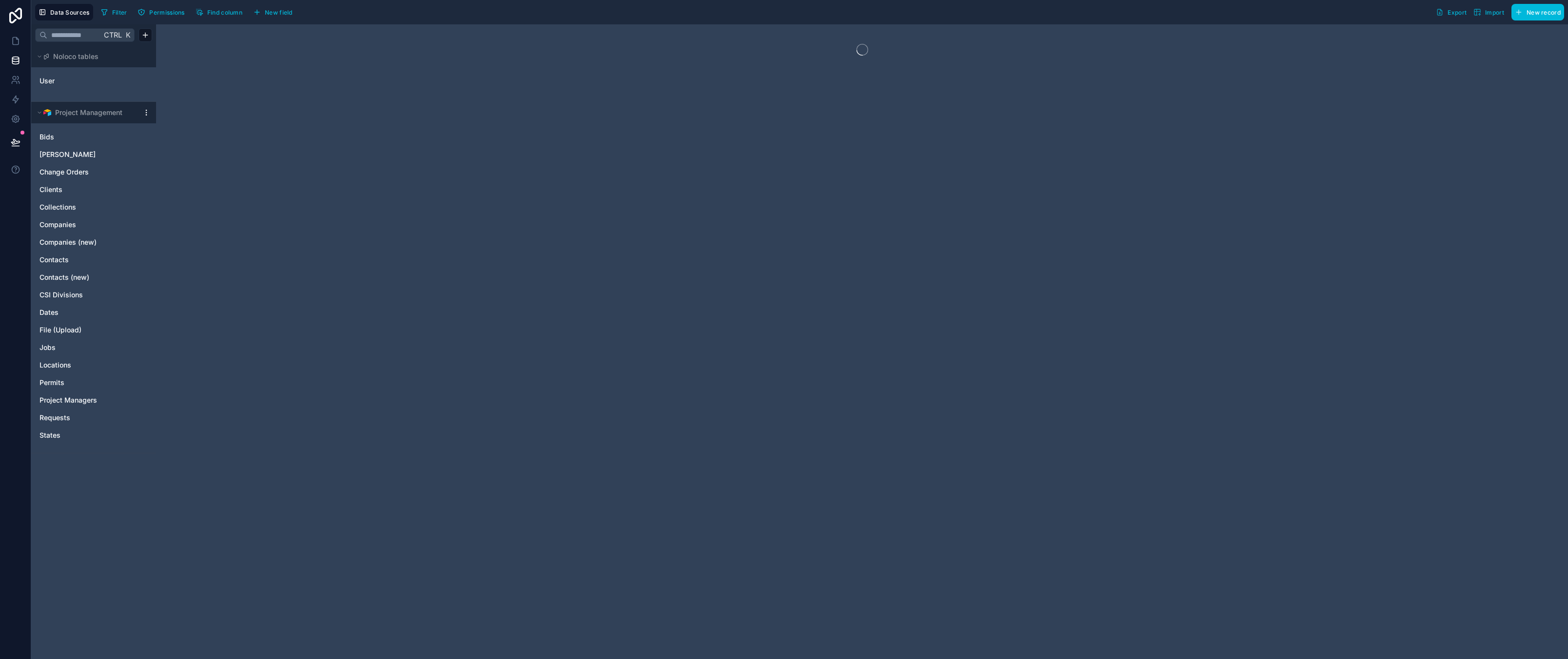
click at [429, 337] on div at bounding box center [862, 341] width 1412 height 635
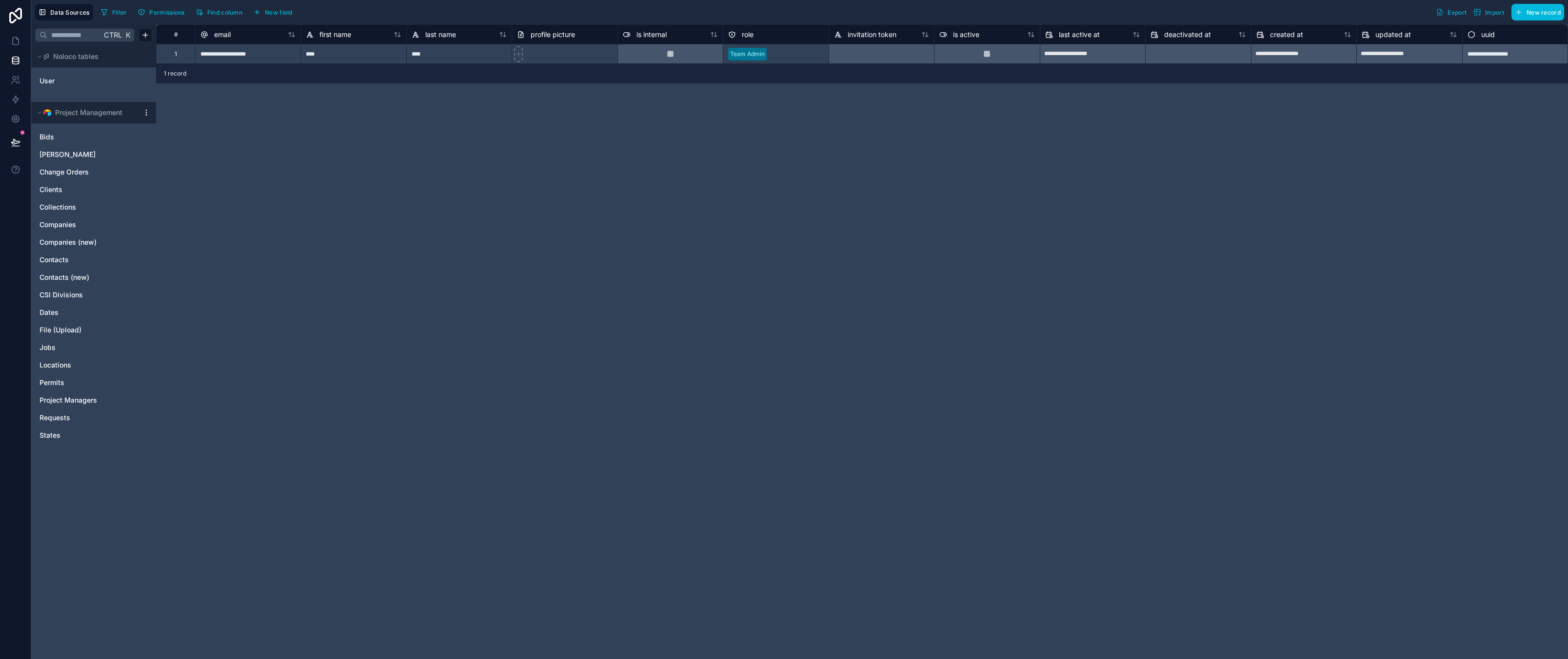
click at [493, 420] on div "**********" at bounding box center [862, 341] width 1412 height 635
click at [16, 10] on icon at bounding box center [15, 15] width 13 height 16
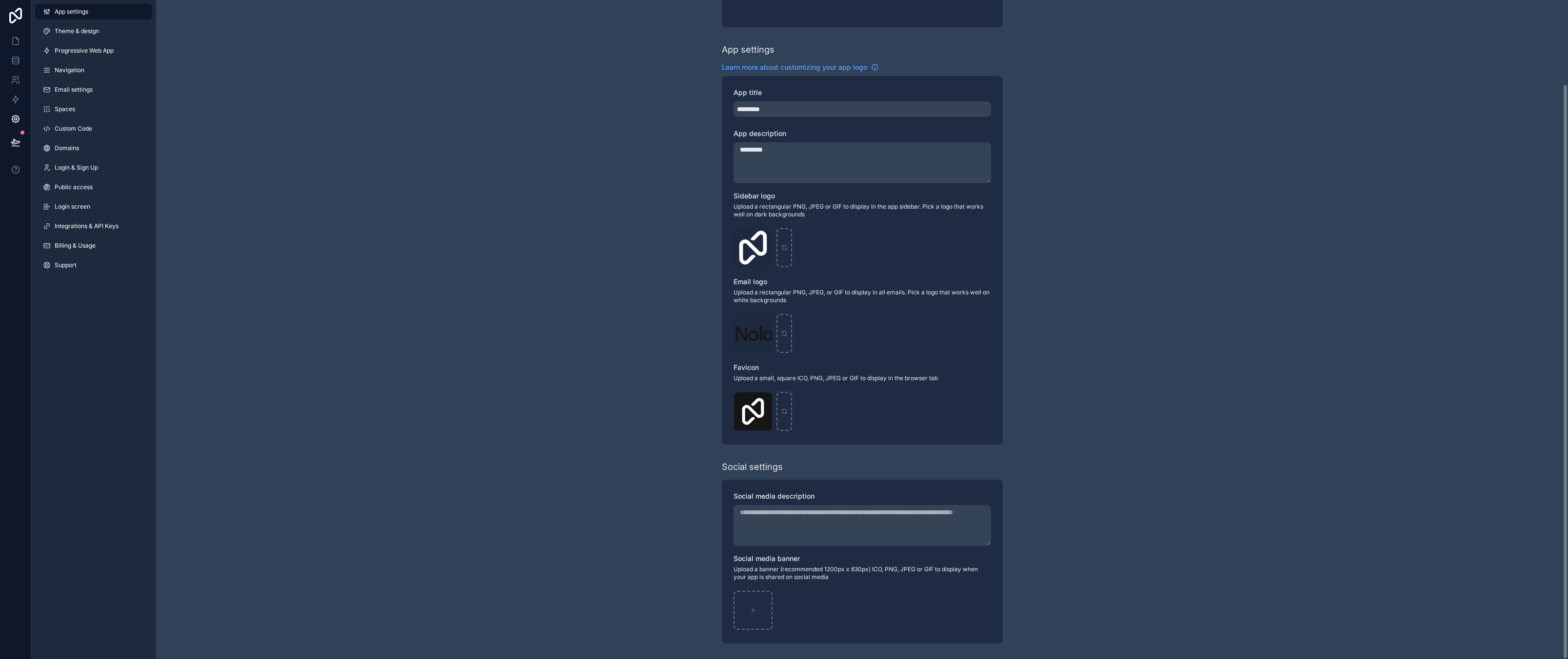
click at [1285, 436] on div "Live mode Learn more about live mode Turn on live-mode to allow your users to l…" at bounding box center [862, 282] width 1412 height 755
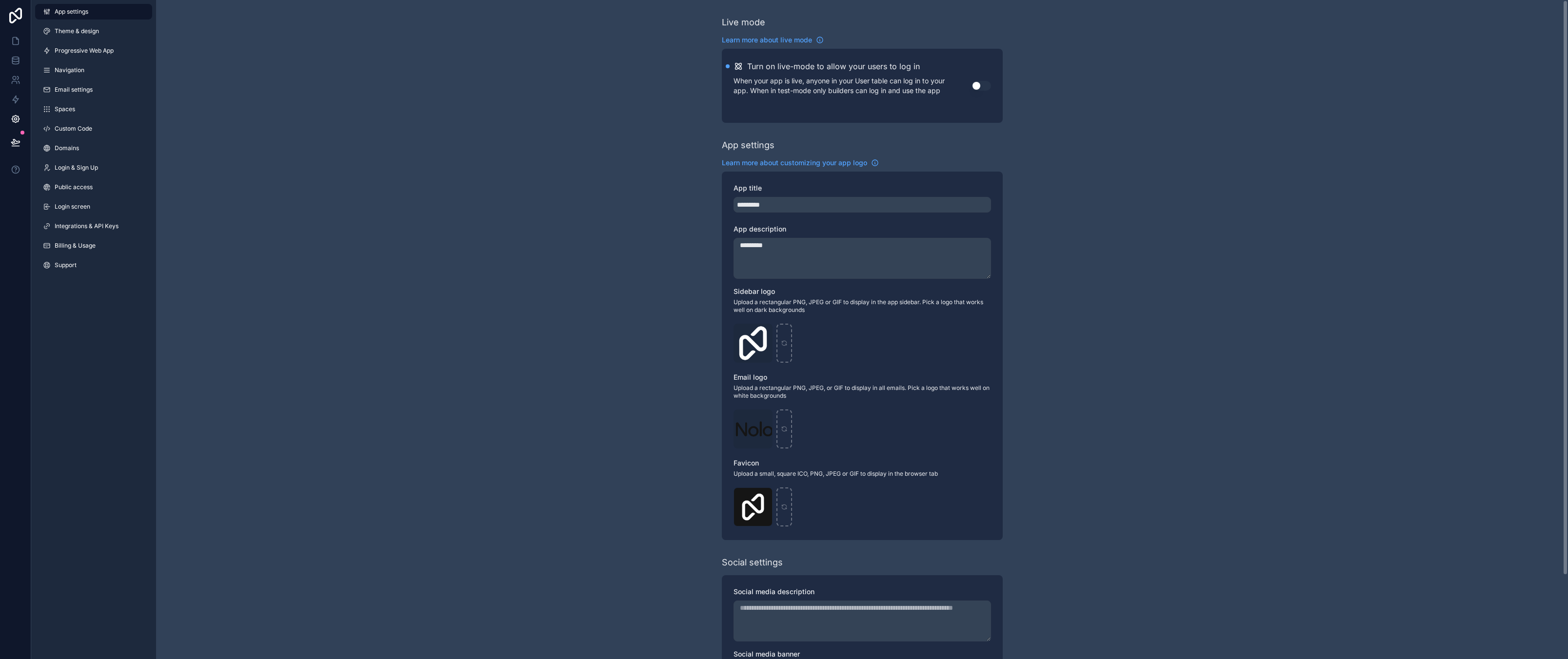
click at [913, 339] on div "Logo-Sq-No-Padding .png" at bounding box center [862, 343] width 257 height 39
click at [854, 345] on div "Logo-Sq-No-Padding .png" at bounding box center [862, 343] width 257 height 39
click at [236, 207] on div "Live mode Learn more about live mode Turn on live-mode to allow your users to l…" at bounding box center [862, 377] width 1412 height 755
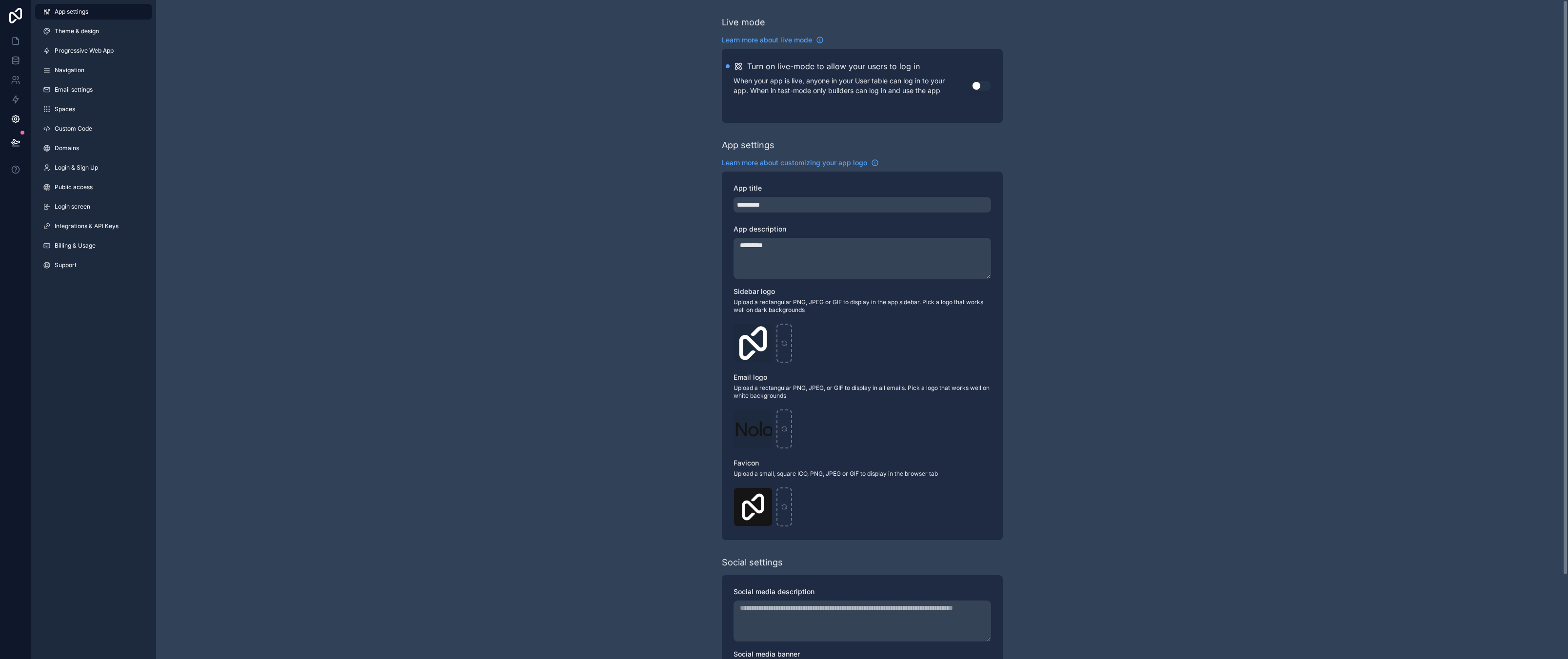
click at [459, 232] on div "Live mode Learn more about live mode Turn on live-mode to allow your users to l…" at bounding box center [862, 377] width 1412 height 755
click at [519, 256] on div "Live mode Learn more about live mode Turn on live-mode to allow your users to l…" at bounding box center [862, 377] width 1412 height 755
click at [302, 246] on div "Live mode Learn more about live mode Turn on live-mode to allow your users to l…" at bounding box center [862, 377] width 1412 height 755
click at [435, 267] on div "Live mode Learn more about live mode Turn on live-mode to allow your users to l…" at bounding box center [862, 377] width 1412 height 755
click at [517, 196] on div "Live mode Learn more about live mode Turn on live-mode to allow your users to l…" at bounding box center [862, 377] width 1412 height 755
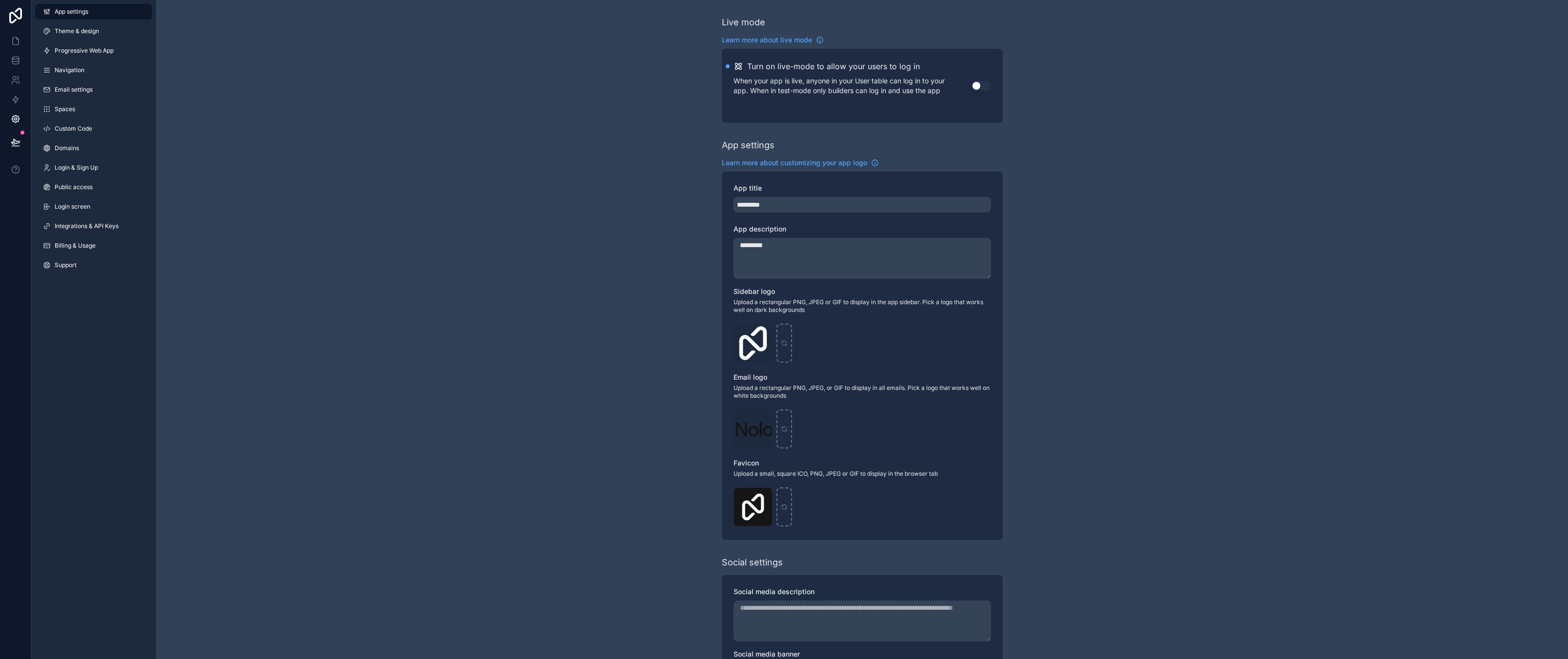
click at [1269, 171] on div "Live mode Learn more about live mode Turn on live-mode to allow your users to l…" at bounding box center [862, 377] width 1412 height 755
click at [104, 32] on link "Theme & design" at bounding box center [94, 31] width 117 height 16
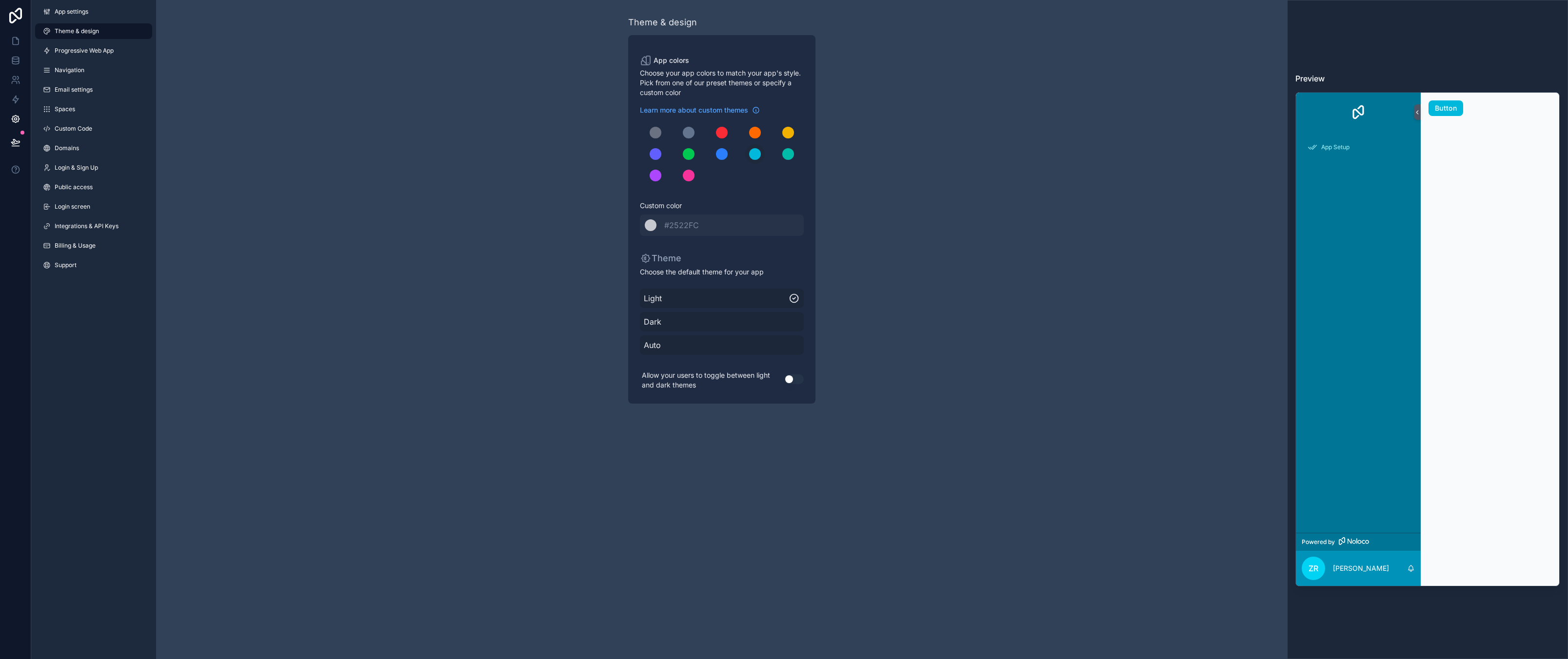
click at [1015, 314] on div "Theme & design App colors Choose your app colors to match your app's style. Pic…" at bounding box center [721, 210] width 1131 height 419
drag, startPoint x: 1020, startPoint y: 251, endPoint x: 999, endPoint y: 254, distance: 21.2
click at [1023, 252] on div "Theme & design App colors Choose your app colors to match your app's style. Pic…" at bounding box center [721, 210] width 1131 height 419
click at [990, 418] on div "Theme & design App colors Choose your app colors to match your app's style. Pic…" at bounding box center [721, 210] width 1131 height 419
click at [1142, 275] on div "Theme & design App colors Choose your app colors to match your app's style. Pic…" at bounding box center [721, 210] width 1131 height 419
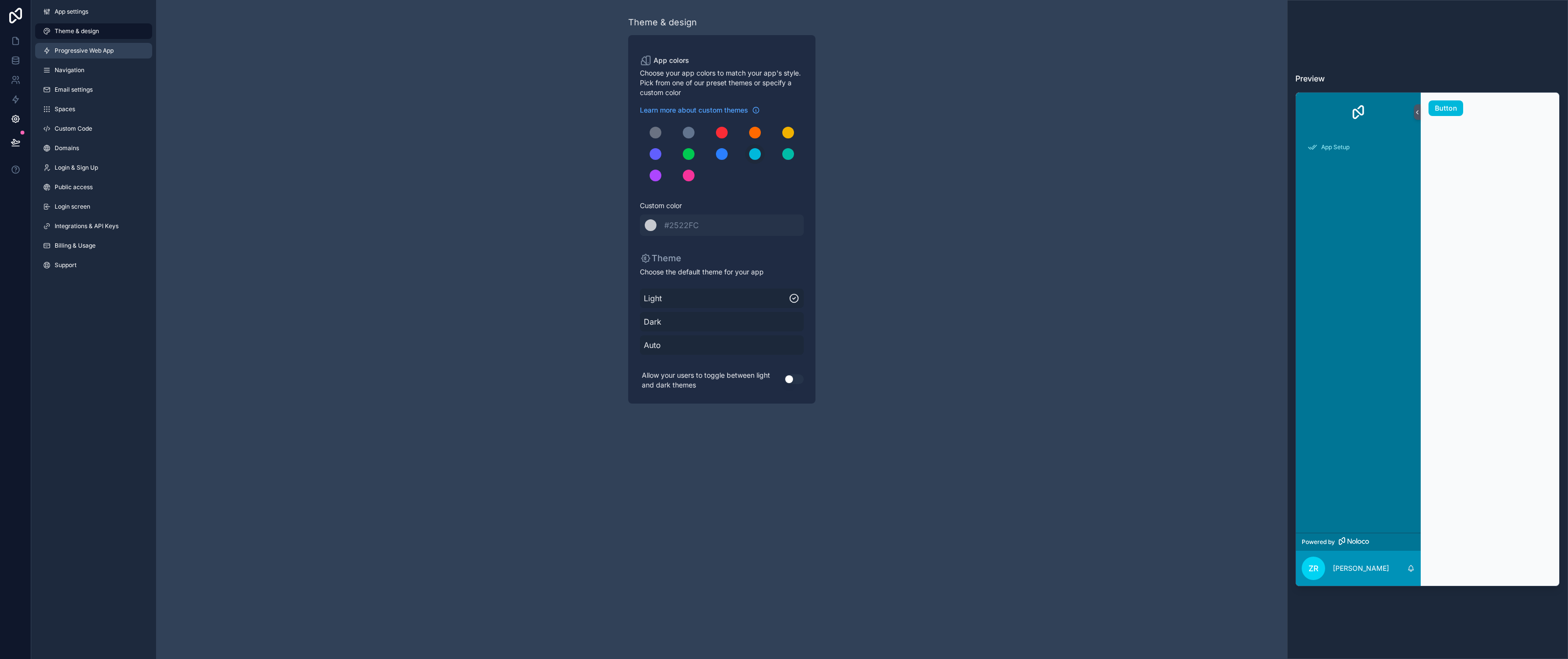
click at [114, 46] on link "Progressive Web App" at bounding box center [94, 50] width 117 height 16
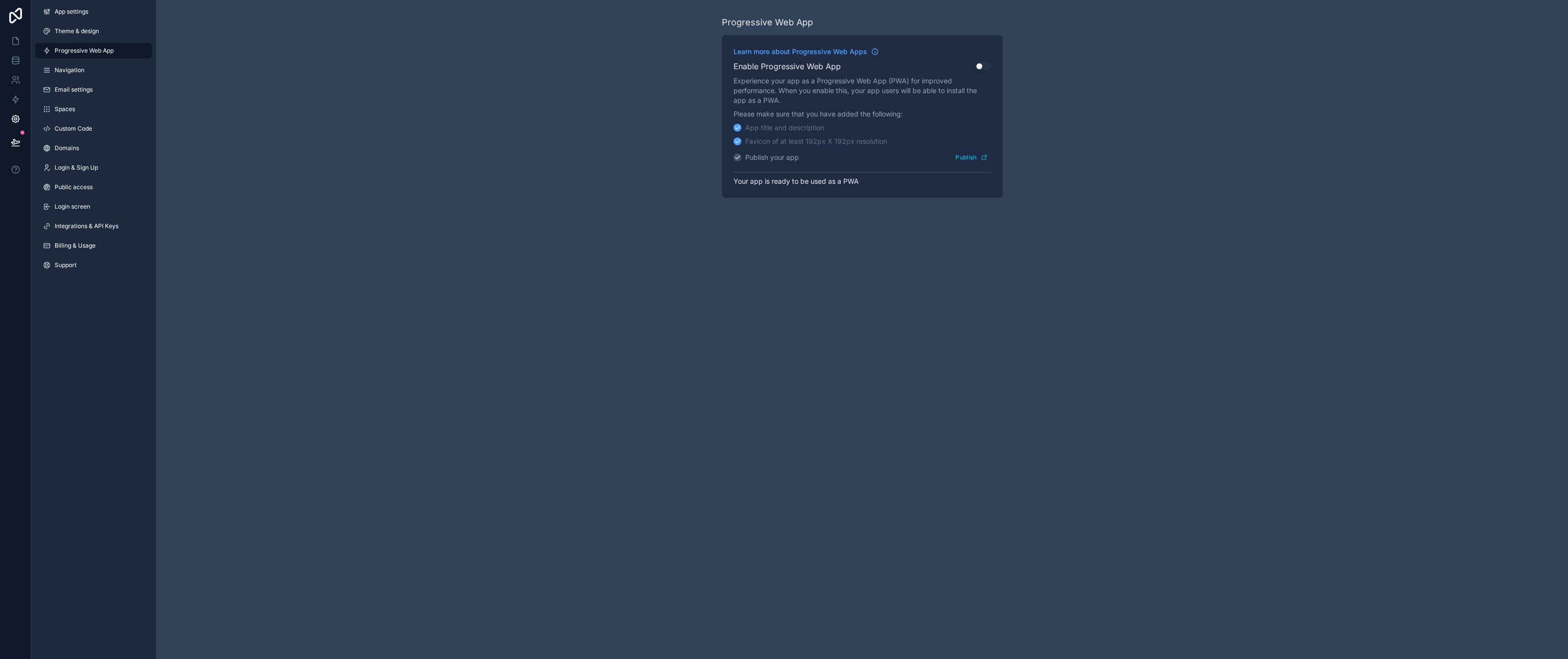
click at [728, 336] on div "Progressive Web App Learn more about Progressive Web Apps Enable Progressive We…" at bounding box center [862, 330] width 1412 height 659
click at [83, 17] on link "App settings" at bounding box center [94, 12] width 117 height 16
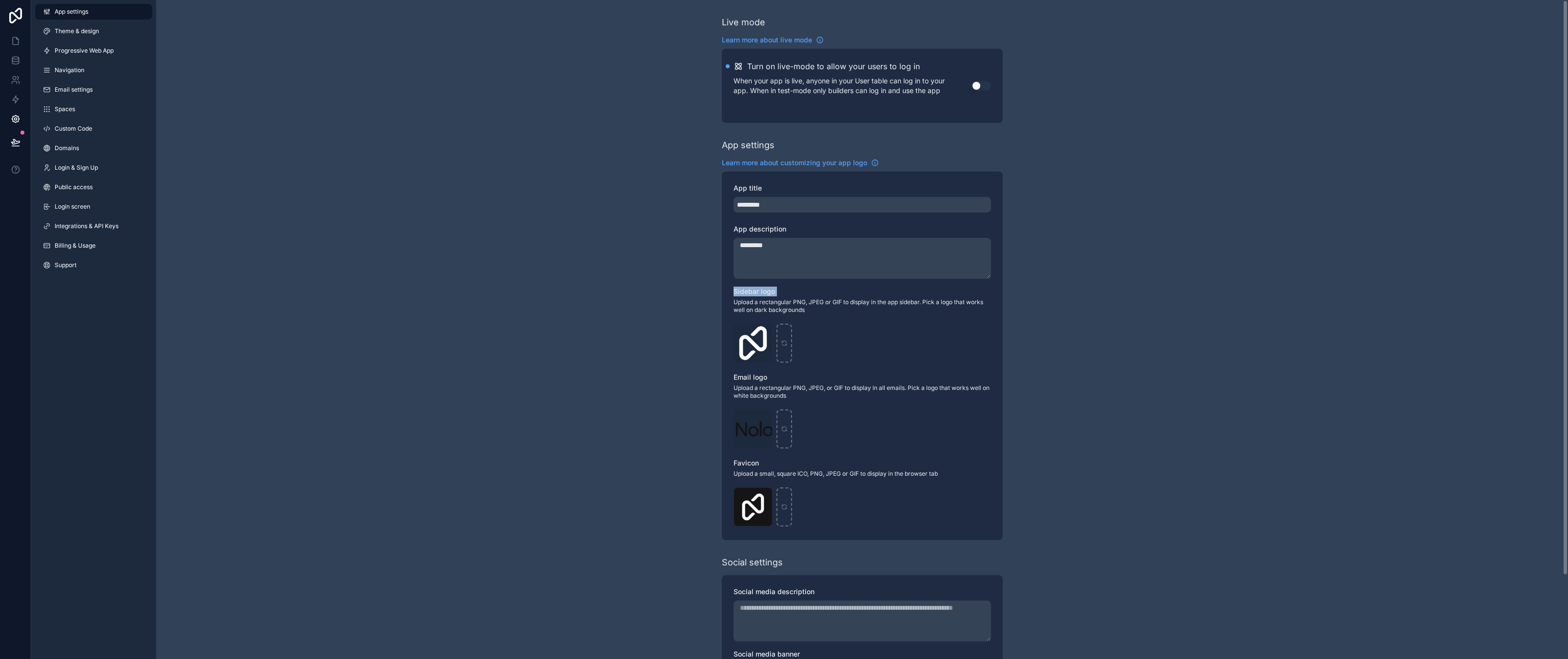
click at [517, 298] on div "Live mode Learn more about live mode Turn on live-mode to allow your users to l…" at bounding box center [862, 377] width 1412 height 755
drag, startPoint x: 122, startPoint y: 386, endPoint x: 19, endPoint y: 87, distance: 316.2
click at [122, 386] on div "App settings Theme & design Progressive Web App Navigation Email settings Space…" at bounding box center [93, 330] width 125 height 659
click at [14, 14] on icon at bounding box center [15, 15] width 13 height 16
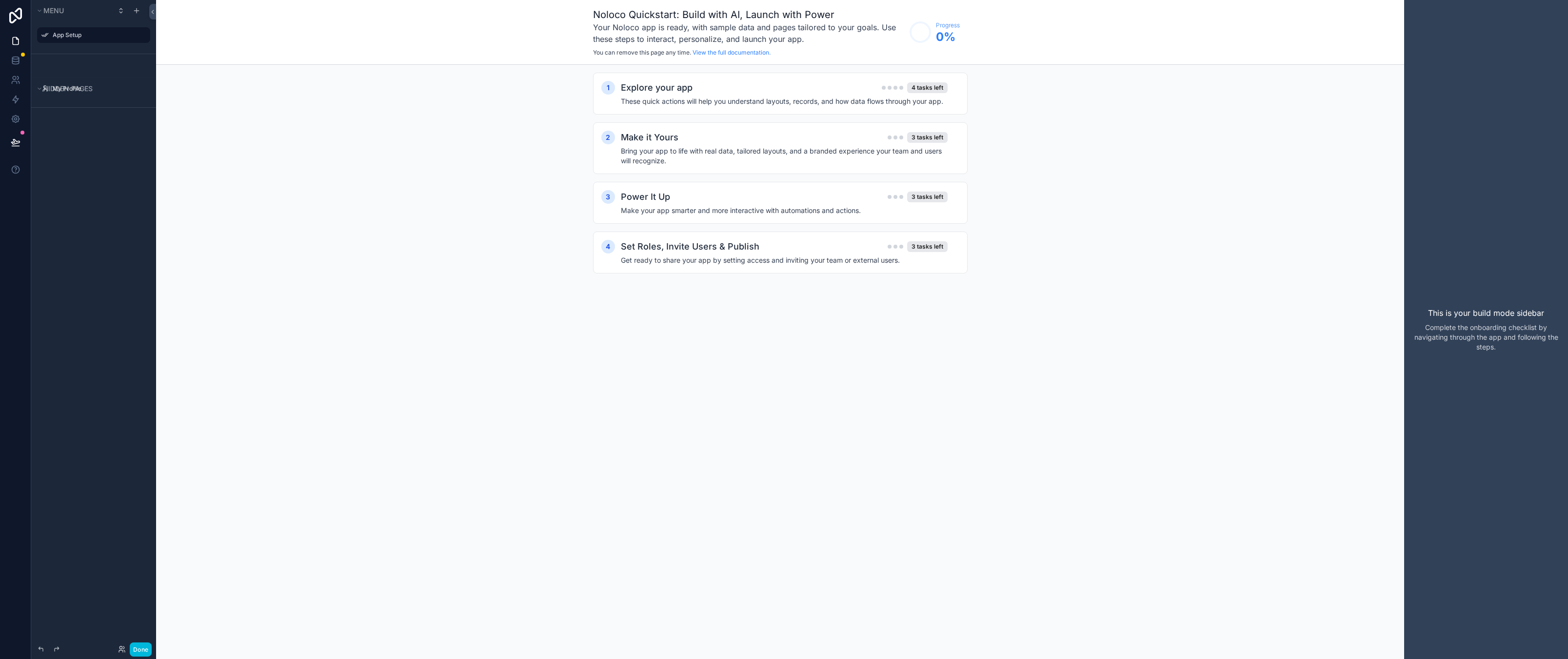
click at [107, 148] on div "Menu App Setup Hidden pages My Profile" at bounding box center [93, 324] width 125 height 647
click at [13, 60] on icon at bounding box center [16, 60] width 7 height 4
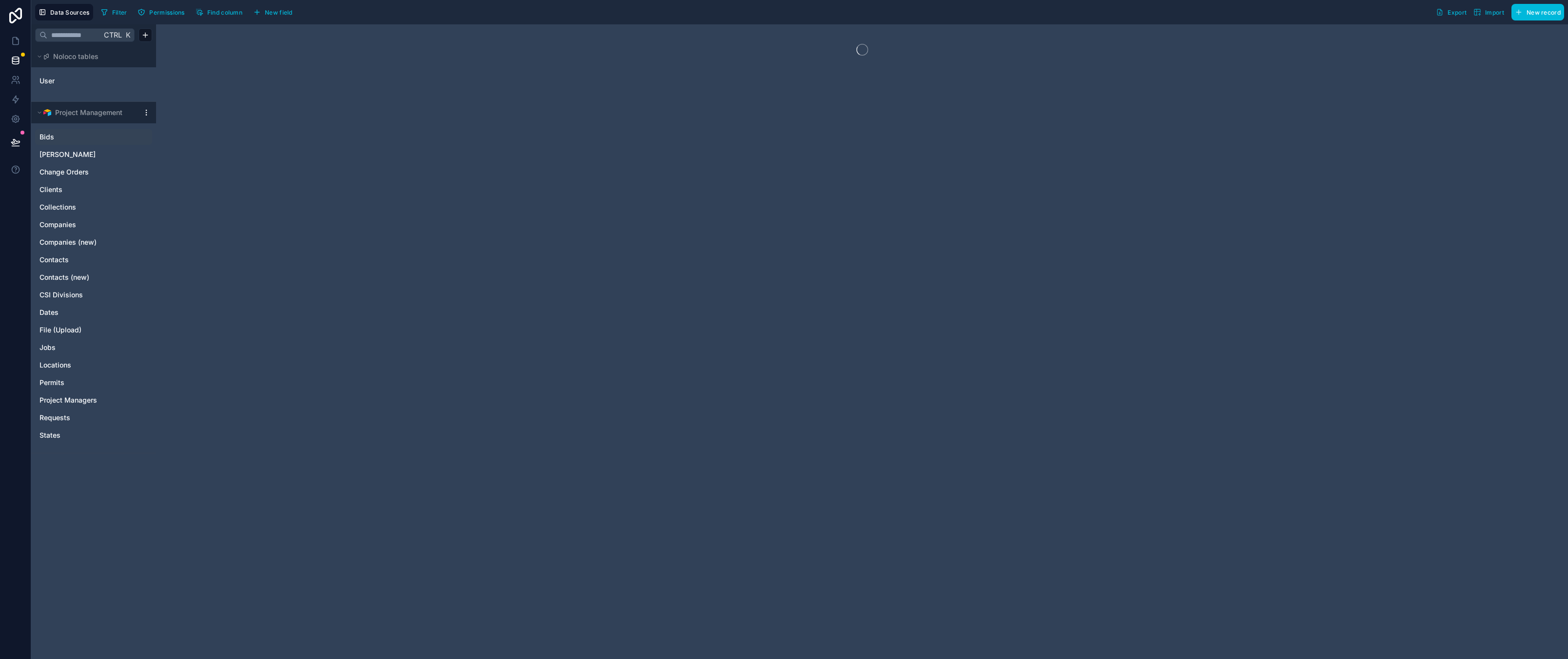
click at [80, 131] on div "Bids" at bounding box center [94, 137] width 117 height 16
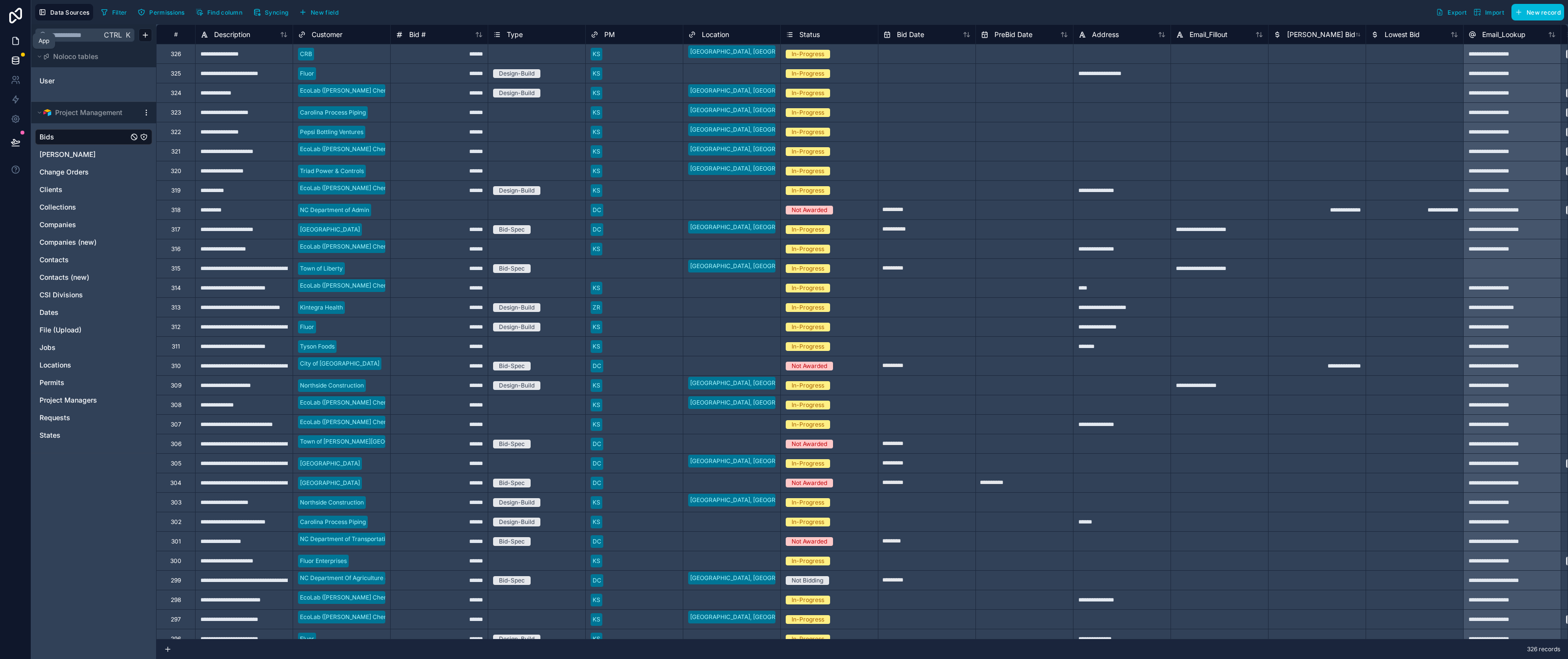
click at [20, 43] on link at bounding box center [15, 40] width 31 height 19
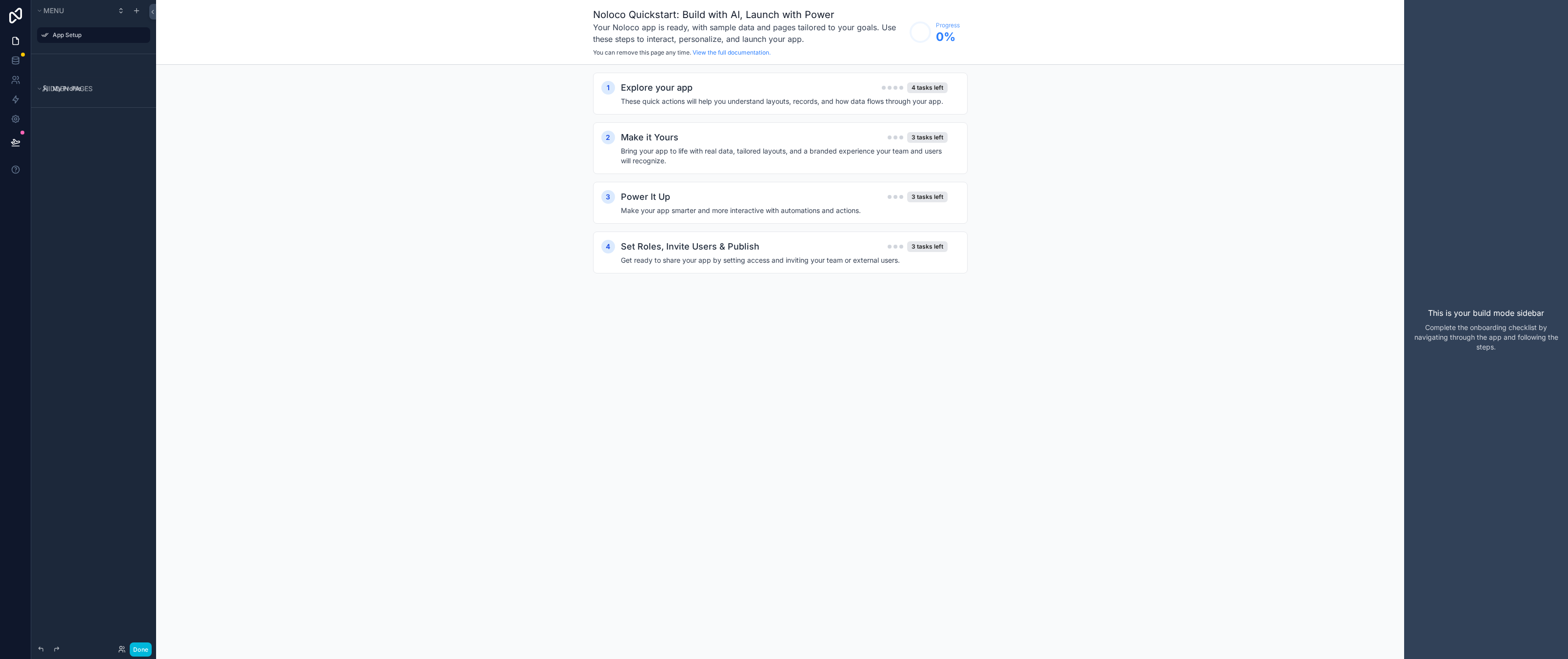
drag, startPoint x: 572, startPoint y: 430, endPoint x: 238, endPoint y: 191, distance: 410.7
click at [569, 430] on div "Noloco Quickstart: Build with AI, Launch with Power Your Noloco app is ready, w…" at bounding box center [780, 330] width 1248 height 659
click at [138, 9] on icon "scrollable content" at bounding box center [136, 10] width 8 height 8
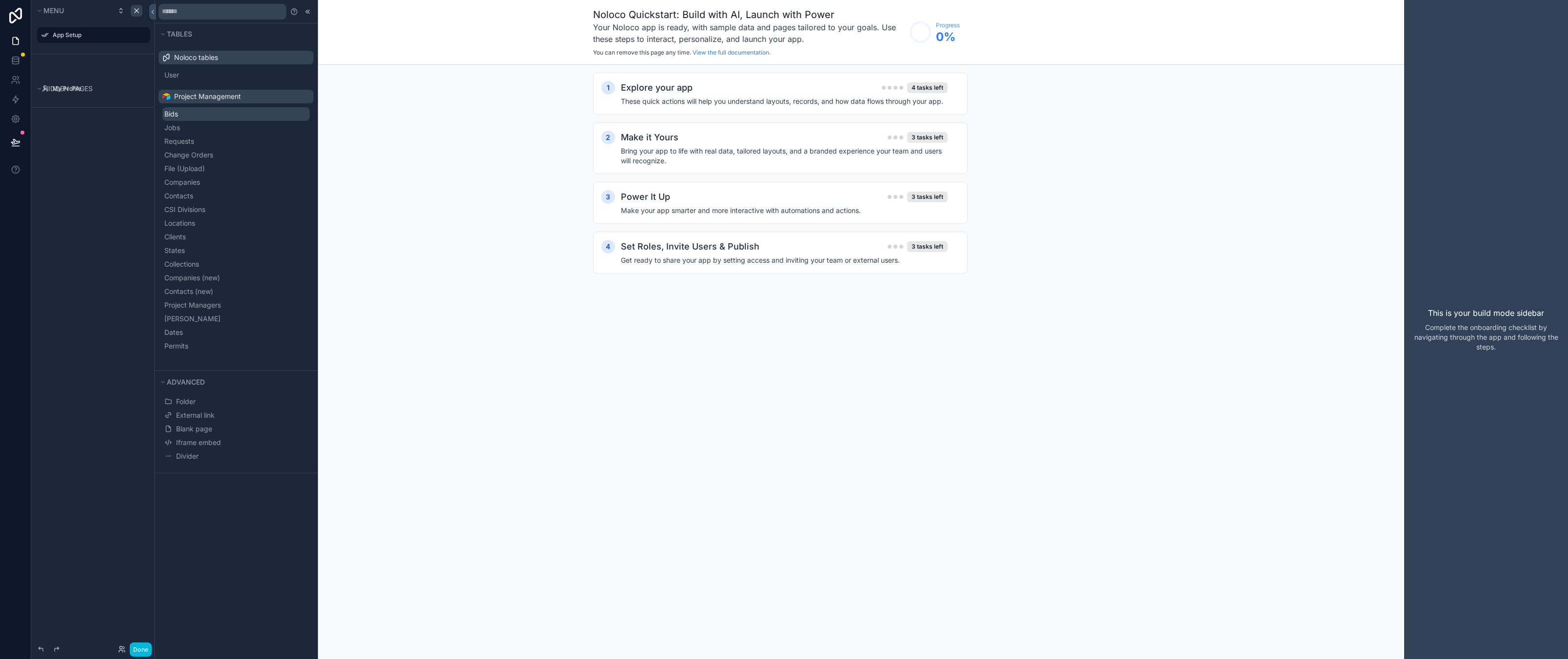
click at [195, 115] on button "Bids" at bounding box center [236, 114] width 148 height 13
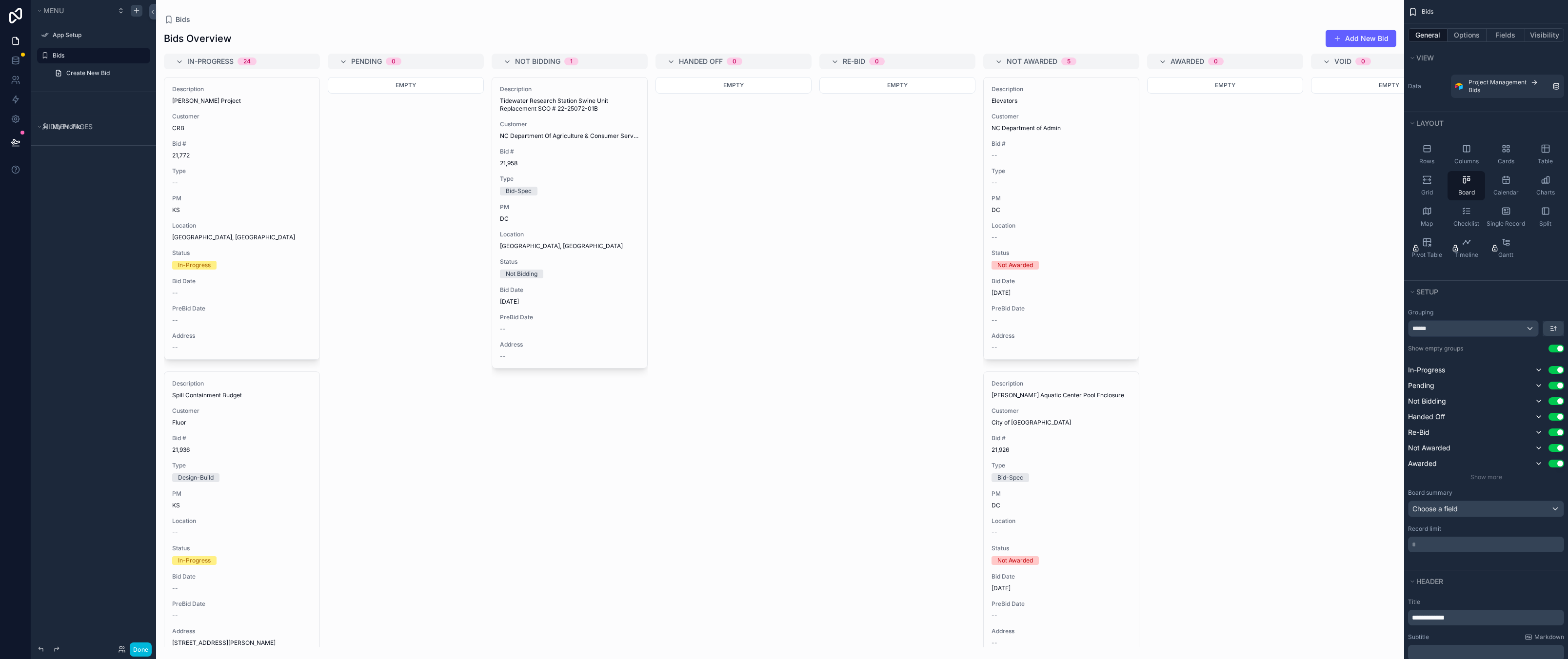
drag, startPoint x: 88, startPoint y: 320, endPoint x: 89, endPoint y: 304, distance: 16.0
click at [88, 320] on div "Menu App Setup Bids Create New Bid Hidden pages My Profile" at bounding box center [93, 324] width 125 height 647
click at [0, 0] on icon "scrollable content" at bounding box center [0, 0] width 0 height 0
click at [32, 345] on div "Menu App Setup Bids Create New Bid Hidden pages My Profile" at bounding box center [93, 324] width 125 height 647
click at [81, 54] on label "Bids" at bounding box center [98, 55] width 91 height 8
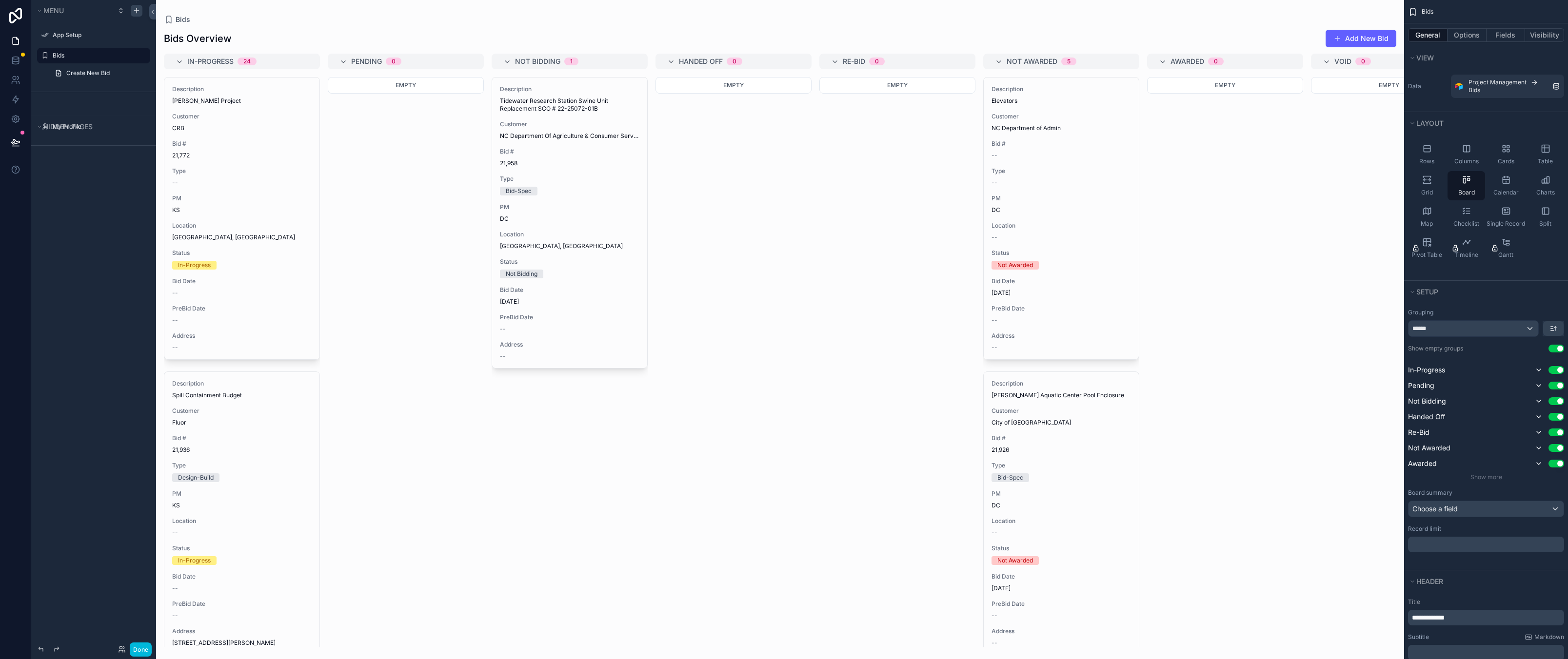
click at [81, 54] on label "Bids" at bounding box center [98, 55] width 91 height 8
click at [65, 55] on label "Bids" at bounding box center [98, 55] width 91 height 8
click at [0, 0] on icon "scrollable content" at bounding box center [0, 0] width 0 height 0
click at [91, 59] on input "****" at bounding box center [86, 55] width 66 height 12
type input "*********"
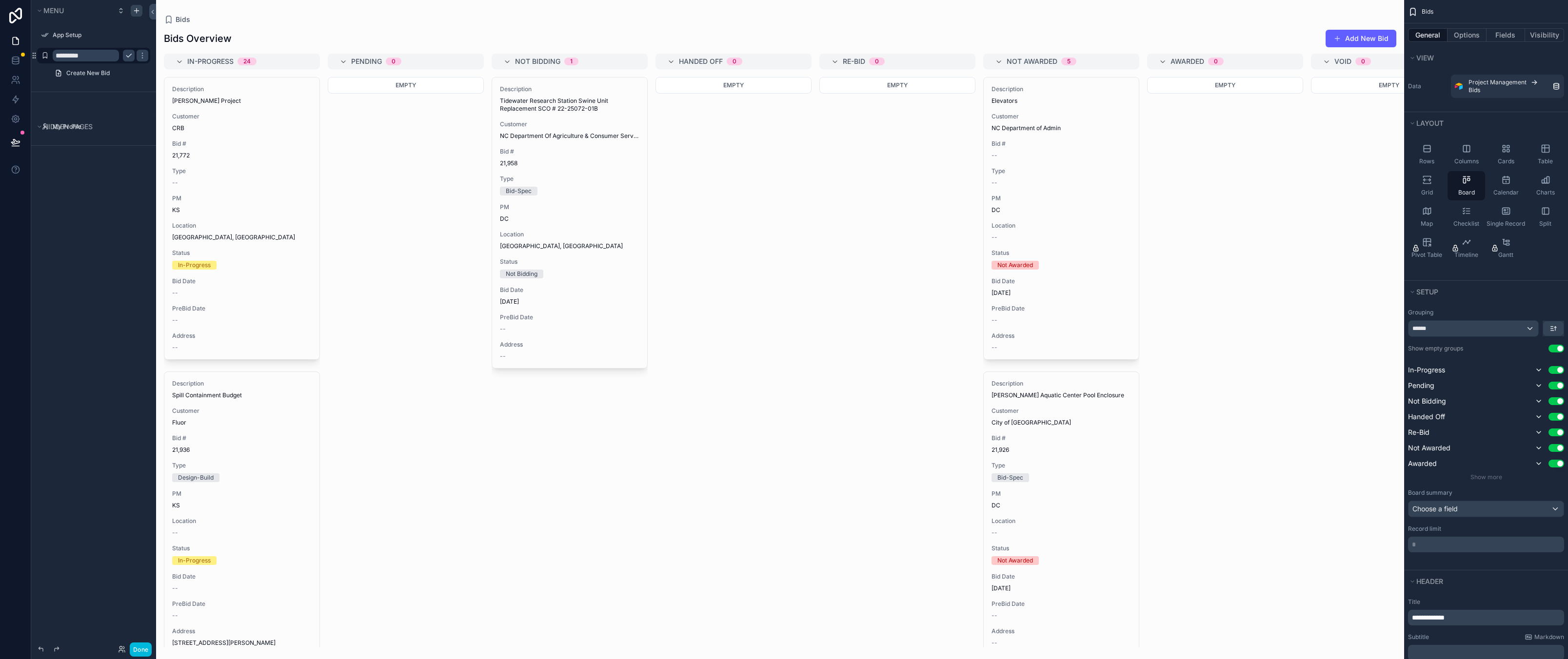
click at [418, 198] on div "scrollable content" at bounding box center [780, 330] width 1248 height 659
click at [1508, 191] on span "Calendar" at bounding box center [1506, 192] width 25 height 8
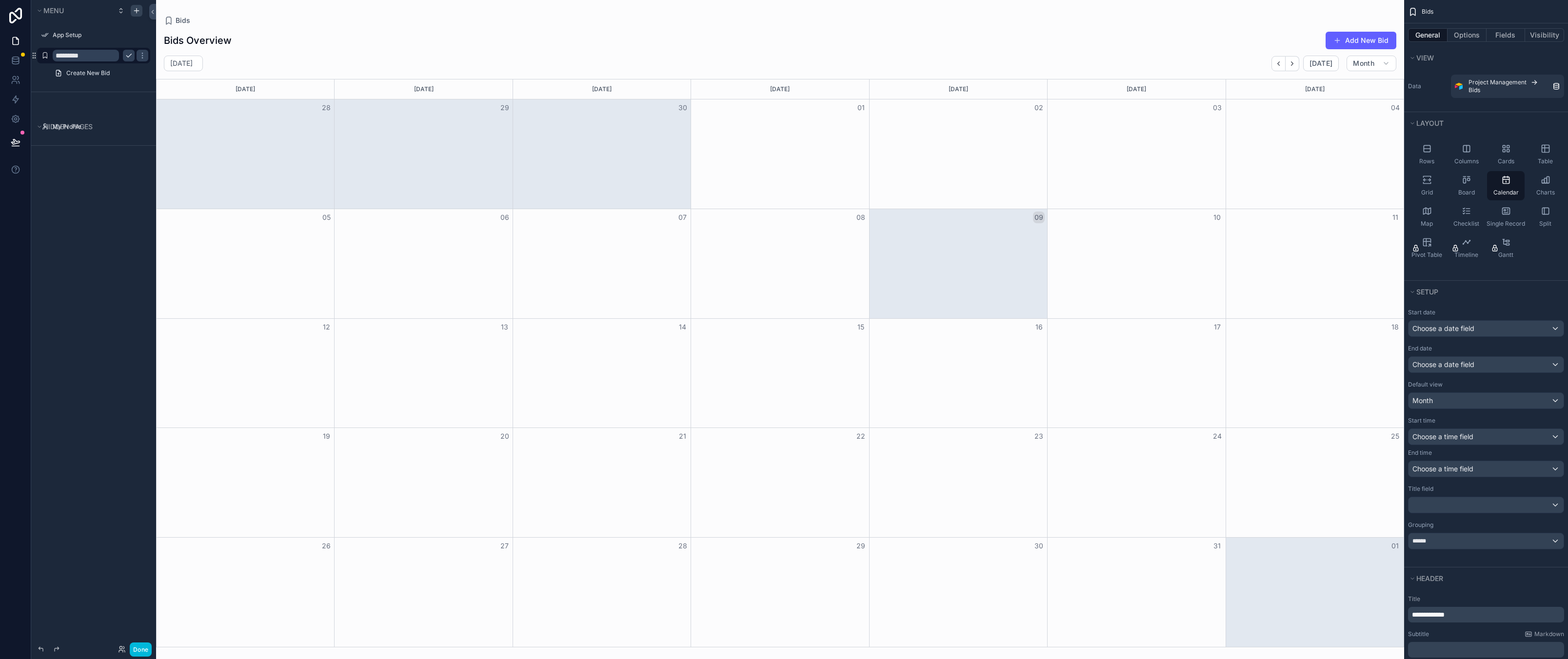
click at [730, 39] on div "Bids Overview Add New Bid" at bounding box center [780, 40] width 1233 height 18
